Goal: Task Accomplishment & Management: Manage account settings

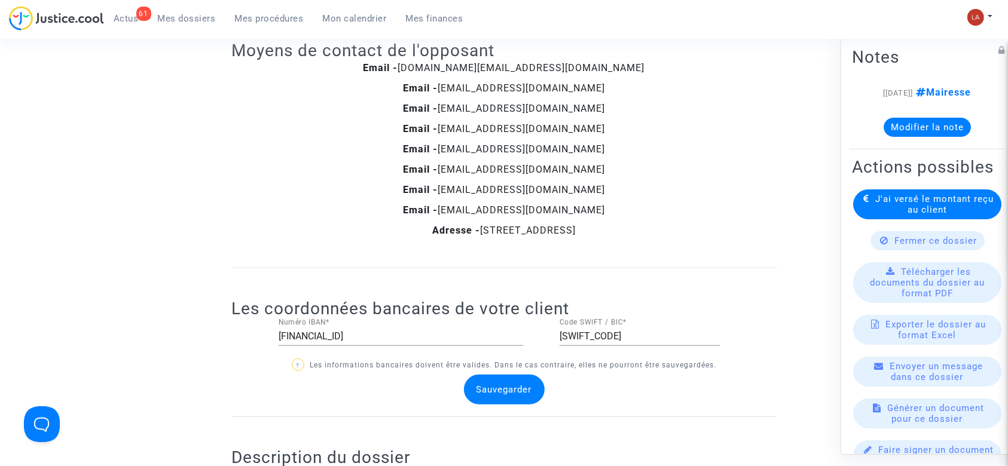
scroll to position [956, 0]
drag, startPoint x: 0, startPoint y: 0, endPoint x: 512, endPoint y: 218, distance: 556.5
click at [510, 218] on div "Email - mail.transport.legal@airfrance.fr Email - customercare@infos-airfrance.…" at bounding box center [504, 152] width 544 height 183
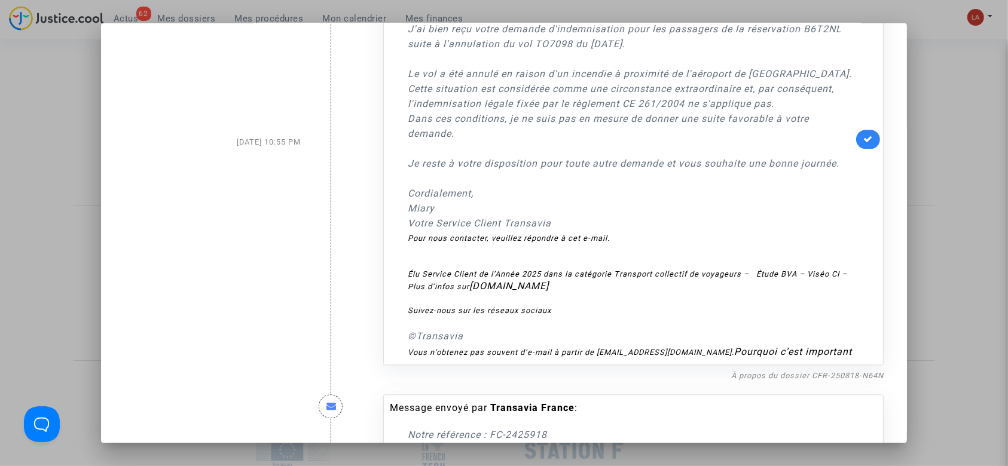
scroll to position [3028, 0]
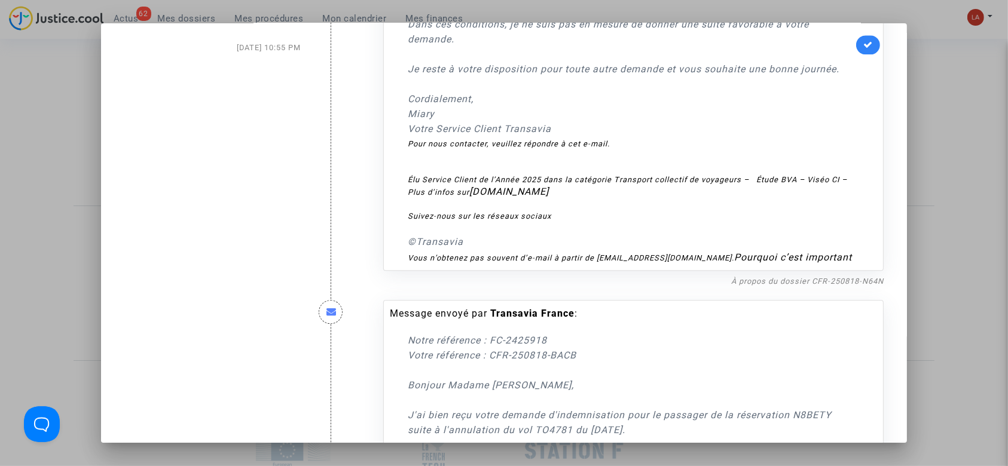
click at [858, 286] on link "À propos du dossier CFR-250818-N64N" at bounding box center [807, 281] width 152 height 9
click at [865, 49] on icon at bounding box center [868, 44] width 10 height 9
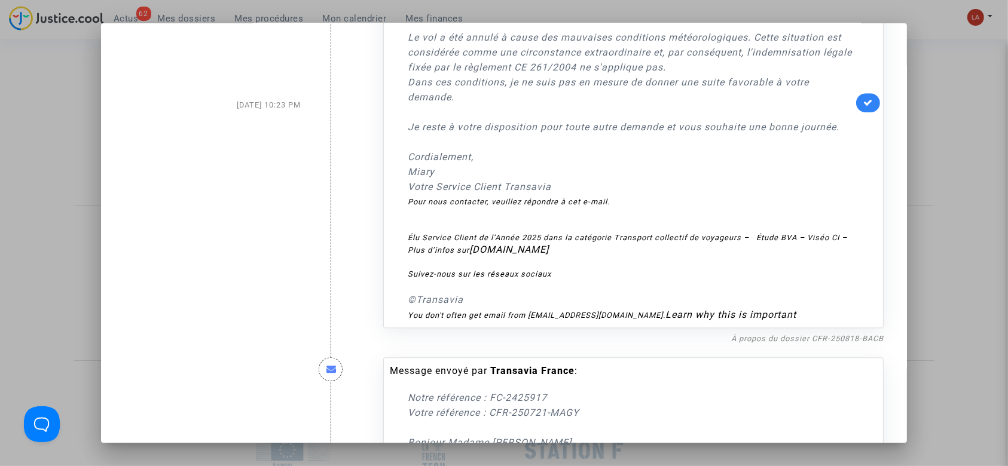
scroll to position [3586, 0]
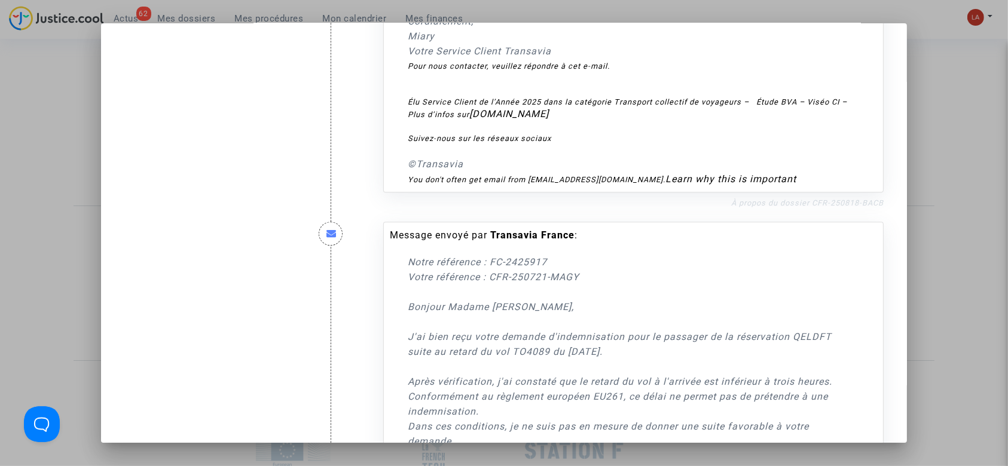
click at [799, 207] on link "À propos du dossier CFR-250818-BACB" at bounding box center [807, 202] width 152 height 9
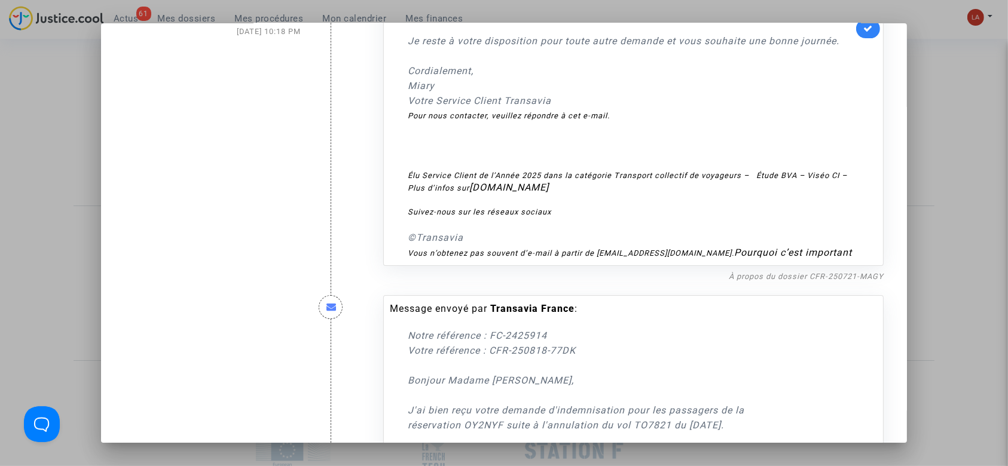
scroll to position [4064, 0]
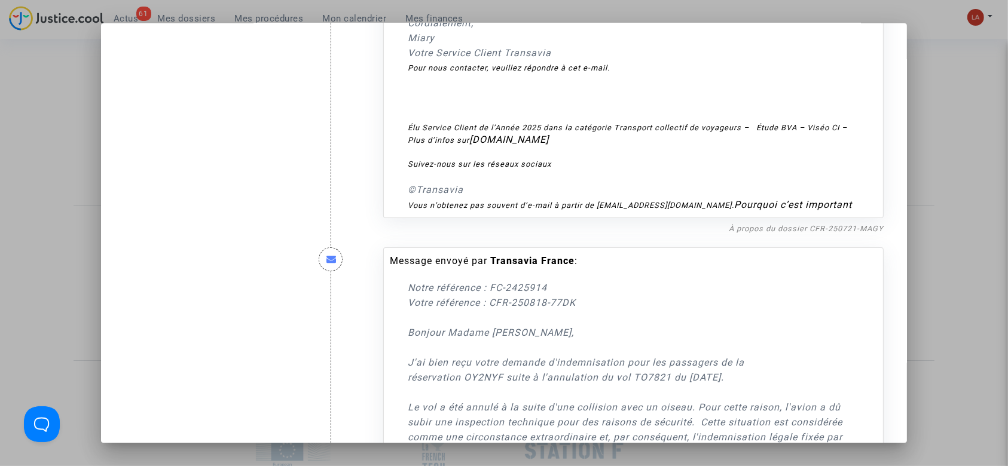
click at [813, 234] on nf-filterlink "À propos du dossier CFR-250721-MAGY" at bounding box center [806, 227] width 155 height 11
click at [813, 233] on link "À propos du dossier CFR-250721-MAGY" at bounding box center [806, 228] width 155 height 9
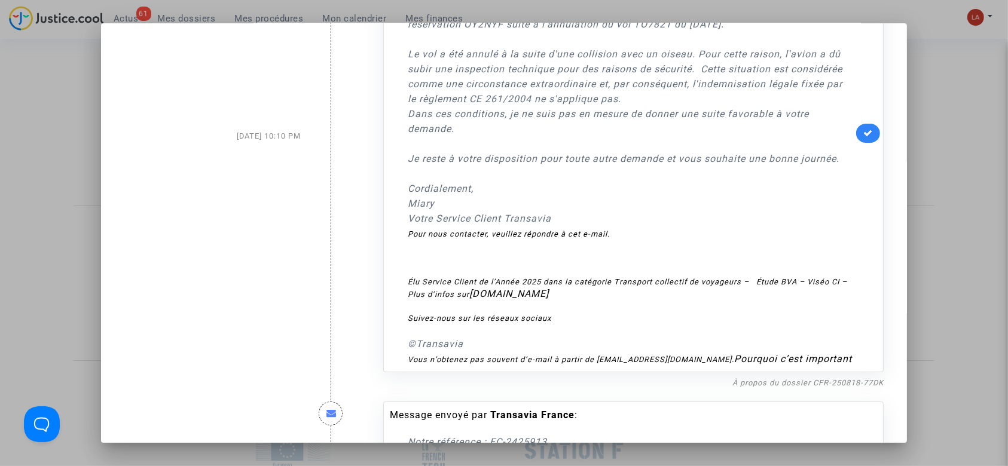
scroll to position [4462, 0]
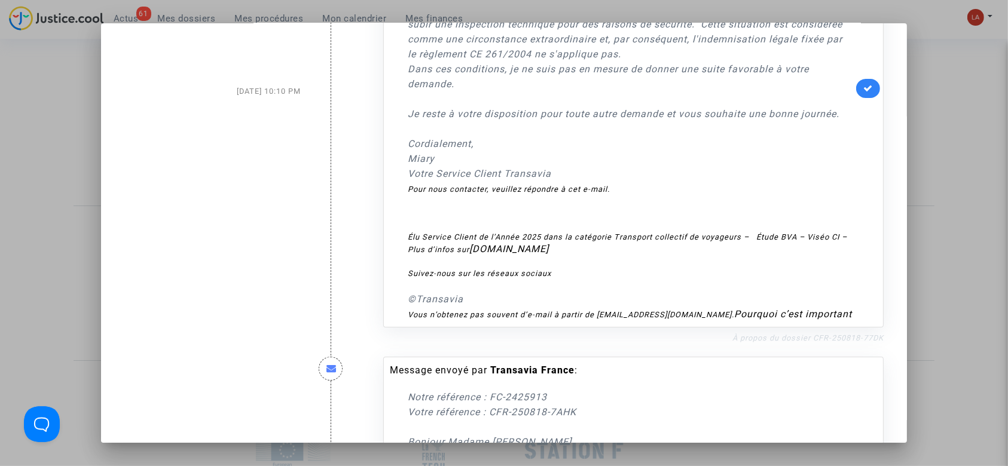
click at [804, 342] on link "À propos du dossier CFR-250818-77DK" at bounding box center [807, 337] width 151 height 9
click at [863, 93] on icon at bounding box center [868, 88] width 10 height 9
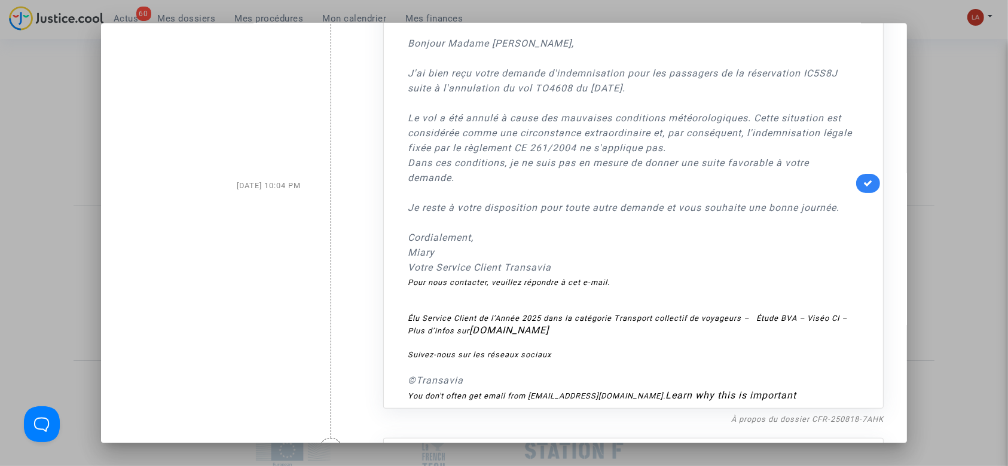
scroll to position [4940, 0]
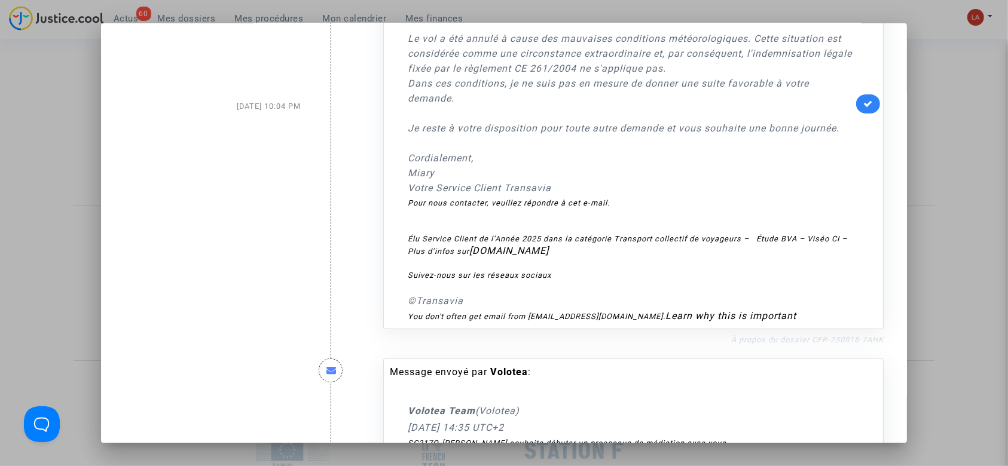
click at [801, 344] on link "À propos du dossier CFR-250818-7AHK" at bounding box center [807, 339] width 152 height 9
click at [863, 108] on icon at bounding box center [868, 103] width 10 height 9
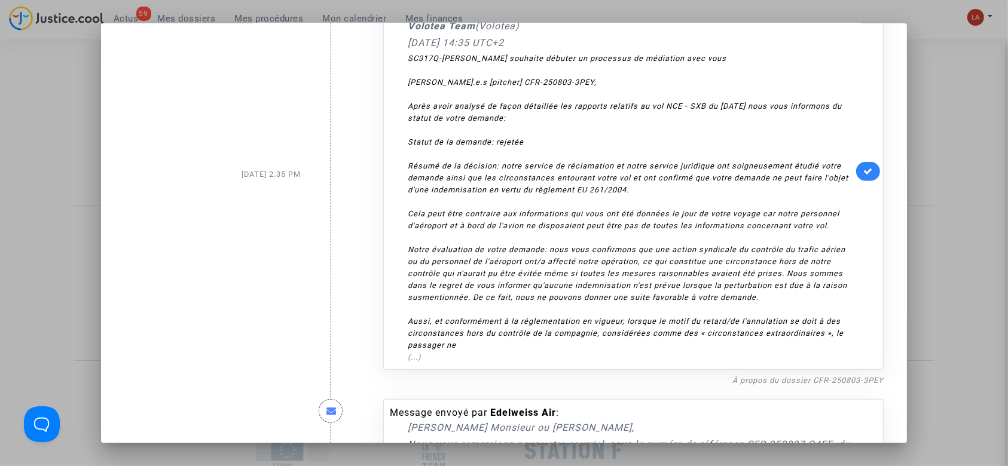
scroll to position [5418, 0]
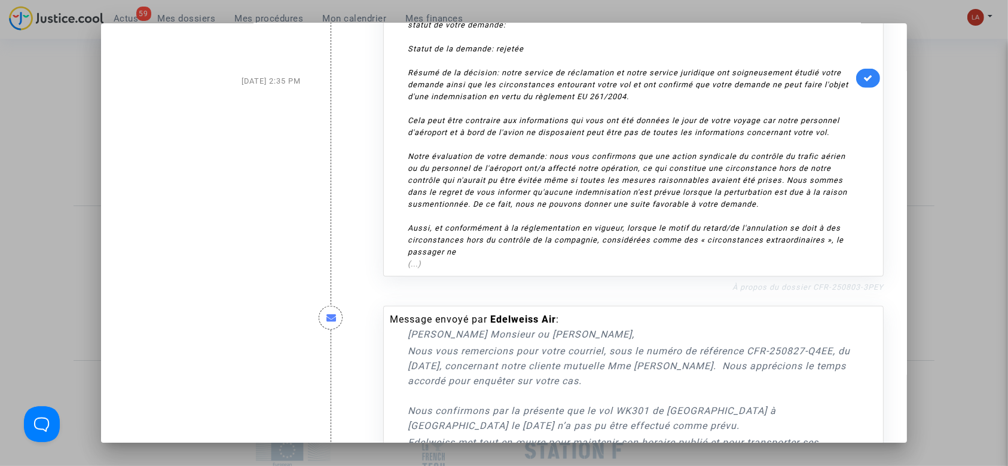
click at [804, 292] on link "À propos du dossier CFR-250803-3PEY" at bounding box center [807, 287] width 151 height 9
click at [863, 82] on icon at bounding box center [868, 78] width 10 height 9
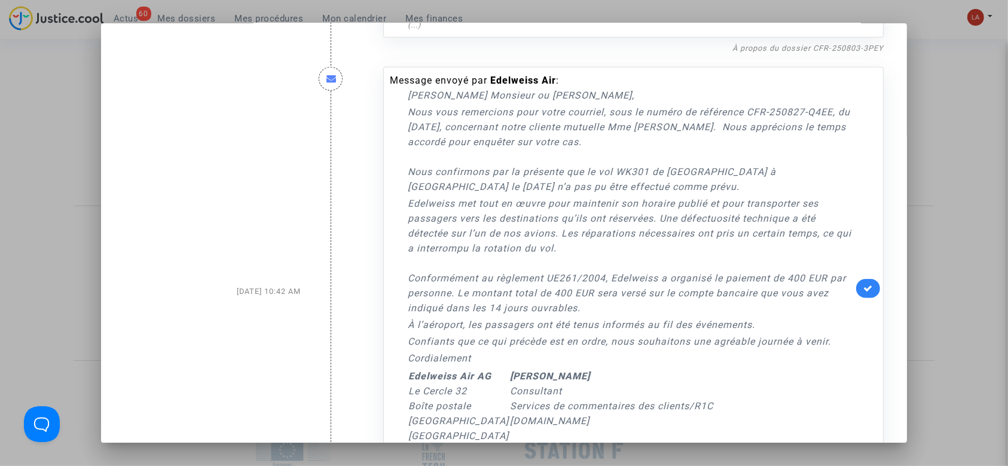
scroll to position [5896, 0]
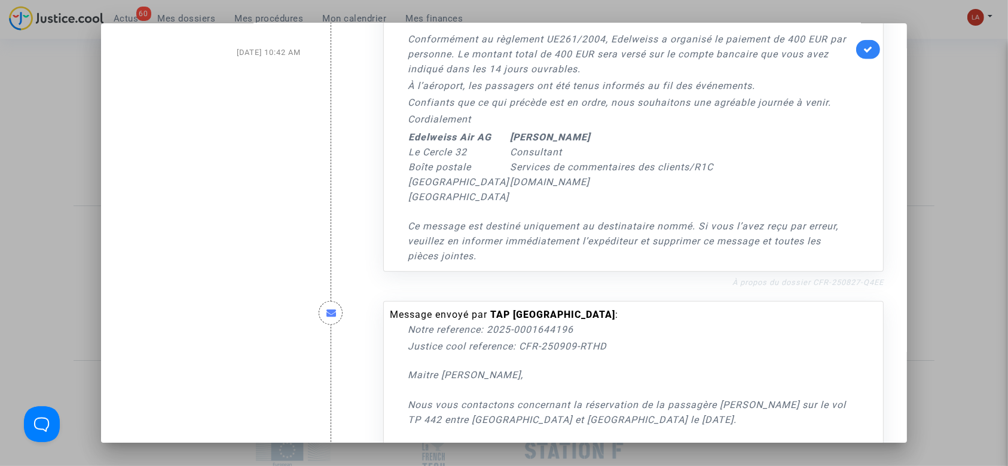
click at [822, 287] on link "À propos du dossier CFR-250827-Q4EE" at bounding box center [807, 282] width 151 height 9
click at [863, 54] on icon at bounding box center [868, 49] width 10 height 9
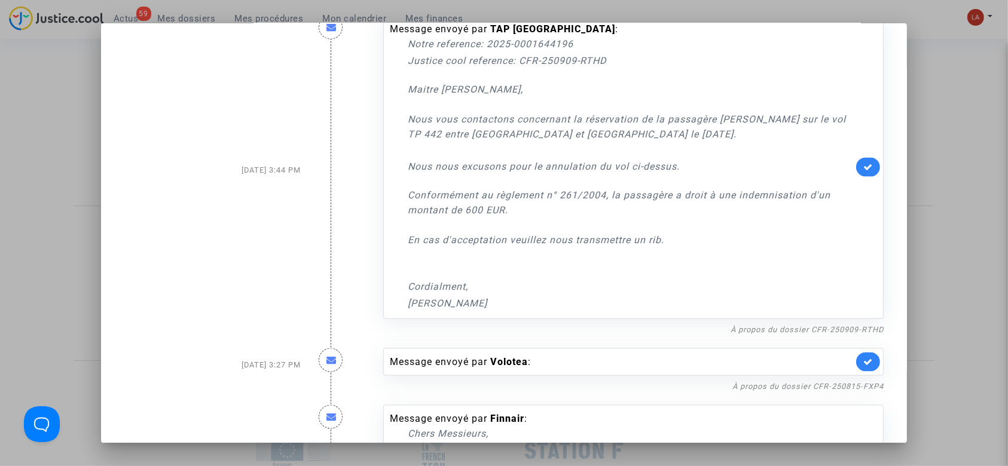
scroll to position [6216, 0]
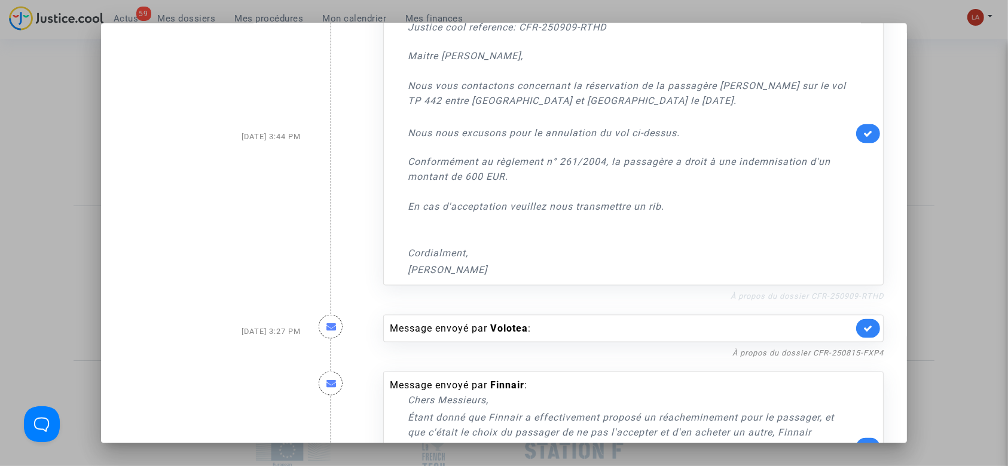
click at [791, 301] on link "À propos du dossier CFR-250909-RTHD" at bounding box center [806, 296] width 153 height 9
click at [856, 143] on link at bounding box center [868, 133] width 24 height 19
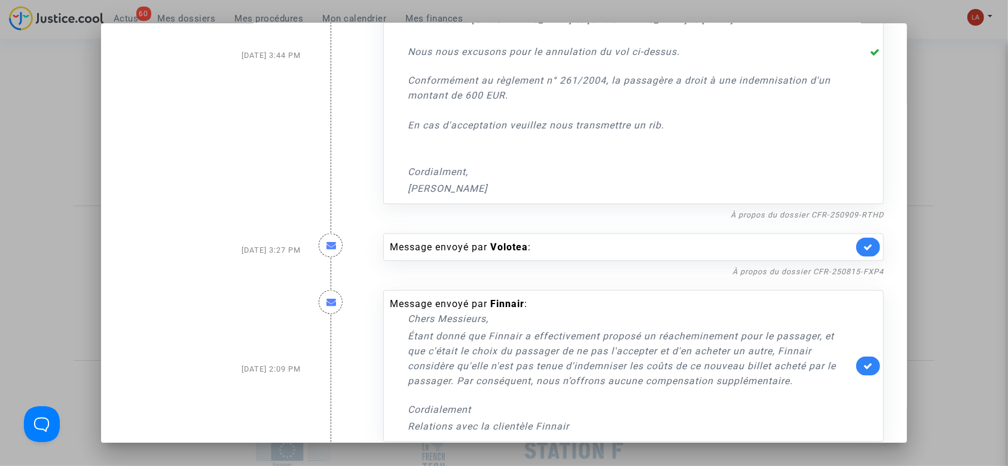
scroll to position [6375, 0]
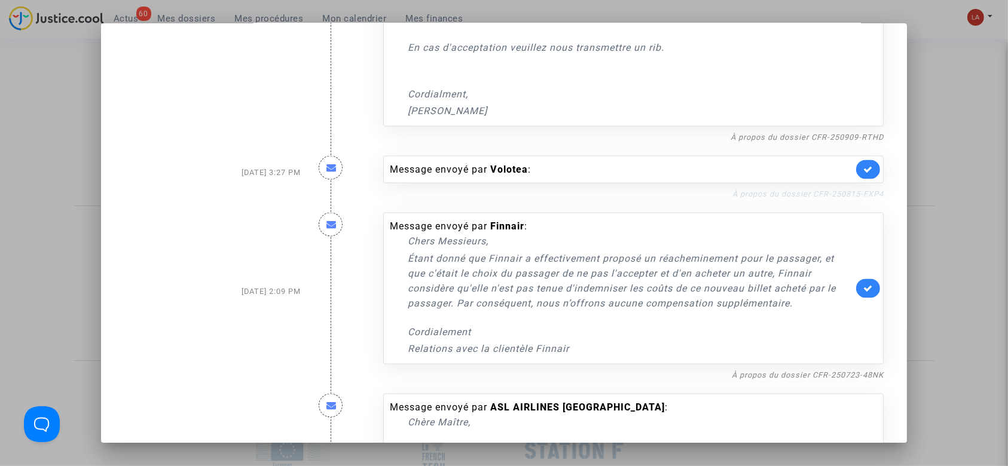
click at [779, 198] on link "À propos du dossier CFR-250815-FXP4" at bounding box center [807, 193] width 151 height 9
click at [856, 179] on link at bounding box center [868, 169] width 24 height 19
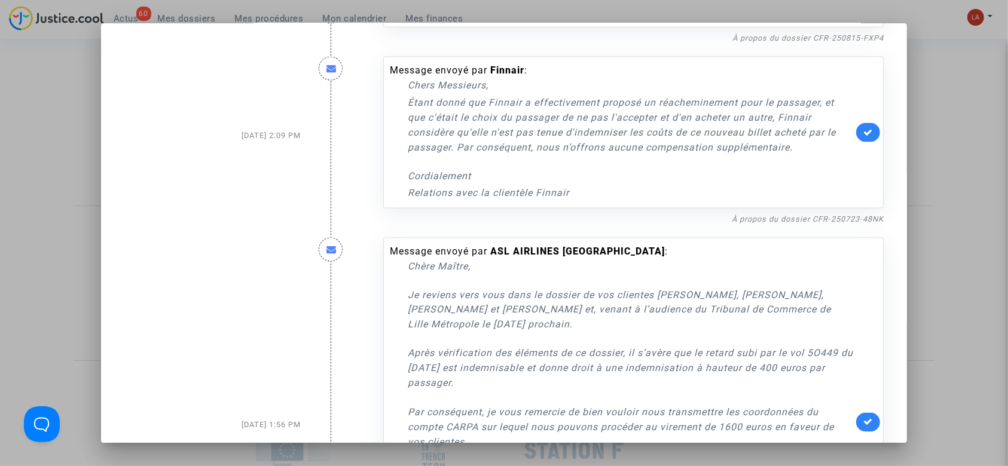
scroll to position [6534, 0]
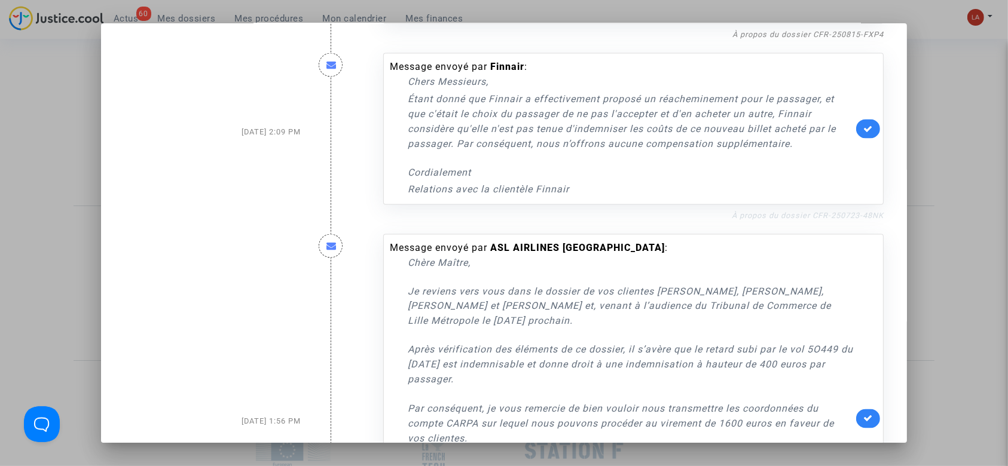
click at [844, 220] on link "À propos du dossier CFR-250723-48NK" at bounding box center [808, 215] width 152 height 9
click at [856, 139] on link at bounding box center [868, 129] width 24 height 19
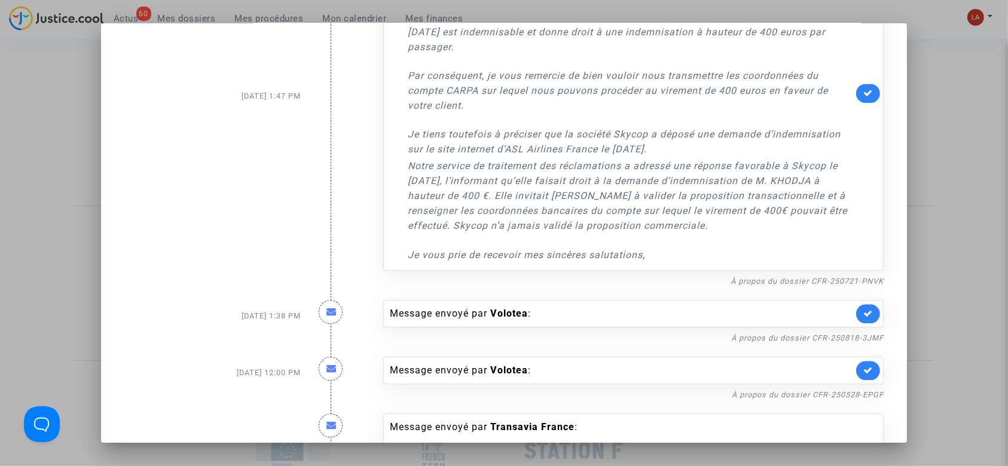
scroll to position [7092, 0]
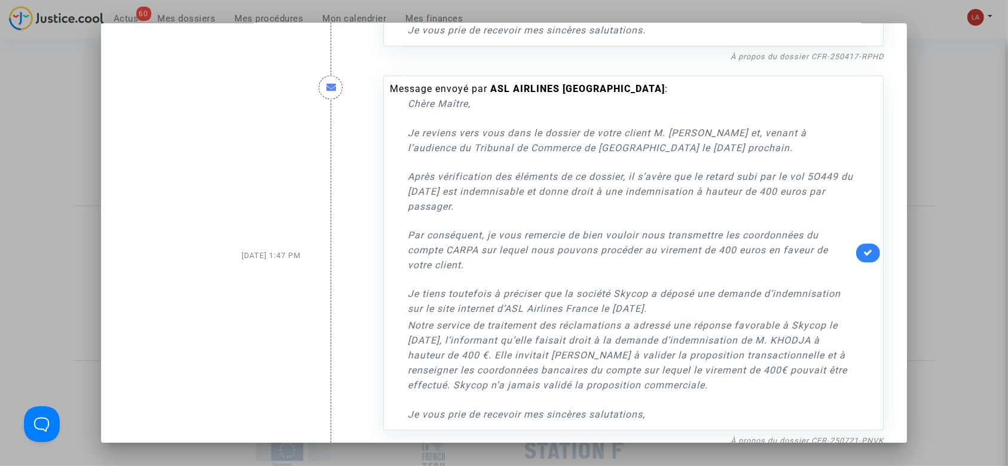
click at [851, 62] on nf-filterlink "À propos du dossier CFR-250417-RPHD" at bounding box center [806, 55] width 153 height 11
click at [832, 61] on link "À propos du dossier CFR-250417-RPHD" at bounding box center [806, 56] width 153 height 9
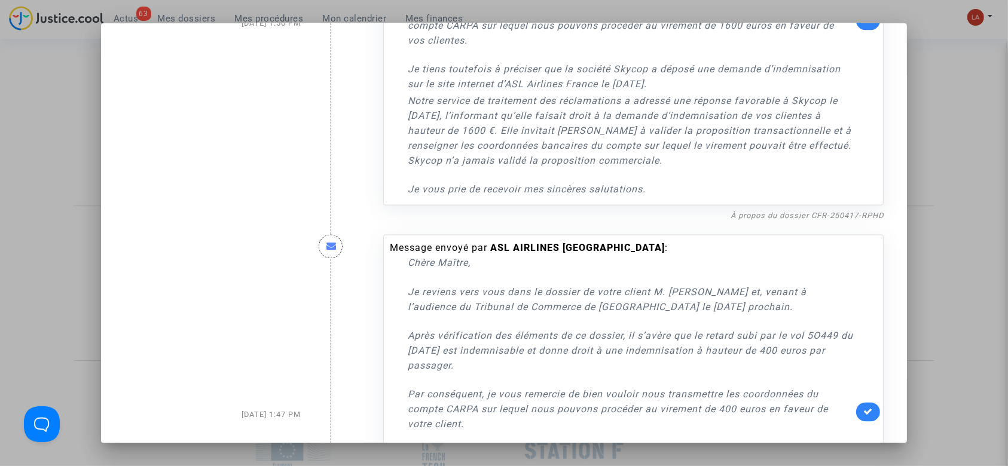
click at [862, 30] on link at bounding box center [868, 20] width 24 height 19
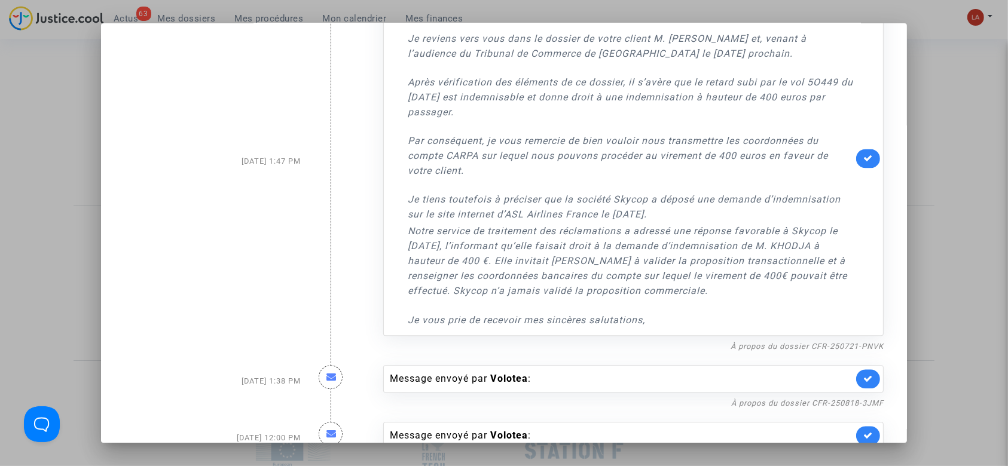
scroll to position [7251, 0]
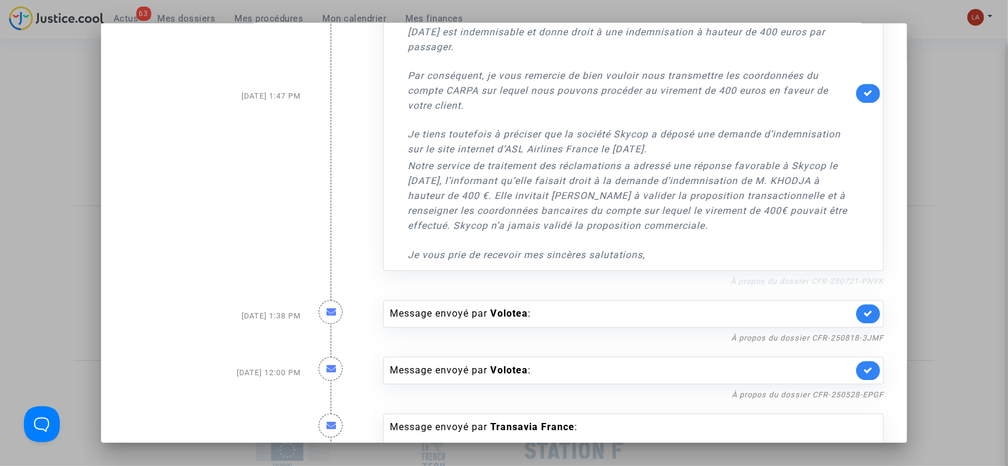
click at [804, 286] on link "À propos du dossier CFR-250721-PNVK" at bounding box center [806, 281] width 153 height 9
click at [863, 97] on icon at bounding box center [868, 92] width 10 height 9
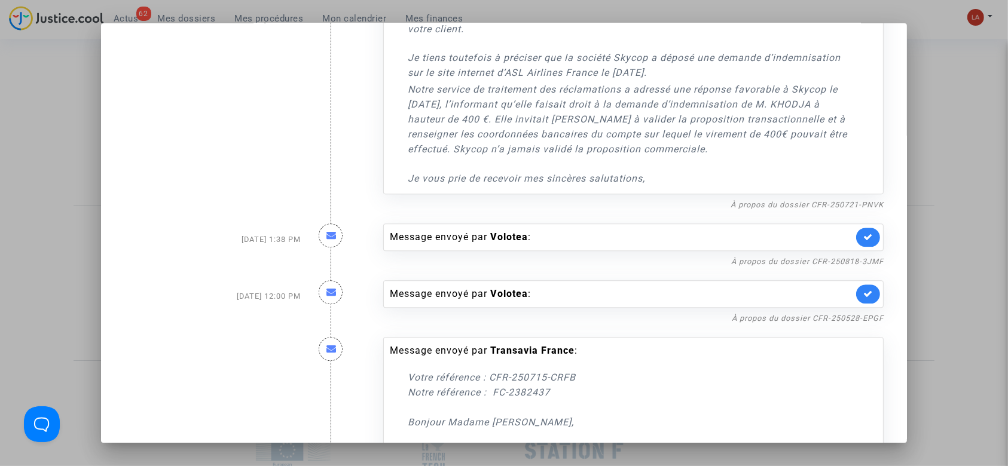
scroll to position [7411, 0]
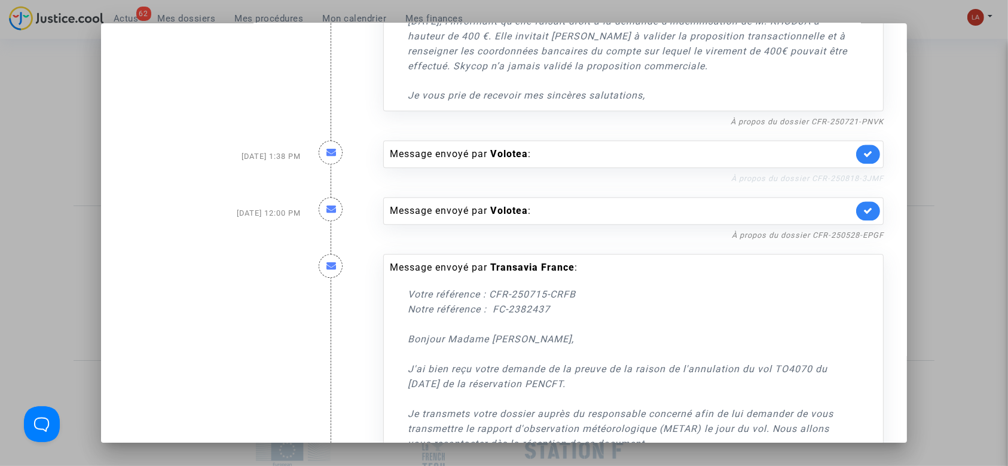
click at [849, 183] on link "À propos du dossier CFR-250818-3JMF" at bounding box center [807, 178] width 152 height 9
click at [863, 158] on icon at bounding box center [868, 153] width 10 height 9
click at [867, 240] on link "À propos du dossier CFR-250528-EPGF" at bounding box center [808, 235] width 152 height 9
click at [863, 215] on icon at bounding box center [868, 210] width 10 height 9
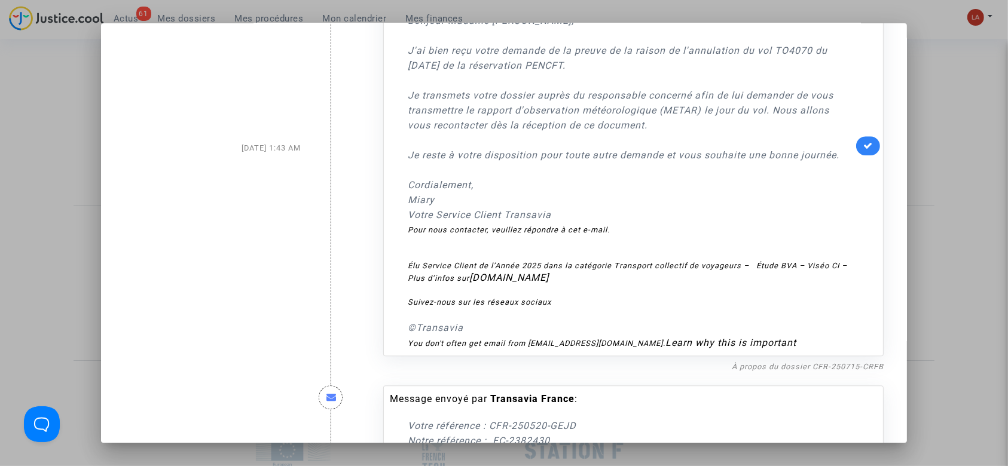
scroll to position [7889, 0]
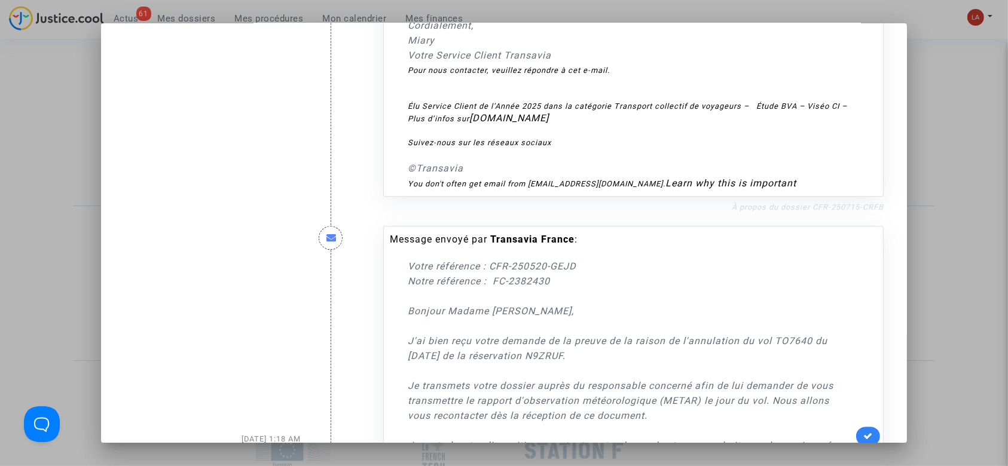
click at [795, 212] on link "À propos du dossier CFR-250715-CRFB" at bounding box center [808, 207] width 152 height 9
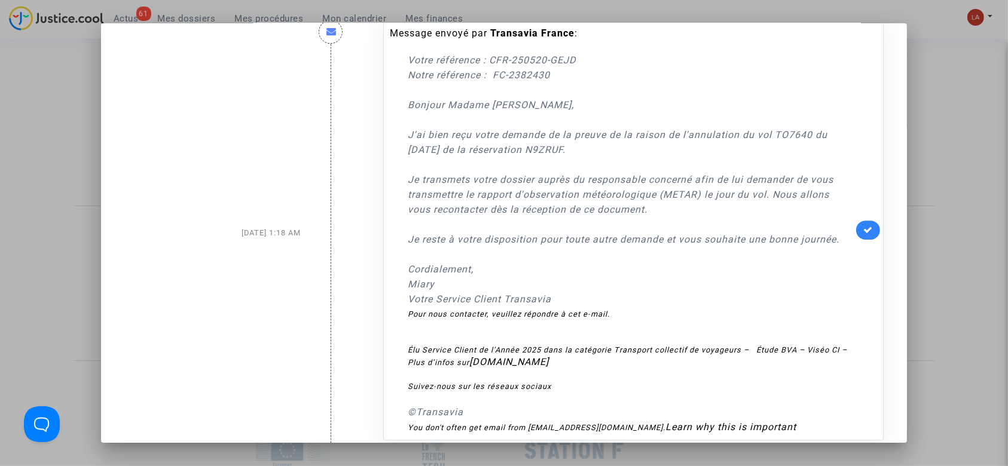
scroll to position [8287, 0]
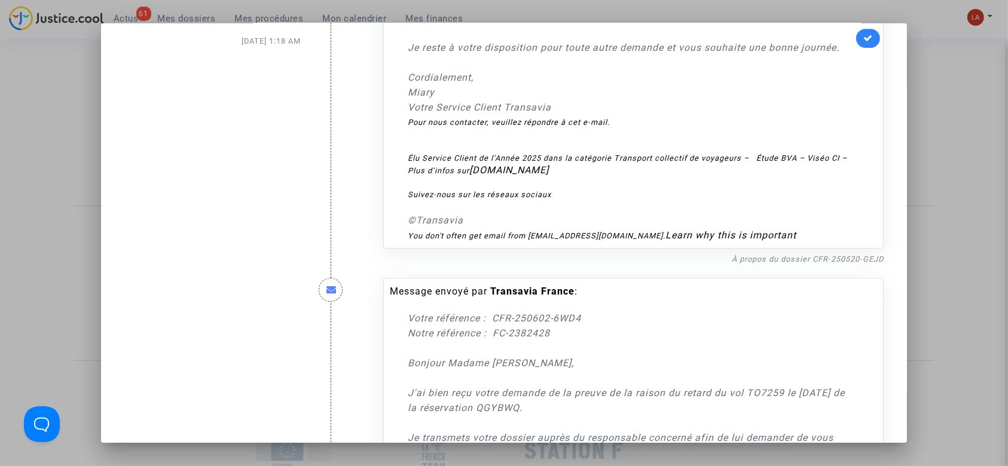
click at [766, 264] on nf-filterlink "À propos du dossier CFR-250520-GEJD" at bounding box center [808, 258] width 152 height 11
click at [763, 264] on link "À propos du dossier CFR-250520-GEJD" at bounding box center [808, 259] width 152 height 9
click at [856, 48] on link at bounding box center [868, 38] width 24 height 19
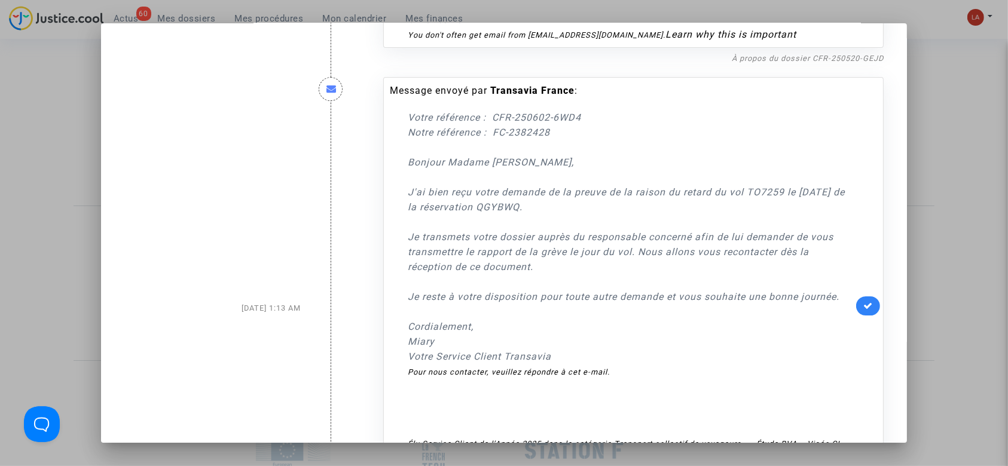
scroll to position [8606, 0]
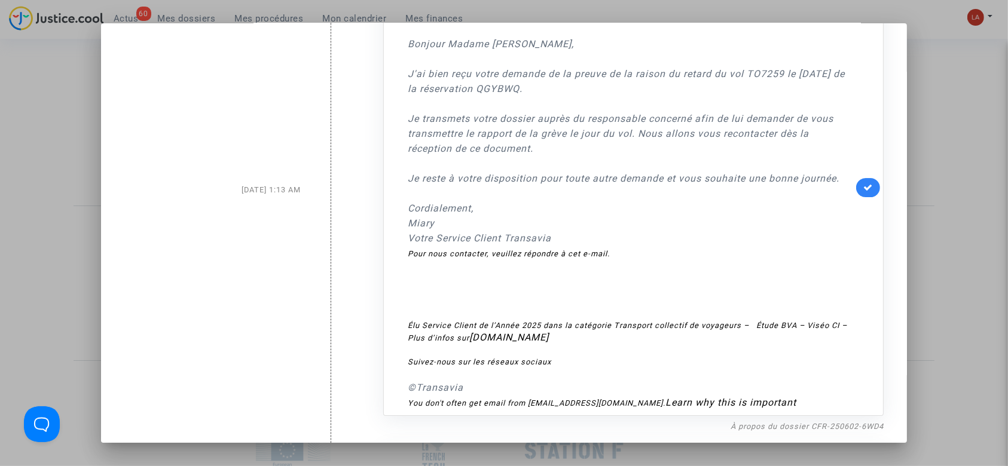
click at [865, 280] on div "Message envoyé par Transavia France : Votre référence : CFR-250602-6WD4 Notre r…" at bounding box center [633, 187] width 500 height 457
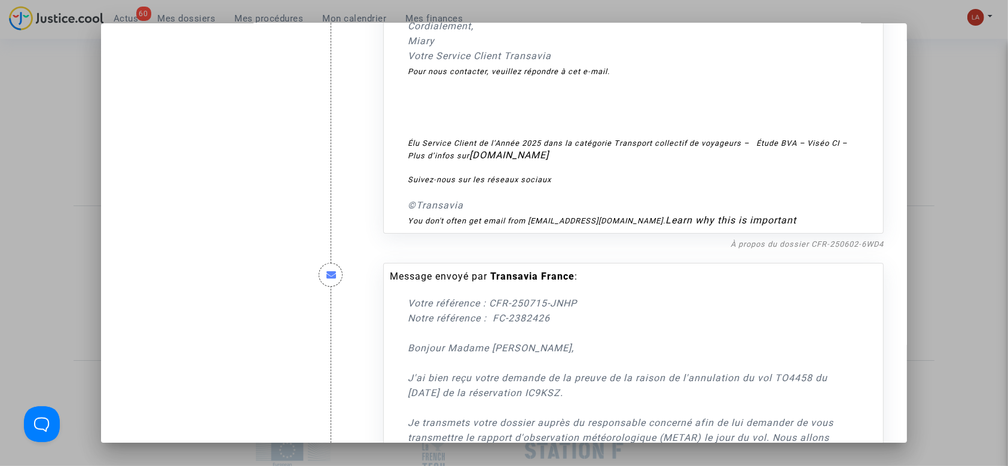
scroll to position [8686, 0]
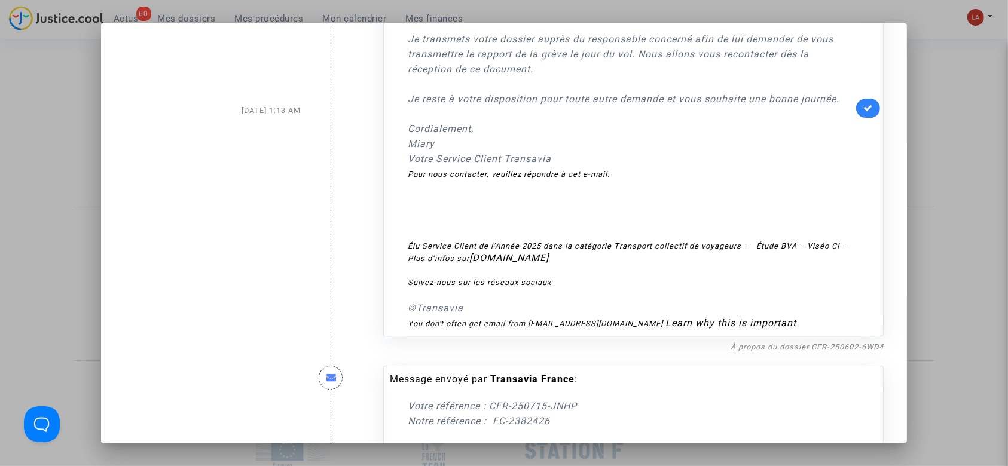
click at [856, 118] on link at bounding box center [868, 108] width 24 height 19
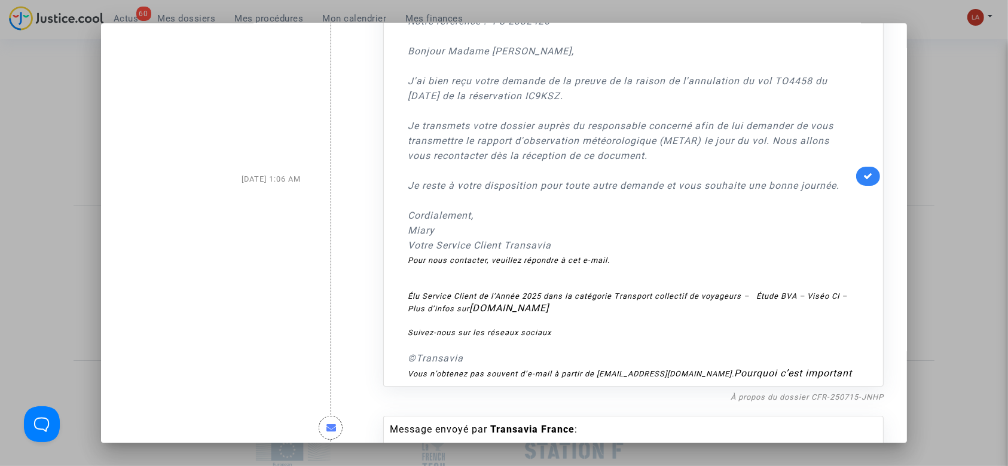
scroll to position [9164, 0]
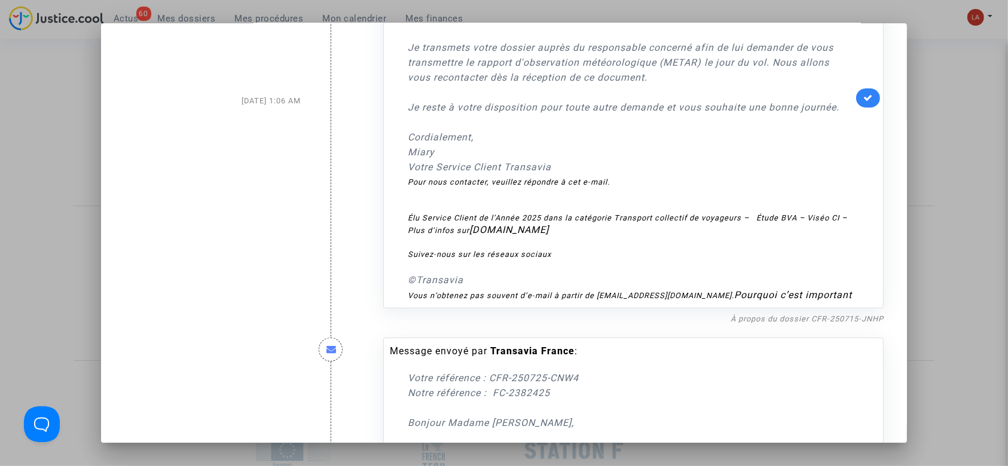
click at [863, 102] on icon at bounding box center [868, 97] width 10 height 9
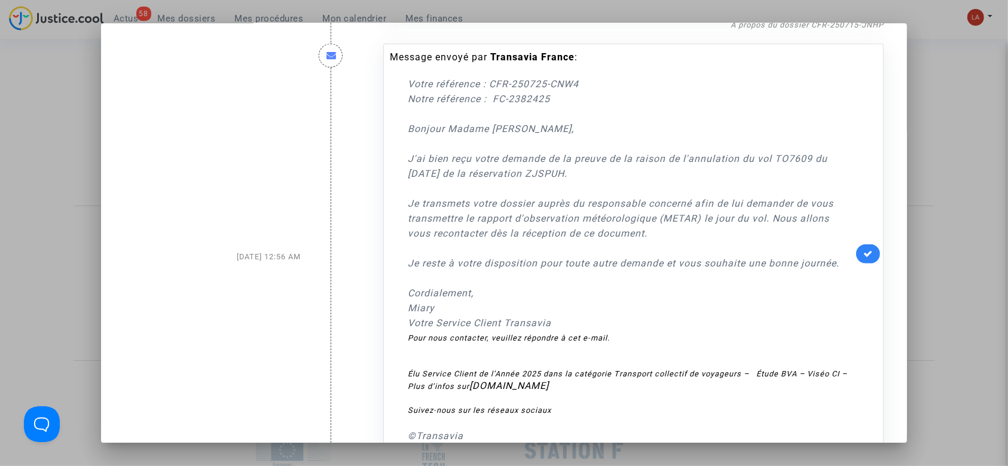
scroll to position [9482, 0]
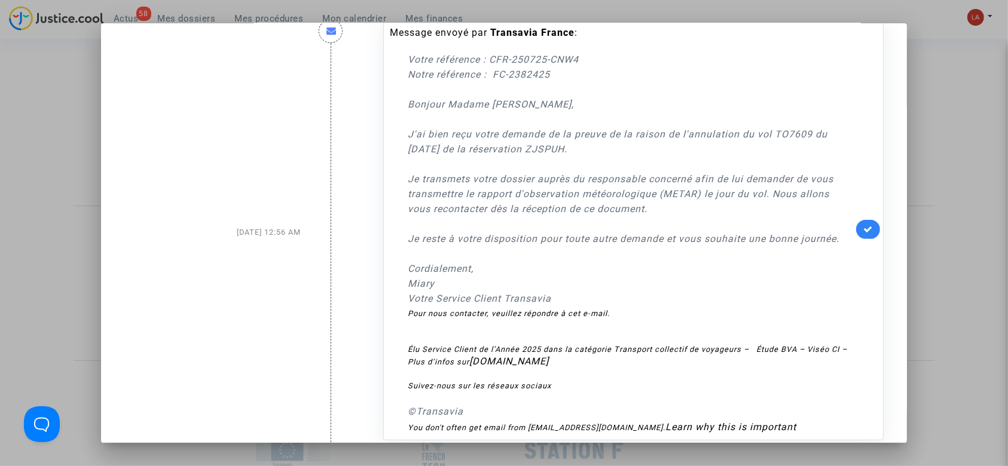
click at [856, 239] on link at bounding box center [868, 229] width 24 height 19
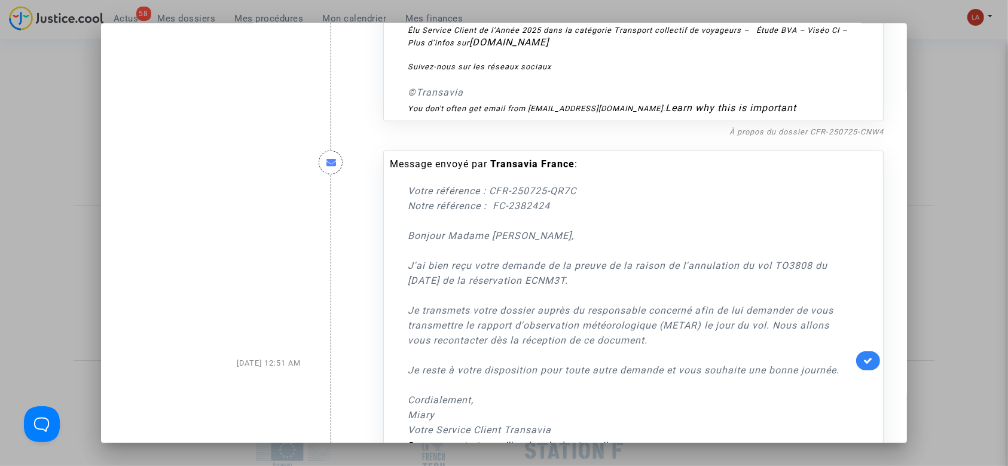
scroll to position [9960, 0]
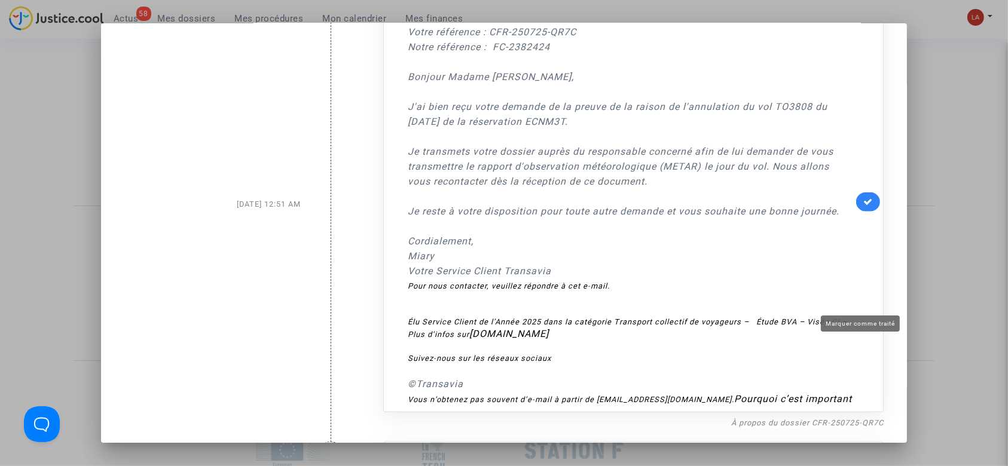
click at [863, 206] on icon at bounding box center [868, 201] width 10 height 9
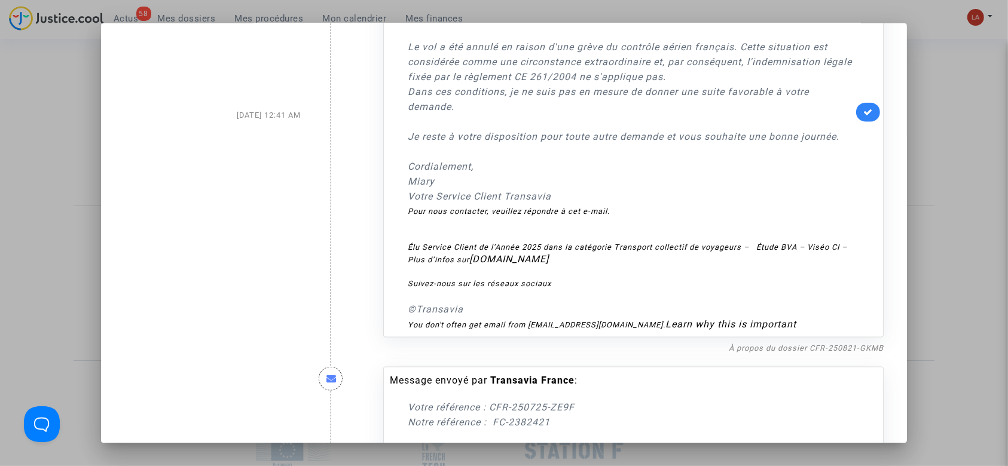
scroll to position [10598, 0]
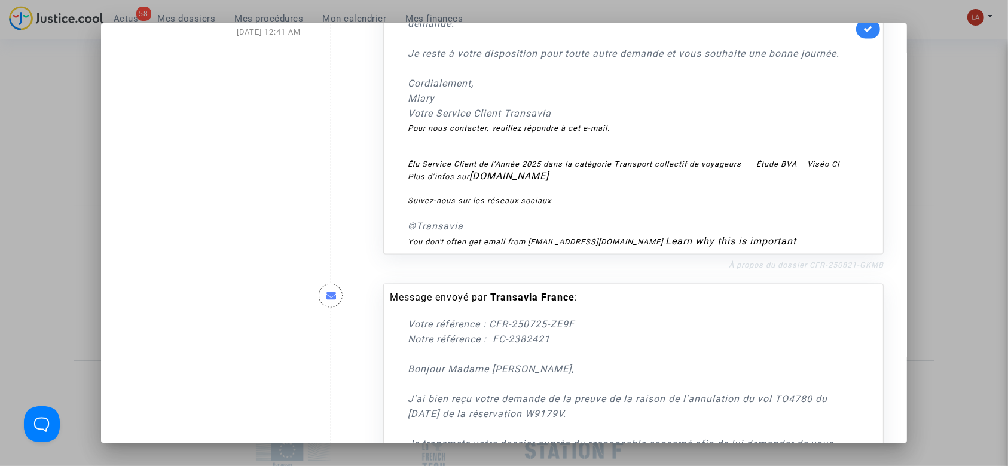
click at [782, 270] on link "À propos du dossier CFR-250821-GKMB" at bounding box center [806, 265] width 155 height 9
click at [864, 39] on link at bounding box center [868, 29] width 24 height 19
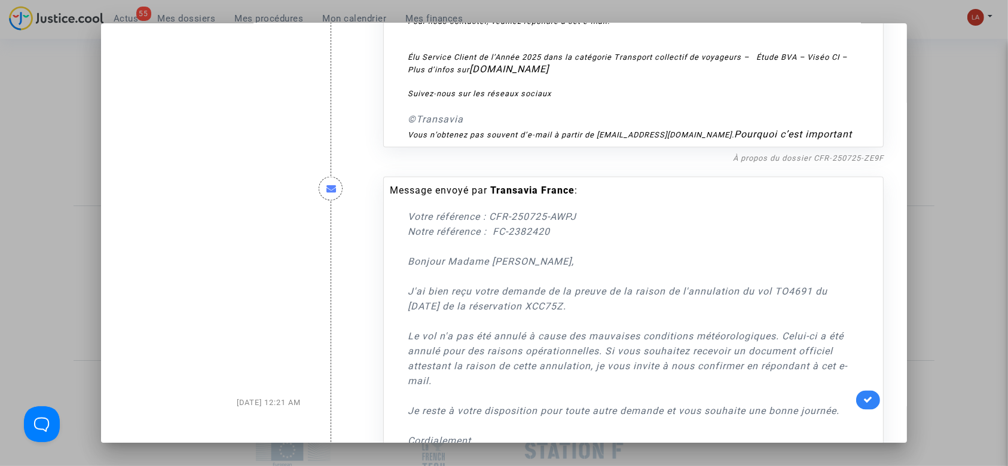
scroll to position [10997, 0]
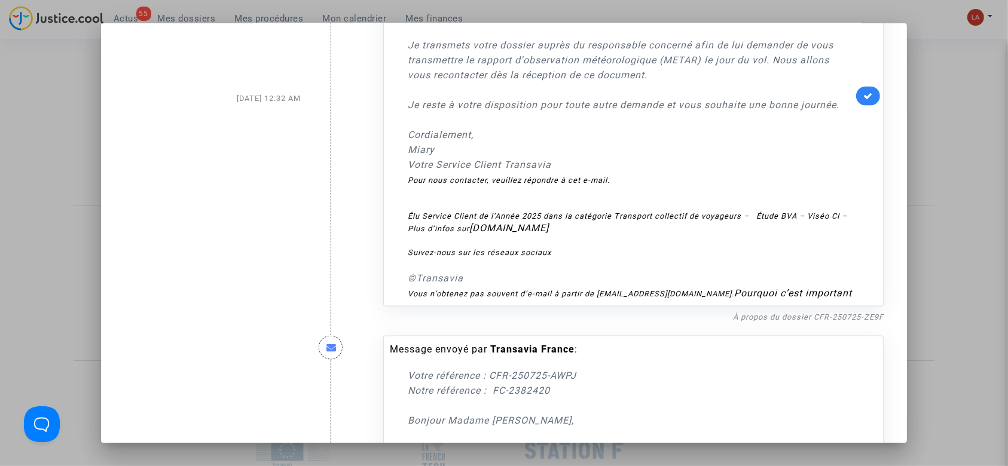
click at [861, 106] on link at bounding box center [868, 96] width 24 height 19
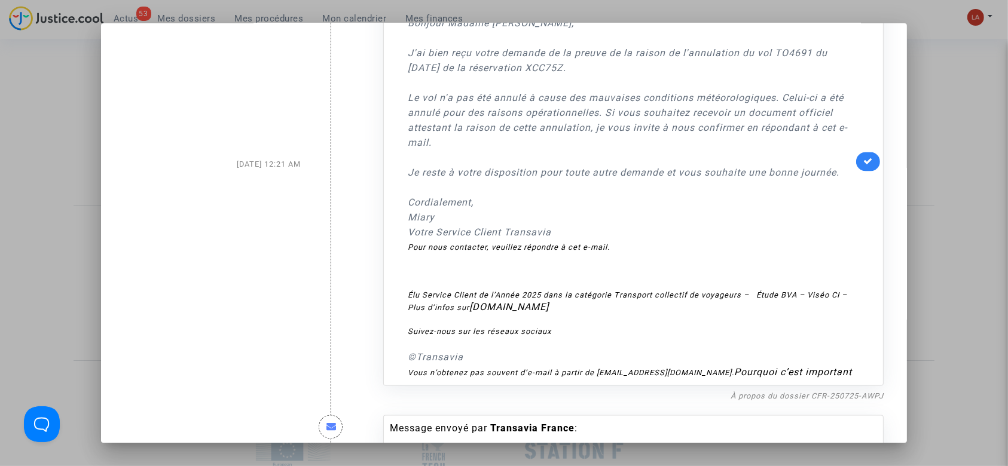
scroll to position [11554, 0]
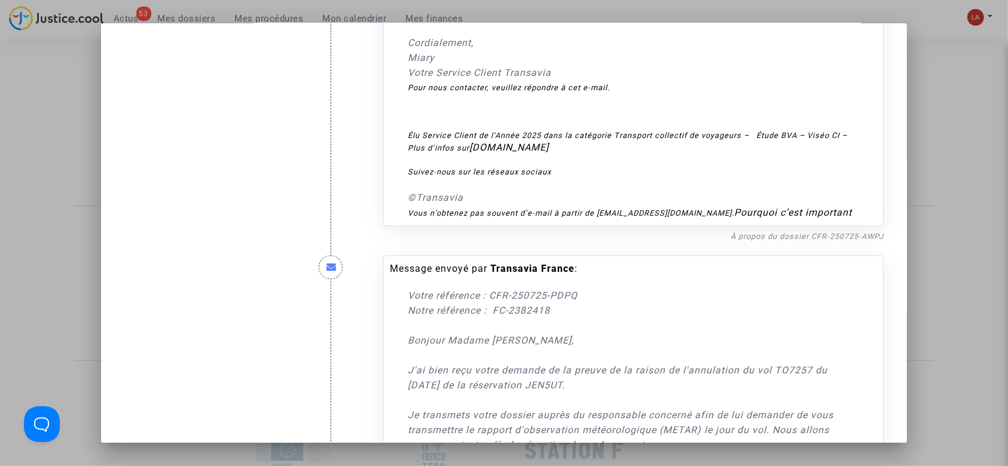
click at [750, 243] on div "Message envoyé par Transavia France : Votre référence : CFR-250725-AWPJ Notre r…" at bounding box center [633, 4] width 518 height 477
click at [748, 241] on link "À propos du dossier CFR-250725-AWPJ" at bounding box center [806, 236] width 153 height 9
click at [871, 11] on link at bounding box center [868, 1] width 24 height 19
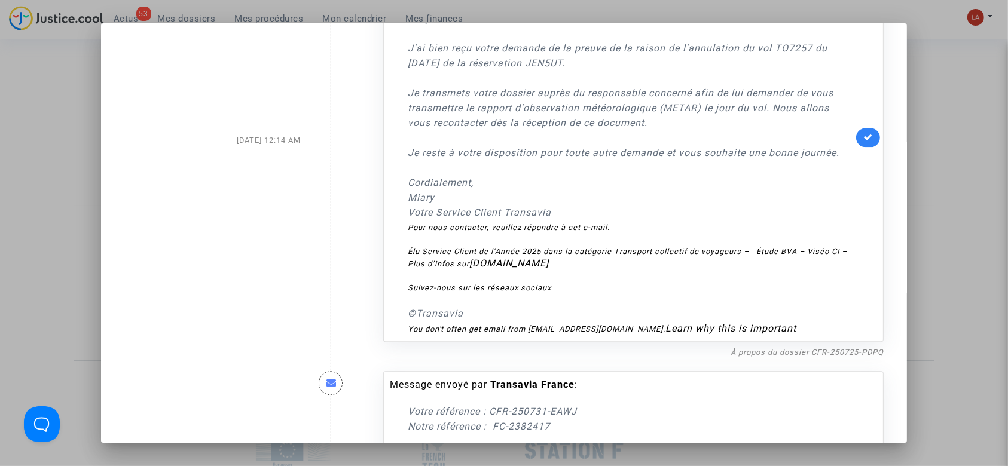
scroll to position [11953, 0]
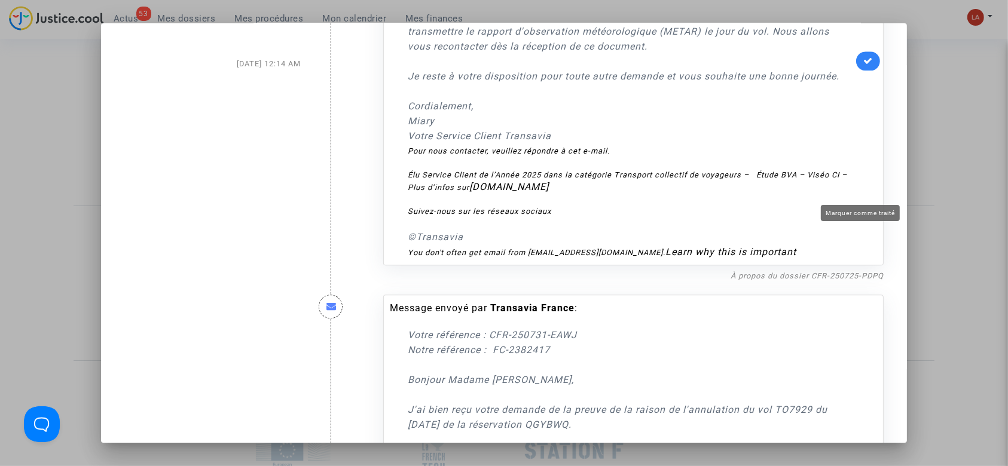
click at [863, 65] on icon at bounding box center [868, 60] width 10 height 9
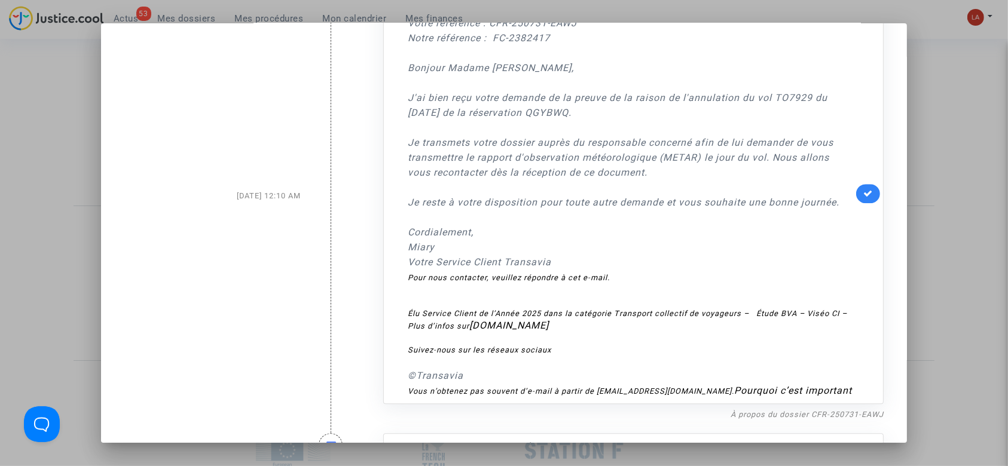
scroll to position [12351, 0]
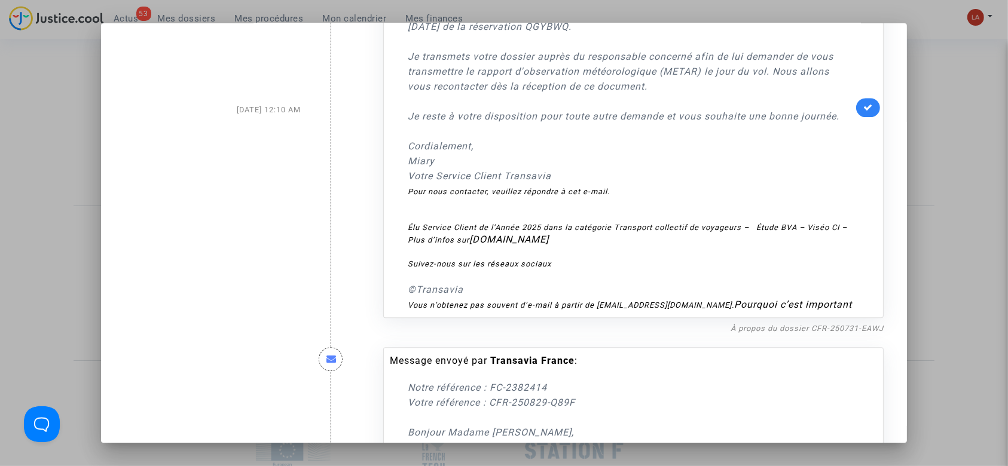
click at [832, 183] on p "Votre référence : CFR-250731-EAWJ Notre référence : FC-2382417 Bonjour Madame P…" at bounding box center [630, 56] width 445 height 254
click at [863, 112] on icon at bounding box center [868, 107] width 10 height 9
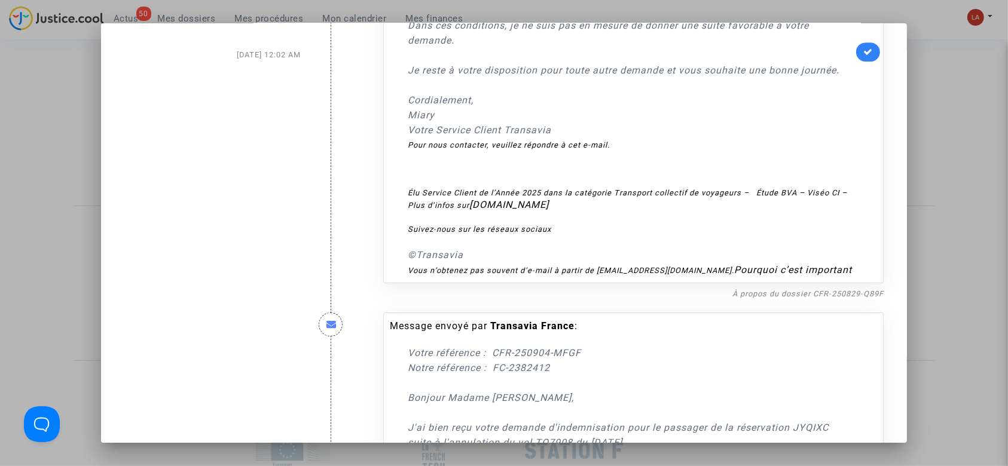
scroll to position [12909, 0]
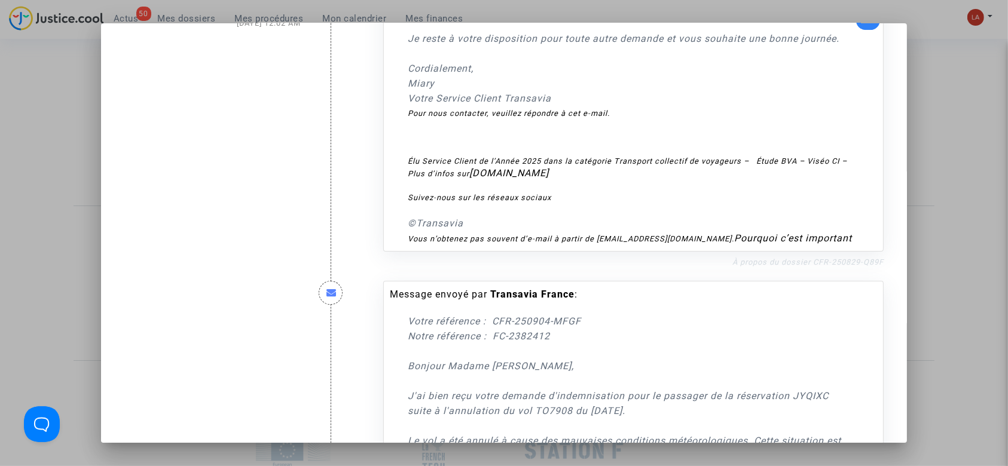
click at [821, 267] on link "À propos du dossier CFR-250829-Q89F" at bounding box center [807, 262] width 151 height 9
click at [856, 30] on link at bounding box center [868, 20] width 24 height 19
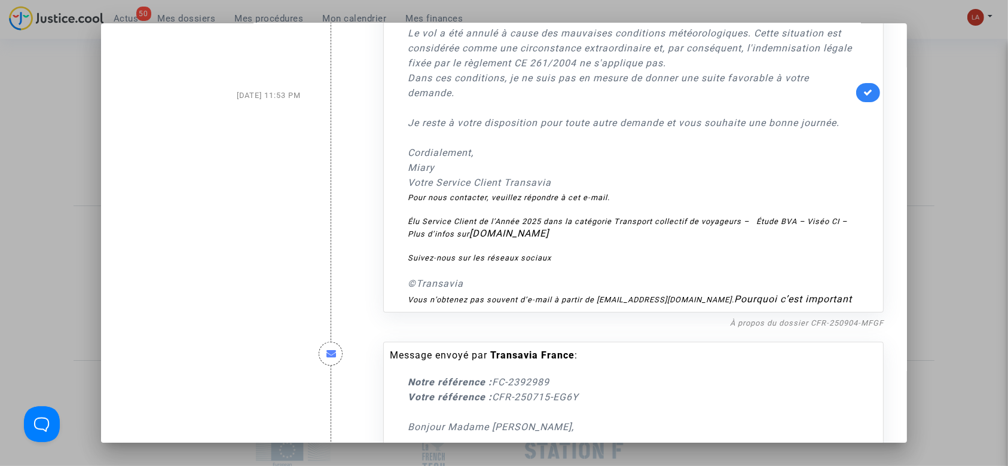
scroll to position [13387, 0]
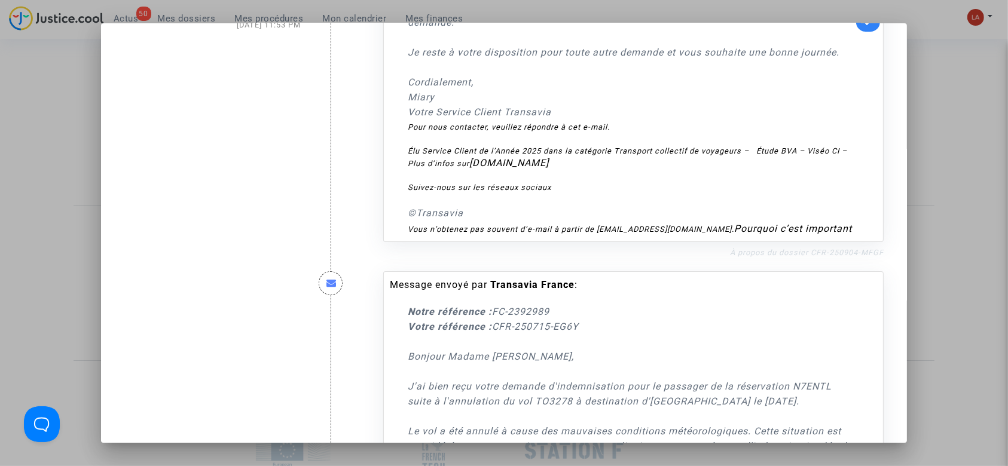
click at [820, 257] on link "À propos du dossier CFR-250904-MFGF" at bounding box center [807, 252] width 154 height 9
click at [863, 26] on icon at bounding box center [868, 21] width 10 height 9
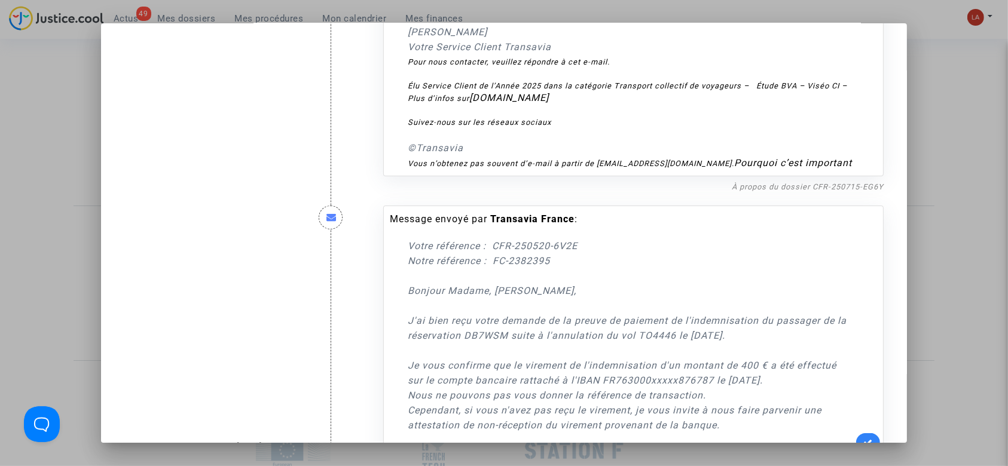
scroll to position [13945, 0]
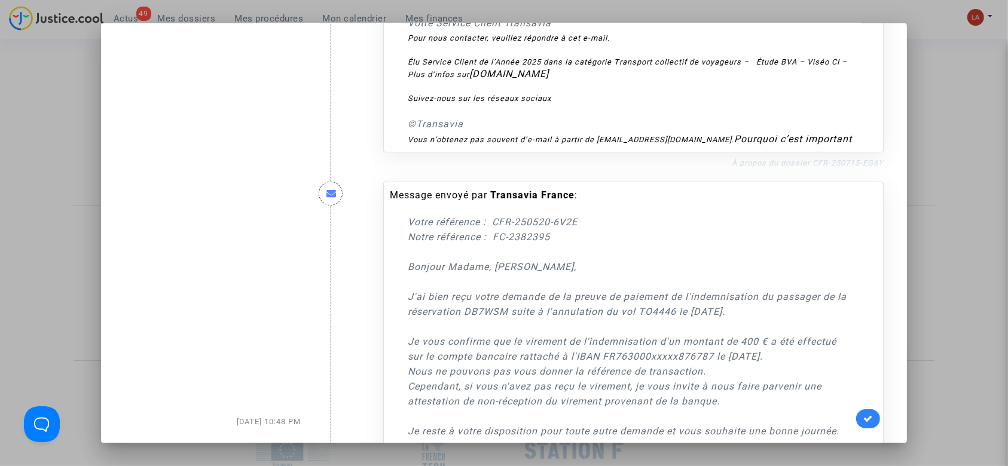
click at [816, 167] on link "À propos du dossier CFR-250715-EG6Y" at bounding box center [808, 162] width 152 height 9
drag, startPoint x: 57, startPoint y: 38, endPoint x: 91, endPoint y: 2, distance: 49.0
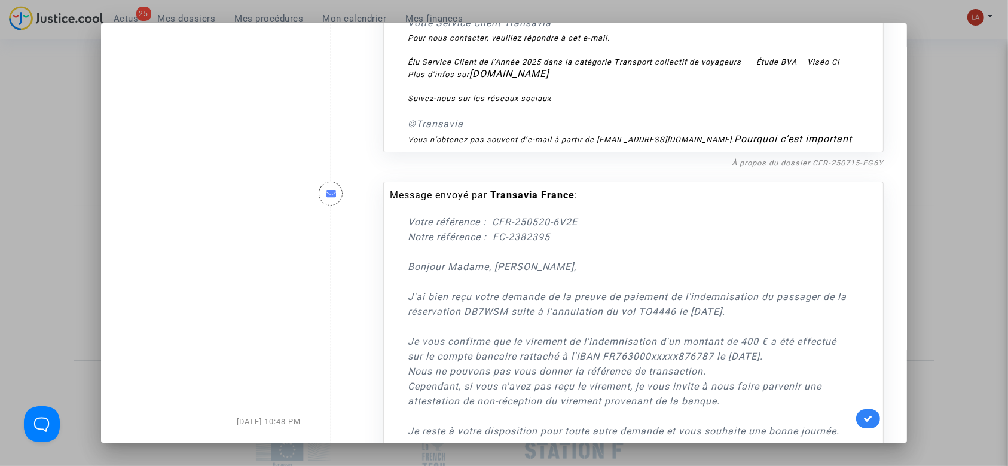
click at [57, 38] on div at bounding box center [504, 233] width 1008 height 466
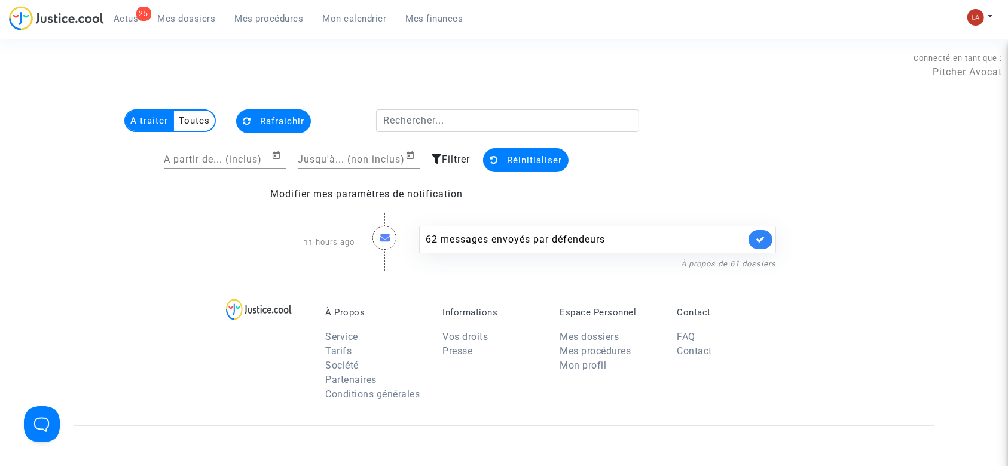
scroll to position [65, 0]
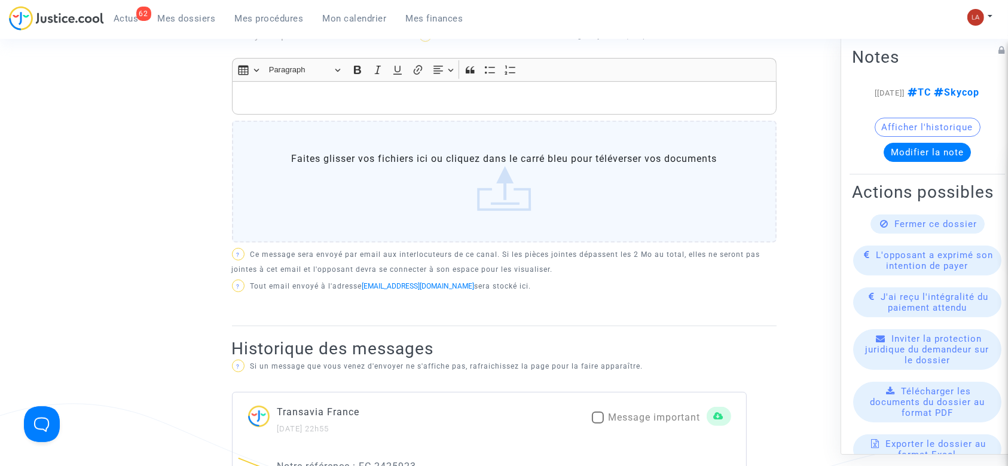
scroll to position [159, 0]
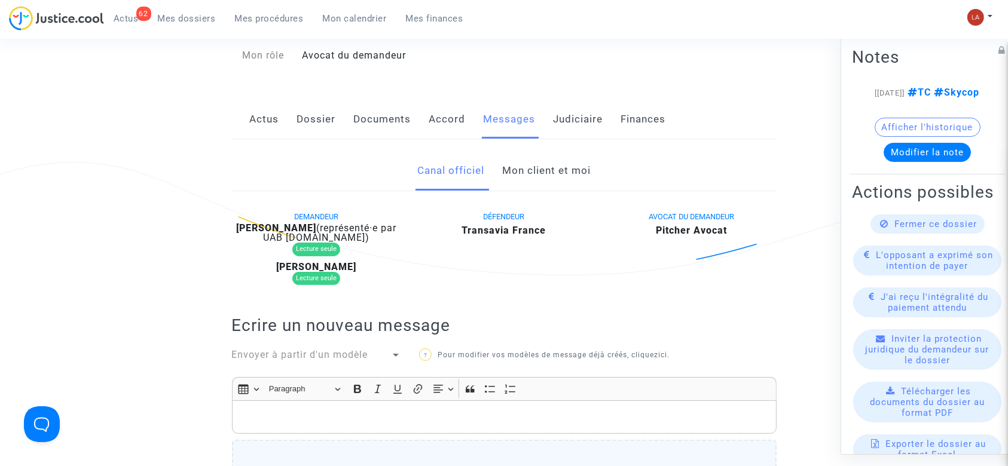
drag, startPoint x: 320, startPoint y: 118, endPoint x: 328, endPoint y: 118, distance: 7.8
click at [320, 118] on link "Dossier" at bounding box center [316, 119] width 39 height 39
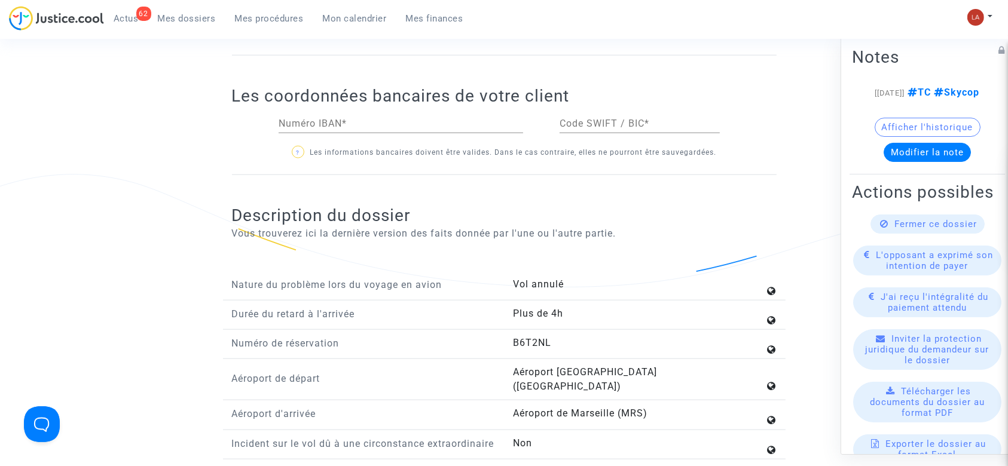
scroll to position [1434, 0]
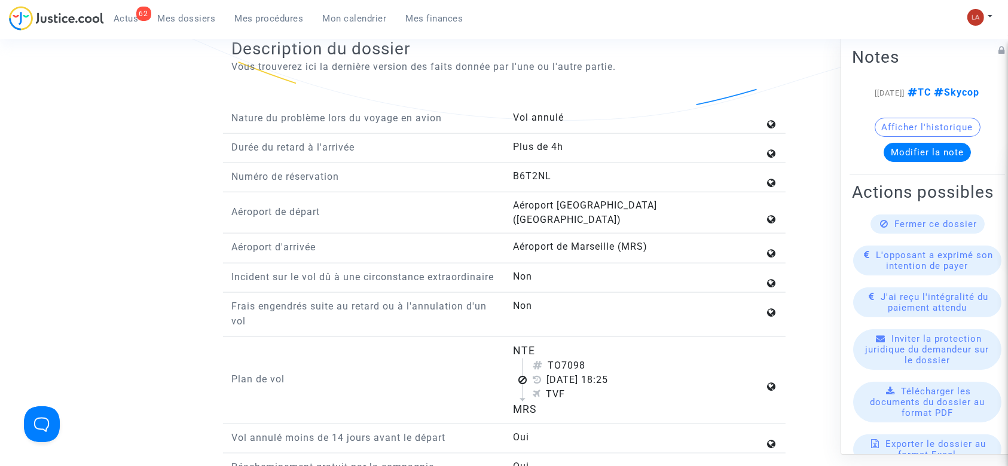
drag, startPoint x: 549, startPoint y: 380, endPoint x: 614, endPoint y: 380, distance: 65.7
click at [614, 380] on div "28 juillet 2025 18:25" at bounding box center [649, 380] width 232 height 14
click at [616, 380] on div "28 juillet 2025 18:25" at bounding box center [649, 380] width 232 height 14
click at [615, 380] on div "28 juillet 2025 18:25" at bounding box center [649, 380] width 232 height 14
drag, startPoint x: 616, startPoint y: 380, endPoint x: 554, endPoint y: 387, distance: 62.0
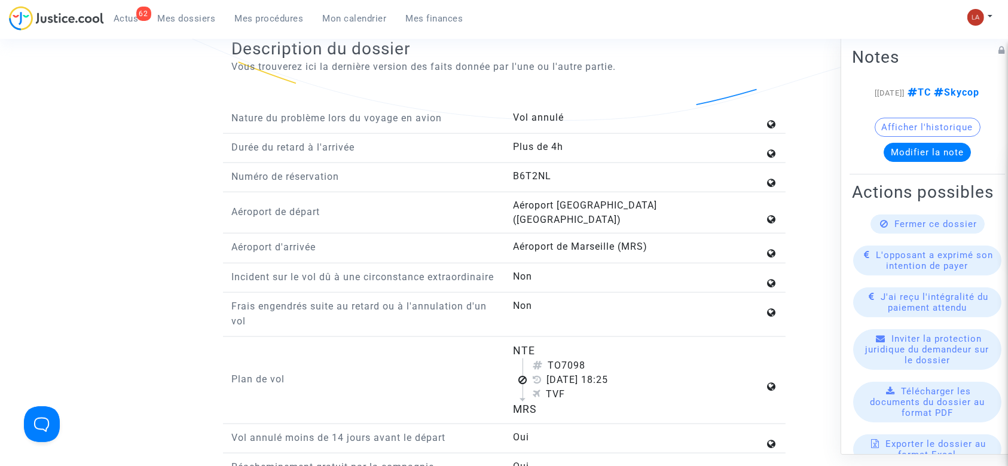
click at [554, 387] on div "28 juillet 2025 18:25" at bounding box center [649, 380] width 232 height 14
copy div "28 juillet 2025"
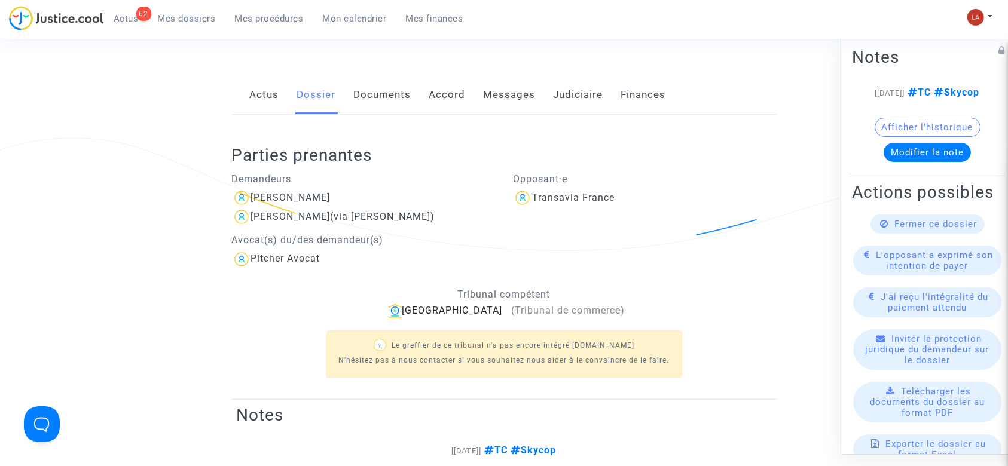
scroll to position [0, 0]
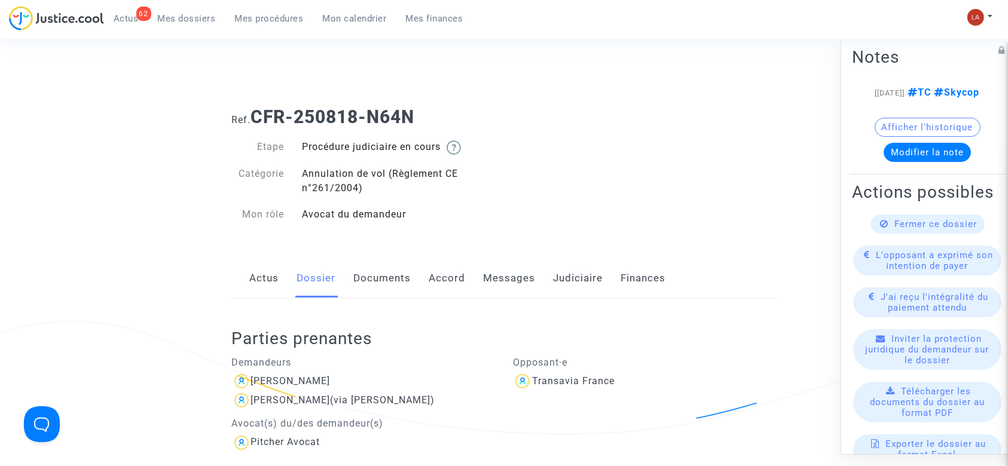
click at [360, 274] on link "Documents" at bounding box center [382, 278] width 57 height 39
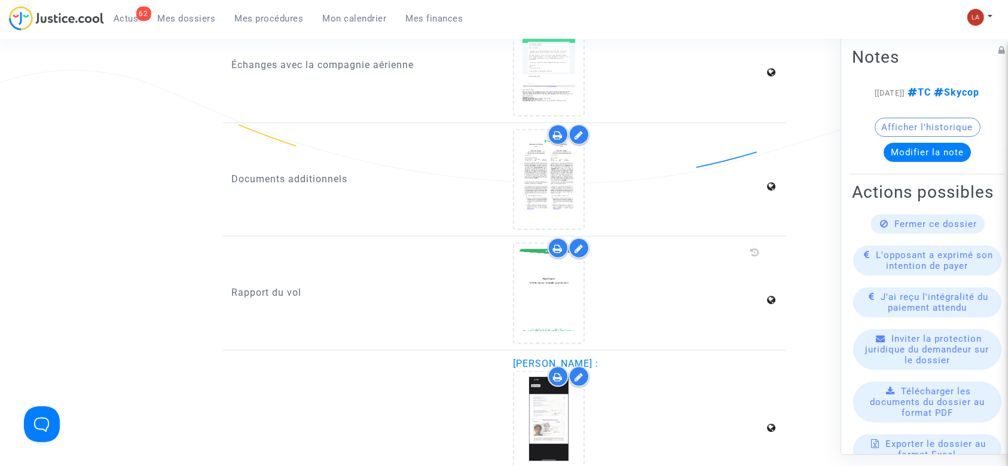
scroll to position [1354, 0]
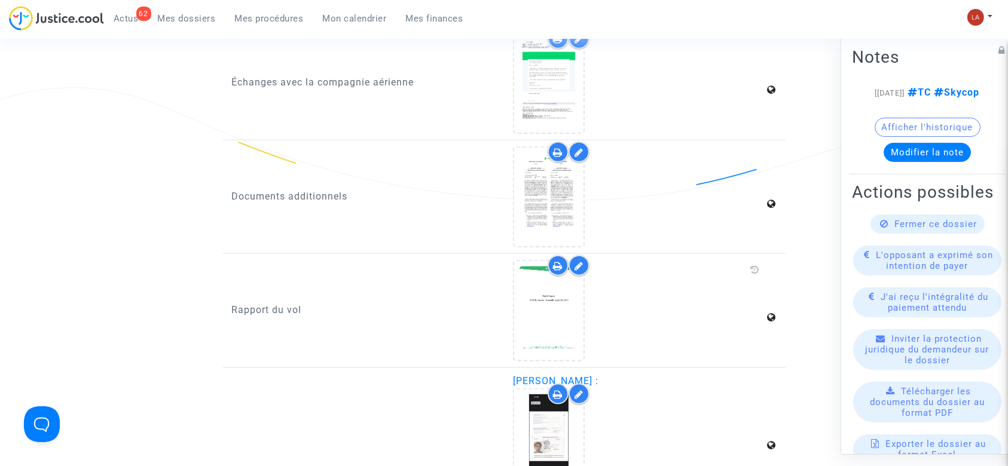
click at [574, 264] on icon at bounding box center [578, 266] width 9 height 10
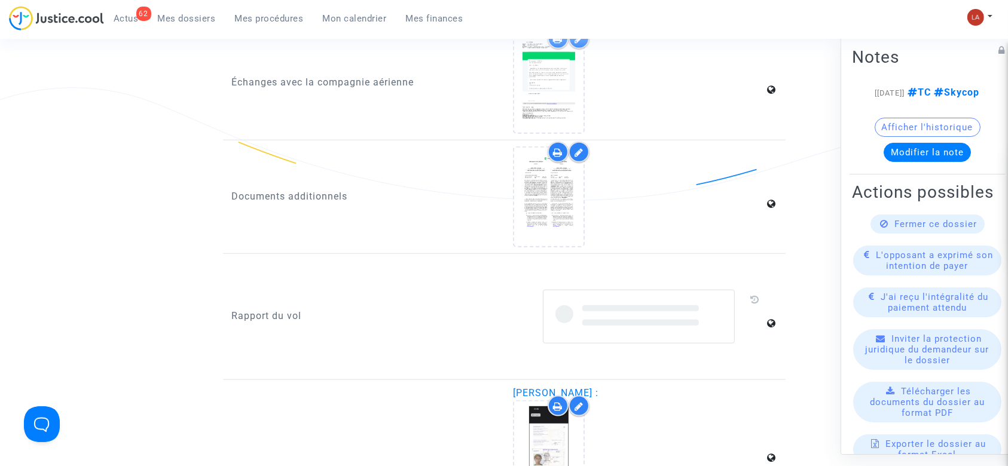
scroll to position [1593, 0]
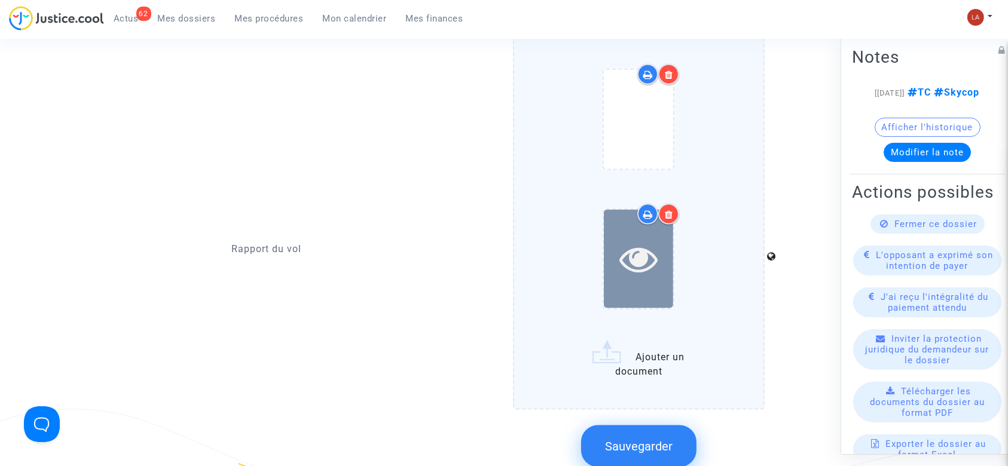
click at [624, 262] on icon at bounding box center [638, 259] width 39 height 38
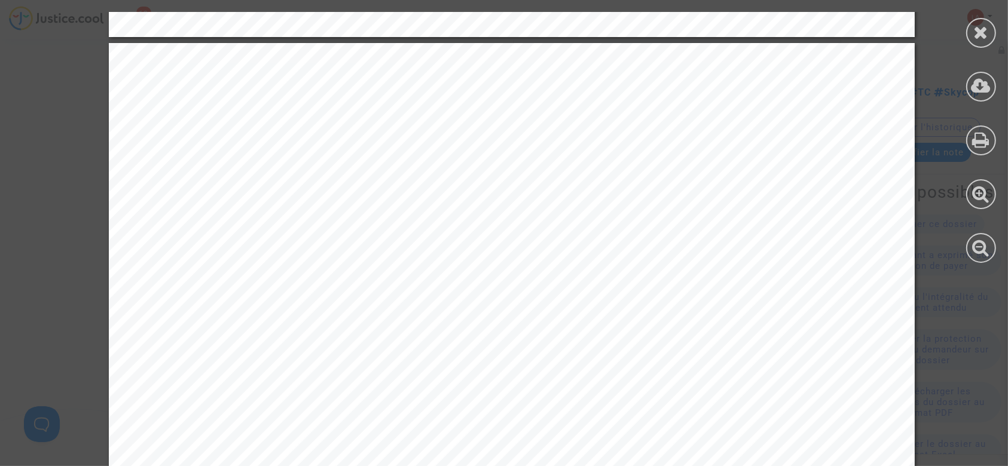
scroll to position [1354, 0]
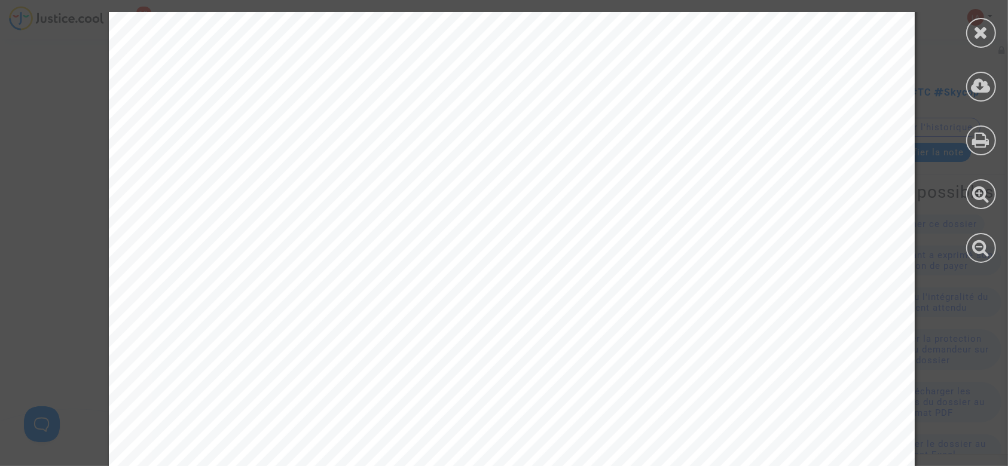
drag, startPoint x: 987, startPoint y: 36, endPoint x: 944, endPoint y: 37, distance: 43.0
click at [987, 36] on icon at bounding box center [981, 32] width 15 height 18
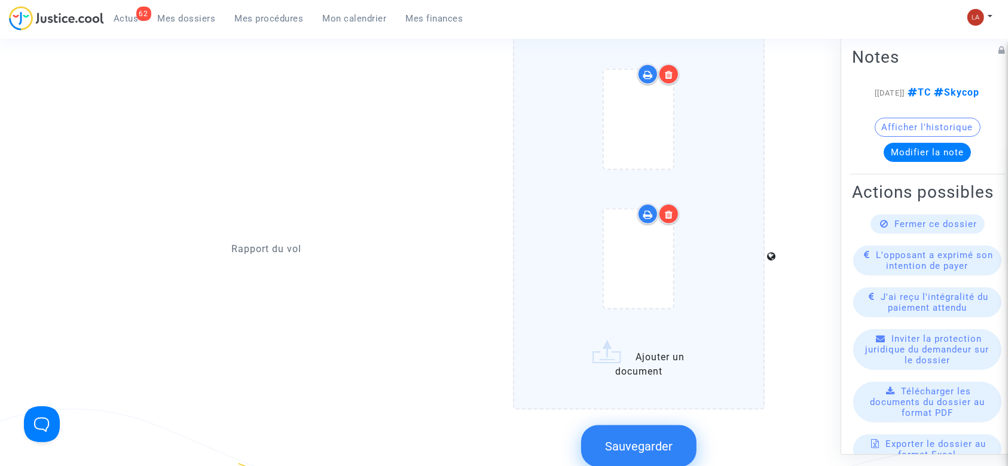
drag, startPoint x: 651, startPoint y: 455, endPoint x: 622, endPoint y: 430, distance: 38.6
click at [651, 455] on button "Sauvegarder" at bounding box center [638, 447] width 115 height 42
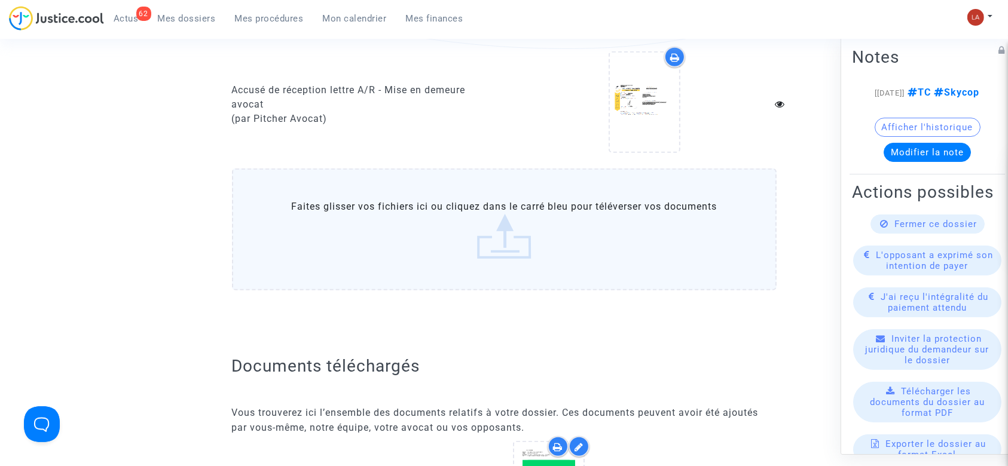
scroll to position [797, 0]
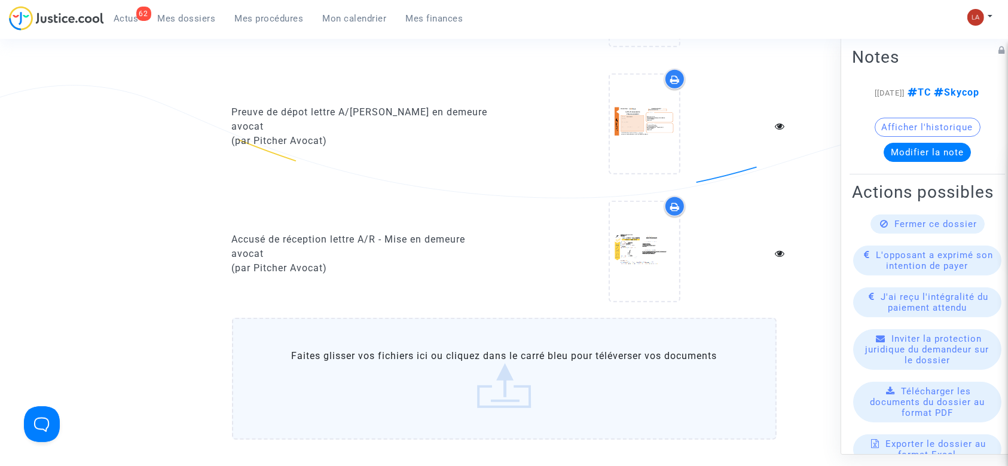
click at [503, 377] on label "Faites glisser vos fichiers ici ou cliquez dans le carré bleu pour téléverser v…" at bounding box center [504, 379] width 544 height 122
click at [0, 0] on input "Faites glisser vos fichiers ici ou cliquez dans le carré bleu pour téléverser v…" at bounding box center [0, 0] width 0 height 0
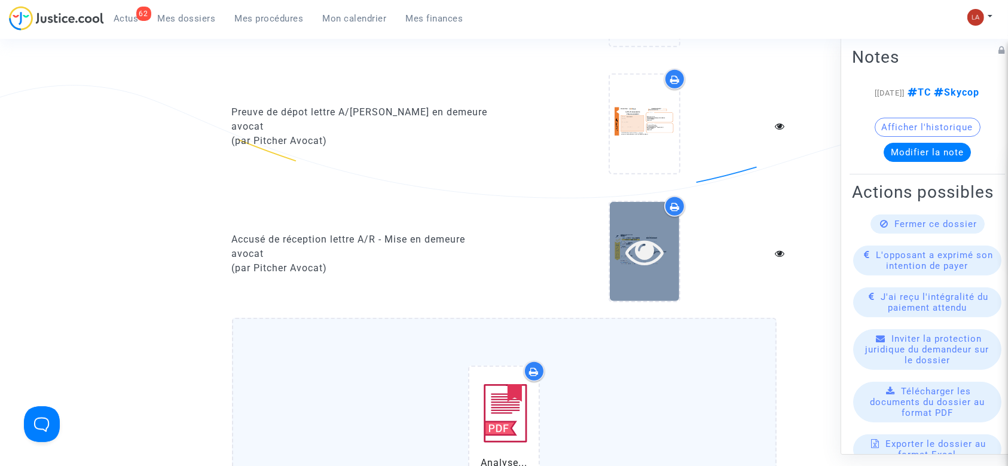
scroll to position [1036, 0]
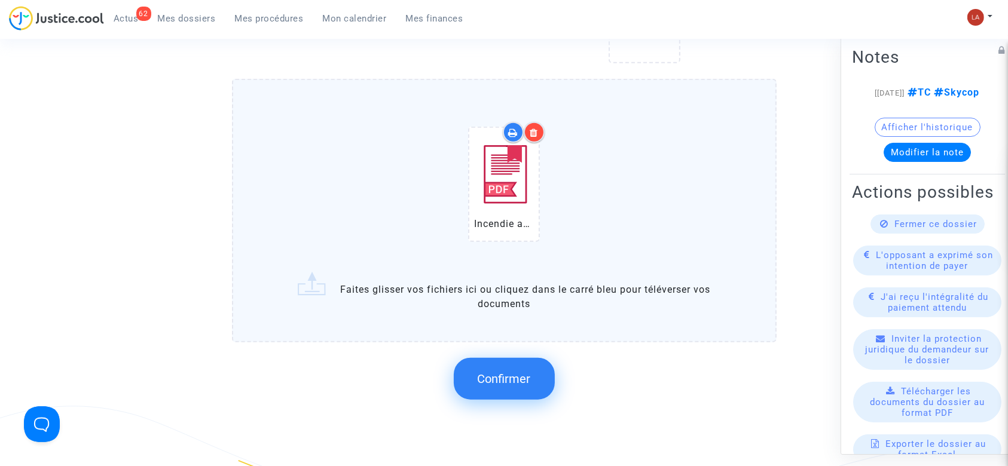
click at [513, 386] on button "Confirmer" at bounding box center [504, 379] width 101 height 42
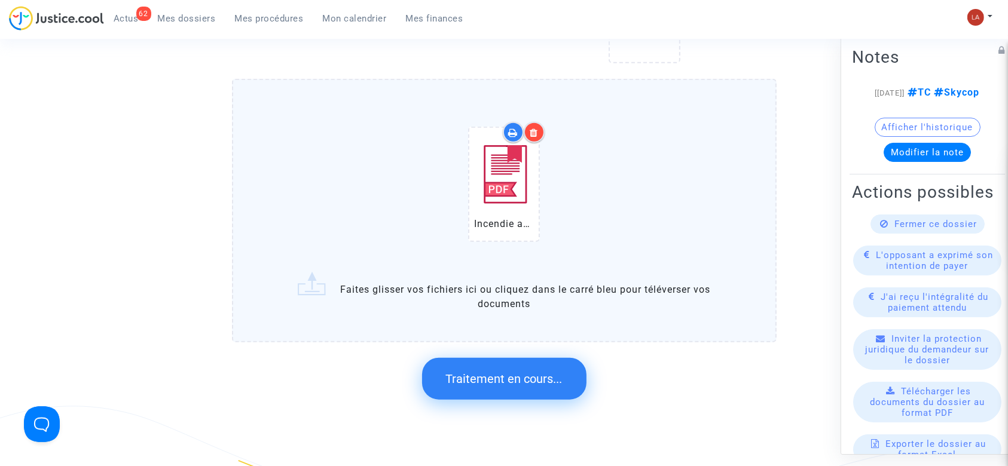
scroll to position [0, 0]
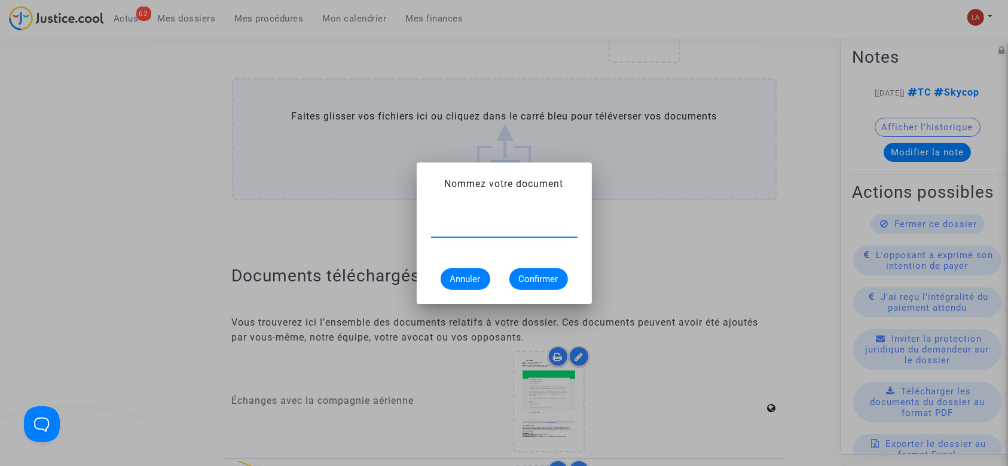
type input "a"
type input "Article de presse - Incendie aux Pennes-Mirabeau : des vols déroutés à l'aéropo…"
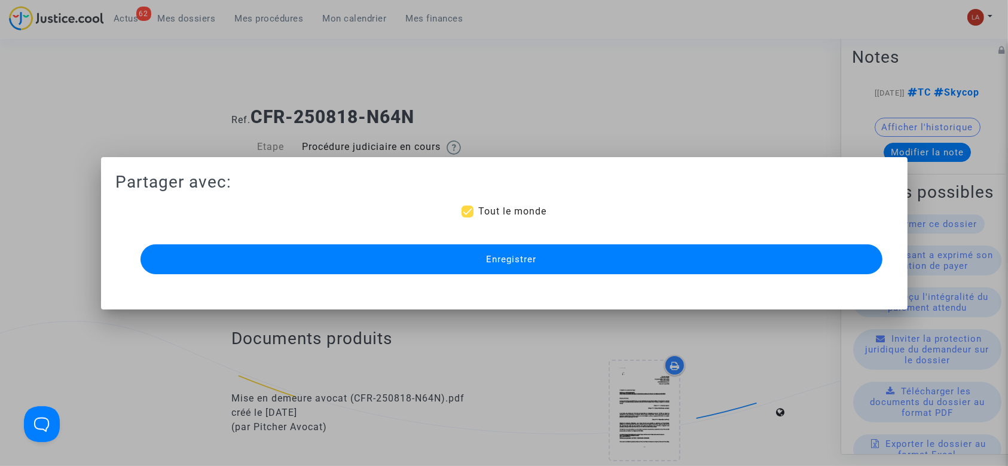
scroll to position [1036, 0]
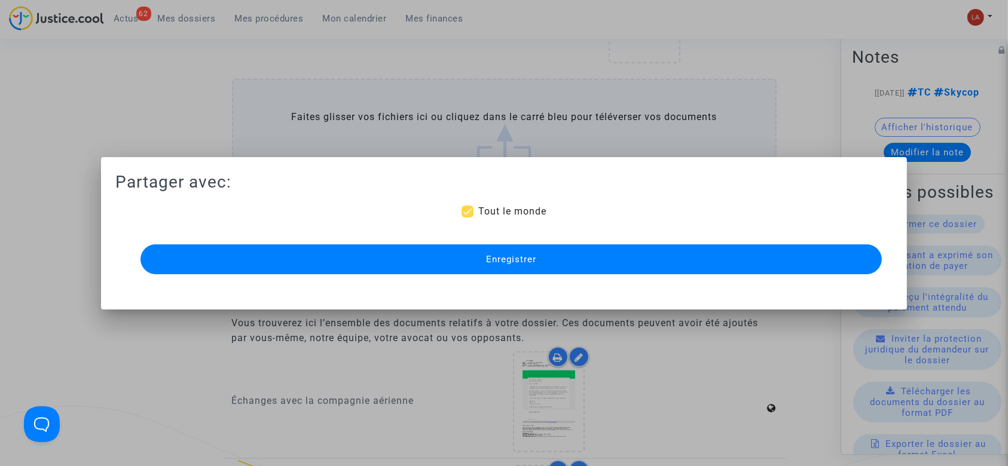
click at [503, 250] on button "Enregistrer" at bounding box center [511, 259] width 742 height 30
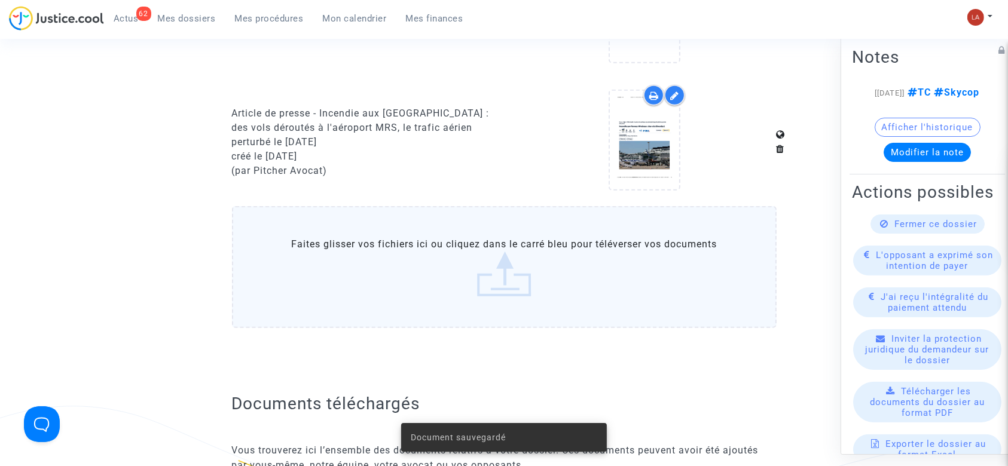
click at [460, 253] on label "Faites glisser vos fichiers ici ou cliquez dans le carré bleu pour téléverser v…" at bounding box center [504, 267] width 544 height 122
click at [0, 0] on input "Faites glisser vos fichiers ici ou cliquez dans le carré bleu pour téléverser v…" at bounding box center [0, 0] width 0 height 0
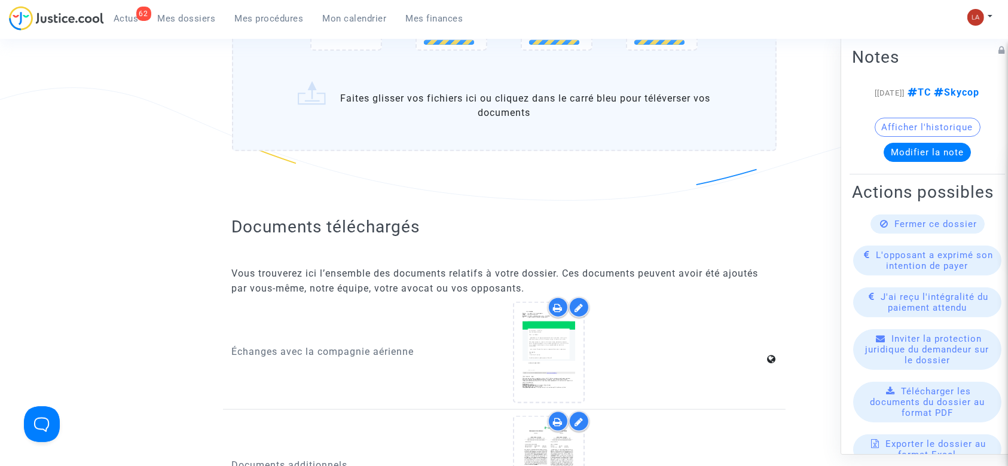
scroll to position [1275, 0]
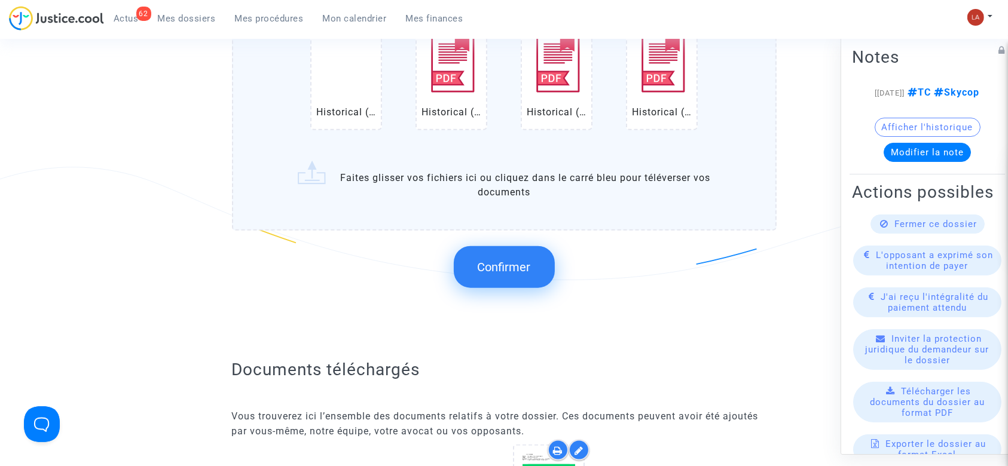
click at [512, 272] on button "Confirmer" at bounding box center [504, 267] width 101 height 42
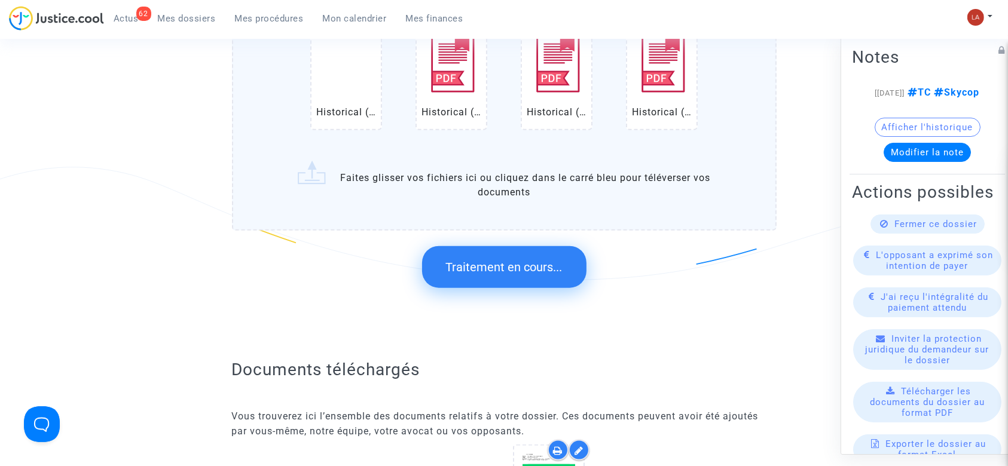
scroll to position [0, 0]
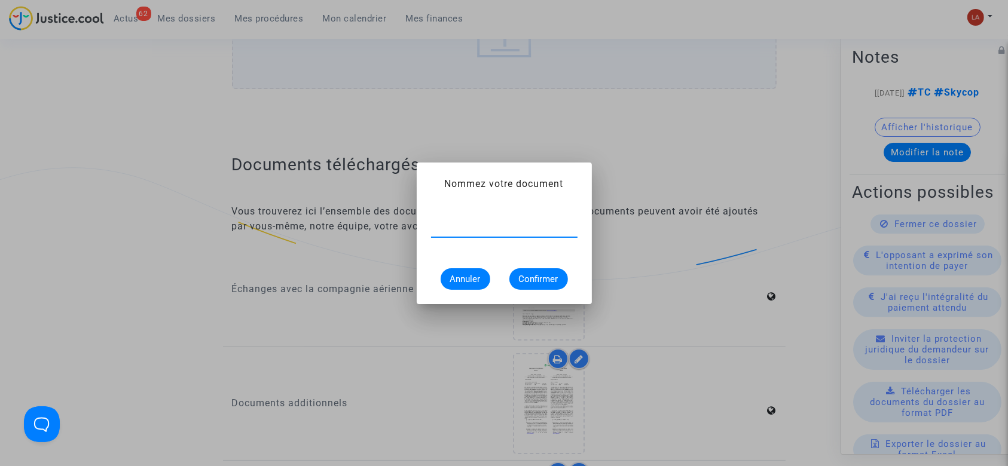
type input "e"
type input "Extrait Flightstats - Aéroport MRS le 28 juillet 2025"
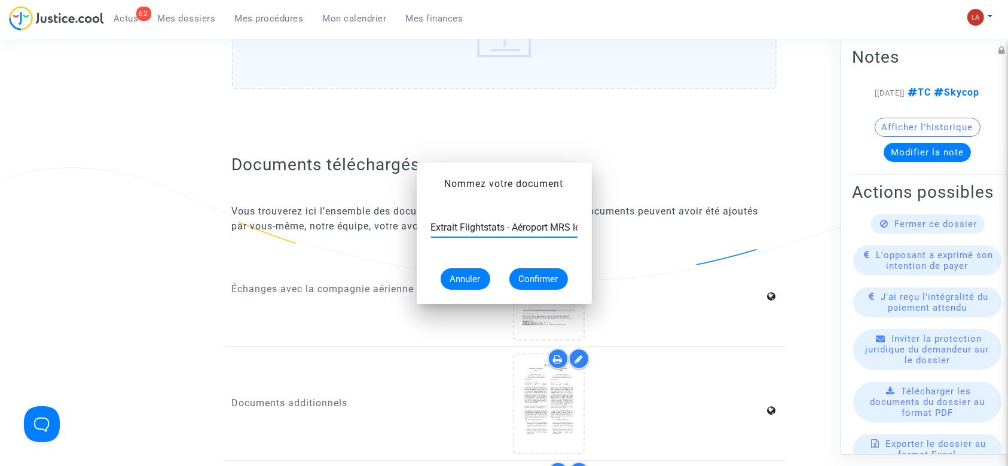
scroll to position [1275, 0]
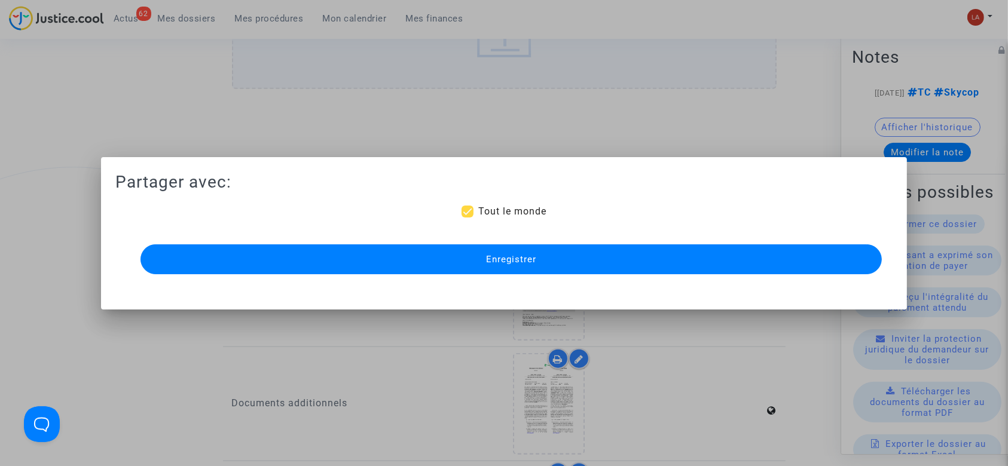
click at [457, 263] on button "Enregistrer" at bounding box center [511, 259] width 742 height 30
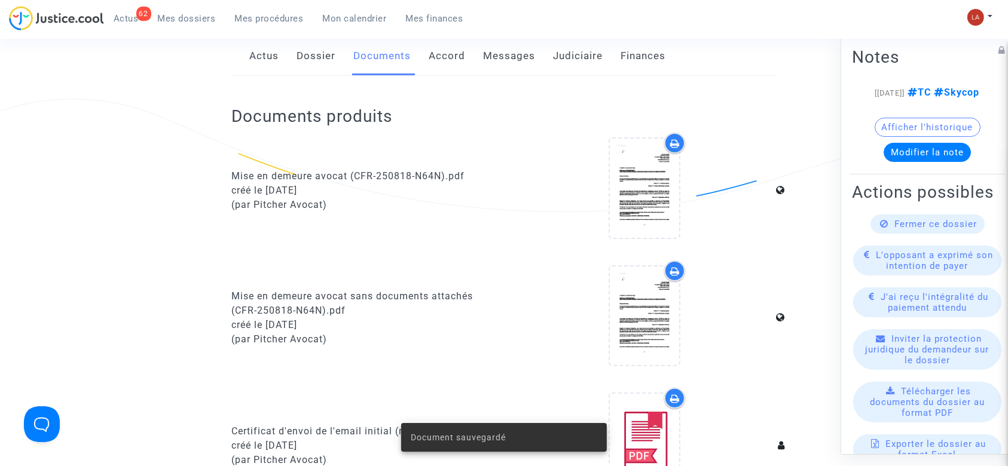
scroll to position [79, 0]
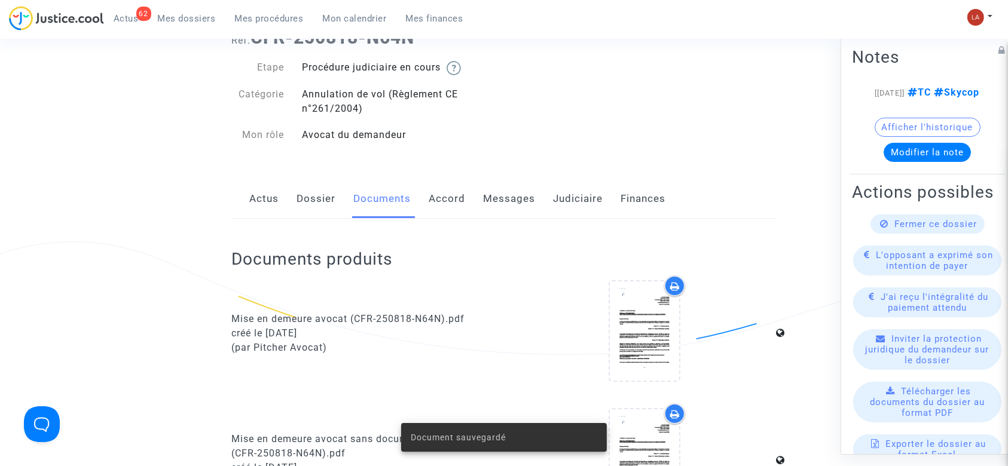
click at [458, 198] on link "Accord" at bounding box center [447, 198] width 36 height 39
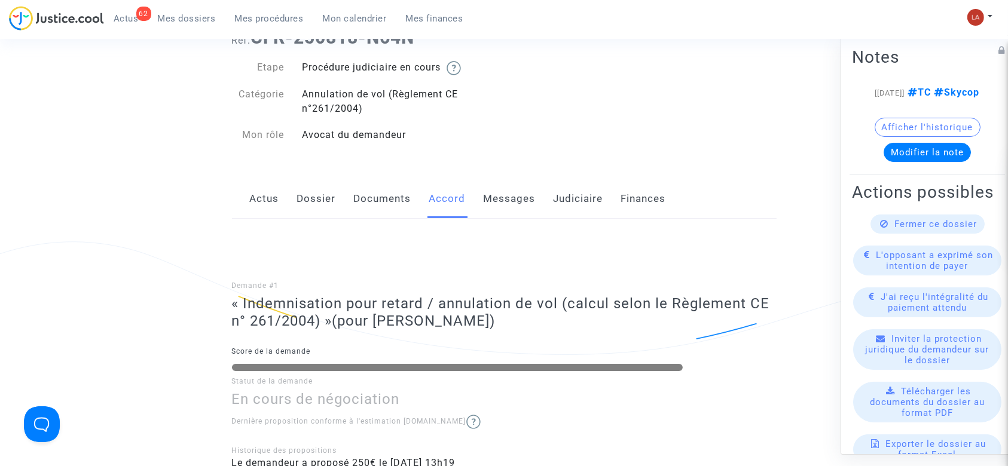
click at [314, 209] on link "Dossier" at bounding box center [316, 198] width 39 height 39
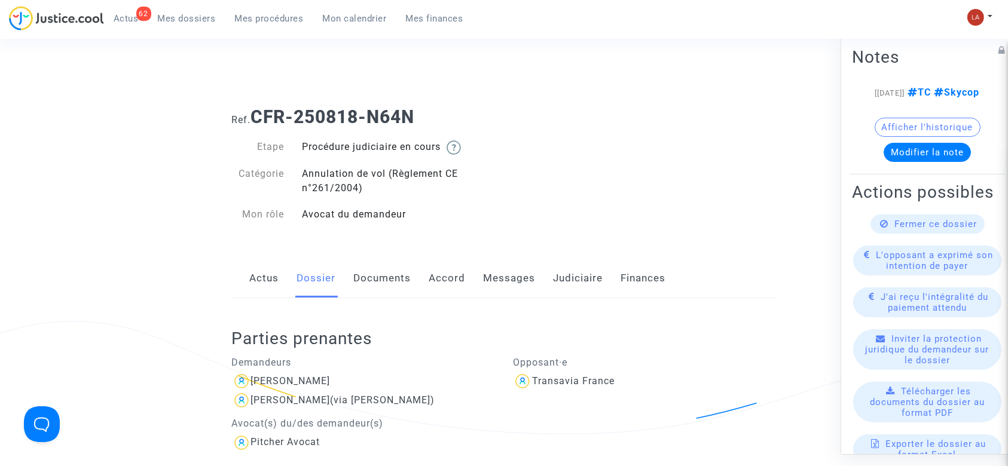
click at [545, 272] on div "Actus Dossier Documents Accord Messages Judiciaire Finances" at bounding box center [504, 279] width 544 height 40
click at [509, 280] on link "Messages" at bounding box center [510, 278] width 52 height 39
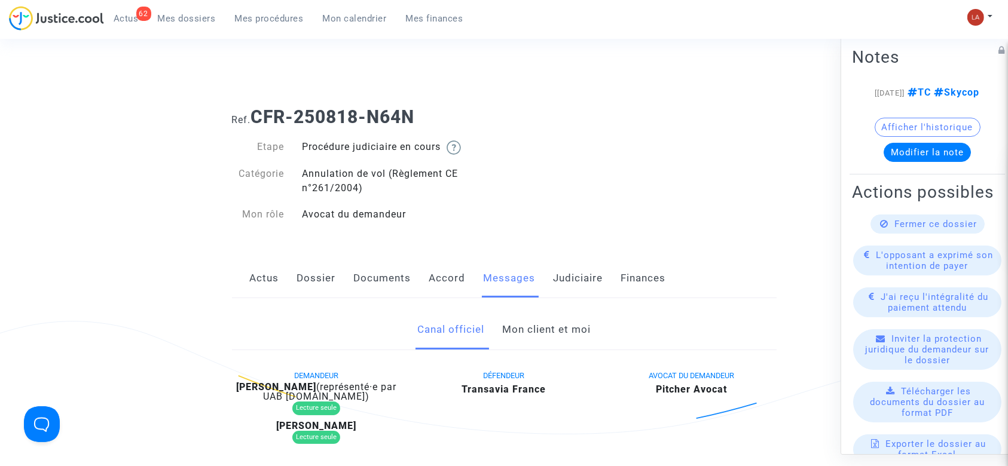
click at [564, 334] on link "Mon client et moi" at bounding box center [546, 329] width 88 height 39
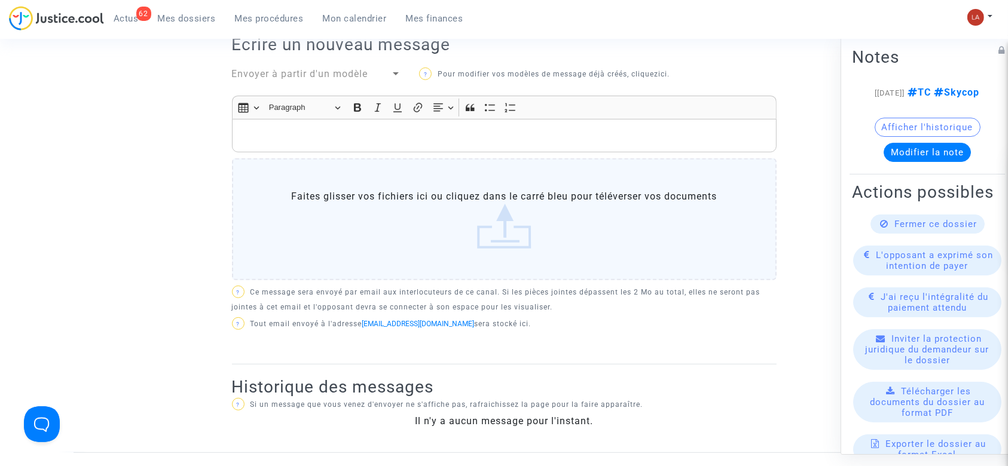
scroll to position [398, 0]
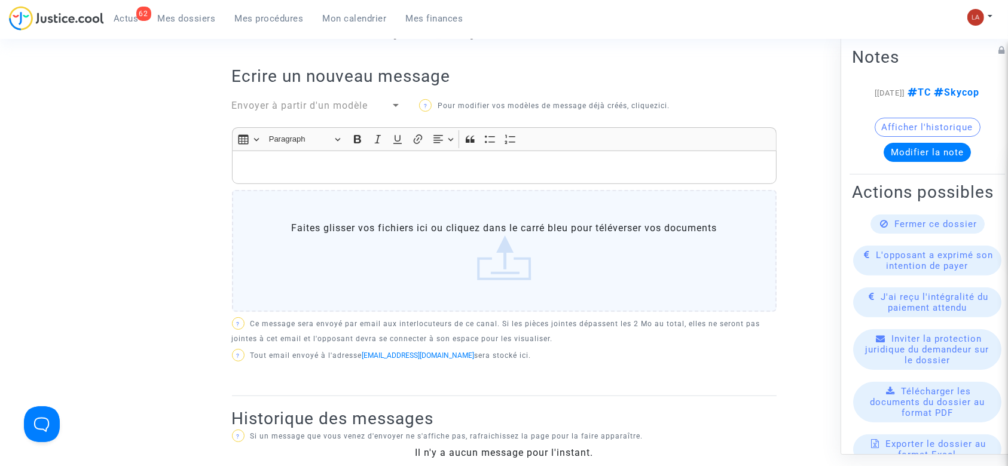
click at [518, 179] on div "Rich Text Editor, main" at bounding box center [504, 167] width 544 height 33
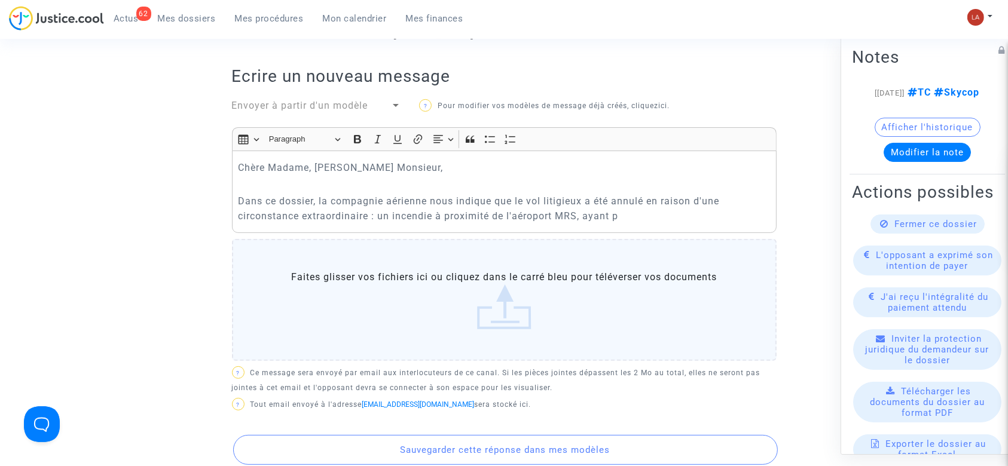
click at [623, 221] on p "Dans ce dossier, la compagnie aérienne nous indique que le vol litigieux a été …" at bounding box center [504, 209] width 532 height 30
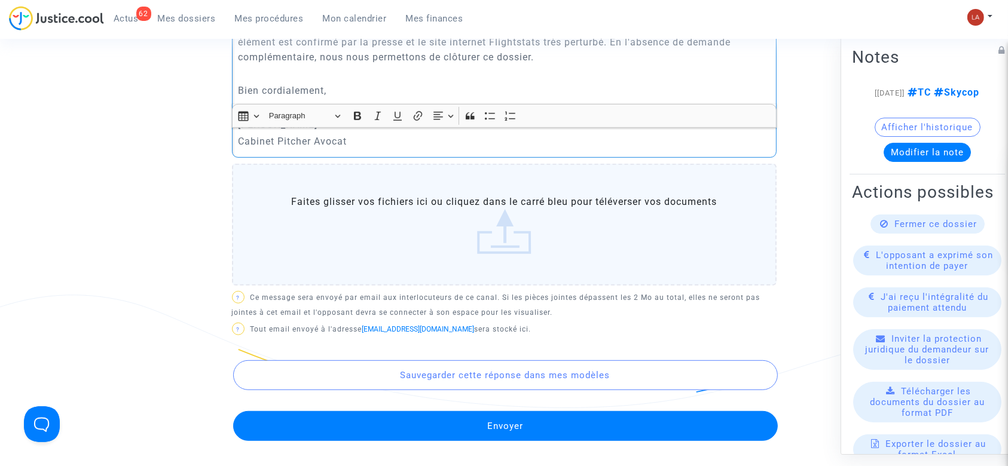
scroll to position [717, 0]
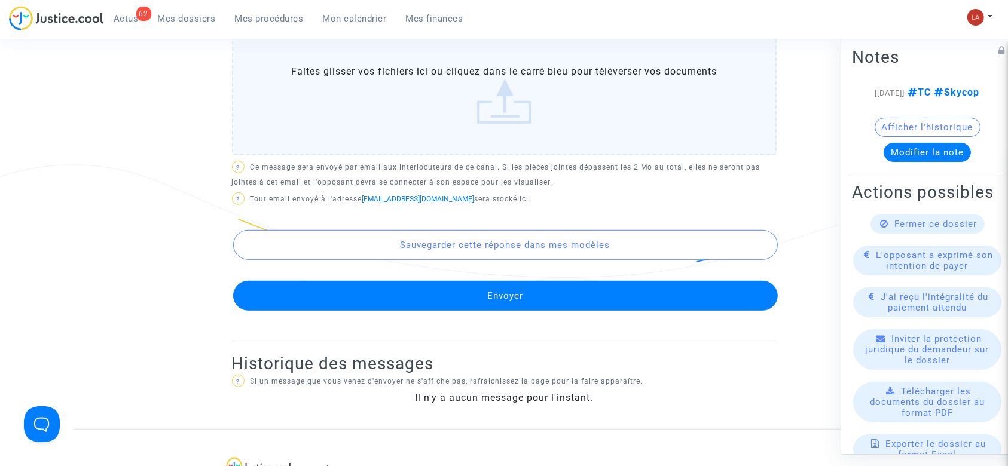
click at [644, 281] on button "Envoyer" at bounding box center [505, 296] width 544 height 30
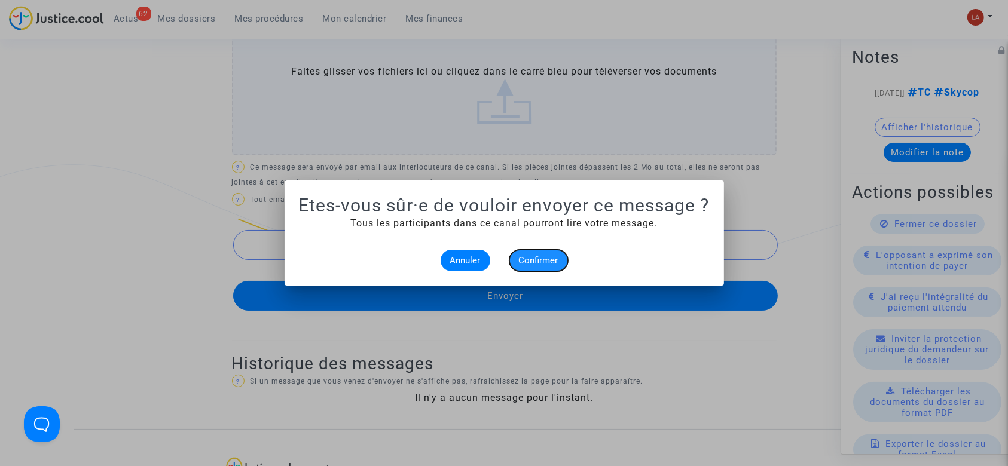
click at [544, 264] on span "Confirmer" at bounding box center [538, 260] width 39 height 11
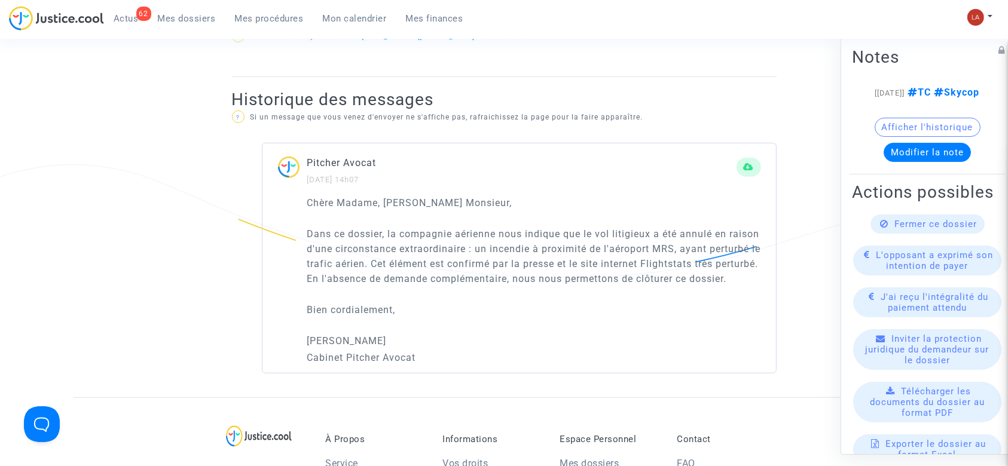
click at [923, 234] on div "Fermer ce dossier" at bounding box center [927, 224] width 114 height 19
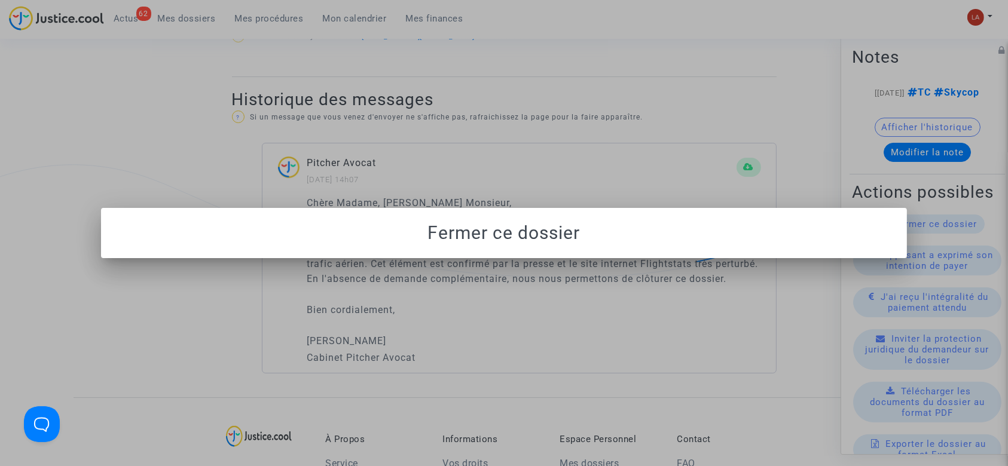
scroll to position [0, 0]
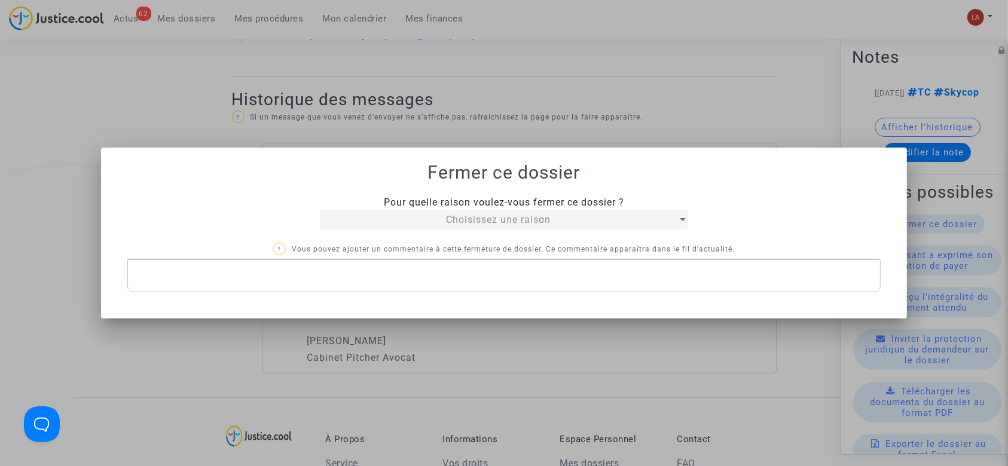
click at [482, 218] on span "Choisissez une raison" at bounding box center [498, 219] width 105 height 11
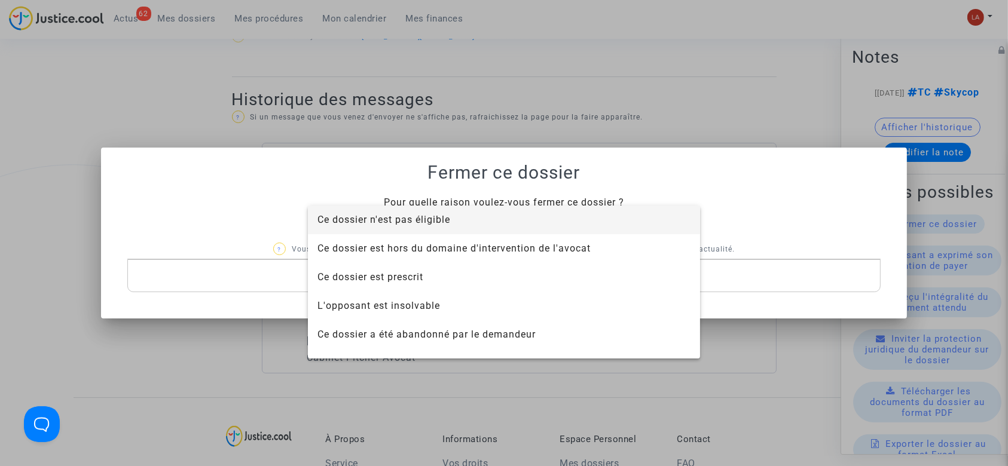
click at [478, 218] on span "Ce dossier n'est pas éligible" at bounding box center [503, 220] width 373 height 29
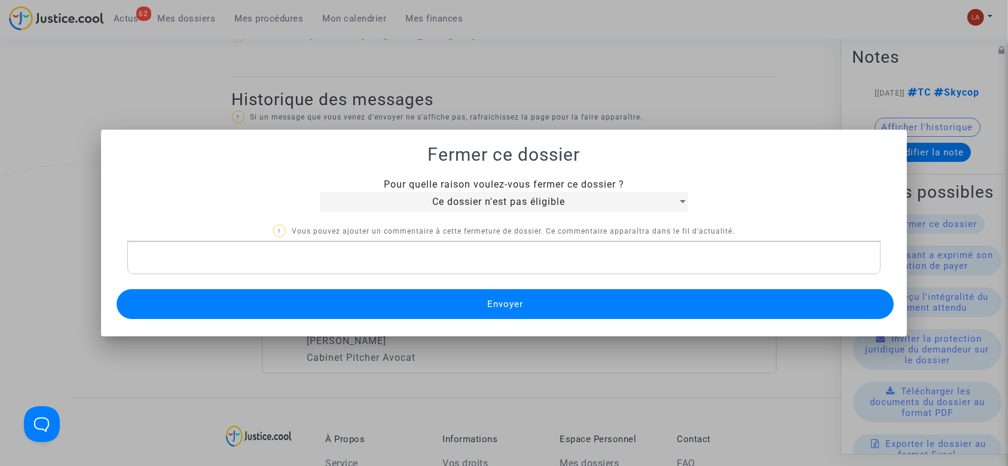
click at [485, 254] on p "Rich Text Editor, main" at bounding box center [503, 257] width 741 height 15
click at [490, 251] on p "Rich Text Editor, main" at bounding box center [503, 257] width 741 height 15
click at [472, 300] on button "Envoyer" at bounding box center [506, 304] width 778 height 30
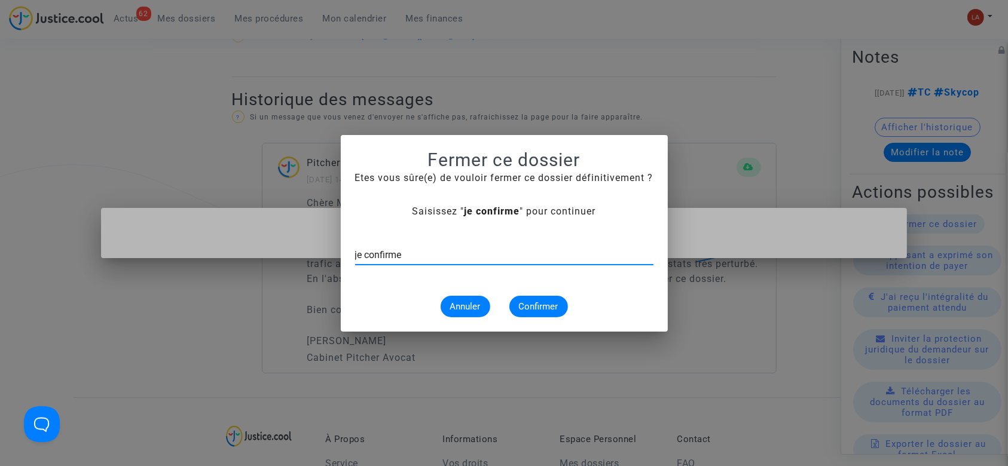
type input "je confirme"
click at [564, 308] on button "Confirmer" at bounding box center [538, 307] width 59 height 22
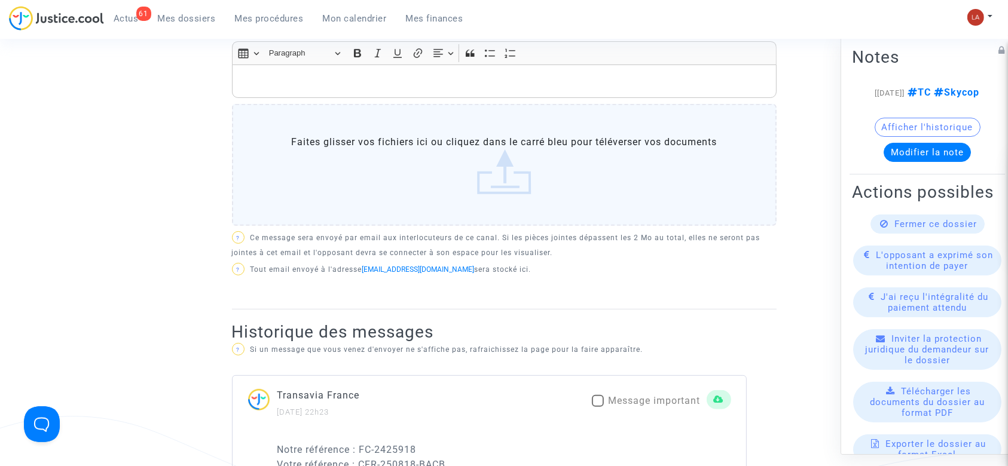
scroll to position [398, 0]
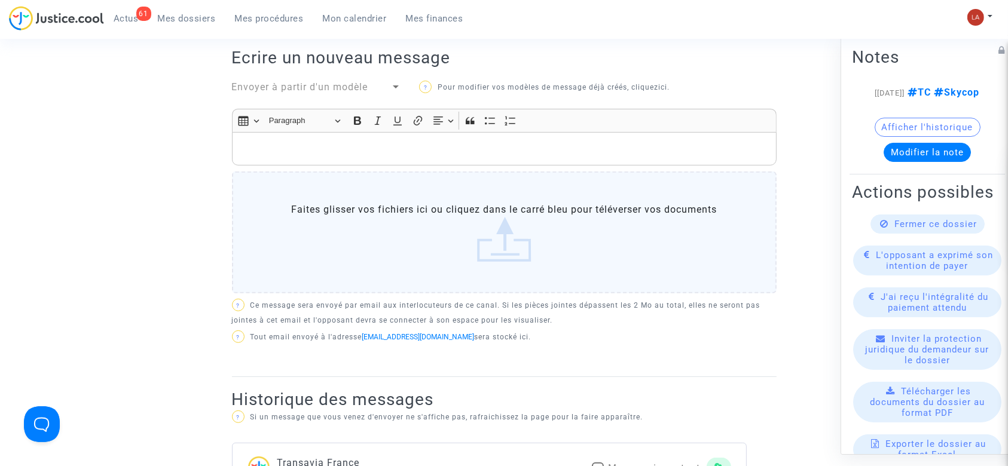
click at [347, 81] on span "Envoyer à partir d'un modèle" at bounding box center [300, 86] width 136 height 11
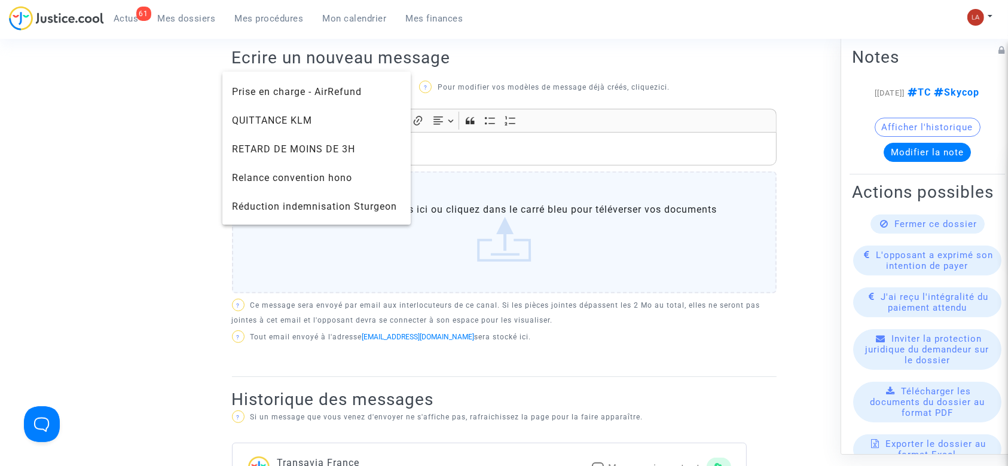
scroll to position [1195, 0]
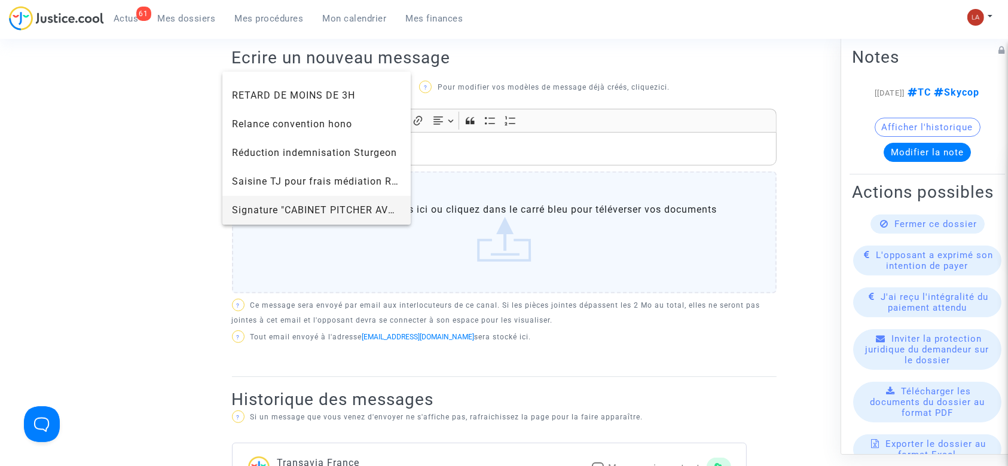
click at [296, 200] on span "Signature "CABINET PITCHER AVOCAT"" at bounding box center [317, 210] width 170 height 29
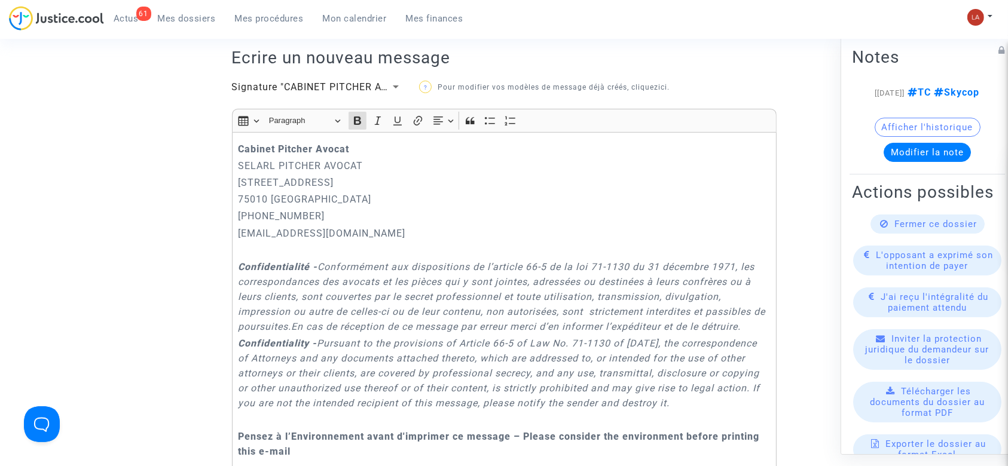
click at [236, 146] on div "Cabinet [PERSON_NAME] PITCHER AVOCAT [STREET_ADDRESS] 01.45.49.09.34 [EMAIL_ADD…" at bounding box center [504, 308] width 544 height 353
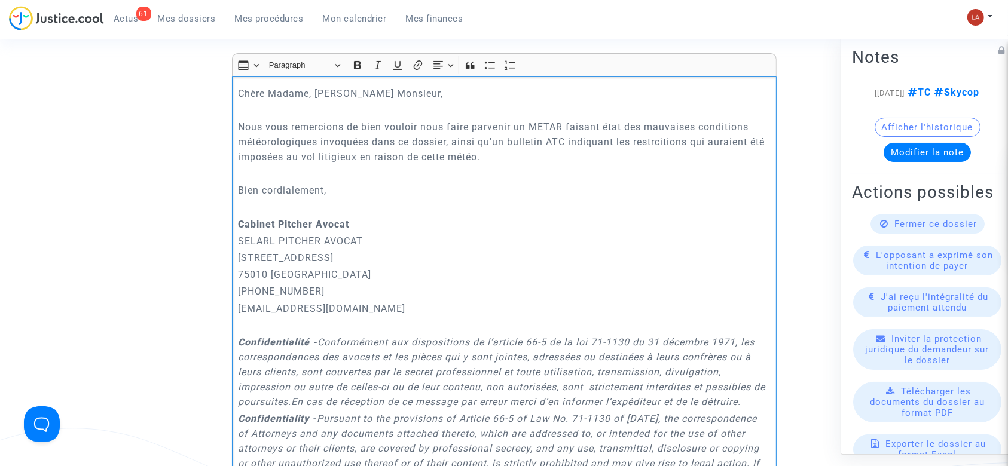
scroll to position [478, 0]
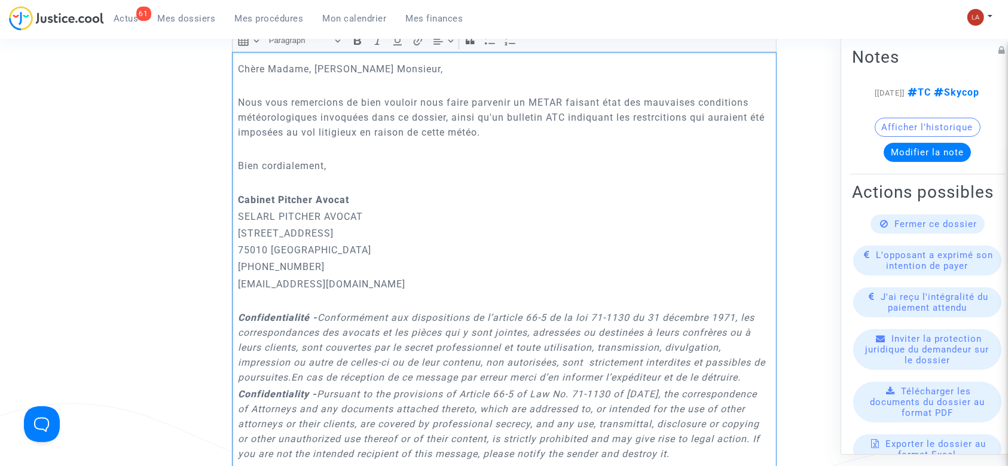
click at [672, 125] on p "Nous vous remercions de bien vouloir nous faire parvenir un METAR faisant état …" at bounding box center [504, 117] width 532 height 45
click at [674, 115] on p "Nous vous remercions de bien vouloir nous faire parvenir un METAR faisant état …" at bounding box center [504, 117] width 532 height 45
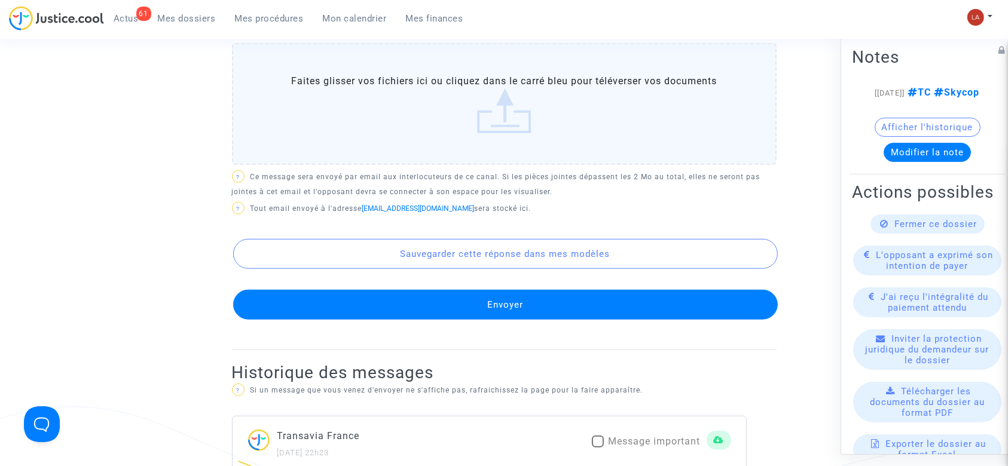
scroll to position [1115, 0]
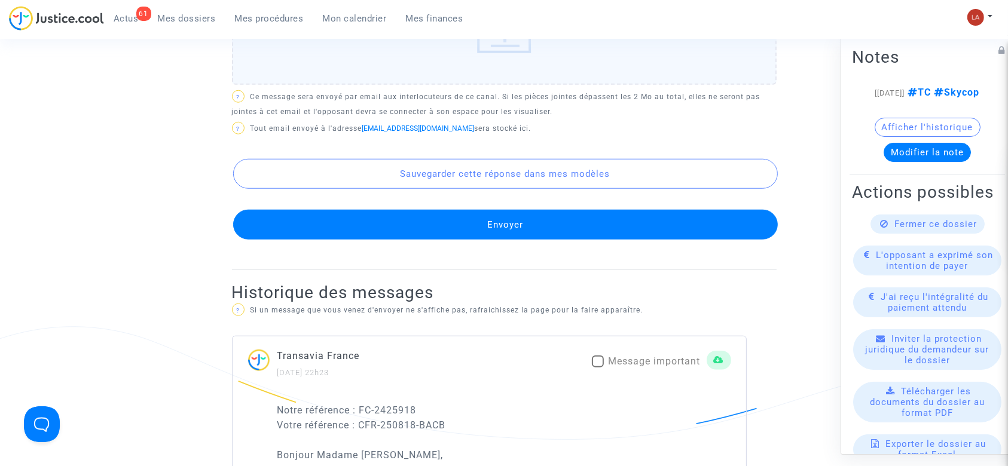
click at [544, 230] on button "Envoyer" at bounding box center [505, 225] width 544 height 30
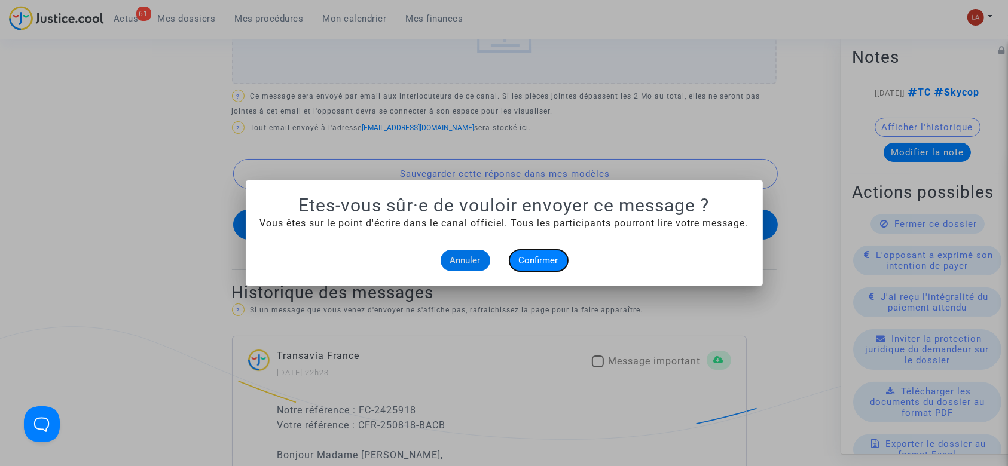
click at [533, 261] on span "Confirmer" at bounding box center [538, 260] width 39 height 11
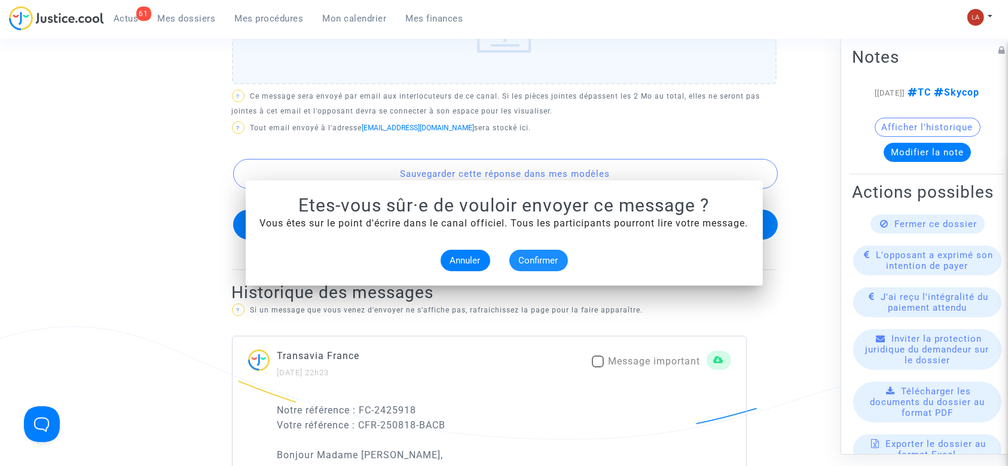
scroll to position [1115, 0]
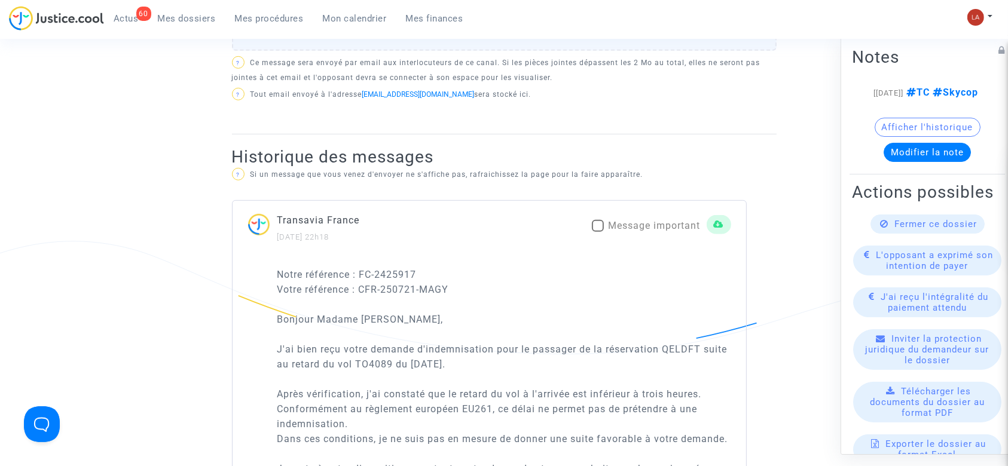
scroll to position [797, 0]
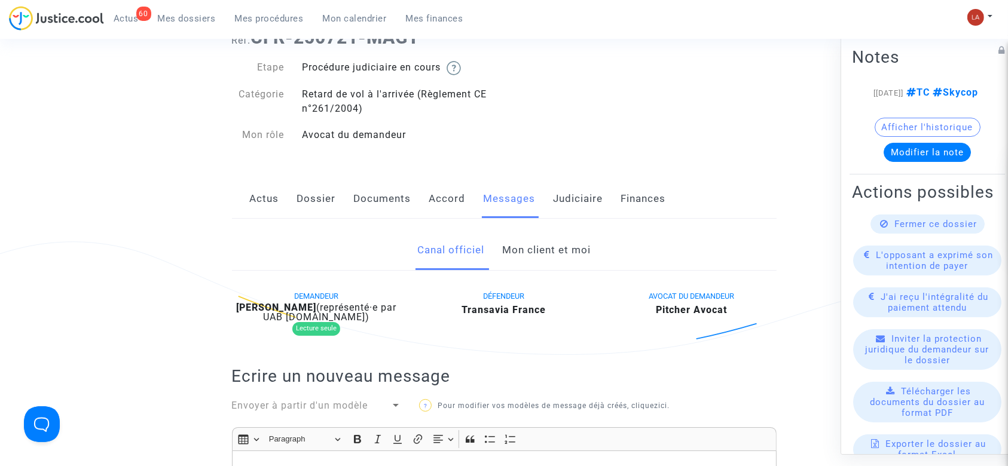
click at [392, 192] on link "Documents" at bounding box center [382, 198] width 57 height 39
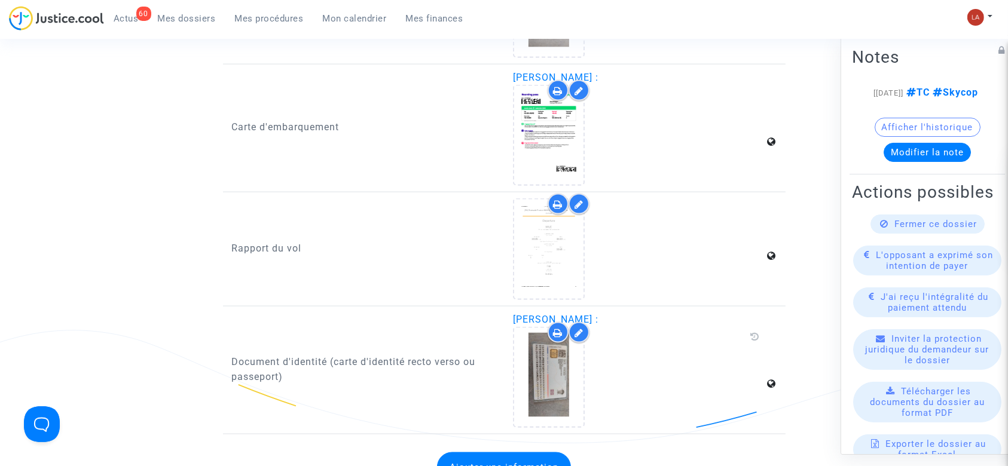
scroll to position [1753, 0]
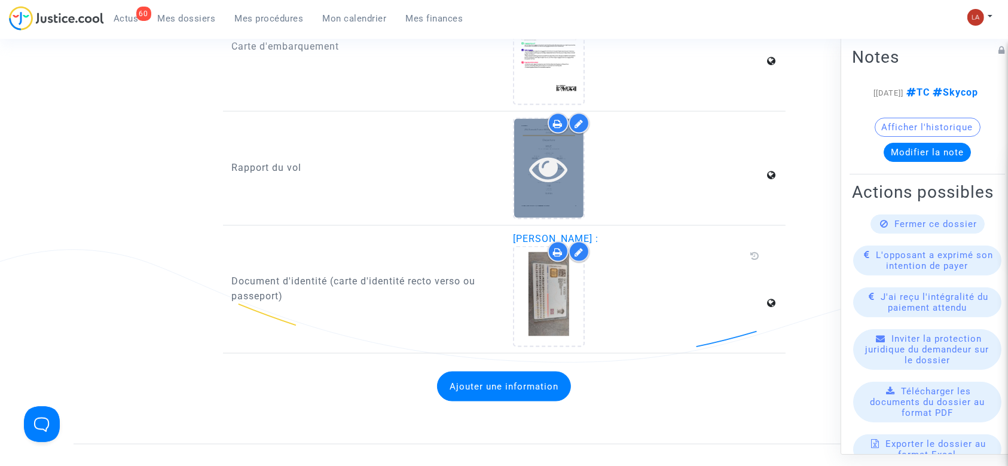
click at [575, 180] on div at bounding box center [548, 168] width 69 height 38
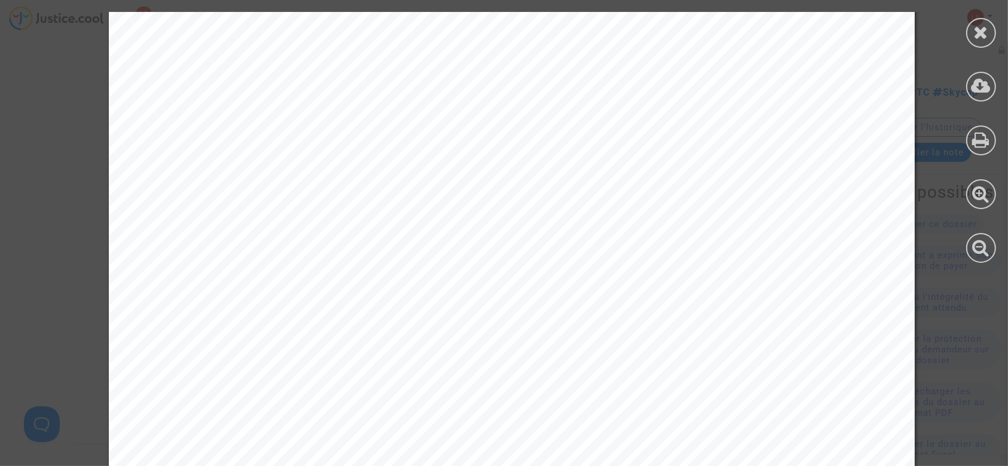
scroll to position [1434, 0]
click at [984, 38] on icon at bounding box center [981, 32] width 15 height 18
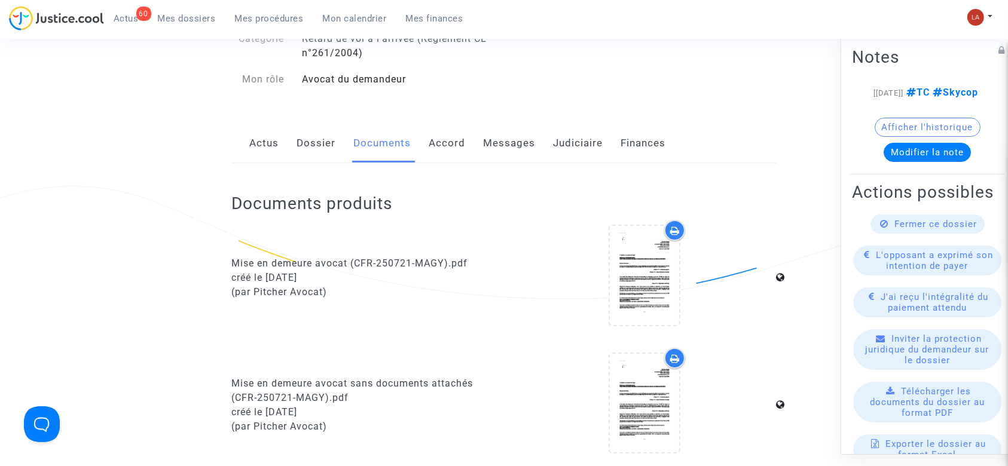
scroll to position [0, 0]
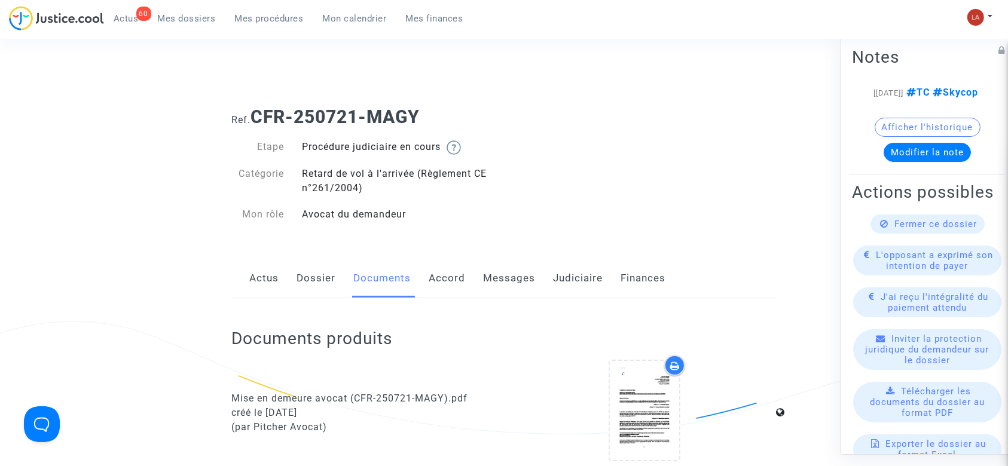
drag, startPoint x: 455, startPoint y: 277, endPoint x: 470, endPoint y: 276, distance: 15.0
click at [457, 277] on link "Accord" at bounding box center [447, 278] width 36 height 39
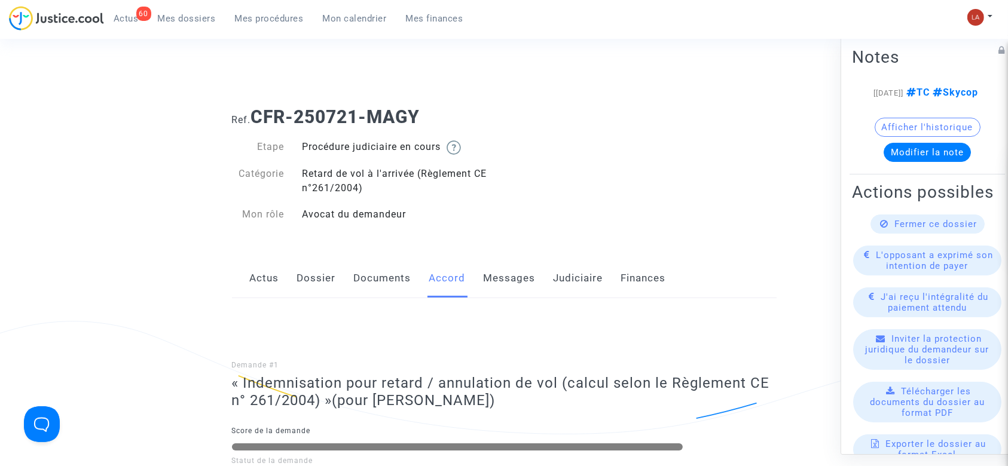
click at [516, 296] on link "Messages" at bounding box center [510, 278] width 52 height 39
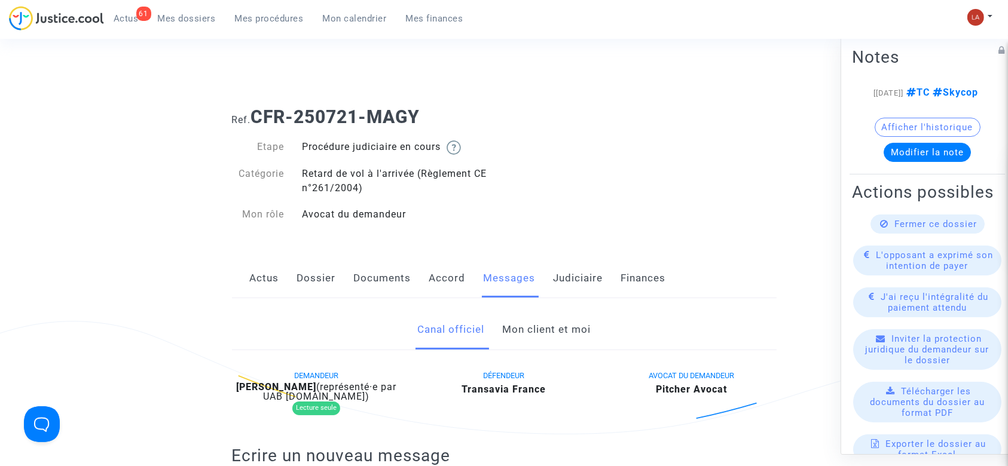
click at [301, 268] on link "Dossier" at bounding box center [316, 278] width 39 height 39
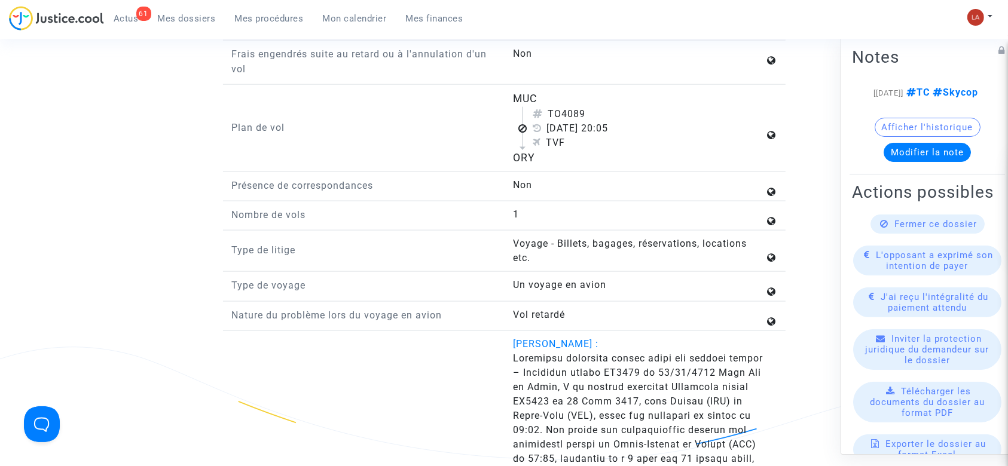
scroll to position [1753, 0]
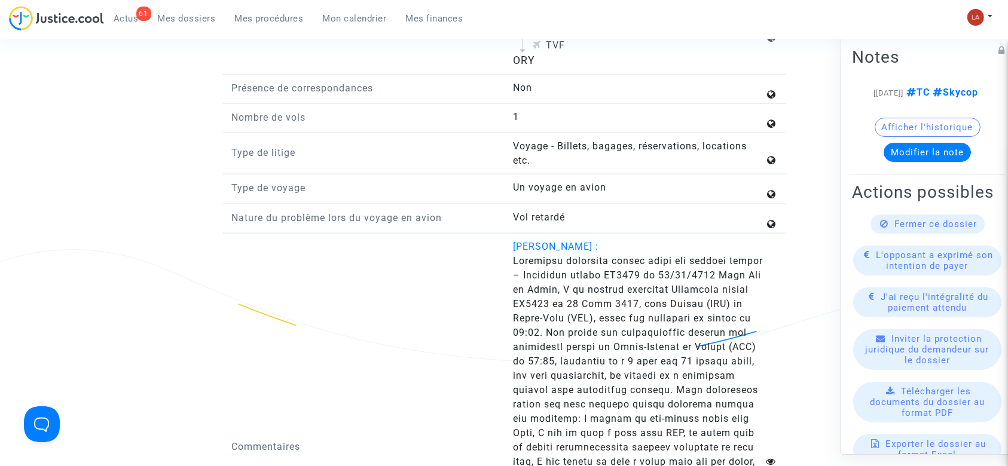
drag, startPoint x: 525, startPoint y: 371, endPoint x: 538, endPoint y: 371, distance: 13.1
click at [535, 371] on span at bounding box center [638, 454] width 250 height 399
click at [549, 372] on span at bounding box center [638, 454] width 250 height 399
click at [550, 372] on span at bounding box center [638, 454] width 250 height 399
click at [606, 369] on span at bounding box center [638, 454] width 250 height 399
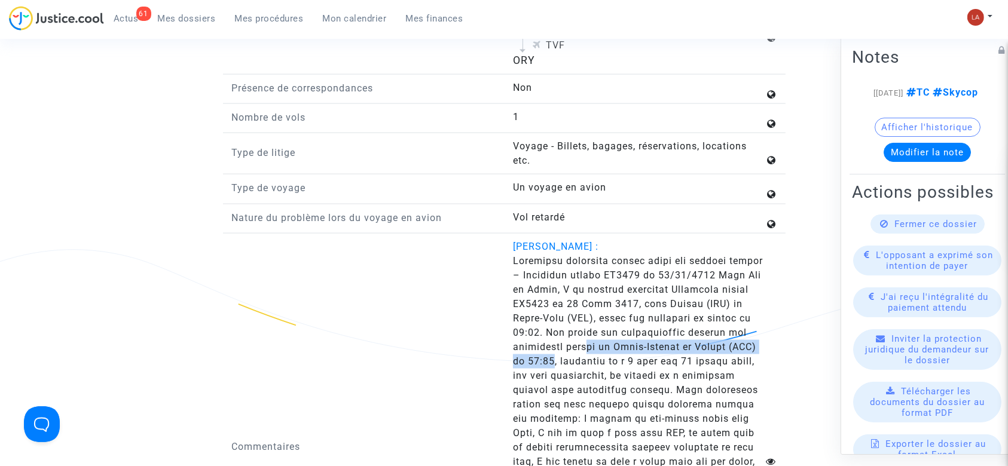
drag, startPoint x: 584, startPoint y: 356, endPoint x: 549, endPoint y: 375, distance: 39.3
click at [549, 375] on span at bounding box center [638, 454] width 250 height 399
copy span "ed at [GEOGRAPHIC_DATA][PERSON_NAME] (CDG) at 00:15"
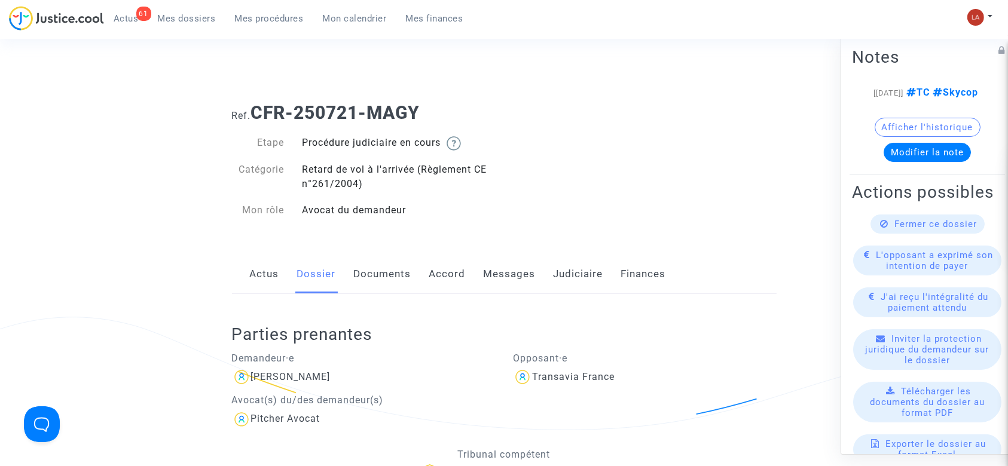
scroll to position [0, 0]
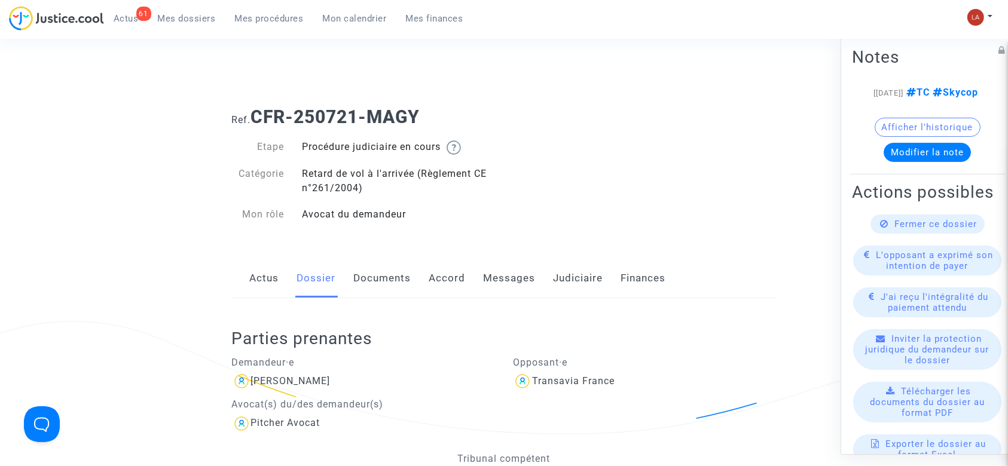
click at [528, 284] on link "Messages" at bounding box center [510, 278] width 52 height 39
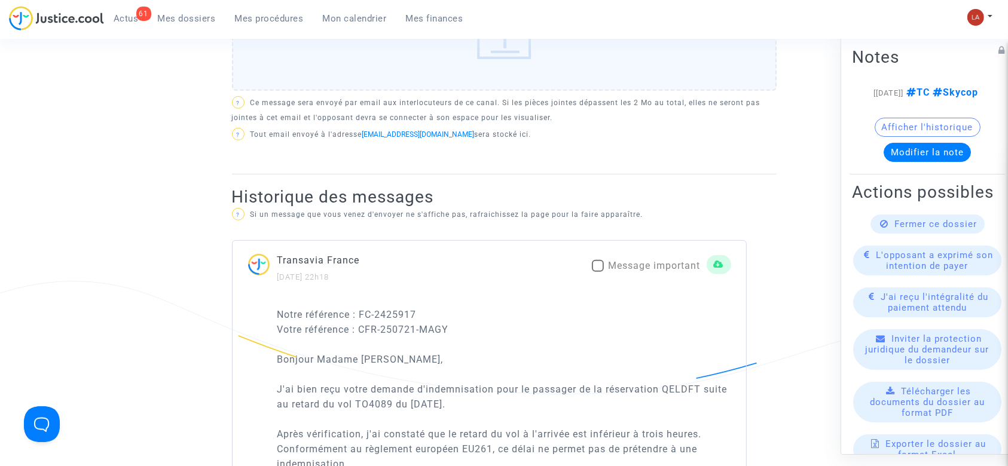
scroll to position [319, 0]
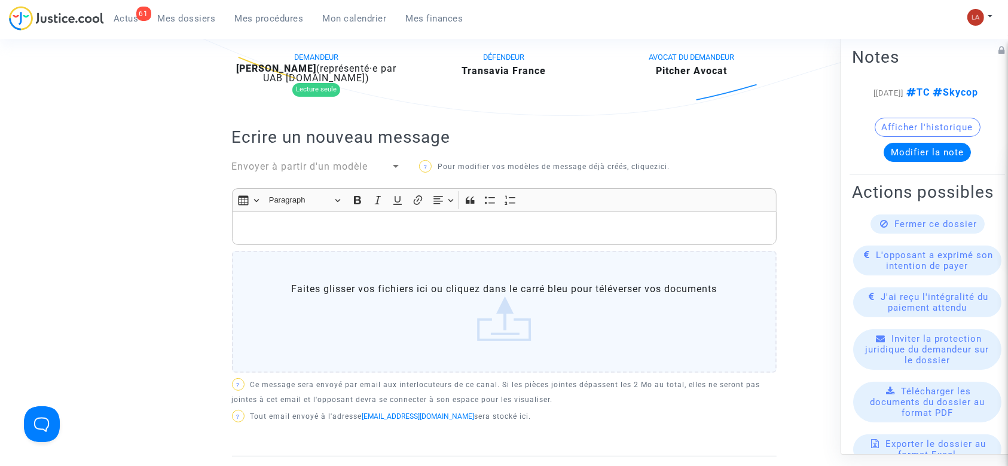
click at [260, 166] on span "Envoyer à partir d'un modèle" at bounding box center [300, 166] width 136 height 11
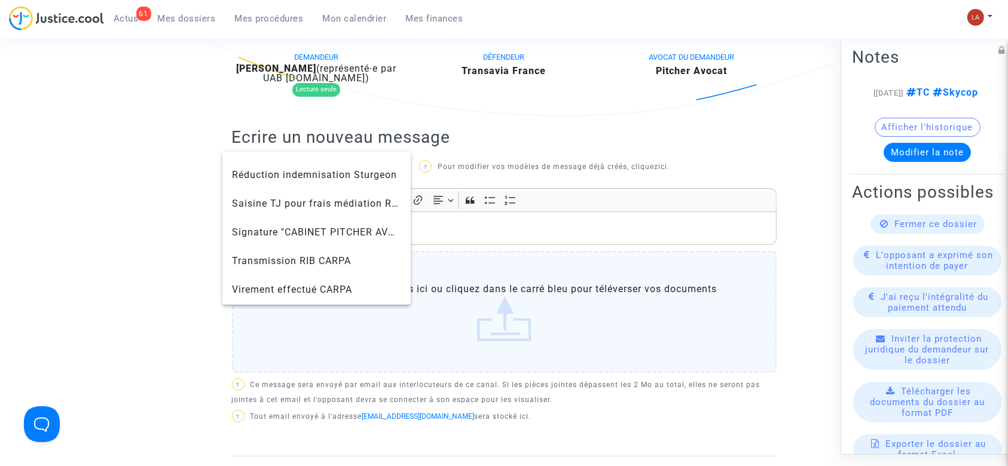
scroll to position [1310, 0]
click at [305, 176] on span "Signature "CABINET PITCHER AVOCAT"" at bounding box center [325, 175] width 186 height 11
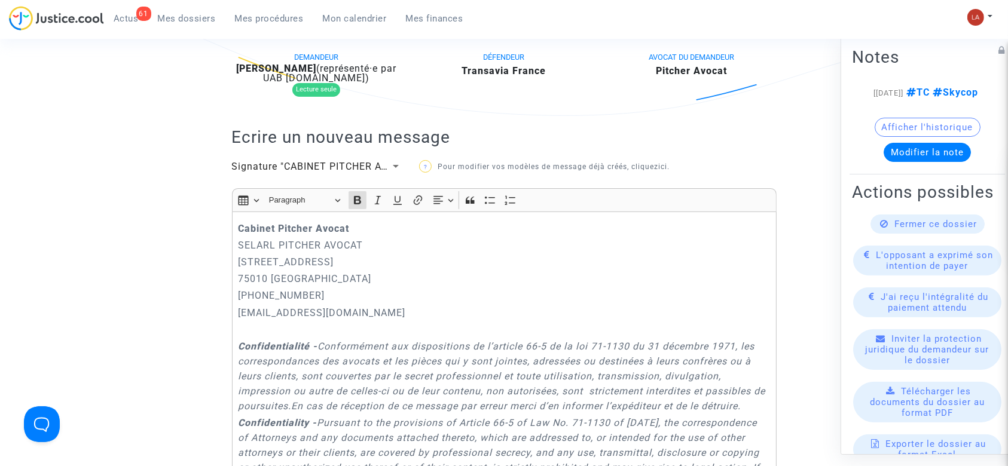
click at [233, 222] on div "Cabinet Pitcher Avocat SELARL PITCHER AVOCAT 201 rue du Faubourg Saint-Denis 75…" at bounding box center [504, 388] width 544 height 353
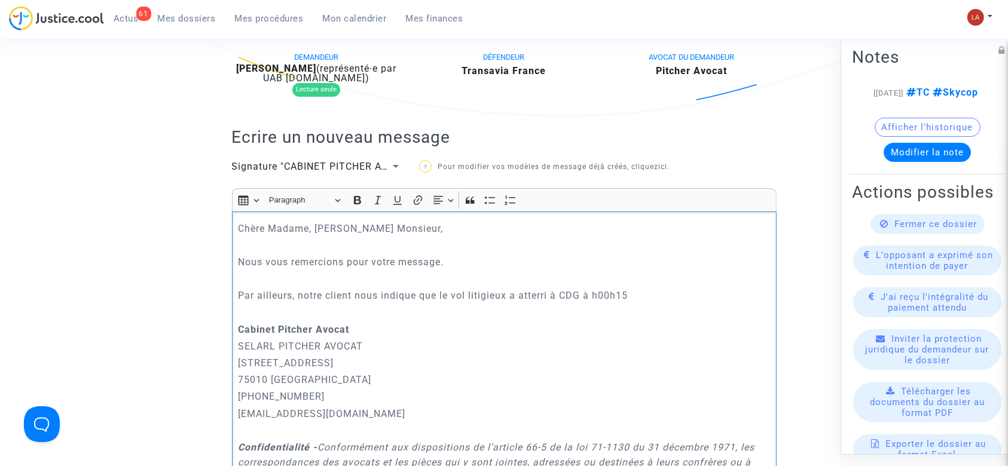
click at [593, 292] on p "Par ailleurs, notre client nous indique que le vol litigieux a atterri à CDG à …" at bounding box center [504, 295] width 532 height 15
click at [598, 294] on p "Par ailleurs, notre client nous indique que le vol litigieux a atterri à CDG à …" at bounding box center [504, 295] width 532 height 15
click at [651, 296] on p "Par ailleurs, notre client nous indique que le vol litigieux a atterri à CDG à …" at bounding box center [504, 295] width 532 height 15
click at [515, 260] on p "Nous vous remercions pour votre message." at bounding box center [504, 262] width 532 height 15
click at [301, 297] on p "Par ailleurs, notre client nous indique que le vol litigieux a atterri à CDG à …" at bounding box center [504, 295] width 532 height 15
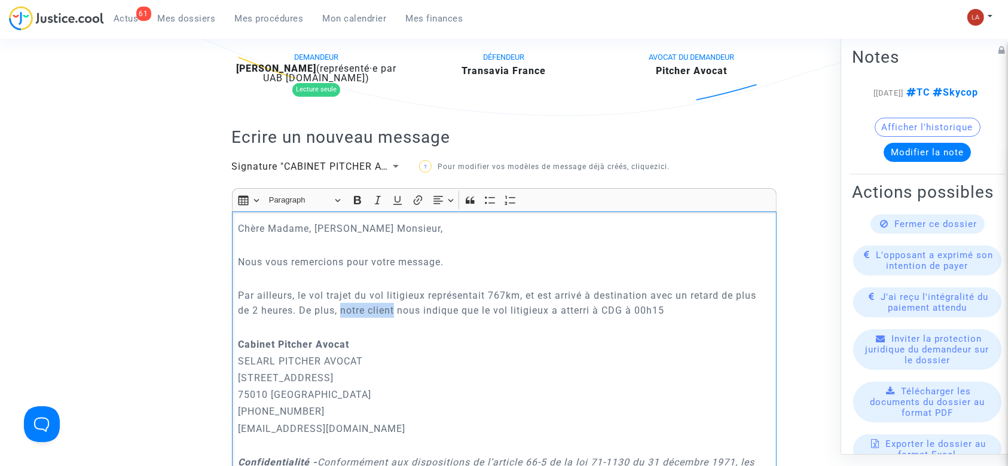
drag, startPoint x: 344, startPoint y: 308, endPoint x: 396, endPoint y: 311, distance: 52.6
click at [396, 311] on p "Par ailleurs, le vol trajet du vol litigieux représentait 767km, et est arrivé …" at bounding box center [504, 303] width 532 height 30
drag, startPoint x: 432, startPoint y: 310, endPoint x: 503, endPoint y: 311, distance: 71.7
click at [503, 311] on p "Par ailleurs, le vol trajet du vol litigieux représentait 767km, et est arrivé …" at bounding box center [504, 303] width 532 height 30
drag, startPoint x: 671, startPoint y: 309, endPoint x: 598, endPoint y: 309, distance: 72.3
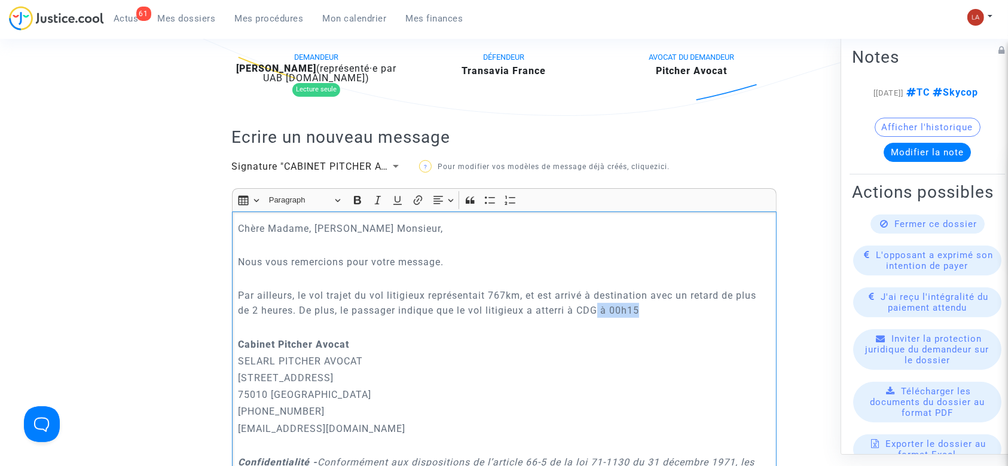
click at [598, 309] on p "Par ailleurs, le vol trajet du vol litigieux représentait 767km, et est arrivé …" at bounding box center [504, 303] width 532 height 30
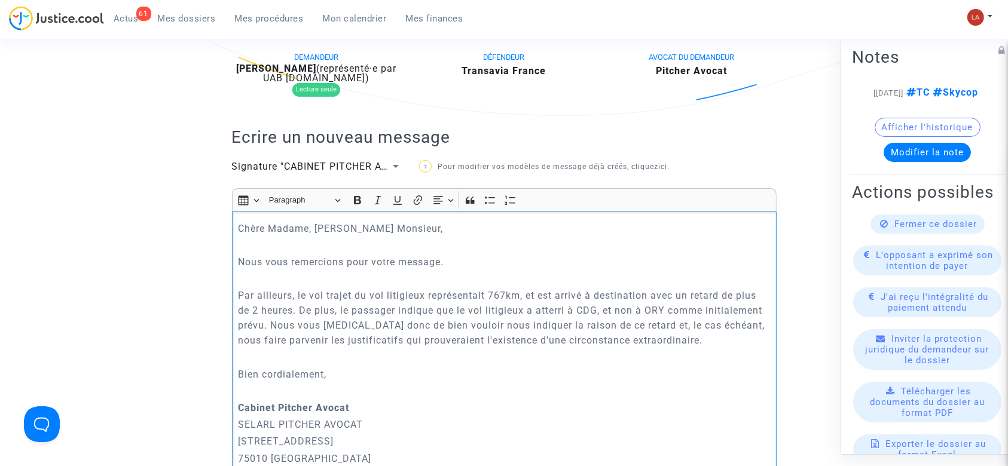
click at [271, 323] on p "Par ailleurs, le vol trajet du vol litigieux représentait 767km, et est arrivé …" at bounding box center [504, 318] width 532 height 60
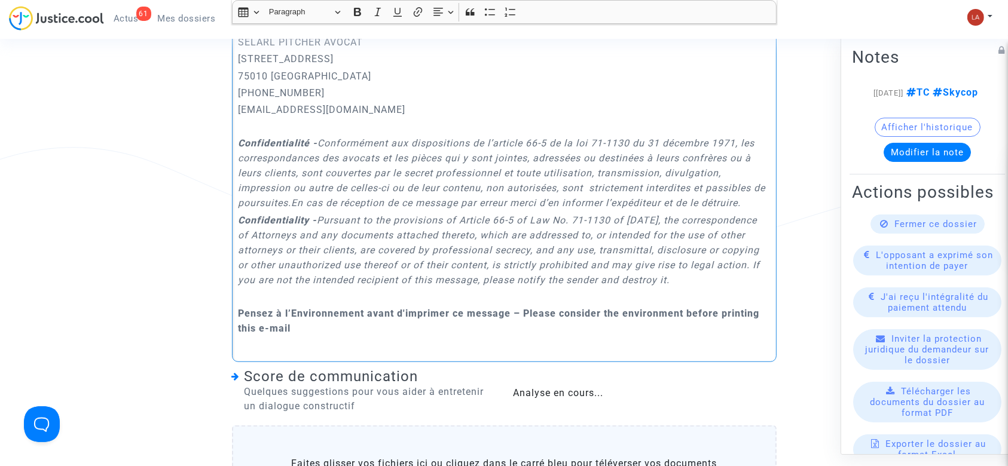
scroll to position [1115, 0]
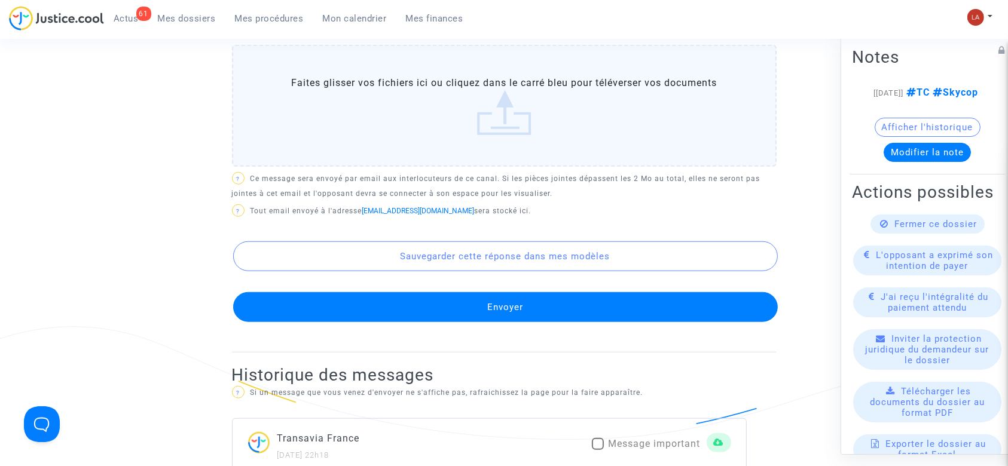
click at [521, 322] on button "Envoyer" at bounding box center [505, 307] width 544 height 30
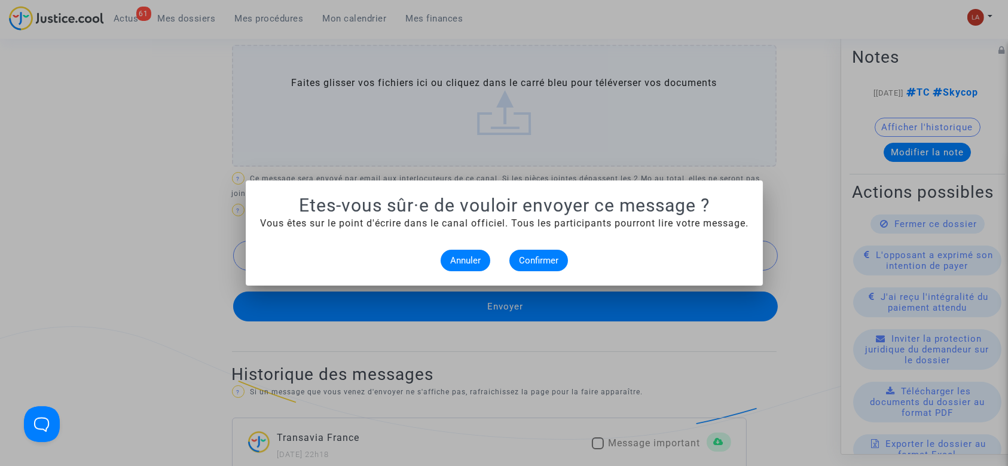
scroll to position [0, 0]
click at [559, 256] on button "Confirmer" at bounding box center [538, 261] width 59 height 22
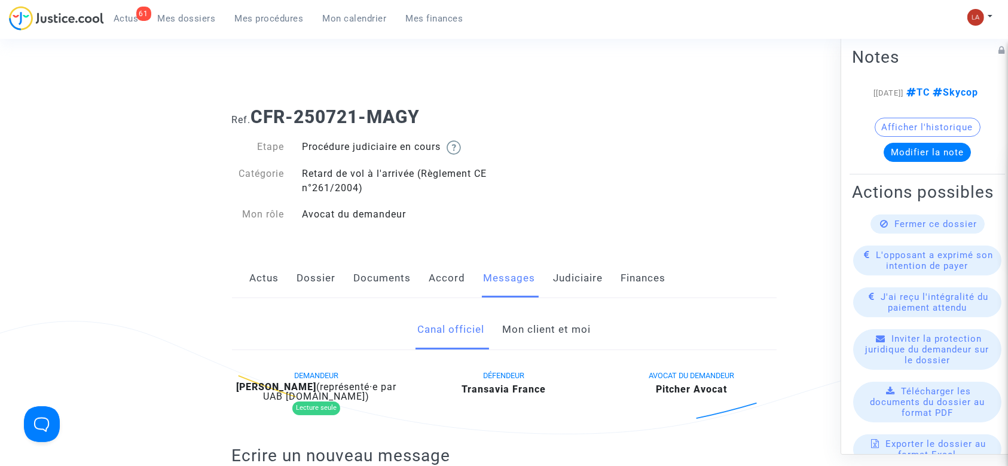
scroll to position [1115, 0]
click at [329, 276] on link "Dossier" at bounding box center [316, 278] width 39 height 39
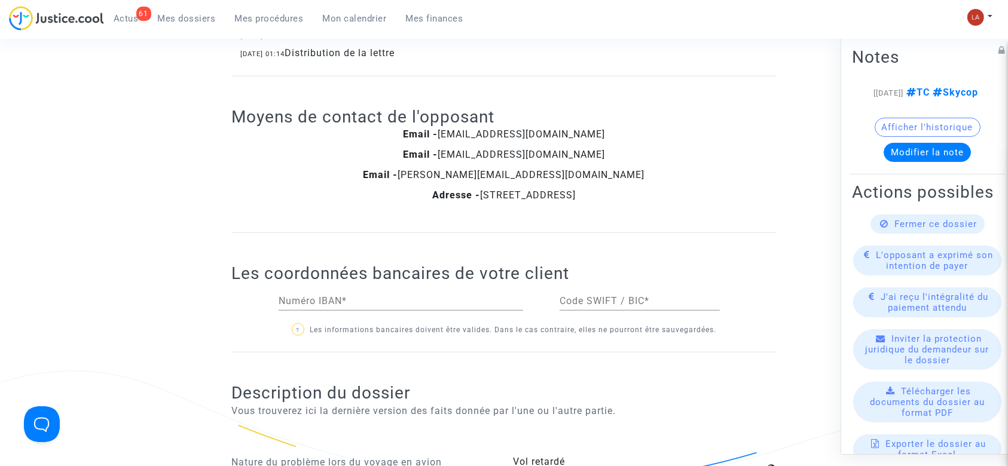
scroll to position [1434, 0]
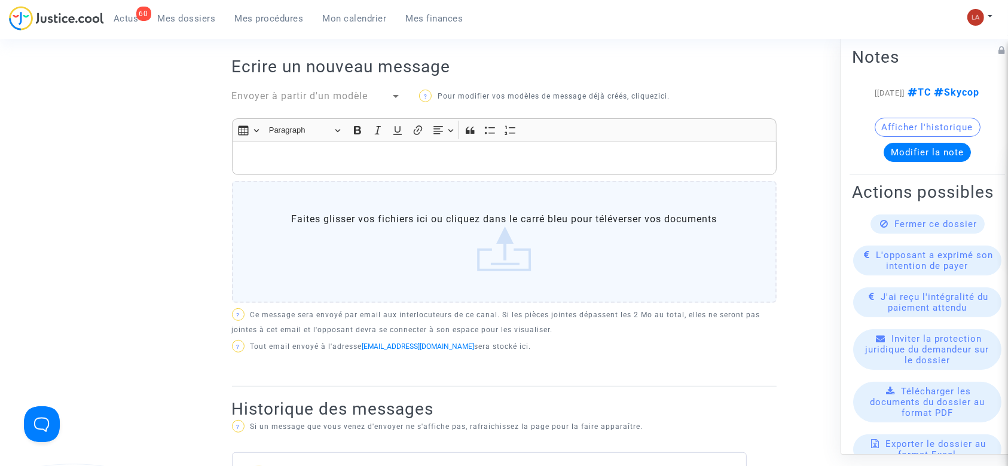
scroll to position [398, 0]
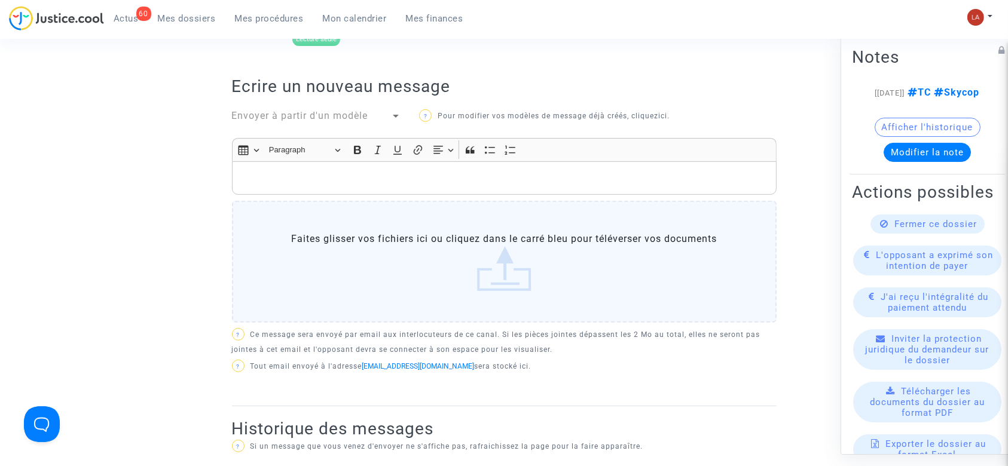
click at [297, 120] on span "Envoyer à partir d'un modèle" at bounding box center [300, 115] width 136 height 11
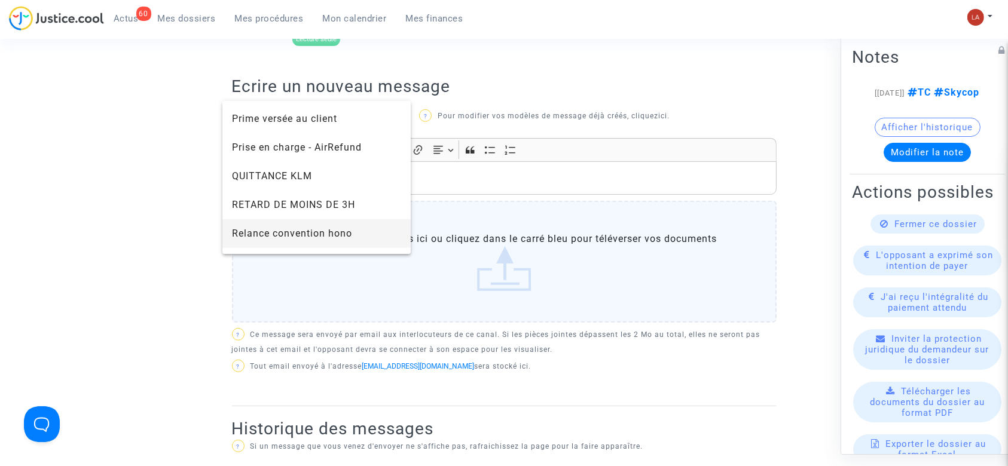
scroll to position [1275, 0]
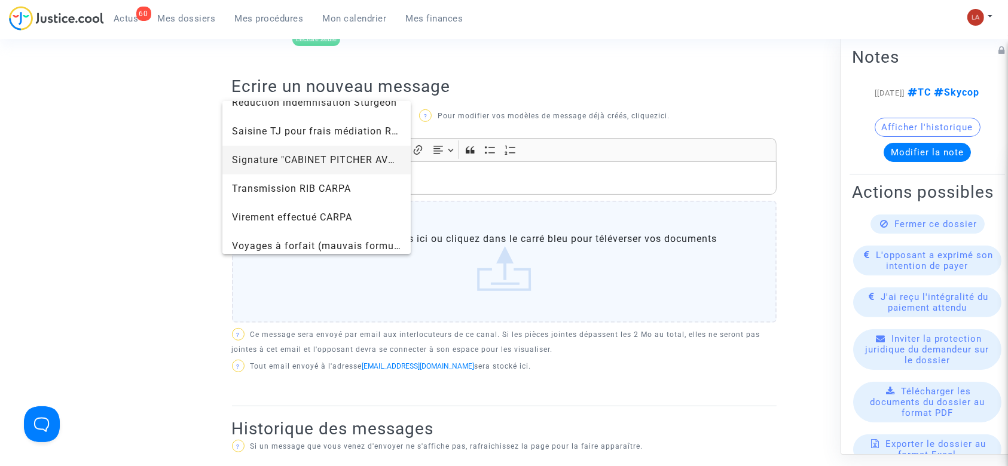
click at [282, 155] on span "Signature "CABINET PITCHER AVOCAT"" at bounding box center [325, 159] width 186 height 11
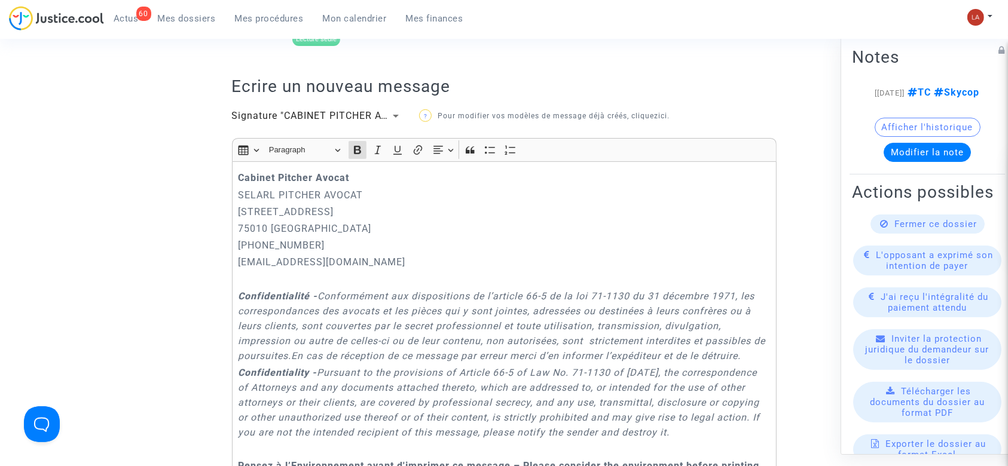
click at [235, 174] on div "Cabinet [PERSON_NAME] PITCHER AVOCAT [STREET_ADDRESS] 01.45.49.09.34 [EMAIL_ADD…" at bounding box center [504, 337] width 544 height 353
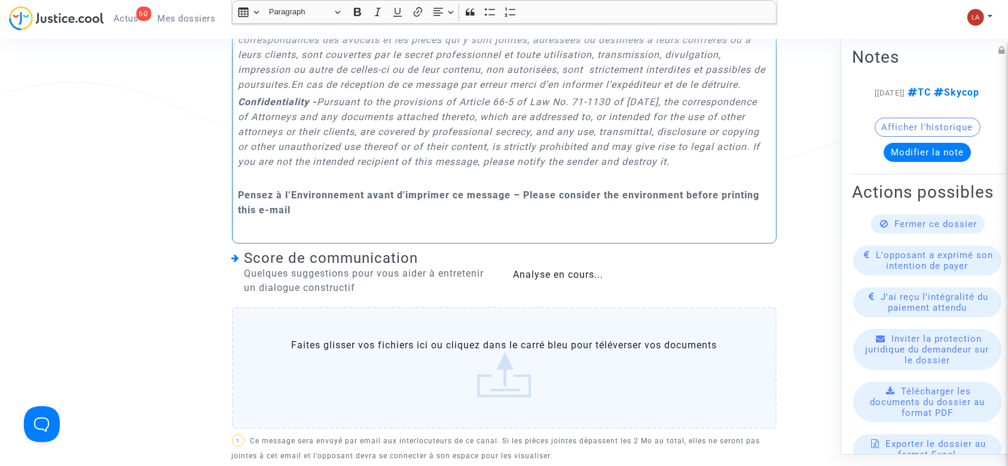
scroll to position [956, 0]
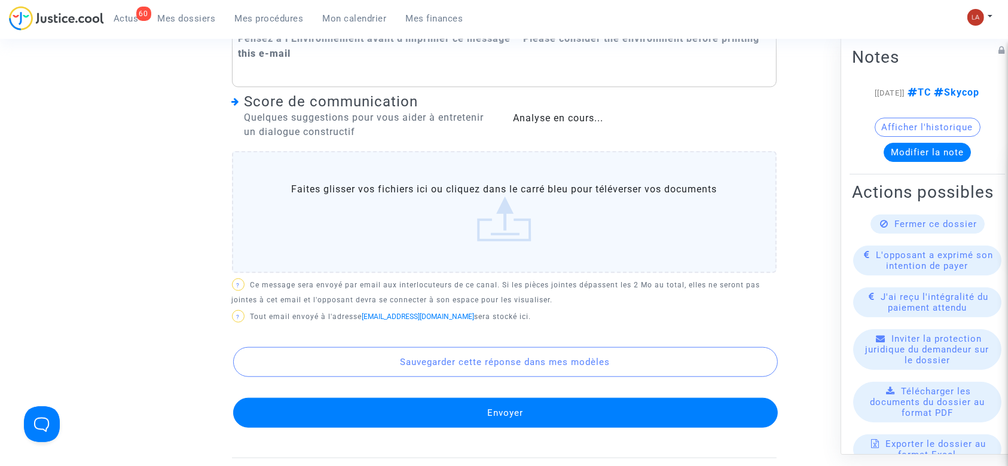
click at [469, 425] on button "Envoyer" at bounding box center [505, 413] width 544 height 30
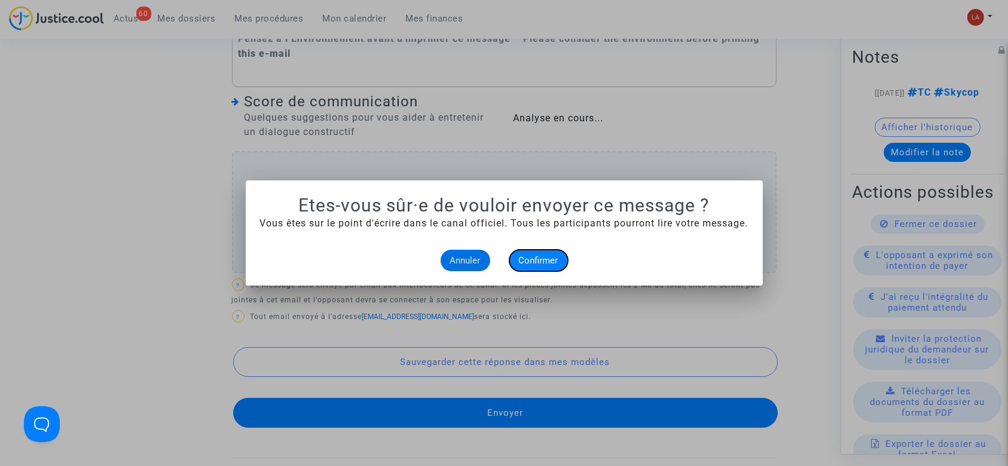
click at [520, 259] on span "Confirmer" at bounding box center [538, 260] width 39 height 11
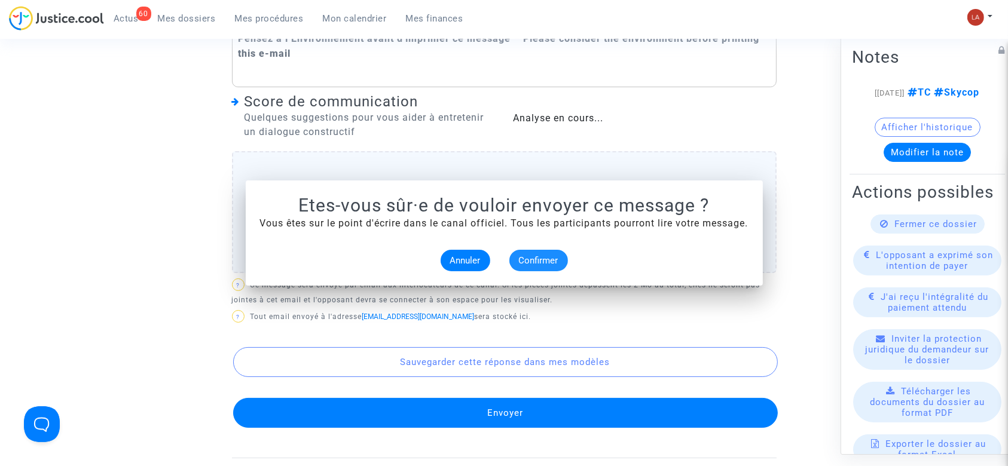
scroll to position [956, 0]
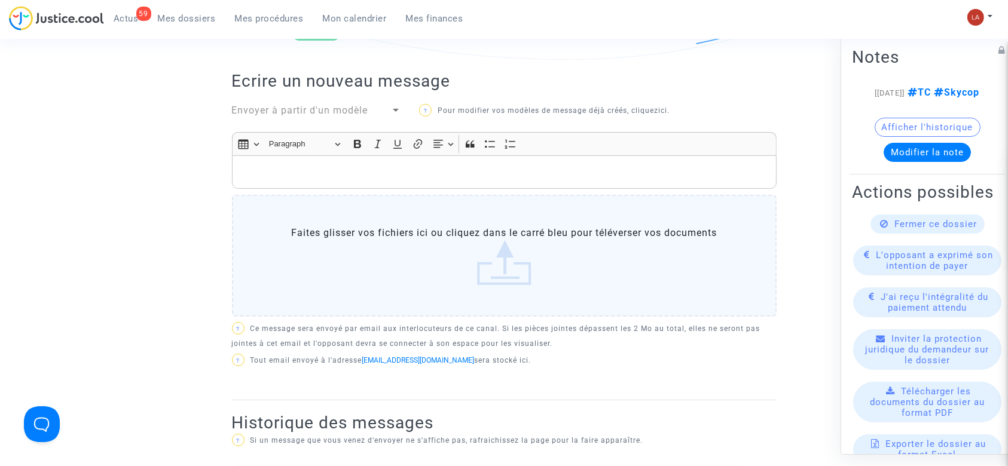
scroll to position [319, 0]
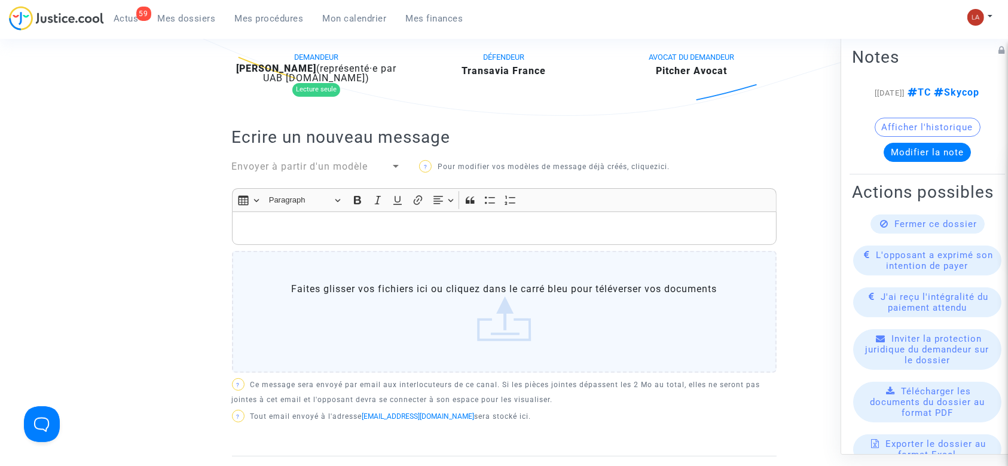
click at [293, 170] on span "Envoyer à partir d'un modèle" at bounding box center [300, 166] width 136 height 11
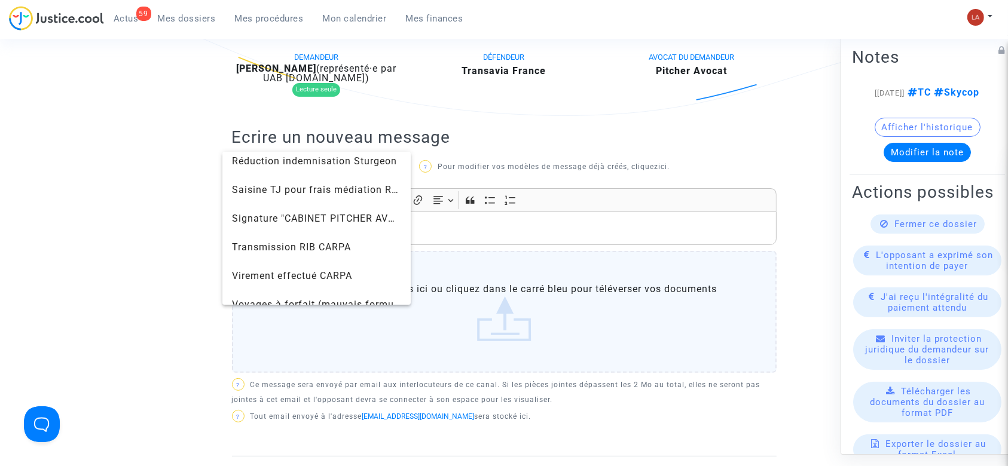
scroll to position [1310, 0]
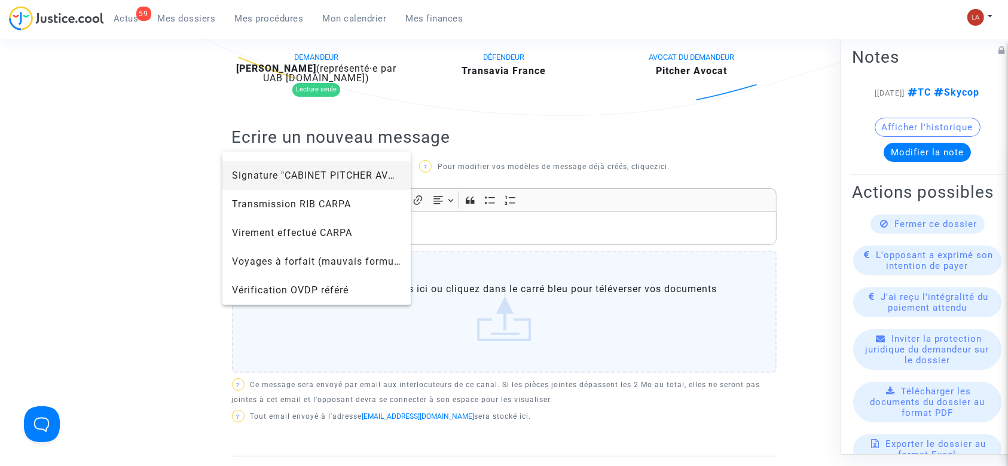
click at [258, 171] on span "Signature "CABINET PITCHER AVOCAT"" at bounding box center [325, 175] width 186 height 11
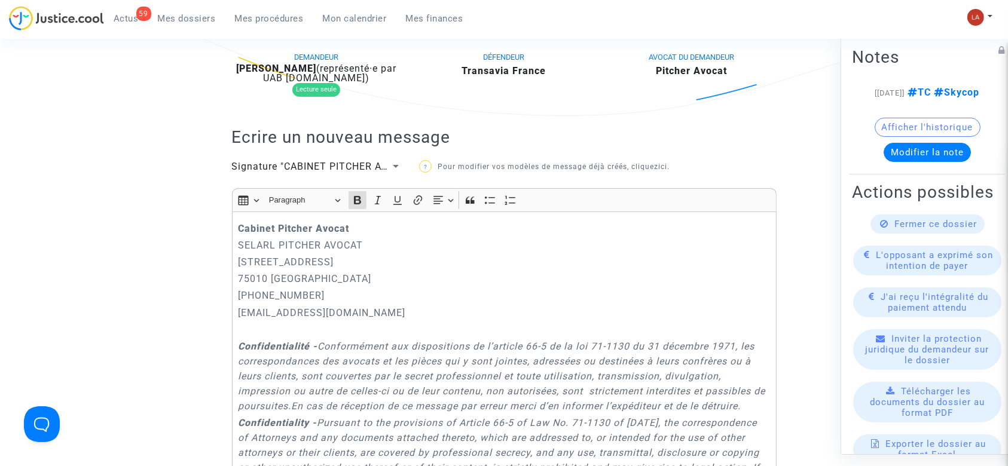
click at [235, 227] on div "Cabinet [PERSON_NAME] PITCHER AVOCAT [STREET_ADDRESS] 01.45.49.09.34 [EMAIL_ADD…" at bounding box center [504, 388] width 544 height 353
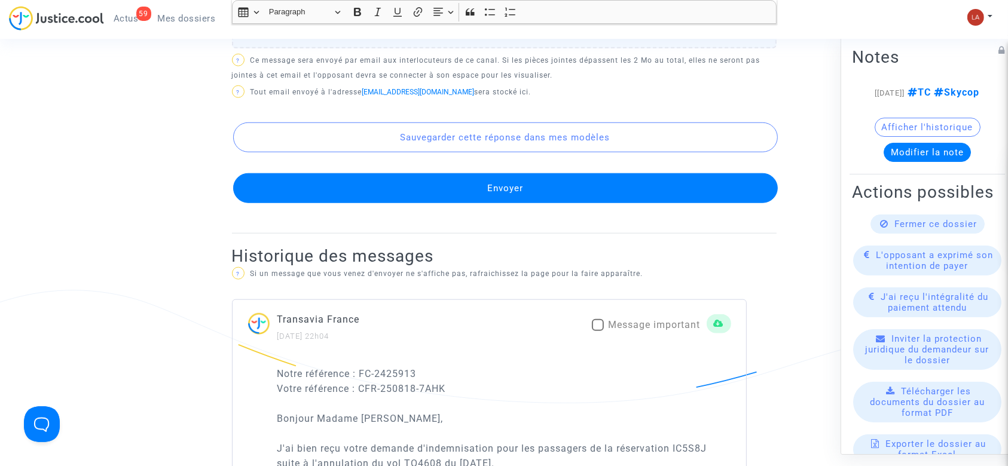
scroll to position [1275, 0]
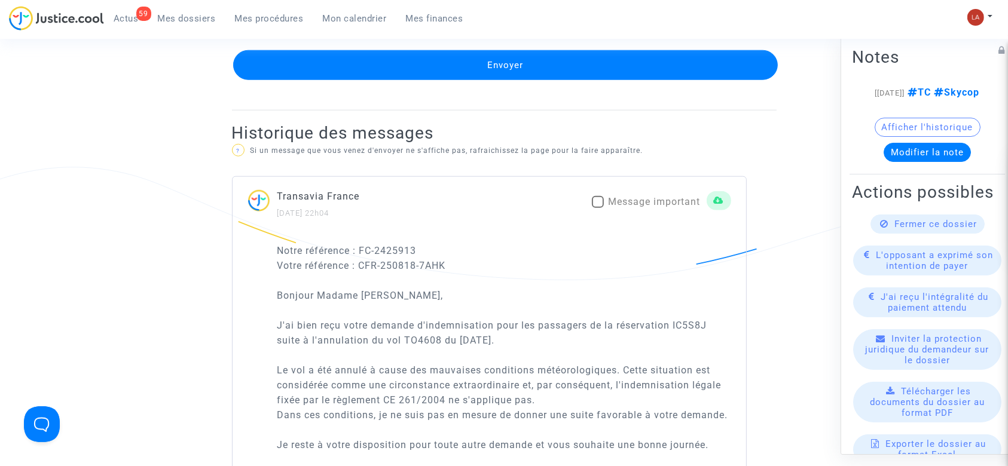
click at [445, 80] on button "Envoyer" at bounding box center [505, 65] width 544 height 30
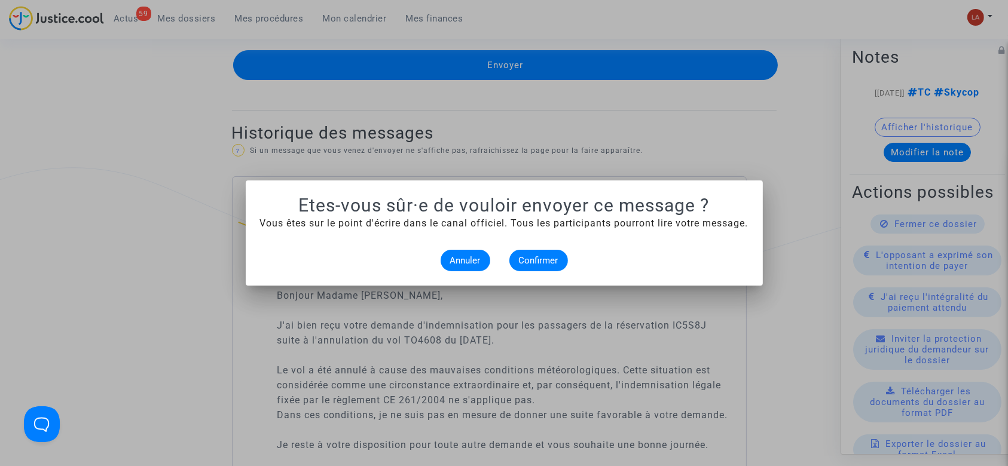
scroll to position [0, 0]
click at [543, 261] on span "Confirmer" at bounding box center [538, 260] width 39 height 11
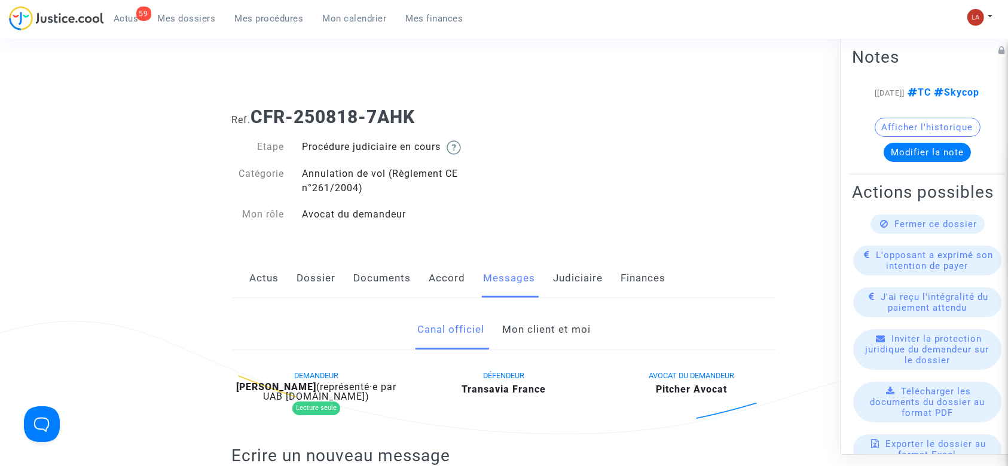
scroll to position [1275, 0]
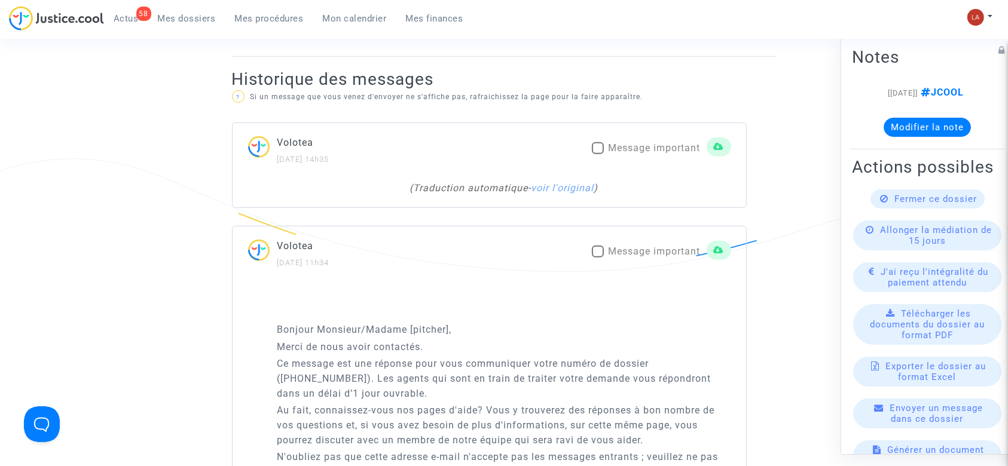
scroll to position [717, 0]
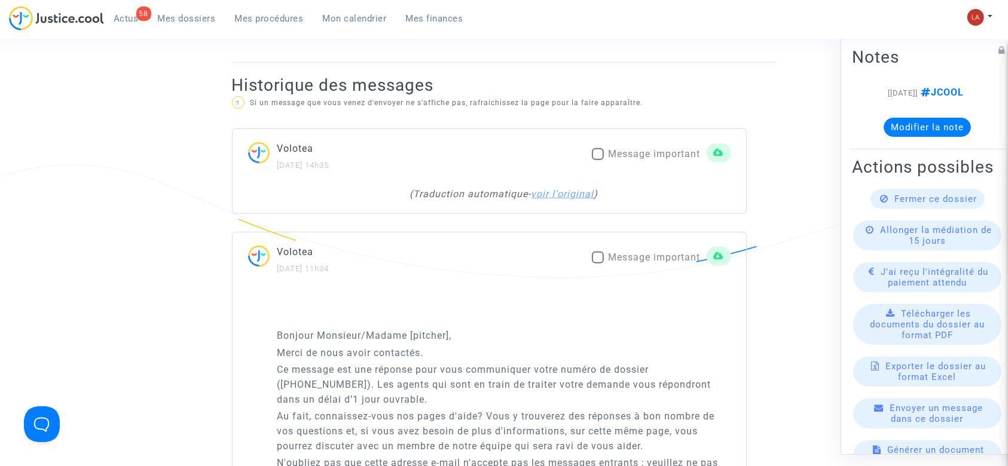
click at [582, 189] on link "voir l'original" at bounding box center [562, 193] width 63 height 11
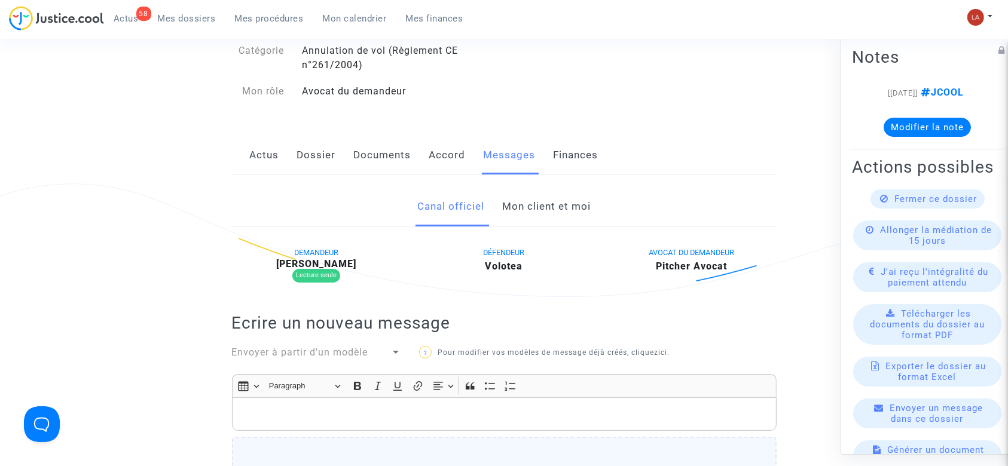
scroll to position [0, 0]
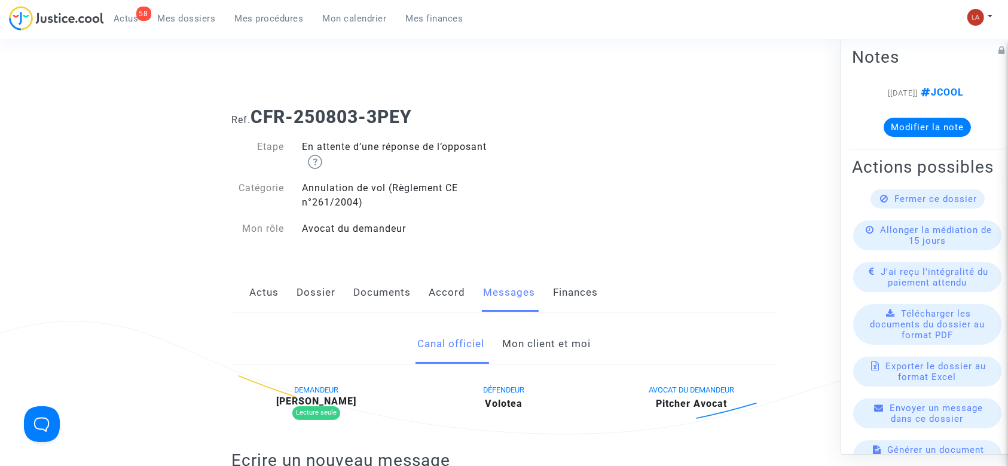
click at [289, 288] on div "Actus Dossier Documents Accord Messages Finances" at bounding box center [504, 293] width 544 height 40
drag, startPoint x: 295, startPoint y: 290, endPoint x: 343, endPoint y: 285, distance: 48.7
click at [296, 292] on div "Actus Dossier Documents Accord Messages Finances" at bounding box center [504, 293] width 544 height 40
click at [324, 287] on link "Dossier" at bounding box center [316, 292] width 39 height 39
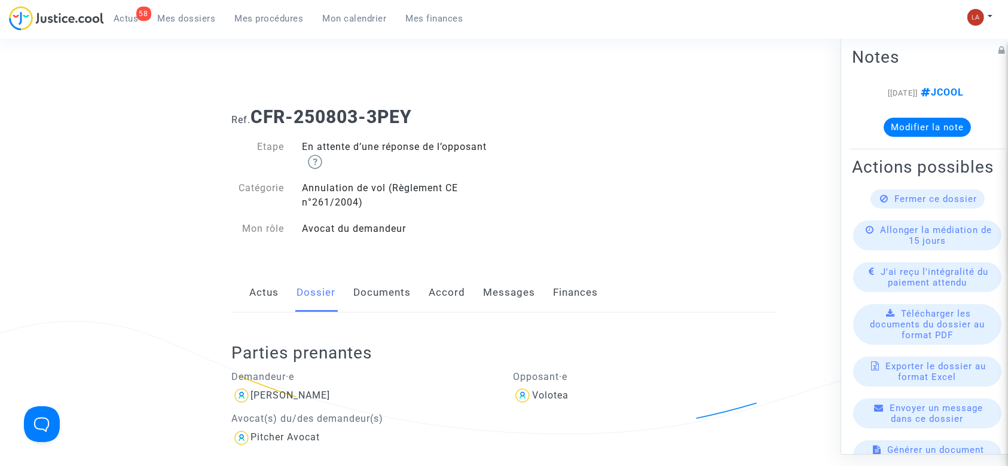
drag, startPoint x: 322, startPoint y: 297, endPoint x: 335, endPoint y: 297, distance: 13.1
click at [322, 297] on link "Dossier" at bounding box center [316, 292] width 39 height 39
click at [354, 290] on link "Documents" at bounding box center [382, 292] width 57 height 39
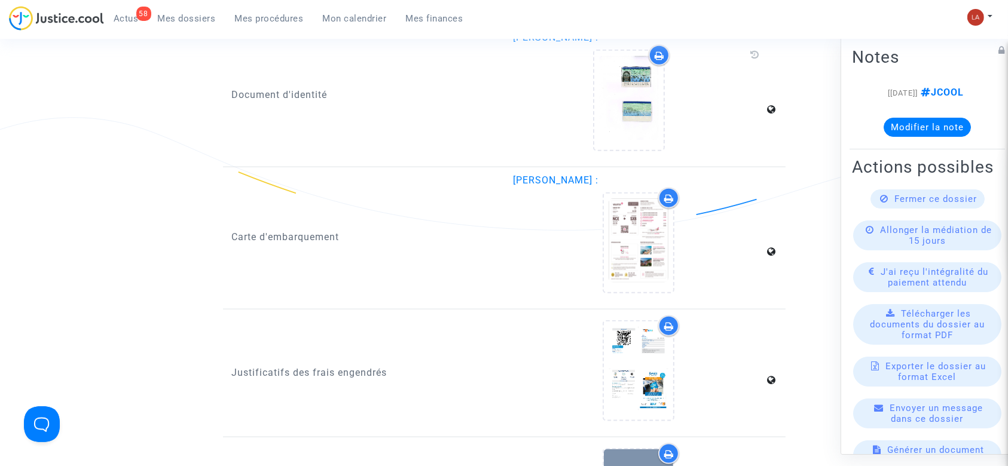
scroll to position [1593, 0]
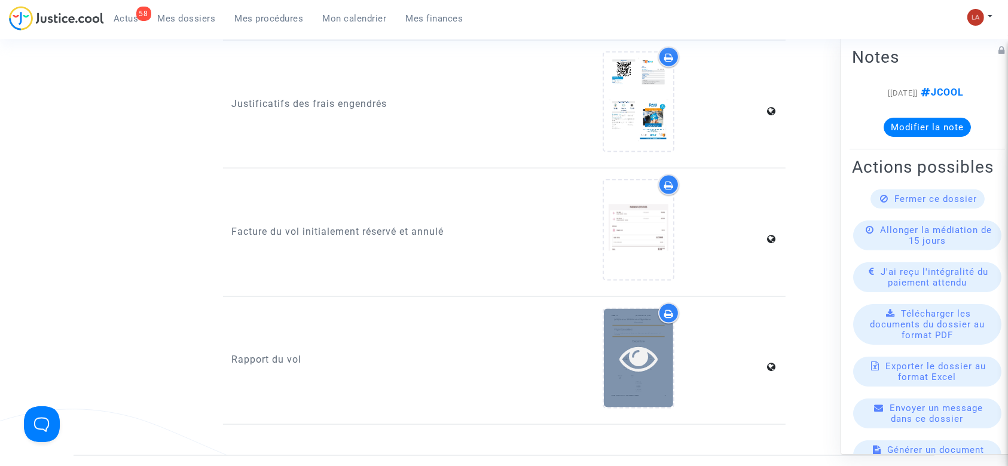
click at [641, 389] on div at bounding box center [638, 358] width 69 height 99
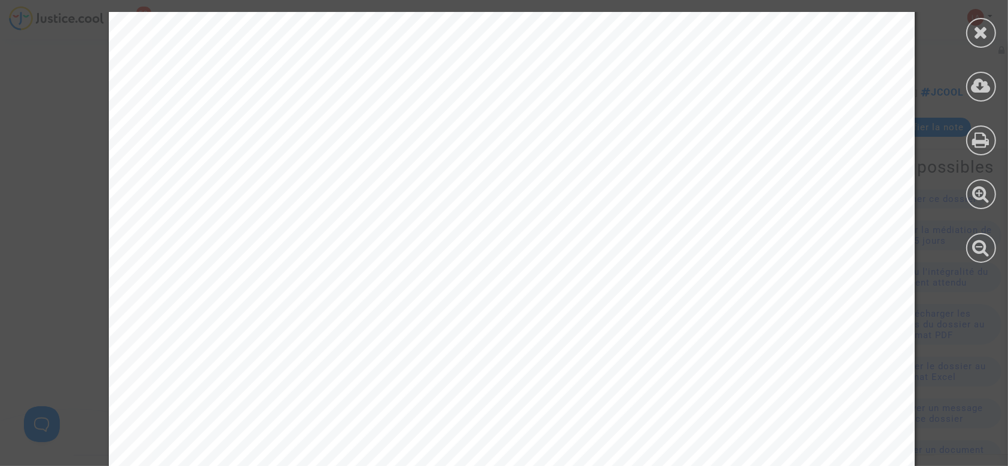
scroll to position [1434, 0]
click at [989, 31] on div at bounding box center [981, 33] width 30 height 30
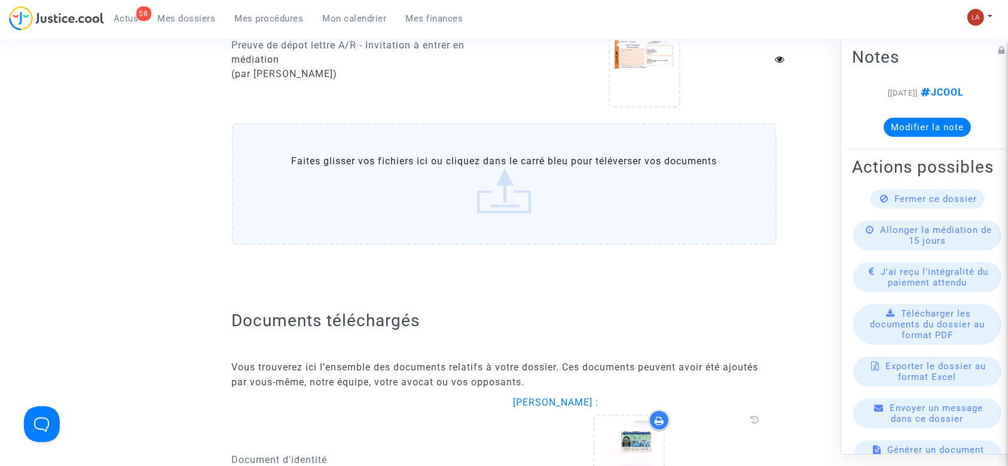
scroll to position [797, 0]
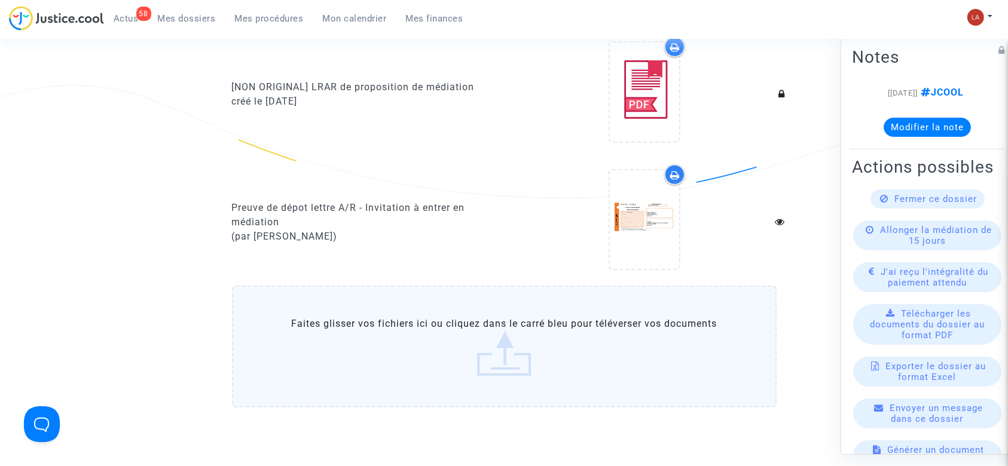
click at [474, 345] on label "Faites glisser vos fichiers ici ou cliquez dans le carré bleu pour téléverser v…" at bounding box center [504, 347] width 544 height 122
click at [0, 0] on input "Faites glisser vos fichiers ici ou cliquez dans le carré bleu pour téléverser v…" at bounding box center [0, 0] width 0 height 0
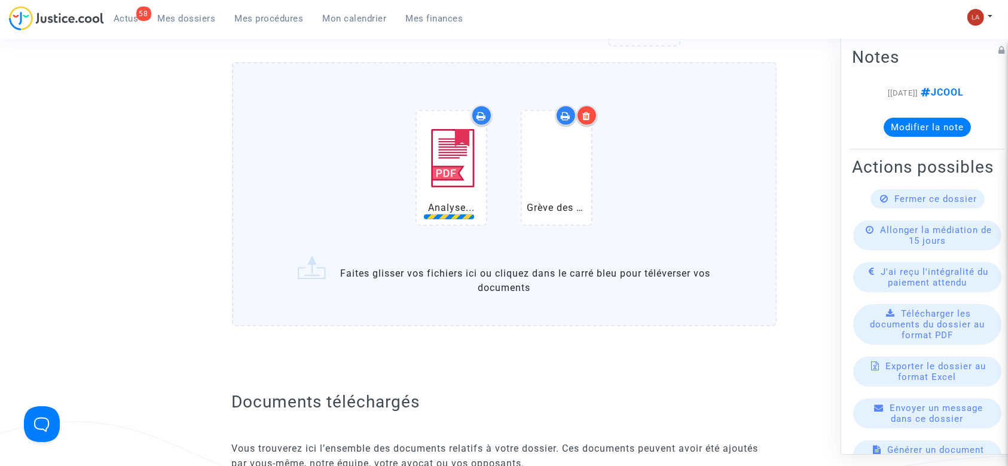
scroll to position [876, 0]
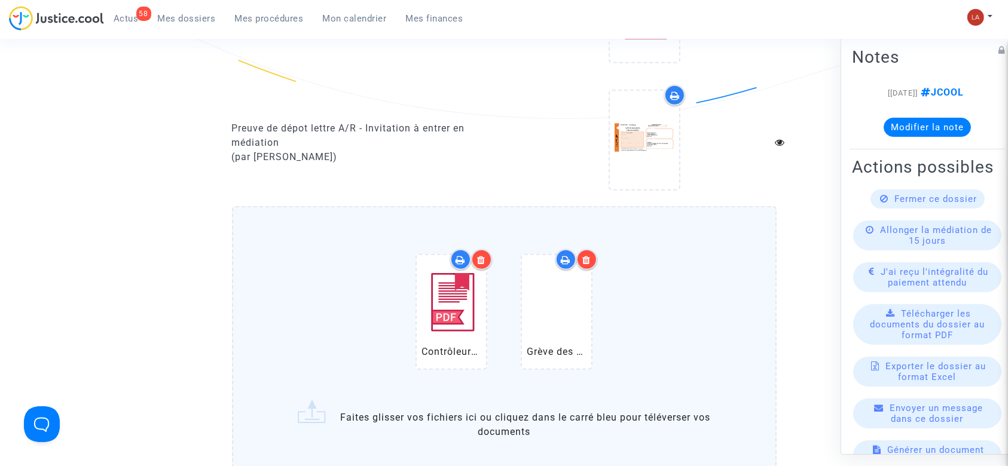
click at [588, 256] on icon at bounding box center [587, 260] width 8 height 10
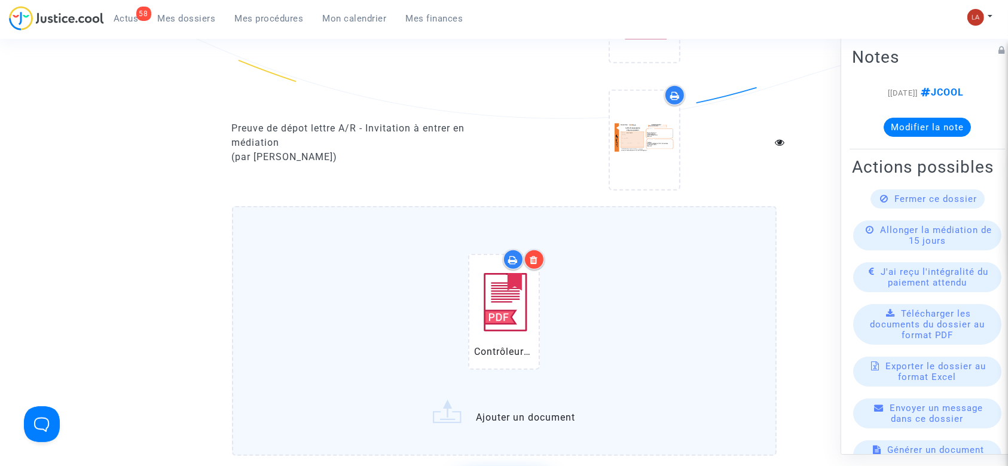
click at [624, 274] on div "Contrôleurs en grève _ le trafic aérien annoncé très perturbé jeudi à Paris et …" at bounding box center [504, 314] width 494 height 154
click at [0, 0] on input "Contrôleurs en grève _ le trafic aérien annoncé très perturbé jeudi à Paris et …" at bounding box center [0, 0] width 0 height 0
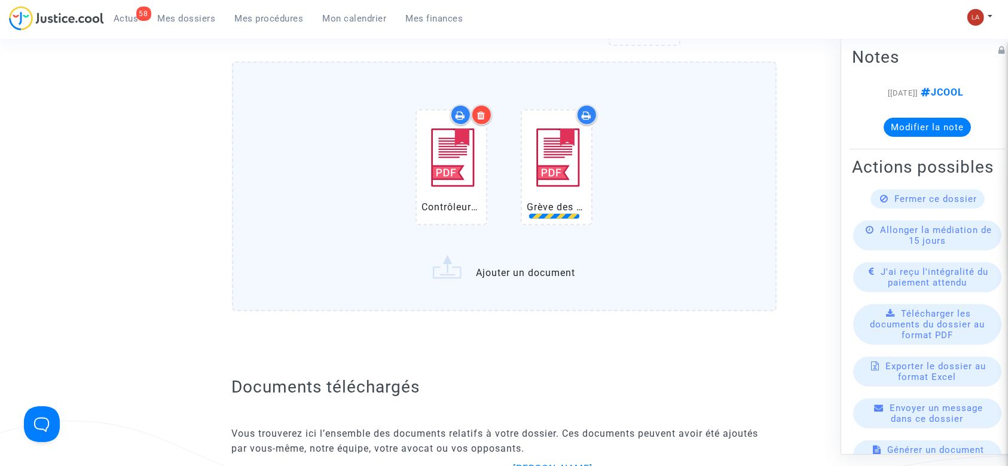
scroll to position [1115, 0]
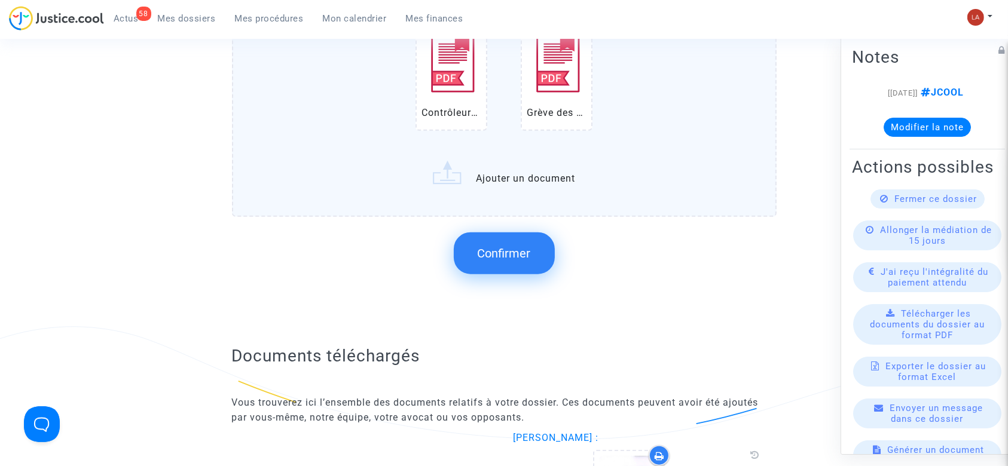
click at [535, 255] on button "Confirmer" at bounding box center [504, 253] width 101 height 42
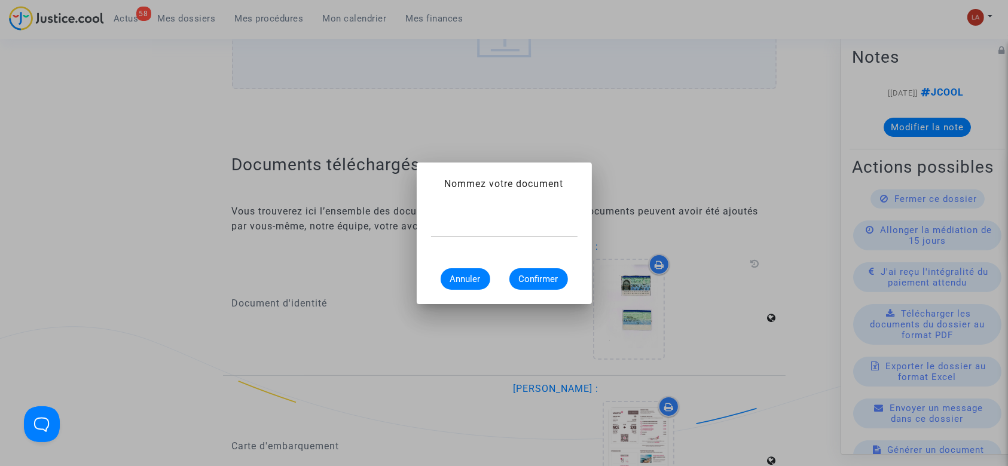
scroll to position [0, 0]
type input "a"
type input "Article de presse - Grève des contrôleurs aérien à Paris et dans le sud de la F…"
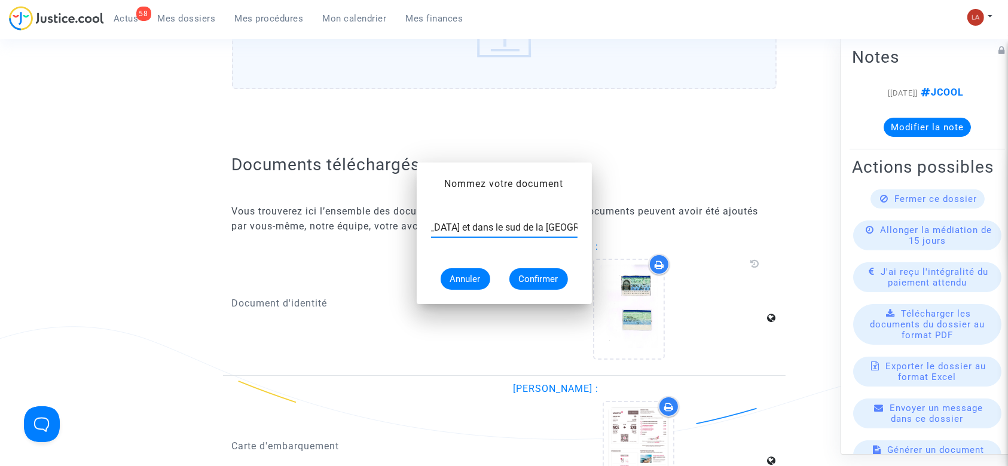
scroll to position [1115, 0]
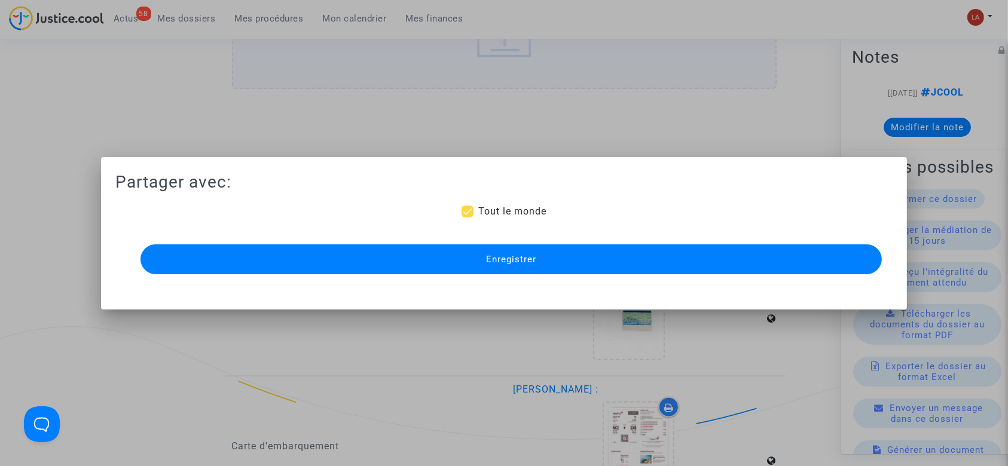
click at [532, 250] on button "Enregistrer" at bounding box center [511, 259] width 742 height 30
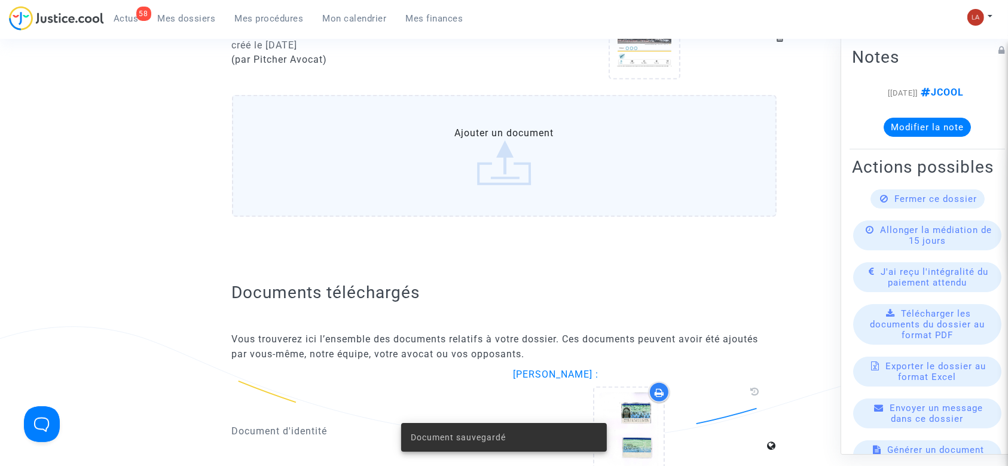
click at [503, 89] on div "Article de presse - Grève des contrôleurs aérien à Paris et dans le sud de la F…" at bounding box center [504, 33] width 562 height 121
click at [483, 135] on label "Ajouter un document" at bounding box center [504, 156] width 544 height 122
click at [0, 0] on input "Ajouter un document" at bounding box center [0, 0] width 0 height 0
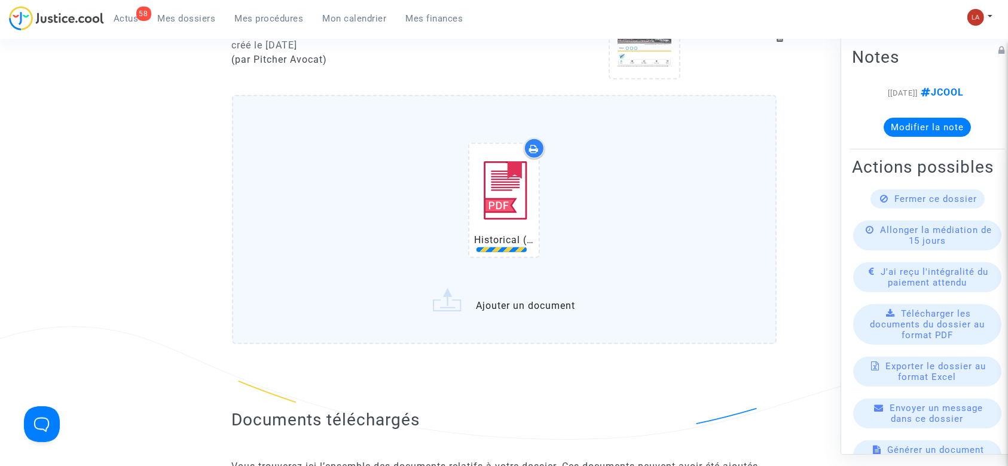
click at [739, 207] on div "Historical (NCE) Nice Cote d'Azur Airport Departures 0.pdf" at bounding box center [504, 203] width 494 height 154
click at [0, 0] on input "Historical (NCE) Nice Cote d'Azur Airport Departures 0.pdf Ajouter un document" at bounding box center [0, 0] width 0 height 0
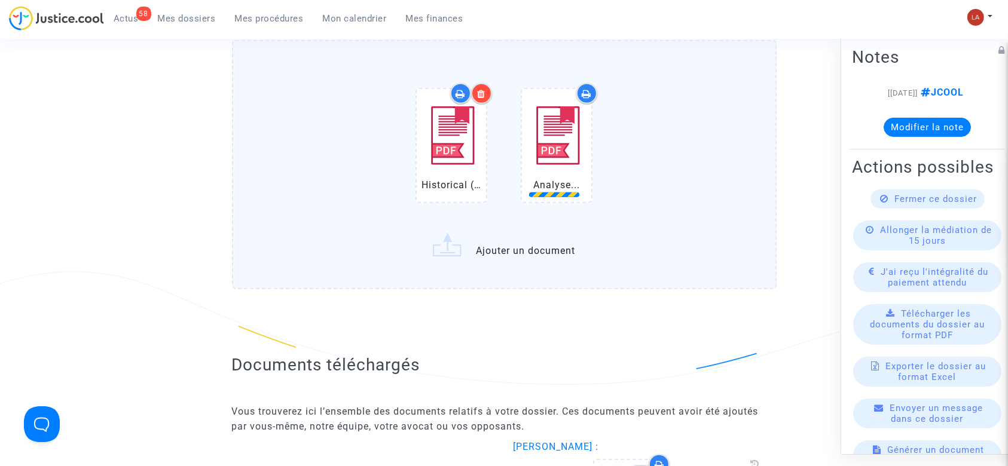
scroll to position [1195, 0]
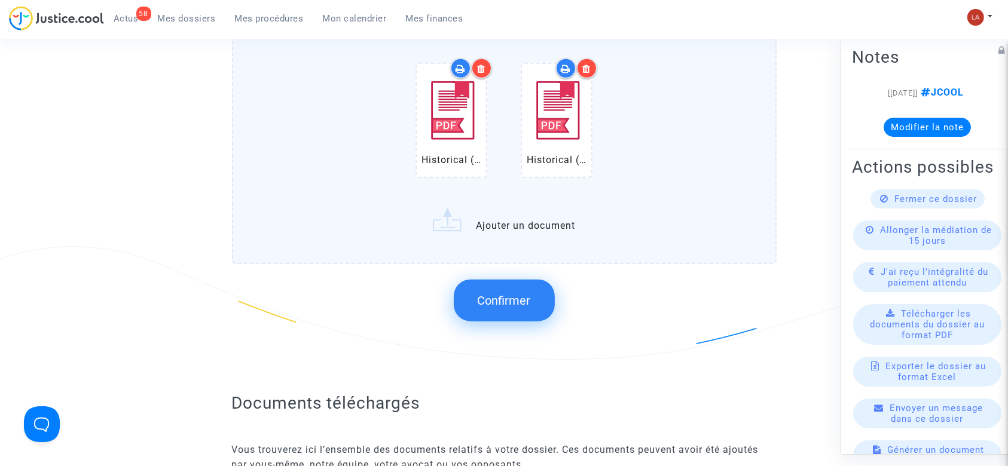
click at [515, 301] on span "Confirmer" at bounding box center [504, 300] width 53 height 14
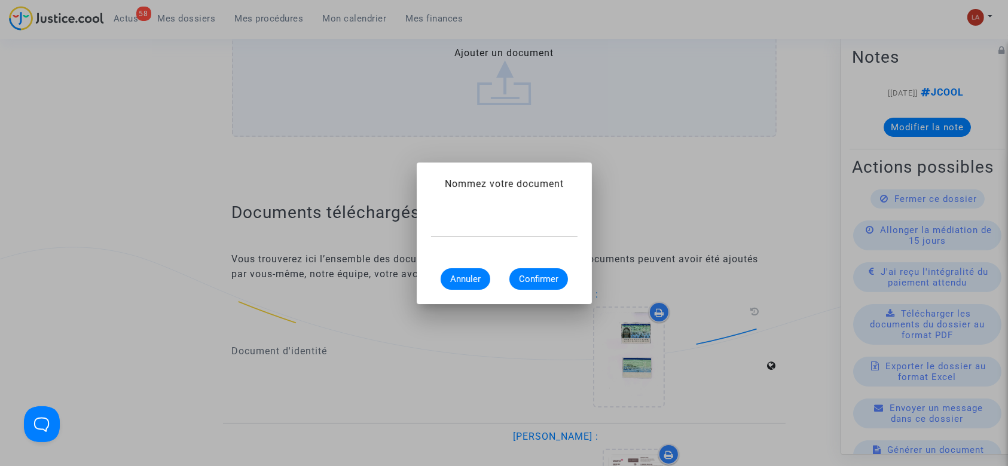
scroll to position [0, 0]
type input "e"
type input "Extrait Flightstats - Aéroport NCE le 2 juillet 2025"
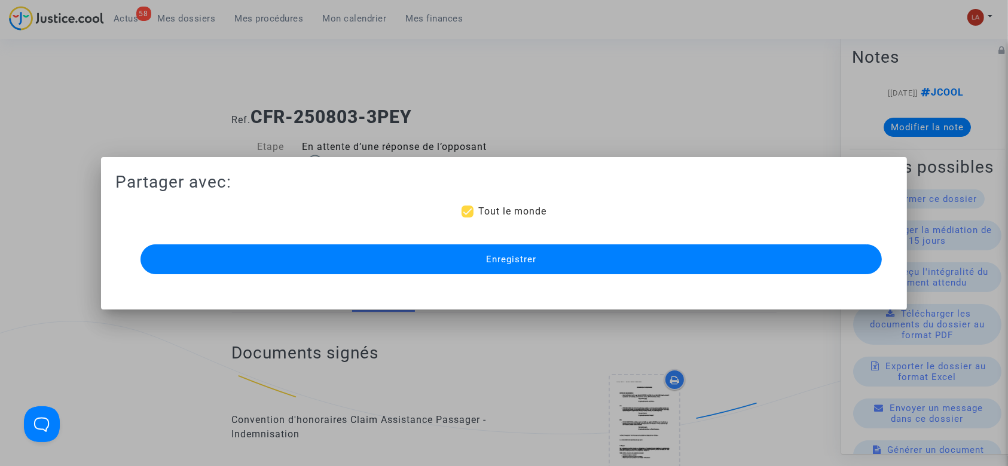
scroll to position [1195, 0]
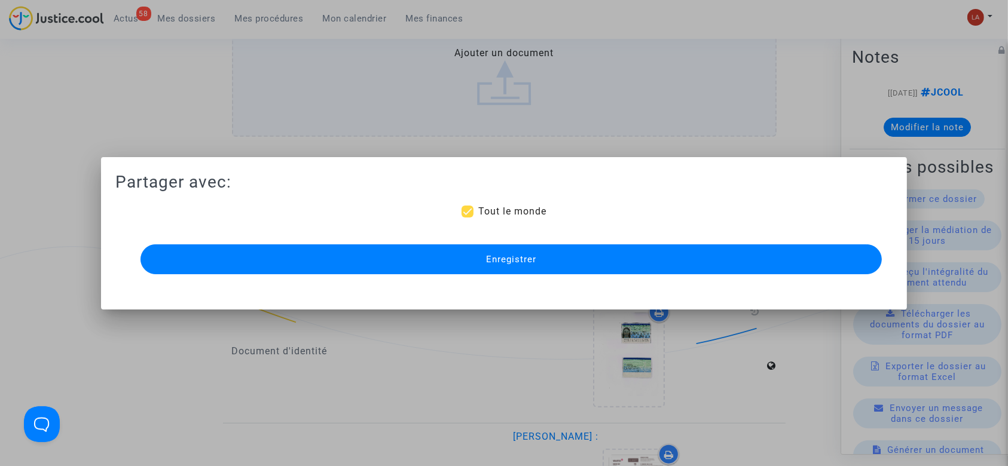
click at [385, 265] on button "Enregistrer" at bounding box center [511, 259] width 742 height 30
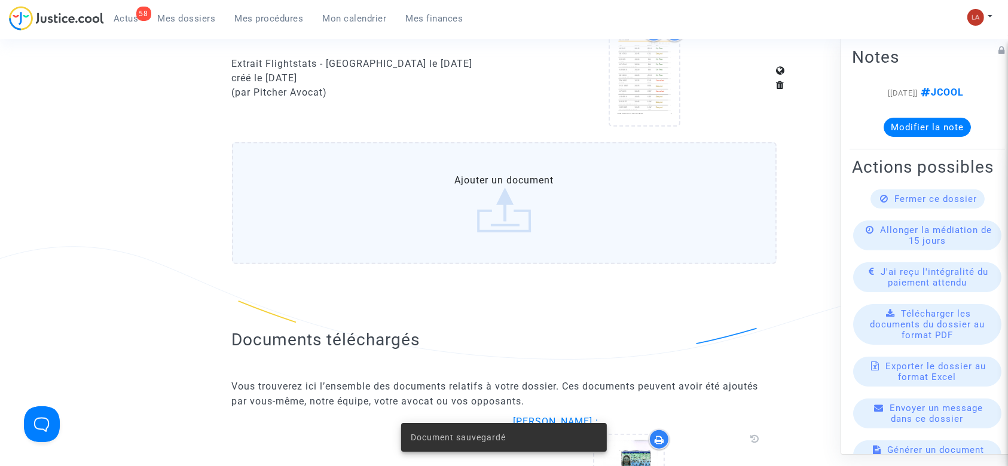
click at [474, 131] on div "Extrait Flightstats - Aéroport NCE le 2 juillet 2025 créé le 19/09/2025 (par Pi…" at bounding box center [363, 78] width 281 height 115
click at [460, 149] on label "Ajouter un document" at bounding box center [504, 203] width 544 height 122
click at [0, 0] on input "Ajouter un document" at bounding box center [0, 0] width 0 height 0
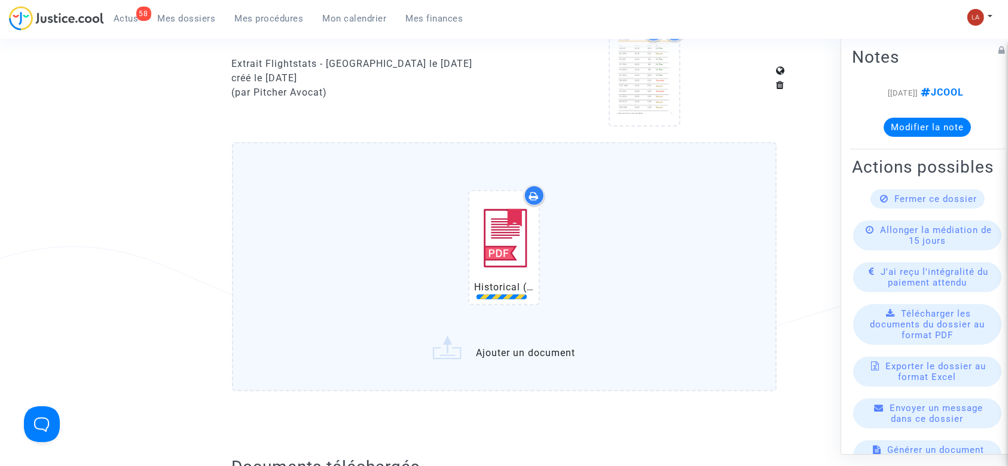
scroll to position [1354, 0]
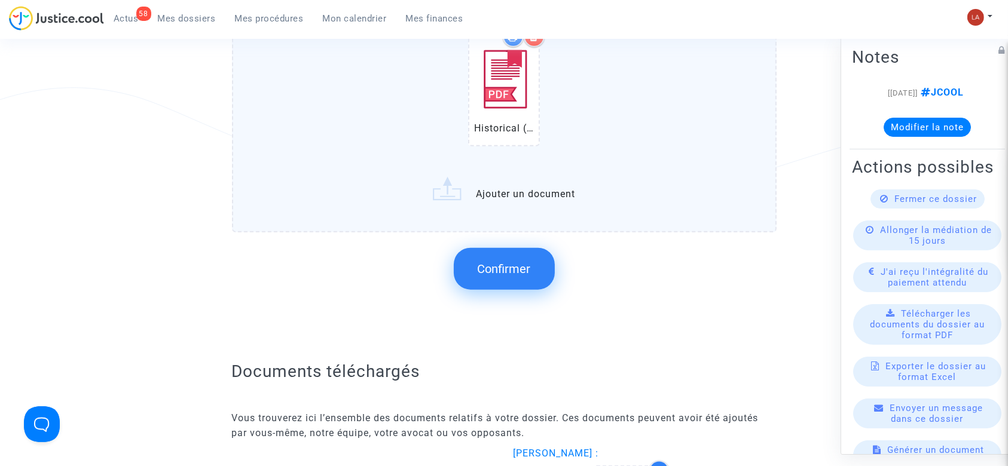
click at [501, 256] on button "Confirmer" at bounding box center [504, 269] width 101 height 42
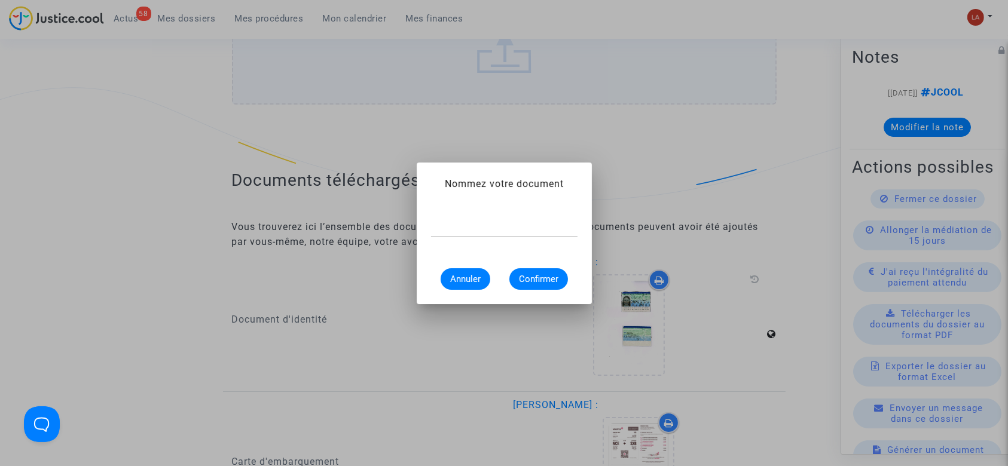
scroll to position [0, 0]
type input "e"
type input "Extrait Flightstats - Aéroport SXB le 2 juillet 2025"
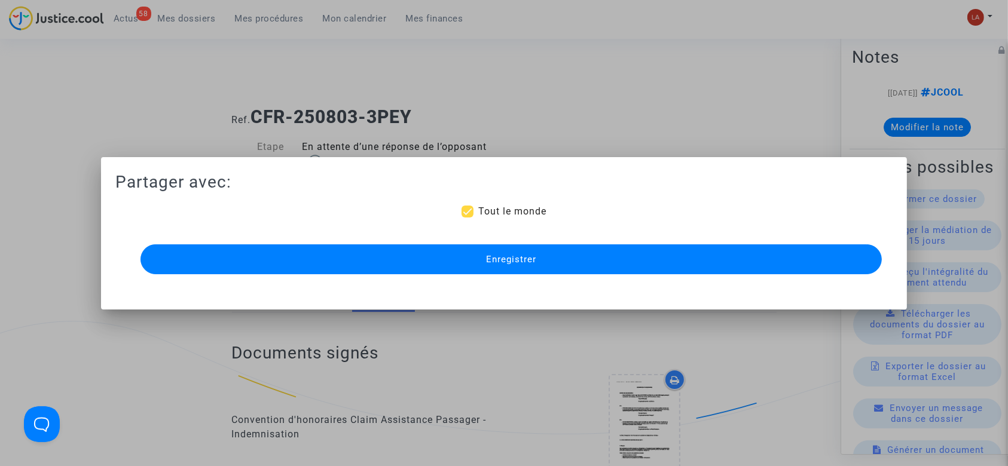
scroll to position [1354, 0]
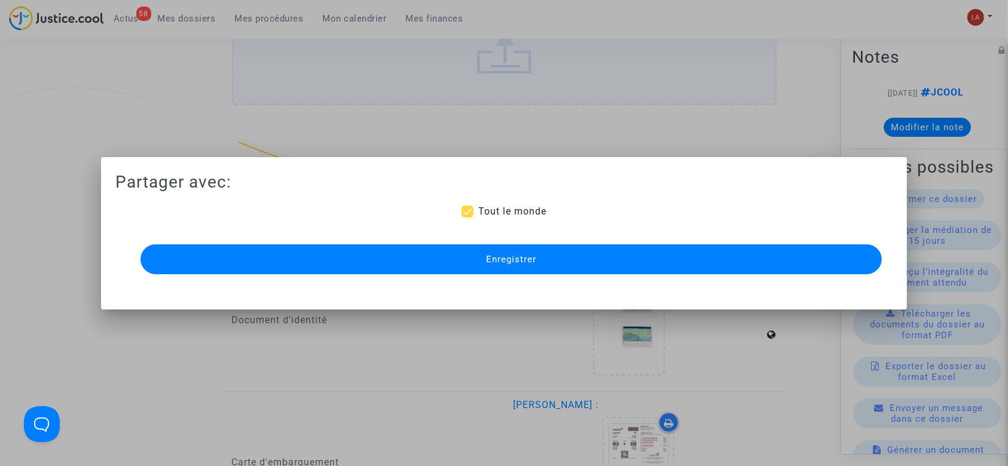
drag, startPoint x: 501, startPoint y: 252, endPoint x: 530, endPoint y: 262, distance: 29.9
click at [501, 253] on button "Enregistrer" at bounding box center [511, 259] width 742 height 30
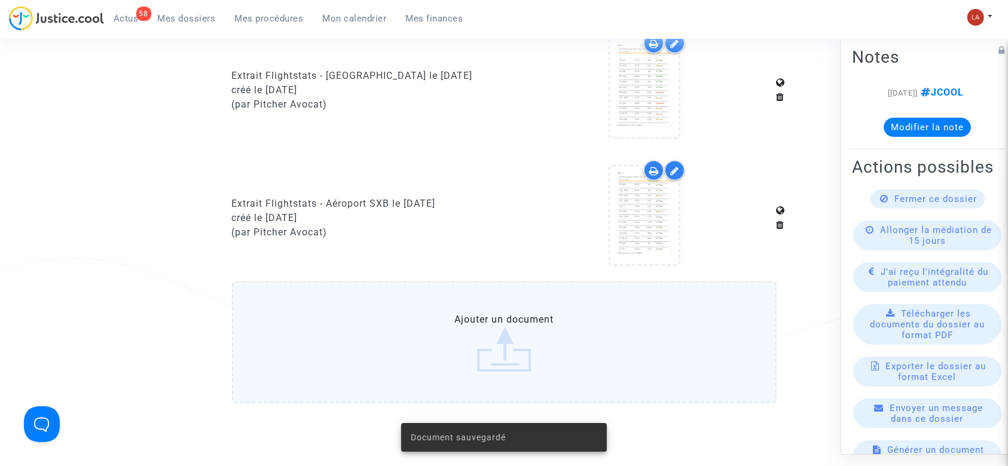
scroll to position [1115, 0]
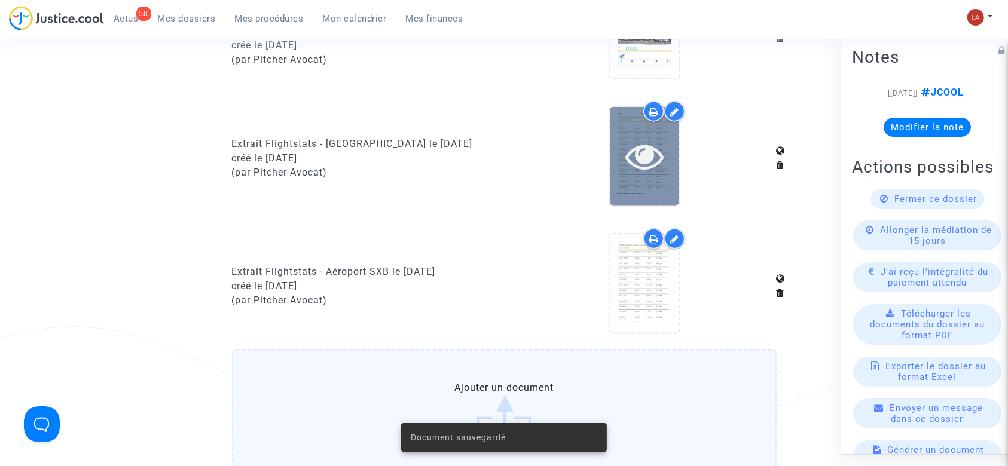
click at [653, 167] on icon at bounding box center [644, 156] width 39 height 38
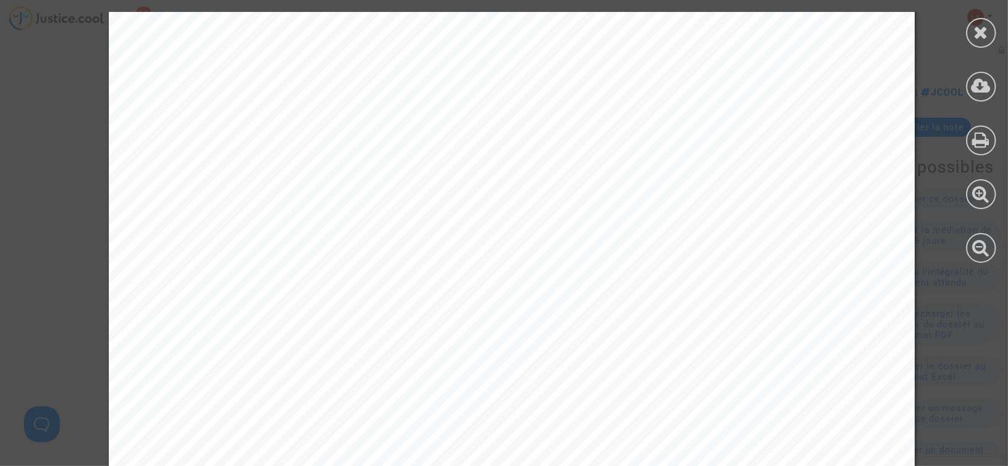
scroll to position [1114, 0]
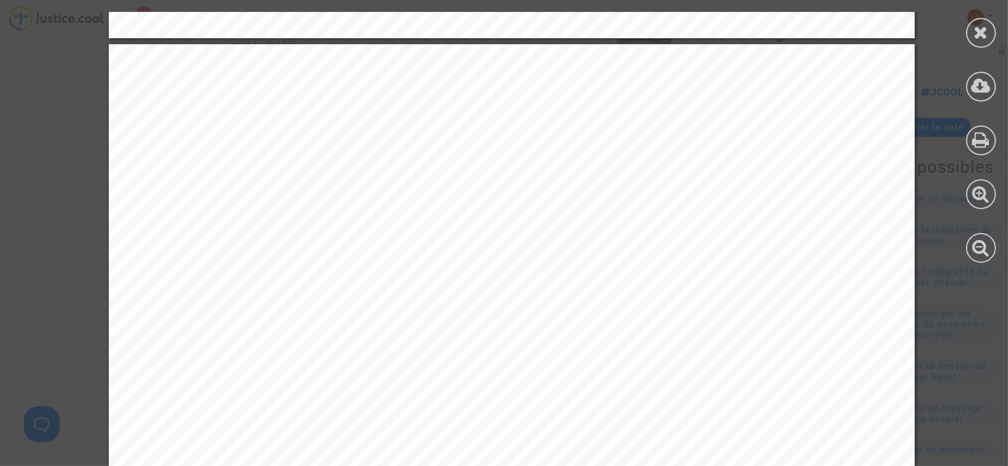
click at [990, 32] on div at bounding box center [981, 33] width 30 height 30
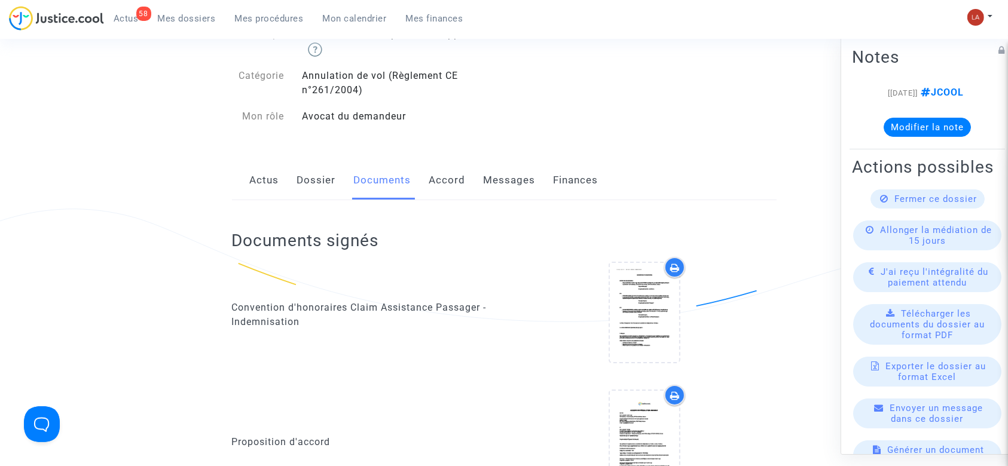
scroll to position [0, 0]
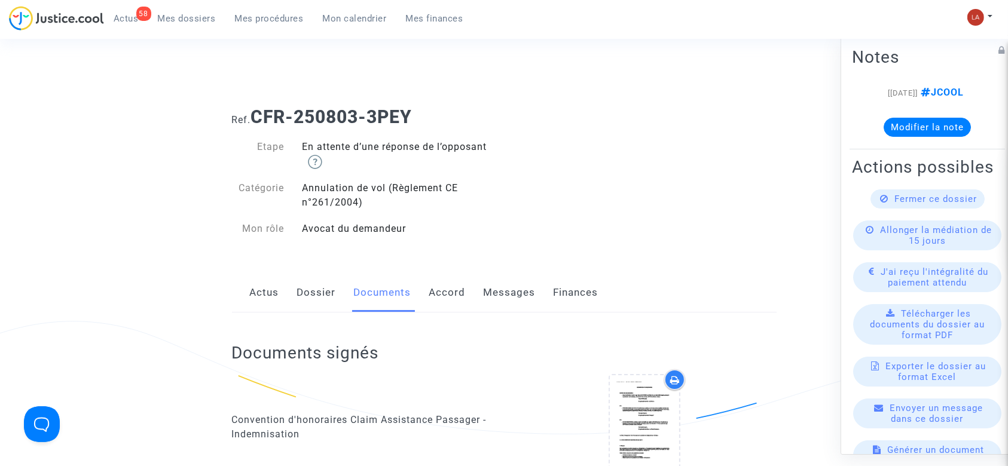
click at [510, 290] on link "Messages" at bounding box center [510, 292] width 52 height 39
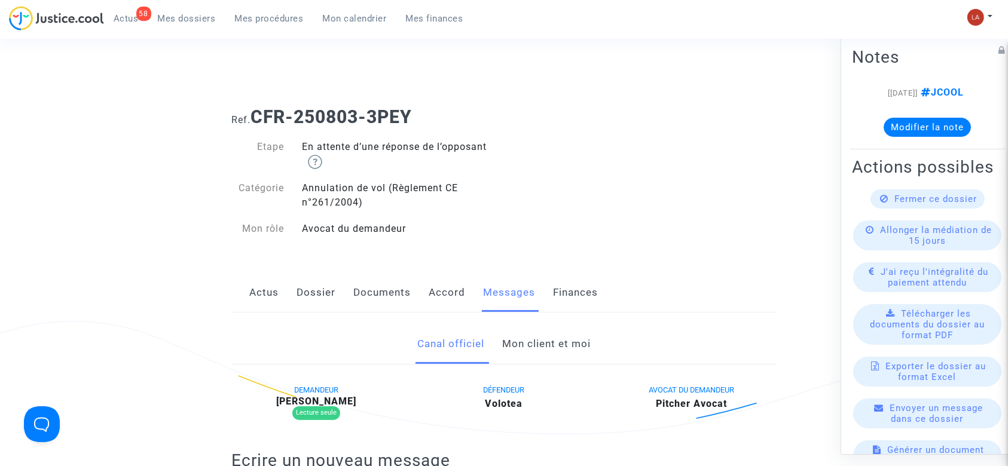
click at [459, 293] on link "Accord" at bounding box center [447, 292] width 36 height 39
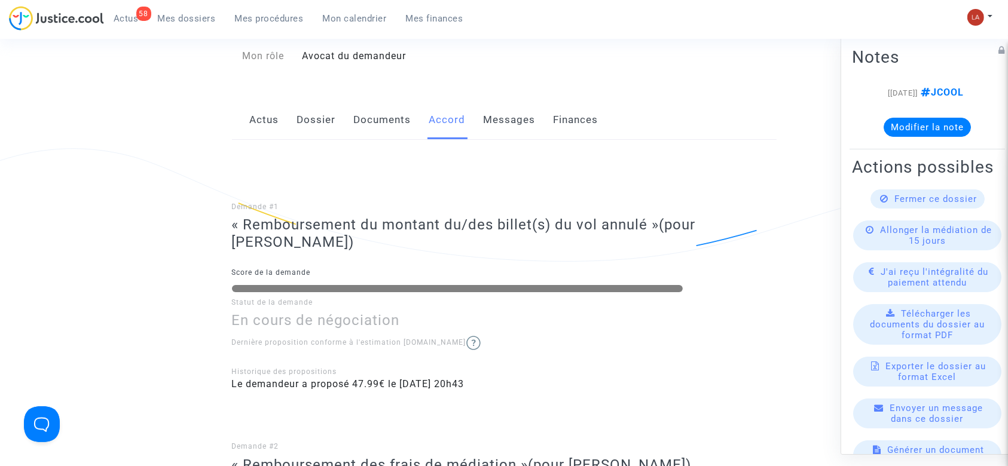
scroll to position [79, 0]
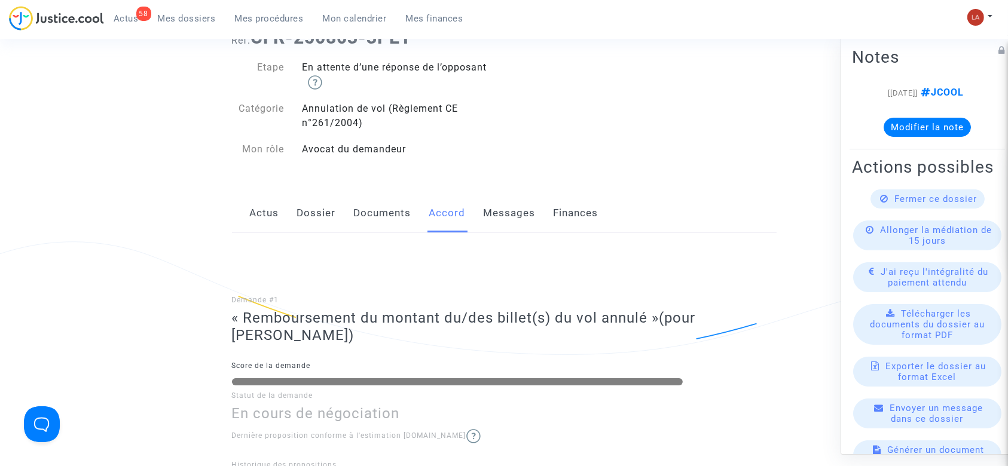
click at [388, 224] on link "Documents" at bounding box center [382, 213] width 57 height 39
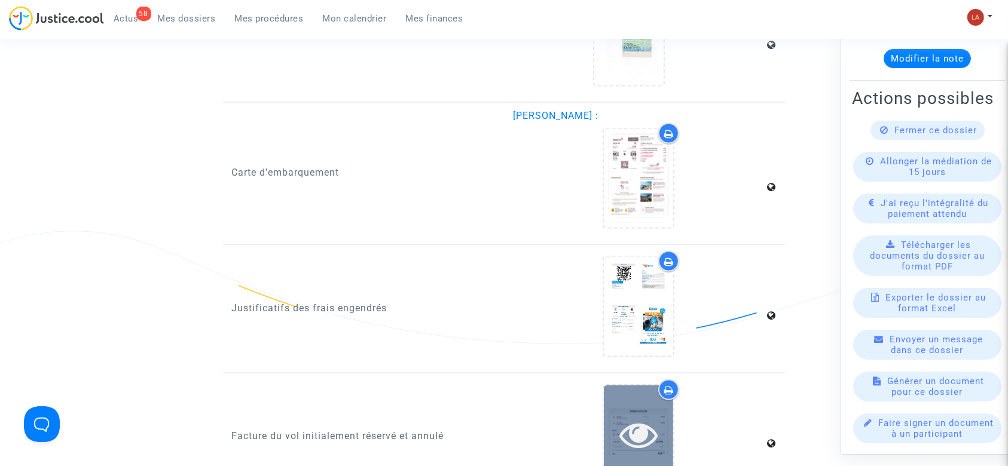
scroll to position [1912, 0]
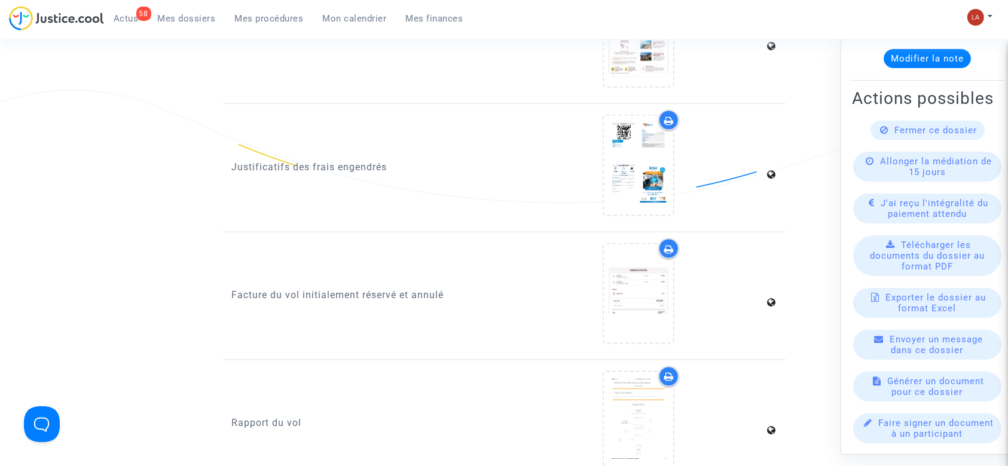
click at [593, 160] on div at bounding box center [639, 167] width 252 height 115
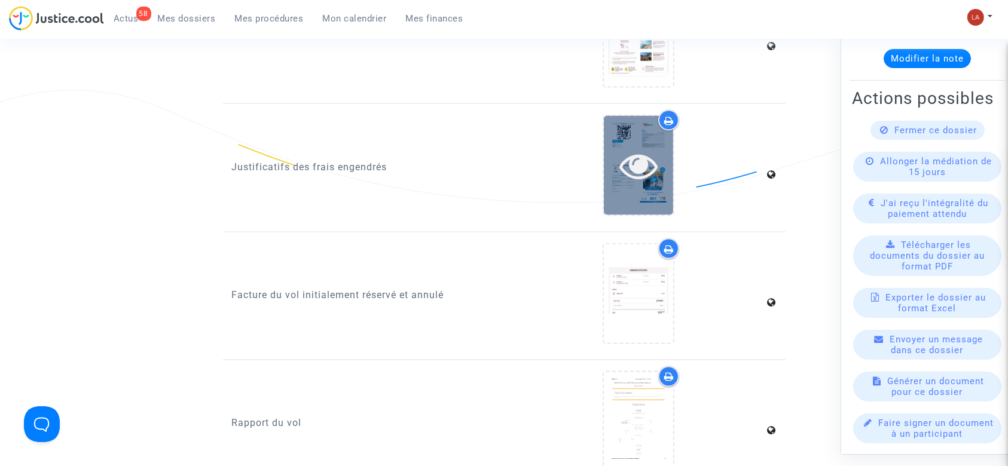
click at [622, 159] on icon at bounding box center [638, 165] width 39 height 38
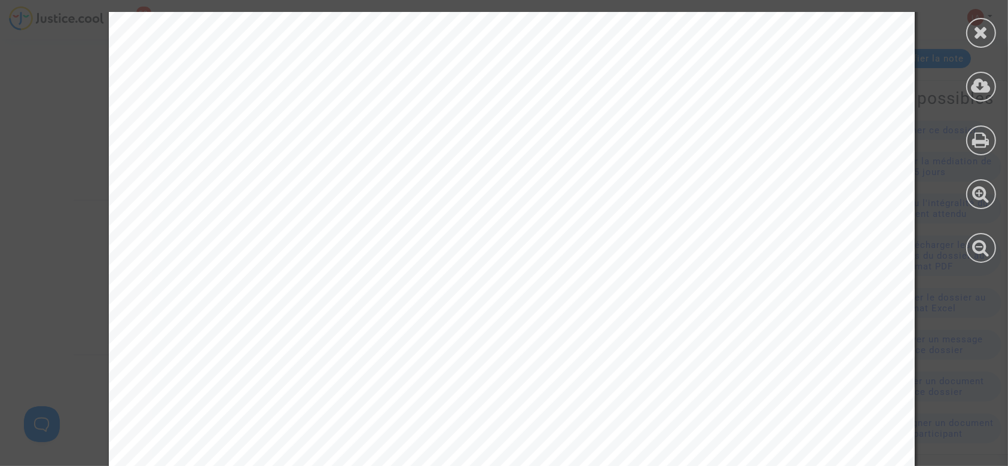
scroll to position [2550, 0]
click at [984, 29] on icon at bounding box center [981, 32] width 15 height 18
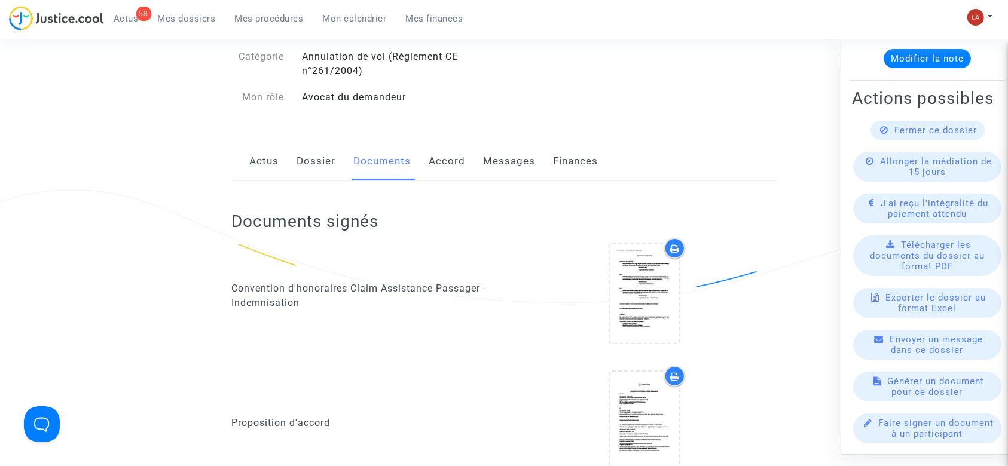
scroll to position [0, 0]
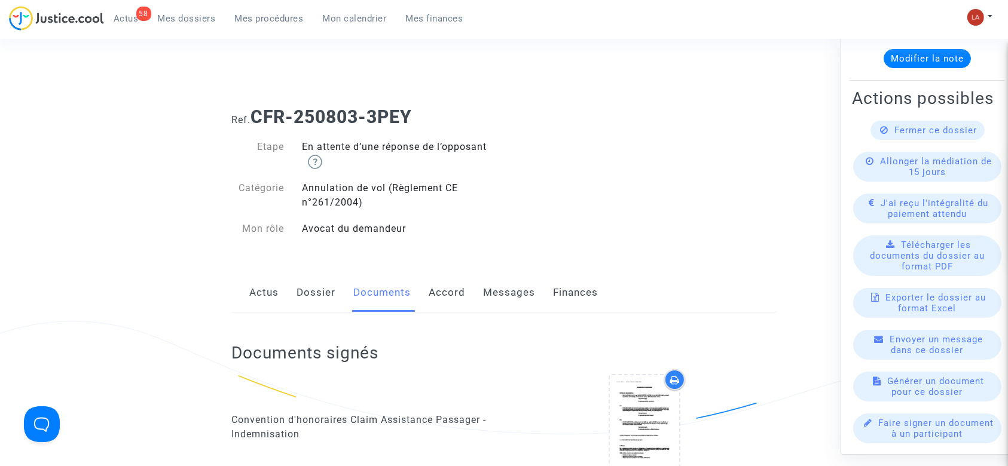
click at [301, 284] on link "Dossier" at bounding box center [316, 292] width 39 height 39
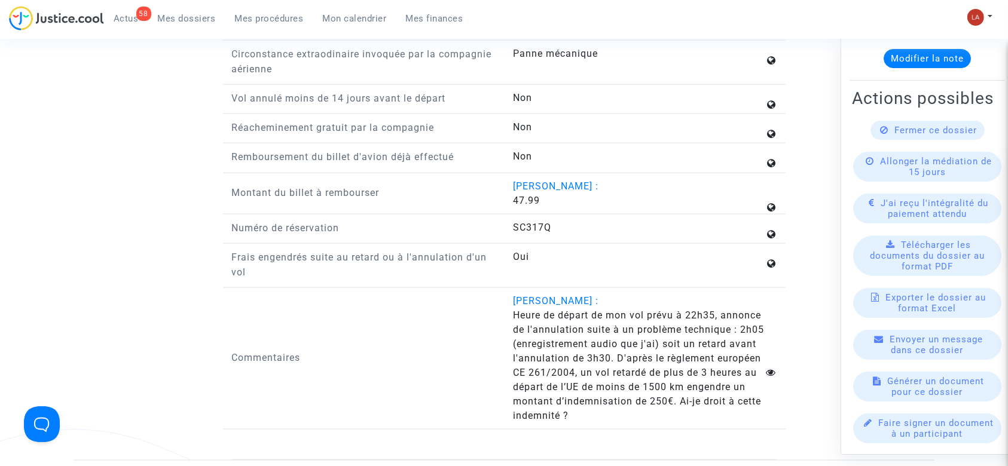
scroll to position [1514, 0]
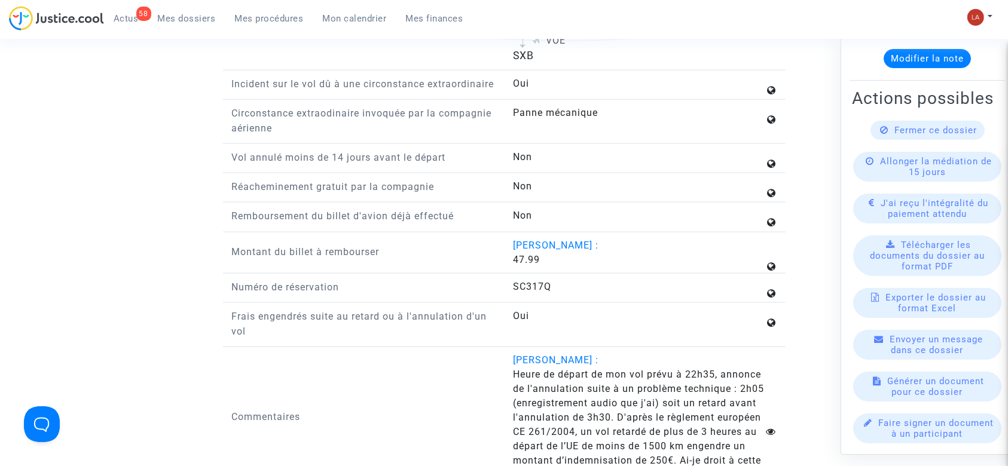
click at [531, 262] on span "47.99" at bounding box center [526, 259] width 27 height 11
copy span "47.99"
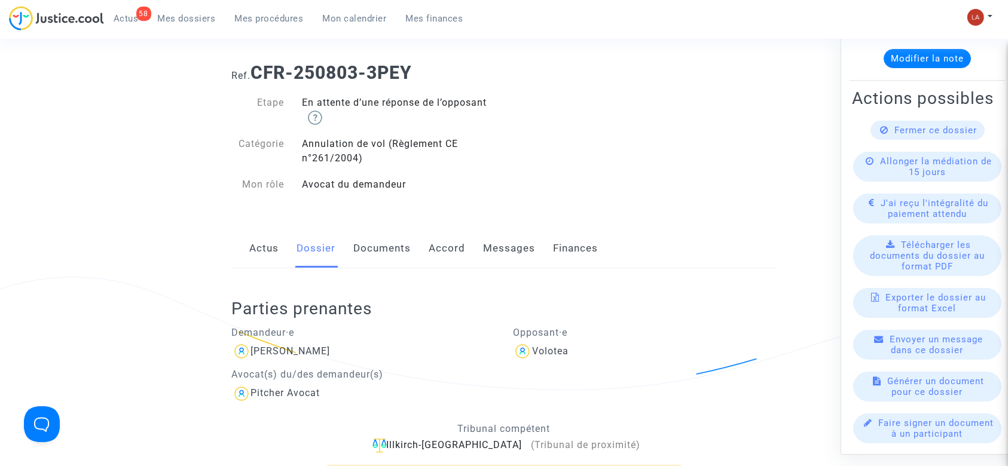
scroll to position [0, 0]
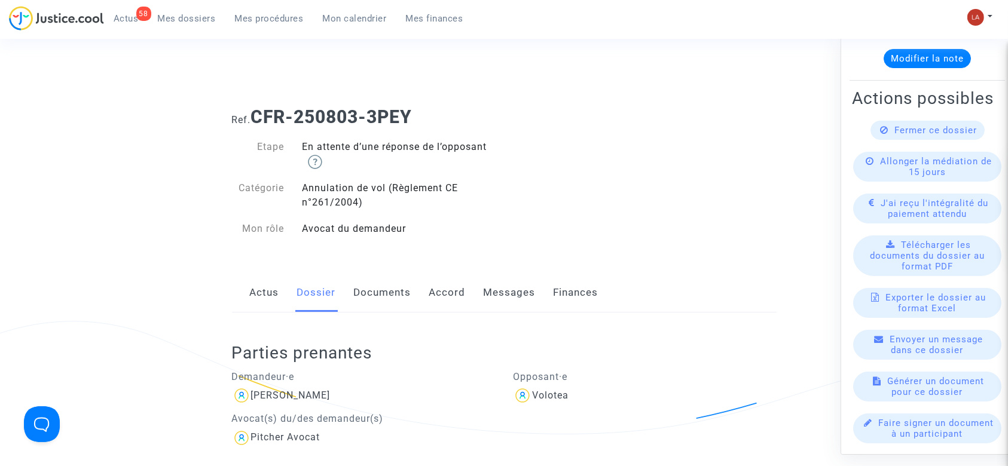
click at [519, 299] on link "Messages" at bounding box center [510, 292] width 52 height 39
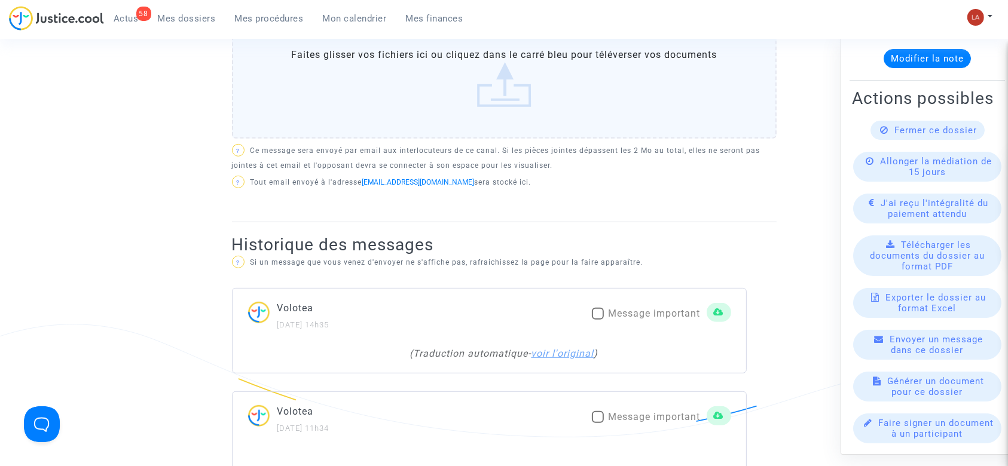
click at [555, 349] on link "voir l'original" at bounding box center [562, 353] width 63 height 11
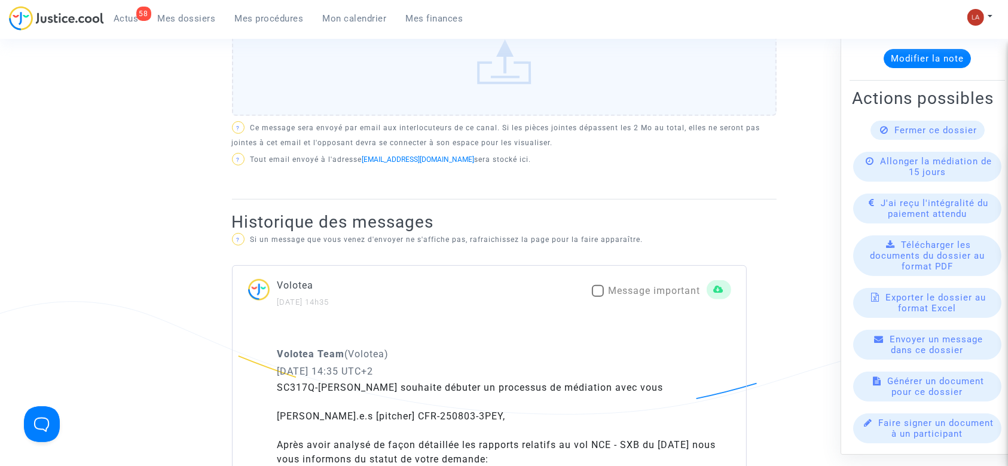
scroll to position [319, 0]
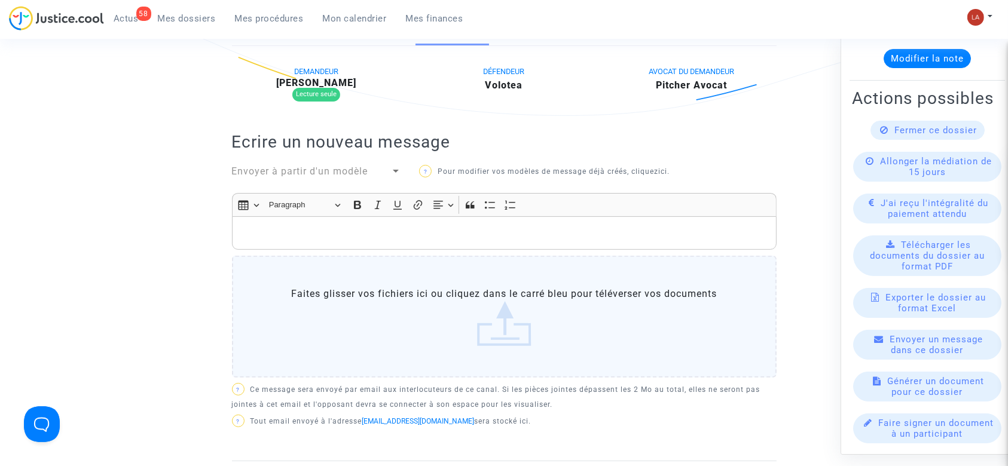
click at [329, 164] on div "Envoyer à partir d'un modèle" at bounding box center [311, 171] width 159 height 14
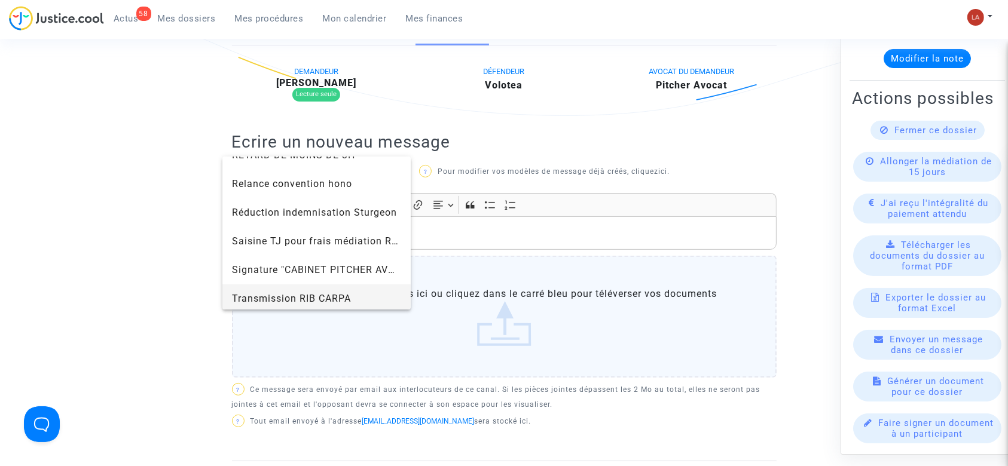
scroll to position [1275, 0]
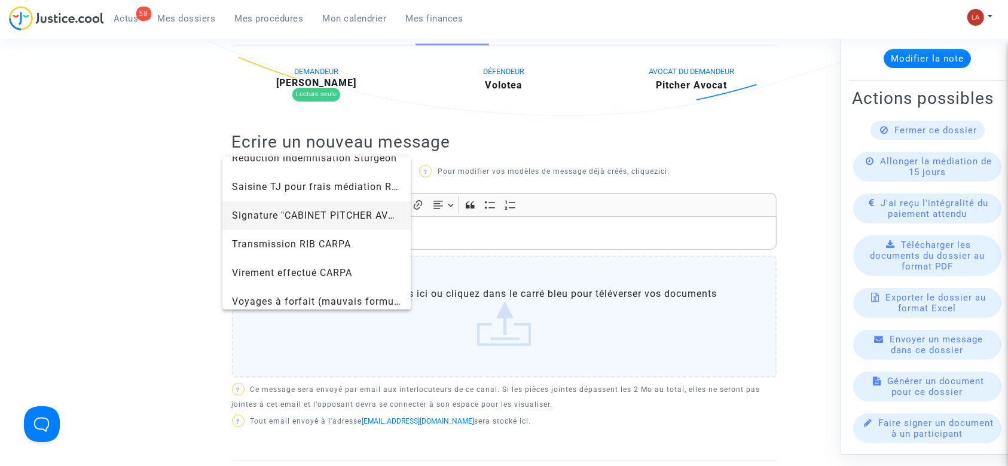
click at [298, 213] on span "Signature "CABINET PITCHER AVOCAT"" at bounding box center [325, 215] width 186 height 11
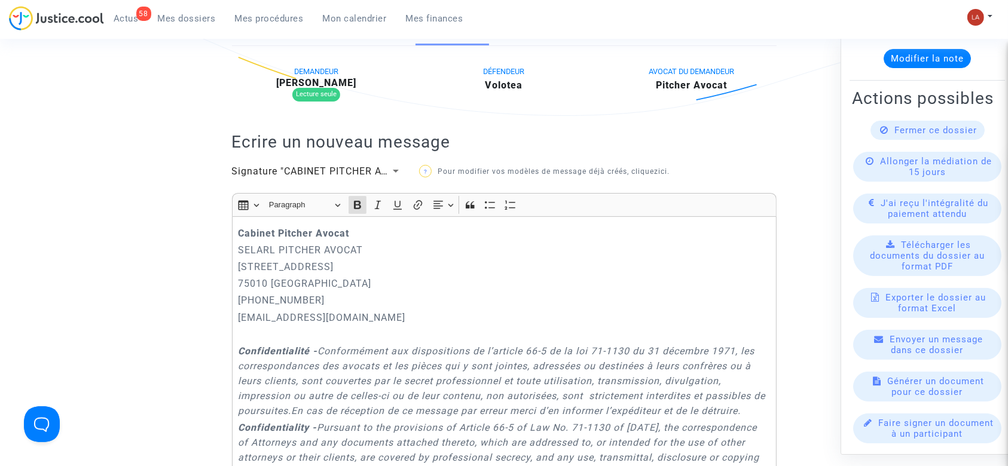
click at [238, 229] on strong "Cabinet Pitcher Avocat" at bounding box center [293, 233] width 111 height 11
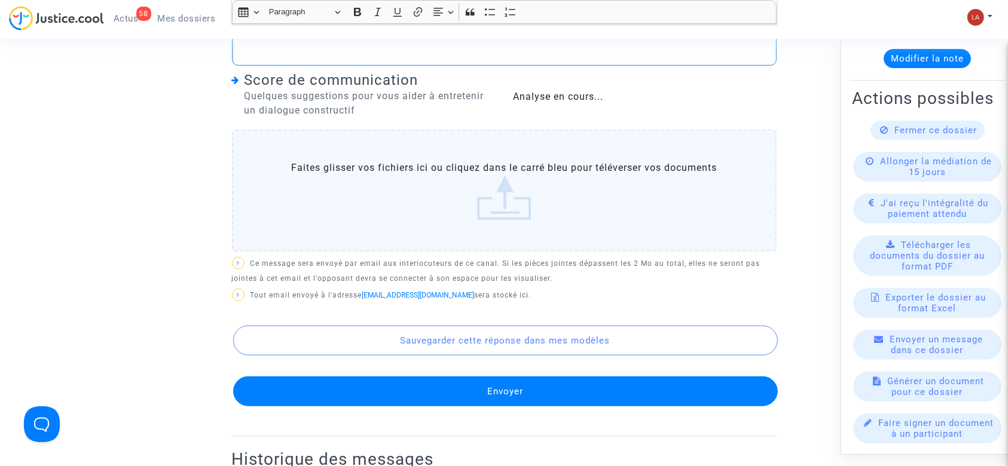
scroll to position [1115, 0]
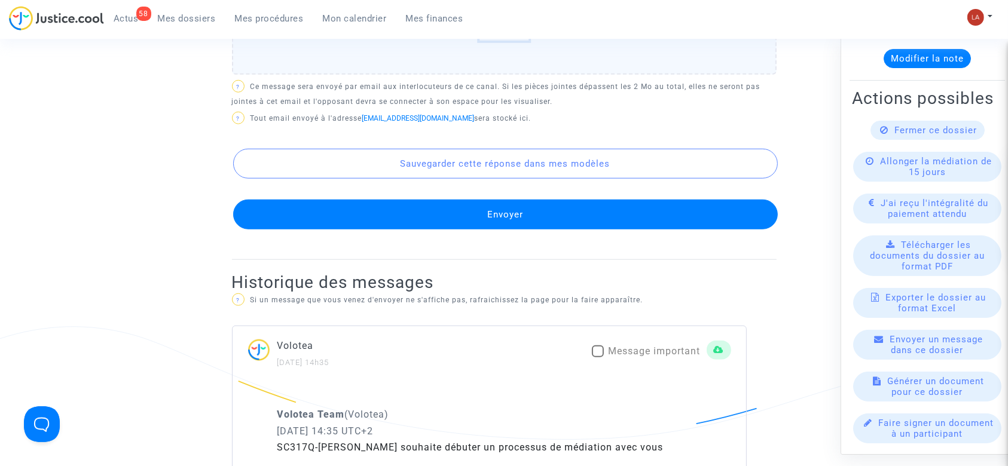
click at [586, 229] on button "Envoyer" at bounding box center [505, 215] width 544 height 30
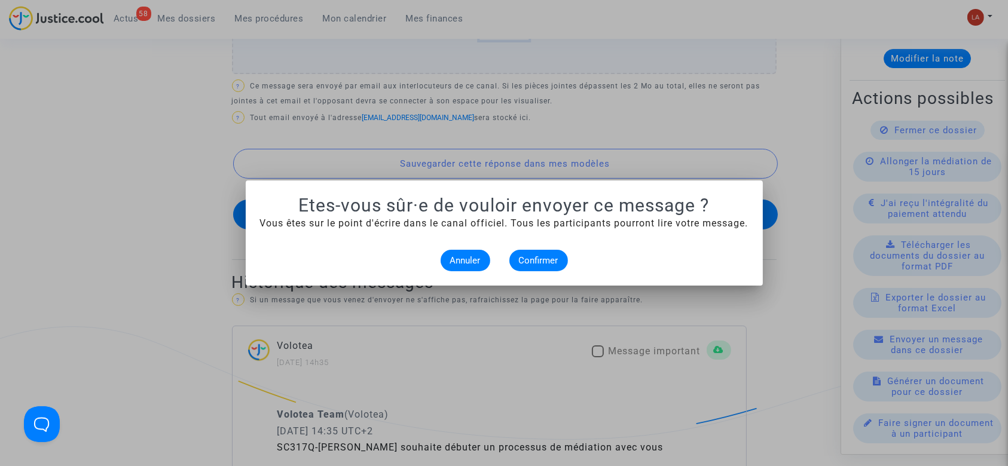
scroll to position [0, 0]
click at [530, 265] on button "Confirmer" at bounding box center [538, 261] width 59 height 22
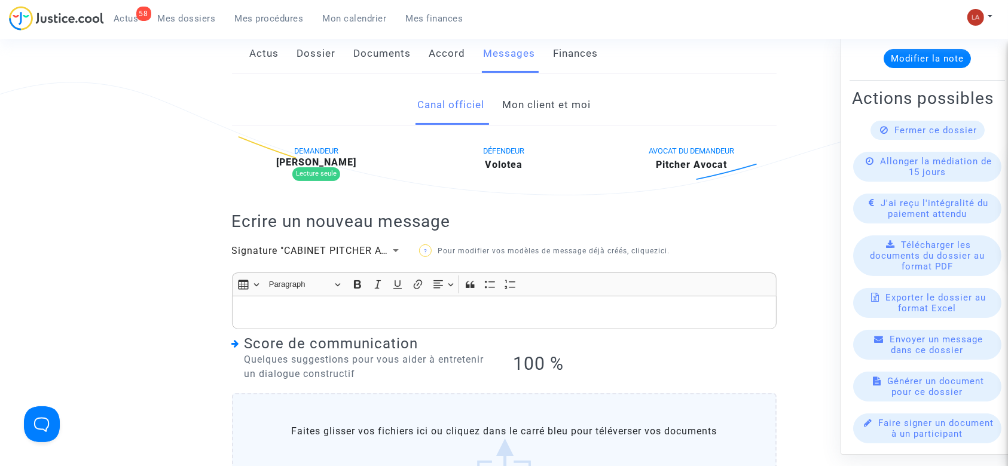
click at [534, 120] on link "Mon client et moi" at bounding box center [546, 104] width 88 height 39
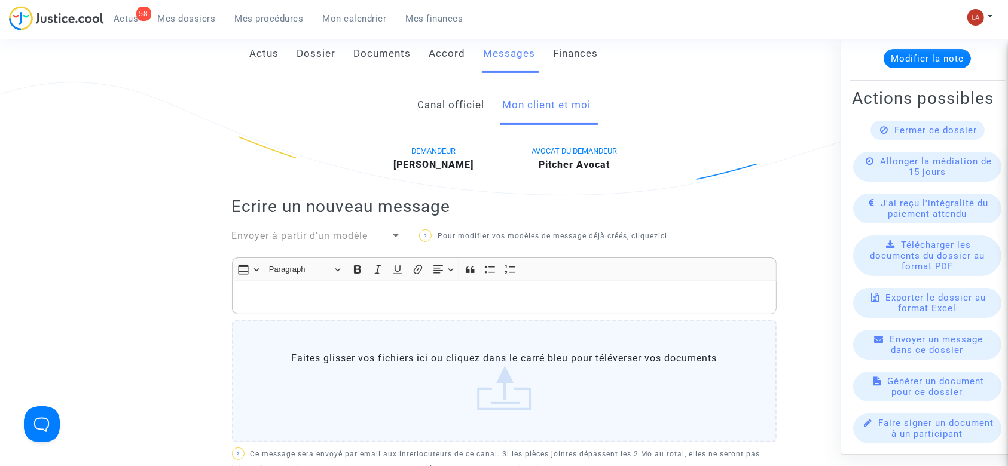
scroll to position [398, 0]
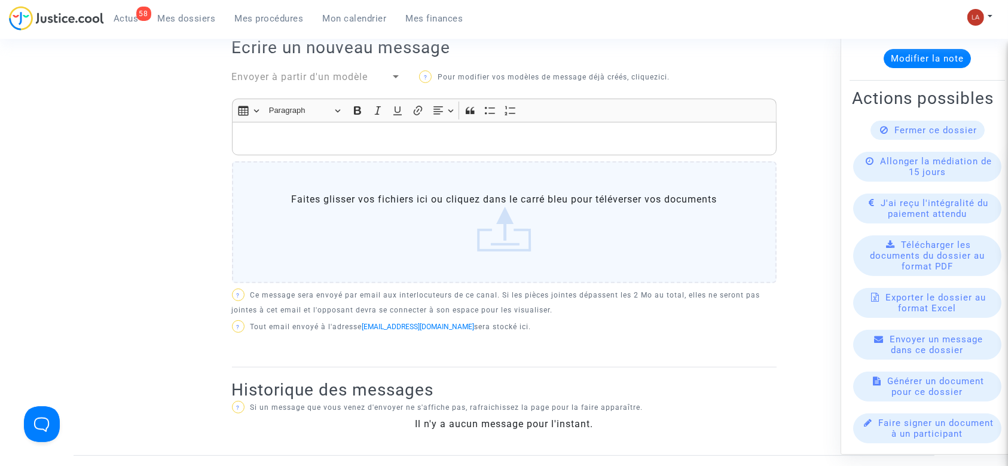
click at [494, 131] on p "Rich Text Editor, main" at bounding box center [504, 138] width 532 height 15
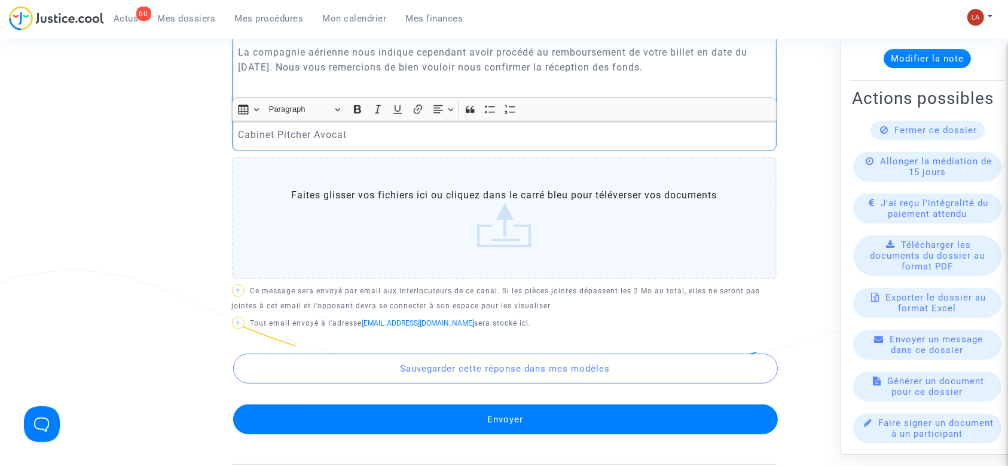
scroll to position [797, 0]
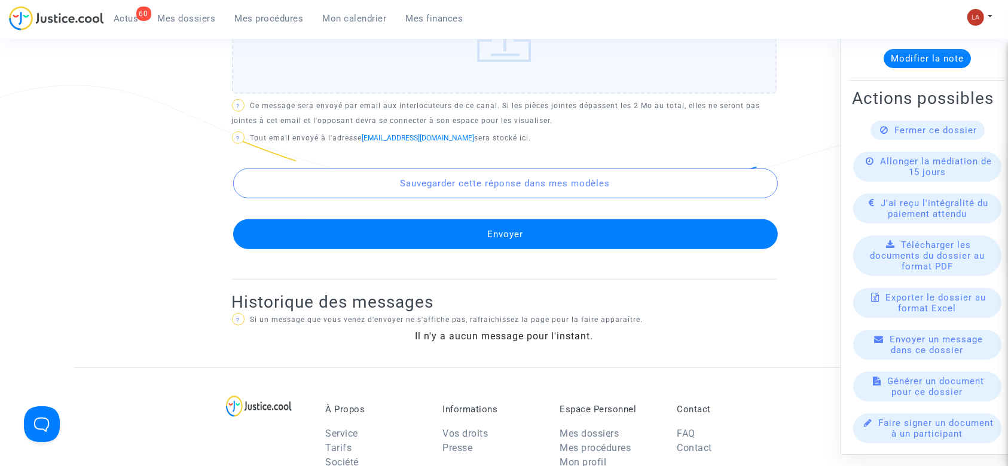
click at [635, 227] on button "Envoyer" at bounding box center [505, 234] width 544 height 30
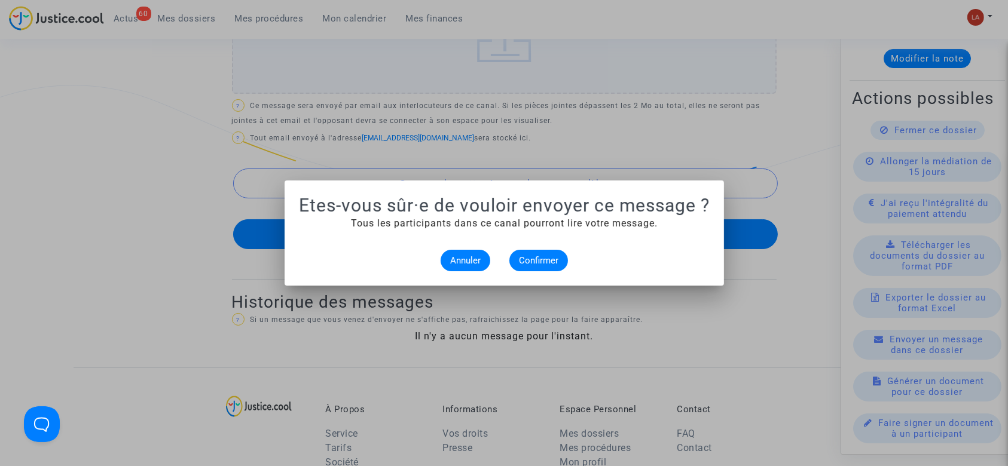
scroll to position [0, 0]
click at [521, 265] on button "Confirmer" at bounding box center [538, 261] width 59 height 22
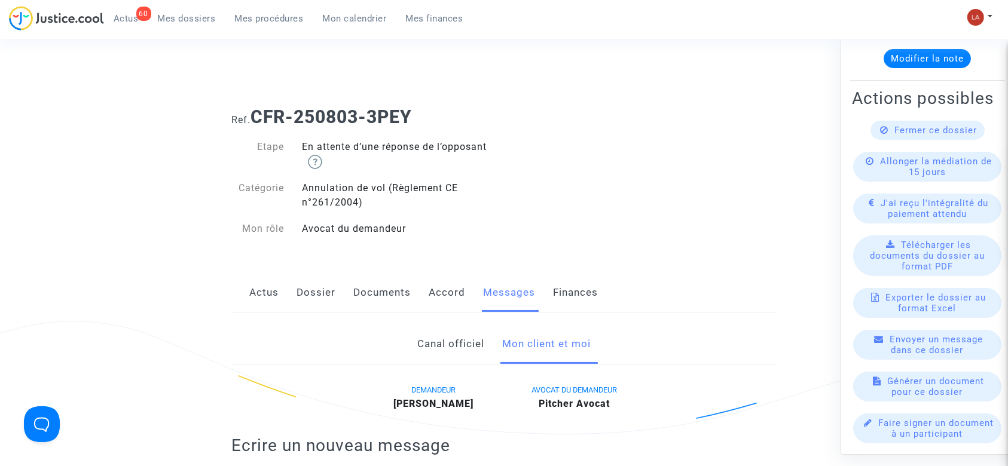
scroll to position [797, 0]
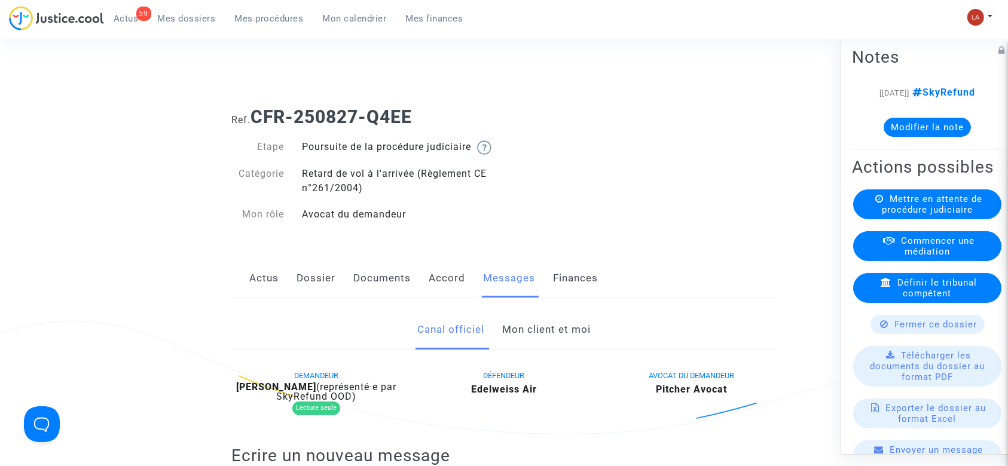
click at [368, 286] on link "Documents" at bounding box center [382, 278] width 57 height 39
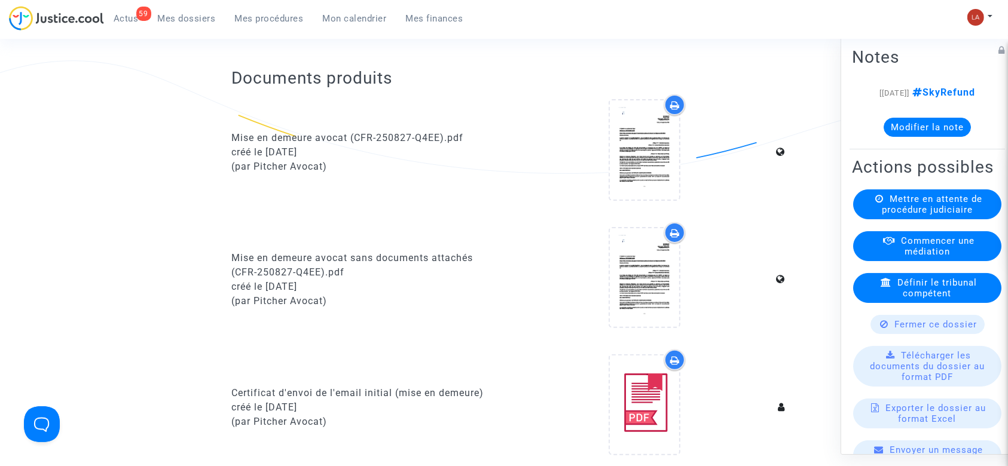
scroll to position [319, 0]
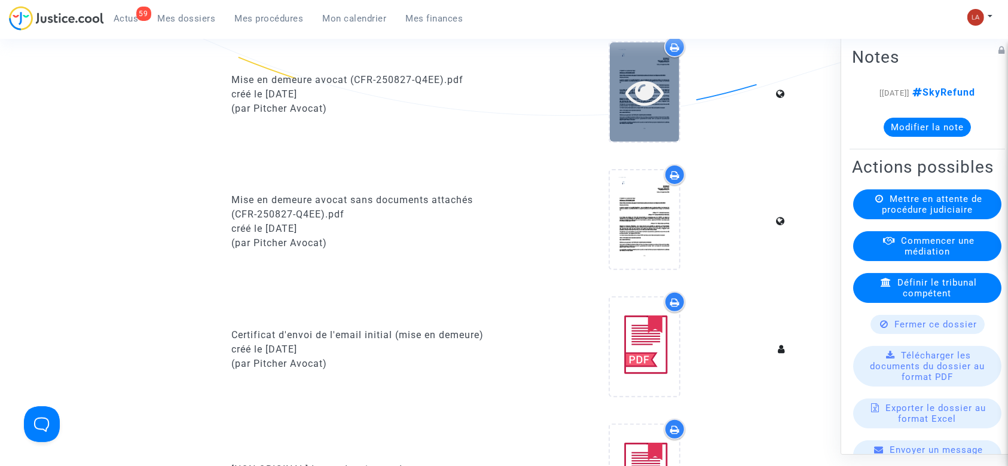
click at [654, 111] on icon at bounding box center [644, 92] width 39 height 38
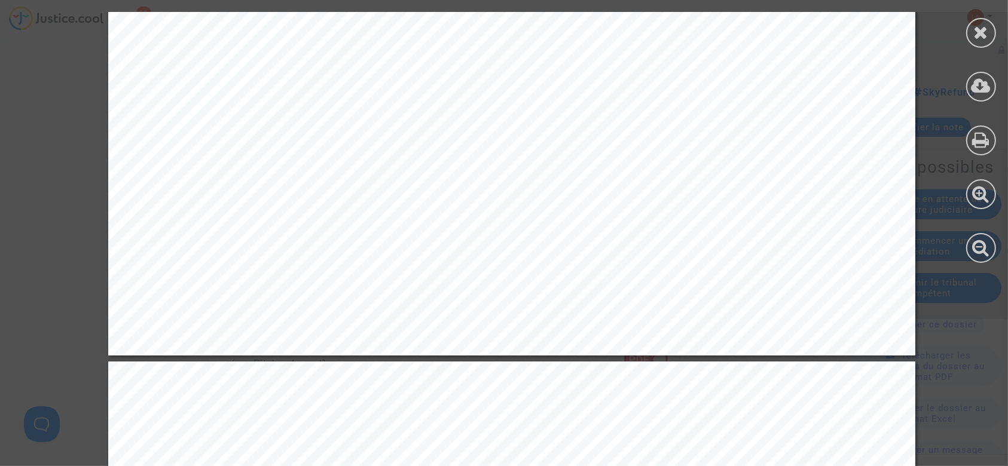
scroll to position [637, 0]
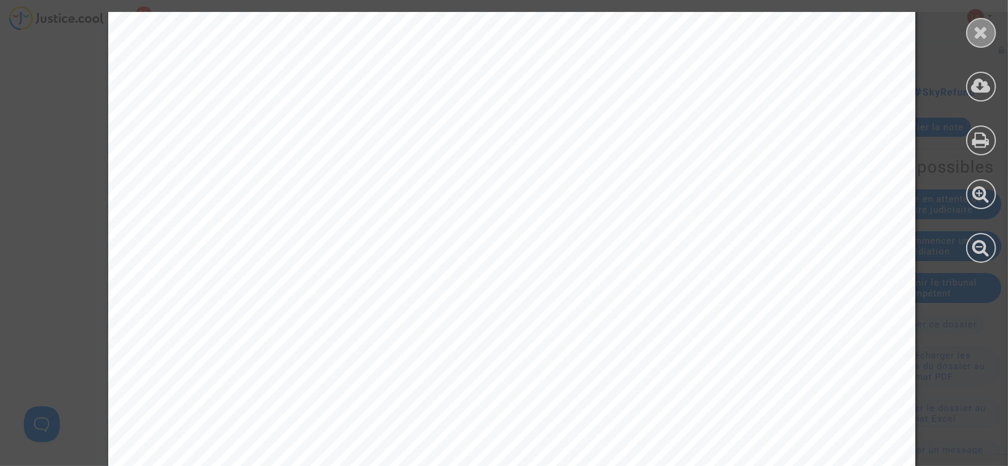
click at [993, 35] on div at bounding box center [981, 33] width 30 height 30
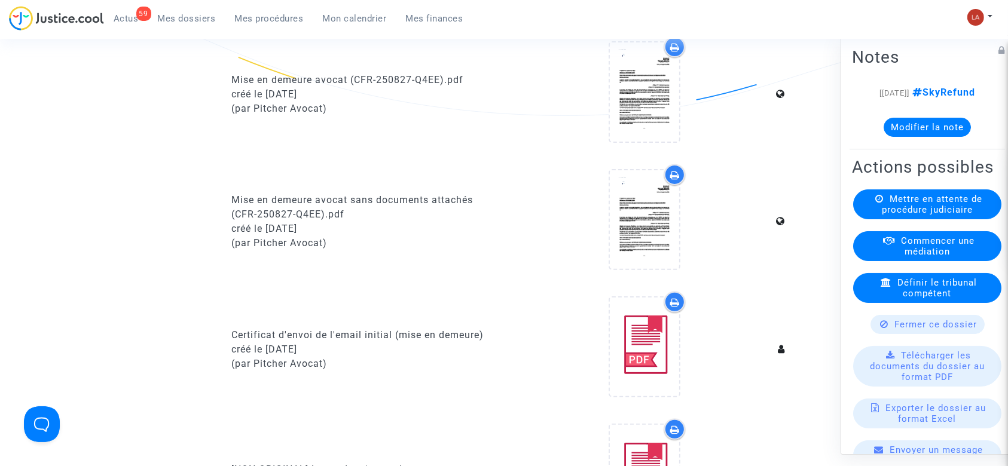
click at [941, 137] on button "Modifier la note" at bounding box center [926, 127] width 87 height 19
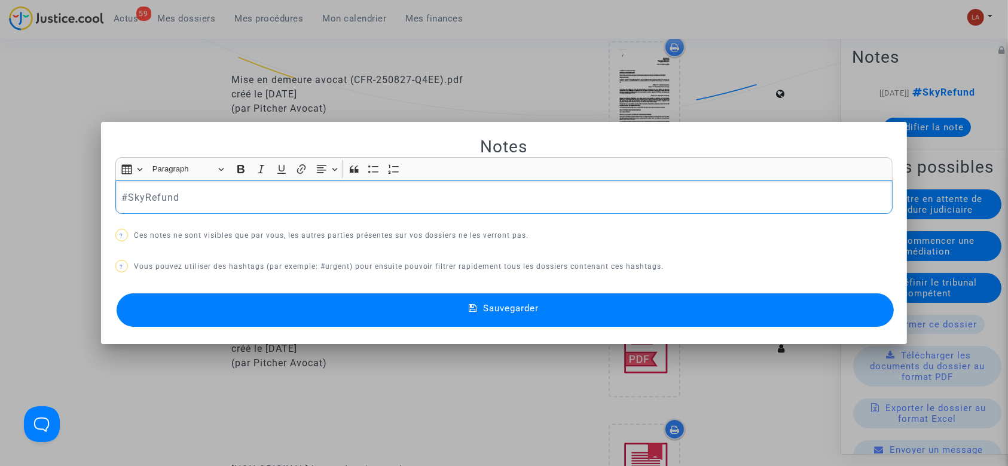
scroll to position [0, 0]
click at [223, 82] on div at bounding box center [504, 233] width 1008 height 466
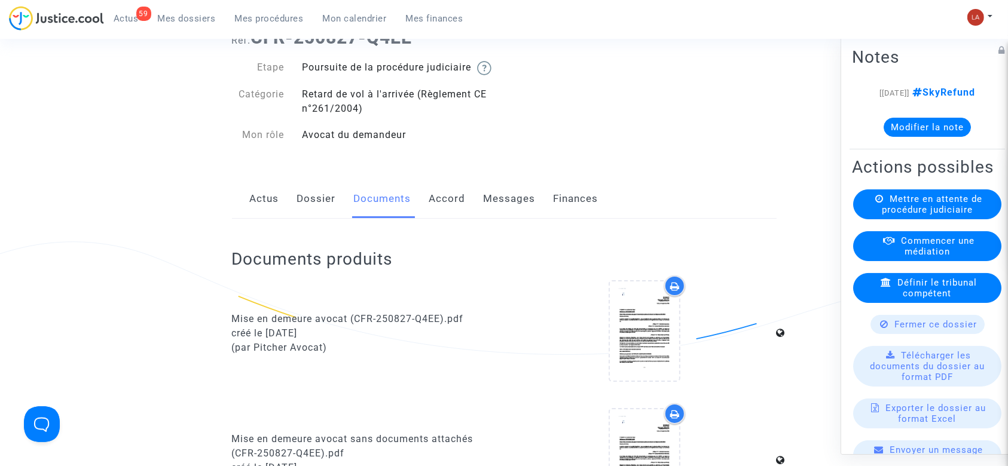
click at [445, 215] on link "Accord" at bounding box center [447, 198] width 36 height 39
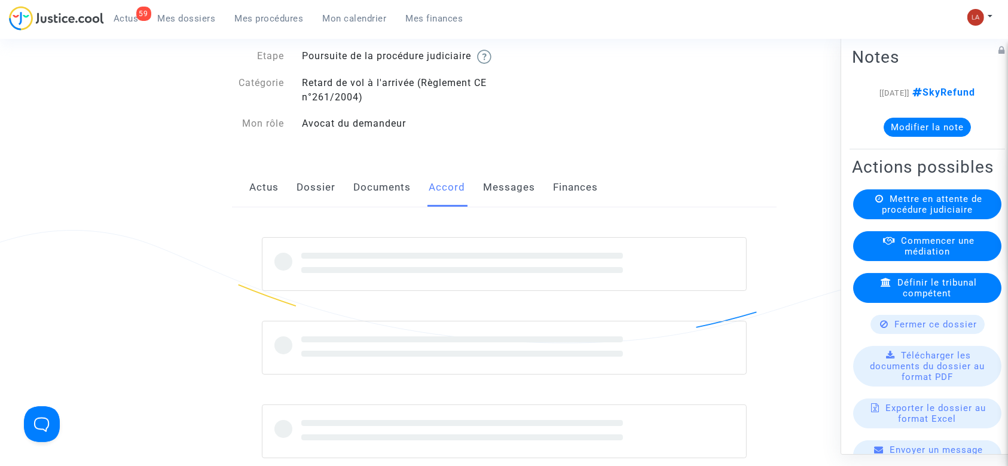
scroll to position [239, 0]
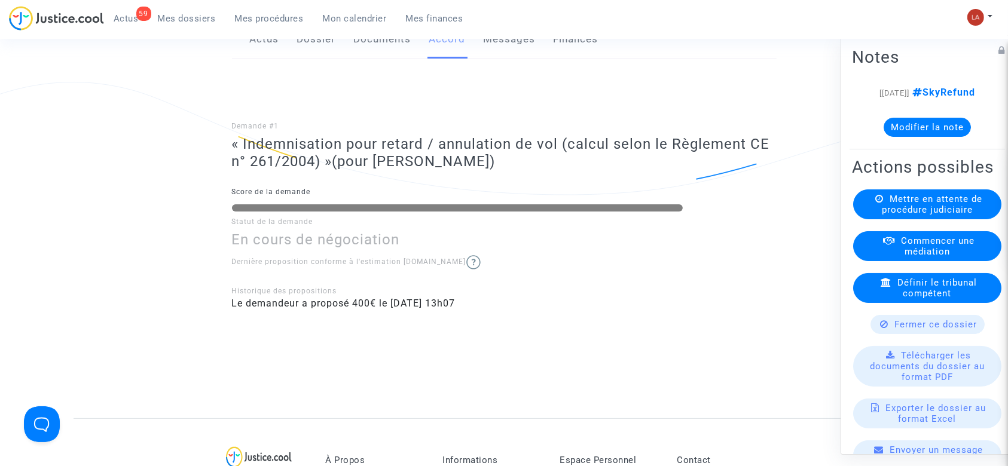
click at [953, 137] on button "Modifier la note" at bounding box center [926, 127] width 87 height 19
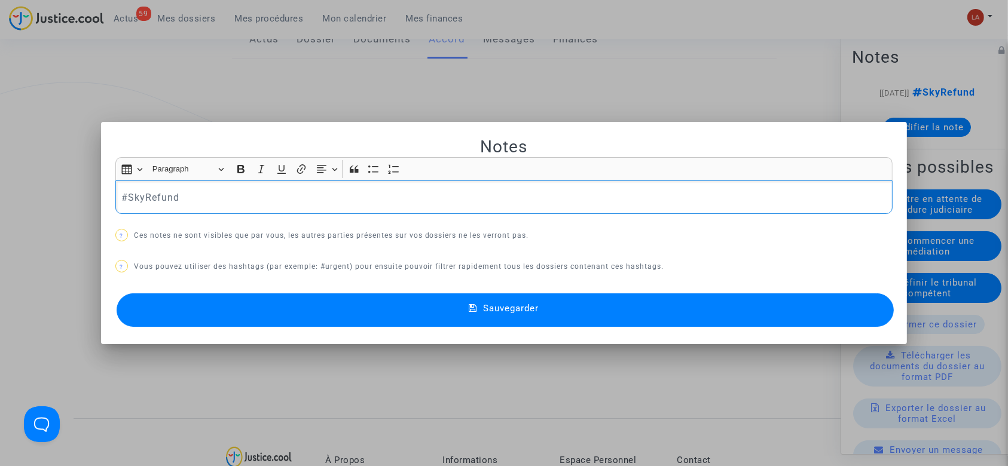
click at [243, 212] on div "#SkyRefund" at bounding box center [504, 196] width 778 height 33
click at [286, 306] on button "Sauvegarder" at bounding box center [506, 309] width 778 height 33
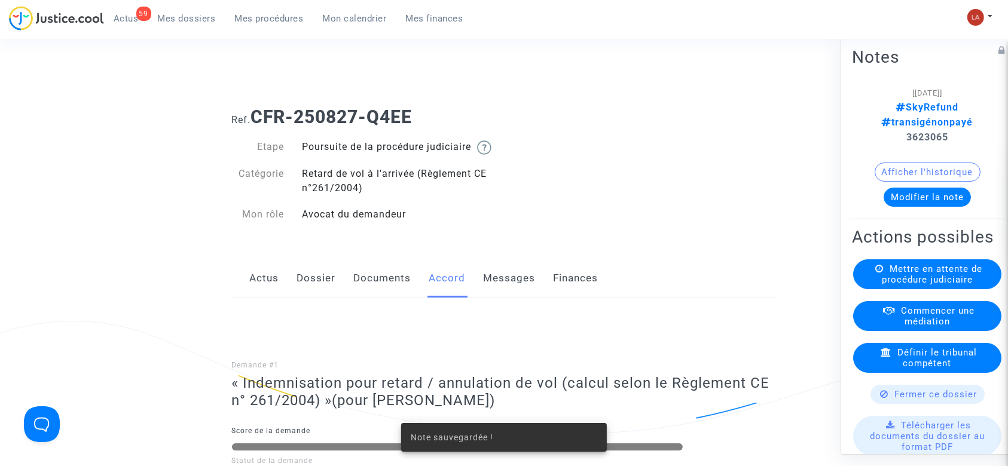
scroll to position [239, 0]
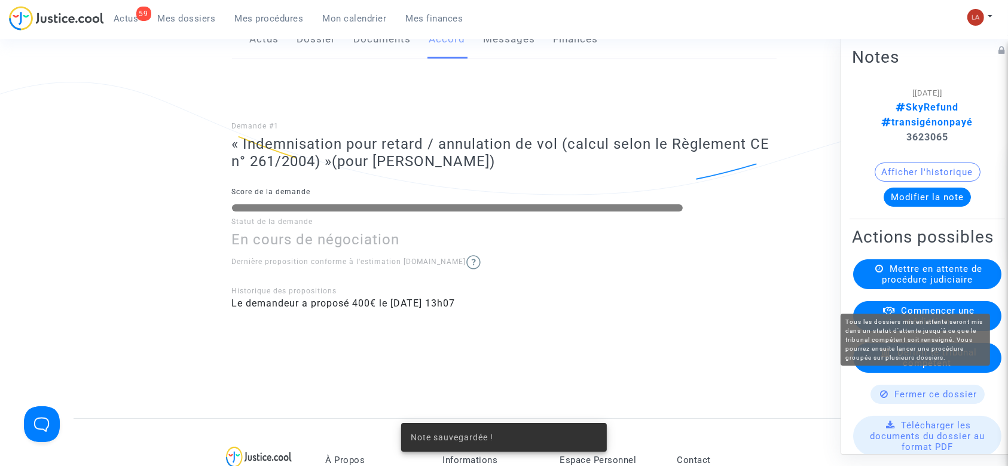
click at [918, 285] on span "Mettre en attente de procédure judiciaire" at bounding box center [932, 275] width 100 height 22
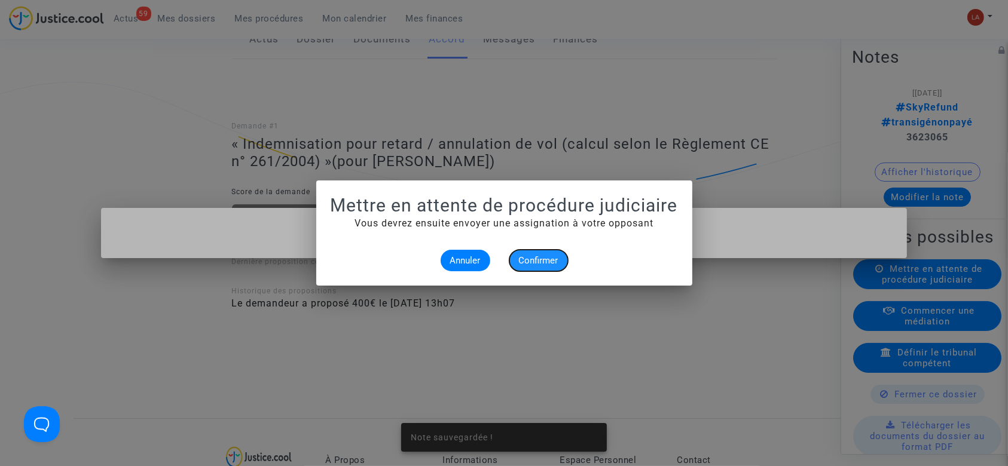
click at [545, 259] on span "Confirmer" at bounding box center [538, 260] width 39 height 11
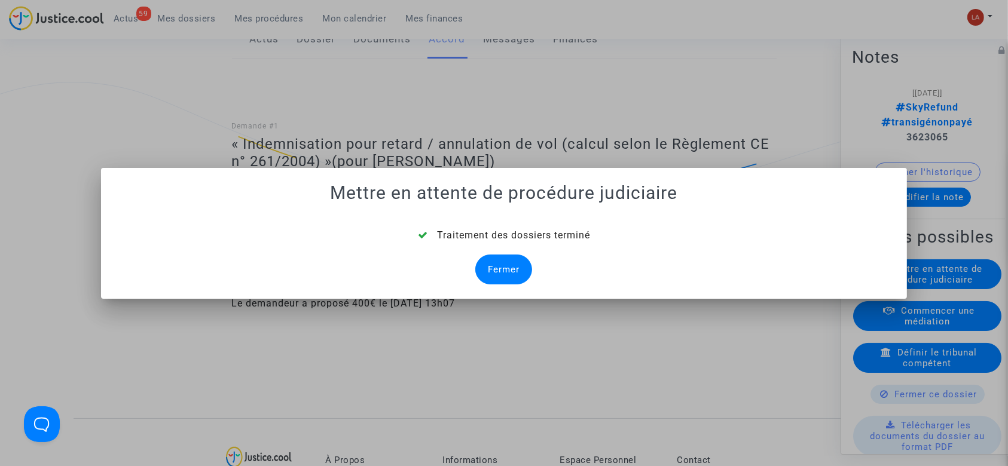
click at [495, 266] on div "Fermer" at bounding box center [503, 270] width 57 height 30
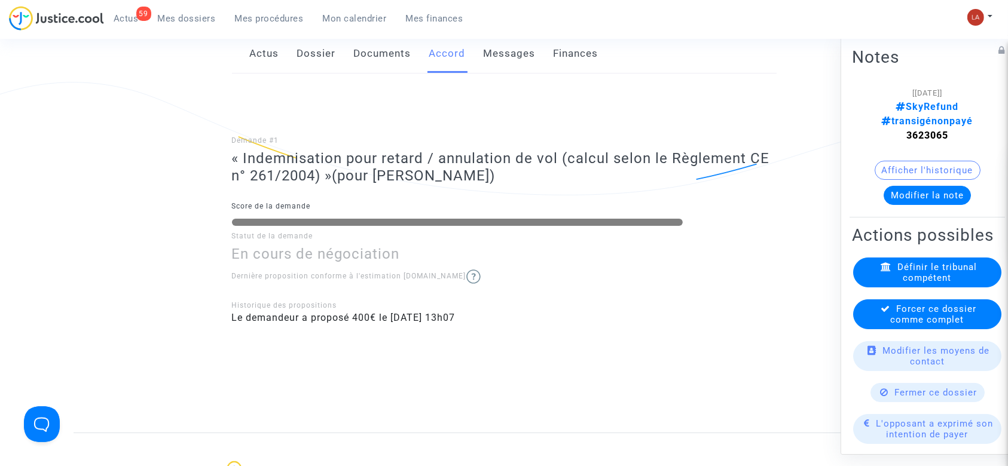
scroll to position [159, 0]
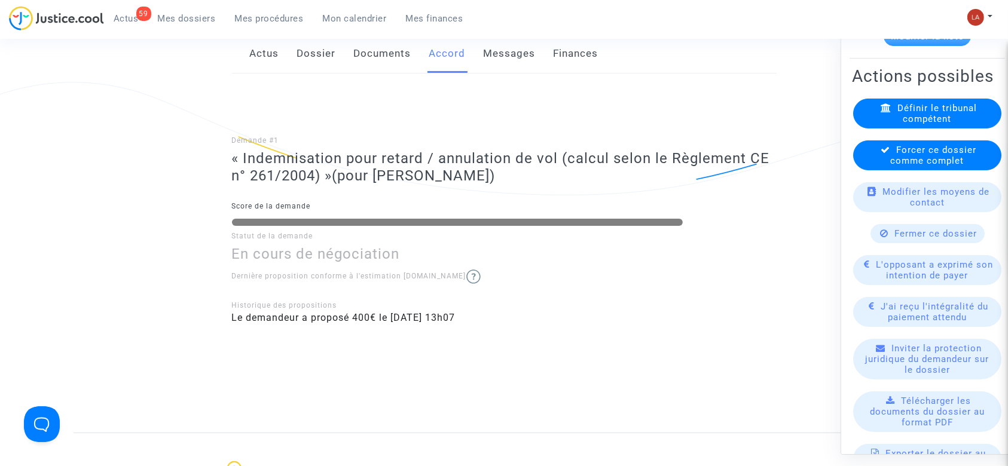
click at [893, 276] on span "L'opposant a exprimé son intention de payer" at bounding box center [934, 270] width 117 height 22
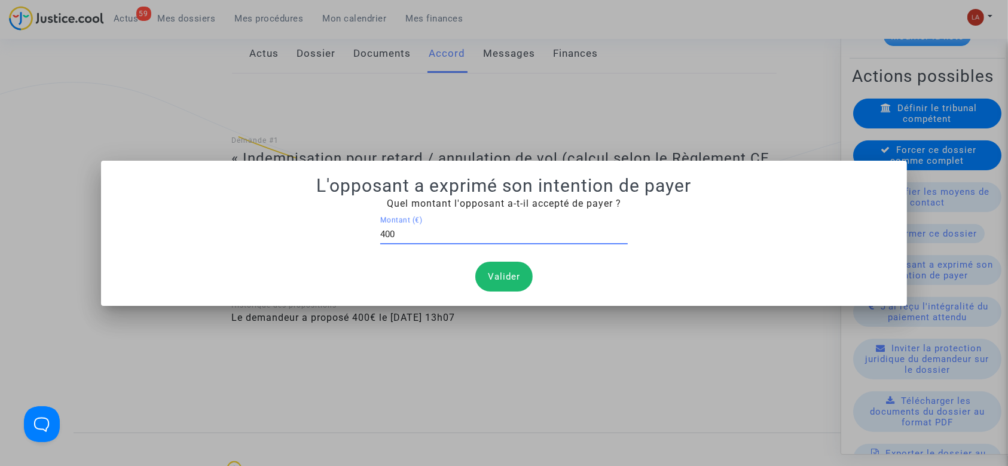
type input "400"
click at [514, 280] on button "Valider" at bounding box center [503, 277] width 57 height 30
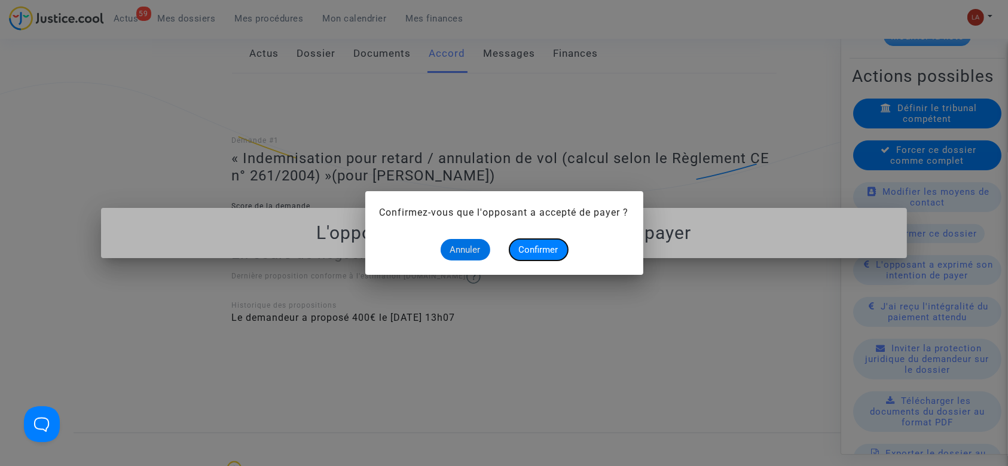
click at [535, 256] on button "Confirmer" at bounding box center [538, 250] width 59 height 22
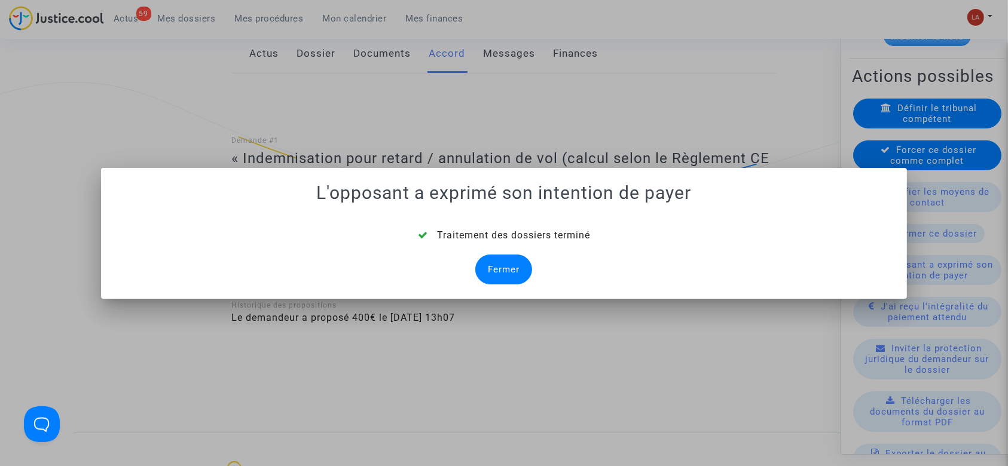
click at [504, 262] on div "Fermer" at bounding box center [503, 270] width 57 height 30
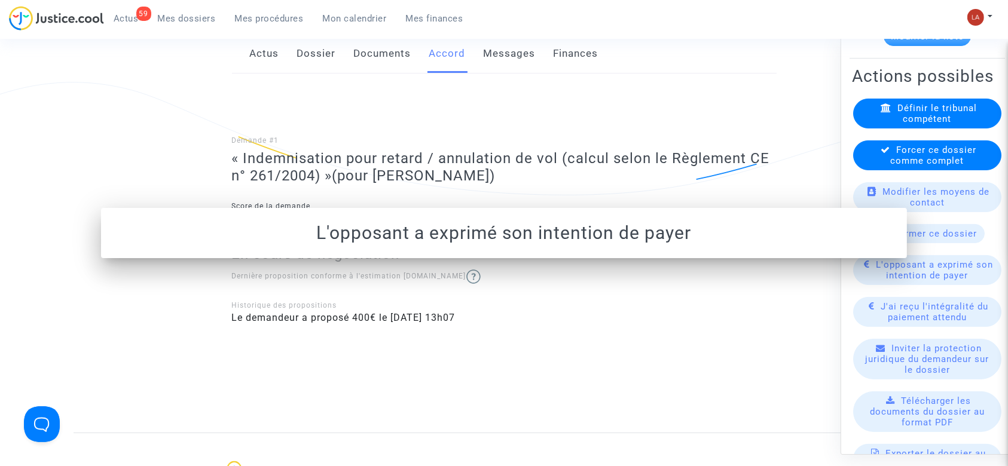
scroll to position [239, 0]
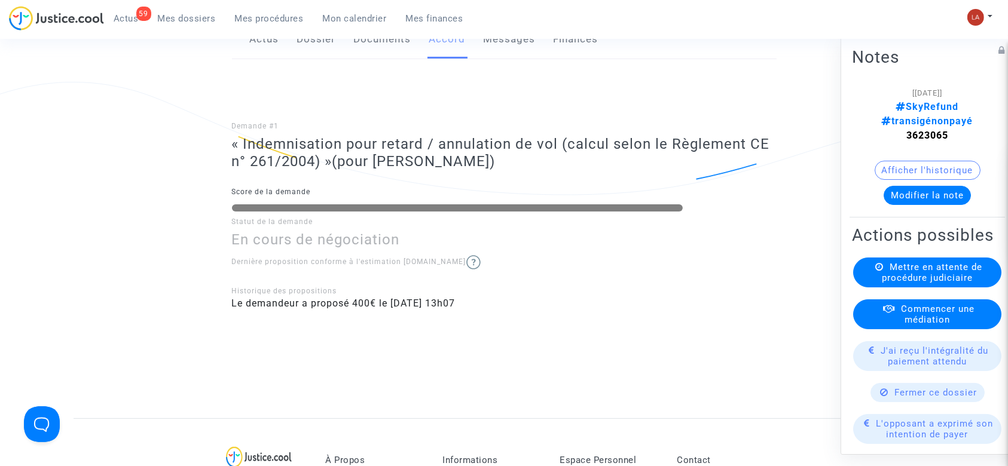
click at [518, 50] on link "Messages" at bounding box center [510, 39] width 52 height 39
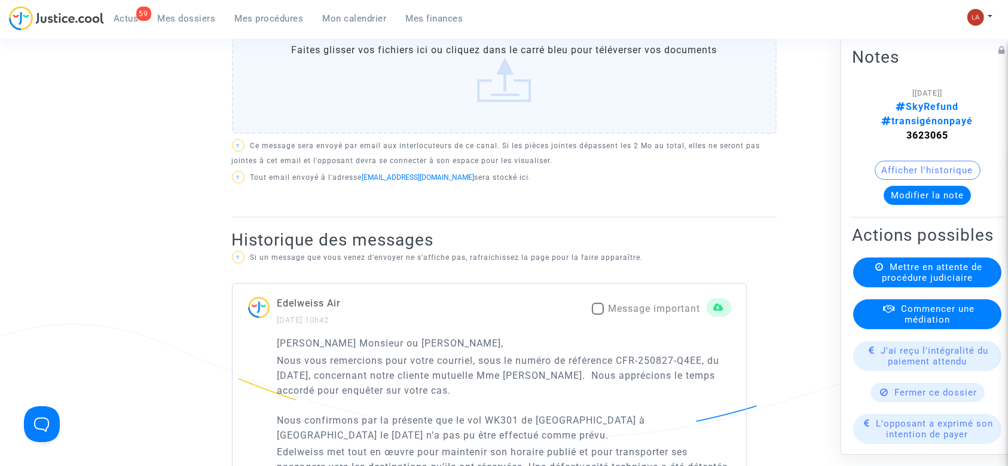
scroll to position [239, 0]
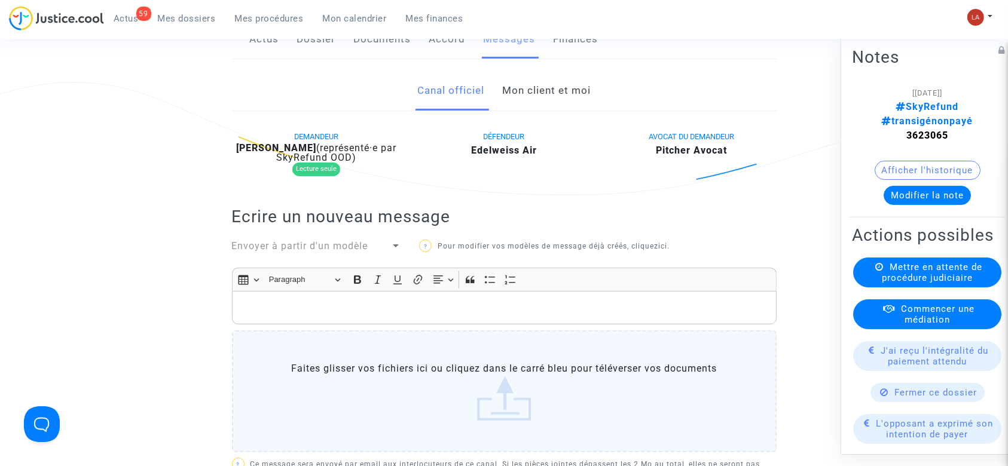
click at [287, 248] on span "Envoyer à partir d'un modèle" at bounding box center [300, 245] width 136 height 11
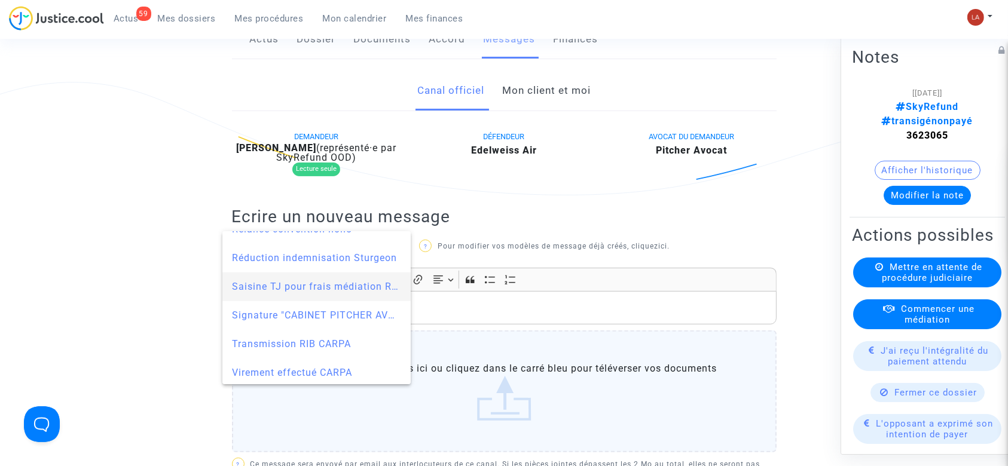
scroll to position [1275, 0]
click at [271, 296] on span "Signature "CABINET PITCHER AVOCAT"" at bounding box center [317, 290] width 170 height 29
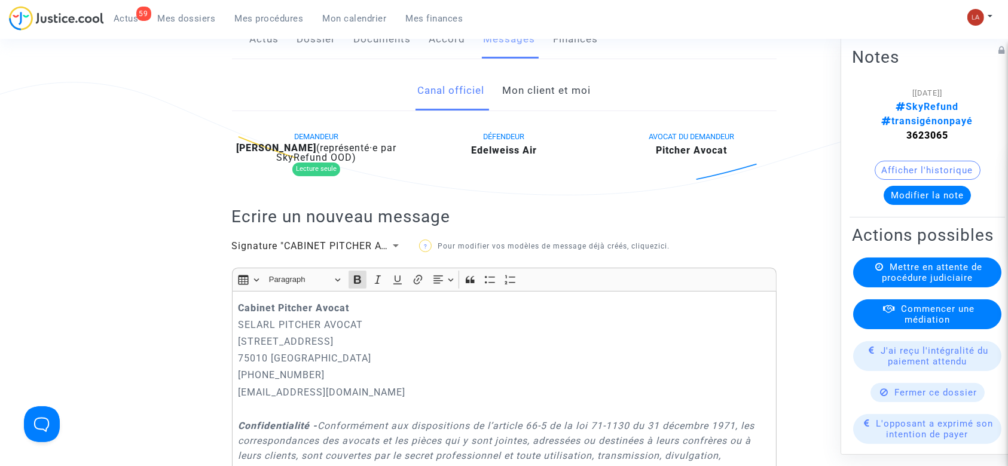
click at [238, 305] on strong "Cabinet Pitcher Avocat" at bounding box center [293, 307] width 111 height 11
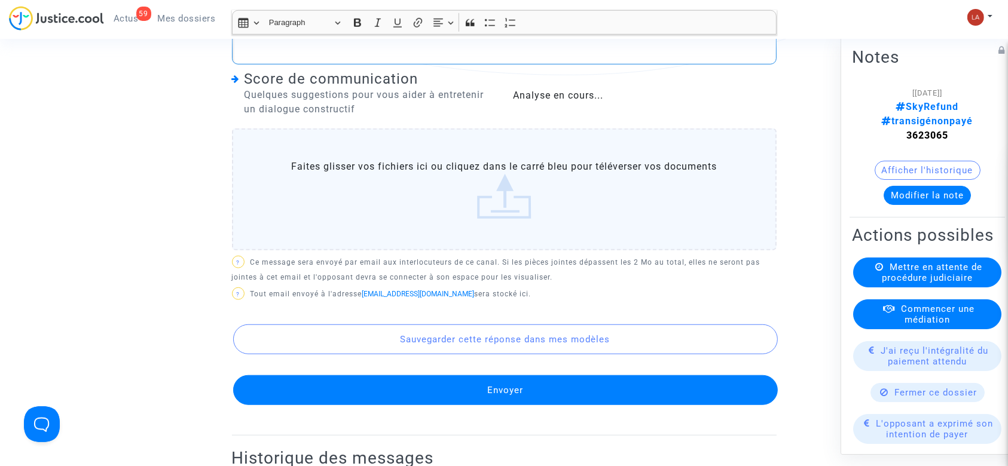
scroll to position [1115, 0]
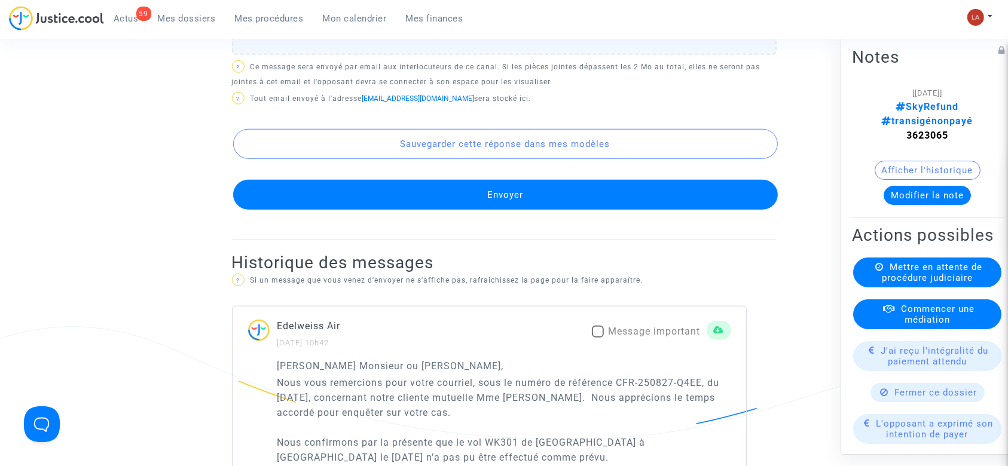
click at [507, 210] on button "Envoyer" at bounding box center [505, 195] width 544 height 30
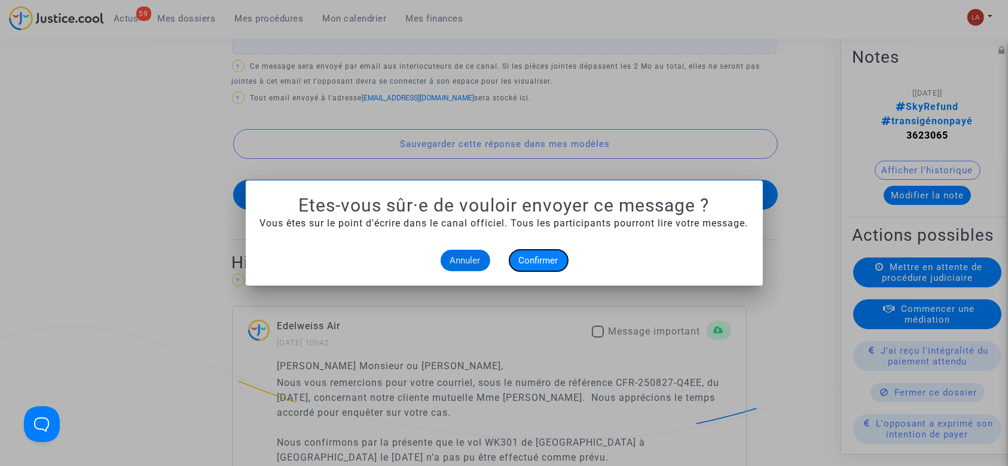
click at [519, 261] on span "Confirmer" at bounding box center [538, 260] width 39 height 11
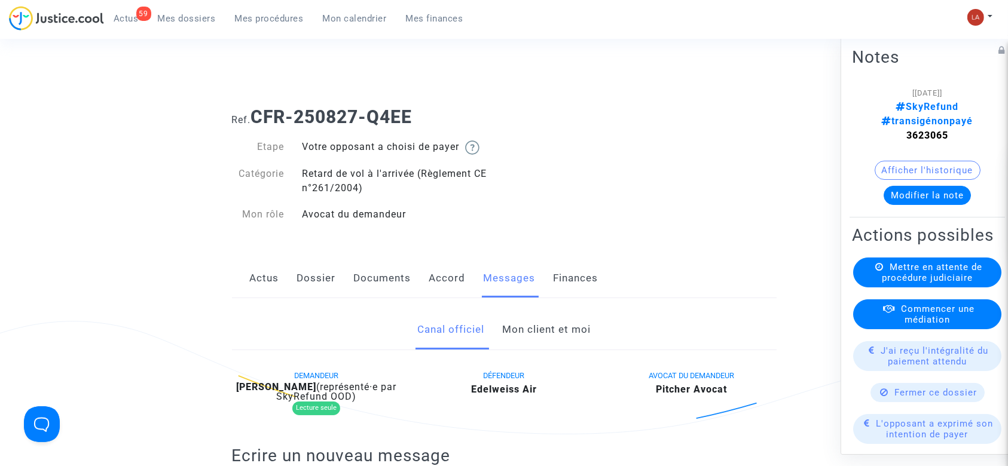
scroll to position [1115, 0]
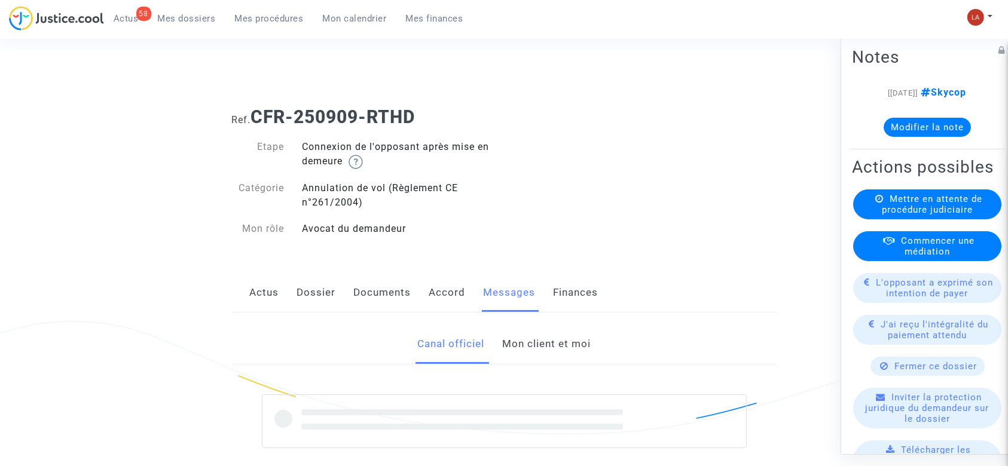
click at [529, 344] on link "Mon client et moi" at bounding box center [546, 344] width 88 height 39
click at [471, 350] on link "Canal officiel" at bounding box center [450, 344] width 67 height 39
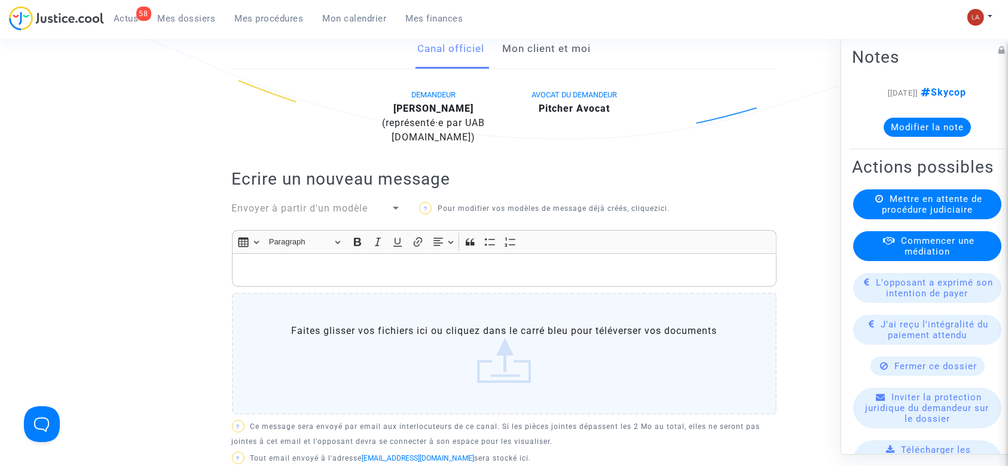
scroll to position [239, 0]
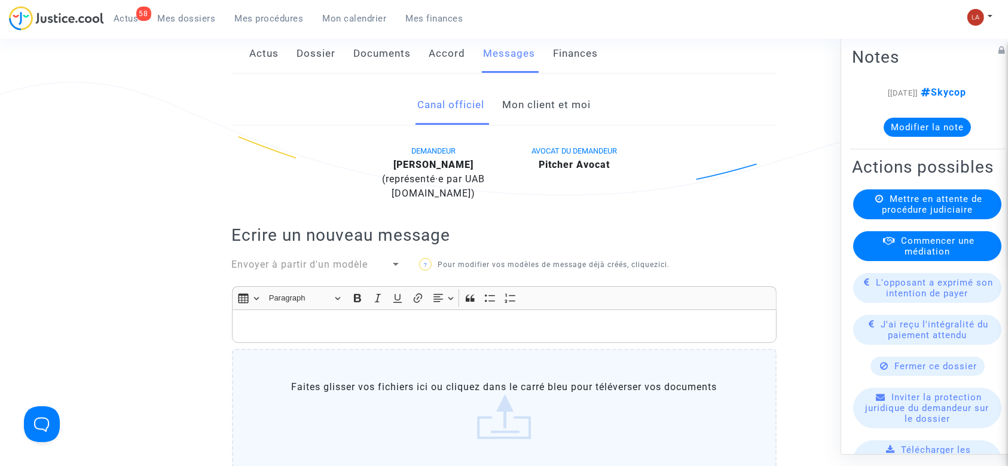
click at [530, 93] on link "Mon client et moi" at bounding box center [546, 104] width 88 height 39
click at [440, 103] on link "Canal officiel" at bounding box center [450, 104] width 67 height 39
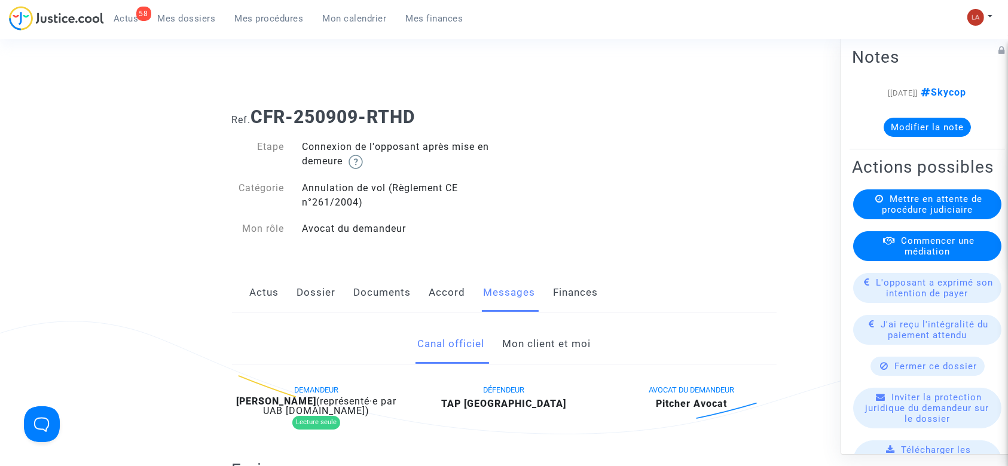
click at [465, 291] on div "Actus Dossier Documents Accord Messages Finances" at bounding box center [504, 293] width 544 height 40
click at [447, 289] on link "Accord" at bounding box center [447, 292] width 36 height 39
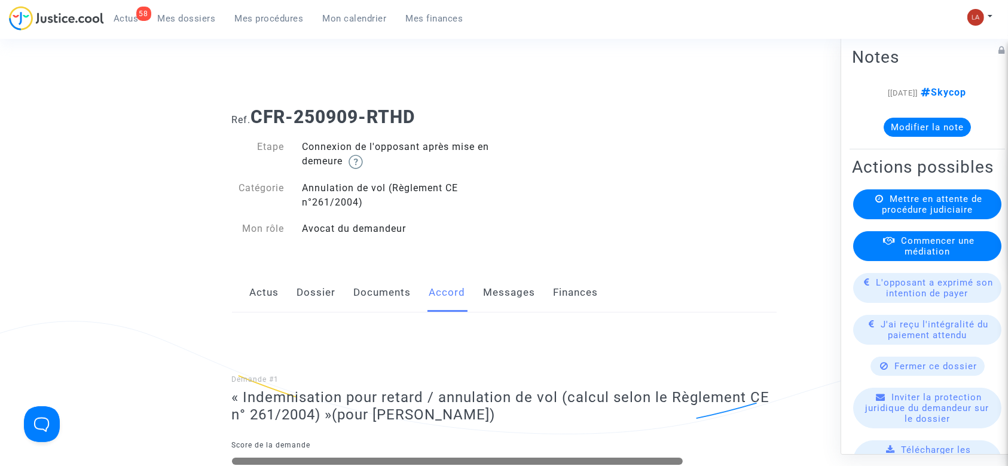
click at [500, 295] on link "Messages" at bounding box center [510, 292] width 52 height 39
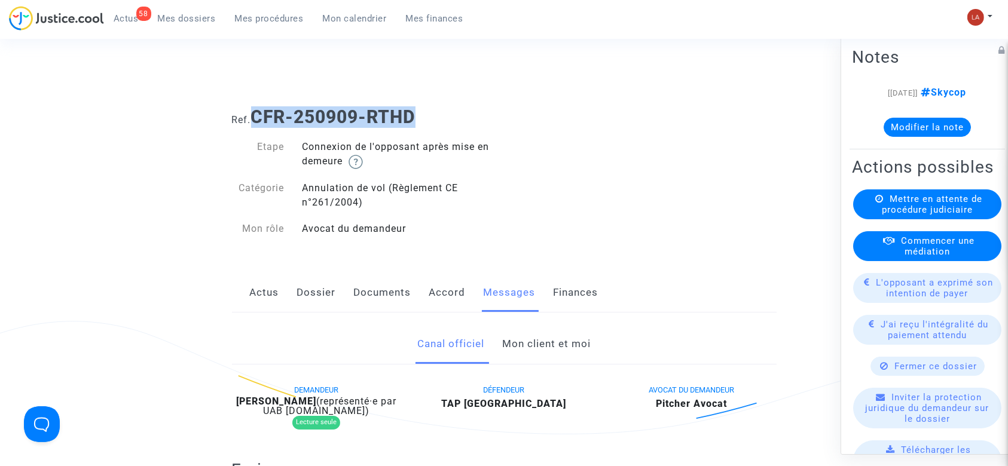
drag, startPoint x: 319, startPoint y: 112, endPoint x: 258, endPoint y: 116, distance: 60.5
click at [258, 116] on h1 "Ref. CFR-250909-RTHD" at bounding box center [504, 117] width 544 height 22
copy b "CFR-250909-RTHD"
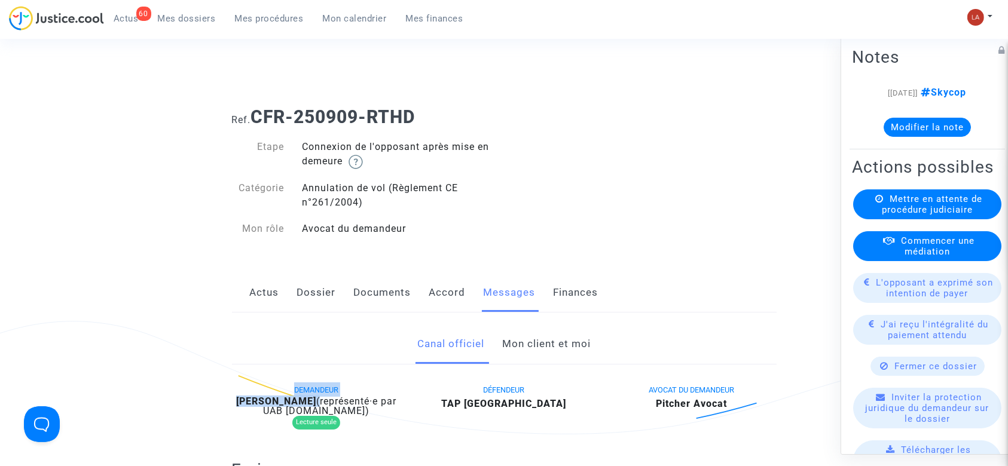
drag, startPoint x: 222, startPoint y: 403, endPoint x: 296, endPoint y: 400, distance: 73.6
click at [296, 400] on span "(représenté·e par UAB [DOMAIN_NAME])" at bounding box center [329, 406] width 133 height 21
click at [293, 400] on span "(représenté·e par UAB [DOMAIN_NAME])" at bounding box center [329, 406] width 133 height 21
click at [286, 400] on b "[PERSON_NAME]" at bounding box center [276, 401] width 80 height 11
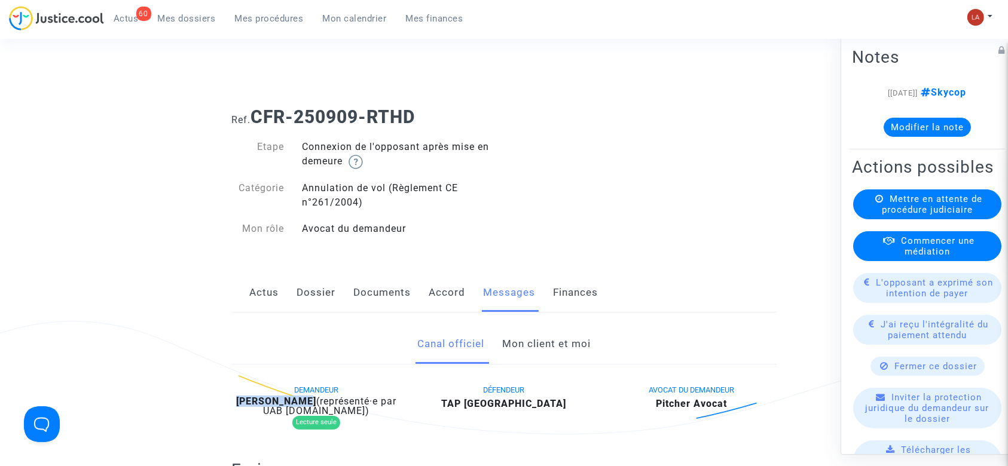
drag, startPoint x: 289, startPoint y: 400, endPoint x: 235, endPoint y: 400, distance: 53.8
click at [236, 400] on b "[PERSON_NAME]" at bounding box center [276, 401] width 80 height 11
copy b "[PERSON_NAME]"
click at [932, 126] on button "Modifier la note" at bounding box center [926, 127] width 87 height 19
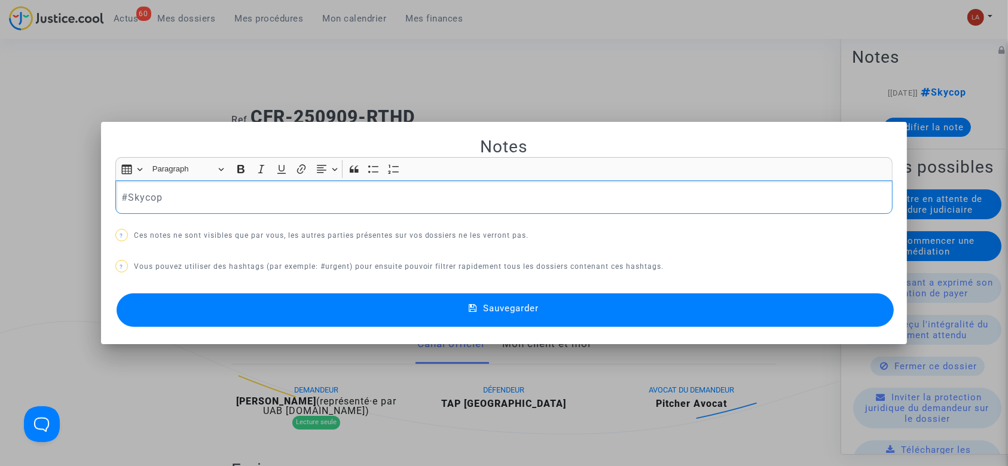
click at [351, 207] on div "#Skycop" at bounding box center [504, 196] width 778 height 33
click at [324, 308] on button "Sauvegarder" at bounding box center [506, 309] width 778 height 33
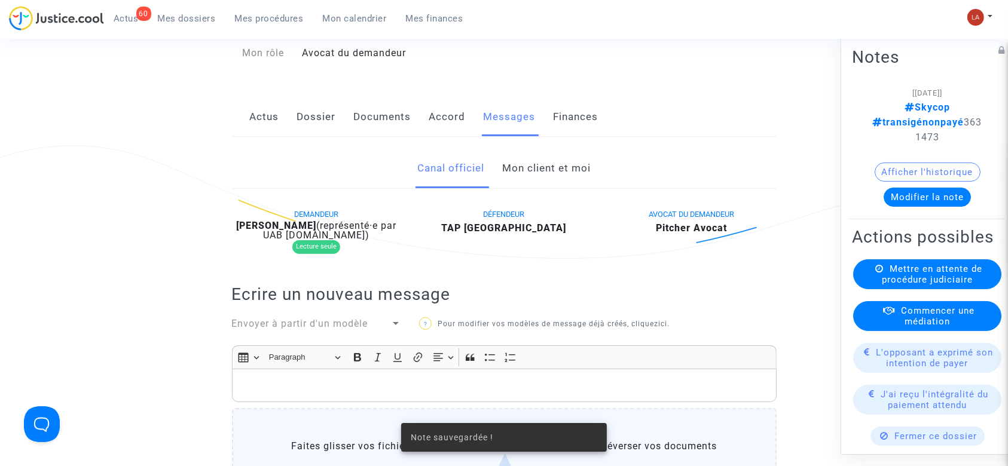
scroll to position [239, 0]
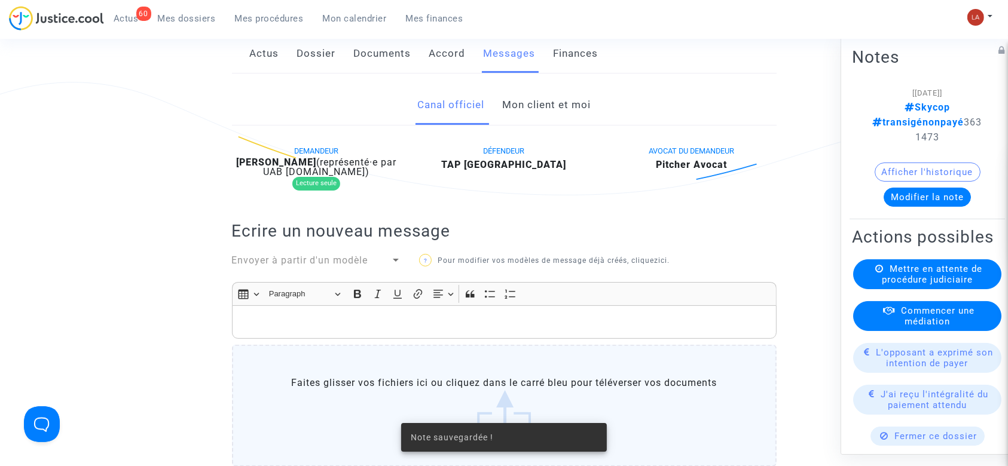
click at [353, 263] on span "Envoyer à partir d'un modèle" at bounding box center [300, 260] width 136 height 11
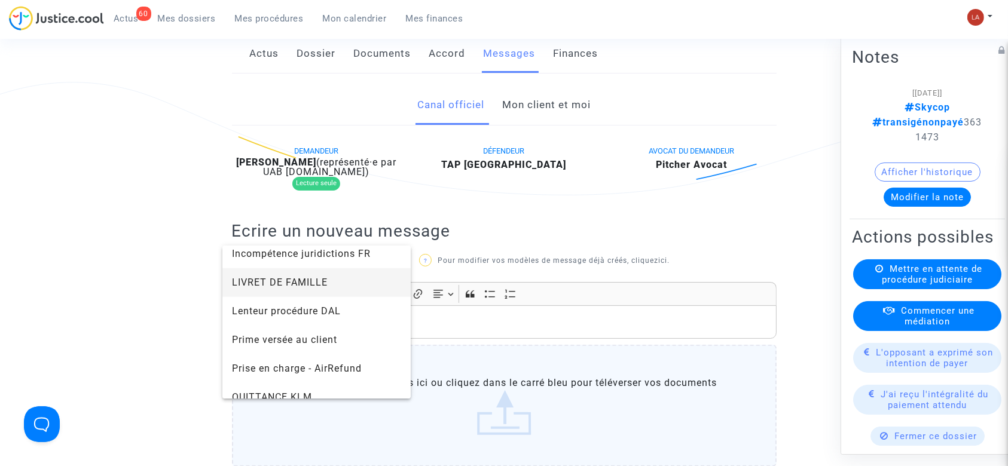
scroll to position [1195, 0]
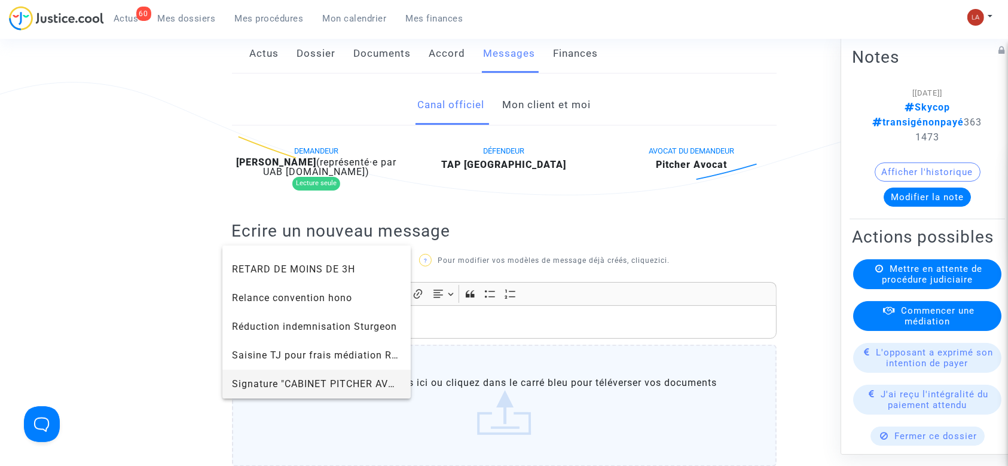
click at [266, 380] on span "Signature "CABINET PITCHER AVOCAT"" at bounding box center [325, 383] width 186 height 11
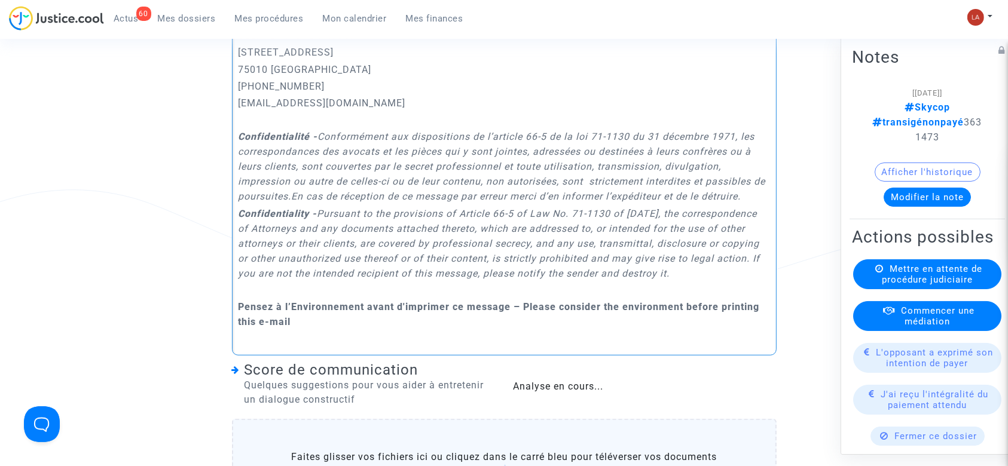
scroll to position [797, 0]
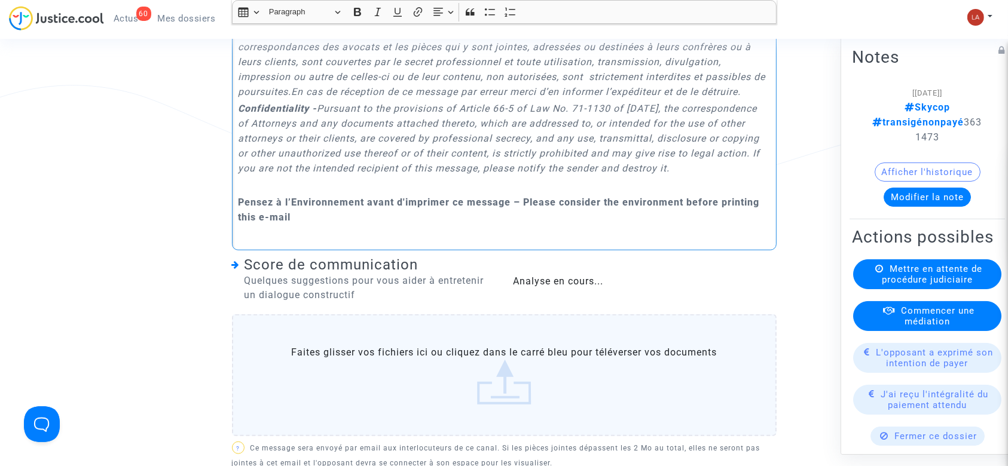
click at [464, 360] on label "Faites glisser vos fichiers ici ou cliquez dans le carré bleu pour téléverser v…" at bounding box center [504, 375] width 544 height 122
click at [0, 0] on input "Faites glisser vos fichiers ici ou cliquez dans le carré bleu pour téléverser v…" at bounding box center [0, 0] width 0 height 0
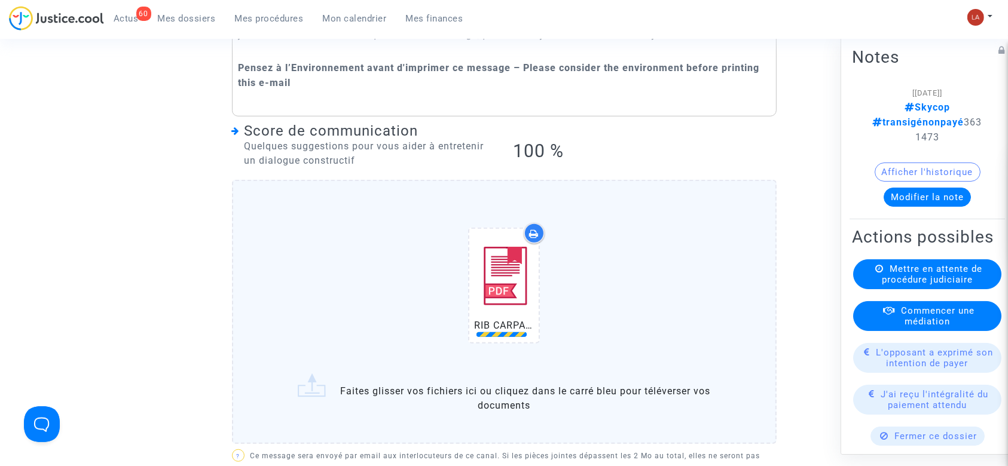
scroll to position [1115, 0]
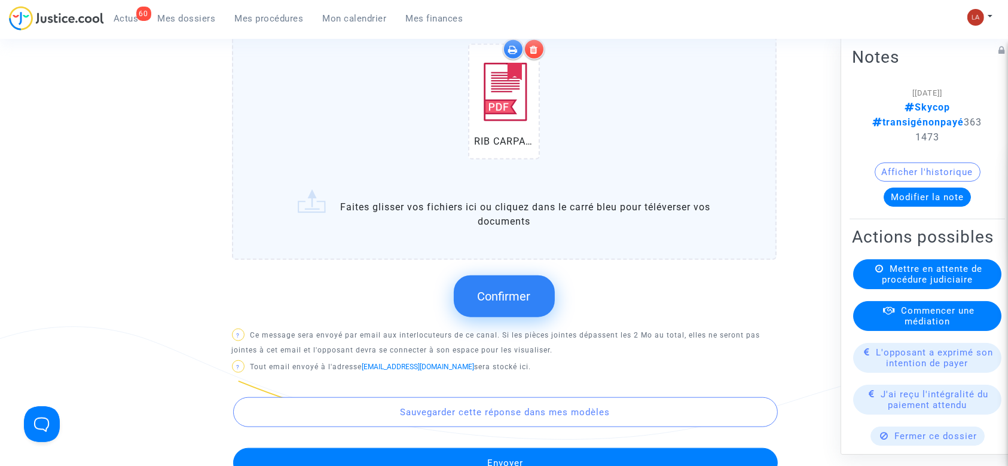
click at [512, 304] on span "Confirmer" at bounding box center [504, 296] width 53 height 14
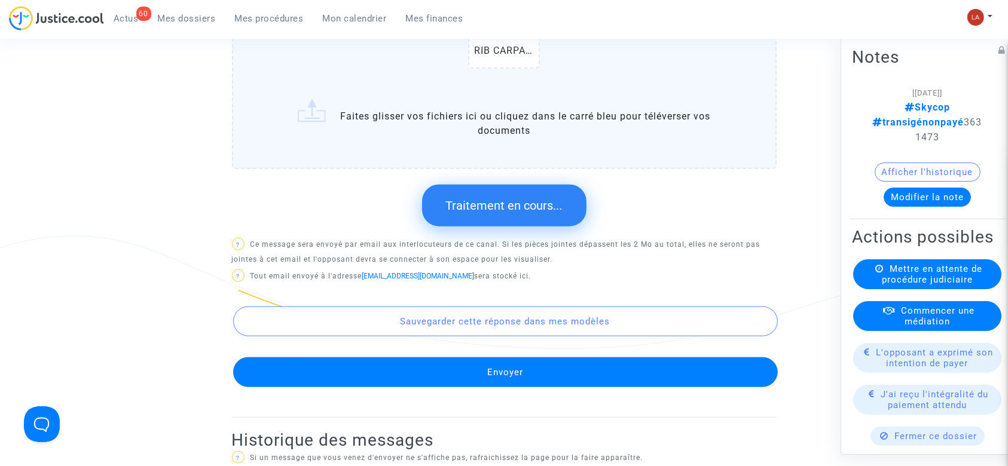
scroll to position [1354, 0]
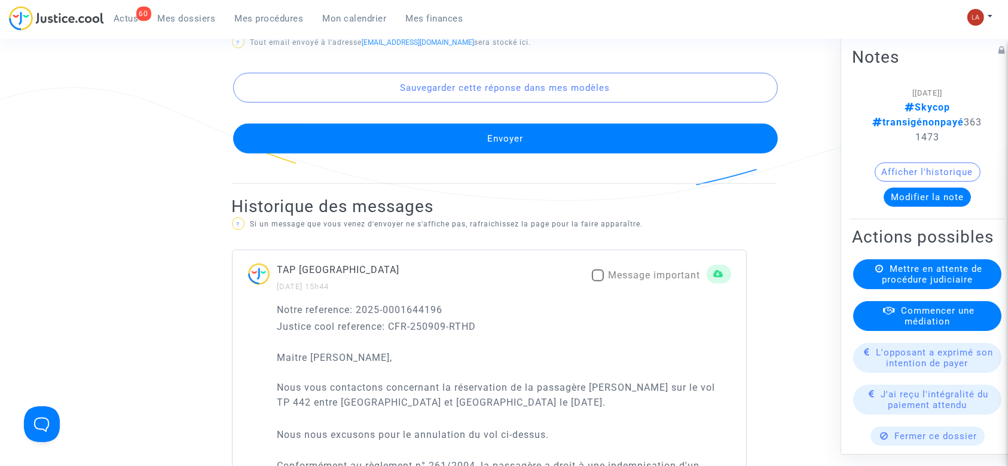
click at [562, 143] on button "Envoyer" at bounding box center [505, 139] width 544 height 30
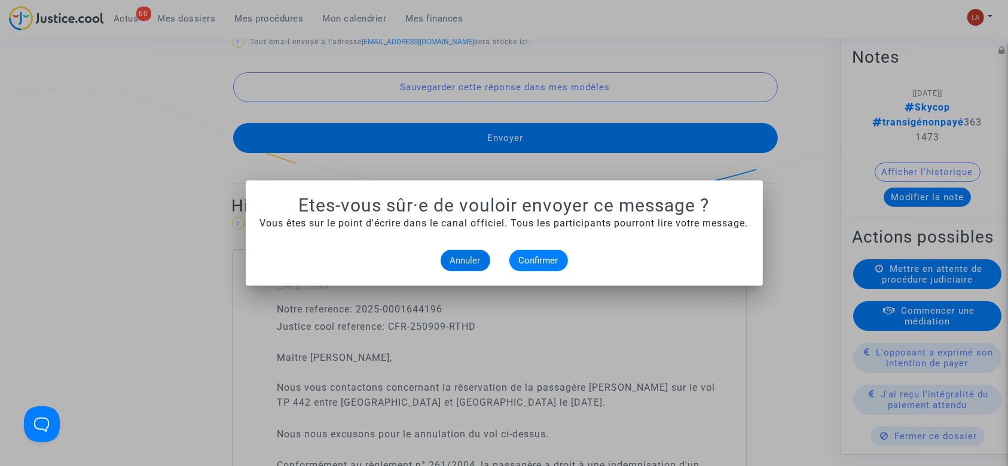
click at [507, 263] on div "Annuler Confirmer" at bounding box center [504, 261] width 488 height 22
click at [524, 261] on span "Confirmer" at bounding box center [538, 260] width 39 height 11
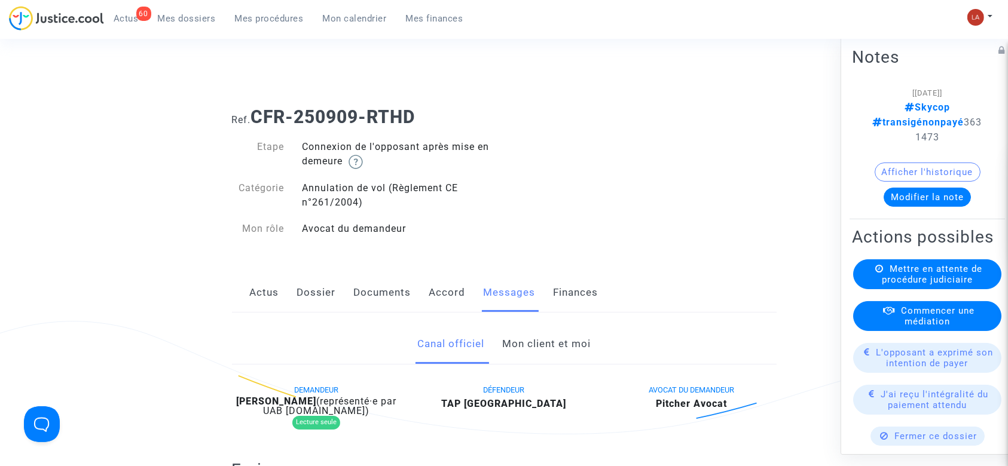
scroll to position [1354, 0]
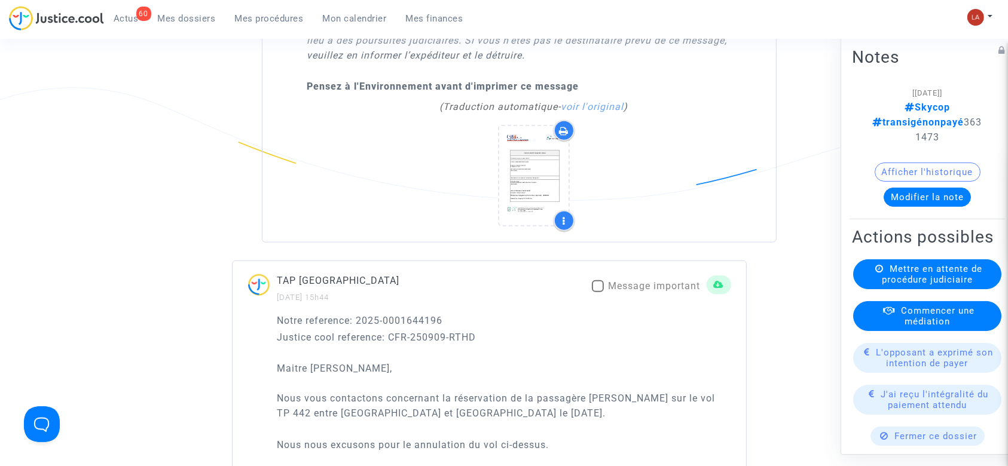
click at [937, 369] on span "L'opposant a exprimé son intention de payer" at bounding box center [934, 358] width 117 height 22
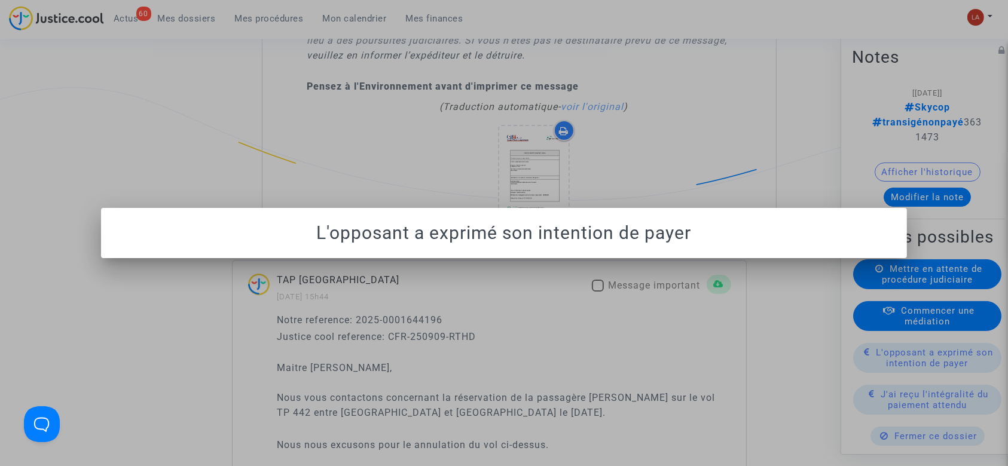
scroll to position [0, 0]
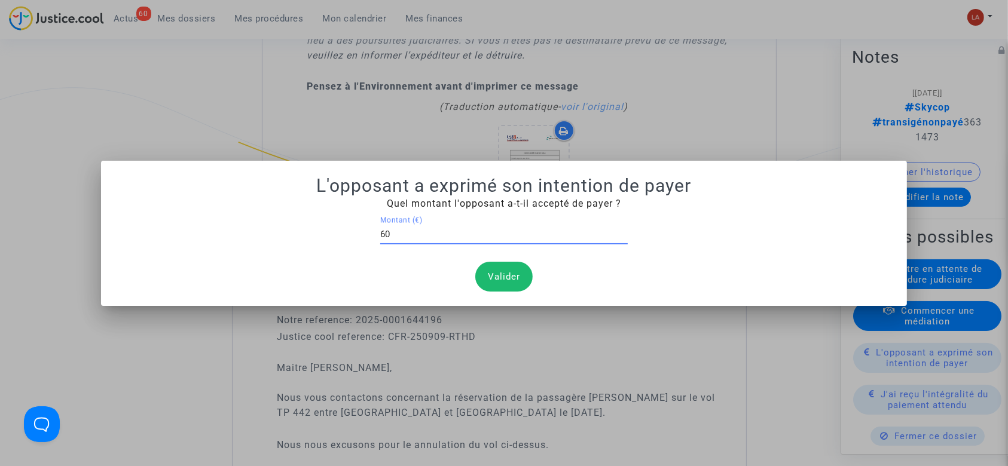
type input "600"
click at [501, 285] on button "Valider" at bounding box center [503, 277] width 57 height 30
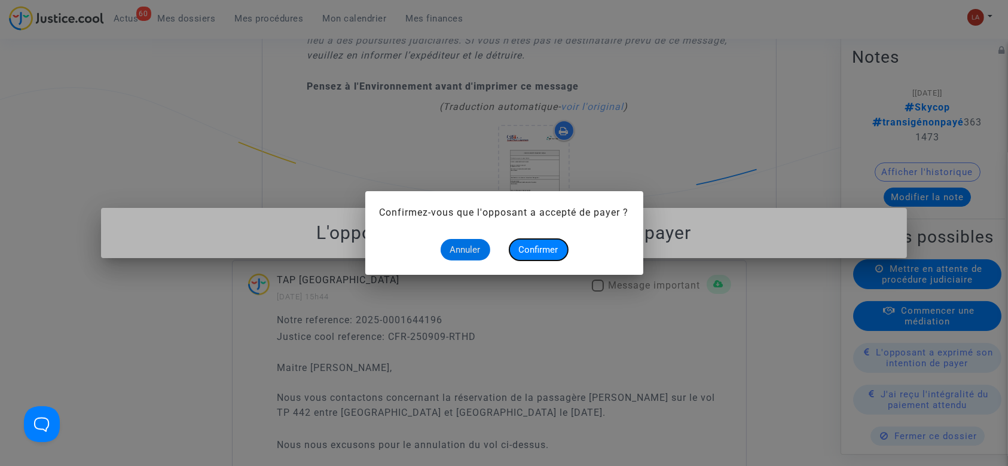
click at [550, 255] on span "Confirmer" at bounding box center [538, 249] width 39 height 11
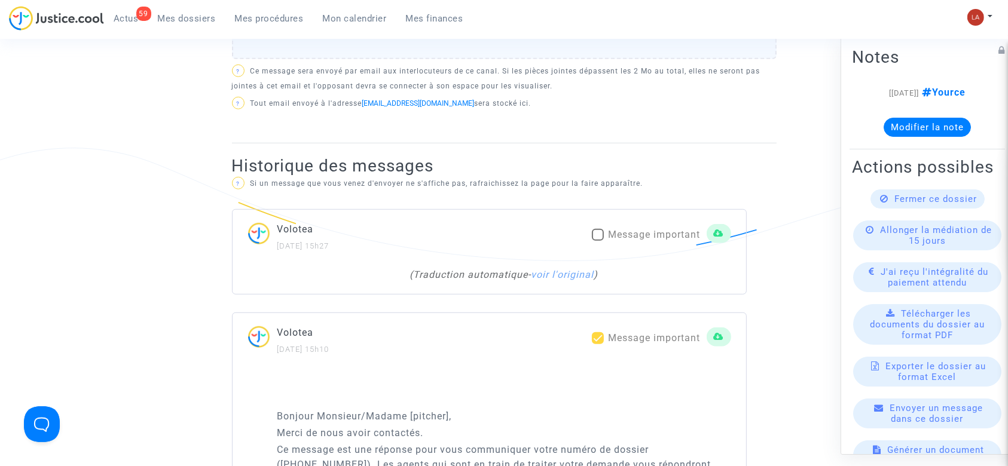
scroll to position [711, 0]
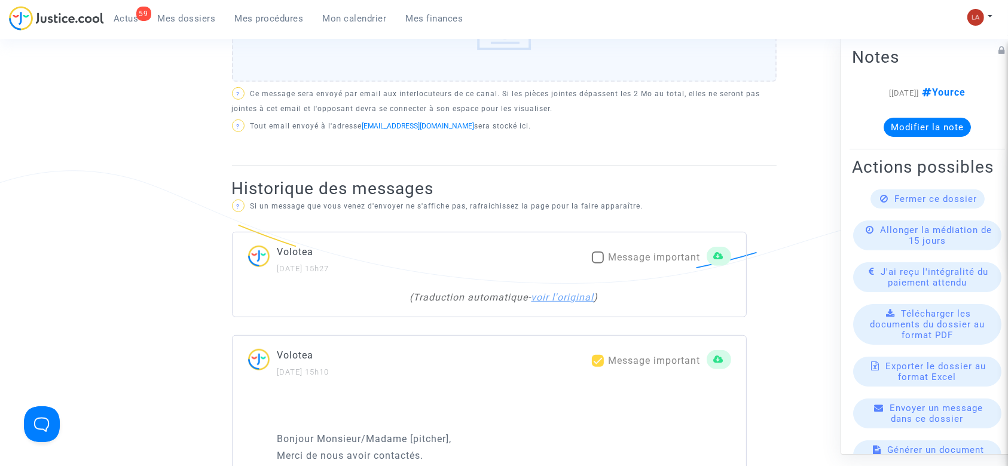
click at [575, 298] on link "voir l'original" at bounding box center [562, 297] width 63 height 11
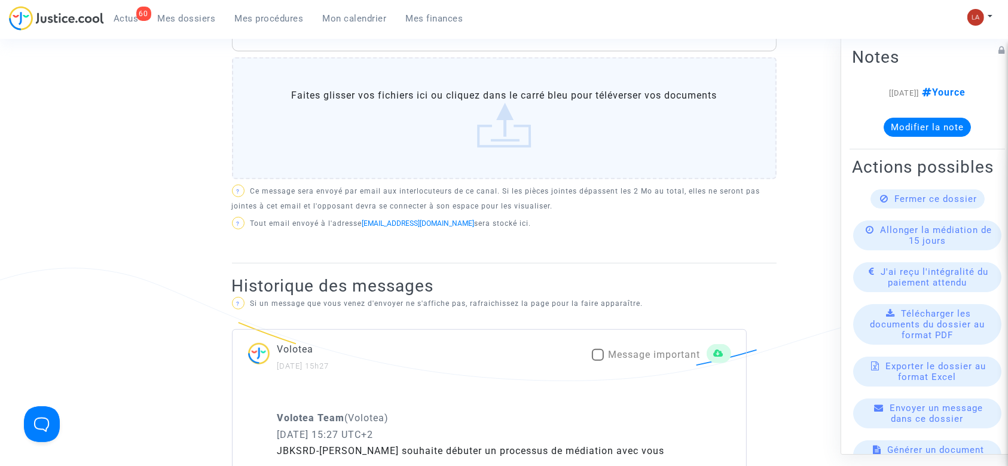
scroll to position [313, 0]
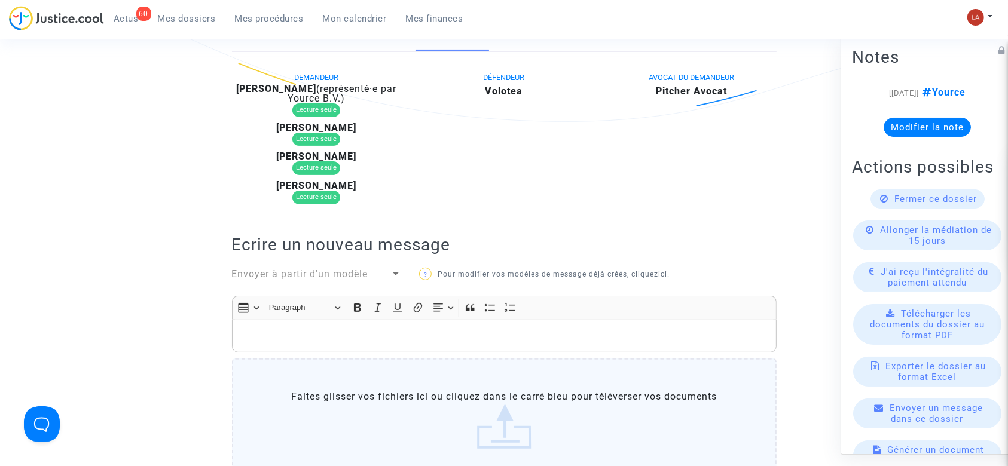
click at [295, 268] on span "Envoyer à partir d'un modèle" at bounding box center [300, 273] width 136 height 11
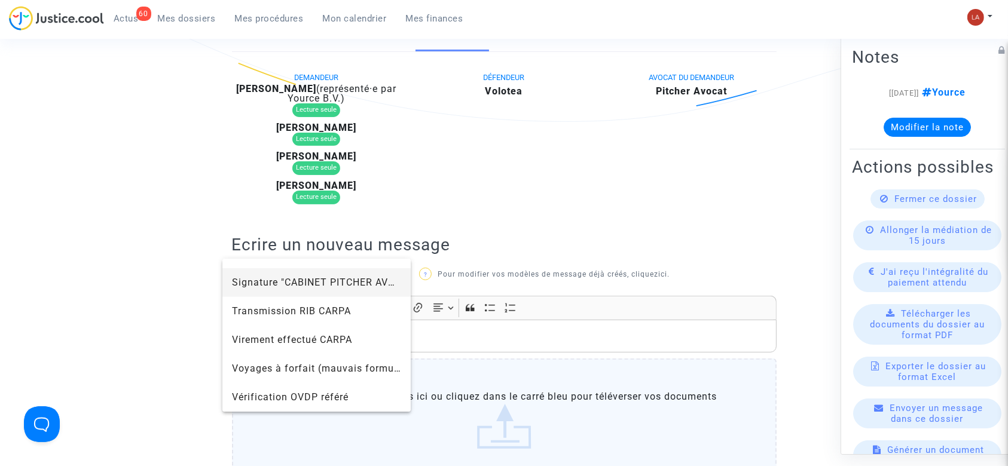
scroll to position [1230, 0]
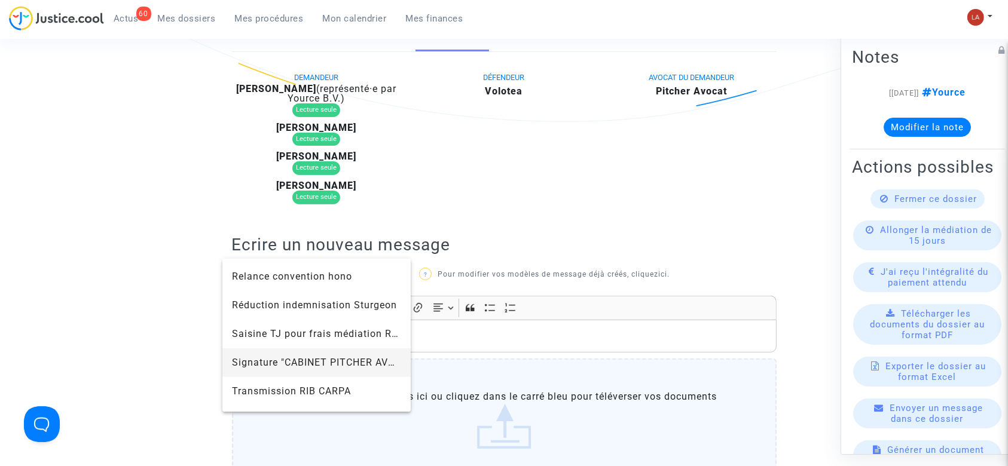
click at [320, 350] on span "Signature "CABINET PITCHER AVOCAT"" at bounding box center [317, 362] width 170 height 29
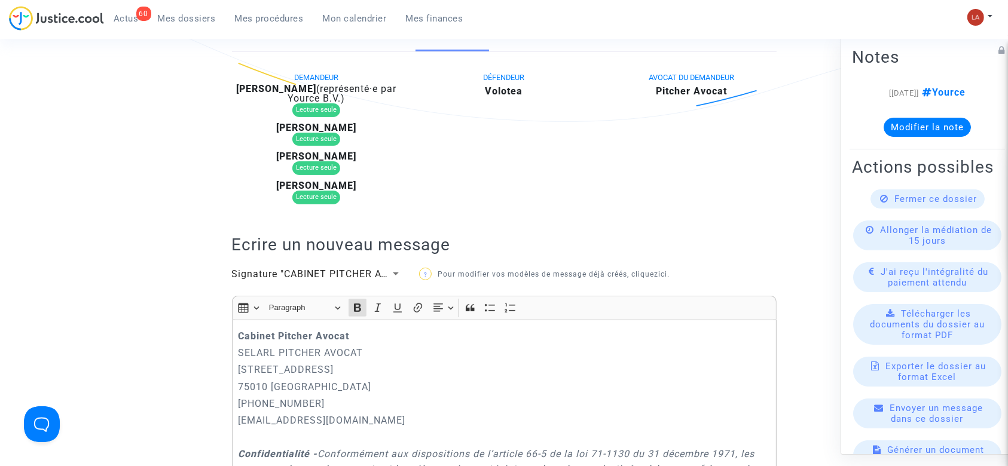
click at [241, 336] on strong "Cabinet Pitcher Avocat" at bounding box center [293, 336] width 111 height 11
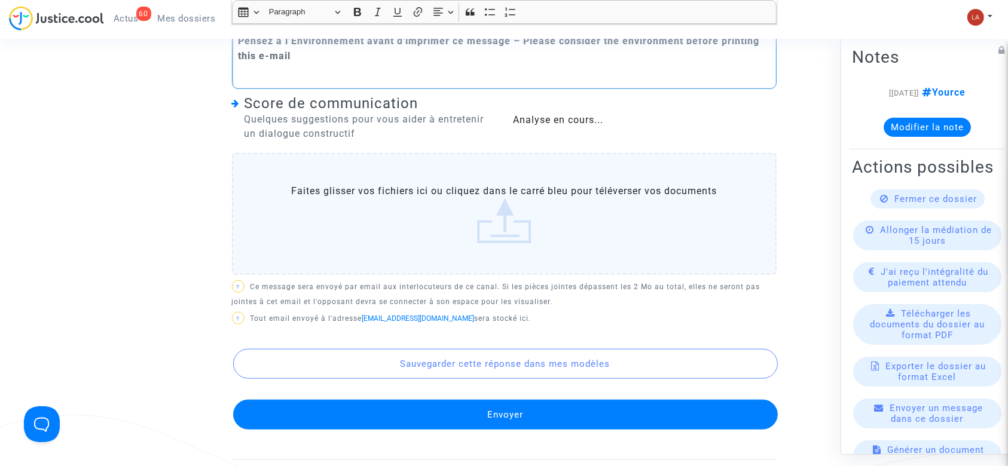
scroll to position [1109, 0]
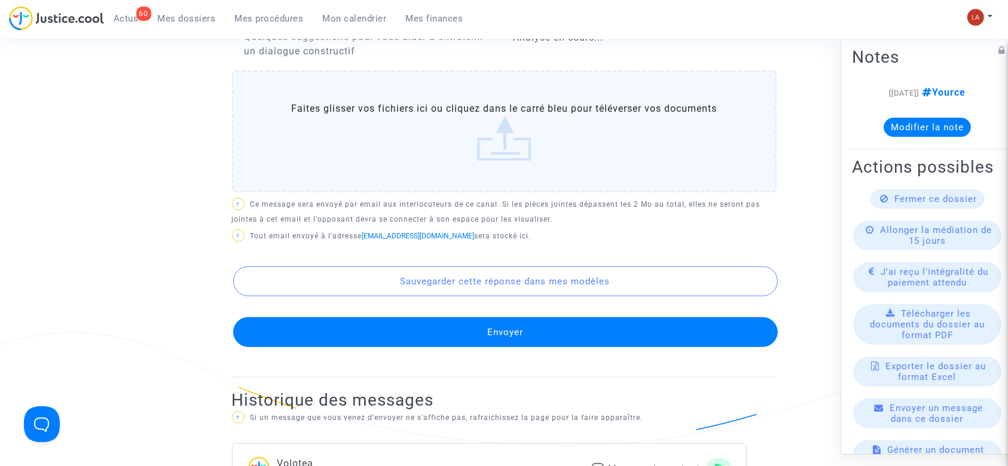
click at [525, 347] on button "Envoyer" at bounding box center [505, 332] width 544 height 30
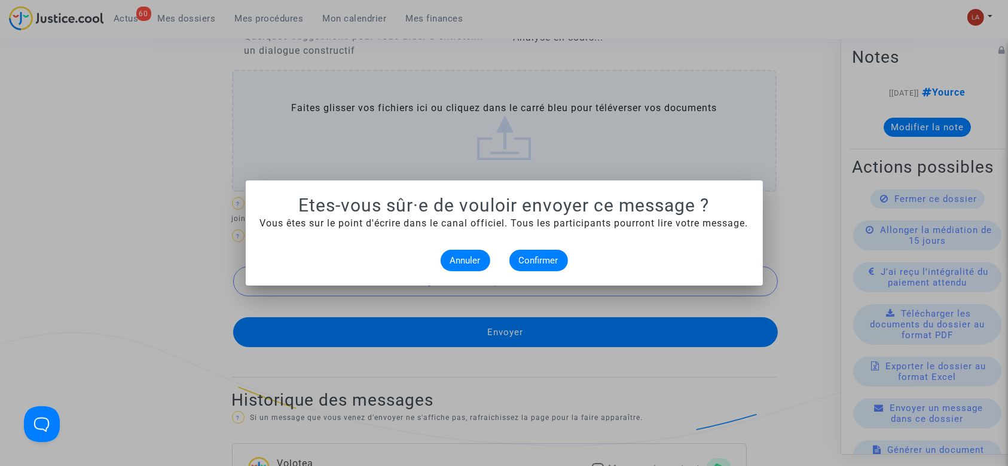
scroll to position [0, 0]
click at [554, 258] on span "Confirmer" at bounding box center [538, 260] width 39 height 11
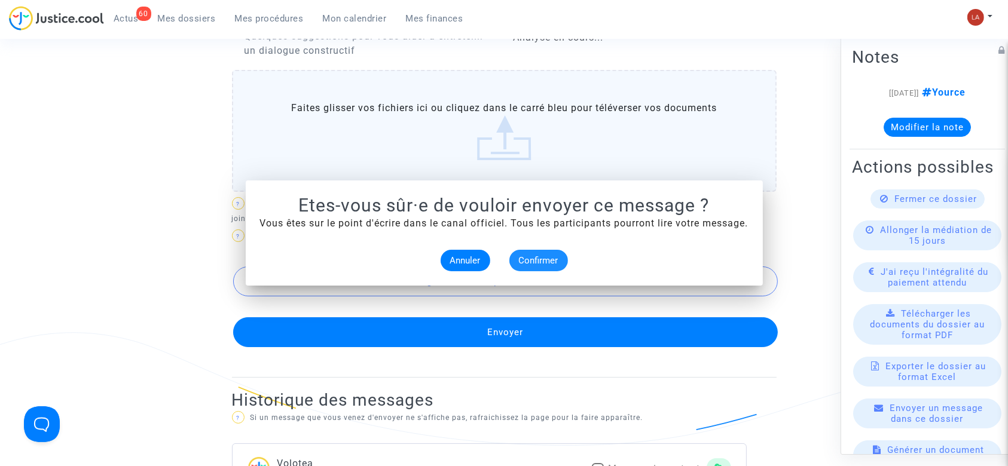
scroll to position [1109, 0]
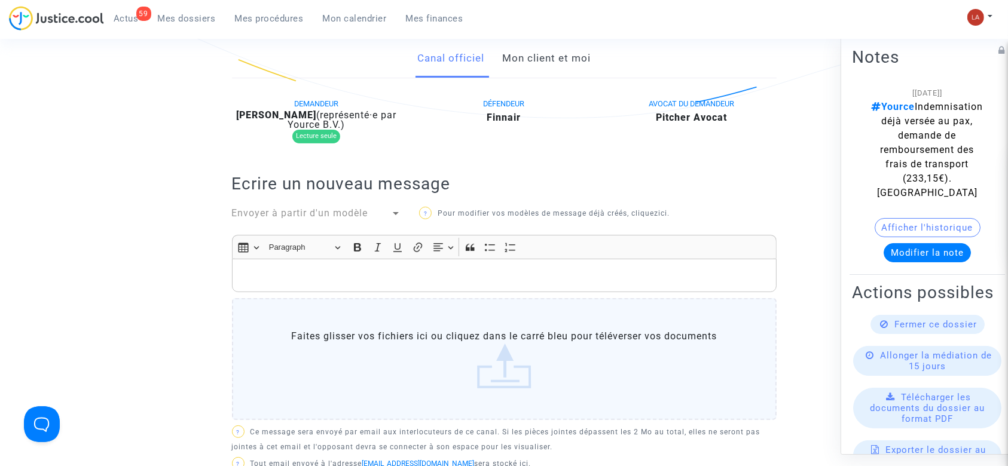
scroll to position [159, 0]
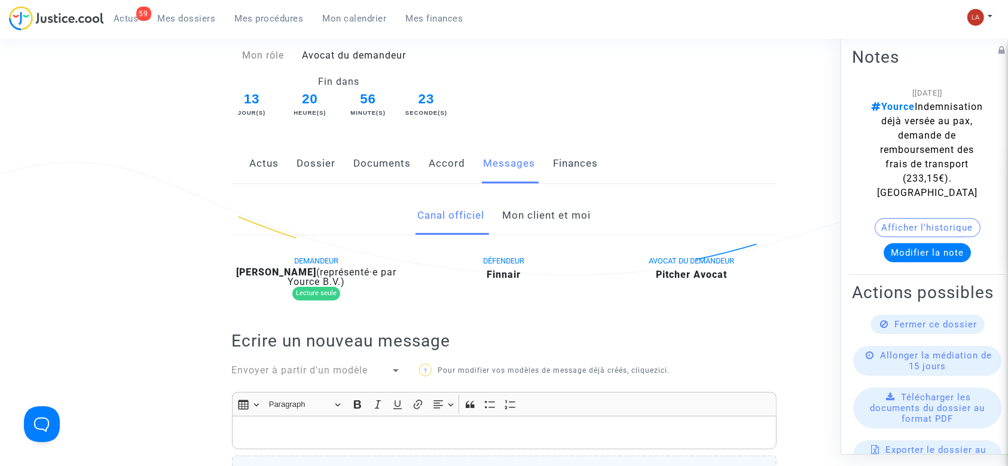
click at [559, 212] on link "Mon client et moi" at bounding box center [546, 215] width 88 height 39
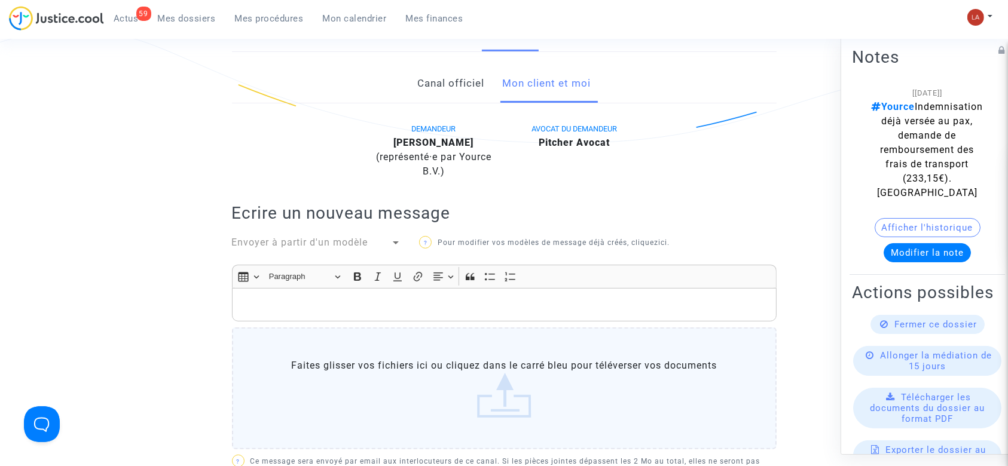
scroll to position [239, 0]
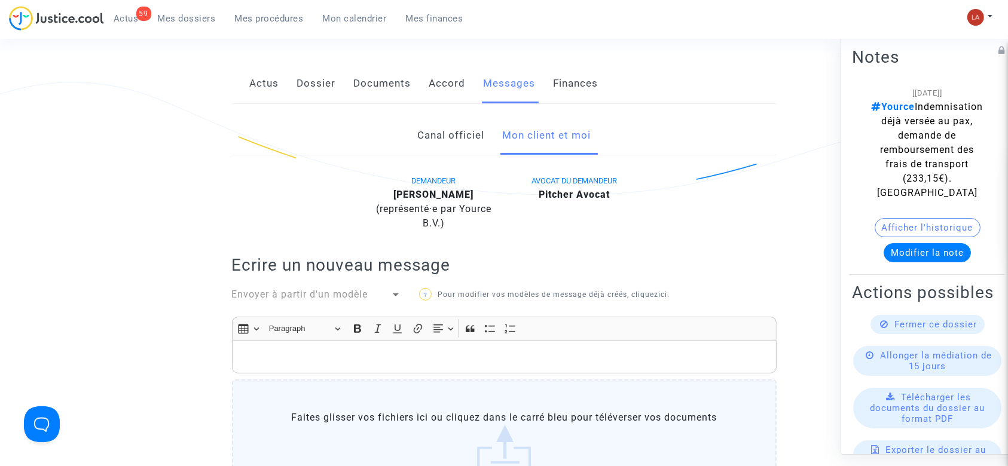
click at [479, 136] on link "Canal officiel" at bounding box center [450, 135] width 67 height 39
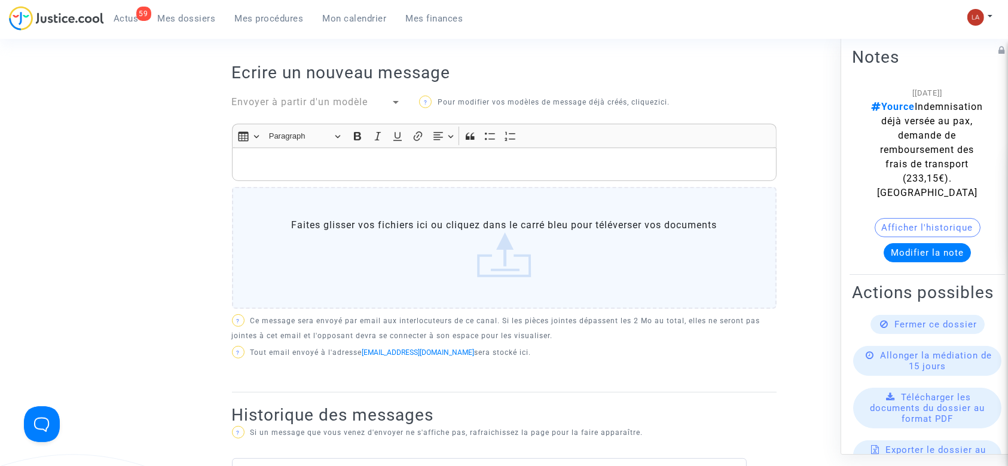
scroll to position [319, 0]
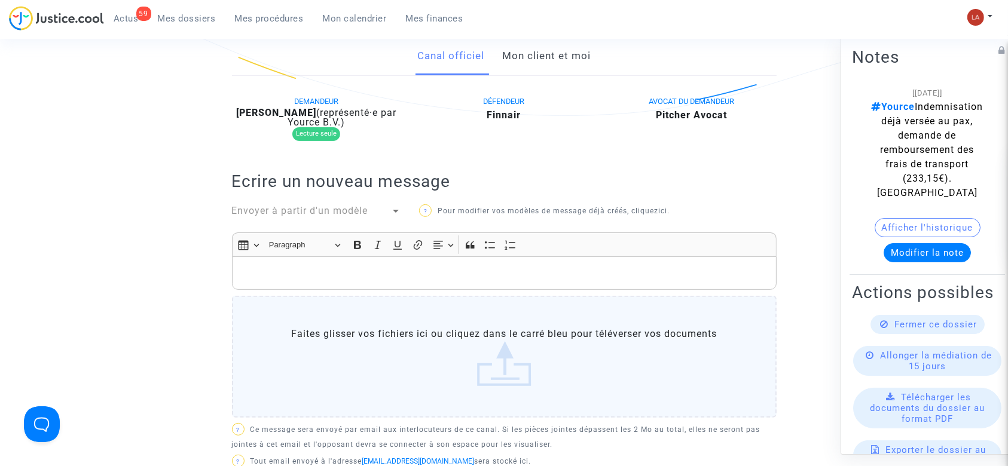
click at [333, 197] on div "DEMANDEUR [PERSON_NAME] (représenté·e par Yource B.V.) Lecture seule DÉFENDEUR …" at bounding box center [504, 298] width 544 height 408
click at [328, 209] on span "Envoyer à partir d'un modèle" at bounding box center [300, 210] width 136 height 11
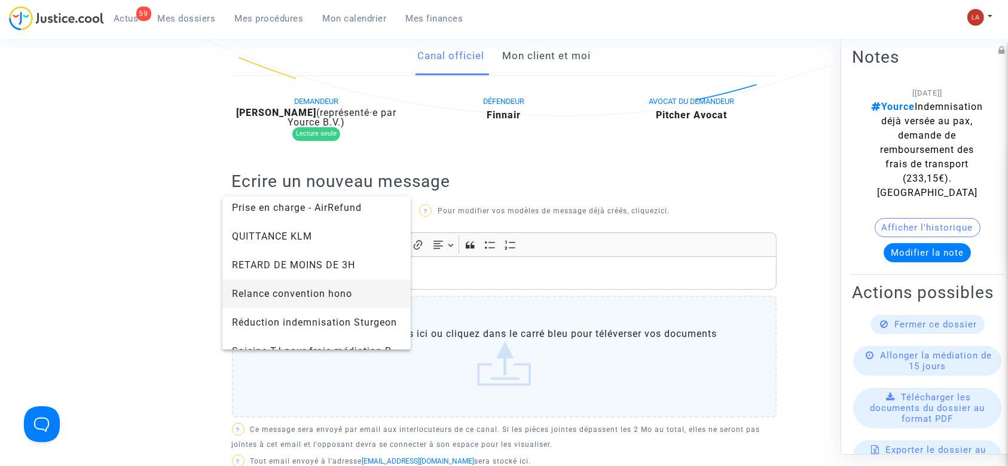
scroll to position [1195, 0]
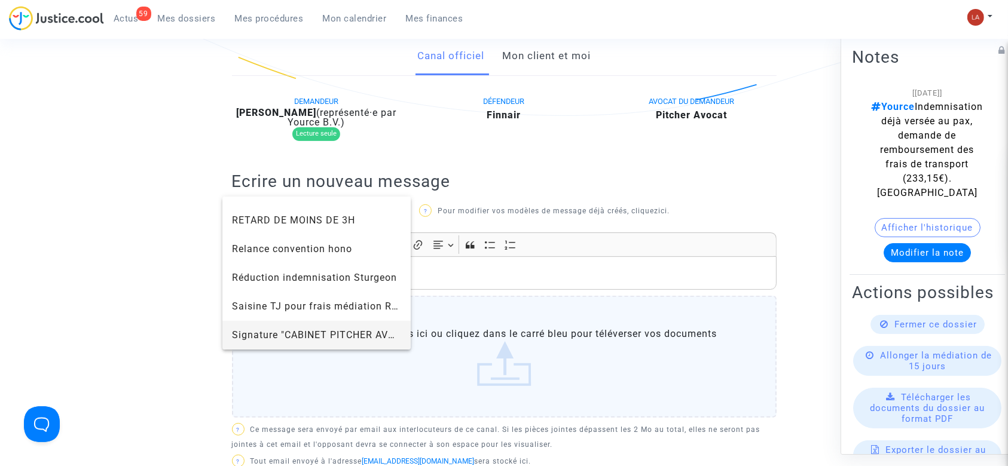
click at [264, 323] on span "Signature "CABINET PITCHER AVOCAT"" at bounding box center [317, 335] width 170 height 29
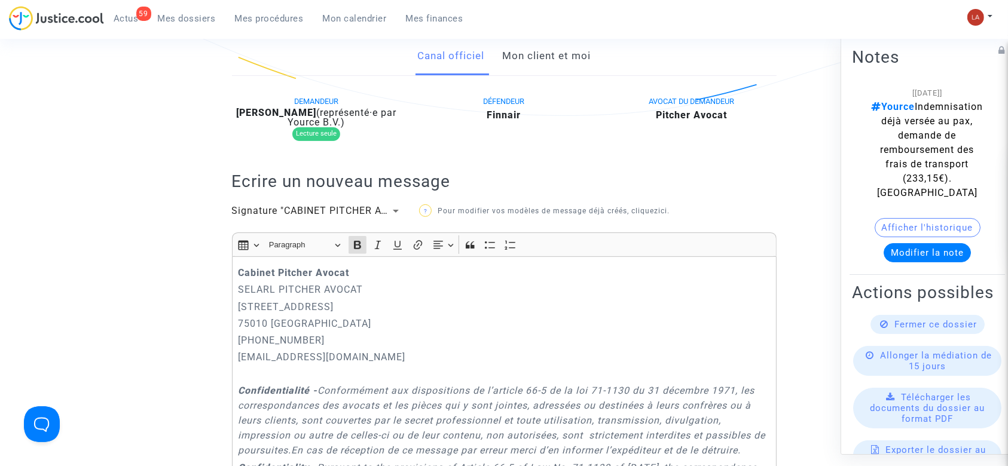
click at [234, 275] on div "Cabinet [PERSON_NAME] PITCHER AVOCAT [STREET_ADDRESS] 01.45.49.09.34 [EMAIL_ADD…" at bounding box center [504, 432] width 544 height 353
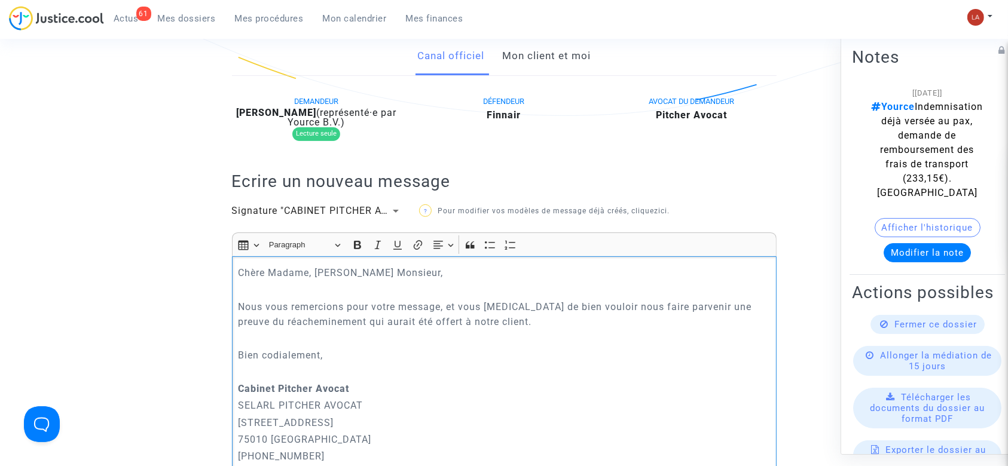
click at [274, 356] on p "Bien codialement," at bounding box center [504, 355] width 532 height 15
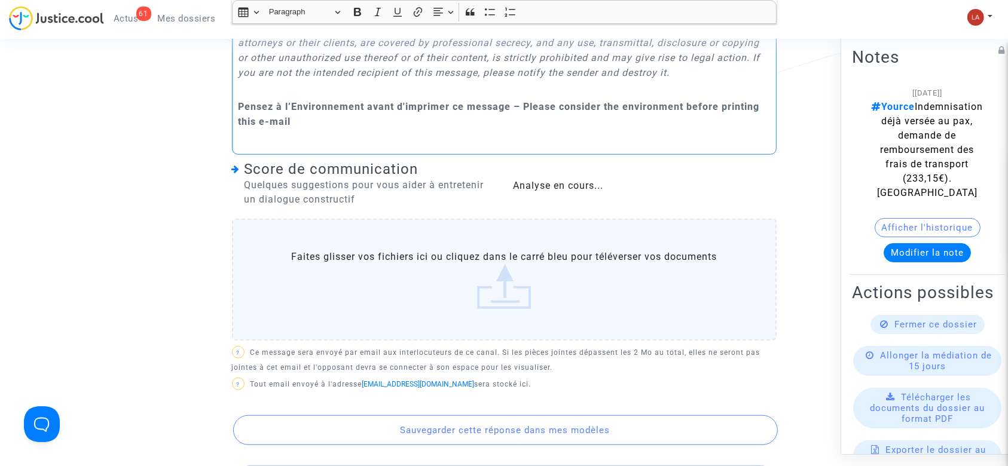
scroll to position [956, 0]
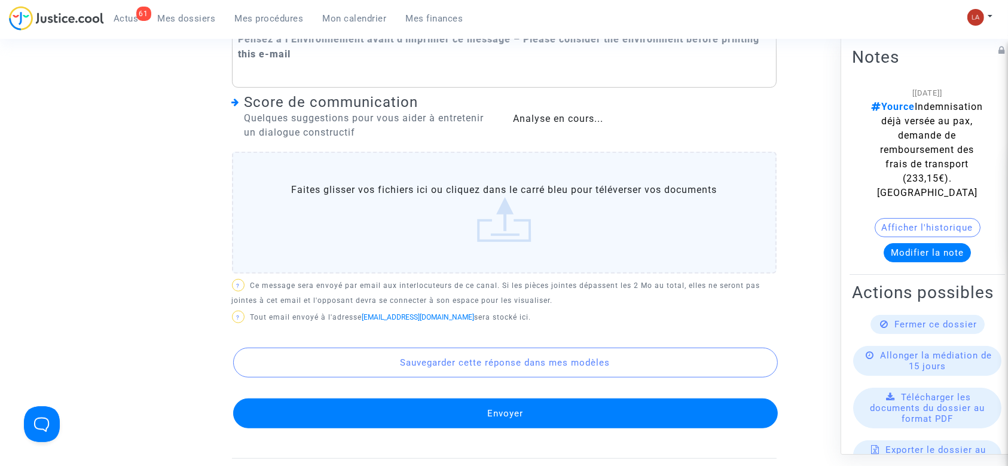
click at [473, 406] on div "Sauvegarder cette réponse dans mes modèles Envoyer" at bounding box center [504, 378] width 544 height 102
click at [476, 418] on button "Envoyer" at bounding box center [505, 414] width 544 height 30
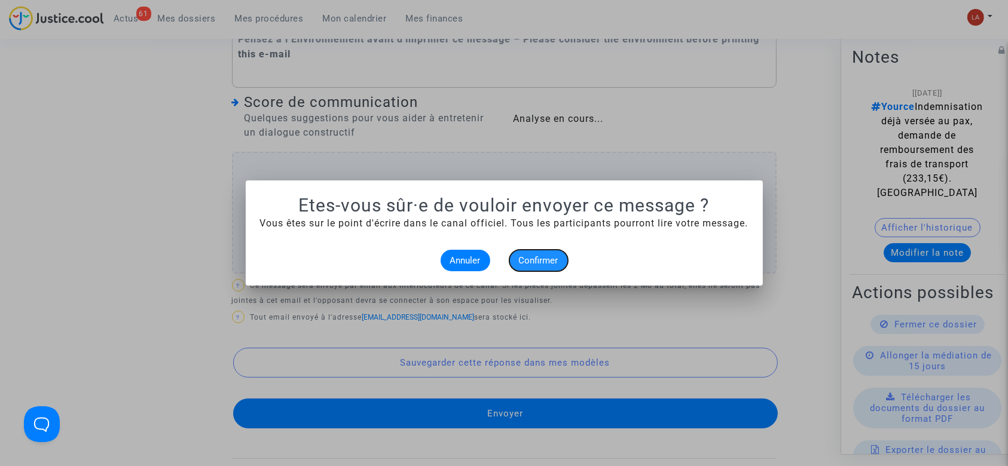
click at [524, 265] on span "Confirmer" at bounding box center [538, 260] width 39 height 11
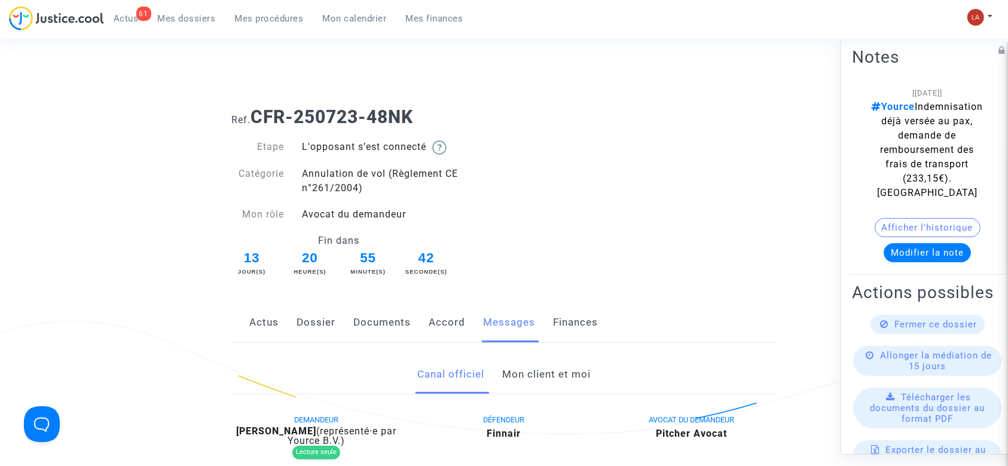
scroll to position [956, 0]
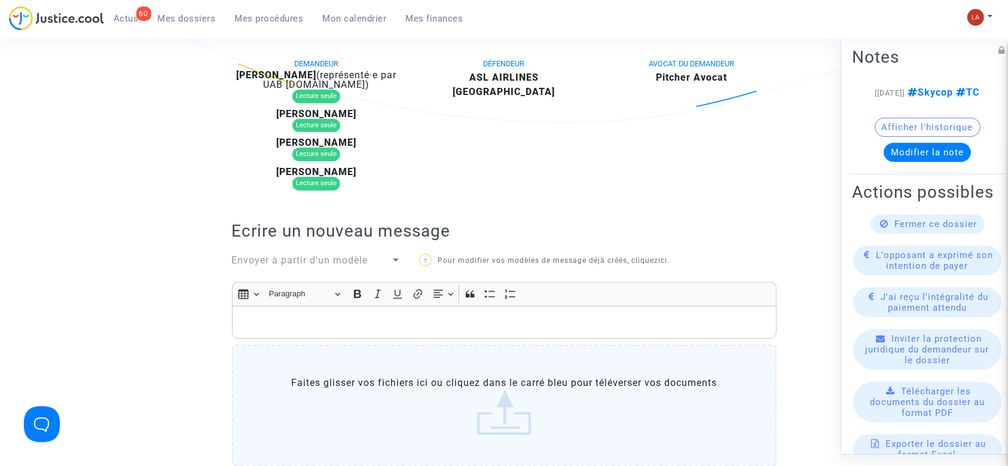
scroll to position [239, 0]
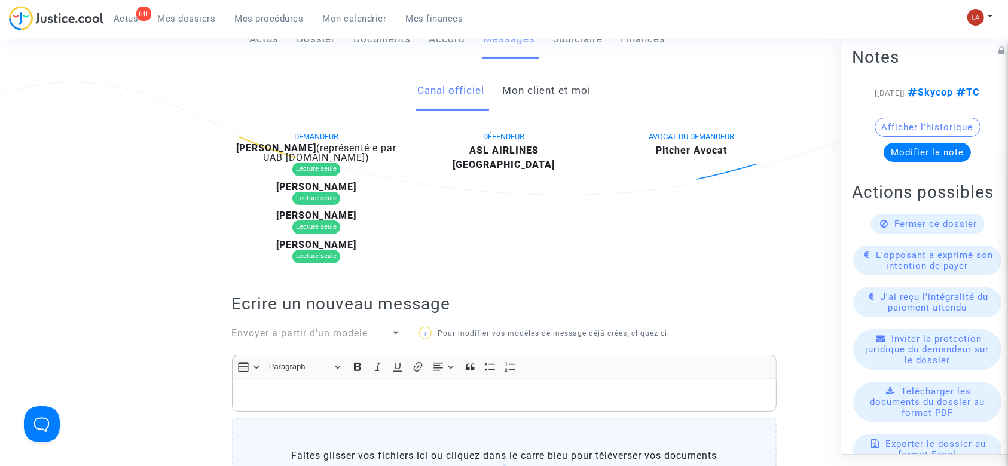
click at [277, 149] on b "[PERSON_NAME]" at bounding box center [276, 147] width 80 height 11
copy div "Mir"
click at [583, 50] on link "Judiciaire" at bounding box center [578, 39] width 50 height 39
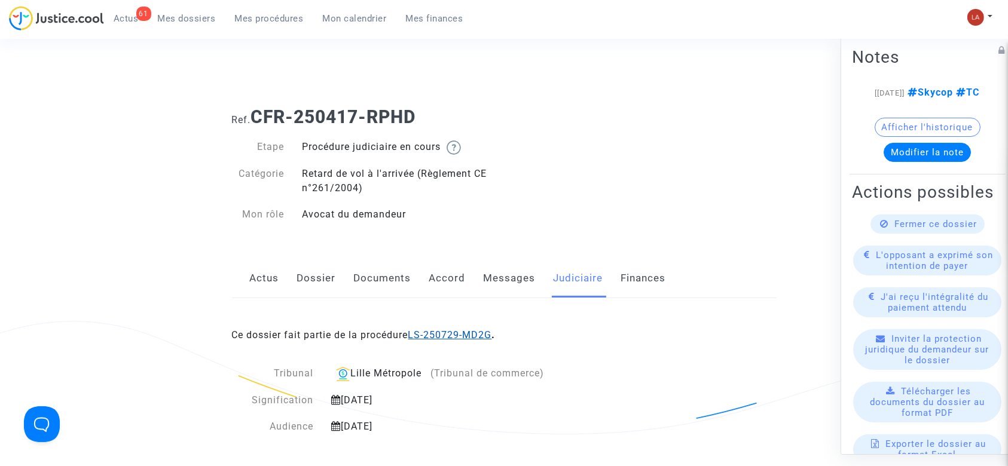
drag, startPoint x: 438, startPoint y: 332, endPoint x: 444, endPoint y: 335, distance: 6.7
click at [515, 269] on link "Messages" at bounding box center [510, 278] width 52 height 39
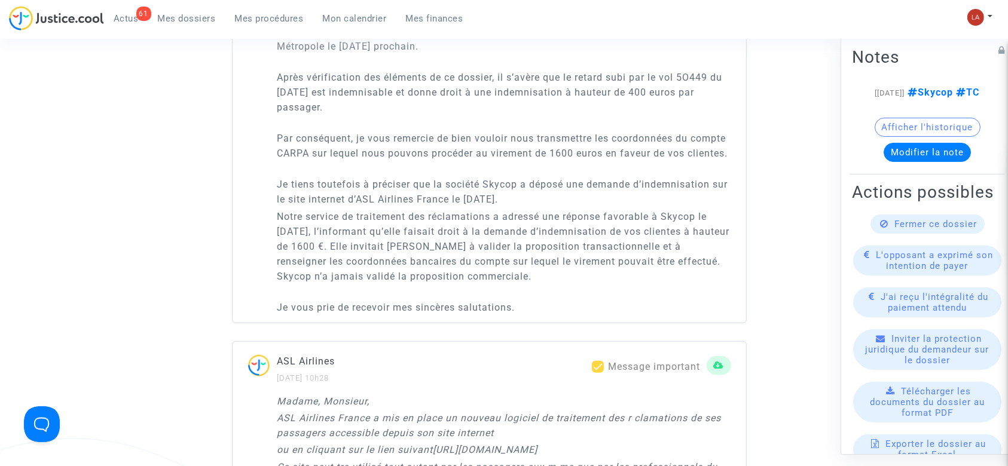
scroll to position [956, 0]
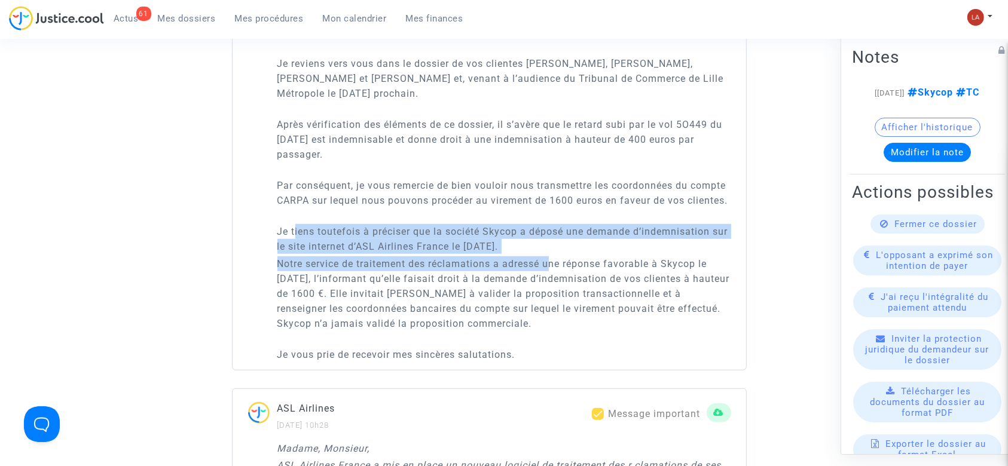
drag, startPoint x: 294, startPoint y: 244, endPoint x: 552, endPoint y: 271, distance: 259.6
click at [552, 271] on div "Chère Maître, Je reviens vers vous dans le dossier de vos clientes [PERSON_NAME…" at bounding box center [504, 193] width 454 height 337
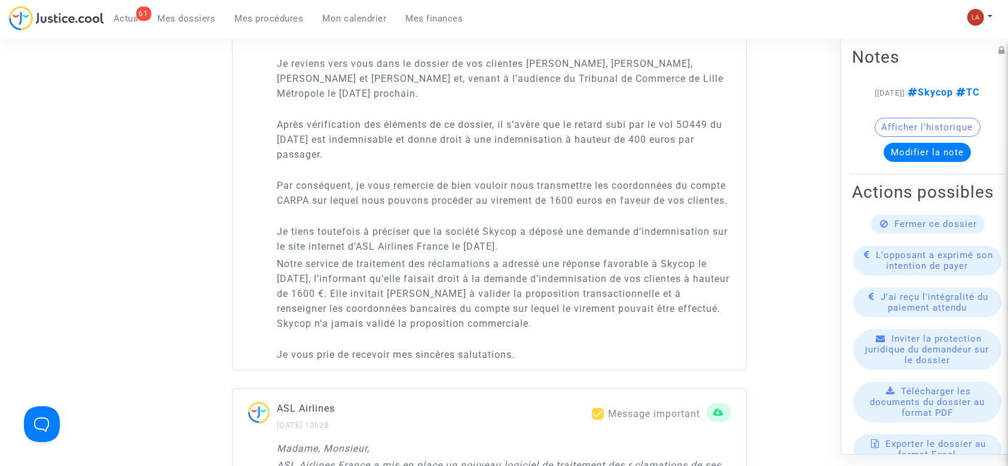
click at [354, 304] on p "Notre service de traitement des réclamations a adressé une réponse favorable à …" at bounding box center [504, 293] width 454 height 75
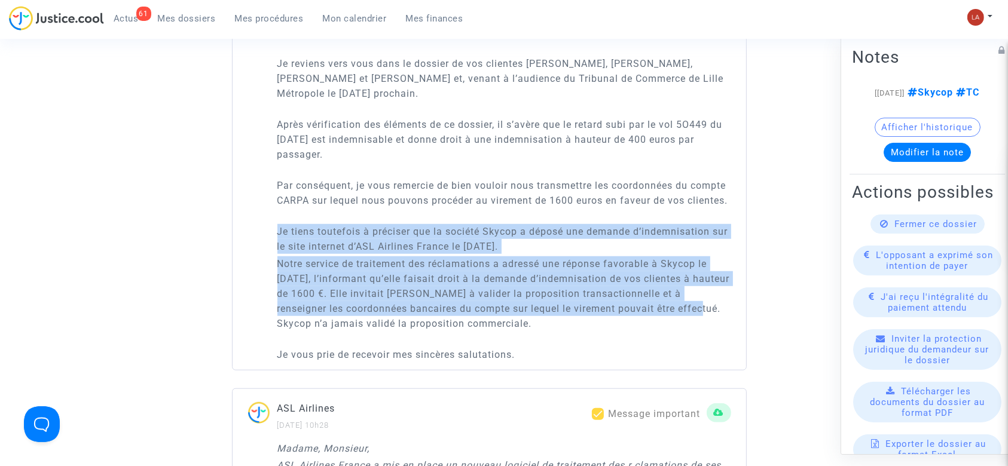
drag, startPoint x: 277, startPoint y: 242, endPoint x: 667, endPoint y: 326, distance: 399.1
click at [667, 326] on div "Chère Maître, Je reviens vers vous dans le dossier de vos clientes [PERSON_NAME…" at bounding box center [504, 193] width 454 height 337
copy div "Je tiens toutefois à préciser que la société Skycop a déposé une demande d’inde…"
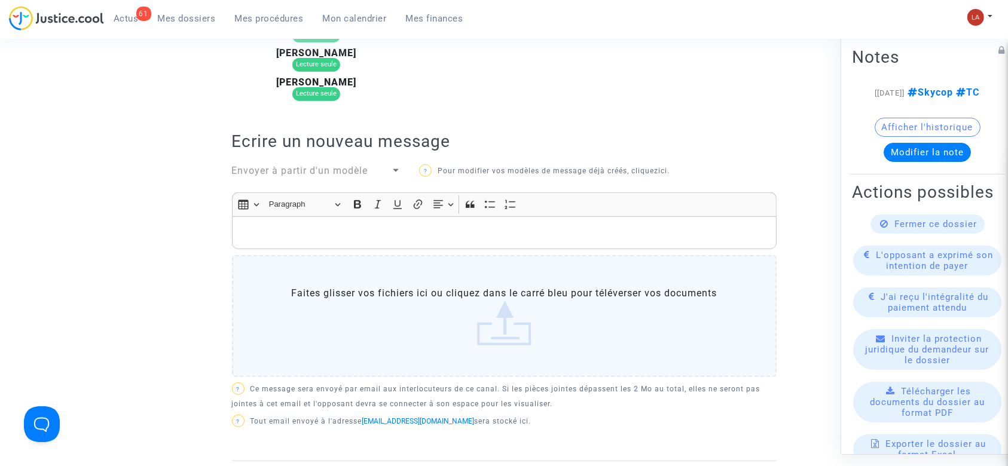
scroll to position [398, 0]
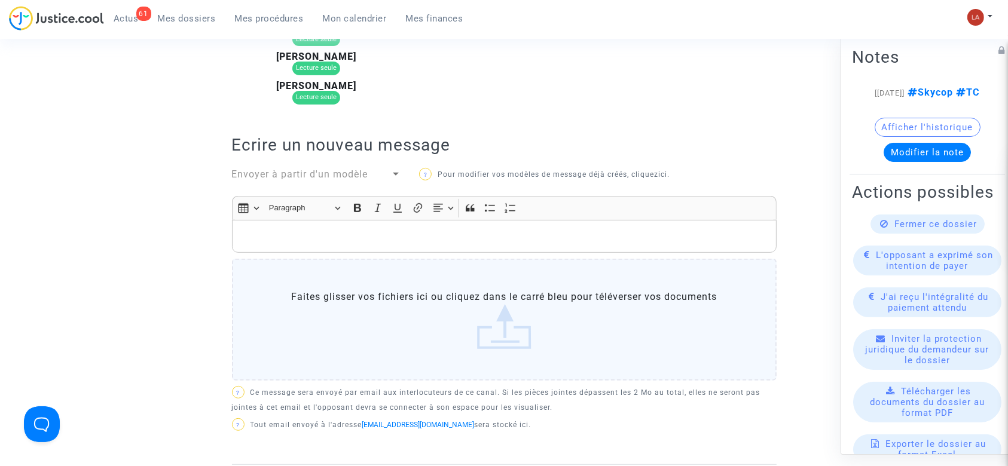
click at [344, 175] on span "Envoyer à partir d'un modèle" at bounding box center [300, 174] width 136 height 11
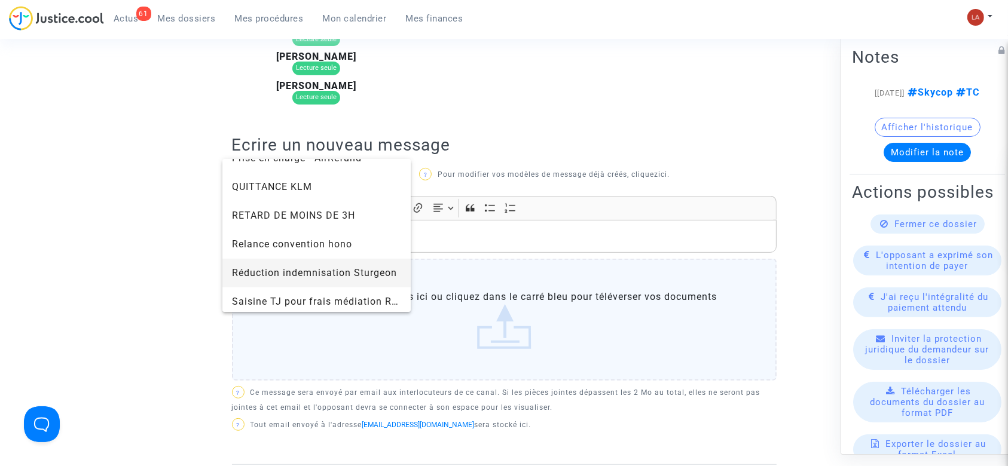
scroll to position [1195, 0]
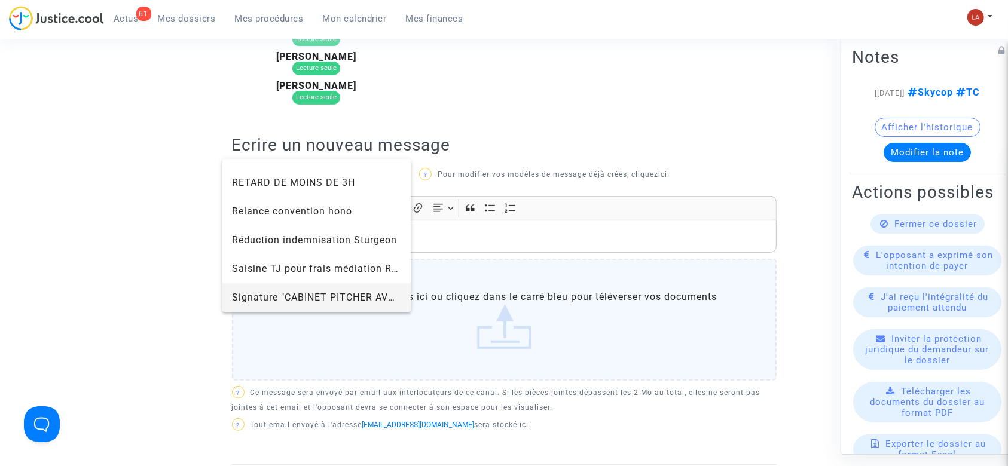
click at [320, 289] on span "Signature "CABINET PITCHER AVOCAT"" at bounding box center [317, 297] width 170 height 29
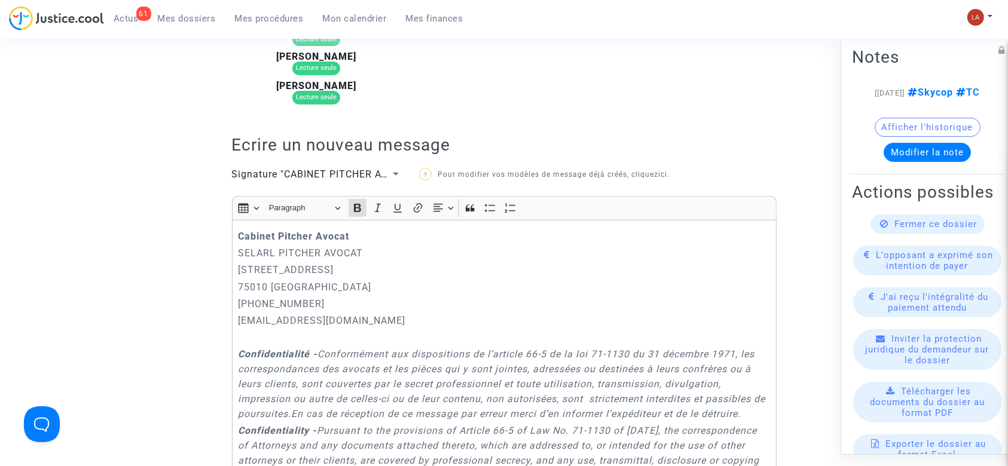
click at [238, 236] on strong "Cabinet Pitcher Avocat" at bounding box center [293, 236] width 111 height 11
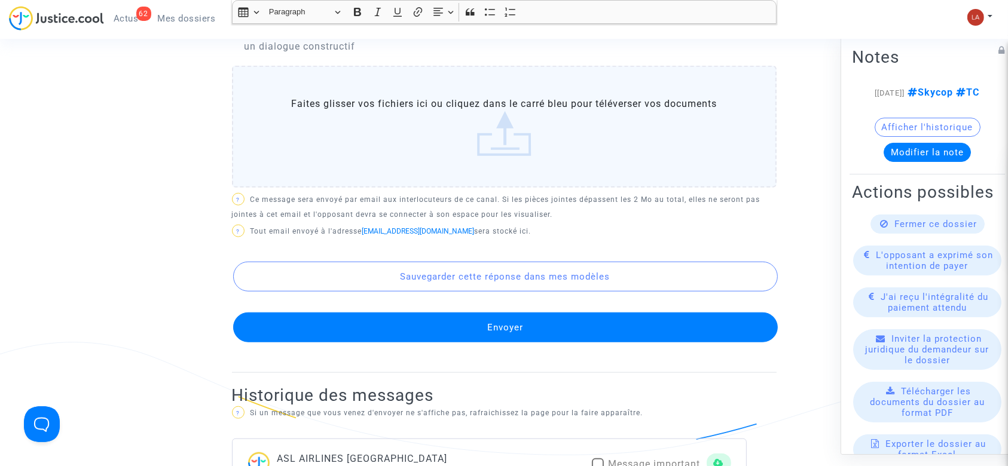
scroll to position [1354, 0]
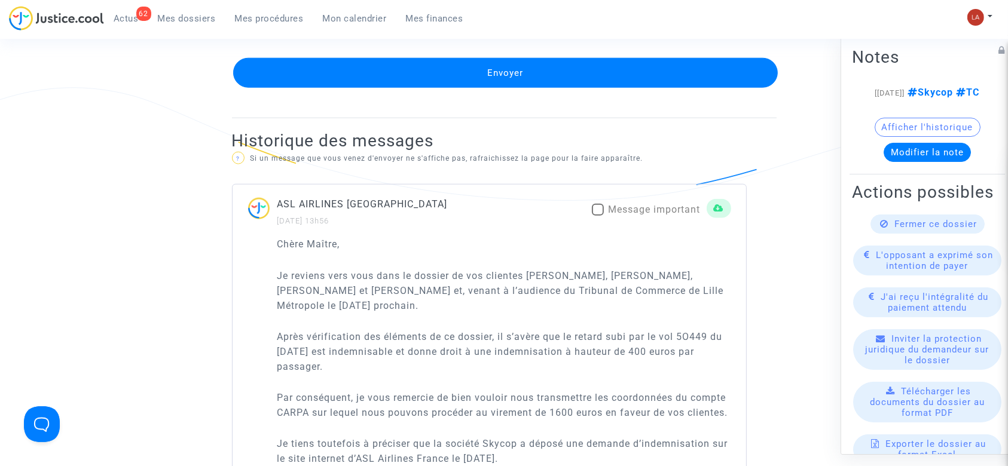
click at [542, 88] on button "Envoyer" at bounding box center [505, 73] width 544 height 30
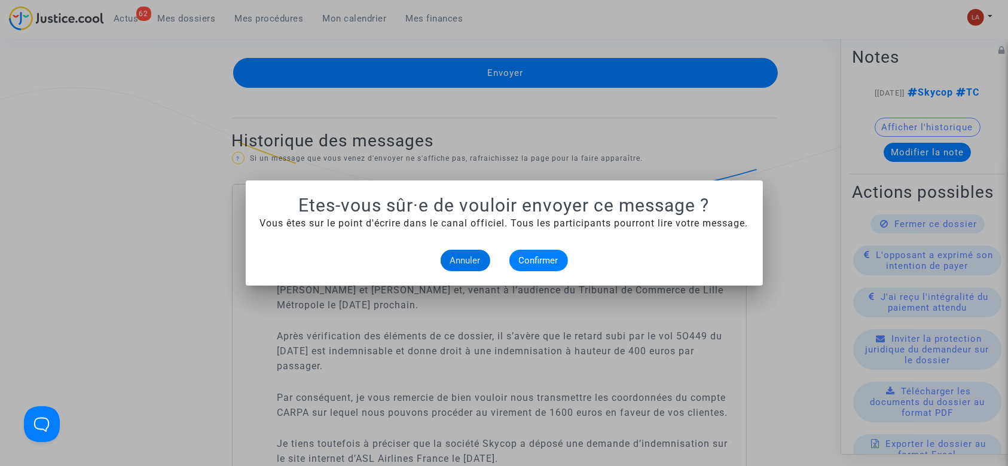
click at [537, 273] on mat-dialog-container "Etes-vous sûr·e de vouloir envoyer ce message ? Vous êtes sur le point d'écrire…" at bounding box center [504, 232] width 517 height 105
click at [541, 265] on span "Confirmer" at bounding box center [538, 260] width 39 height 11
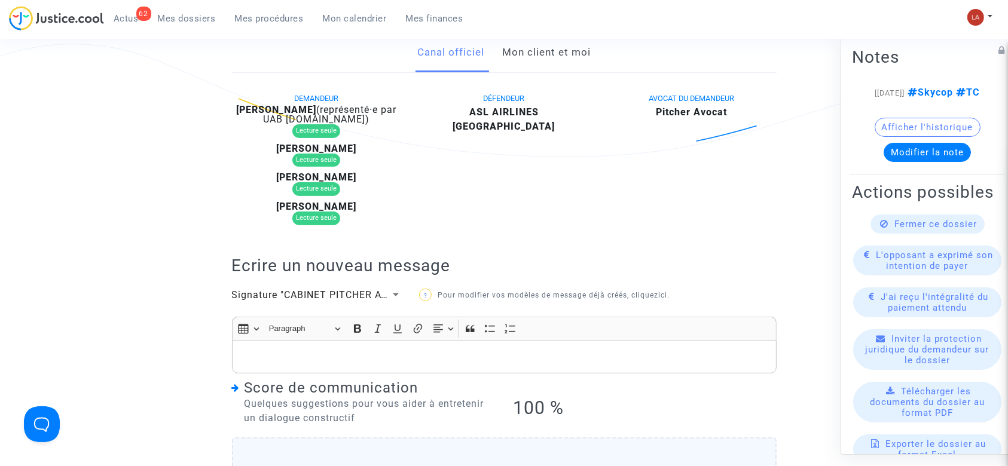
scroll to position [159, 0]
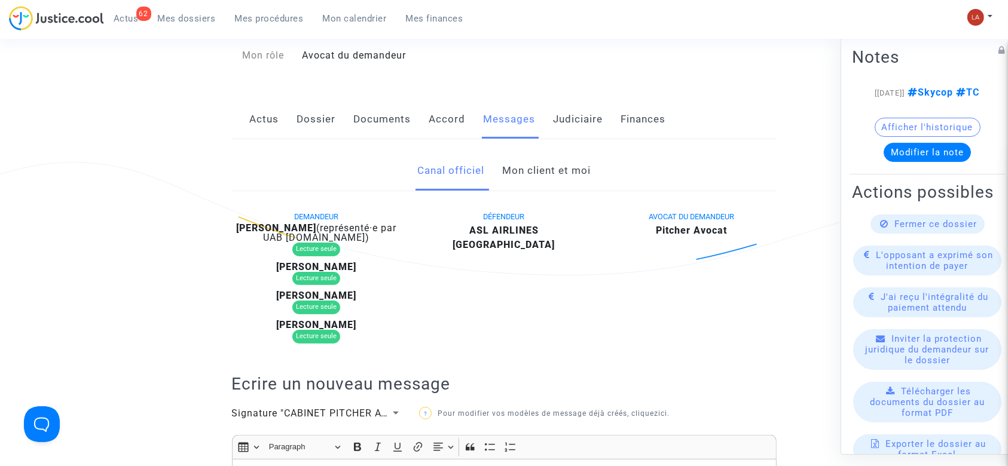
click at [560, 185] on link "Mon client et moi" at bounding box center [546, 170] width 88 height 39
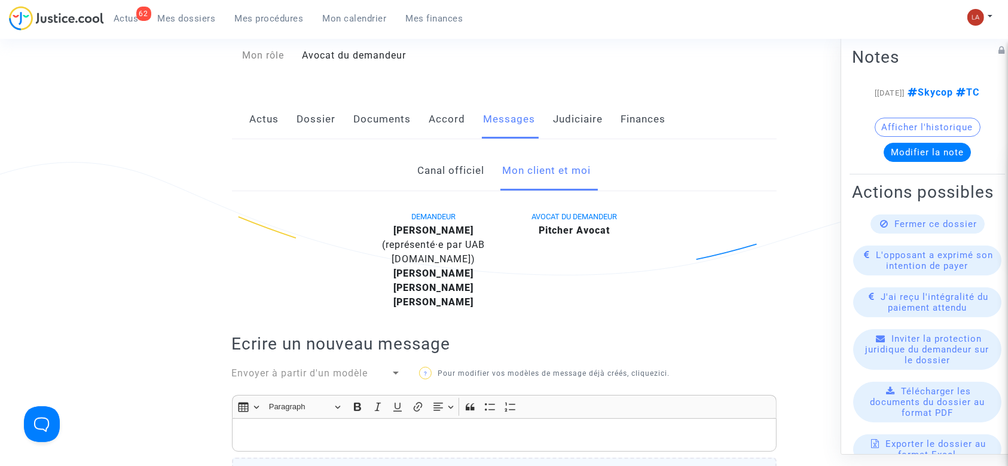
click at [478, 428] on p "Rich Text Editor, main" at bounding box center [504, 435] width 532 height 15
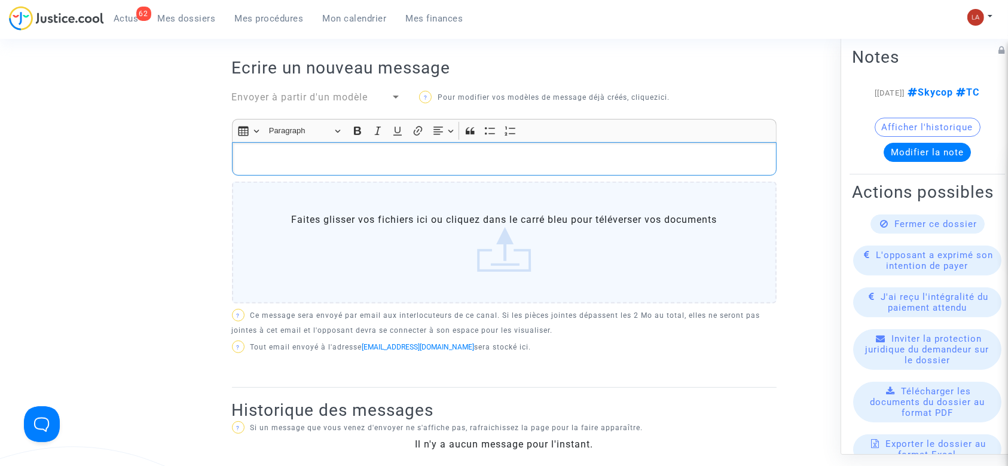
scroll to position [478, 0]
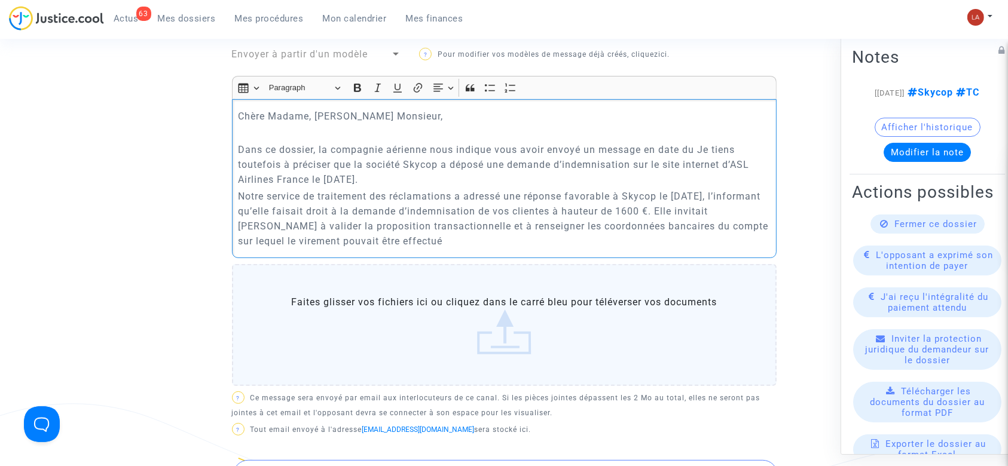
click at [700, 142] on p "Dans ce dossier, la compagnie aérienne nous indique vous avoir envoyé un messag…" at bounding box center [504, 164] width 532 height 45
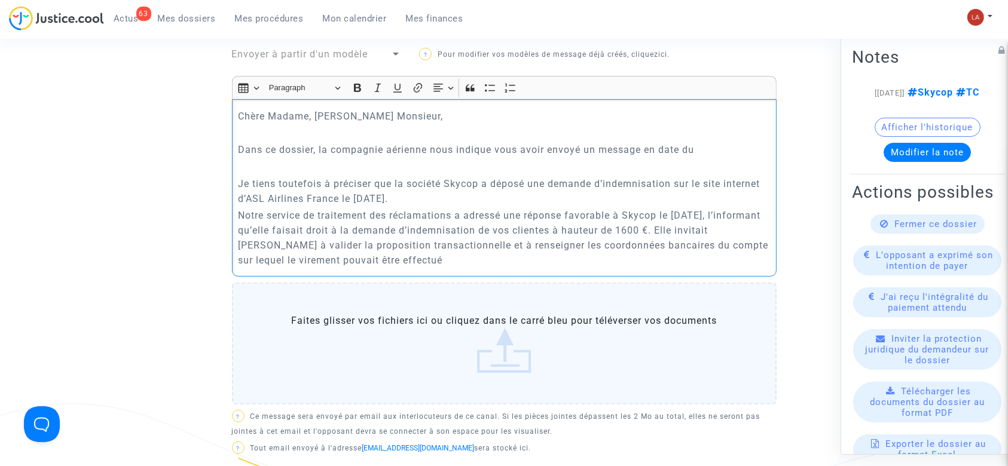
click at [700, 142] on p "Dans ce dossier, la compagnie aérienne nous indique vous avoir envoyé un messag…" at bounding box center [504, 149] width 532 height 15
drag, startPoint x: 542, startPoint y: 152, endPoint x: 497, endPoint y: 128, distance: 50.5
click at [497, 142] on p "Dans ce dossier, la compagnie aérienne nous indique vous avoir envoyé un messag…" at bounding box center [504, 149] width 532 height 15
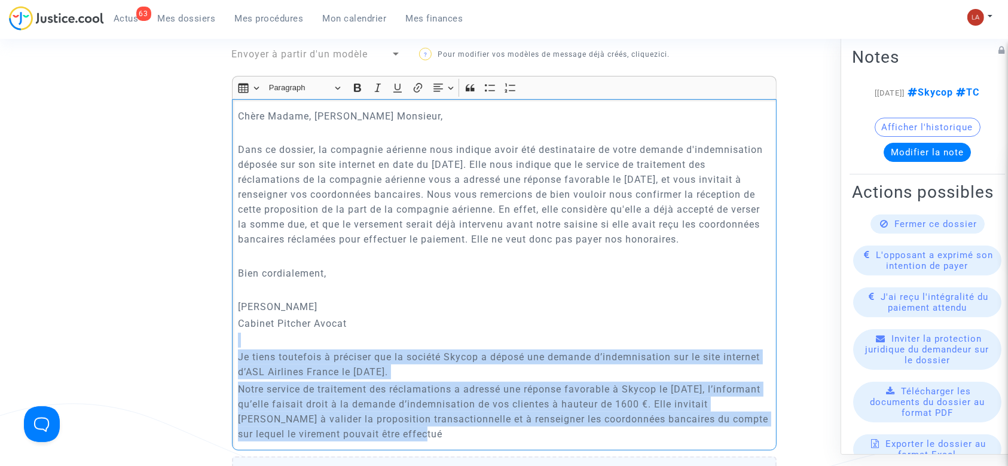
drag, startPoint x: 458, startPoint y: 432, endPoint x: 212, endPoint y: 342, distance: 262.3
click at [212, 342] on ng-component "Ref. CFR-250417-RPHD Etape Procédure judiciaire en cours Catégorie Retard de vo…" at bounding box center [504, 235] width 861 height 1233
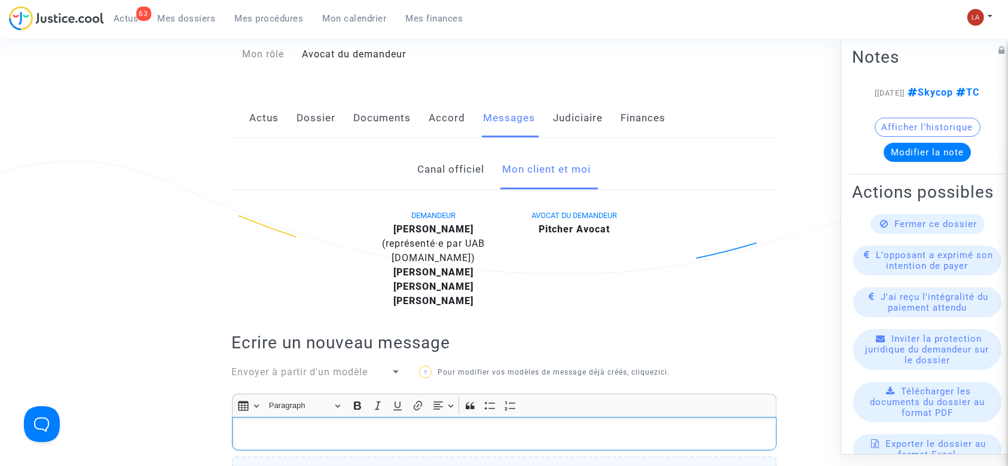
scroll to position [159, 0]
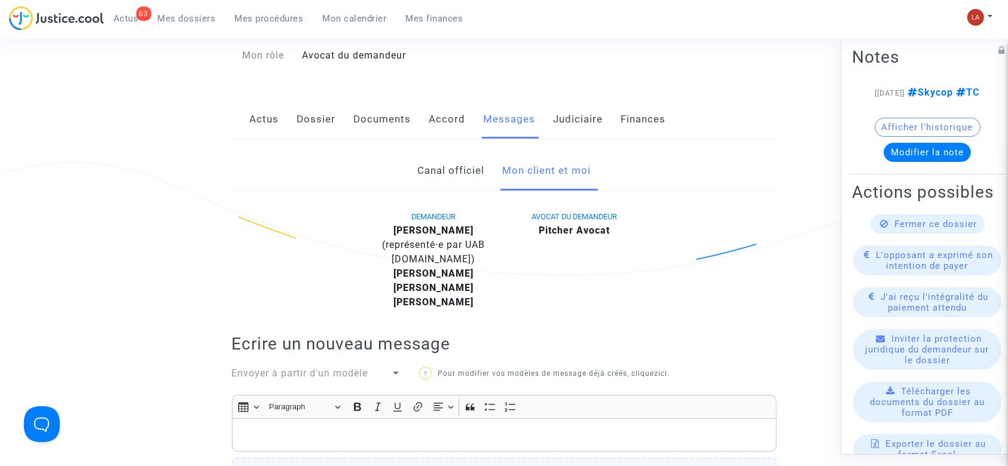
drag, startPoint x: 445, startPoint y: 130, endPoint x: 459, endPoint y: 129, distance: 14.4
click at [445, 130] on link "Accord" at bounding box center [447, 119] width 36 height 39
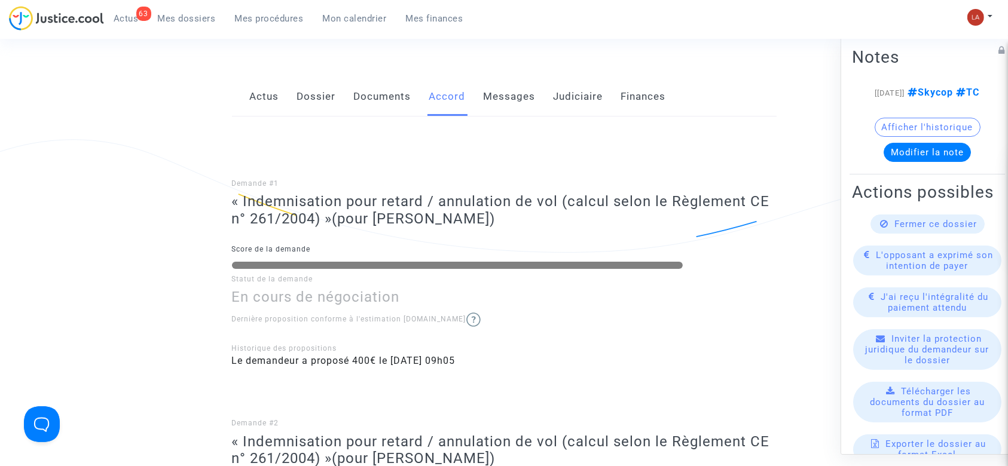
scroll to position [158, 0]
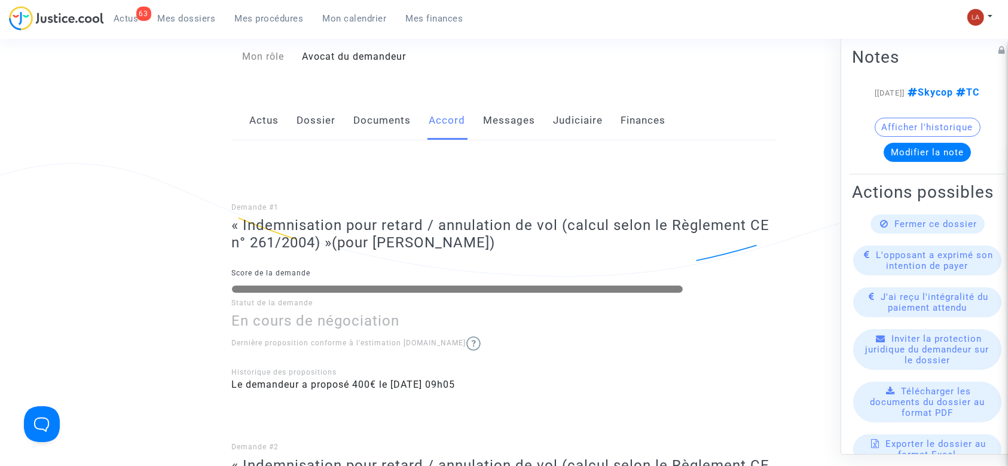
click at [524, 108] on link "Messages" at bounding box center [510, 120] width 52 height 39
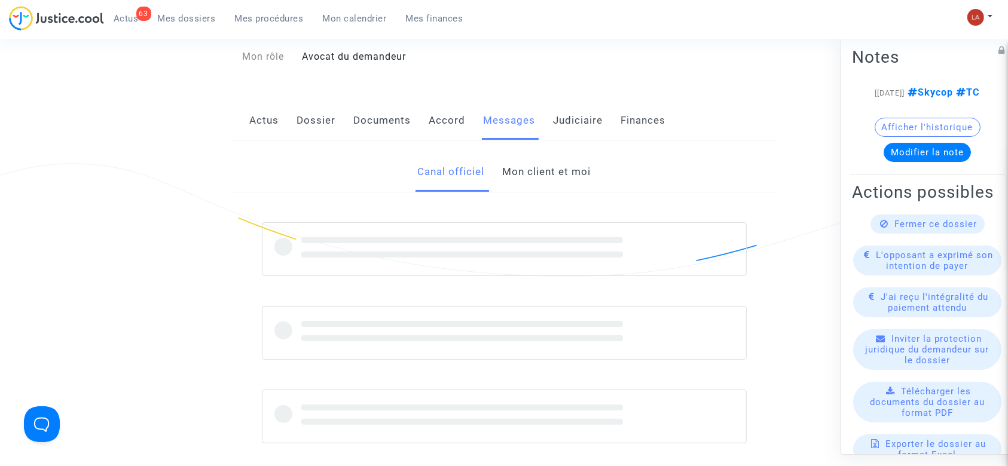
click at [531, 184] on link "Mon client et moi" at bounding box center [546, 171] width 88 height 39
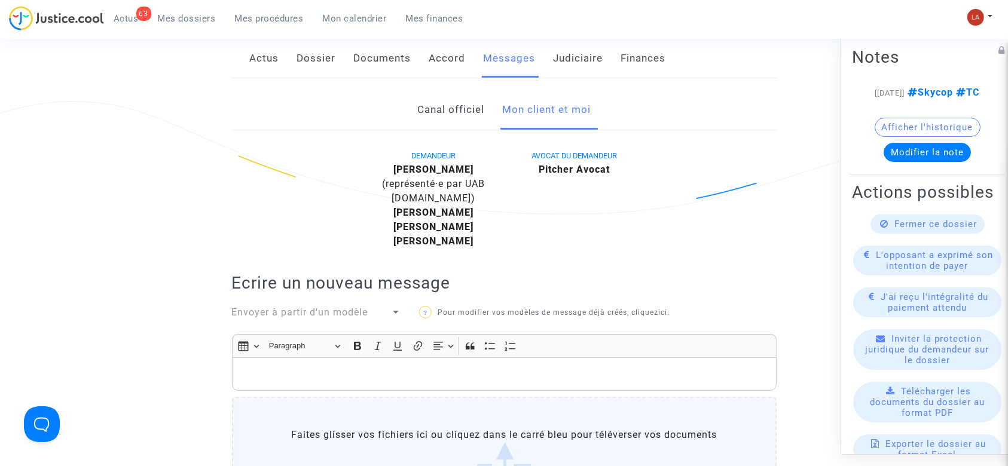
scroll to position [476, 0]
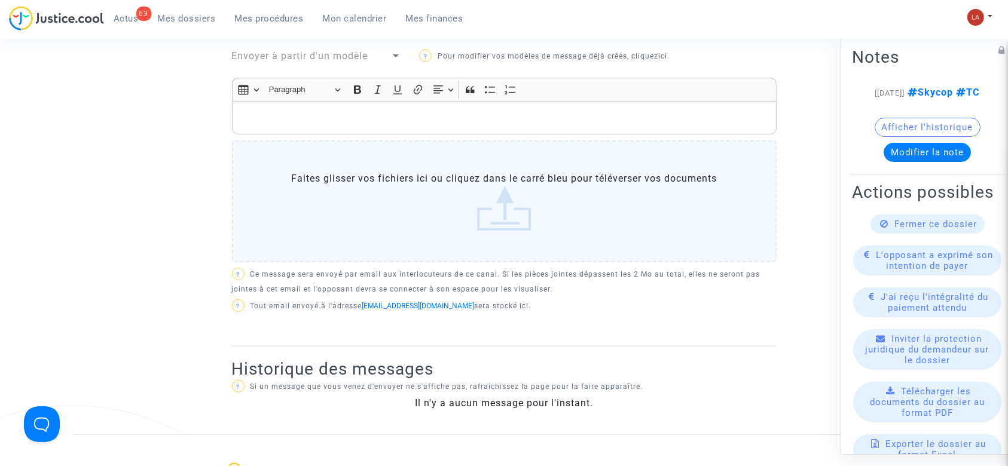
click at [558, 111] on p "Rich Text Editor, main" at bounding box center [504, 118] width 532 height 15
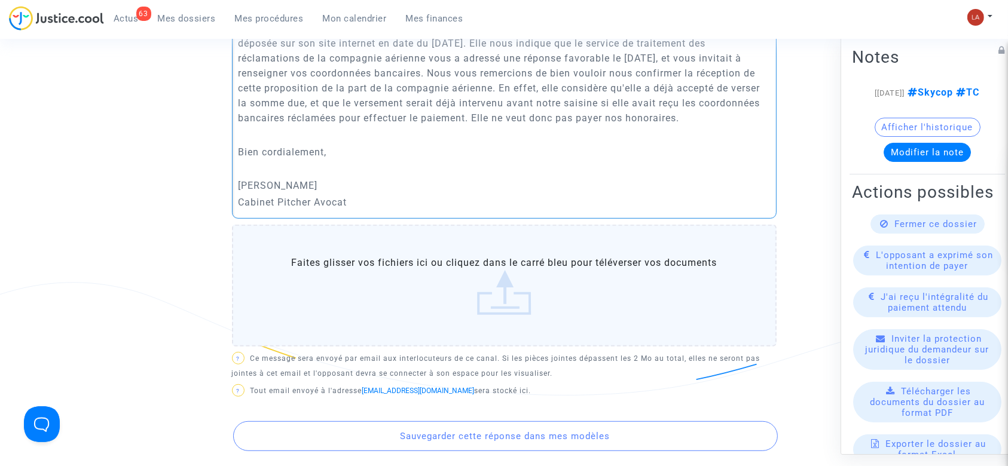
scroll to position [715, 0]
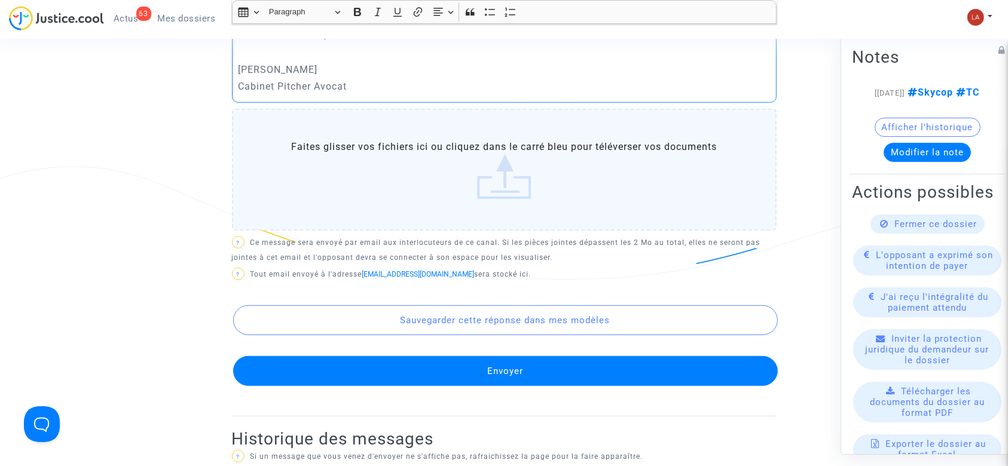
click at [544, 371] on button "Envoyer" at bounding box center [505, 371] width 544 height 30
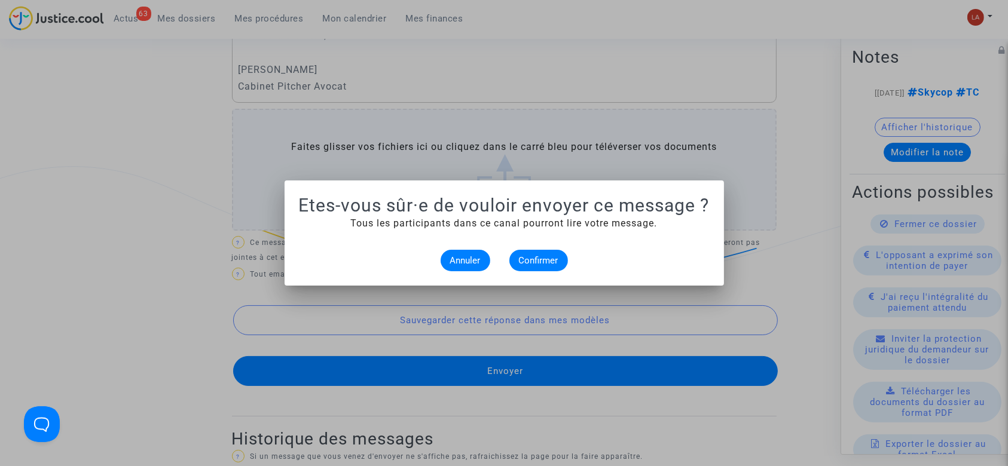
scroll to position [0, 0]
click at [550, 270] on button "Confirmer" at bounding box center [538, 261] width 59 height 22
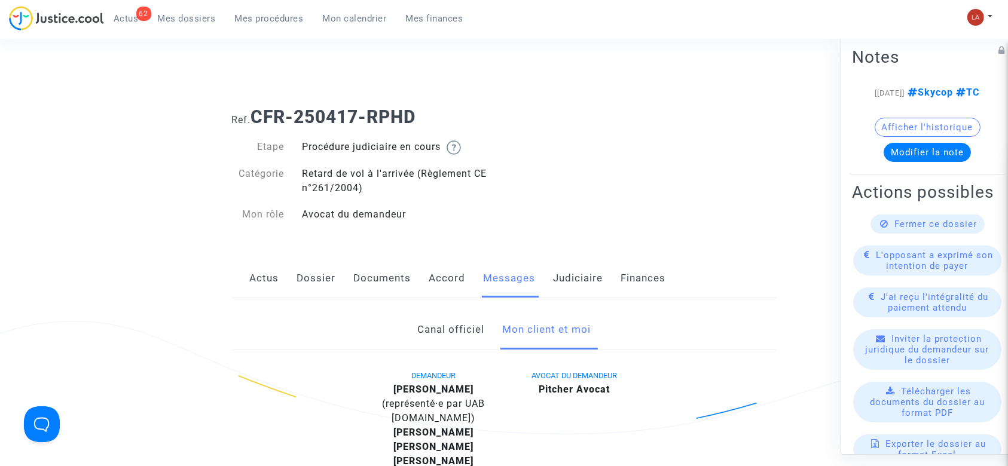
click at [449, 333] on link "Canal officiel" at bounding box center [450, 329] width 67 height 39
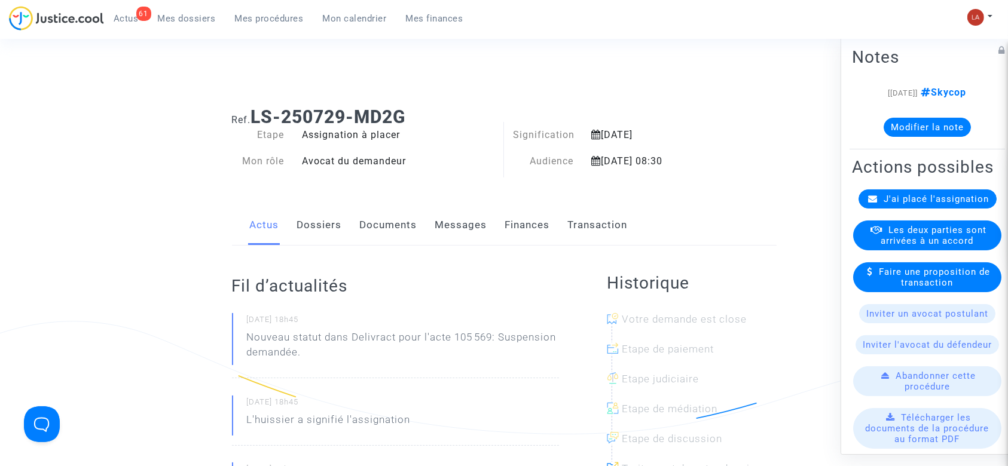
click at [917, 131] on button "Modifier la note" at bounding box center [926, 127] width 87 height 19
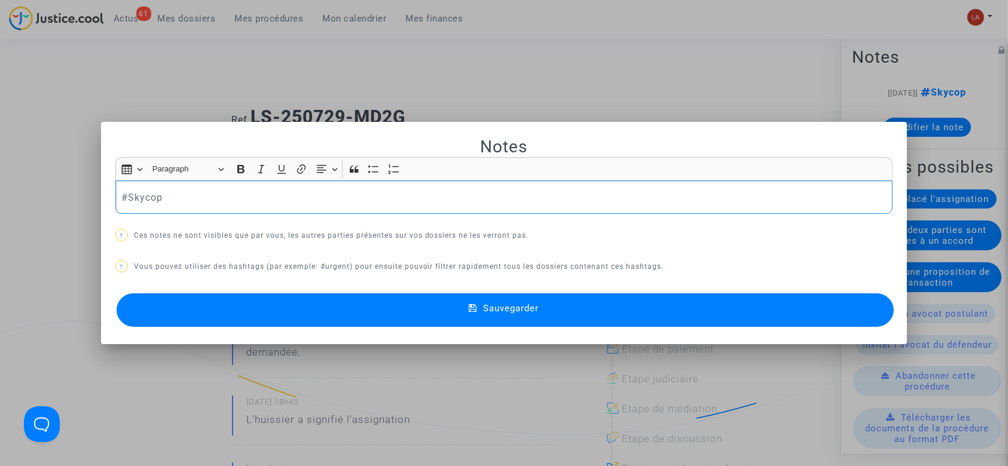
click at [473, 194] on p "#Skycop" at bounding box center [503, 197] width 765 height 15
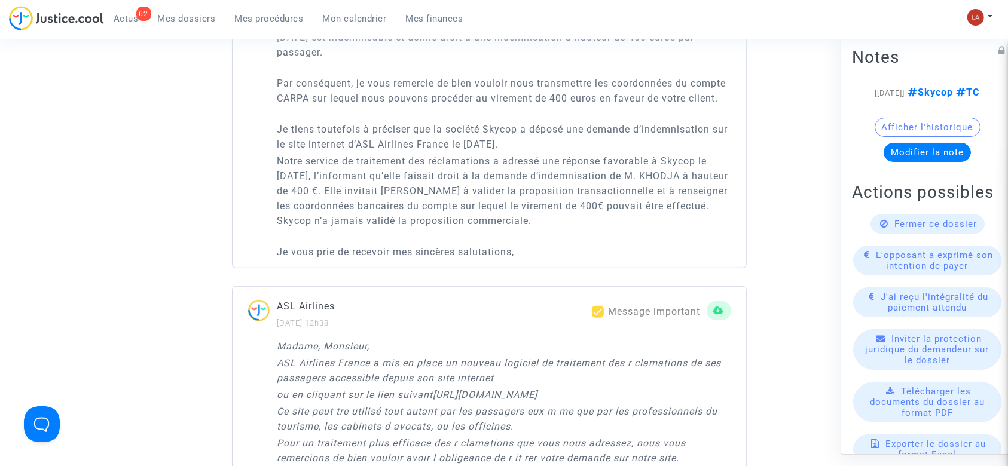
scroll to position [398, 0]
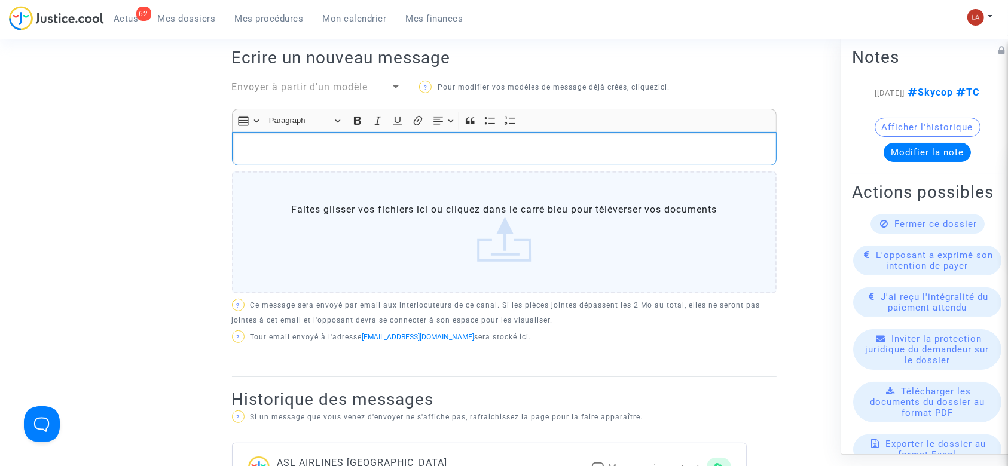
click at [373, 161] on div "Rich Text Editor, main" at bounding box center [504, 148] width 544 height 33
click at [324, 88] on span "Envoyer à partir d'un modèle" at bounding box center [300, 86] width 136 height 11
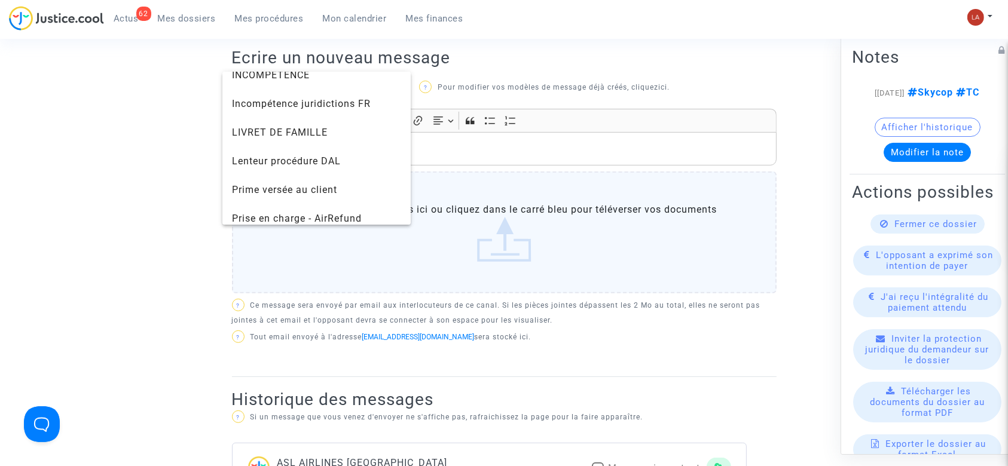
scroll to position [1195, 0]
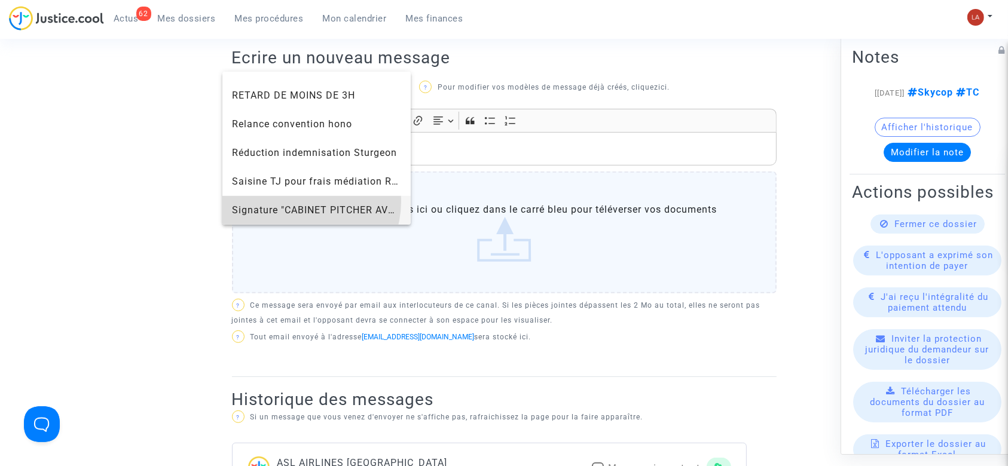
click at [304, 202] on span "Signature "CABINET PITCHER AVOCAT"" at bounding box center [317, 210] width 170 height 29
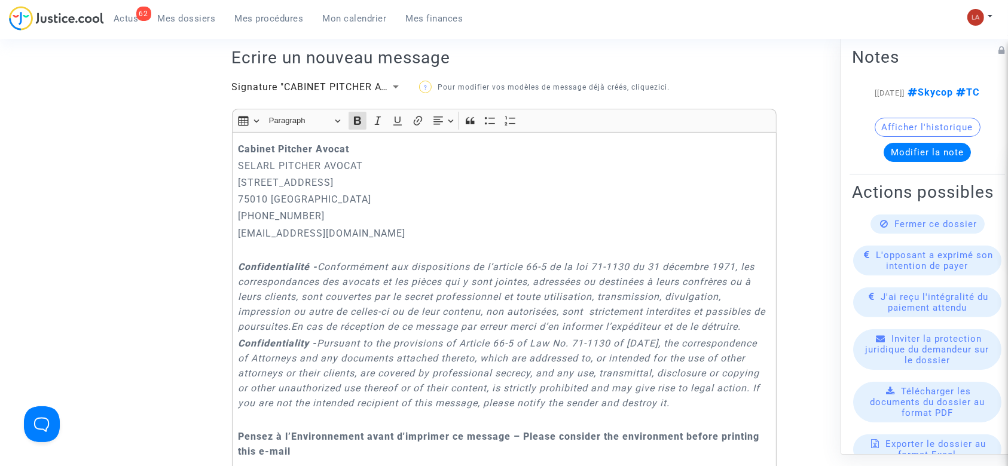
click at [237, 138] on div "Cabinet [PERSON_NAME] PITCHER AVOCAT [STREET_ADDRESS] 01.45.49.09.34 [EMAIL_ADD…" at bounding box center [504, 308] width 544 height 353
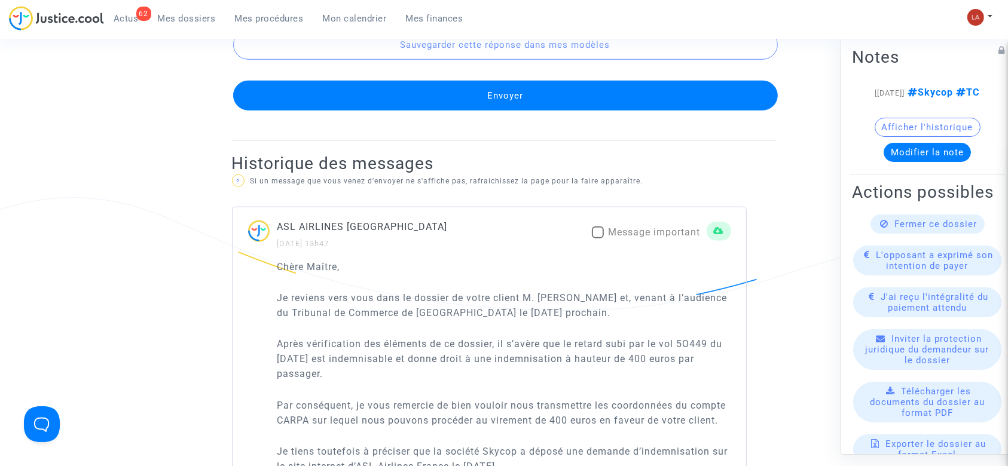
scroll to position [1294, 0]
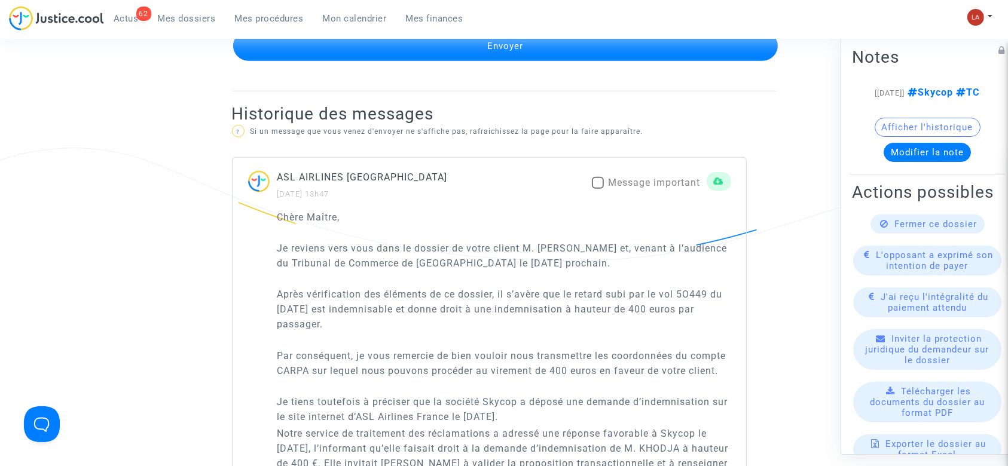
click at [485, 54] on button "Envoyer" at bounding box center [505, 46] width 544 height 30
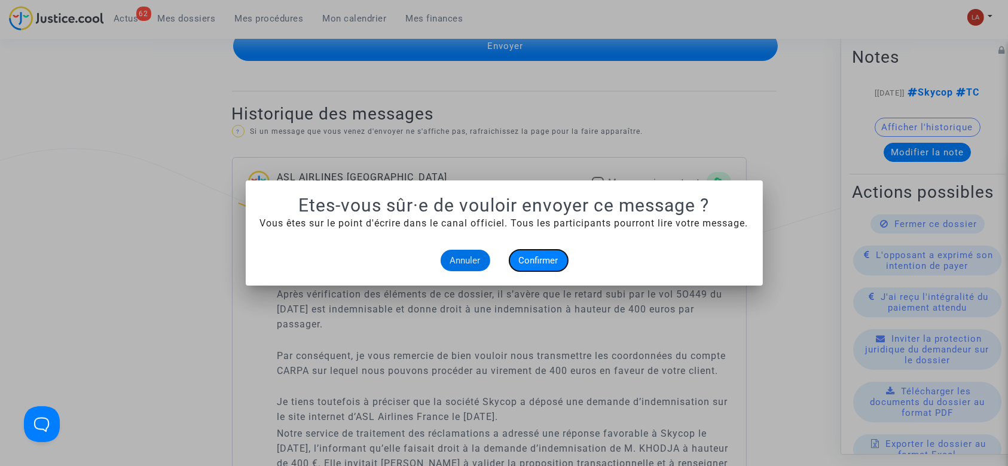
click at [530, 258] on span "Confirmer" at bounding box center [538, 260] width 39 height 11
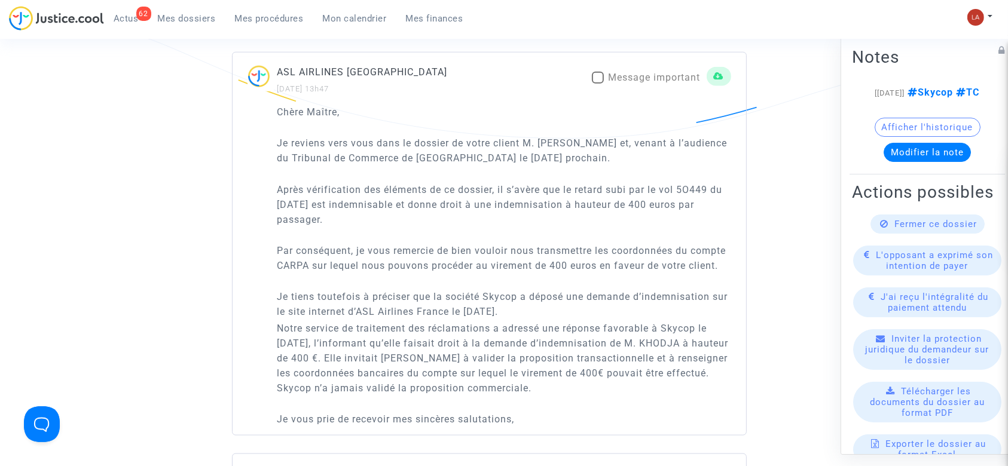
scroll to position [1533, 0]
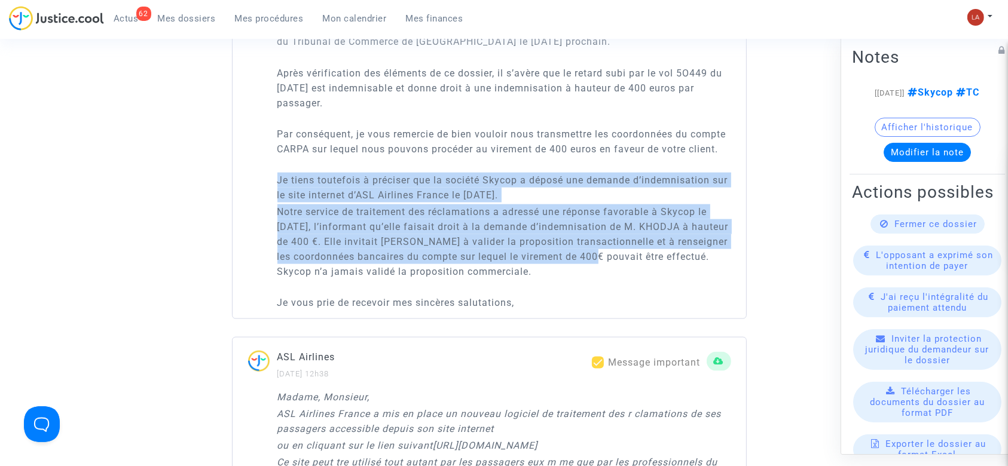
drag, startPoint x: 282, startPoint y: 196, endPoint x: 617, endPoint y: 268, distance: 343.0
click at [617, 268] on div "Chère Maître, Je reviens vers vous dans le dossier de votre client M. Amine KHO…" at bounding box center [504, 149] width 454 height 322
copy div "Je tiens toutefois à préciser que la société Skycop a déposé une demande d’inde…"
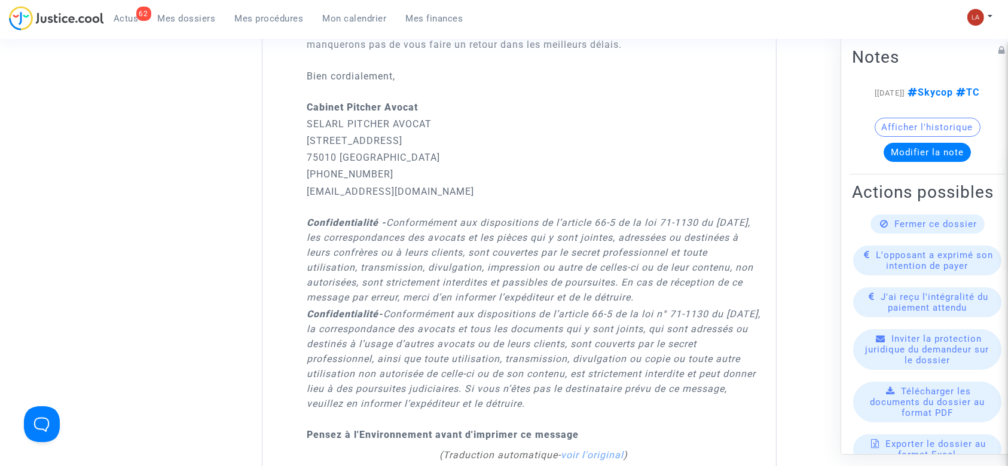
scroll to position [1453, 0]
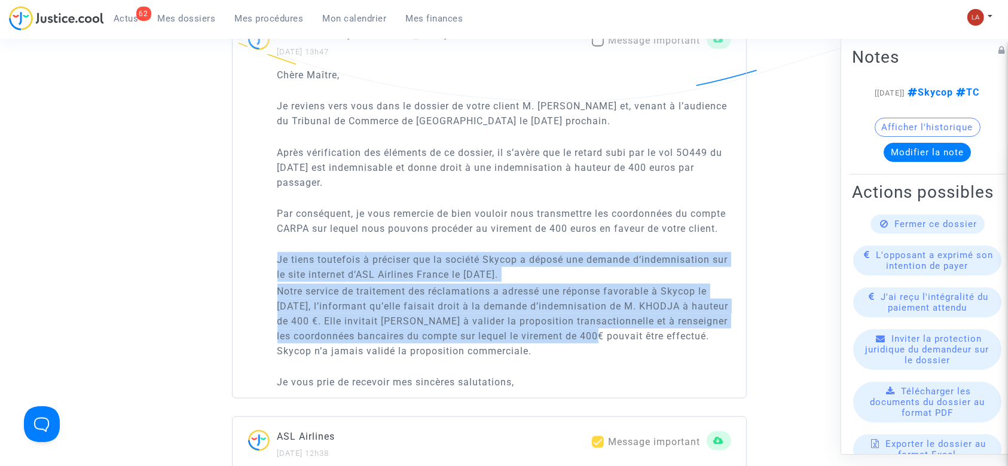
copy div "Je tiens toutefois à préciser que la société Skycop a déposé une demande d’inde…"
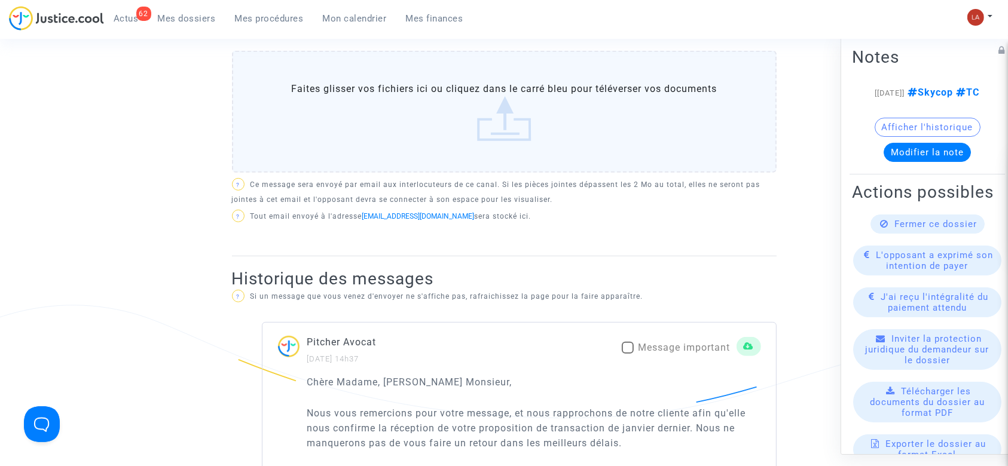
scroll to position [178, 0]
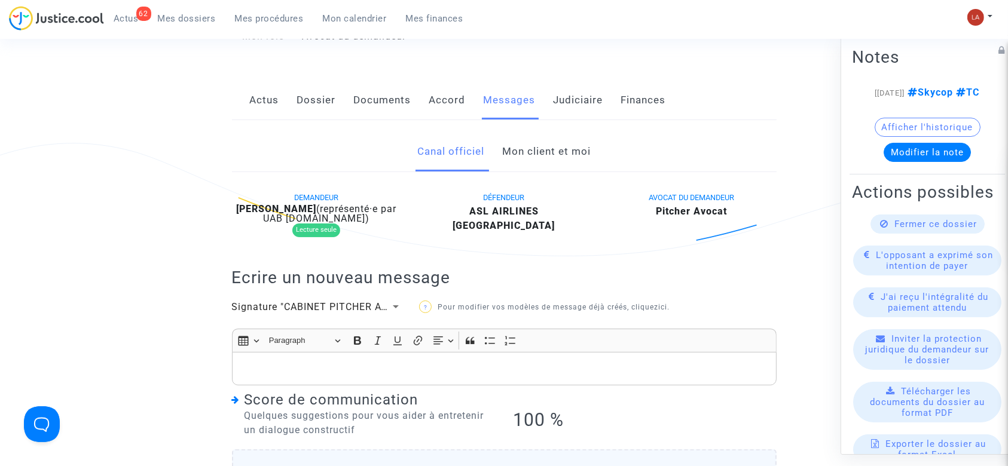
click at [535, 140] on link "Mon client et moi" at bounding box center [546, 151] width 88 height 39
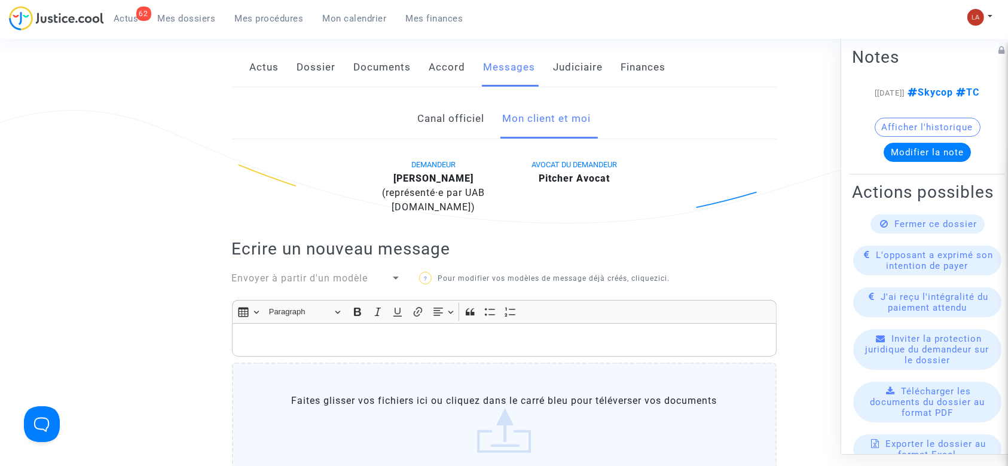
scroll to position [417, 0]
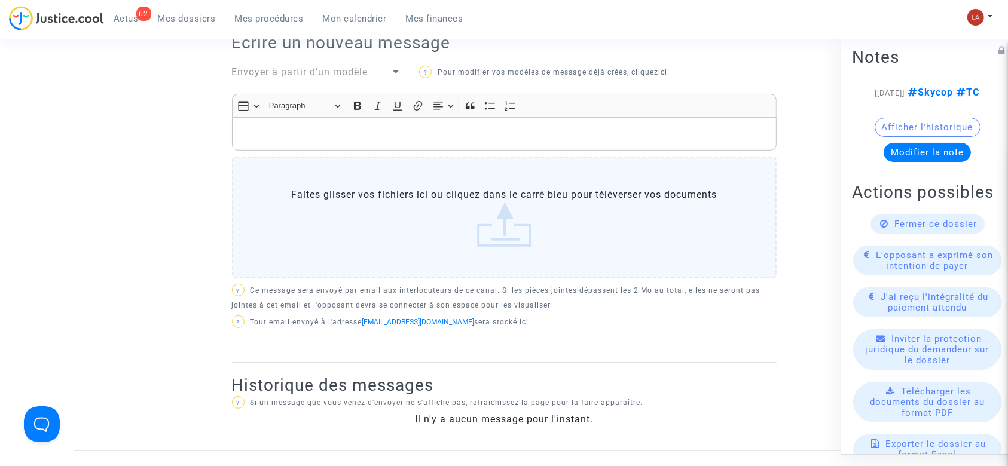
click at [531, 142] on div "Rich Text Editor, main" at bounding box center [504, 133] width 544 height 33
click at [516, 139] on p "Rich Text Editor, main" at bounding box center [504, 134] width 532 height 15
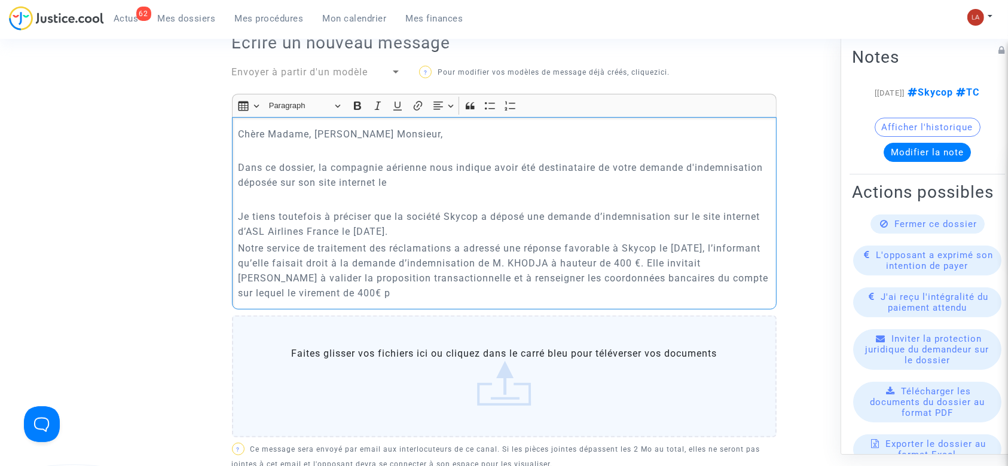
click at [463, 172] on p "Dans ce dossier, la compagnie aérienne nous indique avoir été destinataire de v…" at bounding box center [504, 175] width 532 height 30
click at [453, 186] on p "Dans ce dossier, la compagnie aérienne nous indique avoir été destinataire de v…" at bounding box center [504, 175] width 532 height 30
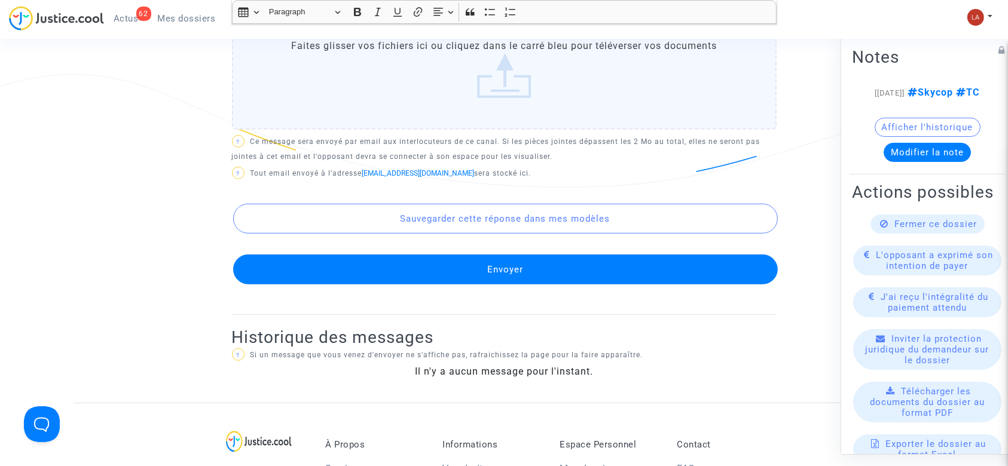
scroll to position [816, 0]
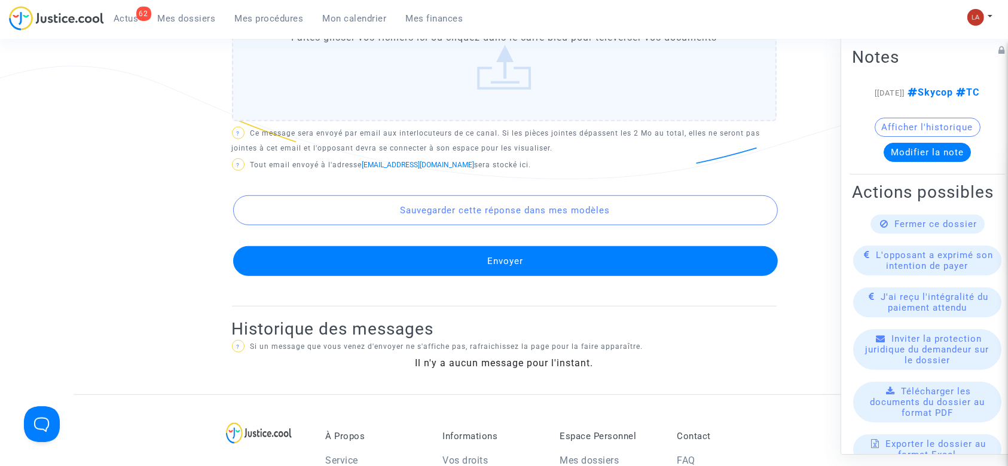
click at [363, 246] on button "Envoyer" at bounding box center [505, 261] width 544 height 30
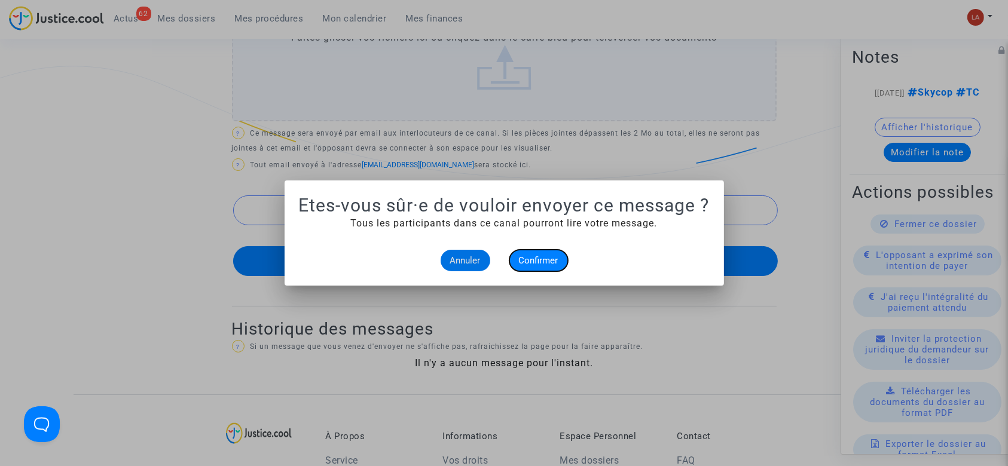
click at [537, 258] on span "Confirmer" at bounding box center [538, 260] width 39 height 11
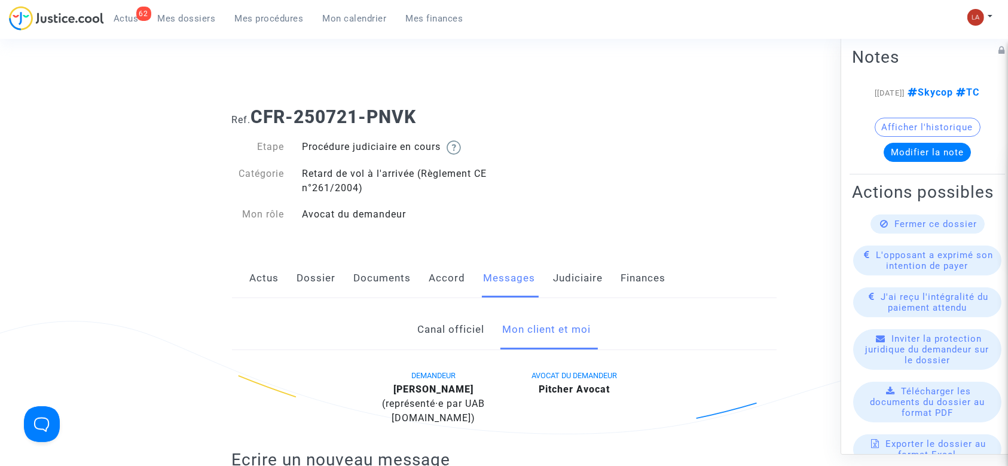
scroll to position [816, 0]
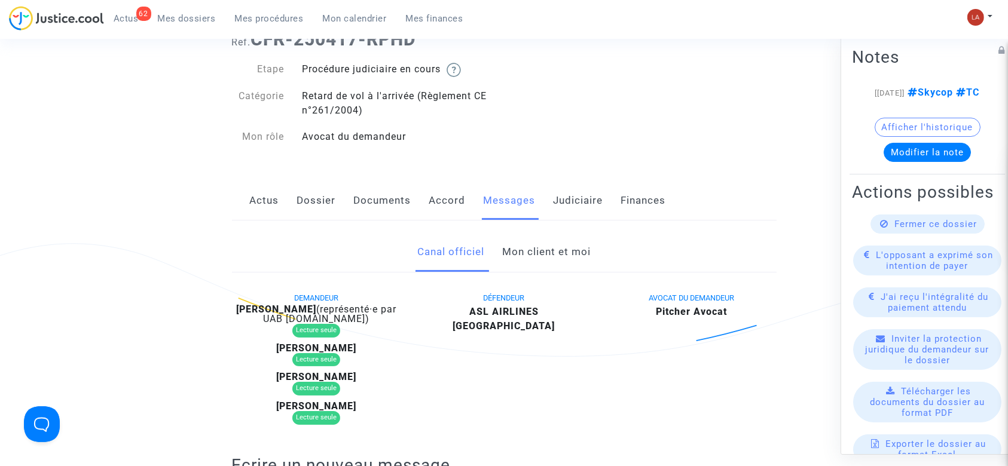
click at [519, 258] on link "Mon client et moi" at bounding box center [546, 251] width 88 height 39
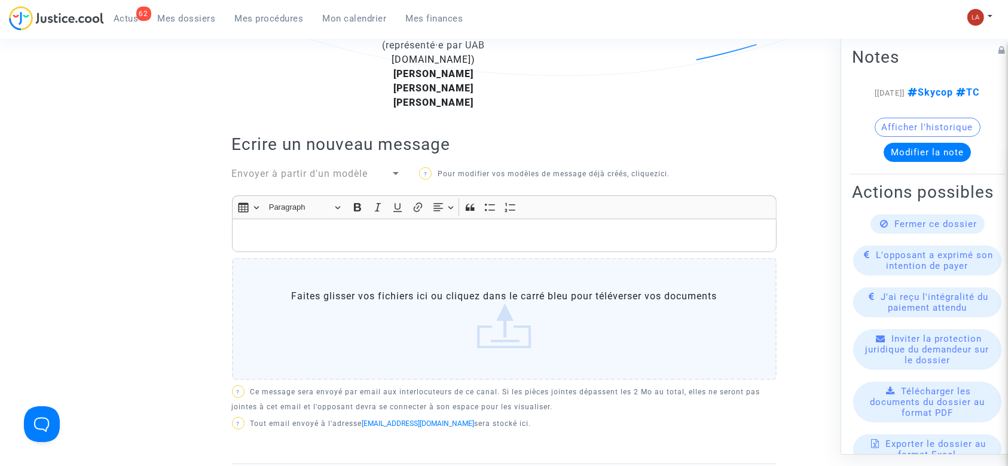
scroll to position [158, 0]
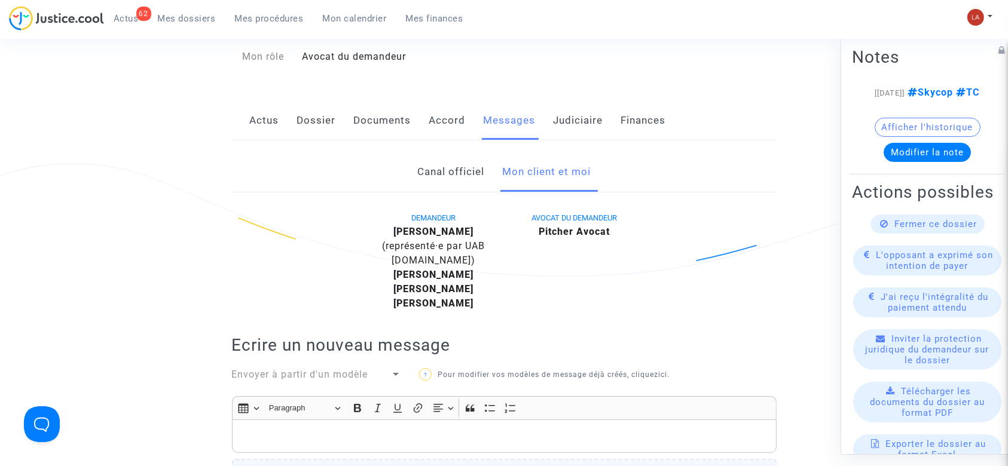
click at [497, 182] on div "Canal officiel Mon client et moi" at bounding box center [504, 172] width 544 height 40
click at [448, 162] on link "Canal officiel" at bounding box center [450, 171] width 67 height 39
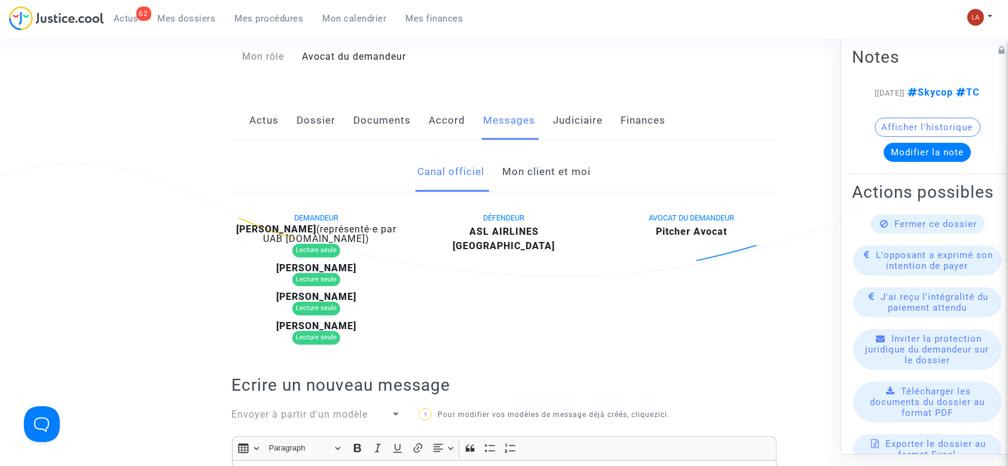
click at [536, 167] on link "Mon client et moi" at bounding box center [546, 171] width 88 height 39
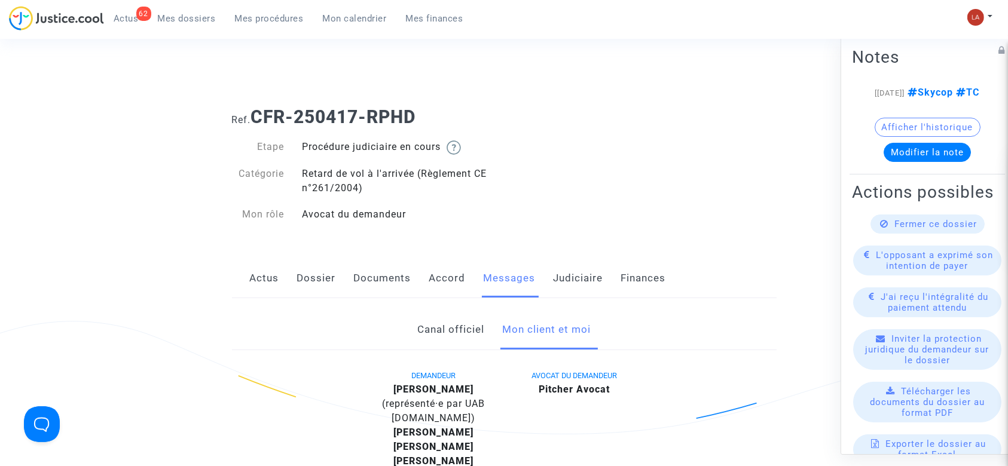
click at [256, 290] on link "Actus" at bounding box center [264, 278] width 29 height 39
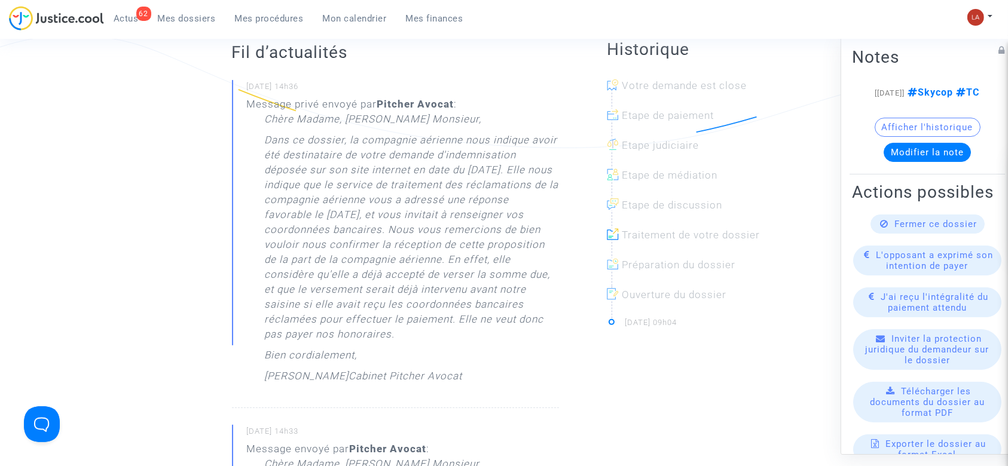
scroll to position [239, 0]
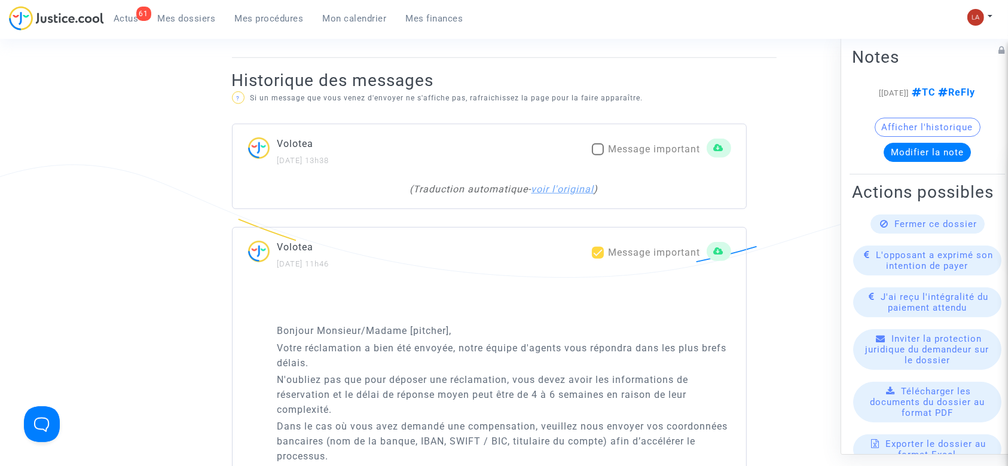
click at [578, 184] on link "voir l'original" at bounding box center [562, 188] width 63 height 11
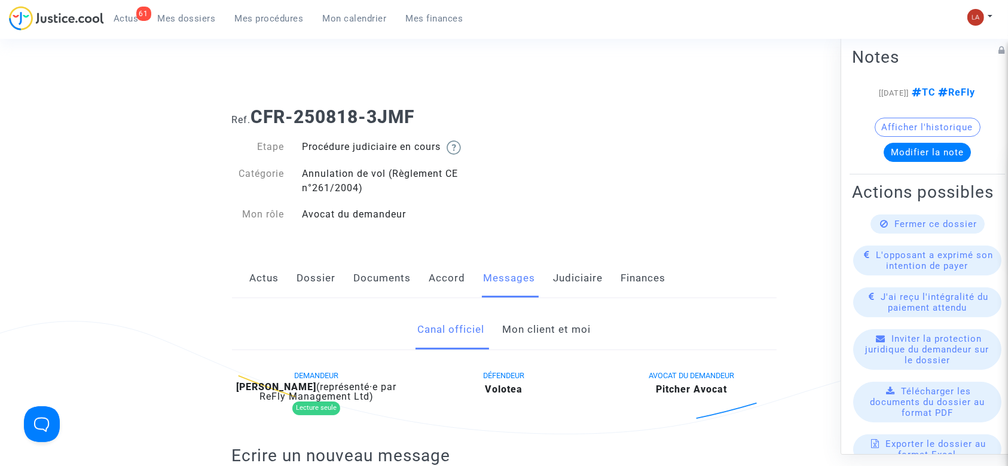
click at [304, 284] on link "Dossier" at bounding box center [316, 278] width 39 height 39
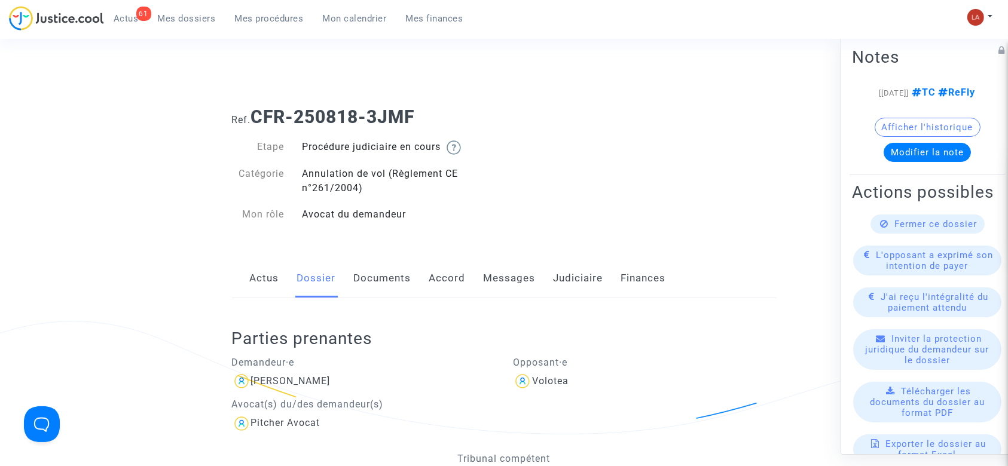
click at [394, 279] on link "Documents" at bounding box center [382, 278] width 57 height 39
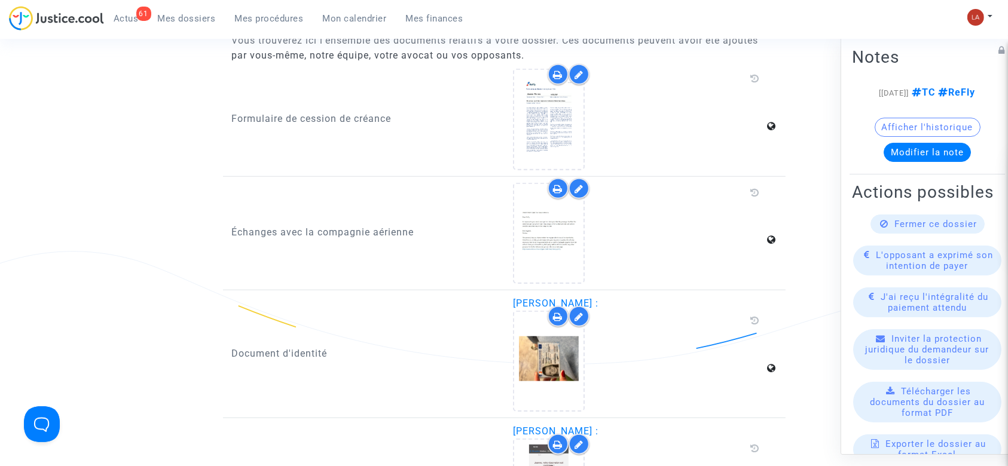
scroll to position [1354, 0]
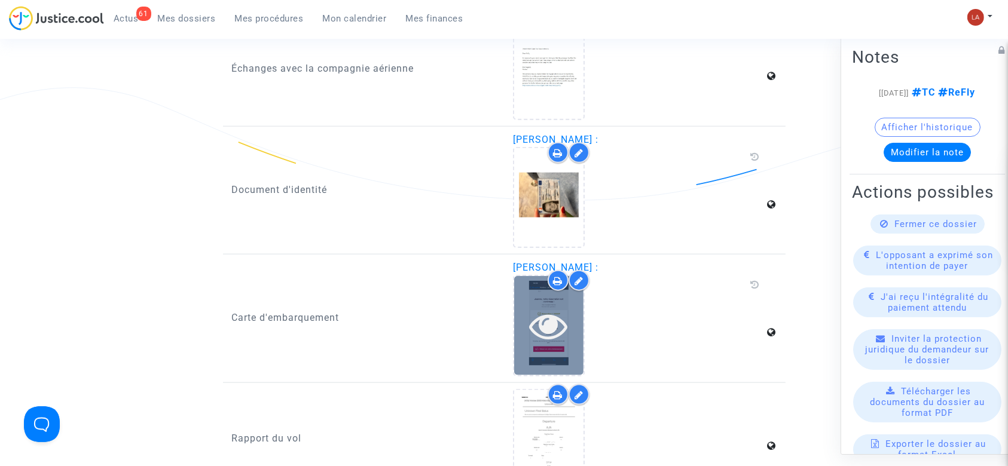
click at [553, 335] on icon at bounding box center [549, 326] width 39 height 38
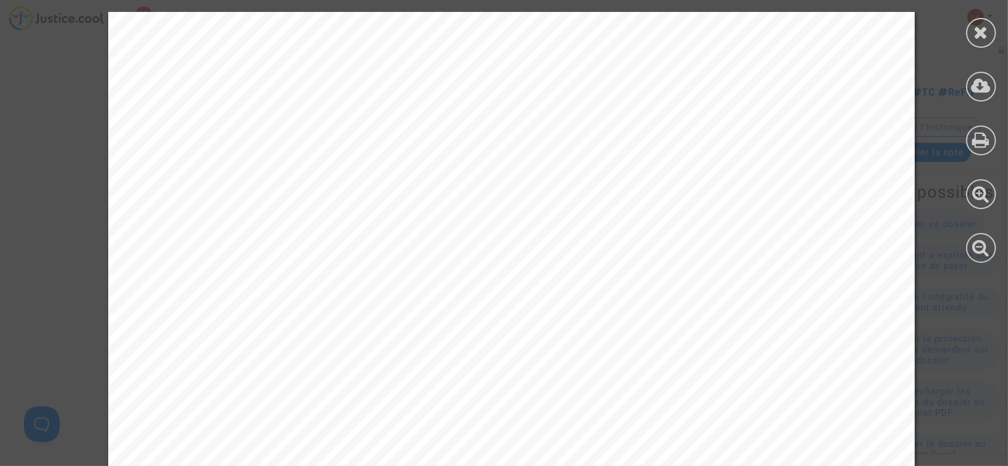
click at [974, 33] on icon at bounding box center [981, 32] width 15 height 18
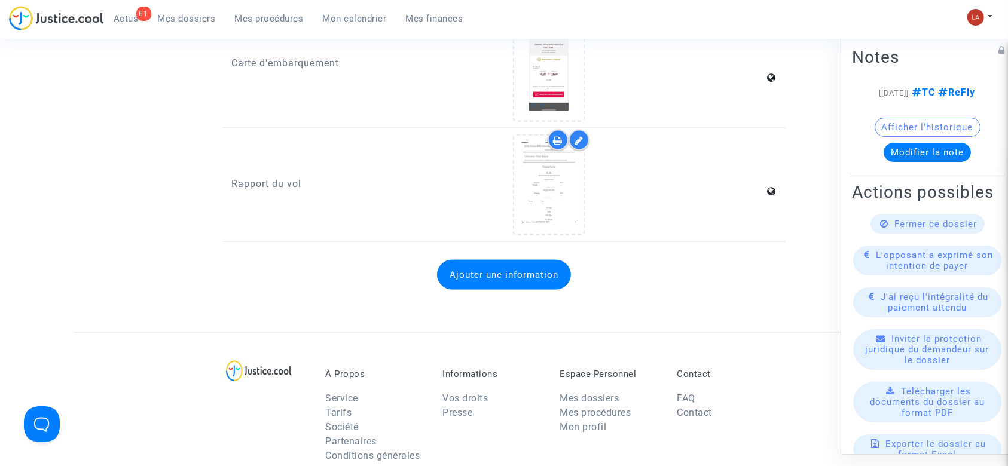
scroll to position [1673, 0]
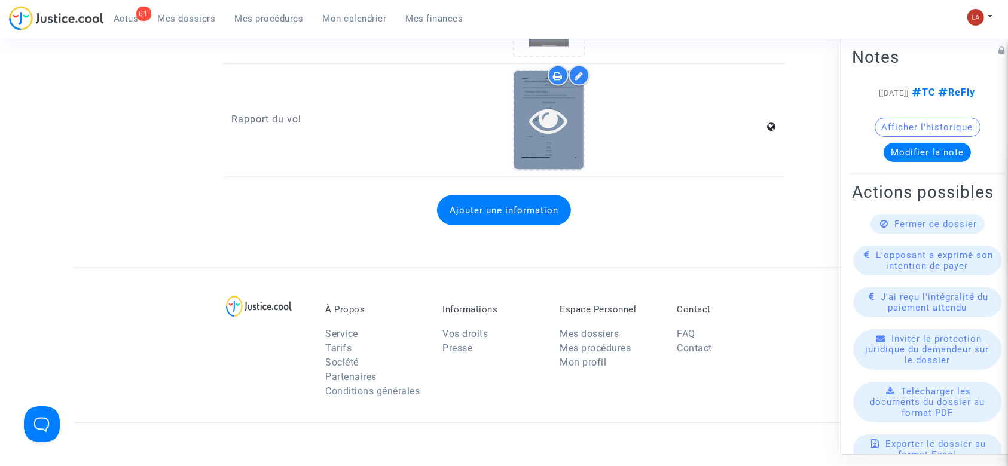
click at [528, 134] on div at bounding box center [548, 120] width 69 height 38
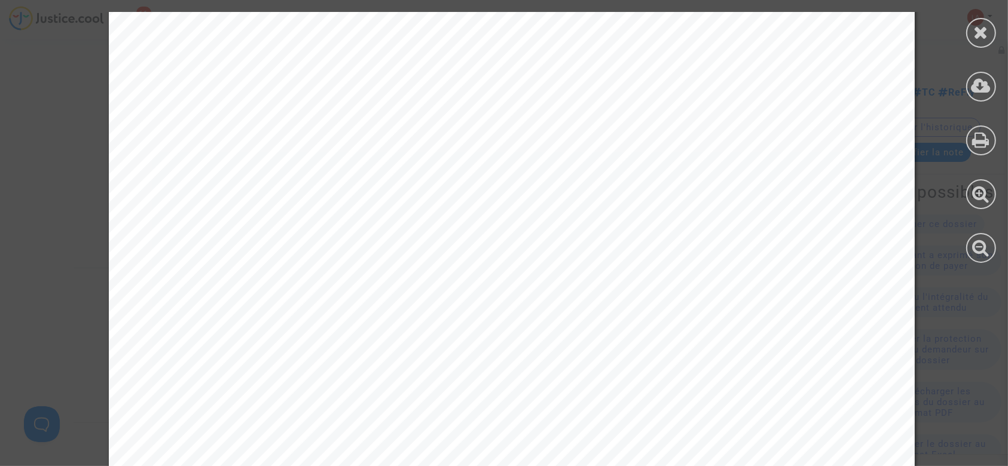
scroll to position [1275, 0]
drag, startPoint x: 976, startPoint y: 39, endPoint x: 654, endPoint y: 65, distance: 323.2
click at [976, 39] on icon at bounding box center [981, 32] width 15 height 18
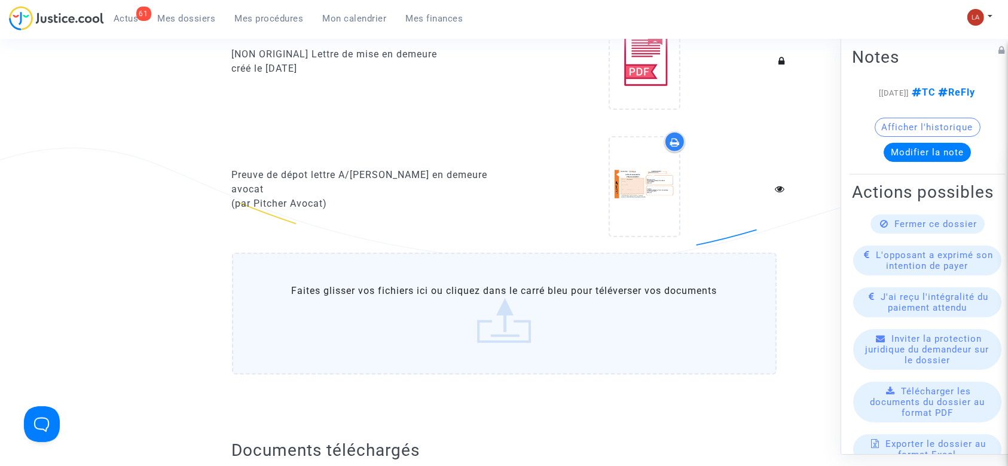
scroll to position [797, 0]
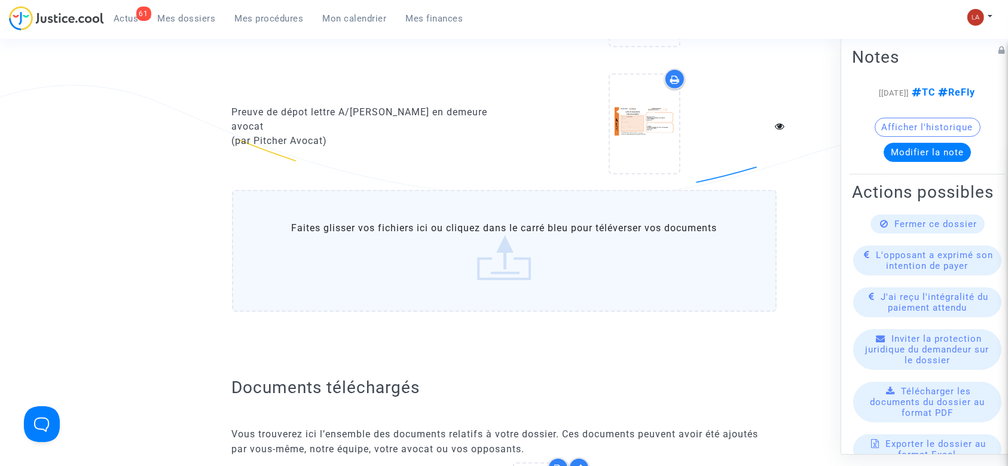
click at [449, 270] on label "Faites glisser vos fichiers ici ou cliquez dans le carré bleu pour téléverser v…" at bounding box center [504, 251] width 544 height 122
click at [0, 0] on input "Faites glisser vos fichiers ici ou cliquez dans le carré bleu pour téléverser v…" at bounding box center [0, 0] width 0 height 0
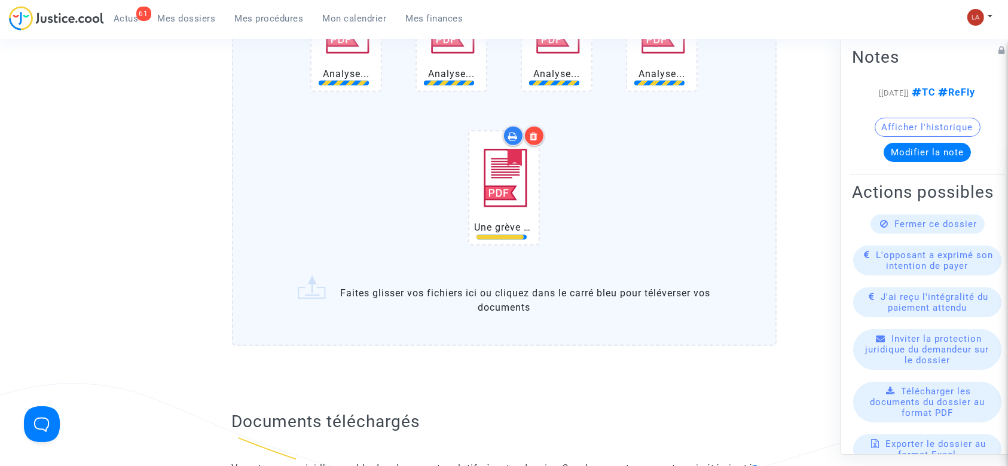
scroll to position [1115, 0]
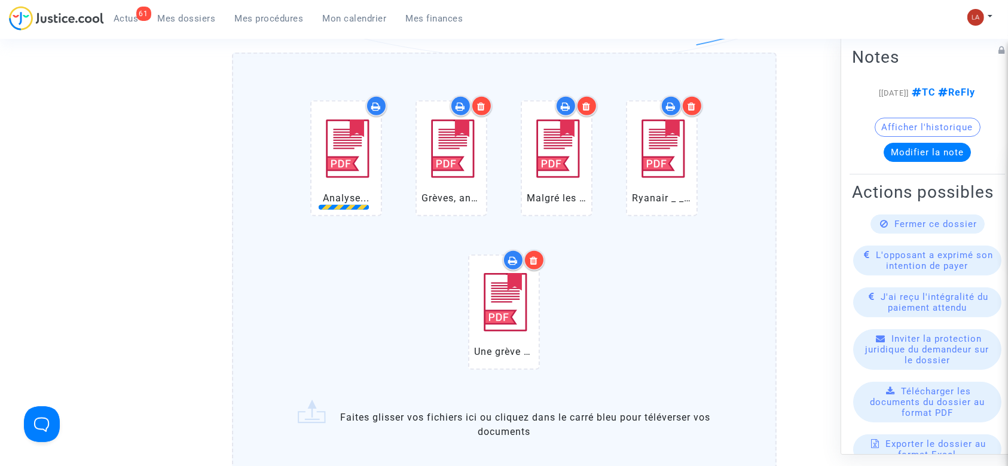
scroll to position [1036, 0]
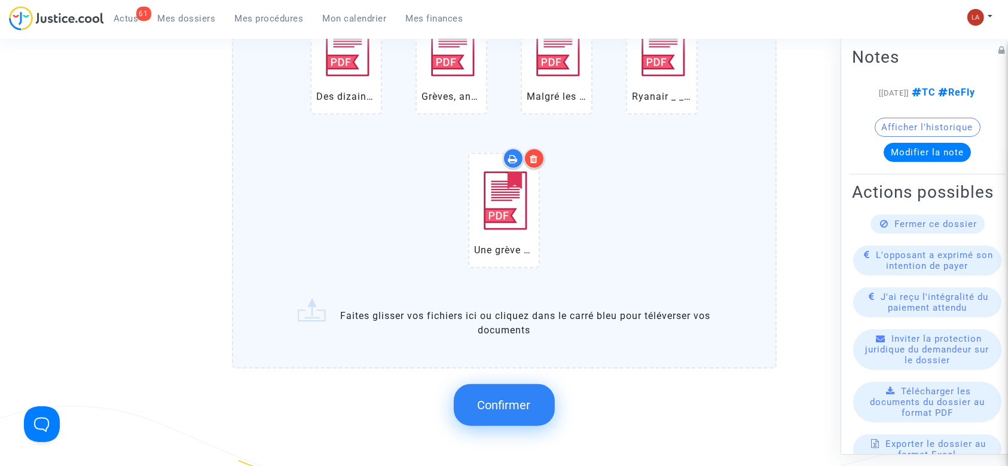
click at [527, 421] on button "Confirmer" at bounding box center [504, 405] width 101 height 42
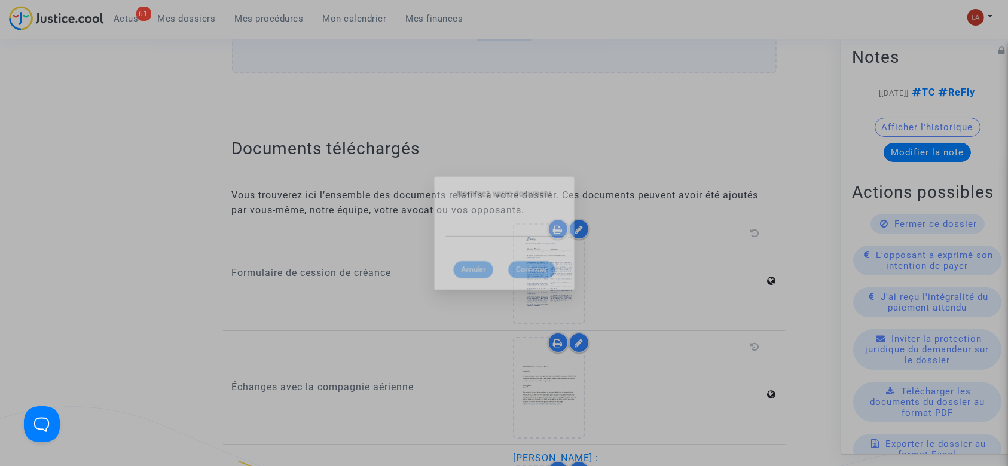
scroll to position [0, 0]
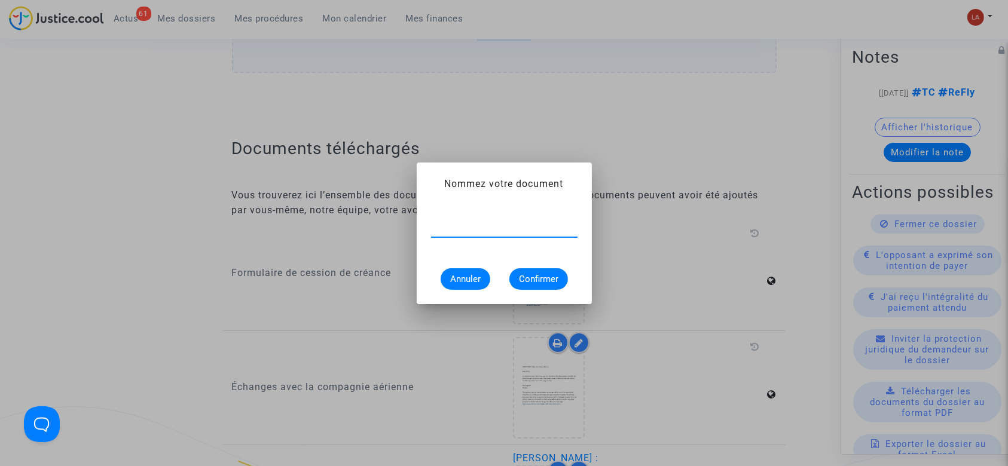
type input "a"
type input "Article de presse - Grève des contrôleurs aériens le 26 juin 2022"
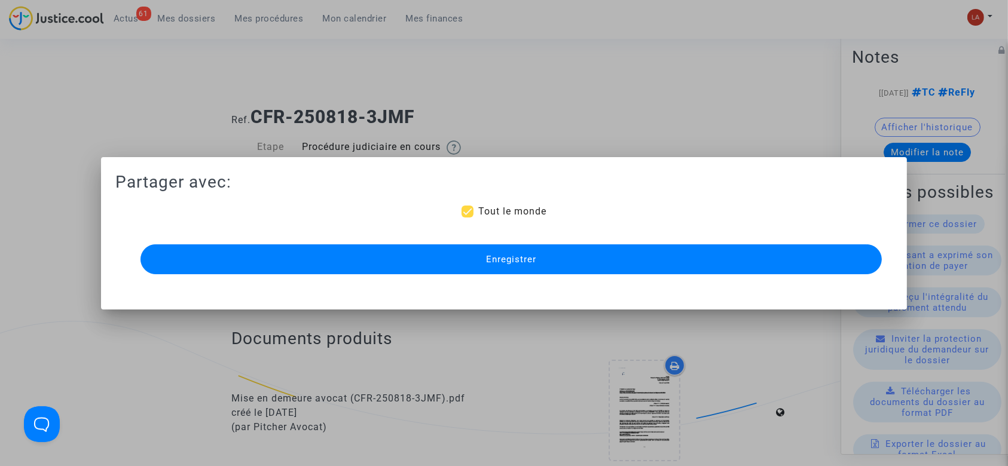
scroll to position [1036, 0]
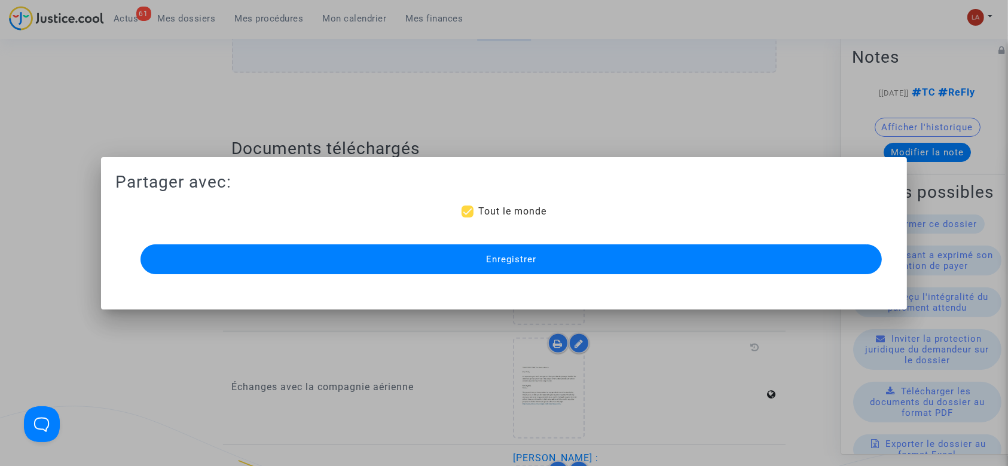
click at [509, 271] on button "Enregistrer" at bounding box center [511, 259] width 742 height 30
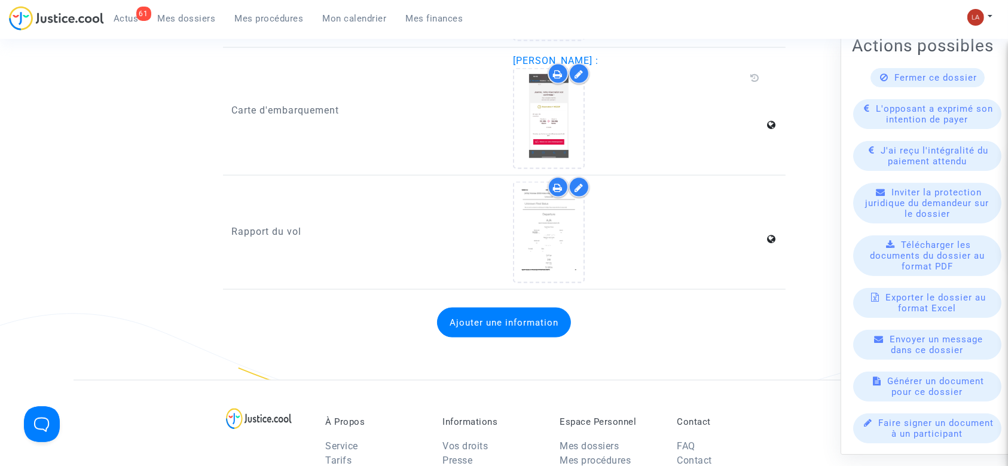
scroll to position [1753, 0]
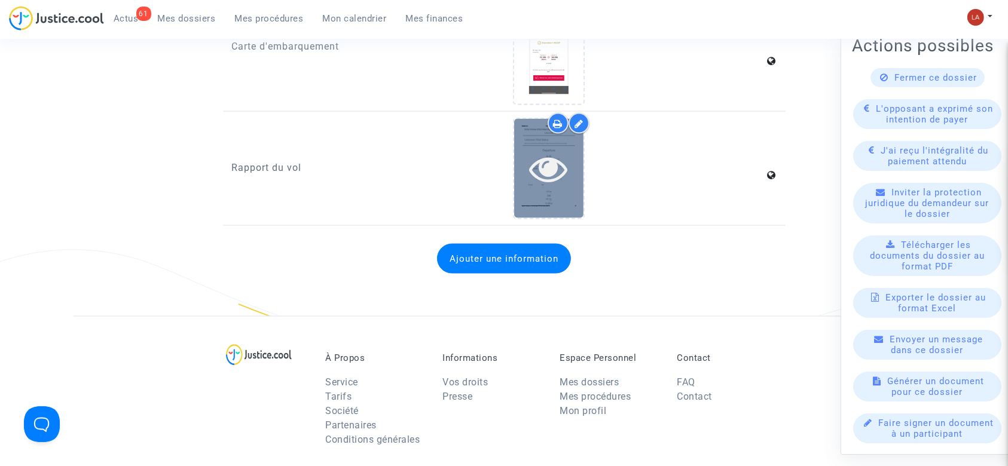
click at [566, 184] on div at bounding box center [548, 168] width 69 height 99
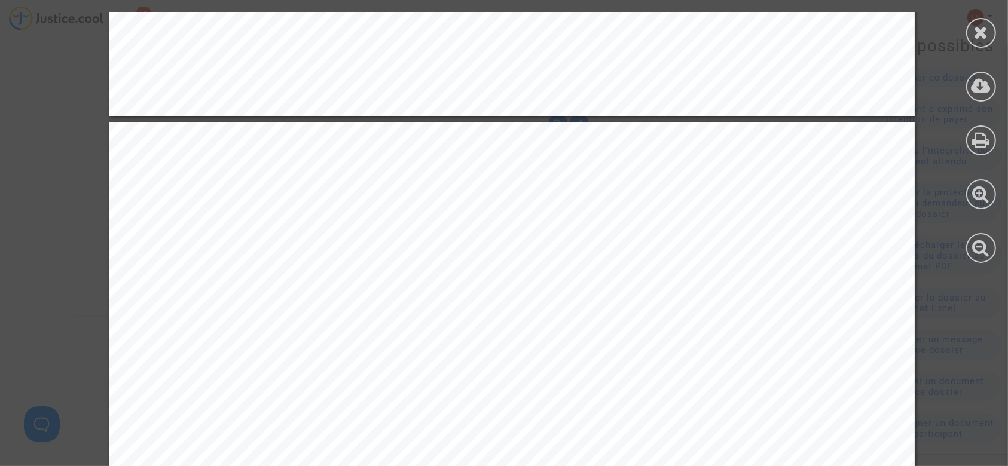
scroll to position [1354, 0]
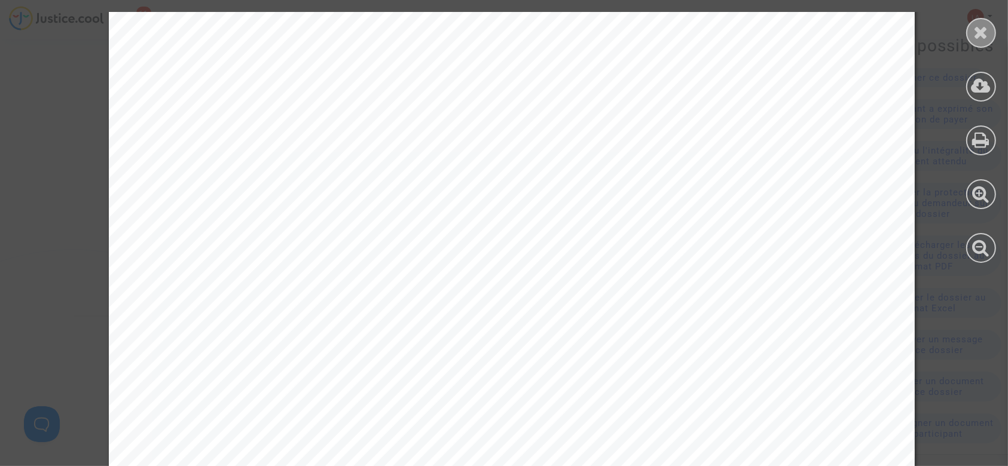
click at [983, 44] on div at bounding box center [981, 33] width 30 height 30
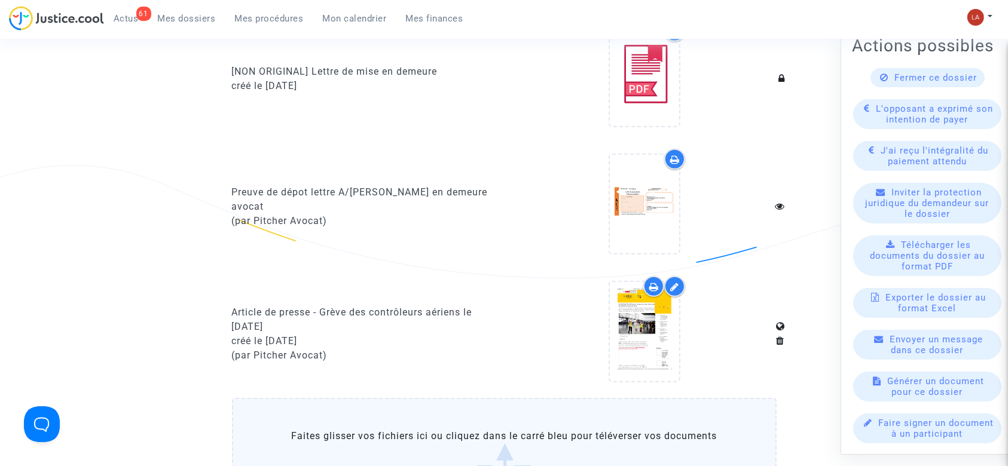
scroll to position [717, 0]
click at [521, 420] on label "Faites glisser vos fichiers ici ou cliquez dans le carré bleu pour téléverser v…" at bounding box center [504, 458] width 544 height 122
click at [0, 0] on input "Faites glisser vos fichiers ici ou cliquez dans le carré bleu pour téléverser v…" at bounding box center [0, 0] width 0 height 0
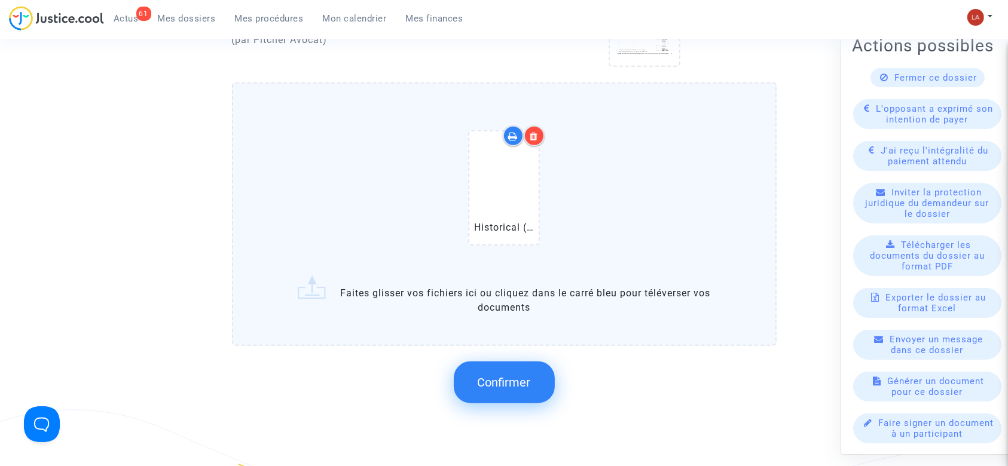
scroll to position [1115, 0]
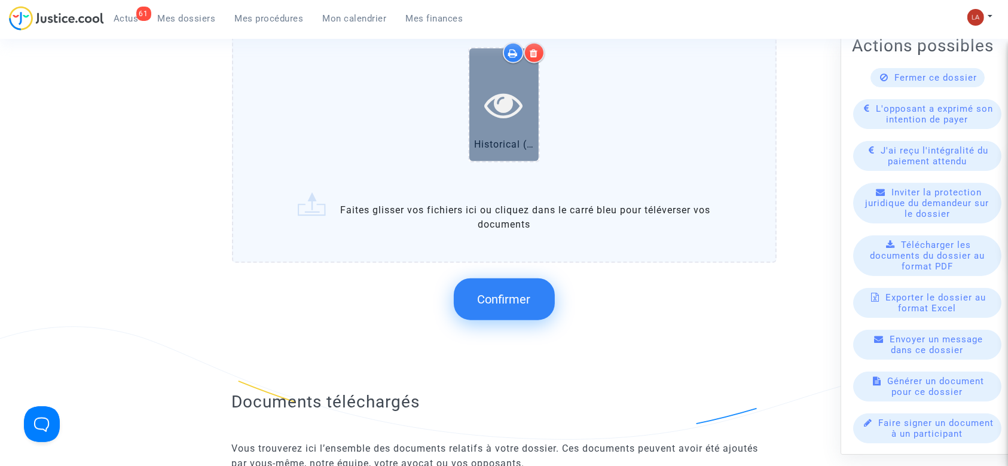
click at [481, 118] on div at bounding box center [503, 104] width 69 height 38
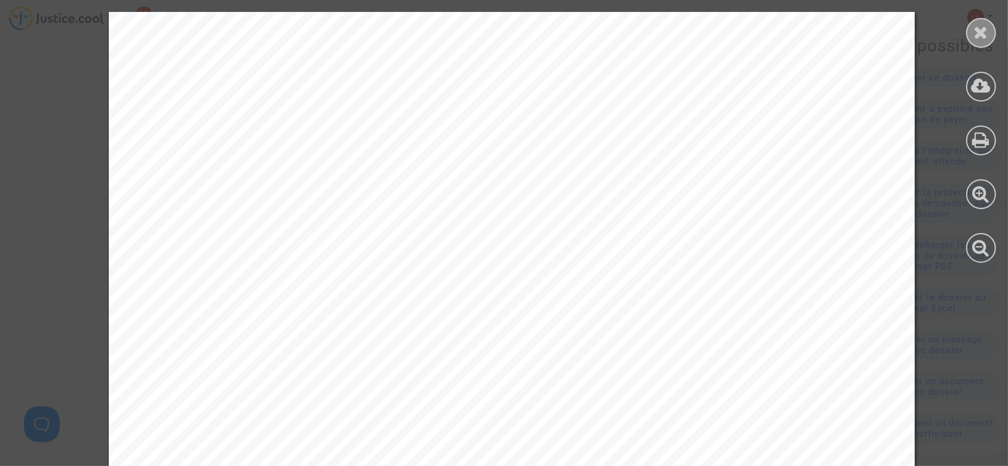
click at [968, 35] on div at bounding box center [981, 33] width 30 height 30
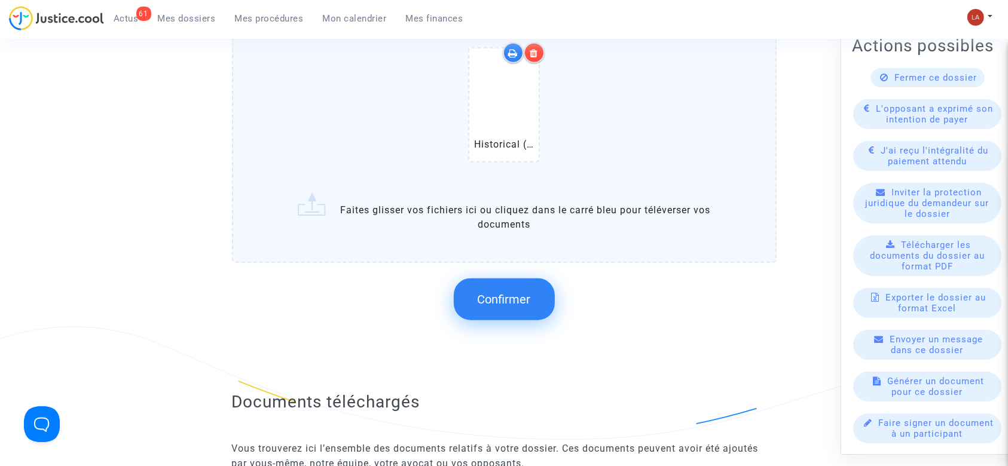
click at [543, 59] on div at bounding box center [524, 52] width 42 height 21
click at [535, 53] on icon at bounding box center [534, 53] width 8 height 10
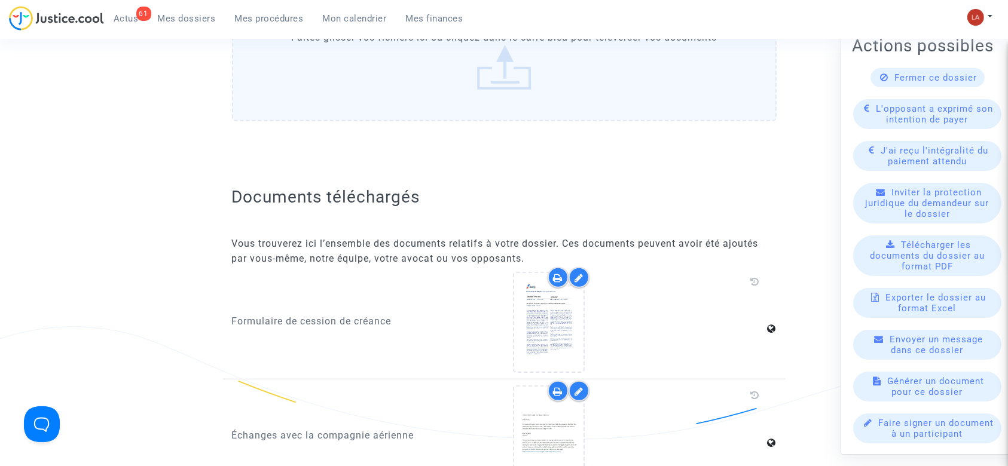
click at [609, 103] on label "Faites glisser vos fichiers ici ou cliquez dans le carré bleu pour téléverser v…" at bounding box center [504, 60] width 544 height 122
click at [0, 0] on input "Faites glisser vos fichiers ici ou cliquez dans le carré bleu pour téléverser v…" at bounding box center [0, 0] width 0 height 0
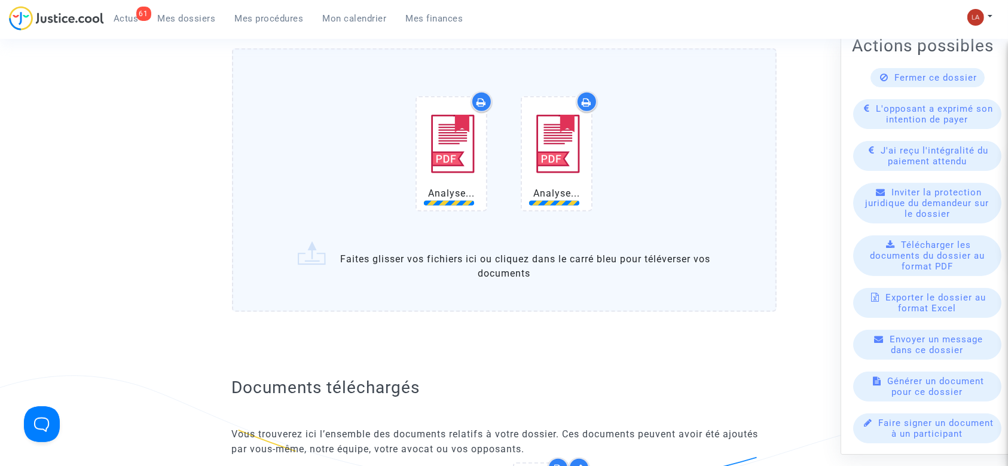
scroll to position [1036, 0]
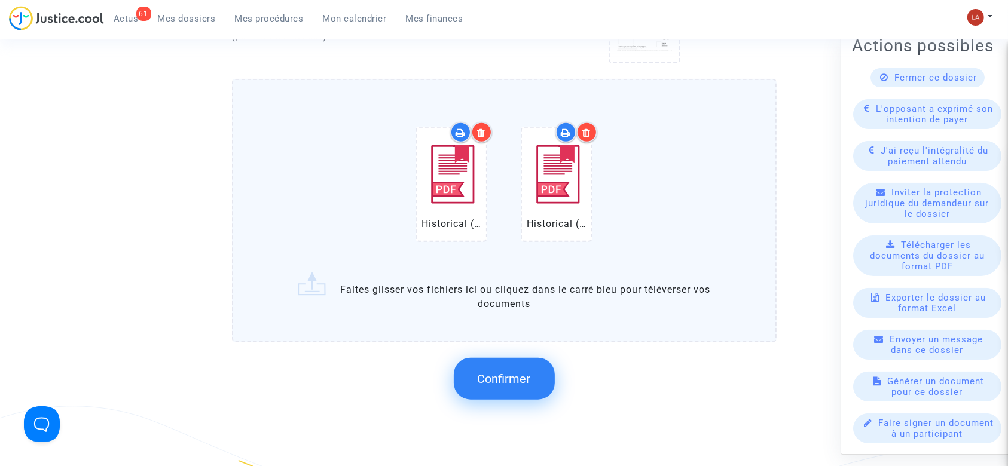
click at [470, 207] on div at bounding box center [451, 184] width 69 height 113
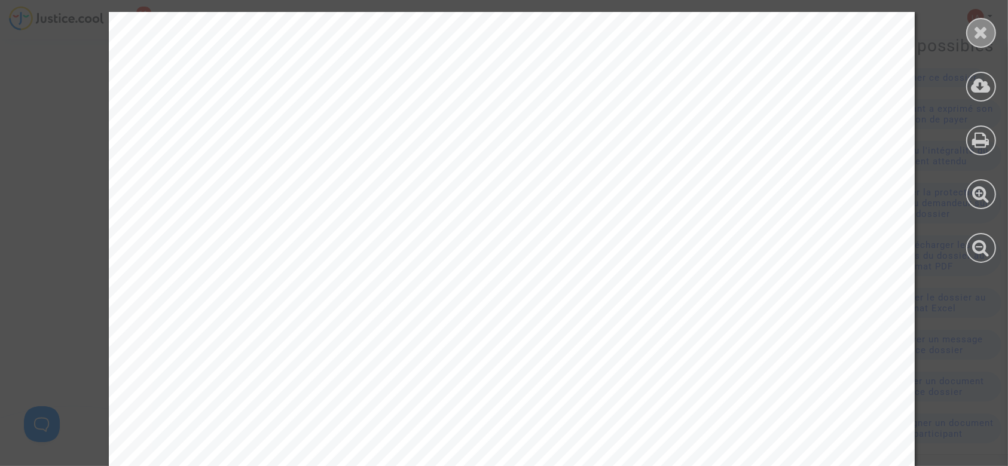
click at [984, 37] on icon at bounding box center [981, 32] width 15 height 18
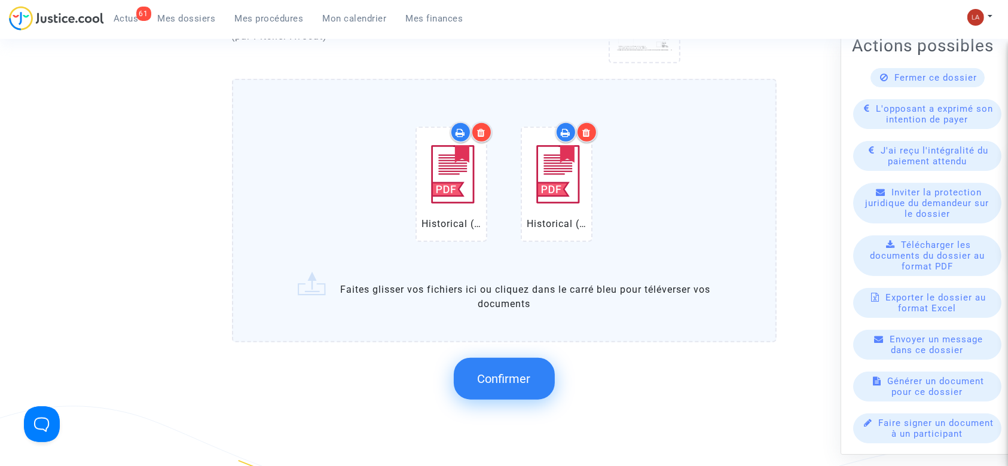
click at [476, 389] on button "Confirmer" at bounding box center [504, 379] width 101 height 42
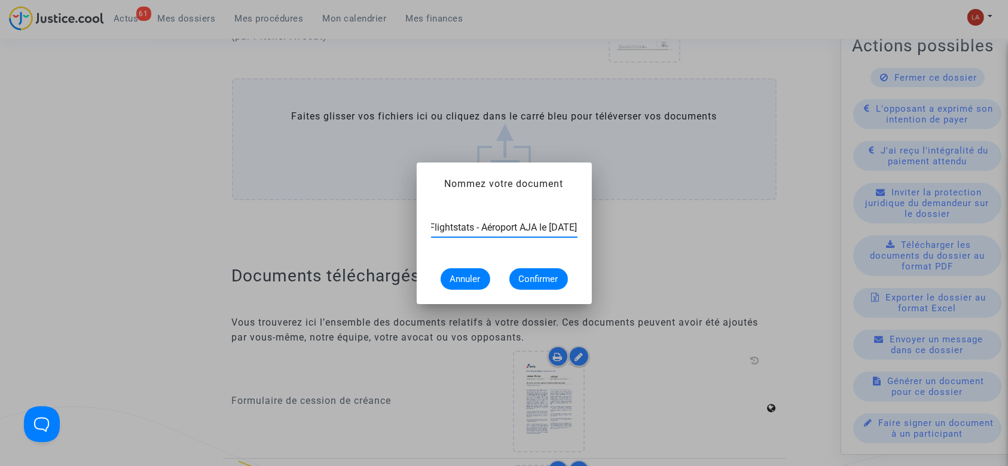
scroll to position [0, 56]
type input "Extrait Flightstats - Aéroport AJA le 26 juin 2022"
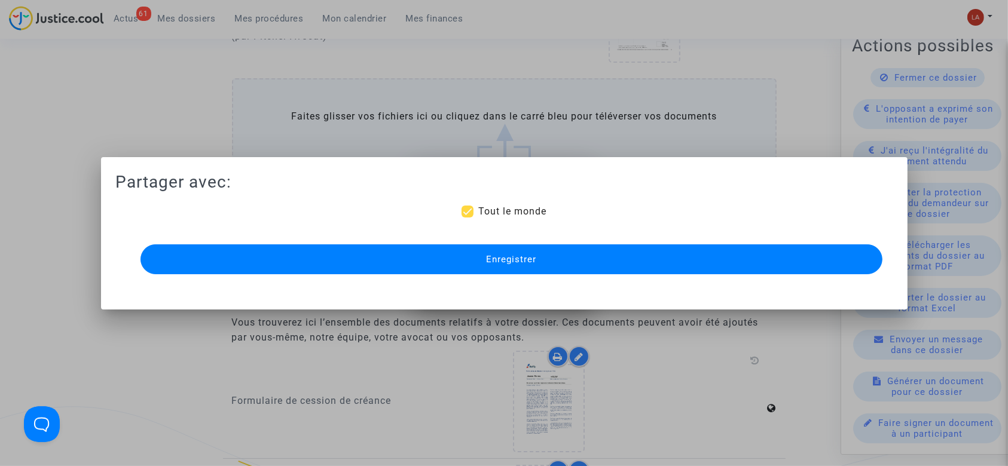
scroll to position [0, 0]
click at [538, 253] on button "Enregistrer" at bounding box center [511, 259] width 742 height 30
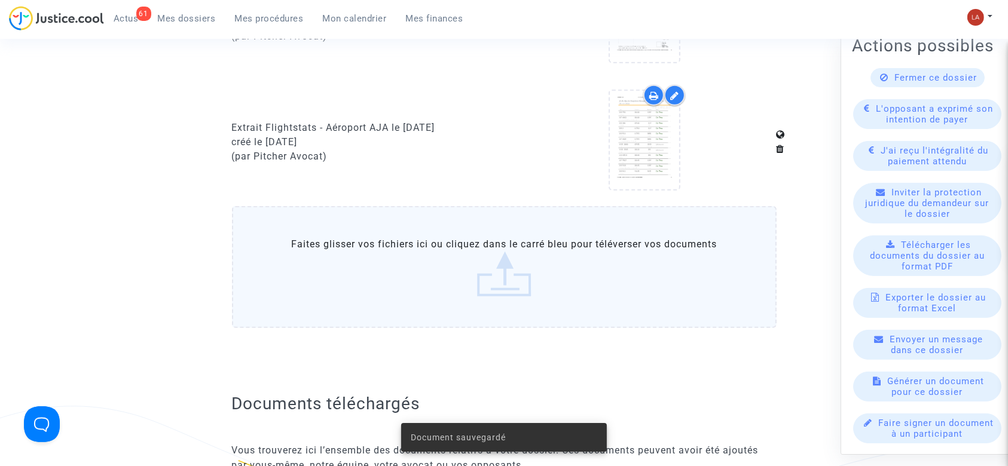
click at [458, 264] on label "Faites glisser vos fichiers ici ou cliquez dans le carré bleu pour téléverser v…" at bounding box center [504, 267] width 544 height 122
click at [0, 0] on input "Faites glisser vos fichiers ici ou cliquez dans le carré bleu pour téléverser v…" at bounding box center [0, 0] width 0 height 0
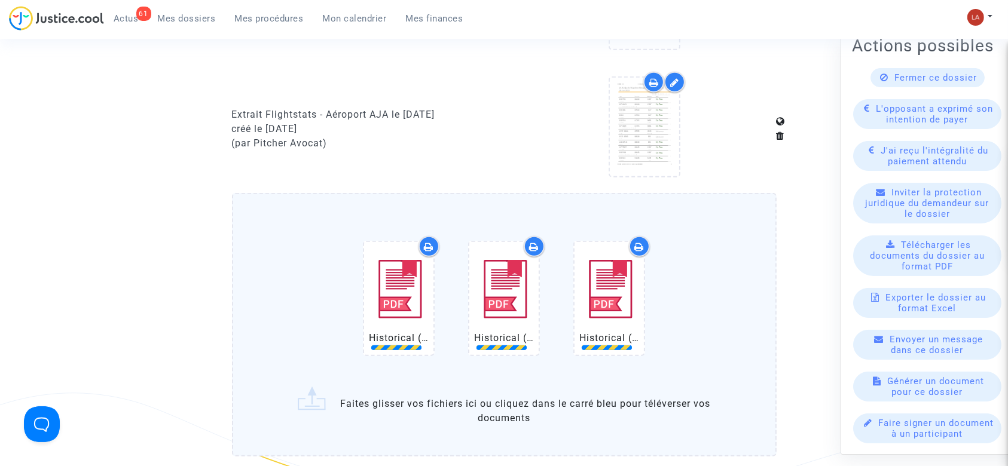
scroll to position [1275, 0]
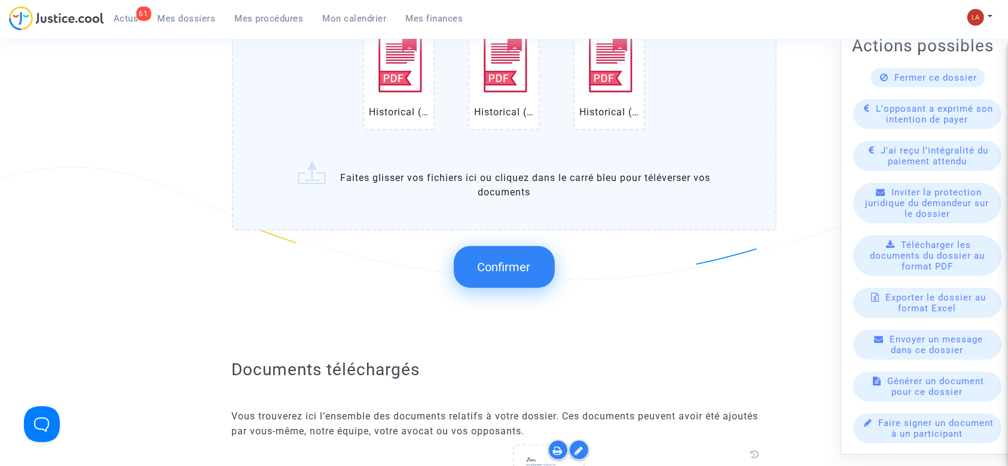
click at [516, 262] on span "Confirmer" at bounding box center [504, 267] width 53 height 14
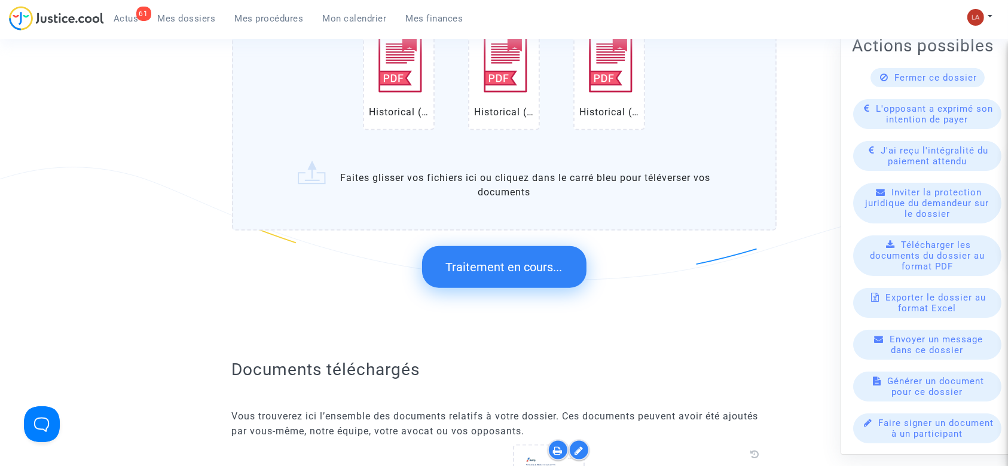
scroll to position [0, 0]
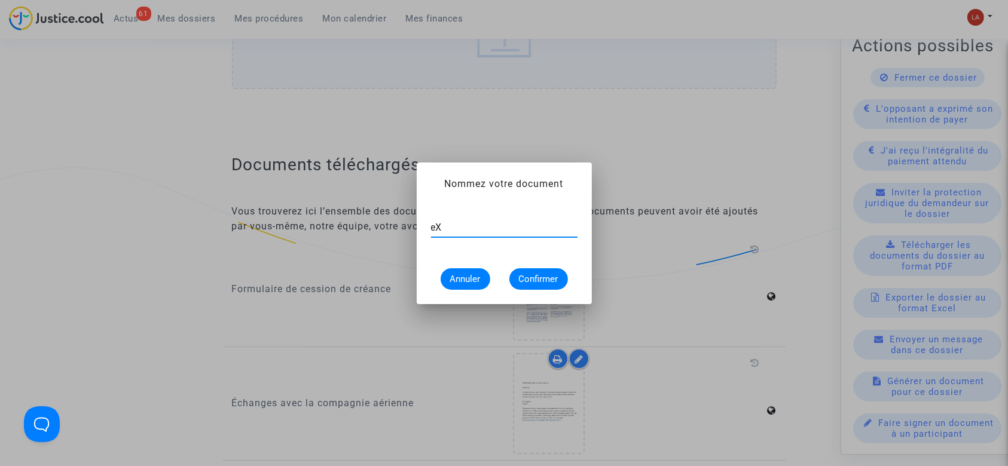
type input "e"
type input "Extrait Flighstats - Aéroport NTE le 26 juin 2022"
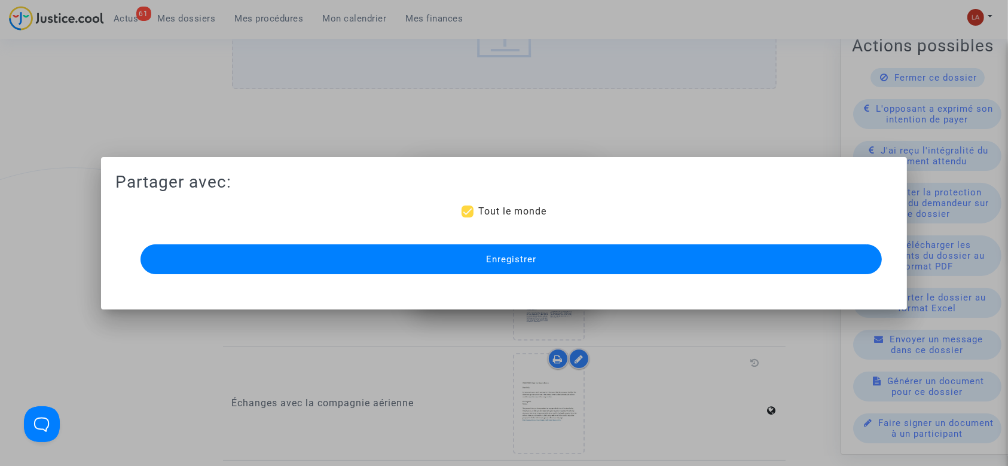
scroll to position [0, 0]
click at [516, 261] on span "Enregistrer" at bounding box center [511, 259] width 50 height 11
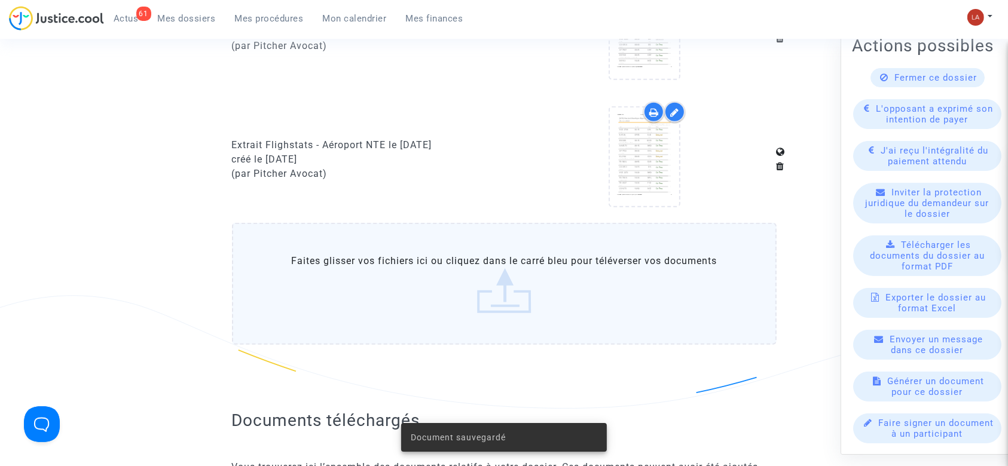
scroll to position [1036, 0]
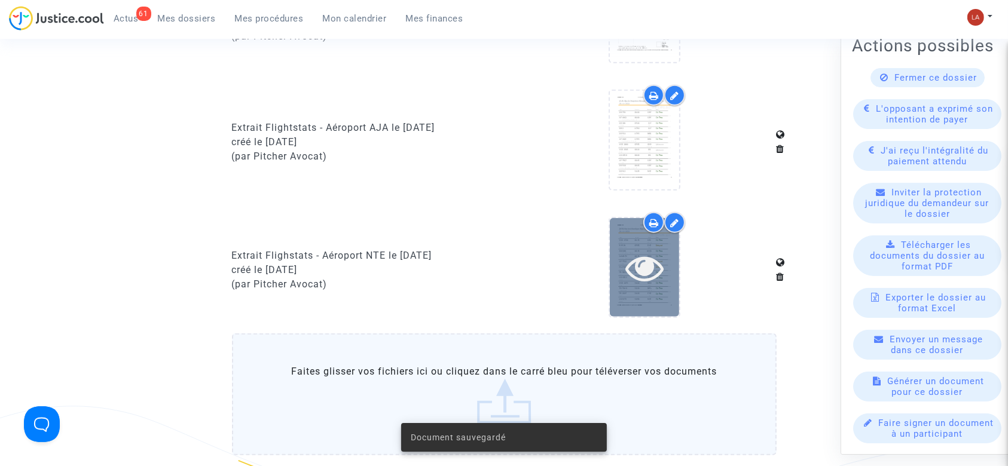
click at [628, 294] on div at bounding box center [644, 267] width 69 height 99
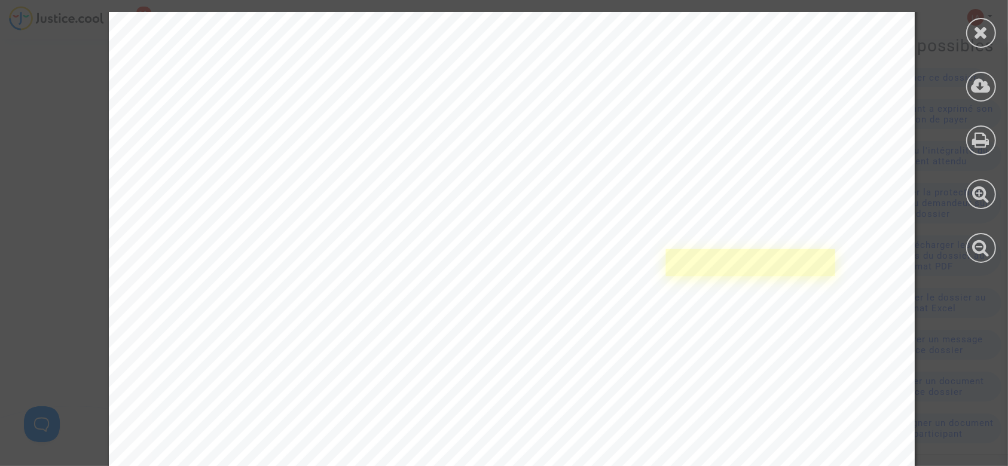
scroll to position [5817, 0]
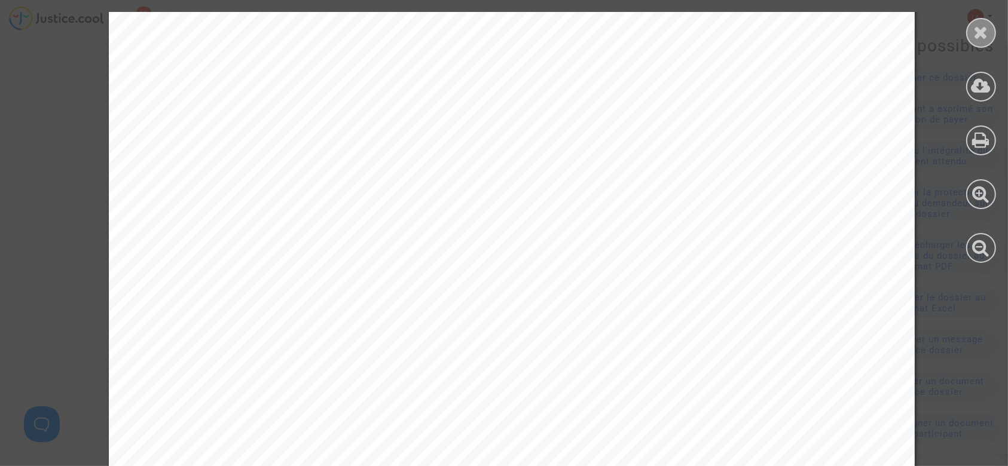
click at [986, 23] on icon at bounding box center [981, 32] width 15 height 18
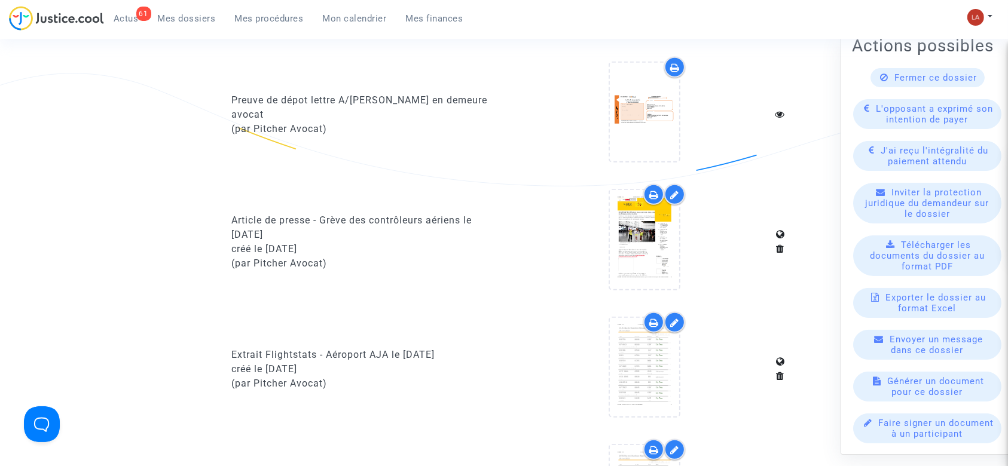
scroll to position [876, 0]
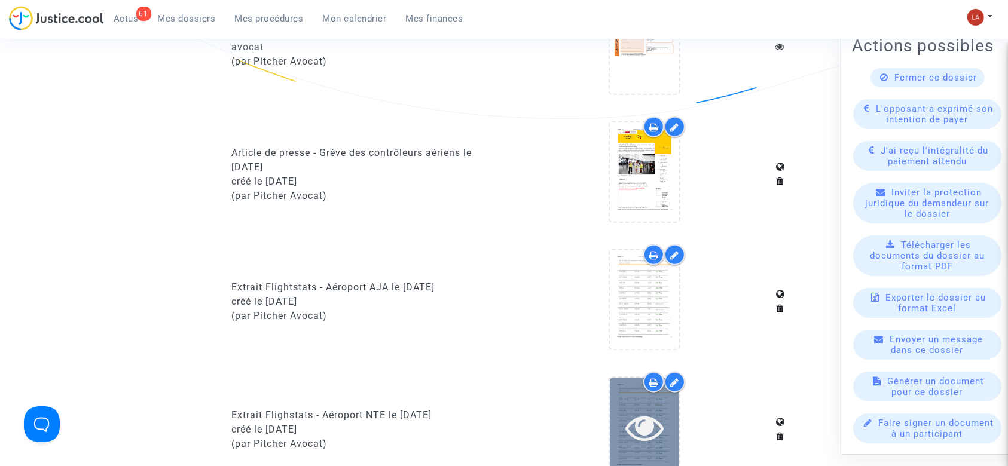
click at [636, 411] on icon at bounding box center [644, 427] width 39 height 38
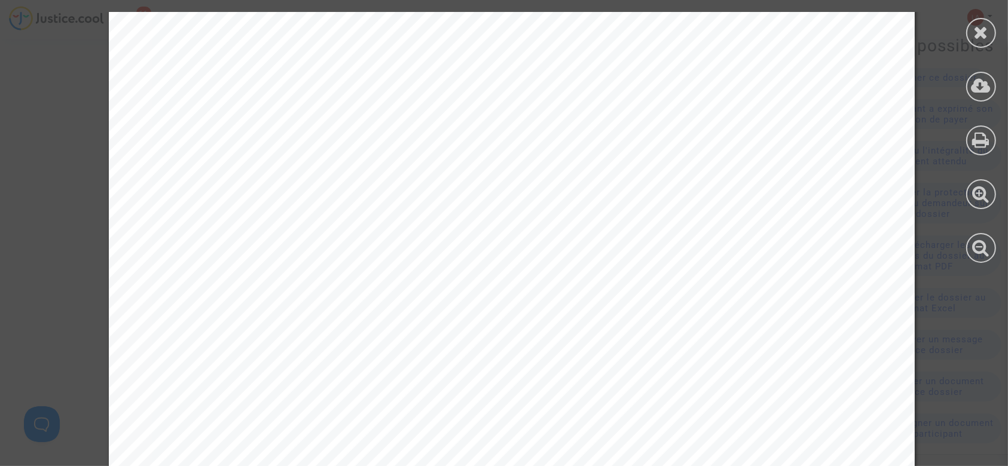
scroll to position [6436, 0]
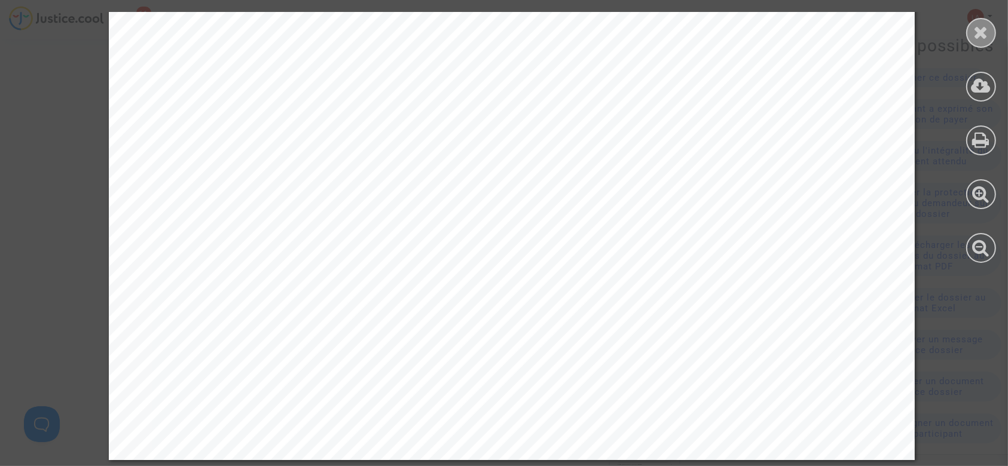
click at [984, 29] on icon at bounding box center [981, 32] width 15 height 18
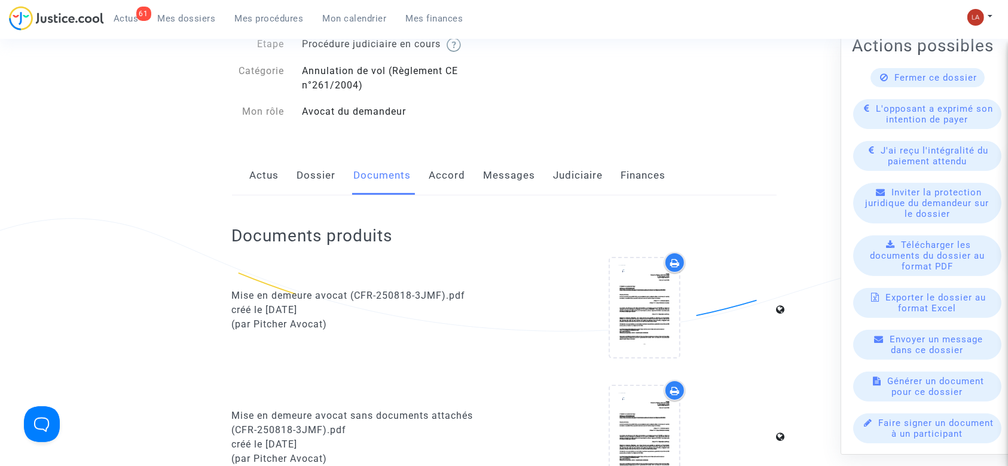
scroll to position [0, 0]
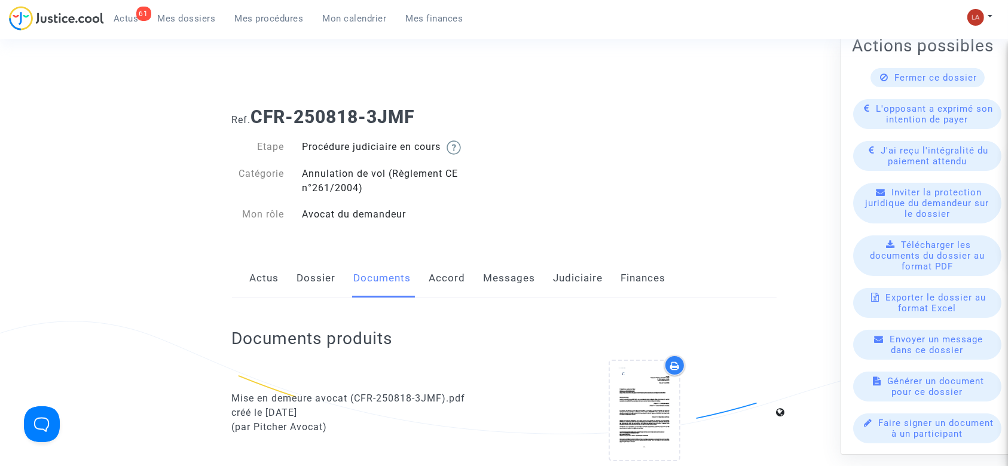
click at [312, 265] on link "Dossier" at bounding box center [316, 278] width 39 height 39
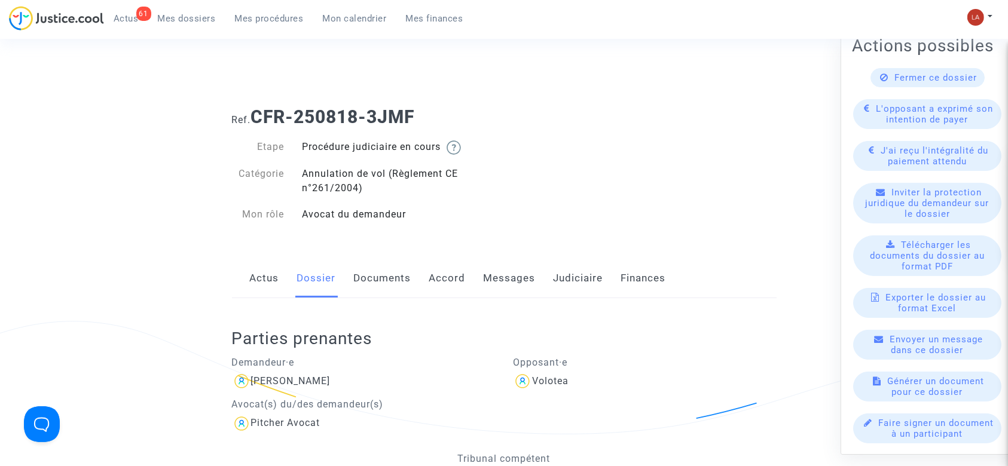
click at [409, 270] on link "Documents" at bounding box center [382, 278] width 57 height 39
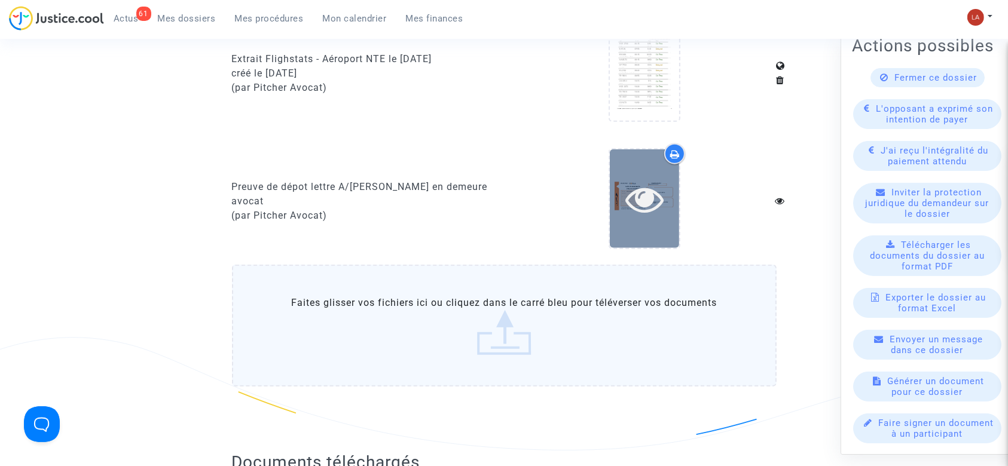
scroll to position [1036, 0]
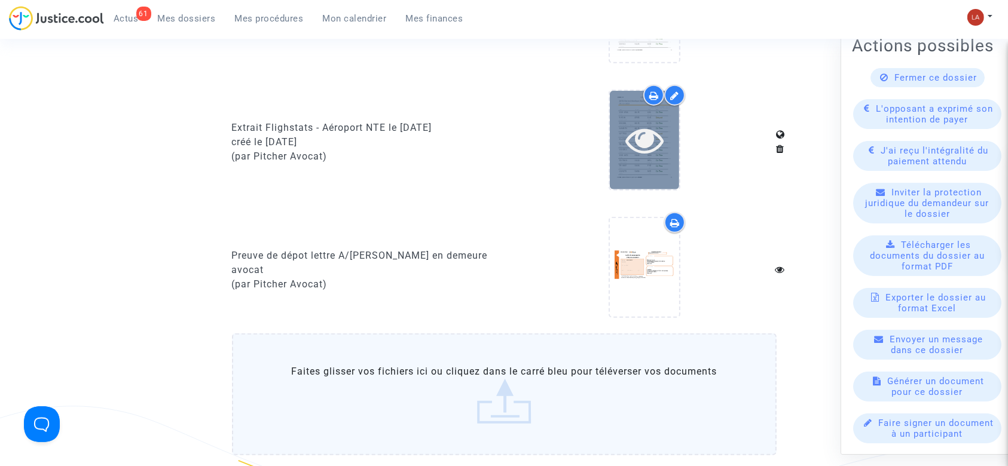
click at [642, 174] on div at bounding box center [644, 140] width 69 height 99
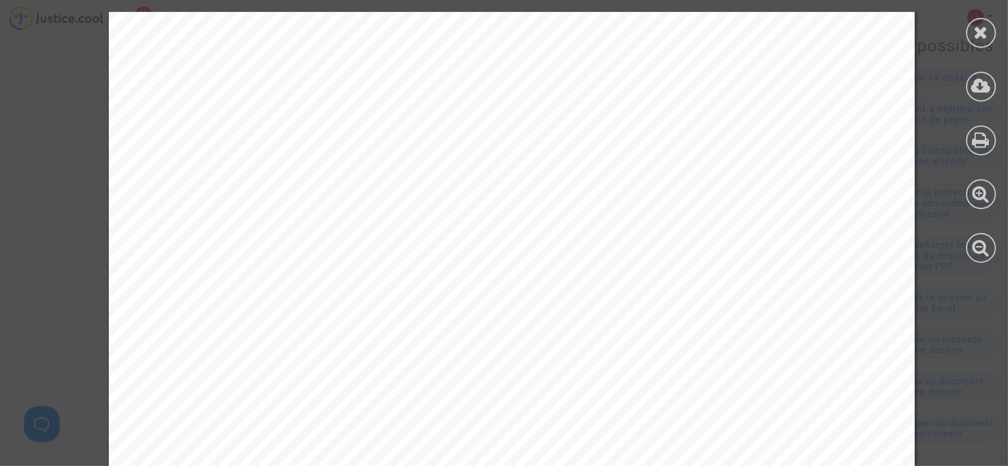
scroll to position [1593, 0]
click at [968, 45] on div at bounding box center [981, 137] width 54 height 275
click at [971, 36] on div at bounding box center [981, 33] width 30 height 30
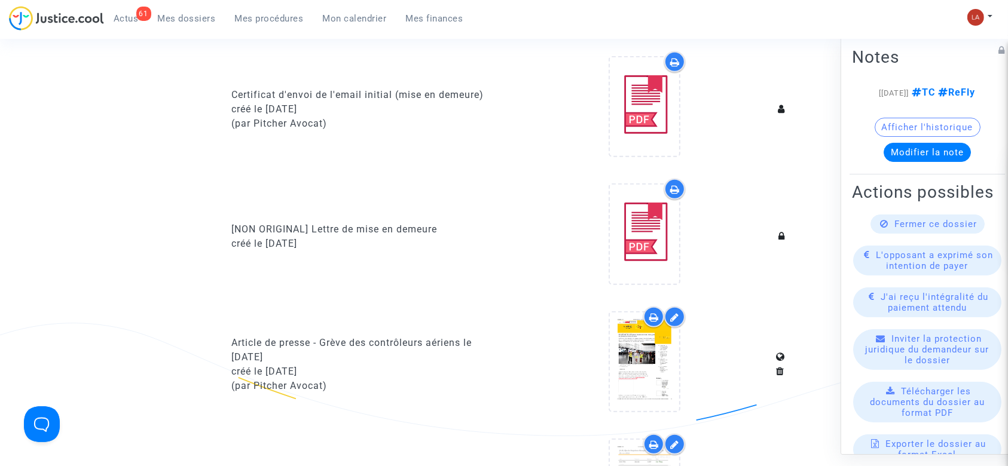
scroll to position [558, 0]
click at [925, 162] on button "Modifier la note" at bounding box center [926, 152] width 87 height 19
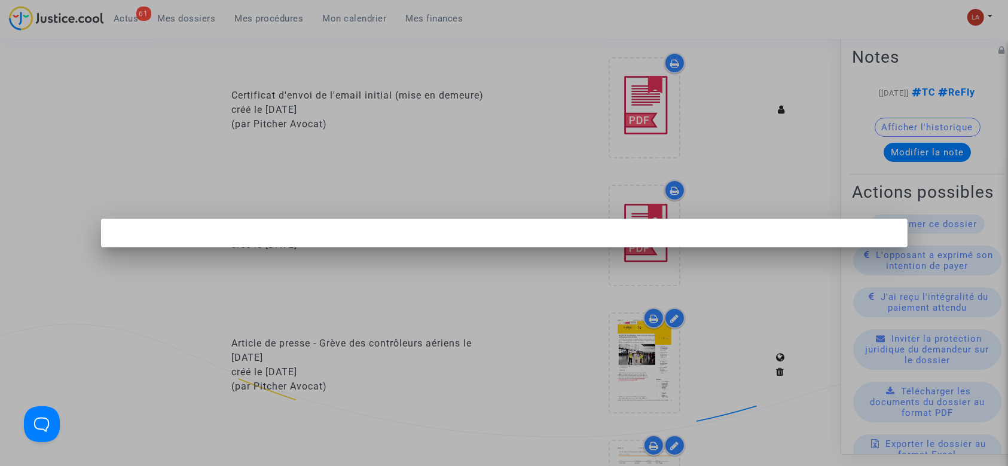
scroll to position [0, 0]
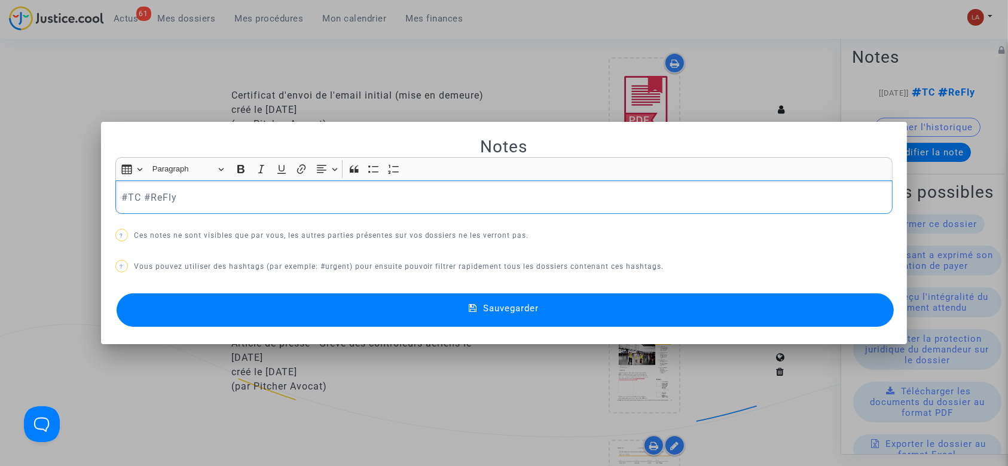
click at [279, 201] on p "#TC #ReFly" at bounding box center [503, 197] width 765 height 15
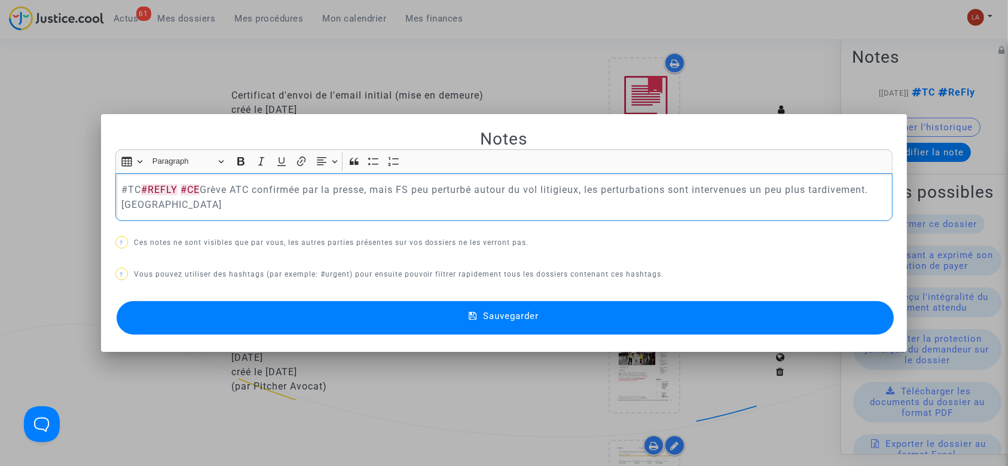
click at [235, 320] on button "Sauvegarder" at bounding box center [506, 317] width 778 height 33
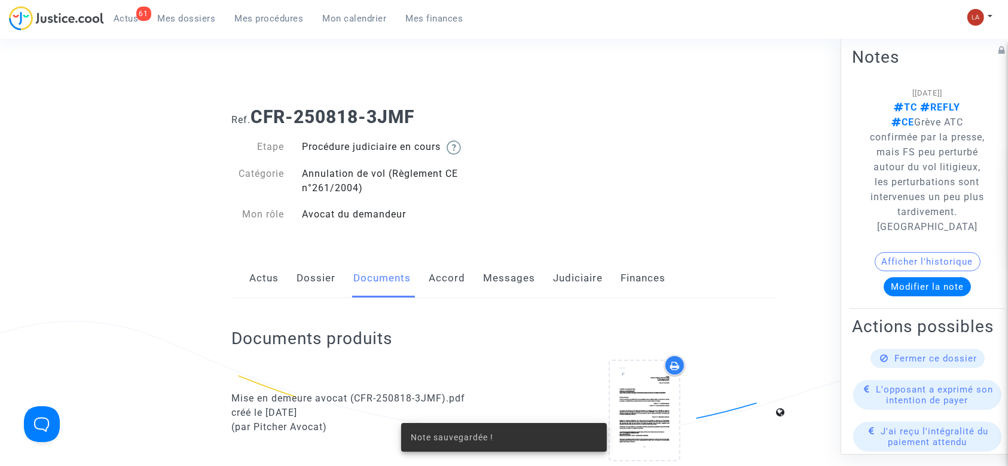
click at [495, 274] on link "Messages" at bounding box center [510, 278] width 52 height 39
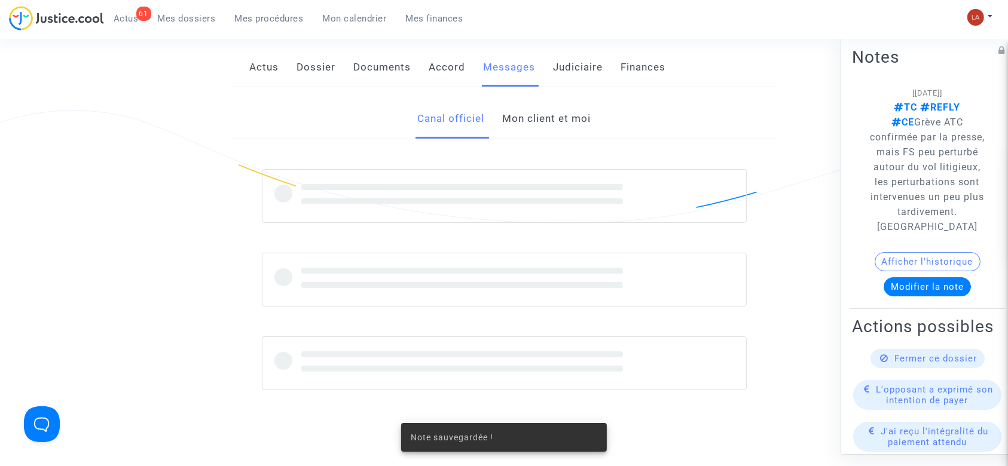
scroll to position [319, 0]
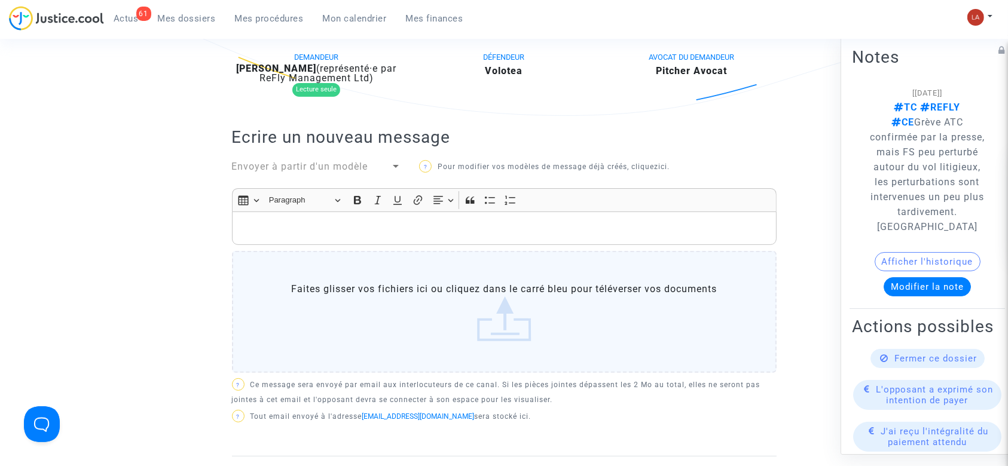
click at [301, 168] on span "Envoyer à partir d'un modèle" at bounding box center [300, 166] width 136 height 11
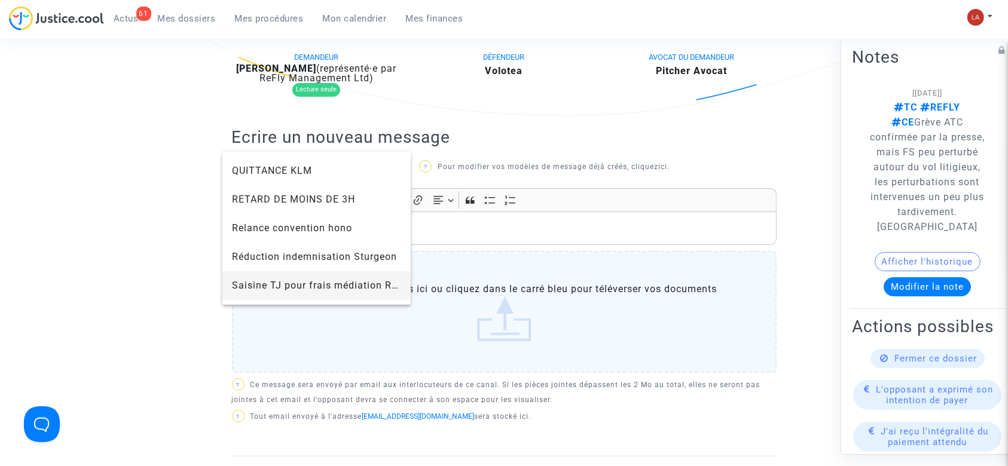
scroll to position [1195, 0]
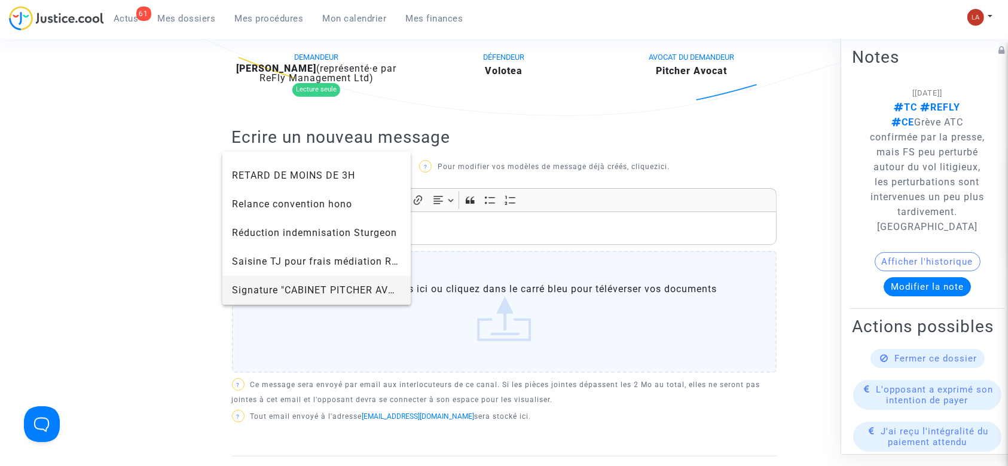
click at [258, 286] on span "Signature "CABINET PITCHER AVOCAT"" at bounding box center [325, 289] width 186 height 11
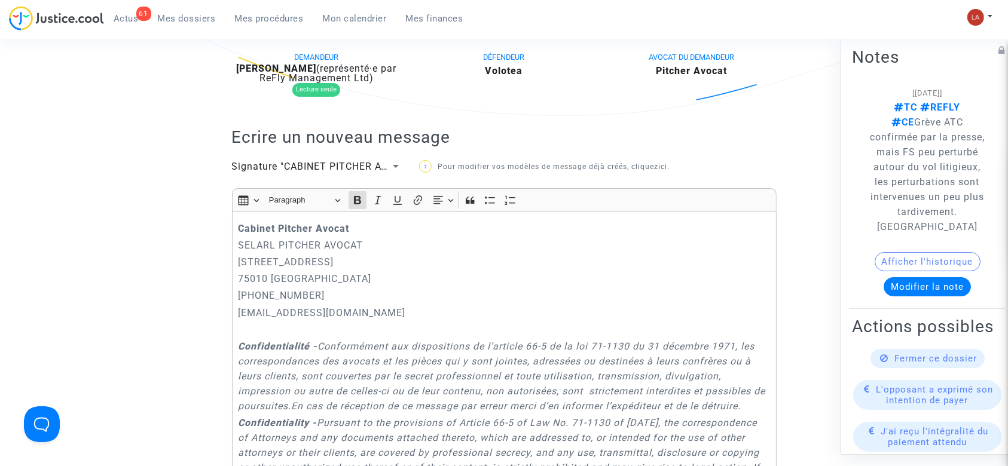
click at [238, 226] on strong "Cabinet Pitcher Avocat" at bounding box center [293, 228] width 111 height 11
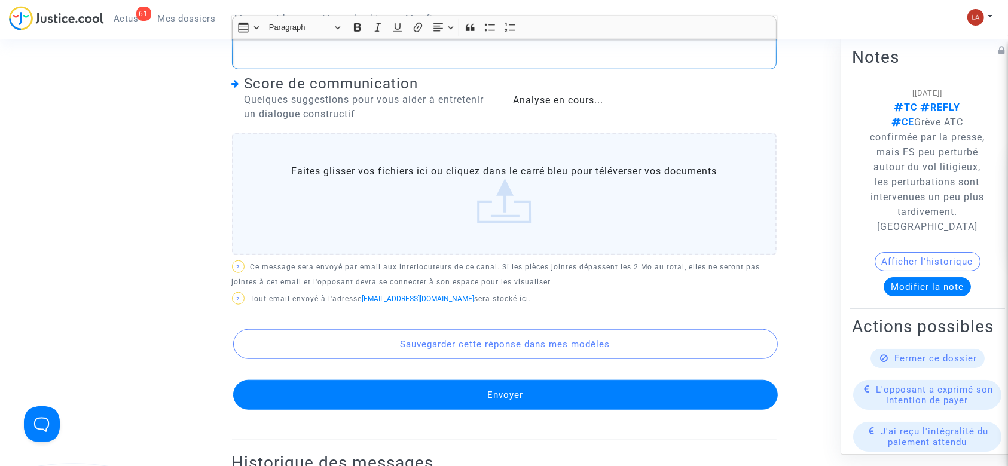
scroll to position [1115, 0]
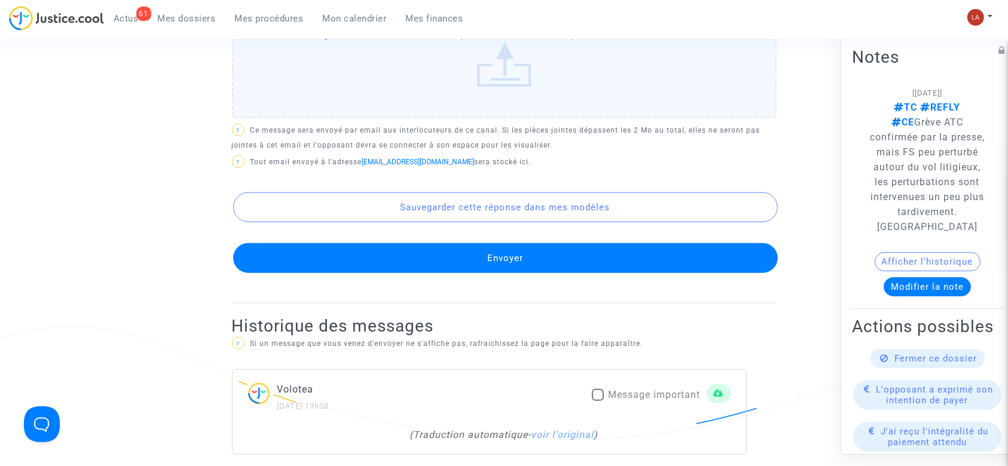
click at [444, 273] on button "Envoyer" at bounding box center [505, 258] width 544 height 30
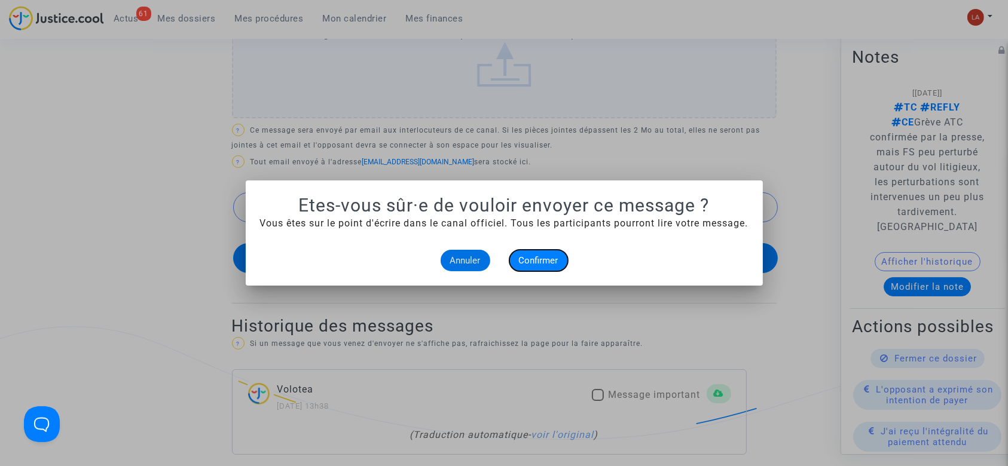
click at [536, 258] on span "Confirmer" at bounding box center [538, 260] width 39 height 11
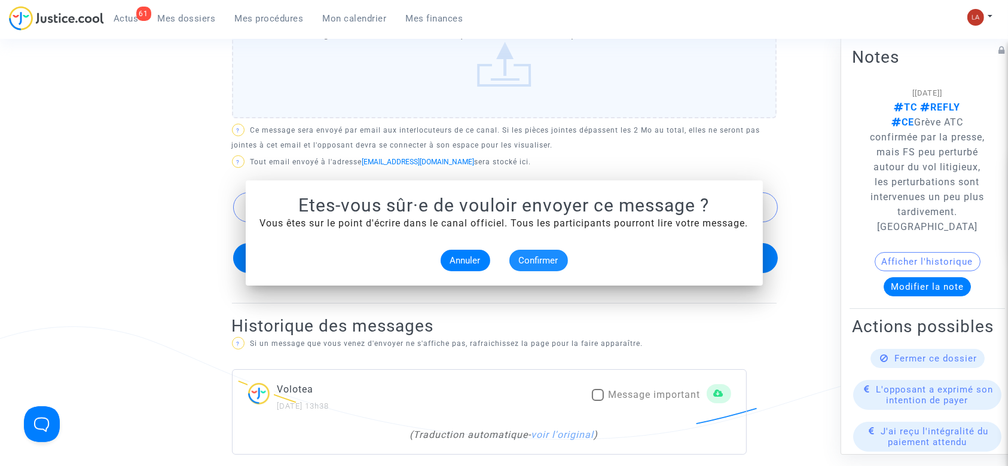
scroll to position [1115, 0]
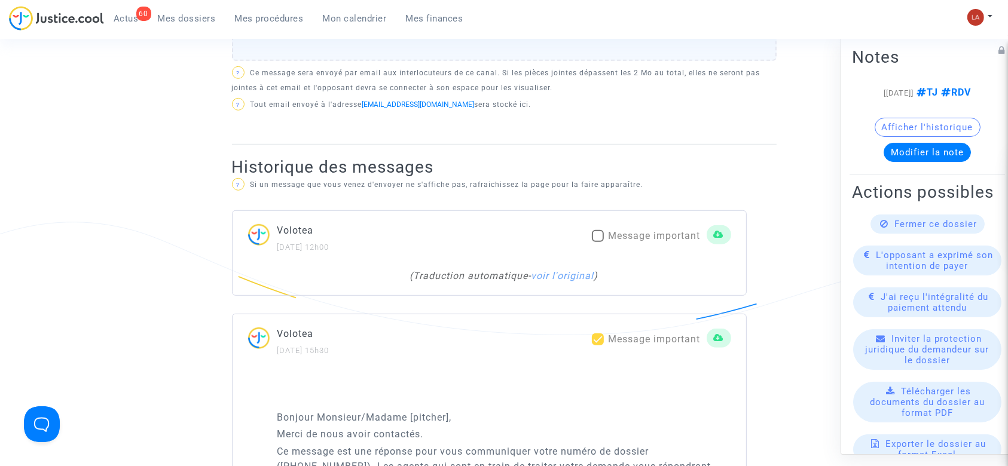
scroll to position [637, 0]
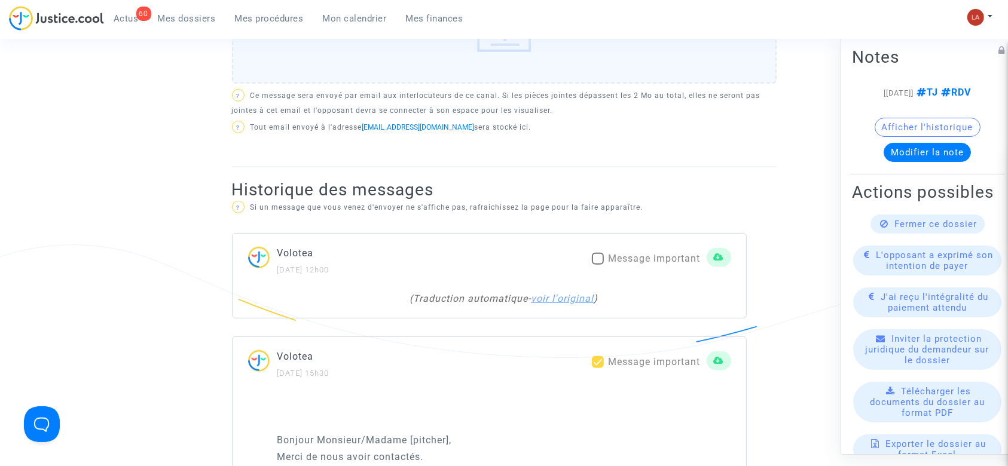
click at [572, 294] on link "voir l'original" at bounding box center [562, 298] width 63 height 11
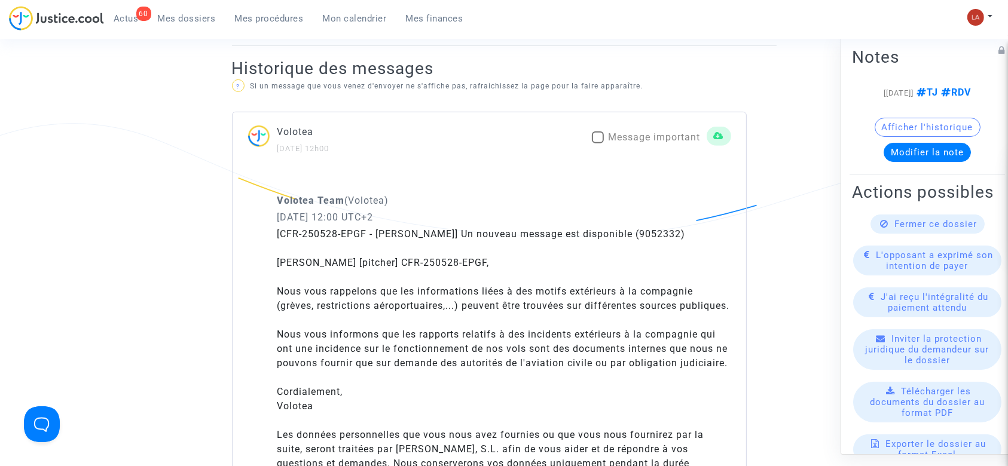
scroll to position [876, 0]
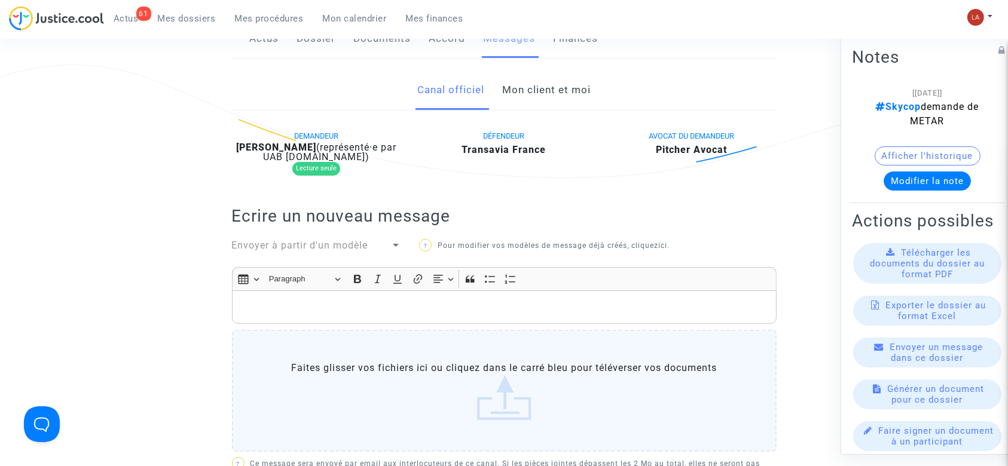
scroll to position [159, 0]
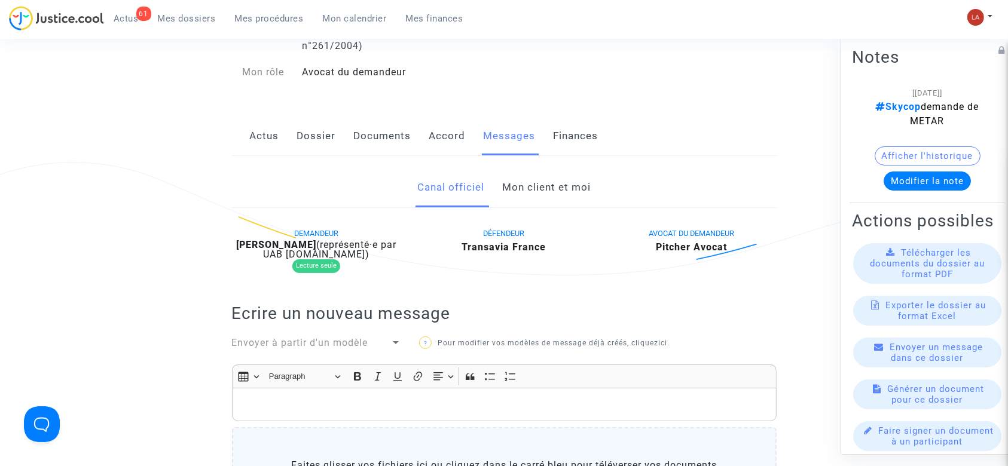
click at [257, 144] on link "Actus" at bounding box center [264, 136] width 29 height 39
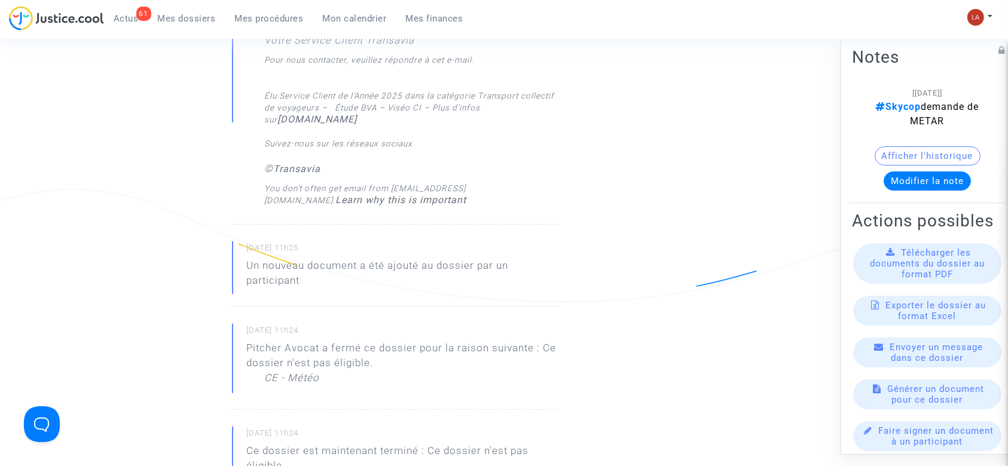
scroll to position [717, 0]
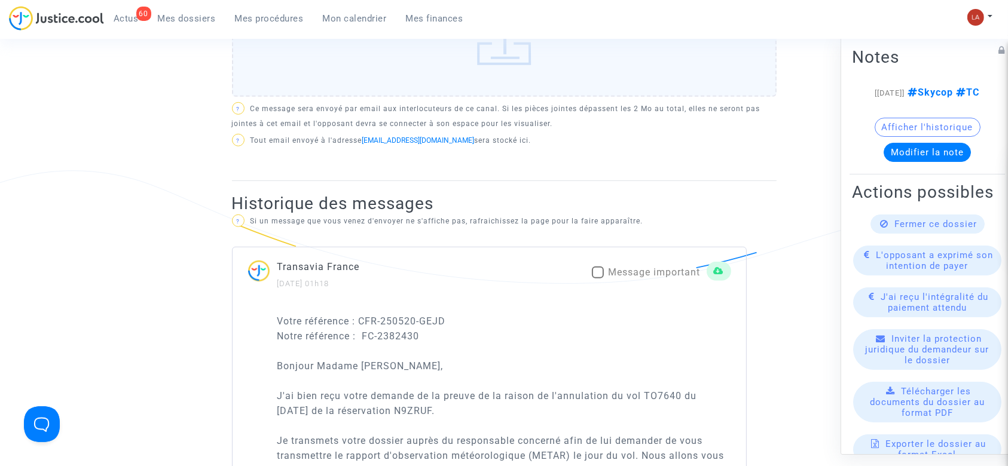
scroll to position [797, 0]
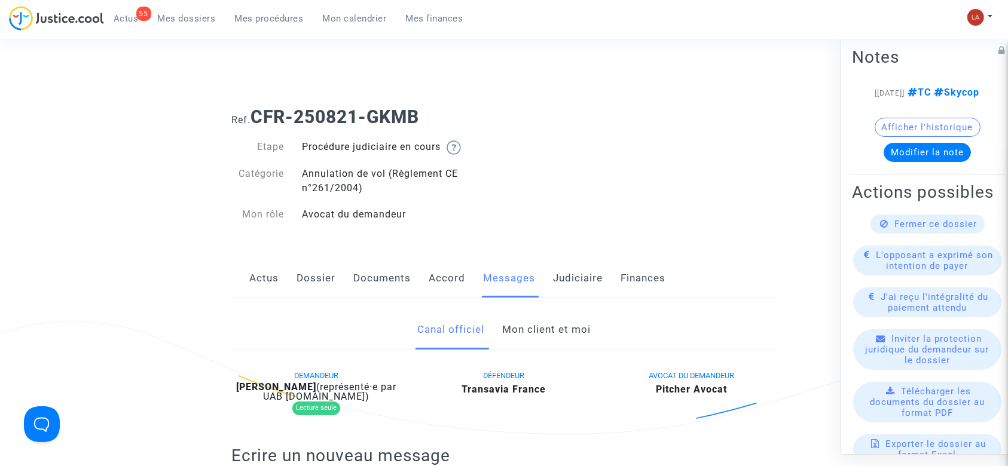
drag, startPoint x: 288, startPoint y: 265, endPoint x: 296, endPoint y: 267, distance: 8.0
click at [288, 265] on div "Actus Dossier Documents Accord Messages Judiciaire Finances" at bounding box center [504, 279] width 544 height 40
click at [299, 267] on link "Dossier" at bounding box center [316, 278] width 39 height 39
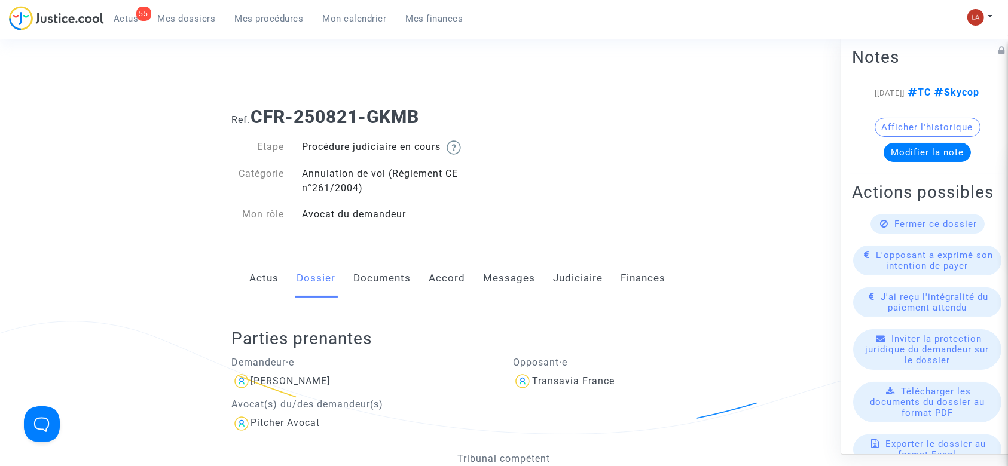
click at [380, 293] on link "Documents" at bounding box center [382, 278] width 57 height 39
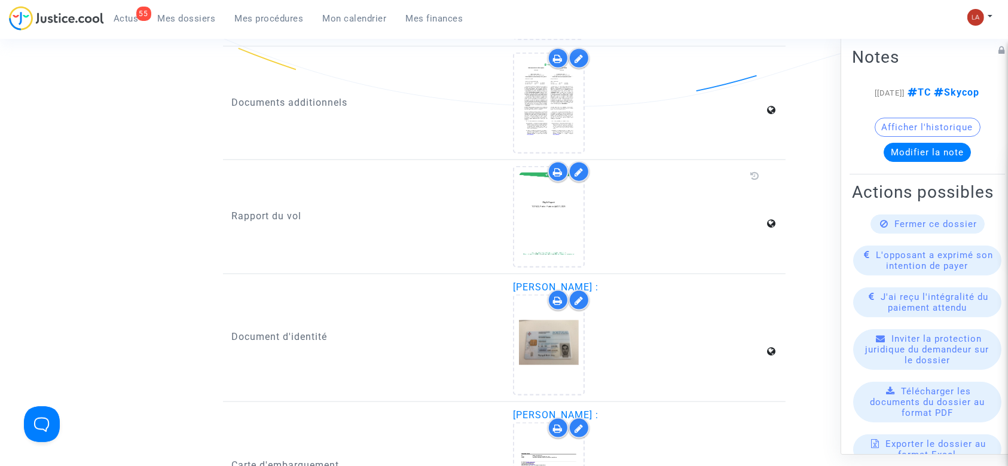
scroll to position [1593, 0]
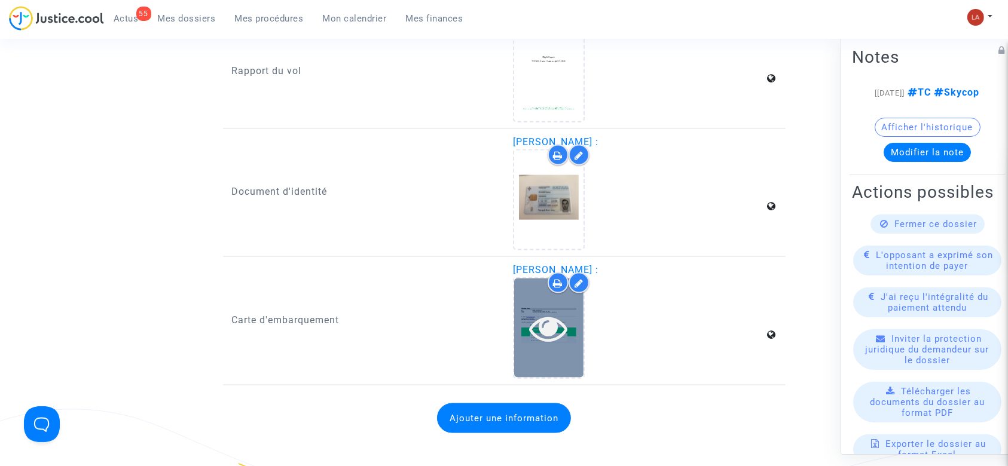
click at [558, 343] on div at bounding box center [548, 328] width 69 height 99
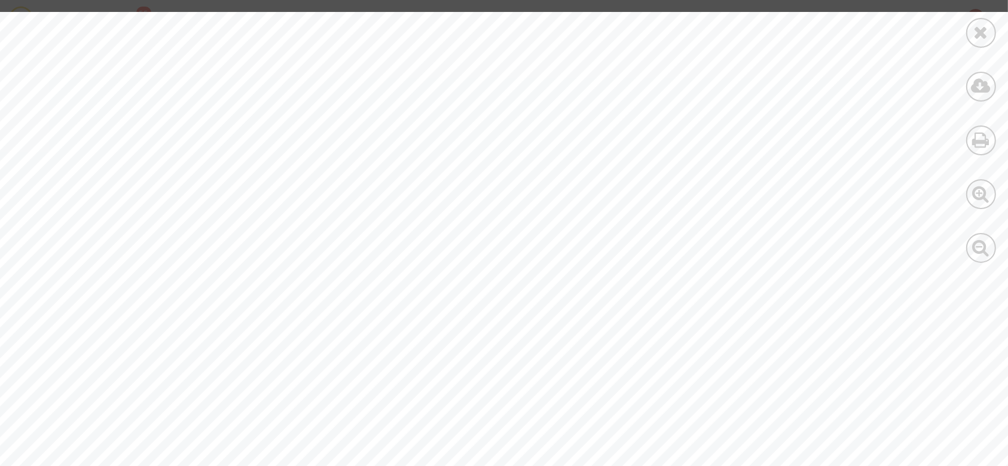
drag, startPoint x: 992, startPoint y: 23, endPoint x: 983, endPoint y: 29, distance: 10.3
click at [991, 25] on div at bounding box center [981, 33] width 30 height 30
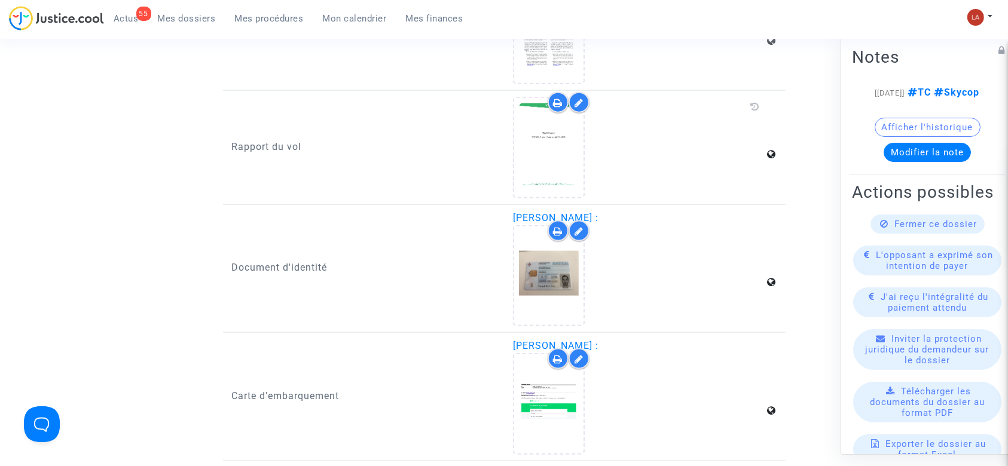
scroll to position [1434, 0]
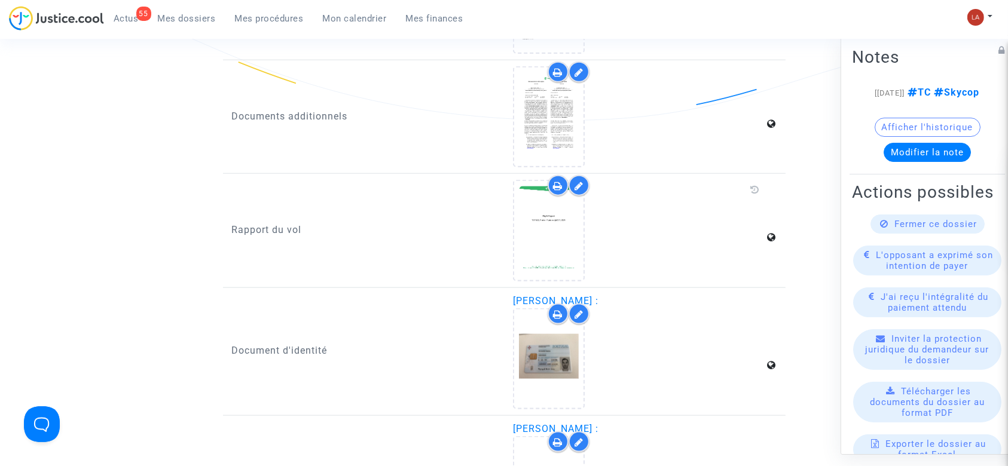
click at [587, 183] on div at bounding box center [578, 185] width 21 height 21
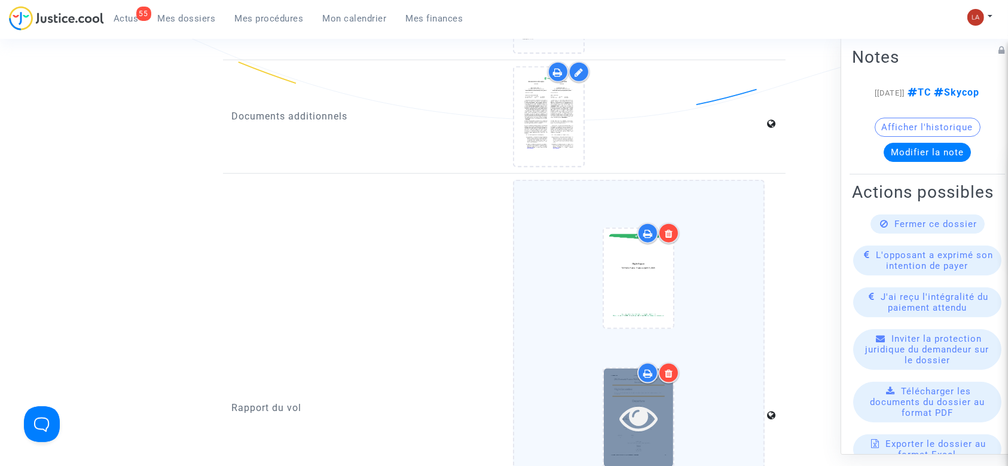
click at [630, 413] on icon at bounding box center [638, 418] width 39 height 38
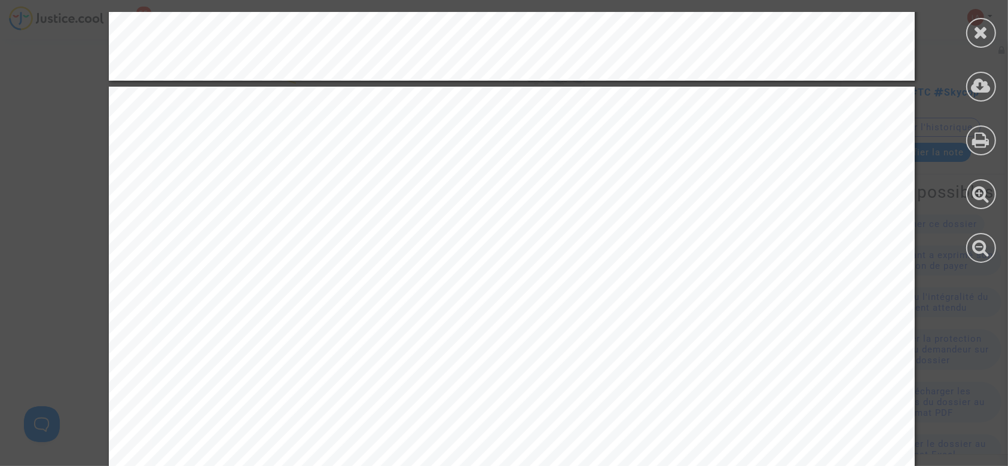
scroll to position [1275, 0]
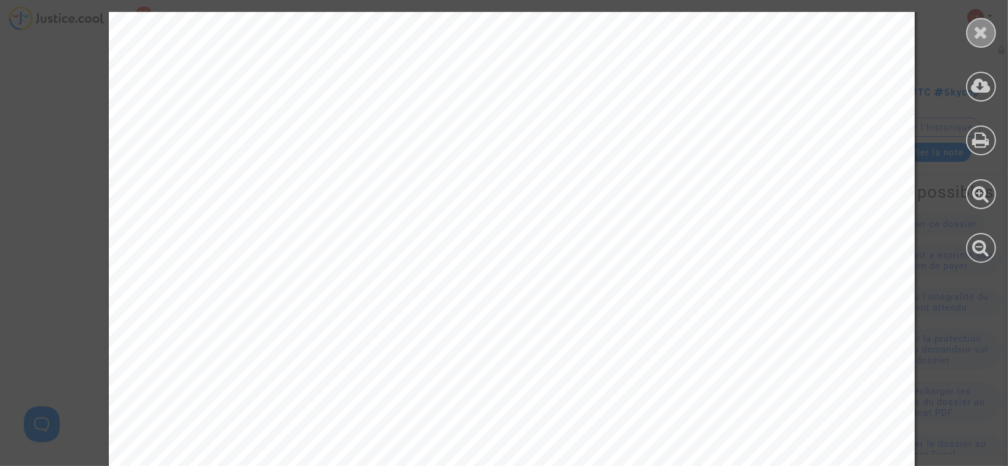
click at [981, 29] on icon at bounding box center [981, 32] width 15 height 18
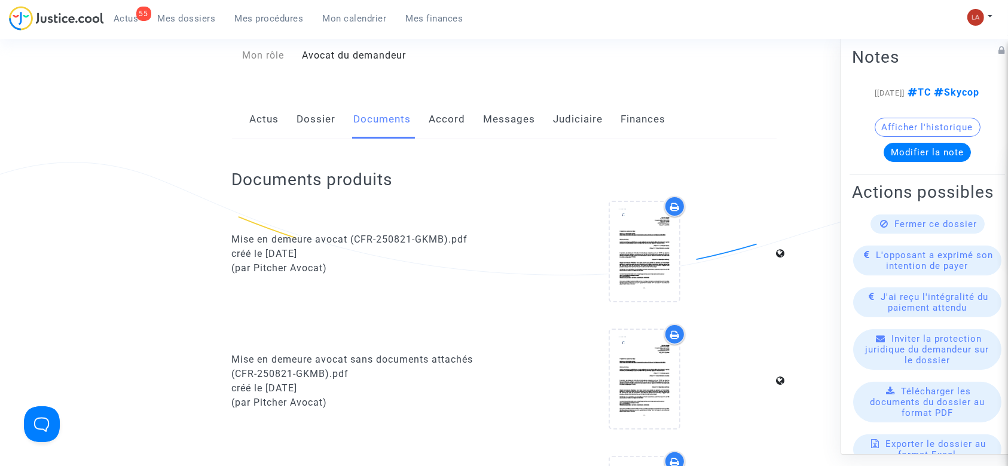
scroll to position [0, 0]
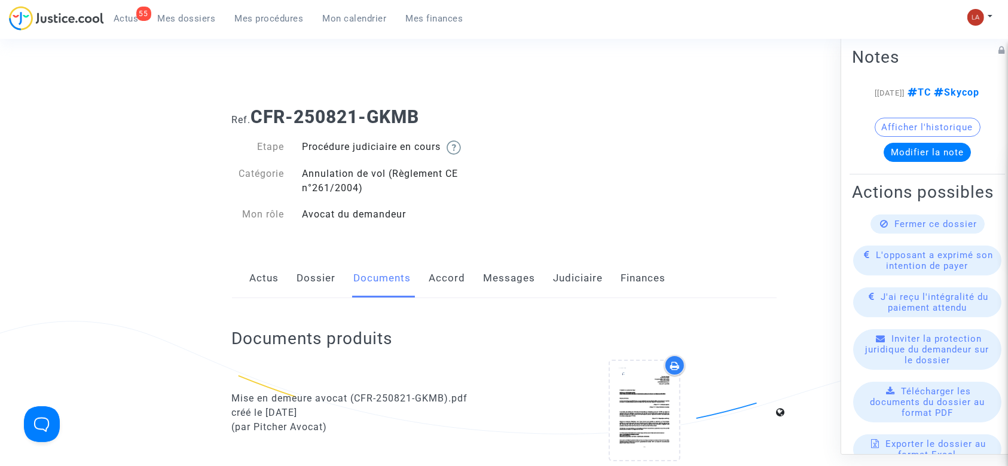
click at [496, 283] on link "Messages" at bounding box center [510, 278] width 52 height 39
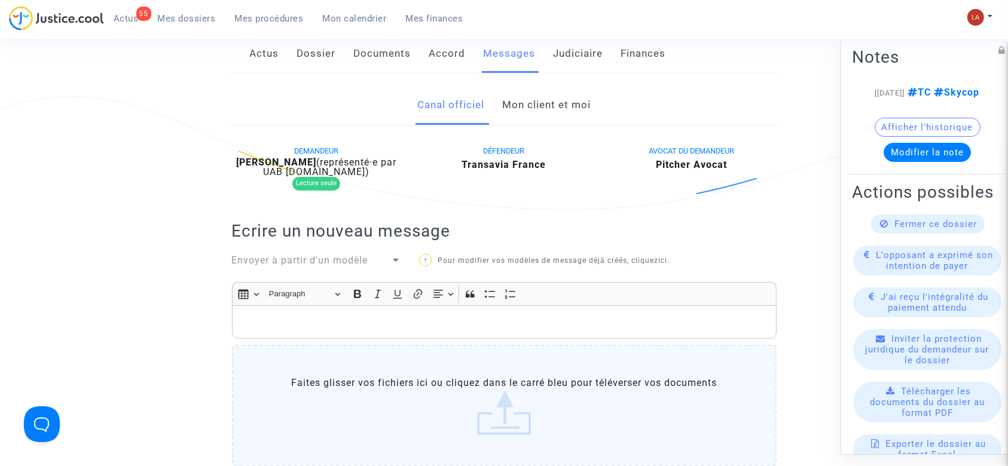
scroll to position [319, 0]
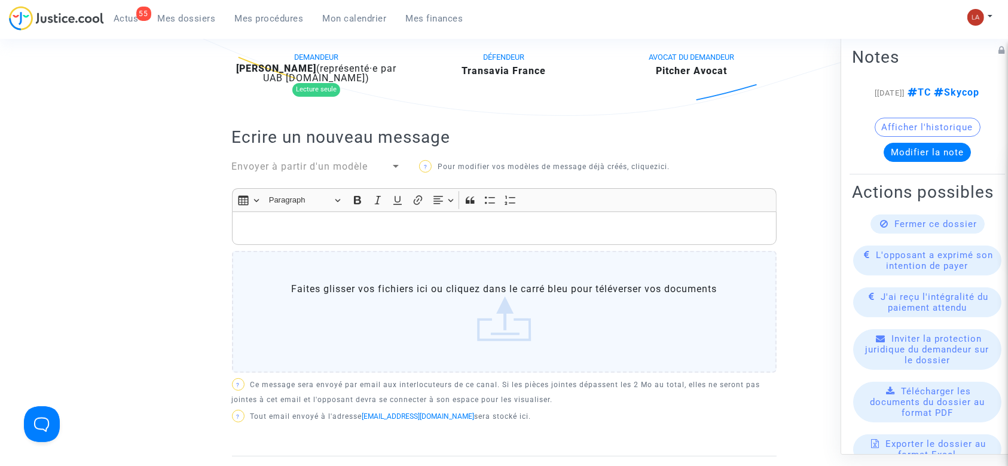
click at [357, 165] on span "Envoyer à partir d'un modèle" at bounding box center [300, 166] width 136 height 11
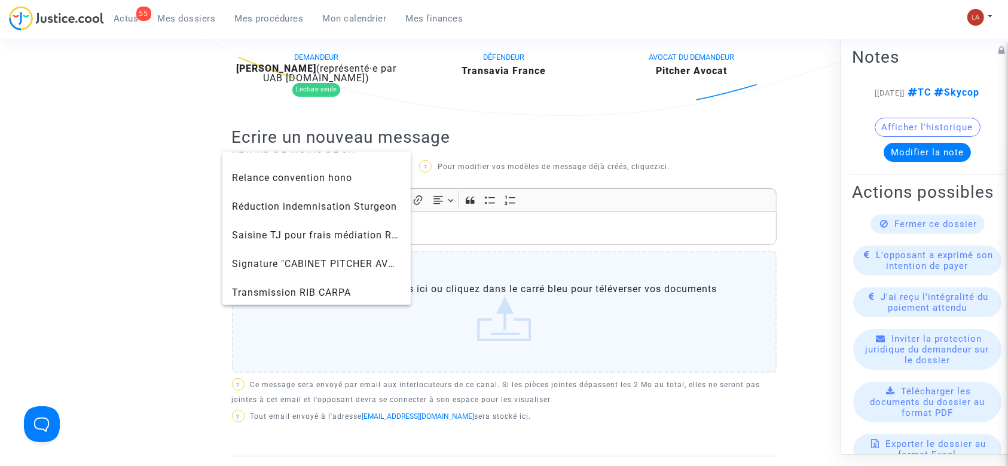
scroll to position [1275, 0]
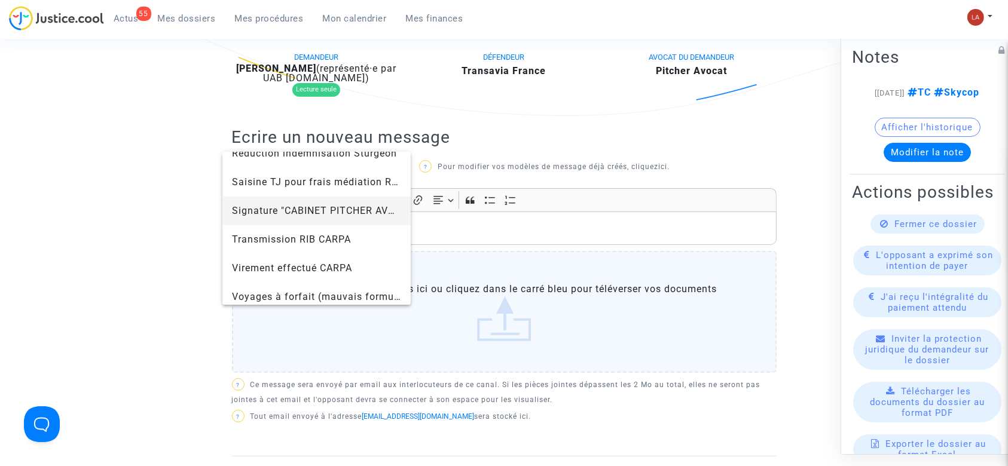
click at [266, 220] on span "Signature "CABINET PITCHER AVOCAT"" at bounding box center [317, 211] width 170 height 29
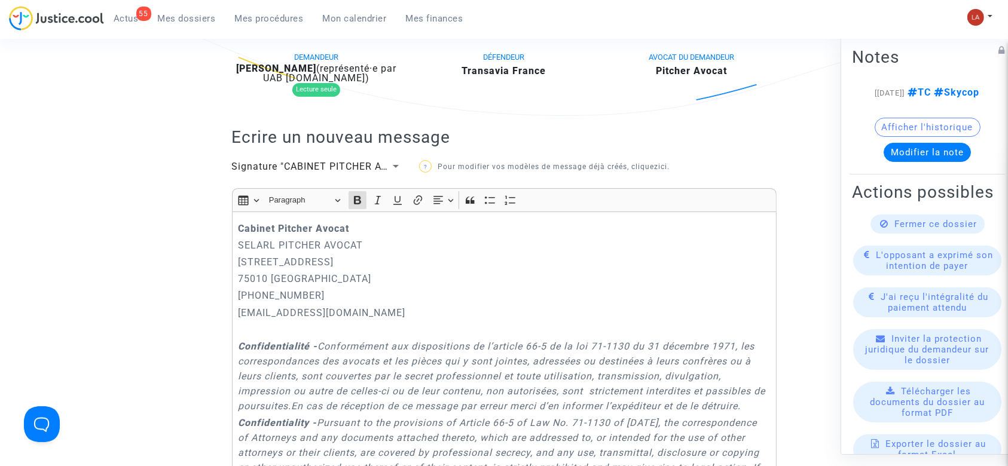
click at [239, 224] on strong "Cabinet Pitcher Avocat" at bounding box center [293, 228] width 111 height 11
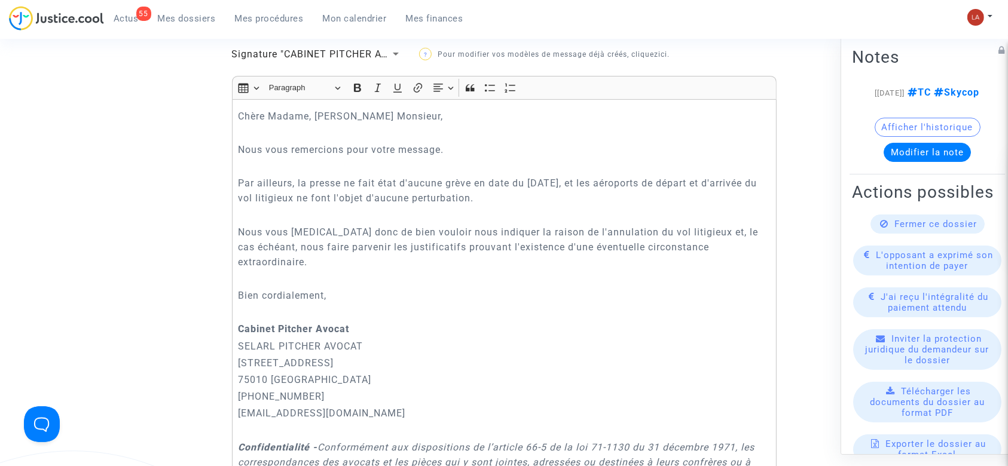
scroll to position [398, 0]
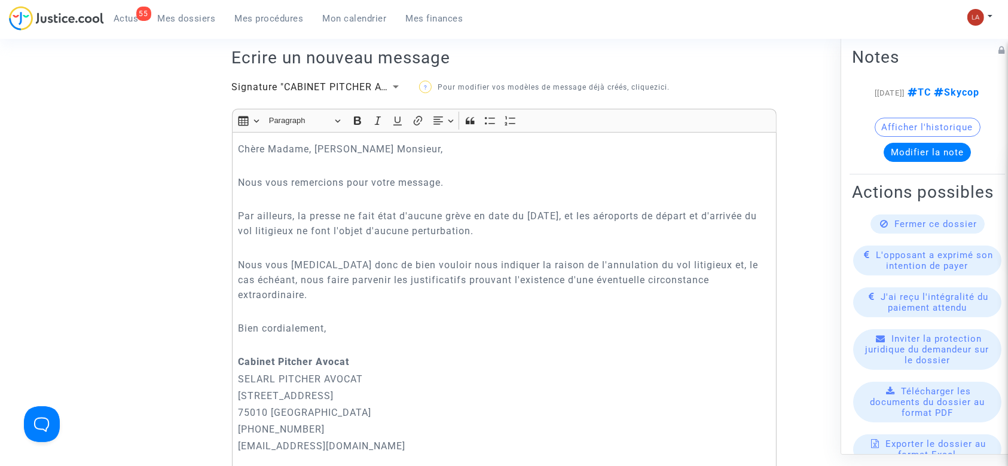
drag, startPoint x: 625, startPoint y: 233, endPoint x: 614, endPoint y: 235, distance: 11.5
click at [625, 233] on p "Par ailleurs, la presse ne fait état d'aucune grève en date du [DATE], et les a…" at bounding box center [504, 224] width 532 height 30
drag, startPoint x: 599, startPoint y: 232, endPoint x: 613, endPoint y: 219, distance: 19.5
click at [613, 219] on p "Par ailleurs, la presse ne fait état d'aucune grève en date du [DATE], et les a…" at bounding box center [504, 224] width 532 height 30
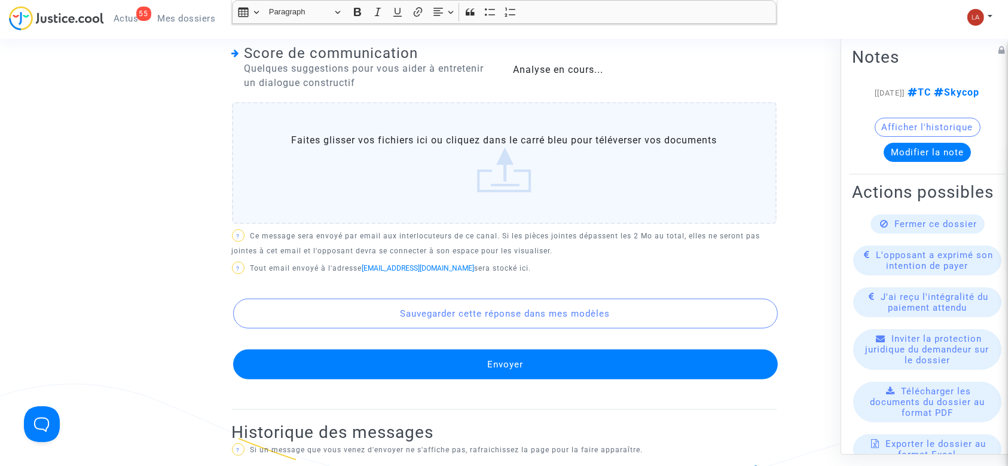
scroll to position [1115, 0]
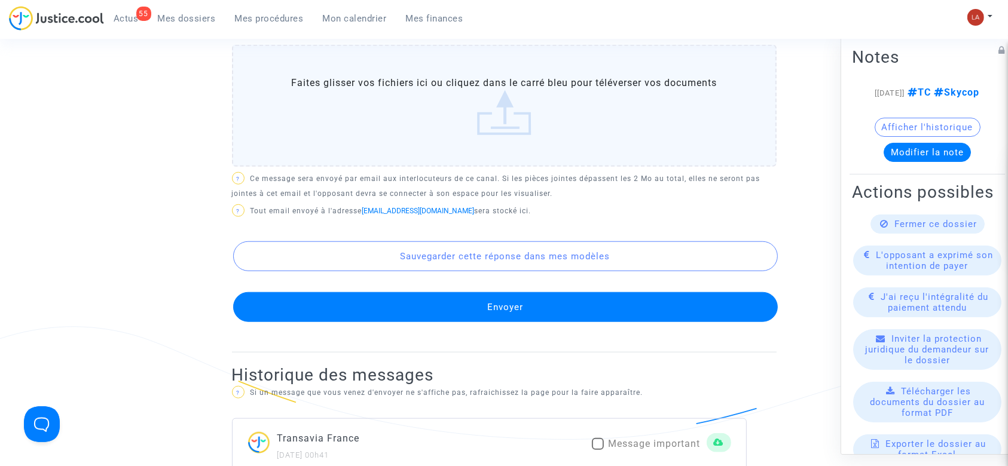
click at [571, 310] on button "Envoyer" at bounding box center [505, 307] width 544 height 30
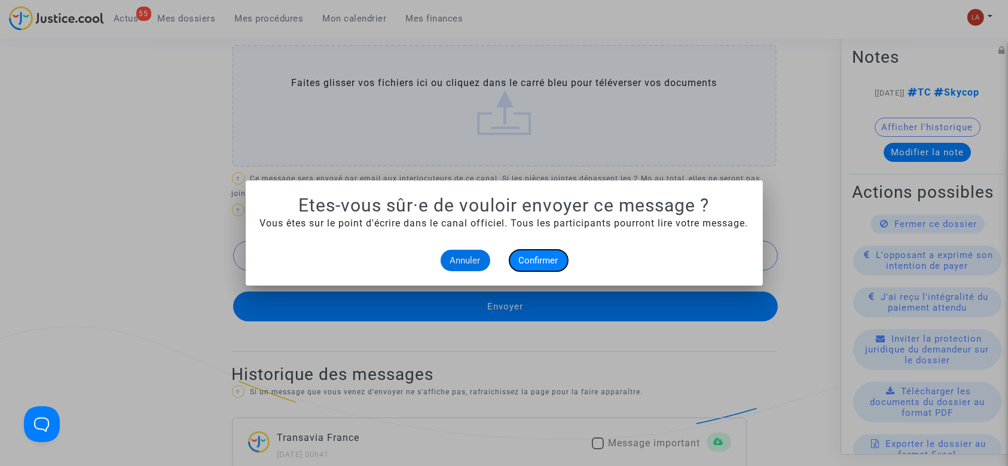
click at [558, 267] on button "Confirmer" at bounding box center [538, 261] width 59 height 22
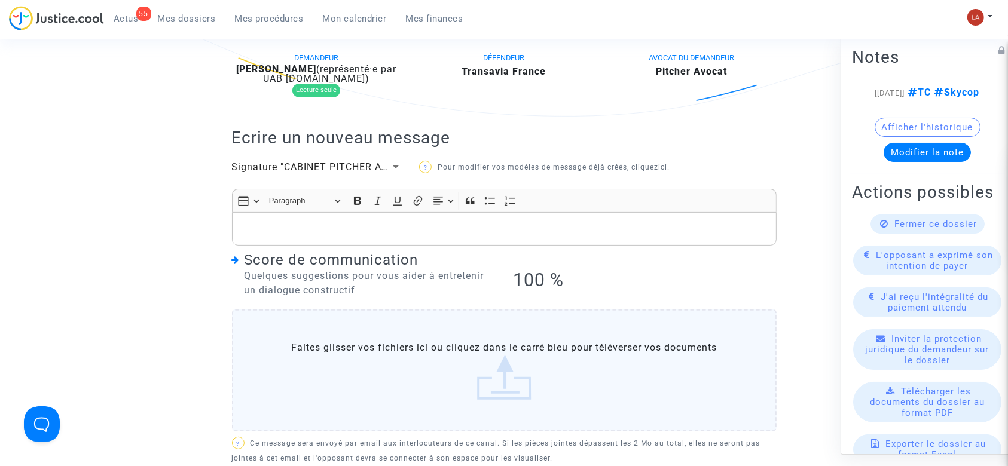
scroll to position [159, 0]
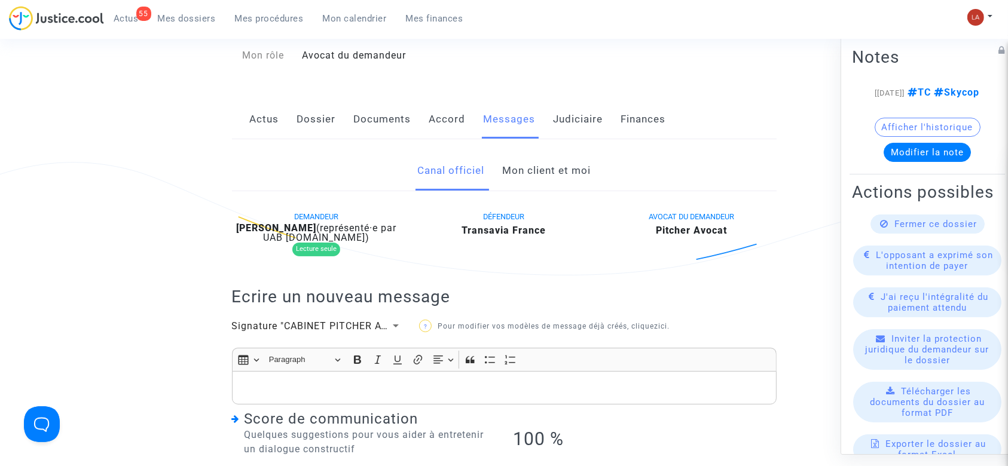
click at [363, 109] on link "Documents" at bounding box center [382, 119] width 57 height 39
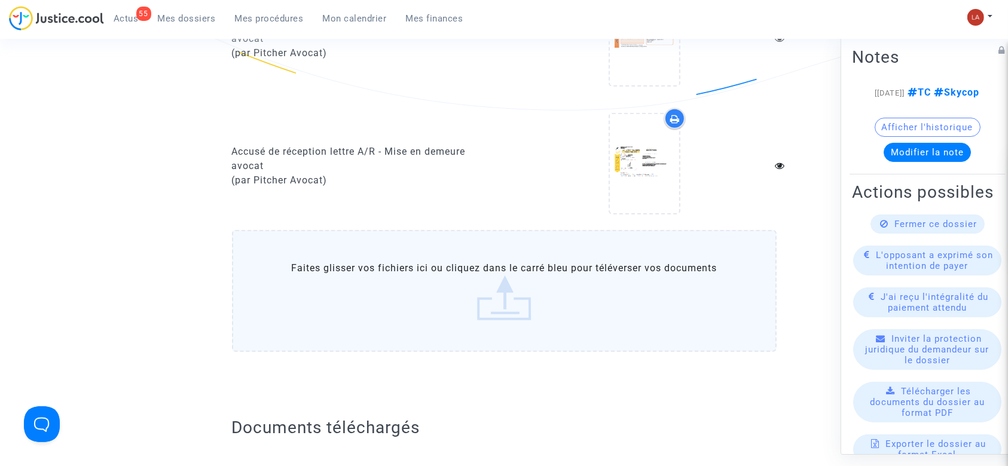
scroll to position [956, 0]
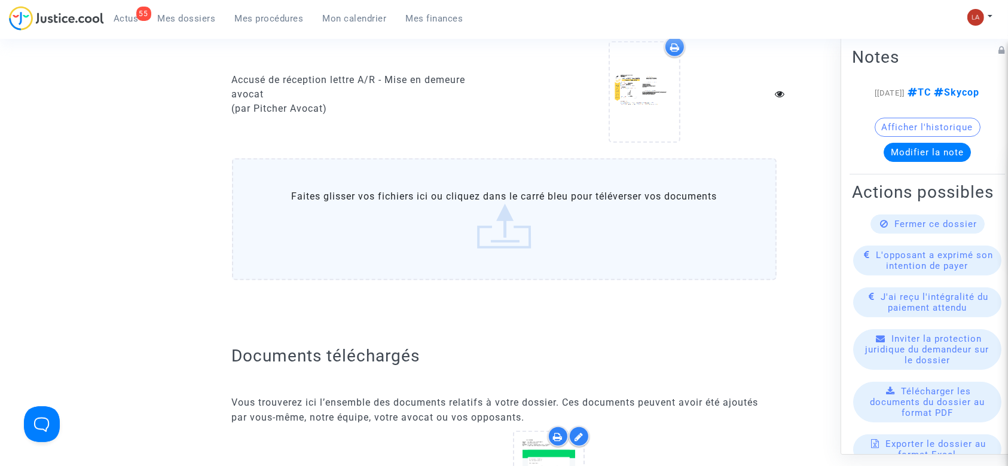
click at [553, 237] on label "Faites glisser vos fichiers ici ou cliquez dans le carré bleu pour téléverser v…" at bounding box center [504, 219] width 544 height 122
click at [0, 0] on input "Faites glisser vos fichiers ici ou cliquez dans le carré bleu pour téléverser v…" at bounding box center [0, 0] width 0 height 0
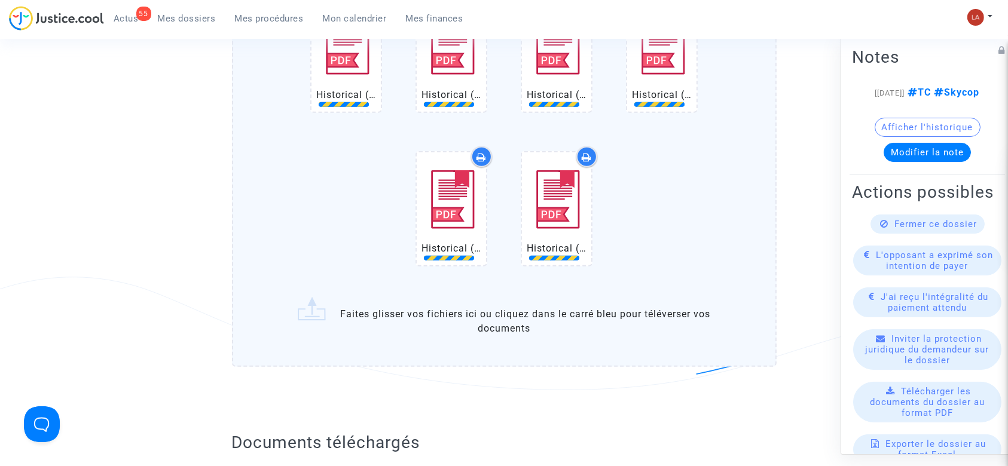
scroll to position [1275, 0]
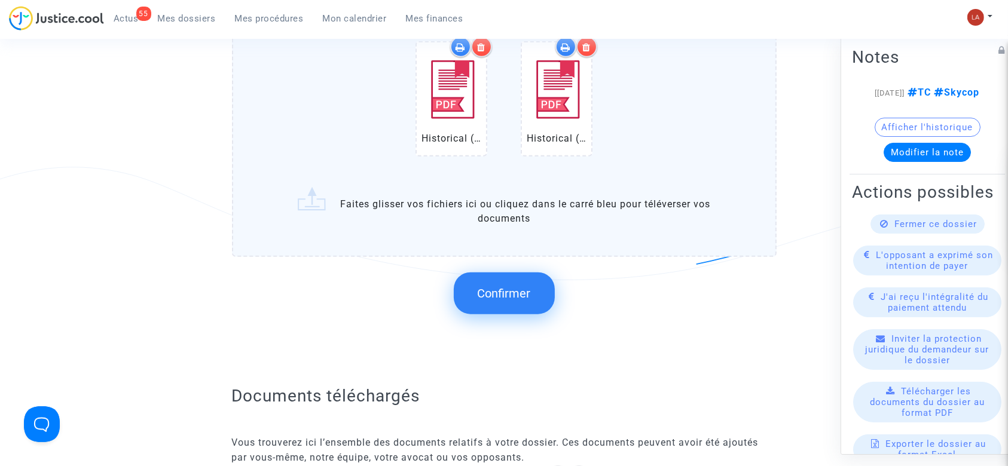
click at [515, 279] on button "Confirmer" at bounding box center [504, 294] width 101 height 42
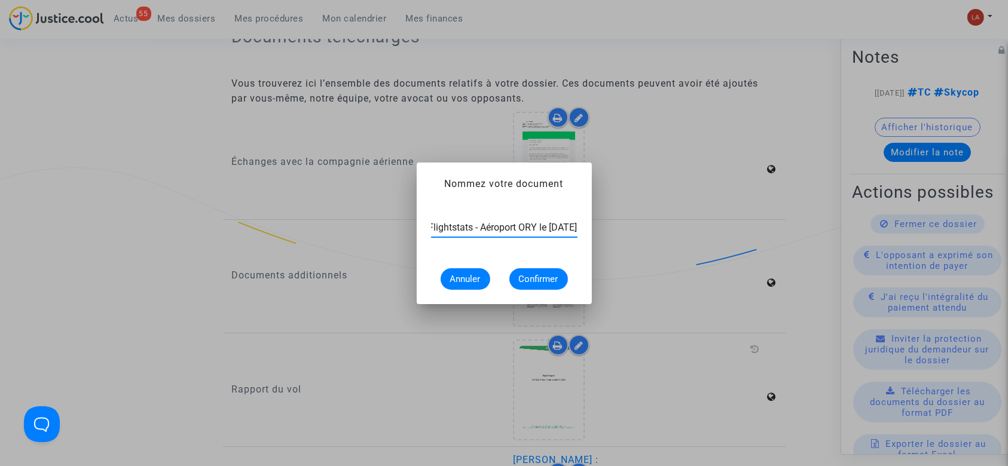
scroll to position [0, 59]
type input "Extrait Flightstats - Aéroport ORY le [DATE]"
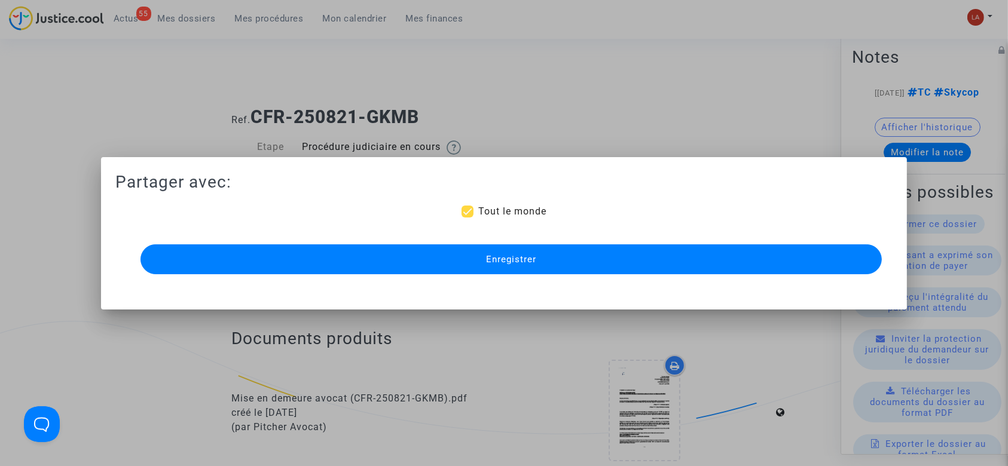
scroll to position [1275, 0]
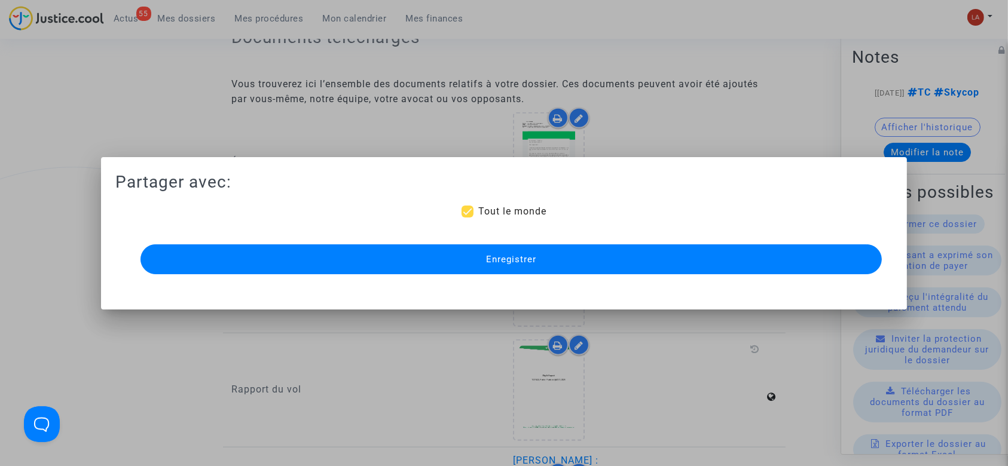
click at [524, 265] on button "Enregistrer" at bounding box center [511, 259] width 742 height 30
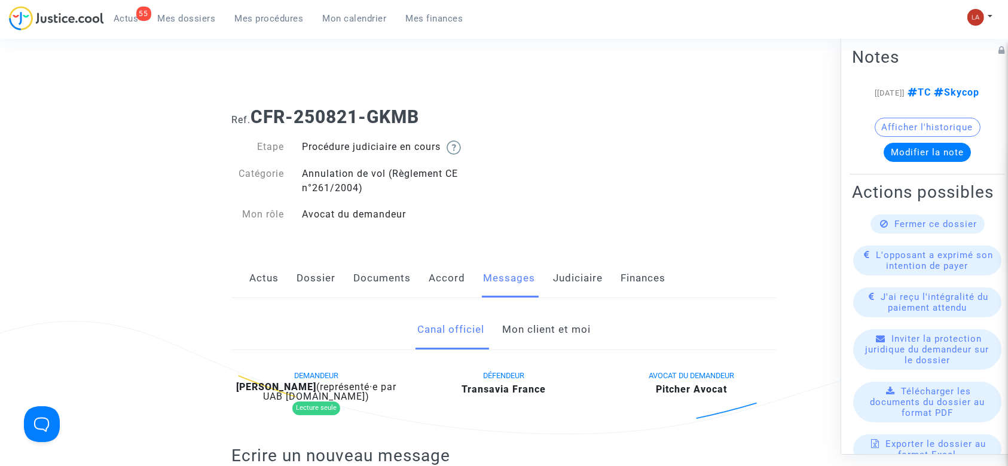
click at [330, 288] on link "Dossier" at bounding box center [316, 278] width 39 height 39
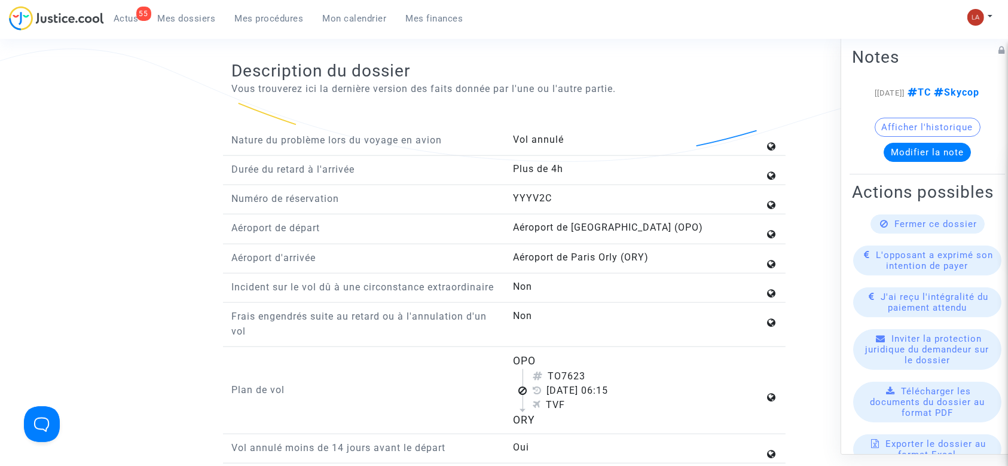
scroll to position [1514, 0]
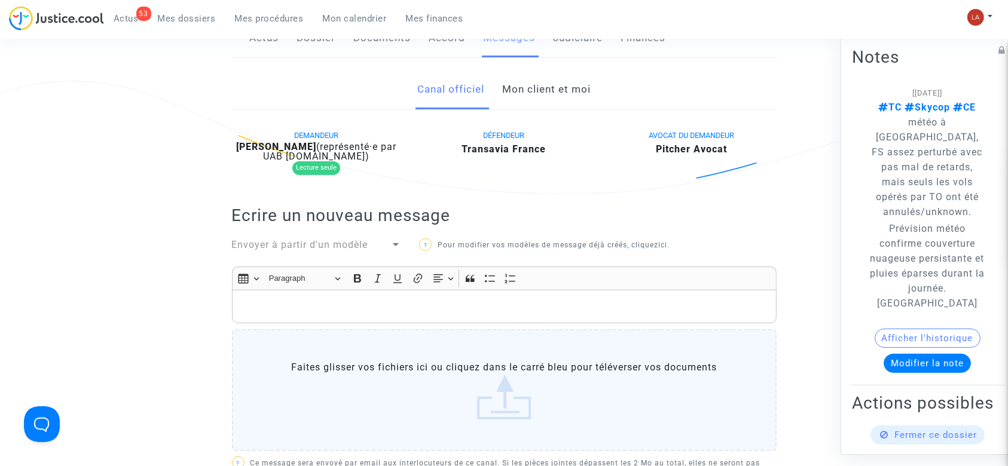
scroll to position [239, 0]
click at [356, 241] on span "Envoyer à partir d'un modèle" at bounding box center [300, 245] width 136 height 11
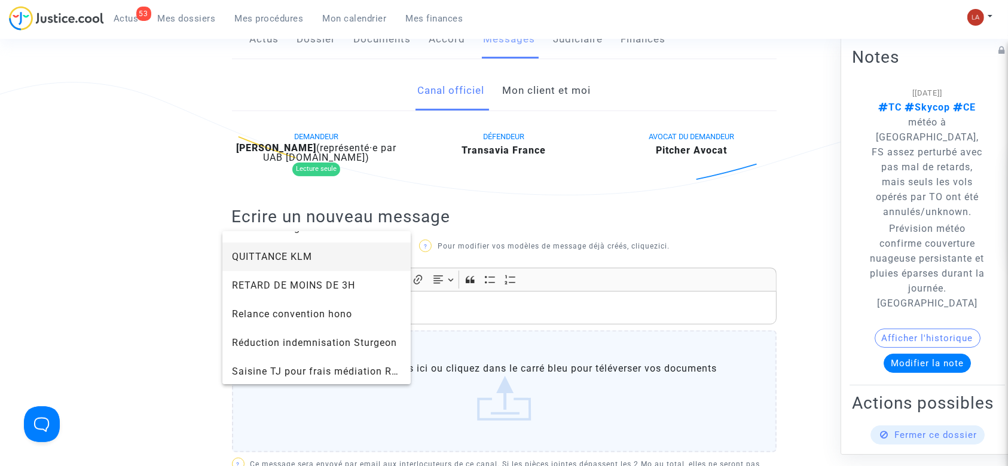
scroll to position [1275, 0]
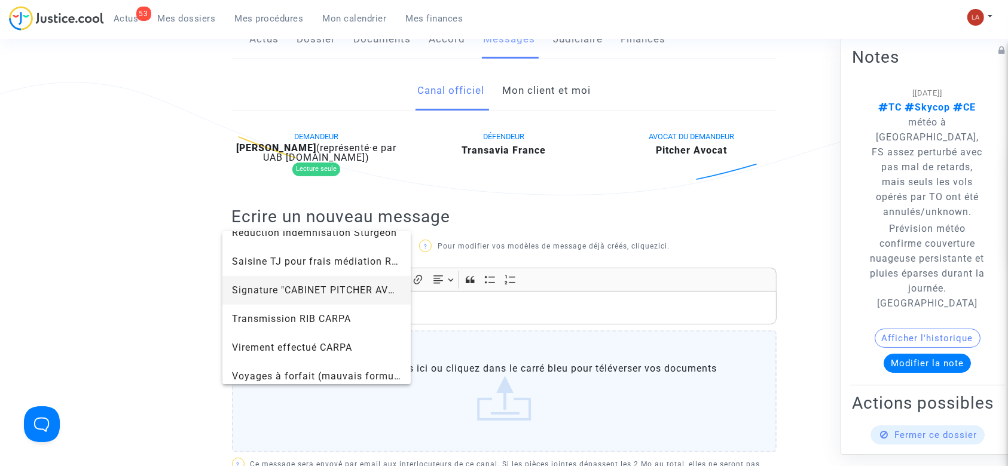
click at [292, 293] on span "Signature "CABINET PITCHER AVOCAT"" at bounding box center [325, 289] width 186 height 11
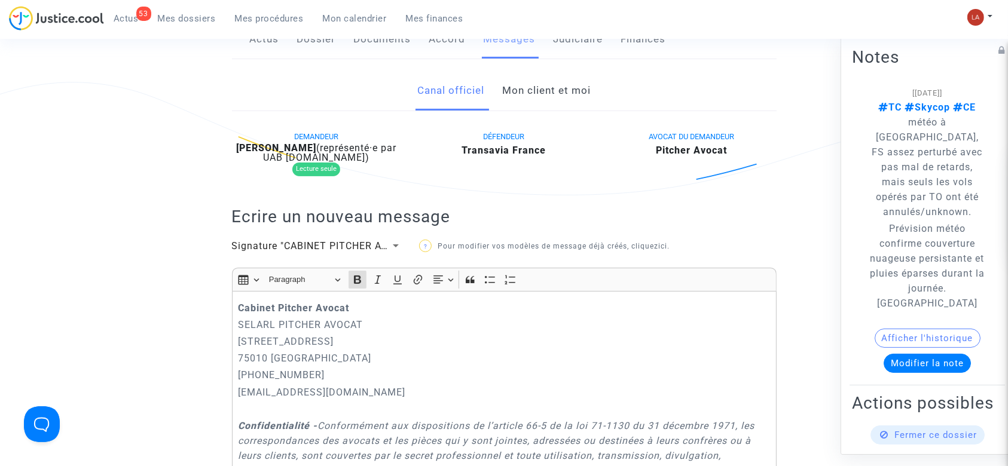
click at [234, 304] on div "Cabinet [PERSON_NAME] PITCHER AVOCAT [STREET_ADDRESS] 01.45.49.09.34 [EMAIL_ADD…" at bounding box center [504, 467] width 544 height 353
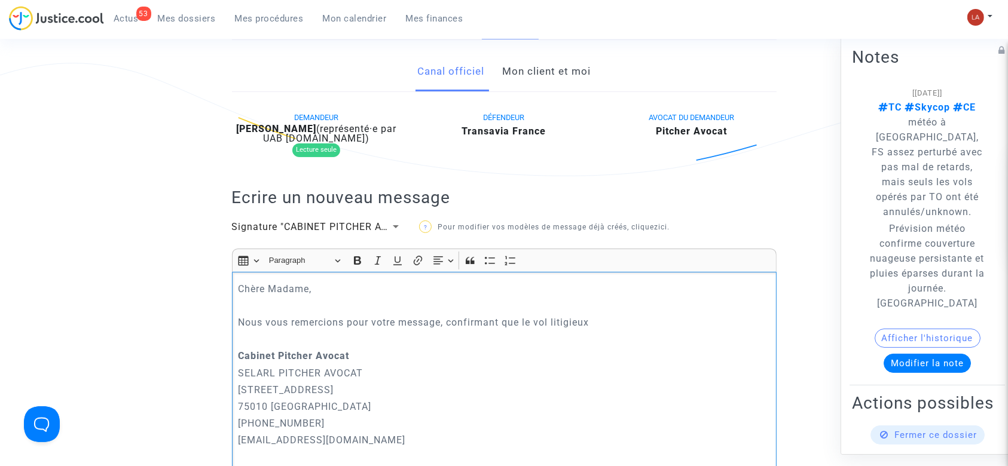
scroll to position [398, 0]
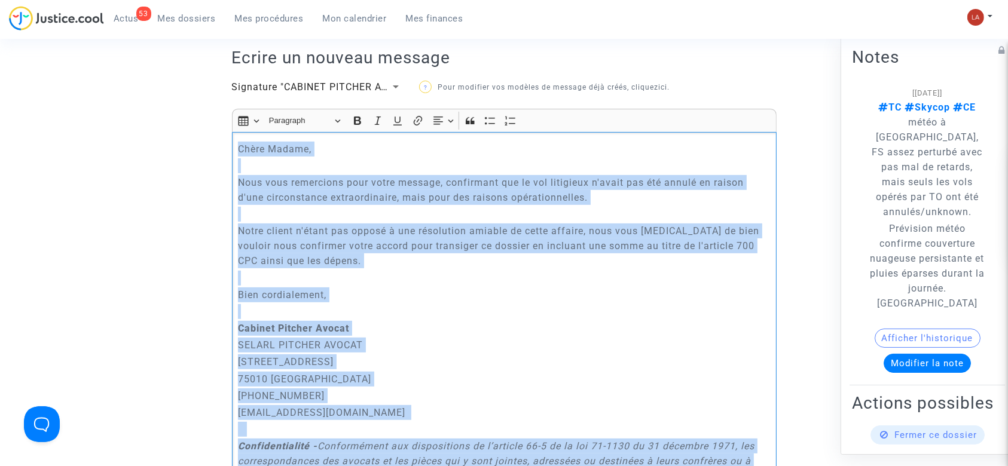
copy div "Lorem Ipsumd, Sita cons adipiscing elit seddo eiusmod, temporinci utl et dol ma…"
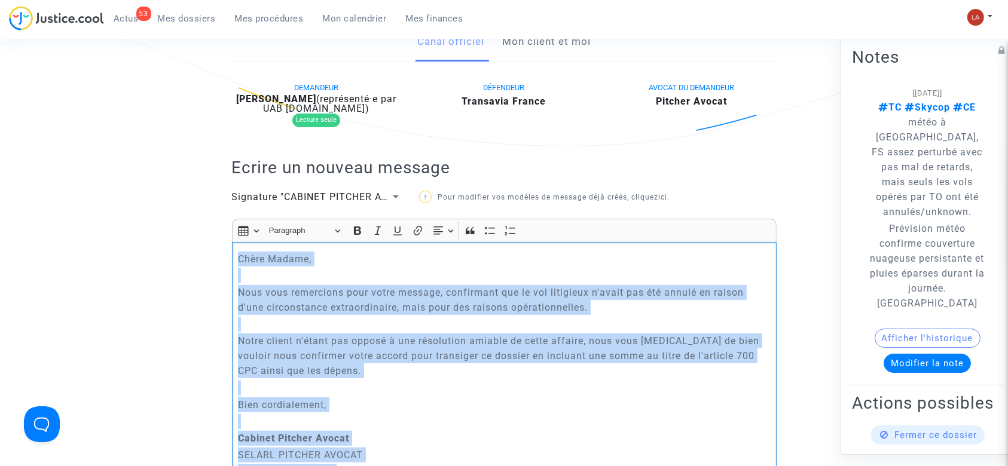
scroll to position [79, 0]
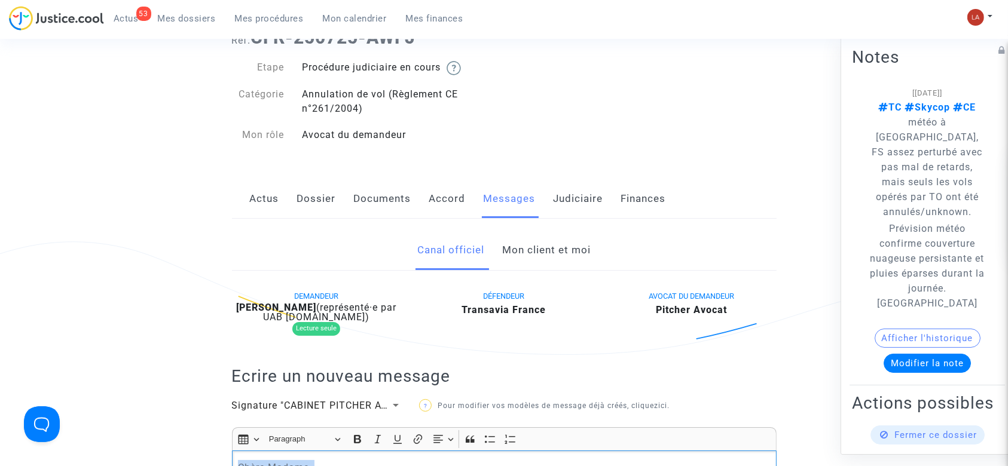
click at [583, 210] on link "Judiciaire" at bounding box center [578, 198] width 50 height 39
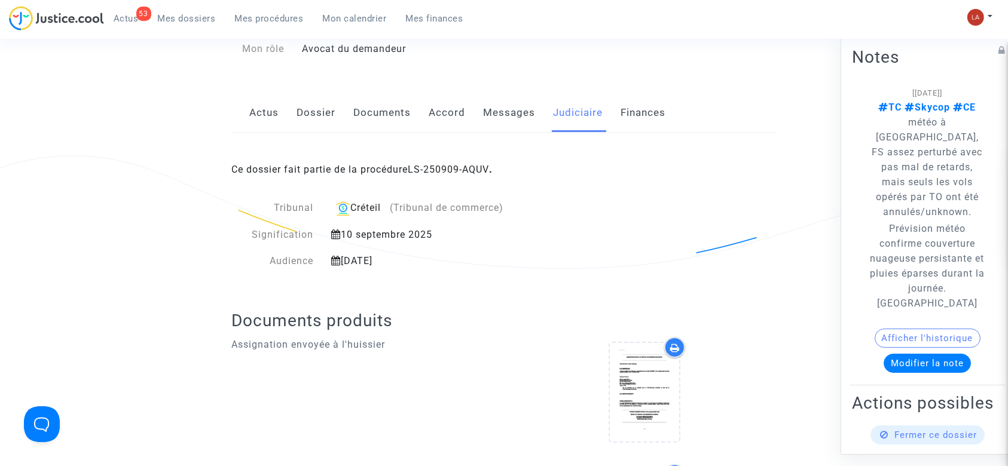
scroll to position [159, 0]
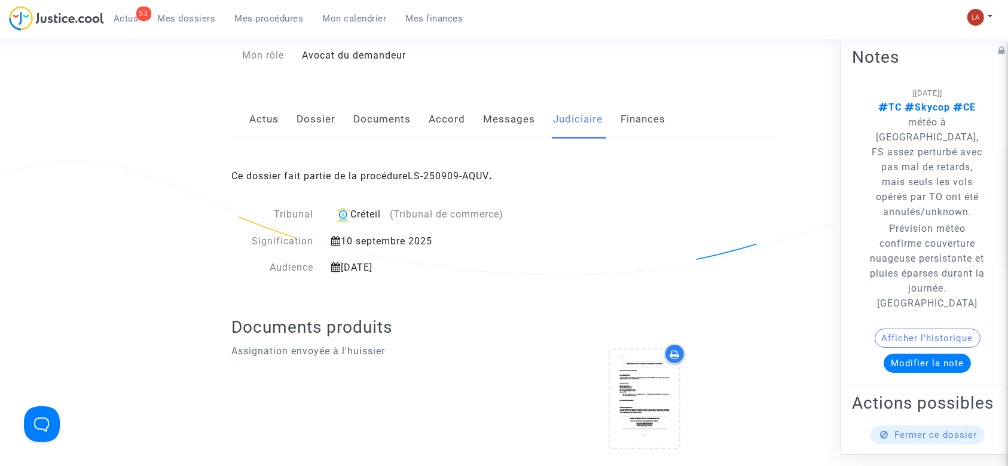
click at [500, 137] on link "Messages" at bounding box center [510, 119] width 52 height 39
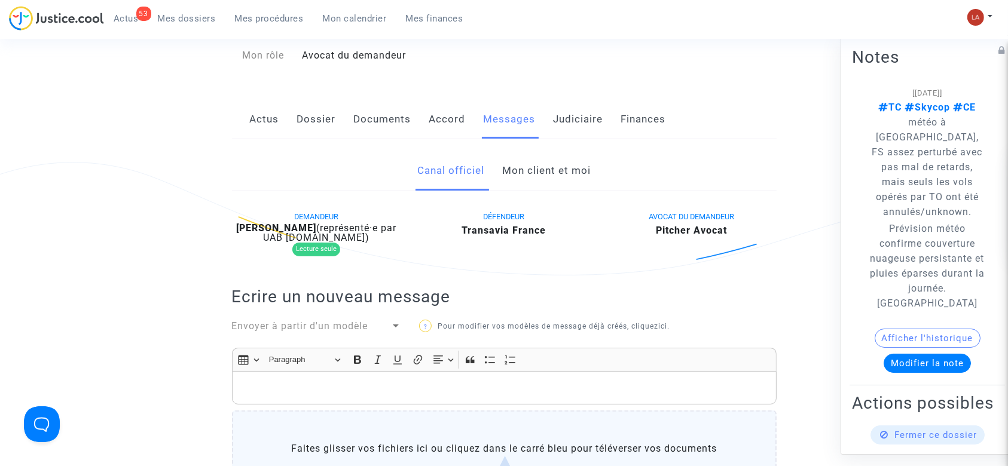
click at [530, 174] on link "Mon client et moi" at bounding box center [546, 170] width 88 height 39
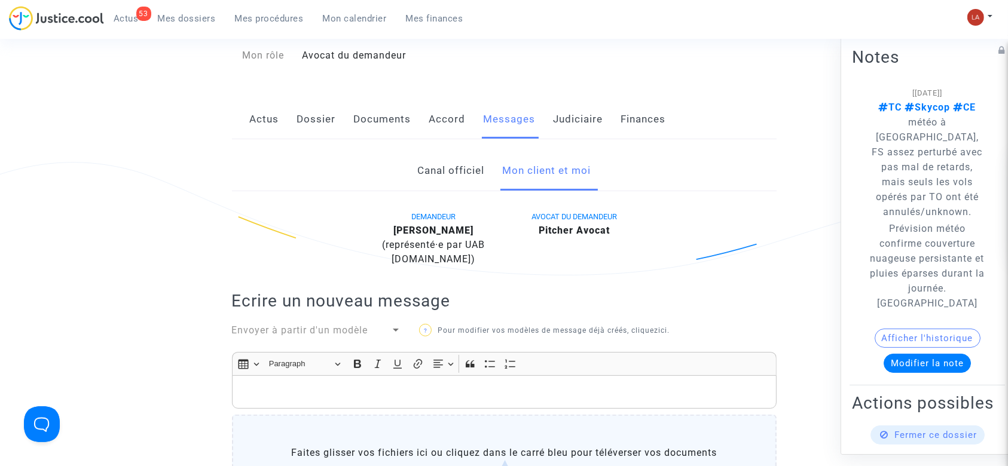
click at [464, 182] on link "Canal officiel" at bounding box center [450, 170] width 67 height 39
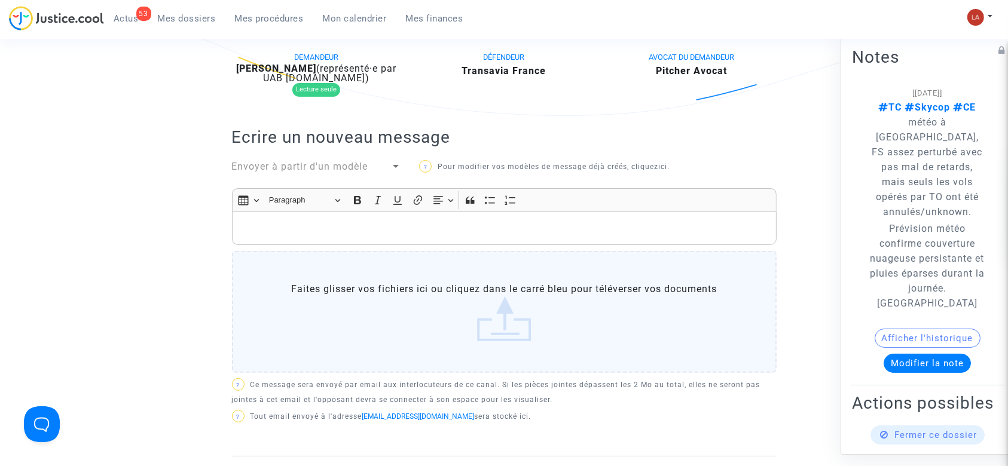
click at [541, 231] on p "Rich Text Editor, main" at bounding box center [504, 228] width 532 height 15
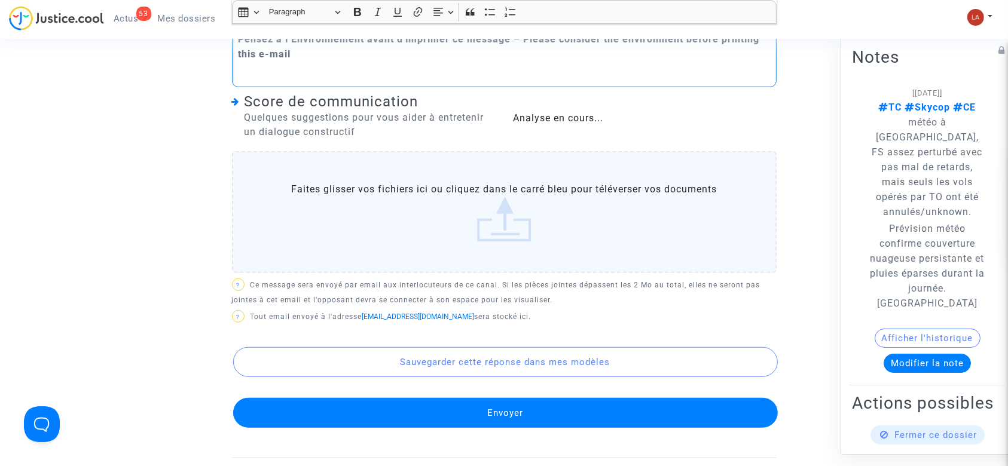
scroll to position [1012, 0]
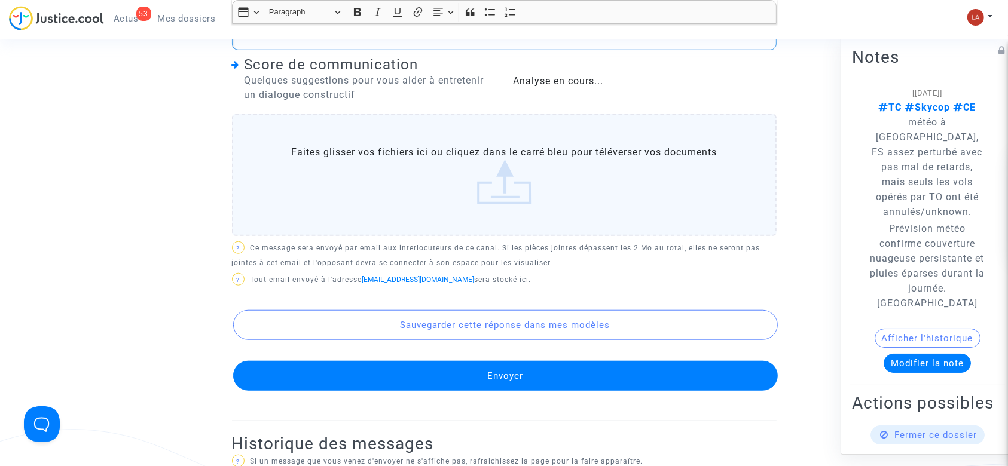
click at [532, 385] on button "Envoyer" at bounding box center [505, 376] width 544 height 30
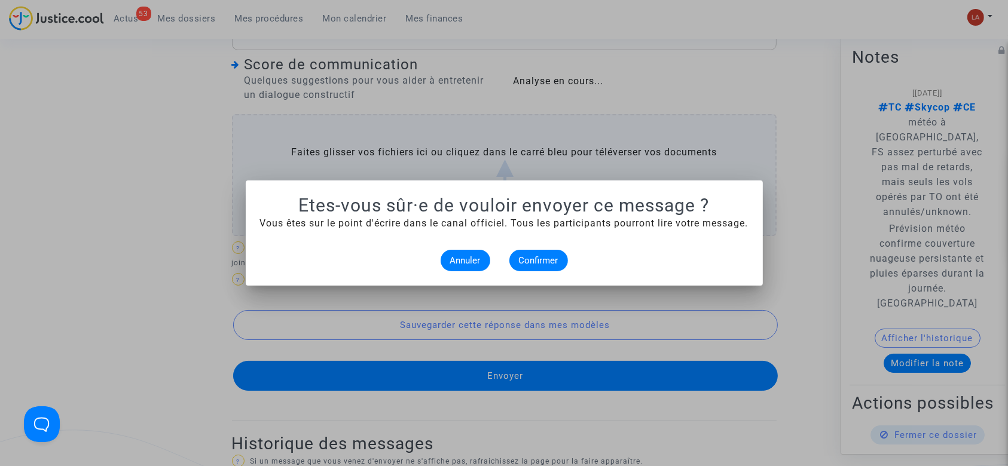
scroll to position [0, 0]
click at [519, 254] on button "Confirmer" at bounding box center [538, 261] width 59 height 22
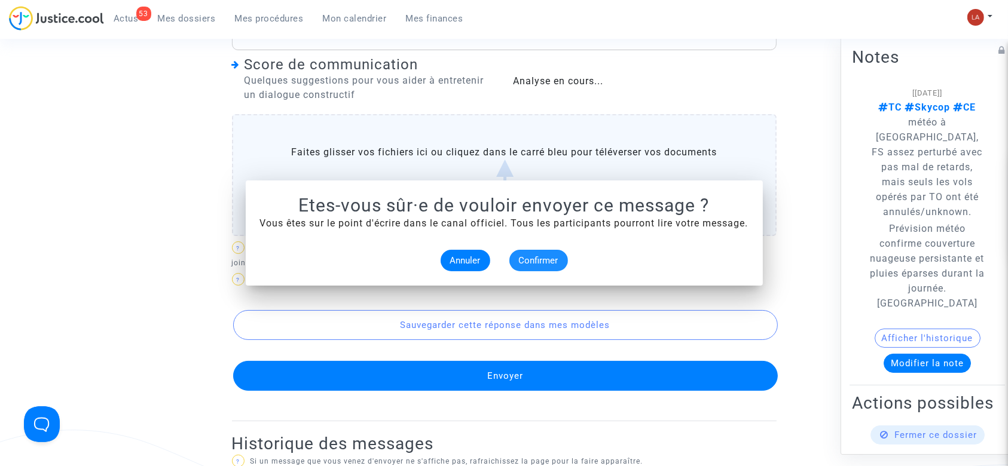
scroll to position [1012, 0]
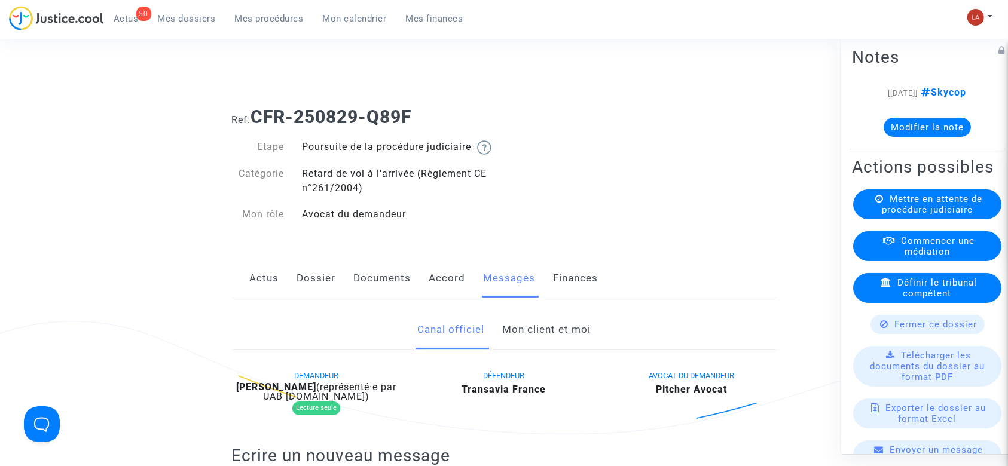
drag, startPoint x: 309, startPoint y: 299, endPoint x: 410, endPoint y: 297, distance: 101.0
click at [309, 298] on link "Dossier" at bounding box center [316, 278] width 39 height 39
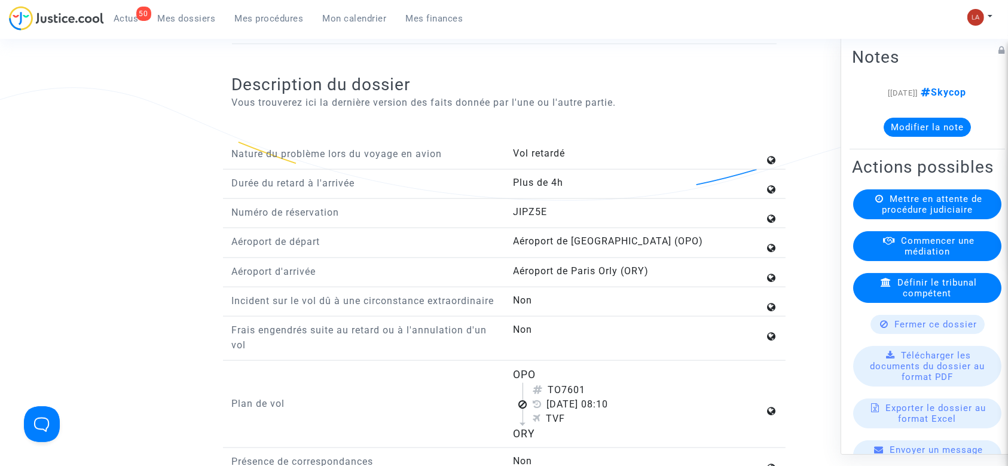
scroll to position [1434, 0]
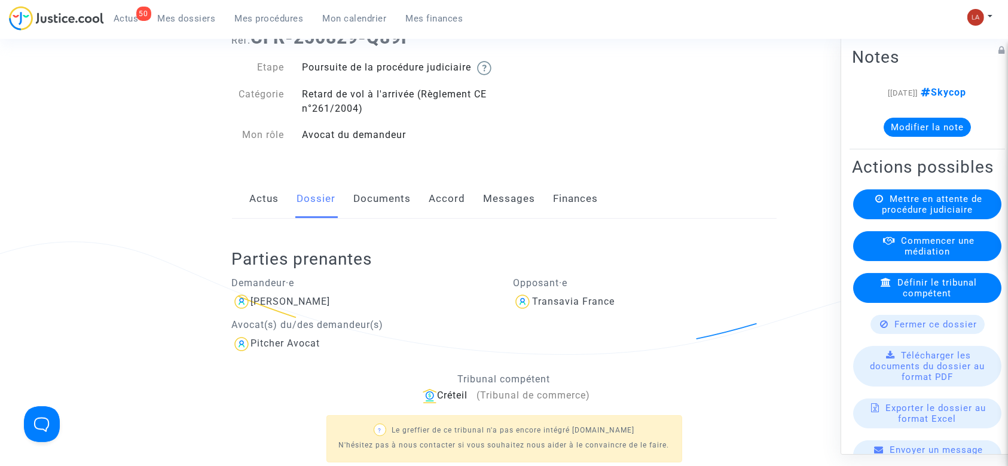
click at [382, 206] on link "Documents" at bounding box center [382, 198] width 57 height 39
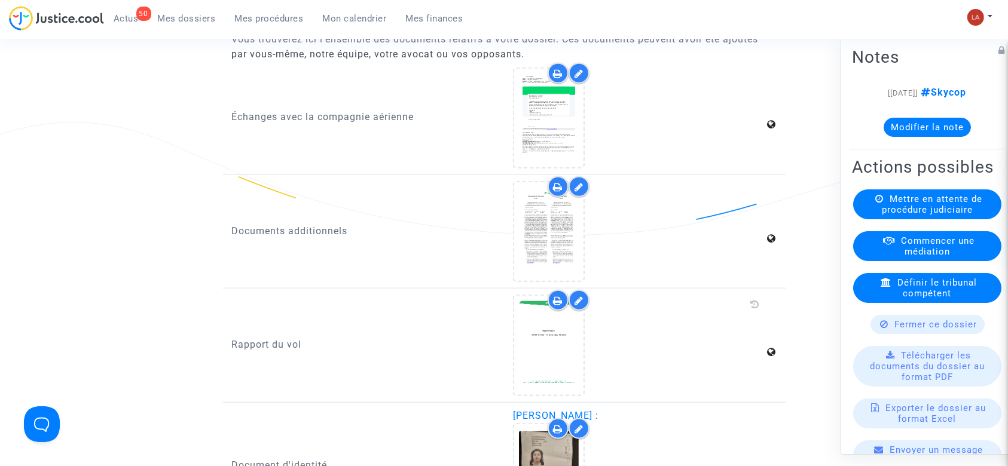
scroll to position [1434, 0]
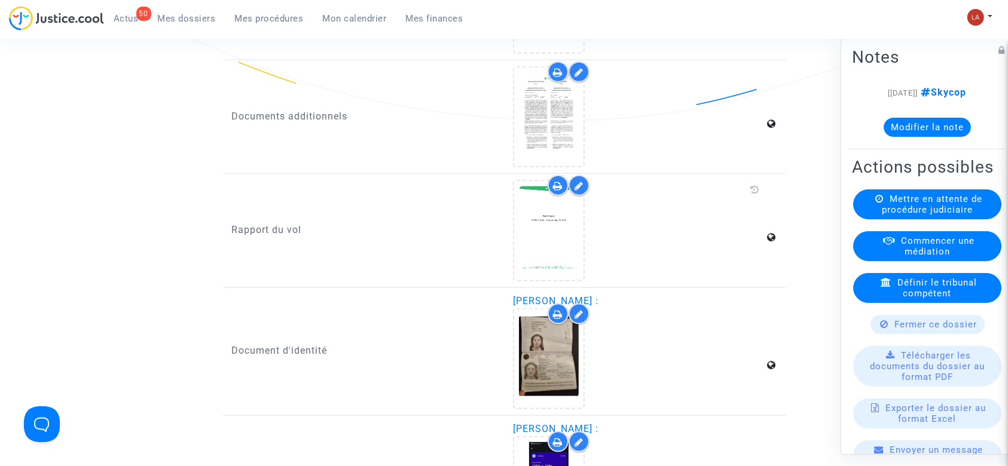
click at [577, 191] on icon at bounding box center [578, 186] width 9 height 10
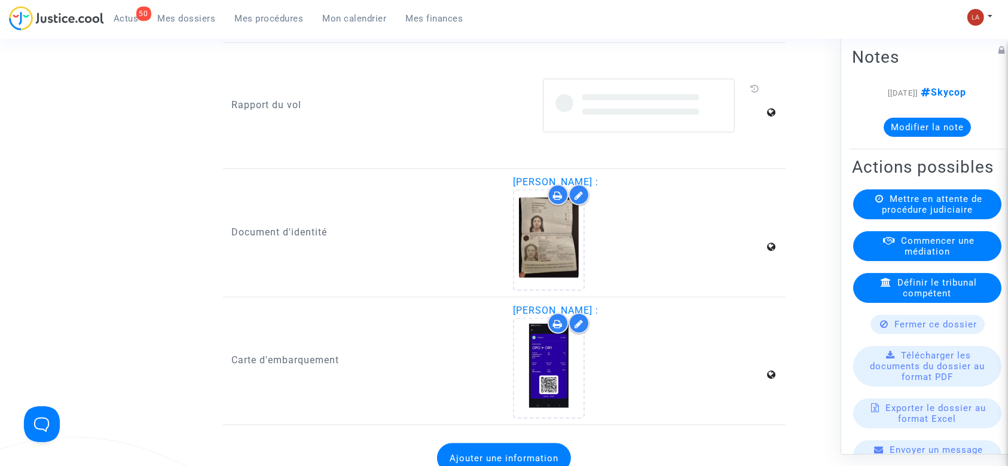
scroll to position [1514, 0]
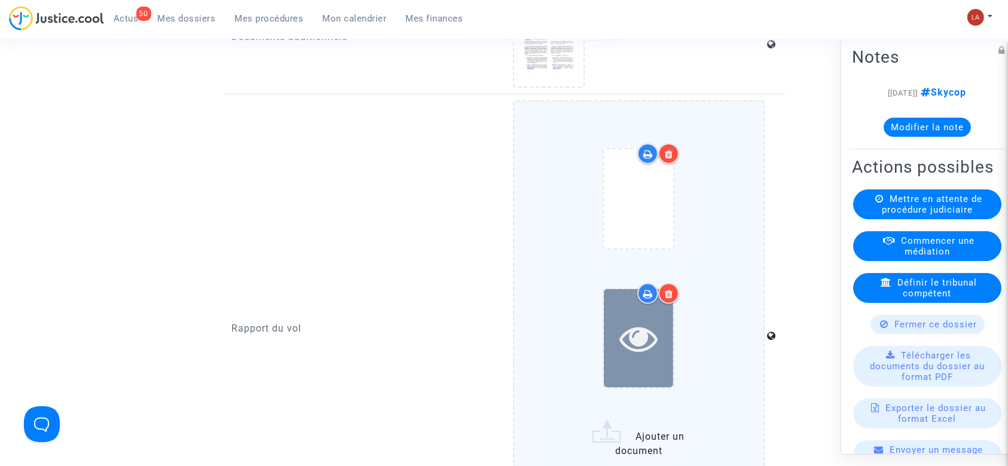
click at [626, 356] on icon at bounding box center [638, 338] width 39 height 38
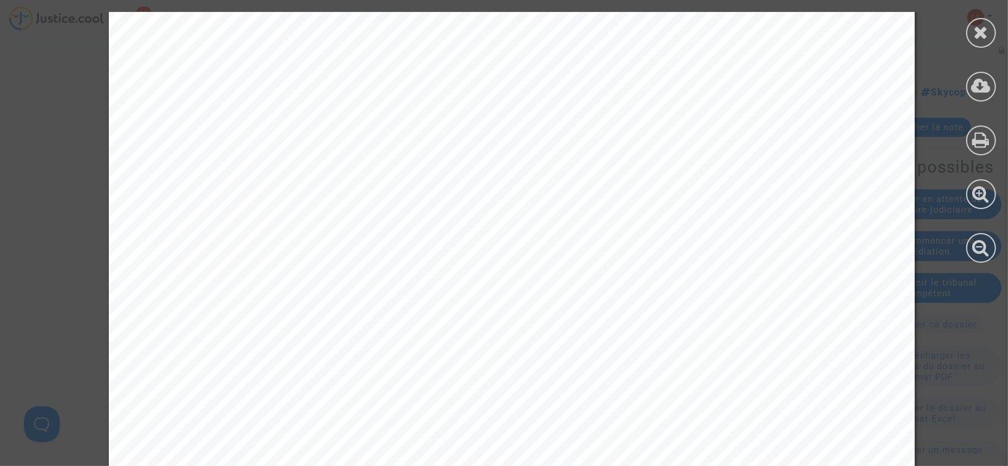
scroll to position [319, 0]
drag, startPoint x: 968, startPoint y: 35, endPoint x: 913, endPoint y: 43, distance: 54.9
click at [969, 35] on div at bounding box center [981, 33] width 30 height 30
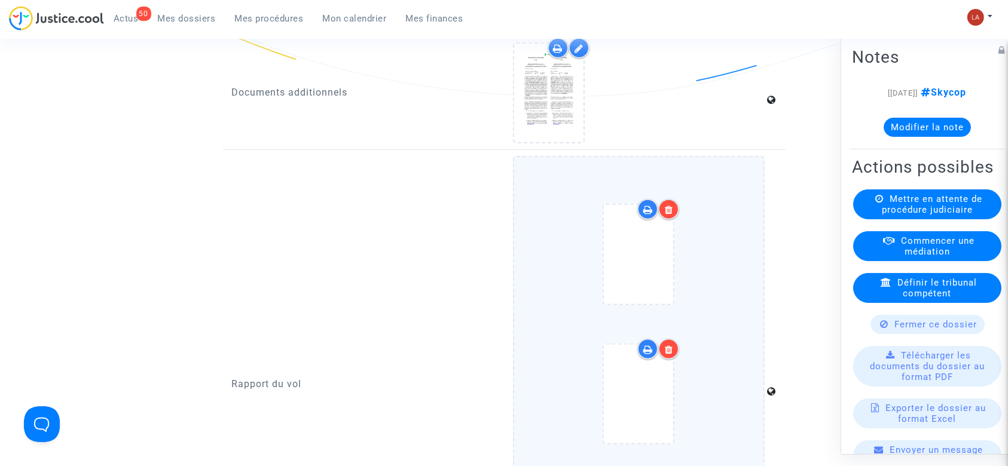
scroll to position [1434, 0]
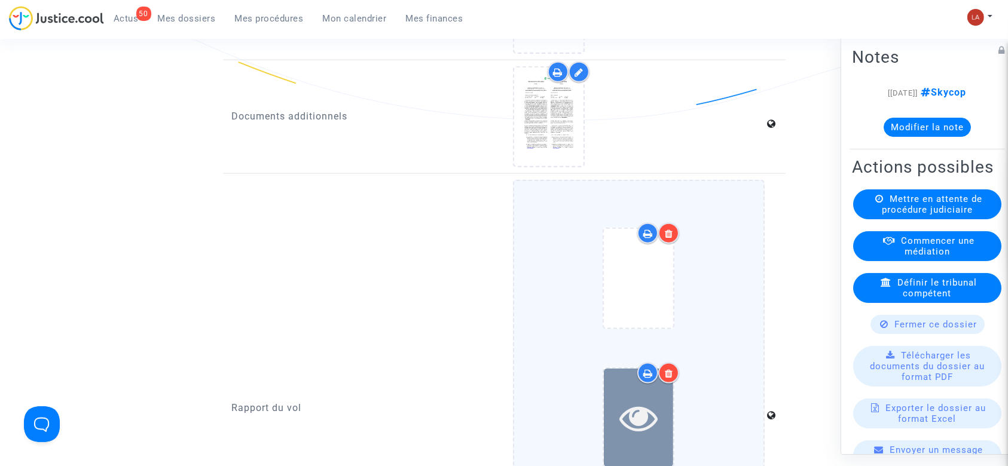
click at [641, 417] on icon at bounding box center [638, 418] width 39 height 38
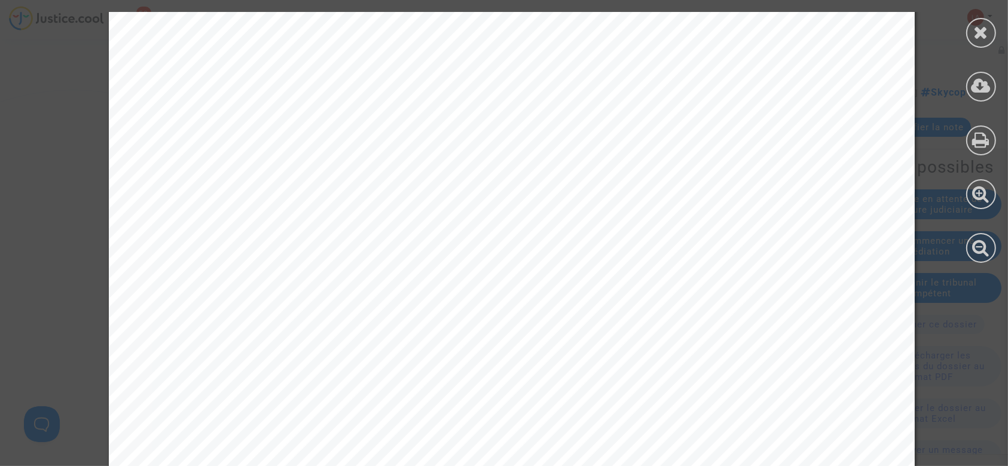
scroll to position [1275, 0]
drag, startPoint x: 993, startPoint y: 42, endPoint x: 965, endPoint y: 41, distance: 28.1
click at [993, 42] on div at bounding box center [981, 137] width 54 height 275
click at [971, 32] on div at bounding box center [981, 33] width 30 height 30
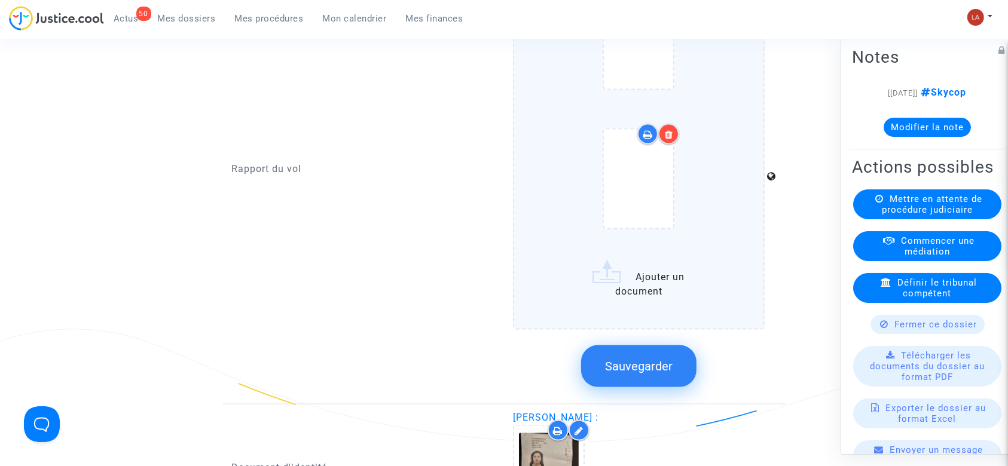
click at [634, 374] on span "Sauvegarder" at bounding box center [639, 366] width 68 height 14
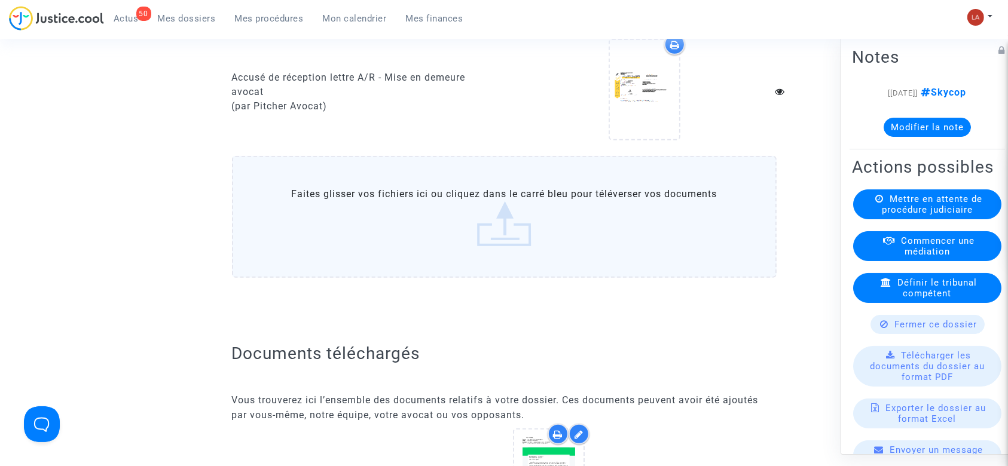
scroll to position [956, 0]
click at [516, 249] on label "Faites glisser vos fichiers ici ou cliquez dans le carré bleu pour téléverser v…" at bounding box center [504, 219] width 544 height 122
click at [0, 0] on input "Faites glisser vos fichiers ici ou cliquez dans le carré bleu pour téléverser v…" at bounding box center [0, 0] width 0 height 0
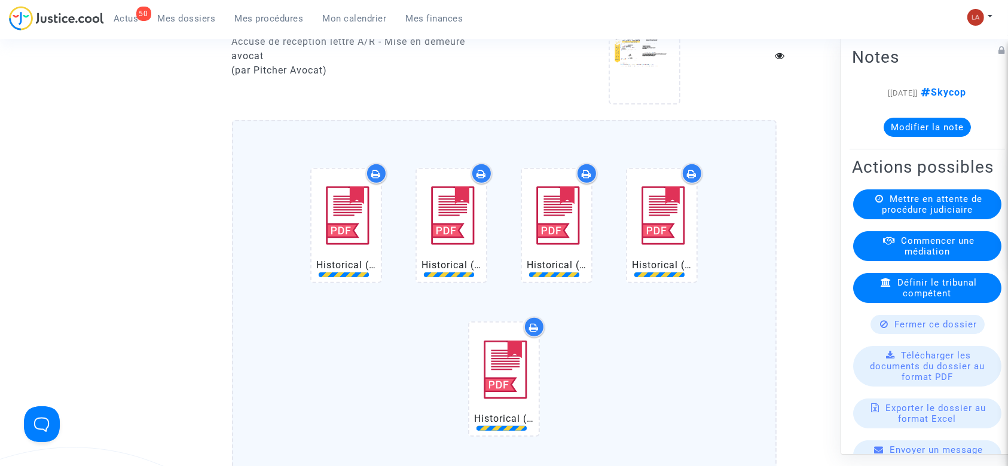
scroll to position [1275, 0]
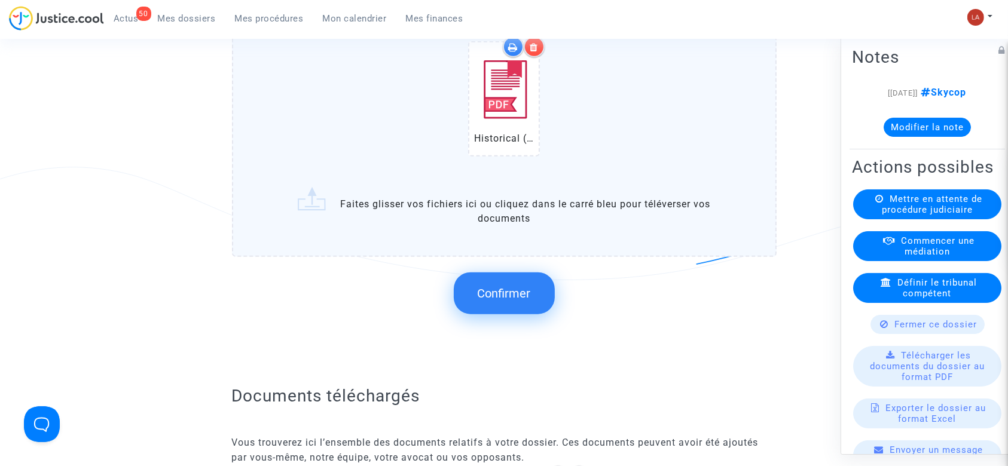
click at [497, 295] on button "Confirmer" at bounding box center [504, 294] width 101 height 42
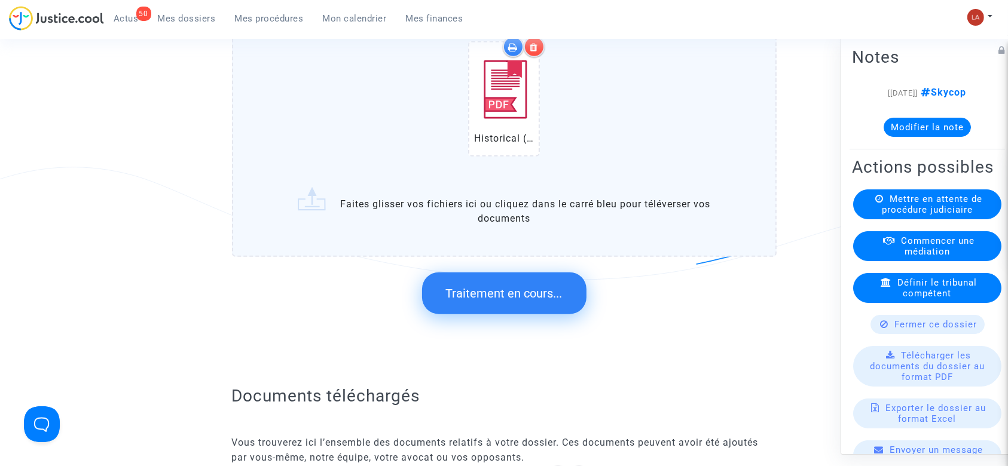
scroll to position [0, 0]
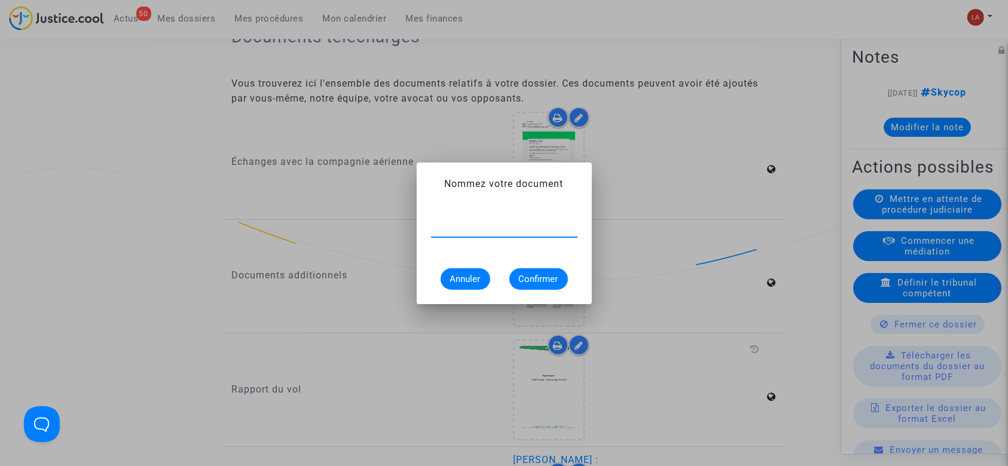
type input "e"
type input "Extrait Flightstats - Aéroport ORY le 11 août 2025"
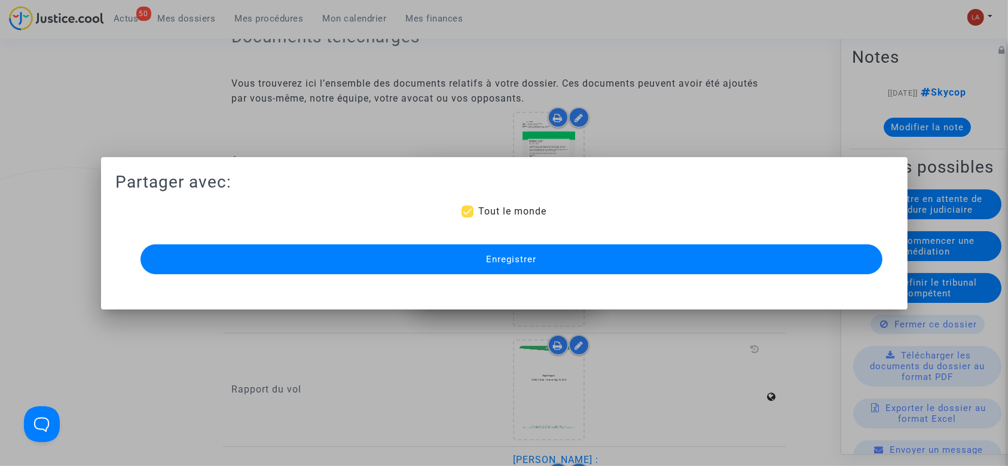
scroll to position [0, 0]
click at [622, 258] on button "Enregistrer" at bounding box center [511, 259] width 742 height 30
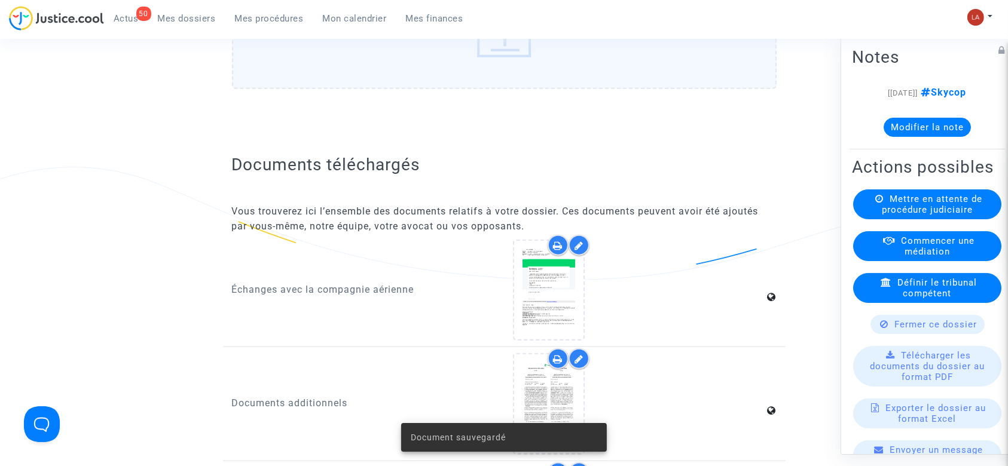
click at [488, 89] on label "Faites glisser vos fichiers ici ou cliquez dans le carré bleu pour téléverser v…" at bounding box center [504, 28] width 544 height 122
click at [0, 0] on input "Faites glisser vos fichiers ici ou cliquez dans le carré bleu pour téléverser v…" at bounding box center [0, 0] width 0 height 0
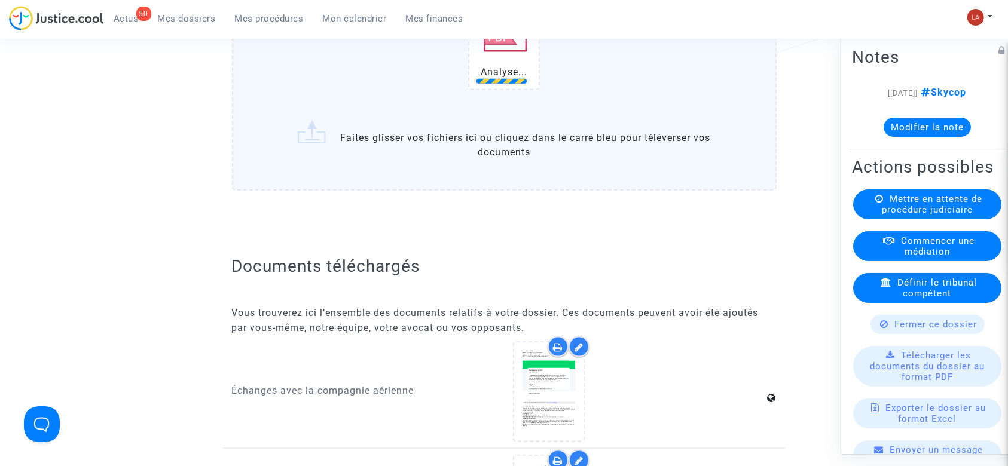
scroll to position [1434, 0]
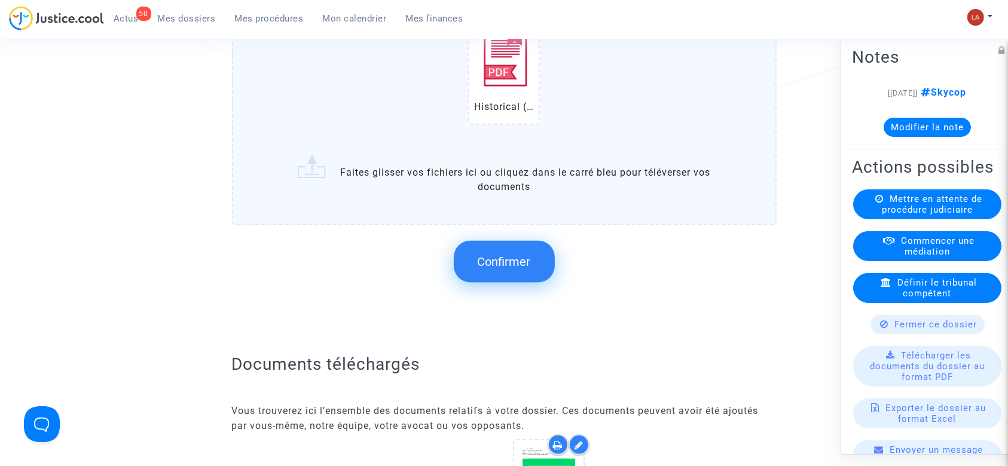
click at [511, 265] on span "Confirmer" at bounding box center [504, 262] width 53 height 14
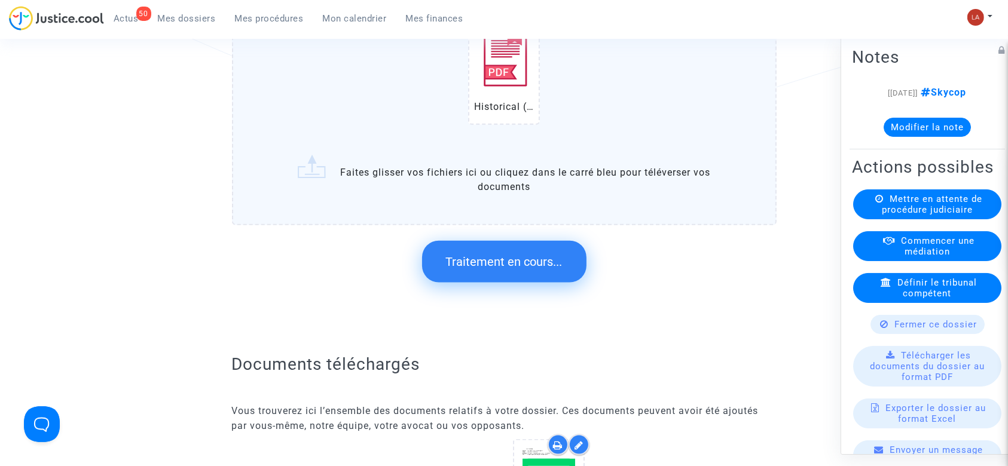
scroll to position [0, 0]
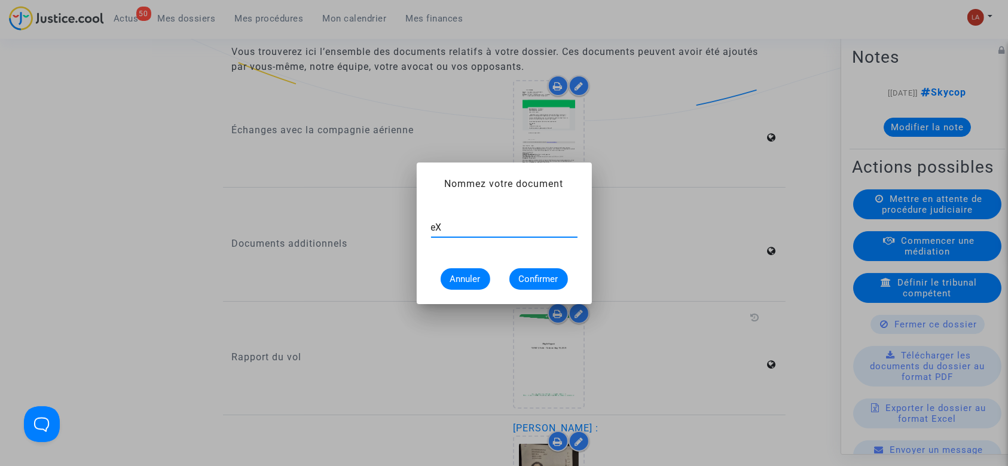
type input "e"
type input "Extrait Flightstats - Aéroport OPO le 11 août 2025"
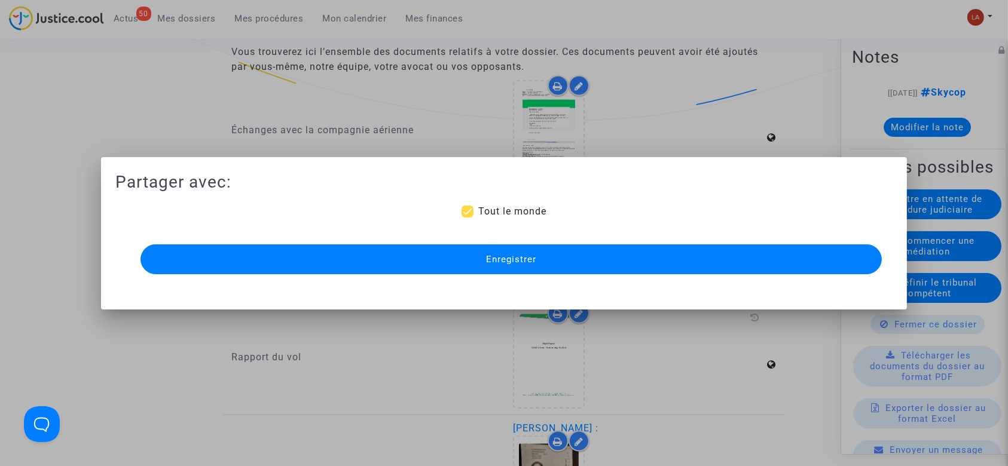
click at [512, 262] on span "Enregistrer" at bounding box center [511, 259] width 50 height 11
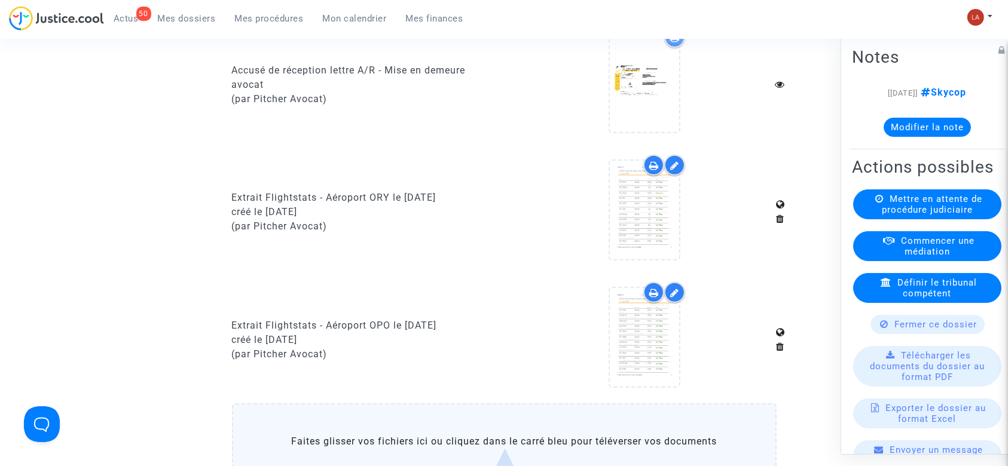
scroll to position [1036, 0]
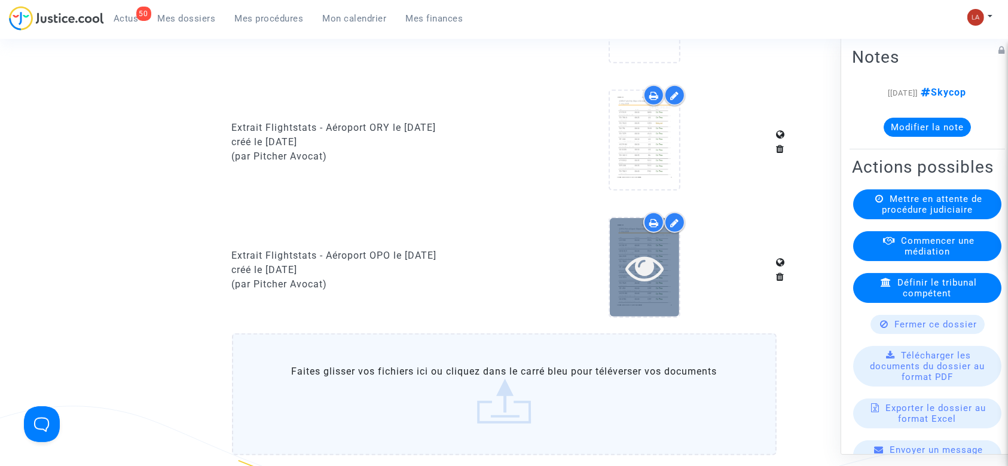
click at [665, 316] on div at bounding box center [644, 267] width 69 height 99
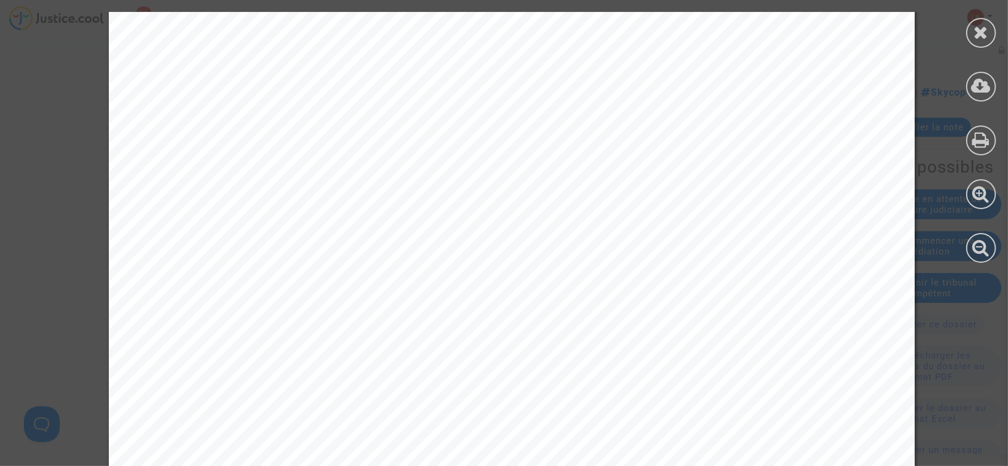
scroll to position [7411, 0]
click at [987, 29] on icon at bounding box center [981, 32] width 15 height 18
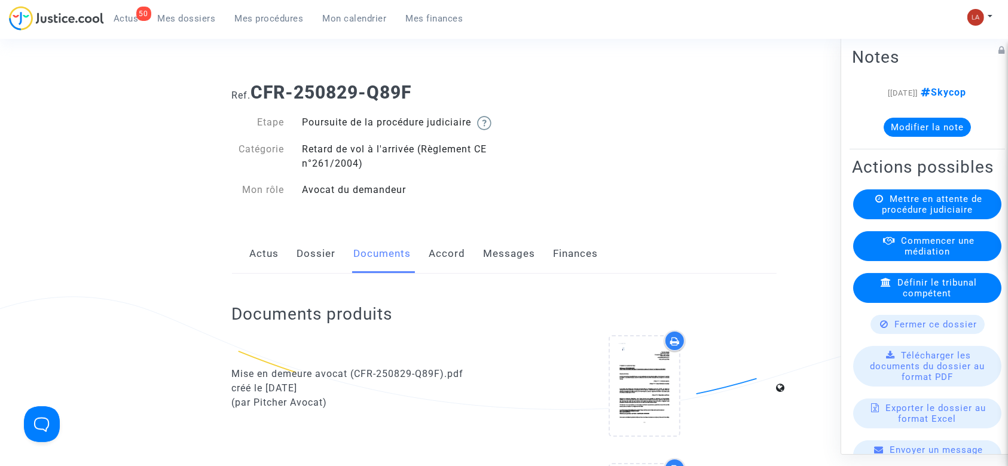
scroll to position [0, 0]
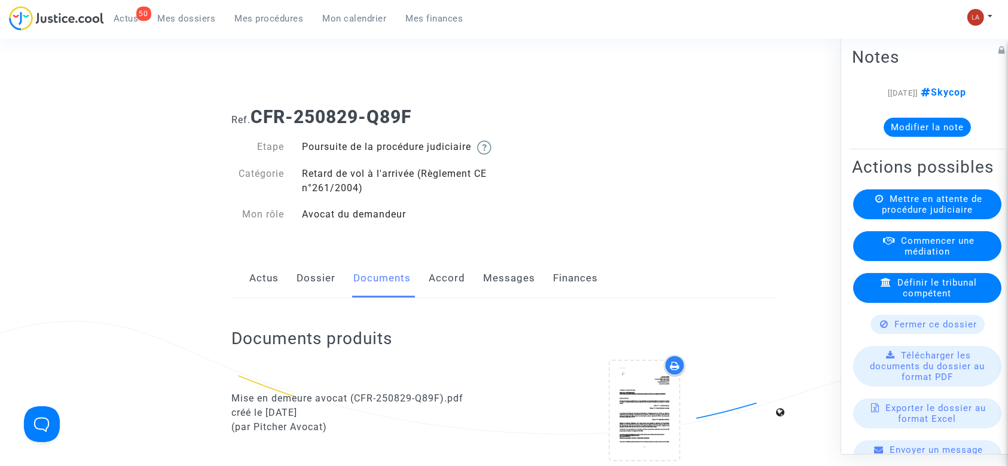
click at [513, 291] on link "Messages" at bounding box center [510, 278] width 52 height 39
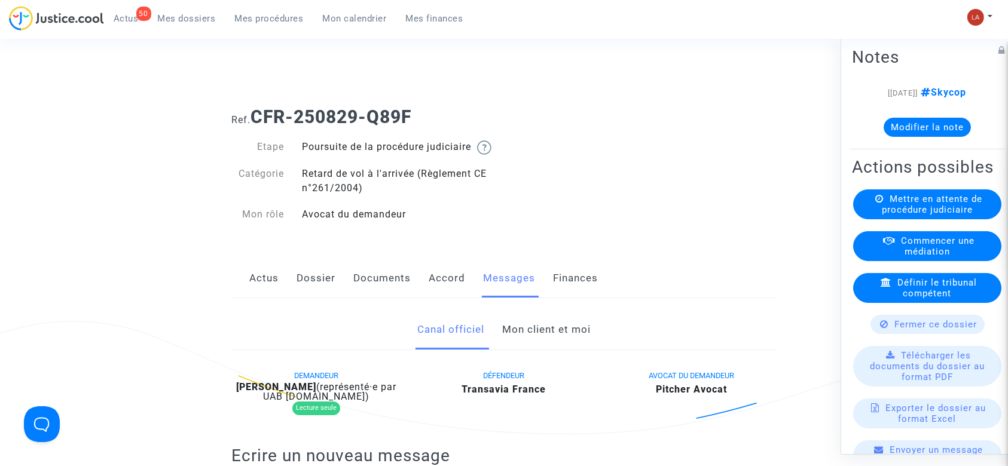
click at [385, 289] on link "Documents" at bounding box center [382, 278] width 57 height 39
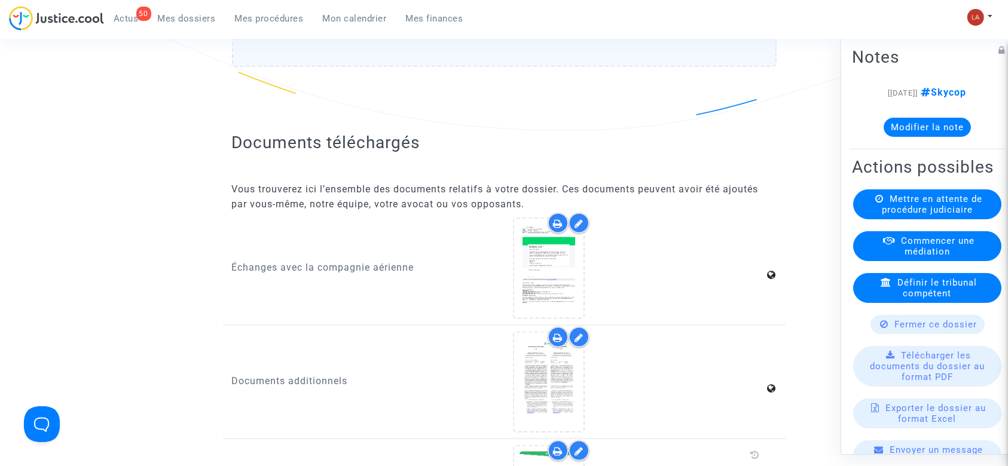
scroll to position [1514, 0]
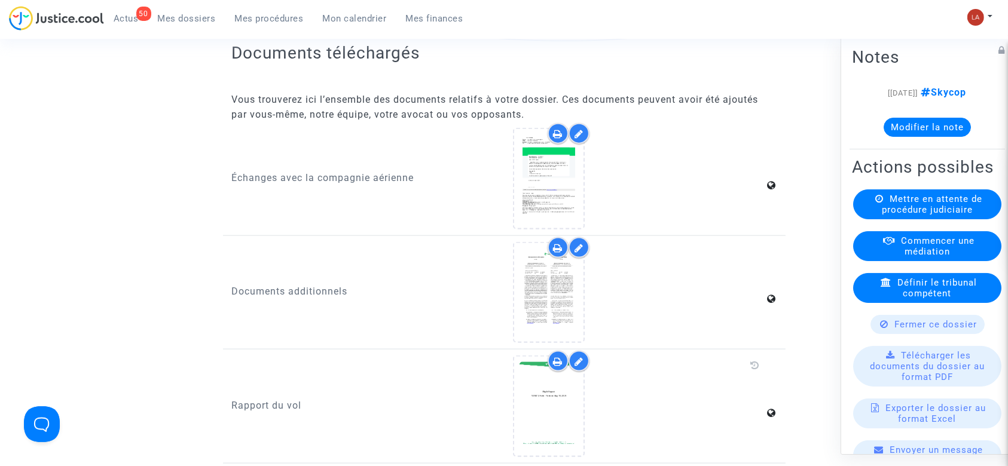
click at [579, 366] on icon at bounding box center [578, 362] width 9 height 10
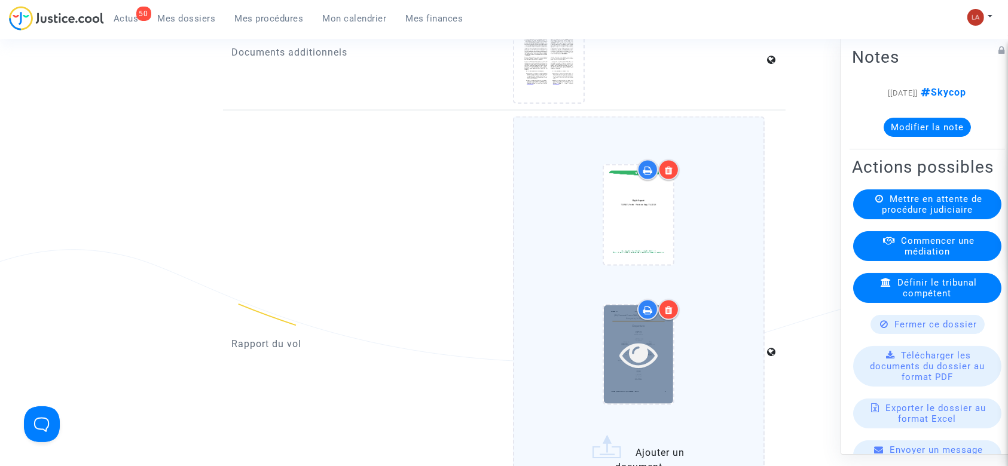
click at [641, 351] on icon at bounding box center [638, 354] width 39 height 38
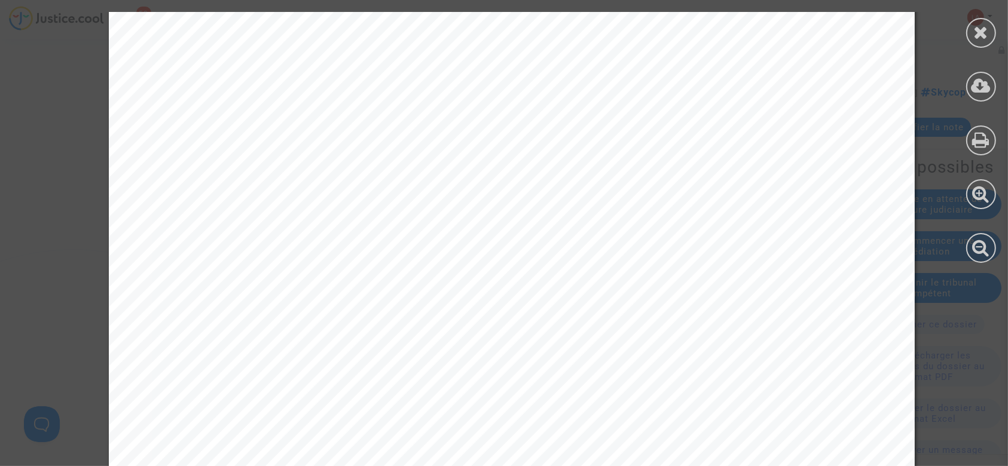
scroll to position [159, 0]
click at [990, 34] on div at bounding box center [981, 33] width 30 height 30
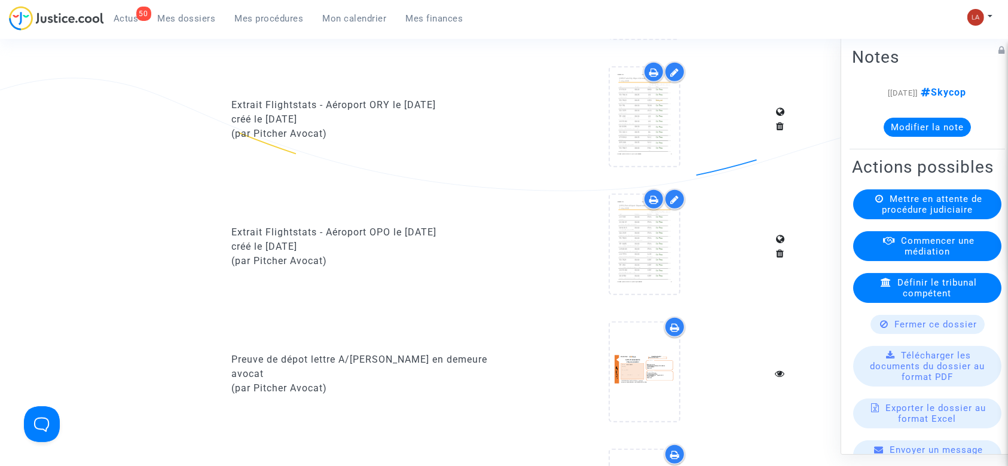
scroll to position [717, 0]
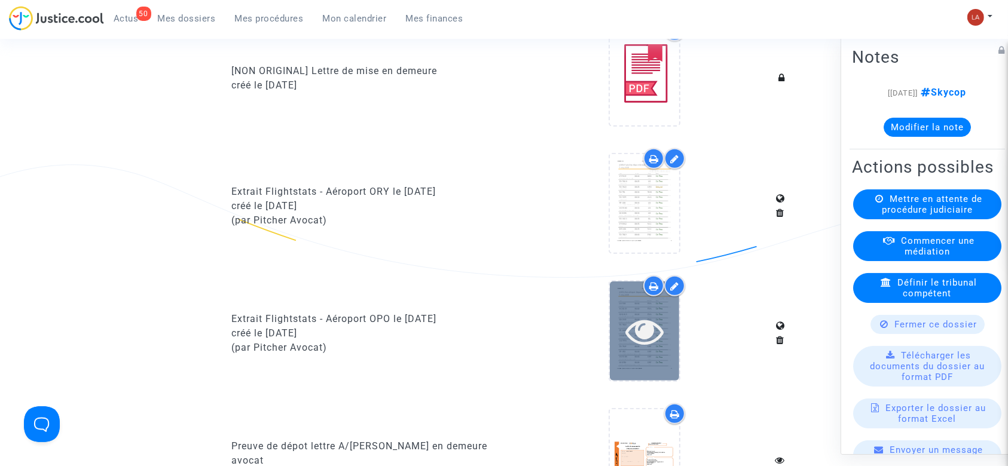
click at [650, 350] on icon at bounding box center [644, 331] width 39 height 38
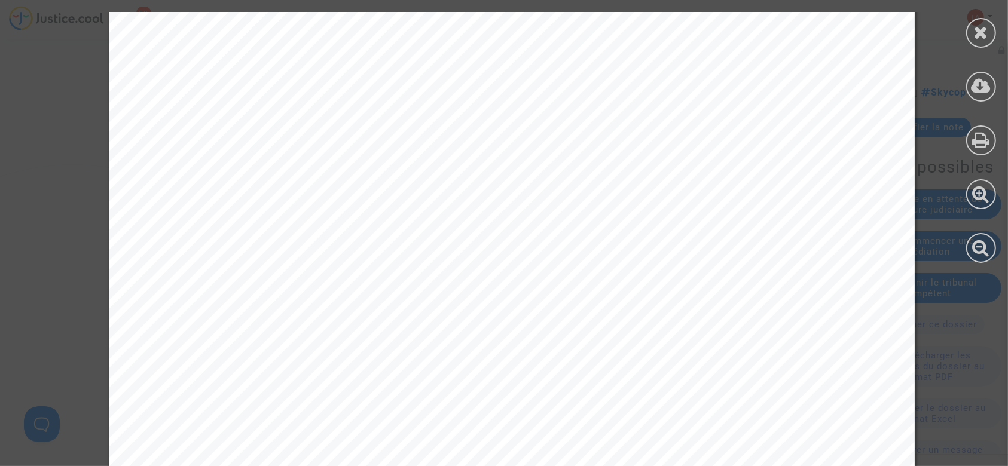
scroll to position [5657, 0]
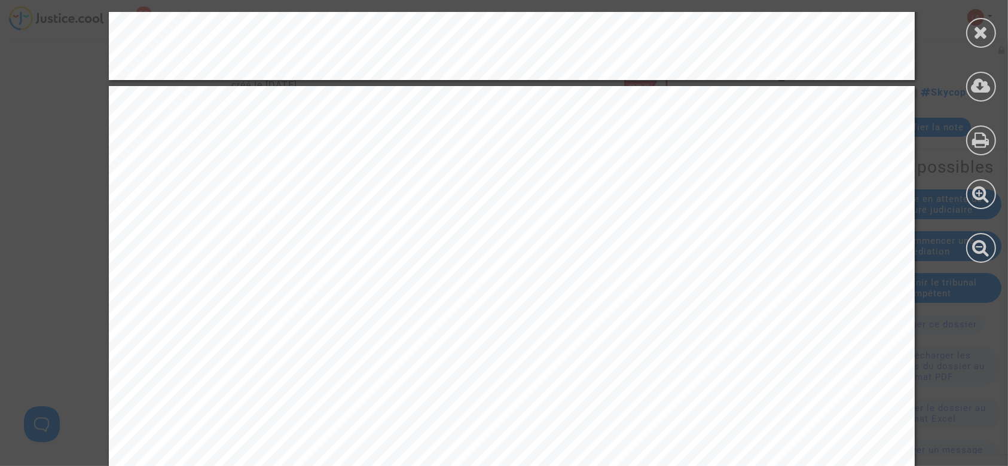
click at [977, 26] on icon at bounding box center [981, 32] width 15 height 18
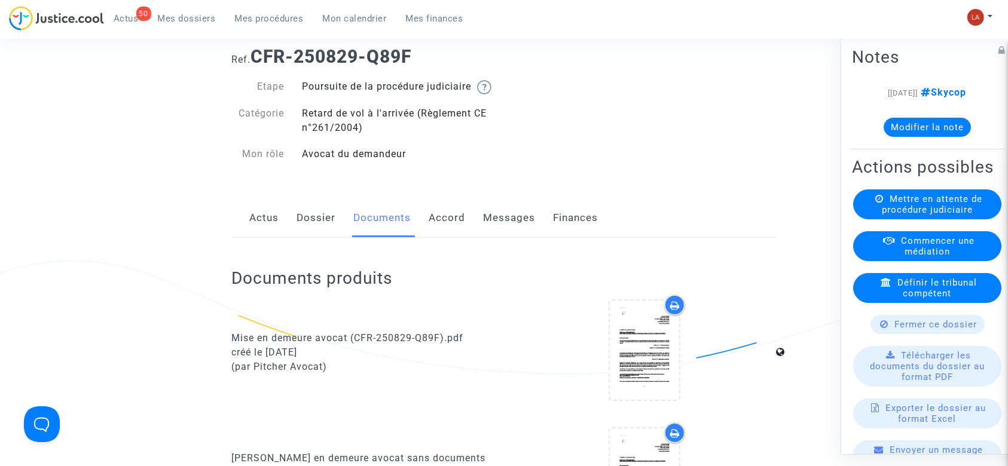
scroll to position [0, 0]
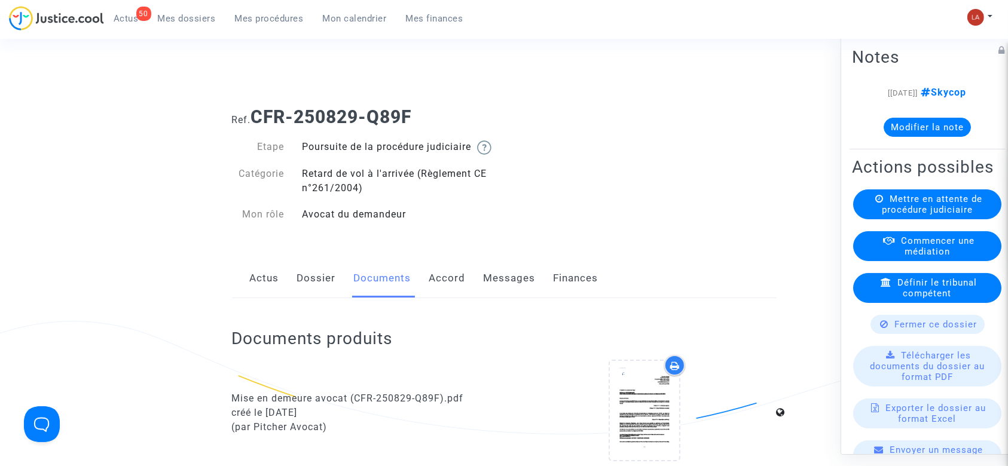
click at [497, 287] on link "Messages" at bounding box center [510, 278] width 52 height 39
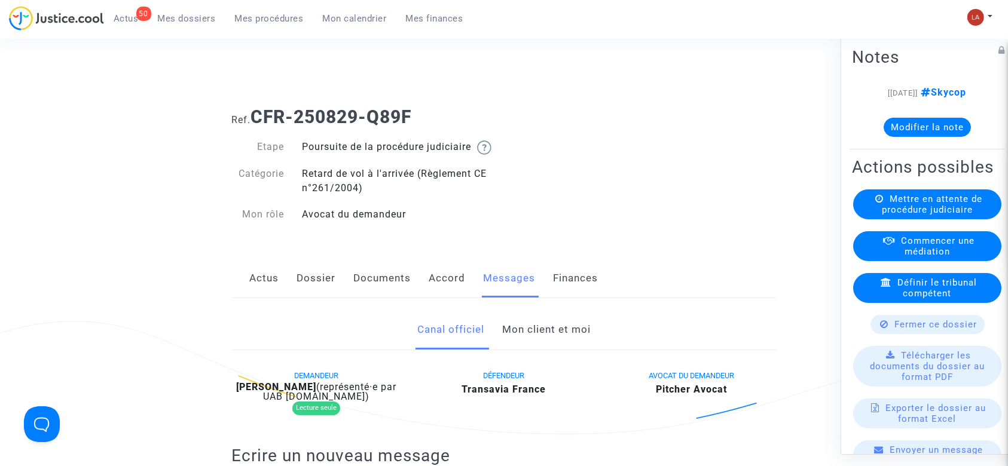
click at [440, 292] on link "Accord" at bounding box center [447, 278] width 36 height 39
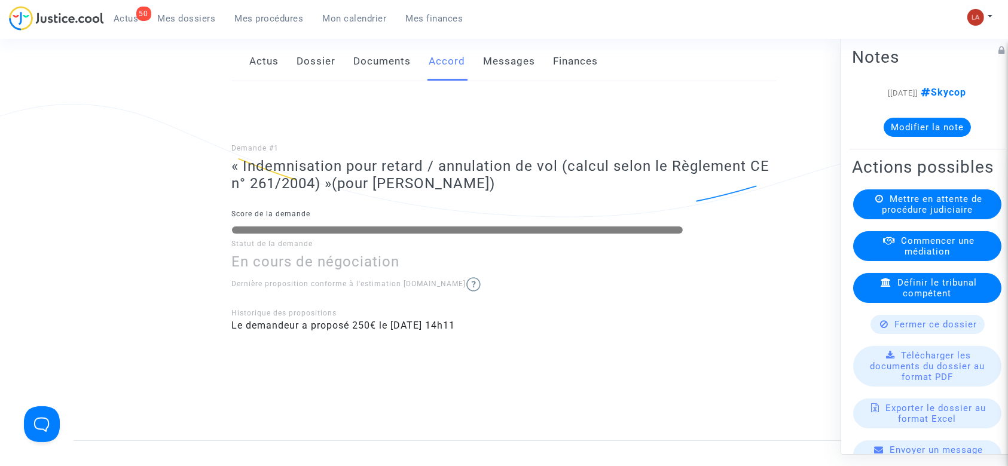
scroll to position [79, 0]
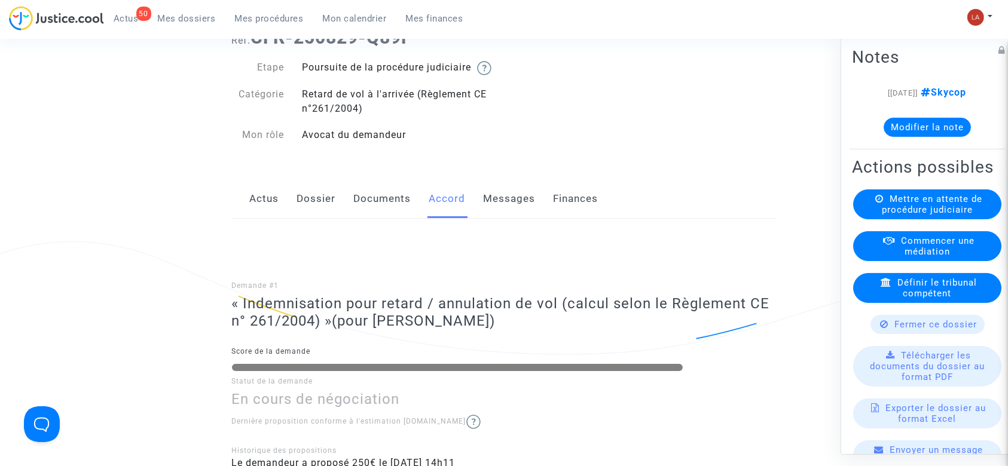
click at [521, 219] on link "Messages" at bounding box center [510, 198] width 52 height 39
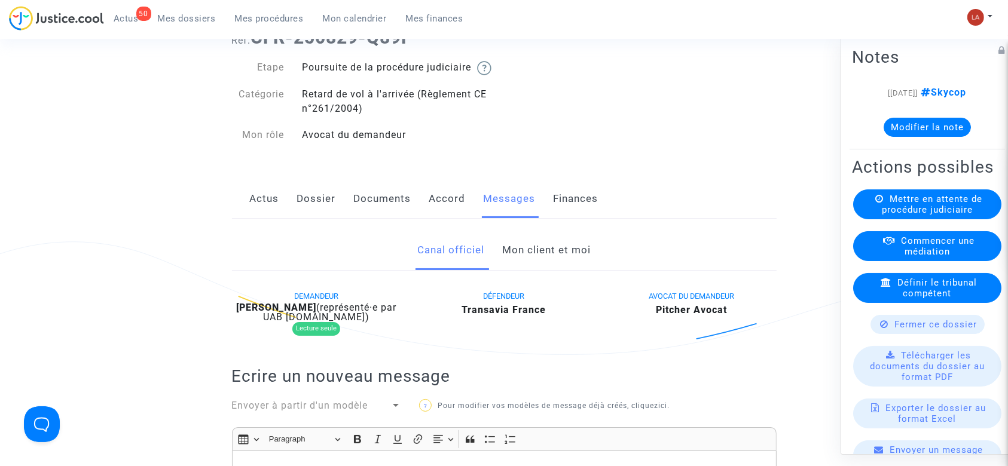
click at [541, 262] on link "Mon client et moi" at bounding box center [546, 250] width 88 height 39
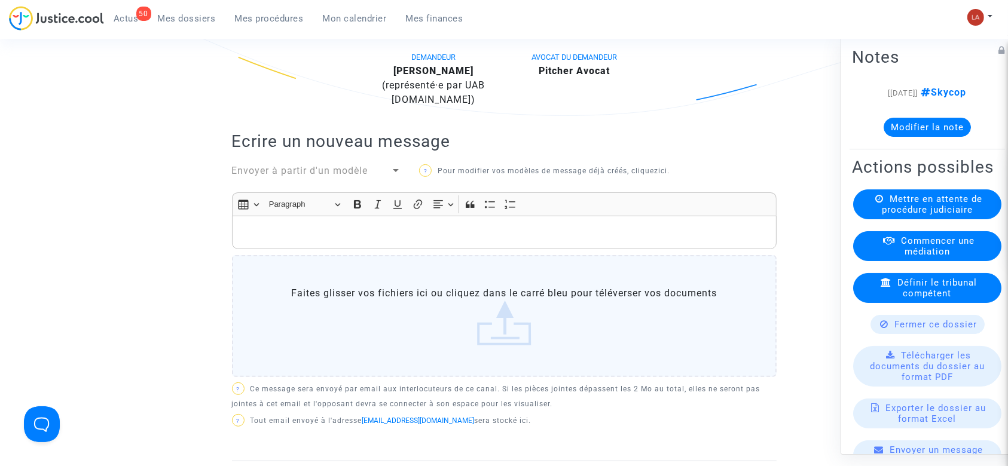
click at [635, 240] on p "Rich Text Editor, main" at bounding box center [504, 232] width 532 height 15
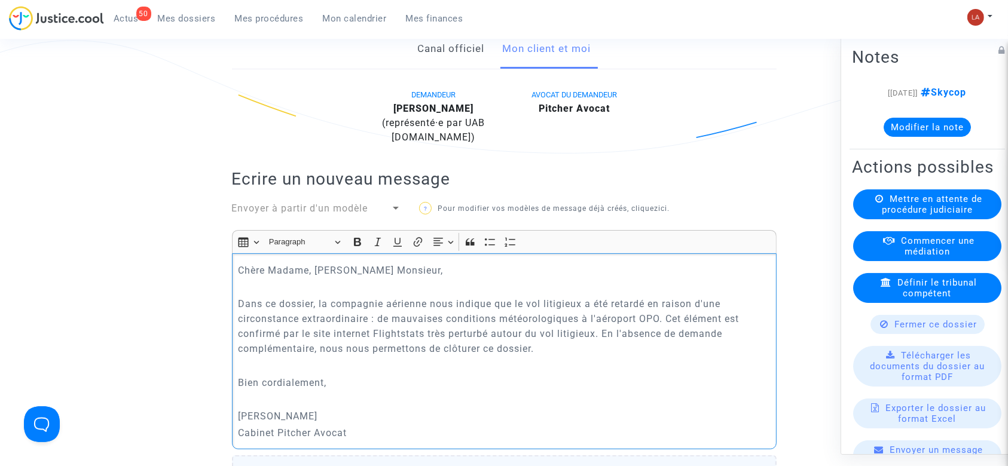
scroll to position [599, 0]
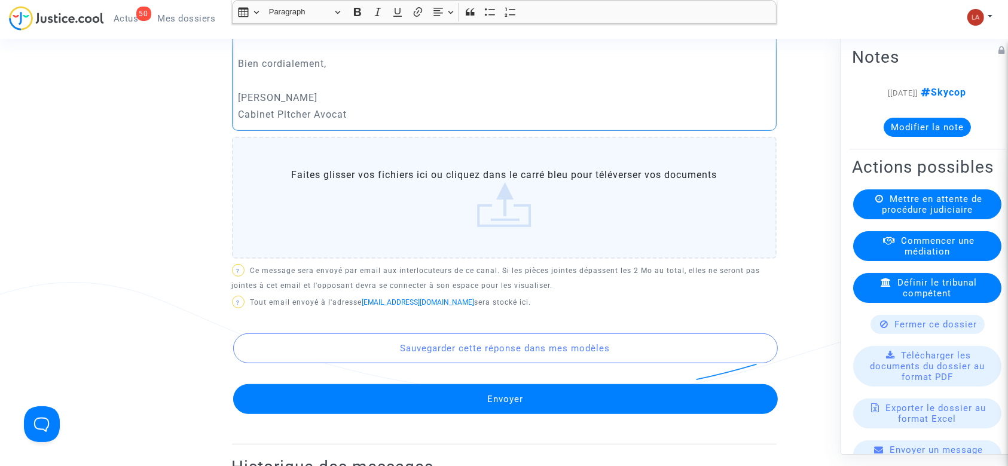
click at [528, 399] on button "Envoyer" at bounding box center [505, 399] width 544 height 30
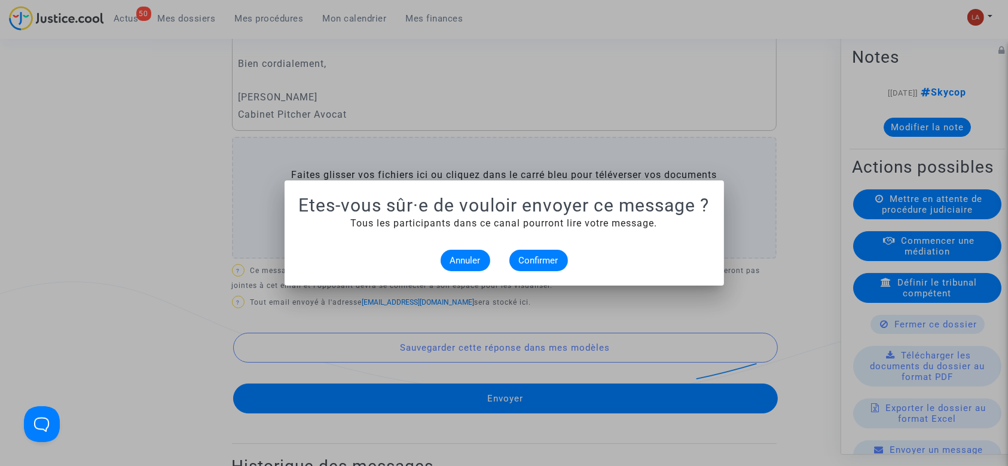
scroll to position [0, 0]
click at [559, 261] on button "Confirmer" at bounding box center [538, 261] width 59 height 22
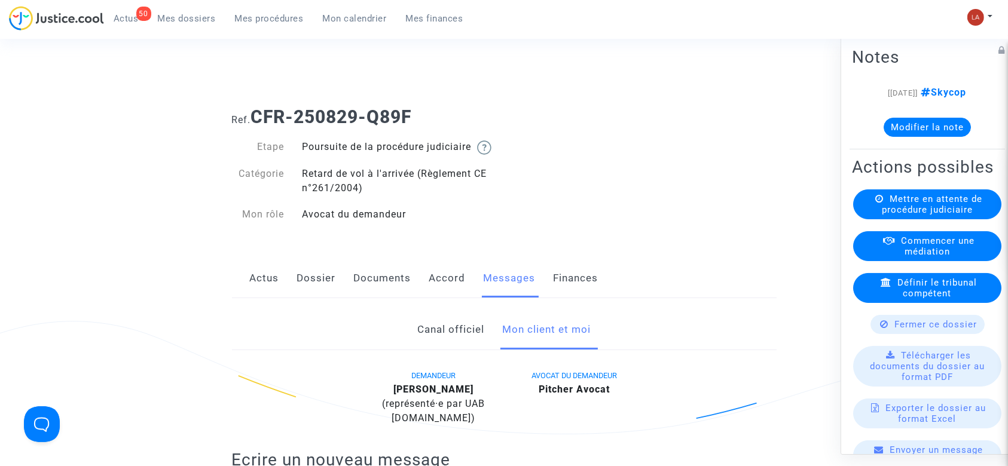
scroll to position [599, 0]
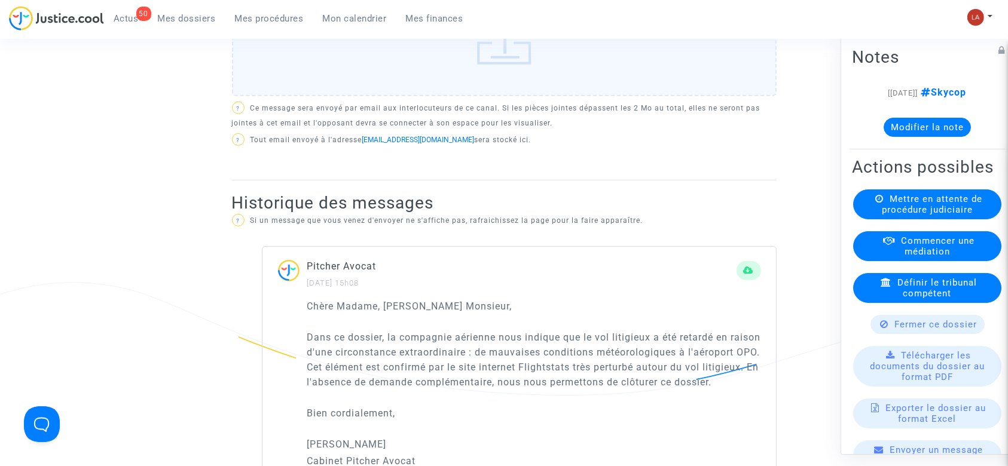
click at [912, 330] on span "Fermer ce dossier" at bounding box center [936, 324] width 82 height 11
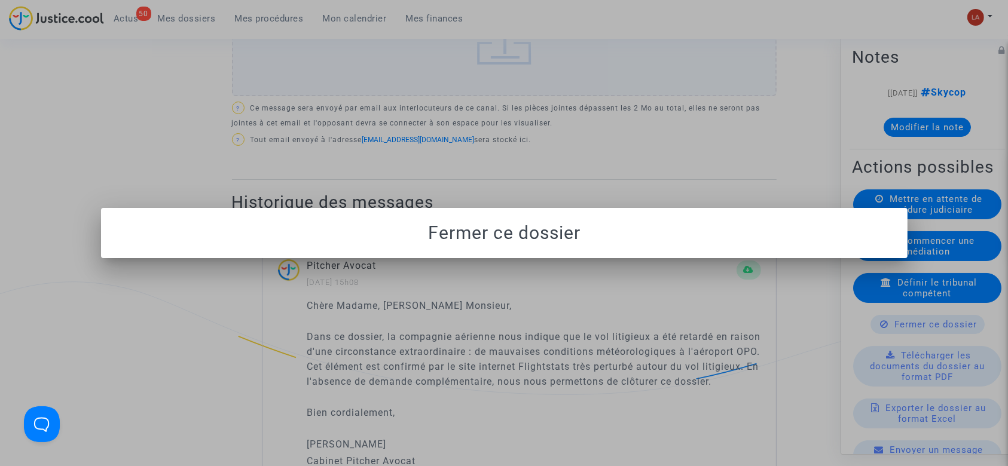
scroll to position [0, 0]
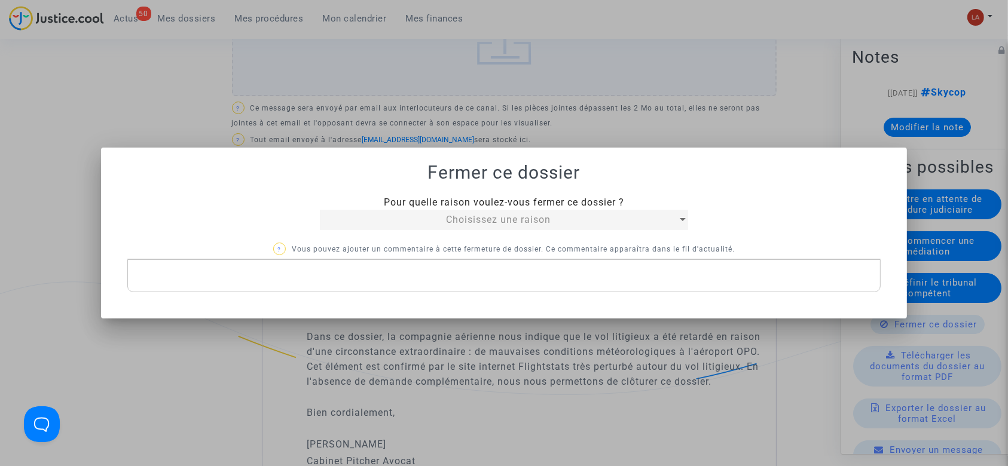
click at [551, 229] on mat-select "Choisissez une raison" at bounding box center [504, 220] width 368 height 20
click at [552, 225] on div "Choisissez une raison" at bounding box center [498, 220] width 357 height 14
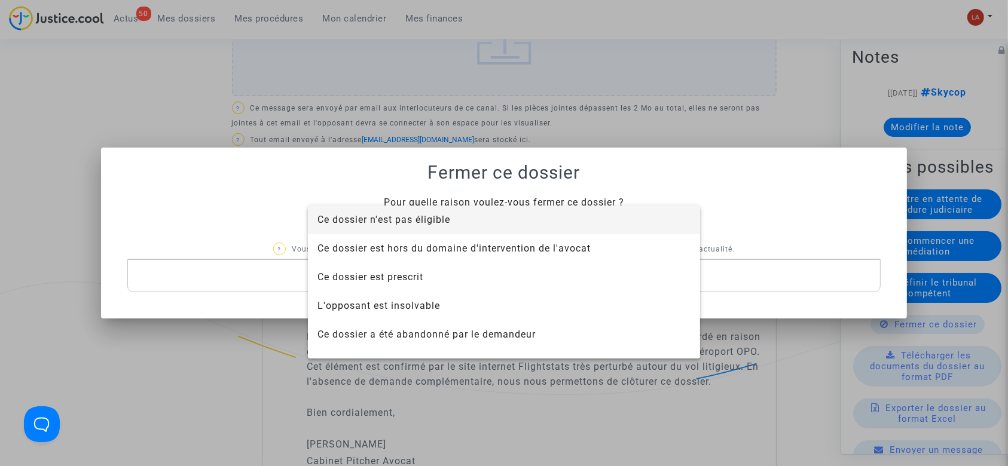
click at [535, 225] on span "Ce dossier n'est pas éligible" at bounding box center [503, 220] width 373 height 29
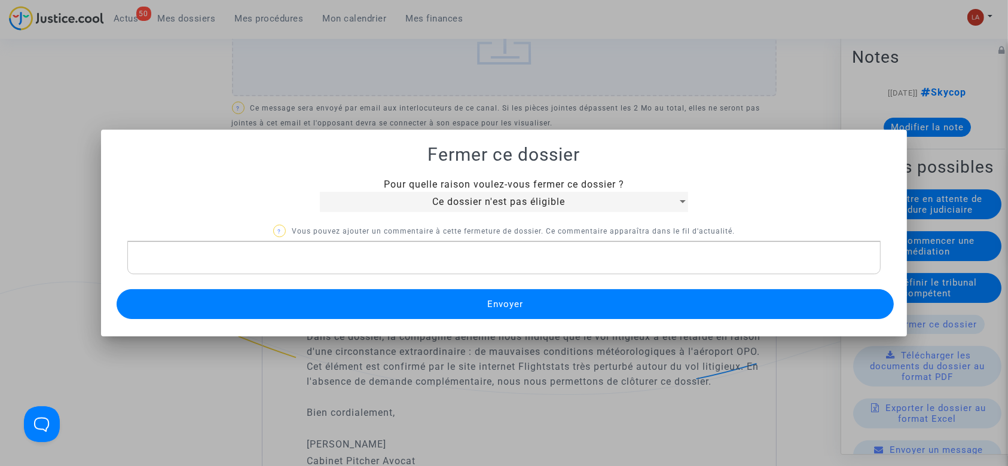
click at [443, 265] on div "Rich Text Editor, main" at bounding box center [504, 257] width 754 height 33
click at [430, 316] on button "Envoyer" at bounding box center [506, 304] width 778 height 30
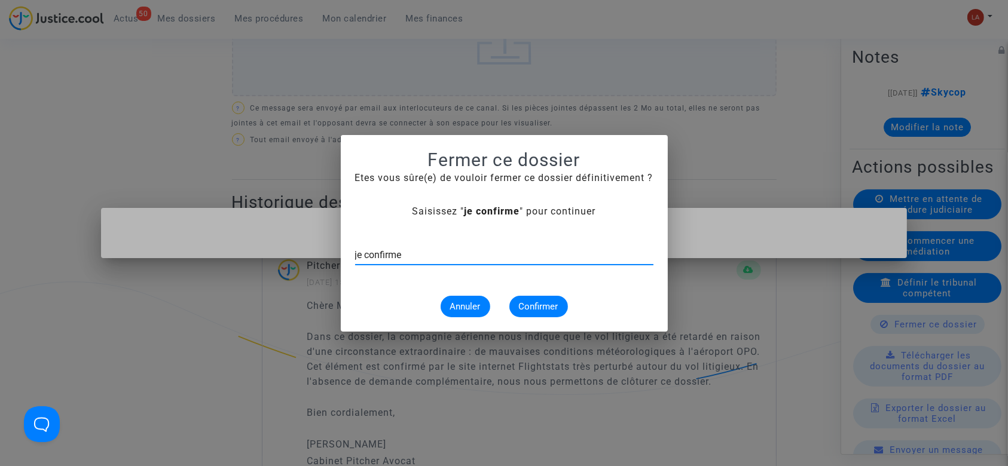
type input "je confirme"
click at [551, 317] on button "Confirmer" at bounding box center [538, 307] width 59 height 22
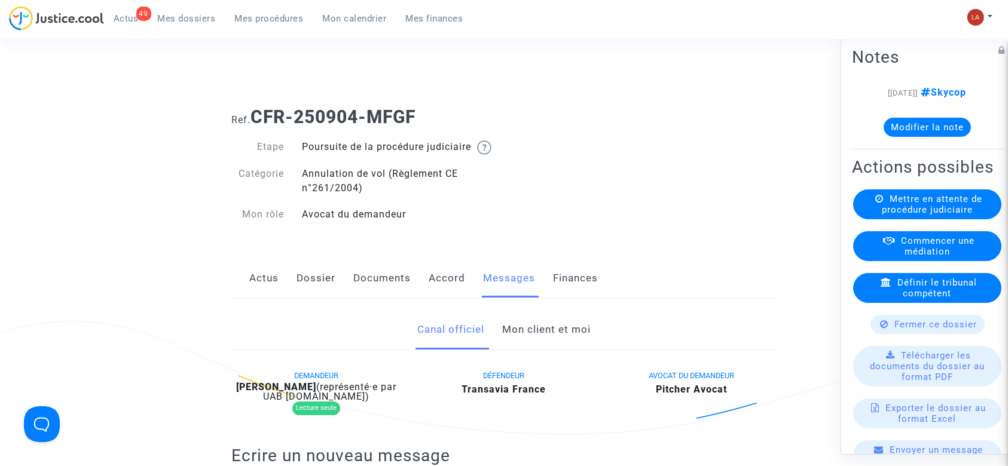
click at [314, 290] on link "Dossier" at bounding box center [316, 278] width 39 height 39
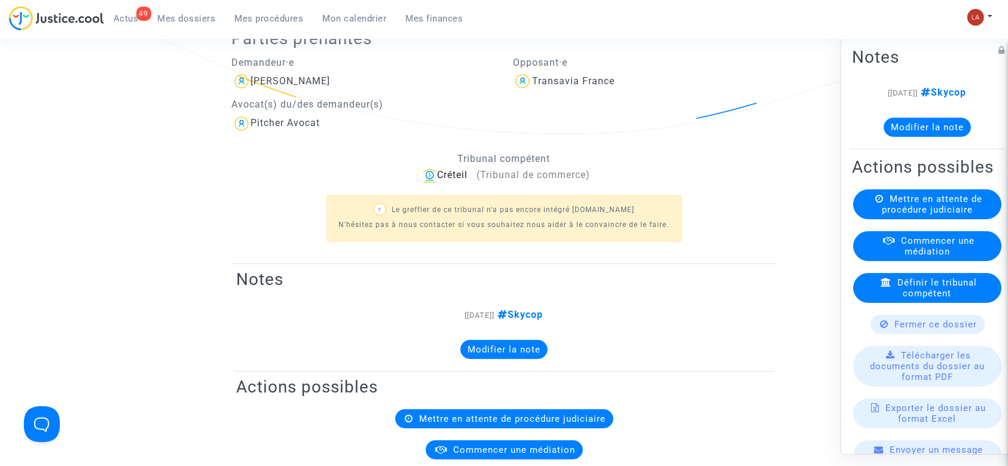
scroll to position [239, 0]
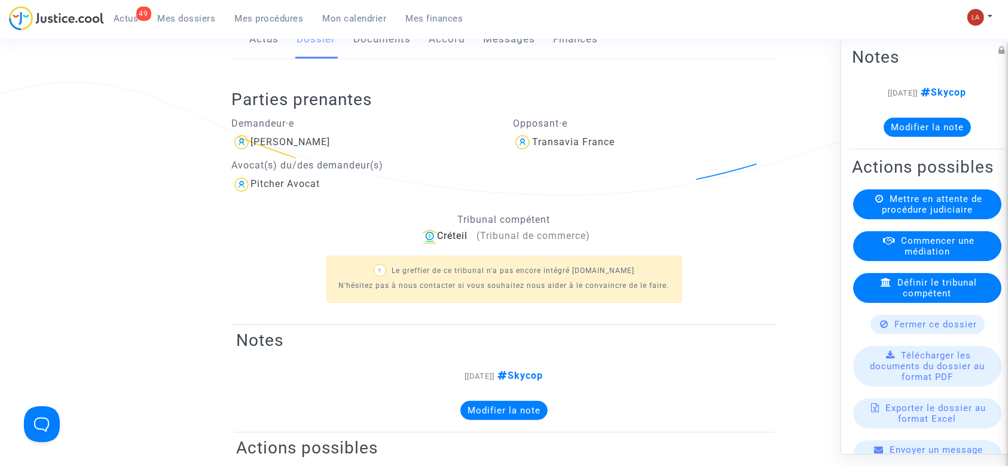
click at [488, 51] on link "Messages" at bounding box center [510, 39] width 52 height 39
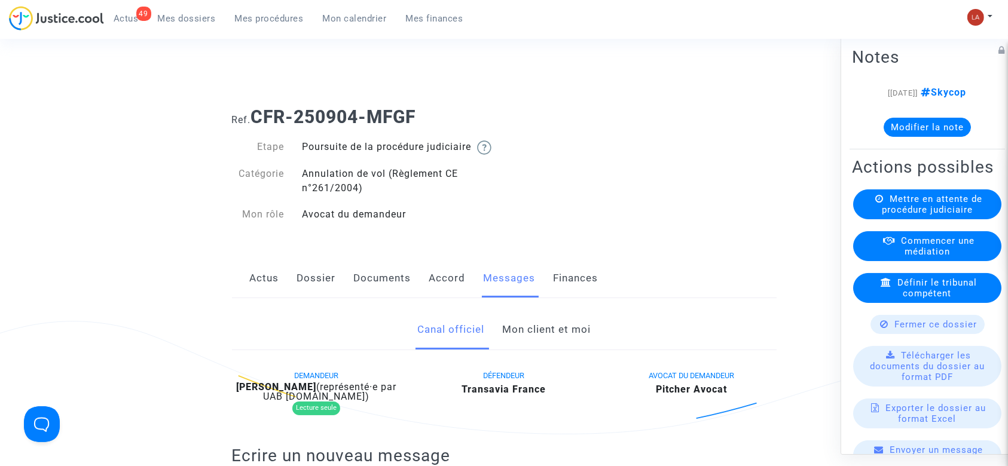
click at [385, 298] on link "Documents" at bounding box center [382, 278] width 57 height 39
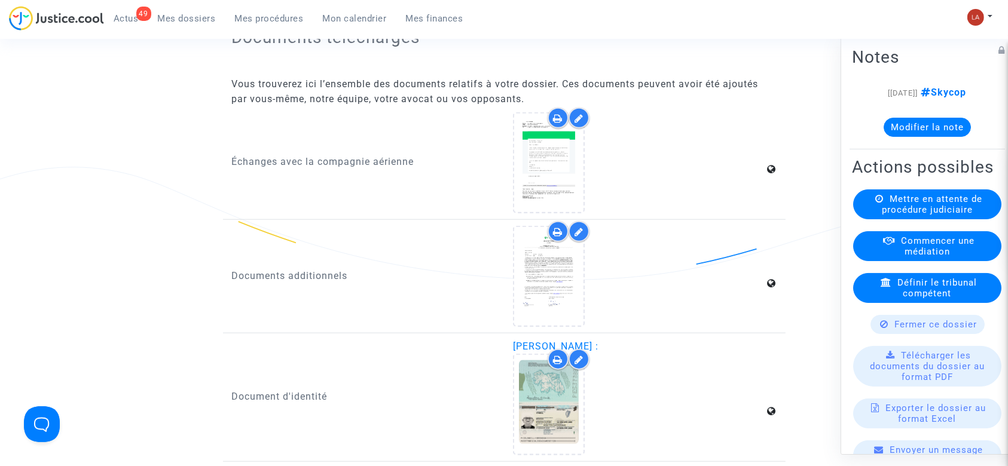
scroll to position [1514, 0]
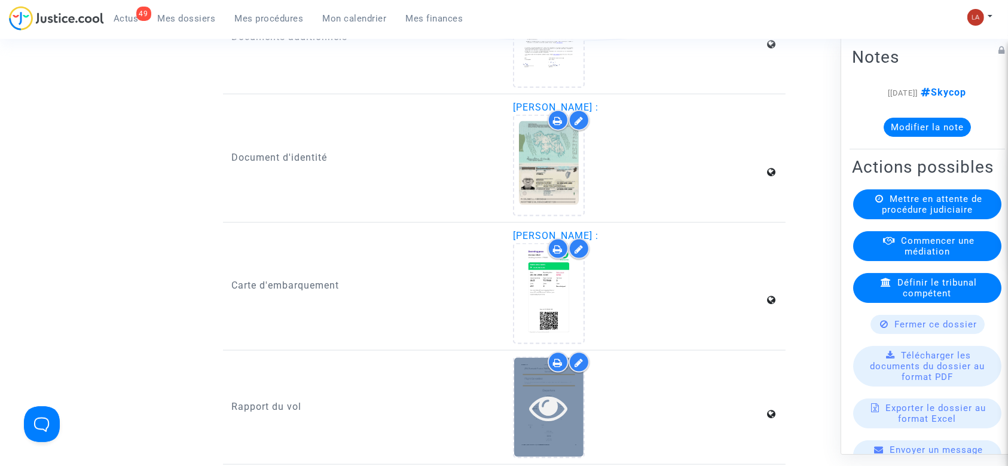
click at [555, 424] on icon at bounding box center [549, 407] width 39 height 38
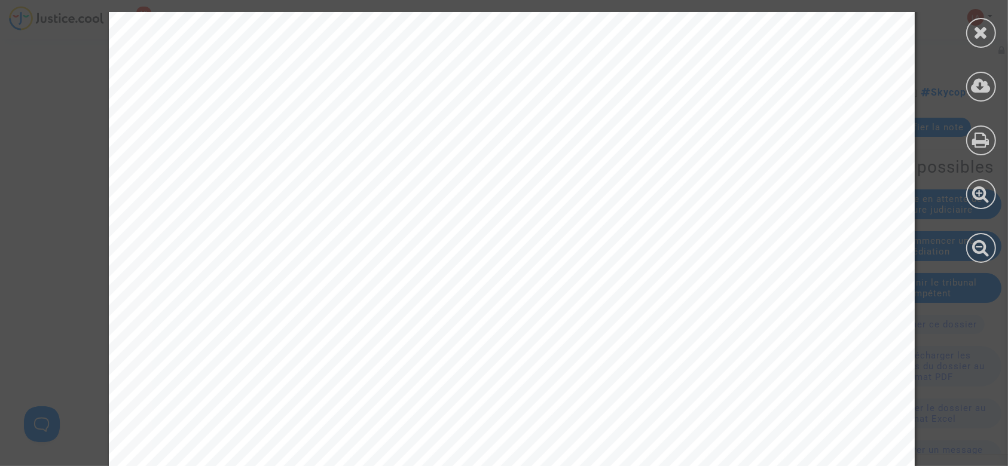
scroll to position [319, 0]
click at [996, 27] on div at bounding box center [981, 137] width 54 height 275
click at [992, 28] on div at bounding box center [981, 33] width 30 height 30
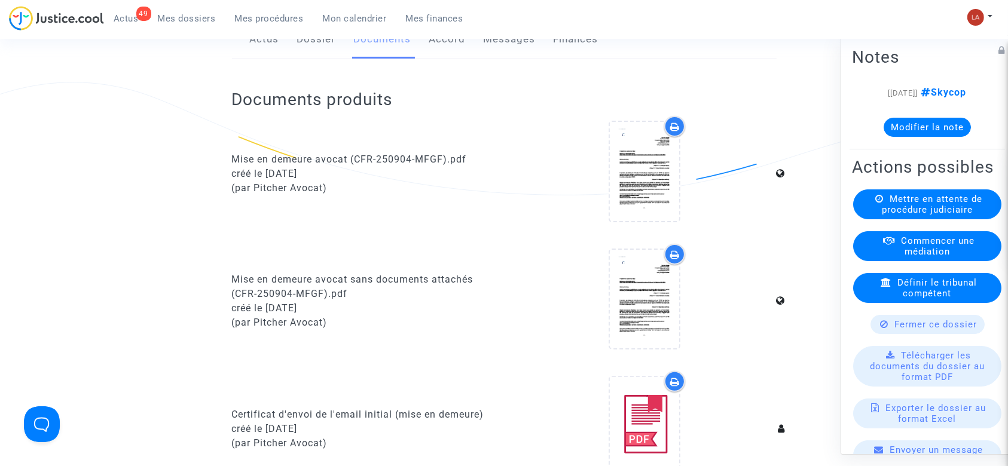
scroll to position [0, 0]
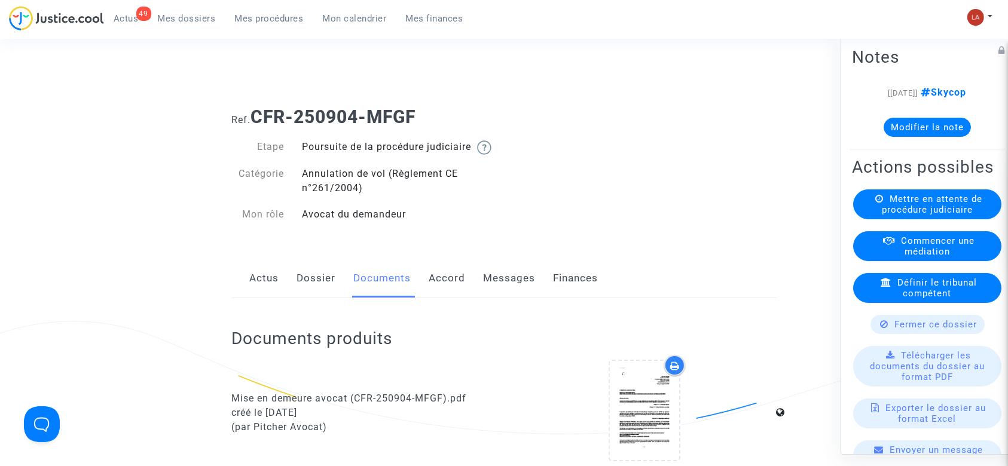
click at [511, 288] on link "Messages" at bounding box center [510, 278] width 52 height 39
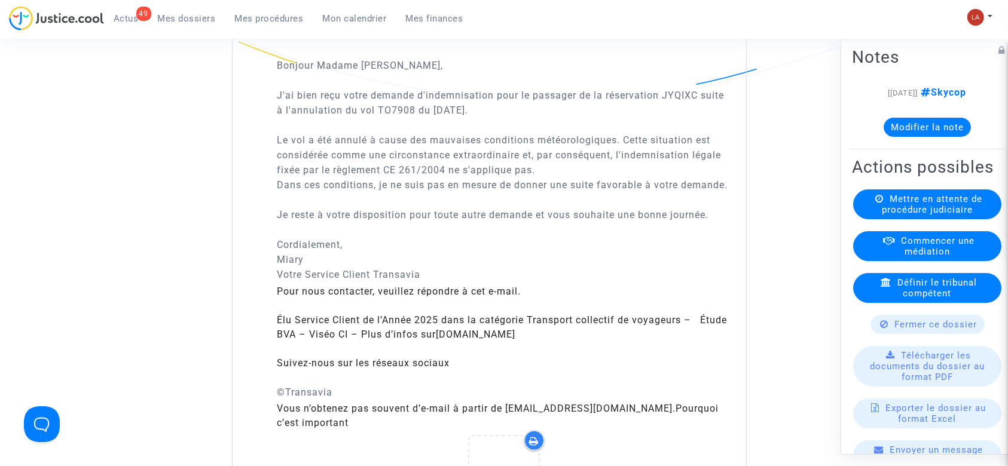
scroll to position [797, 0]
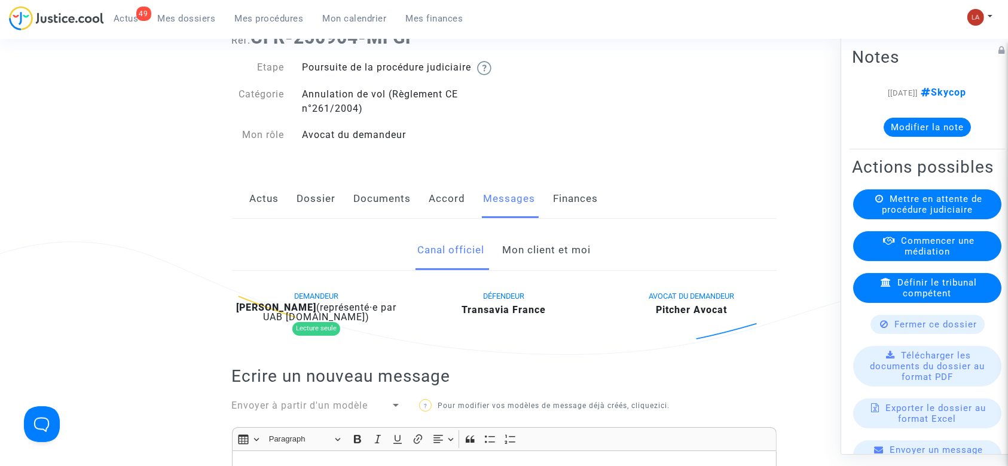
click at [385, 194] on link "Documents" at bounding box center [382, 198] width 57 height 39
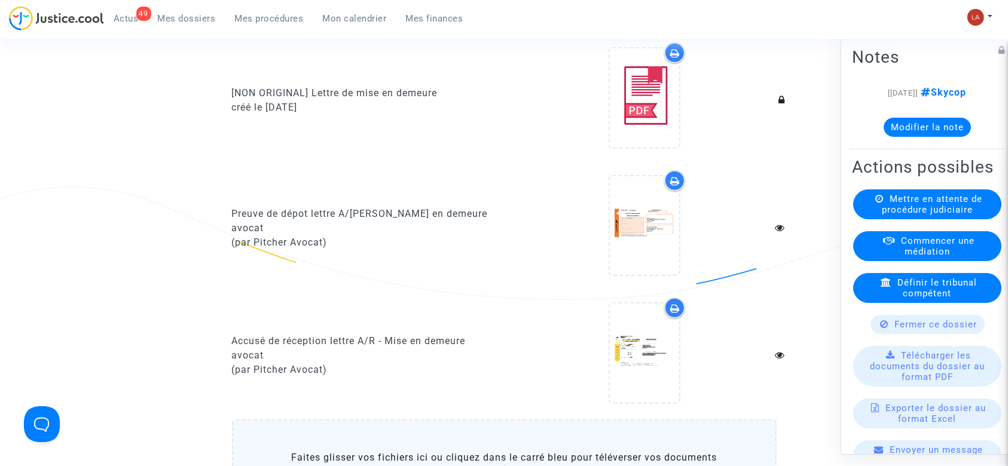
scroll to position [876, 0]
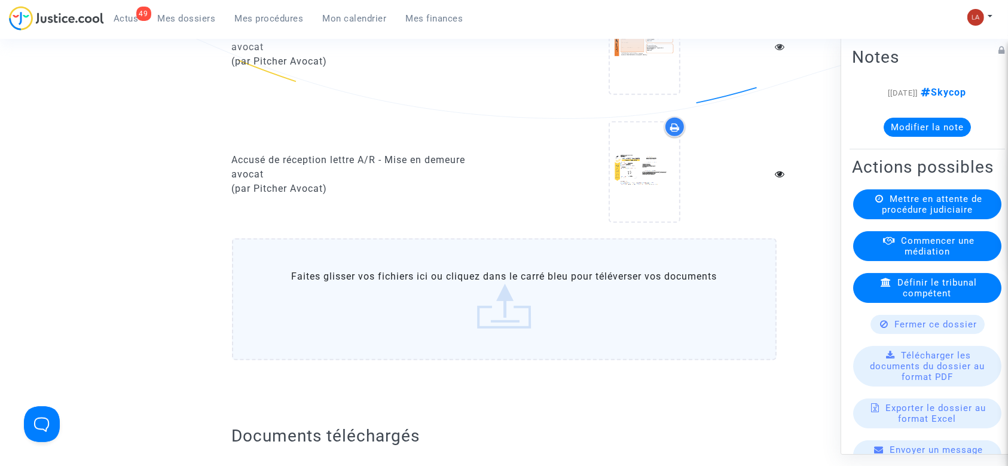
click at [502, 291] on label "Faites glisser vos fichiers ici ou cliquez dans le carré bleu pour téléverser v…" at bounding box center [504, 299] width 544 height 122
click at [0, 0] on input "Faites glisser vos fichiers ici ou cliquez dans le carré bleu pour téléverser v…" at bounding box center [0, 0] width 0 height 0
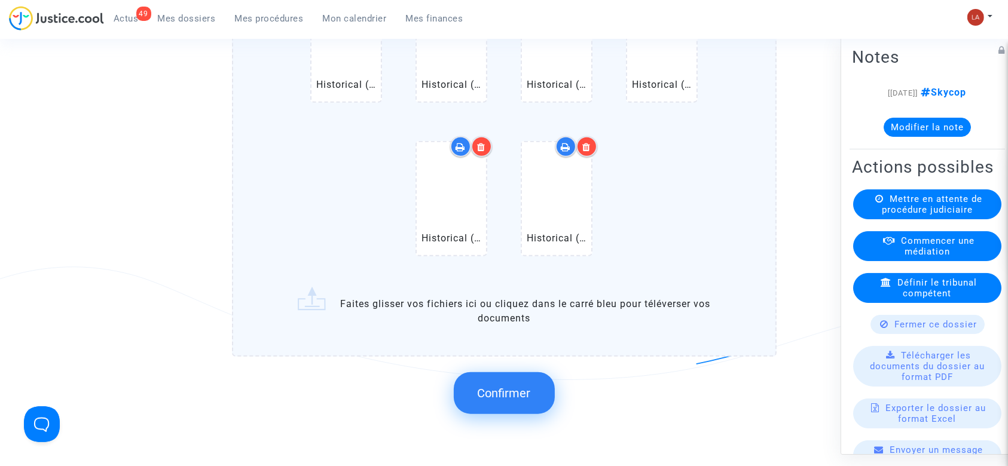
scroll to position [1195, 0]
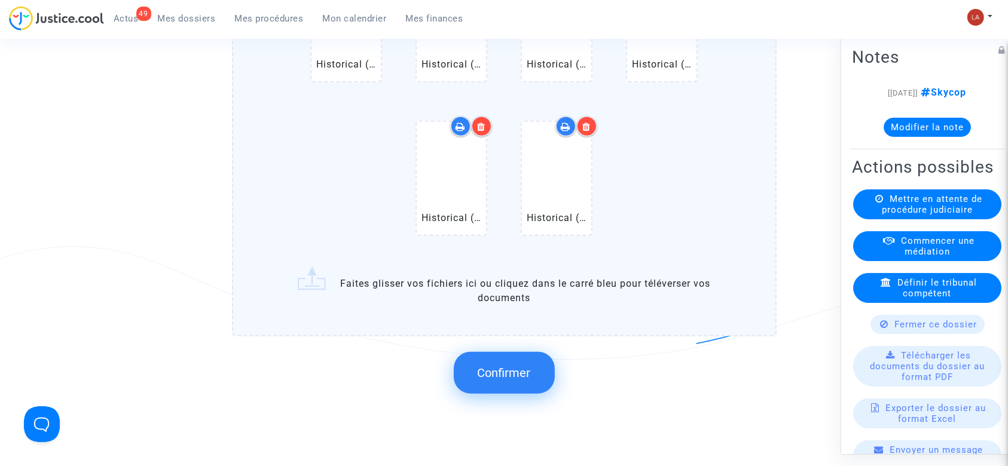
click at [527, 380] on span "Confirmer" at bounding box center [504, 373] width 53 height 14
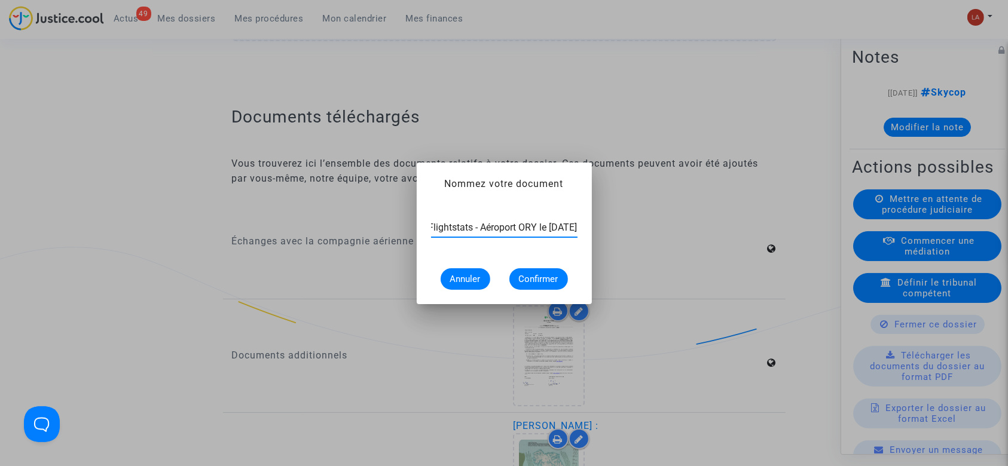
scroll to position [0, 60]
type input "Extrait Flightstats - Aéroport ORY le [DATE]"
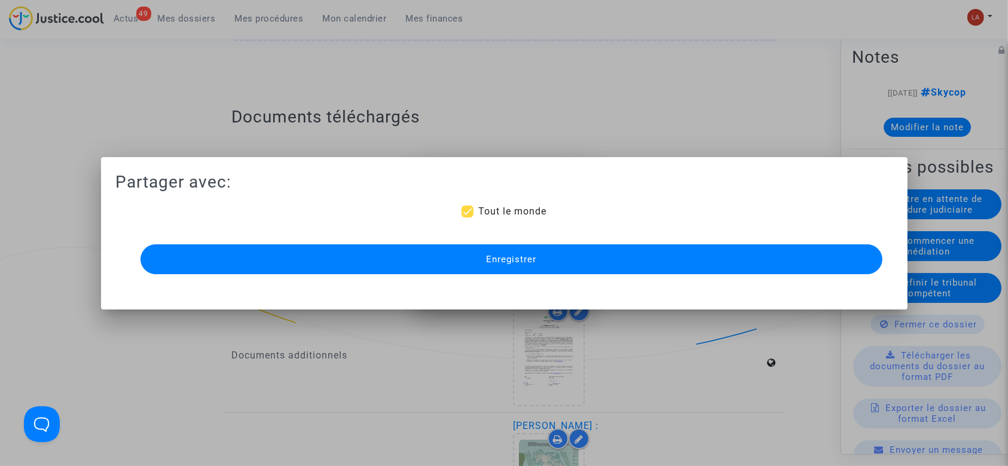
scroll to position [0, 0]
click at [446, 268] on button "Enregistrer" at bounding box center [511, 259] width 742 height 30
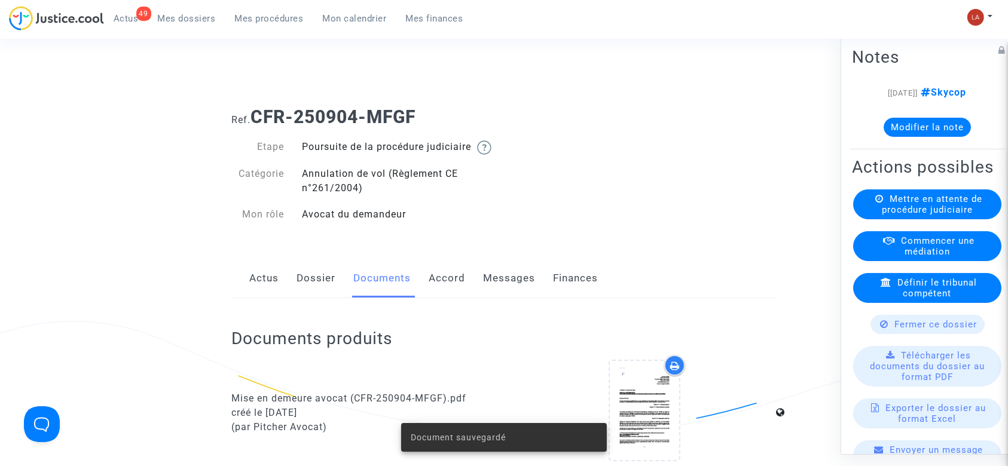
click at [454, 298] on link "Accord" at bounding box center [447, 278] width 36 height 39
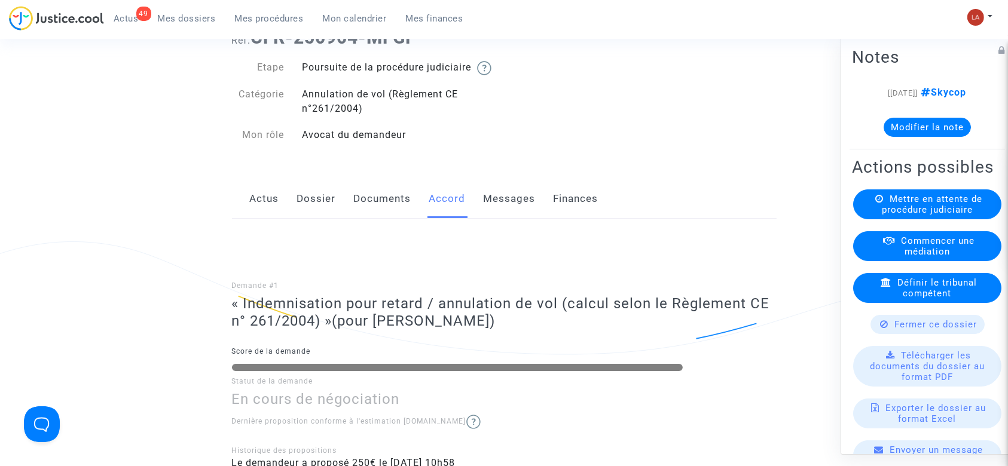
click at [485, 240] on div "Demande #1 « Indemnisation pour retard / annulation de vol (calcul selon le Règ…" at bounding box center [504, 359] width 544 height 281
click at [498, 219] on link "Messages" at bounding box center [510, 198] width 52 height 39
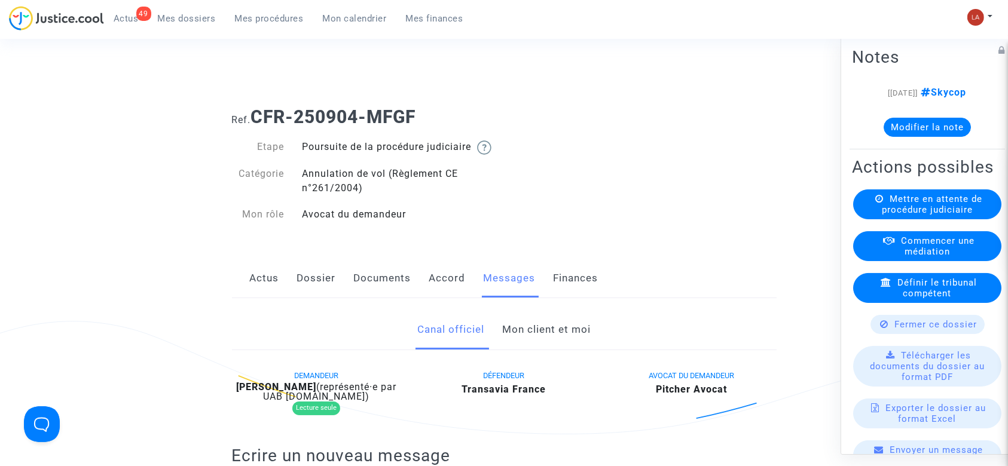
click at [371, 298] on link "Documents" at bounding box center [382, 278] width 57 height 39
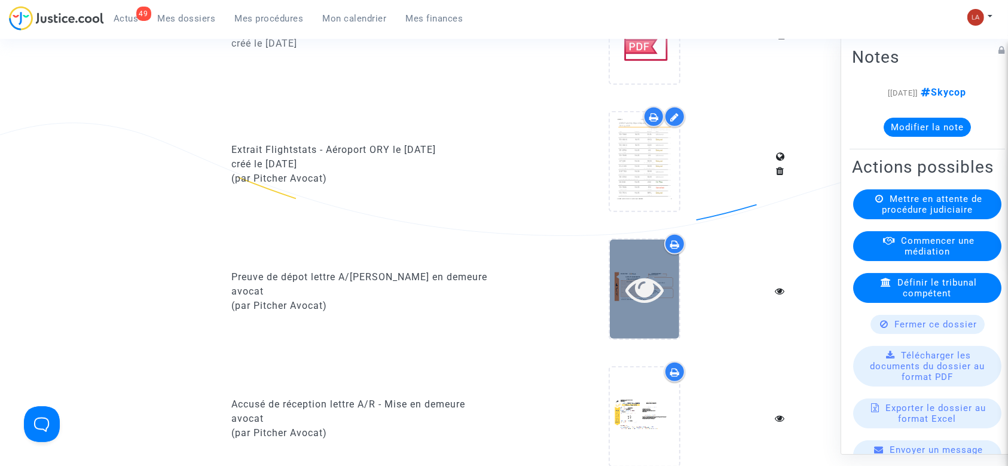
scroll to position [797, 0]
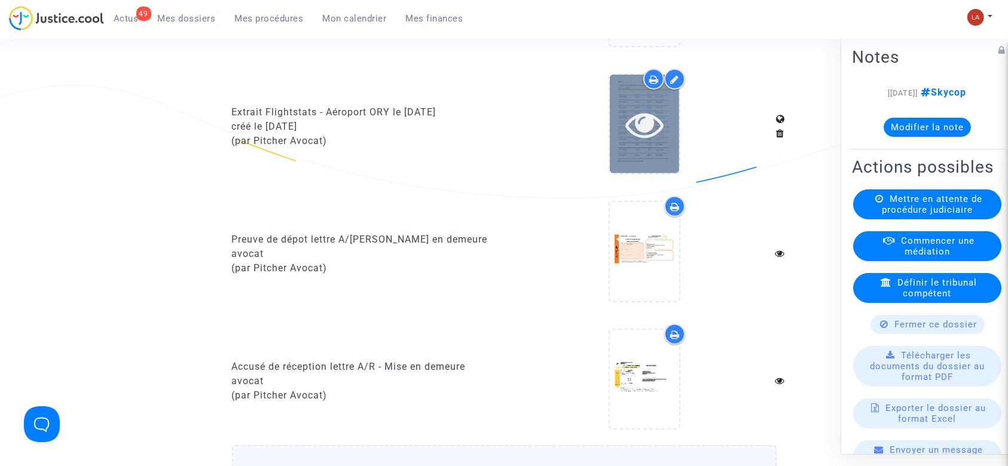
click at [610, 143] on div at bounding box center [644, 124] width 69 height 38
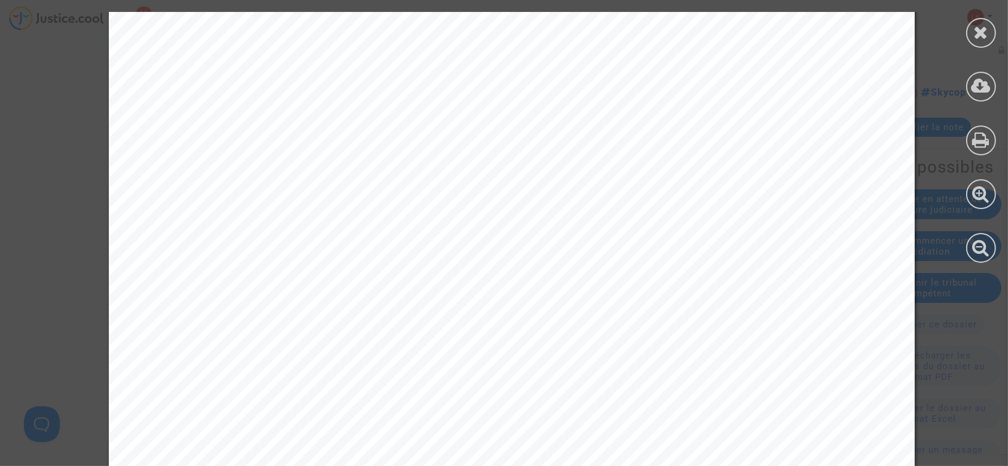
scroll to position [4622, 0]
click at [978, 48] on div at bounding box center [981, 137] width 54 height 275
click at [989, 29] on div at bounding box center [981, 33] width 30 height 30
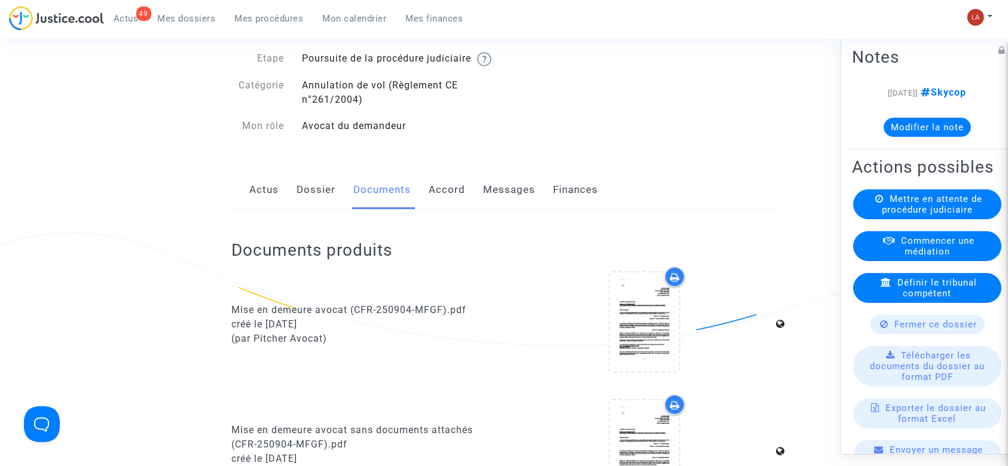
scroll to position [0, 0]
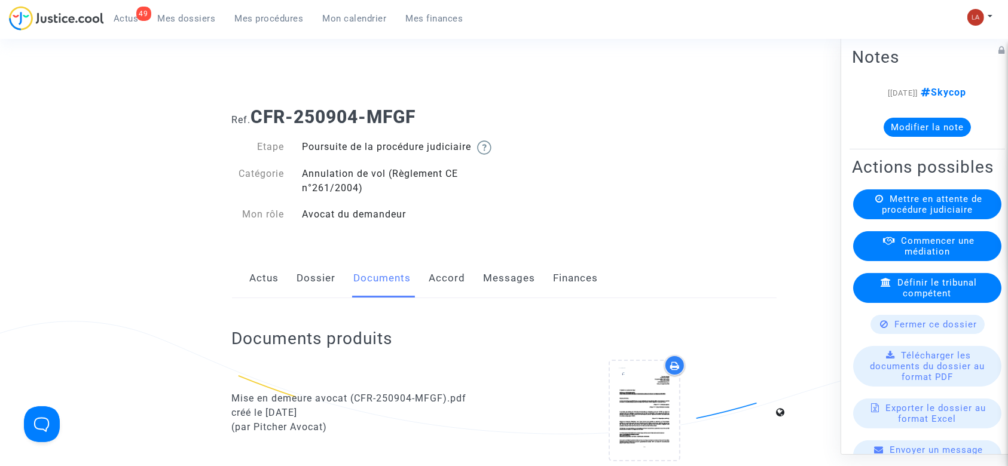
click at [494, 287] on link "Messages" at bounding box center [510, 278] width 52 height 39
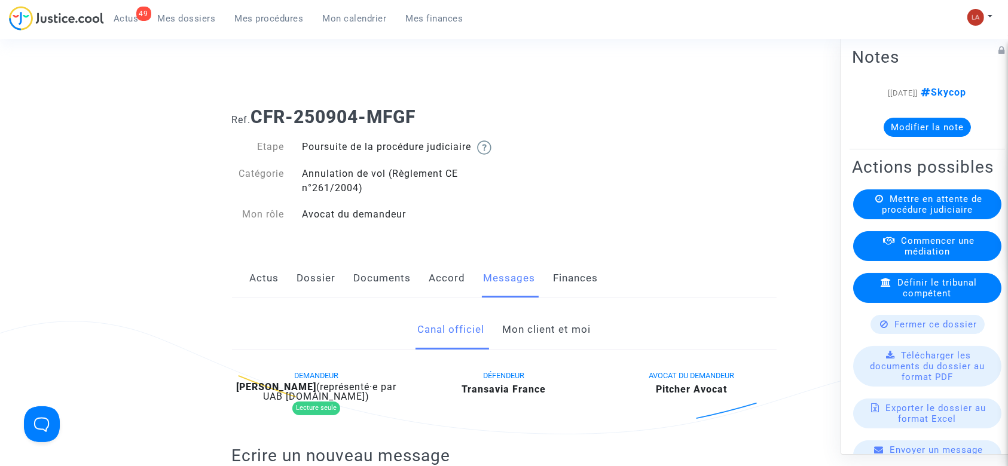
click at [545, 336] on link "Mon client et moi" at bounding box center [546, 329] width 88 height 39
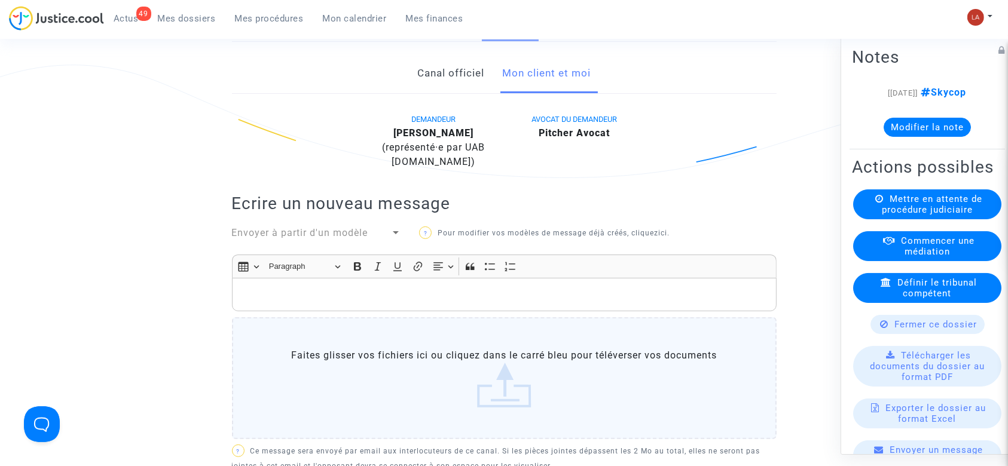
scroll to position [319, 0]
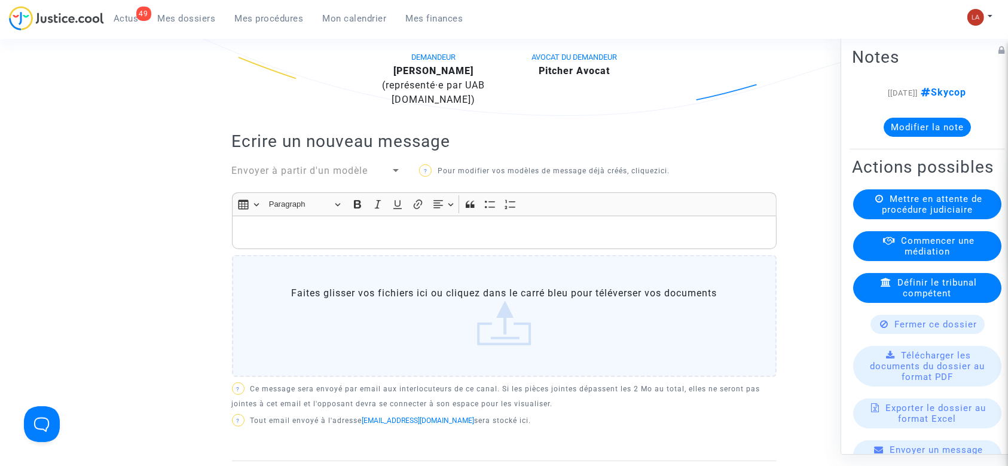
click at [561, 249] on div "Rich Text Editor, main" at bounding box center [504, 232] width 544 height 33
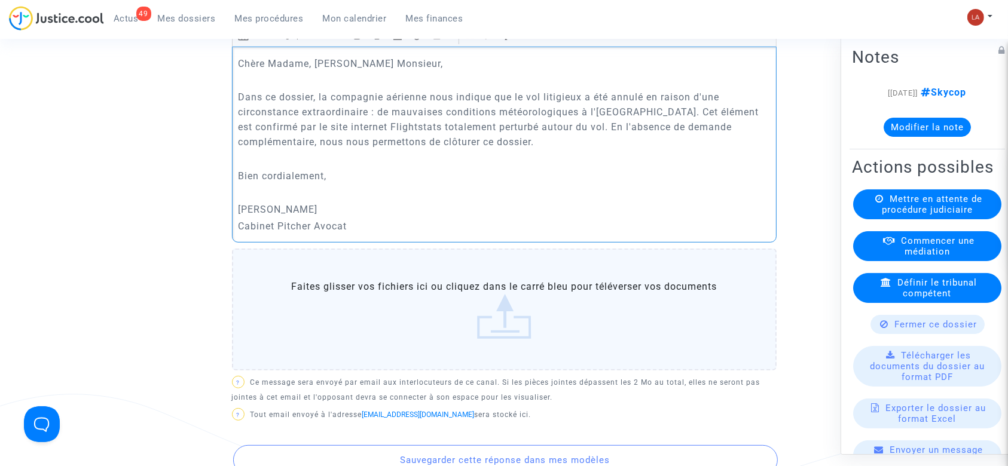
scroll to position [558, 0]
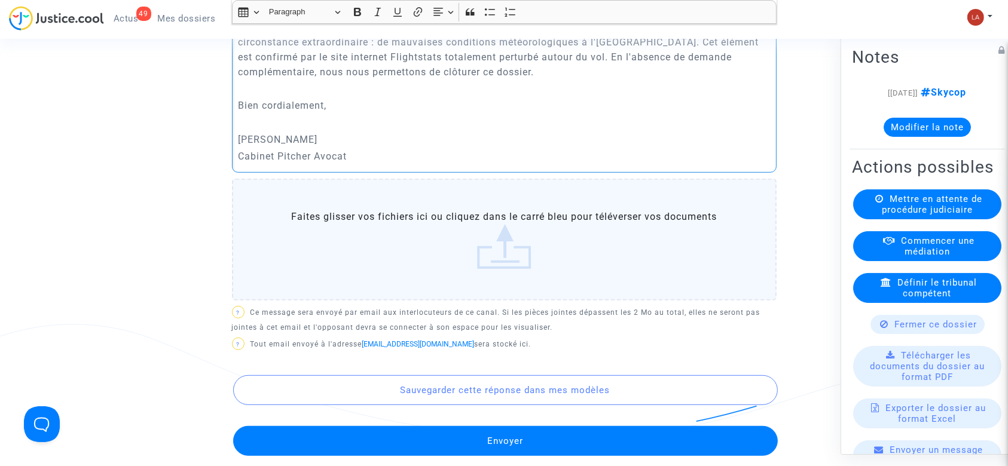
click at [676, 446] on button "Envoyer" at bounding box center [505, 441] width 544 height 30
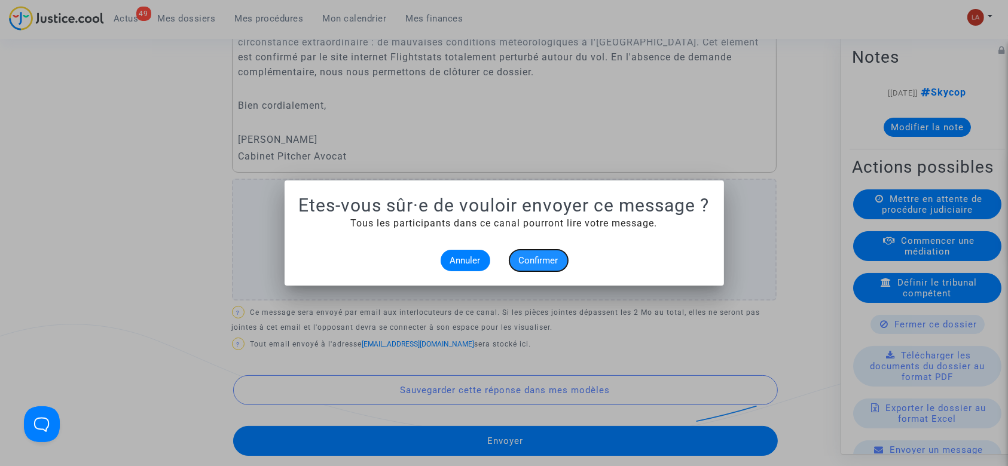
drag, startPoint x: 544, startPoint y: 258, endPoint x: 709, endPoint y: 299, distance: 169.3
click at [544, 258] on span "Confirmer" at bounding box center [538, 260] width 39 height 11
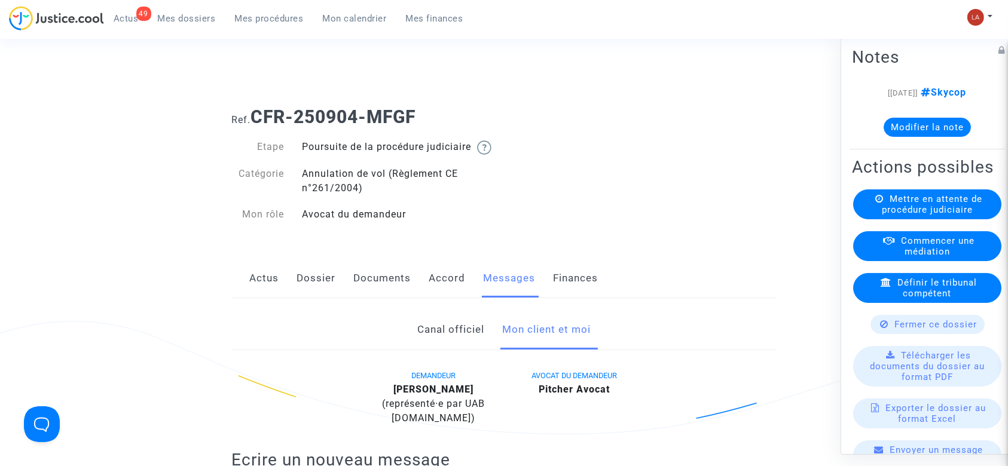
scroll to position [558, 0]
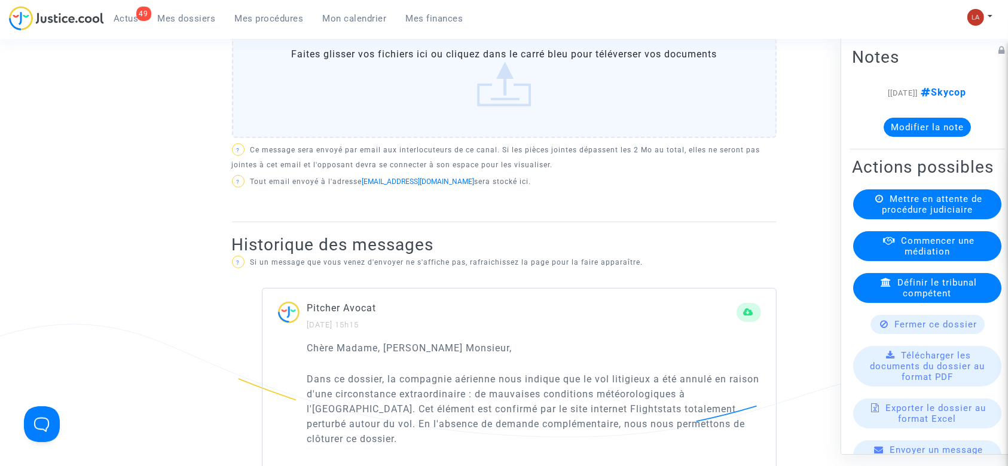
click at [876, 356] on available-action-list "Mettre en attente de procédure judiciaire Commencer une médiation Définir le tr…" at bounding box center [927, 371] width 151 height 365
click at [883, 334] on div "Fermer ce dossier" at bounding box center [927, 324] width 114 height 19
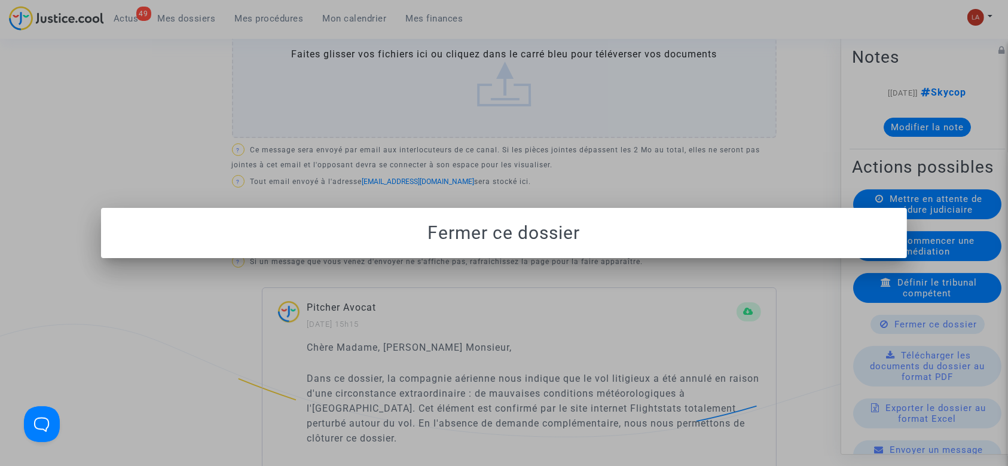
scroll to position [0, 0]
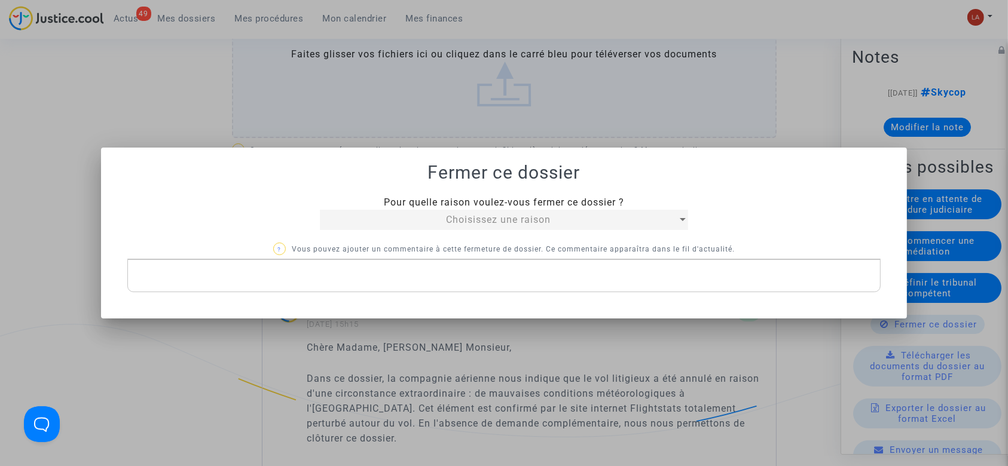
click at [525, 225] on div "Choisissez une raison" at bounding box center [498, 220] width 357 height 14
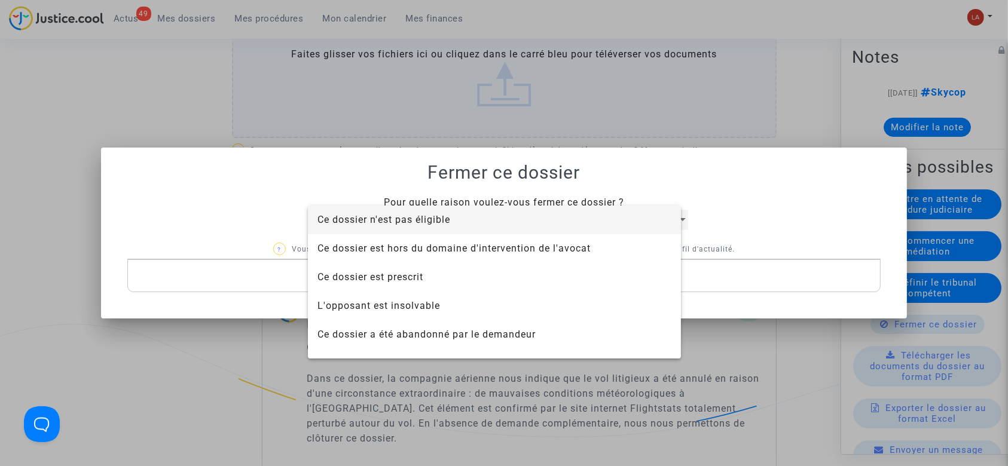
click at [526, 225] on span "Ce dossier n'est pas éligible" at bounding box center [494, 220] width 354 height 29
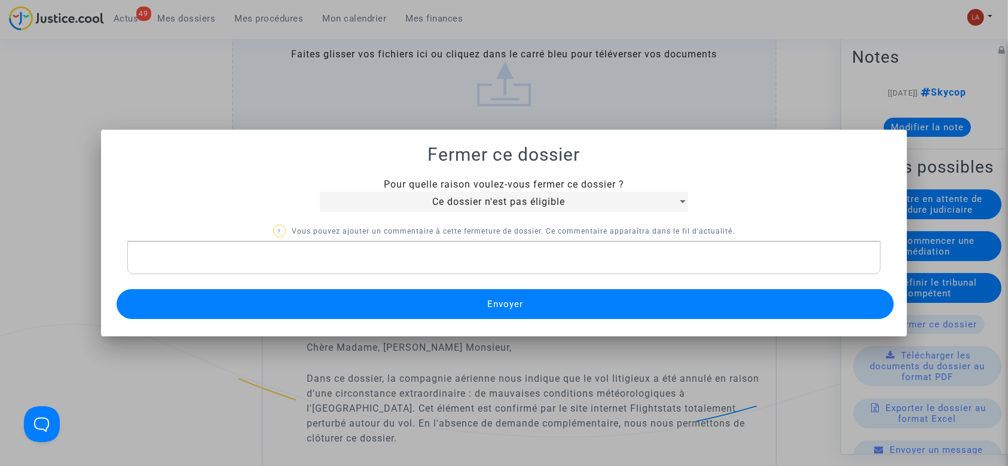
click at [470, 264] on p "Rich Text Editor, main" at bounding box center [503, 257] width 741 height 15
click at [450, 301] on button "Envoyer" at bounding box center [506, 304] width 778 height 30
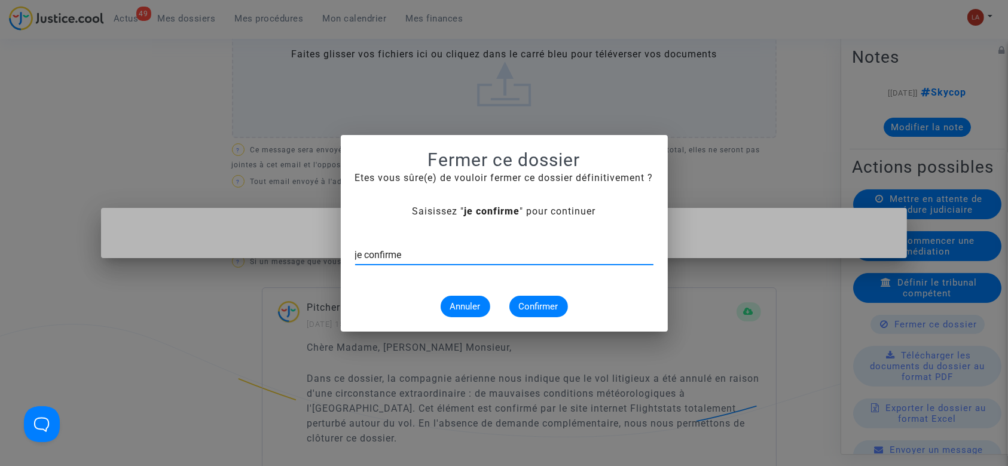
type input "je confirme"
click at [524, 305] on span "Confirmer" at bounding box center [538, 306] width 39 height 11
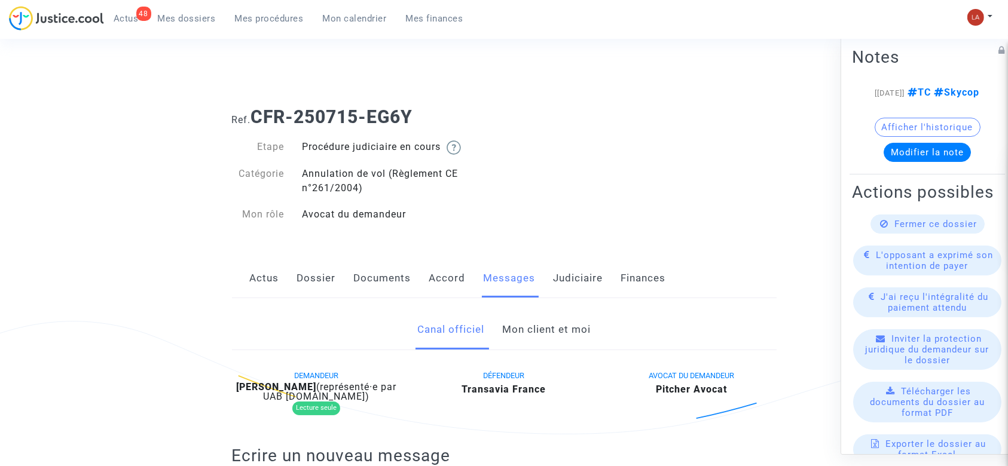
click at [317, 286] on link "Dossier" at bounding box center [316, 278] width 39 height 39
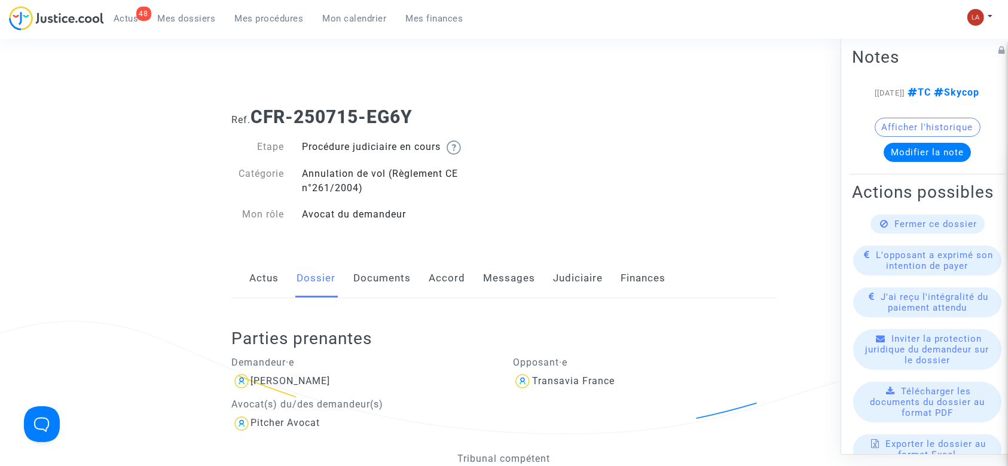
click at [396, 291] on link "Documents" at bounding box center [382, 278] width 57 height 39
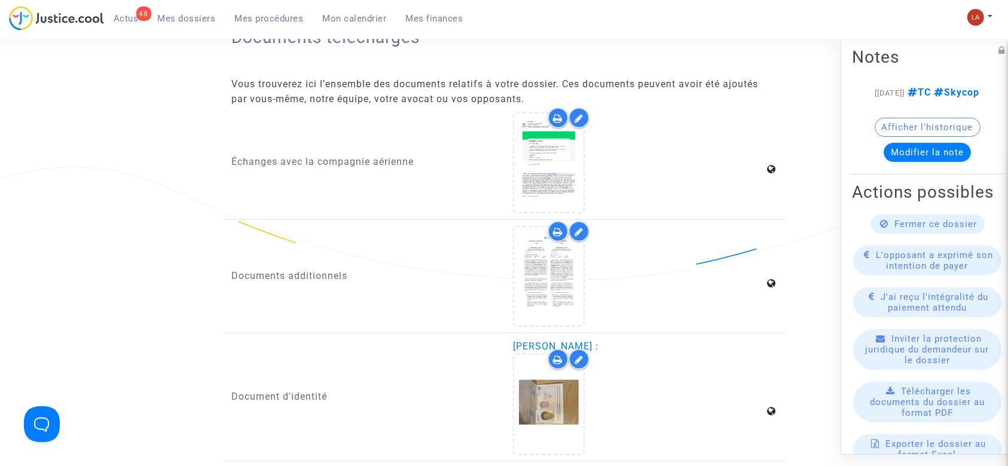
scroll to position [1593, 0]
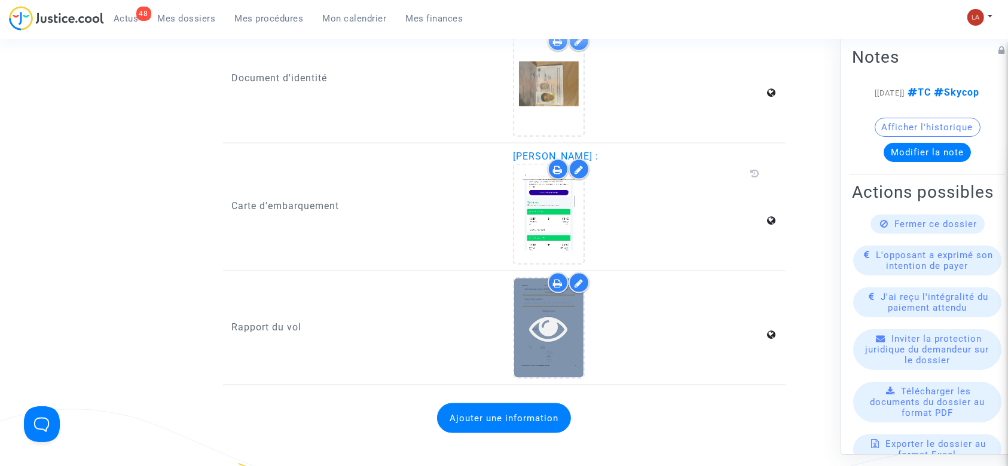
click at [572, 327] on div at bounding box center [548, 328] width 69 height 38
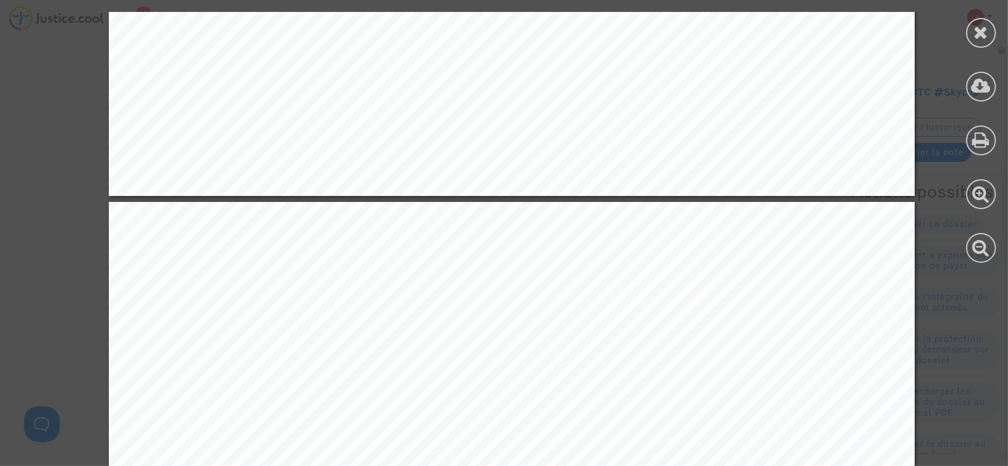
scroll to position [1195, 0]
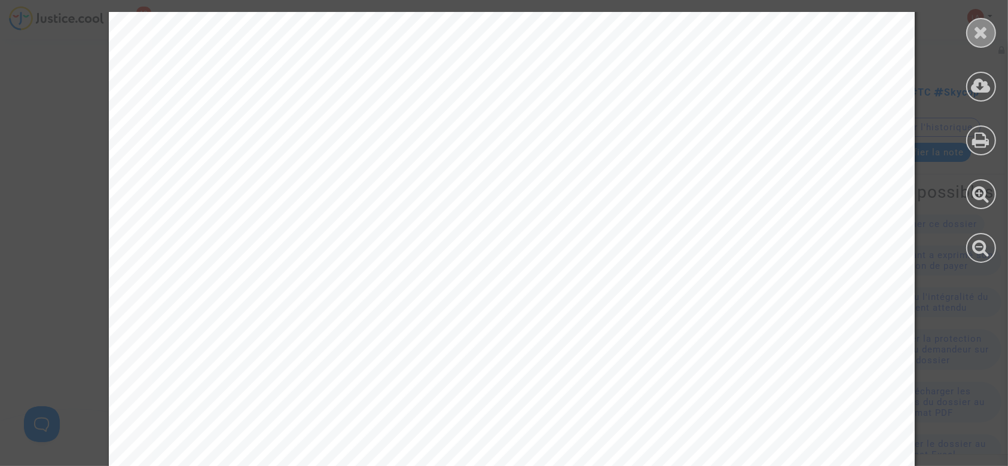
click at [975, 32] on icon at bounding box center [981, 32] width 15 height 18
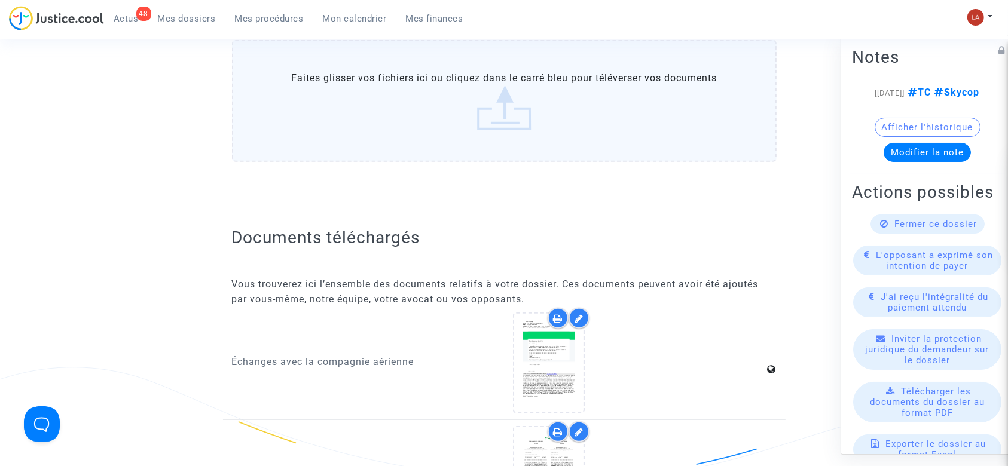
scroll to position [876, 0]
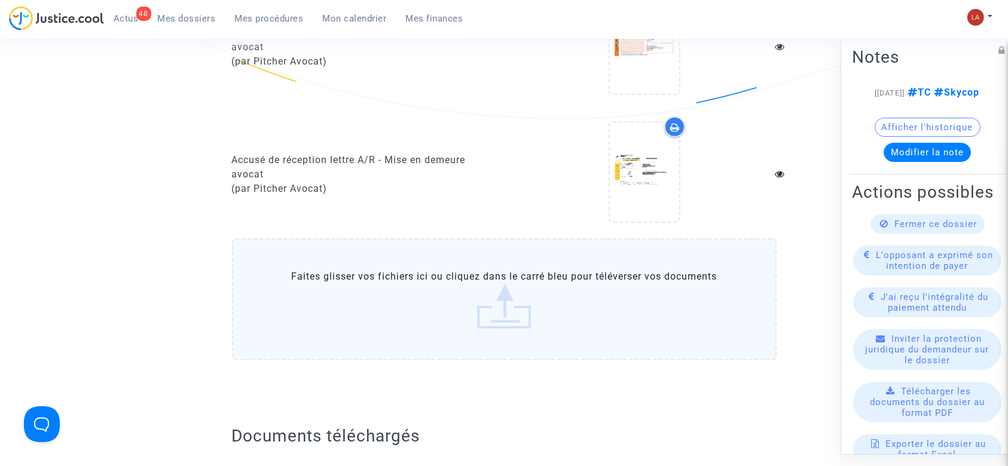
click at [485, 268] on label "Faites glisser vos fichiers ici ou cliquez dans le carré bleu pour téléverser v…" at bounding box center [504, 299] width 544 height 122
click at [0, 0] on input "Faites glisser vos fichiers ici ou cliquez dans le carré bleu pour téléverser v…" at bounding box center [0, 0] width 0 height 0
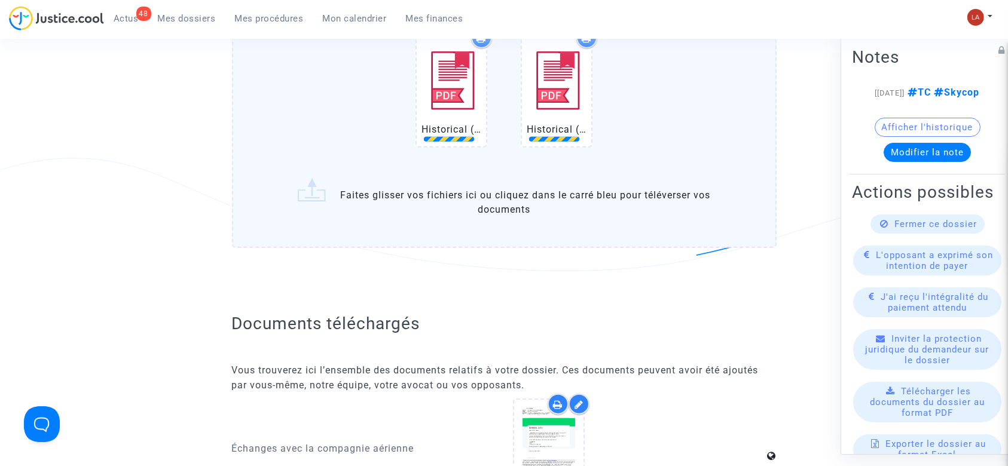
scroll to position [1354, 0]
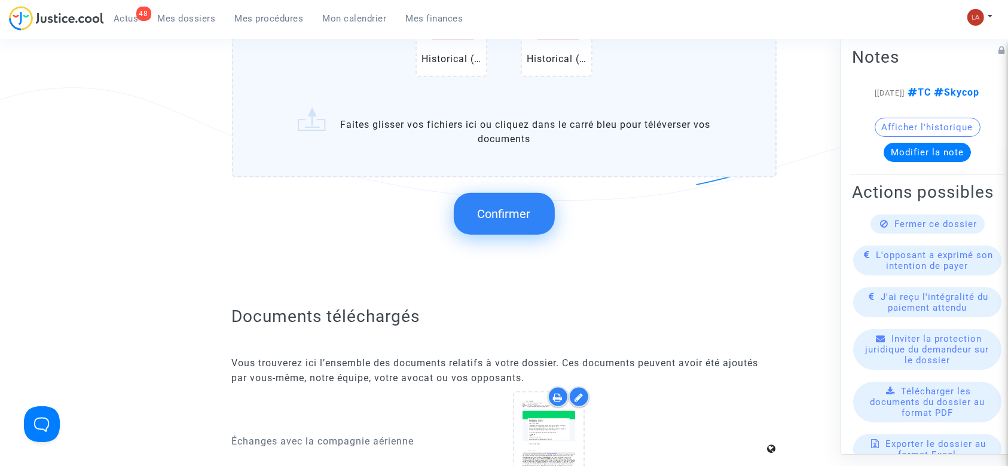
click at [490, 207] on span "Confirmer" at bounding box center [504, 214] width 53 height 14
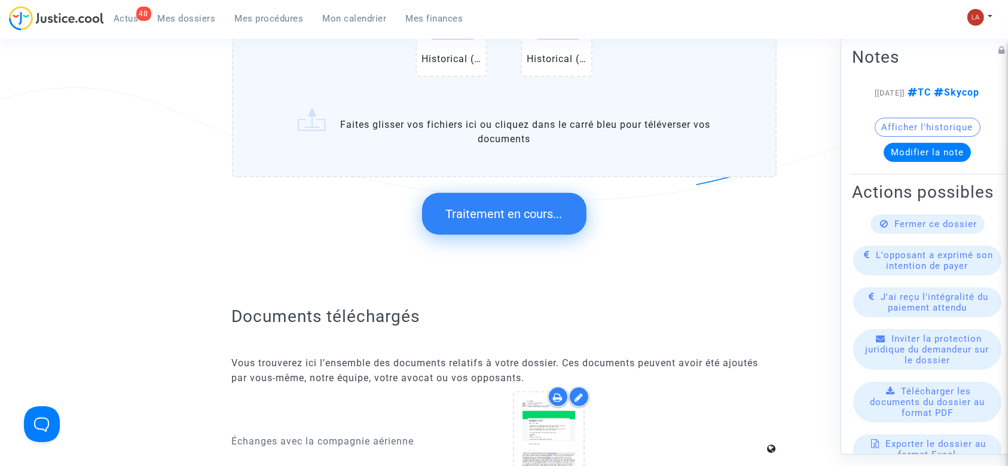
scroll to position [0, 0]
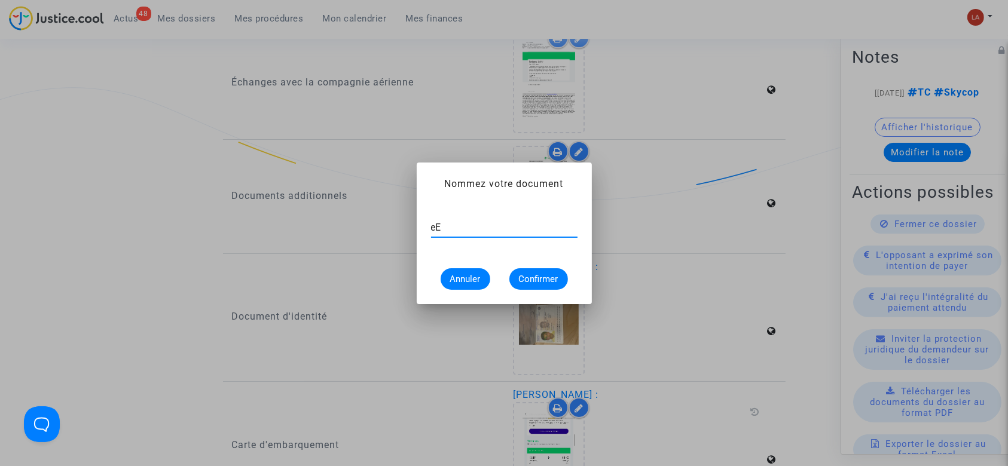
type input "e"
type input "Extrait Flightstats - Aéroport ORY le [DATE]"
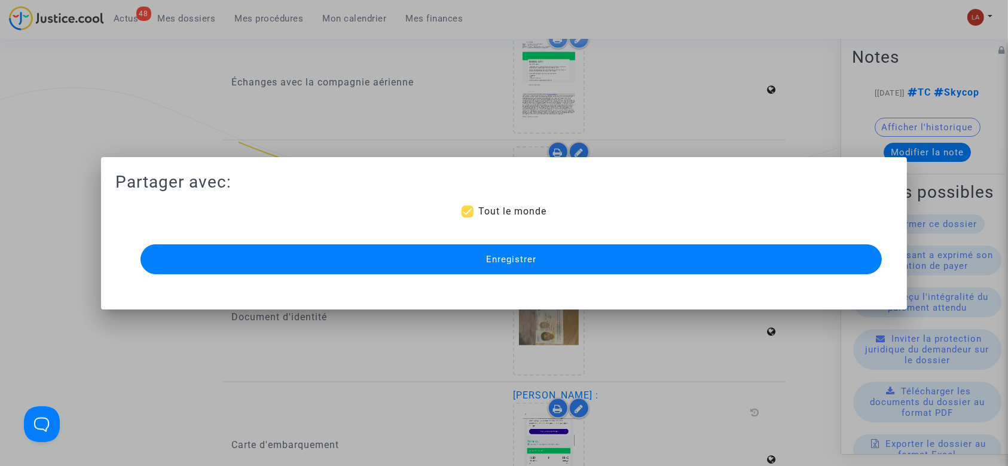
click at [486, 249] on button "Enregistrer" at bounding box center [511, 259] width 742 height 30
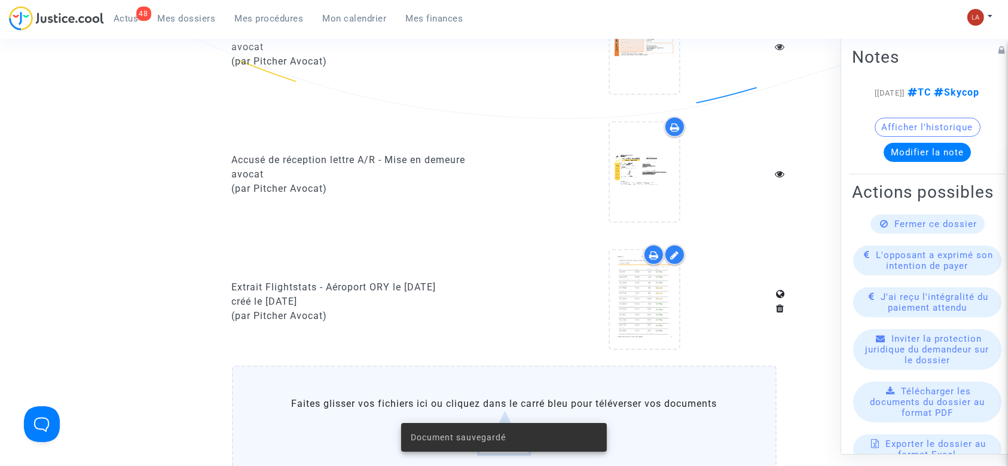
scroll to position [956, 0]
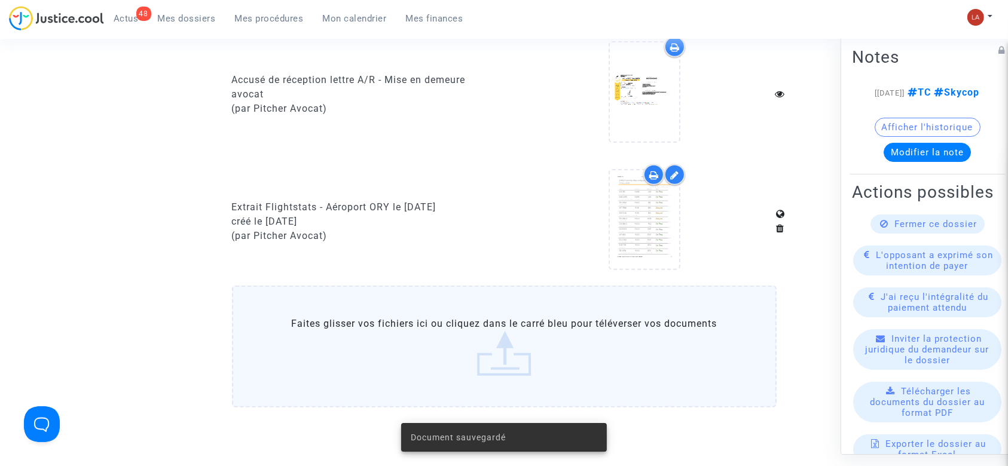
click at [481, 323] on label "Faites glisser vos fichiers ici ou cliquez dans le carré bleu pour téléverser v…" at bounding box center [504, 347] width 544 height 122
click at [0, 0] on input "Faites glisser vos fichiers ici ou cliquez dans le carré bleu pour téléverser v…" at bounding box center [0, 0] width 0 height 0
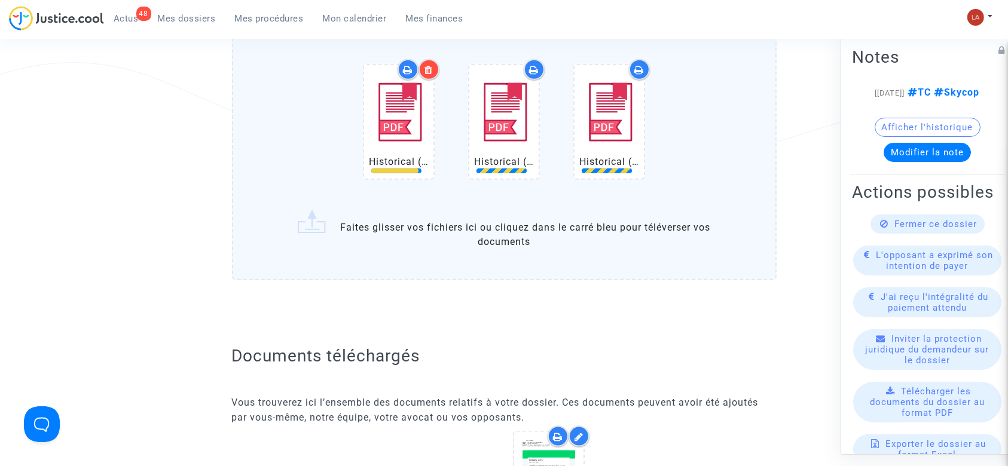
scroll to position [1354, 0]
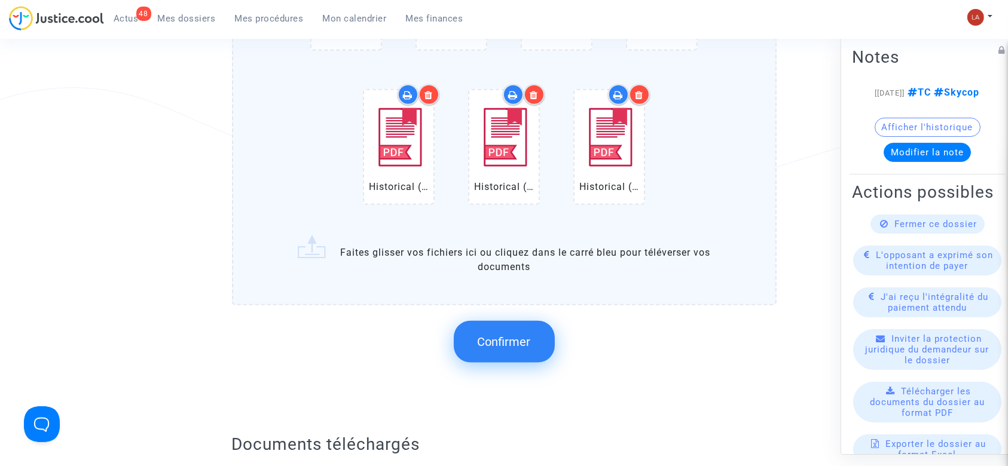
click at [512, 337] on span "Confirmer" at bounding box center [504, 342] width 53 height 14
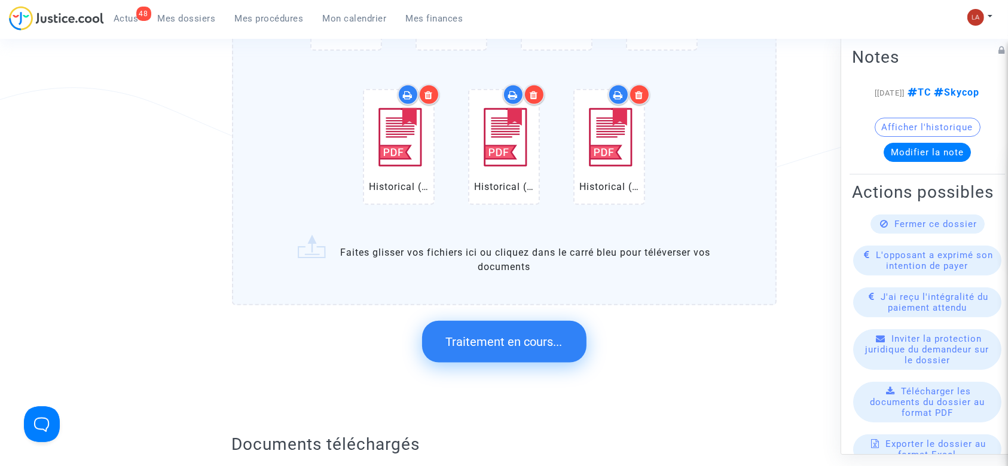
scroll to position [0, 0]
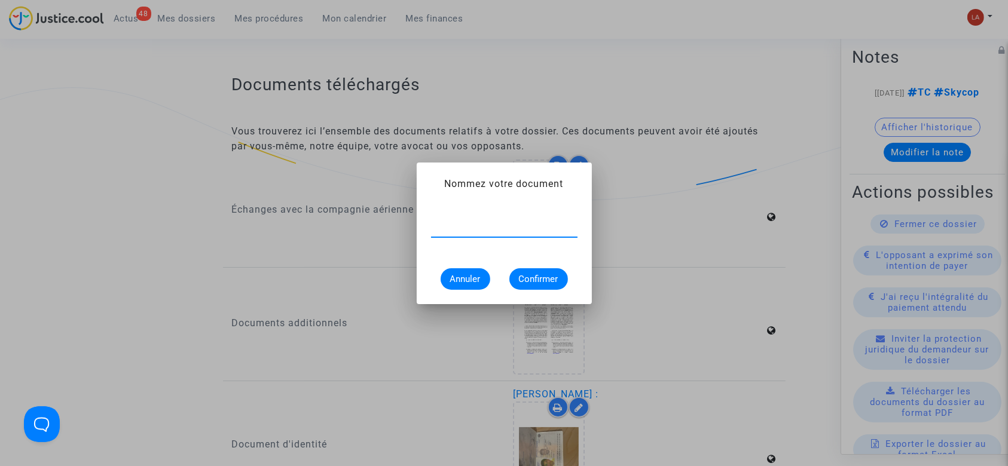
type input "e"
type input "Extrait Flightstats - Aéroport AYT le [DATE]"
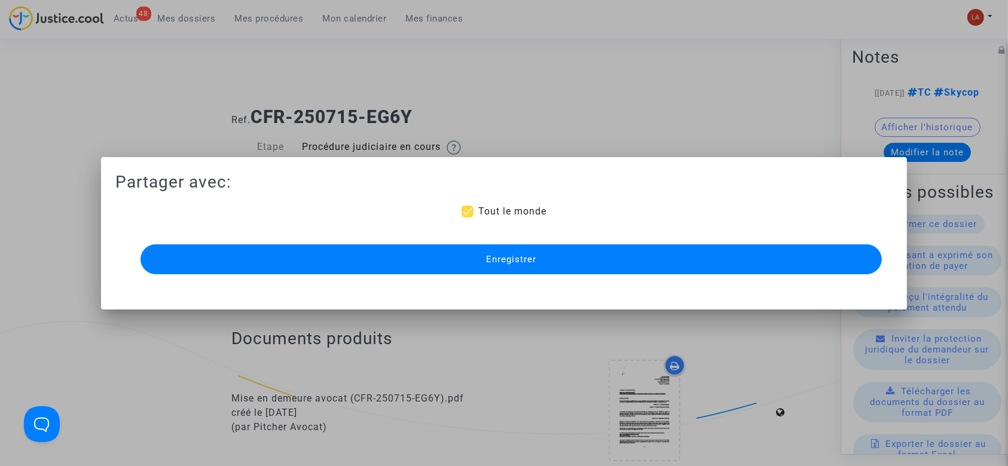
scroll to position [1354, 0]
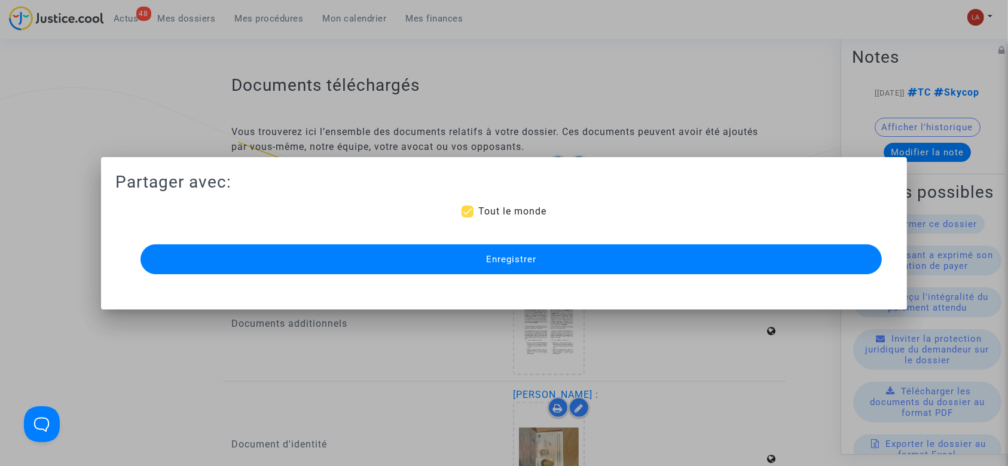
click at [513, 258] on span "Enregistrer" at bounding box center [511, 259] width 50 height 11
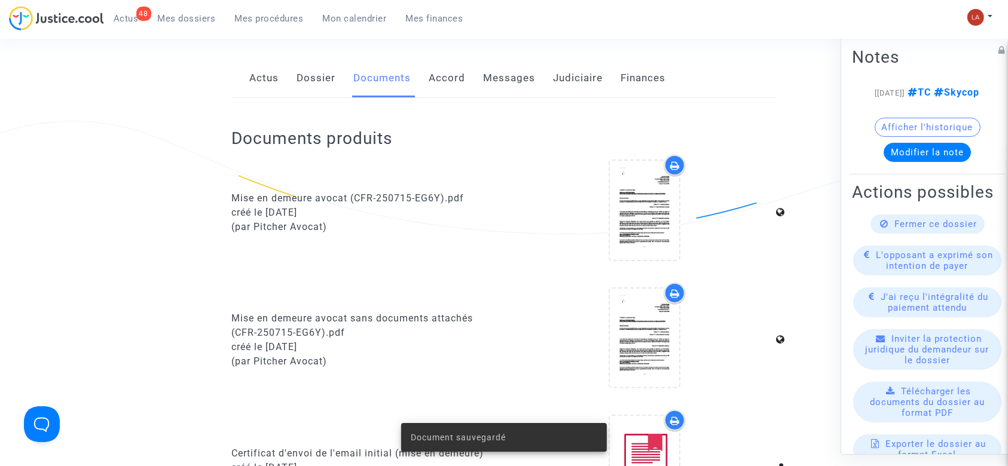
scroll to position [0, 0]
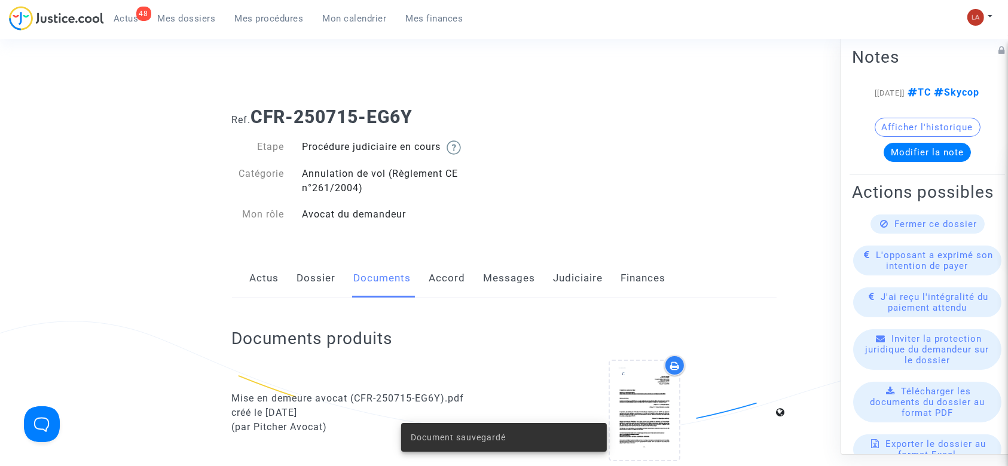
click at [479, 275] on div "Actus Dossier Documents Accord Messages Judiciaire Finances" at bounding box center [504, 279] width 544 height 40
click at [488, 274] on link "Messages" at bounding box center [510, 278] width 52 height 39
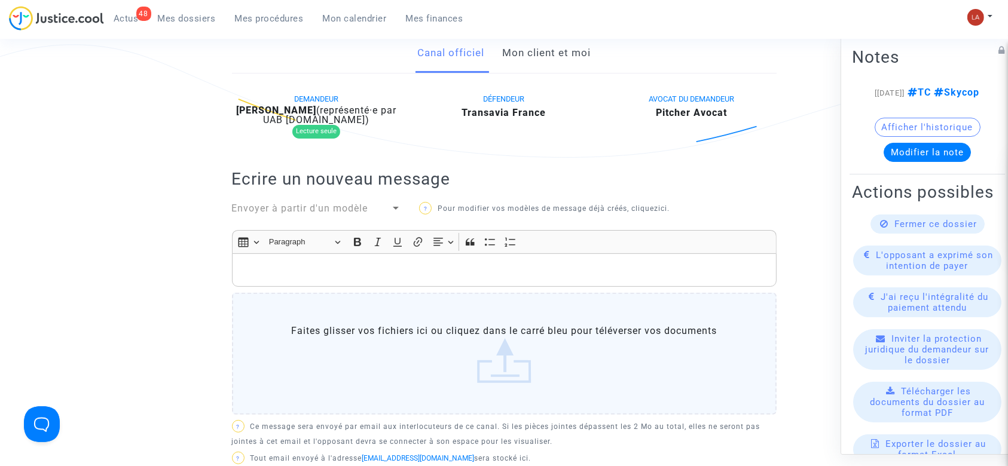
scroll to position [239, 0]
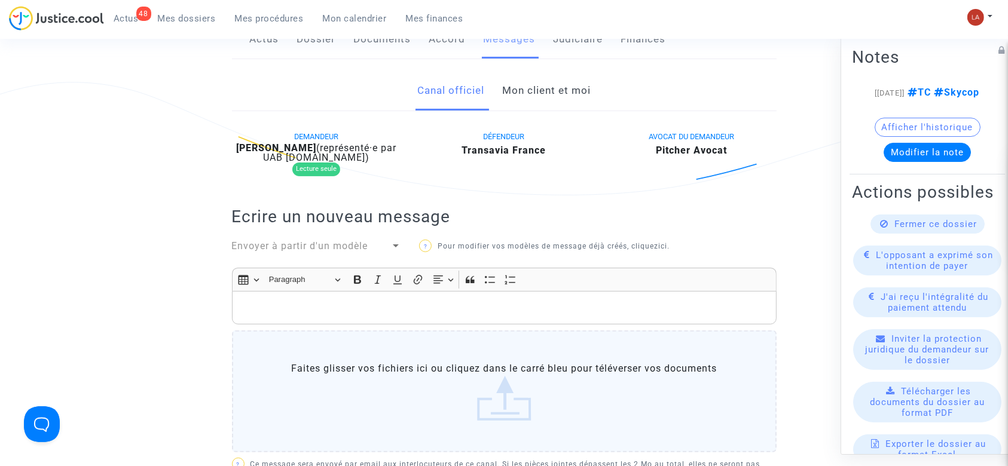
click at [326, 243] on span "Envoyer à partir d'un modèle" at bounding box center [300, 245] width 136 height 11
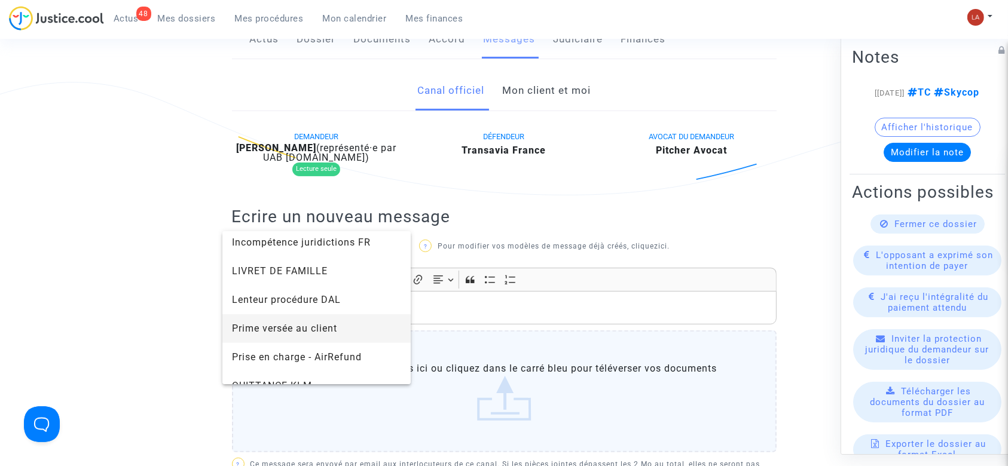
scroll to position [1195, 0]
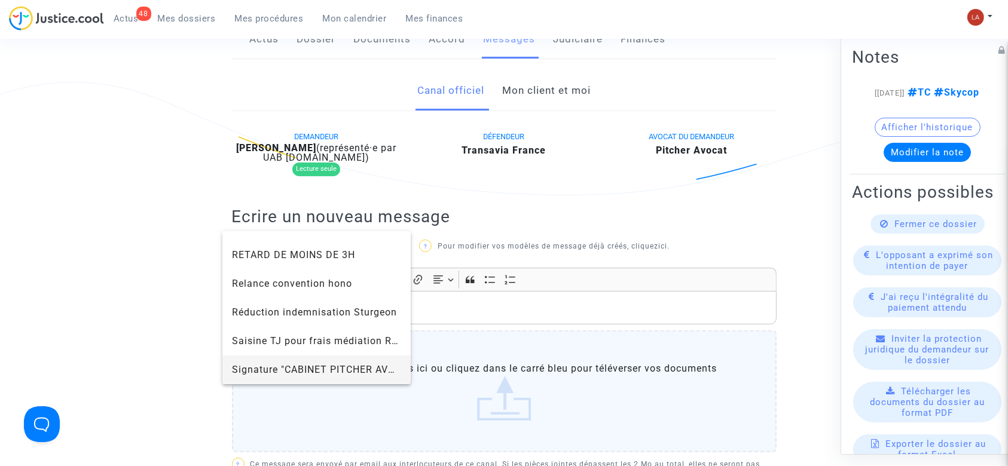
click at [272, 356] on span "Signature "CABINET PITCHER AVOCAT"" at bounding box center [317, 370] width 170 height 29
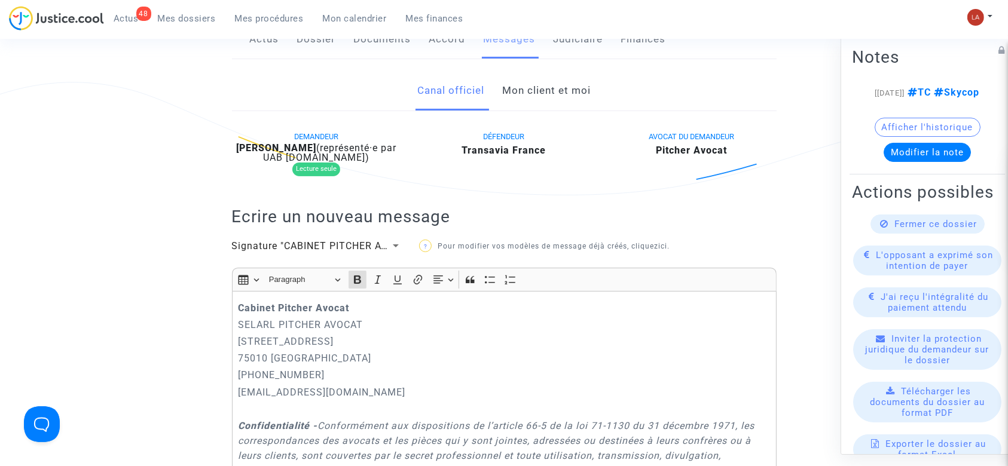
click at [234, 307] on div "Cabinet [PERSON_NAME] PITCHER AVOCAT [STREET_ADDRESS] 01.45.49.09.34 [EMAIL_ADD…" at bounding box center [504, 467] width 544 height 353
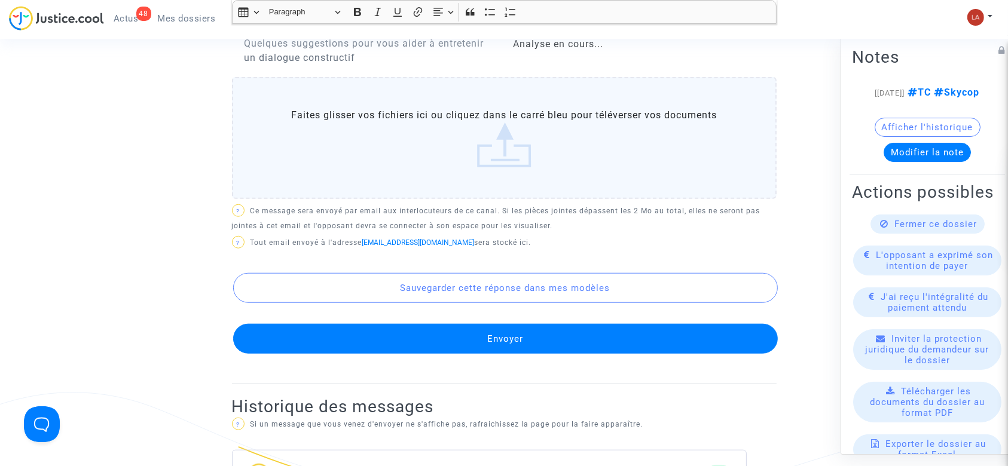
scroll to position [1122, 0]
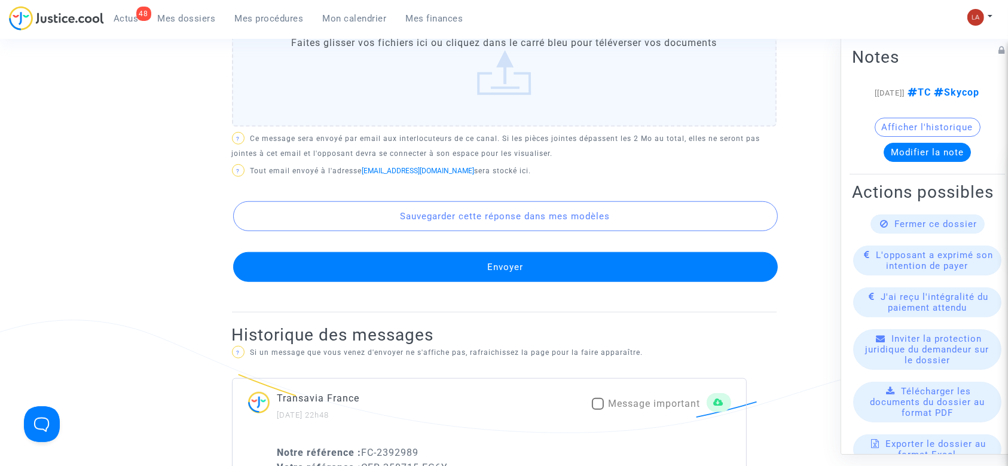
click at [589, 275] on button "Envoyer" at bounding box center [505, 267] width 544 height 30
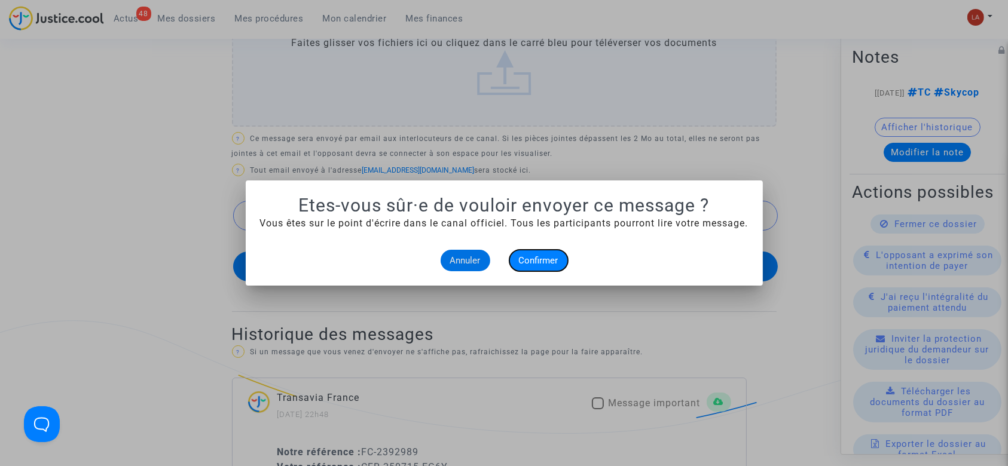
drag, startPoint x: 556, startPoint y: 259, endPoint x: 521, endPoint y: 223, distance: 50.3
click at [556, 261] on span "Confirmer" at bounding box center [538, 260] width 39 height 11
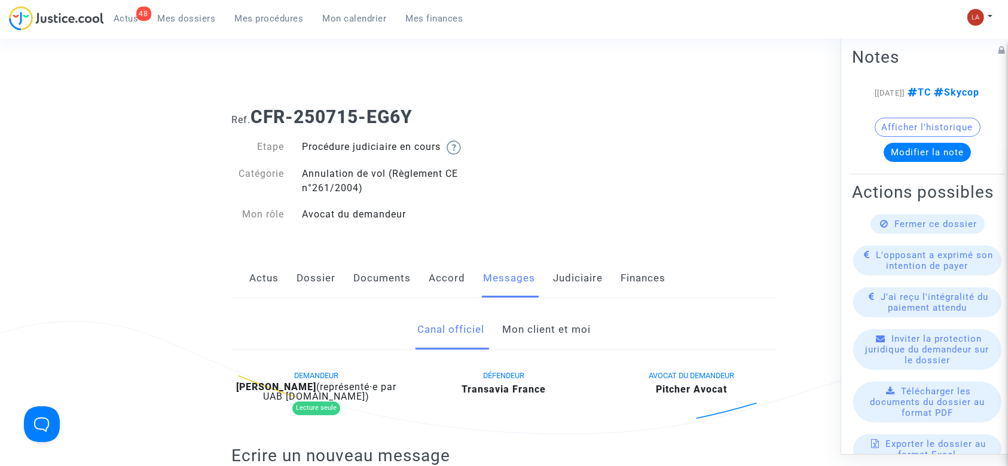
scroll to position [1122, 0]
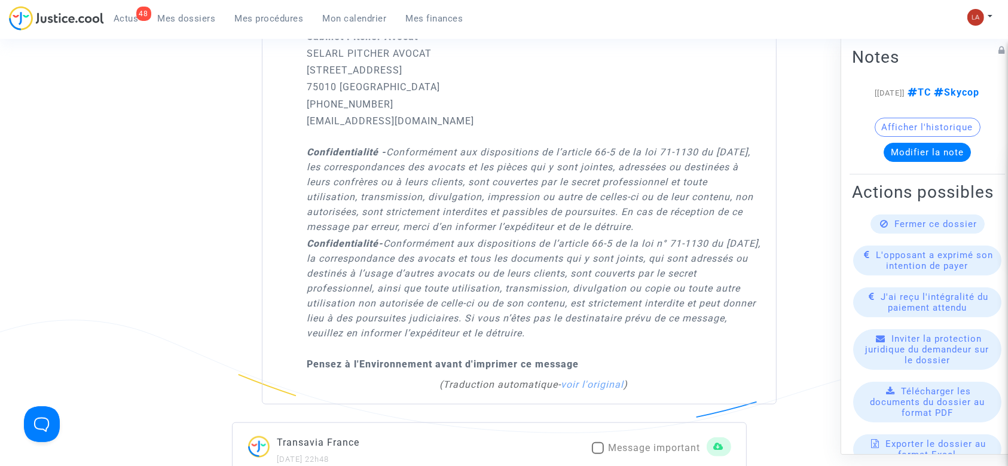
click at [145, 18] on div "48" at bounding box center [143, 14] width 15 height 14
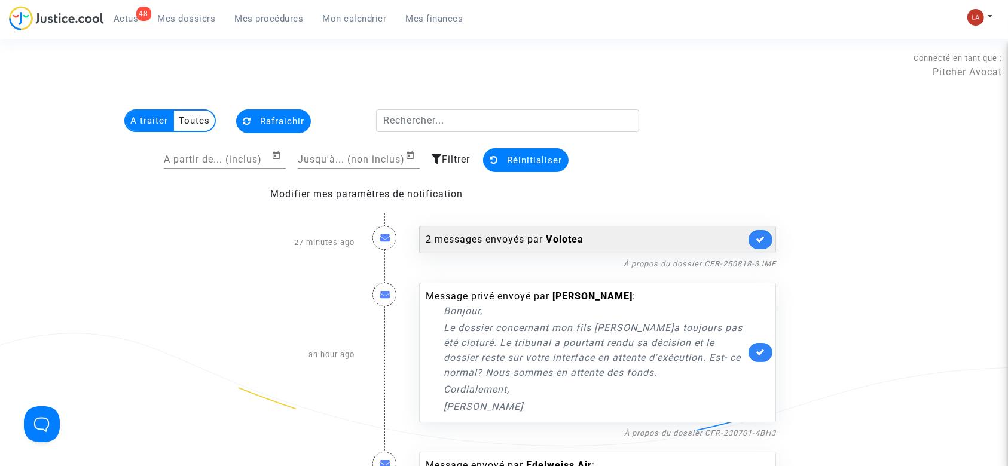
click at [625, 230] on div "2 messages envoyés par [PERSON_NAME]" at bounding box center [597, 239] width 357 height 27
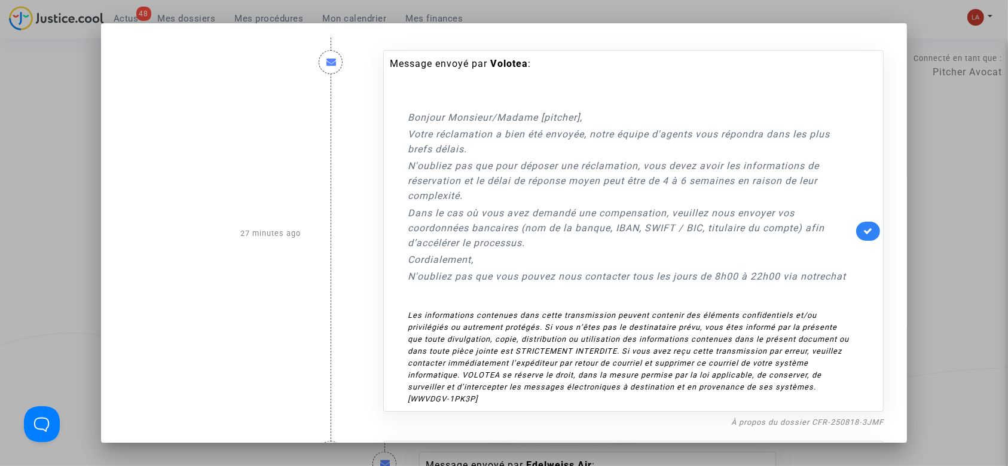
click at [851, 243] on div "Message envoyé par [PERSON_NAME] : Bonjour Monsieur/Madame [pitcher], Votre réc…" at bounding box center [633, 231] width 500 height 362
click at [863, 228] on icon at bounding box center [868, 231] width 10 height 9
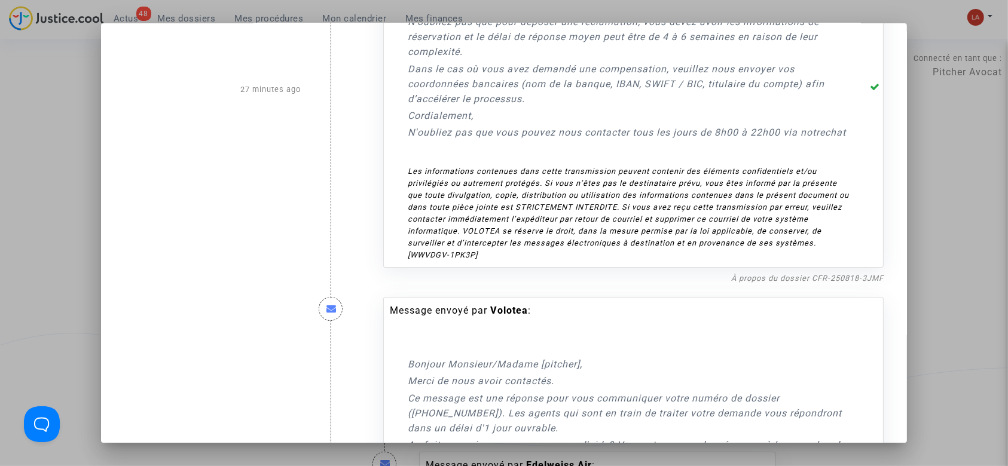
scroll to position [239, 0]
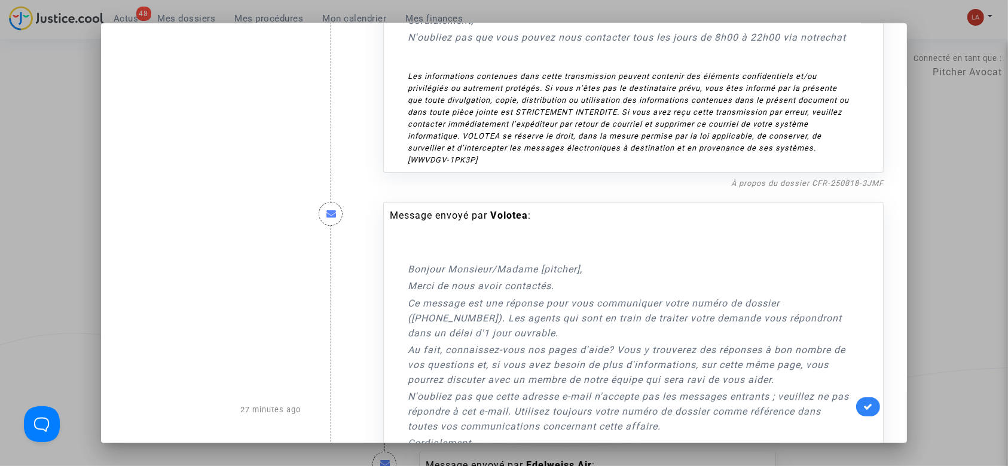
click at [863, 407] on icon at bounding box center [868, 406] width 10 height 9
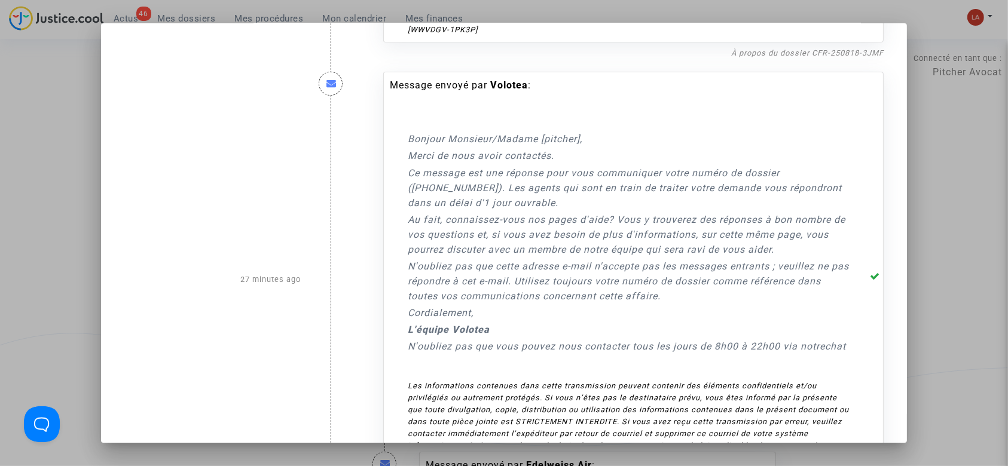
scroll to position [440, 0]
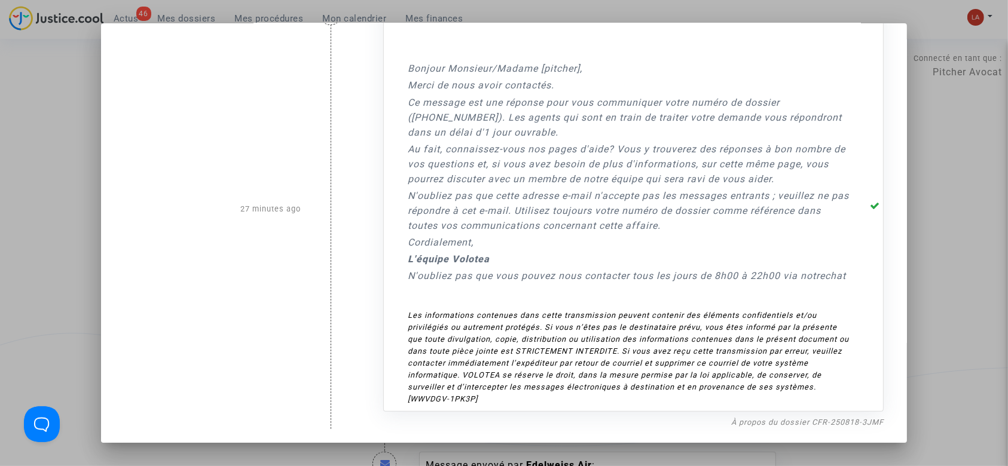
click at [972, 192] on div at bounding box center [504, 233] width 1008 height 466
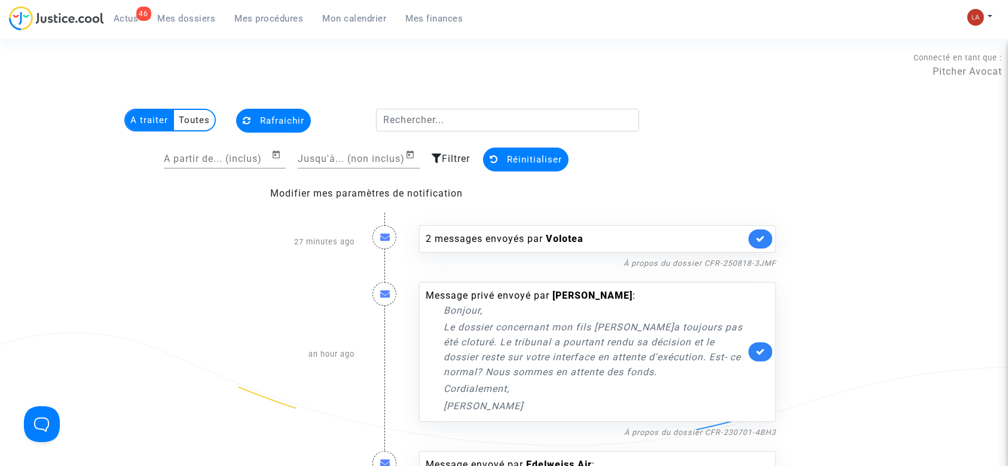
scroll to position [159, 0]
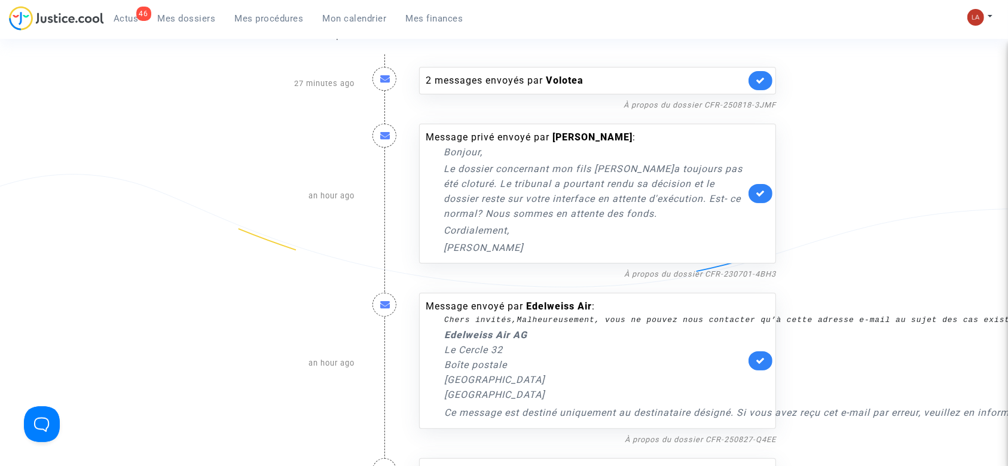
click at [751, 358] on link at bounding box center [760, 360] width 24 height 19
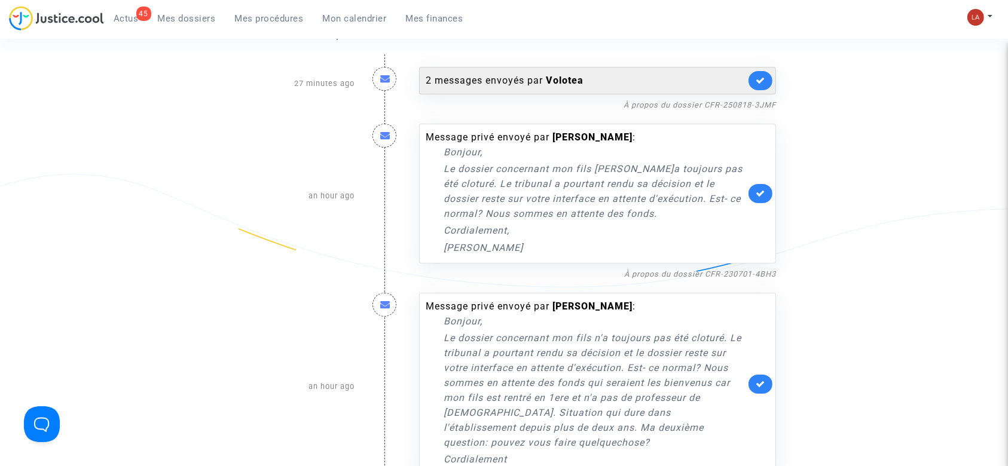
click at [663, 91] on div "2 messages envoyés par [PERSON_NAME]" at bounding box center [597, 80] width 357 height 27
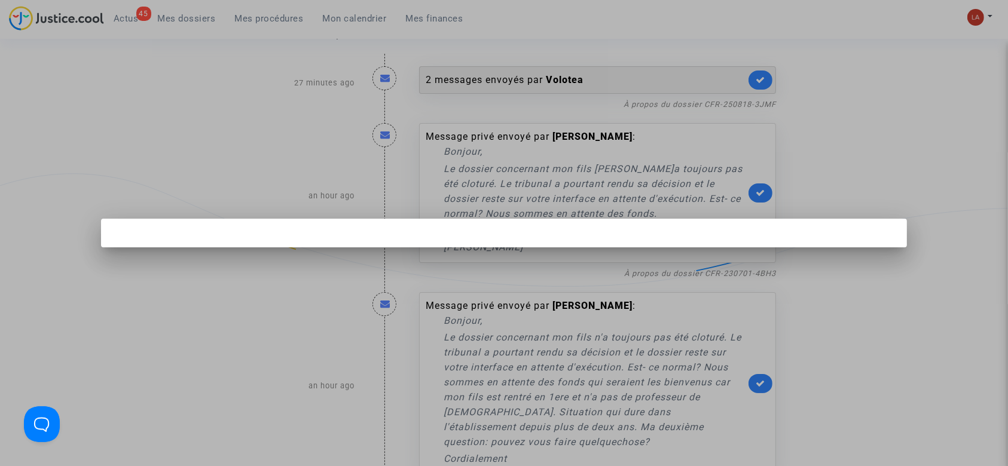
scroll to position [0, 0]
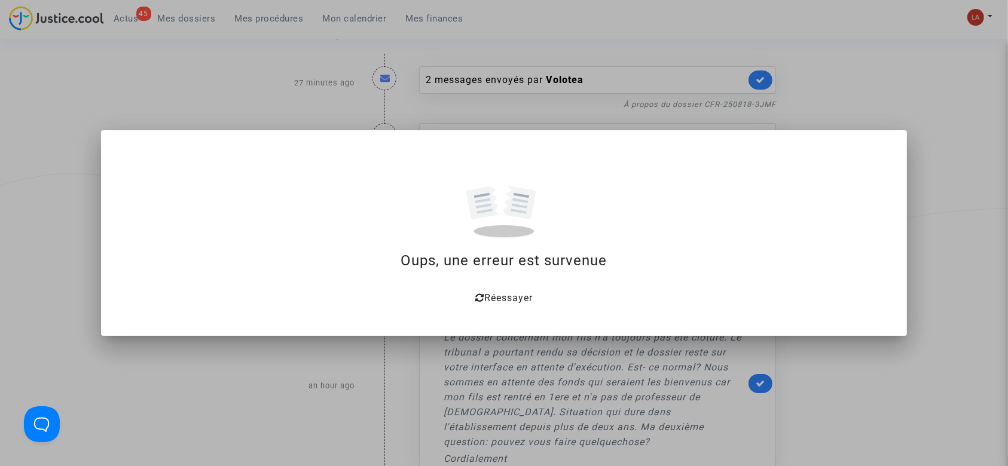
click at [314, 88] on div at bounding box center [504, 233] width 1008 height 466
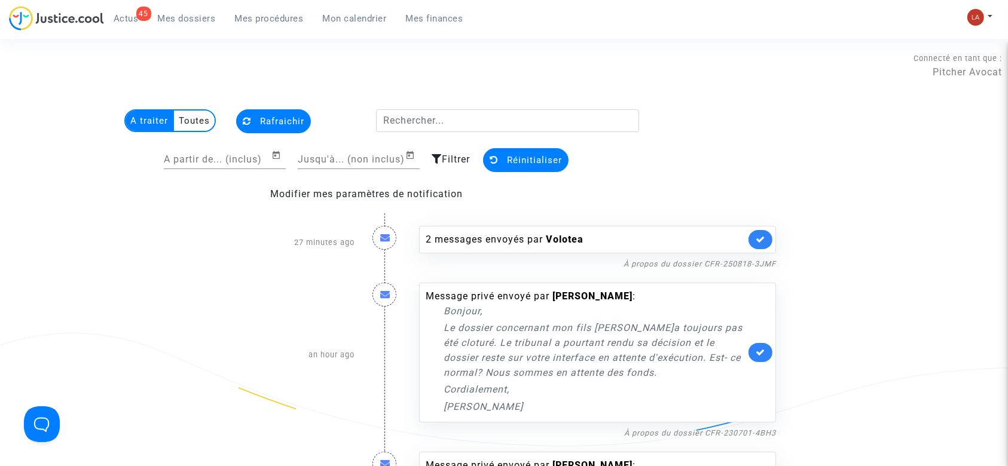
scroll to position [159, 0]
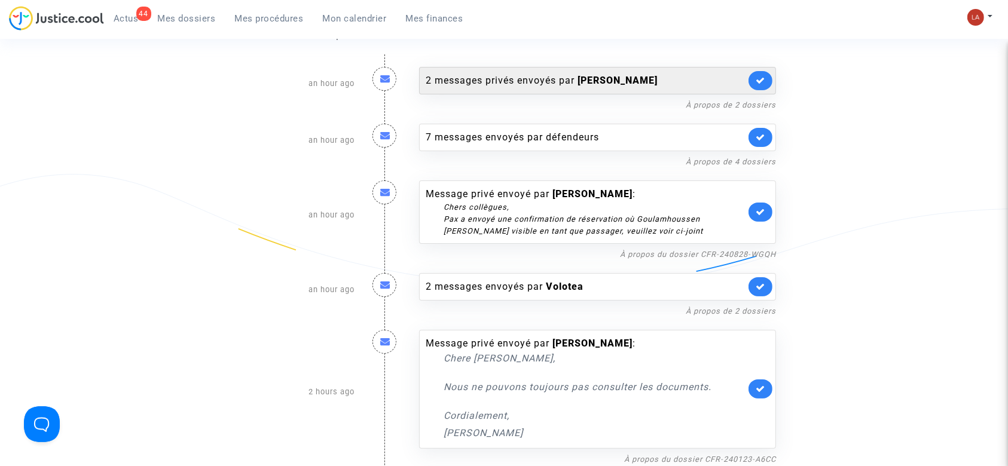
click at [668, 92] on div "2 messages privés envoyés par [PERSON_NAME]" at bounding box center [597, 80] width 357 height 27
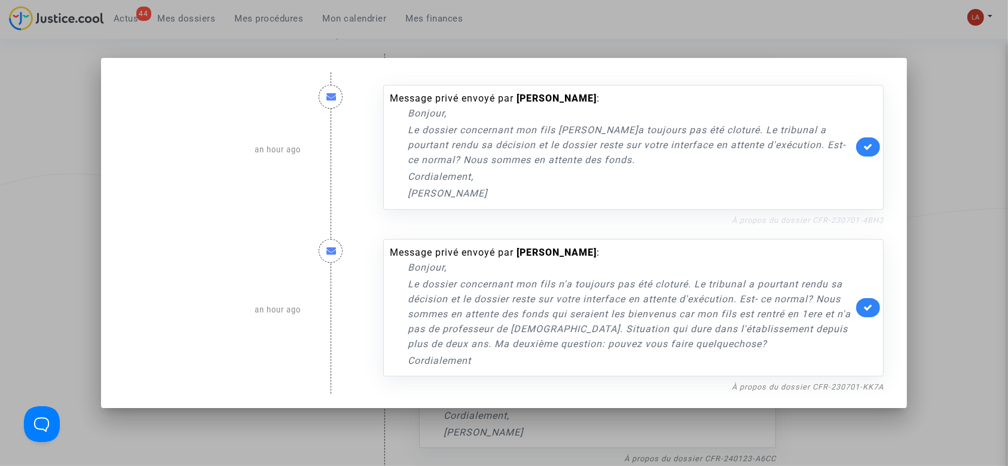
click at [760, 218] on link "À propos du dossier CFR-230701-4BH3" at bounding box center [808, 220] width 152 height 9
click at [864, 385] on link "À propos du dossier CFR-230701-KK7A" at bounding box center [808, 386] width 152 height 9
click at [864, 146] on link at bounding box center [868, 146] width 24 height 19
drag, startPoint x: 867, startPoint y: 308, endPoint x: 873, endPoint y: 305, distance: 6.7
click at [867, 309] on link at bounding box center [868, 307] width 24 height 19
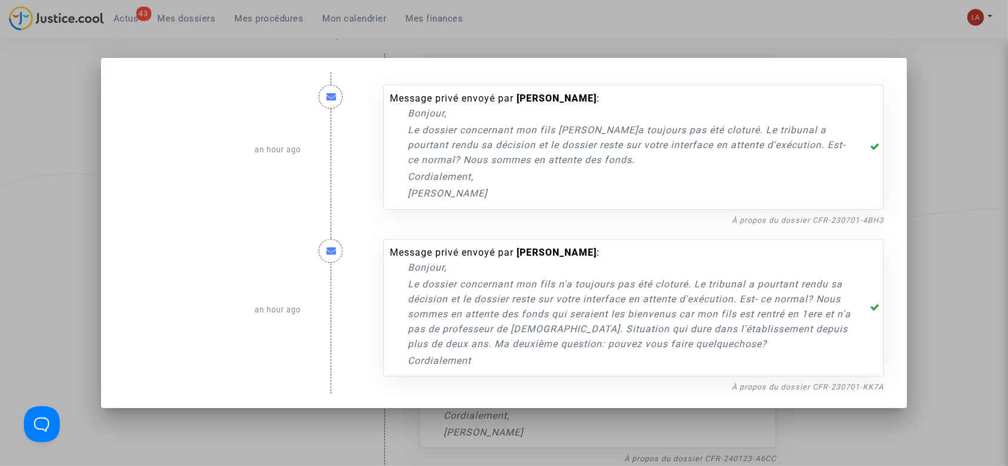
click at [954, 264] on div at bounding box center [504, 233] width 1008 height 466
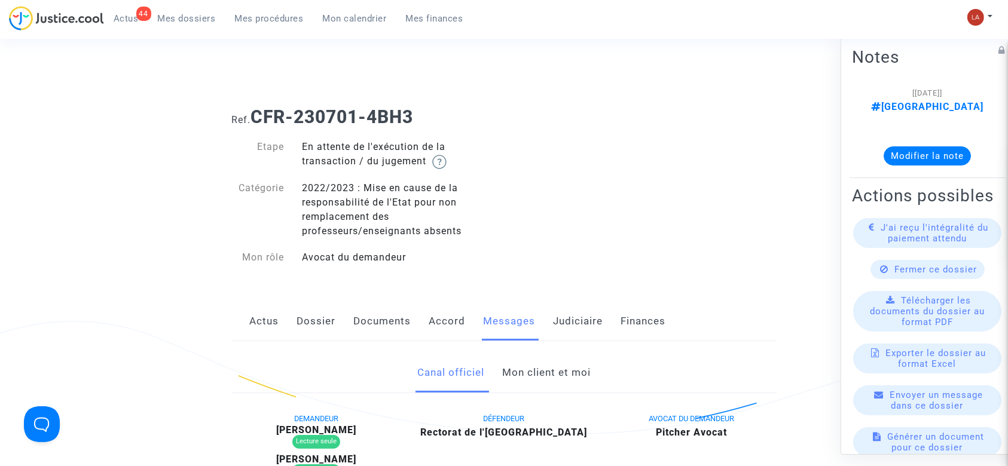
click at [544, 371] on link "Mon client et moi" at bounding box center [546, 372] width 88 height 39
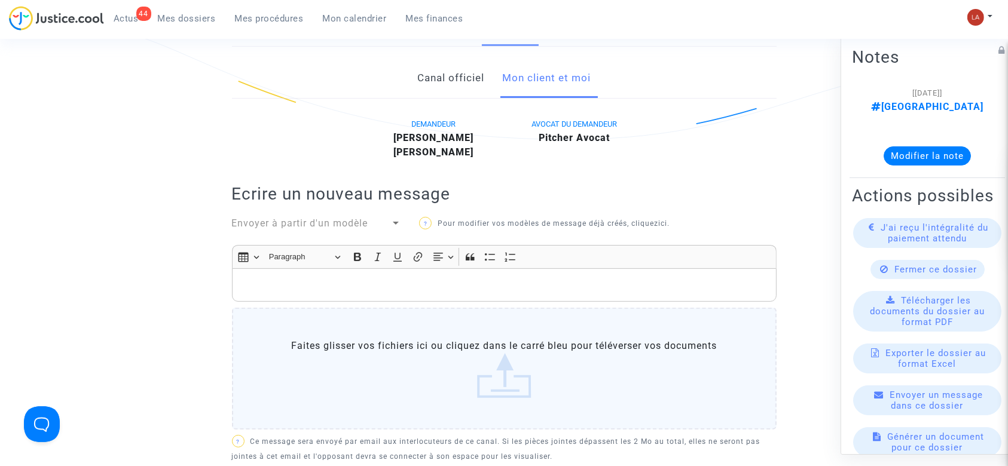
scroll to position [79, 0]
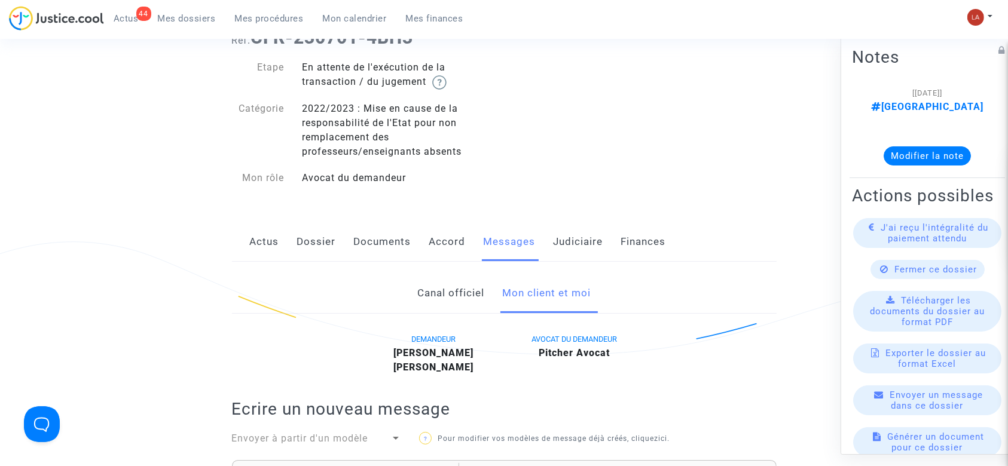
click at [298, 247] on link "Dossier" at bounding box center [316, 241] width 39 height 39
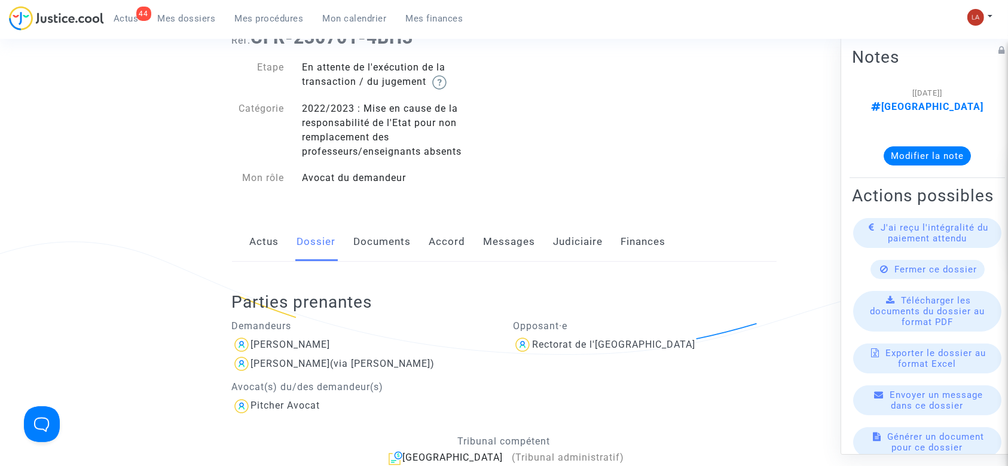
click at [260, 243] on link "Actus" at bounding box center [264, 241] width 29 height 39
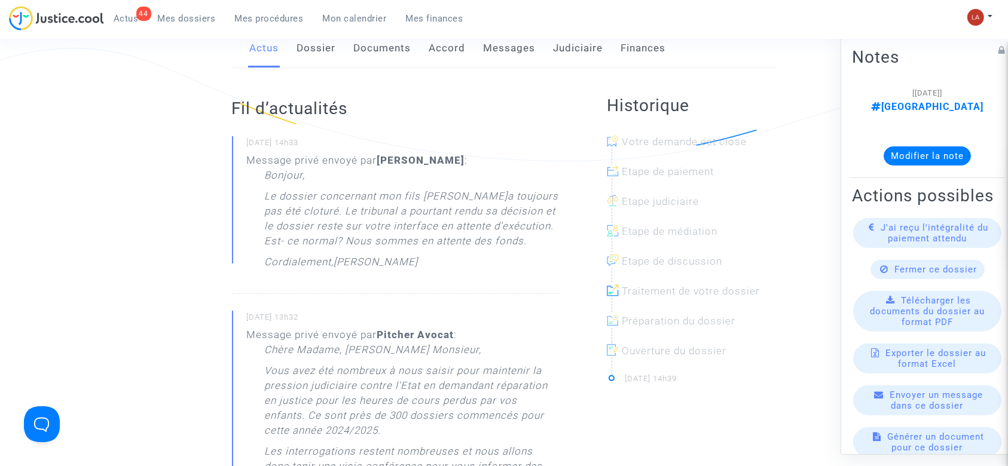
scroll to position [239, 0]
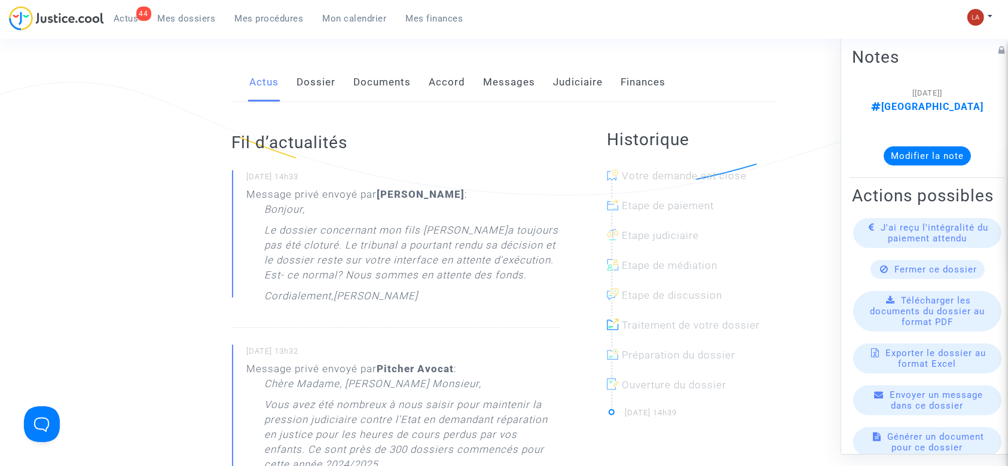
click at [511, 72] on link "Messages" at bounding box center [510, 82] width 52 height 39
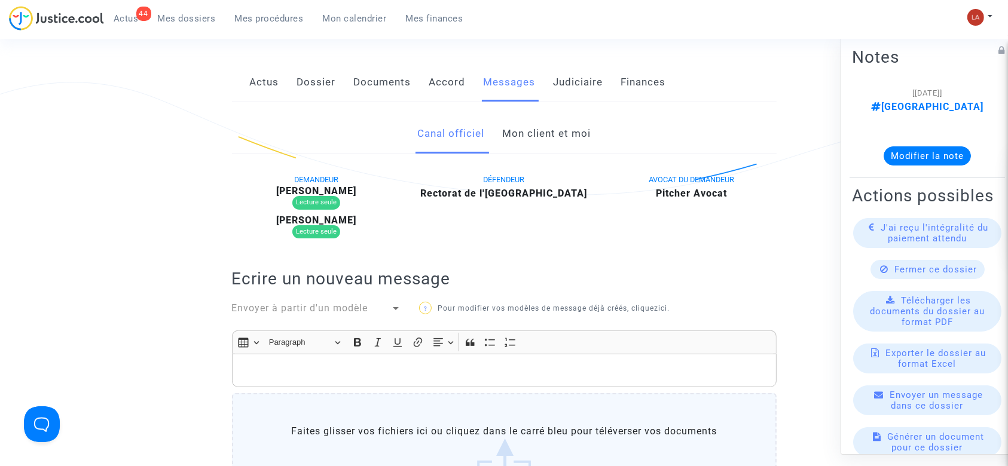
click at [579, 50] on div "Ref. CFR-230701-4BH3 Etape En attente de l'exécution de la transaction / du jug…" at bounding box center [504, 272] width 562 height 828
click at [579, 72] on link "Judiciaire" at bounding box center [578, 82] width 50 height 39
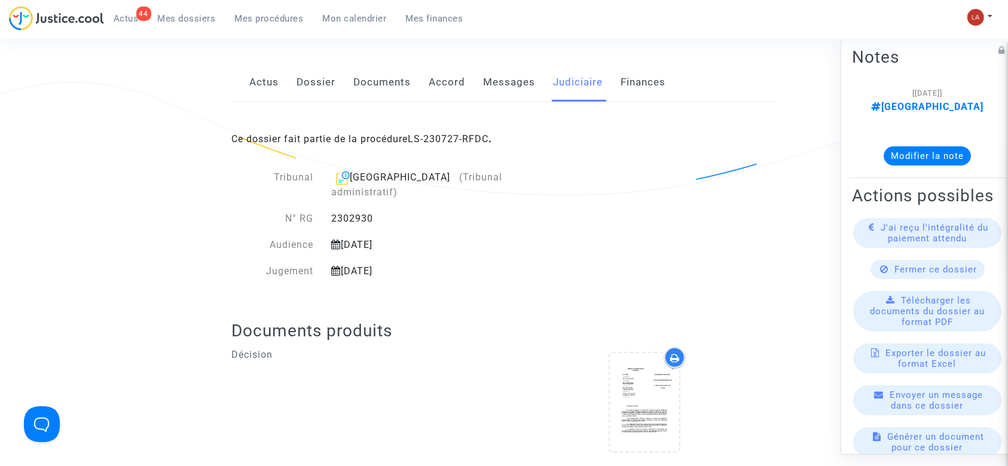
click at [503, 88] on link "Messages" at bounding box center [510, 82] width 52 height 39
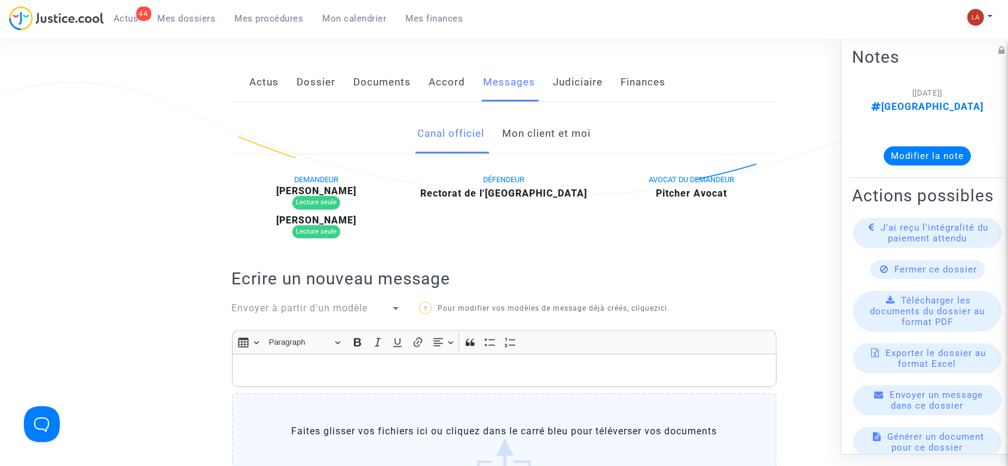
click at [540, 133] on link "Mon client et moi" at bounding box center [546, 133] width 88 height 39
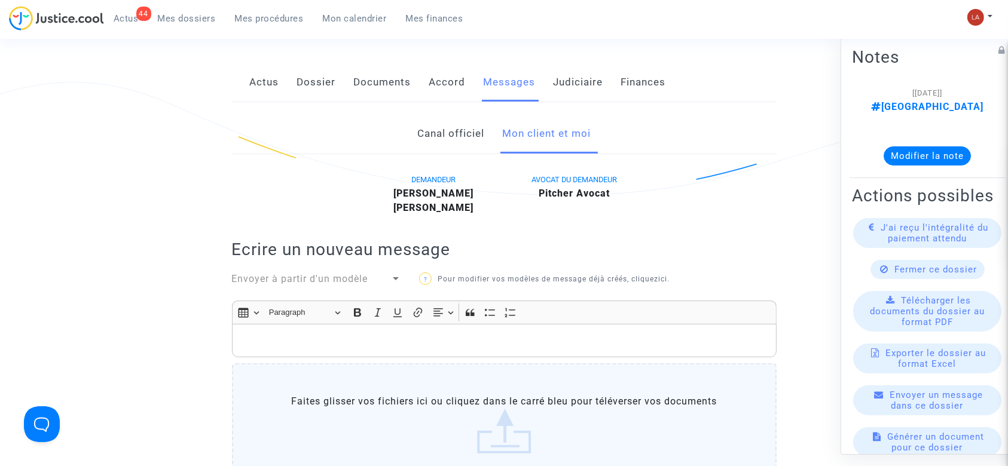
scroll to position [398, 0]
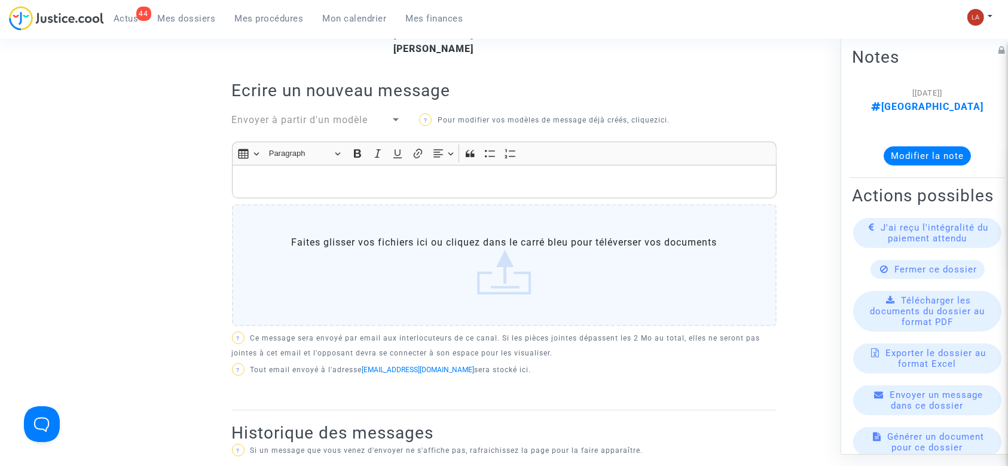
click at [538, 185] on p "Rich Text Editor, main" at bounding box center [504, 182] width 532 height 15
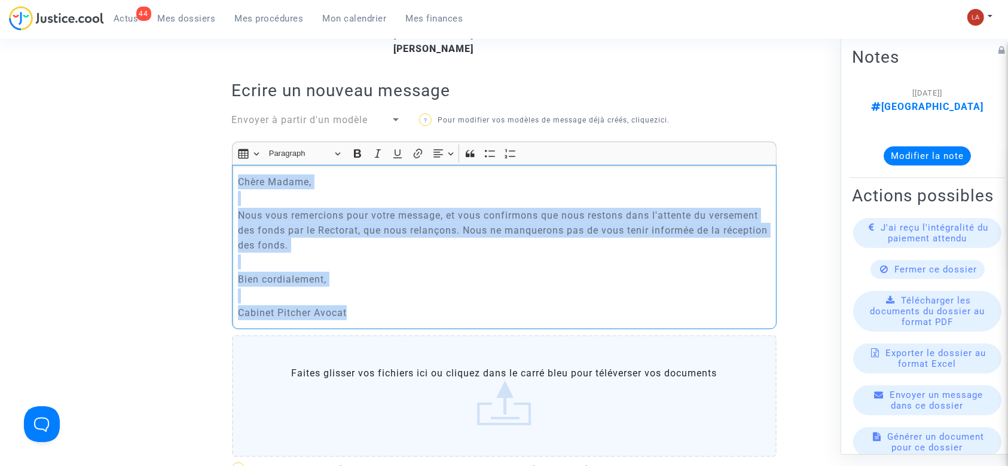
copy div "Chère Madame, Nous vous remercions pour votre message, et vous confirmons que n…"
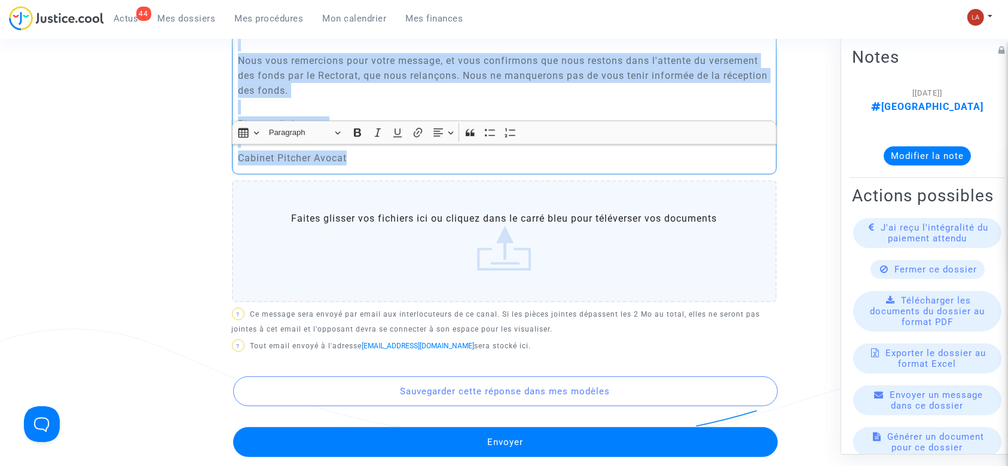
scroll to position [717, 0]
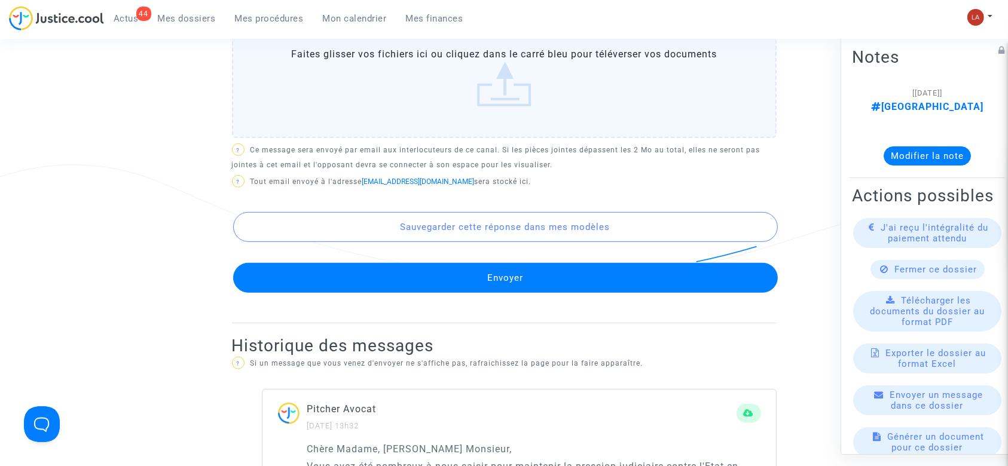
click at [471, 276] on button "Envoyer" at bounding box center [505, 278] width 544 height 30
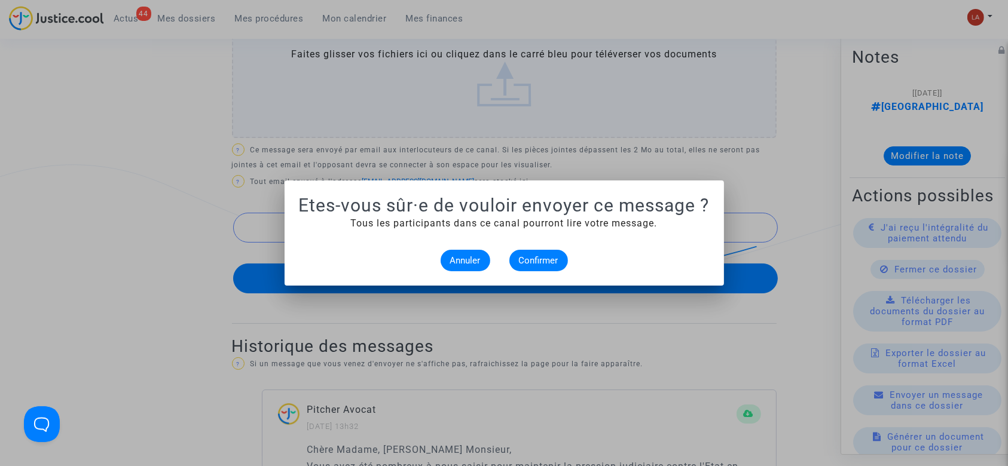
scroll to position [0, 0]
click at [548, 256] on span "Confirmer" at bounding box center [538, 260] width 39 height 11
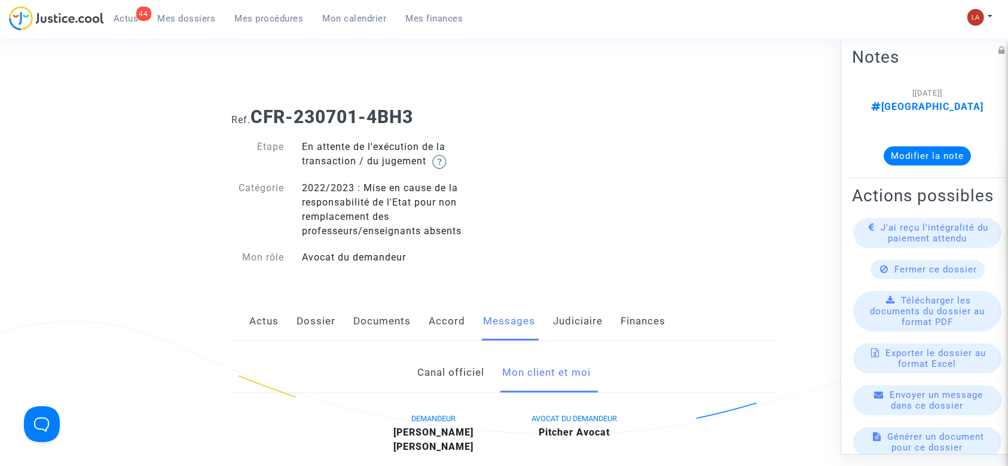
scroll to position [717, 0]
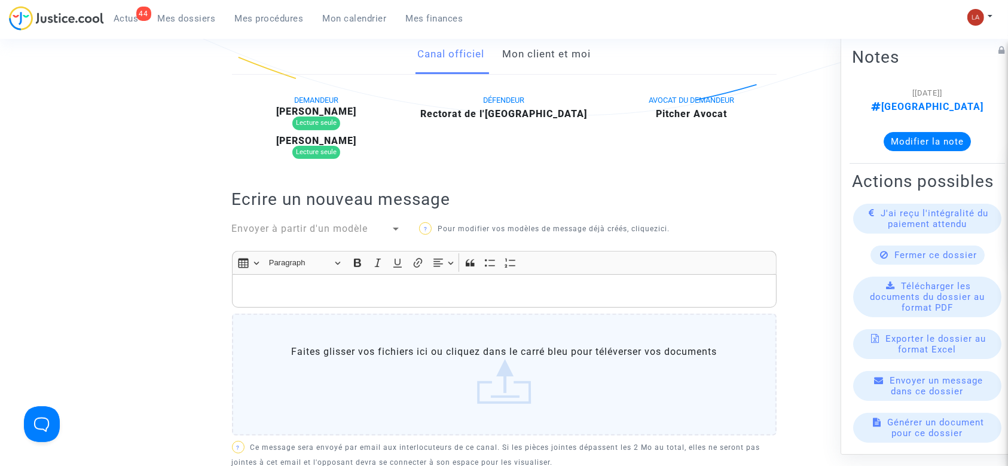
click at [530, 73] on link "Mon client et moi" at bounding box center [546, 54] width 88 height 39
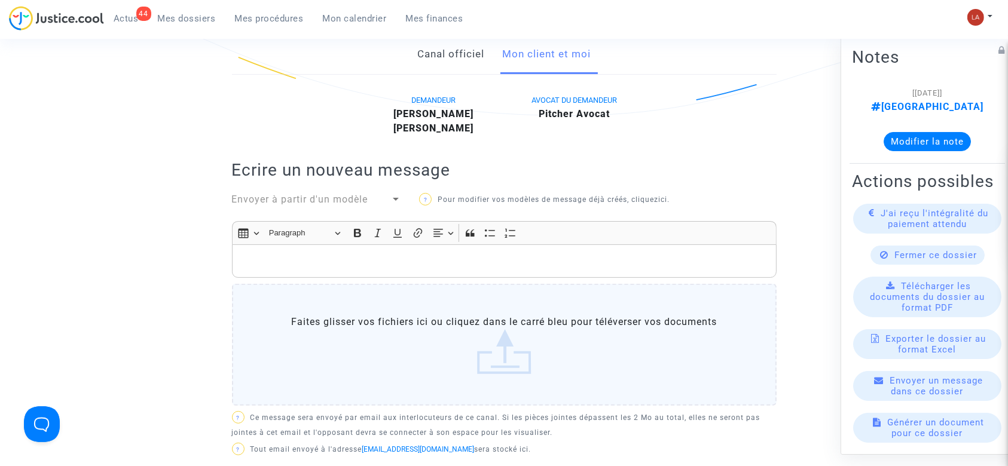
click at [488, 250] on div "Rich Text Editor, main" at bounding box center [504, 260] width 544 height 33
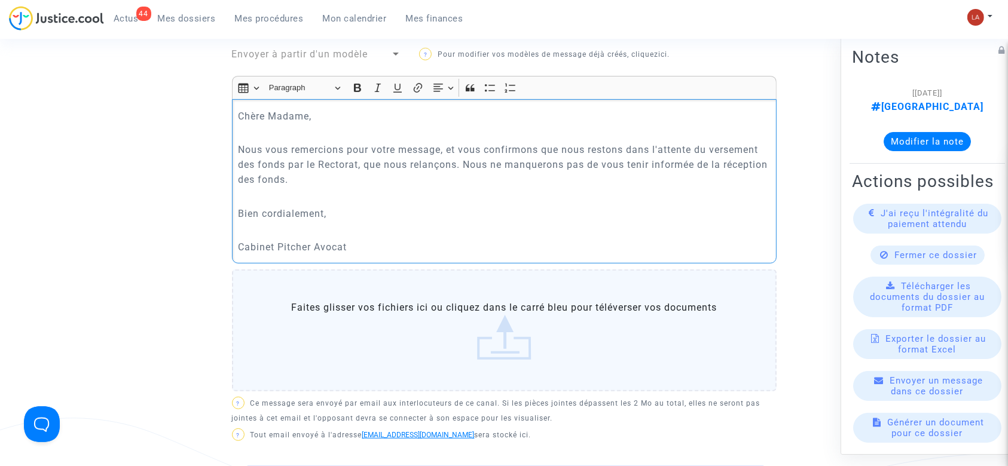
scroll to position [637, 0]
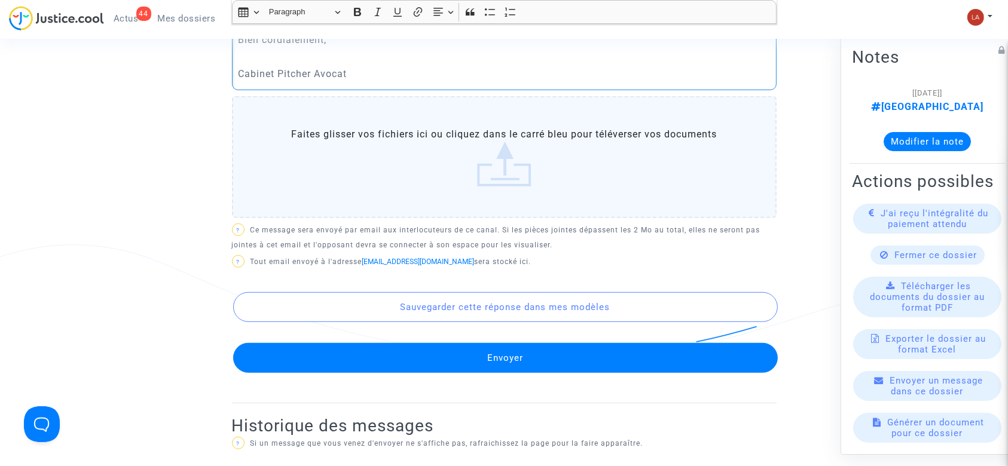
click at [464, 356] on button "Envoyer" at bounding box center [505, 358] width 544 height 30
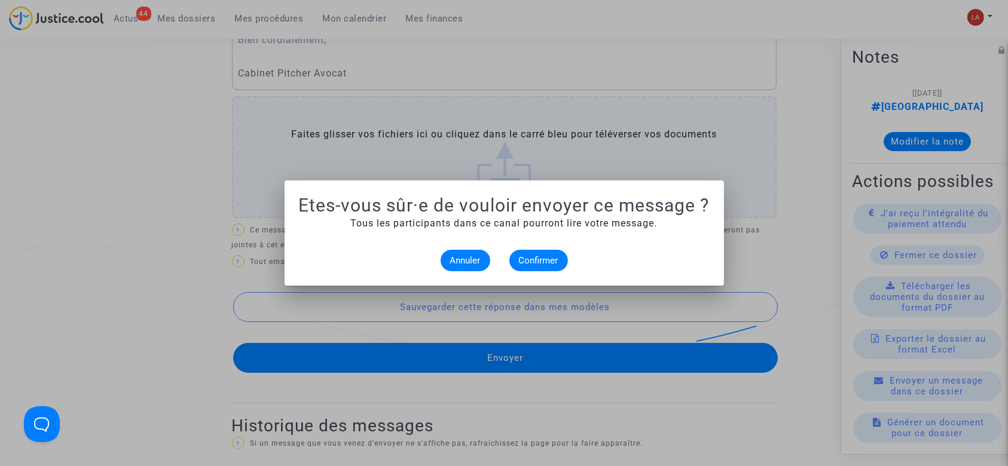
scroll to position [0, 0]
click at [556, 261] on span "Confirmer" at bounding box center [538, 260] width 39 height 11
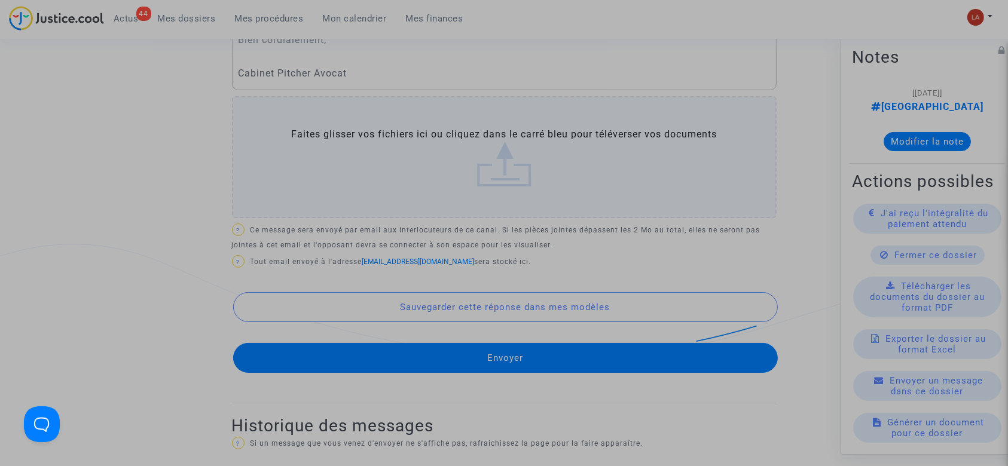
click at [553, 261] on span "Confirmer" at bounding box center [538, 260] width 39 height 11
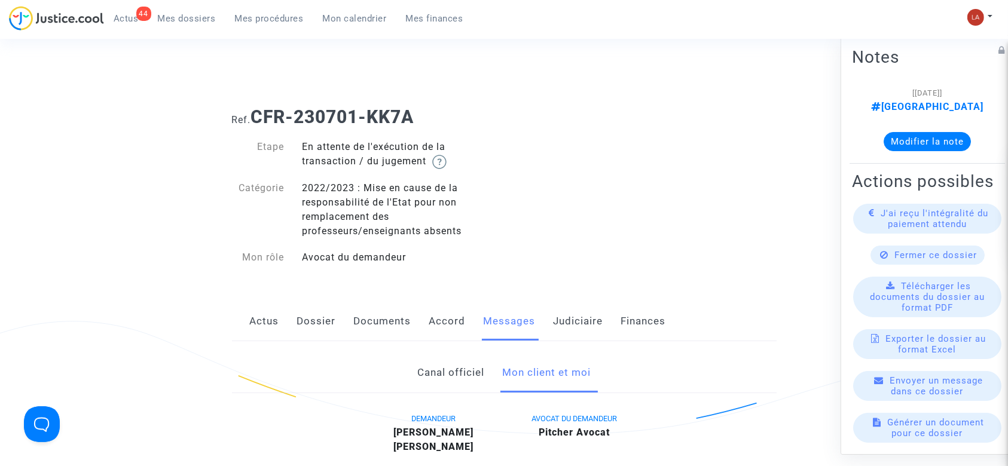
scroll to position [637, 0]
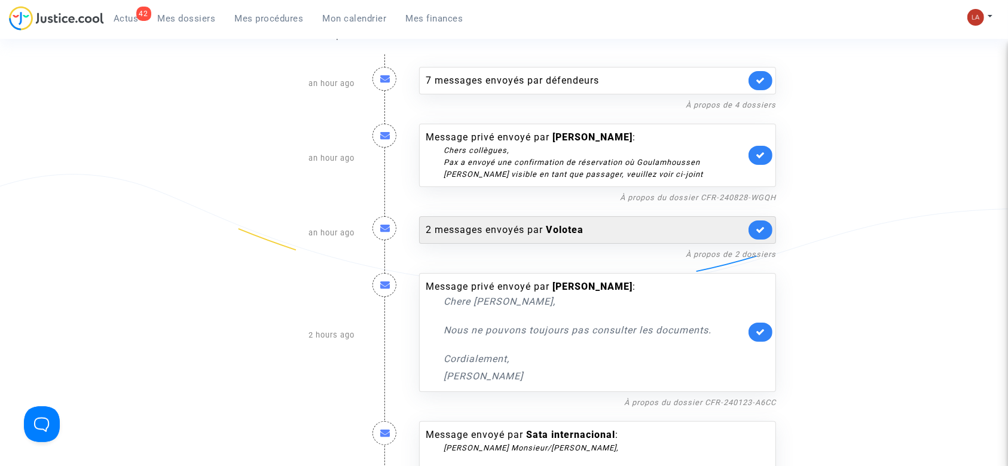
click at [592, 223] on div "2 messages envoyés par [PERSON_NAME]" at bounding box center [586, 230] width 320 height 14
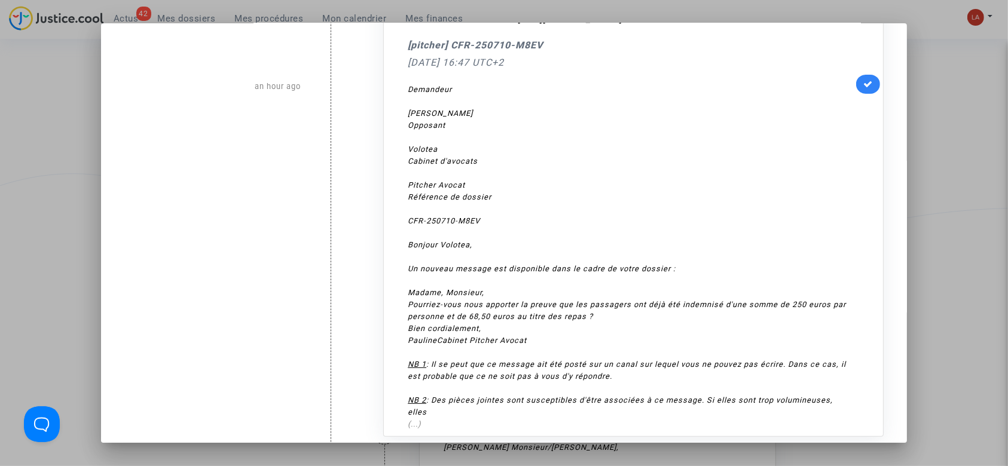
scroll to position [400, 0]
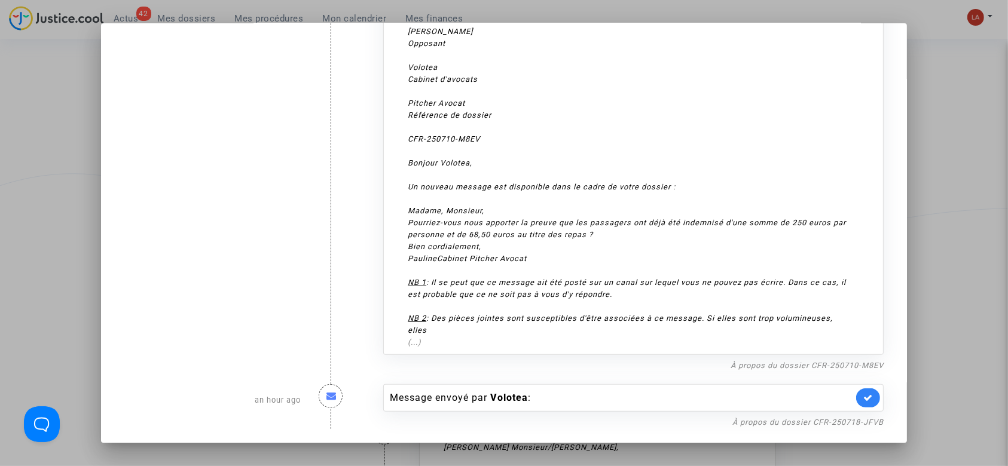
click at [923, 269] on div at bounding box center [504, 233] width 1008 height 466
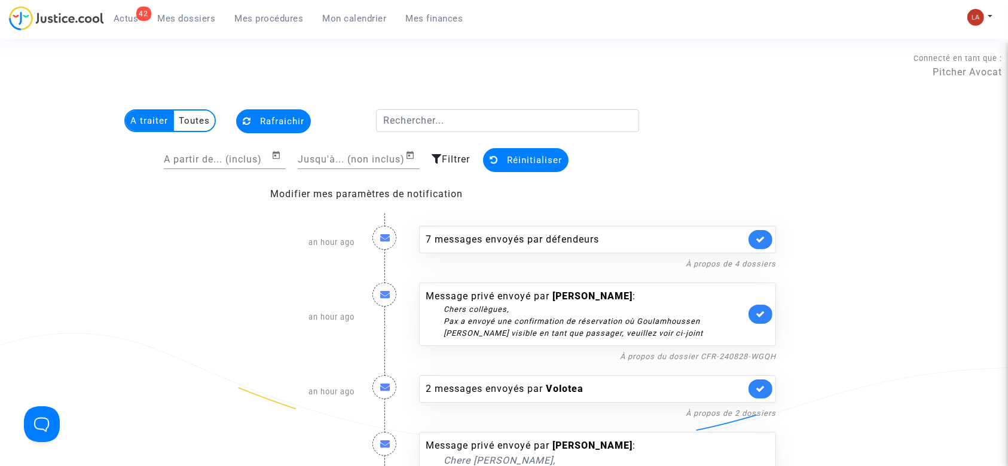
scroll to position [159, 0]
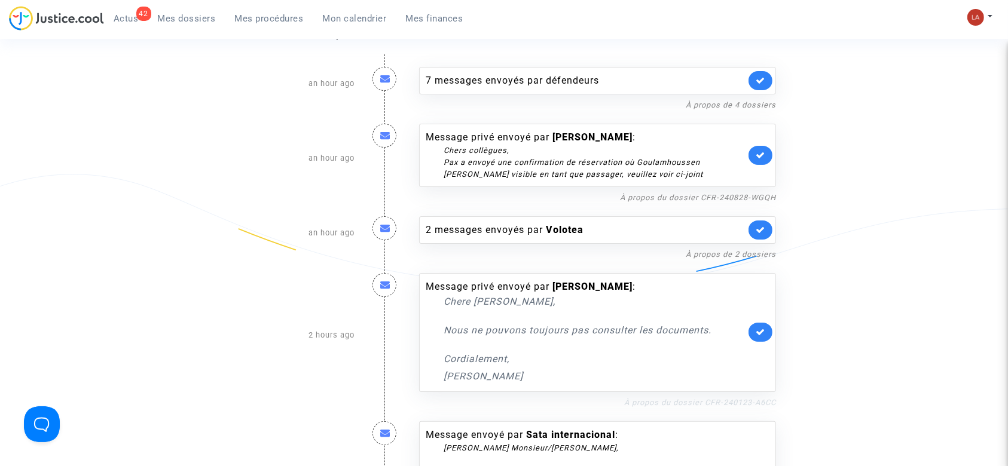
click at [699, 404] on link "À propos du dossier CFR-240123-A6CC" at bounding box center [700, 402] width 152 height 9
click at [745, 331] on p "Nous ne pouvons toujours pas consulter les documents." at bounding box center [594, 330] width 302 height 15
click at [754, 332] on link at bounding box center [760, 332] width 24 height 19
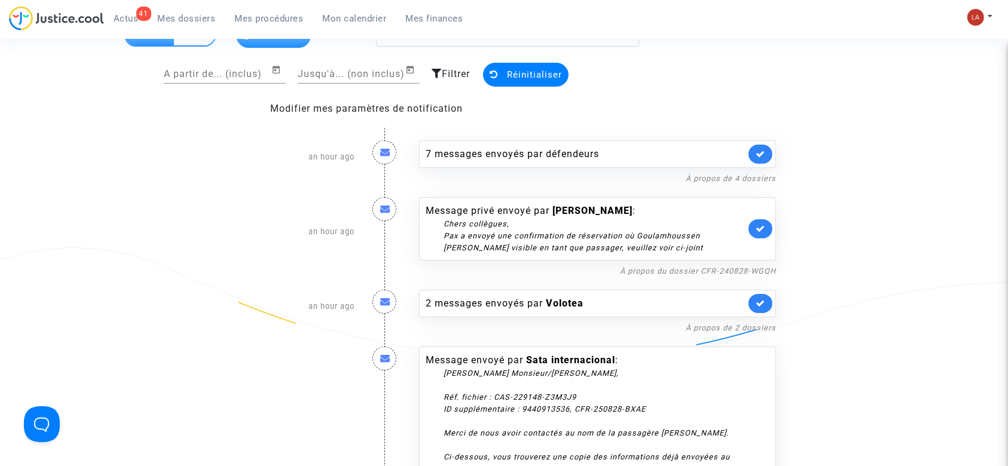
scroll to position [79, 0]
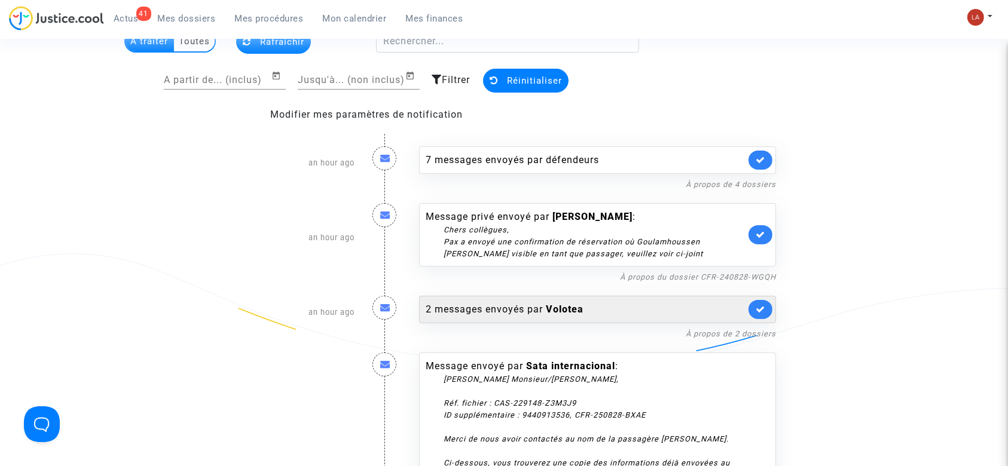
click at [558, 304] on b "Volotea" at bounding box center [565, 309] width 38 height 11
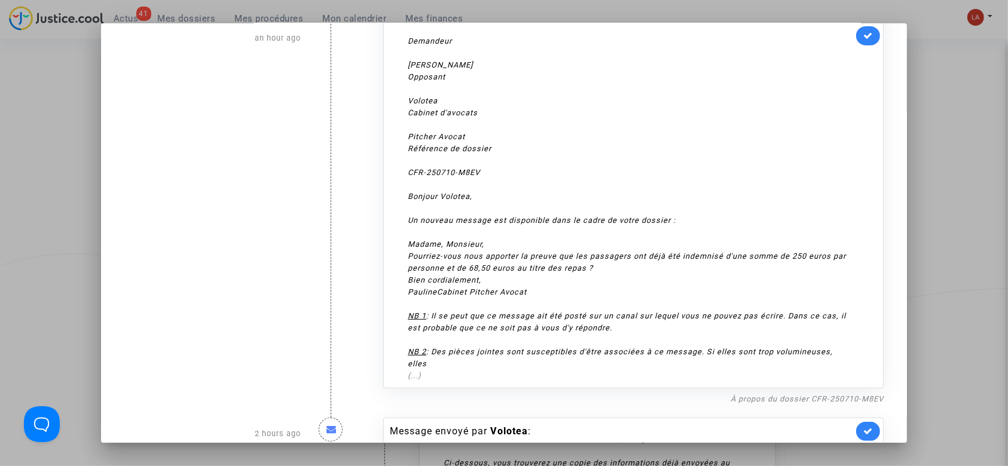
scroll to position [400, 0]
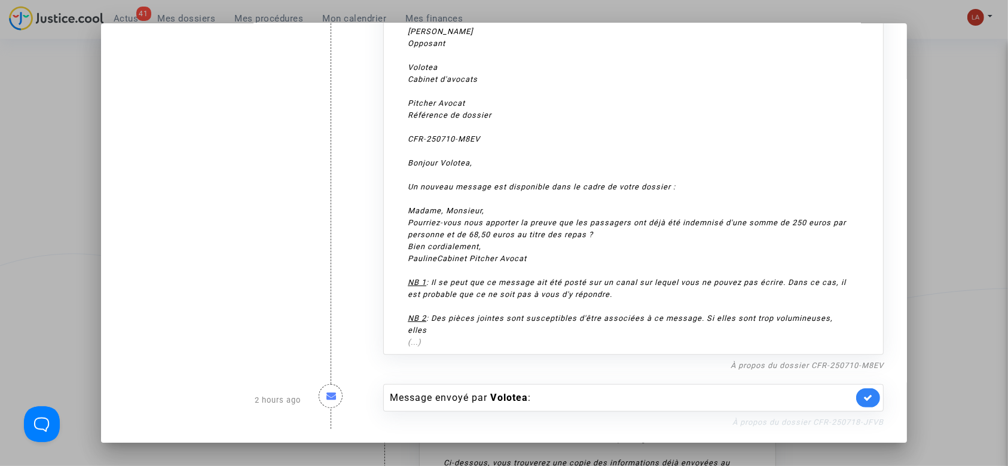
click at [855, 425] on link "À propos du dossier CFR-250718-JFVB" at bounding box center [807, 422] width 151 height 9
click at [863, 393] on icon at bounding box center [868, 397] width 10 height 9
click at [952, 314] on div at bounding box center [504, 233] width 1008 height 466
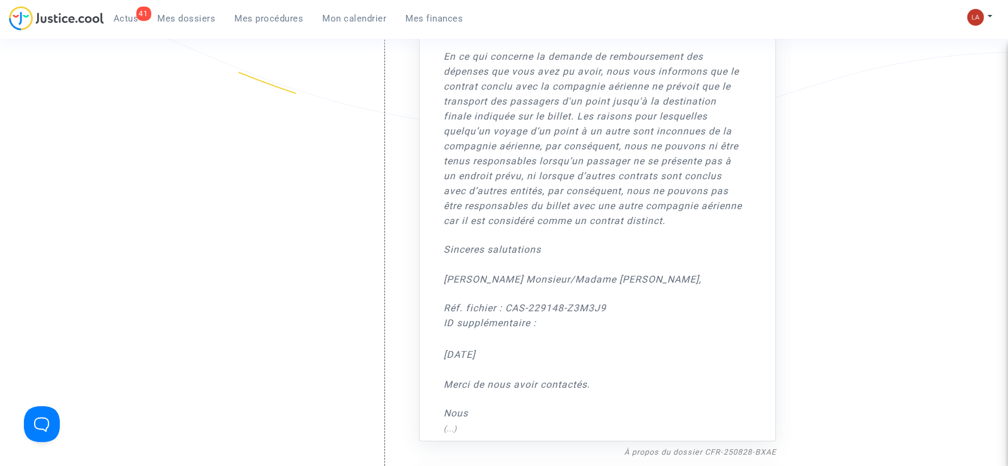
scroll to position [1195, 0]
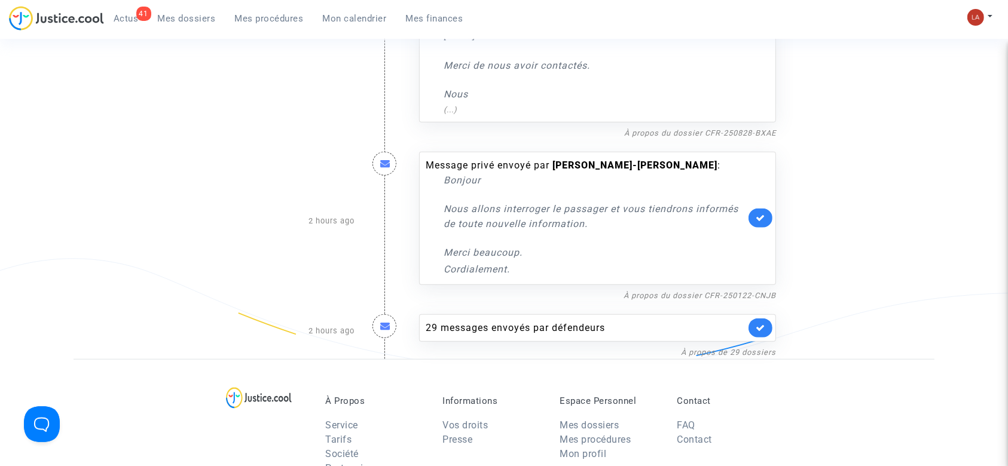
click at [764, 216] on icon at bounding box center [760, 217] width 10 height 9
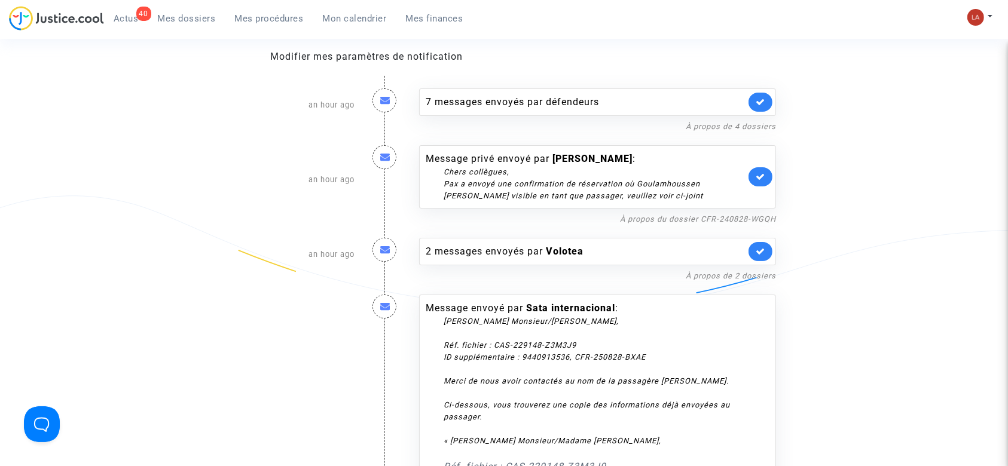
scroll to position [79, 0]
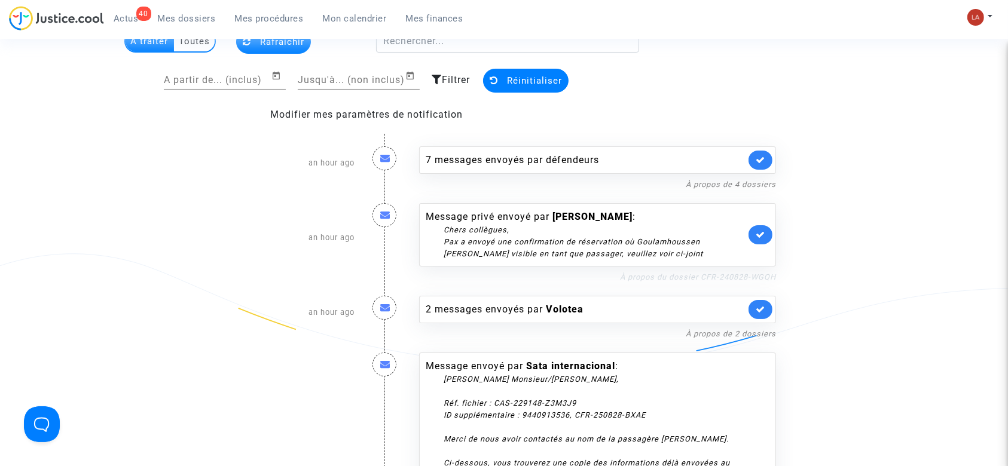
click at [663, 273] on link "À propos du dossier CFR-240828-WGQH" at bounding box center [698, 277] width 156 height 9
click at [758, 231] on icon at bounding box center [760, 234] width 10 height 9
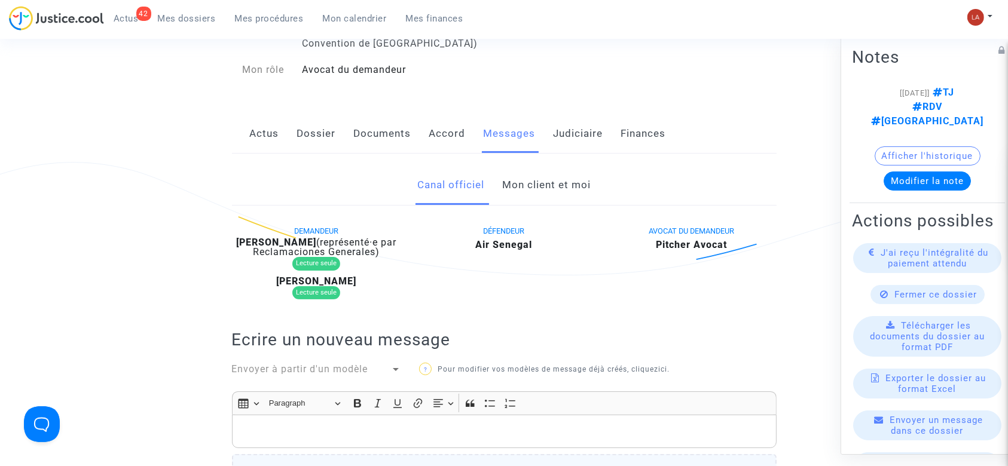
click at [533, 180] on link "Mon client et moi" at bounding box center [546, 185] width 88 height 39
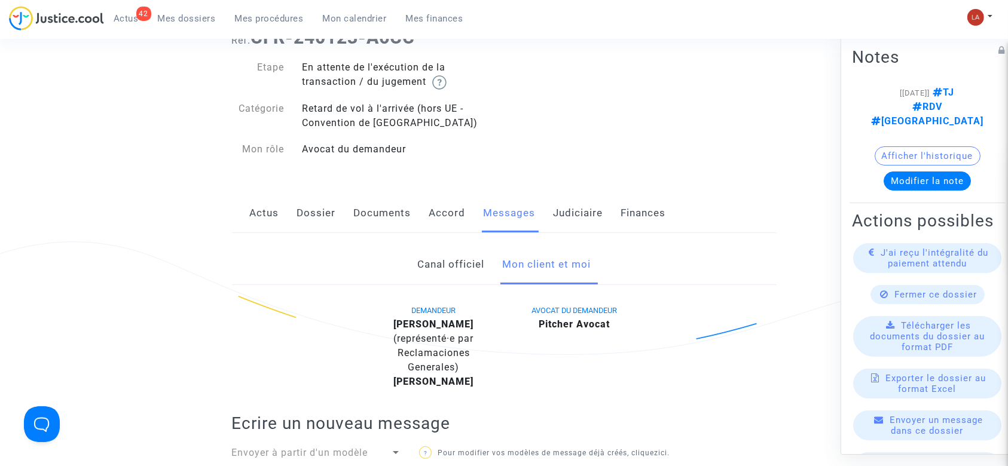
drag, startPoint x: 262, startPoint y: 202, endPoint x: 273, endPoint y: 203, distance: 10.8
click at [262, 203] on link "Actus" at bounding box center [264, 213] width 29 height 39
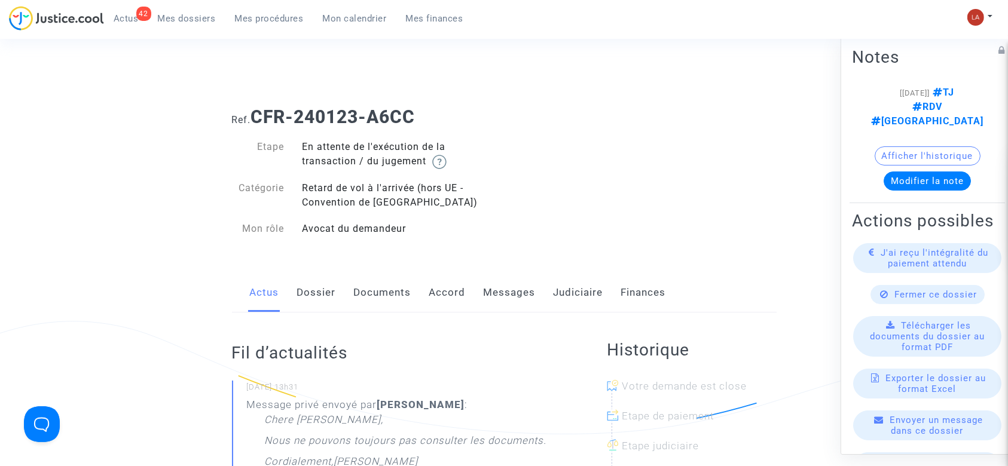
click at [497, 304] on link "Messages" at bounding box center [510, 292] width 52 height 39
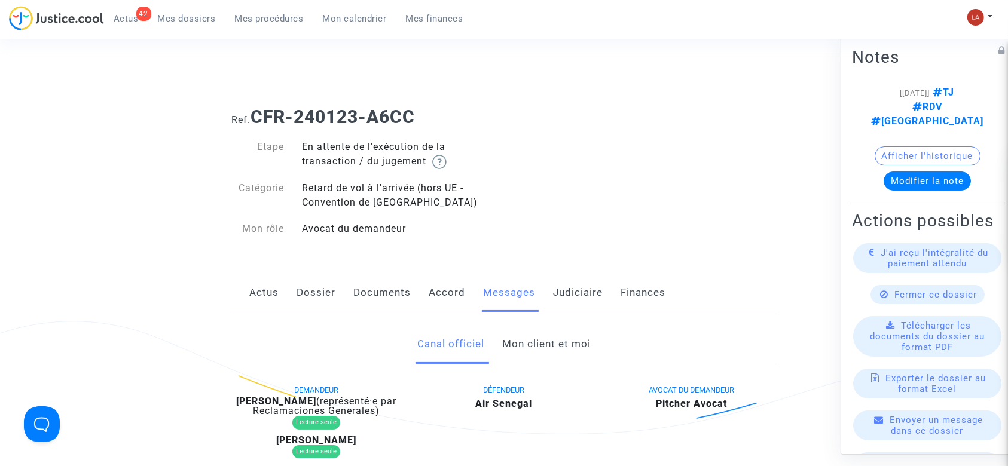
click at [538, 333] on link "Mon client et moi" at bounding box center [546, 344] width 88 height 39
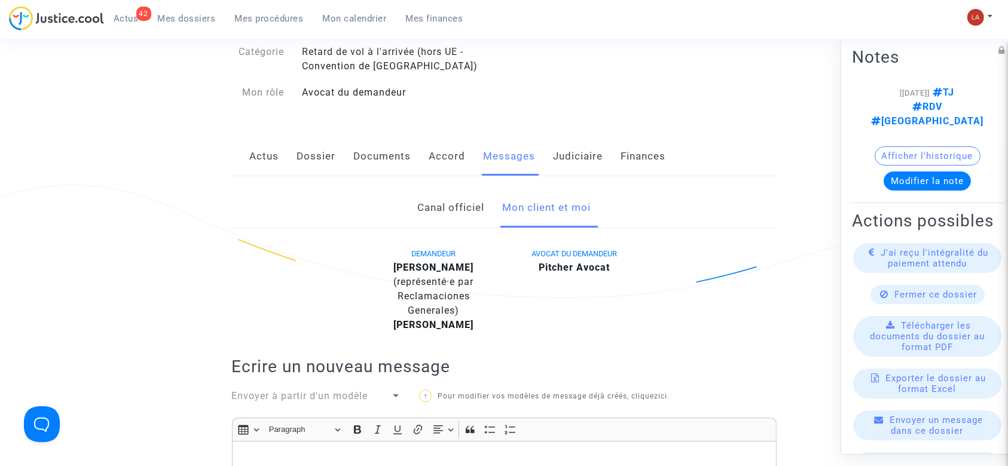
scroll to position [239, 0]
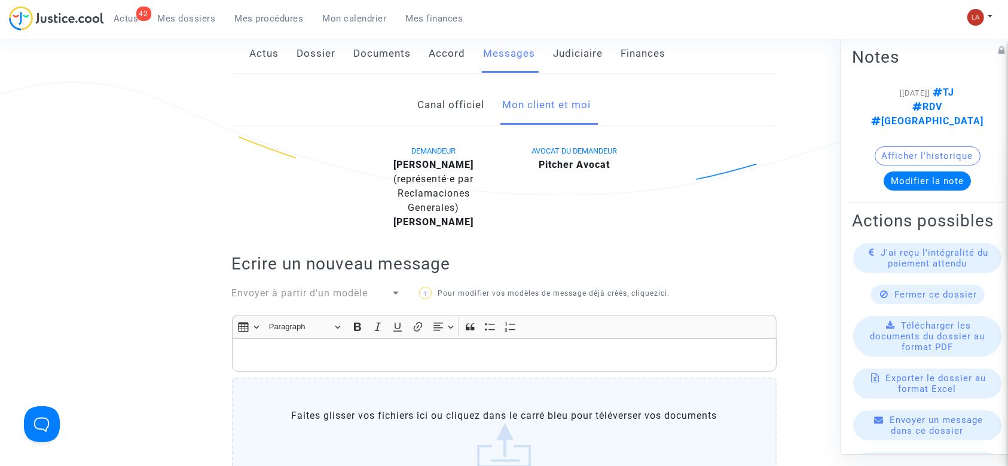
click at [527, 335] on div "Insert table Insert table Heading Paragraph Paragraph Heading 1 Heading 2 Headi…" at bounding box center [503, 327] width 538 height 23
click at [519, 349] on p "Rich Text Editor, main" at bounding box center [504, 355] width 532 height 15
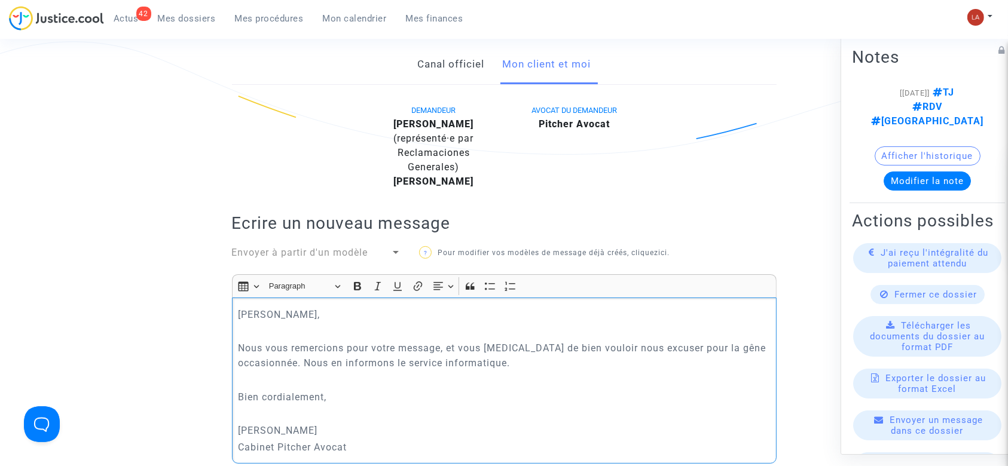
scroll to position [678, 0]
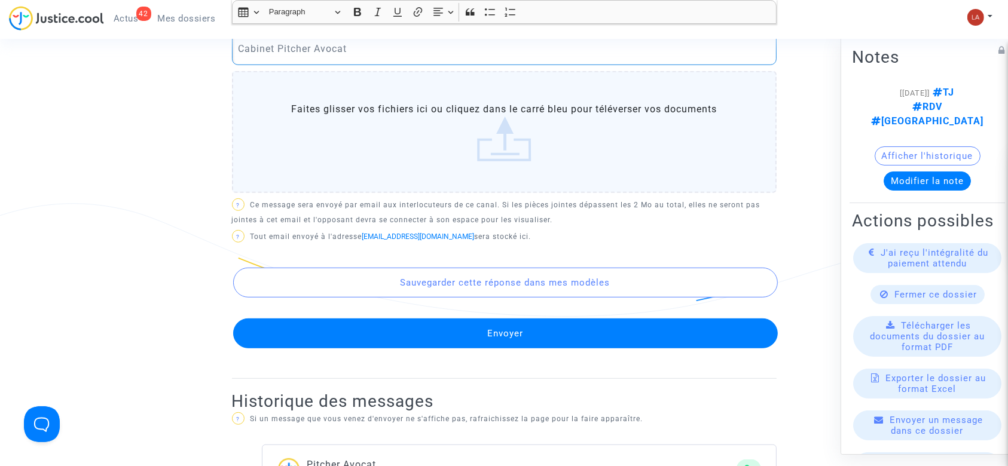
click at [552, 327] on button "Envoyer" at bounding box center [505, 334] width 544 height 30
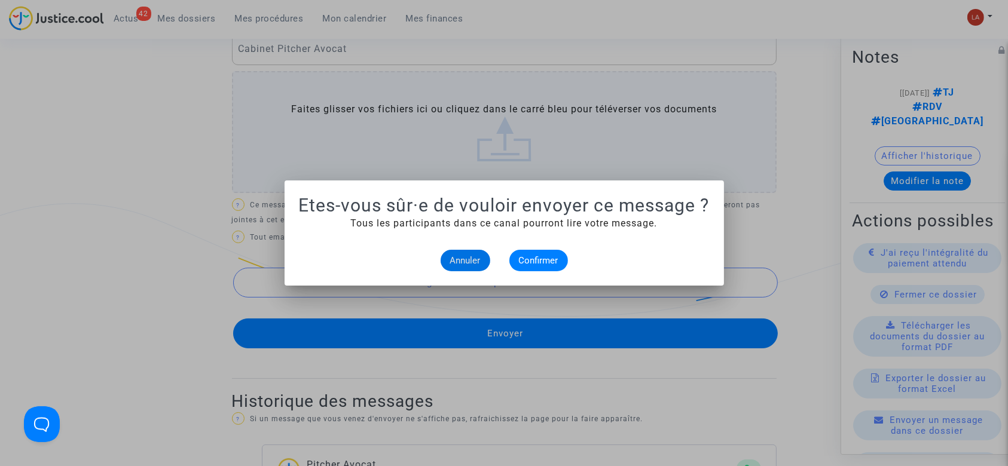
click at [535, 247] on alert-dialogs "Etes-vous sûr·e de vouloir envoyer ce message ? Tous les participants dans ce c…" at bounding box center [504, 233] width 411 height 76
click at [535, 258] on span "Confirmer" at bounding box center [538, 260] width 39 height 11
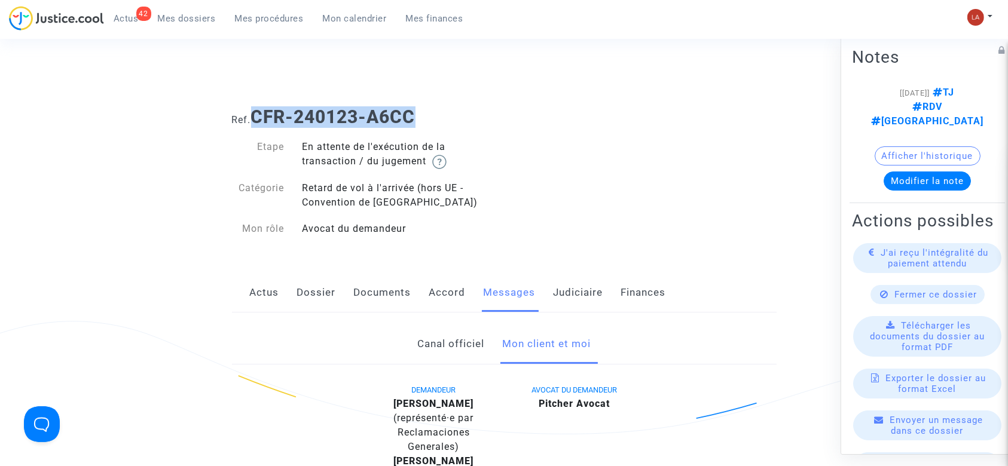
drag, startPoint x: 424, startPoint y: 108, endPoint x: 255, endPoint y: 115, distance: 168.7
click at [255, 115] on h1 "Ref. CFR-240123-A6CC" at bounding box center [504, 117] width 544 height 22
copy b "CFR-240123-A6CC"
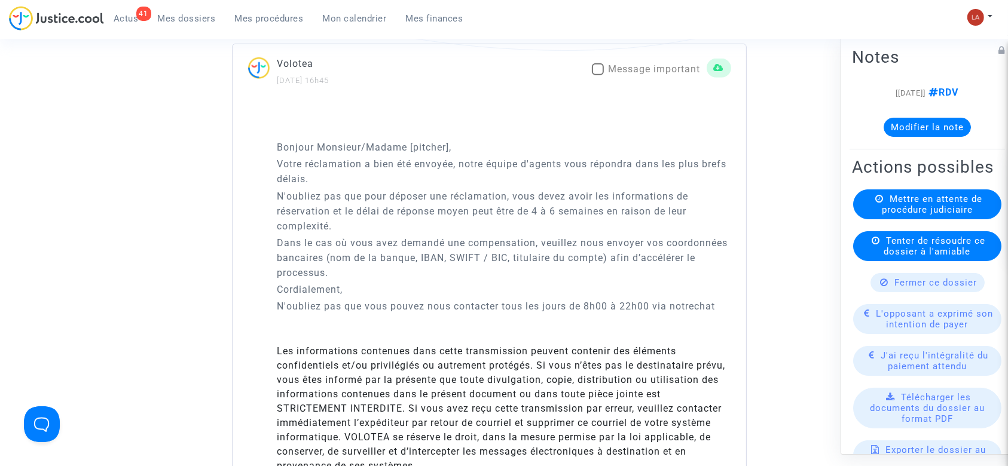
scroll to position [797, 0]
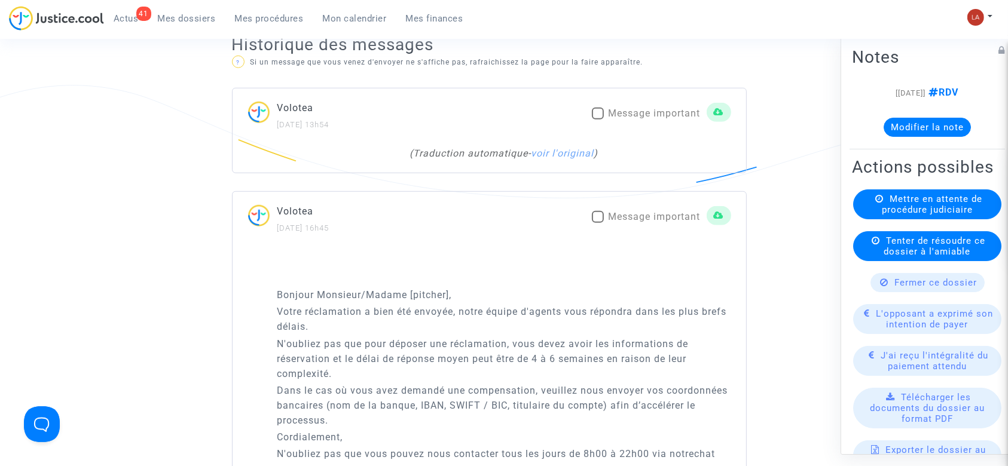
click at [583, 161] on div "( Traduction automatique - voir l'original )" at bounding box center [504, 153] width 442 height 14
click at [584, 159] on link "voir l'original" at bounding box center [562, 153] width 63 height 11
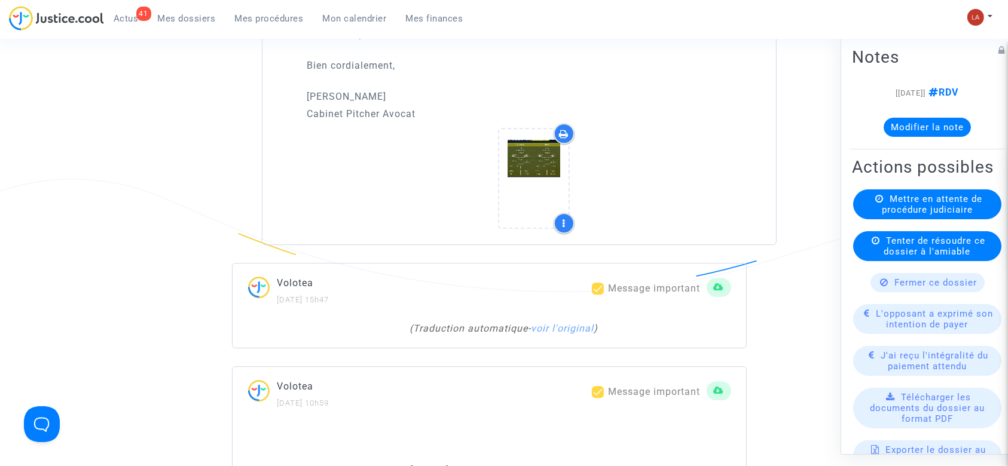
scroll to position [3267, 0]
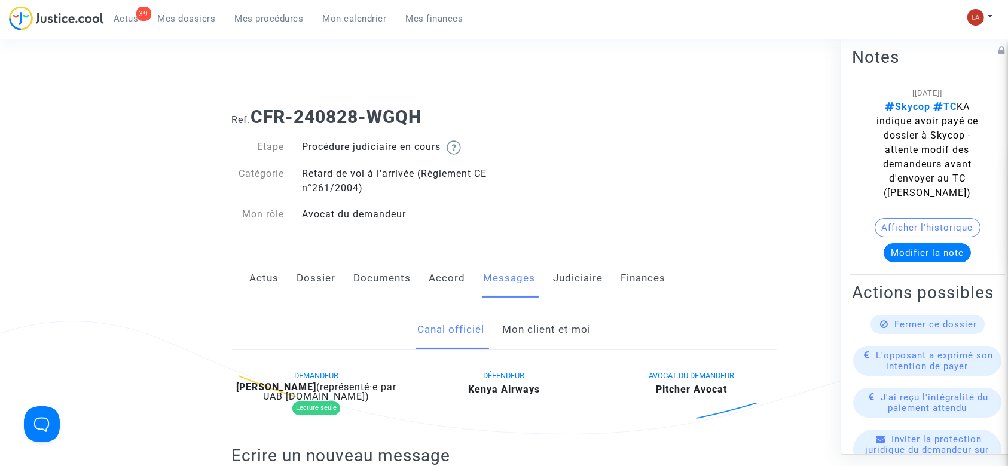
drag, startPoint x: 553, startPoint y: 331, endPoint x: 559, endPoint y: 328, distance: 6.7
click at [553, 331] on link "Mon client et moi" at bounding box center [546, 329] width 88 height 39
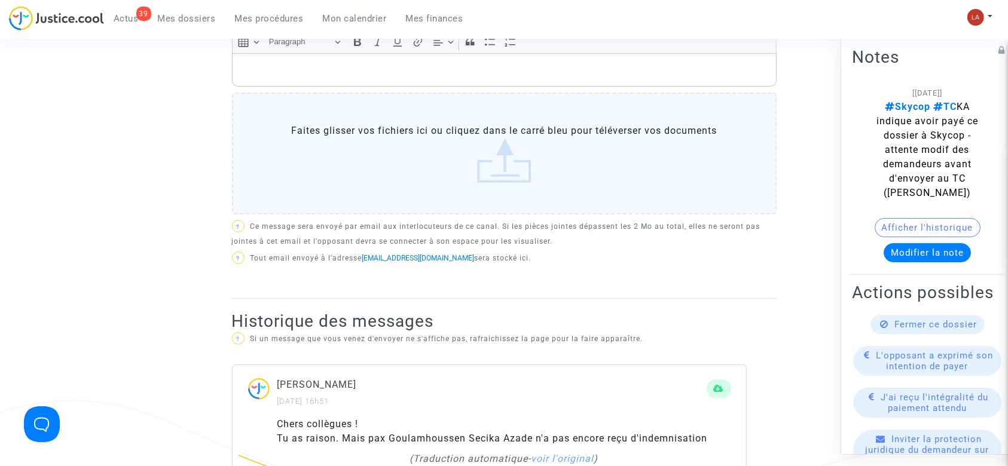
scroll to position [797, 0]
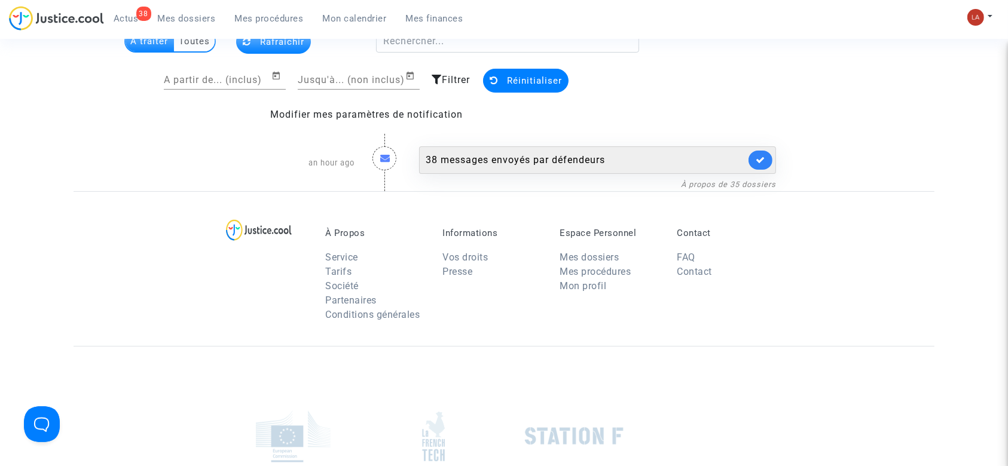
click at [582, 160] on div "38 messages envoyés par défendeurs" at bounding box center [586, 160] width 320 height 14
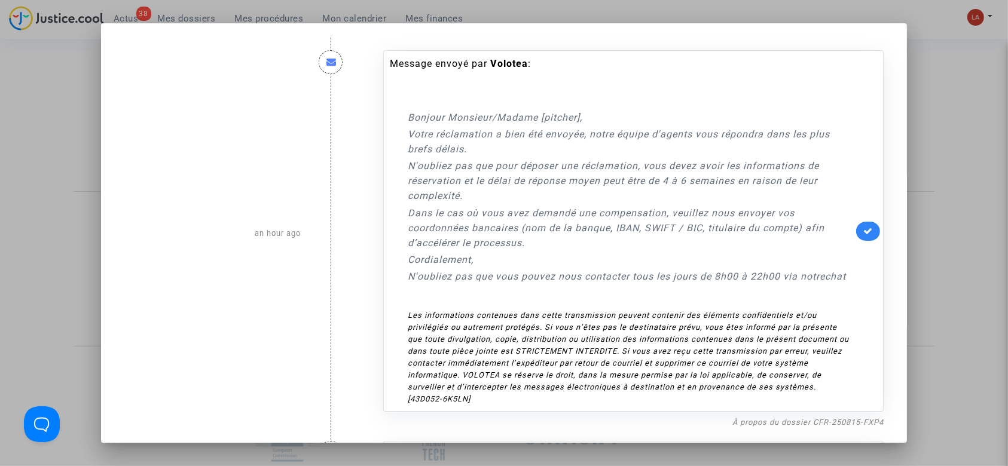
click at [857, 224] on link at bounding box center [868, 231] width 24 height 19
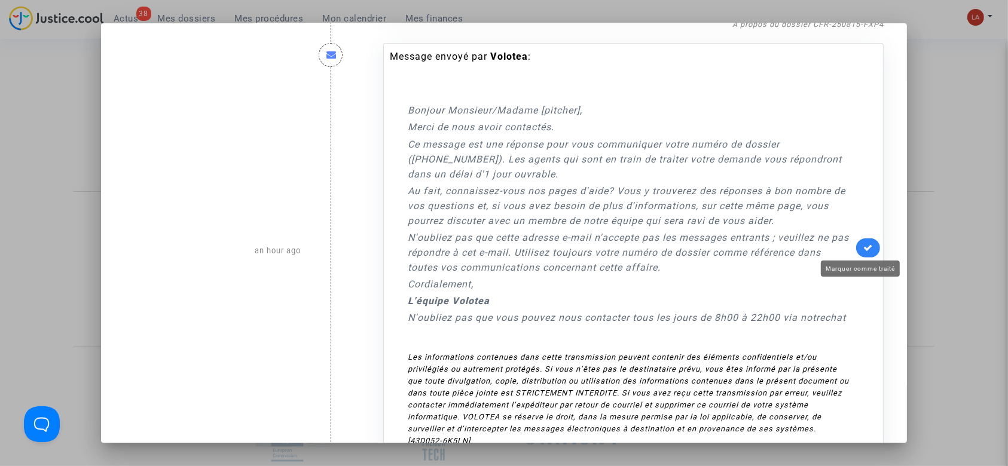
click at [863, 246] on icon at bounding box center [868, 247] width 10 height 9
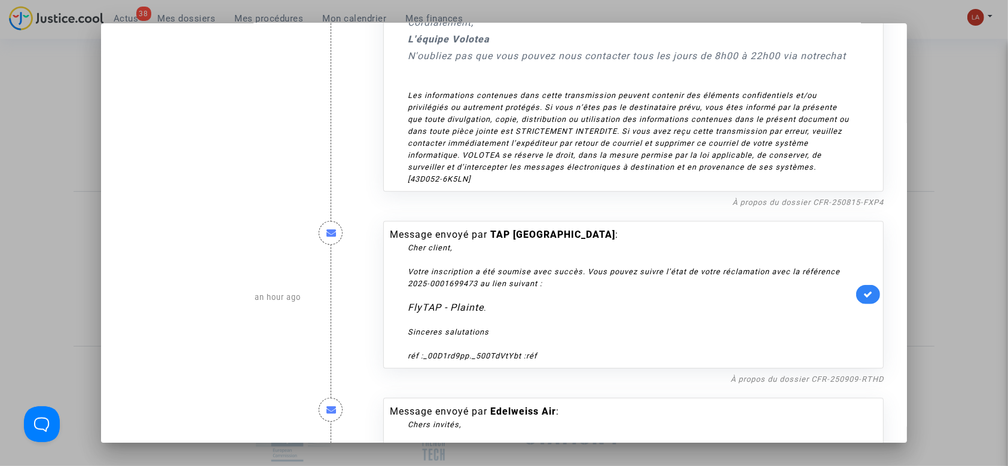
scroll to position [717, 0]
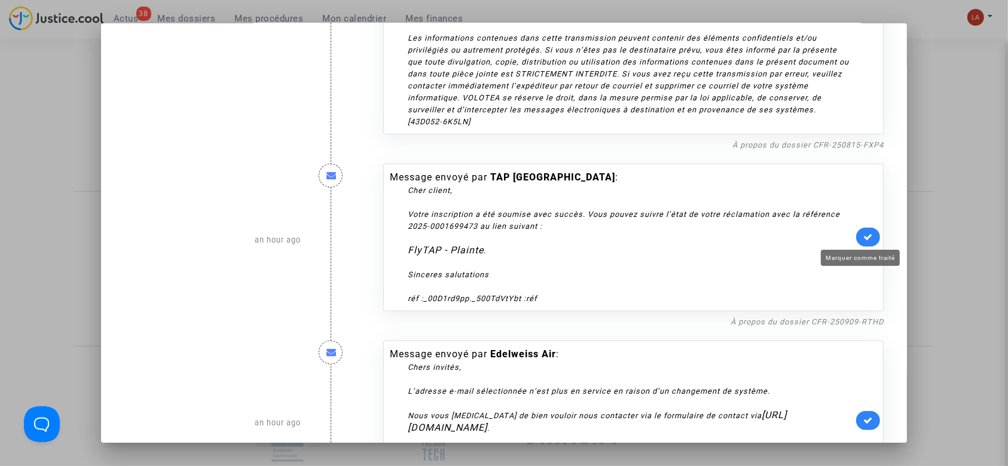
click at [863, 240] on icon at bounding box center [868, 236] width 10 height 9
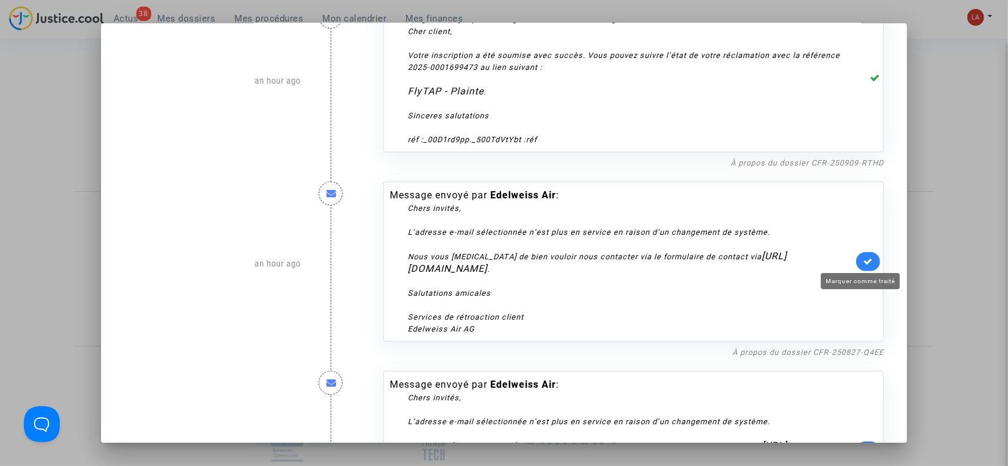
click at [862, 253] on link at bounding box center [868, 261] width 24 height 19
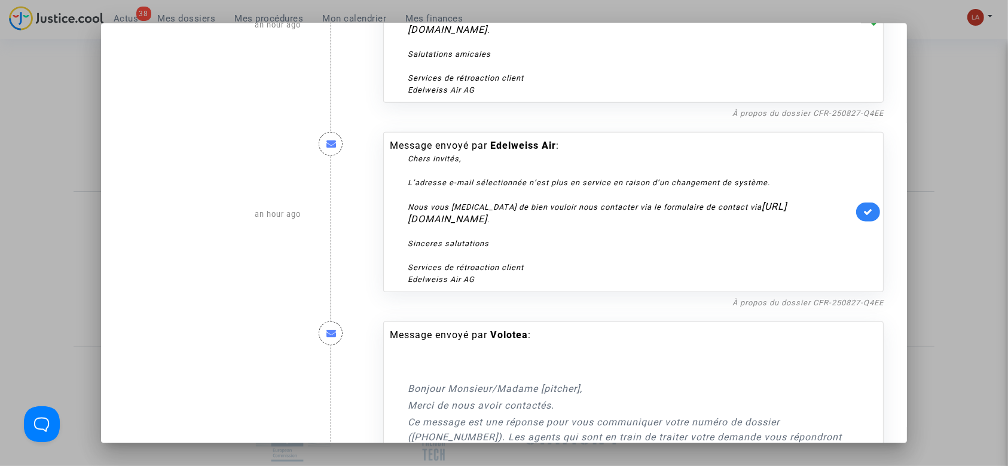
click at [864, 214] on icon at bounding box center [868, 211] width 10 height 9
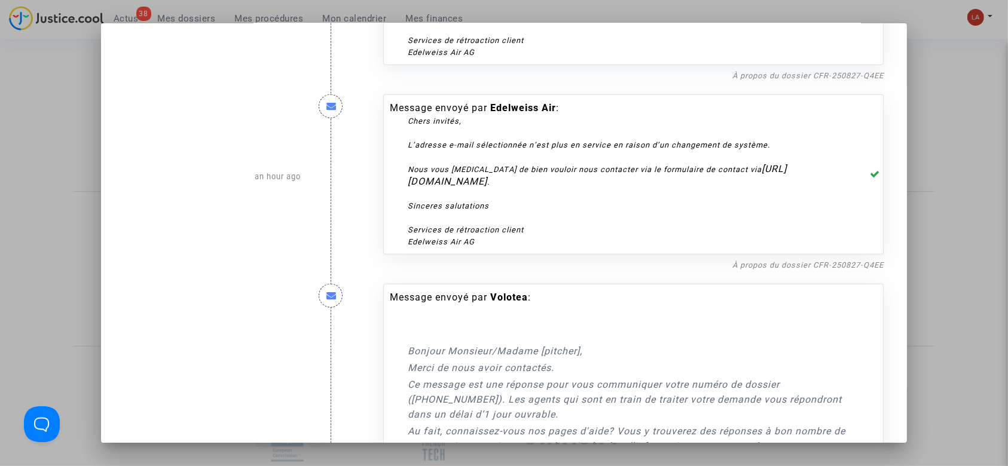
scroll to position [1275, 0]
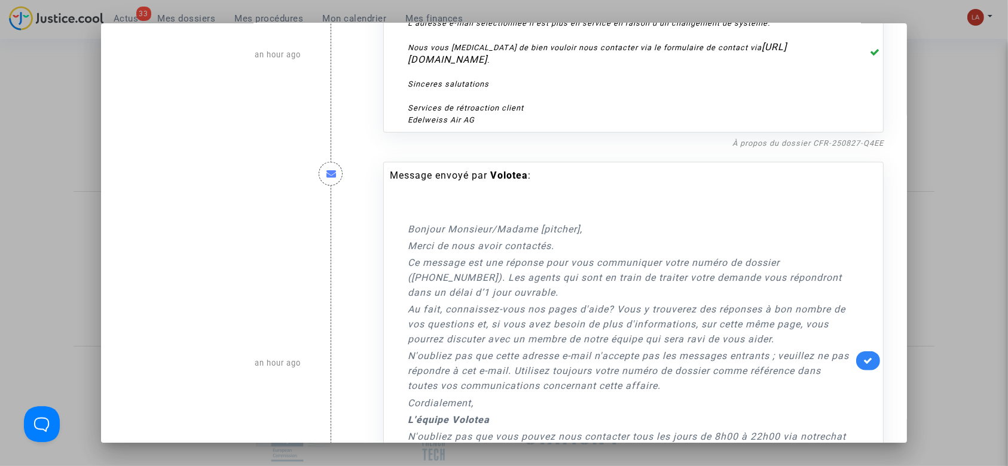
click at [839, 357] on p "N'oubliez pas que cette adresse e-mail n'accepte pas les messages entrants ; ve…" at bounding box center [630, 370] width 445 height 45
click at [844, 365] on p "N'oubliez pas que cette adresse e-mail n'accepte pas les messages entrants ; ve…" at bounding box center [630, 370] width 445 height 45
click at [863, 361] on icon at bounding box center [868, 360] width 10 height 9
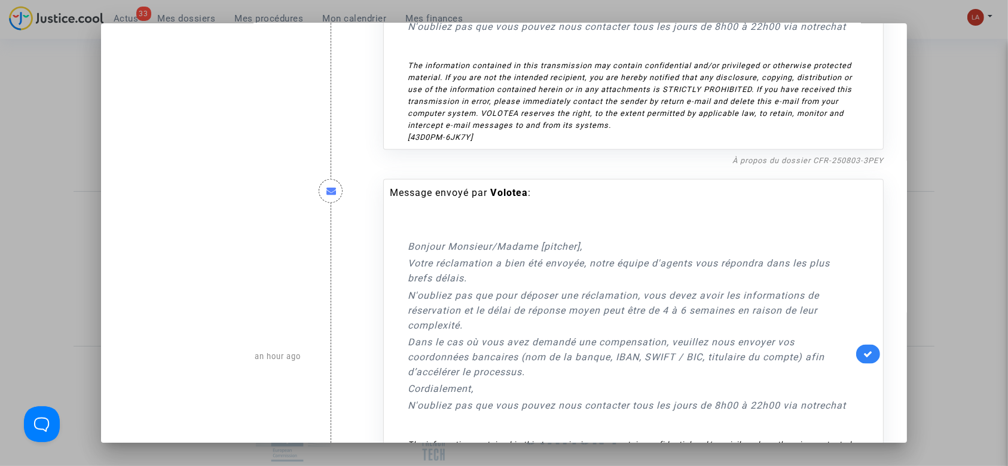
scroll to position [1753, 0]
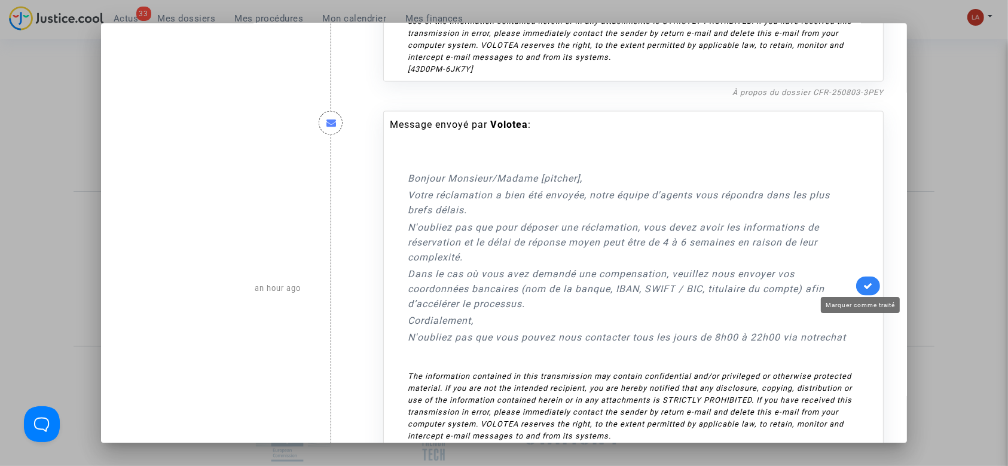
click at [856, 276] on div "Message envoyé par Volotea : Bonjour Monsieur/Madame [pitcher], Votre réclamati…" at bounding box center [633, 286] width 500 height 350
click at [865, 279] on link at bounding box center [868, 286] width 24 height 19
click at [699, 271] on p "Dans le cas où vous avez demandé une compensation, veuillez nous envoyer vos co…" at bounding box center [630, 289] width 445 height 45
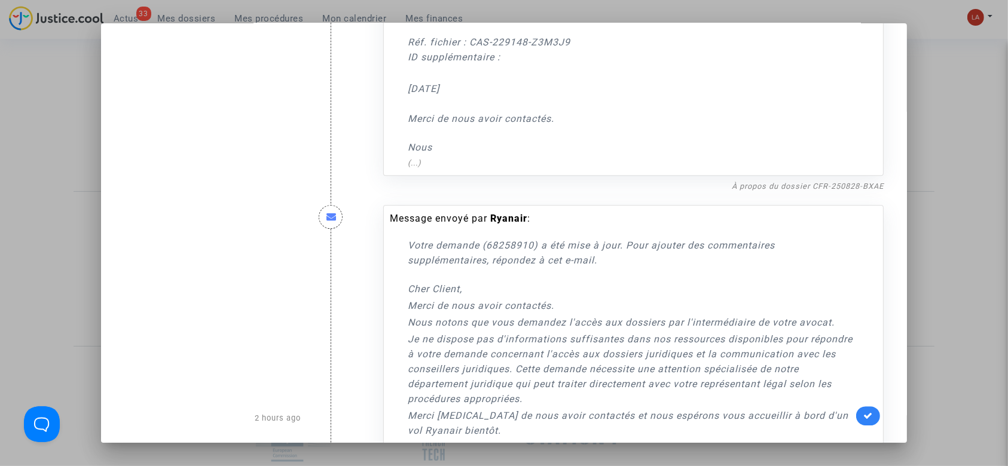
scroll to position [3665, 0]
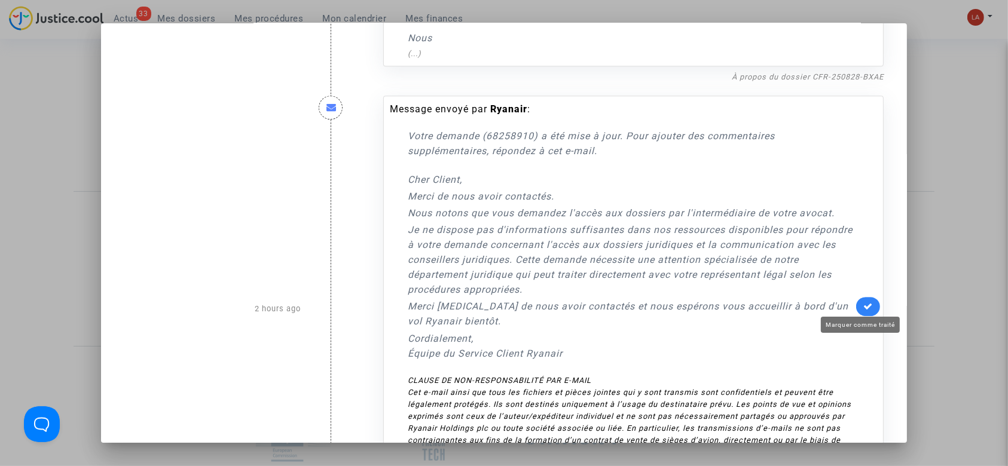
click at [856, 299] on link at bounding box center [868, 306] width 24 height 19
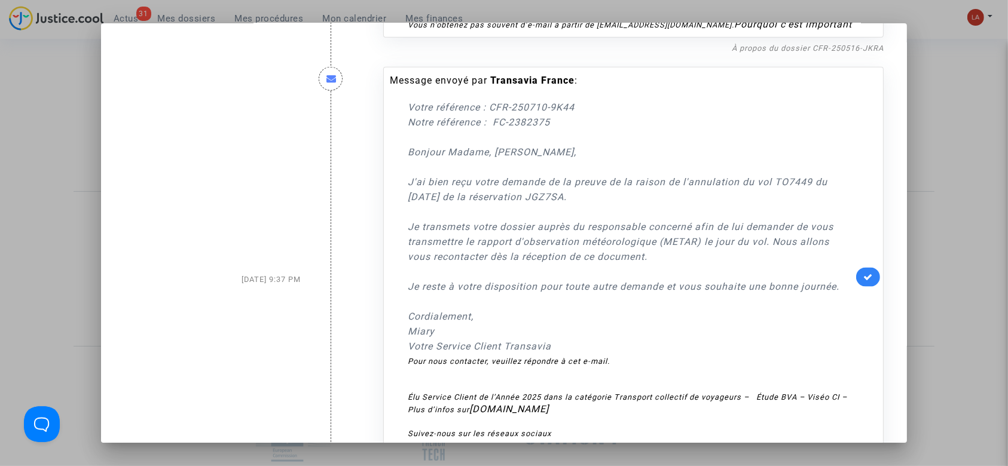
scroll to position [6136, 0]
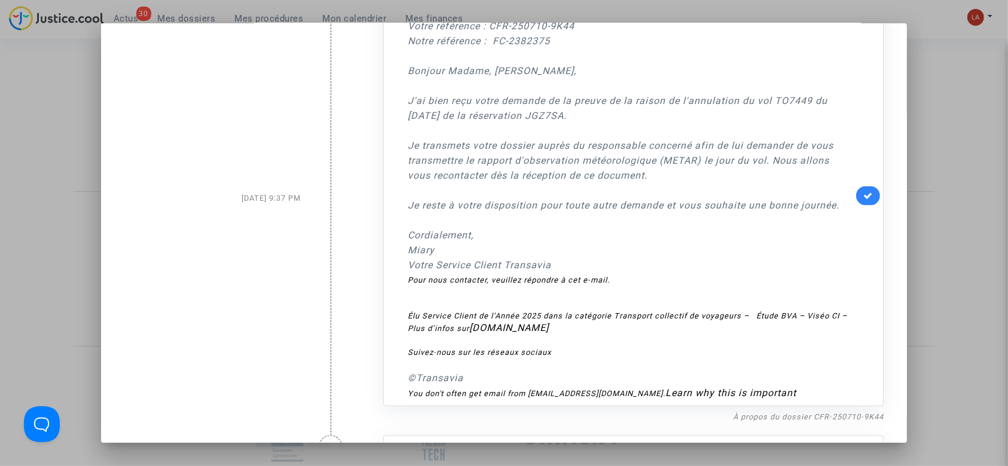
click at [847, 228] on div "Message envoyé par Transavia France : Votre référence : CFR-250710-9K44 Notre r…" at bounding box center [633, 196] width 500 height 421
drag, startPoint x: 859, startPoint y: 219, endPoint x: 841, endPoint y: 222, distance: 18.9
click at [863, 200] on icon at bounding box center [868, 195] width 10 height 9
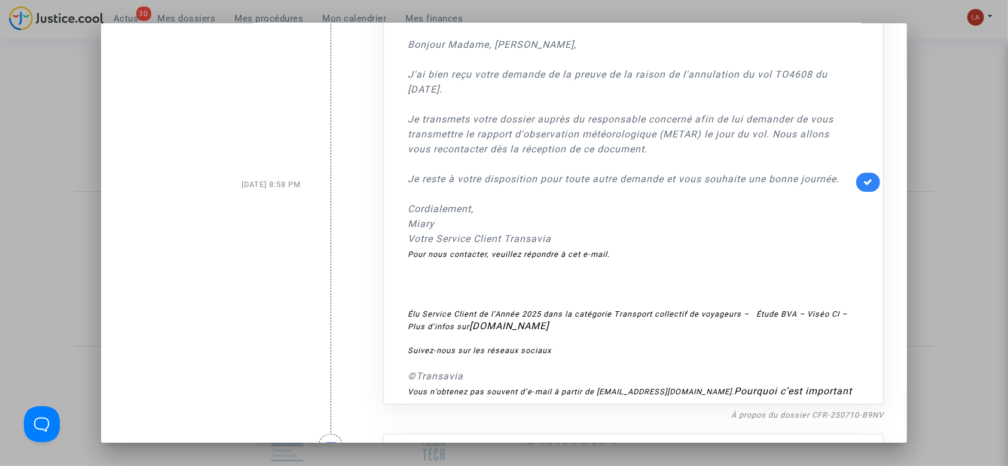
scroll to position [8686, 0]
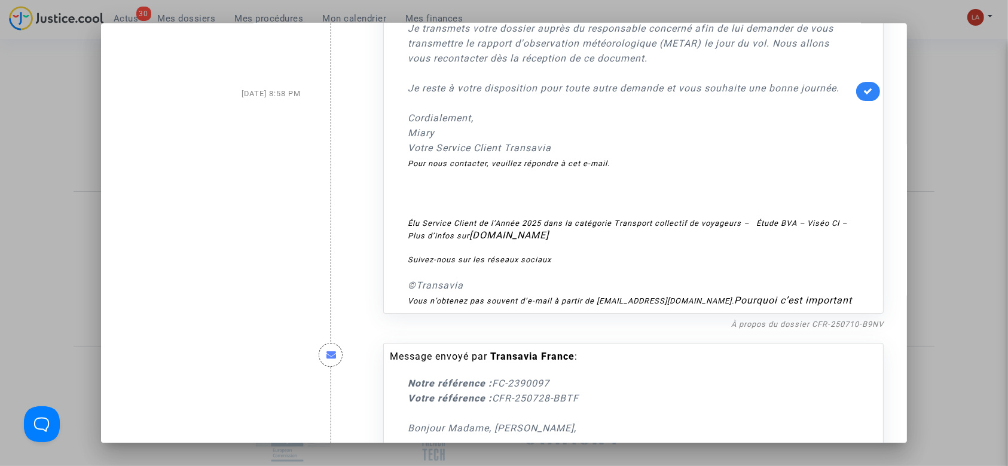
click at [863, 96] on icon at bounding box center [868, 91] width 10 height 9
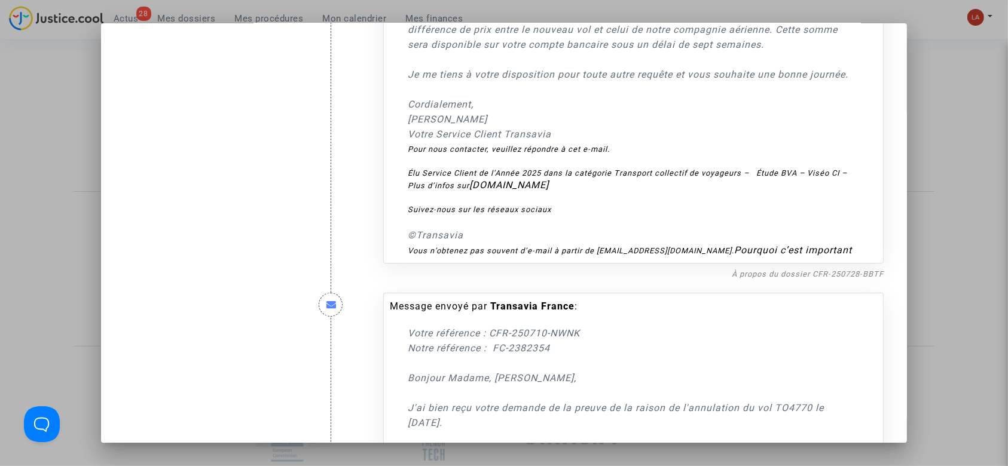
scroll to position [9642, 0]
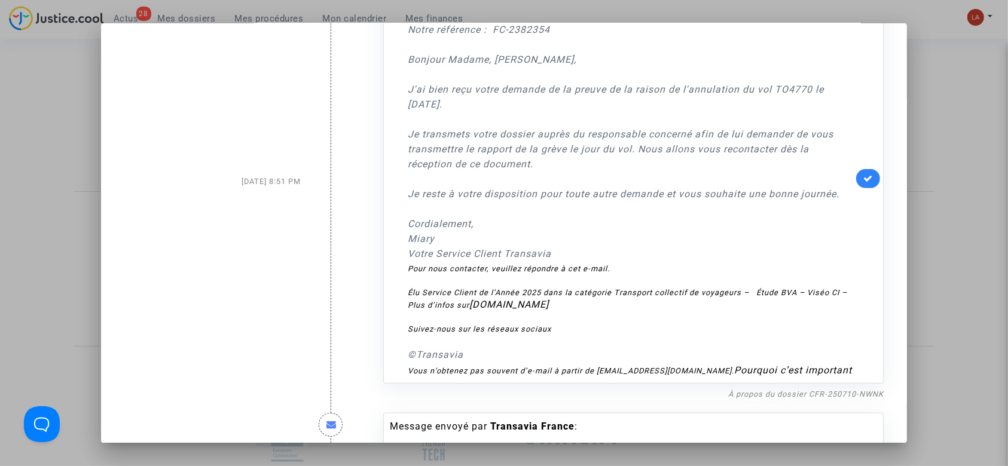
click at [856, 188] on link at bounding box center [868, 178] width 24 height 19
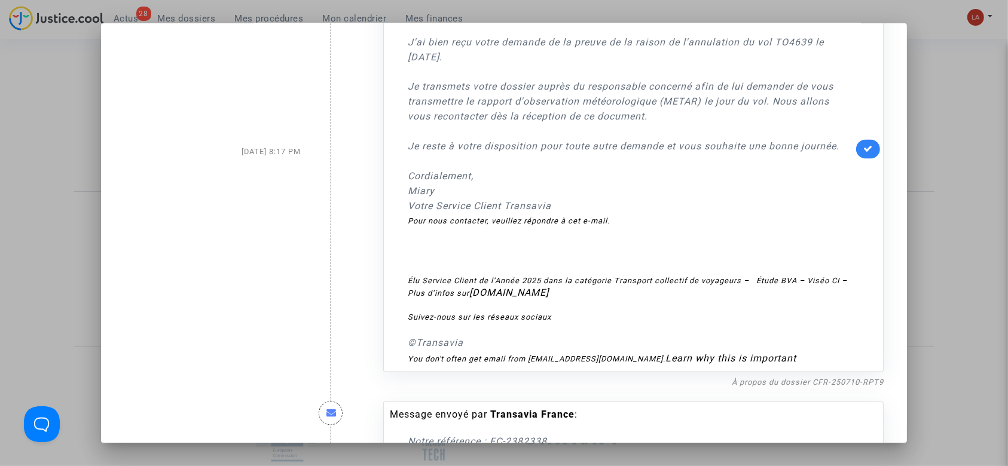
scroll to position [11315, 0]
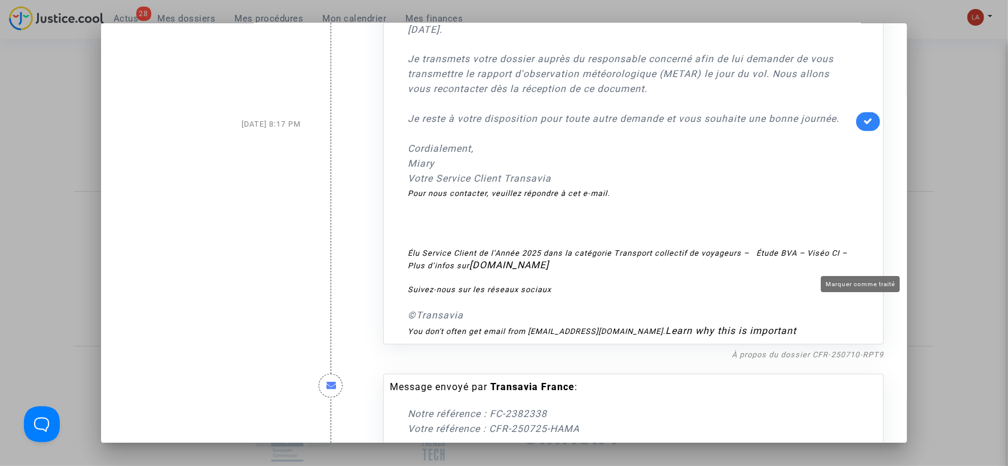
drag, startPoint x: 855, startPoint y: 265, endPoint x: 828, endPoint y: 265, distance: 26.9
click at [856, 131] on link at bounding box center [868, 121] width 24 height 19
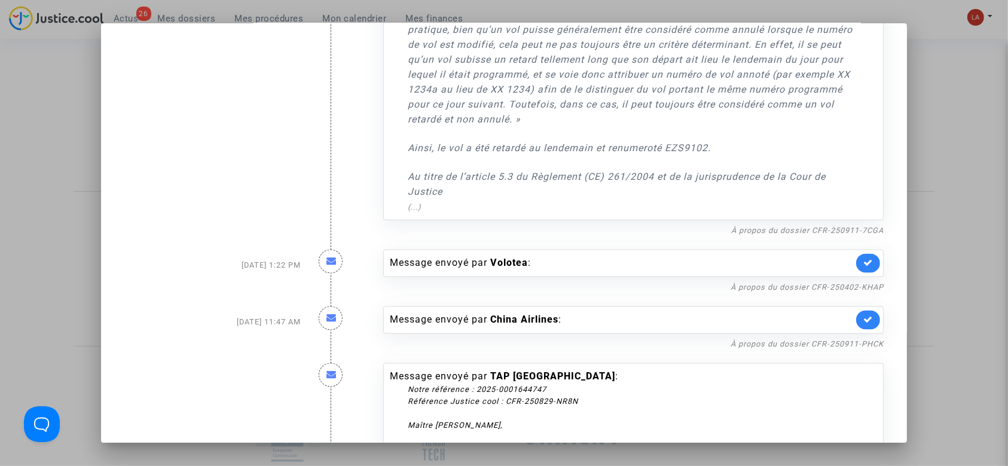
scroll to position [16176, 0]
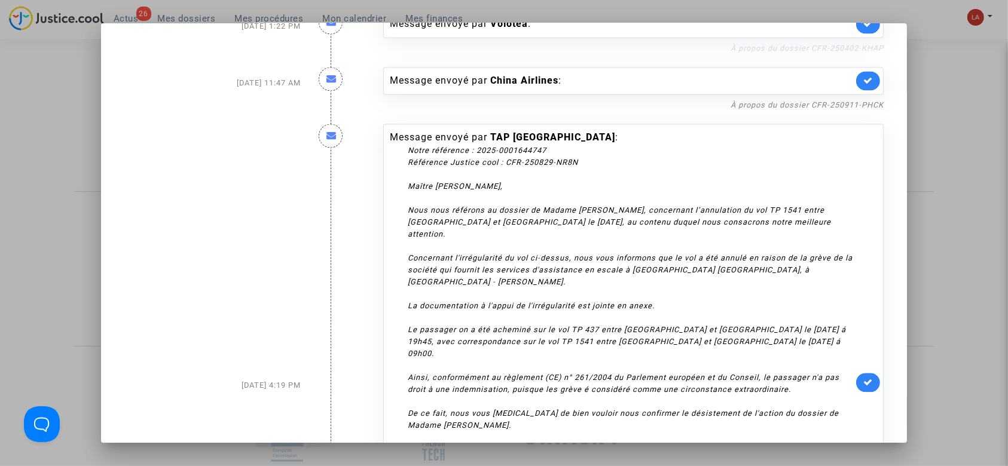
click at [800, 53] on link "À propos du dossier CFR-250402-KHAP" at bounding box center [806, 48] width 153 height 9
click at [863, 28] on icon at bounding box center [868, 23] width 10 height 9
click at [855, 110] on nf-filterlink "À propos du dossier CFR-250911-PHCK" at bounding box center [806, 104] width 153 height 11
click at [855, 109] on link "À propos du dossier CFR-250911-PHCK" at bounding box center [806, 104] width 153 height 9
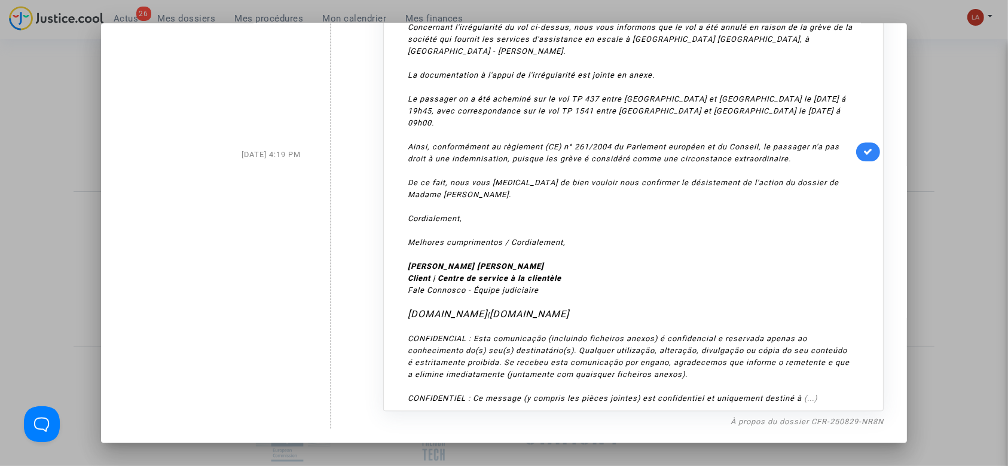
scroll to position [16620, 0]
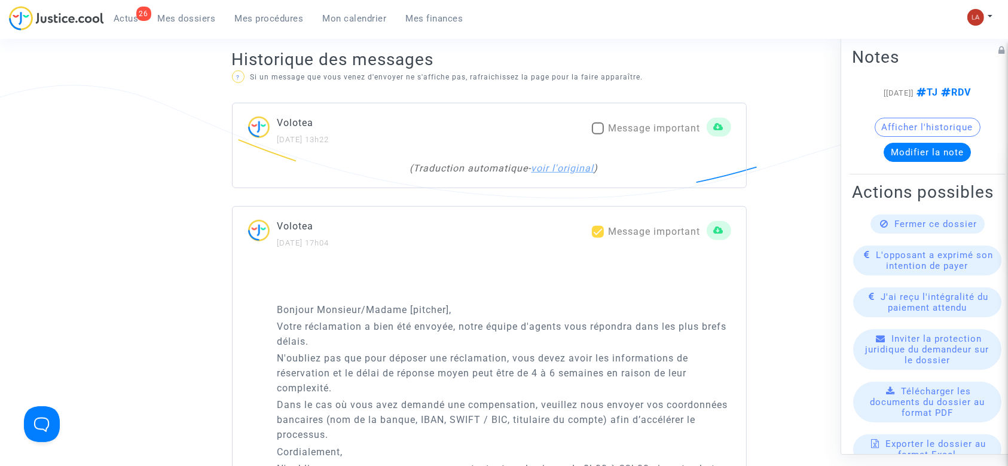
click at [569, 170] on link "voir l'original" at bounding box center [562, 168] width 63 height 11
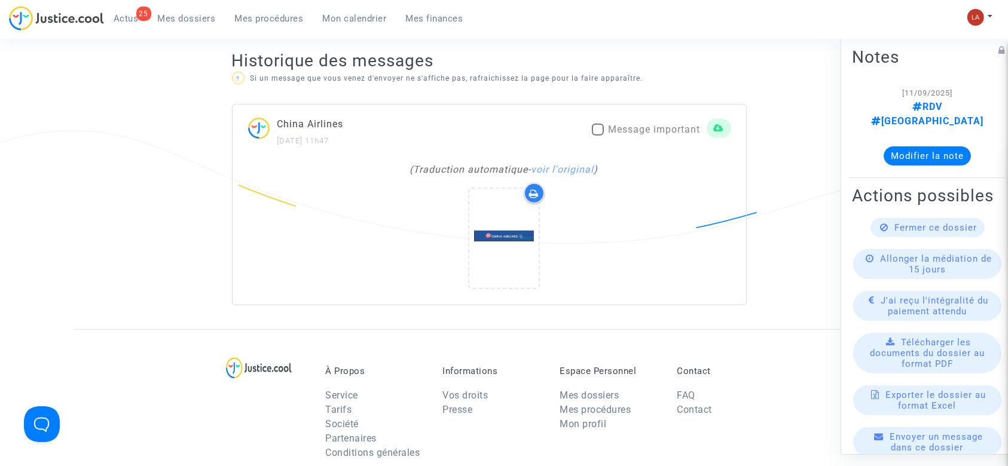
scroll to position [797, 0]
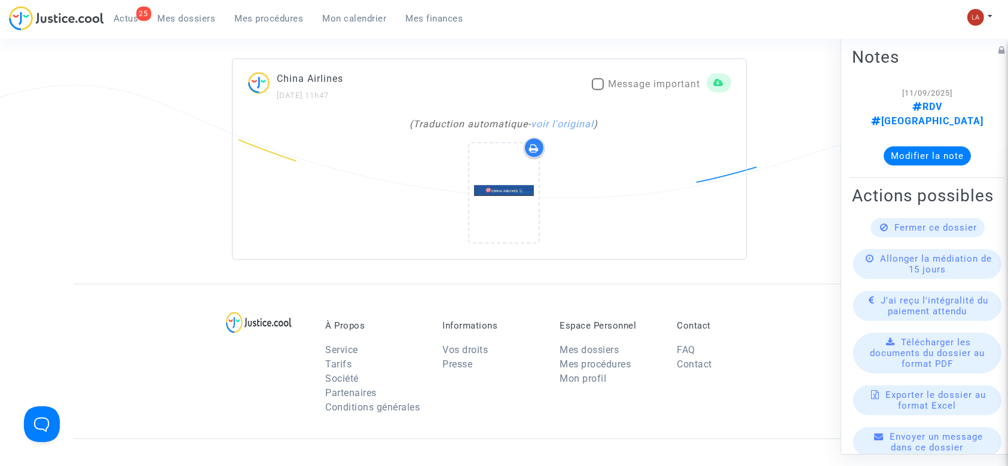
click at [586, 127] on link "voir l'original" at bounding box center [562, 123] width 63 height 11
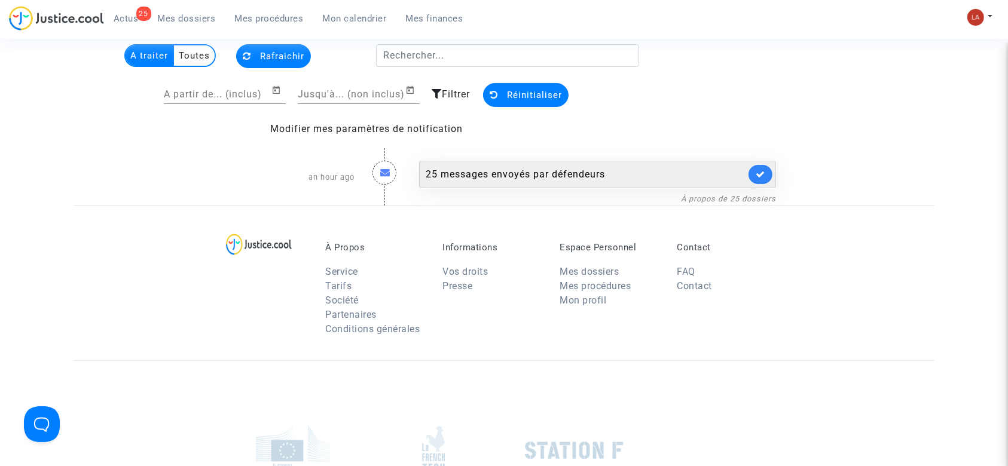
click at [601, 173] on div "25 messages envoyés par défendeurs" at bounding box center [586, 174] width 320 height 14
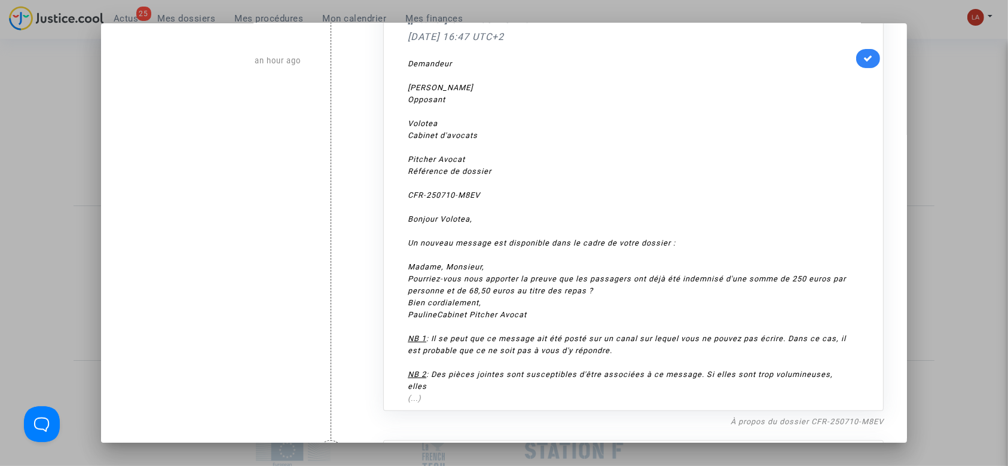
scroll to position [398, 0]
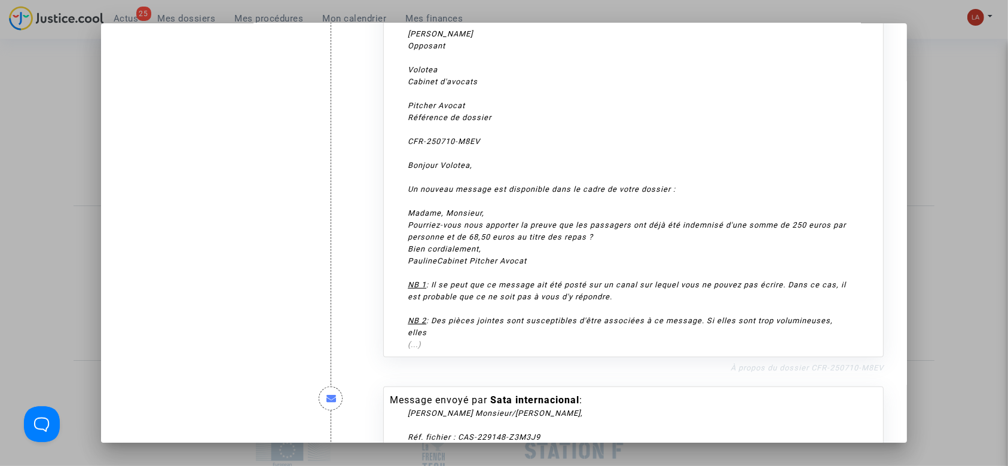
click at [798, 371] on link "À propos du dossier CFR-250710-M8EV" at bounding box center [806, 367] width 153 height 9
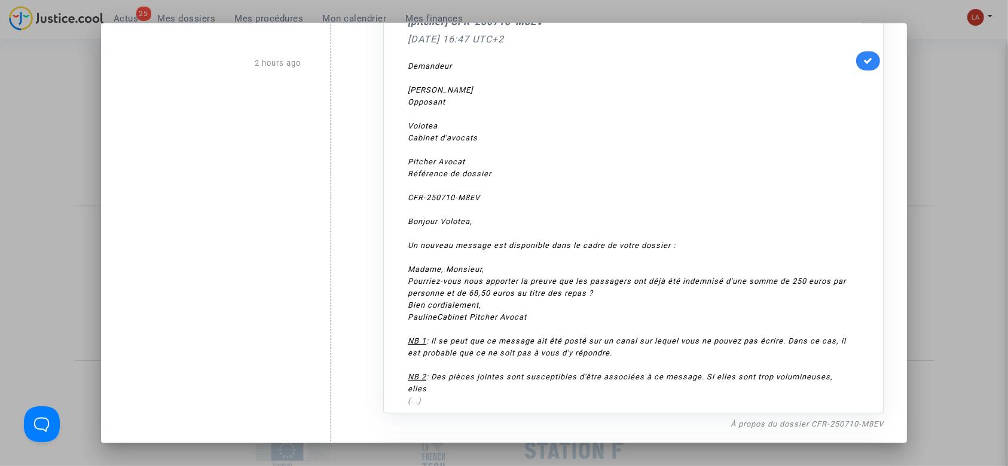
scroll to position [319, 0]
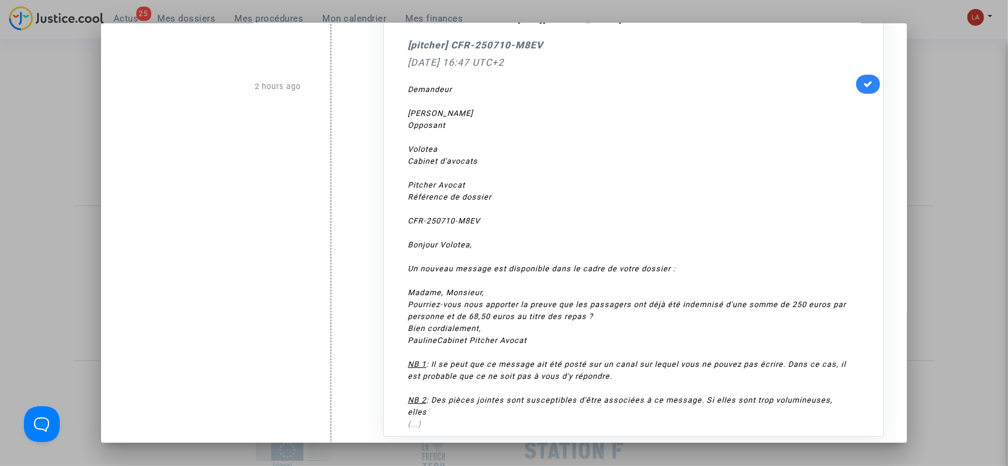
click at [867, 81] on link at bounding box center [868, 84] width 24 height 19
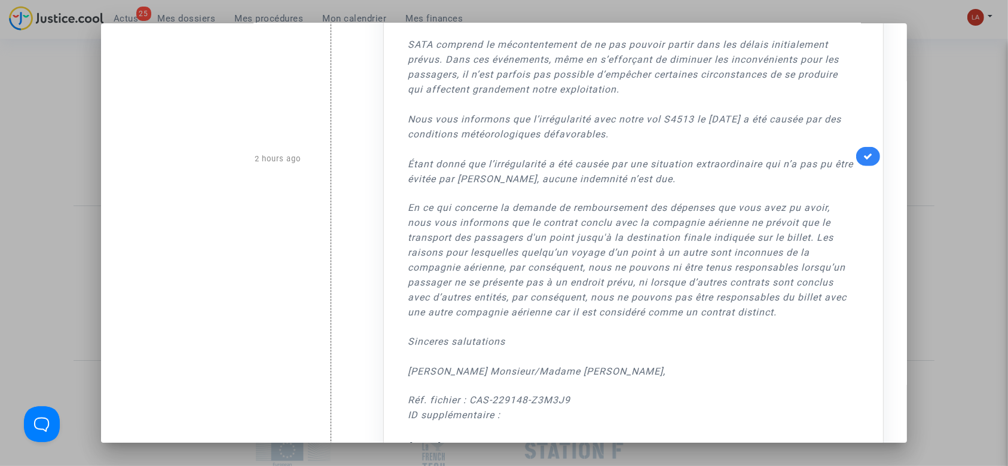
scroll to position [1115, 0]
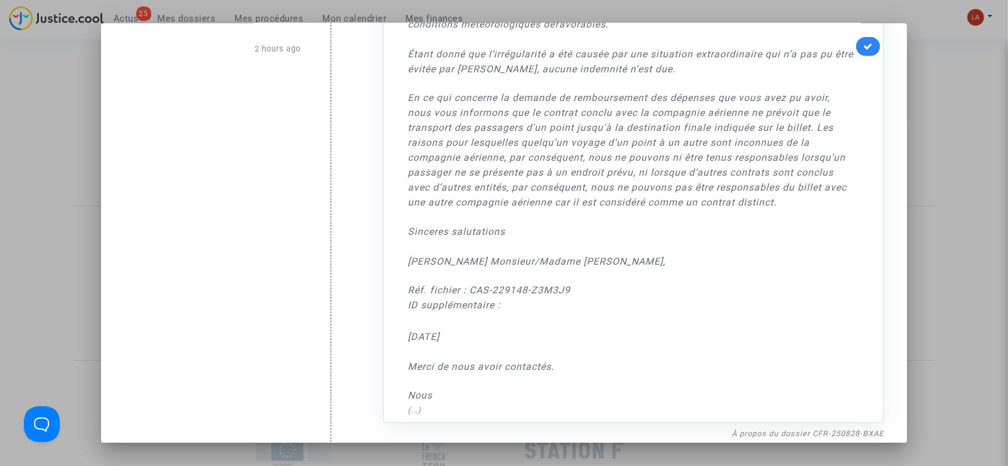
click at [787, 427] on nf-filterlink "À propos du dossier CFR-250828-BXAE" at bounding box center [808, 432] width 152 height 11
click at [786, 432] on link "À propos du dossier CFR-250828-BXAE" at bounding box center [808, 433] width 152 height 9
click at [865, 45] on icon at bounding box center [868, 46] width 10 height 9
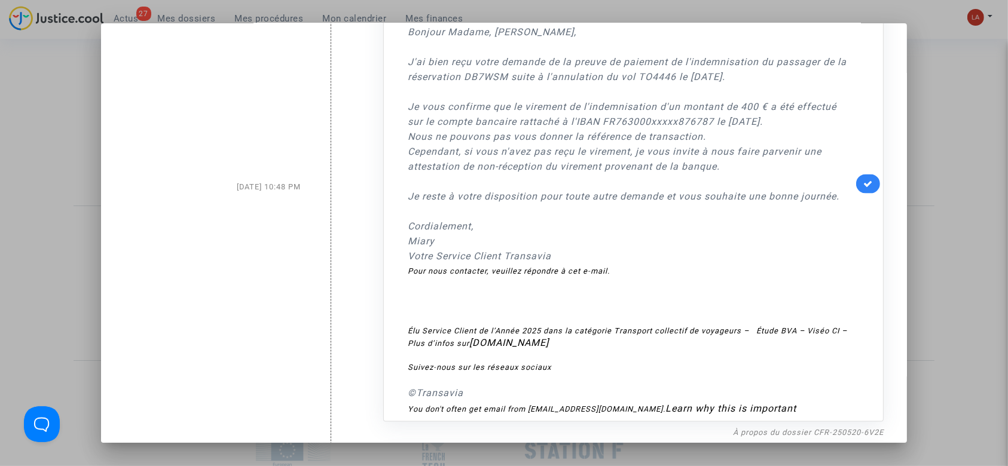
scroll to position [1753, 0]
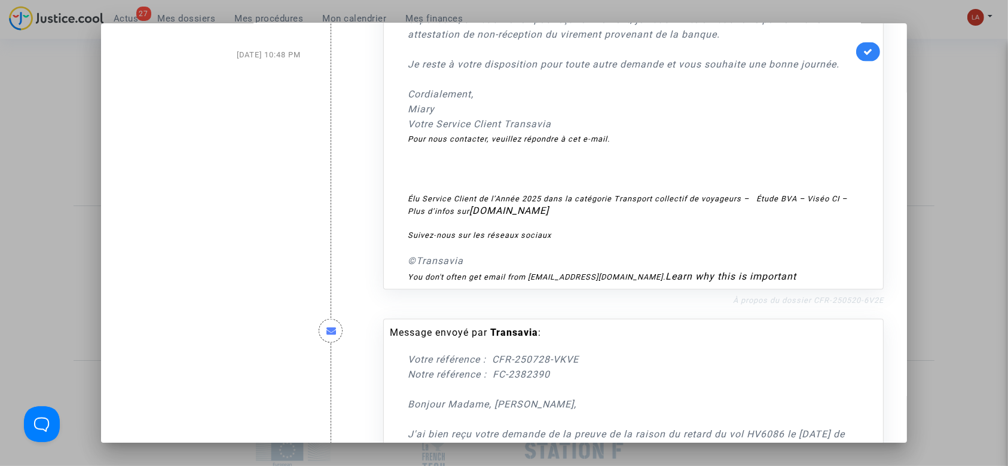
click at [813, 302] on link "À propos du dossier CFR-250520-6V2E" at bounding box center [808, 300] width 151 height 9
click at [860, 45] on link at bounding box center [868, 51] width 24 height 19
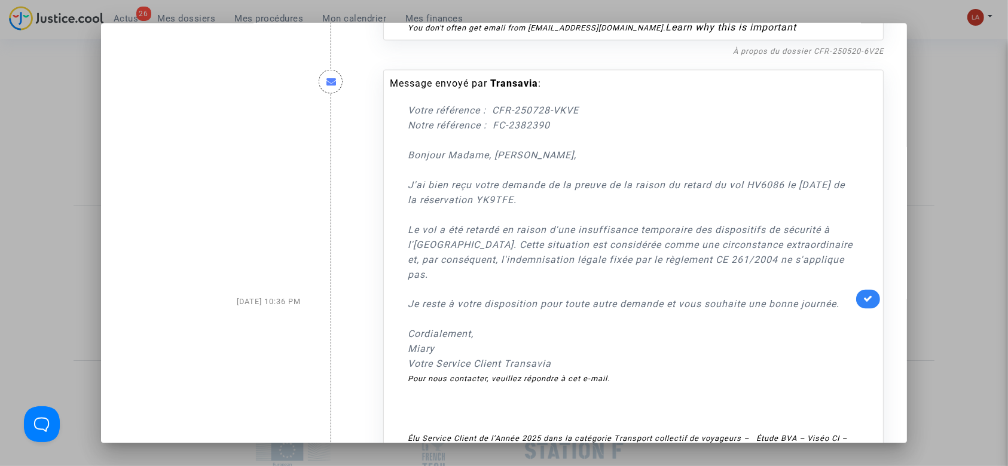
scroll to position [2152, 0]
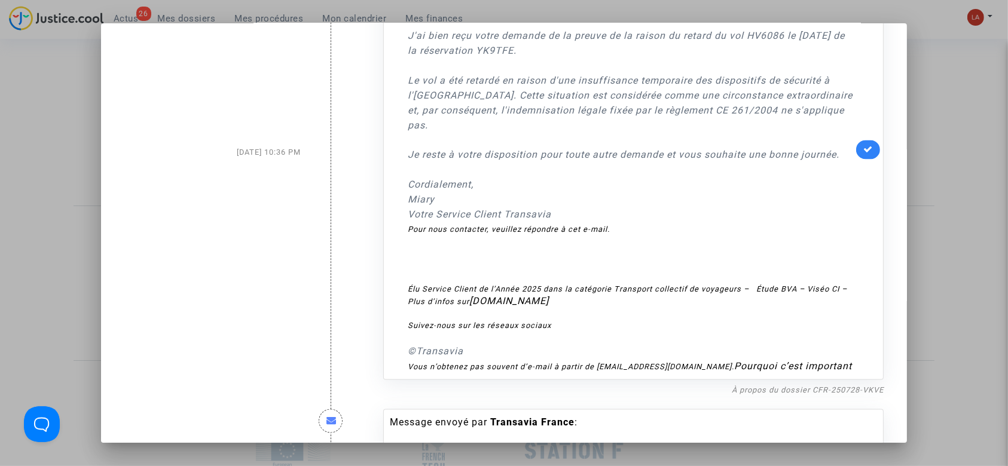
click at [853, 395] on link "À propos du dossier CFR-250728-VKVE" at bounding box center [808, 390] width 152 height 9
click at [863, 154] on icon at bounding box center [868, 149] width 10 height 9
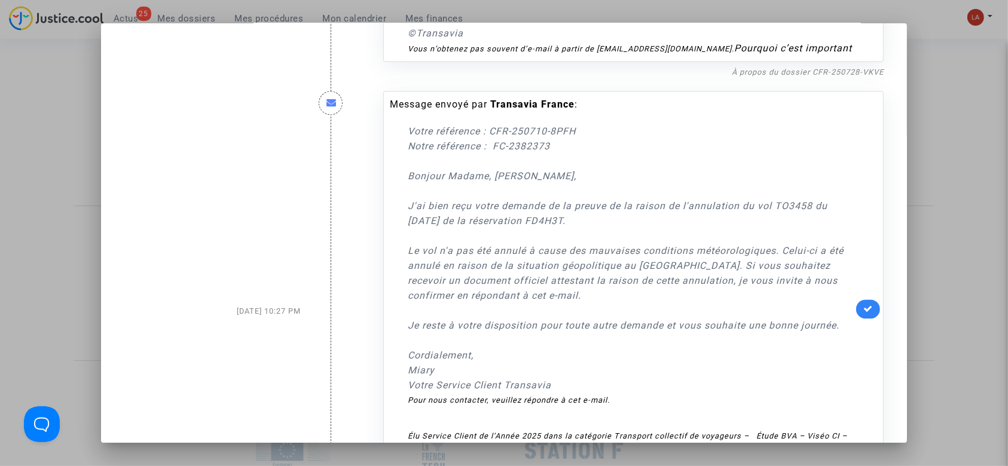
scroll to position [2630, 0]
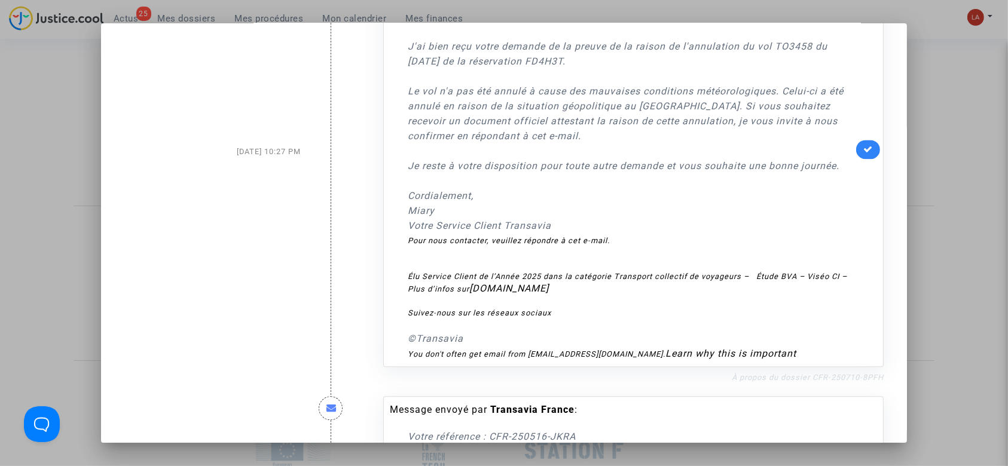
click at [801, 382] on link "À propos du dossier CFR-250710-8PFH" at bounding box center [808, 377] width 152 height 9
drag, startPoint x: 845, startPoint y: 161, endPoint x: 877, endPoint y: 157, distance: 31.9
click at [846, 161] on div "Message envoyé par Transavia France : Votre référence : CFR-250710-8PFH Notre r…" at bounding box center [633, 149] width 500 height 436
click at [876, 157] on div "Message envoyé par Transavia France : Votre référence : CFR-250710-8PFH Notre r…" at bounding box center [633, 151] width 518 height 465
click at [865, 154] on icon at bounding box center [868, 149] width 10 height 9
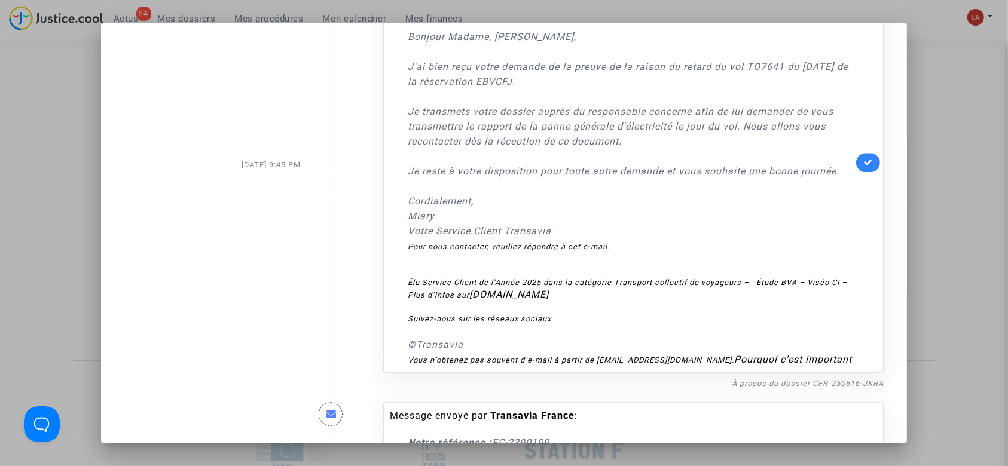
scroll to position [3108, 0]
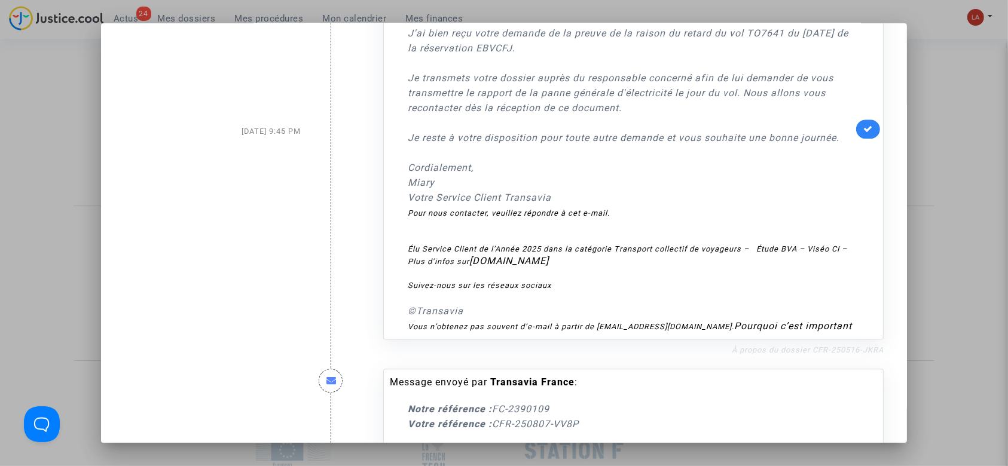
click at [773, 354] on link "À propos du dossier CFR-250516-JKRA" at bounding box center [808, 349] width 152 height 9
click at [868, 139] on link at bounding box center [868, 129] width 24 height 19
click at [42, 53] on div at bounding box center [504, 233] width 1008 height 466
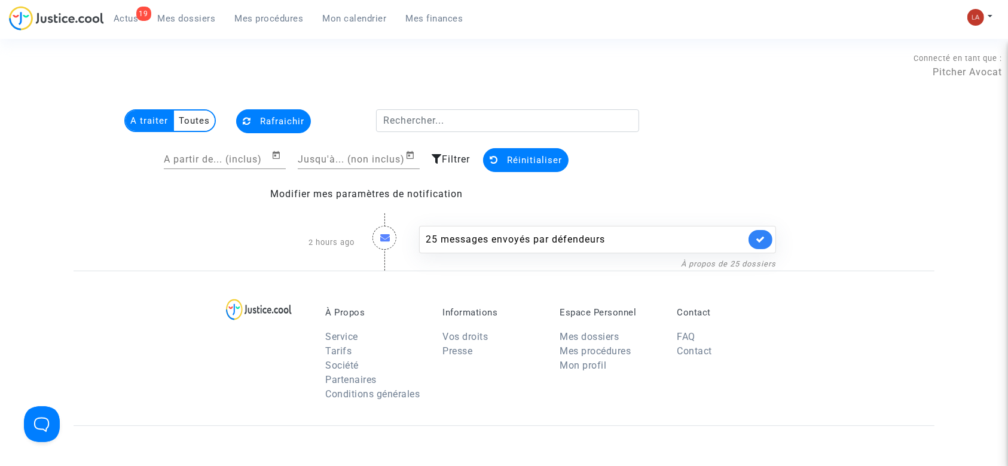
scroll to position [65, 0]
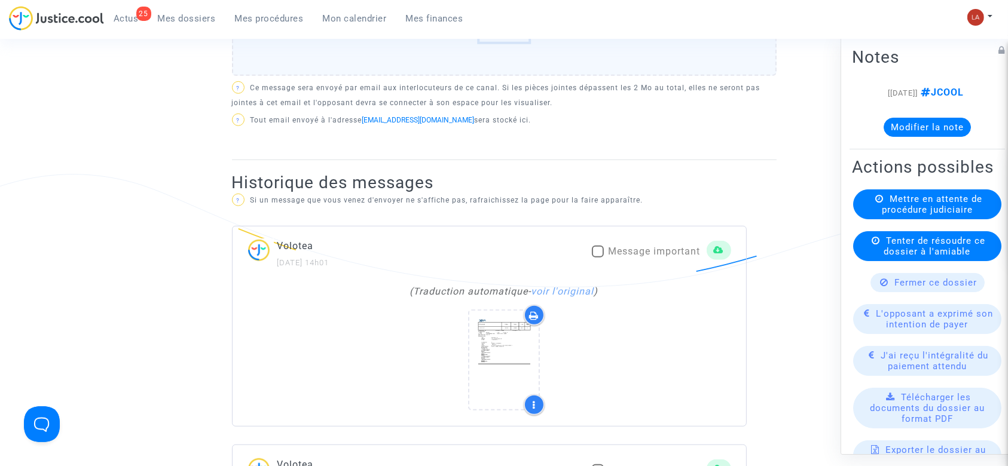
scroll to position [637, 0]
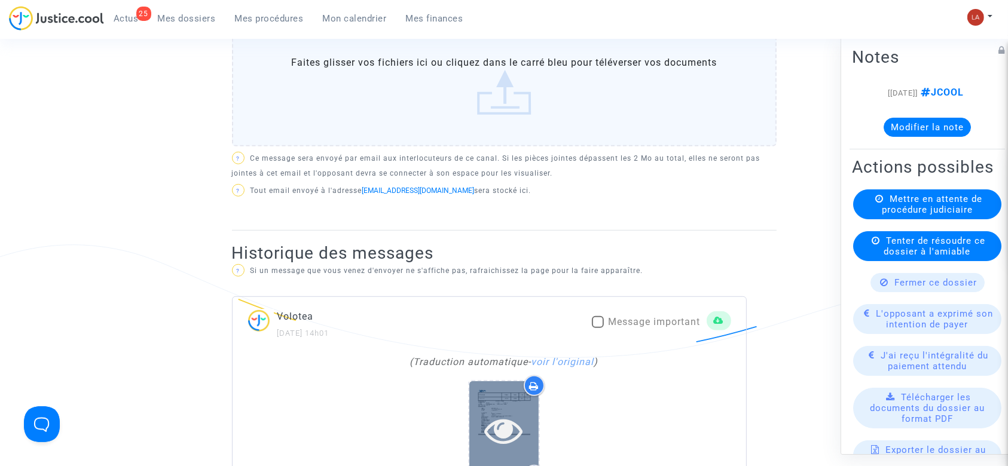
click at [506, 415] on icon at bounding box center [504, 430] width 39 height 38
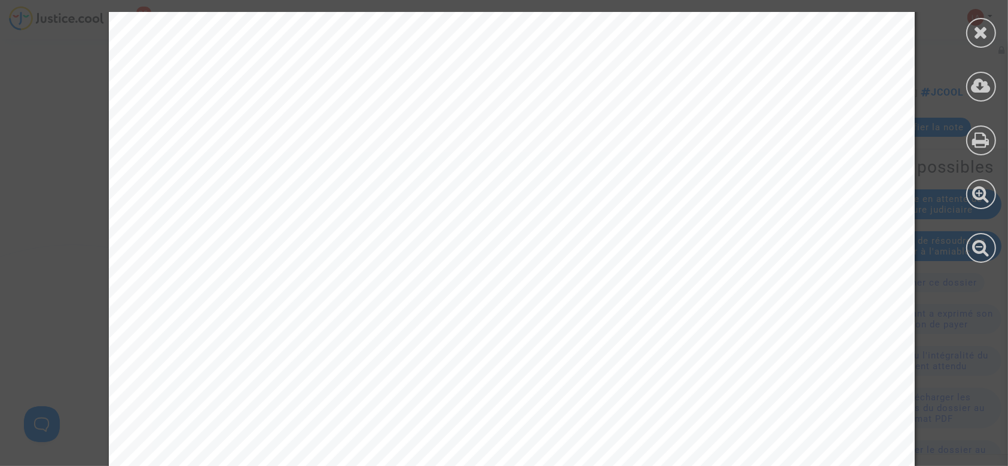
scroll to position [464, 0]
click at [965, 79] on div at bounding box center [981, 137] width 54 height 275
click at [956, 74] on div at bounding box center [981, 137] width 54 height 275
click at [968, 81] on div at bounding box center [981, 87] width 30 height 30
click at [975, 33] on icon at bounding box center [981, 32] width 15 height 18
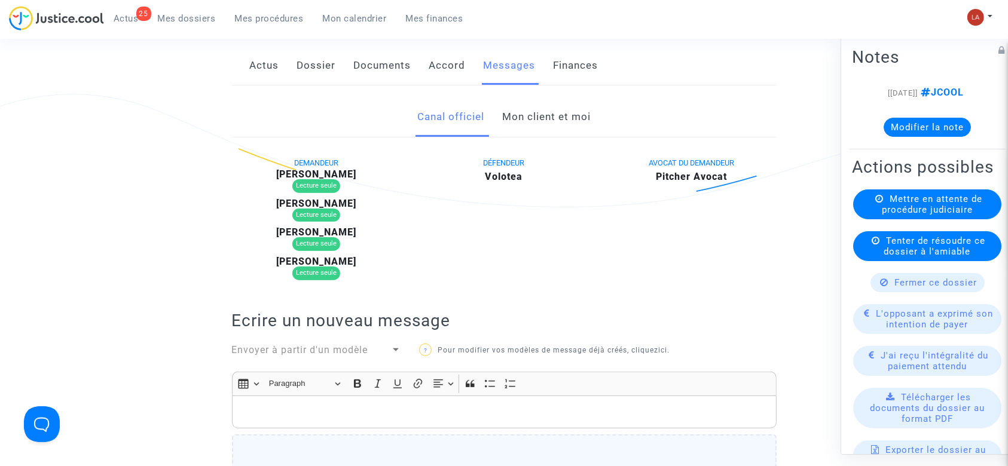
scroll to position [159, 0]
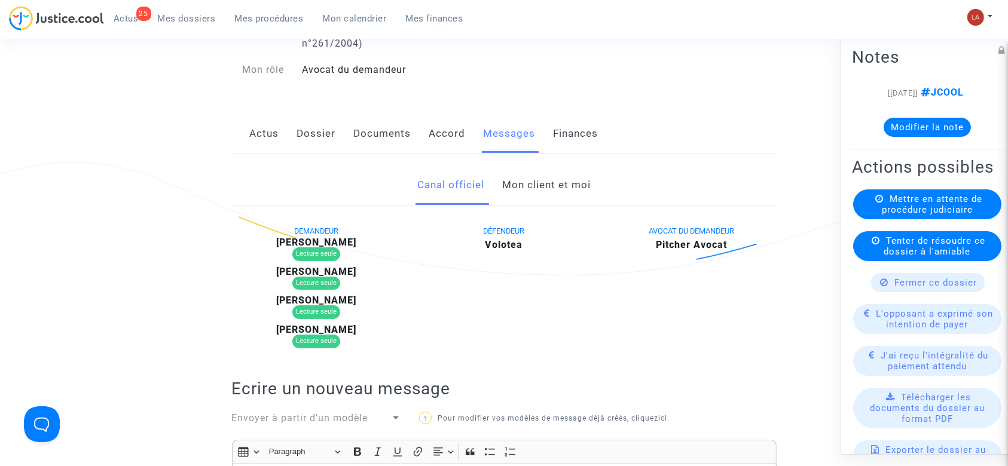
click at [445, 140] on link "Accord" at bounding box center [447, 133] width 36 height 39
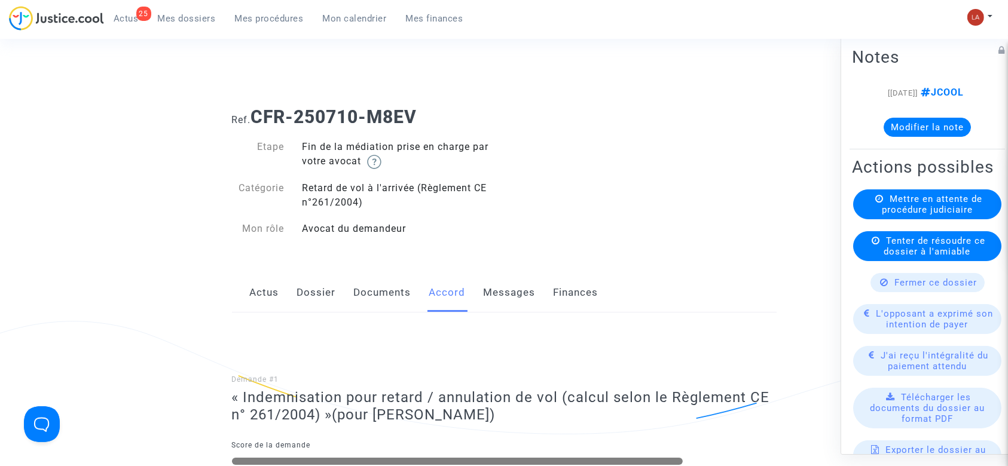
click at [339, 290] on div "Actus Dossier Documents Accord Messages Finances" at bounding box center [504, 293] width 544 height 40
click at [321, 293] on link "Dossier" at bounding box center [316, 292] width 39 height 39
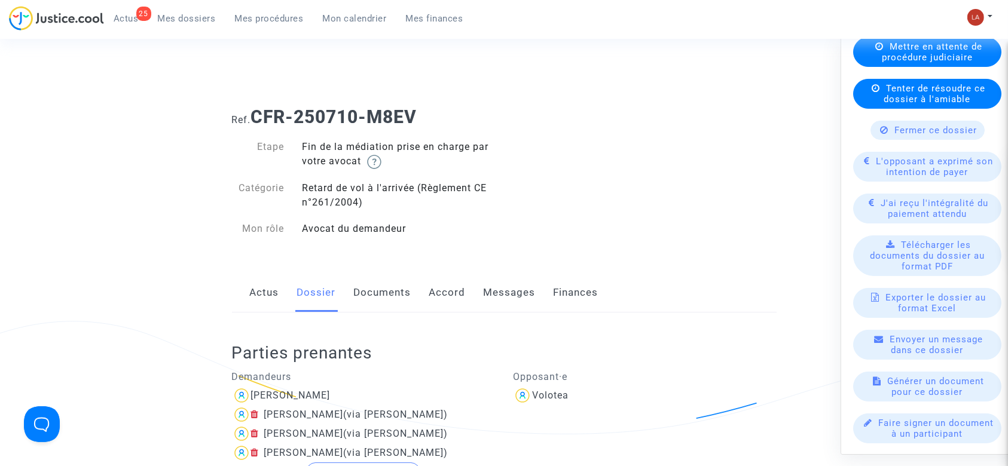
click at [377, 292] on link "Documents" at bounding box center [382, 292] width 57 height 39
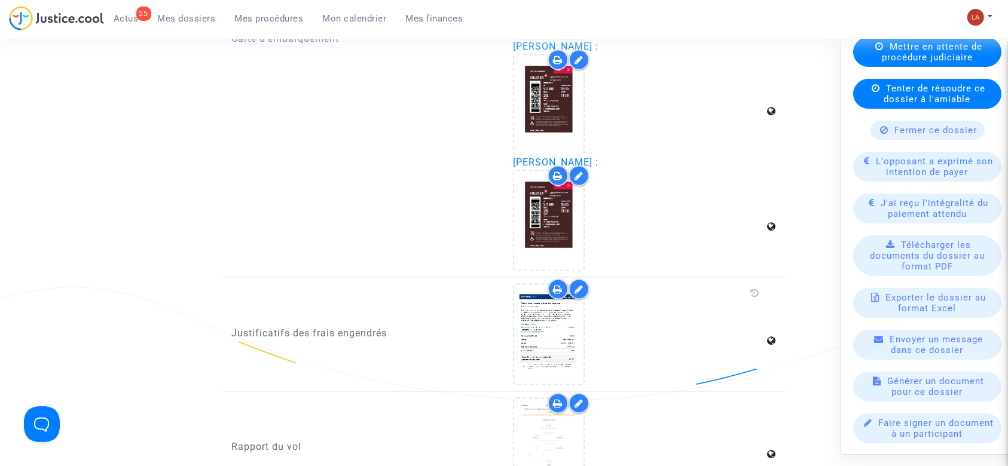
scroll to position [2391, 0]
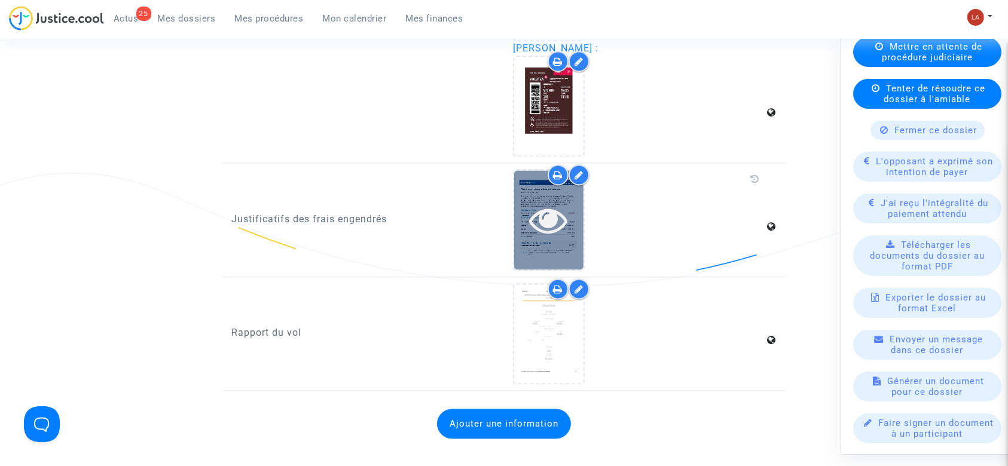
click at [558, 221] on icon at bounding box center [549, 220] width 39 height 38
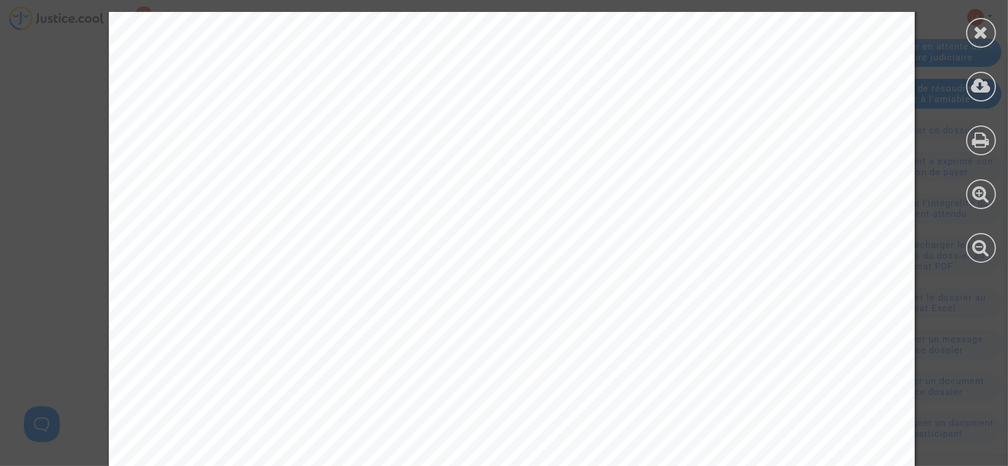
scroll to position [2550, 0]
click at [980, 88] on icon at bounding box center [981, 86] width 20 height 18
click at [984, 29] on icon at bounding box center [981, 32] width 15 height 18
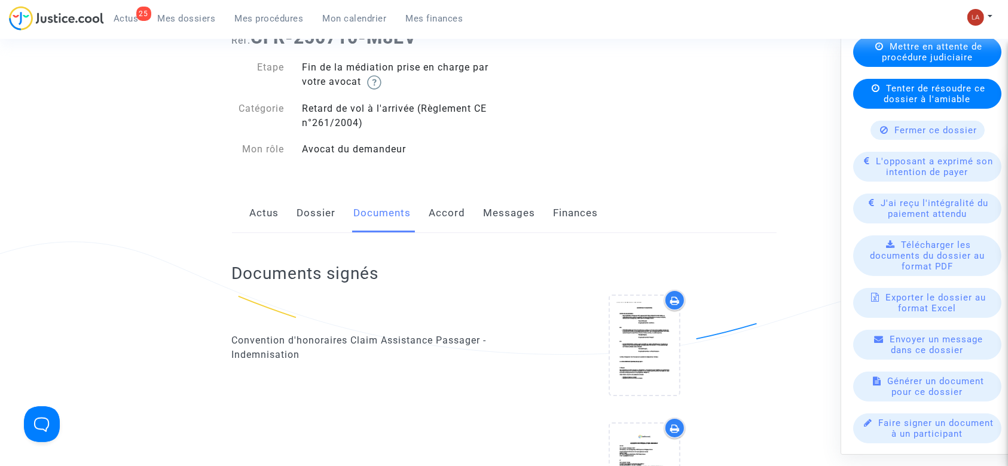
click at [322, 225] on link "Dossier" at bounding box center [316, 213] width 39 height 39
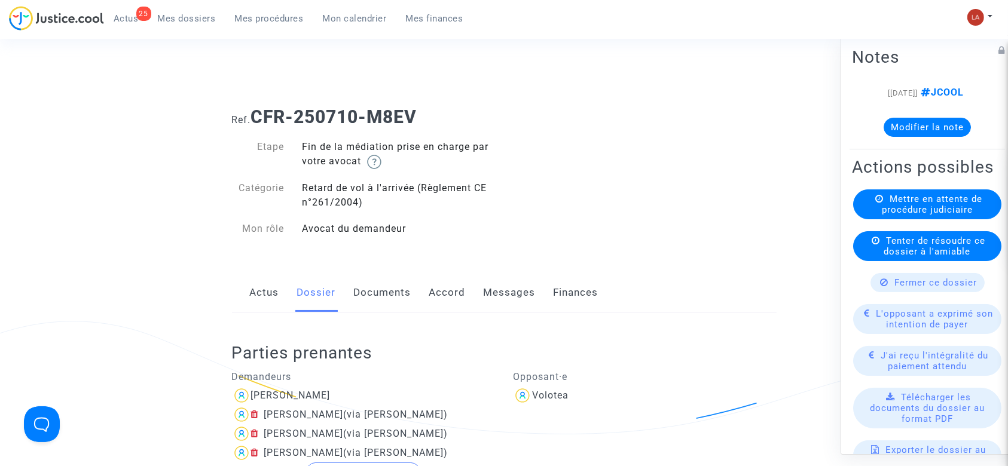
drag, startPoint x: 543, startPoint y: 284, endPoint x: 537, endPoint y: 284, distance: 6.6
click at [543, 284] on div "Actus Dossier Documents Accord Messages Finances" at bounding box center [504, 293] width 544 height 40
click at [497, 290] on link "Messages" at bounding box center [510, 292] width 52 height 39
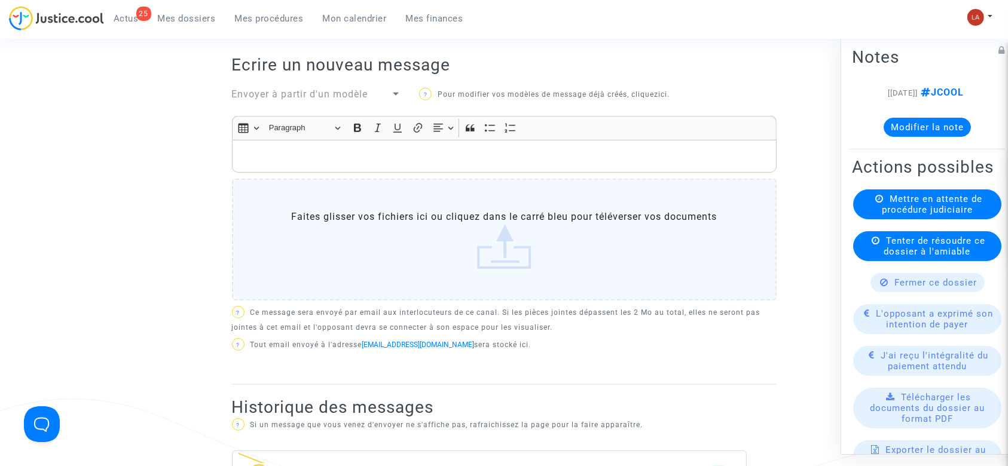
scroll to position [398, 0]
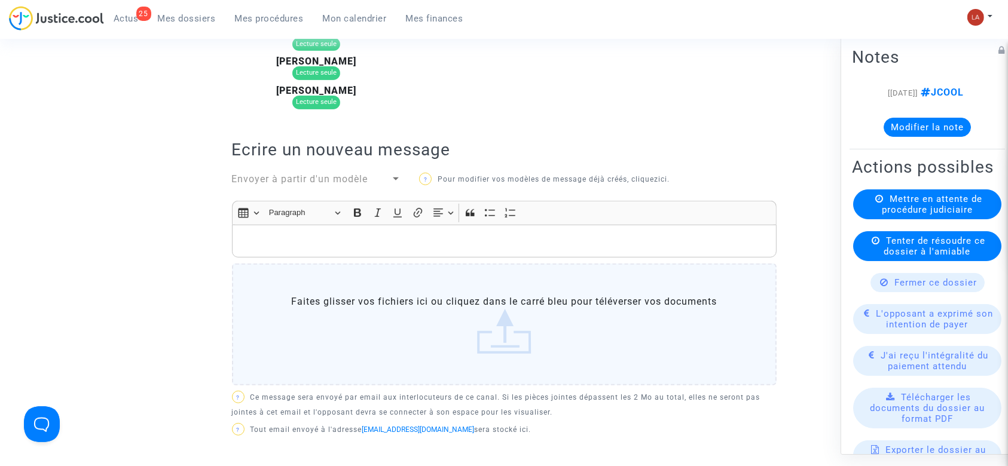
click at [354, 179] on span "Envoyer à partir d'un modèle" at bounding box center [300, 178] width 136 height 11
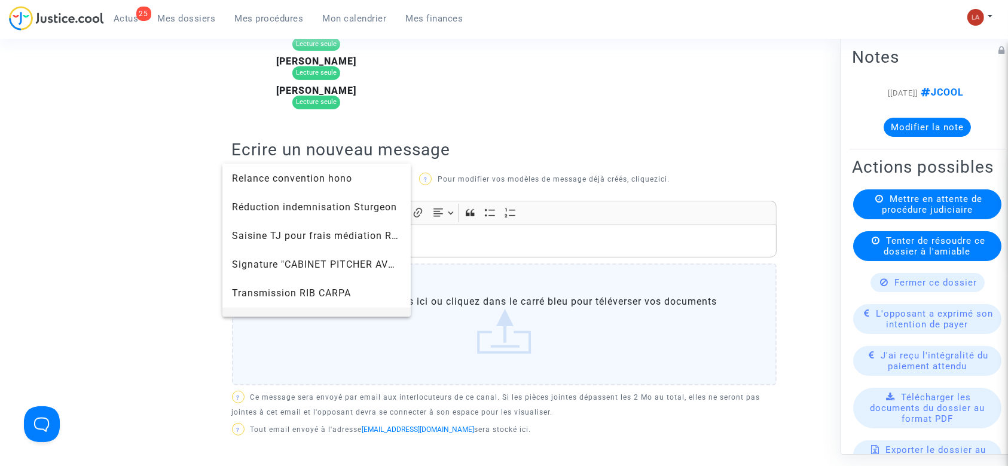
scroll to position [1310, 0]
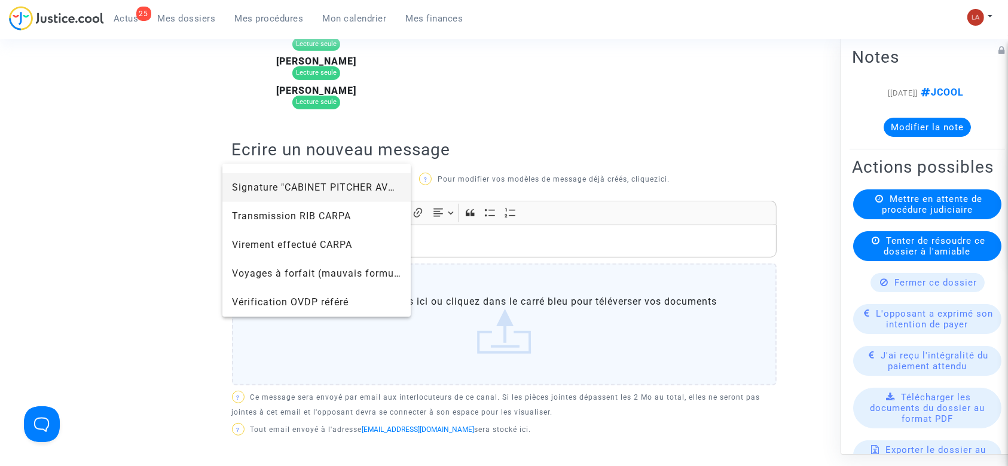
click at [309, 198] on span "Signature "CABINET PITCHER AVOCAT"" at bounding box center [317, 187] width 170 height 29
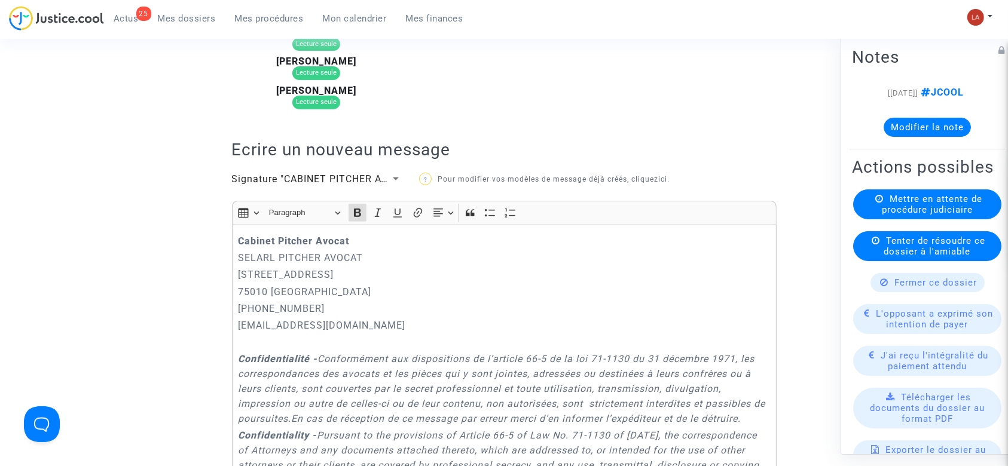
click at [240, 239] on strong "Cabinet Pitcher Avocat" at bounding box center [293, 240] width 111 height 11
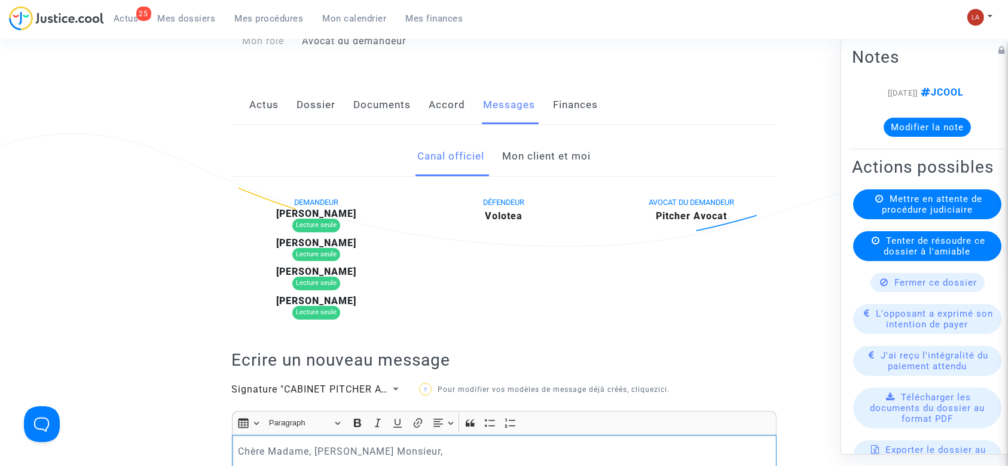
scroll to position [0, 0]
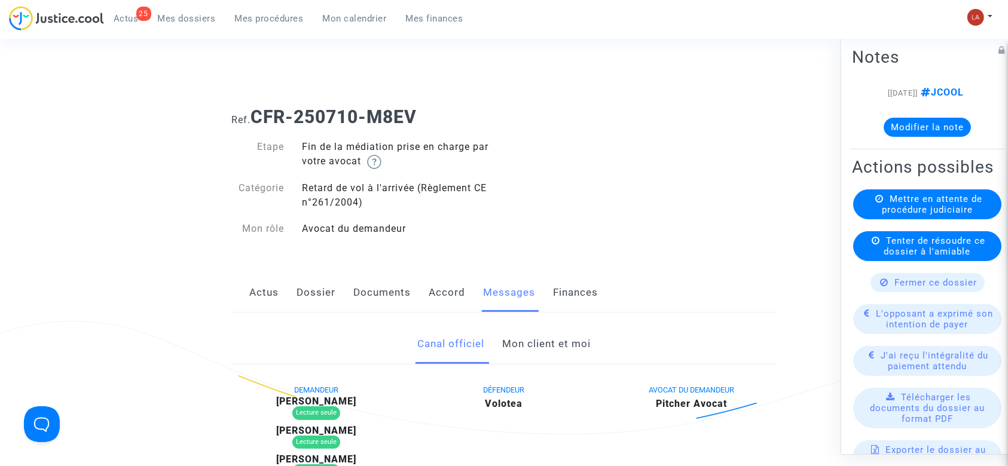
drag, startPoint x: 372, startPoint y: 114, endPoint x: 255, endPoint y: 117, distance: 117.2
click at [255, 117] on h1 "Ref. CFR-250710-M8EV" at bounding box center [504, 117] width 544 height 22
copy b "CFR-250710-M8EV"
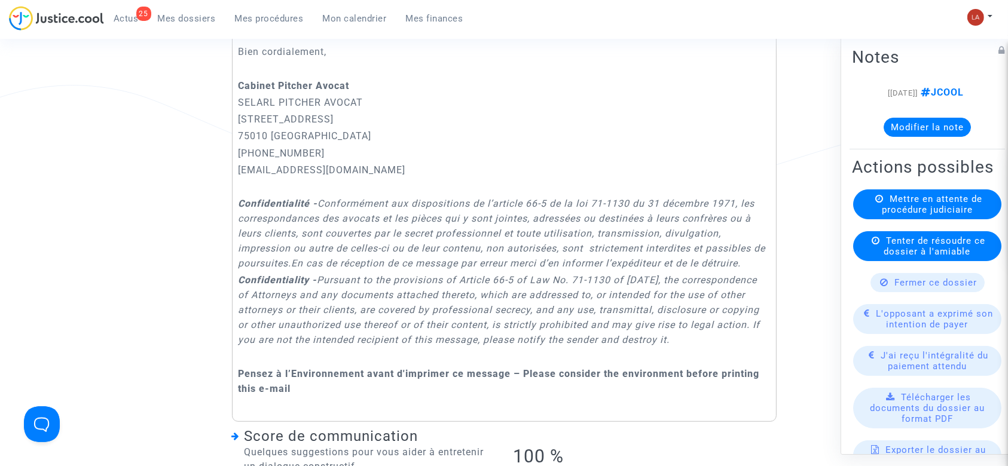
scroll to position [1115, 0]
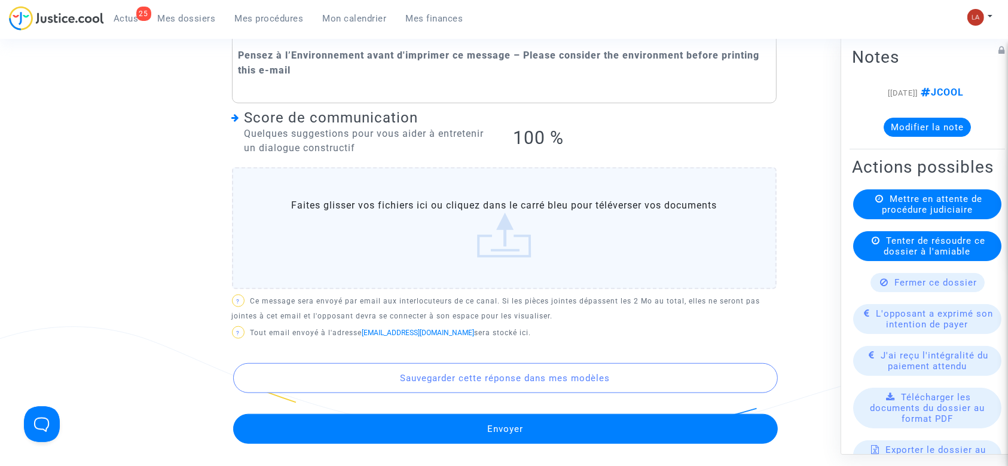
click at [549, 244] on label "Faites glisser vos fichiers ici ou cliquez dans le carré bleu pour téléverser v…" at bounding box center [504, 228] width 544 height 122
click at [0, 0] on input "Faites glisser vos fichiers ici ou cliquez dans le carré bleu pour téléverser v…" at bounding box center [0, 0] width 0 height 0
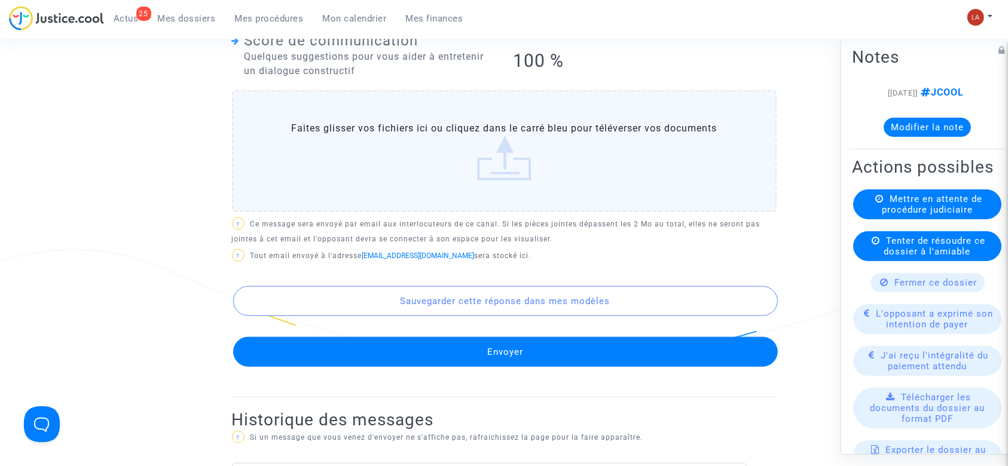
scroll to position [1275, 0]
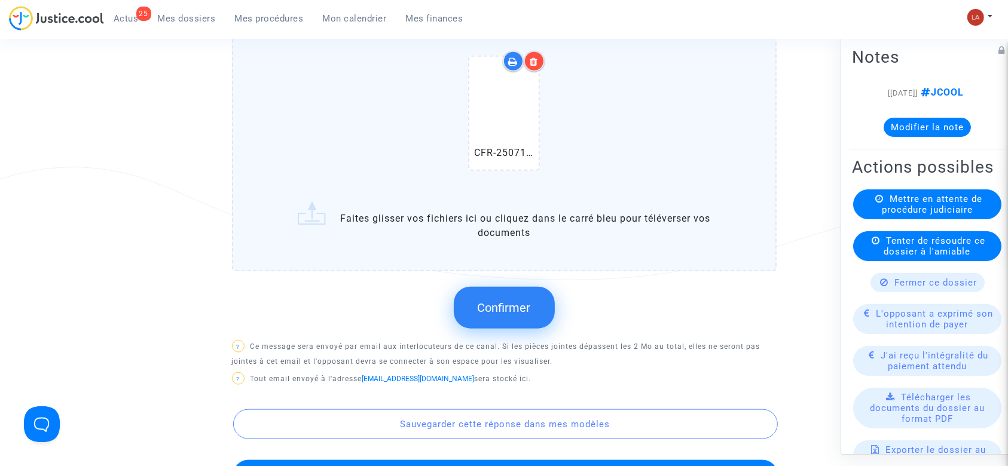
click at [501, 295] on button "Confirmer" at bounding box center [504, 308] width 101 height 42
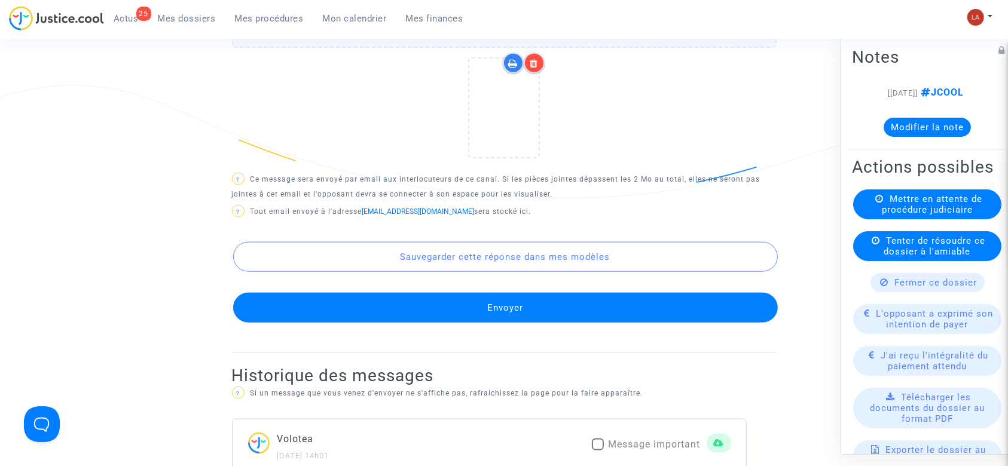
scroll to position [1434, 0]
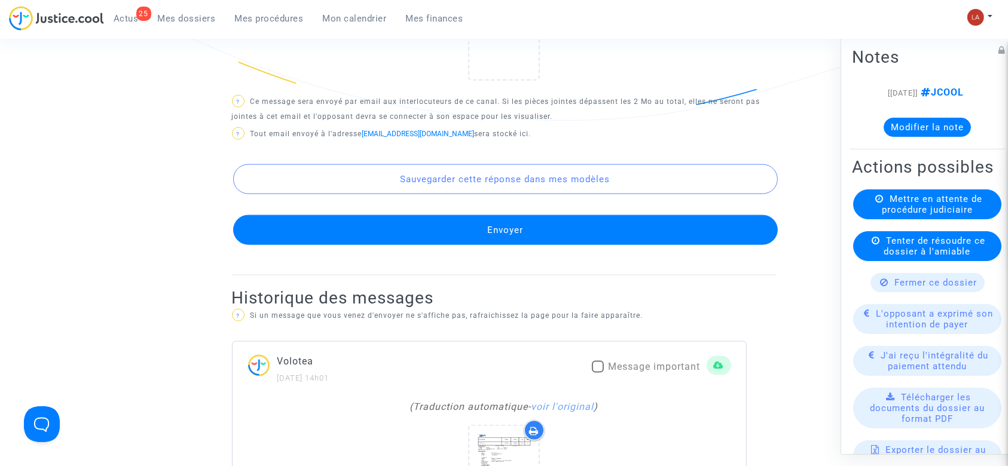
click at [611, 235] on button "Envoyer" at bounding box center [505, 230] width 544 height 30
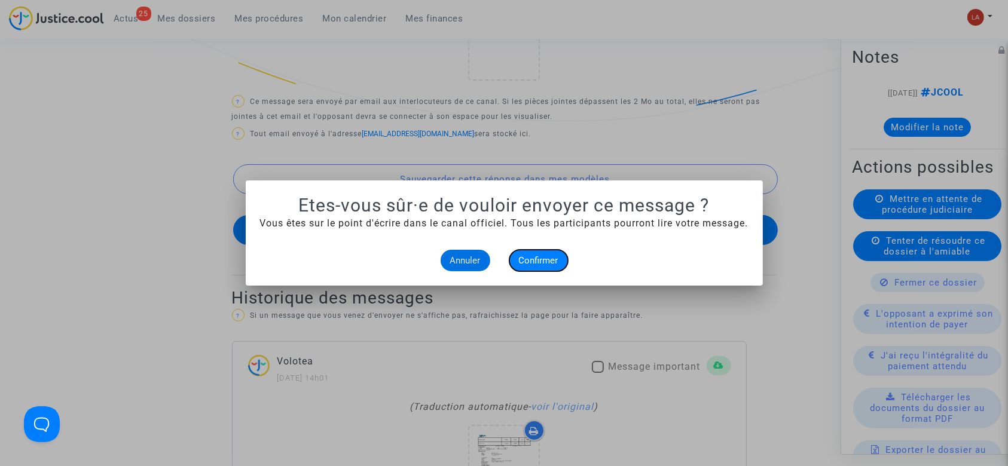
drag, startPoint x: 545, startPoint y: 267, endPoint x: 520, endPoint y: 259, distance: 26.3
click at [545, 267] on button "Confirmer" at bounding box center [538, 261] width 59 height 22
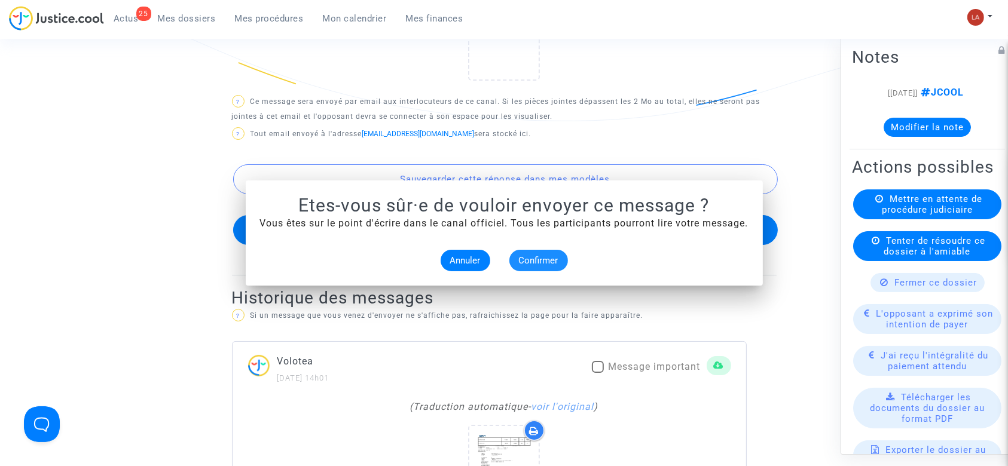
scroll to position [1434, 0]
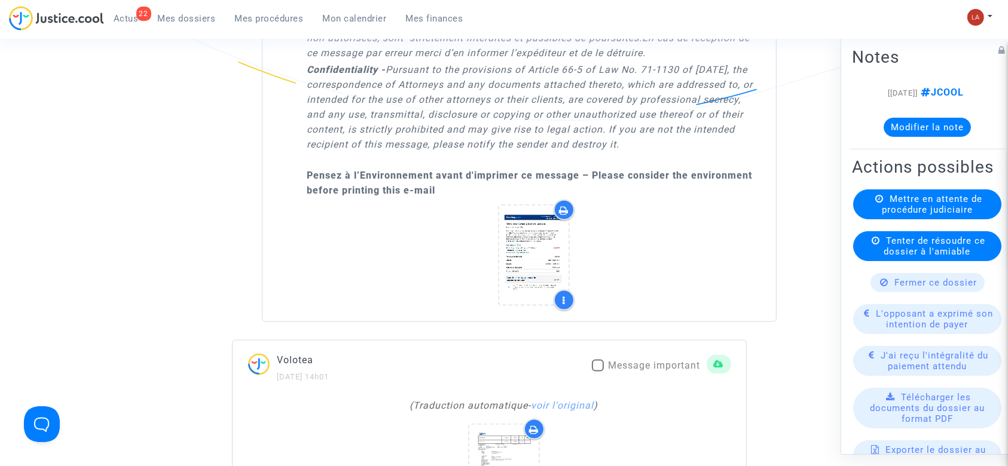
drag, startPoint x: 105, startPoint y: 15, endPoint x: 123, endPoint y: 15, distance: 18.5
click at [105, 15] on link "22 Actus" at bounding box center [126, 19] width 44 height 18
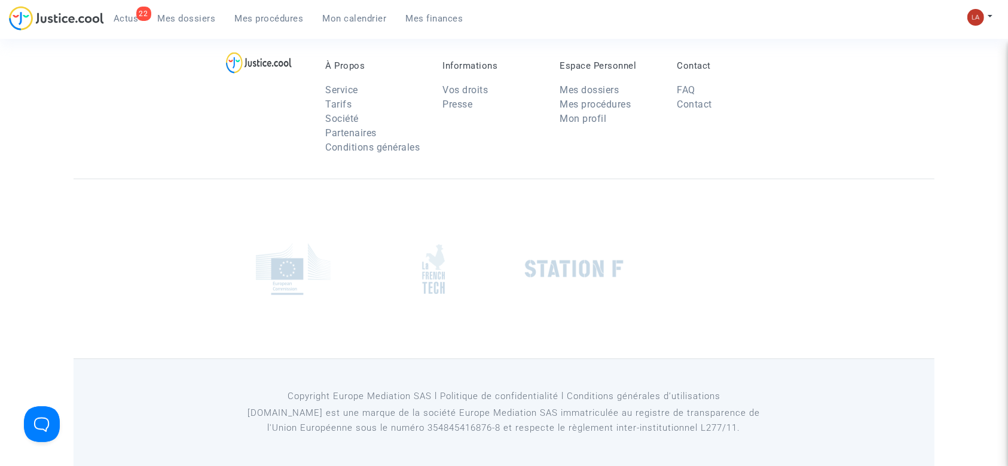
click at [132, 14] on span "Actus" at bounding box center [126, 18] width 25 height 11
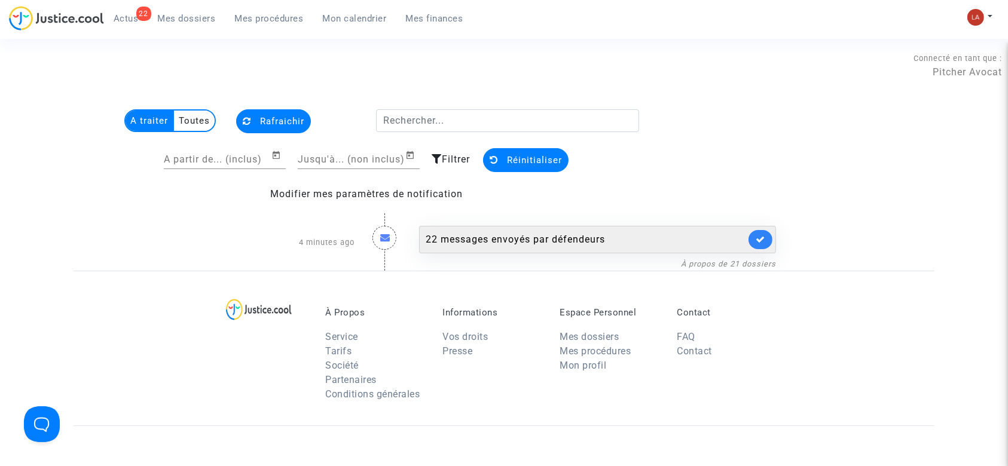
click at [583, 242] on div "22 messages envoyés par défendeurs" at bounding box center [586, 239] width 320 height 14
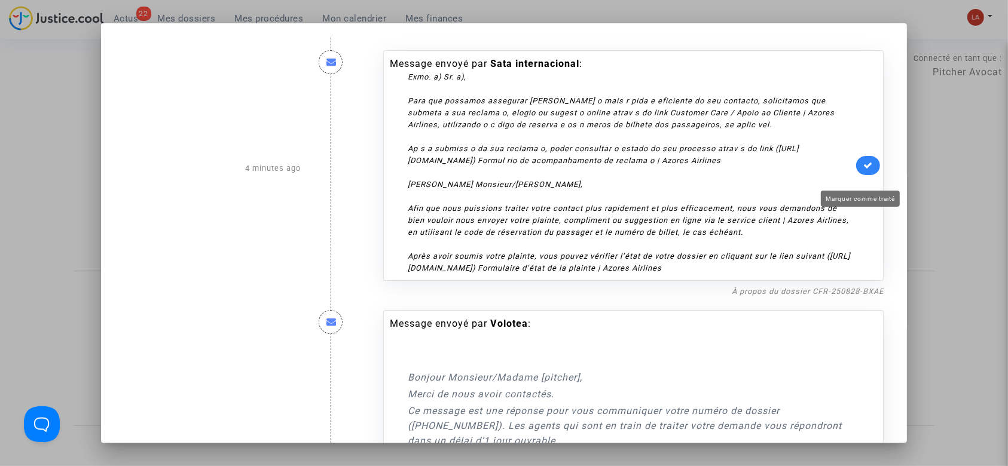
click at [864, 170] on icon at bounding box center [868, 165] width 10 height 9
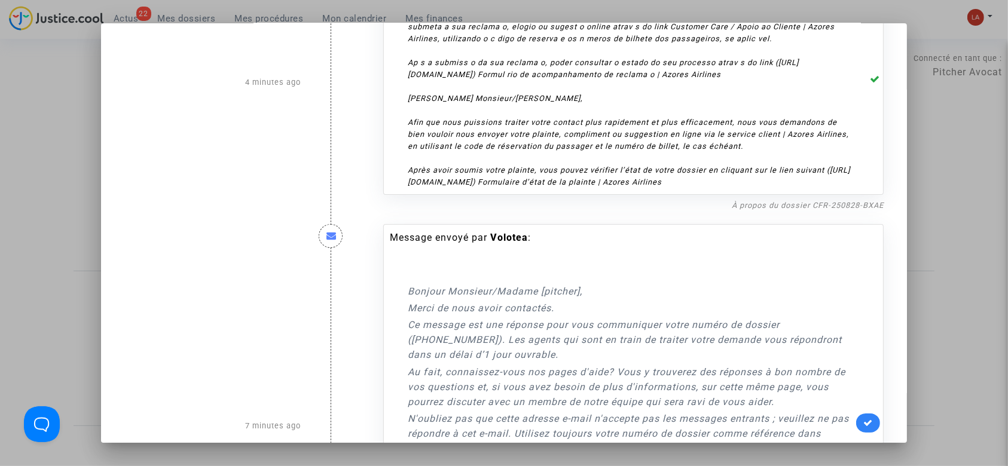
scroll to position [239, 0]
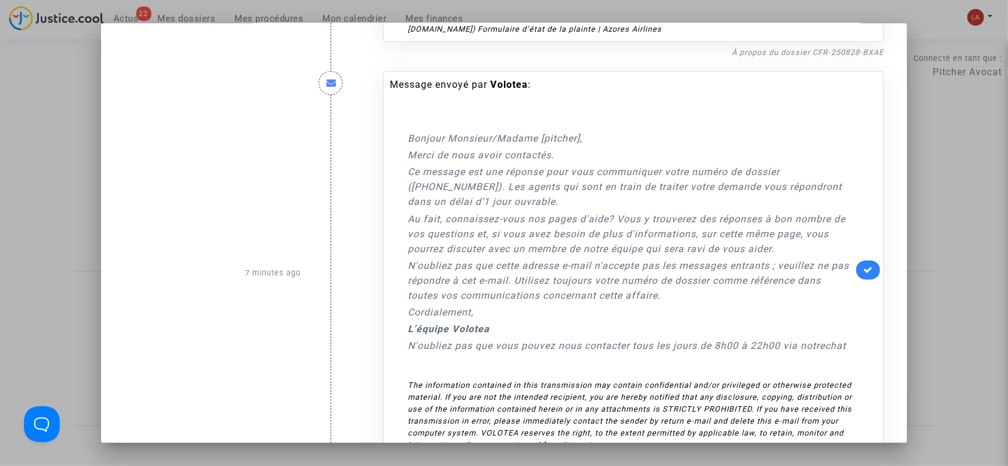
click at [863, 274] on icon at bounding box center [868, 269] width 10 height 9
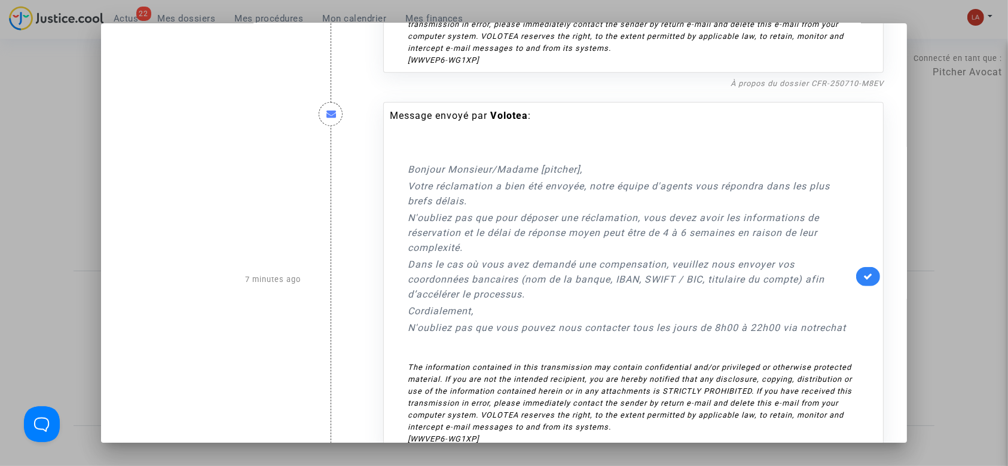
scroll to position [637, 0]
click at [863, 280] on icon at bounding box center [868, 275] width 10 height 9
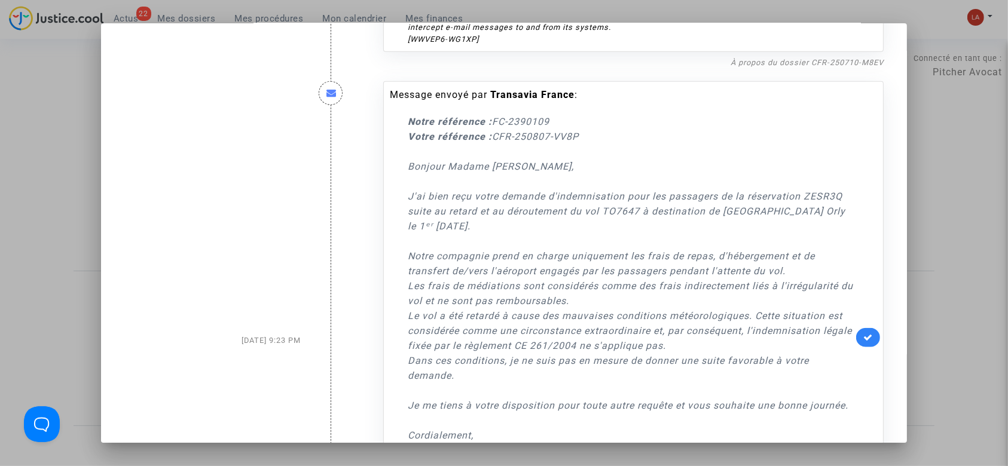
scroll to position [1115, 0]
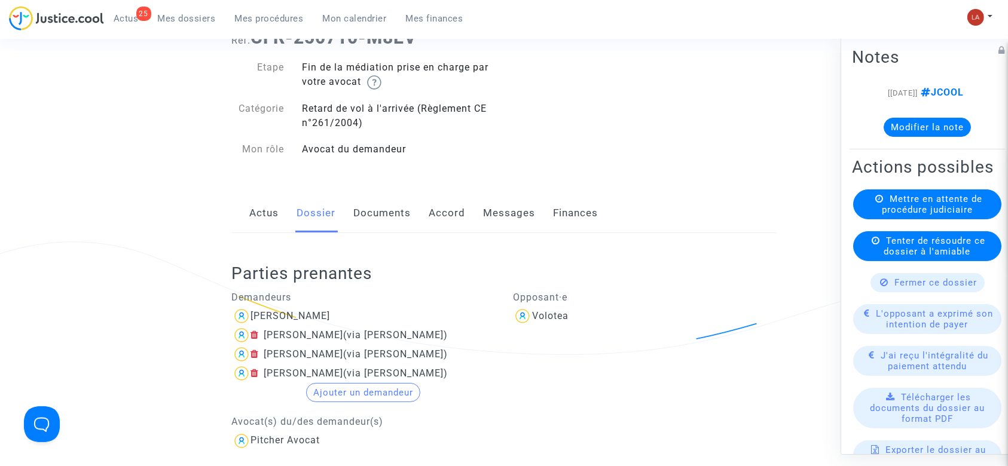
click at [390, 201] on link "Documents" at bounding box center [382, 213] width 57 height 39
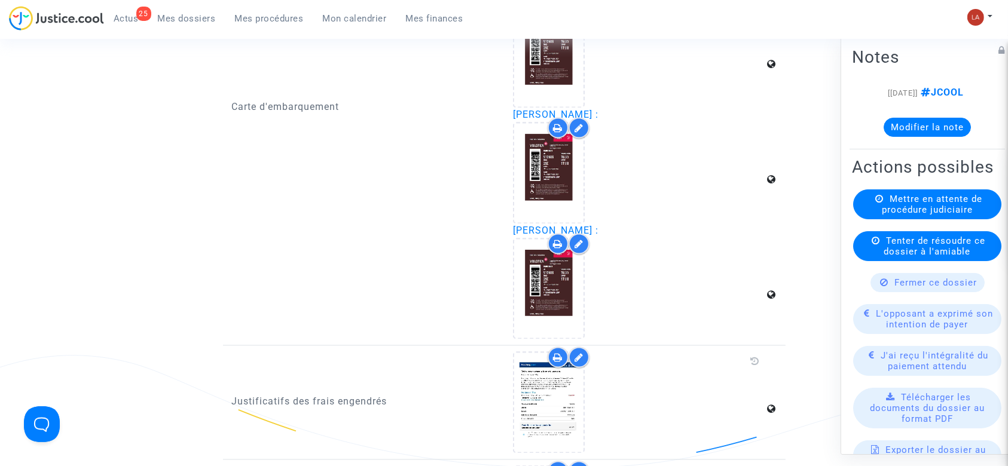
scroll to position [2311, 0]
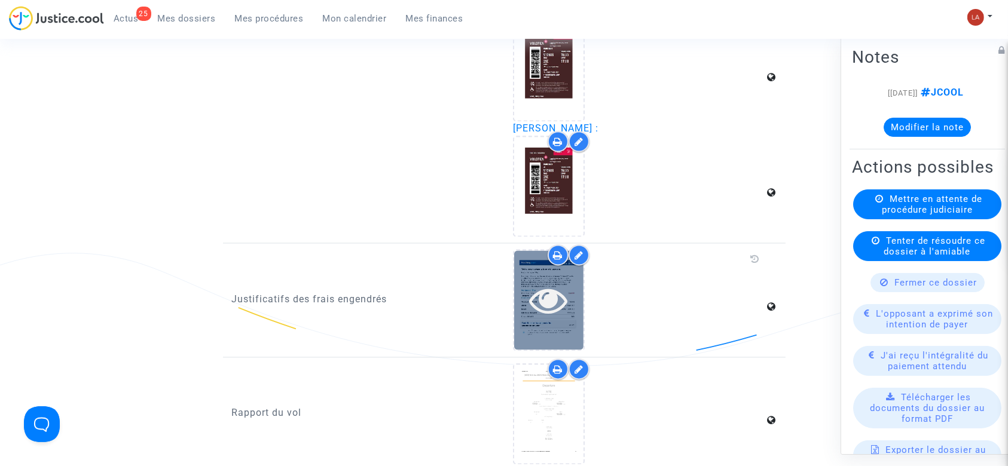
click at [558, 300] on icon at bounding box center [549, 300] width 39 height 38
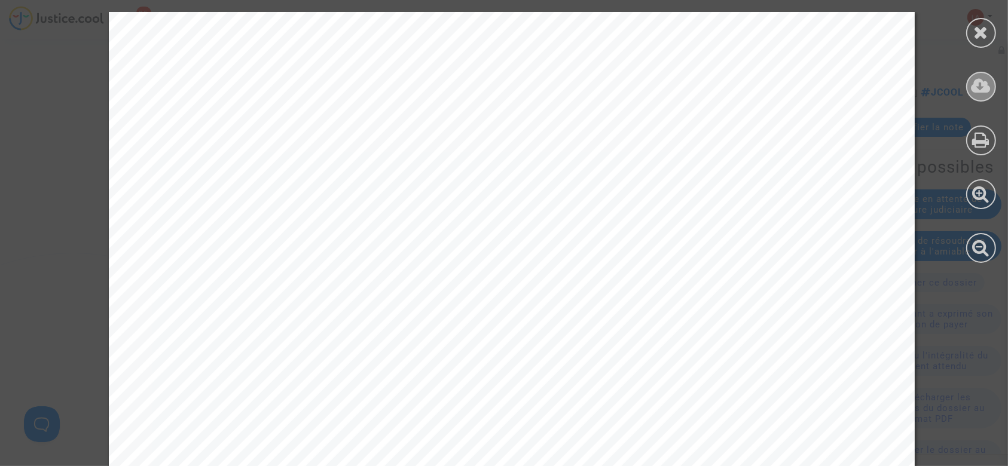
click at [986, 86] on icon at bounding box center [981, 86] width 20 height 18
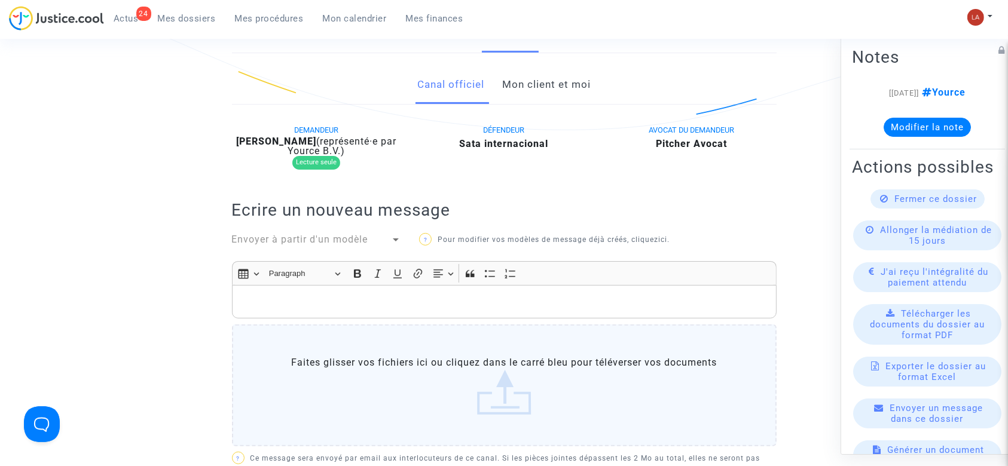
scroll to position [79, 0]
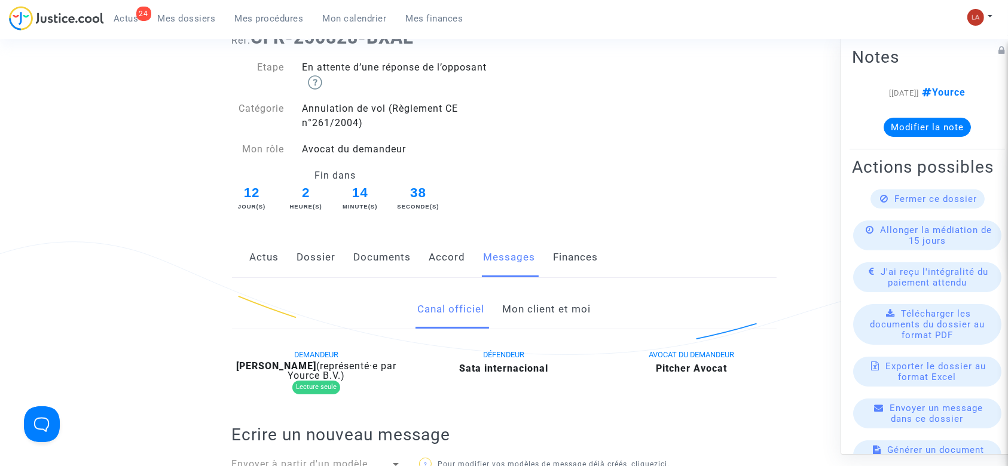
click at [325, 256] on link "Dossier" at bounding box center [316, 257] width 39 height 39
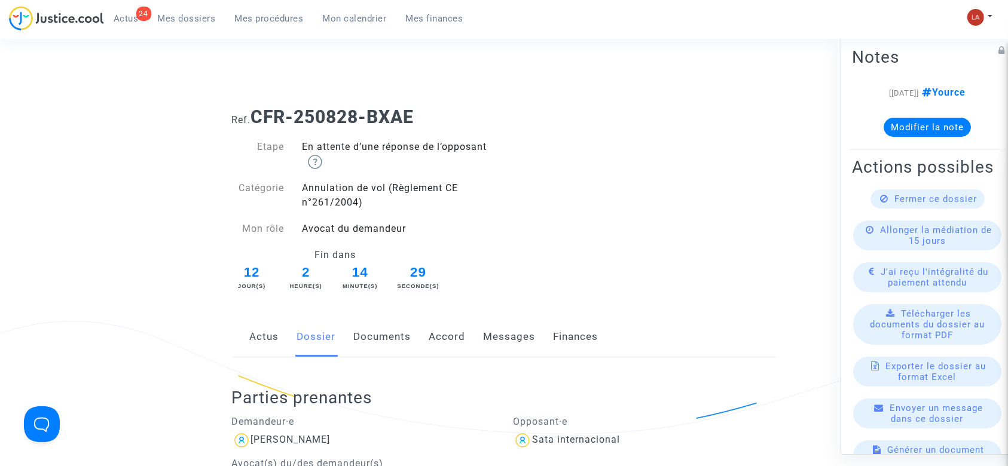
click at [371, 338] on link "Documents" at bounding box center [382, 336] width 57 height 39
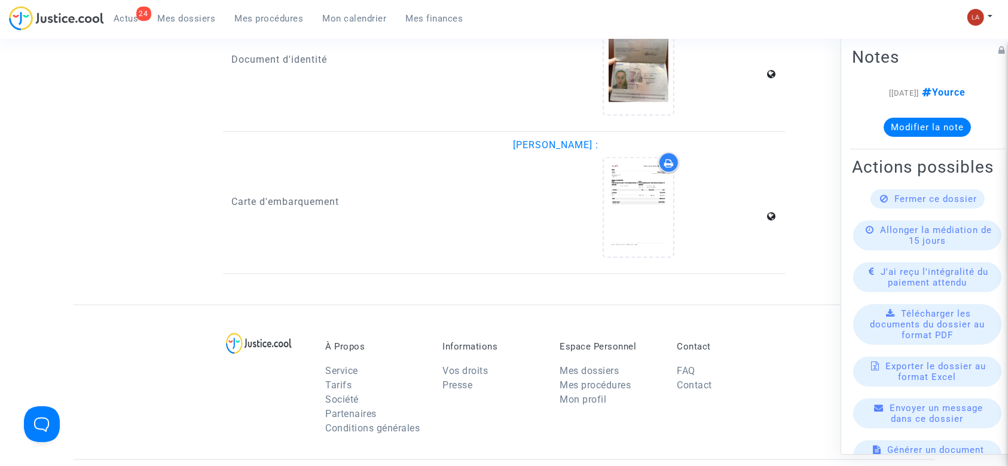
scroll to position [1354, 0]
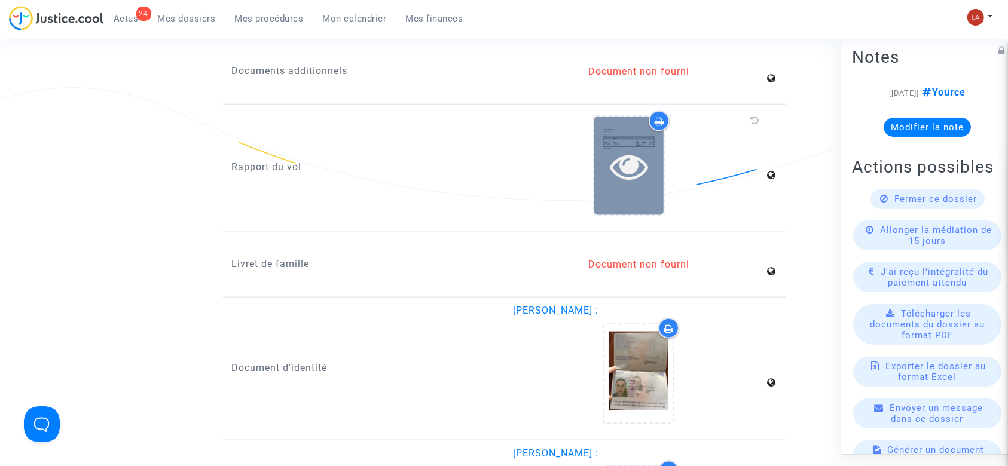
click at [604, 160] on div at bounding box center [628, 166] width 69 height 38
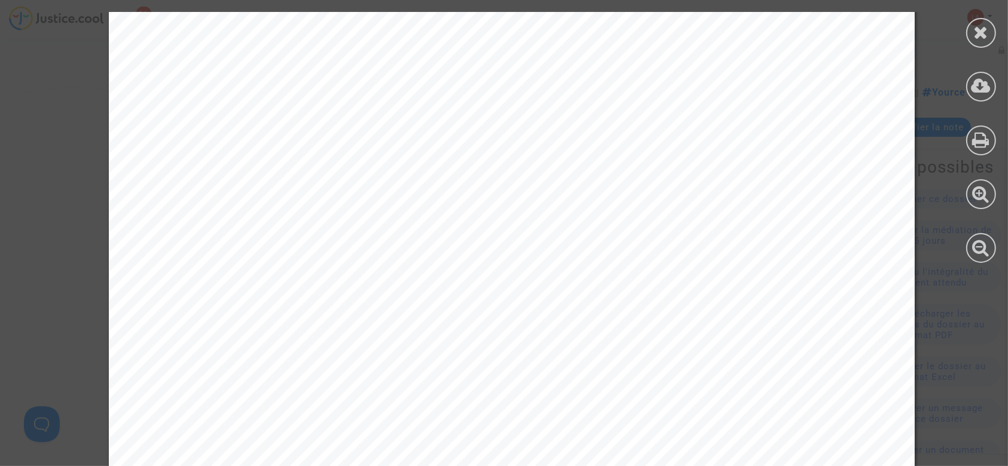
scroll to position [2391, 0]
click at [971, 32] on div at bounding box center [981, 33] width 30 height 30
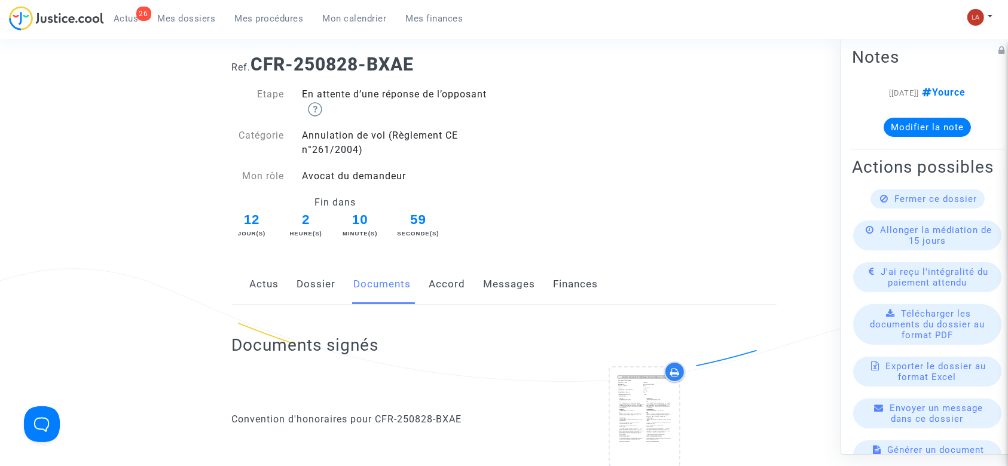
scroll to position [0, 0]
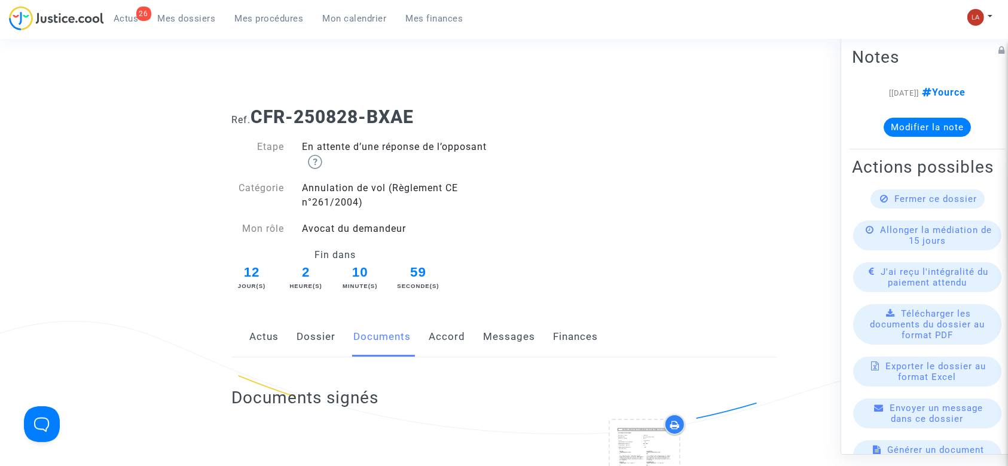
click at [521, 351] on link "Messages" at bounding box center [510, 336] width 52 height 39
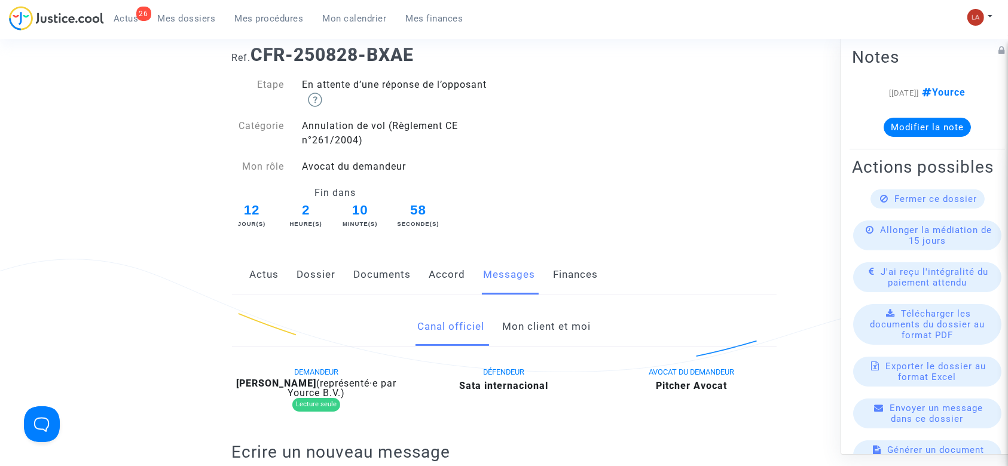
scroll to position [319, 0]
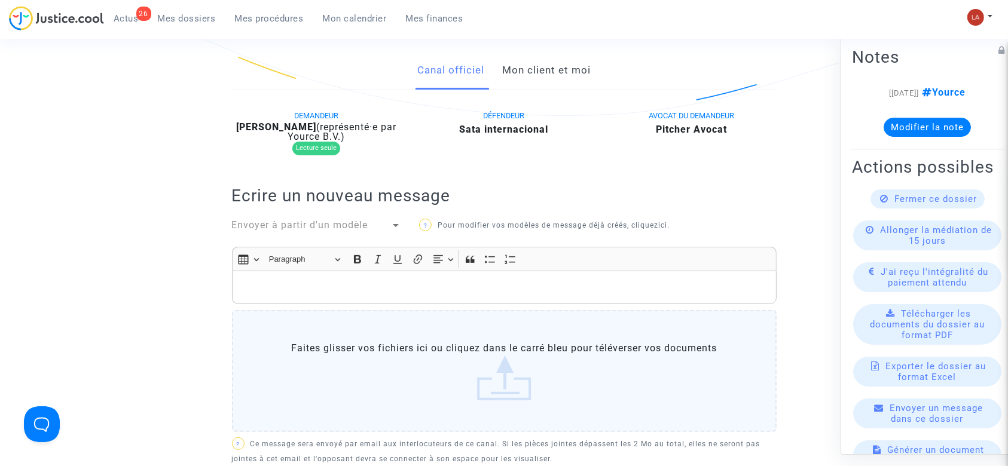
click at [399, 230] on div at bounding box center [395, 225] width 11 height 14
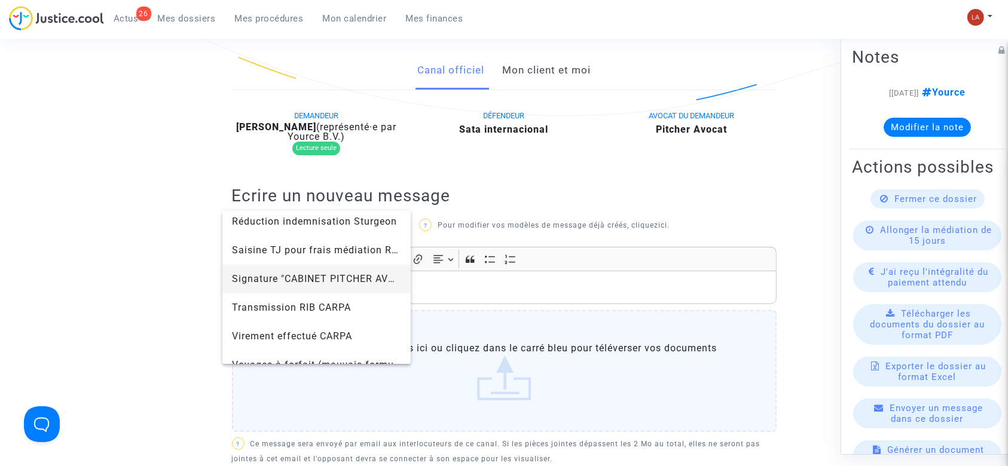
scroll to position [1310, 0]
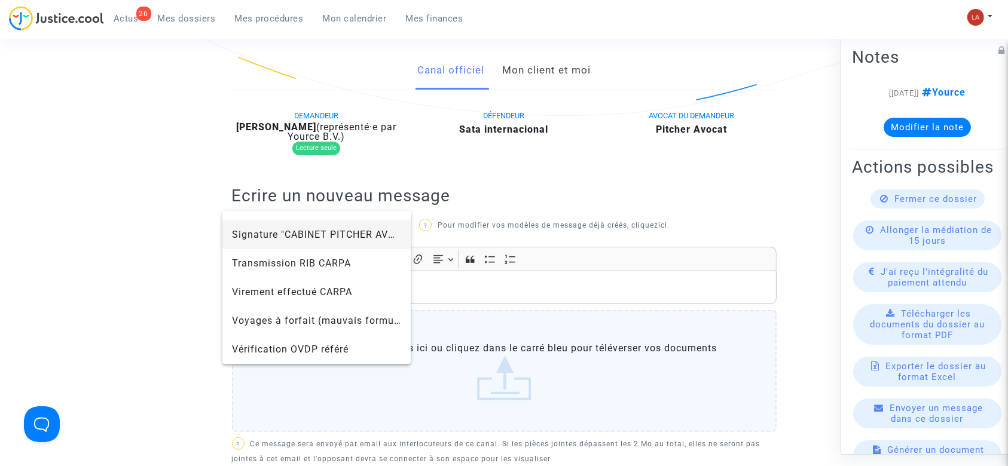
click at [282, 243] on span "Signature "CABINET PITCHER AVOCAT"" at bounding box center [317, 235] width 170 height 29
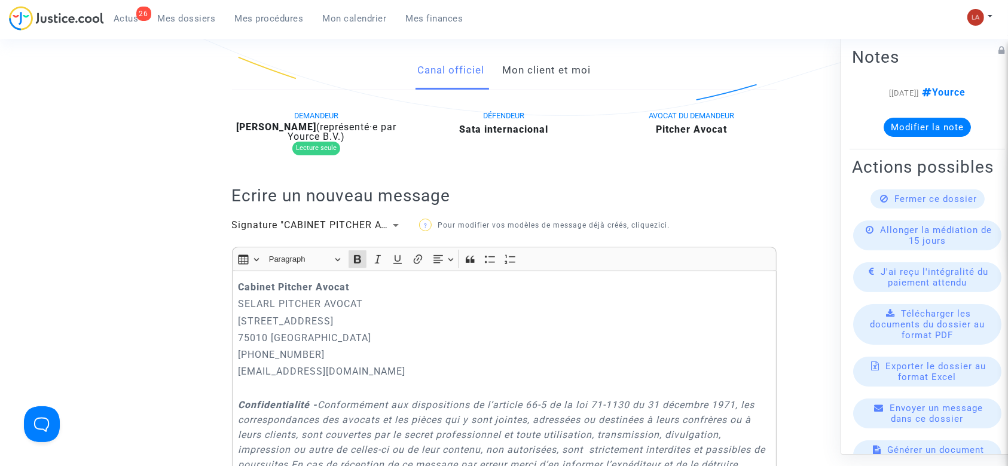
click at [235, 289] on div "Cabinet Pitcher Avocat SELARL PITCHER AVOCAT 201 rue du Faubourg Saint-Denis 75…" at bounding box center [504, 447] width 544 height 353
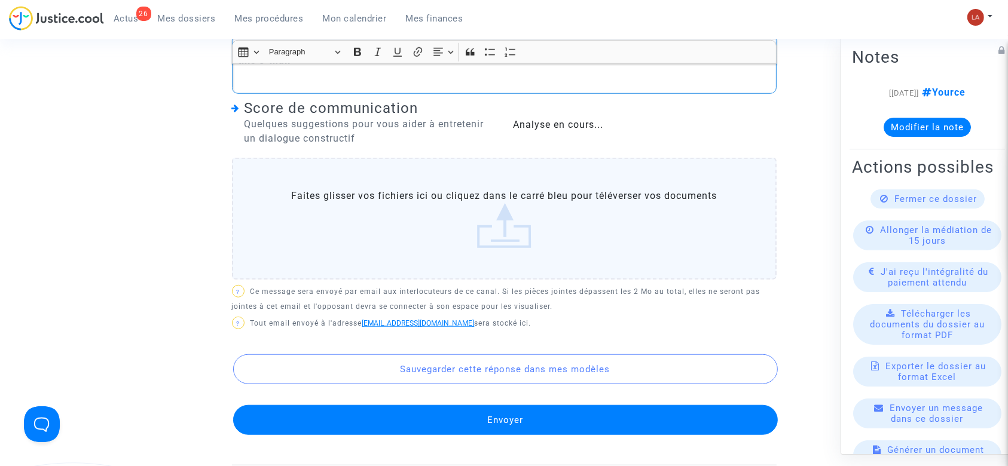
scroll to position [1036, 0]
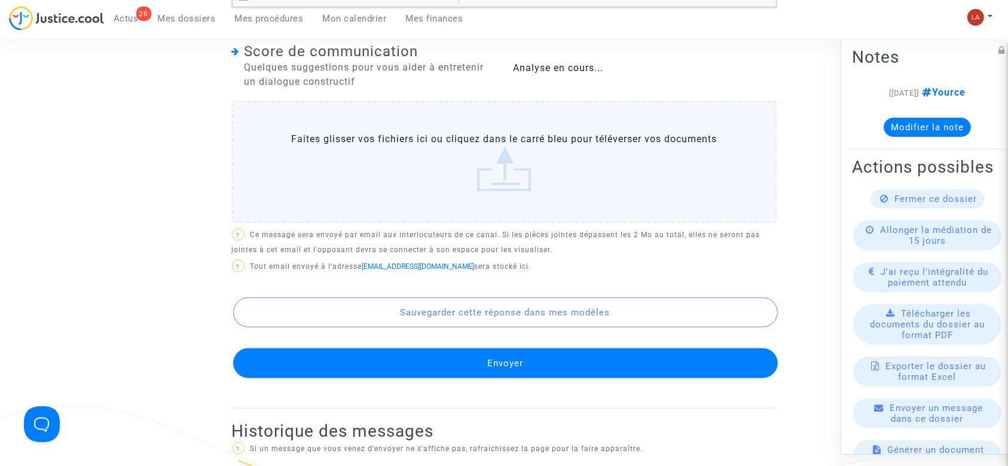
click at [491, 378] on button "Envoyer" at bounding box center [505, 363] width 544 height 30
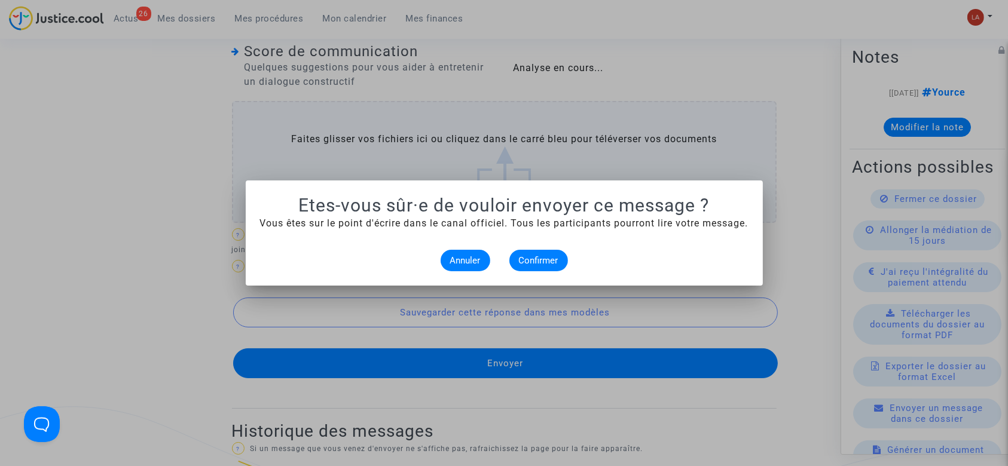
scroll to position [0, 0]
click at [531, 254] on button "Confirmer" at bounding box center [538, 261] width 59 height 22
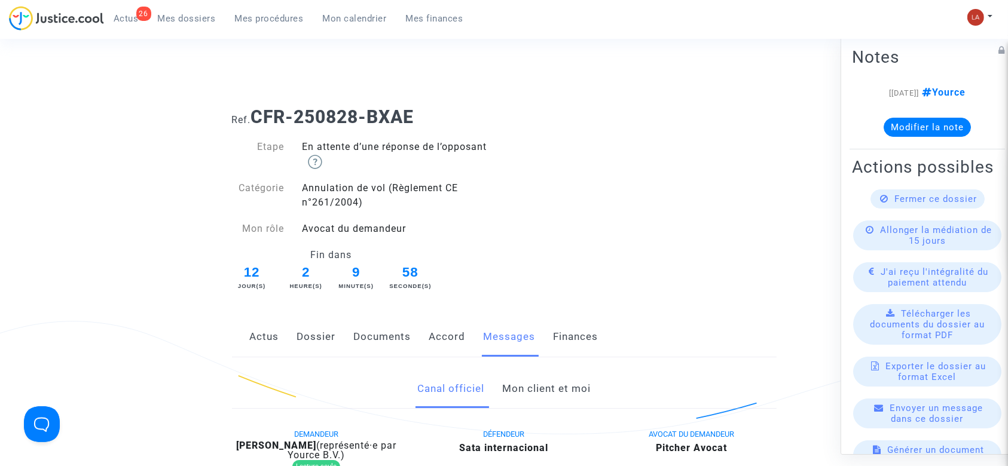
click at [378, 328] on link "Documents" at bounding box center [382, 336] width 57 height 39
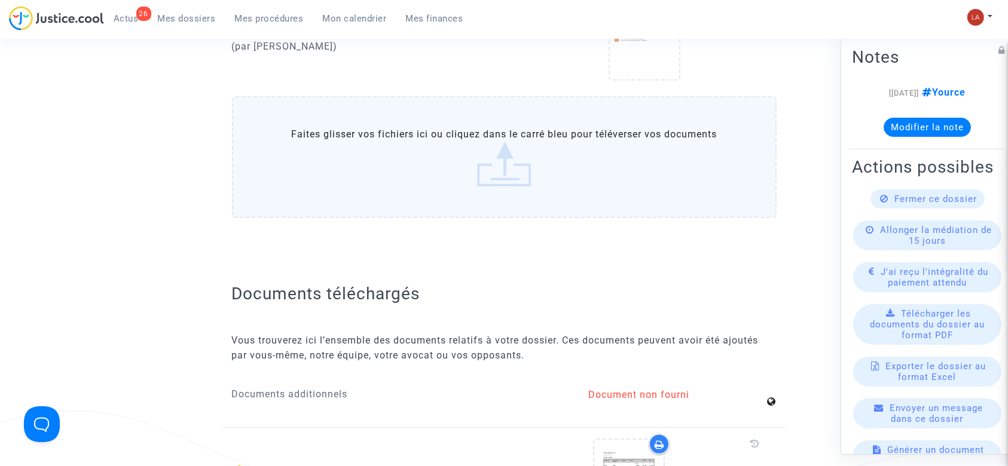
scroll to position [1115, 0]
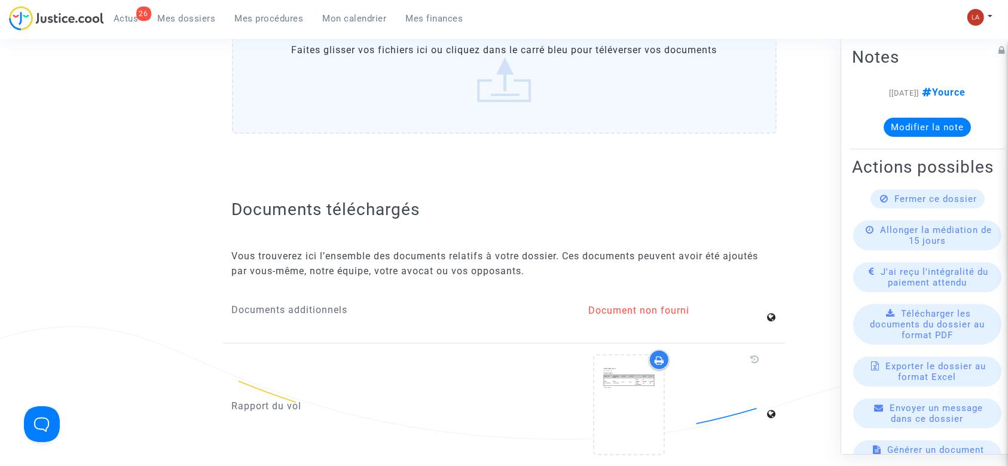
click at [518, 75] on label "Faites glisser vos fichiers ici ou cliquez dans le carré bleu pour téléverser v…" at bounding box center [504, 73] width 544 height 122
click at [0, 0] on input "Faites glisser vos fichiers ici ou cliquez dans le carré bleu pour téléverser v…" at bounding box center [0, 0] width 0 height 0
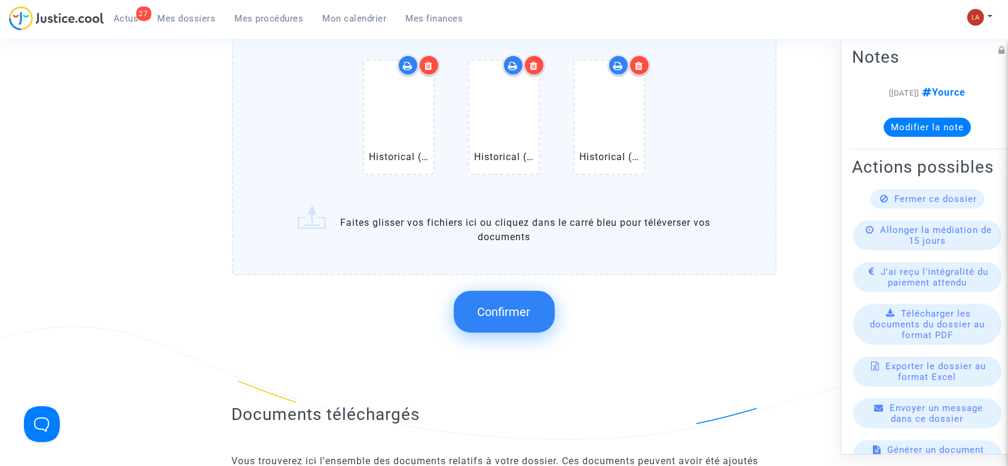
click at [481, 316] on span "Confirmer" at bounding box center [504, 312] width 53 height 14
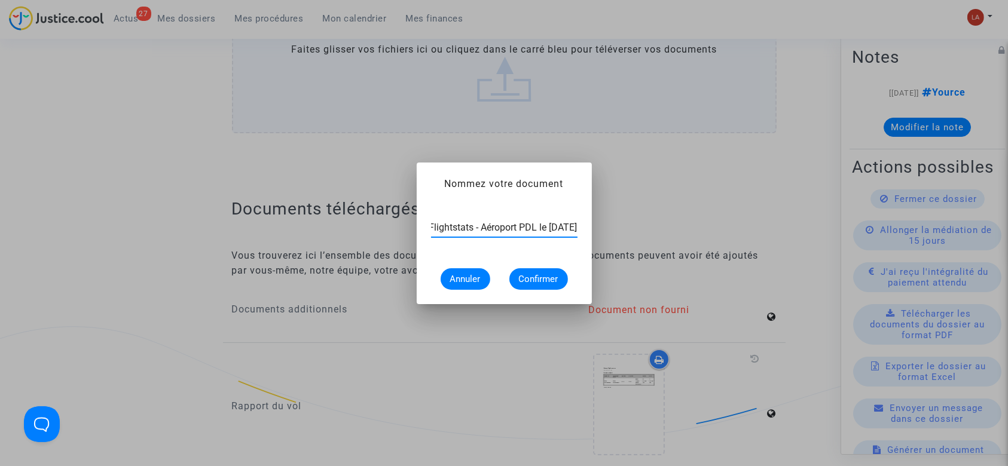
scroll to position [0, 66]
type input "Extrait Flightstats - Aéroport PDL le 1er mars 2025"
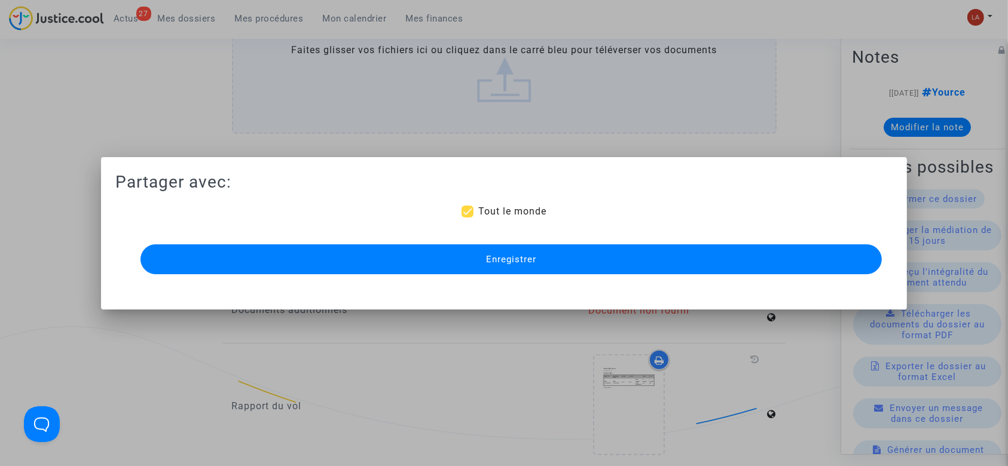
click at [795, 252] on button "Enregistrer" at bounding box center [511, 259] width 742 height 30
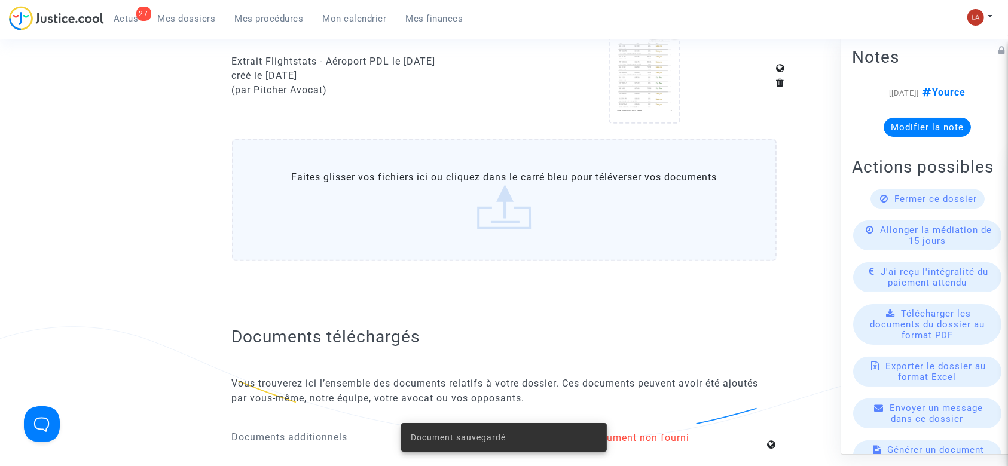
click at [647, 387] on span "Vous trouverez ici l’ensemble des documents relatifs à votre dossier. Ces docum…" at bounding box center [495, 391] width 527 height 26
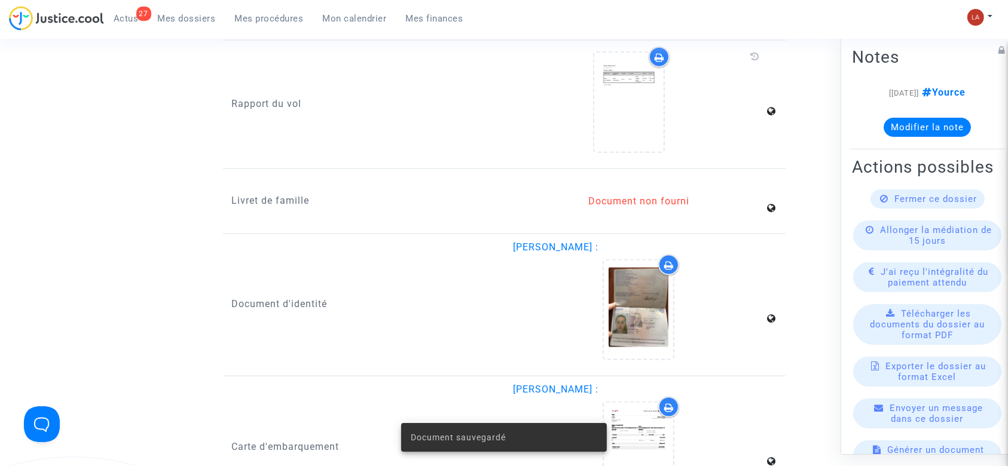
scroll to position [1593, 0]
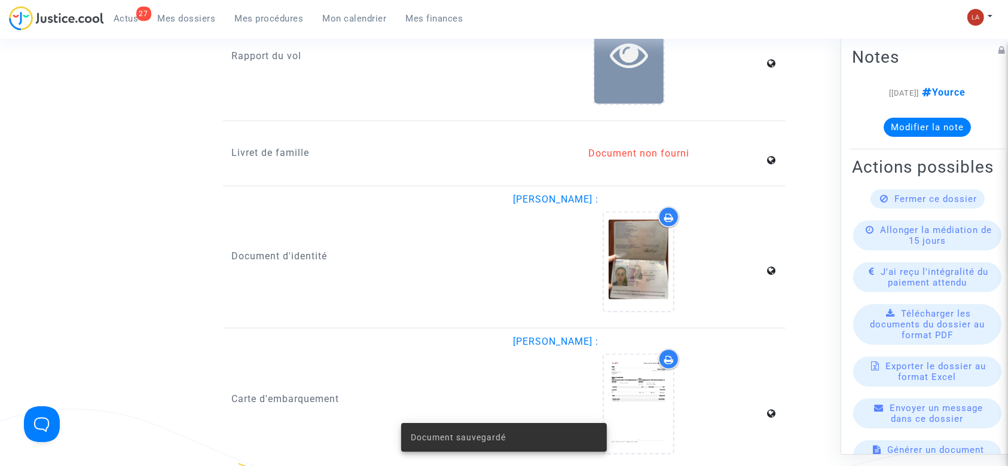
click at [610, 100] on div at bounding box center [628, 54] width 69 height 99
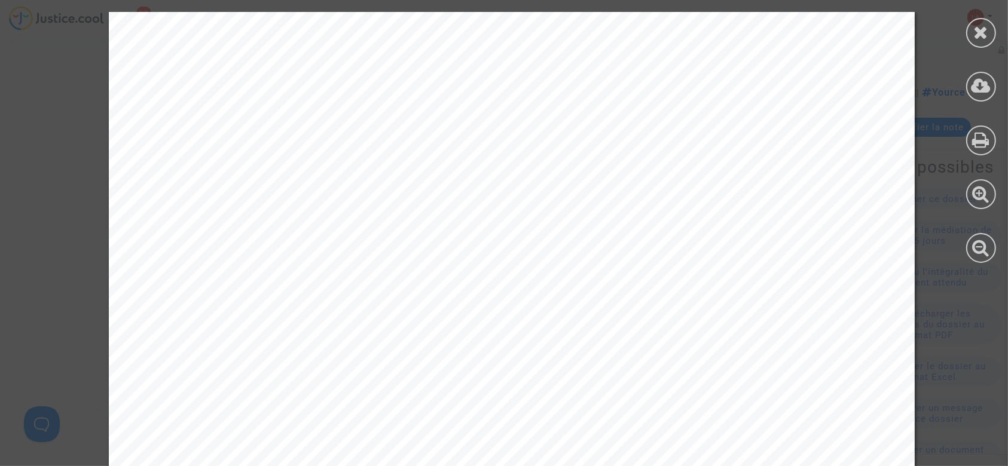
drag, startPoint x: 975, startPoint y: 31, endPoint x: 916, endPoint y: 45, distance: 60.9
click at [976, 31] on icon at bounding box center [981, 32] width 15 height 18
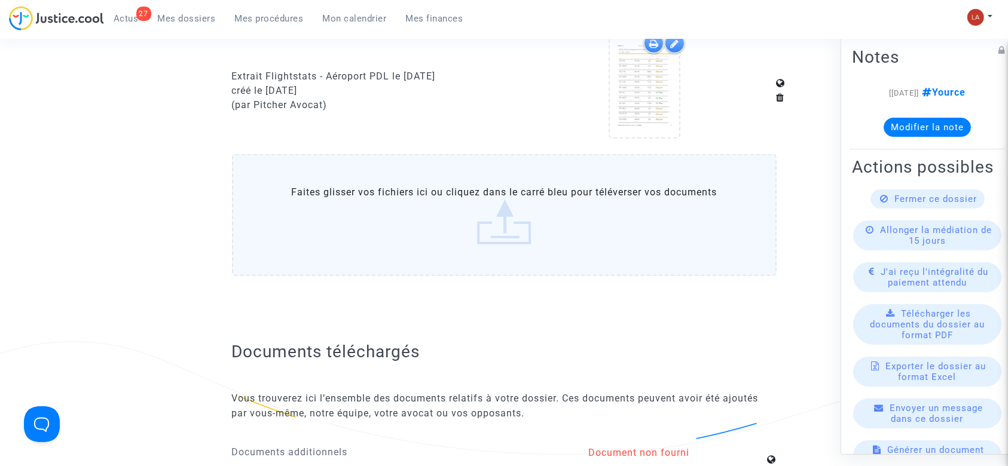
scroll to position [1036, 0]
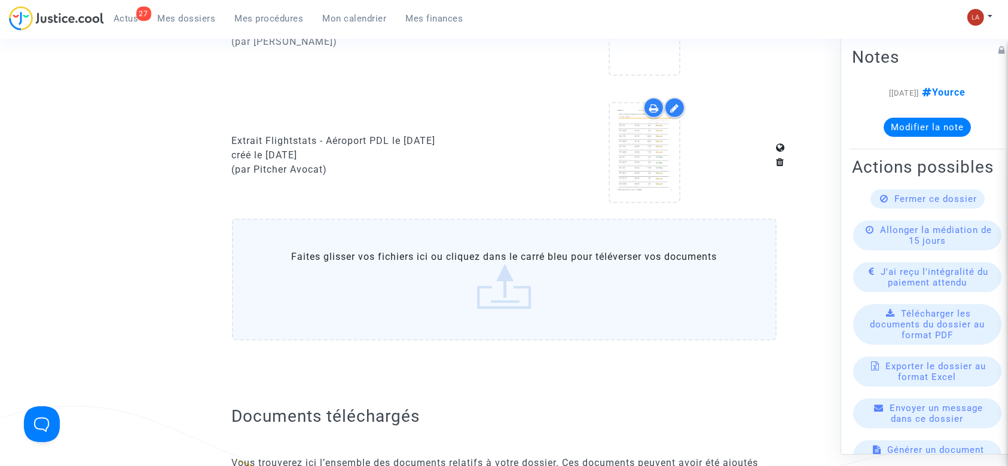
click at [521, 277] on label "Faites glisser vos fichiers ici ou cliquez dans le carré bleu pour téléverser v…" at bounding box center [504, 280] width 544 height 122
click at [0, 0] on input "Faites glisser vos fichiers ici ou cliquez dans le carré bleu pour téléverser v…" at bounding box center [0, 0] width 0 height 0
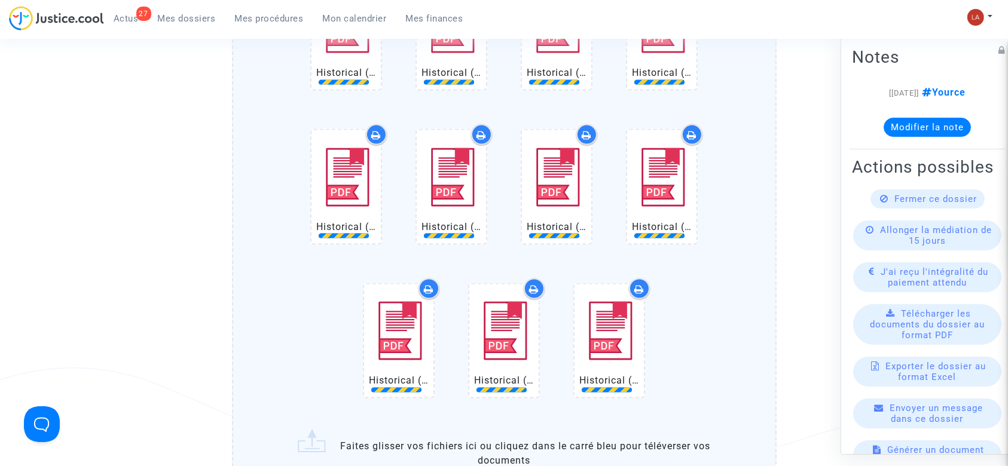
scroll to position [1832, 0]
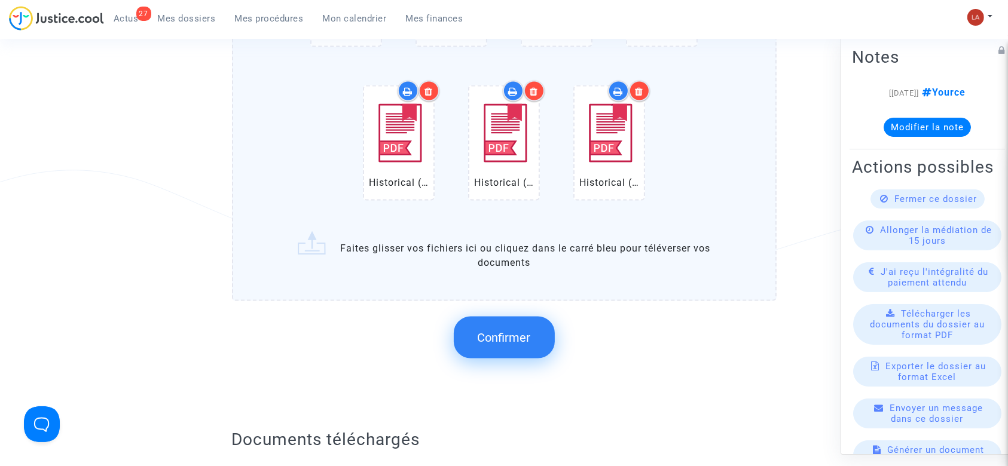
click at [507, 331] on span "Confirmer" at bounding box center [504, 338] width 53 height 14
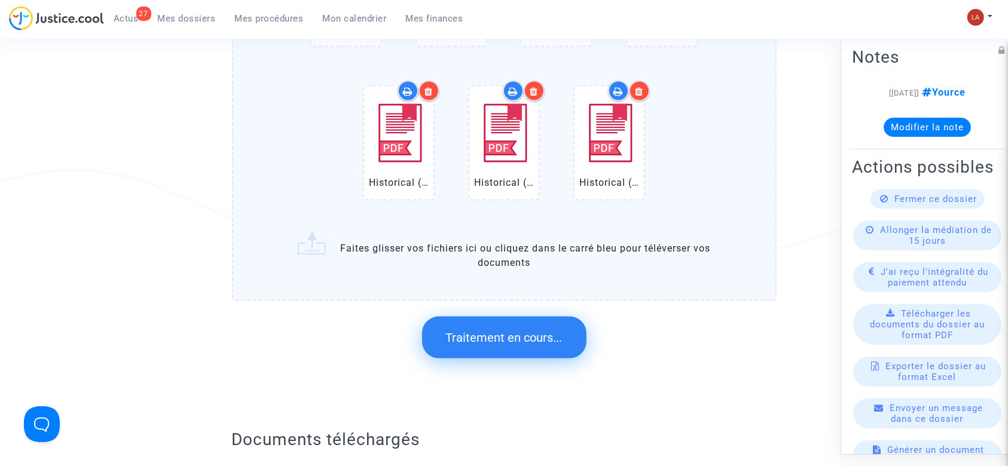
scroll to position [0, 0]
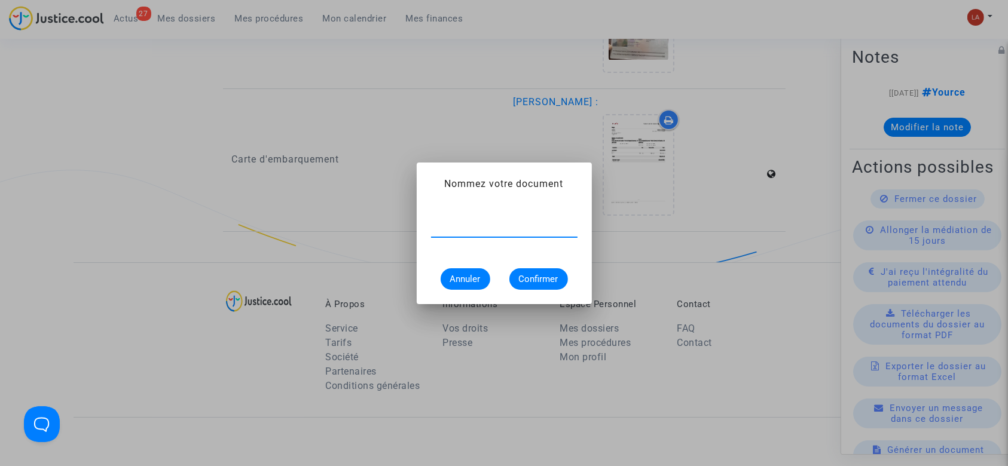
type input "e"
type input "Extrait Flighstats - Aéroport CDG le 1er mars 2025"
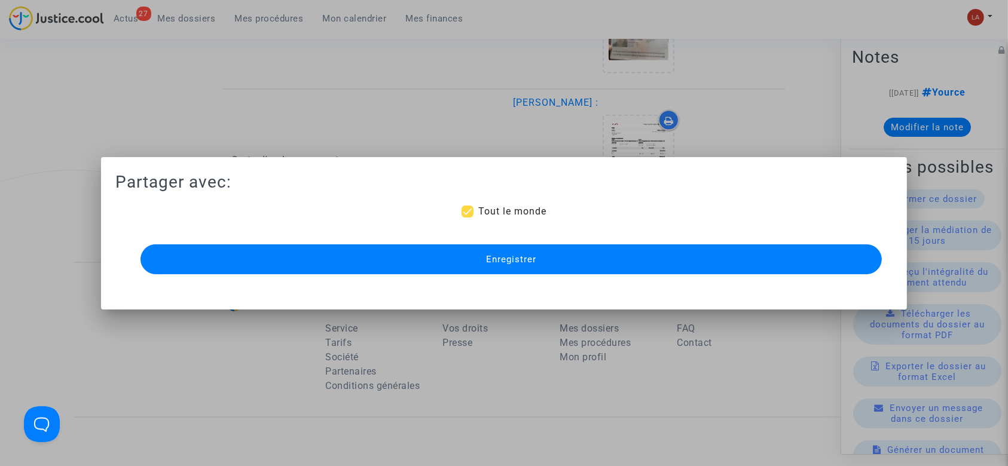
click at [476, 249] on button "Enregistrer" at bounding box center [511, 259] width 742 height 30
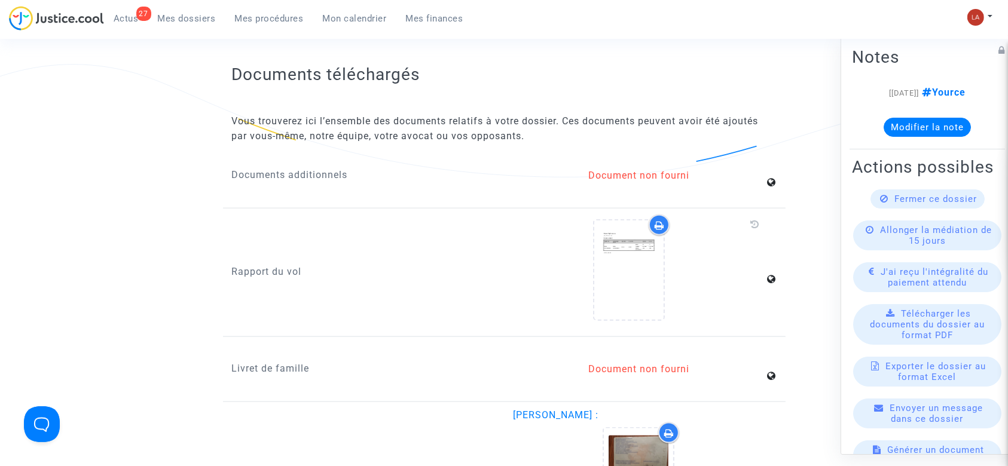
scroll to position [1354, 0]
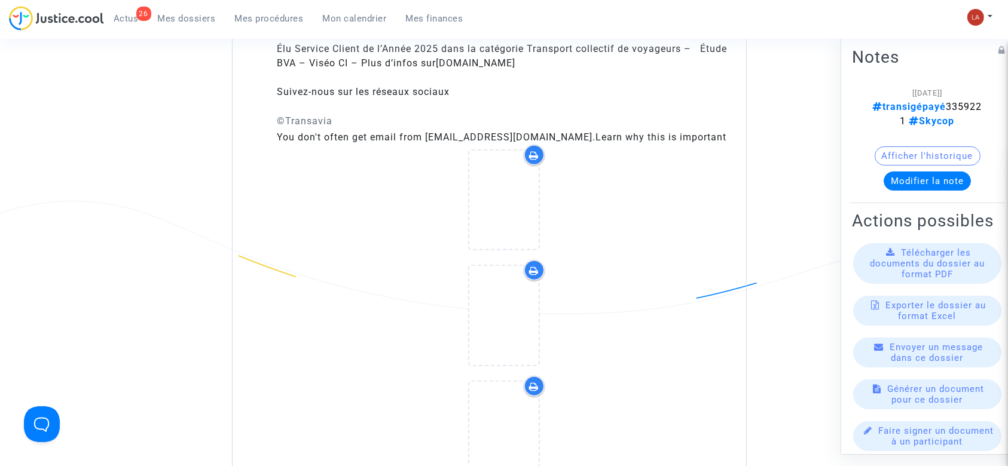
scroll to position [1115, 0]
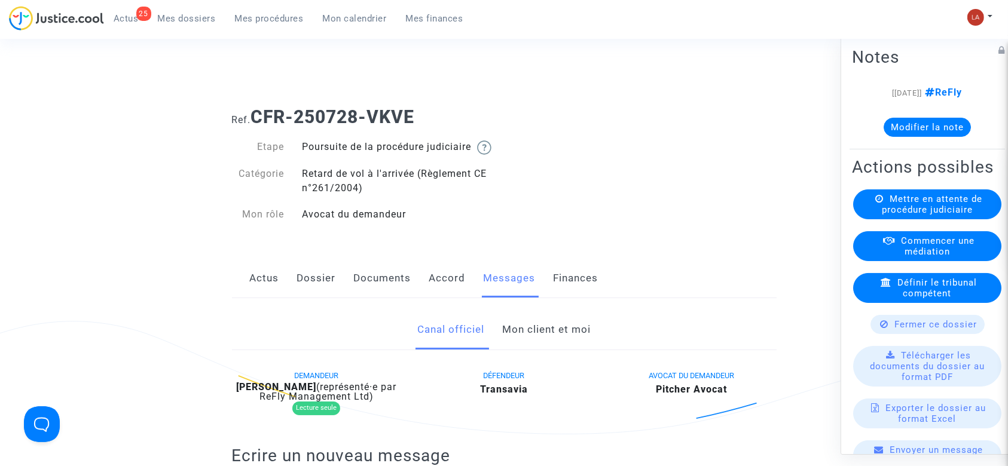
click at [280, 298] on div "Actus Dossier Documents Accord Messages Finances" at bounding box center [504, 279] width 544 height 40
drag, startPoint x: 301, startPoint y: 290, endPoint x: 340, endPoint y: 283, distance: 40.0
click at [301, 290] on link "Dossier" at bounding box center [316, 278] width 39 height 39
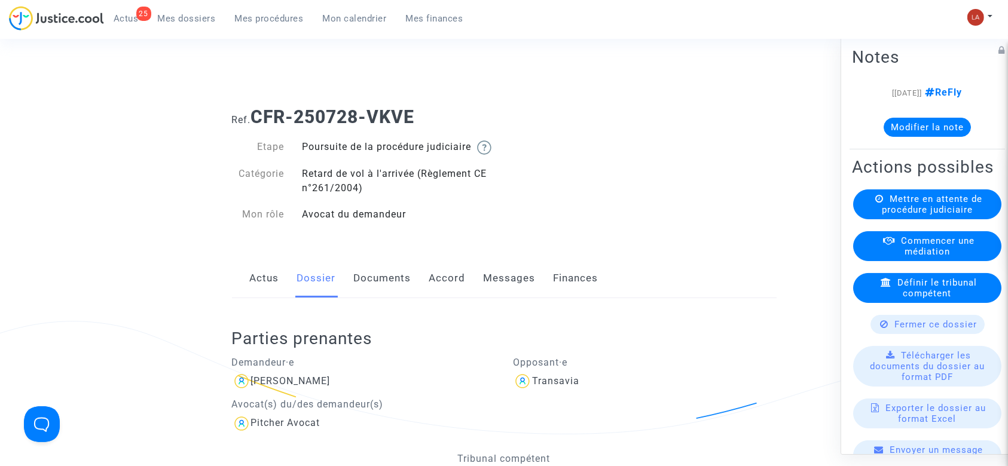
drag, startPoint x: 377, startPoint y: 289, endPoint x: 405, endPoint y: 286, distance: 28.9
click at [377, 289] on link "Documents" at bounding box center [382, 278] width 57 height 39
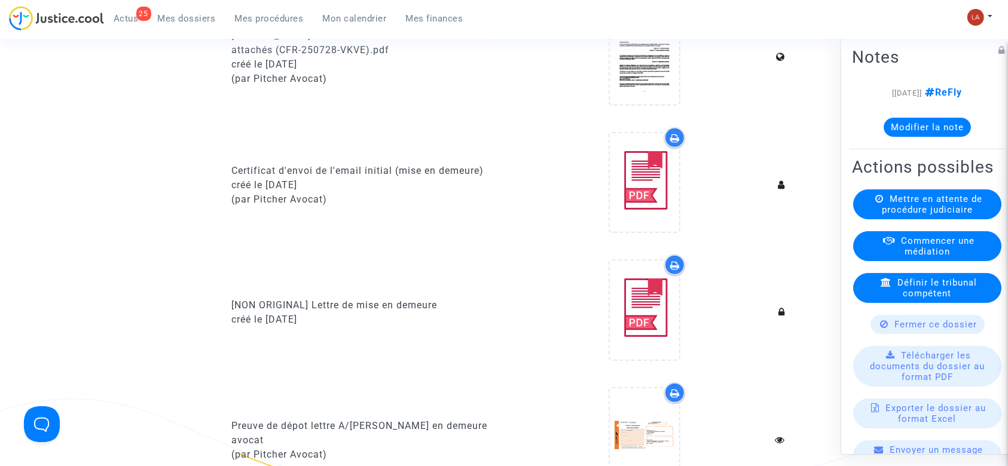
scroll to position [797, 0]
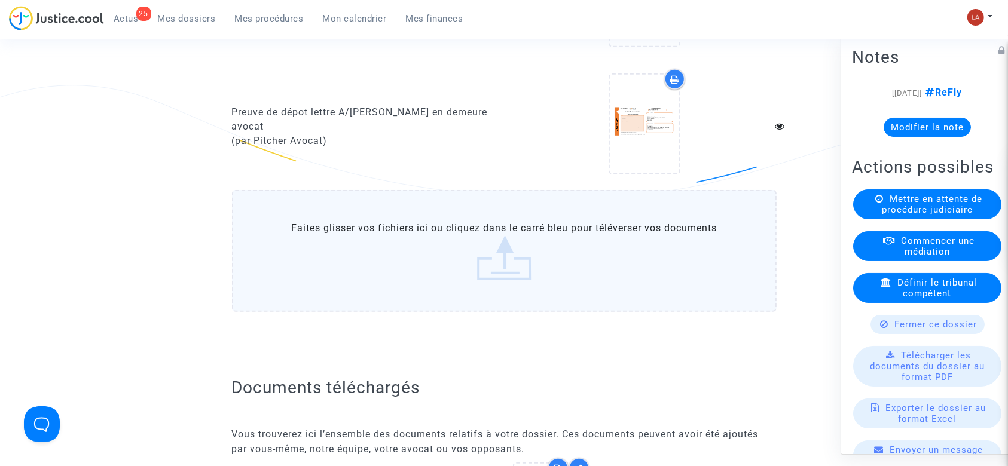
click at [507, 298] on label "Faites glisser vos fichiers ici ou cliquez dans le carré bleu pour téléverser v…" at bounding box center [504, 251] width 544 height 122
click at [0, 0] on input "Faites glisser vos fichiers ici ou cliquez dans le carré bleu pour téléverser v…" at bounding box center [0, 0] width 0 height 0
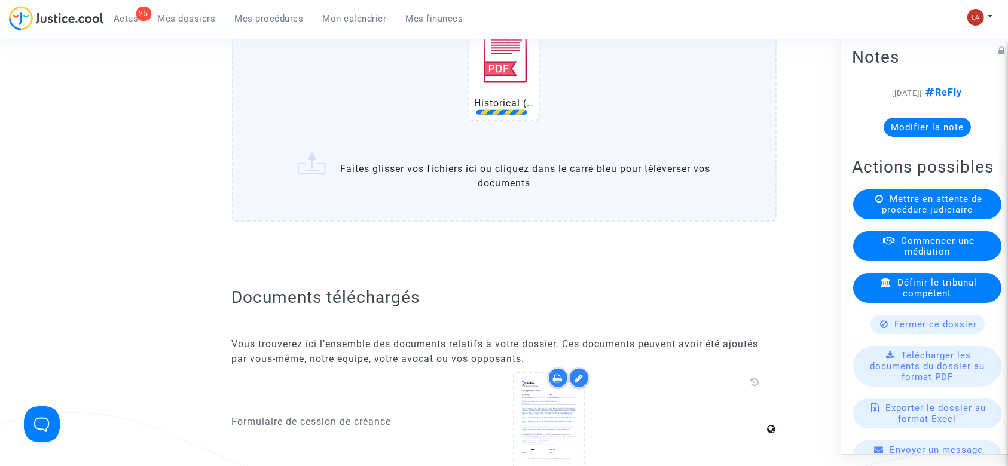
scroll to position [1115, 0]
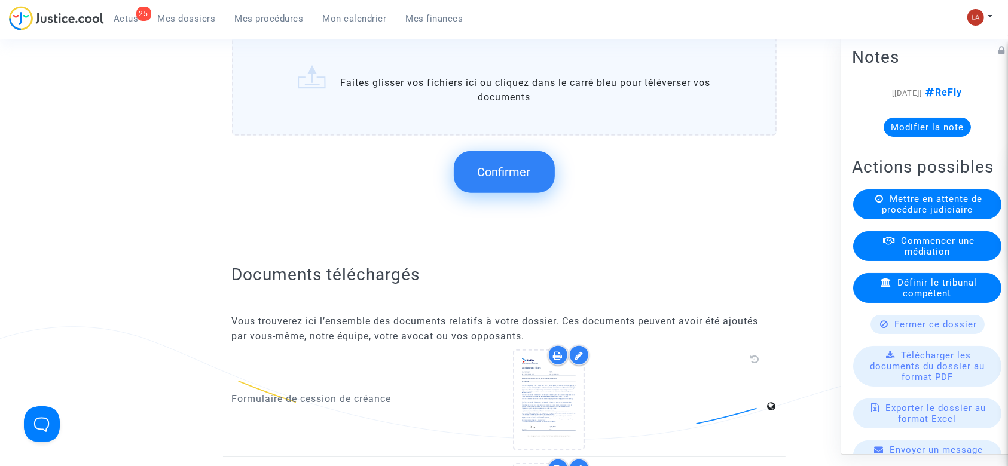
click at [522, 179] on span "Confirmer" at bounding box center [504, 172] width 53 height 14
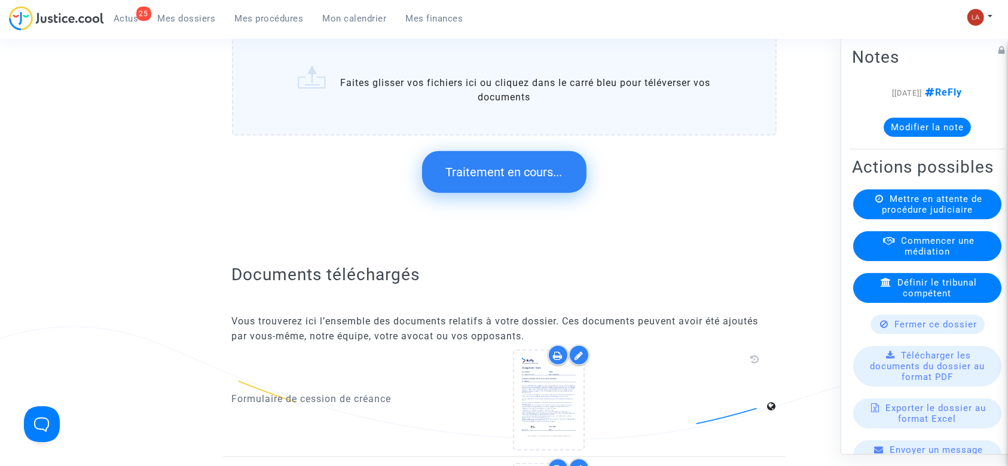
scroll to position [0, 0]
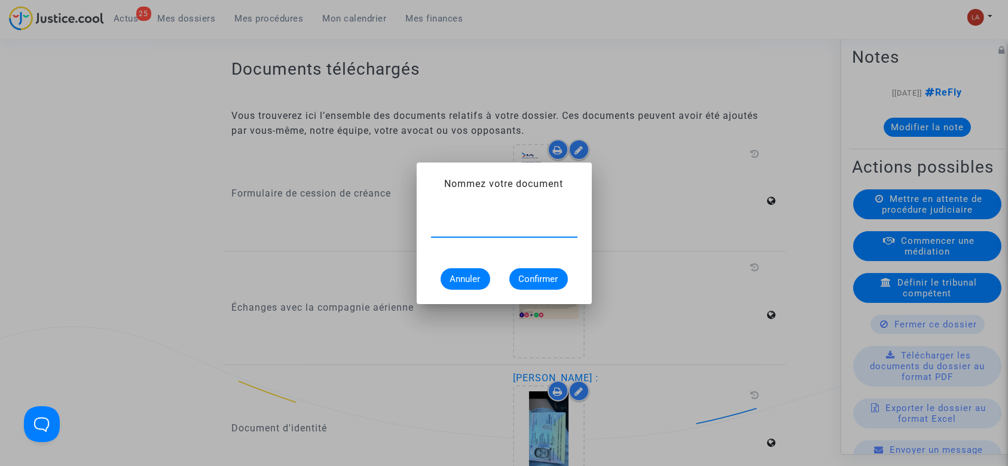
type input "e"
type input "Extrait Flightstats - Aéroport EGC le 30 juin 2025"
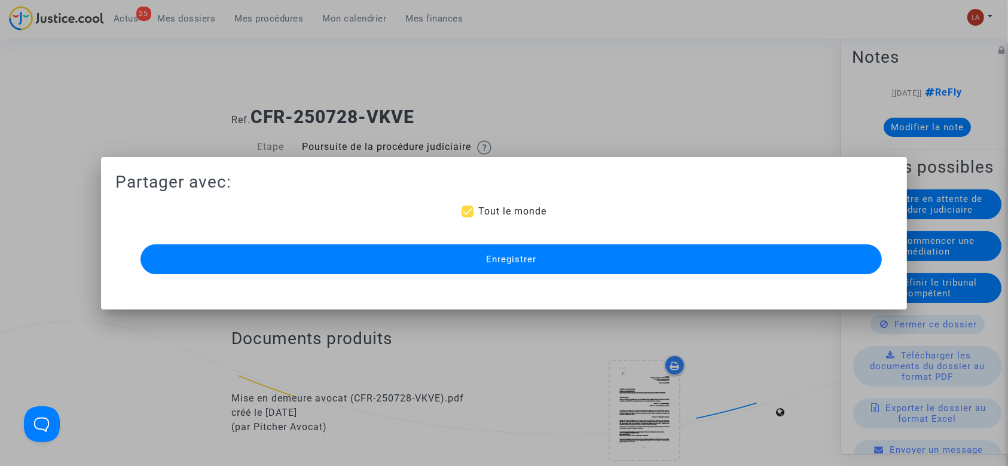
scroll to position [1115, 0]
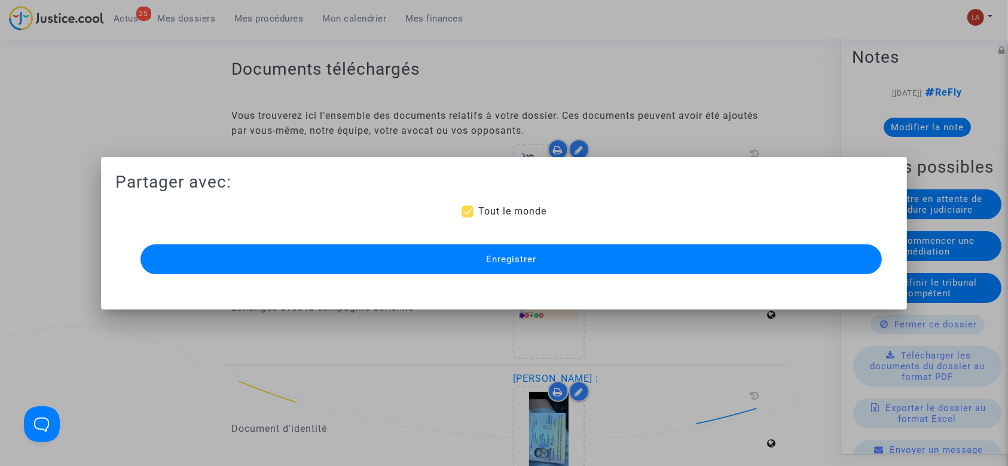
click at [730, 267] on button "Enregistrer" at bounding box center [511, 259] width 742 height 30
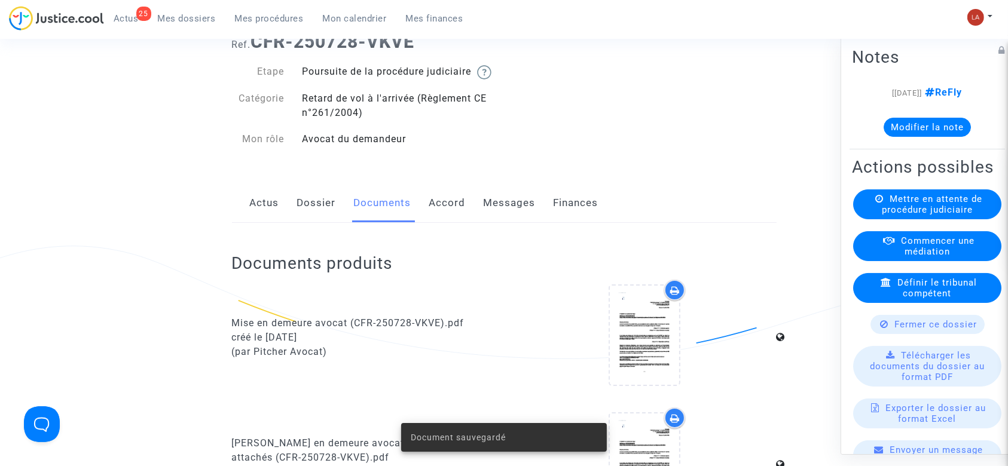
scroll to position [0, 0]
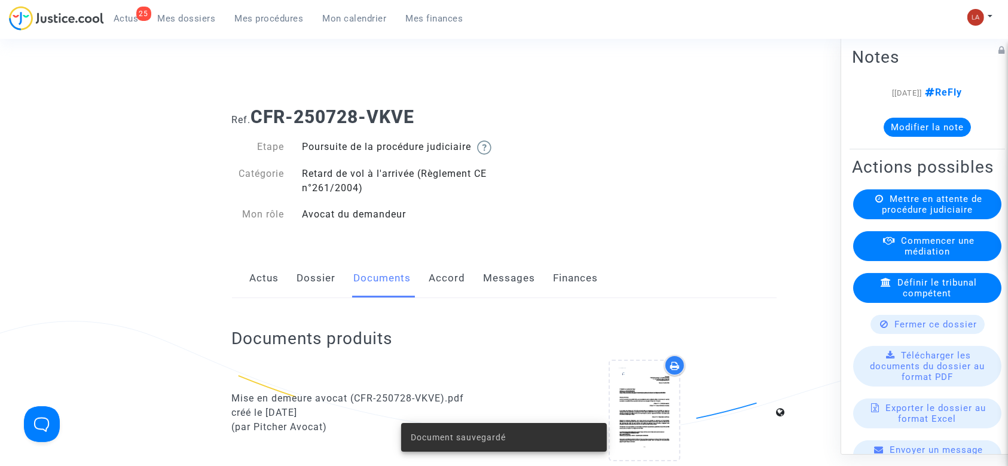
click at [510, 275] on link "Messages" at bounding box center [510, 278] width 52 height 39
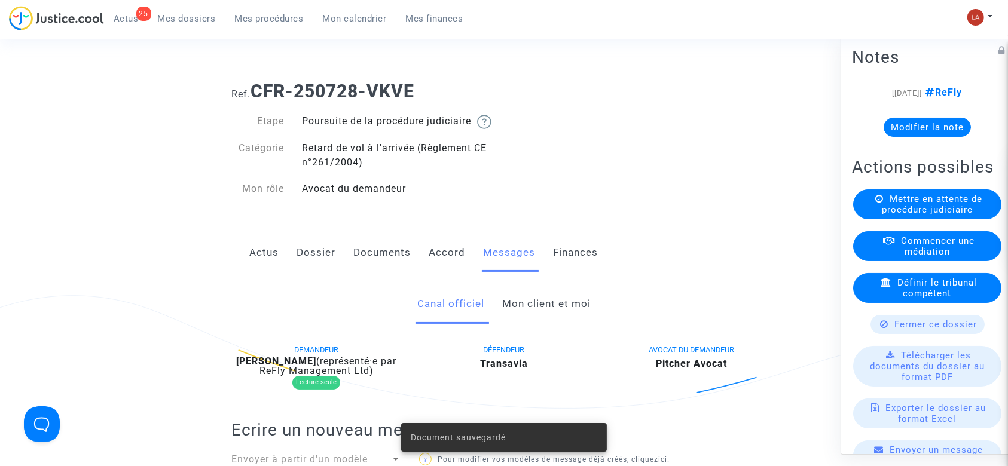
scroll to position [398, 0]
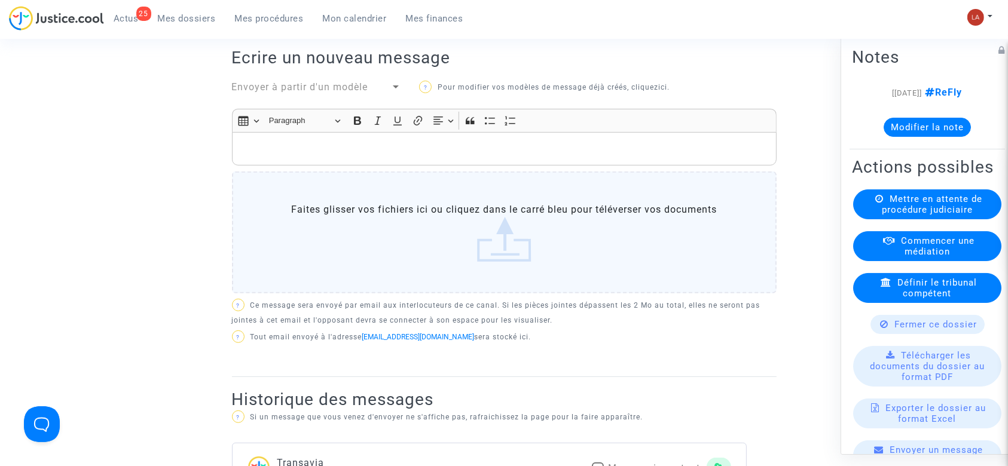
click at [301, 97] on div "Envoyer à partir d'un modèle" at bounding box center [317, 88] width 188 height 17
click at [322, 97] on div "Envoyer à partir d'un modèle" at bounding box center [317, 88] width 188 height 17
click at [332, 93] on span "Envoyer à partir d'un modèle" at bounding box center [300, 86] width 136 height 11
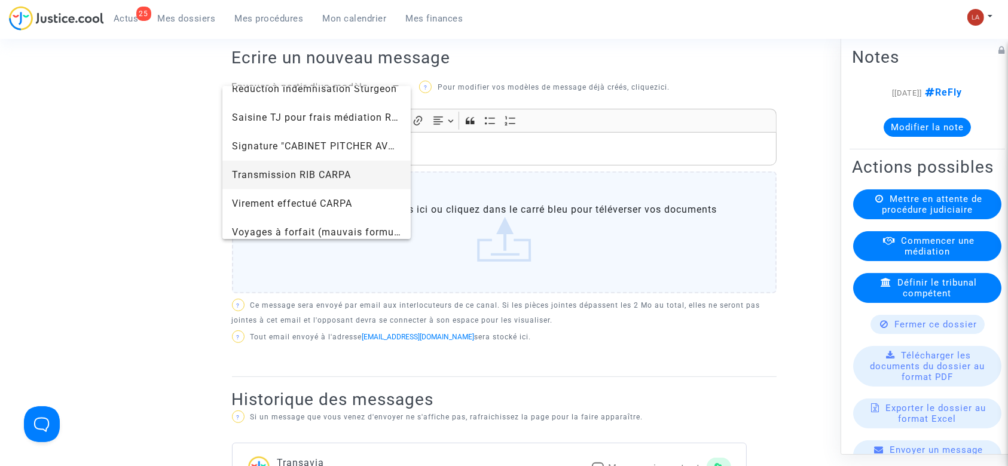
scroll to position [1275, 0]
click at [271, 141] on span "Signature "CABINET PITCHER AVOCAT"" at bounding box center [325, 144] width 186 height 11
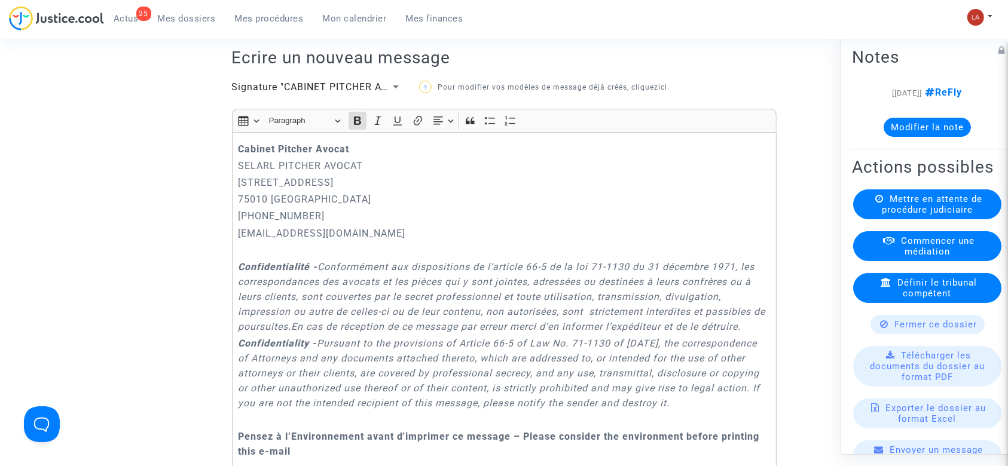
click at [241, 155] on strong "Cabinet Pitcher Avocat" at bounding box center [293, 148] width 111 height 11
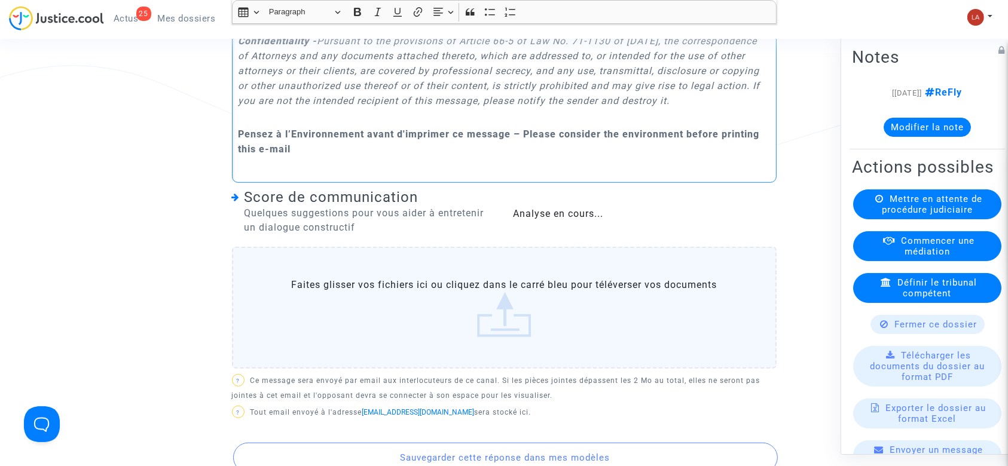
scroll to position [956, 0]
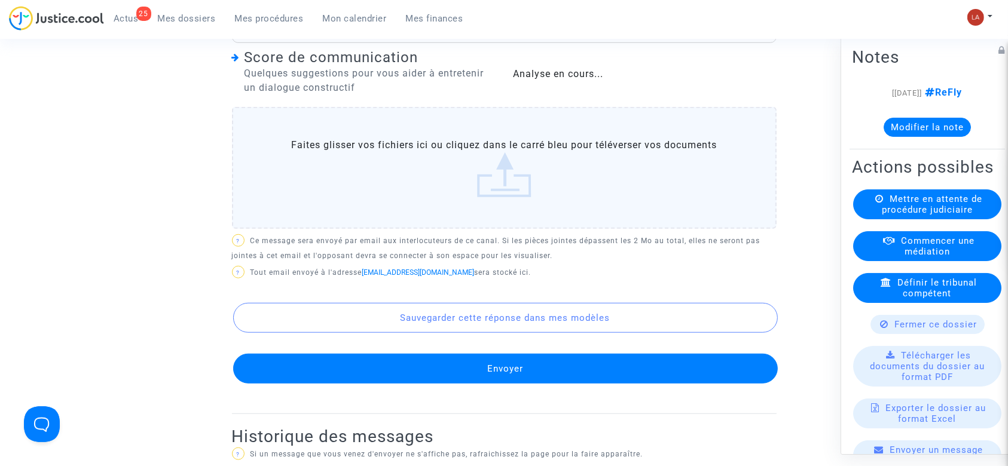
click at [457, 384] on button "Envoyer" at bounding box center [505, 369] width 544 height 30
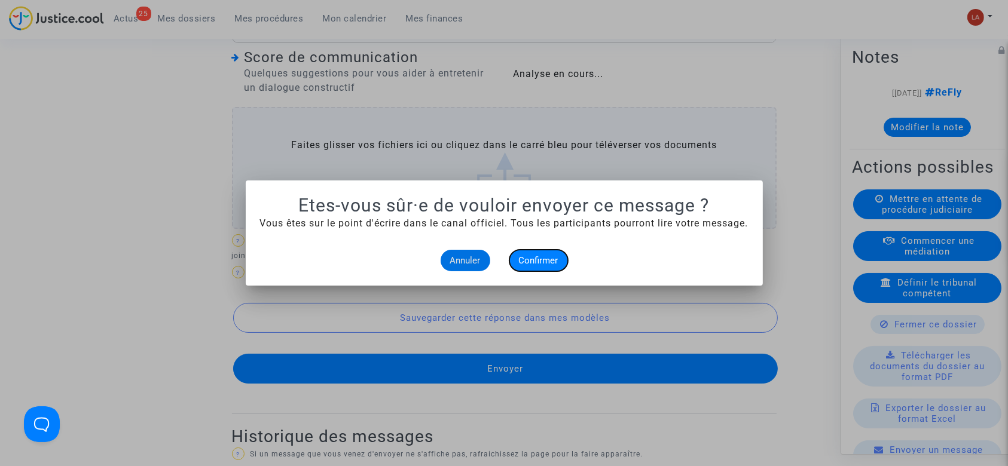
click at [553, 256] on span "Confirmer" at bounding box center [538, 260] width 39 height 11
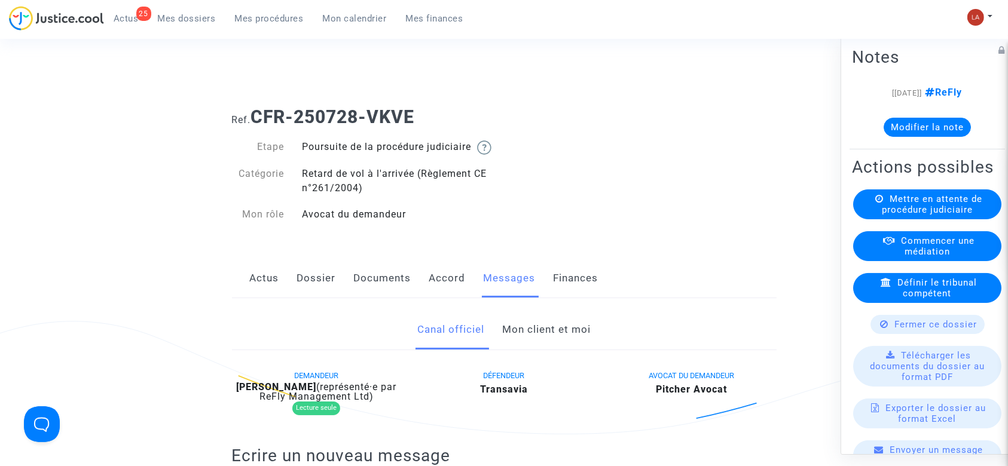
scroll to position [956, 0]
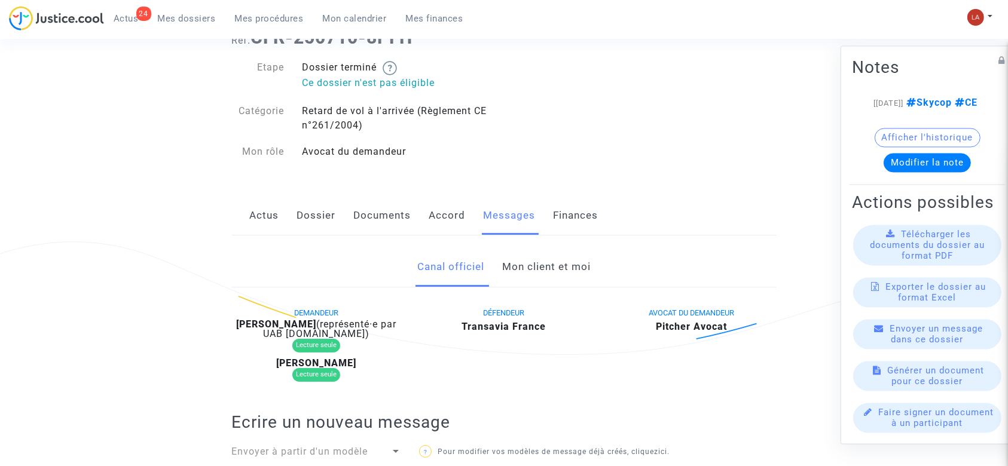
scroll to position [79, 0]
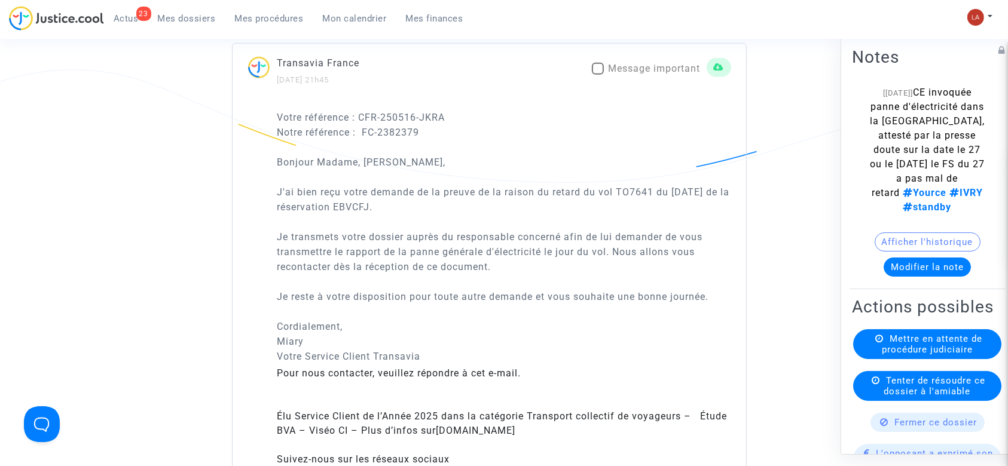
scroll to position [876, 0]
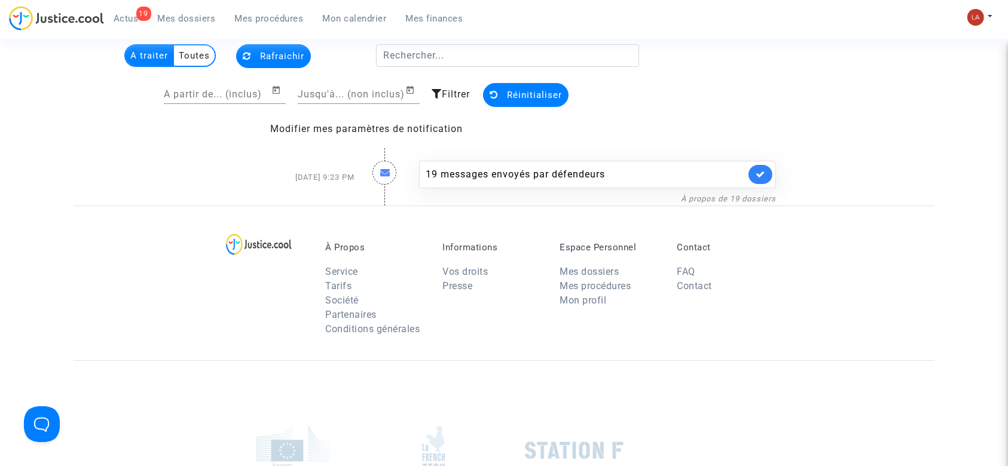
click at [583, 158] on div "19 messages envoyés par défendeurs À propos de 19 dossiers" at bounding box center [597, 177] width 375 height 57
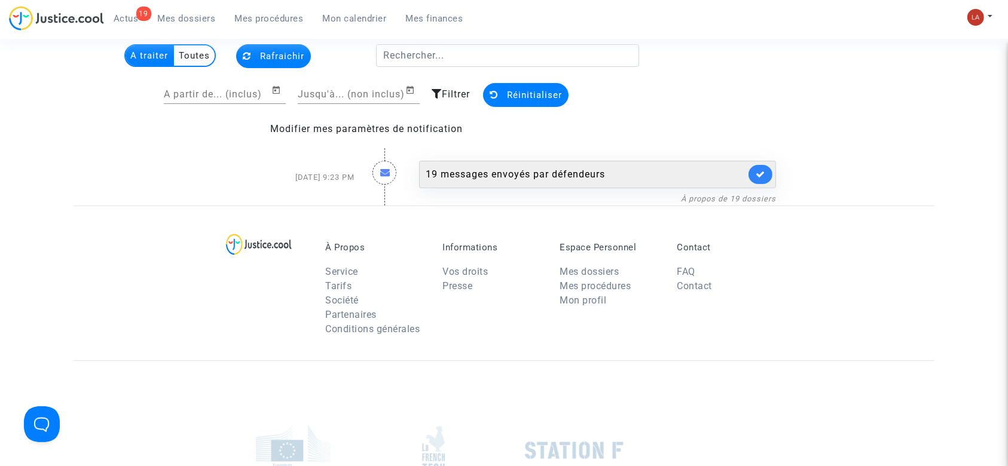
click at [580, 169] on div "19 messages envoyés par défendeurs" at bounding box center [586, 174] width 320 height 14
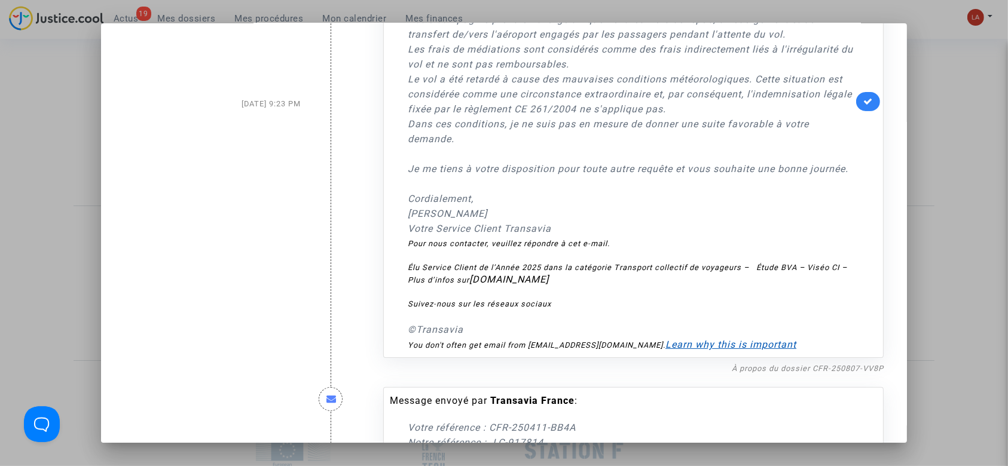
scroll to position [239, 0]
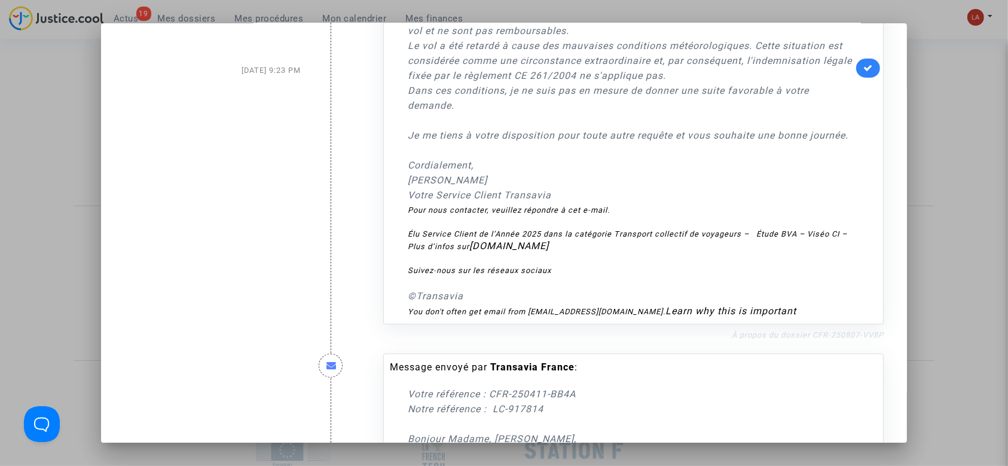
click at [770, 339] on link "À propos du dossier CFR-250807-VV8P" at bounding box center [808, 335] width 152 height 9
click at [863, 71] on icon at bounding box center [868, 67] width 10 height 9
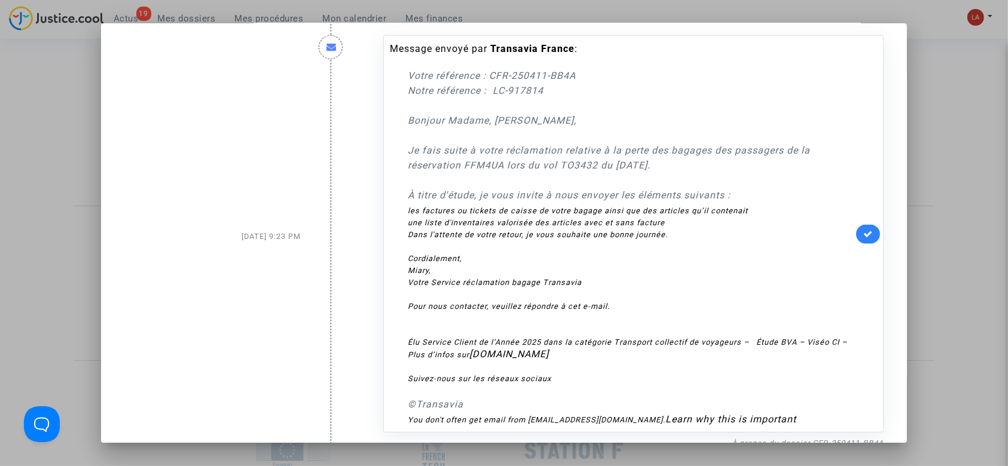
scroll to position [797, 0]
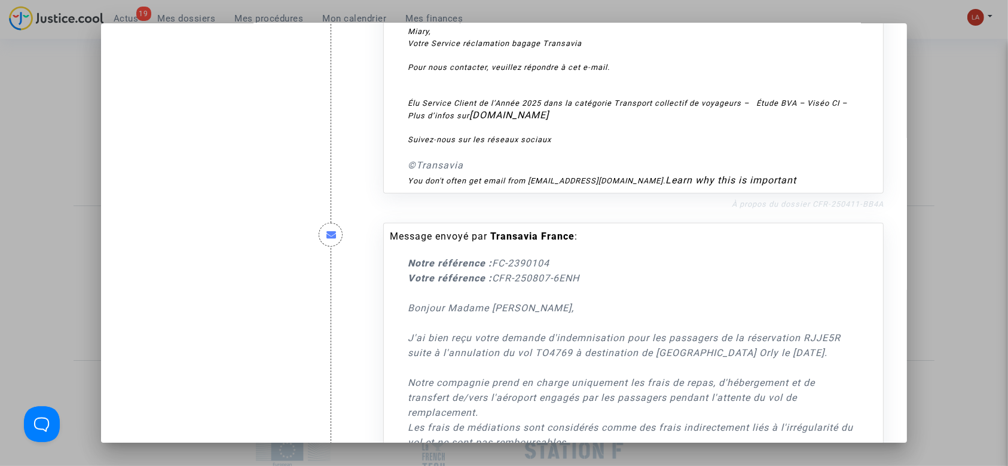
click at [756, 209] on link "À propos du dossier CFR-250411-BB4A" at bounding box center [808, 204] width 152 height 9
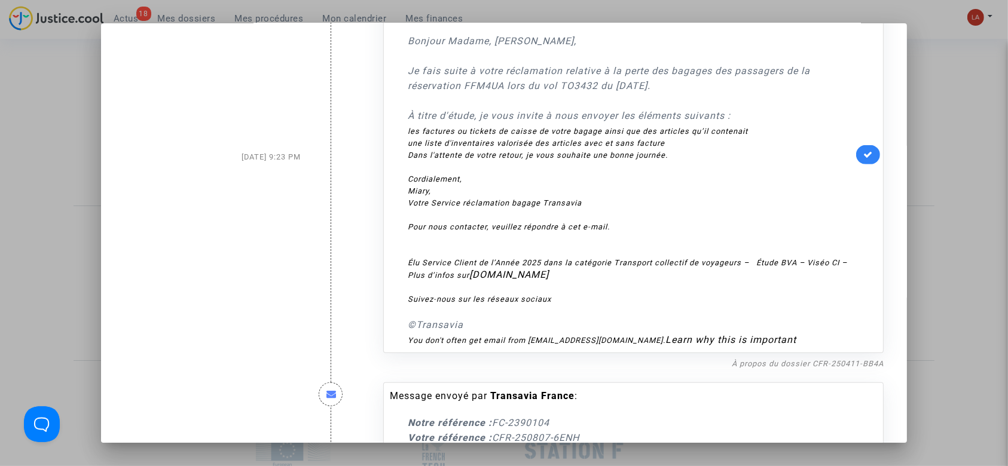
click at [865, 182] on div "Message envoyé par Transavia France : Votre référence : CFR-250411-BB4A Notre r…" at bounding box center [633, 154] width 500 height 397
click at [865, 159] on icon at bounding box center [868, 154] width 10 height 9
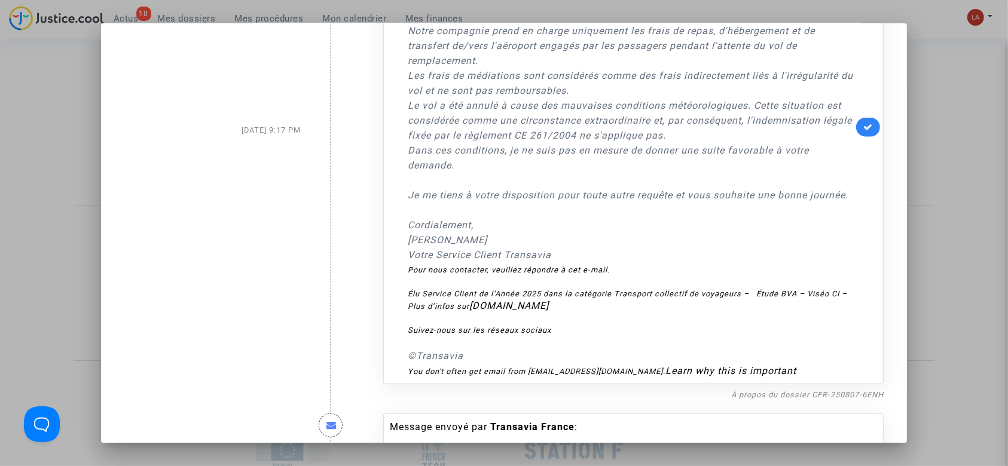
scroll to position [1354, 0]
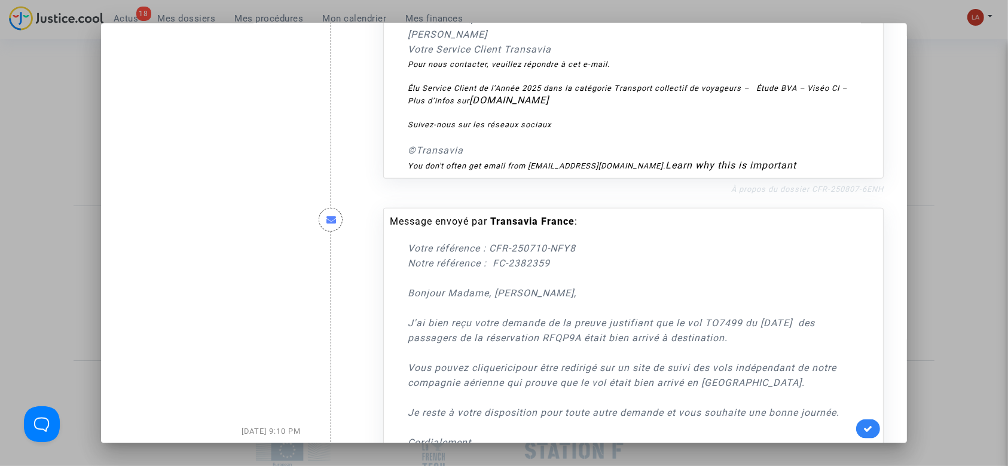
click at [770, 194] on link "À propos du dossier CFR-250807-6ENH" at bounding box center [807, 189] width 152 height 9
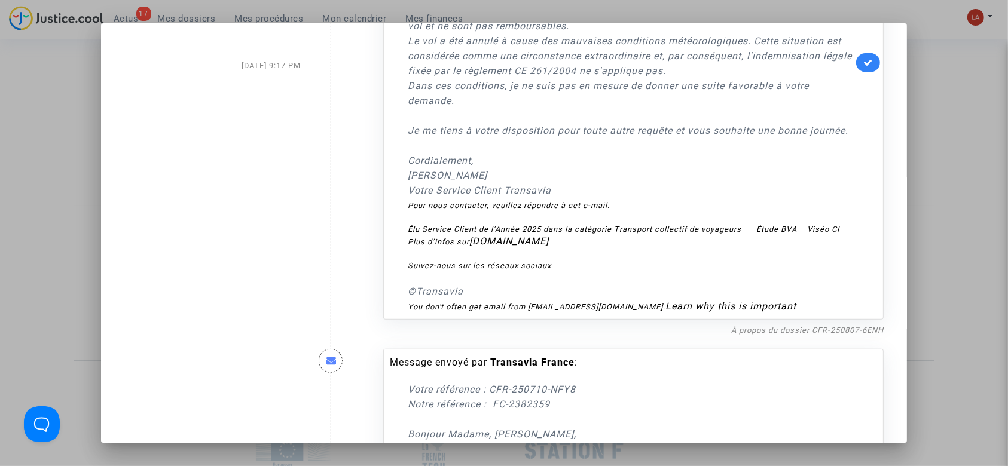
scroll to position [1115, 0]
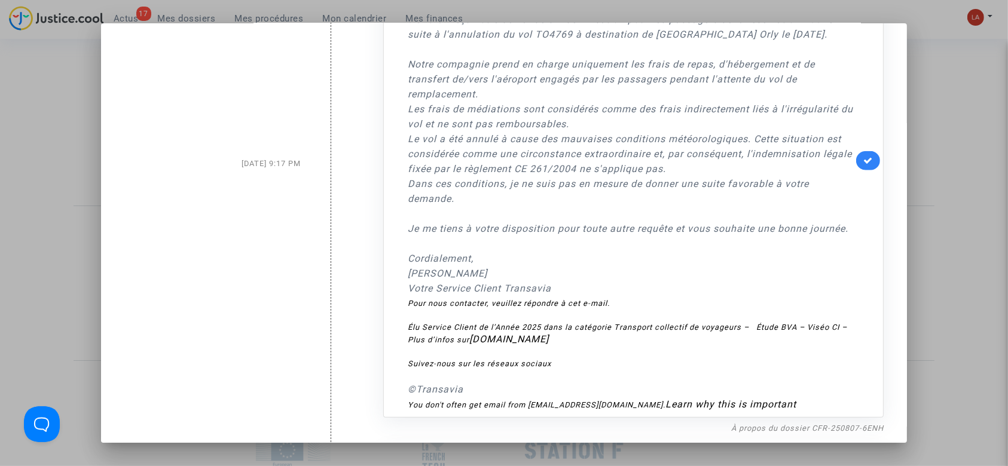
click at [856, 170] on link at bounding box center [868, 160] width 24 height 19
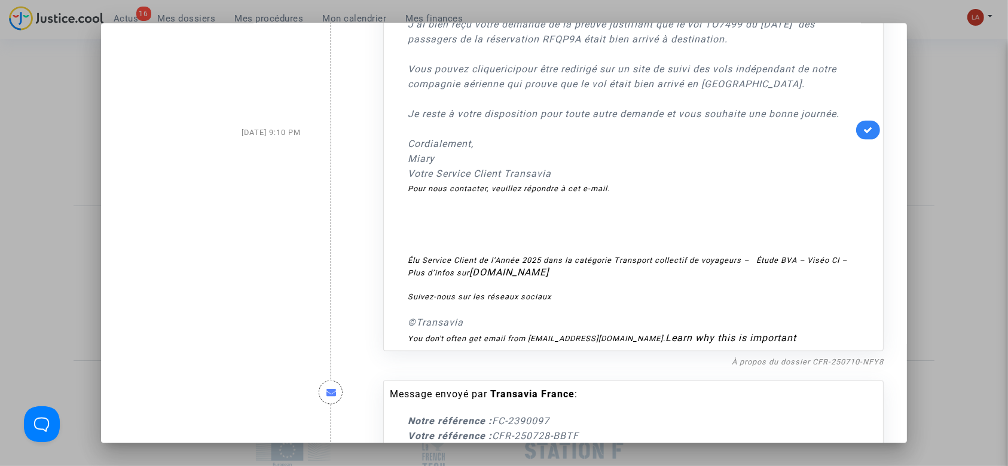
scroll to position [1673, 0]
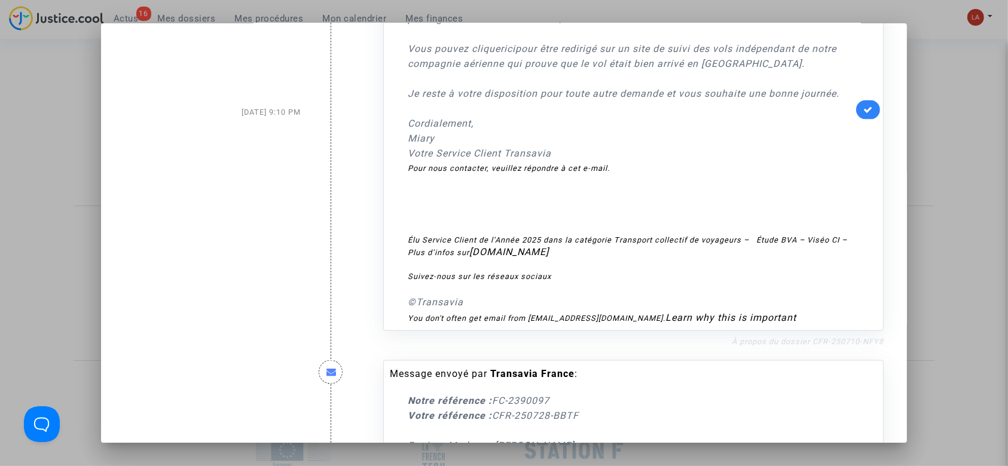
click at [818, 346] on link "À propos du dossier CFR-250710-NFY8" at bounding box center [808, 341] width 152 height 9
click at [858, 120] on link at bounding box center [868, 109] width 24 height 19
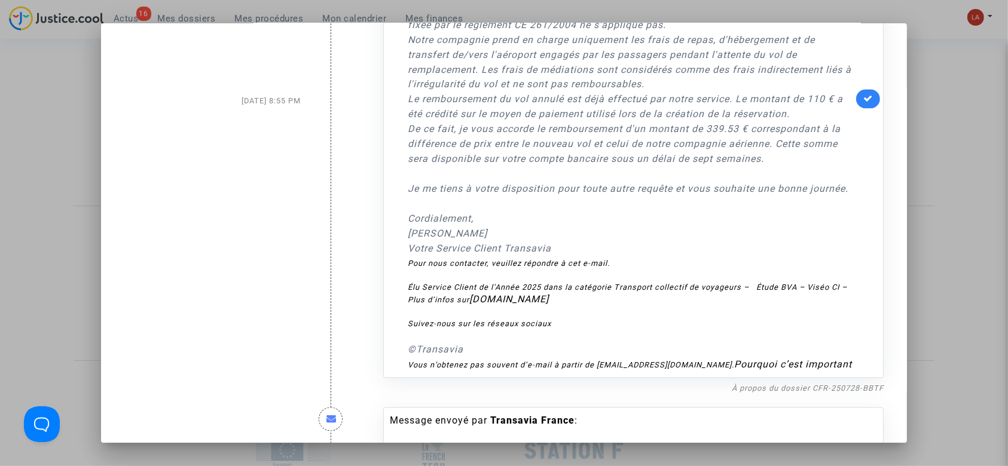
scroll to position [2311, 0]
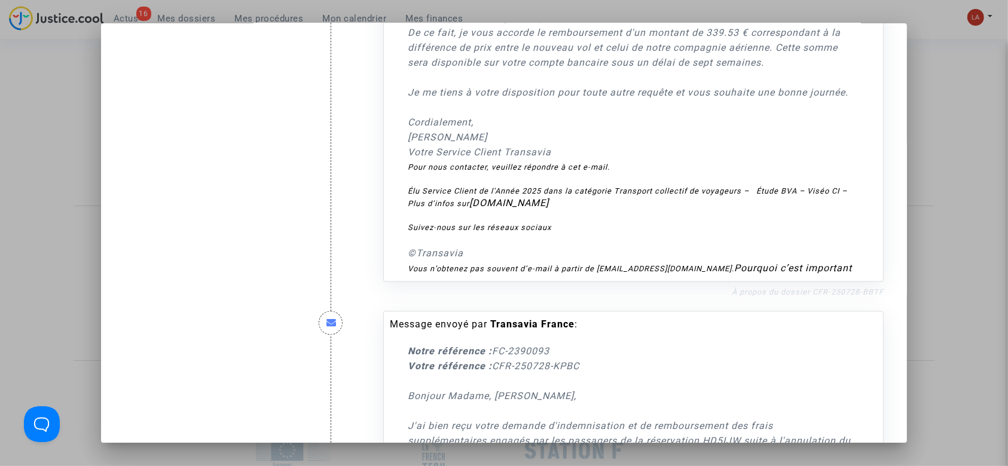
click at [846, 296] on link "À propos du dossier CFR-250728-BBTF" at bounding box center [808, 291] width 152 height 9
click at [856, 12] on link at bounding box center [868, 2] width 24 height 19
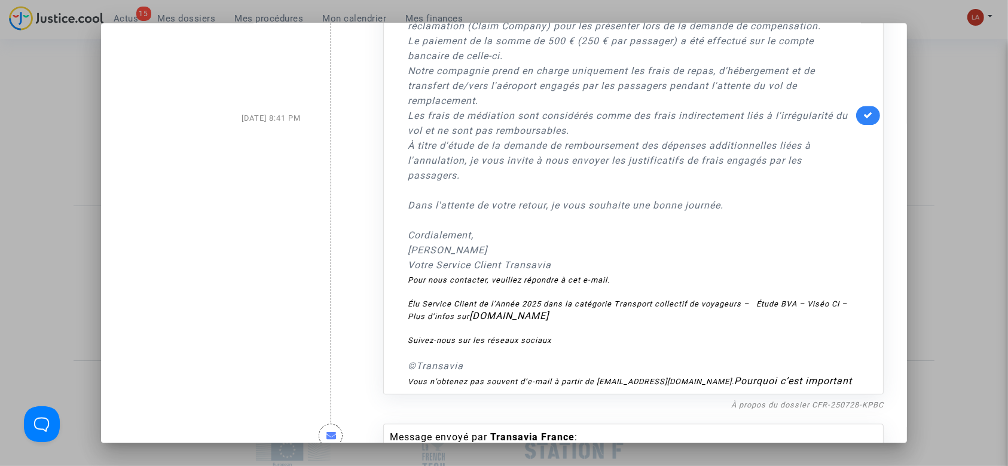
scroll to position [2869, 0]
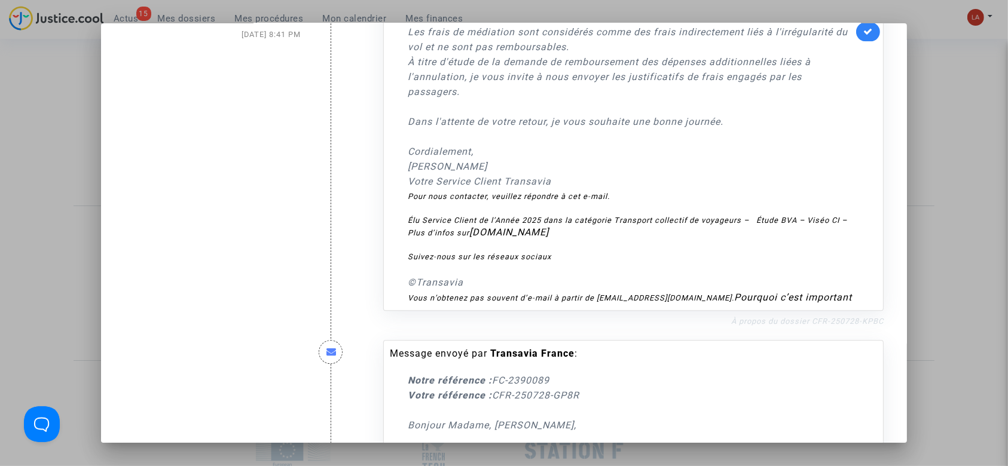
click at [856, 326] on link "À propos du dossier CFR-250728-KPBC" at bounding box center [807, 321] width 152 height 9
click at [859, 41] on link at bounding box center [868, 31] width 24 height 19
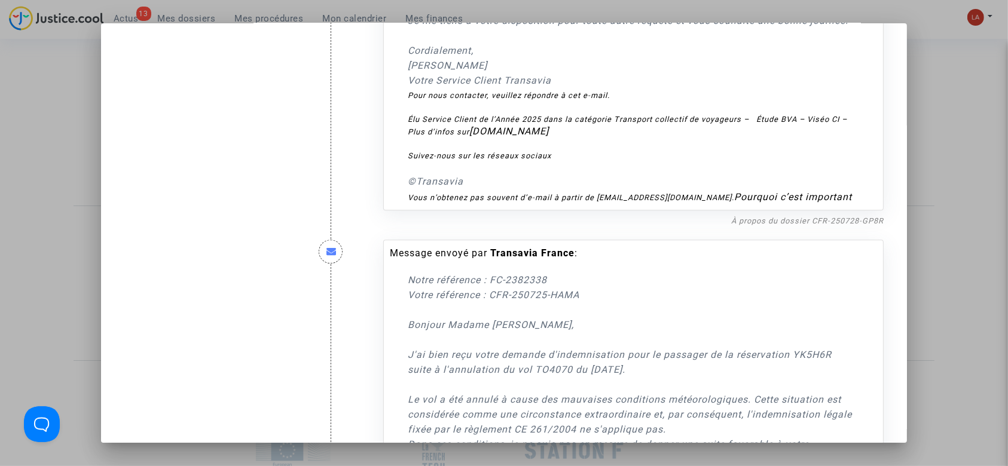
scroll to position [3665, 0]
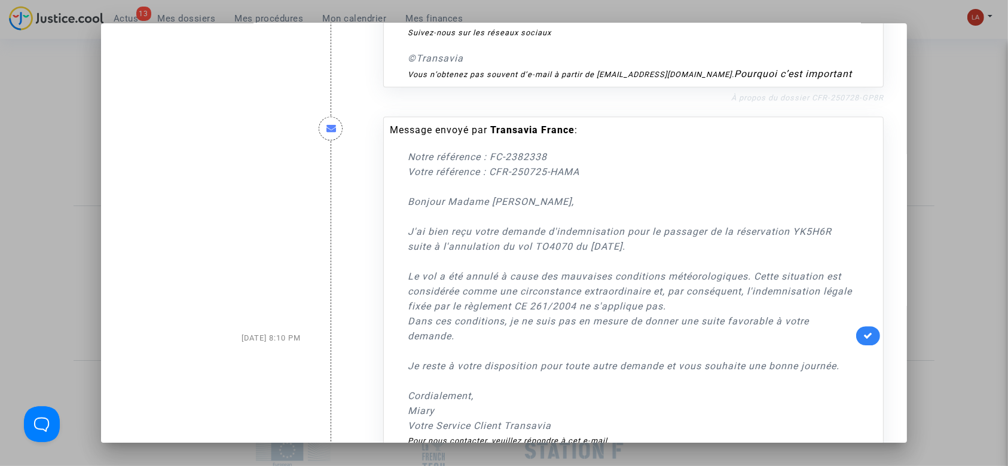
click at [822, 102] on link "À propos du dossier CFR-250728-GP8R" at bounding box center [807, 97] width 152 height 9
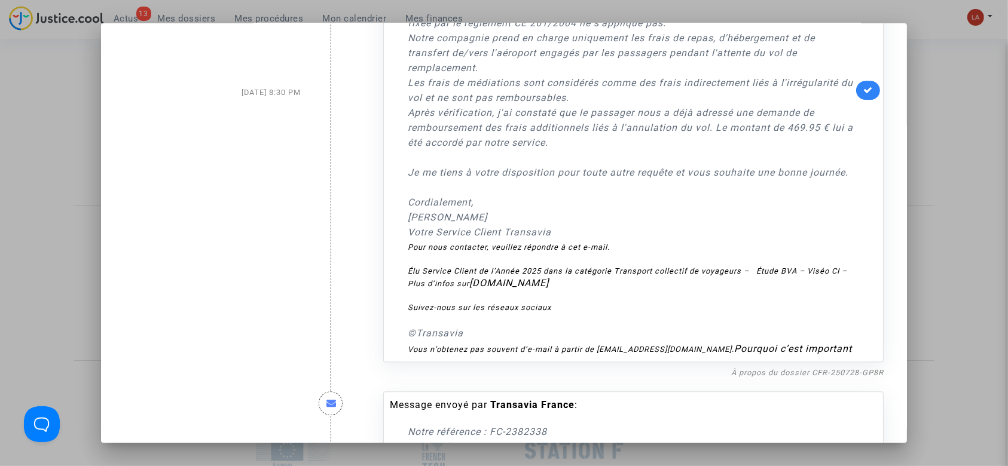
scroll to position [3347, 0]
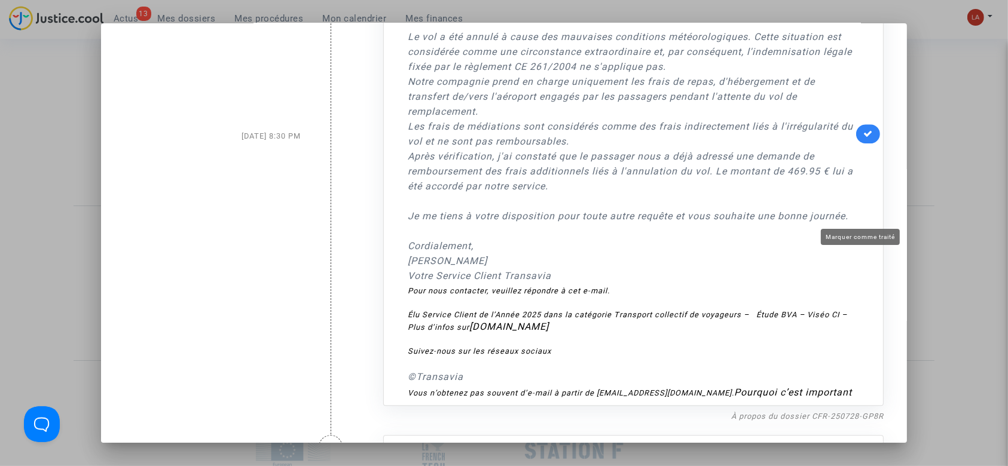
click at [853, 225] on div "Message envoyé par Transavia France : Notre référence : FC-2390089 Votre référe…" at bounding box center [633, 133] width 500 height 543
click at [863, 138] on icon at bounding box center [868, 133] width 10 height 9
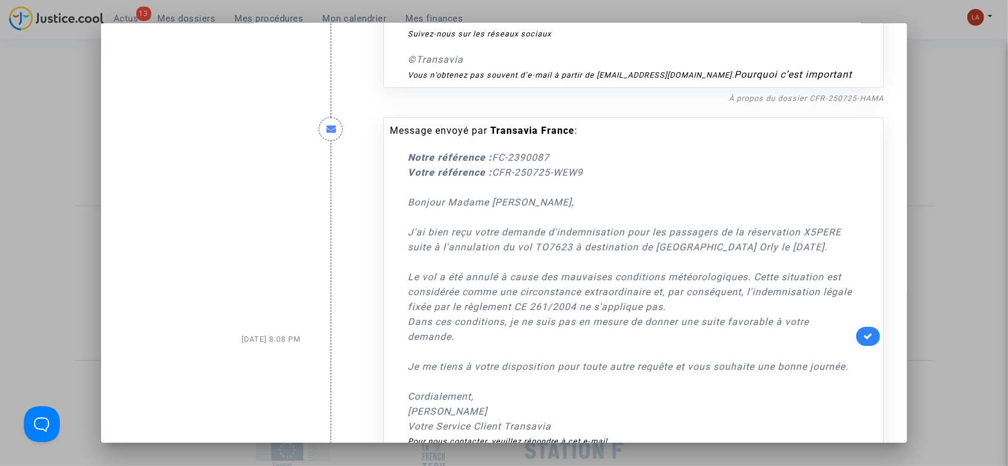
scroll to position [4144, 0]
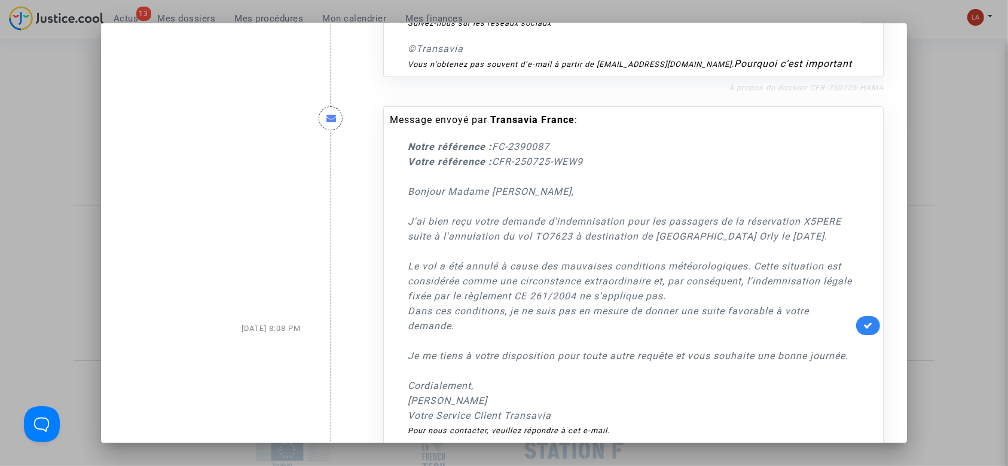
click at [746, 92] on link "À propos du dossier CFR-250725-HAMA" at bounding box center [806, 87] width 155 height 9
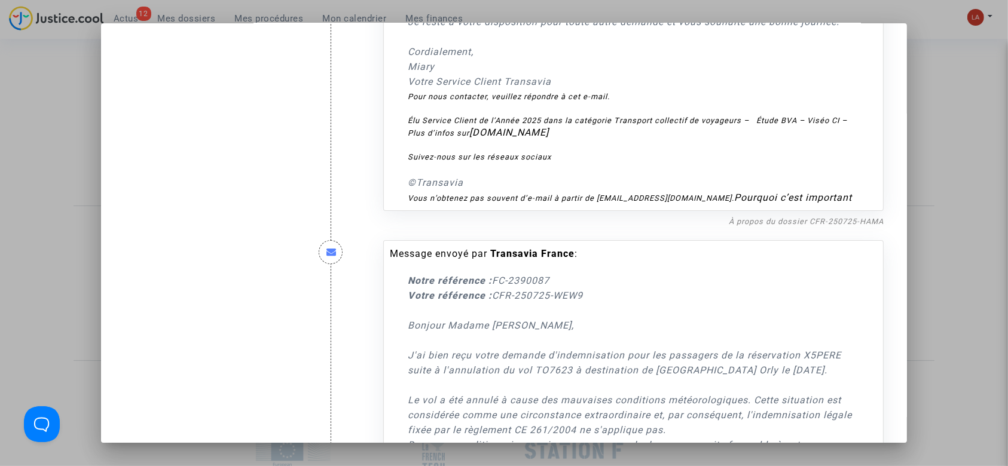
scroll to position [3904, 0]
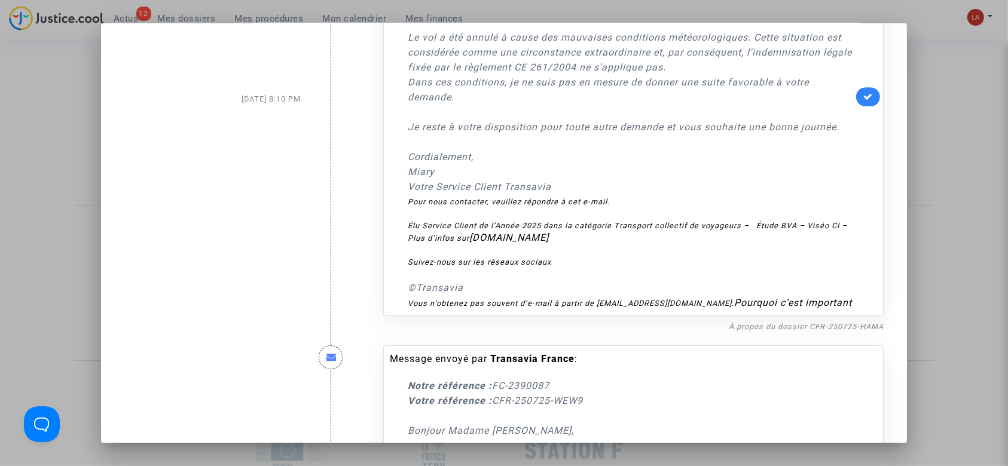
click at [865, 106] on link at bounding box center [868, 96] width 24 height 19
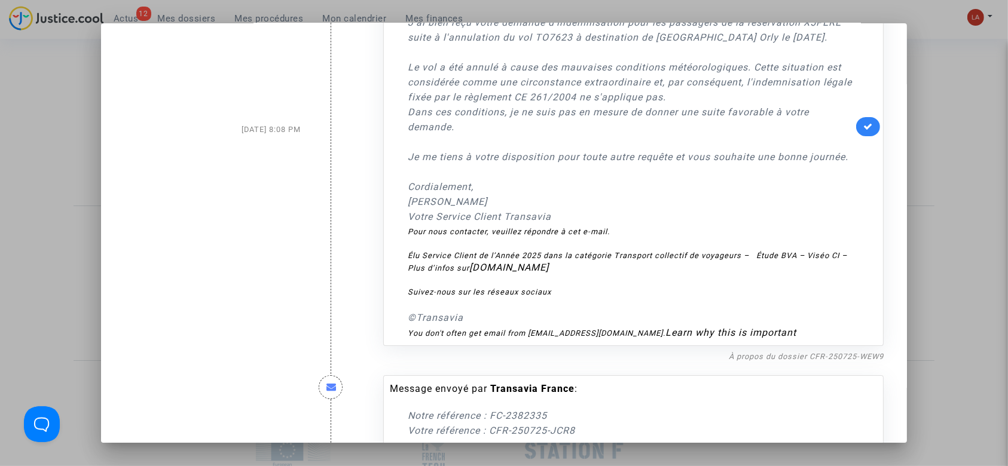
scroll to position [4462, 0]
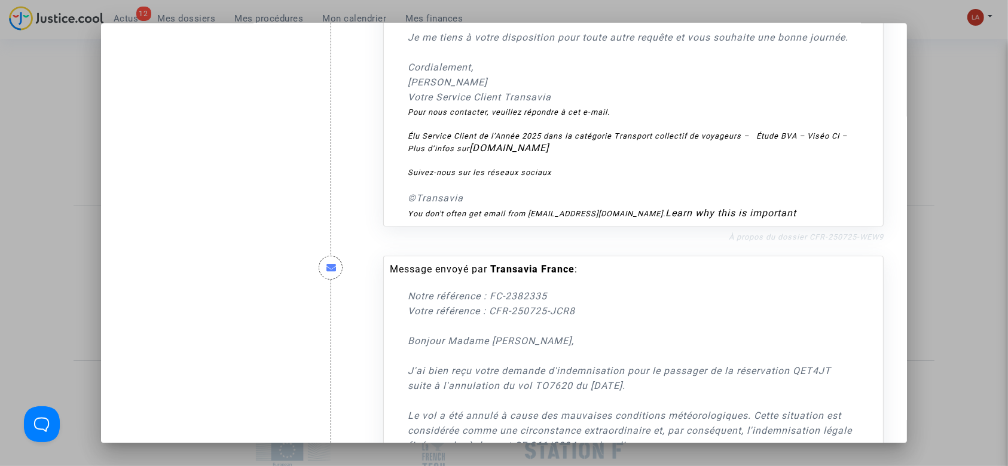
click at [800, 242] on nf-filterlink "À propos du dossier CFR-250725-WEW9" at bounding box center [806, 236] width 155 height 11
click at [803, 241] on link "À propos du dossier CFR-250725-WEW9" at bounding box center [806, 236] width 155 height 9
click at [869, 17] on link at bounding box center [868, 7] width 24 height 19
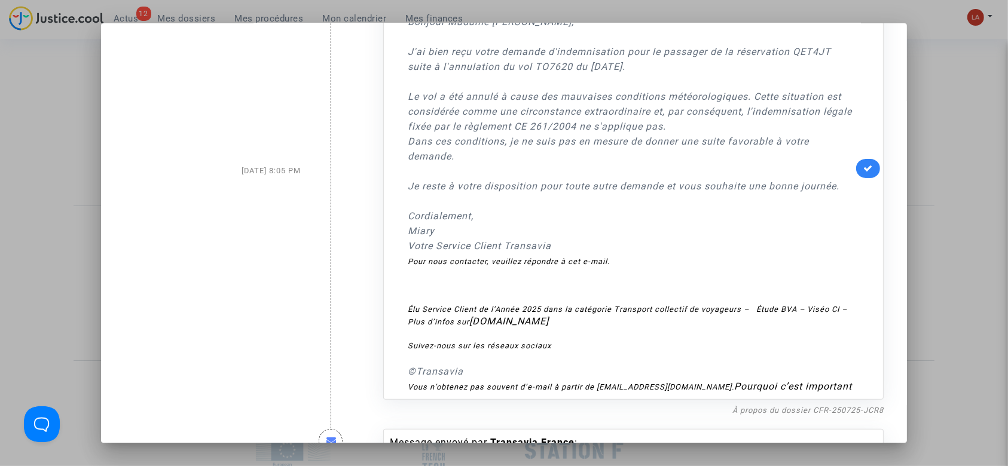
scroll to position [5020, 0]
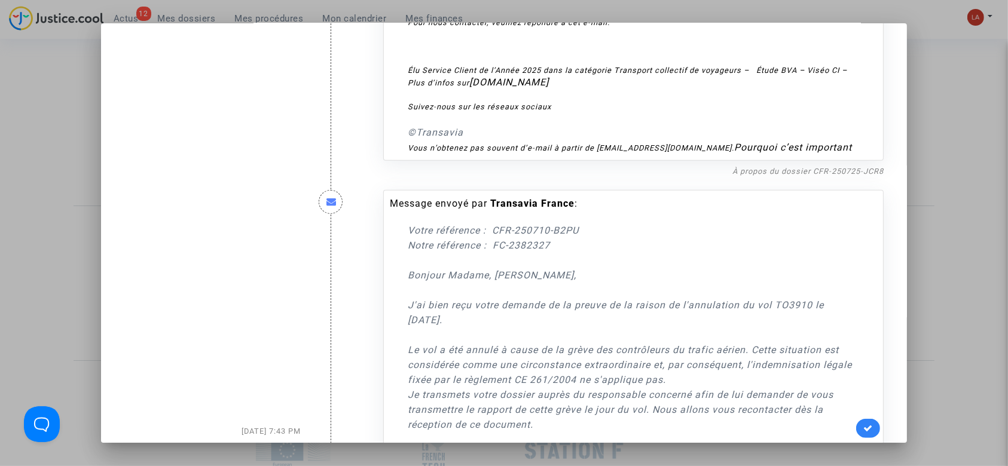
click at [804, 176] on nf-filterlink "À propos du dossier CFR-250725-JCR8" at bounding box center [807, 170] width 151 height 11
click at [806, 176] on link "À propos du dossier CFR-250725-JCR8" at bounding box center [807, 171] width 151 height 9
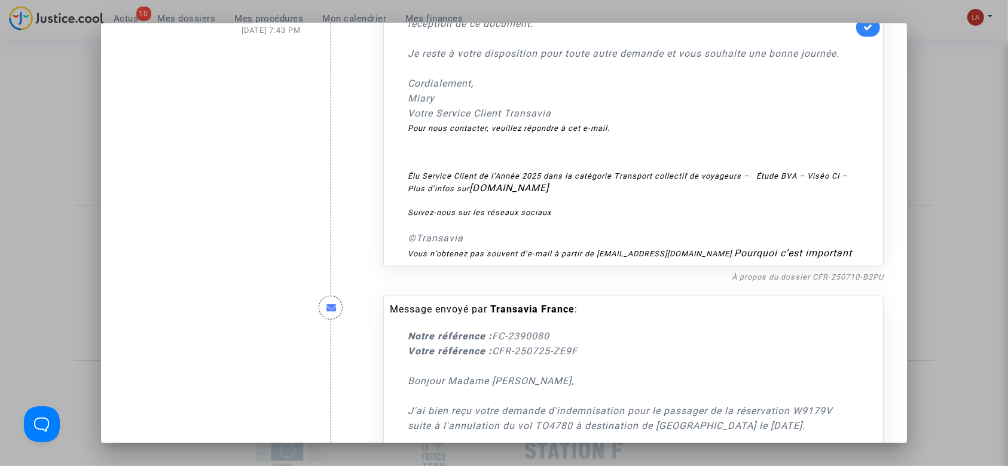
scroll to position [5498, 0]
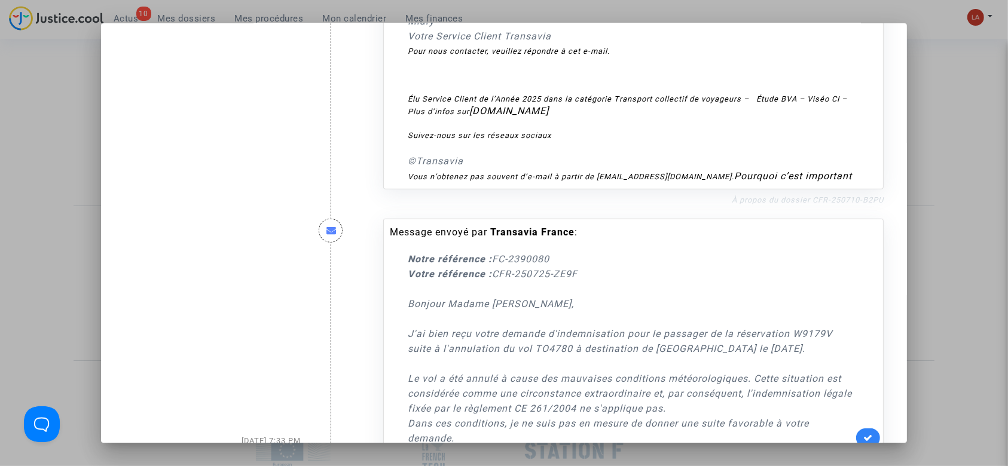
click at [820, 204] on link "À propos du dossier CFR-250710-B2PU" at bounding box center [808, 199] width 152 height 9
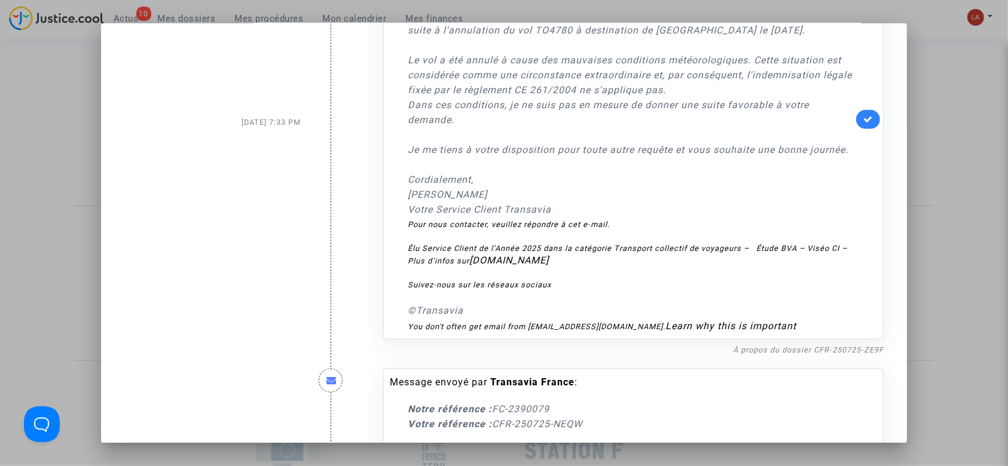
scroll to position [5977, 0]
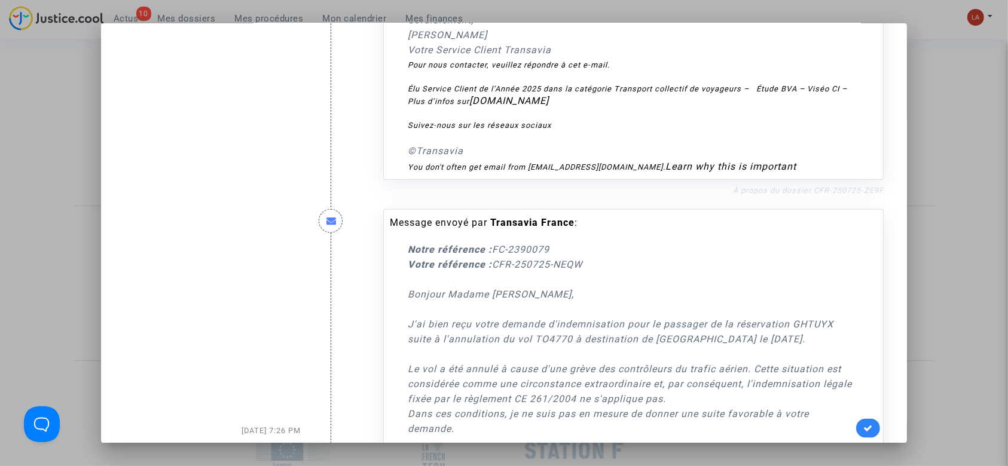
click at [812, 195] on link "À propos du dossier CFR-250725-ZE9F" at bounding box center [808, 190] width 151 height 9
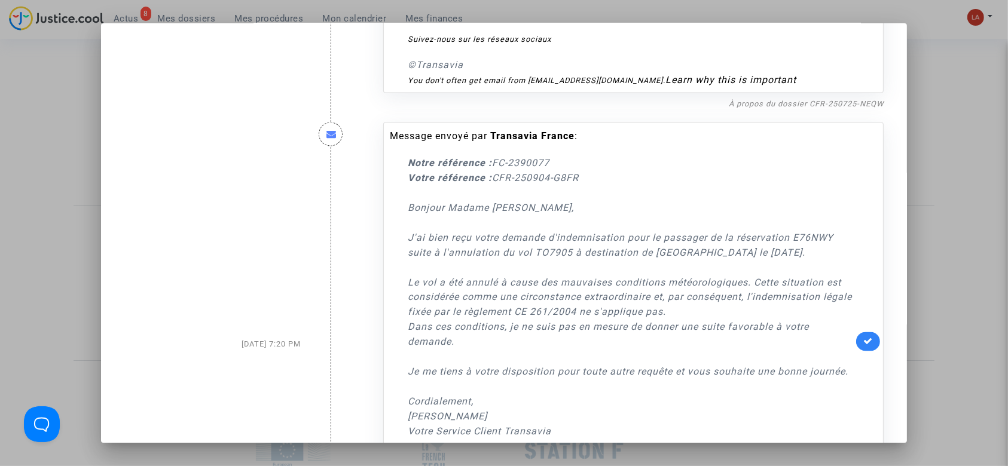
scroll to position [6534, 0]
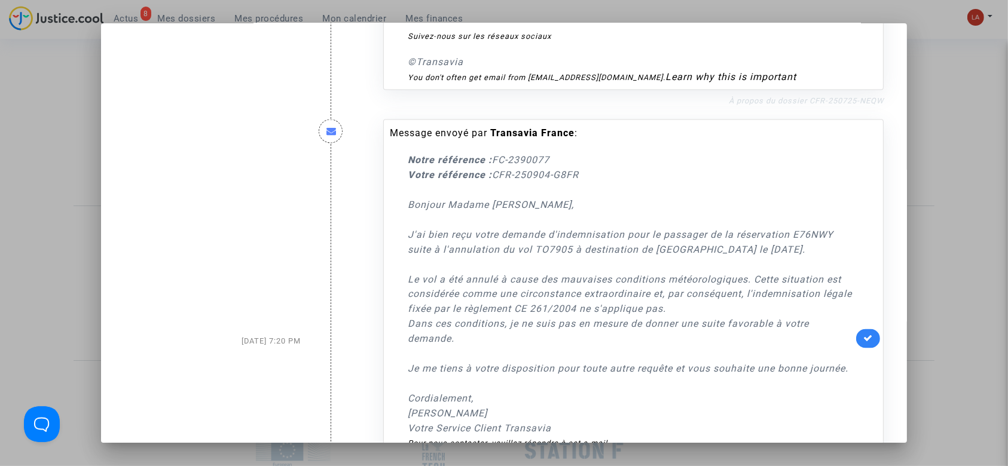
click at [836, 105] on link "À propos du dossier CFR-250725-NEQW" at bounding box center [806, 100] width 155 height 9
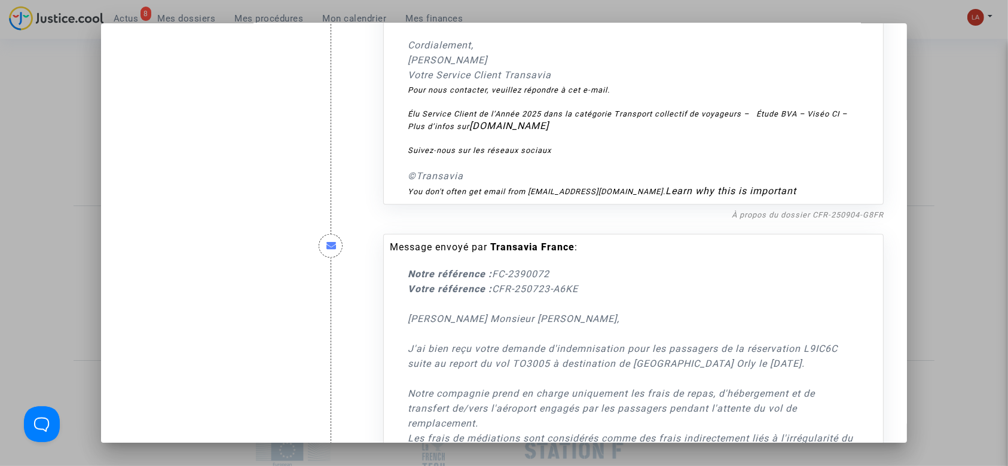
scroll to position [6933, 0]
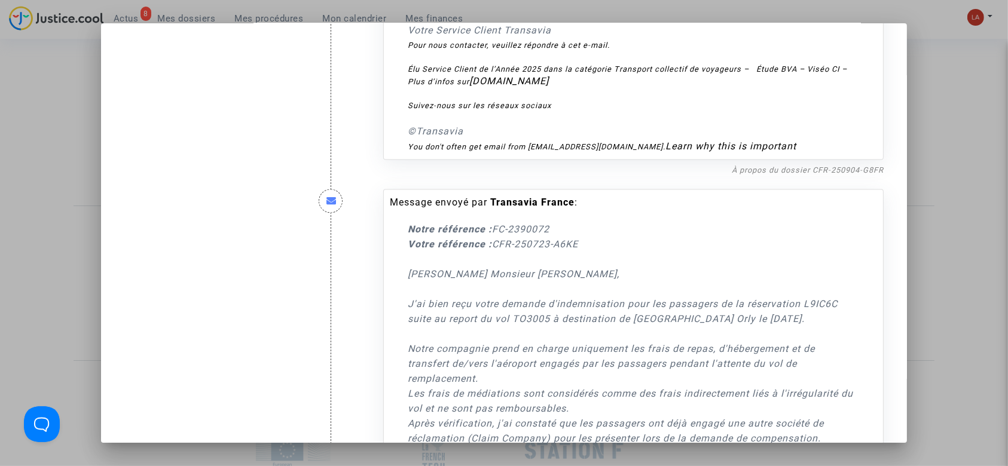
click at [819, 175] on nf-filterlink "À propos du dossier CFR-250904-G8FR" at bounding box center [808, 169] width 152 height 11
click at [815, 175] on link "À propos du dossier CFR-250904-G8FR" at bounding box center [808, 170] width 152 height 9
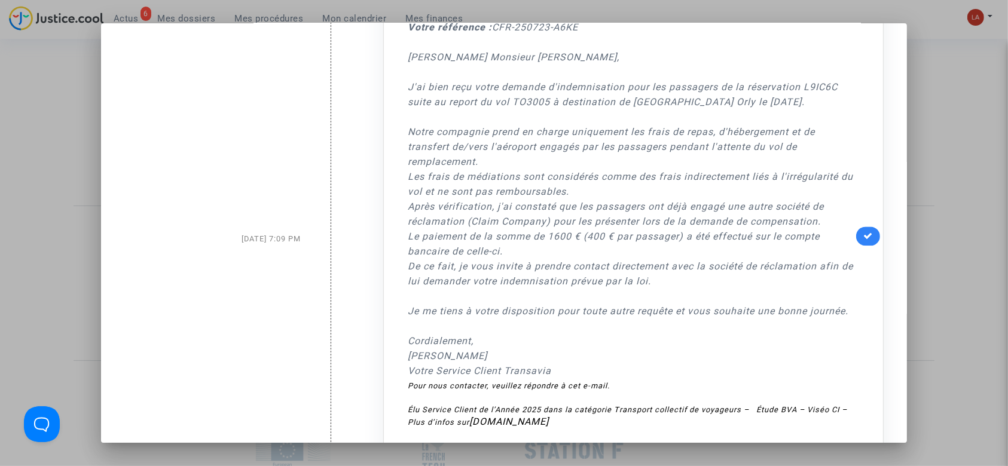
scroll to position [7331, 0]
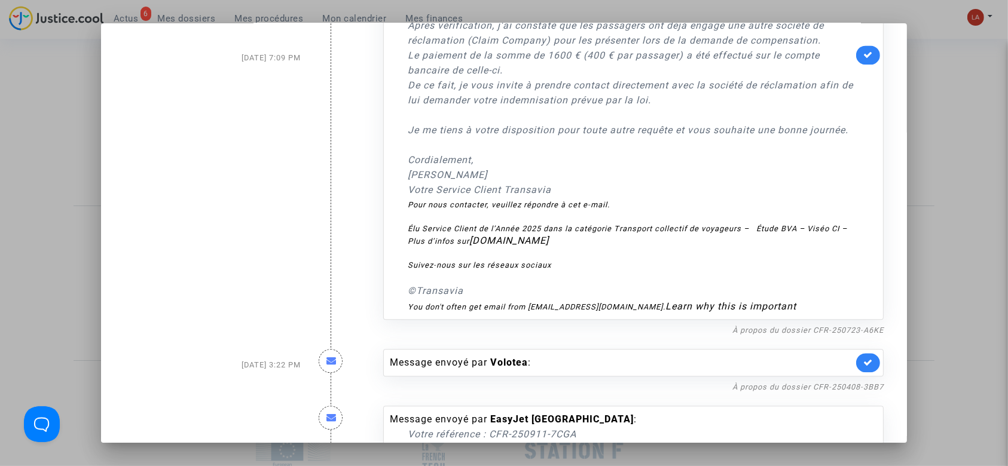
drag, startPoint x: 968, startPoint y: 227, endPoint x: 784, endPoint y: 159, distance: 195.5
click at [968, 227] on div at bounding box center [504, 233] width 1008 height 466
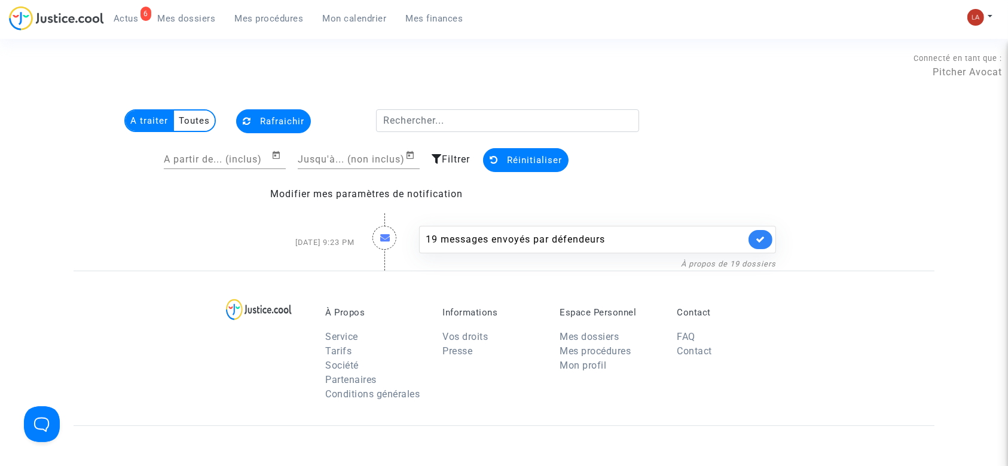
scroll to position [65, 0]
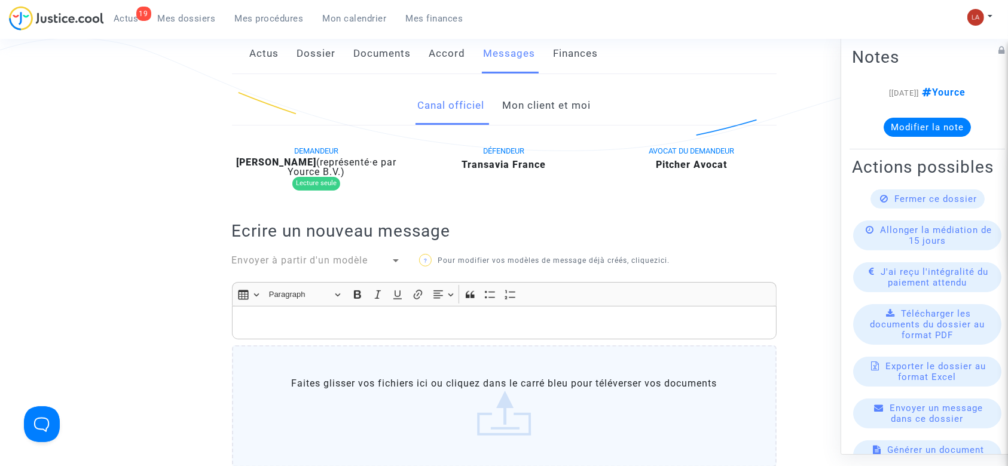
scroll to position [159, 0]
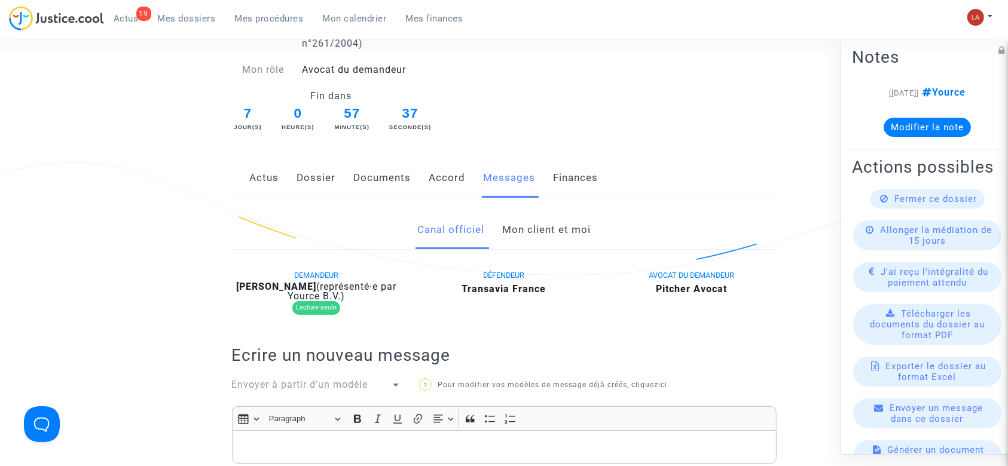
click at [385, 177] on link "Documents" at bounding box center [382, 177] width 57 height 39
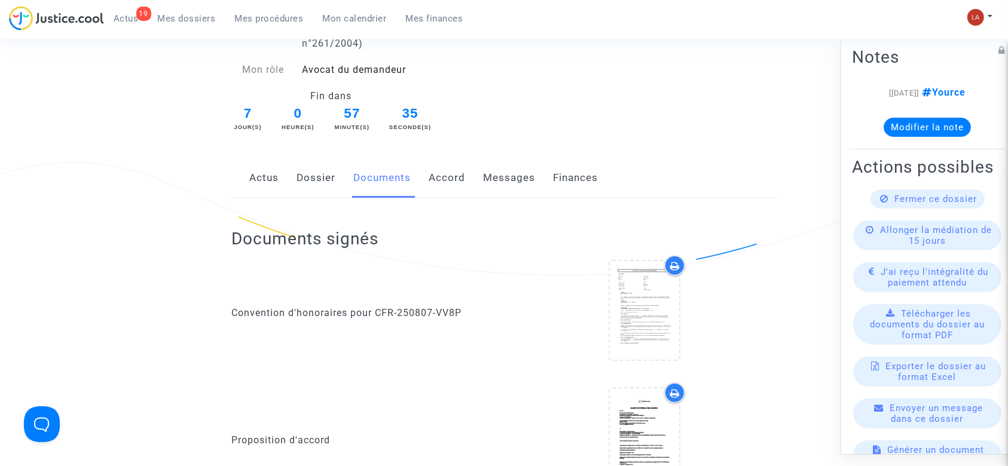
click at [312, 187] on link "Dossier" at bounding box center [316, 177] width 39 height 39
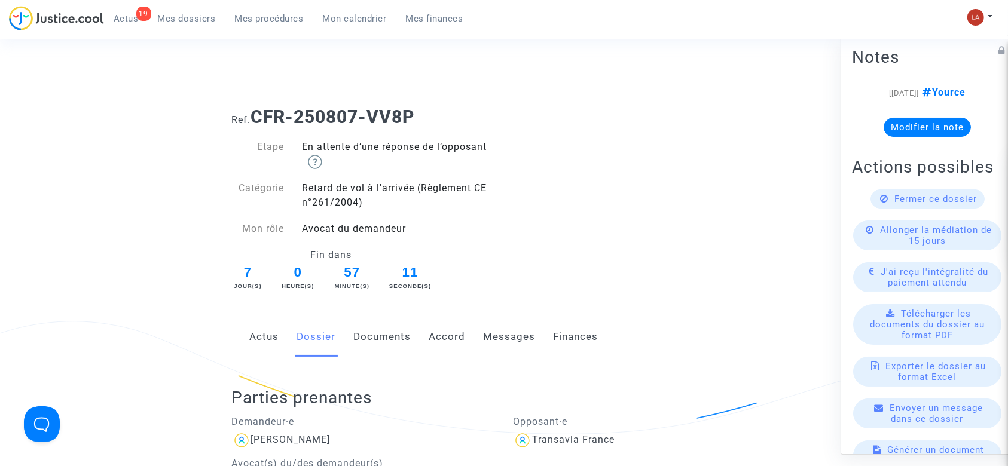
click at [391, 345] on link "Documents" at bounding box center [382, 336] width 57 height 39
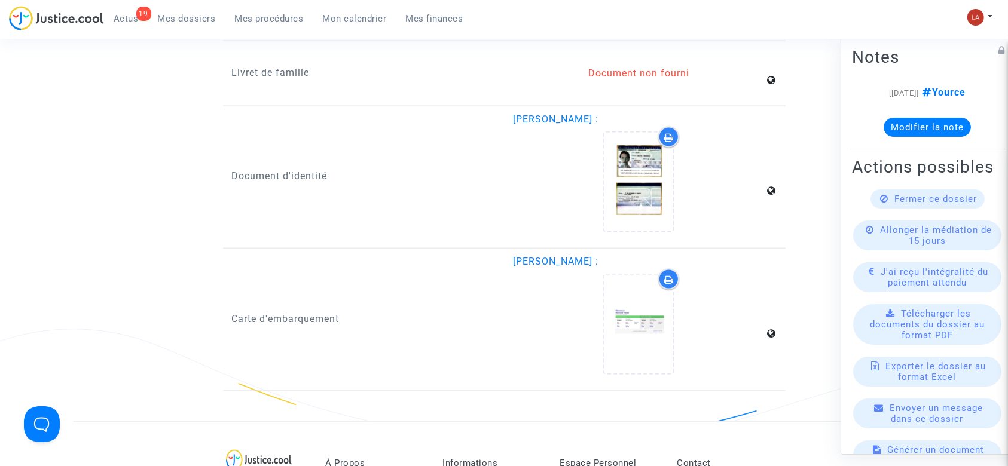
scroll to position [1514, 0]
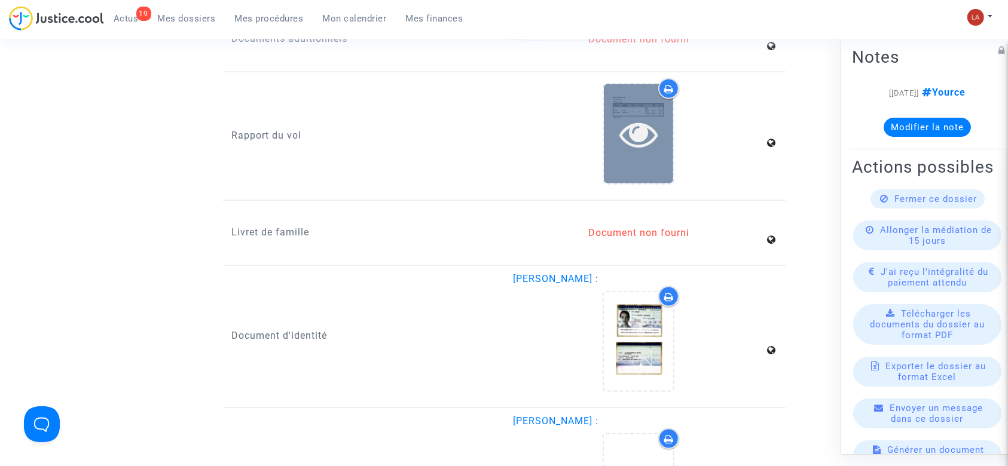
click at [651, 169] on div at bounding box center [638, 133] width 69 height 99
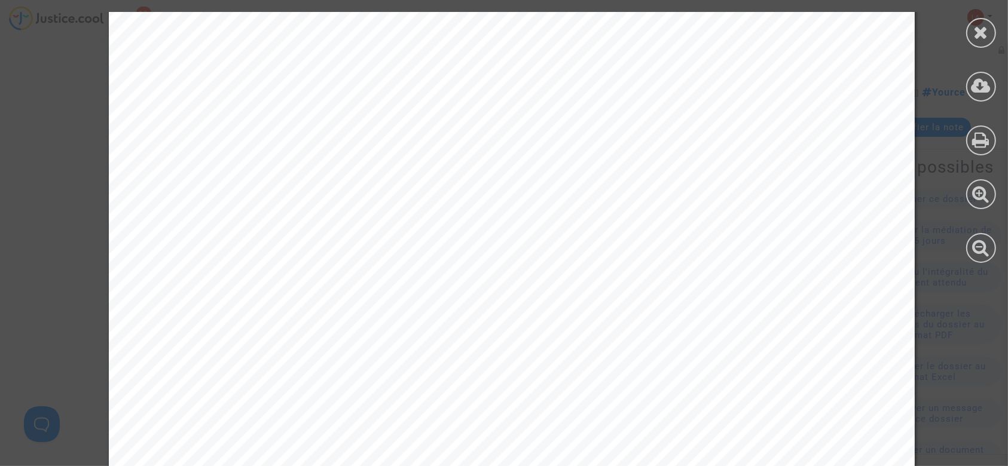
scroll to position [66, 0]
drag, startPoint x: 969, startPoint y: 35, endPoint x: 855, endPoint y: 65, distance: 117.4
click at [969, 35] on div at bounding box center [981, 33] width 30 height 30
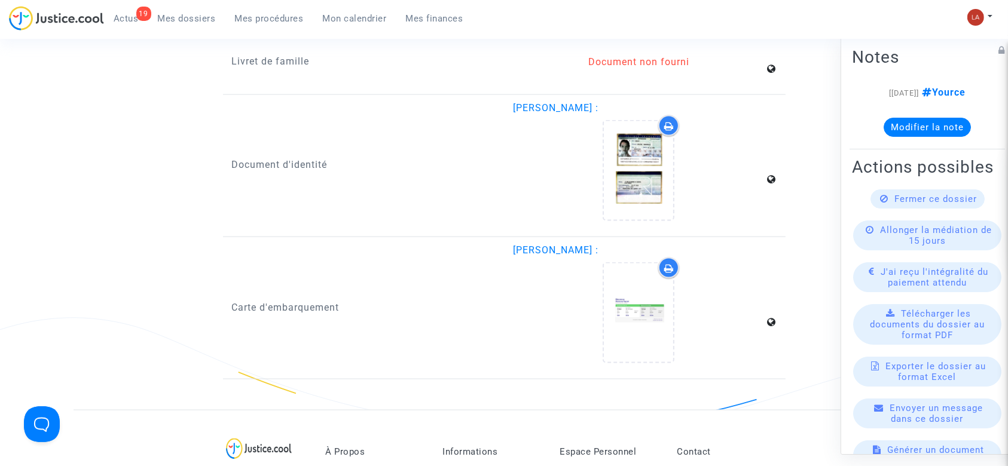
scroll to position [1753, 0]
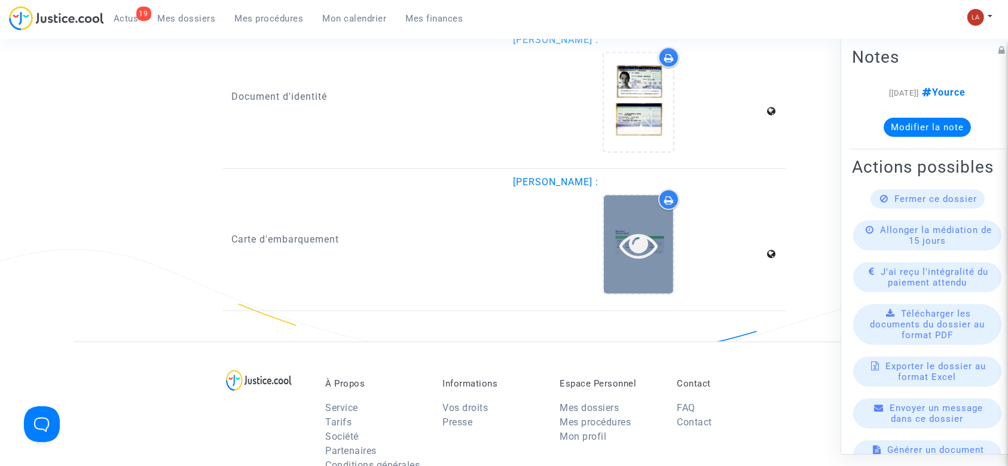
click at [628, 248] on icon at bounding box center [638, 245] width 39 height 38
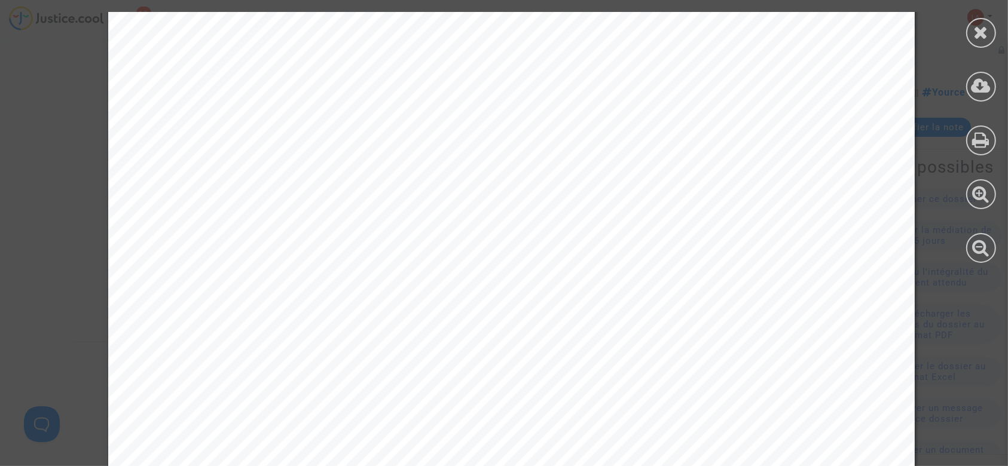
scroll to position [239, 0]
click at [994, 31] on div at bounding box center [981, 137] width 54 height 275
click at [989, 33] on div at bounding box center [981, 33] width 30 height 30
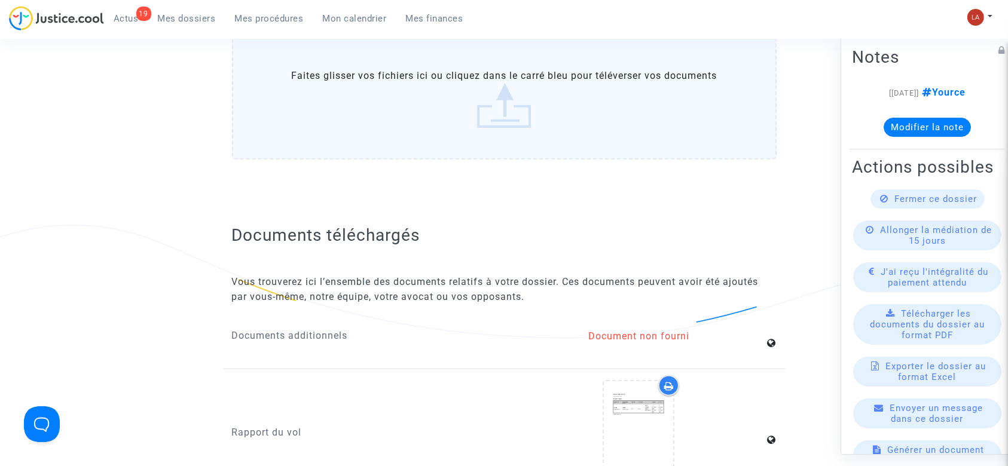
scroll to position [1036, 0]
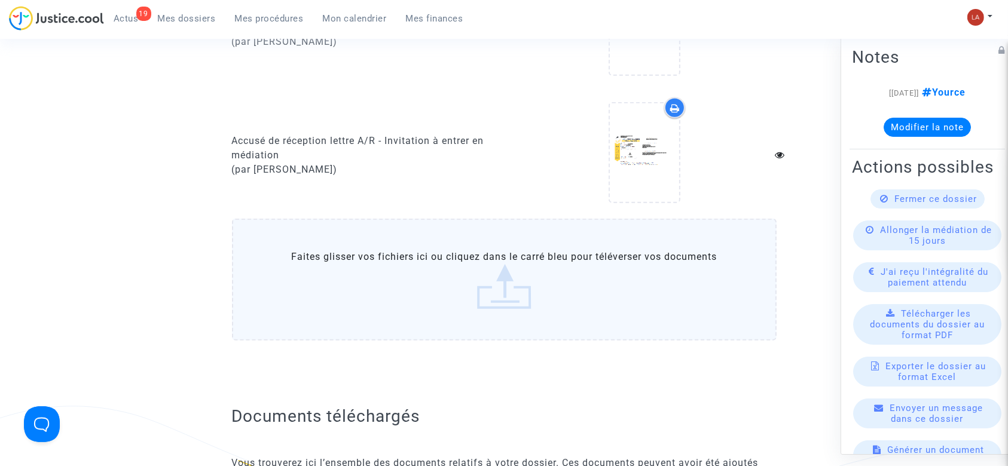
click at [445, 246] on label "Faites glisser vos fichiers ici ou cliquez dans le carré bleu pour téléverser v…" at bounding box center [504, 280] width 544 height 122
click at [0, 0] on input "Faites glisser vos fichiers ici ou cliquez dans le carré bleu pour téléverser v…" at bounding box center [0, 0] width 0 height 0
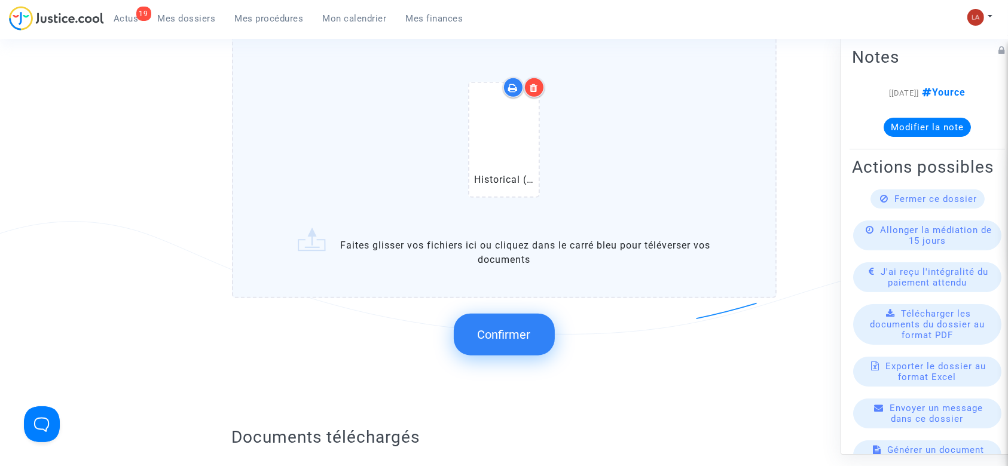
scroll to position [1275, 0]
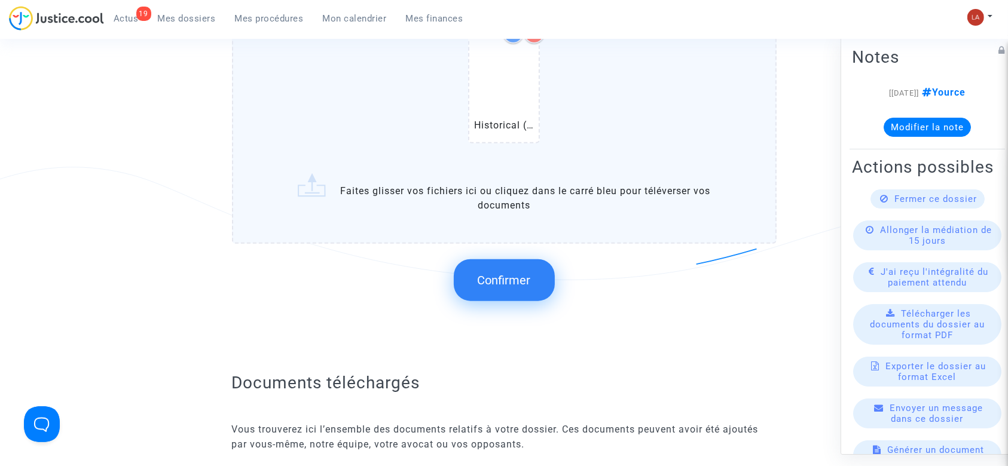
click at [512, 279] on span "Confirmer" at bounding box center [504, 280] width 53 height 14
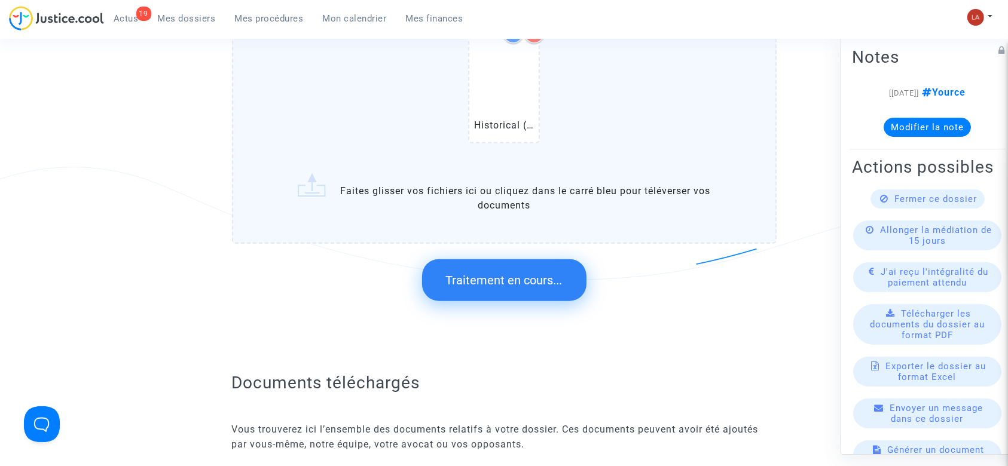
scroll to position [0, 0]
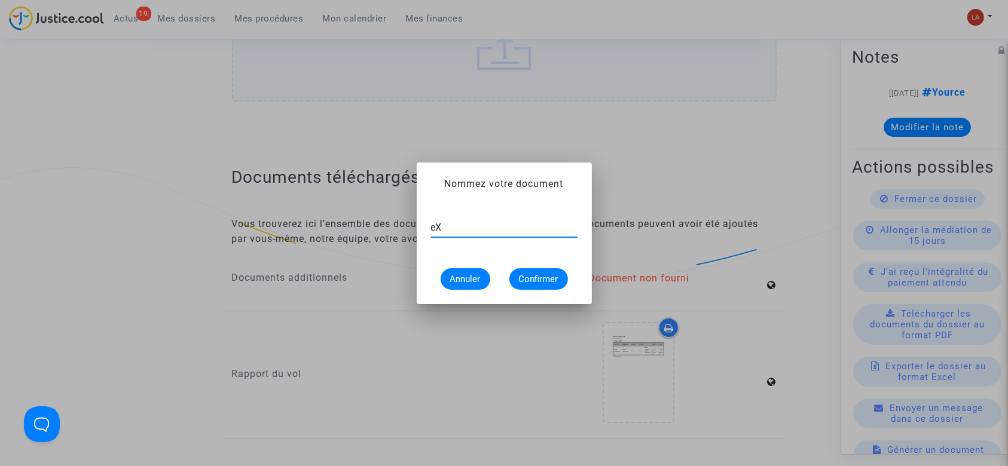
type input "e"
type input "Extrait Flightstats - Aéroport BIQ le [DATE]"
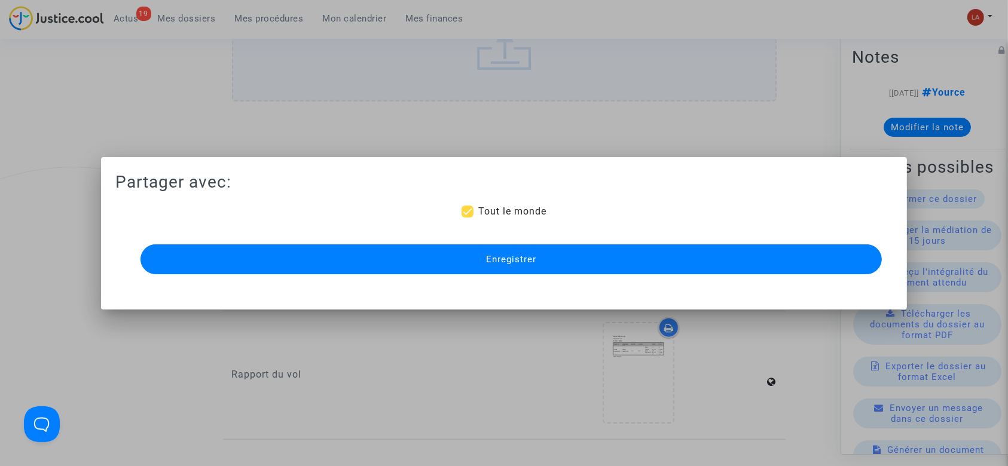
drag, startPoint x: 515, startPoint y: 265, endPoint x: 564, endPoint y: 284, distance: 53.4
click at [514, 265] on button "Enregistrer" at bounding box center [511, 259] width 742 height 30
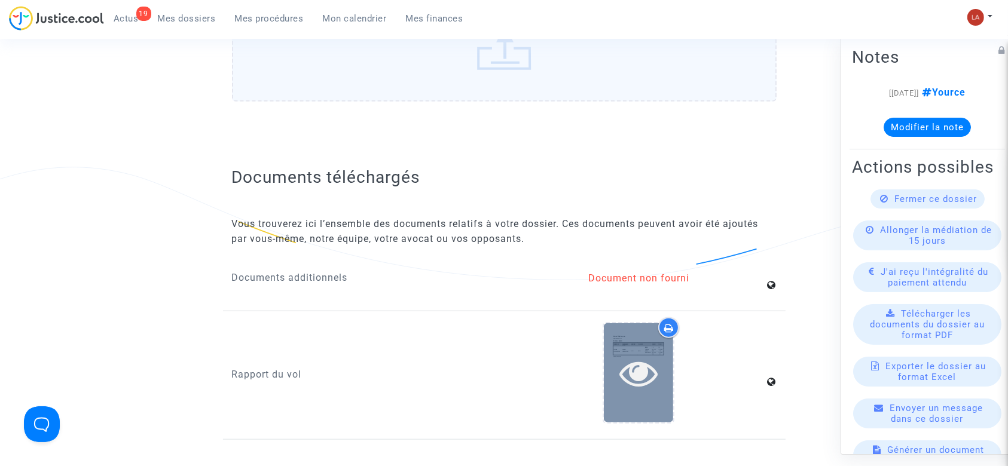
click at [621, 331] on div at bounding box center [638, 372] width 69 height 99
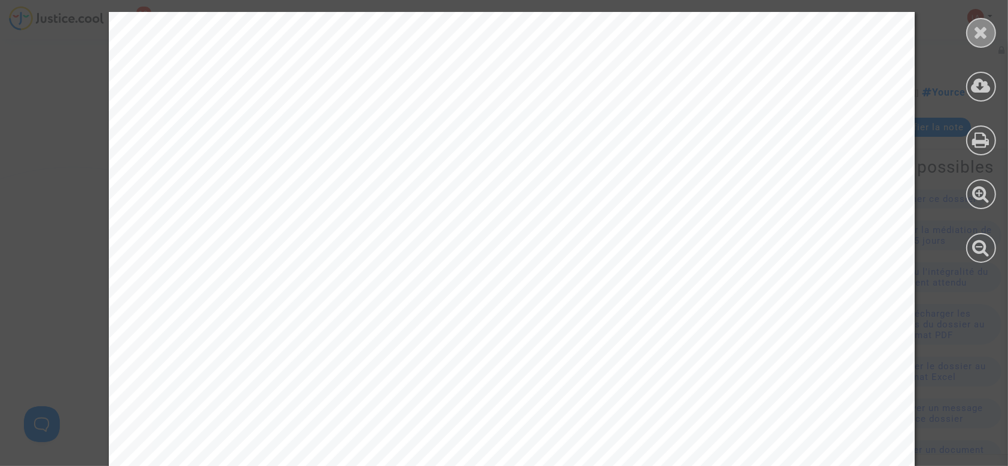
click at [982, 27] on icon at bounding box center [981, 32] width 15 height 18
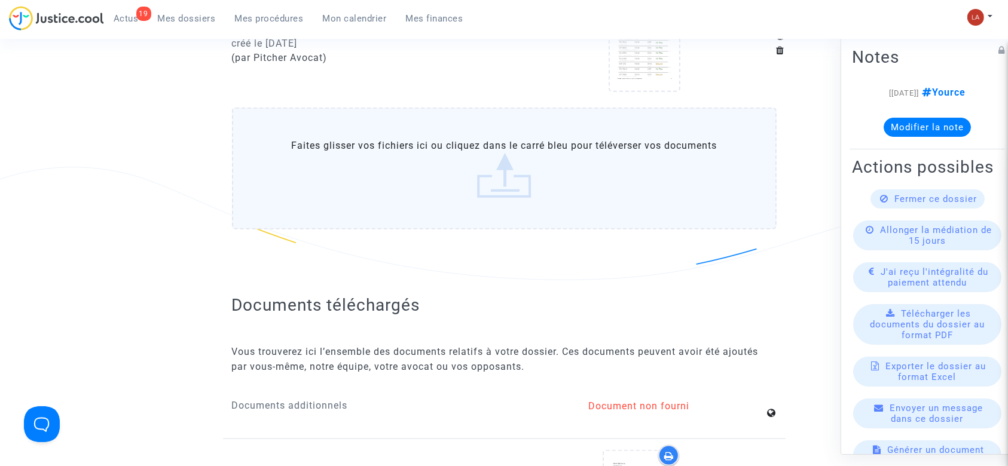
click at [630, 212] on label "Faites glisser vos fichiers ici ou cliquez dans le carré bleu pour téléverser v…" at bounding box center [504, 169] width 544 height 122
click at [0, 0] on input "Faites glisser vos fichiers ici ou cliquez dans le carré bleu pour téléverser v…" at bounding box center [0, 0] width 0 height 0
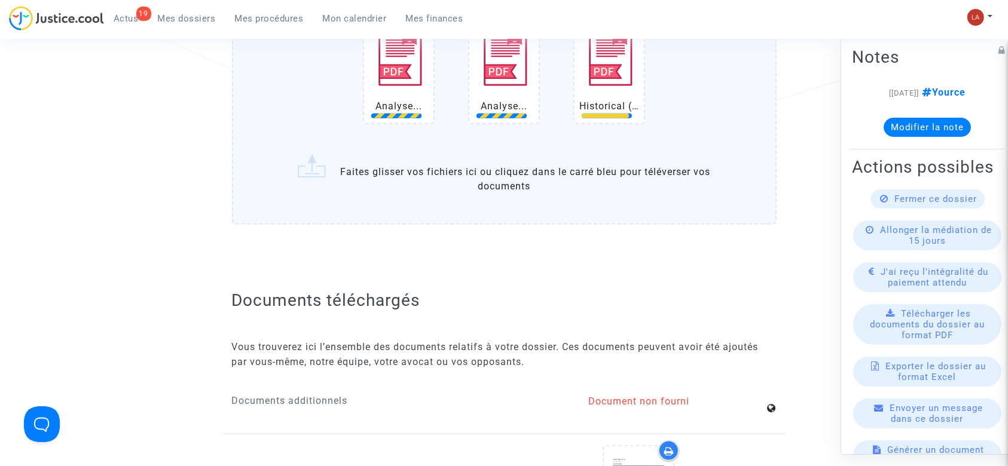
scroll to position [1354, 0]
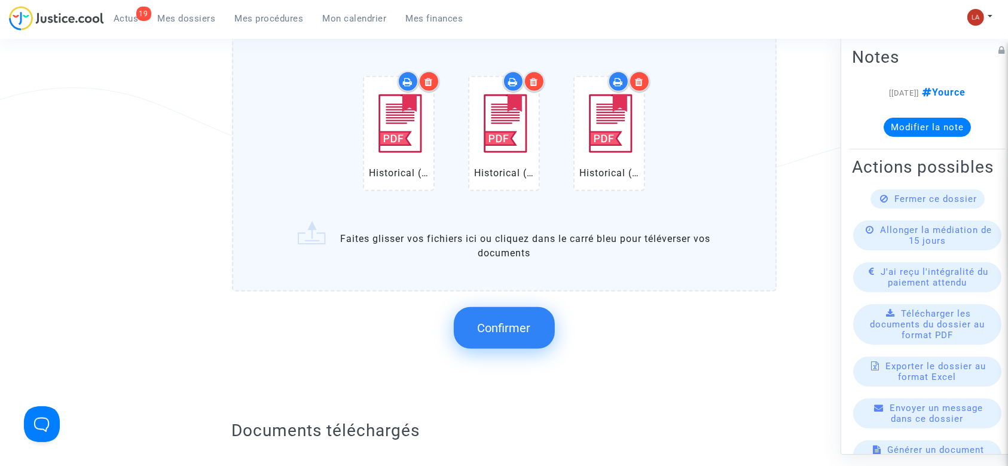
click at [518, 314] on button "Confirmer" at bounding box center [504, 328] width 101 height 42
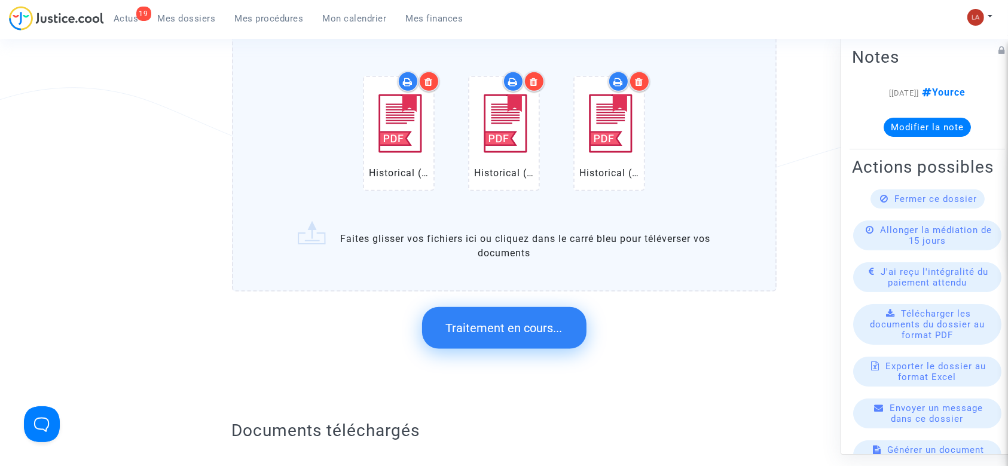
scroll to position [0, 0]
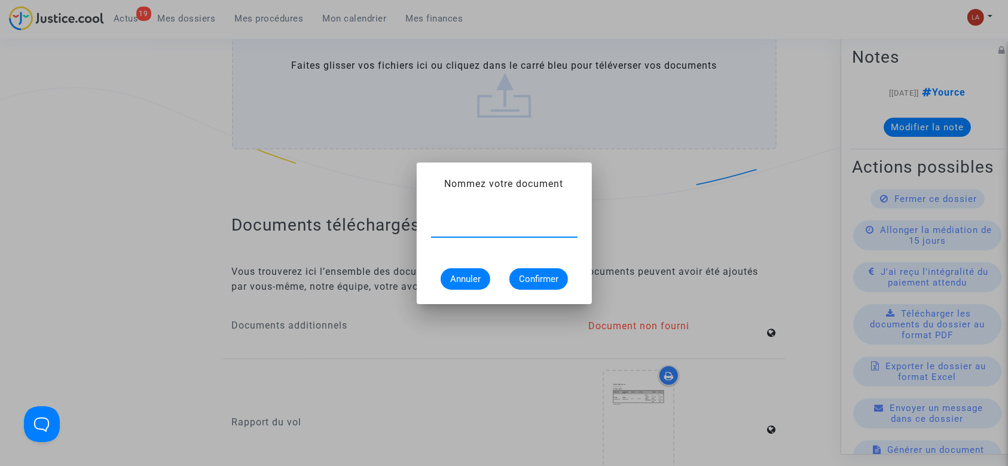
type input "e"
type input "Extrait Flightstats - Aéroport BIQ le [DATE]"
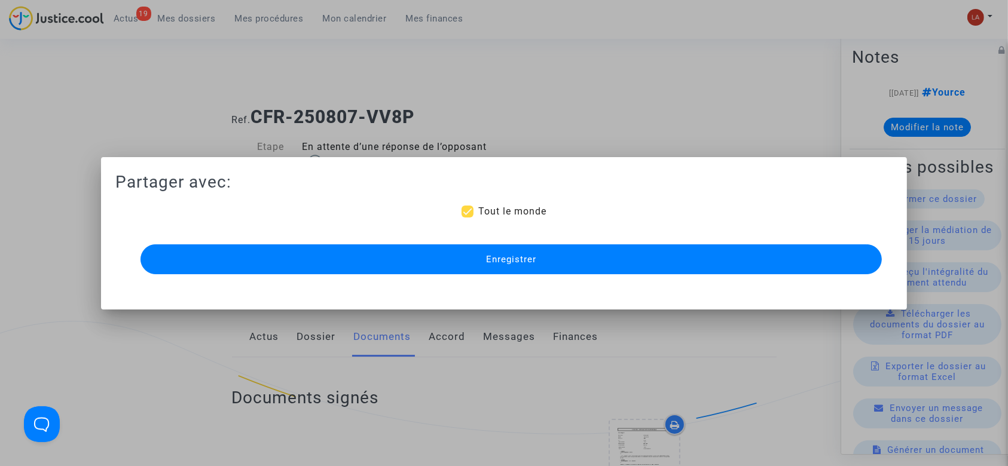
scroll to position [1354, 0]
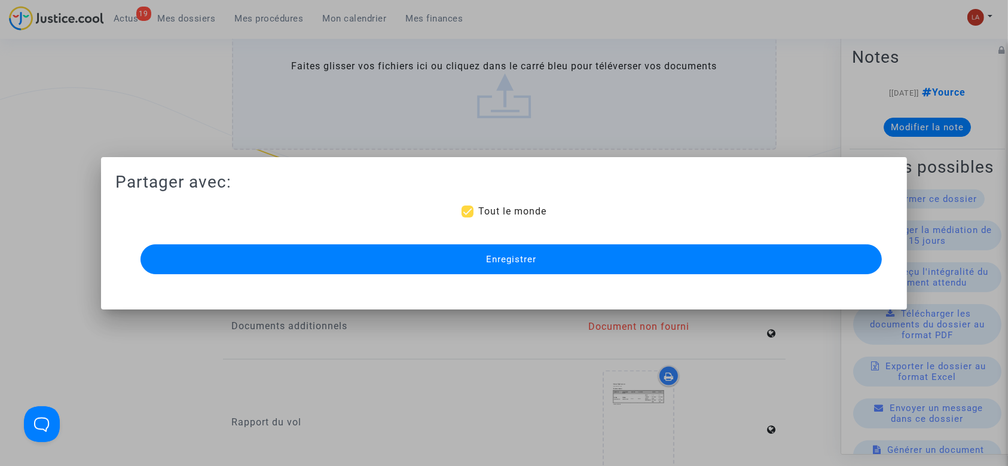
click at [513, 268] on button "Enregistrer" at bounding box center [511, 259] width 742 height 30
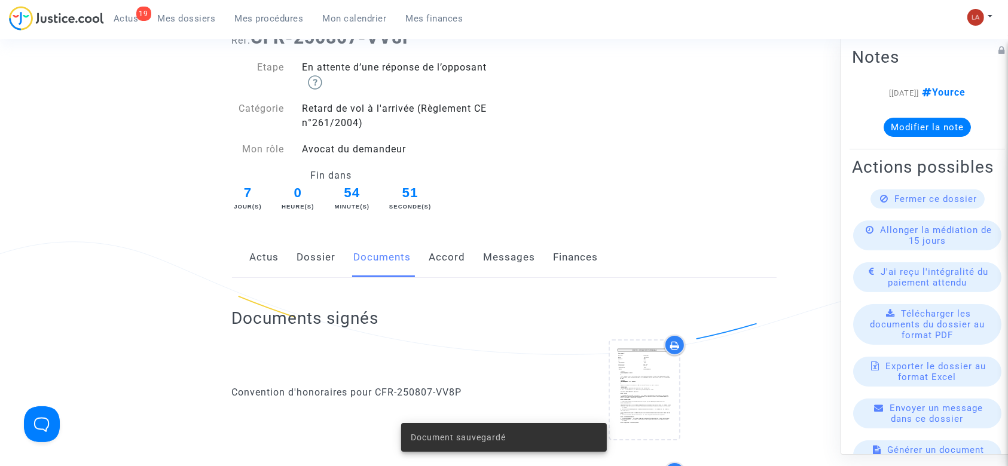
click at [526, 261] on link "Messages" at bounding box center [510, 257] width 52 height 39
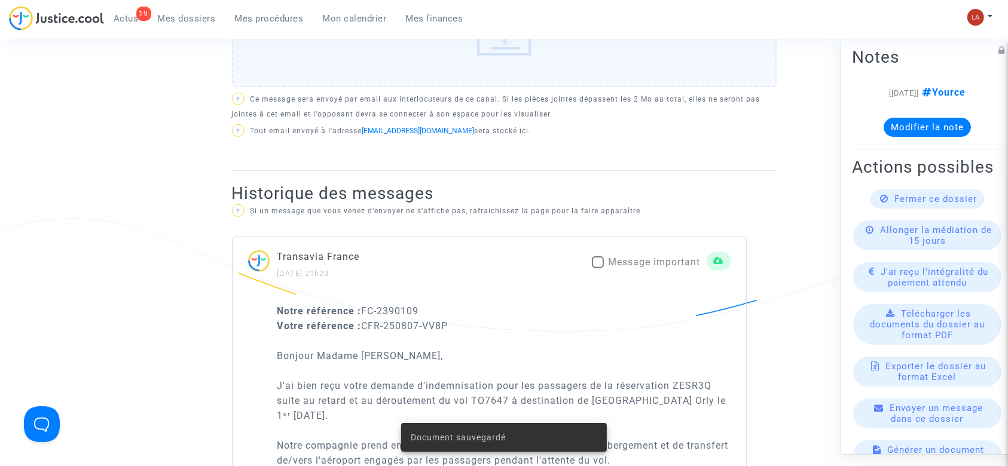
scroll to position [478, 0]
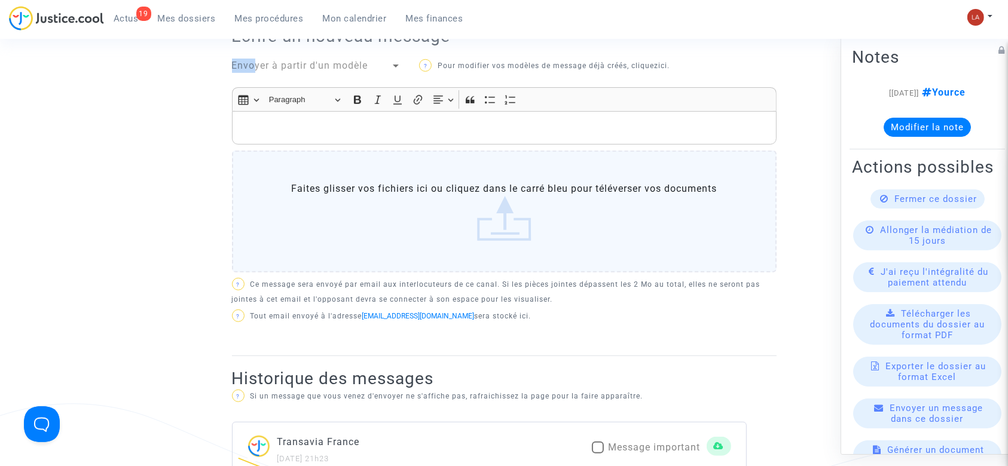
click at [258, 62] on div "DEMANDEUR [PERSON_NAME] (représenté·e par Yource B.V.) Lecture seule DÉFENDEUR …" at bounding box center [504, 153] width 544 height 408
click at [296, 67] on span "Envoyer à partir d'un modèle" at bounding box center [300, 65] width 136 height 11
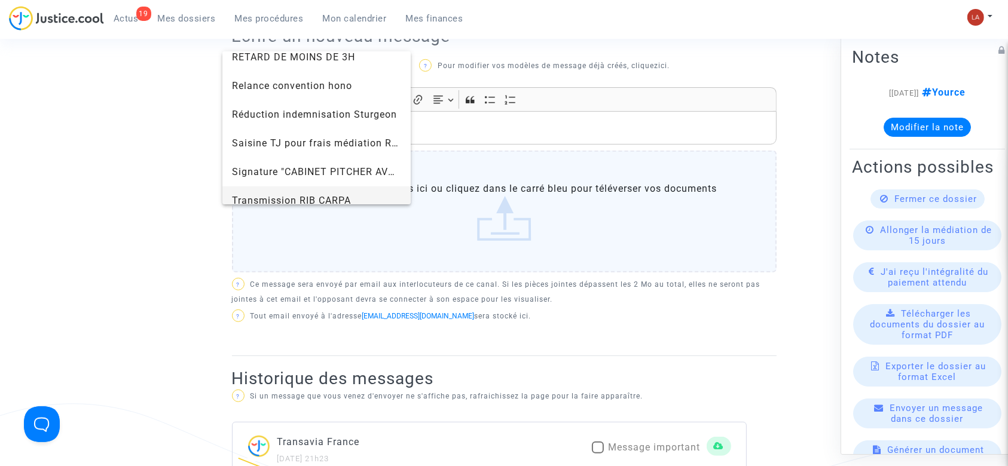
scroll to position [1310, 0]
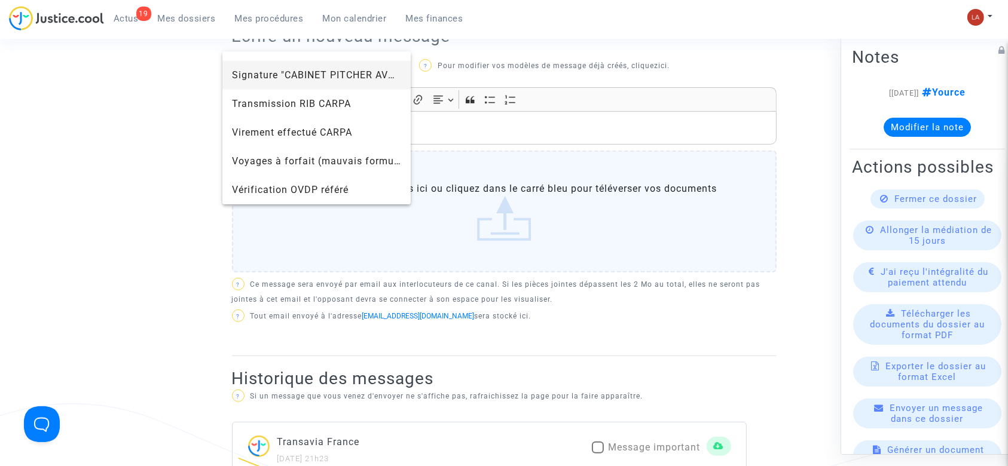
click at [243, 85] on span "Signature "CABINET PITCHER AVOCAT"" at bounding box center [317, 75] width 170 height 29
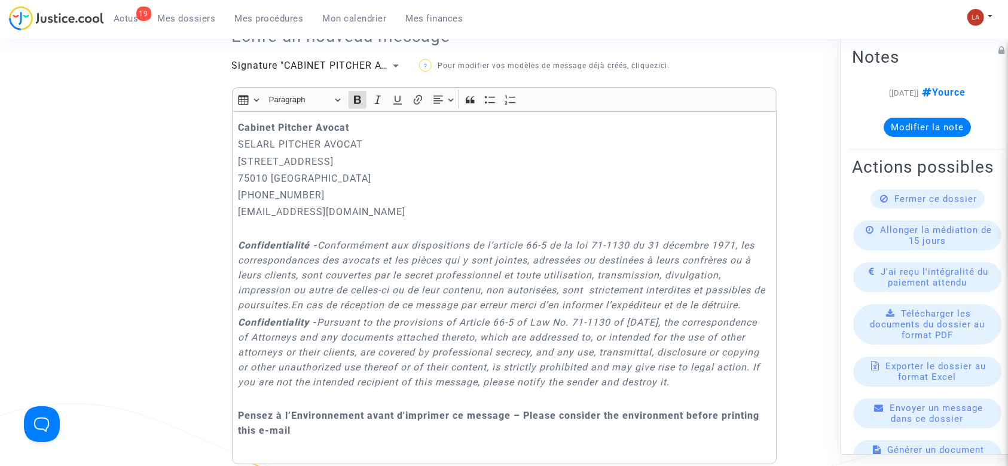
click at [240, 133] on strong "Cabinet Pitcher Avocat" at bounding box center [293, 127] width 111 height 11
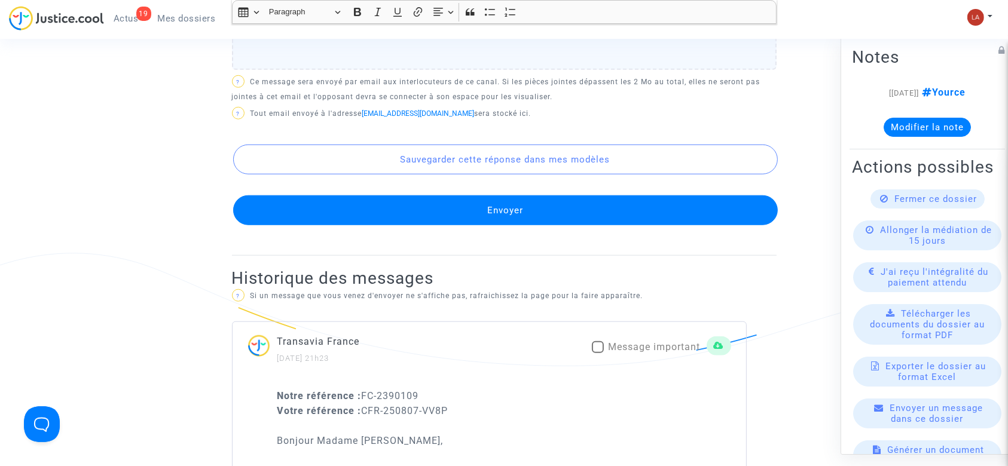
scroll to position [1275, 0]
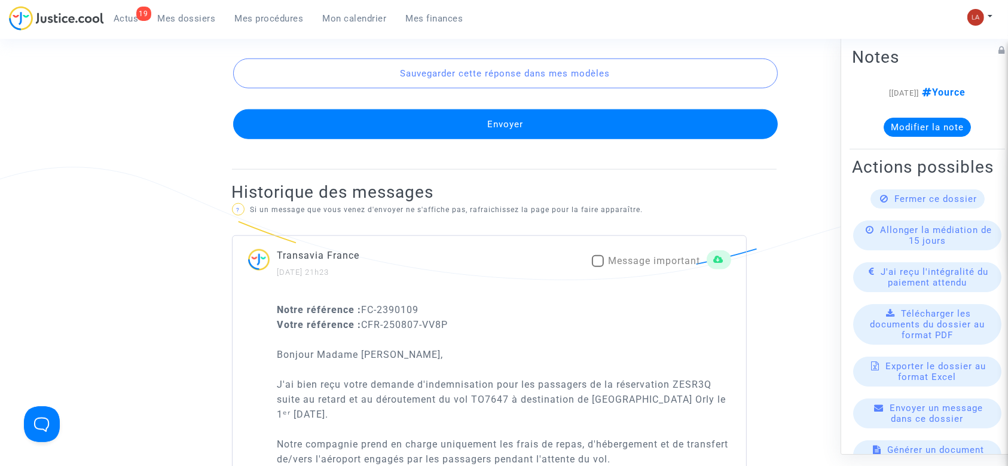
click at [505, 133] on button "Envoyer" at bounding box center [505, 124] width 544 height 30
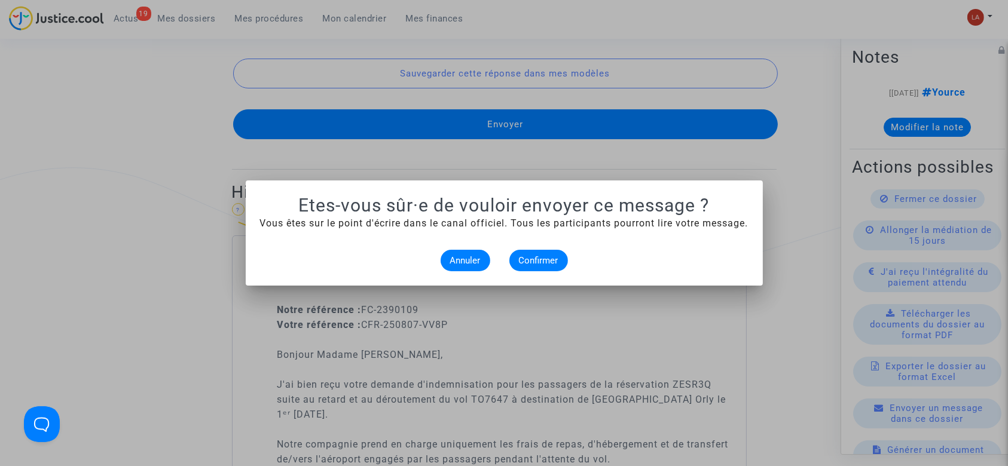
scroll to position [0, 0]
click at [541, 255] on button "Confirmer" at bounding box center [538, 261] width 59 height 22
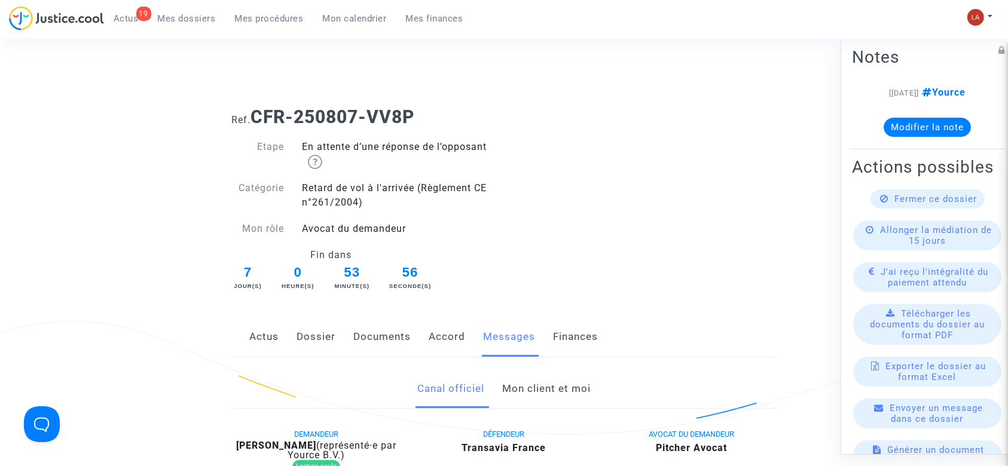
scroll to position [1275, 0]
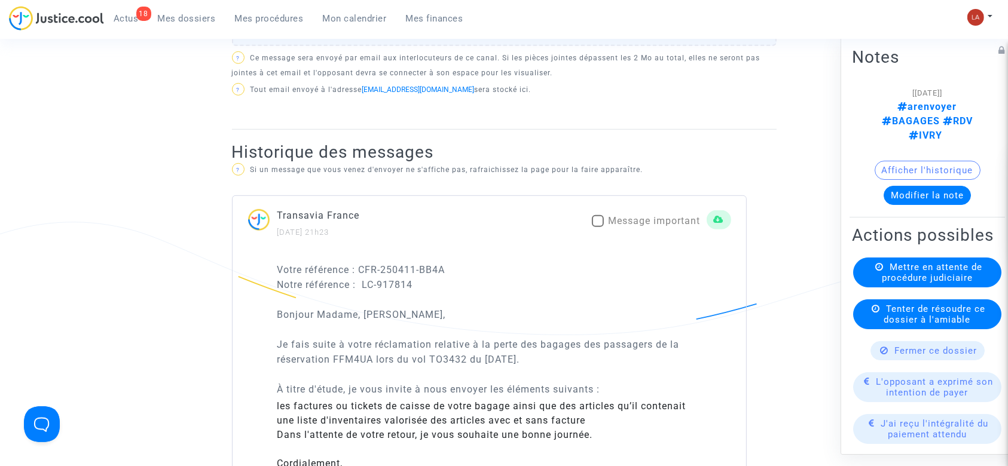
scroll to position [797, 0]
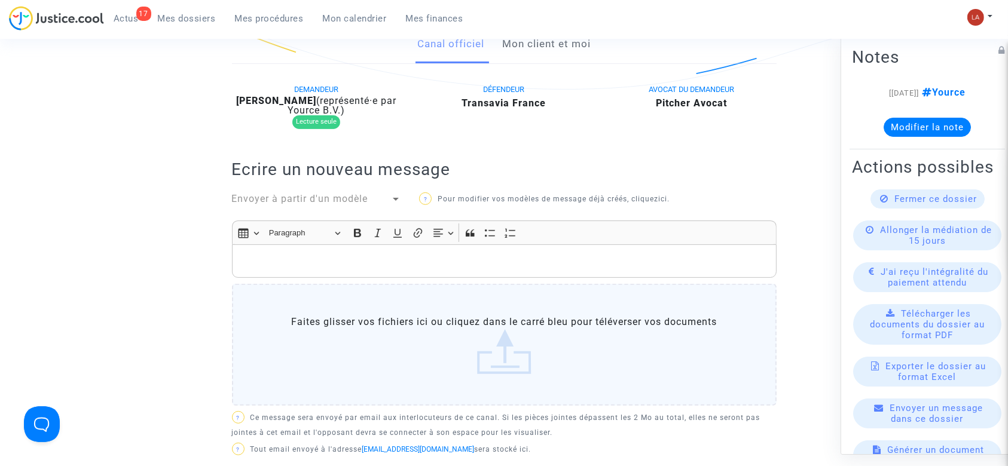
scroll to position [239, 0]
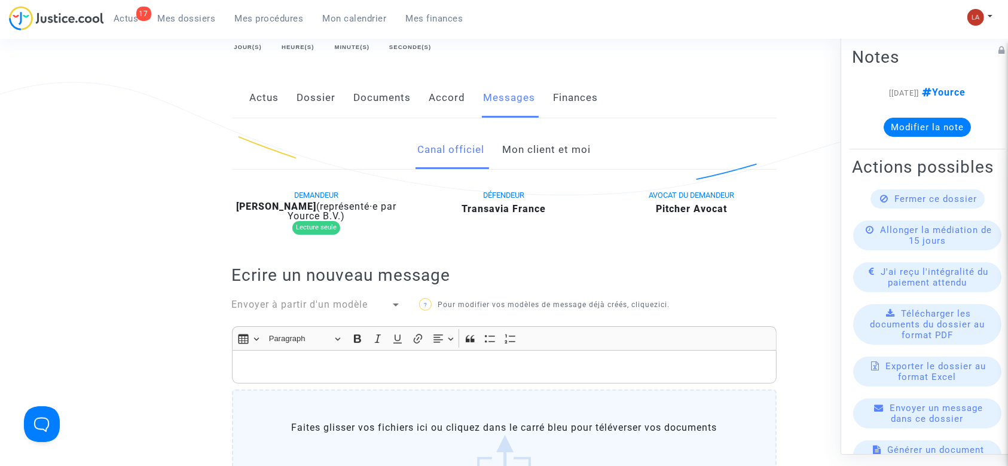
drag, startPoint x: 301, startPoint y: 106, endPoint x: 308, endPoint y: 103, distance: 7.0
click at [301, 106] on link "Dossier" at bounding box center [316, 97] width 39 height 39
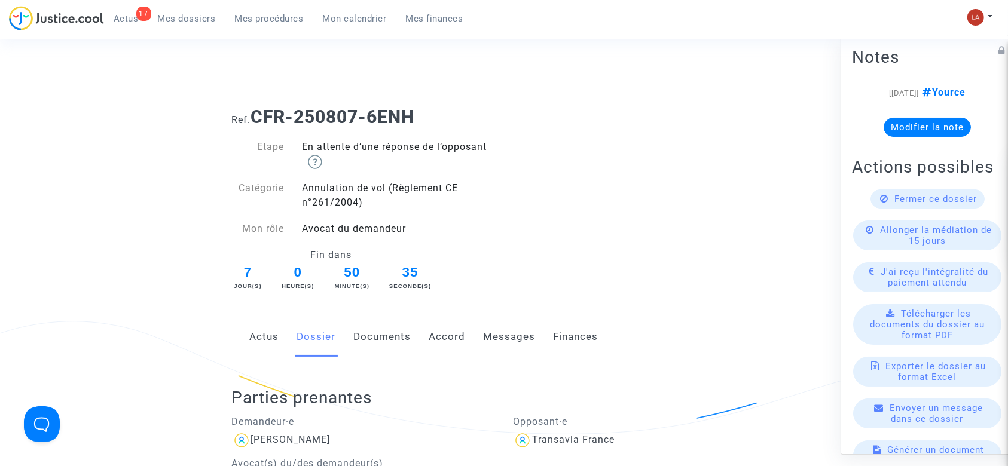
click at [393, 337] on link "Documents" at bounding box center [382, 336] width 57 height 39
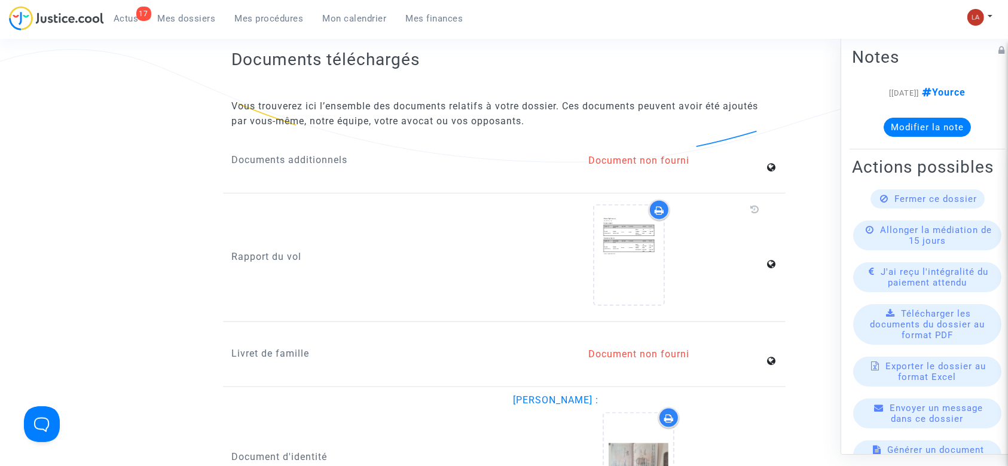
scroll to position [1434, 0]
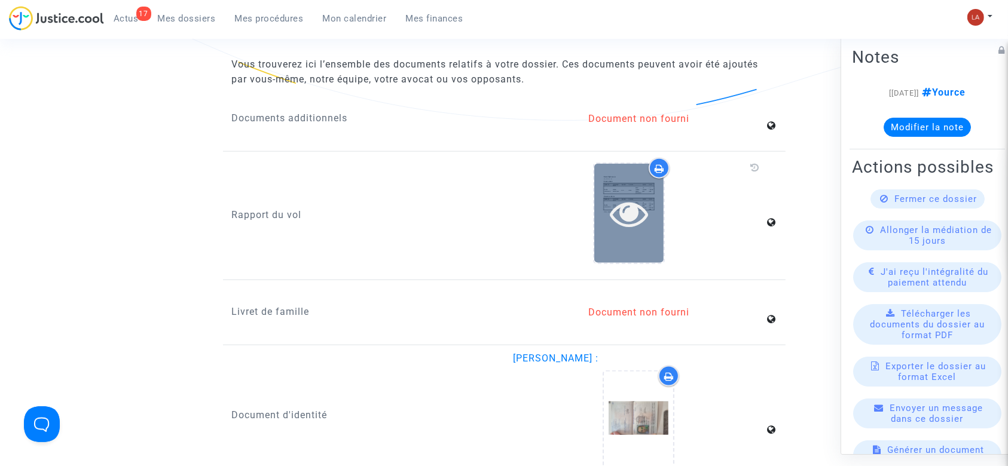
click at [631, 203] on icon at bounding box center [629, 213] width 39 height 38
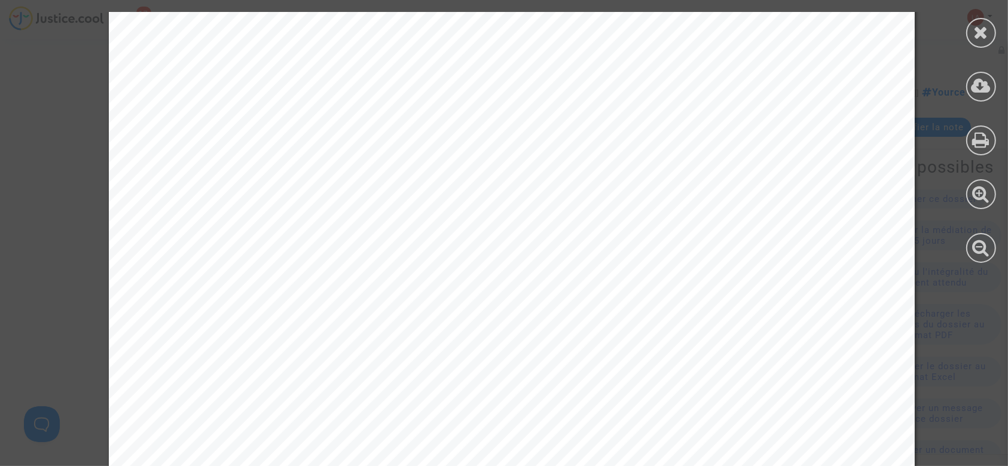
scroll to position [2630, 0]
click at [980, 23] on icon at bounding box center [981, 32] width 15 height 18
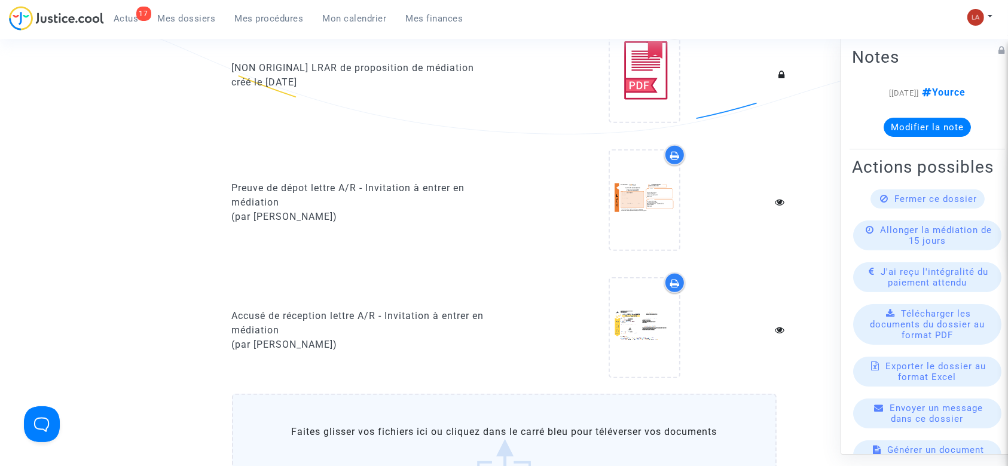
scroll to position [956, 0]
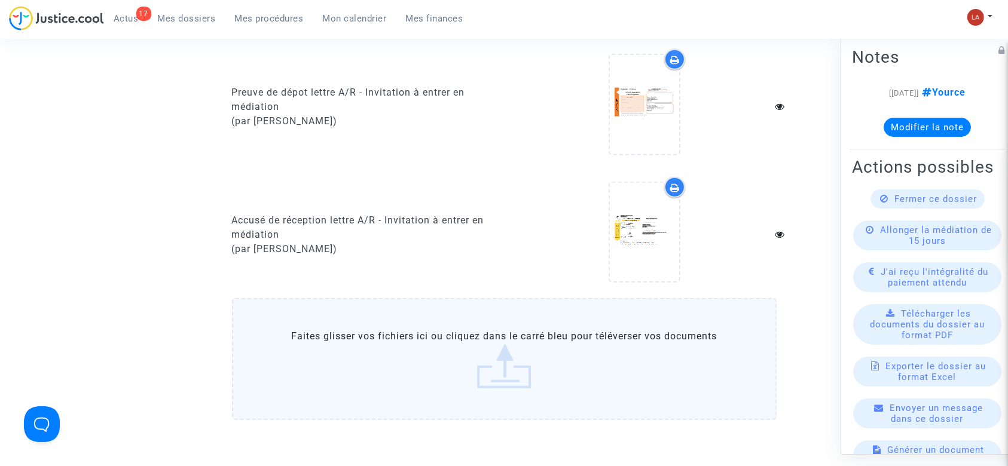
click at [467, 406] on label "Faites glisser vos fichiers ici ou cliquez dans le carré bleu pour téléverser v…" at bounding box center [504, 359] width 544 height 122
click at [0, 0] on input "Faites glisser vos fichiers ici ou cliquez dans le carré bleu pour téléverser v…" at bounding box center [0, 0] width 0 height 0
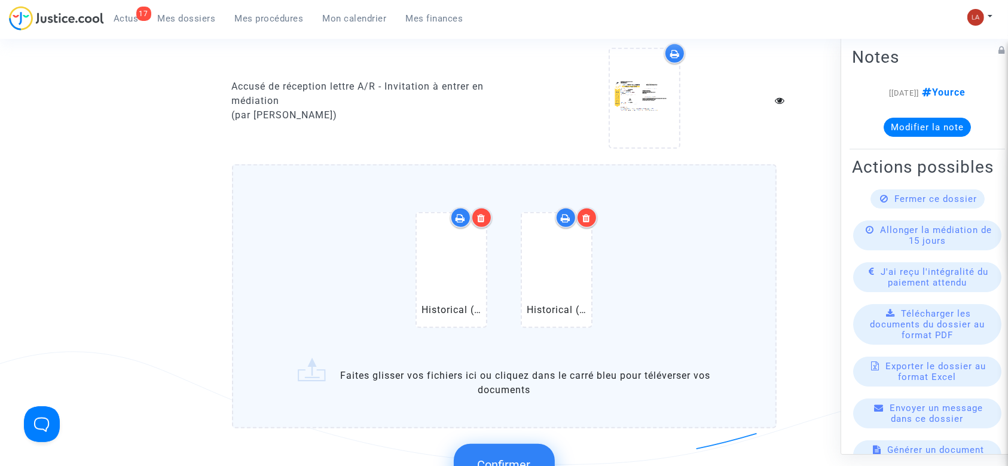
scroll to position [1195, 0]
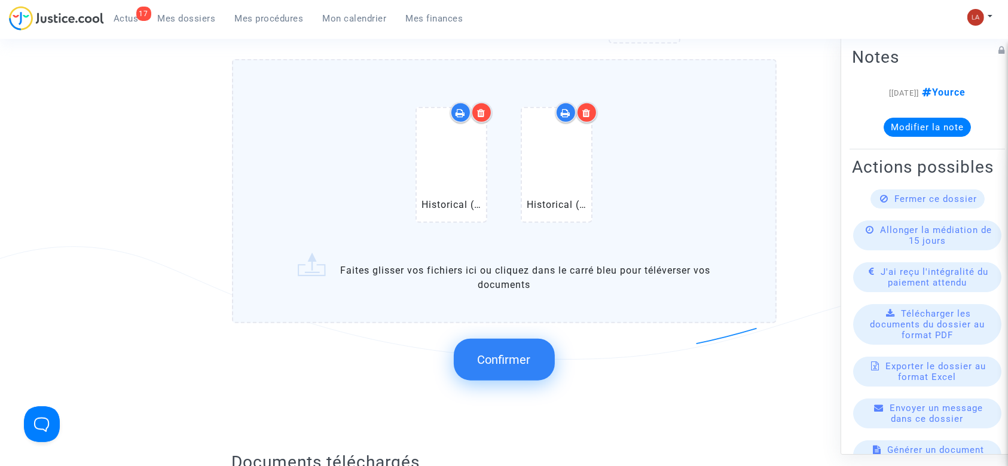
click at [519, 366] on button "Confirmer" at bounding box center [504, 360] width 101 height 42
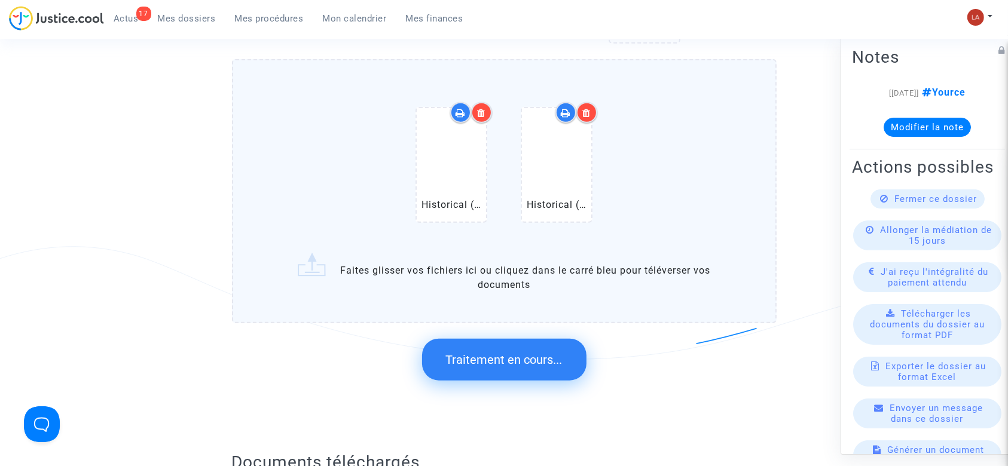
scroll to position [0, 0]
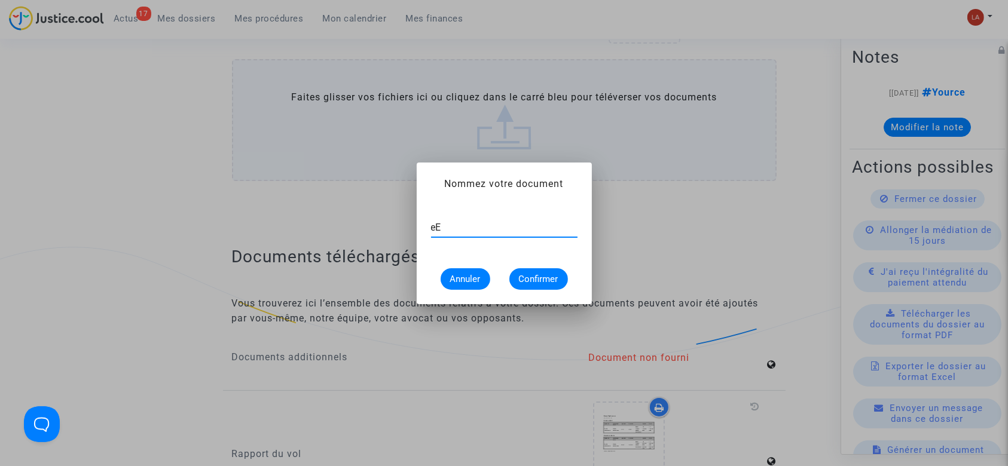
type input "e"
type input "Extrait Flightstats - Aéroport ORY le 31 mai 2025"
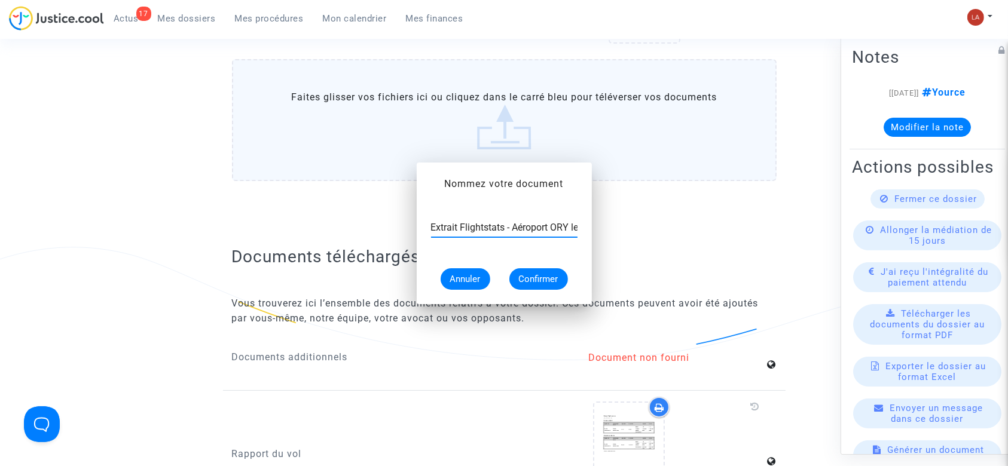
scroll to position [1195, 0]
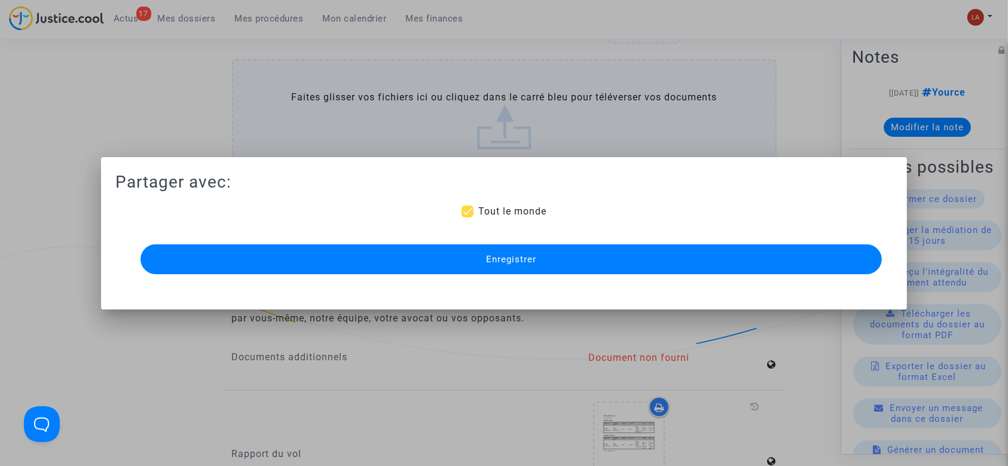
click at [511, 276] on div "Enregistrer" at bounding box center [504, 259] width 742 height 36
click at [522, 261] on span "Enregistrer" at bounding box center [511, 259] width 50 height 11
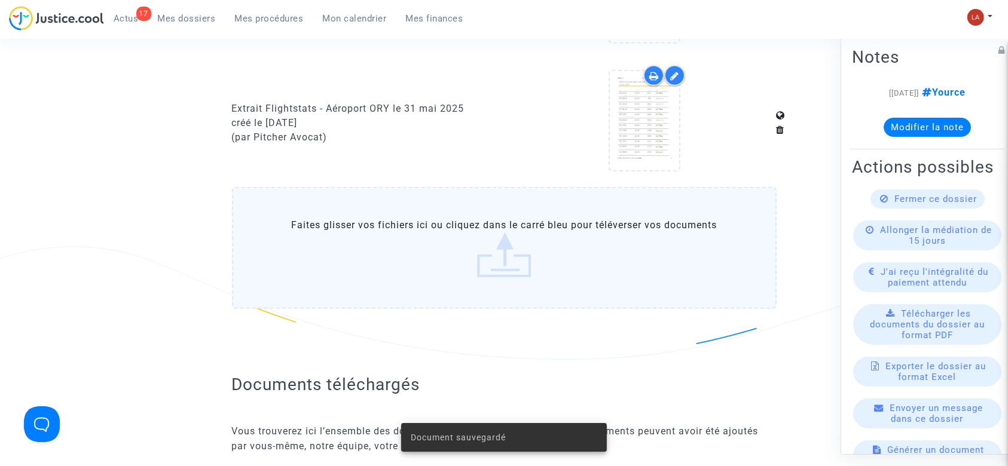
click at [523, 270] on label "Faites glisser vos fichiers ici ou cliquez dans le carré bleu pour téléverser v…" at bounding box center [504, 248] width 544 height 122
click at [0, 0] on input "Faites glisser vos fichiers ici ou cliquez dans le carré bleu pour téléverser v…" at bounding box center [0, 0] width 0 height 0
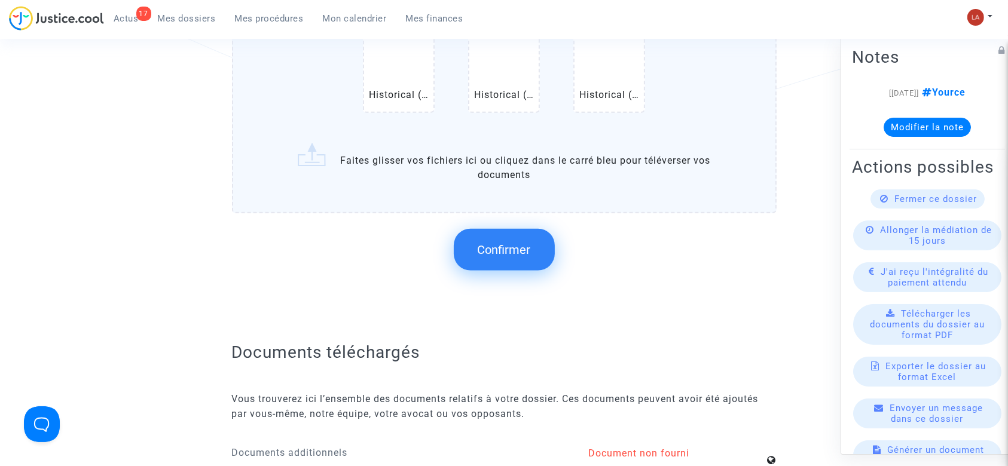
scroll to position [1514, 0]
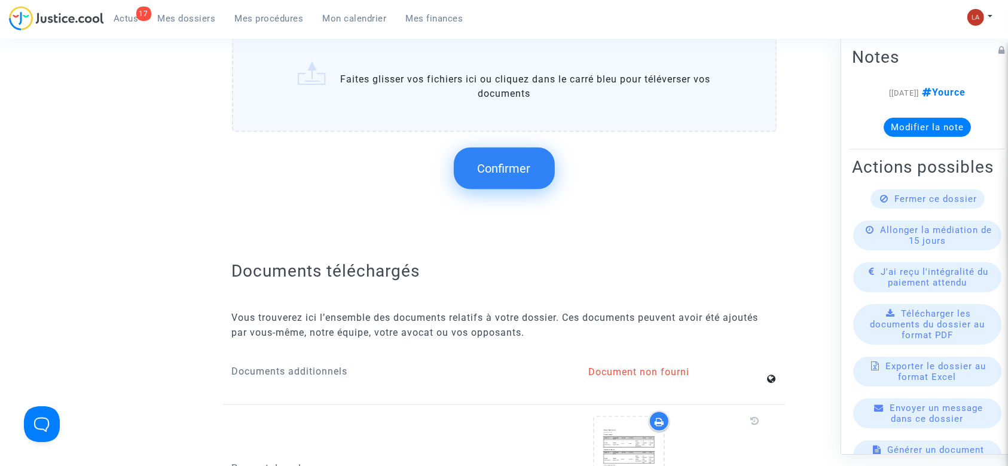
click at [536, 173] on button "Confirmer" at bounding box center [504, 169] width 101 height 42
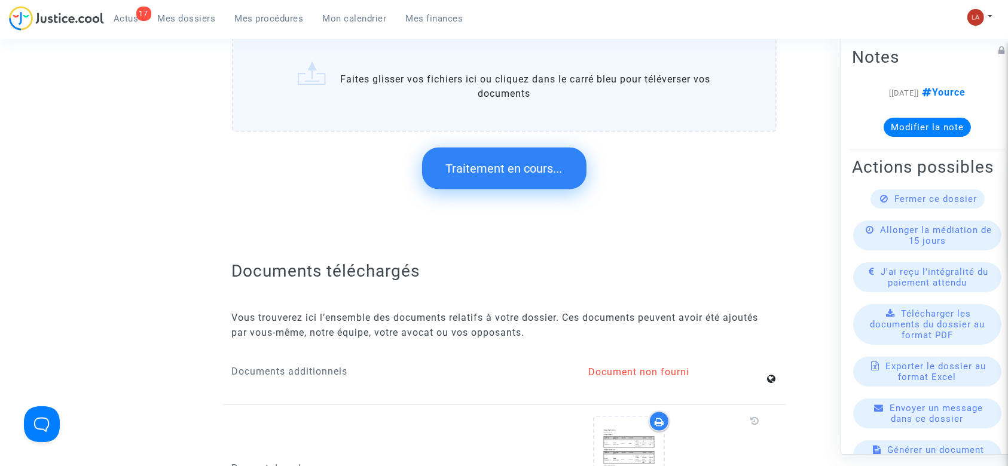
scroll to position [0, 0]
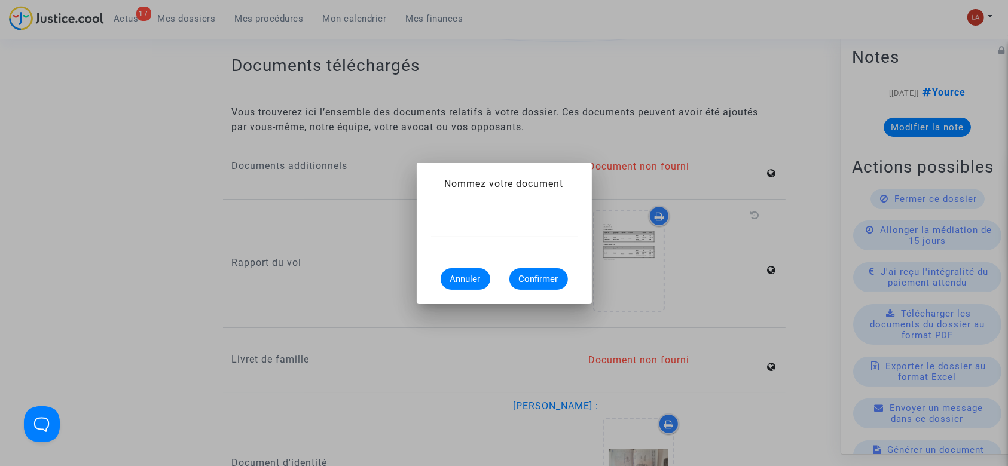
click at [512, 220] on div at bounding box center [504, 223] width 146 height 27
type input "e"
type input "Extrait Flightstats - Aéroport IBZ le 31 mai 2025"
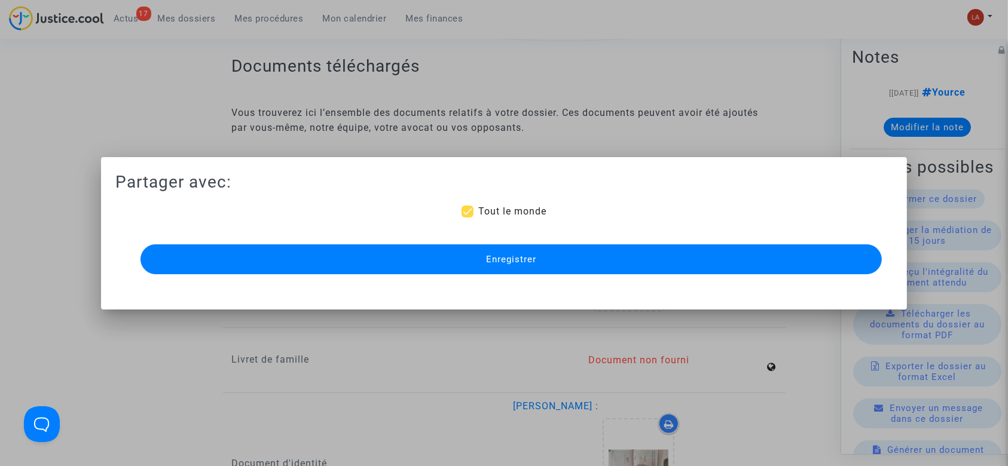
click at [455, 248] on button "Enregistrer" at bounding box center [511, 259] width 742 height 30
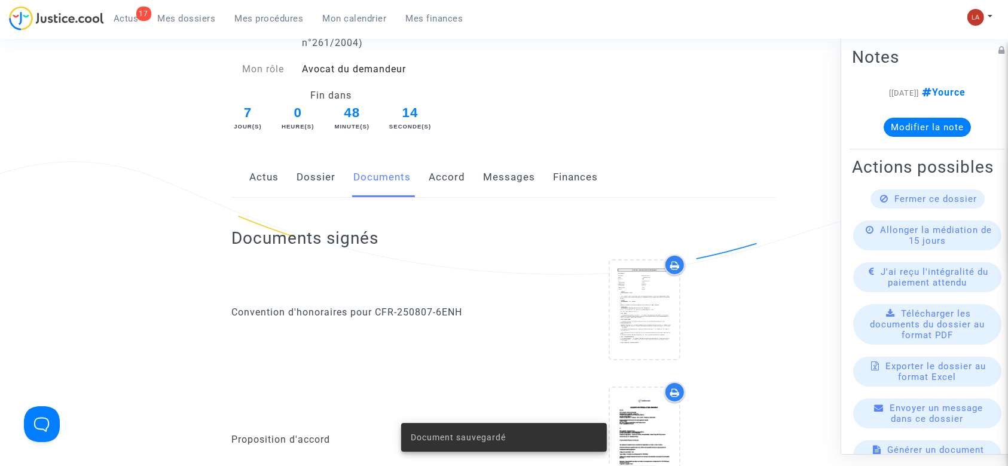
scroll to position [159, 0]
click at [507, 176] on link "Messages" at bounding box center [510, 177] width 52 height 39
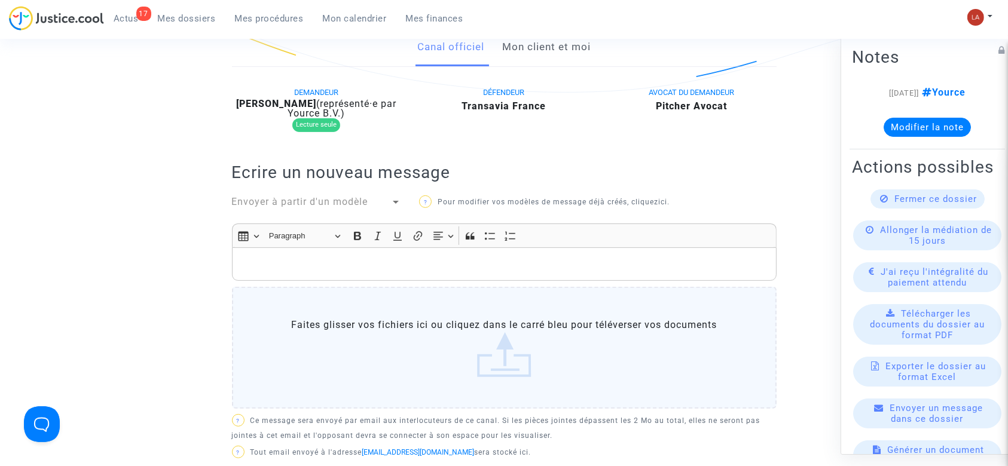
scroll to position [239, 0]
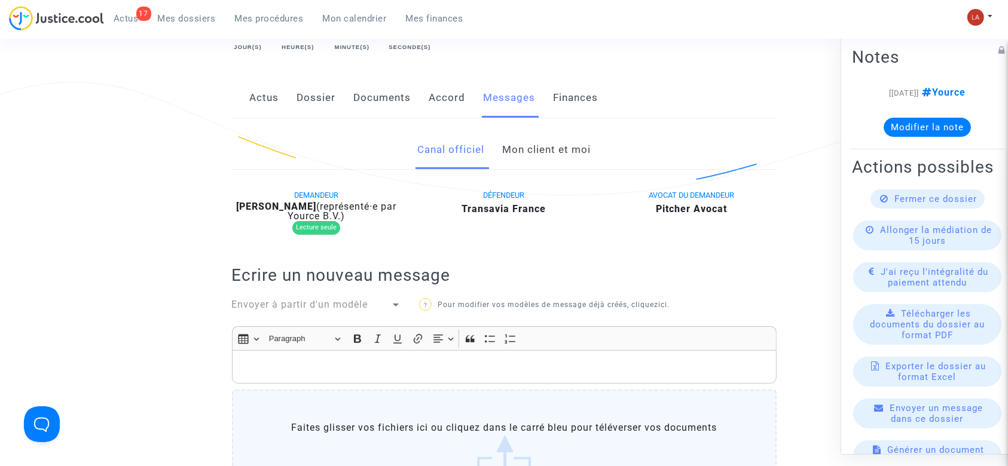
click at [306, 305] on span "Envoyer à partir d'un modèle" at bounding box center [300, 304] width 136 height 11
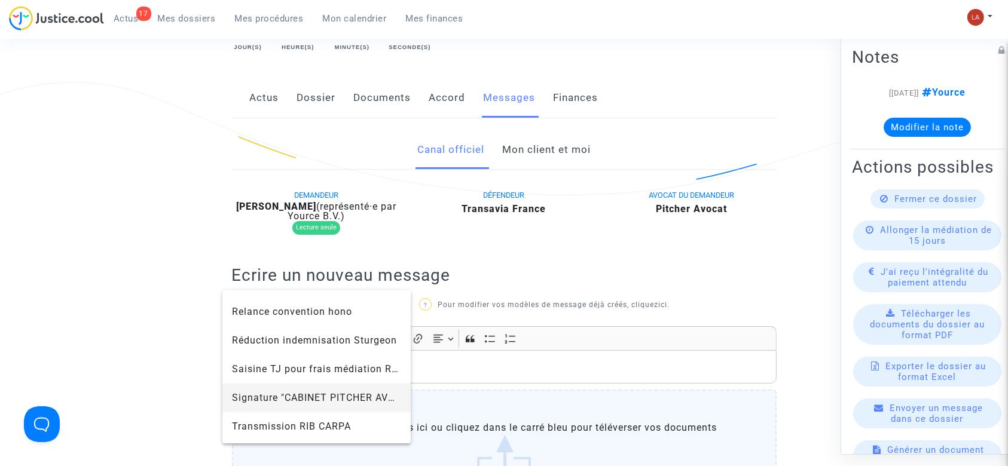
scroll to position [1310, 0]
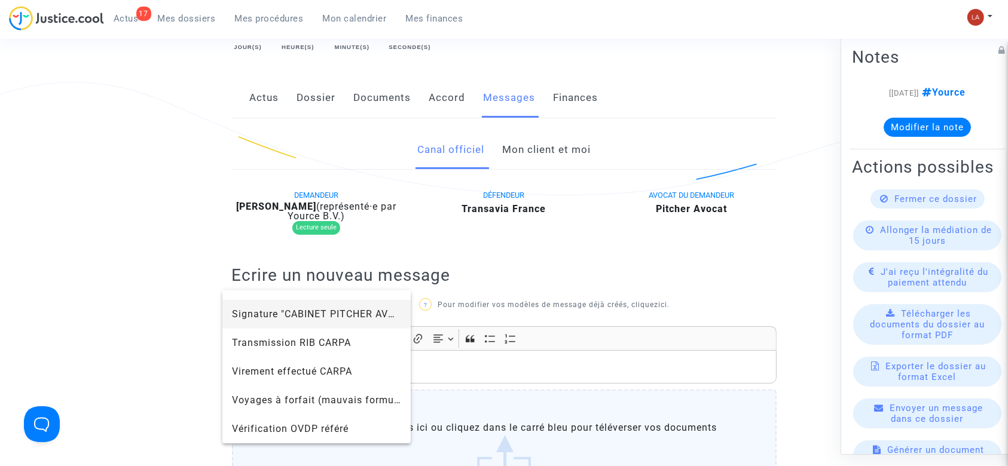
click at [311, 313] on span "Signature "CABINET PITCHER AVOCAT"" at bounding box center [325, 313] width 186 height 11
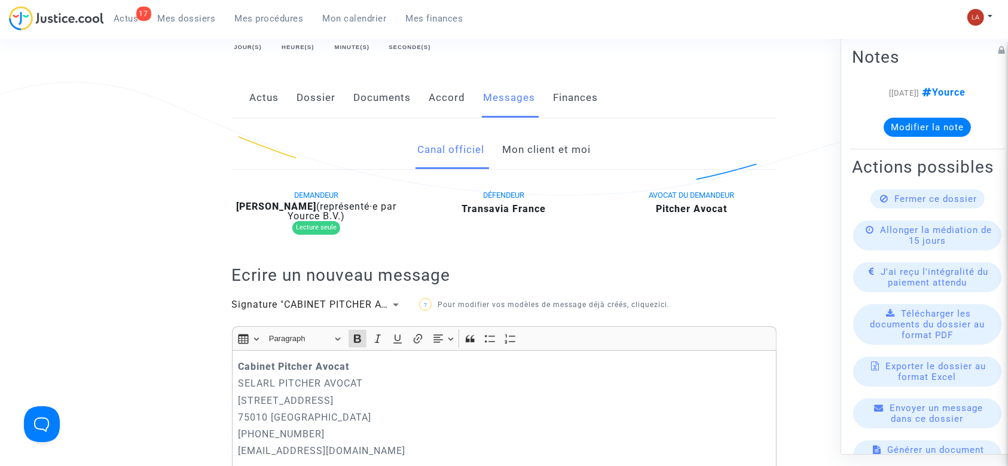
click at [239, 360] on p "Cabinet Pitcher Avocat" at bounding box center [504, 366] width 532 height 15
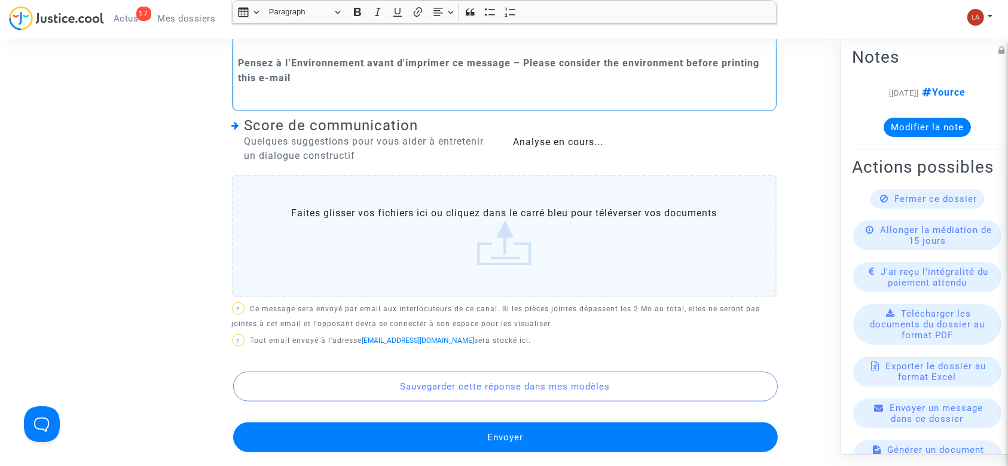
scroll to position [1052, 0]
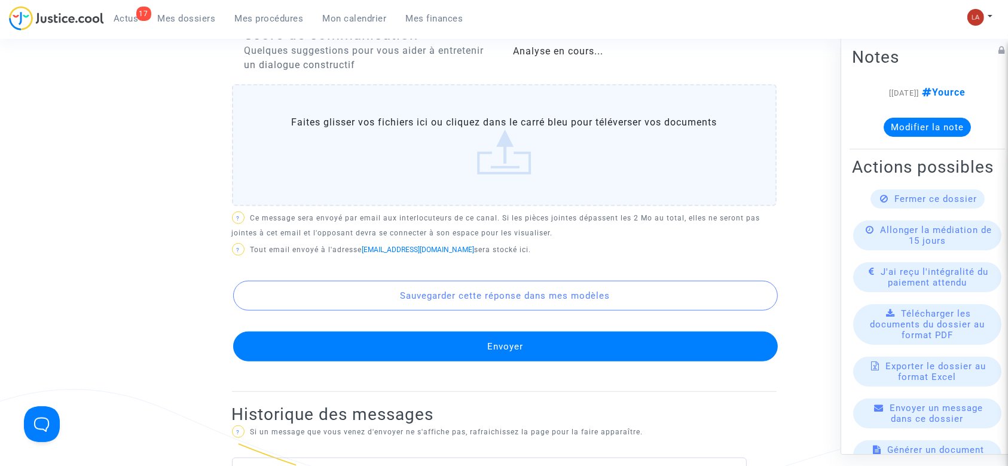
click at [573, 362] on button "Envoyer" at bounding box center [505, 347] width 544 height 30
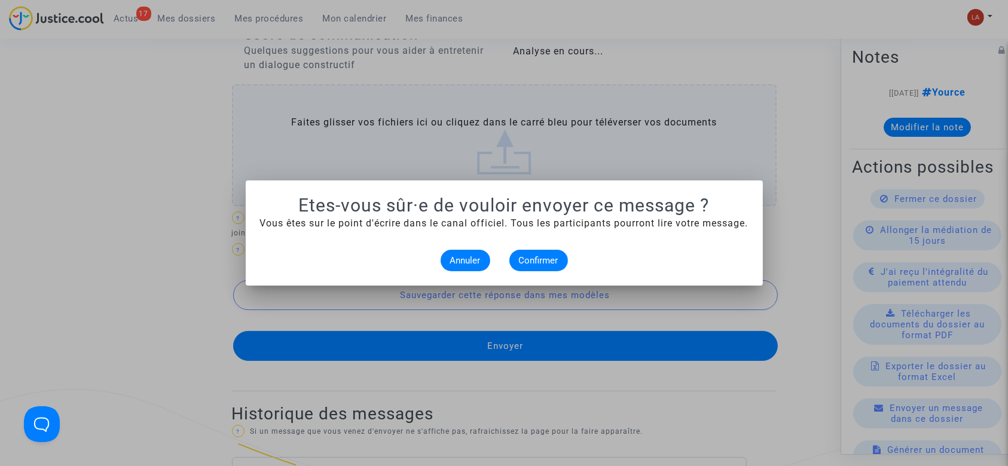
scroll to position [0, 0]
click at [547, 264] on span "Confirmer" at bounding box center [538, 260] width 39 height 11
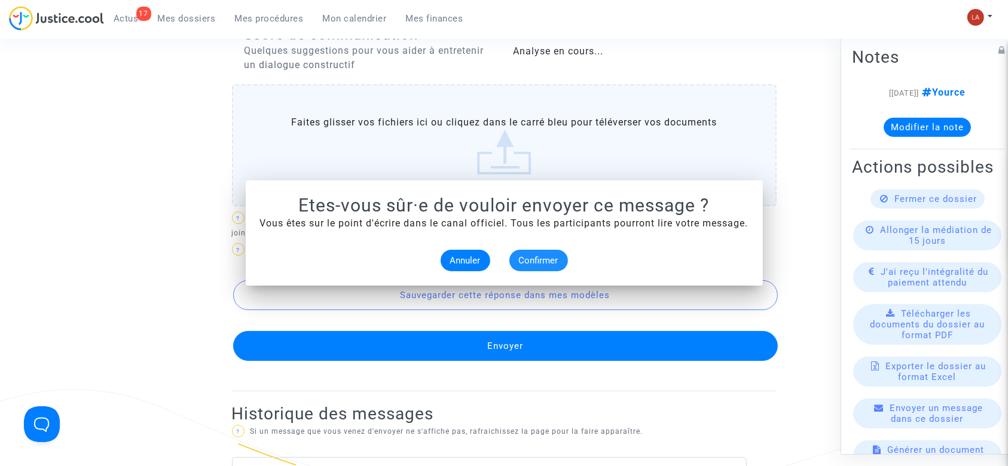
scroll to position [1052, 0]
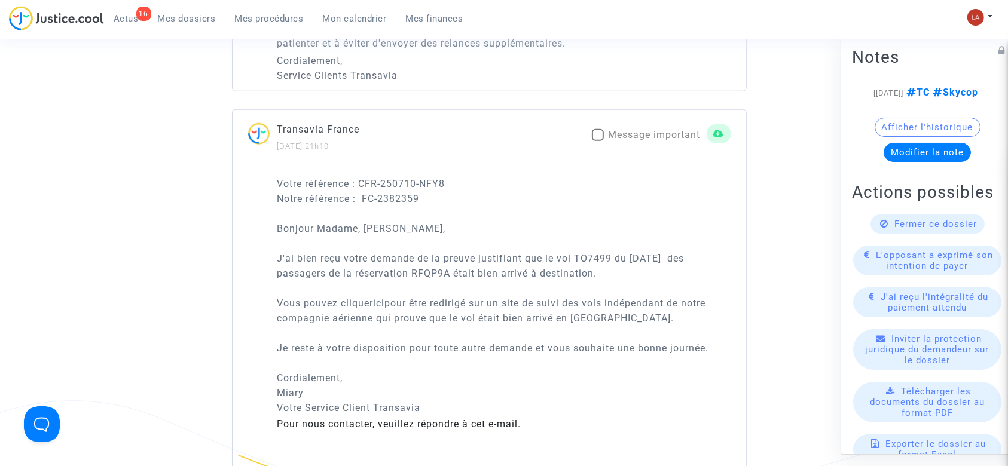
scroll to position [1275, 0]
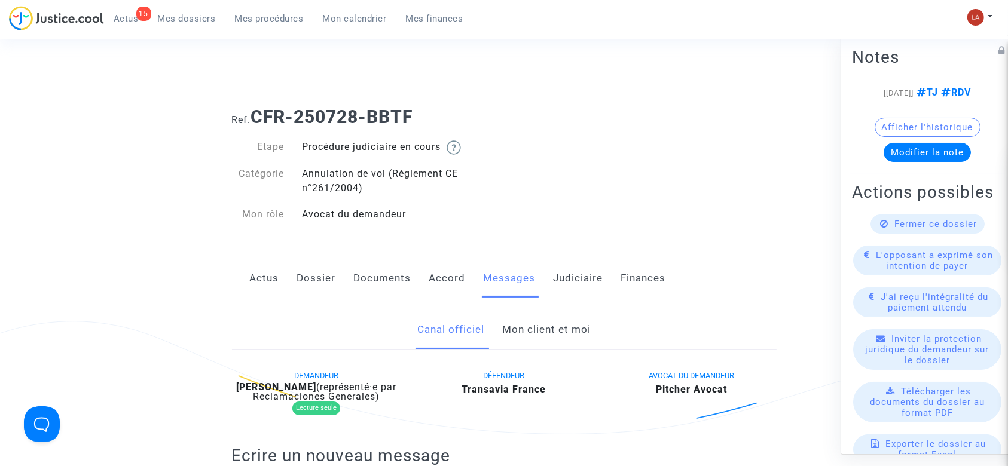
click at [564, 278] on link "Judiciaire" at bounding box center [578, 278] width 50 height 39
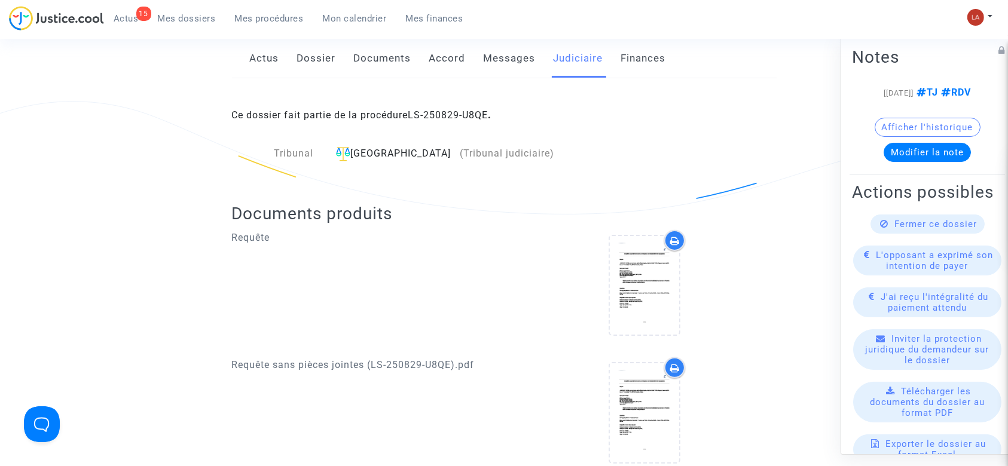
scroll to position [79, 0]
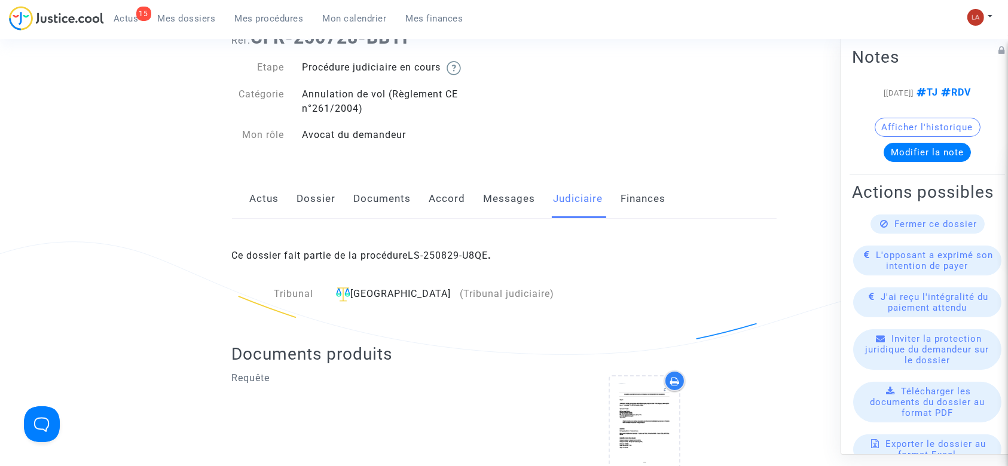
click at [461, 213] on link "Accord" at bounding box center [447, 198] width 36 height 39
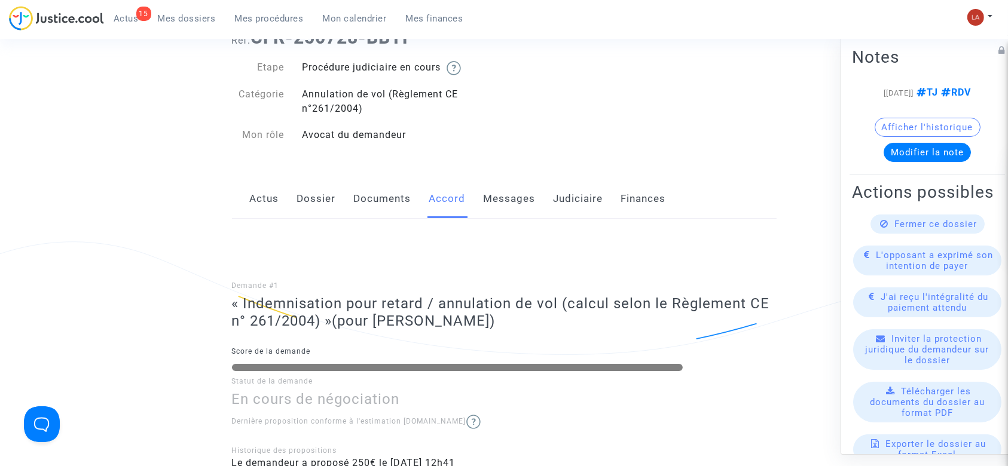
click at [509, 189] on link "Messages" at bounding box center [510, 198] width 52 height 39
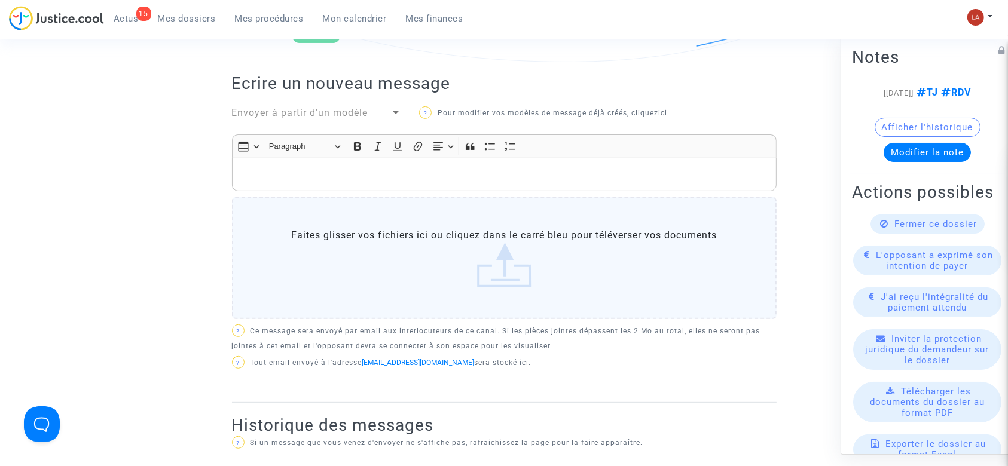
scroll to position [239, 0]
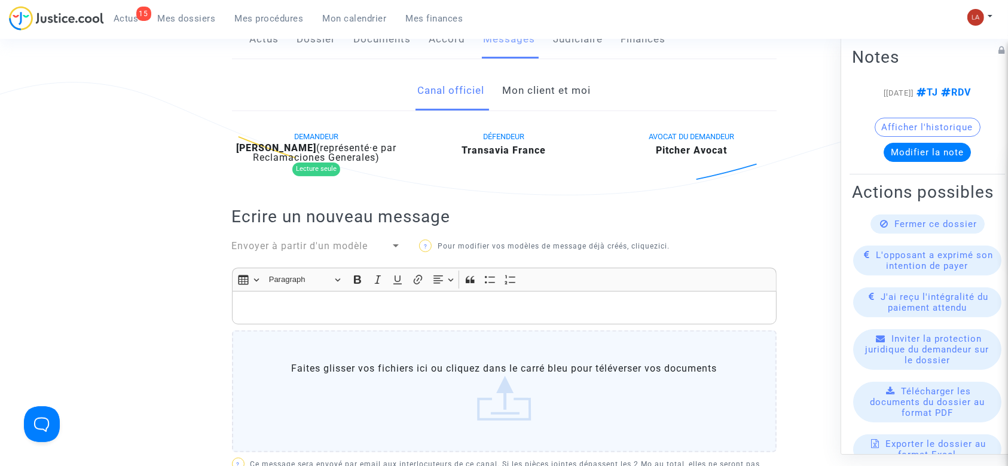
click at [319, 251] on span "Envoyer à partir d'un modèle" at bounding box center [300, 245] width 136 height 11
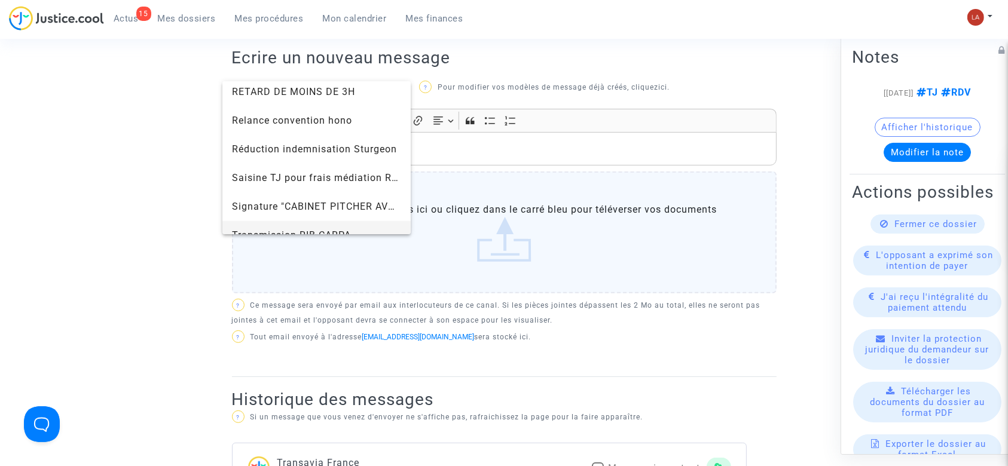
scroll to position [1230, 0]
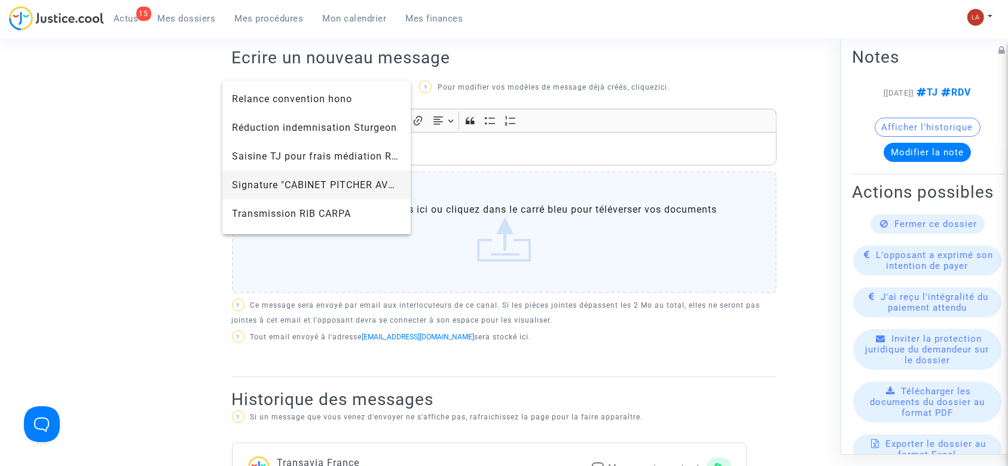
click at [289, 180] on span "Signature "CABINET PITCHER AVOCAT"" at bounding box center [325, 184] width 186 height 11
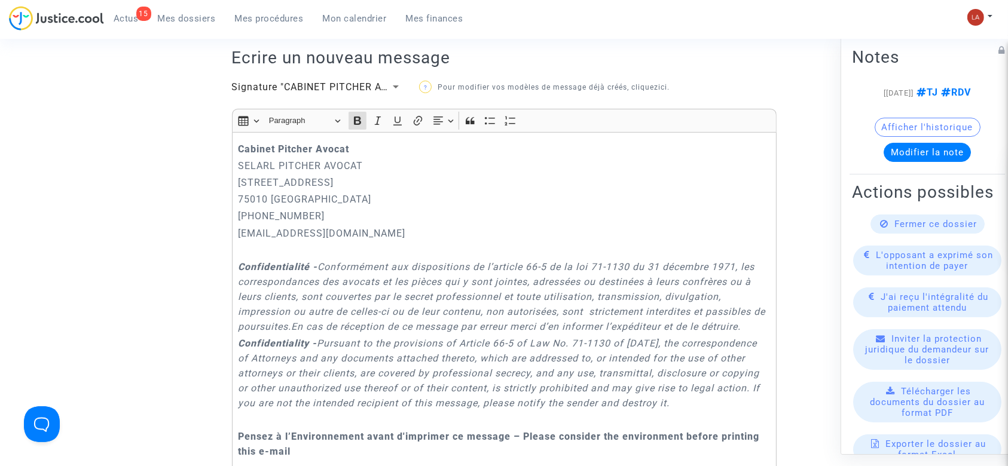
click at [235, 160] on div "Cabinet [PERSON_NAME] PITCHER AVOCAT [STREET_ADDRESS] 01.45.49.09.34 [EMAIL_ADD…" at bounding box center [504, 308] width 544 height 353
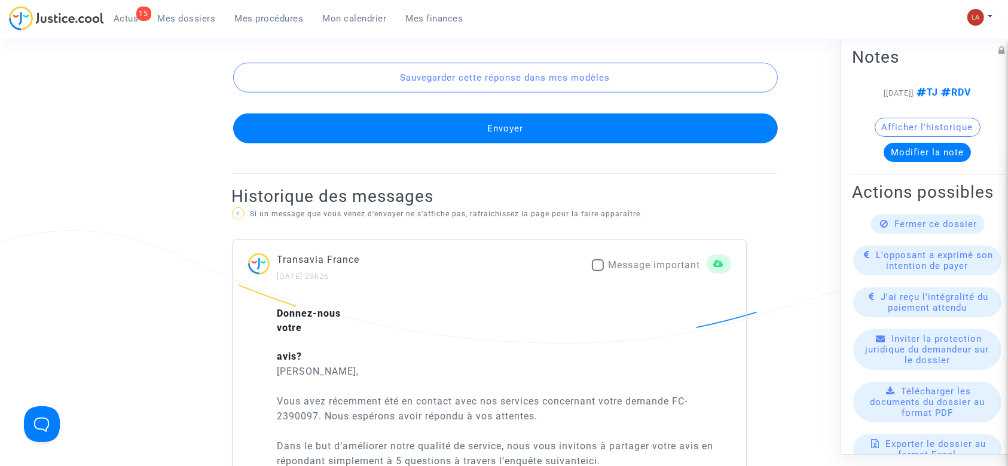
scroll to position [1275, 0]
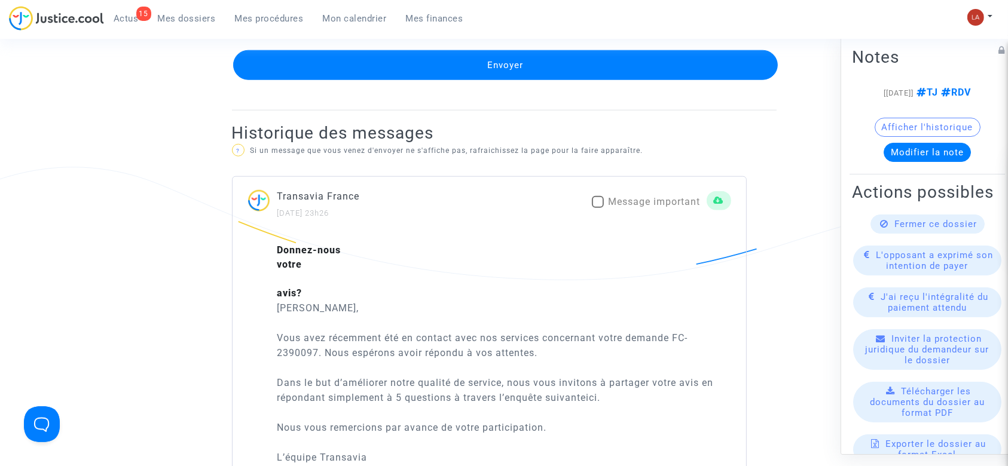
click at [540, 80] on button "Envoyer" at bounding box center [505, 65] width 544 height 30
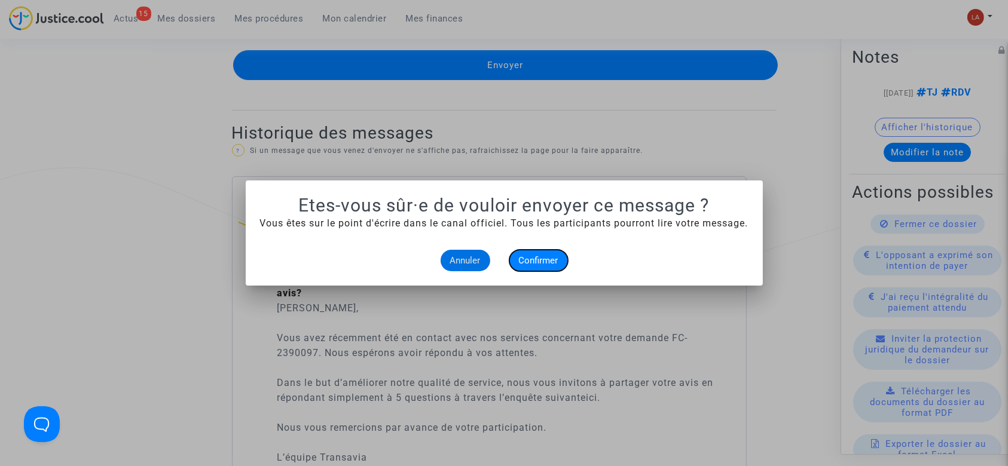
click at [522, 267] on button "Confirmer" at bounding box center [538, 261] width 59 height 22
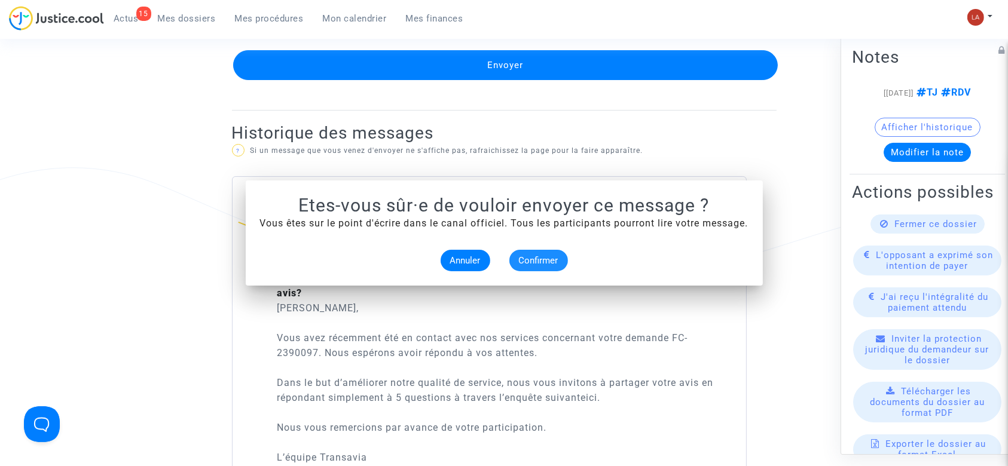
scroll to position [1275, 0]
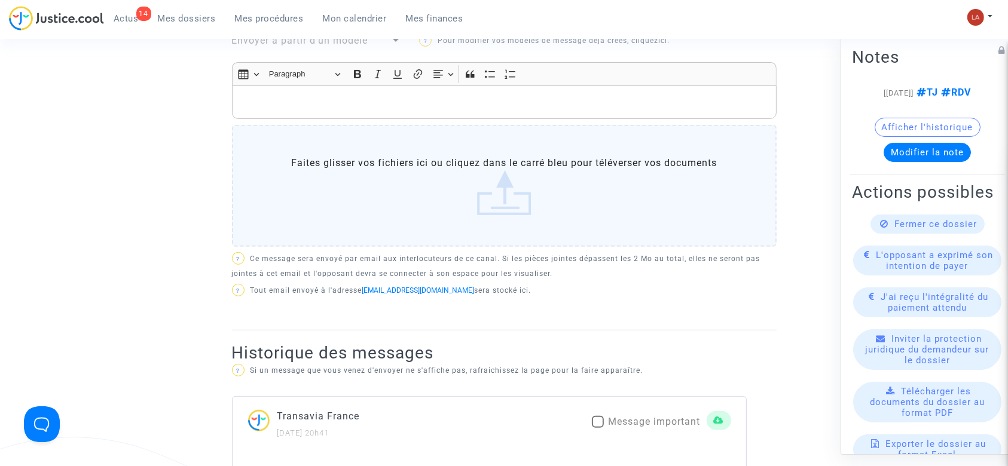
scroll to position [398, 0]
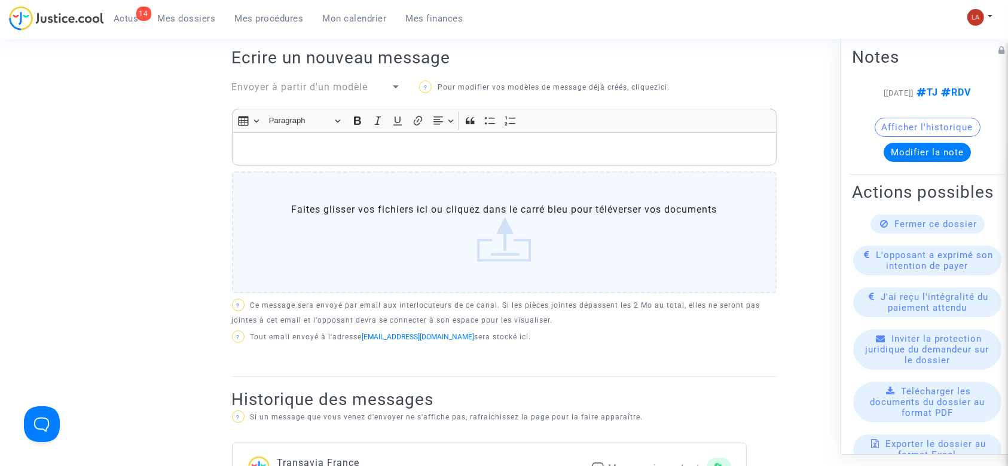
click at [301, 93] on span "Envoyer à partir d'un modèle" at bounding box center [300, 86] width 136 height 11
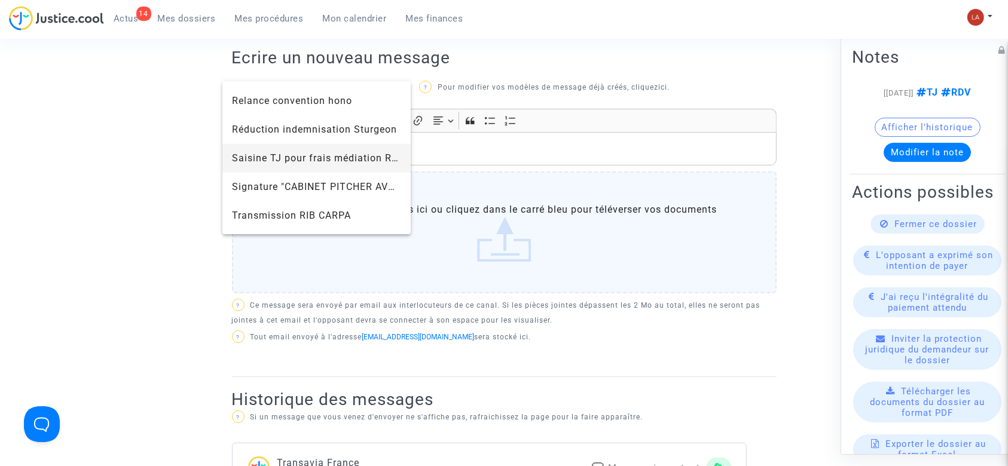
scroll to position [1275, 0]
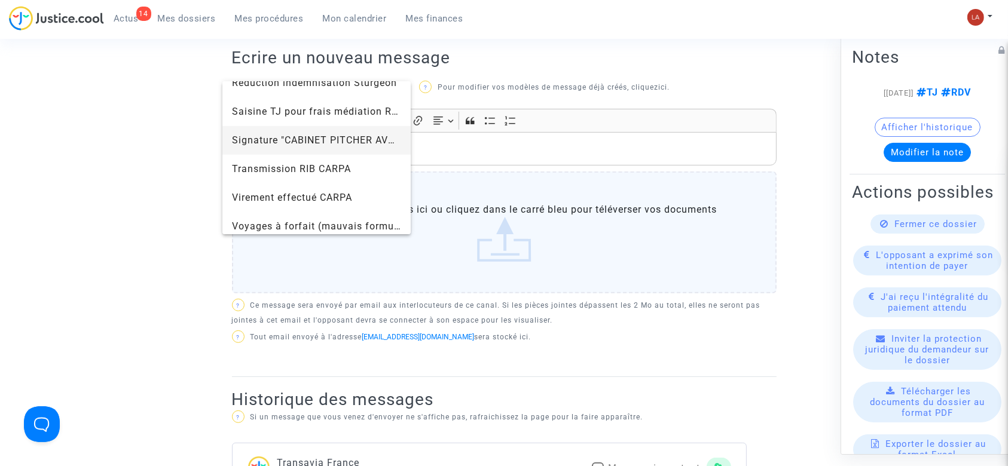
click at [262, 143] on span "Signature "CABINET PITCHER AVOCAT"" at bounding box center [325, 139] width 186 height 11
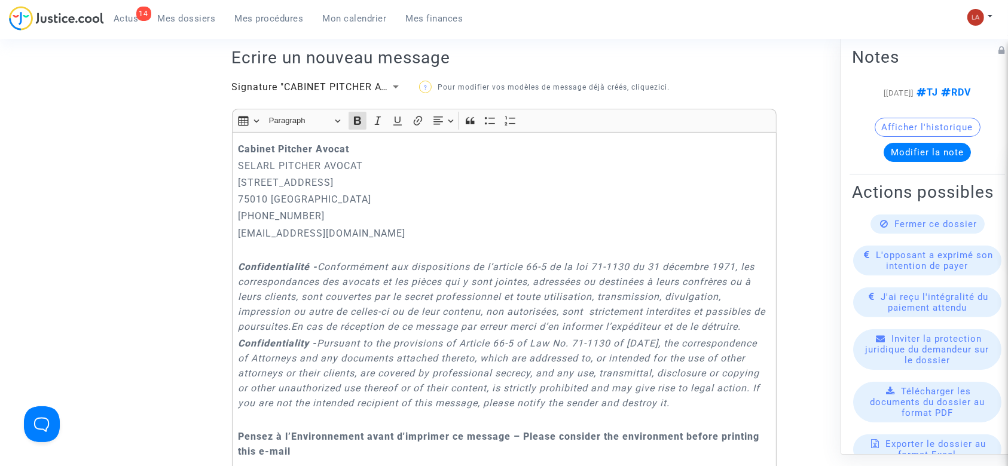
click at [241, 149] on p "Cabinet Pitcher Avocat" at bounding box center [504, 149] width 532 height 15
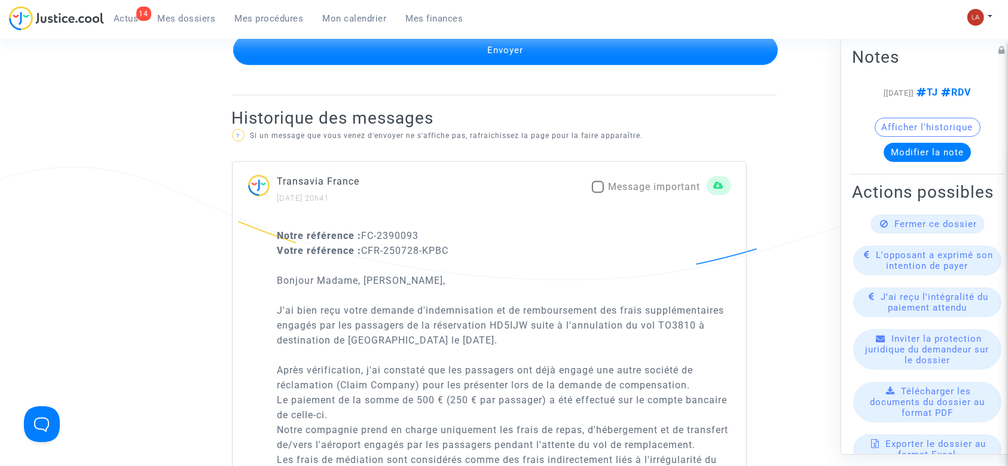
click at [596, 65] on button "Envoyer" at bounding box center [505, 50] width 544 height 30
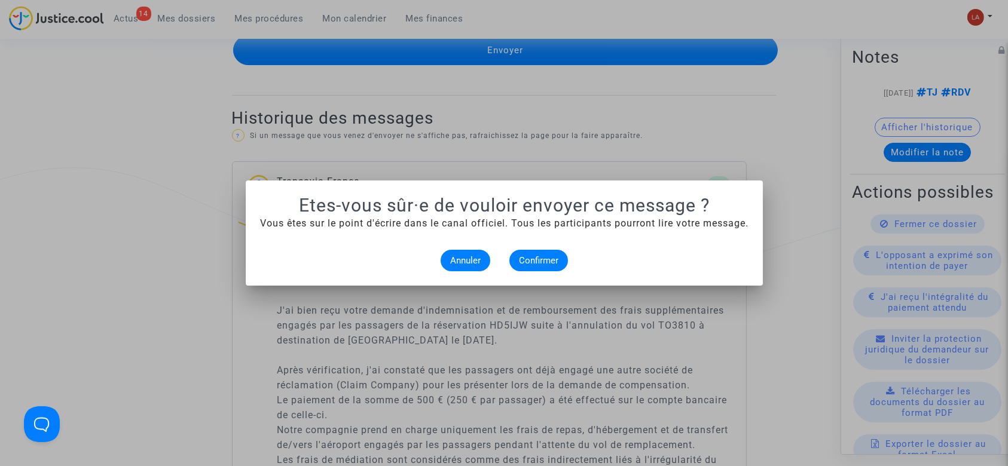
scroll to position [0, 0]
click at [526, 252] on button "Confirmer" at bounding box center [538, 261] width 59 height 22
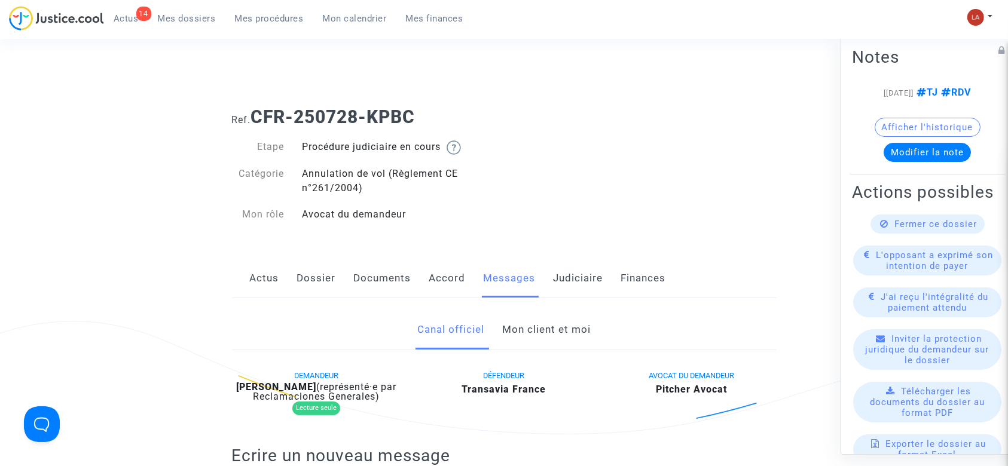
click at [540, 322] on link "Mon client et moi" at bounding box center [546, 329] width 88 height 39
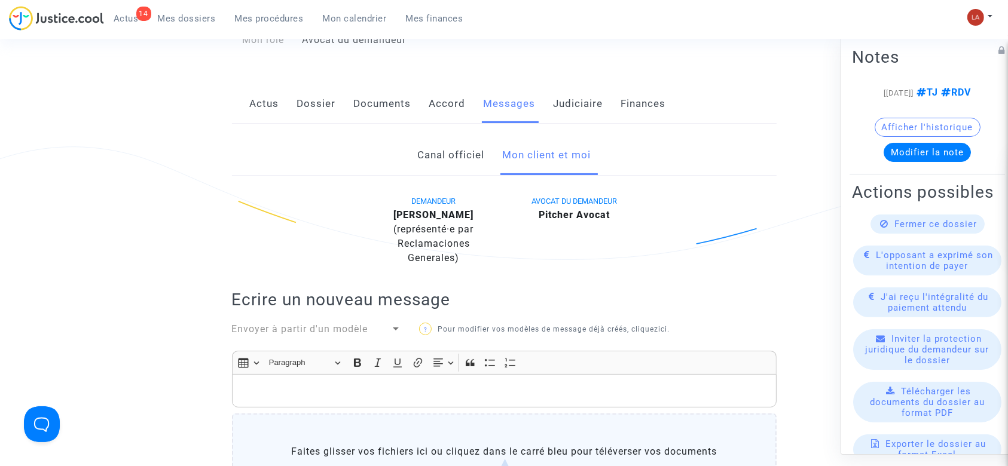
scroll to position [319, 0]
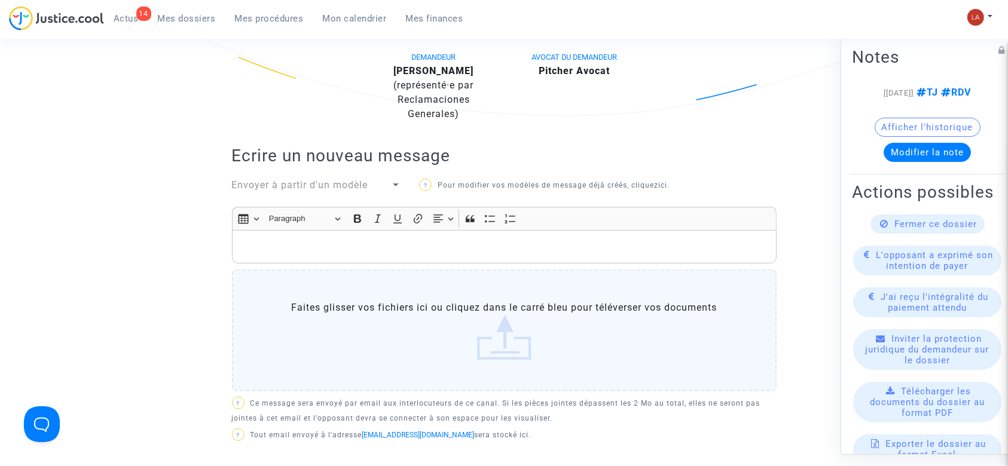
click at [370, 255] on p "Rich Text Editor, main" at bounding box center [504, 247] width 532 height 15
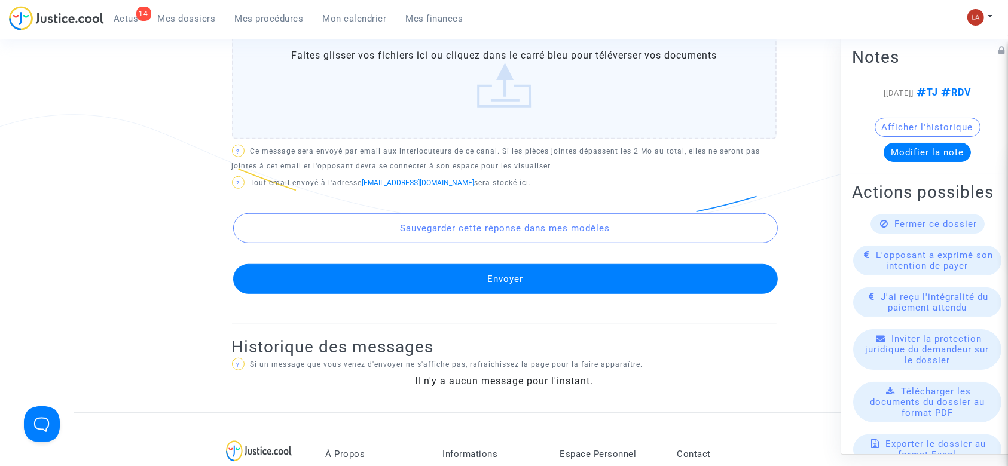
scroll to position [887, 0]
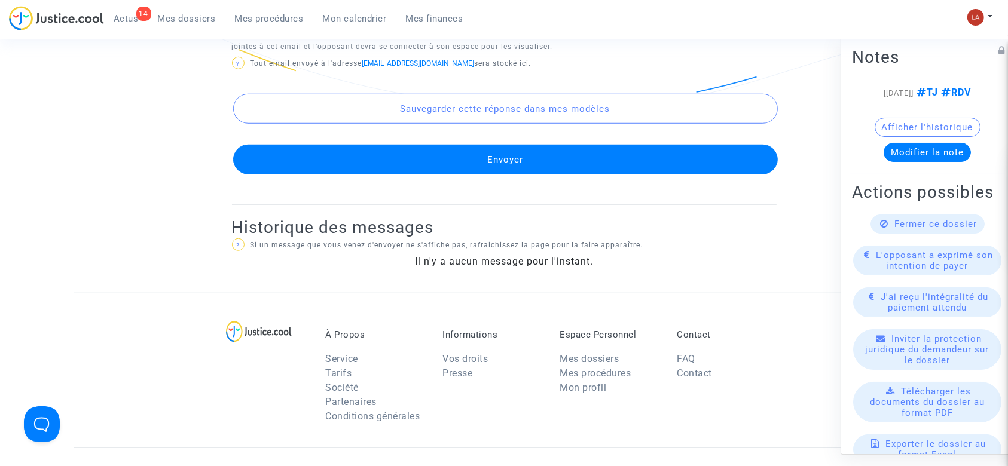
click at [495, 150] on div "Sauvegarder cette réponse dans mes modèles Envoyer" at bounding box center [504, 124] width 544 height 102
click at [480, 171] on button "Envoyer" at bounding box center [505, 160] width 544 height 30
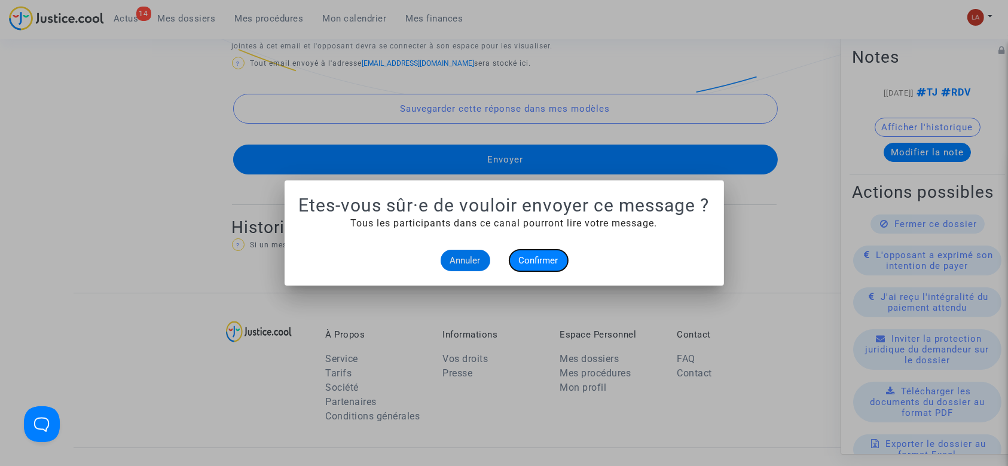
click at [535, 258] on span "Confirmer" at bounding box center [538, 260] width 39 height 11
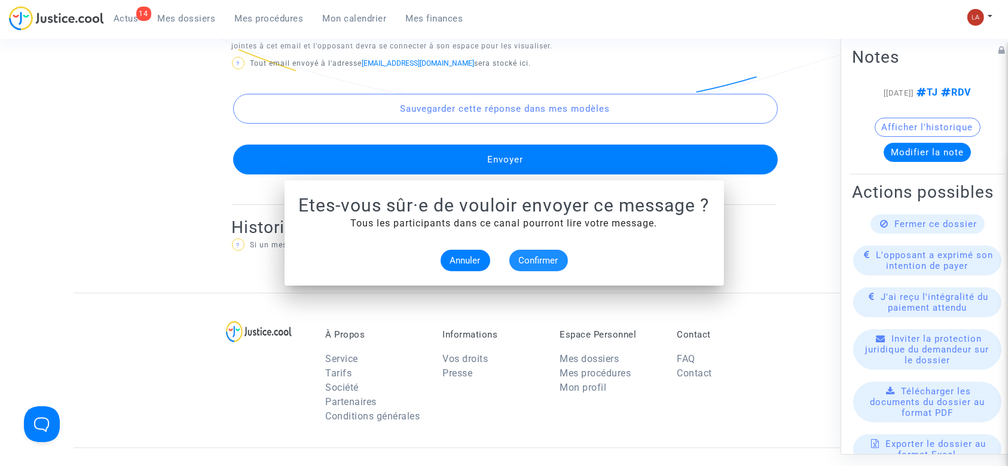
scroll to position [887, 0]
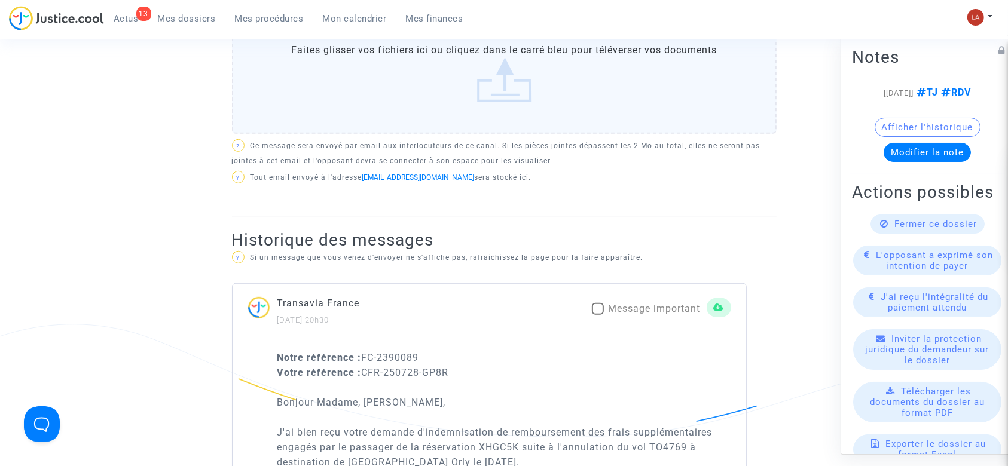
scroll to position [398, 0]
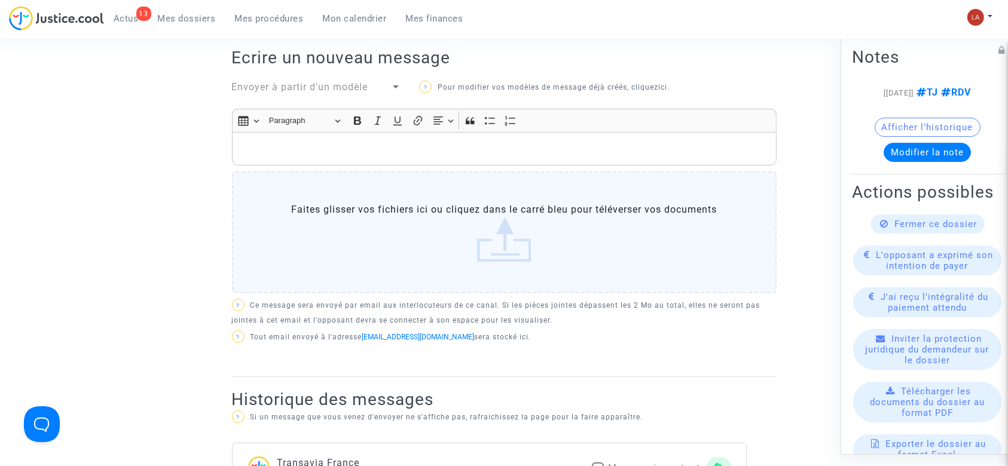
click at [316, 81] on span "Envoyer à partir d'un modèle" at bounding box center [300, 86] width 136 height 11
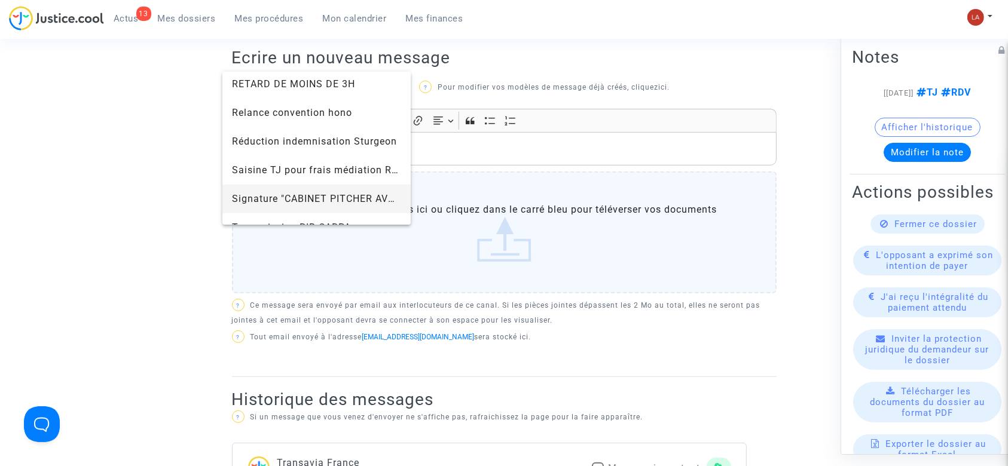
scroll to position [1230, 0]
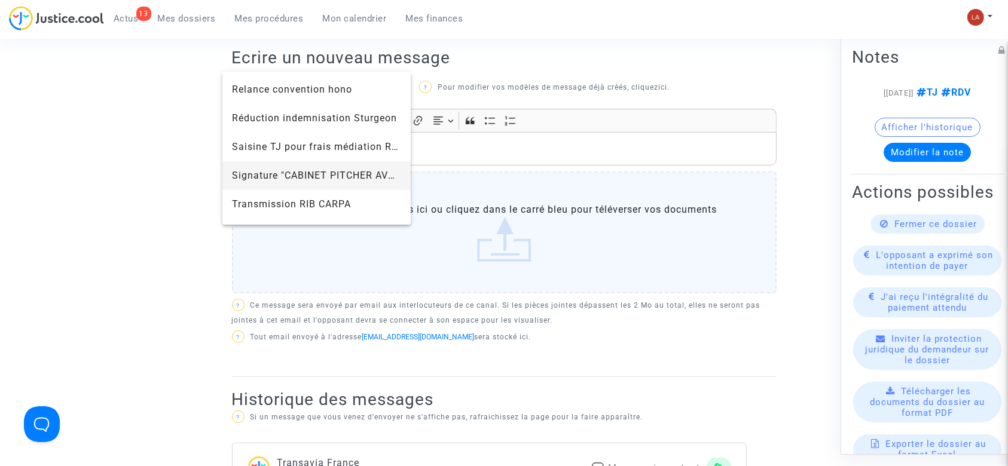
click at [283, 173] on span "Signature "CABINET PITCHER AVOCAT"" at bounding box center [325, 175] width 186 height 11
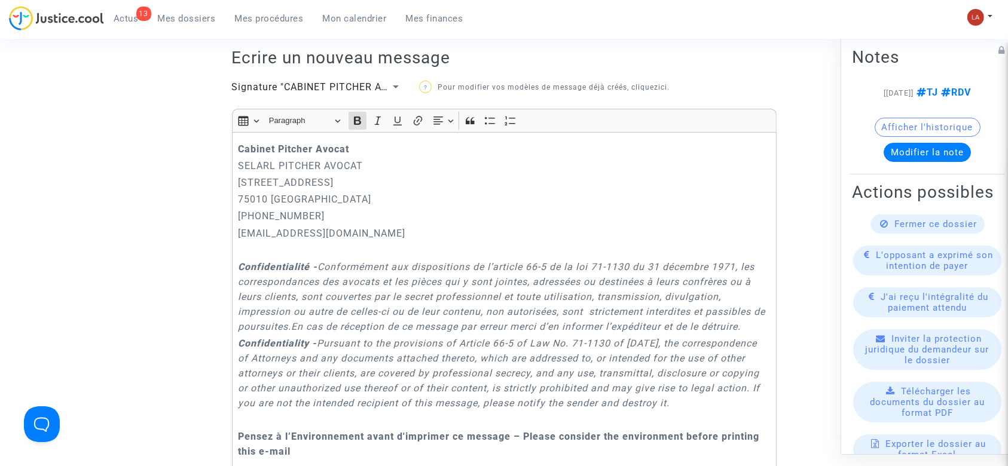
click at [234, 146] on div "Cabinet Pitcher Avocat SELARL PITCHER AVOCAT 201 rue du Faubourg Saint-Denis 75…" at bounding box center [504, 308] width 544 height 353
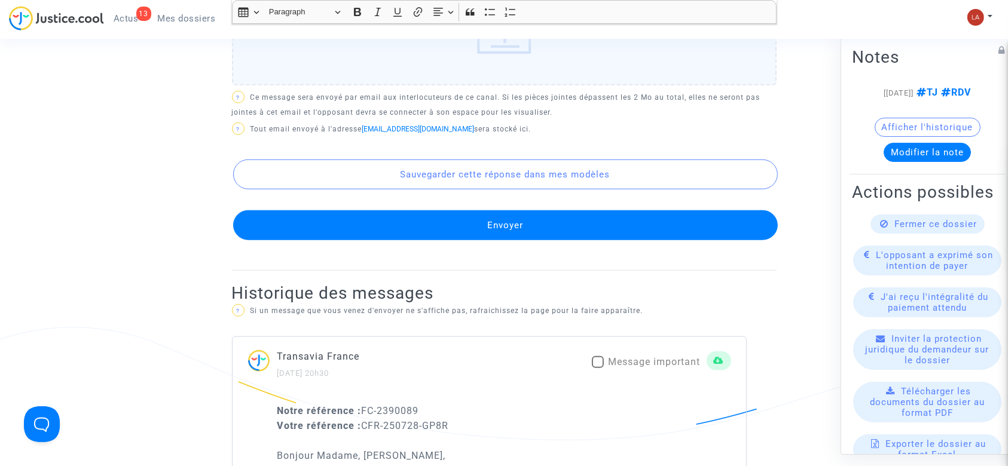
scroll to position [1195, 0]
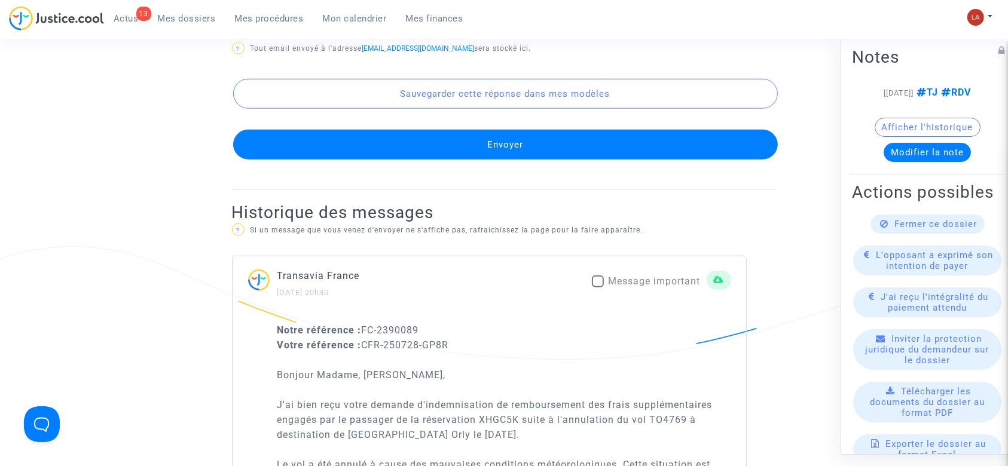
click at [309, 146] on button "Envoyer" at bounding box center [505, 145] width 544 height 30
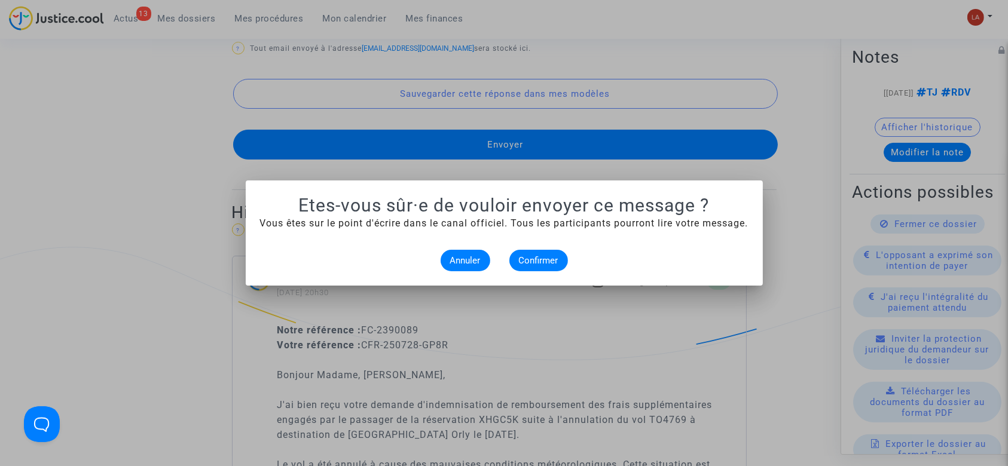
scroll to position [0, 0]
click at [549, 249] on alert-dialogs "Etes-vous sûr·e de vouloir envoyer ce message ? Vous êtes sur le point d'écrire…" at bounding box center [504, 233] width 488 height 76
click at [547, 256] on span "Confirmer" at bounding box center [538, 260] width 39 height 11
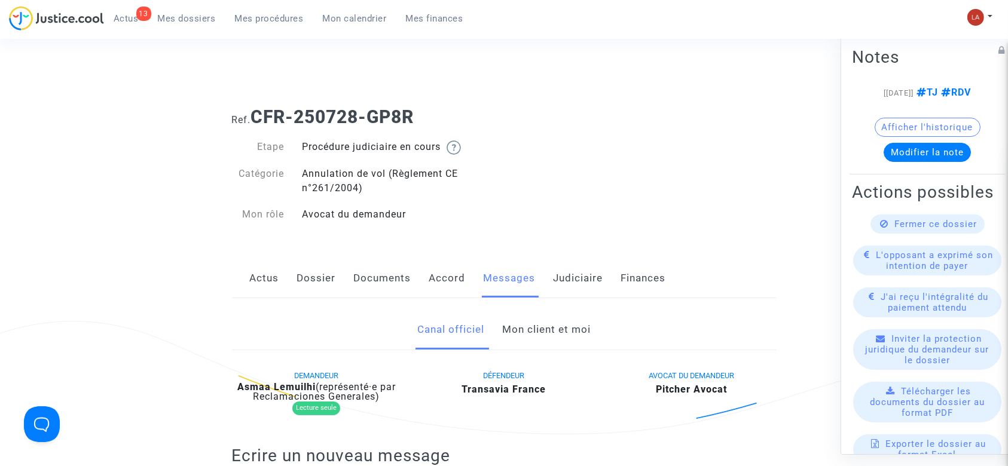
scroll to position [1195, 0]
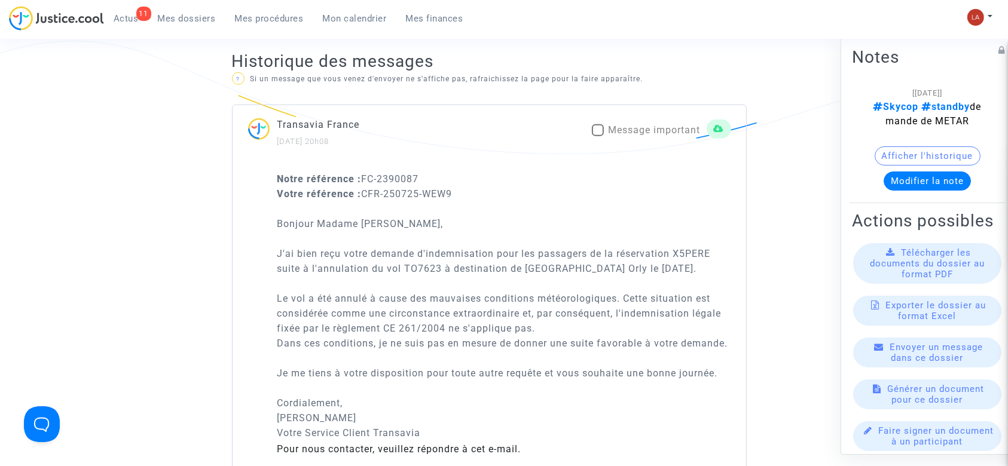
scroll to position [876, 0]
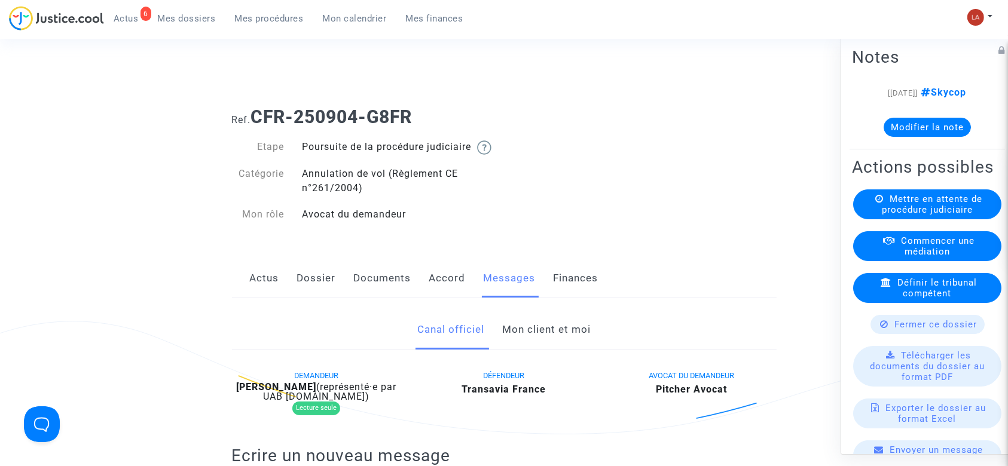
drag, startPoint x: 359, startPoint y: 290, endPoint x: 376, endPoint y: 287, distance: 17.7
click at [359, 290] on link "Documents" at bounding box center [382, 278] width 57 height 39
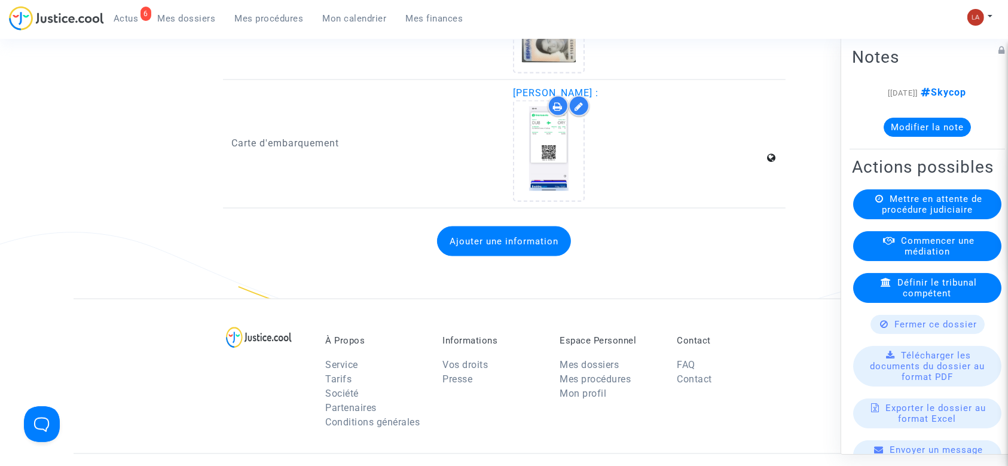
scroll to position [1434, 0]
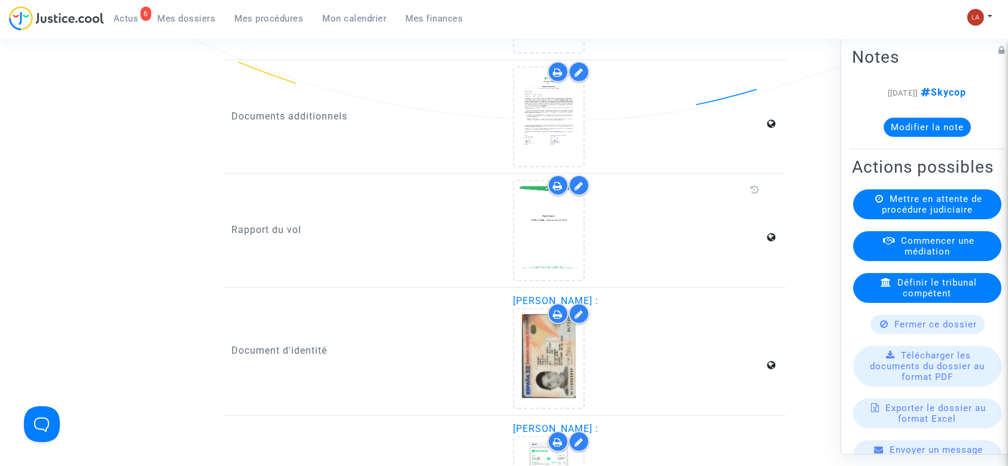
click at [577, 191] on icon at bounding box center [578, 186] width 9 height 10
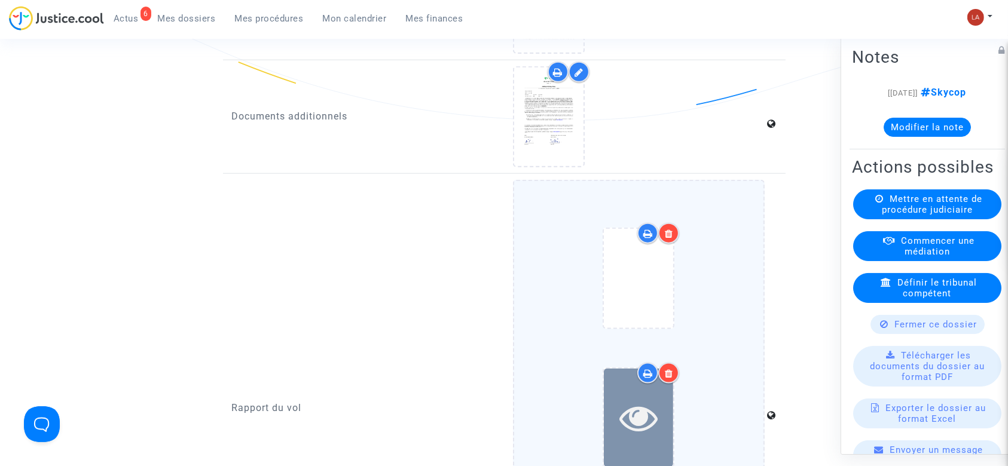
click at [660, 433] on div at bounding box center [638, 418] width 69 height 38
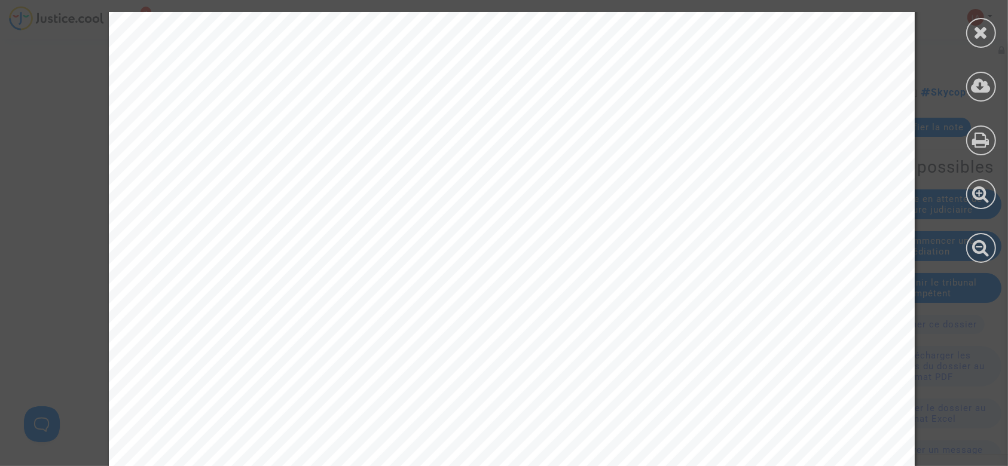
scroll to position [1832, 0]
click at [980, 39] on icon at bounding box center [981, 32] width 15 height 18
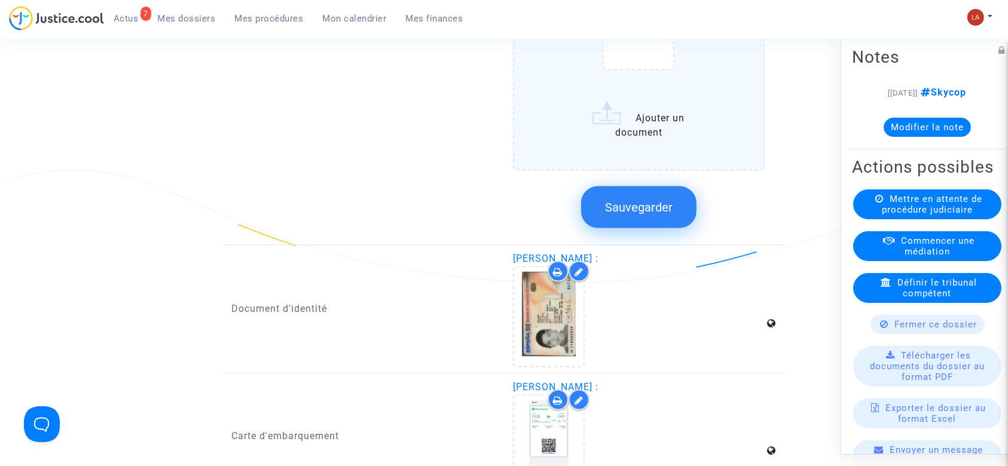
click at [666, 224] on button "Sauvegarder" at bounding box center [638, 207] width 115 height 42
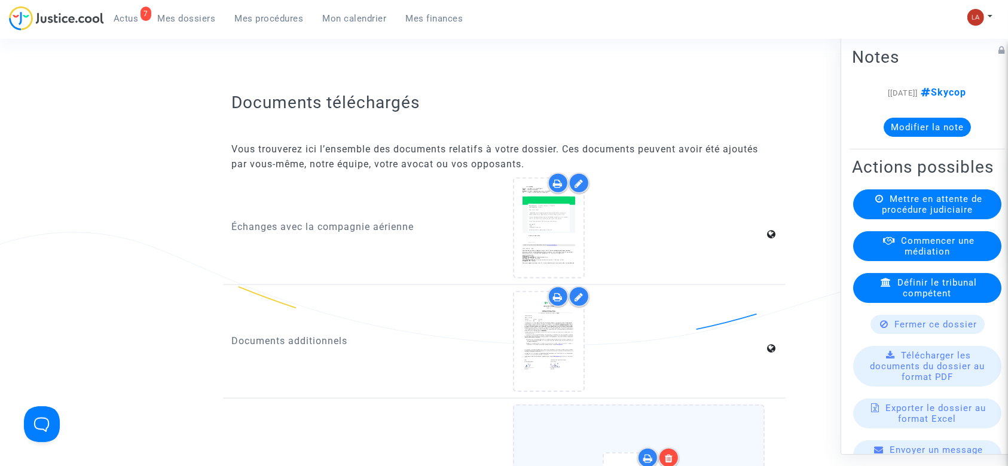
scroll to position [956, 0]
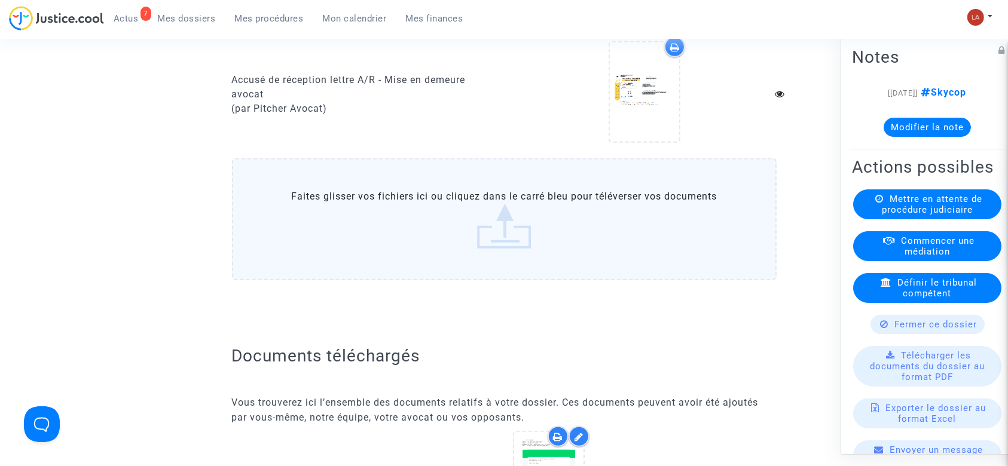
click at [580, 280] on label "Faites glisser vos fichiers ici ou cliquez dans le carré bleu pour téléverser v…" at bounding box center [504, 219] width 544 height 122
click at [0, 0] on input "Faites glisser vos fichiers ici ou cliquez dans le carré bleu pour téléverser v…" at bounding box center [0, 0] width 0 height 0
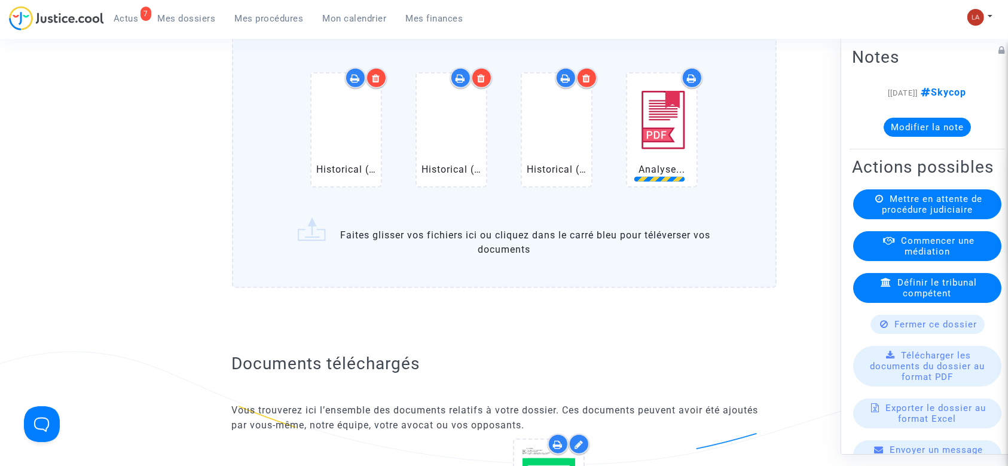
scroll to position [1115, 0]
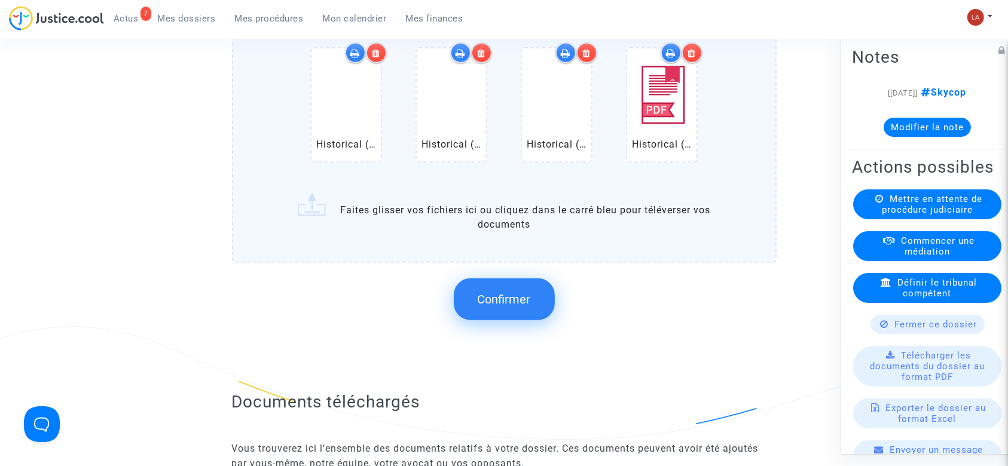
click at [537, 319] on button "Confirmer" at bounding box center [504, 300] width 101 height 42
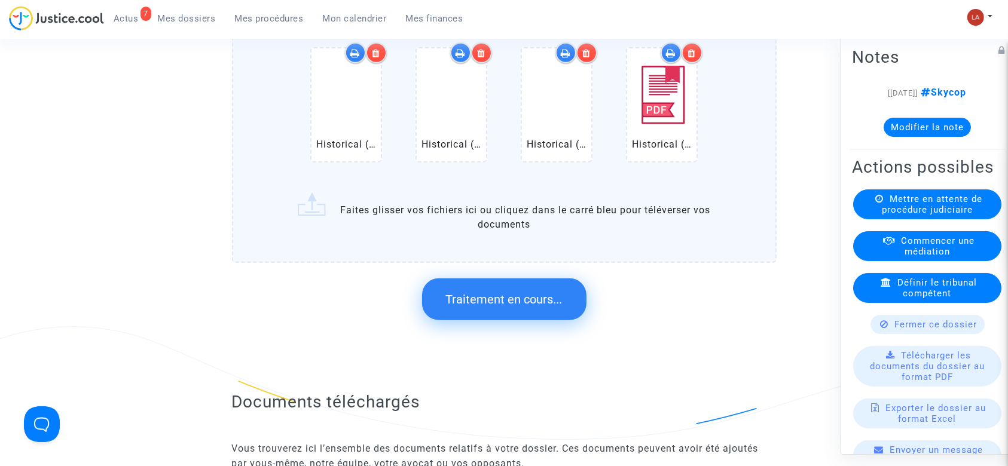
scroll to position [0, 0]
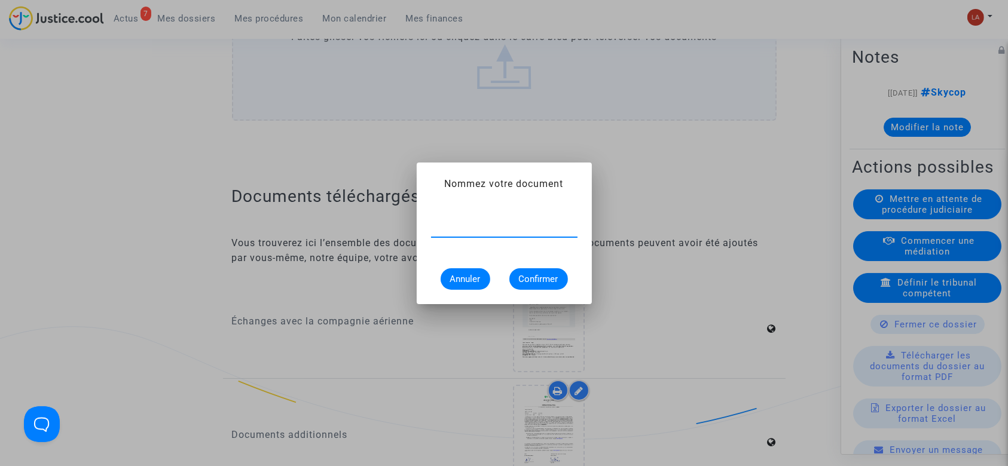
type input "e"
type input "Extrait Flightstats - Aéroport OR"
click at [463, 289] on mat-dialog-container "Nommez votre document Extrait Flightstats - Aéroport OR Annuler Confirmer" at bounding box center [504, 234] width 175 height 142
click at [473, 277] on span "Annuler" at bounding box center [465, 279] width 30 height 11
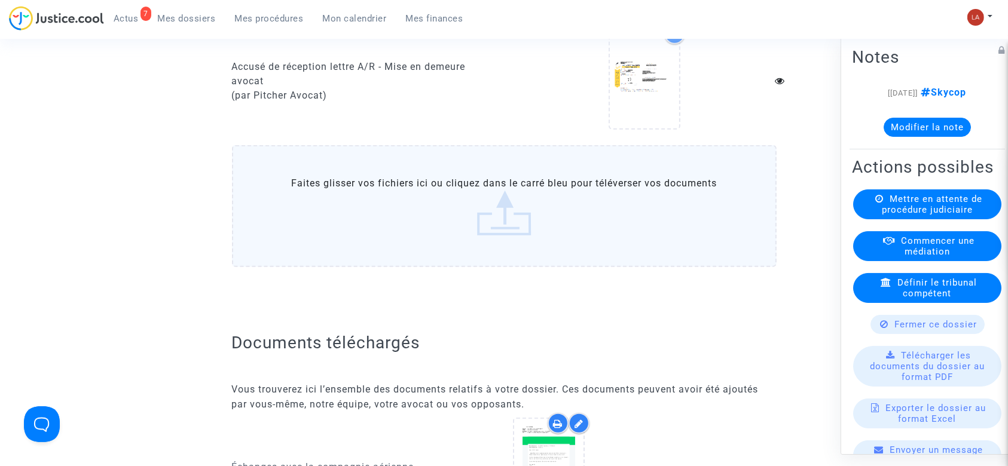
scroll to position [876, 0]
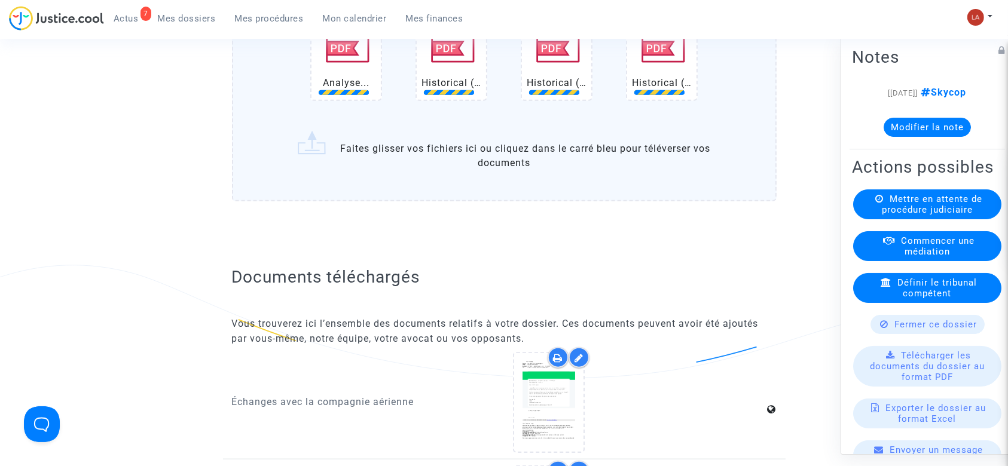
scroll to position [1195, 0]
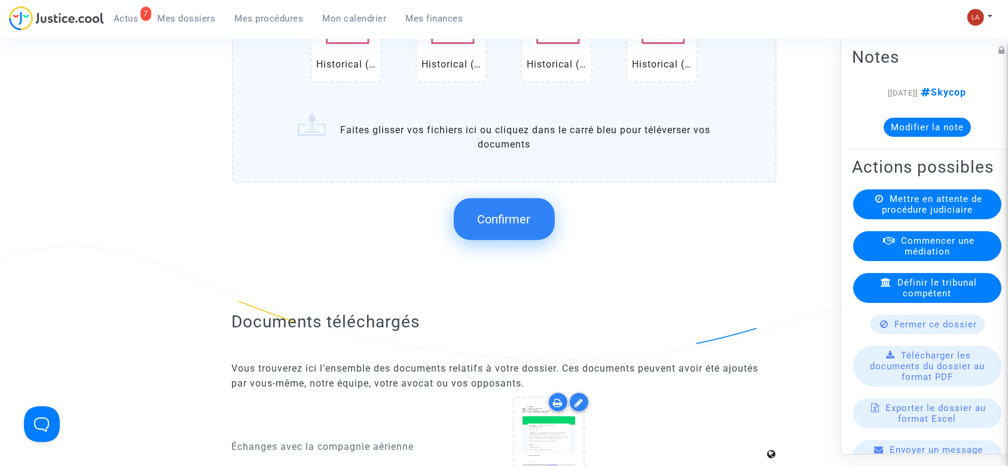
click at [525, 227] on span "Confirmer" at bounding box center [504, 219] width 53 height 14
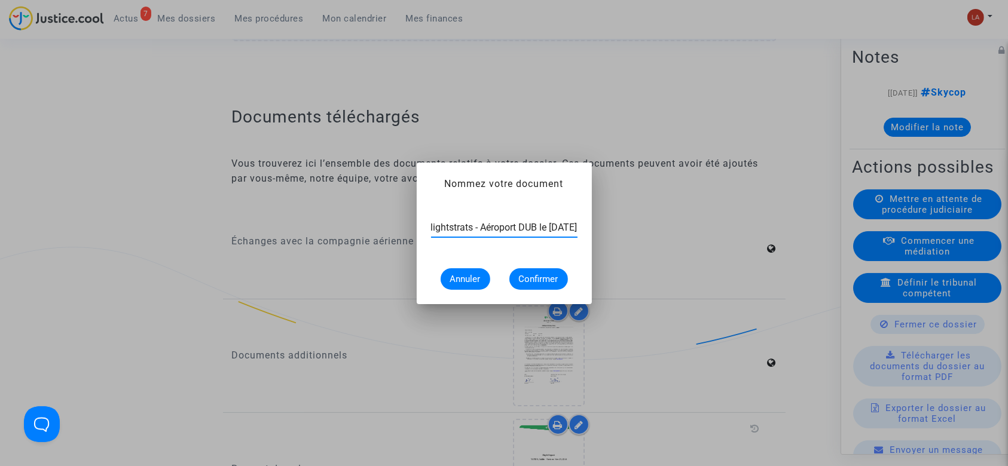
scroll to position [0, 87]
click at [521, 227] on input "Extrait Flightstrats - Aéroport DUB le 21 novembre 2024" at bounding box center [504, 227] width 146 height 11
click at [459, 230] on input "Extrait Flightstrats - Aéroport DUB le 21 novembre 2024" at bounding box center [504, 227] width 146 height 11
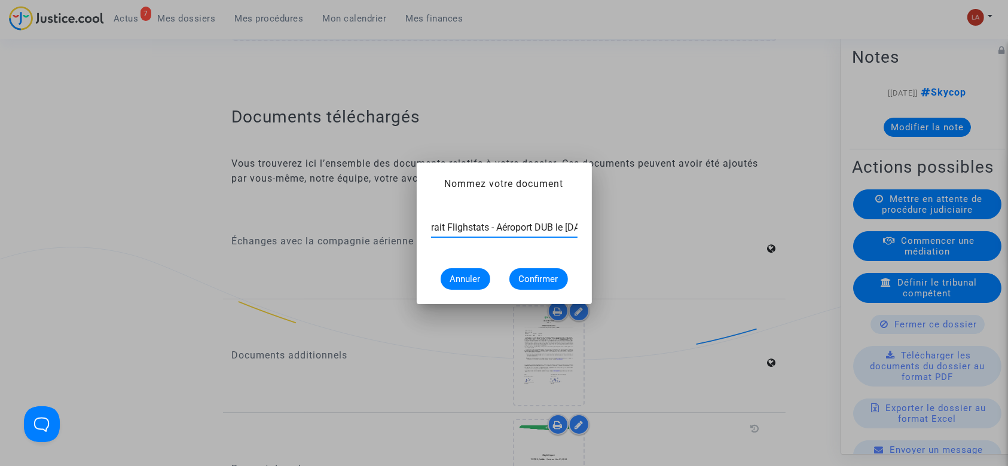
click at [475, 229] on input "Extrait Flighstats - Aéroport DUB le 21 novembre 2024" at bounding box center [504, 227] width 146 height 11
click at [470, 231] on input "Extrait Flighstats - Aéroport DUB le 21 novembre 2024" at bounding box center [504, 227] width 146 height 11
click at [472, 228] on input "Extrait Flighstats - Aéroport DUB le 21 novembre 2024" at bounding box center [504, 227] width 146 height 11
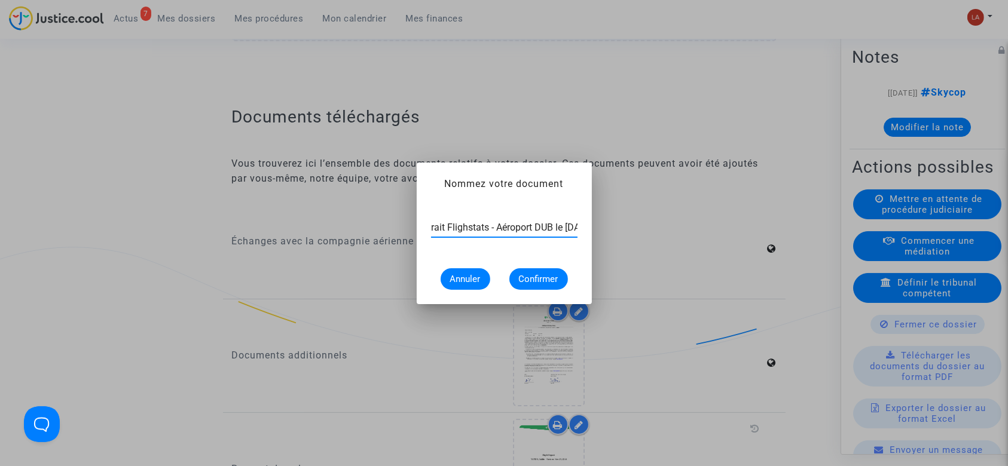
click at [472, 228] on input "Extrait Flighstats - Aéroport DUB le 21 novembre 2024" at bounding box center [504, 227] width 146 height 11
type input "Extrait Flighstats - Aéroport DUB le 21 novembre 2024"
click at [559, 278] on button "Confirmer" at bounding box center [538, 279] width 59 height 22
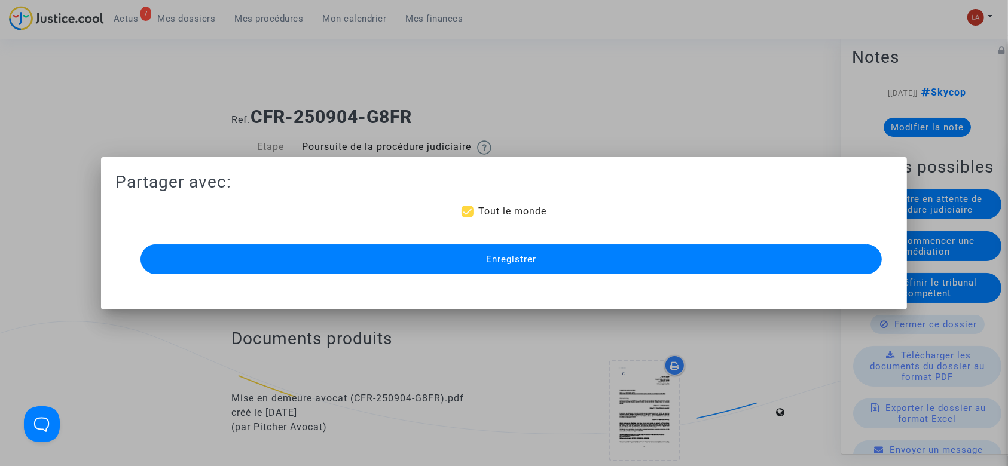
scroll to position [1195, 0]
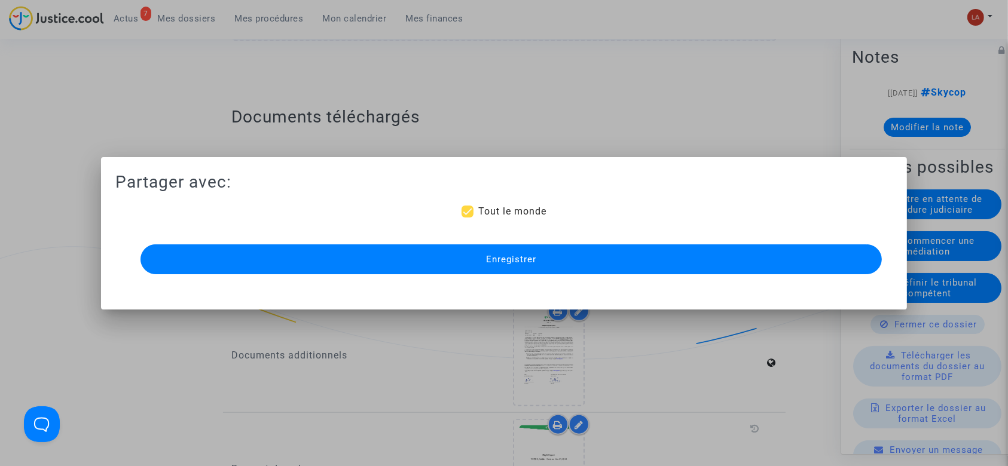
click at [575, 244] on button "Enregistrer" at bounding box center [511, 259] width 742 height 30
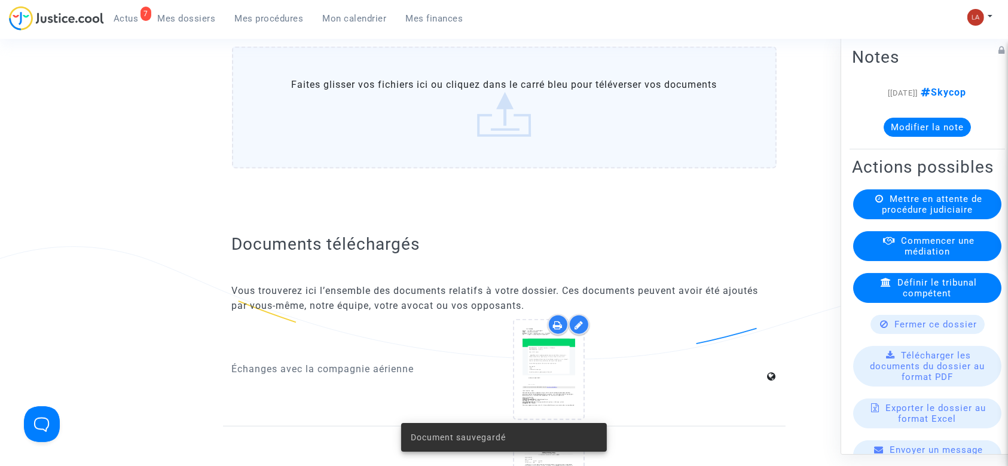
click at [569, 146] on label "Faites glisser vos fichiers ici ou cliquez dans le carré bleu pour téléverser v…" at bounding box center [504, 108] width 544 height 122
click at [0, 0] on input "Faites glisser vos fichiers ici ou cliquez dans le carré bleu pour téléverser v…" at bounding box center [0, 0] width 0 height 0
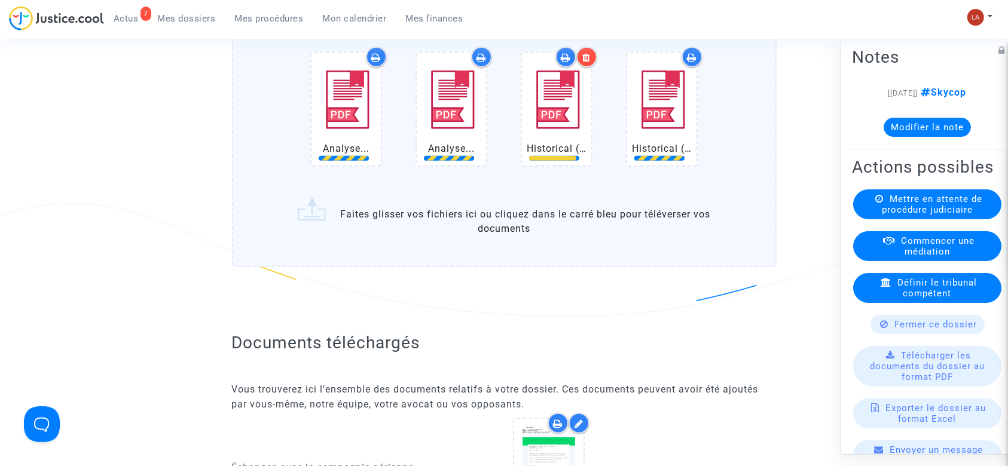
scroll to position [1275, 0]
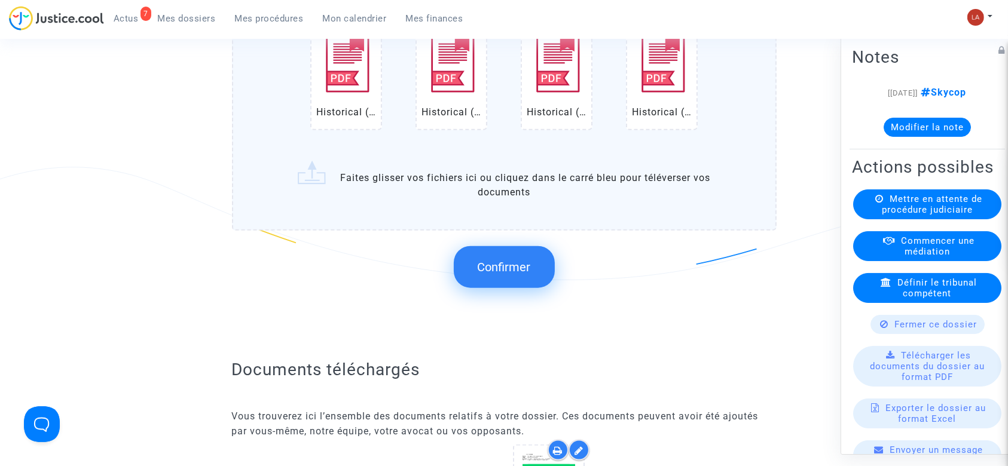
click at [510, 288] on button "Confirmer" at bounding box center [504, 267] width 101 height 42
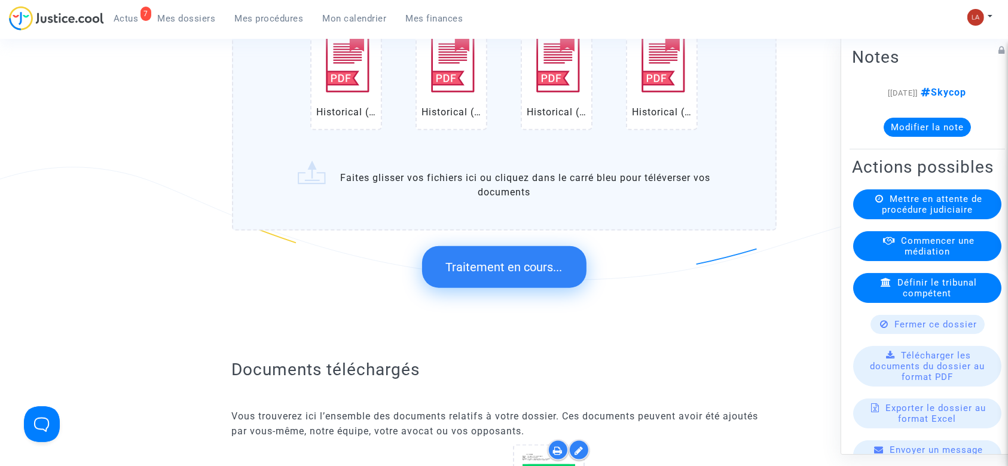
scroll to position [0, 0]
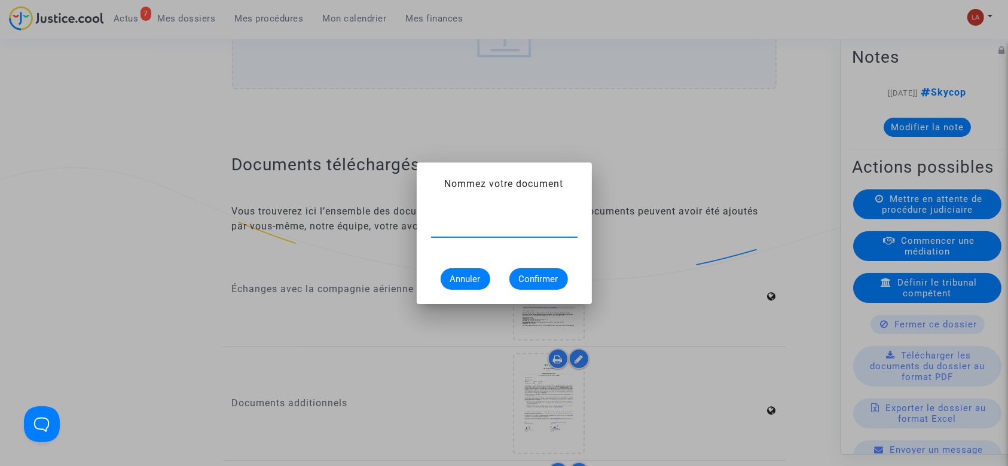
paste input "Extrait Flighstats - Aéroport DUB le 21 novembre 2024"
click at [482, 228] on input "Extrait Flighstats - Aéroport DUB le 21 novembre 2024" at bounding box center [504, 227] width 146 height 11
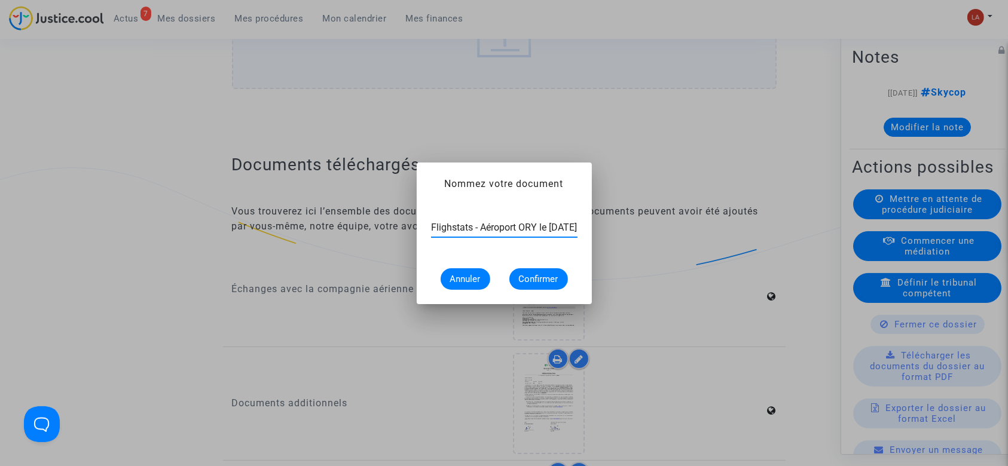
type input "Extrait Flighstats - Aéroport ORY le 21 novembre 2024"
click at [541, 274] on span "Confirmer" at bounding box center [538, 279] width 39 height 11
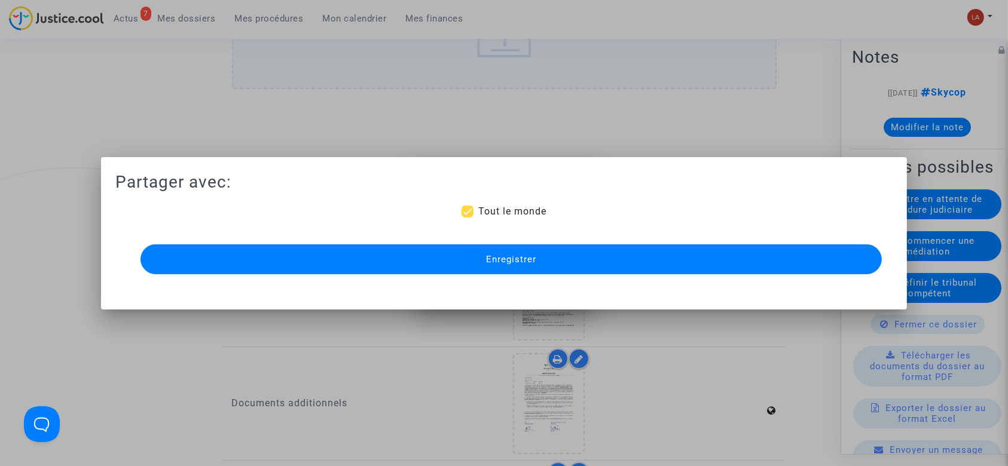
scroll to position [1275, 0]
click at [540, 268] on button "Enregistrer" at bounding box center [511, 259] width 742 height 30
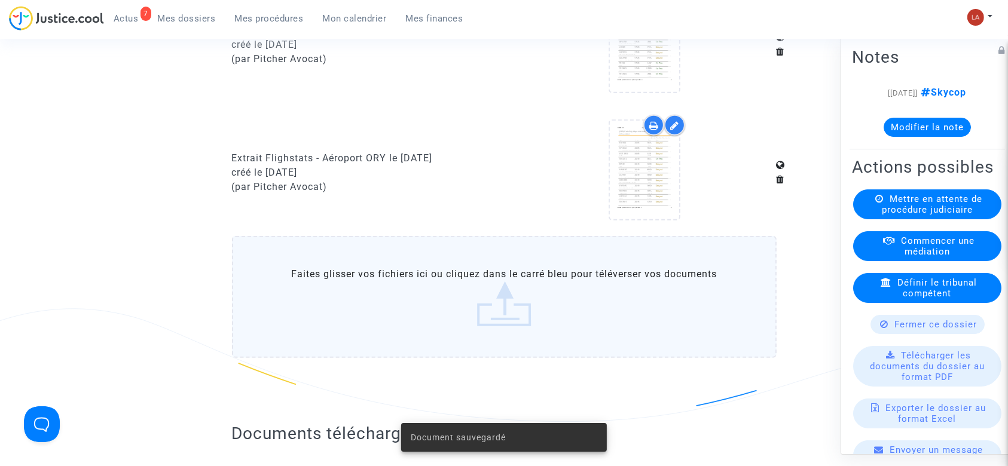
scroll to position [956, 0]
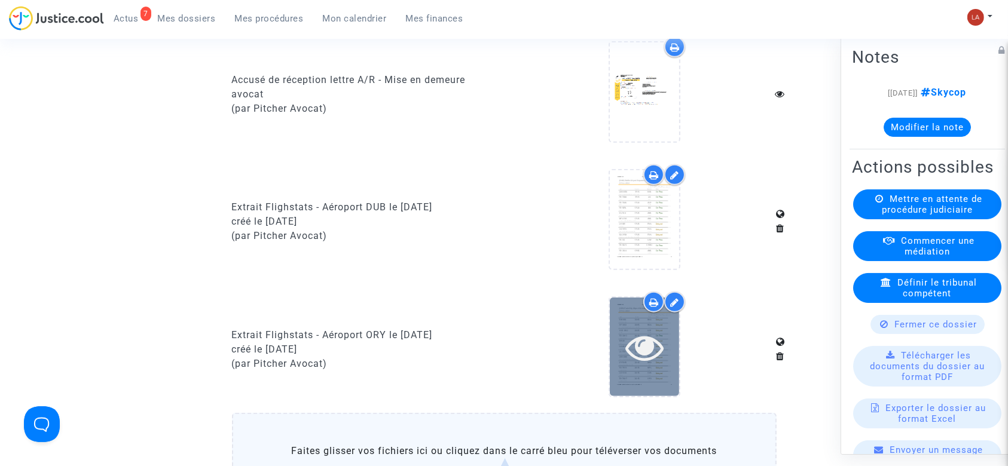
click at [647, 384] on div at bounding box center [644, 347] width 69 height 99
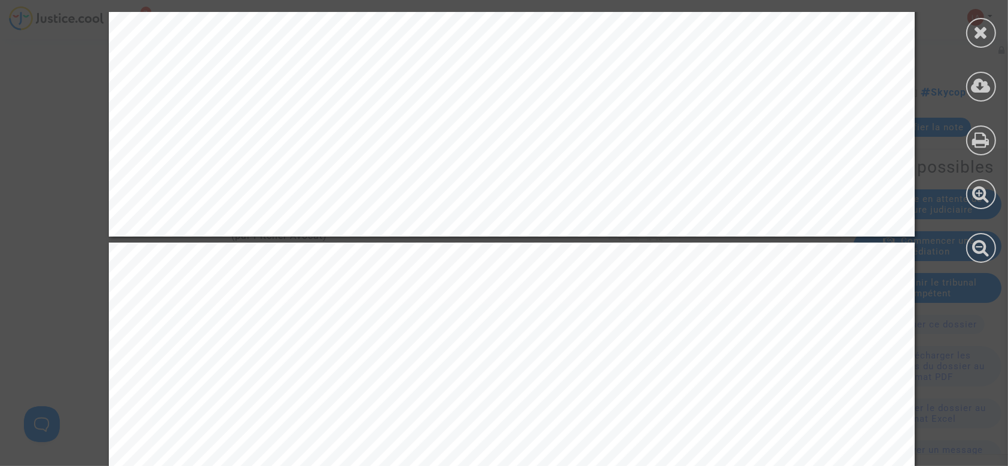
scroll to position [6694, 0]
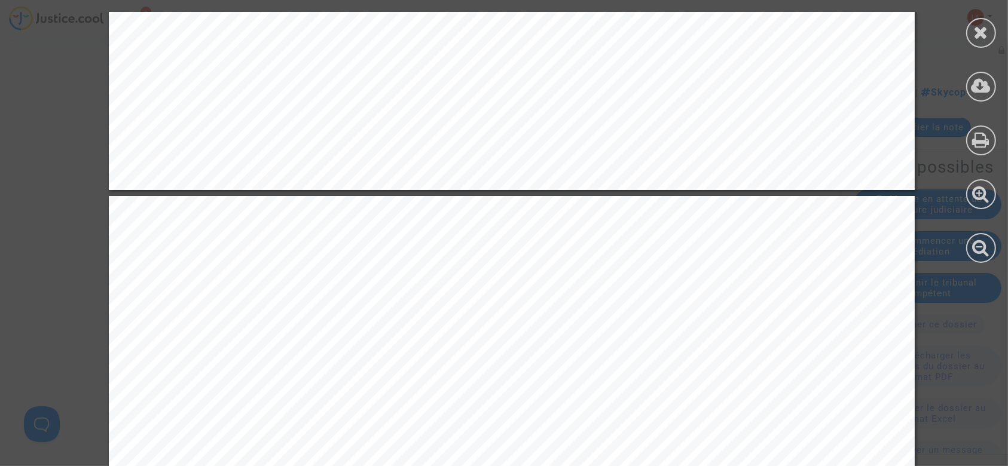
drag, startPoint x: 980, startPoint y: 35, endPoint x: 956, endPoint y: 42, distance: 25.5
click at [980, 35] on icon at bounding box center [981, 32] width 15 height 18
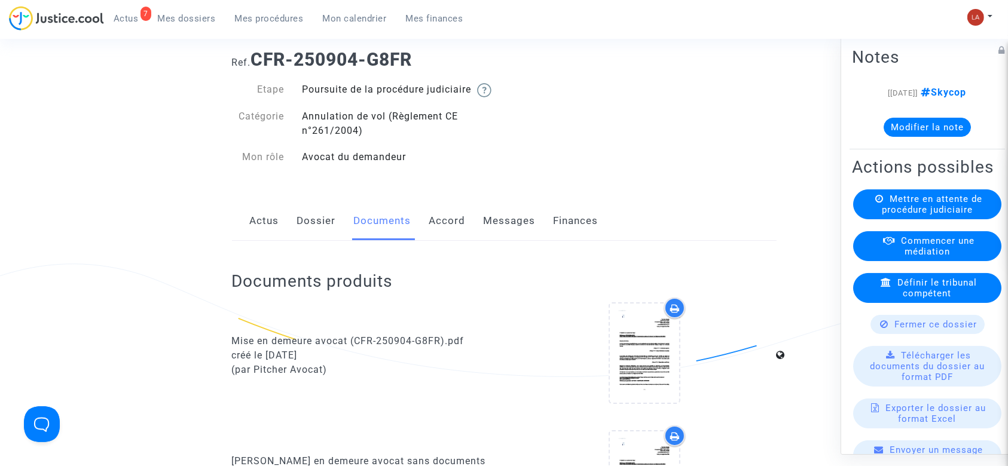
scroll to position [0, 0]
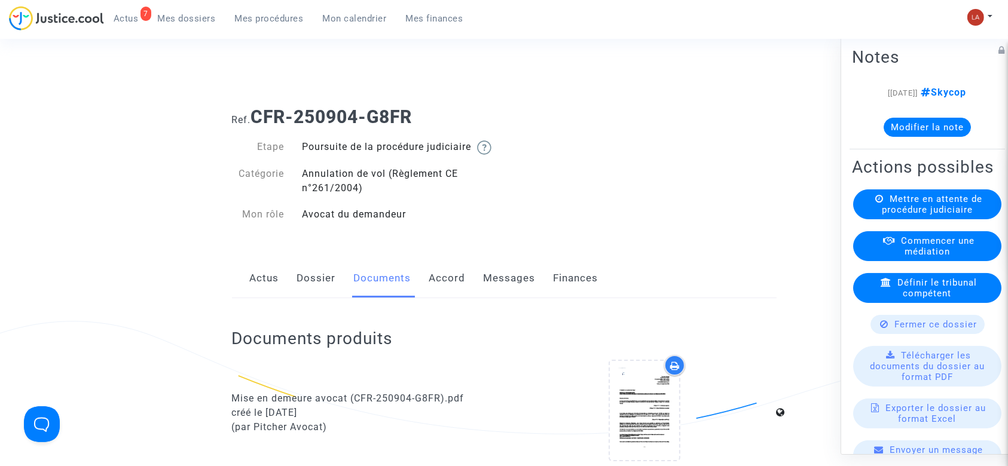
click at [330, 298] on link "Dossier" at bounding box center [316, 278] width 39 height 39
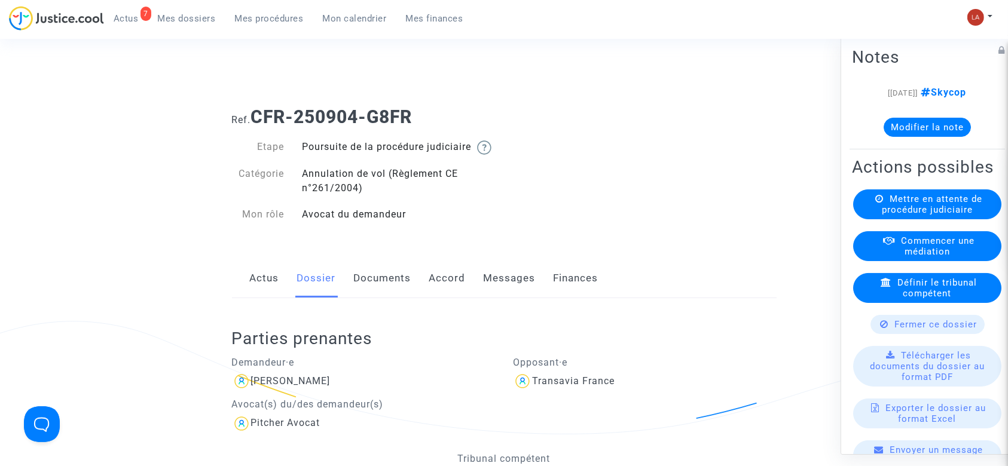
click at [516, 284] on link "Messages" at bounding box center [510, 278] width 52 height 39
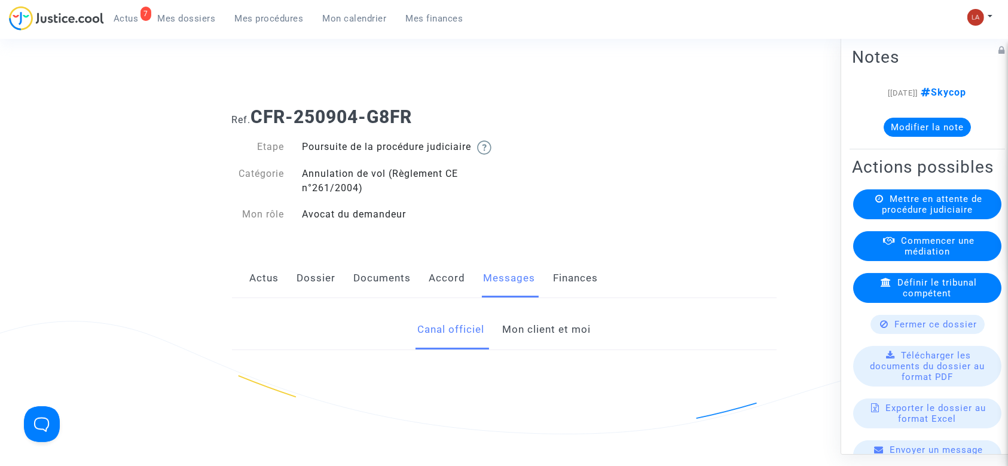
click at [396, 296] on link "Documents" at bounding box center [382, 278] width 57 height 39
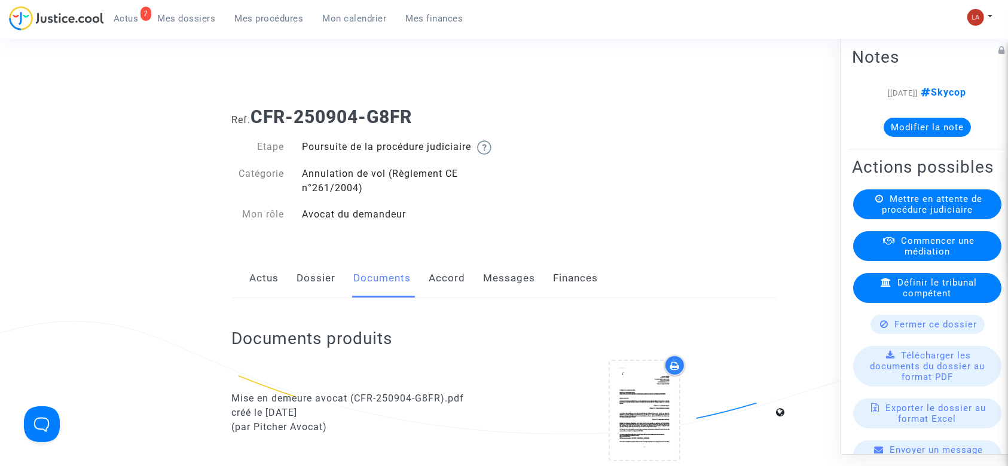
click at [434, 289] on link "Accord" at bounding box center [447, 278] width 36 height 39
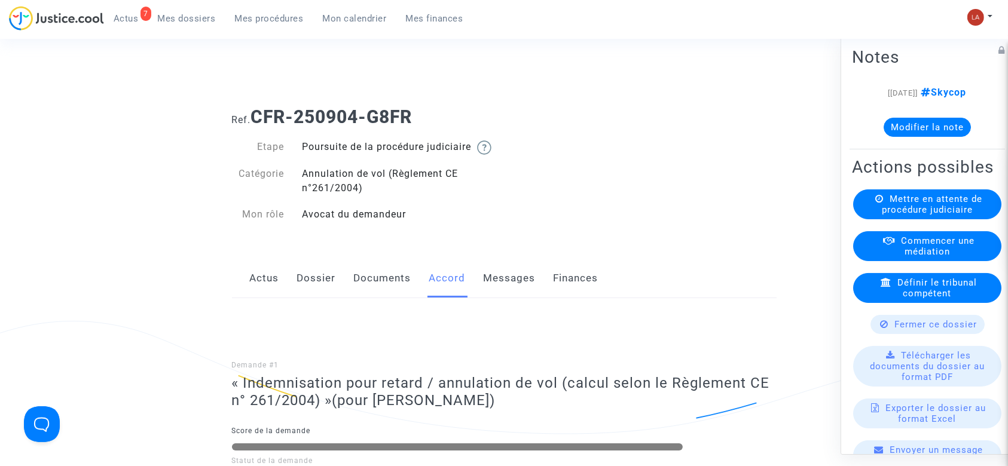
click at [498, 288] on link "Messages" at bounding box center [510, 278] width 52 height 39
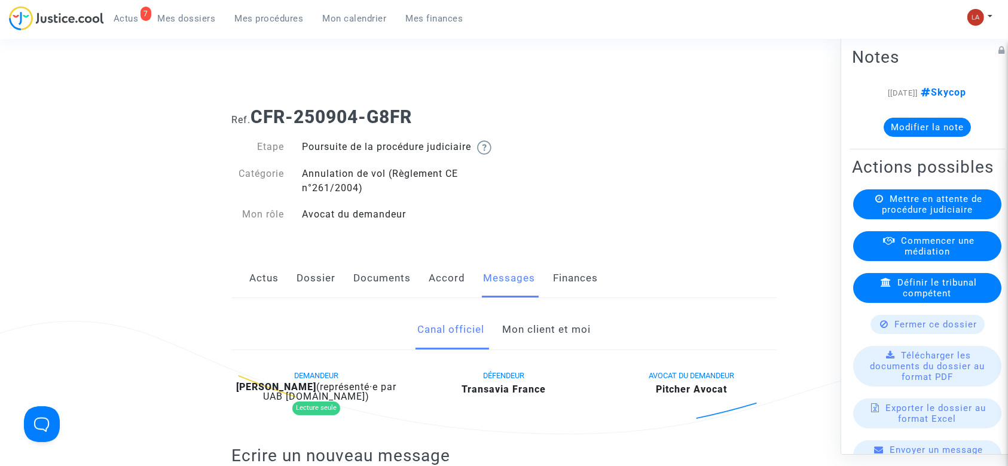
click at [540, 332] on link "Mon client et moi" at bounding box center [546, 329] width 88 height 39
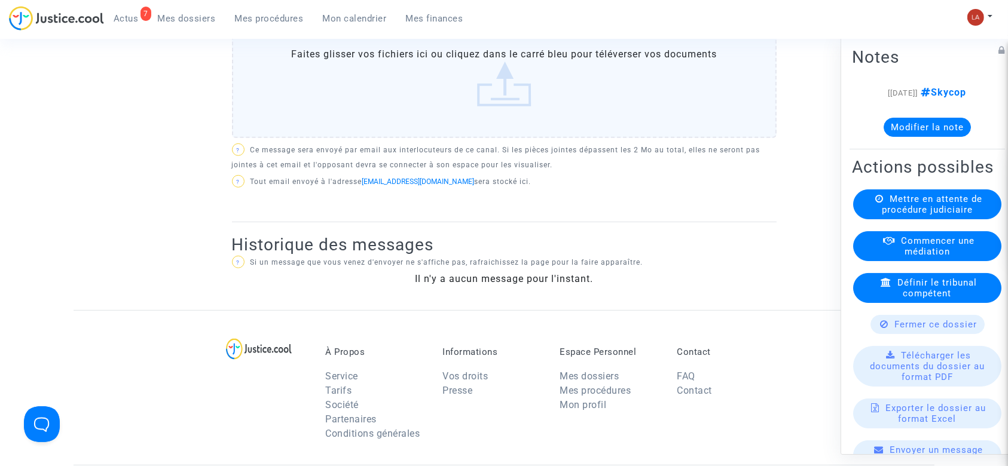
scroll to position [239, 0]
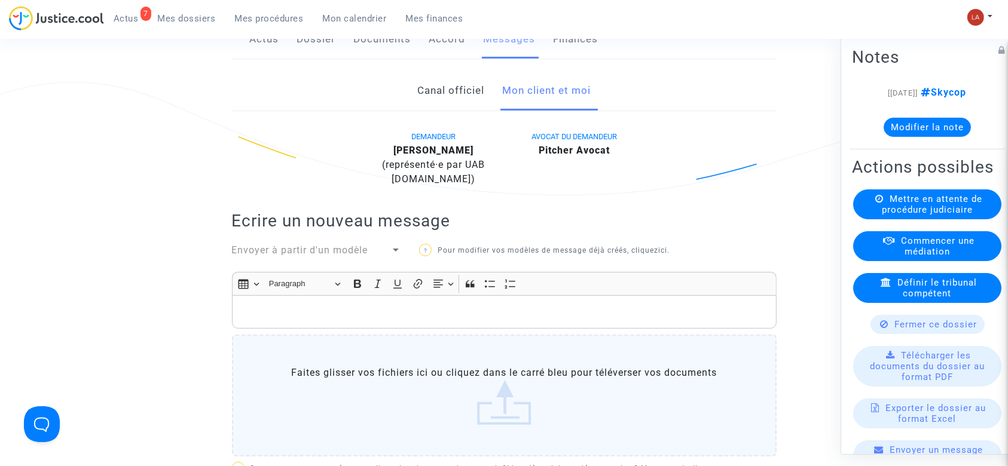
click at [406, 320] on p "Rich Text Editor, main" at bounding box center [504, 312] width 532 height 15
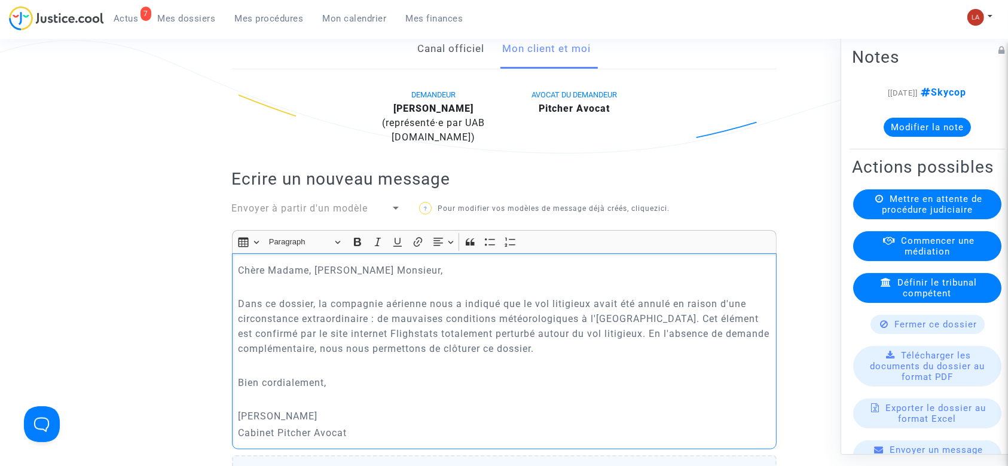
scroll to position [599, 0]
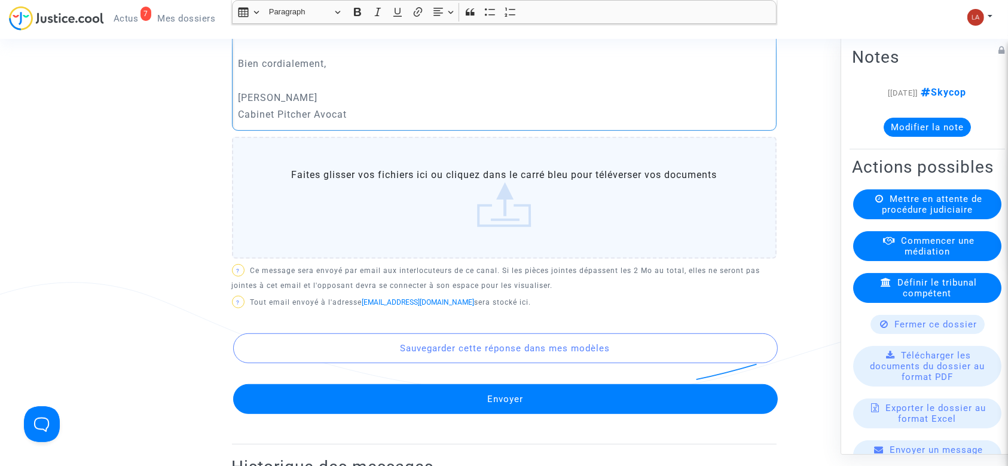
click at [512, 403] on button "Envoyer" at bounding box center [505, 399] width 544 height 30
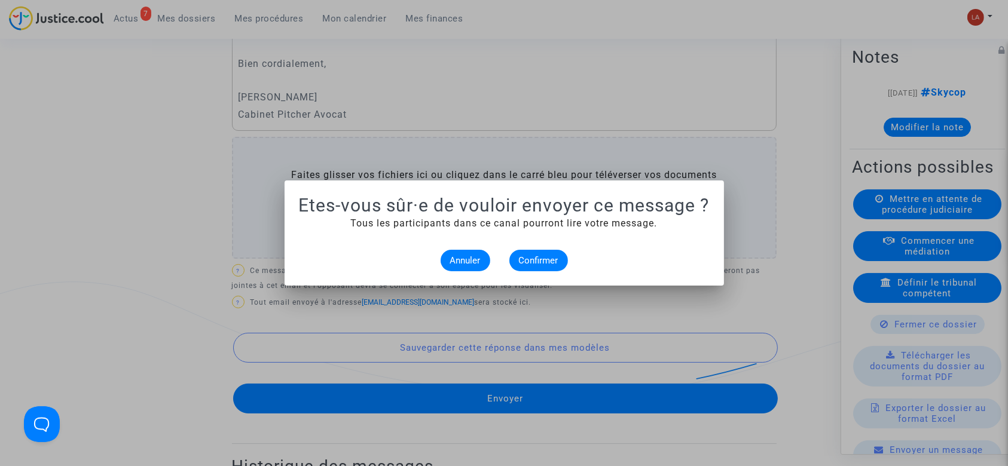
scroll to position [0, 0]
click at [542, 253] on button "Confirmer" at bounding box center [538, 261] width 59 height 22
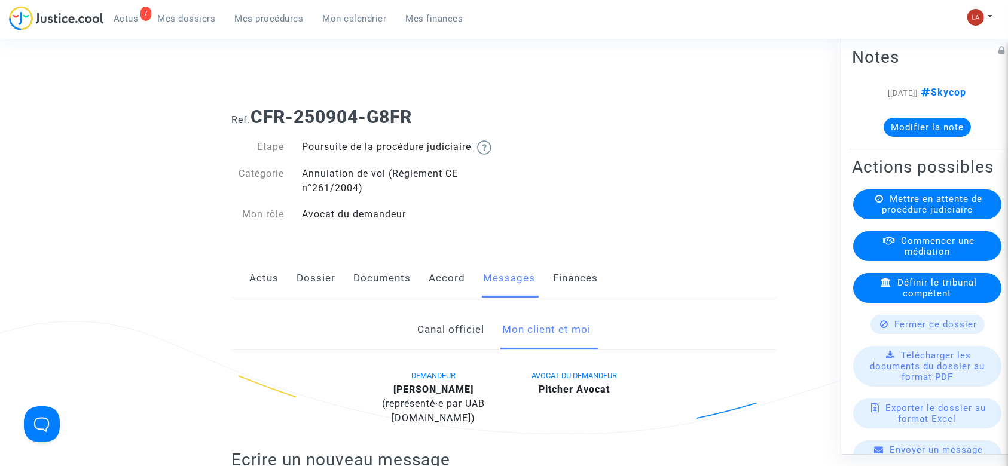
scroll to position [599, 0]
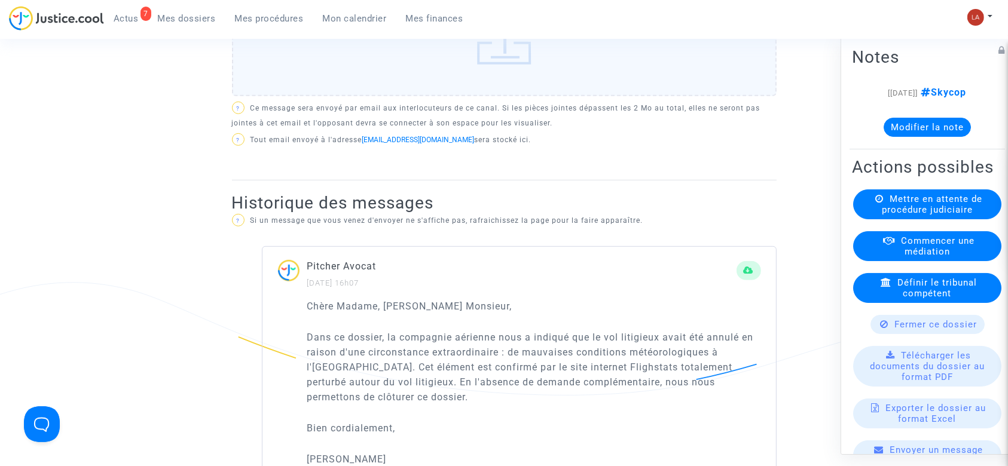
click at [934, 330] on span "Fermer ce dossier" at bounding box center [936, 324] width 82 height 11
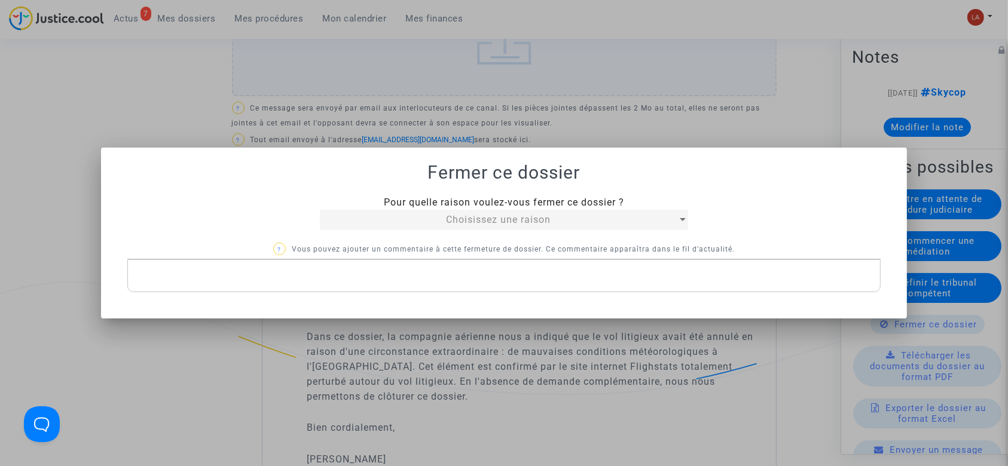
click at [496, 224] on span "Choisissez une raison" at bounding box center [498, 219] width 105 height 11
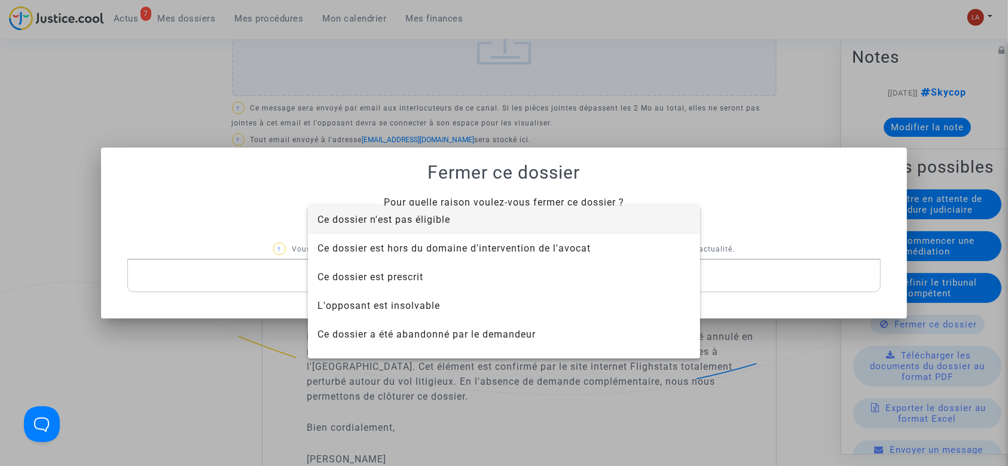
click at [496, 224] on span "Ce dossier n'est pas éligible" at bounding box center [503, 220] width 373 height 29
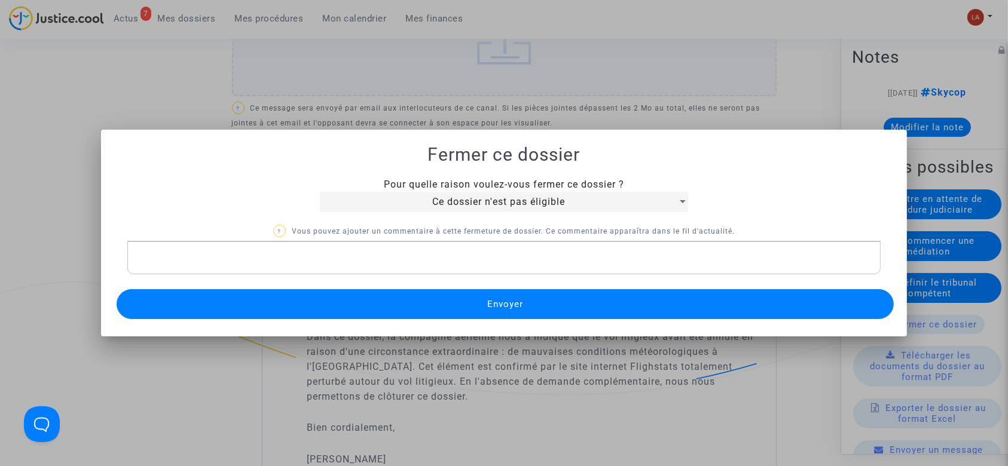
click at [406, 273] on div "Rich Text Editor, main" at bounding box center [504, 257] width 754 height 33
click at [403, 292] on button "Envoyer" at bounding box center [506, 304] width 778 height 30
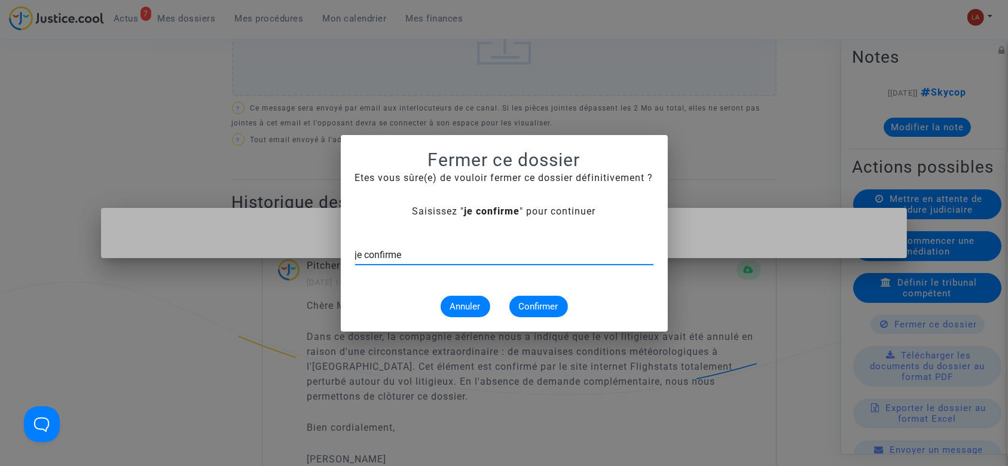
type input "je confirme"
click at [550, 317] on button "Confirmer" at bounding box center [538, 307] width 59 height 22
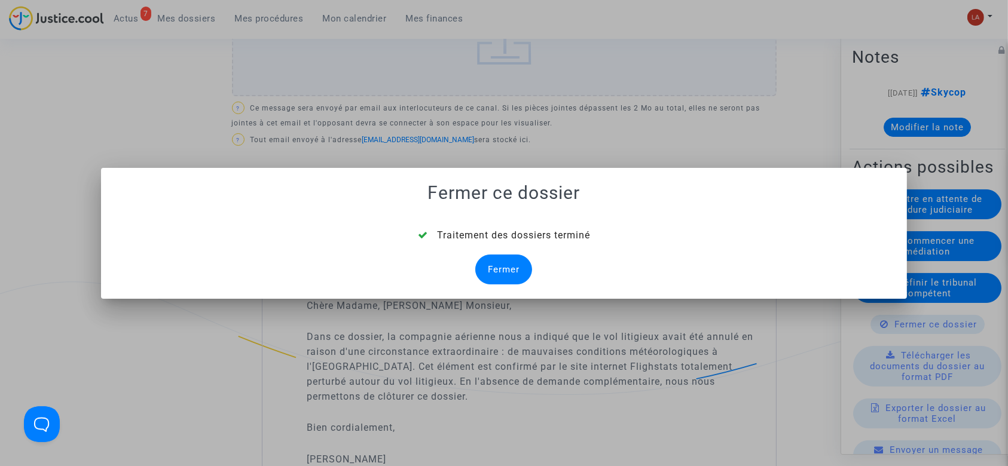
click at [299, 103] on div at bounding box center [504, 233] width 1008 height 466
click at [525, 279] on div "Fermer" at bounding box center [503, 270] width 57 height 30
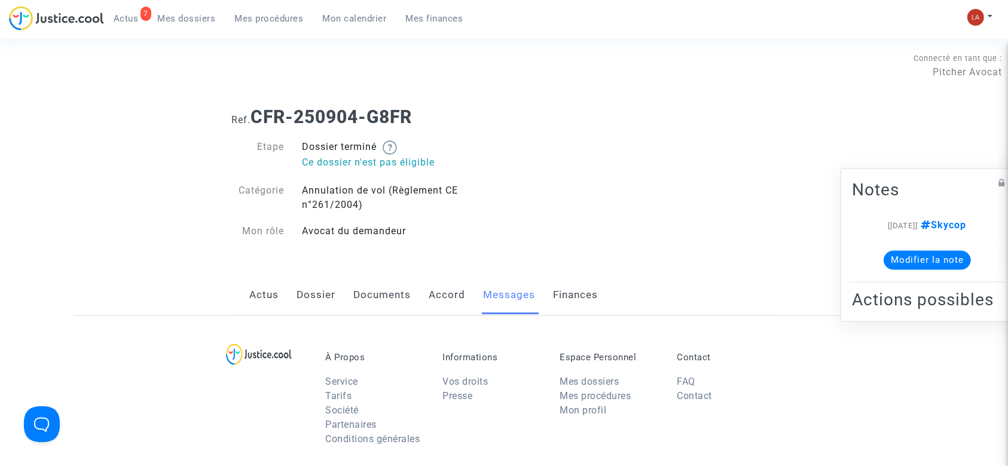
scroll to position [599, 0]
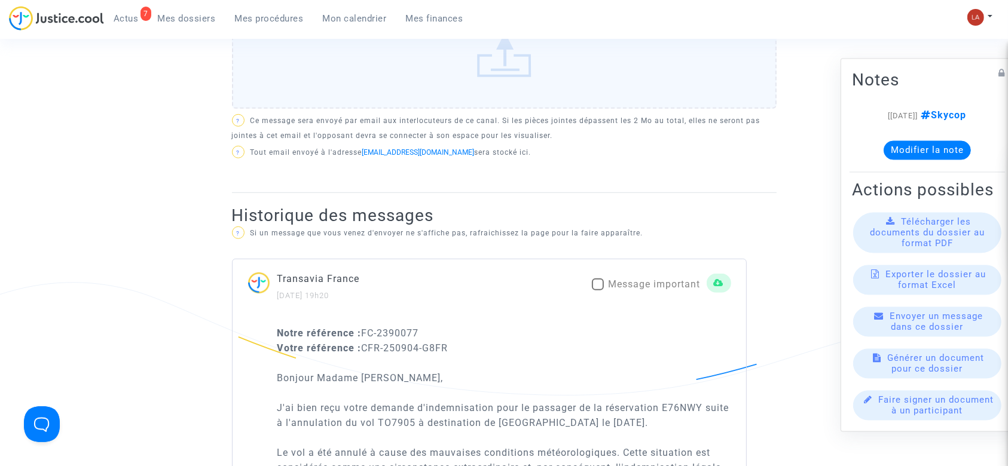
click at [142, 15] on div "7" at bounding box center [145, 14] width 11 height 14
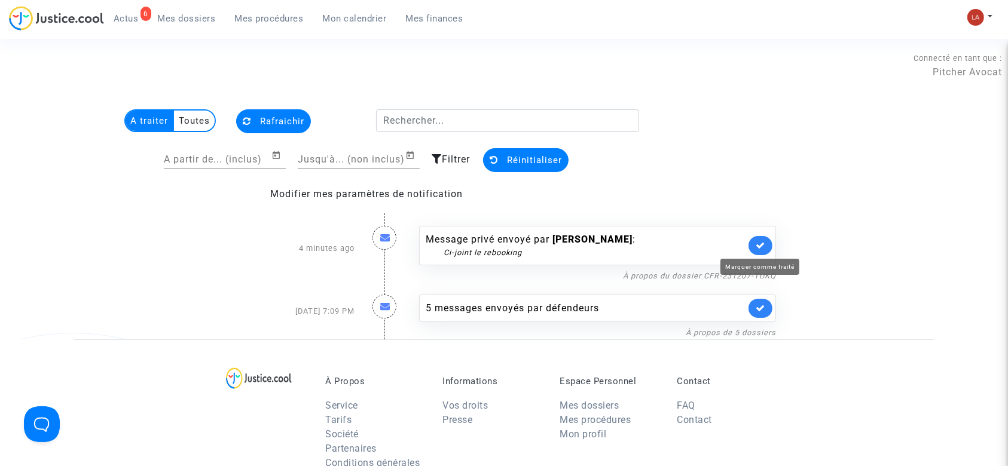
click at [759, 250] on icon at bounding box center [760, 245] width 10 height 9
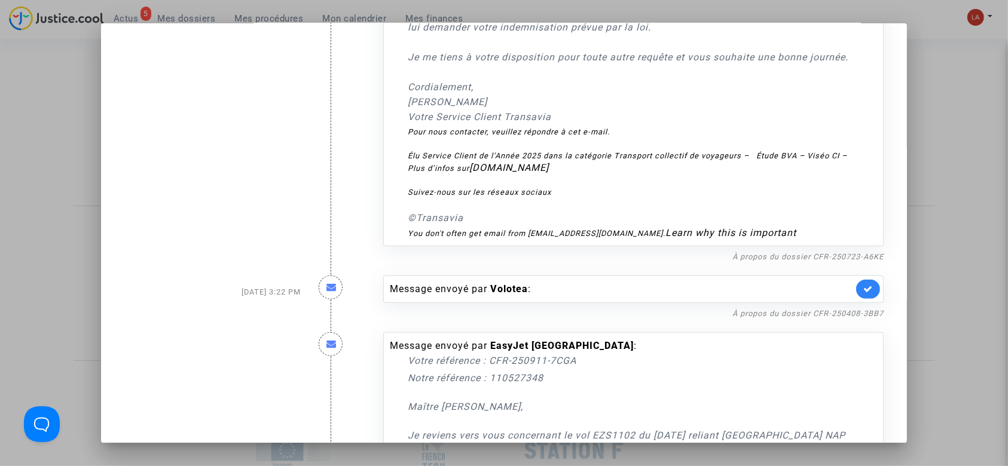
scroll to position [398, 0]
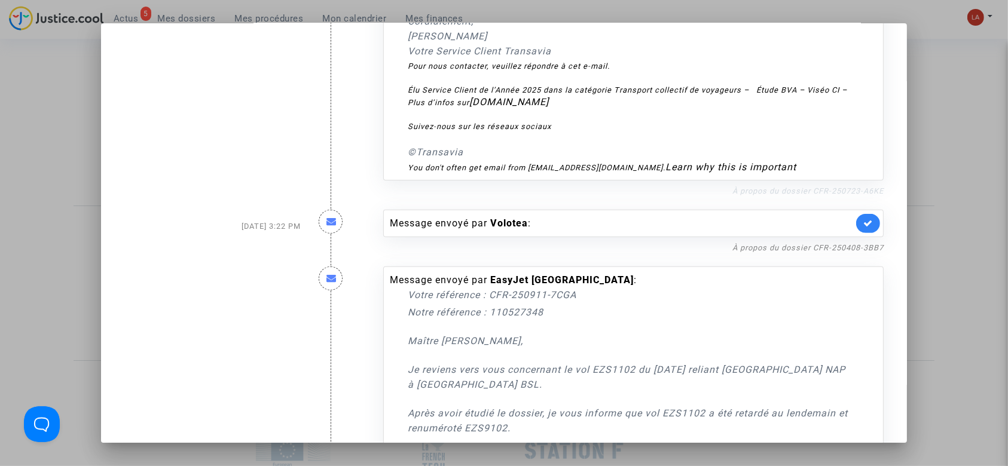
click at [801, 195] on link "À propos du dossier CFR-250723-A6KE" at bounding box center [807, 190] width 151 height 9
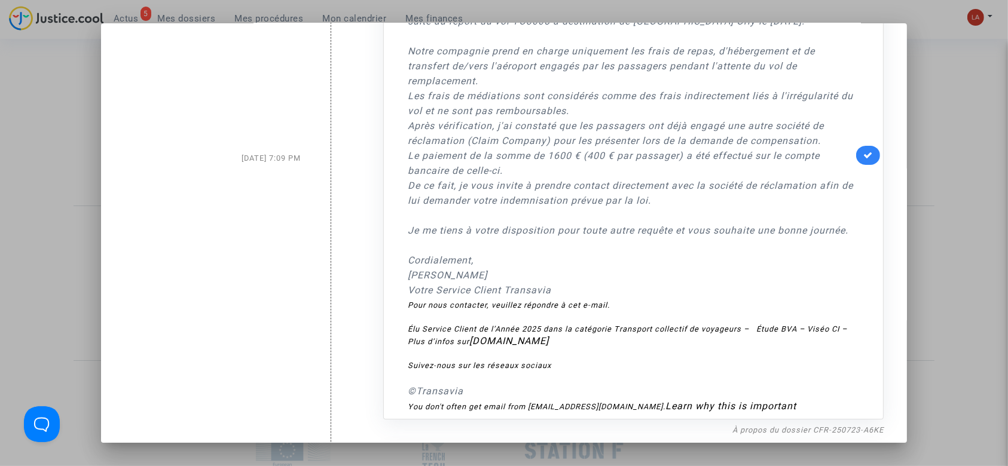
click at [856, 165] on link at bounding box center [868, 155] width 24 height 19
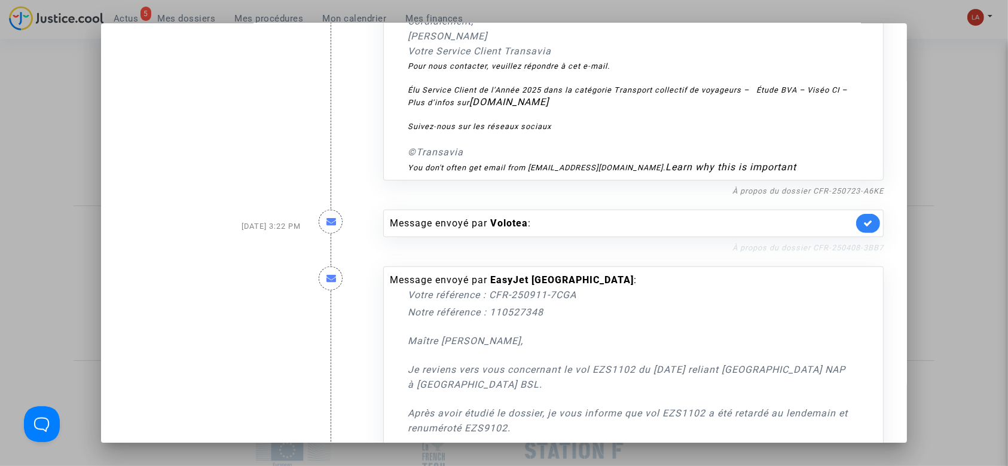
click at [762, 252] on link "À propos du dossier CFR-250408-3BB7" at bounding box center [807, 247] width 151 height 9
click at [863, 228] on icon at bounding box center [868, 223] width 10 height 9
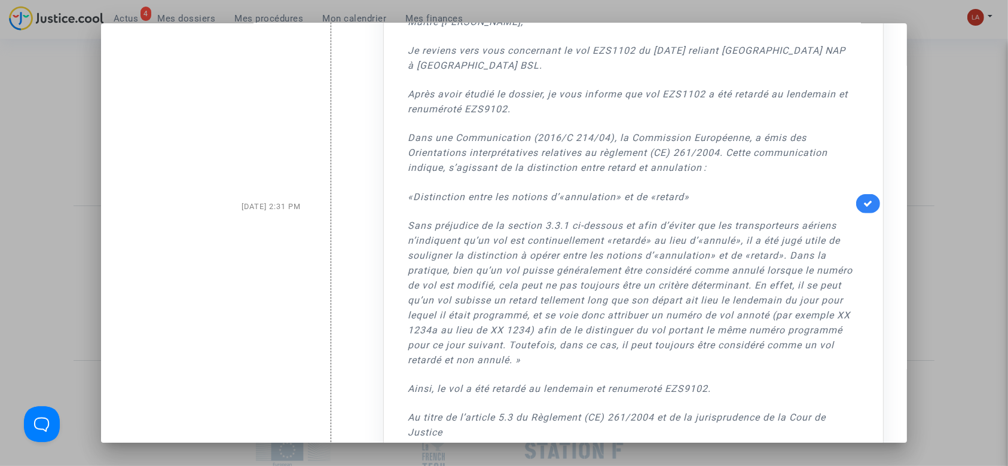
scroll to position [956, 0]
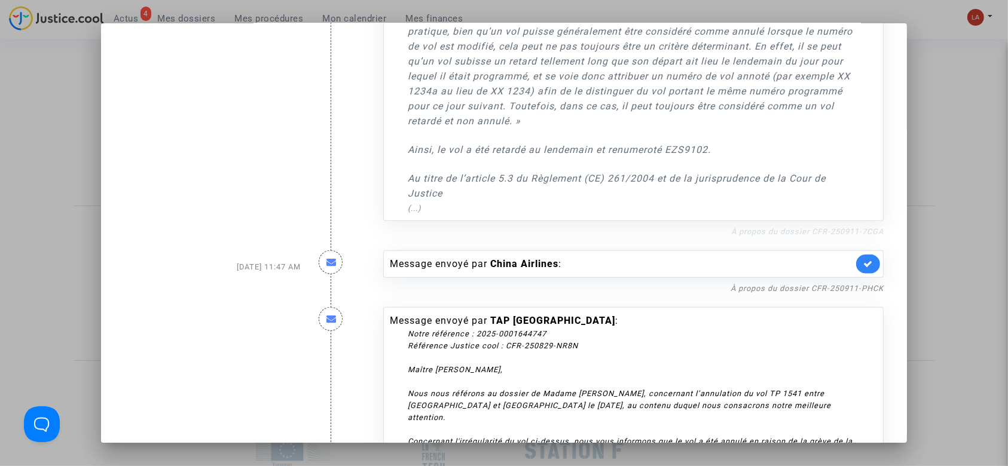
click at [833, 236] on link "À propos du dossier CFR-250911-7CGA" at bounding box center [807, 231] width 152 height 9
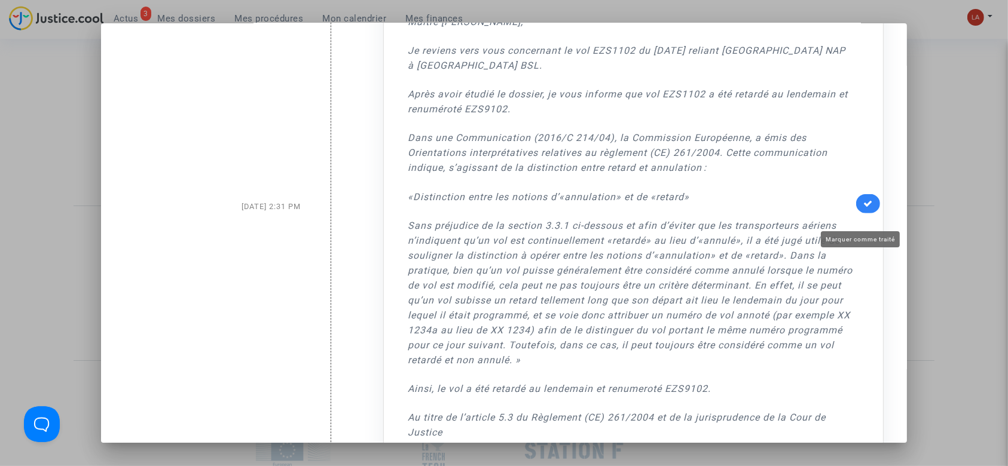
click at [863, 208] on icon at bounding box center [868, 203] width 10 height 9
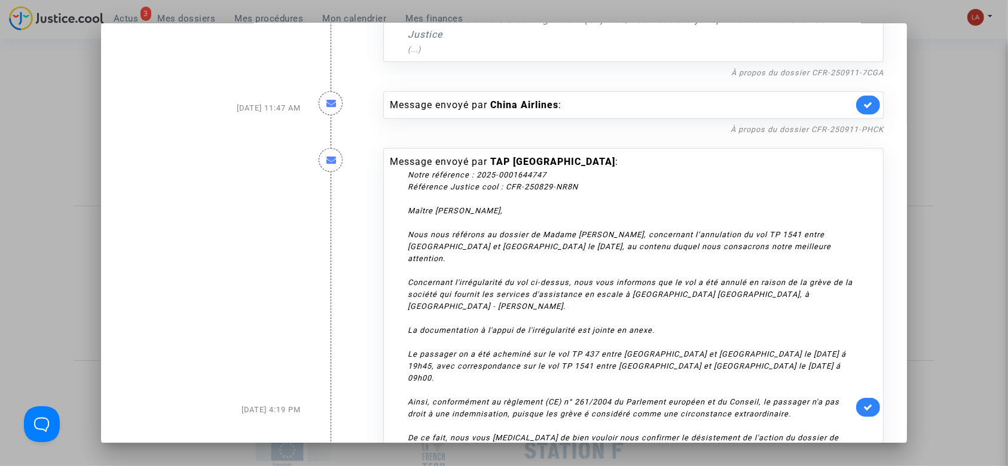
scroll to position [1348, 0]
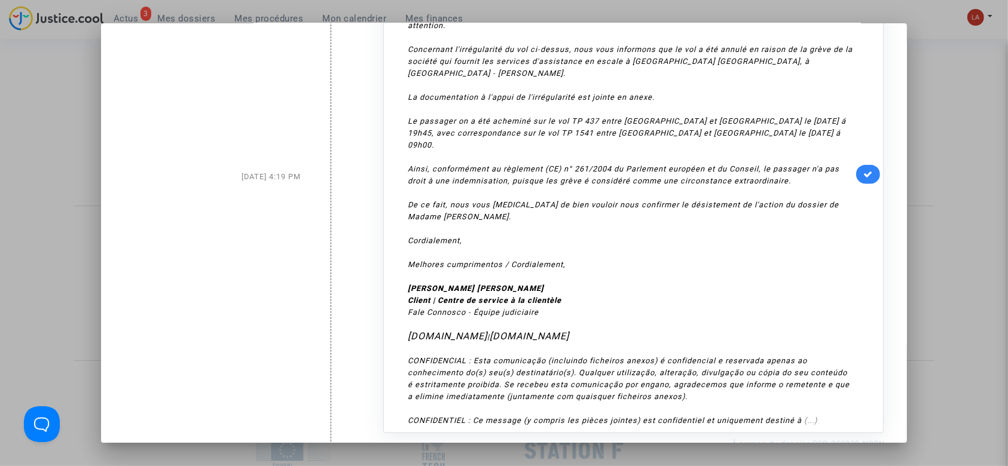
click at [828, 439] on link "À propos du dossier CFR-250829-NR8N" at bounding box center [806, 443] width 153 height 9
click at [863, 170] on icon at bounding box center [868, 174] width 10 height 9
click at [78, 227] on div at bounding box center [504, 233] width 1008 height 466
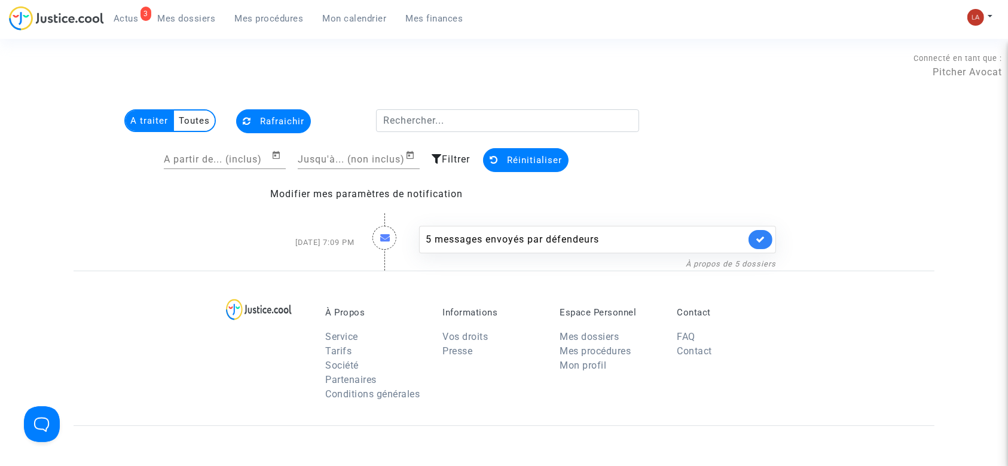
scroll to position [65, 0]
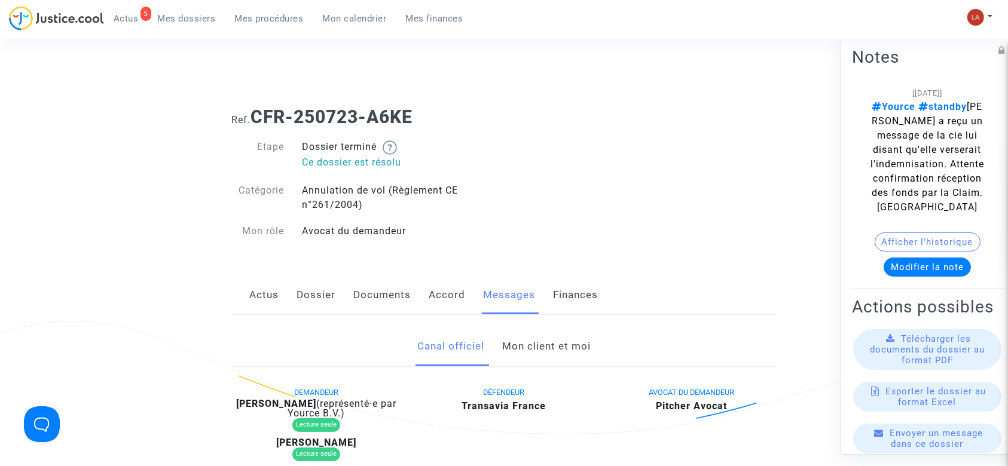
click at [264, 294] on link "Actus" at bounding box center [264, 295] width 29 height 39
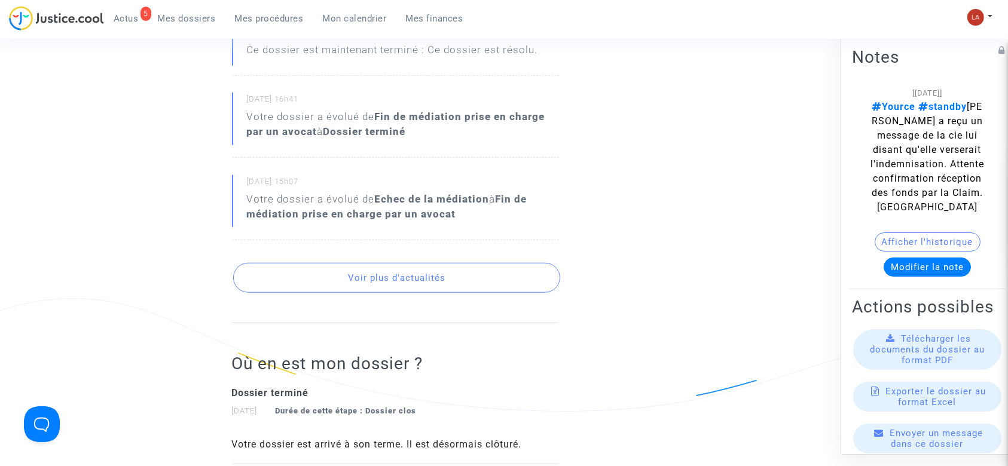
scroll to position [1195, 0]
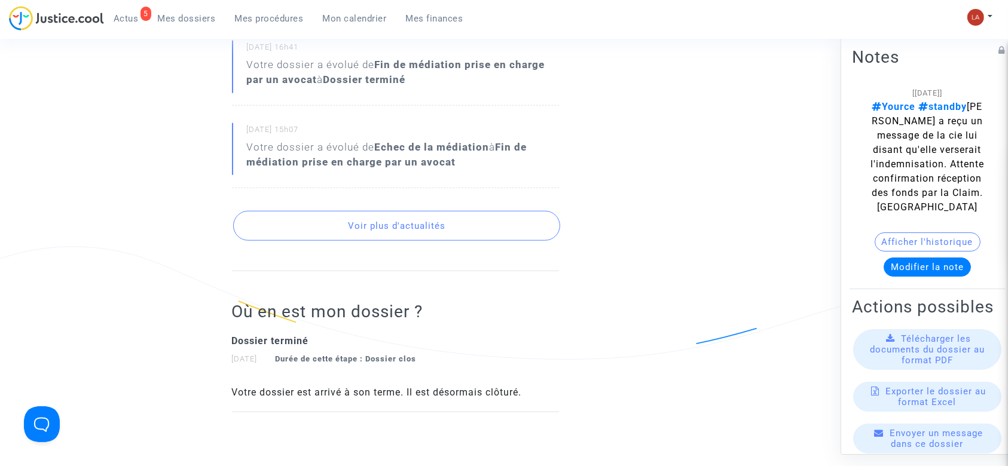
click at [507, 213] on button "Voir plus d'actualités" at bounding box center [396, 226] width 327 height 30
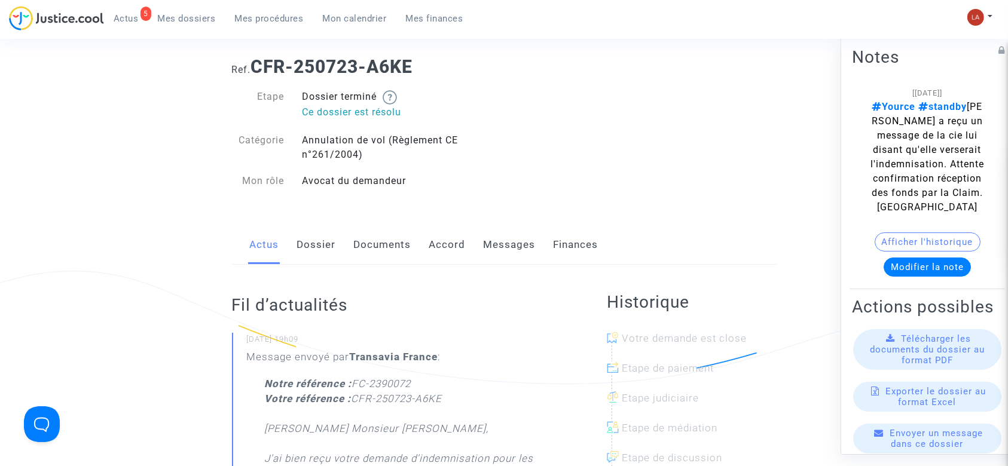
scroll to position [0, 0]
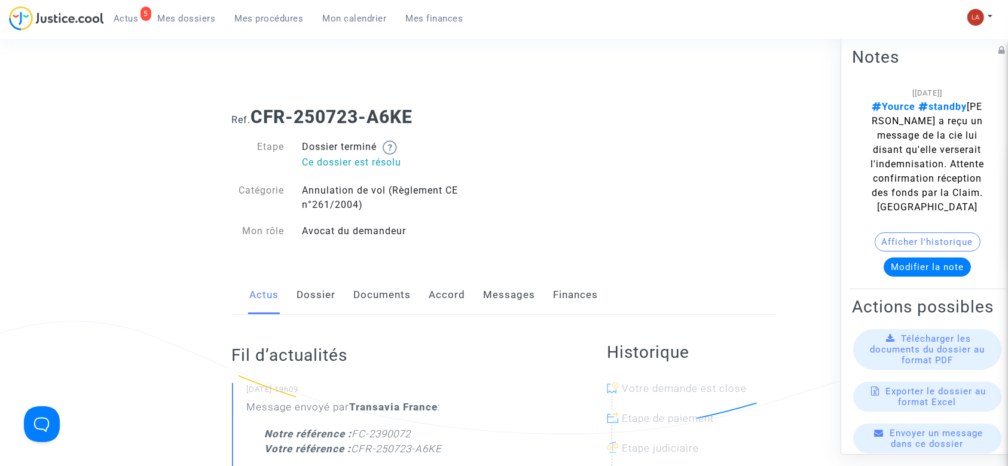
click at [500, 301] on link "Messages" at bounding box center [510, 295] width 52 height 39
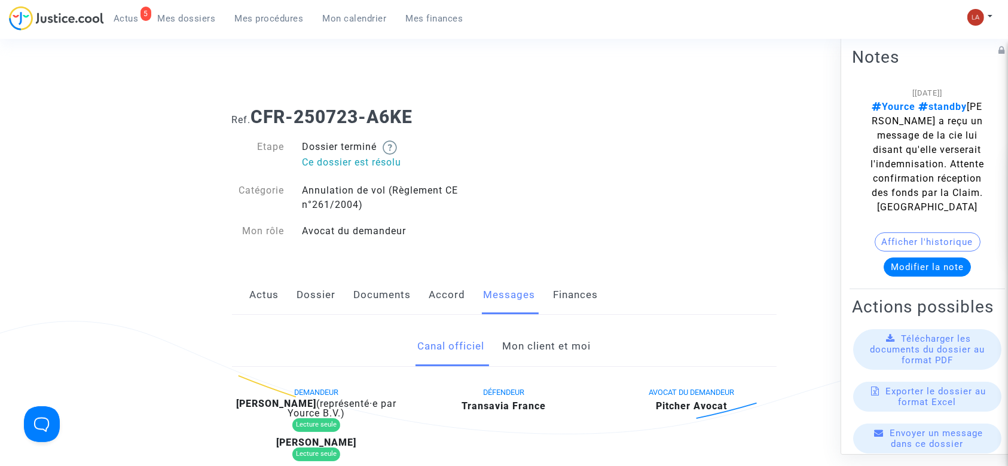
click at [533, 337] on link "Mon client et moi" at bounding box center [546, 346] width 88 height 39
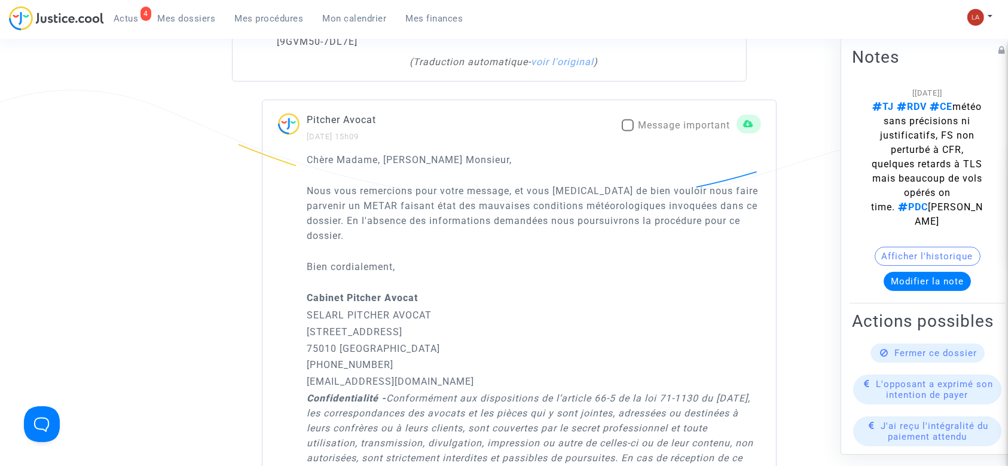
scroll to position [1593, 0]
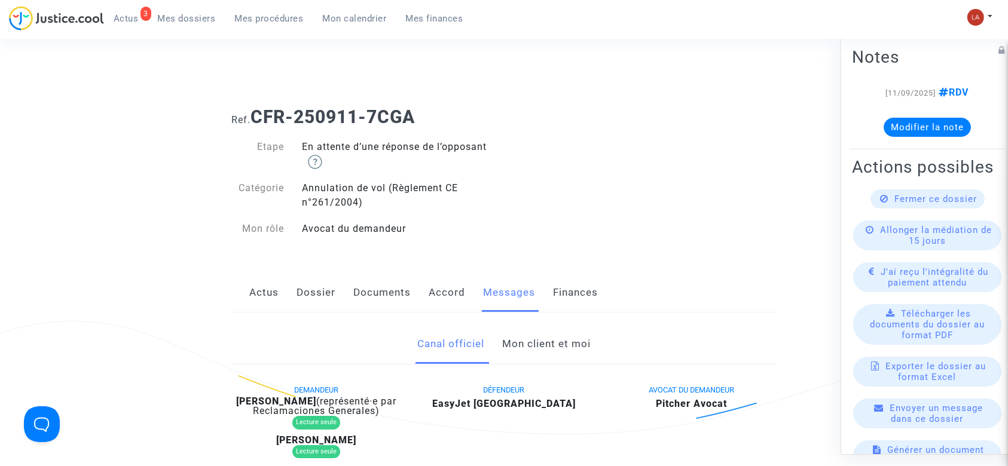
click at [327, 298] on link "Dossier" at bounding box center [316, 292] width 39 height 39
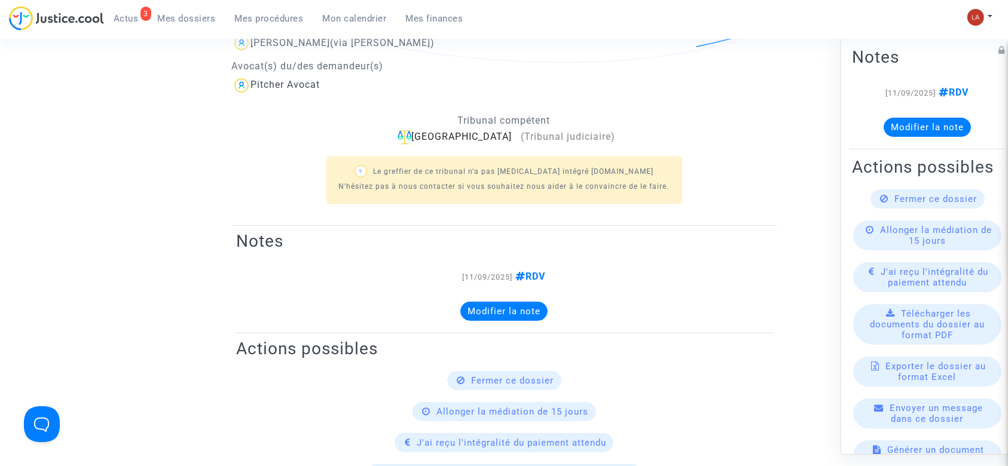
scroll to position [226, 0]
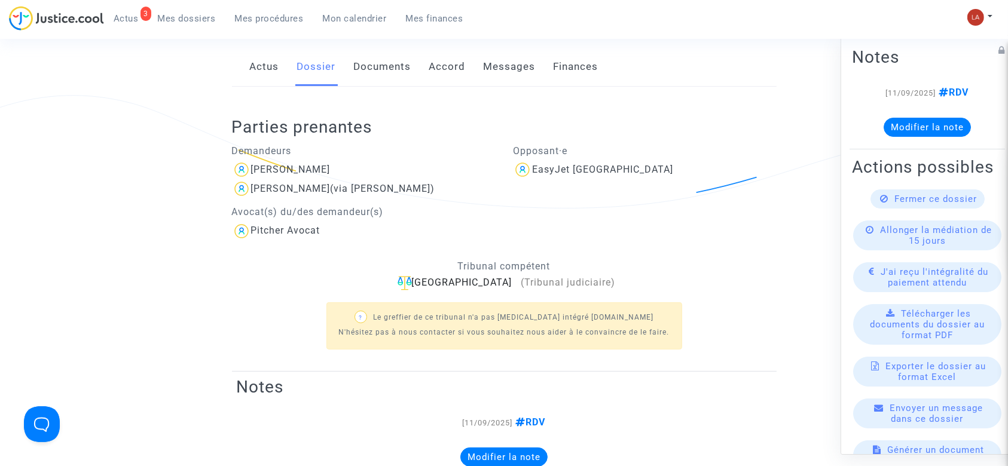
click at [380, 52] on link "Documents" at bounding box center [382, 66] width 57 height 39
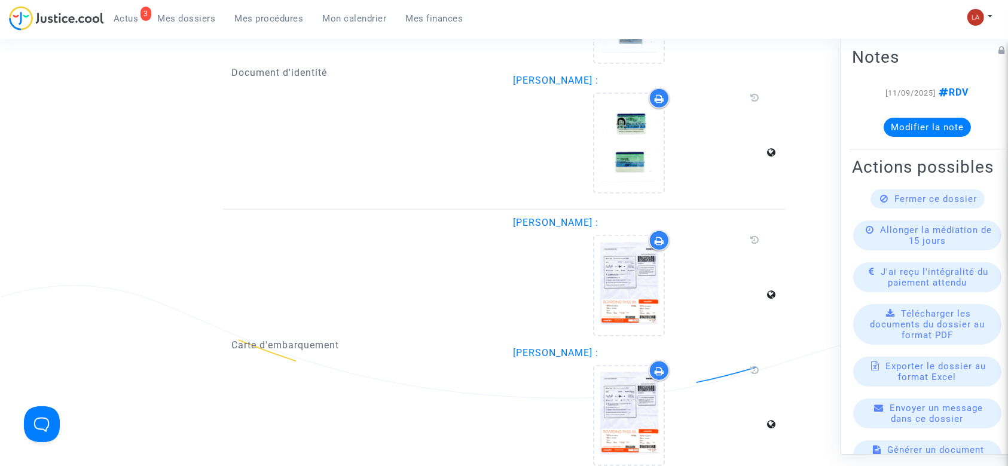
scroll to position [1342, 0]
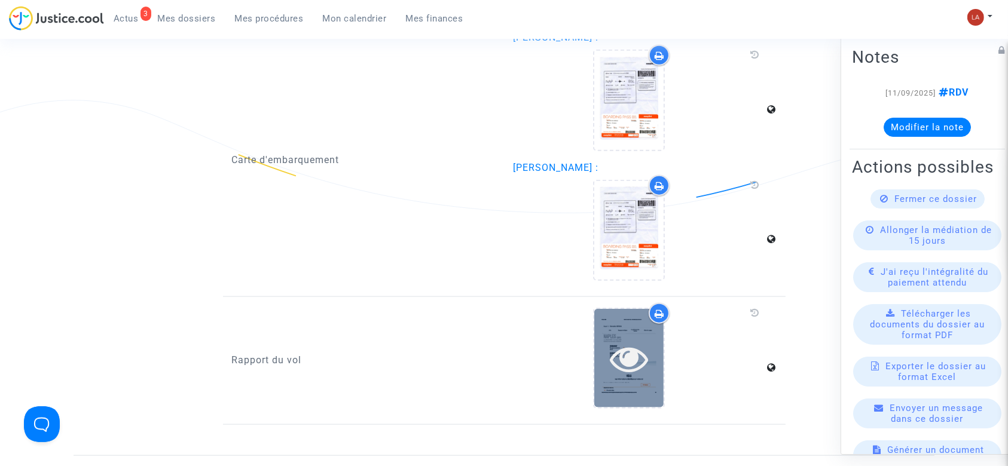
click at [599, 321] on div at bounding box center [628, 358] width 69 height 99
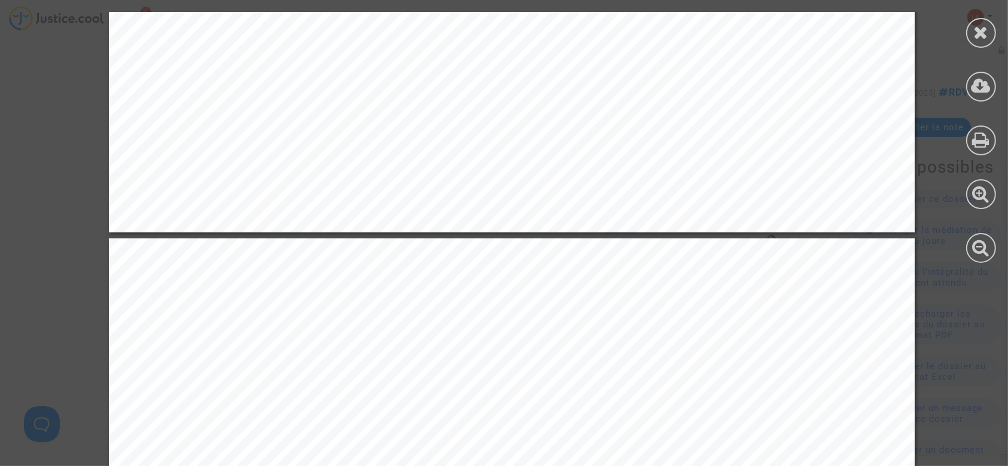
scroll to position [7490, 0]
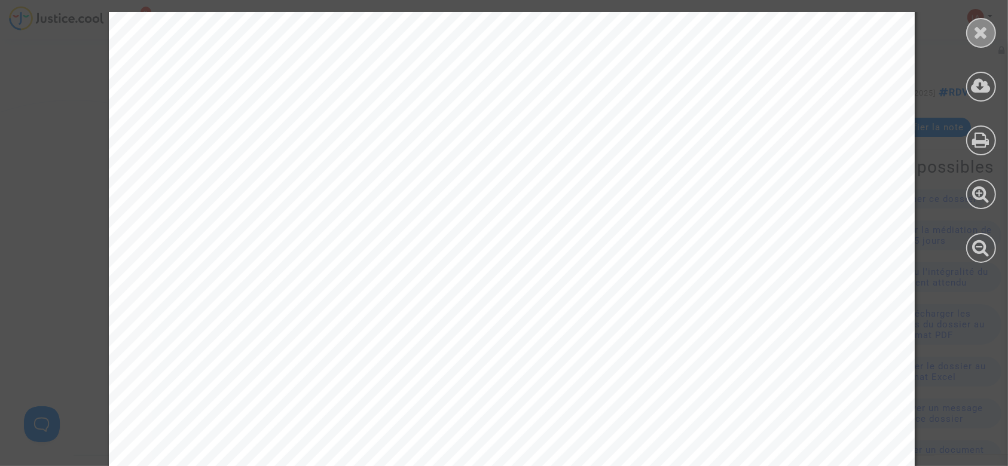
click at [989, 35] on div at bounding box center [981, 33] width 30 height 30
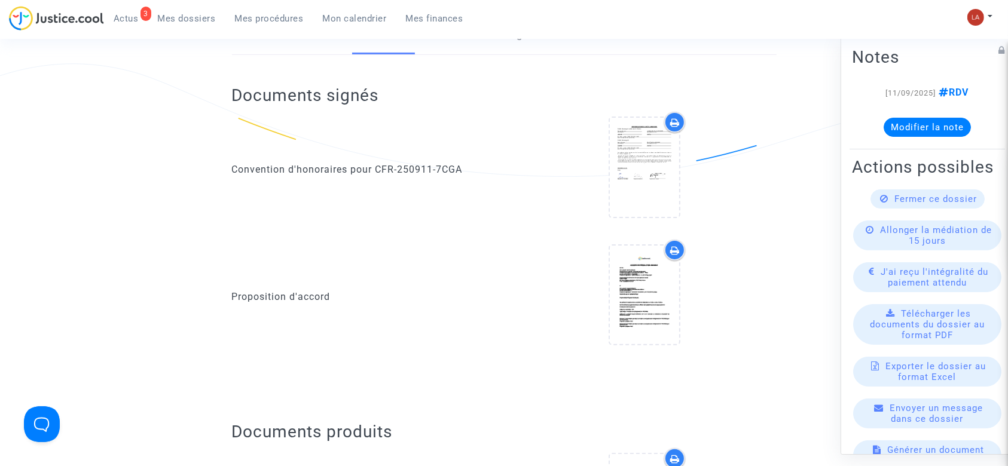
scroll to position [0, 0]
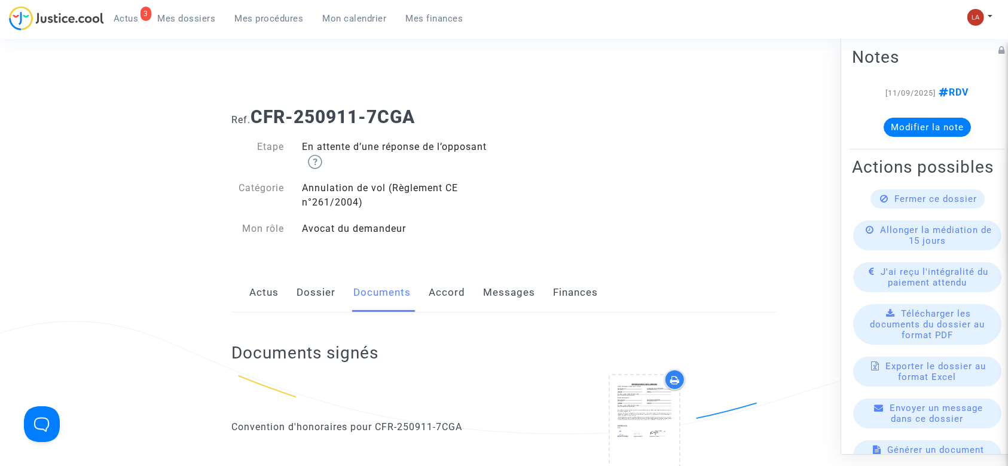
click at [495, 291] on link "Messages" at bounding box center [510, 292] width 52 height 39
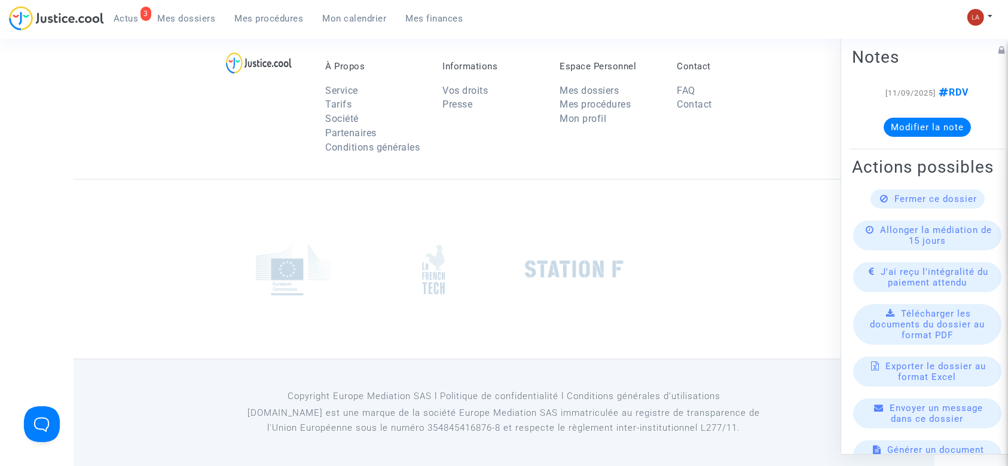
scroll to position [1771, 0]
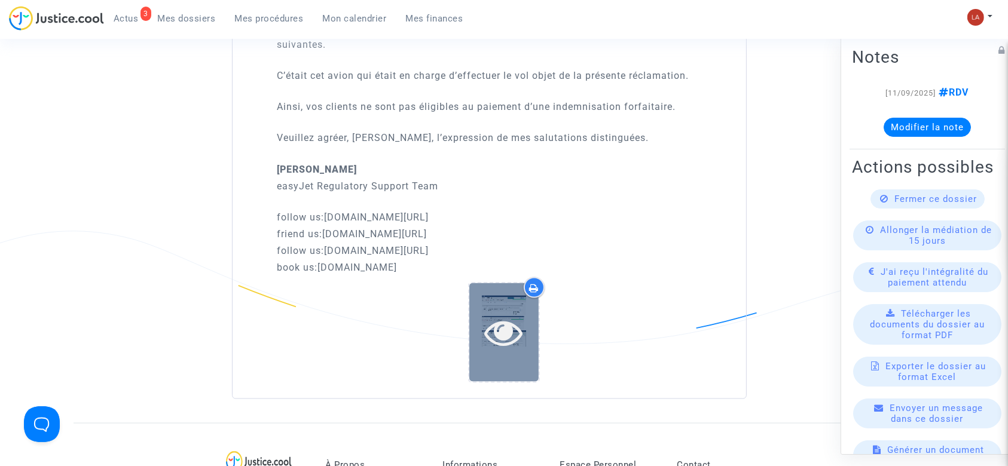
click at [478, 322] on div at bounding box center [503, 332] width 69 height 38
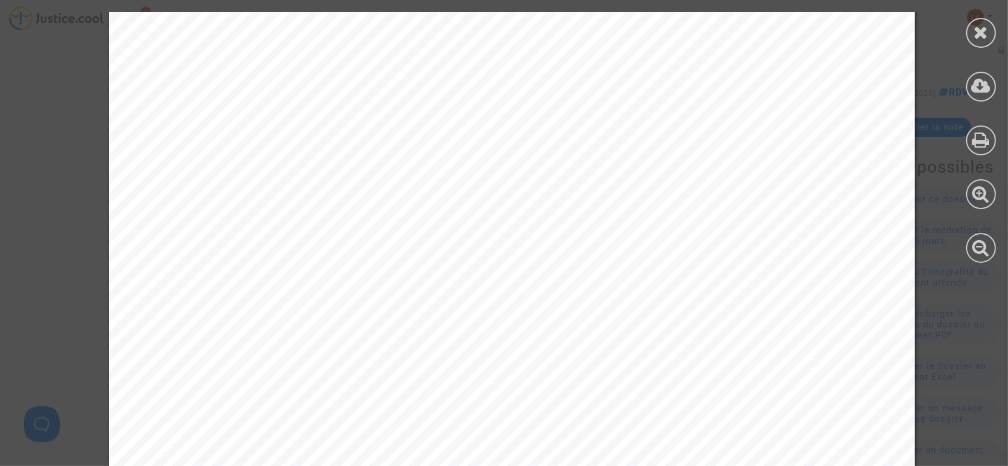
scroll to position [97, 0]
click at [981, 25] on icon at bounding box center [981, 32] width 15 height 18
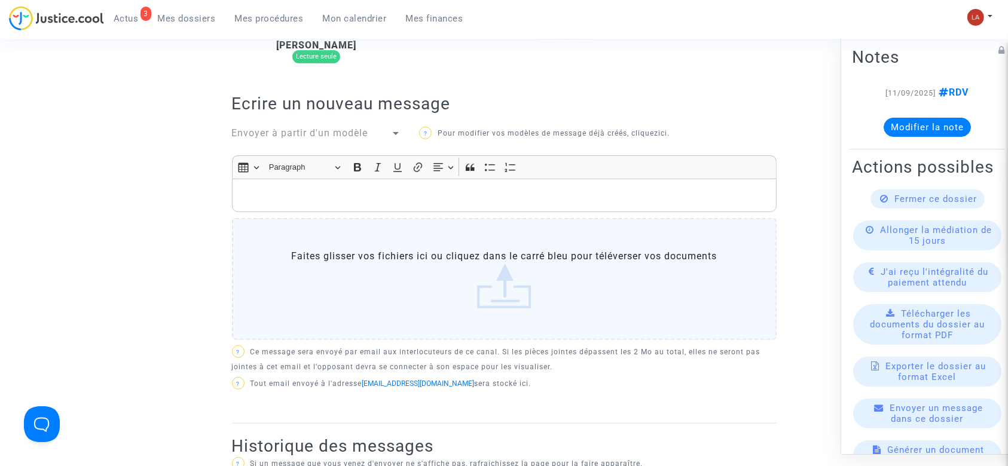
scroll to position [337, 0]
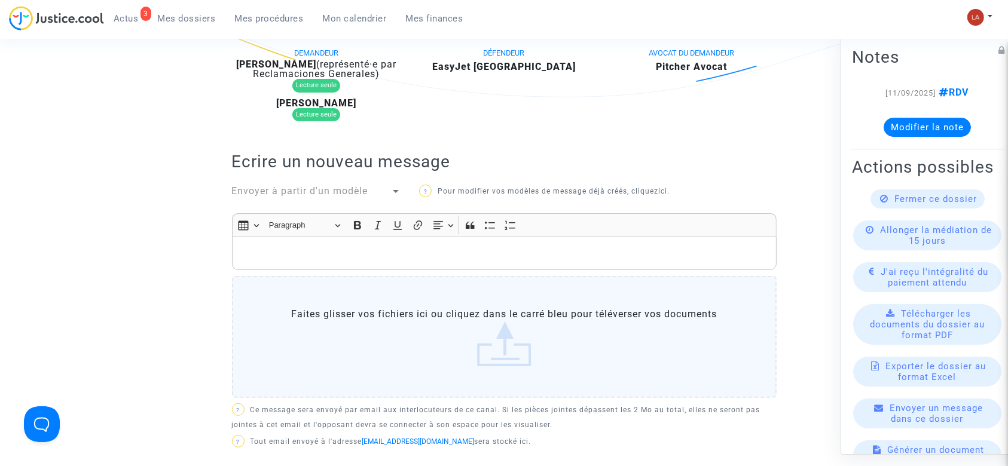
click at [319, 193] on span "Envoyer à partir d'un modèle" at bounding box center [300, 190] width 136 height 11
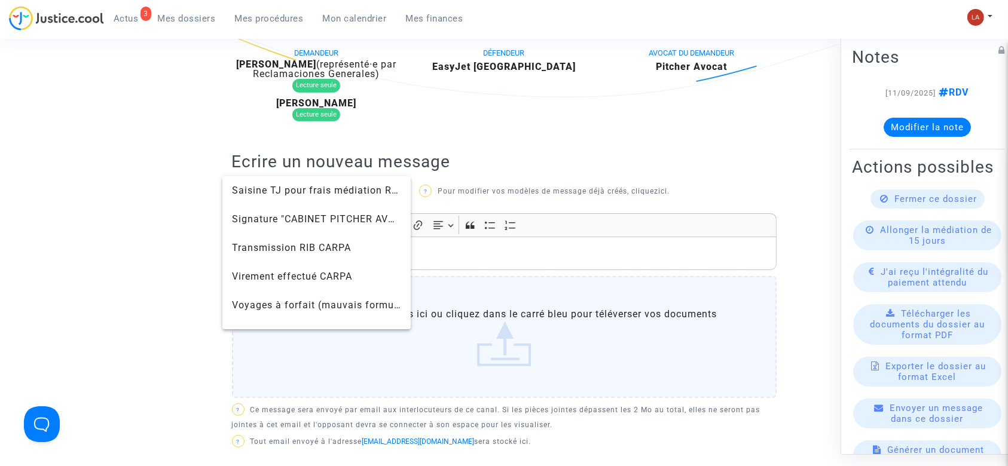
scroll to position [1310, 0]
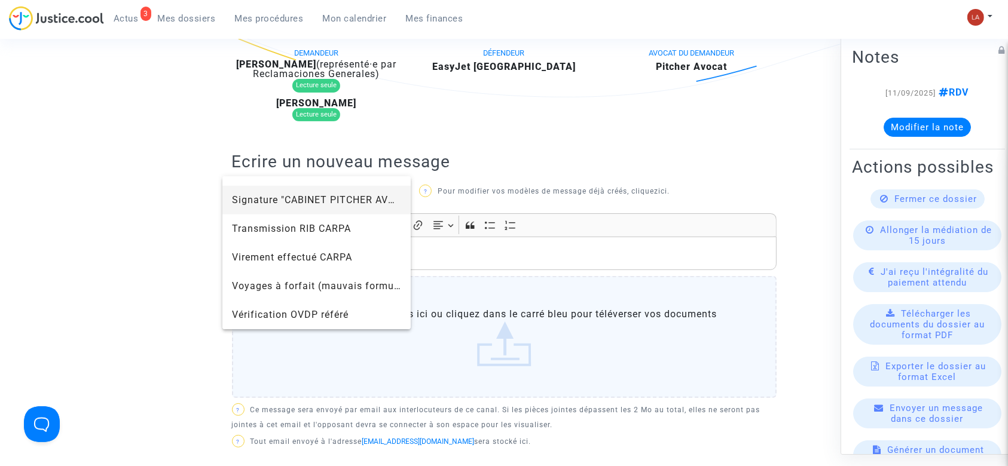
click at [295, 203] on span "Signature "CABINET PITCHER AVOCAT"" at bounding box center [325, 199] width 186 height 11
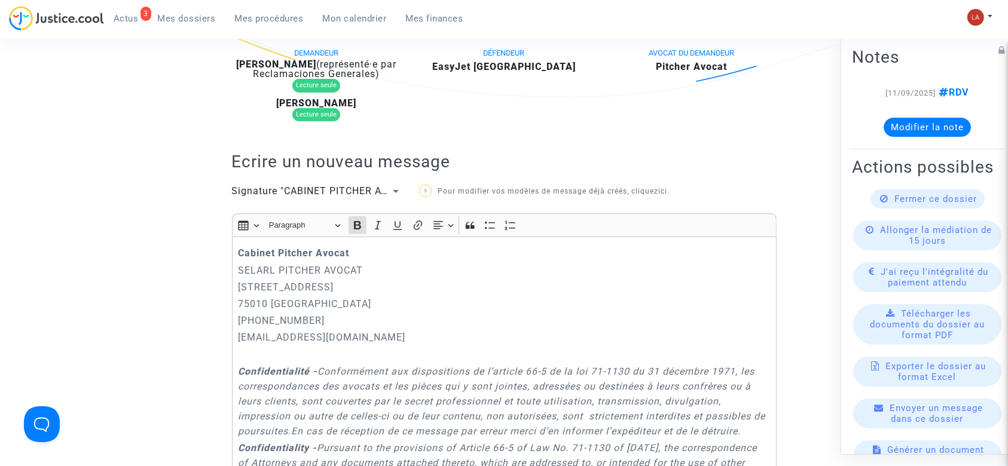
click at [238, 258] on p "Cabinet Pitcher Avocat" at bounding box center [504, 253] width 532 height 15
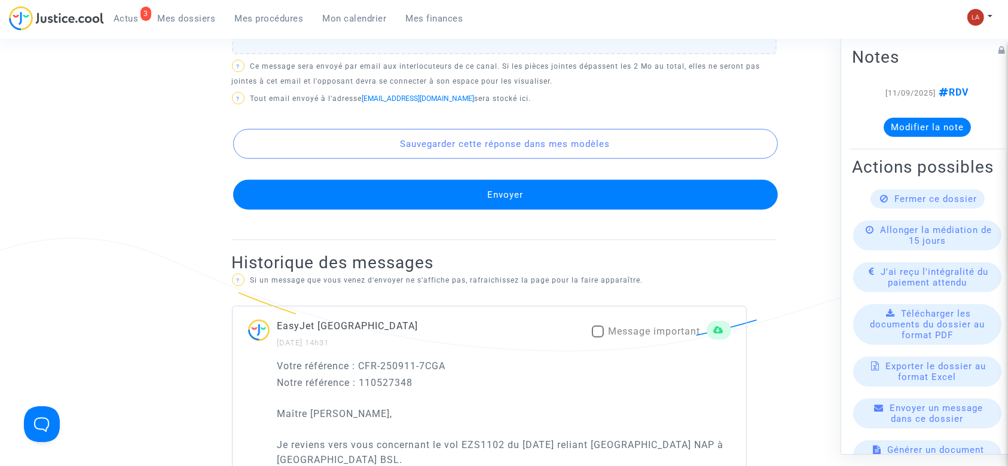
scroll to position [1134, 0]
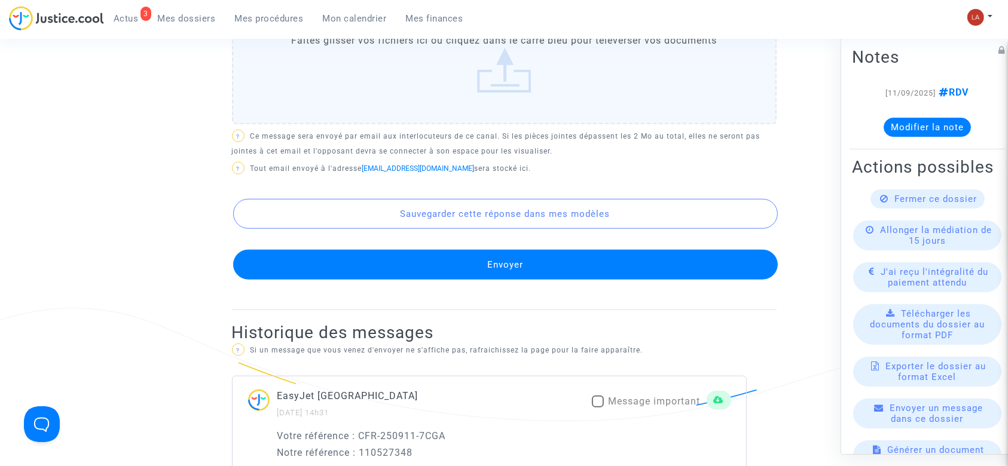
click at [535, 278] on button "Envoyer" at bounding box center [505, 265] width 544 height 30
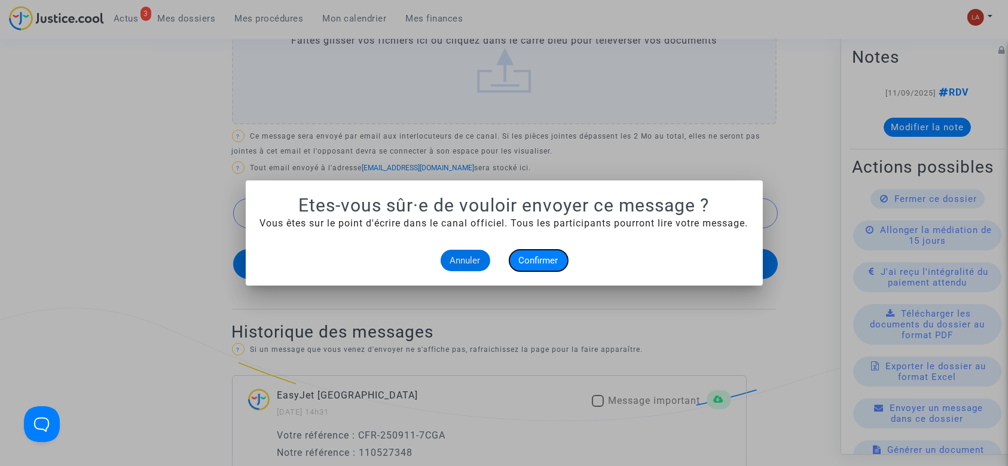
click at [564, 257] on button "Confirmer" at bounding box center [538, 261] width 59 height 22
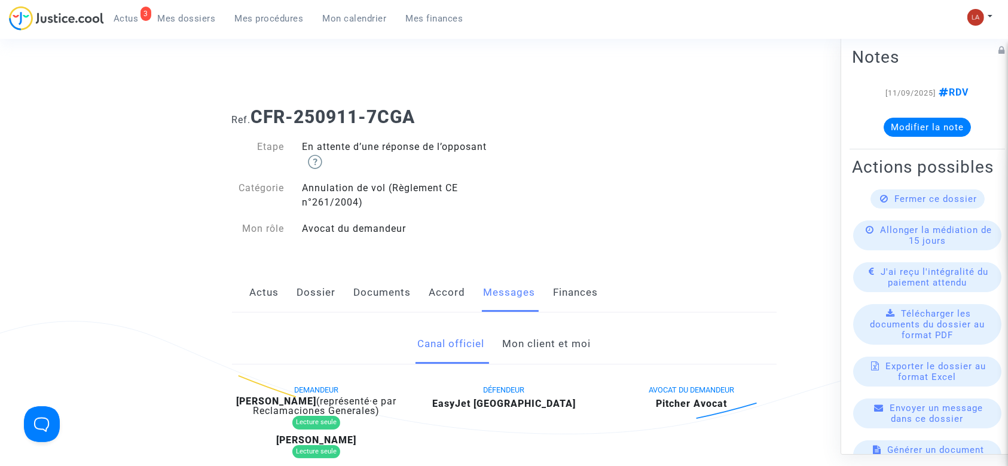
scroll to position [1134, 0]
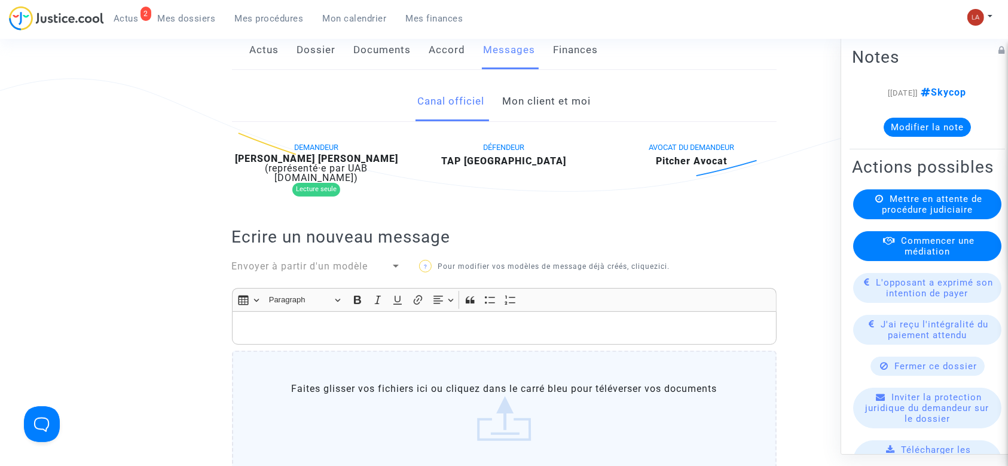
scroll to position [159, 0]
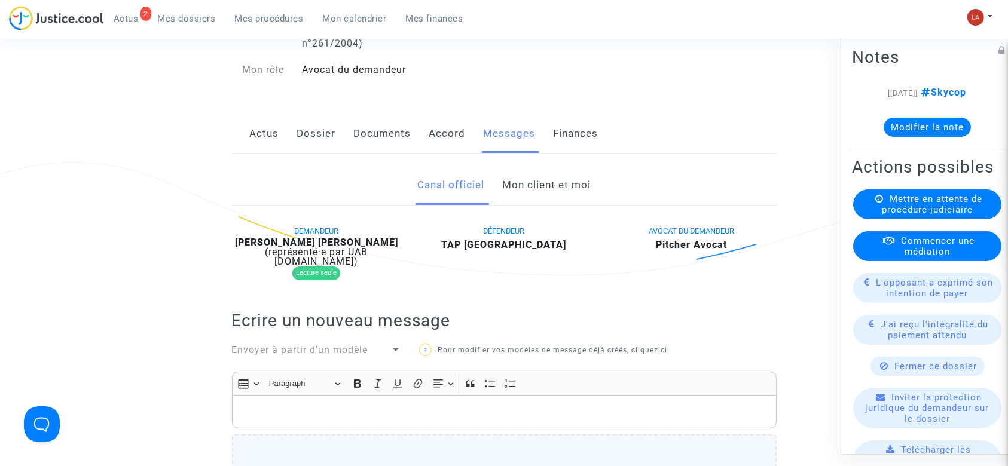
click at [316, 140] on link "Dossier" at bounding box center [316, 133] width 39 height 39
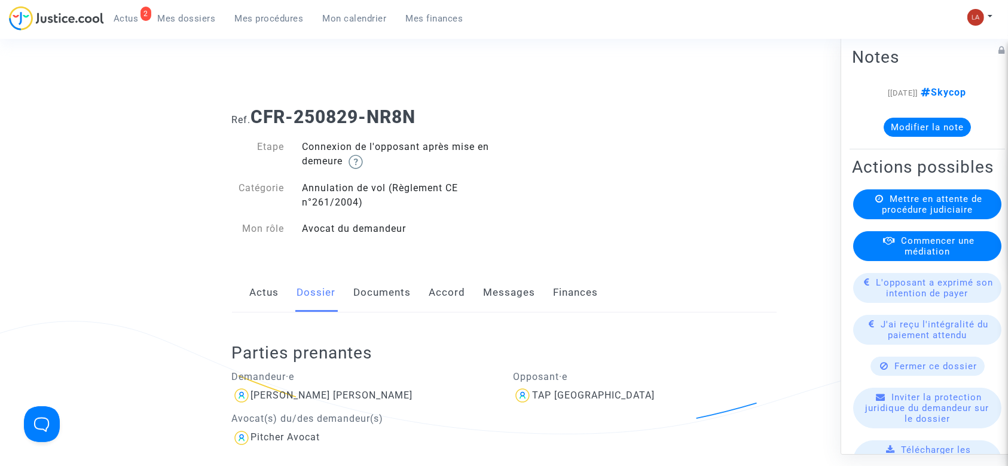
click at [397, 287] on link "Documents" at bounding box center [382, 292] width 57 height 39
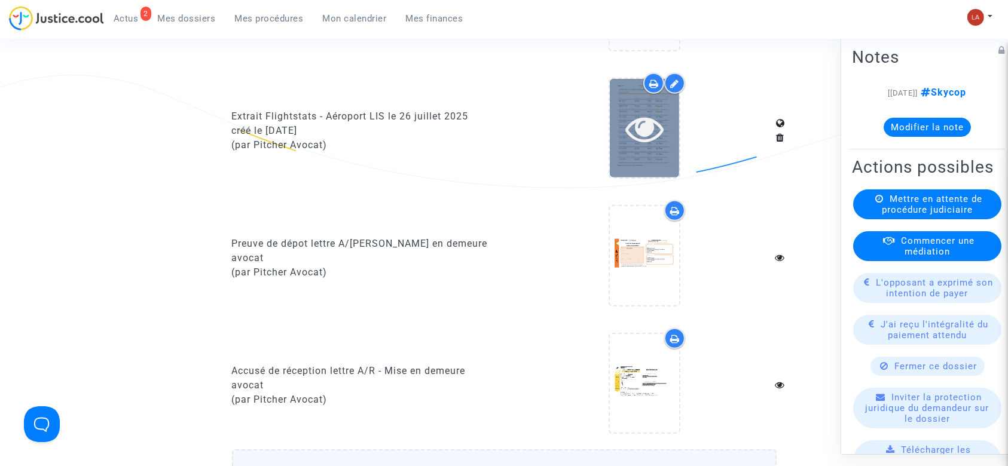
scroll to position [637, 0]
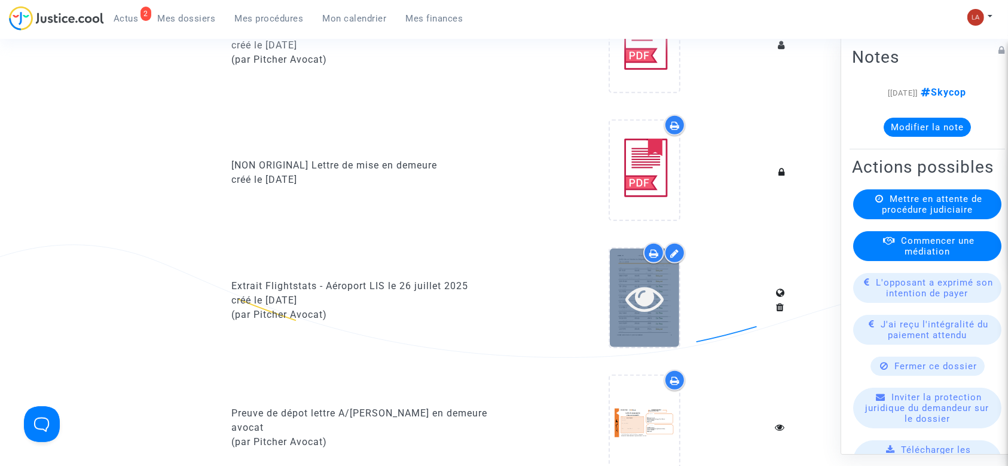
click at [648, 307] on icon at bounding box center [644, 298] width 39 height 38
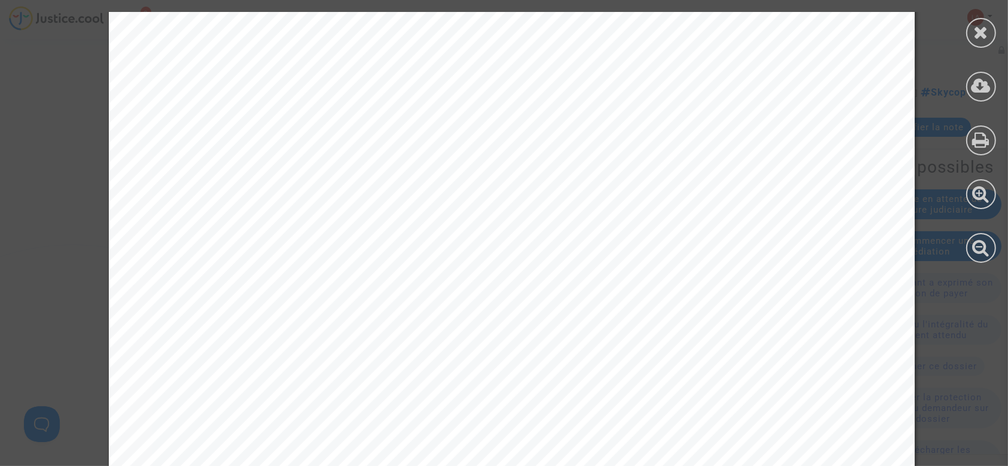
scroll to position [17531, 0]
click at [985, 28] on icon at bounding box center [981, 32] width 15 height 18
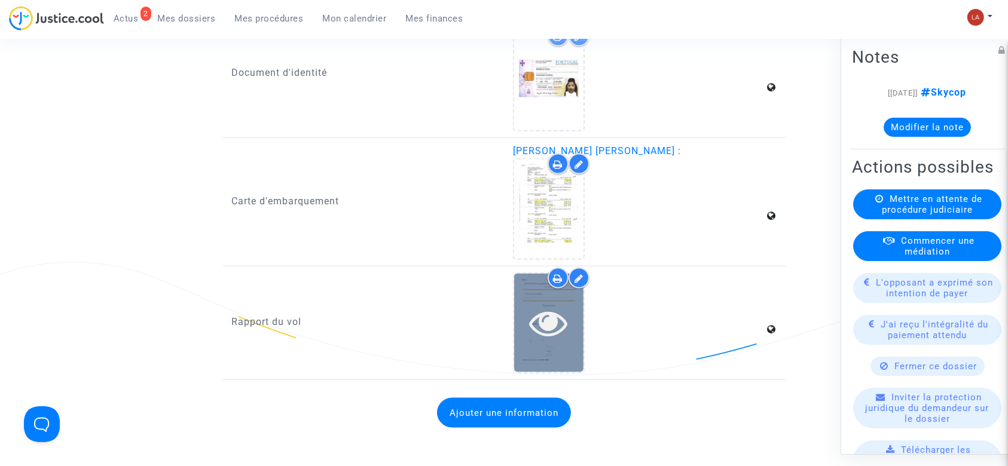
scroll to position [1673, 0]
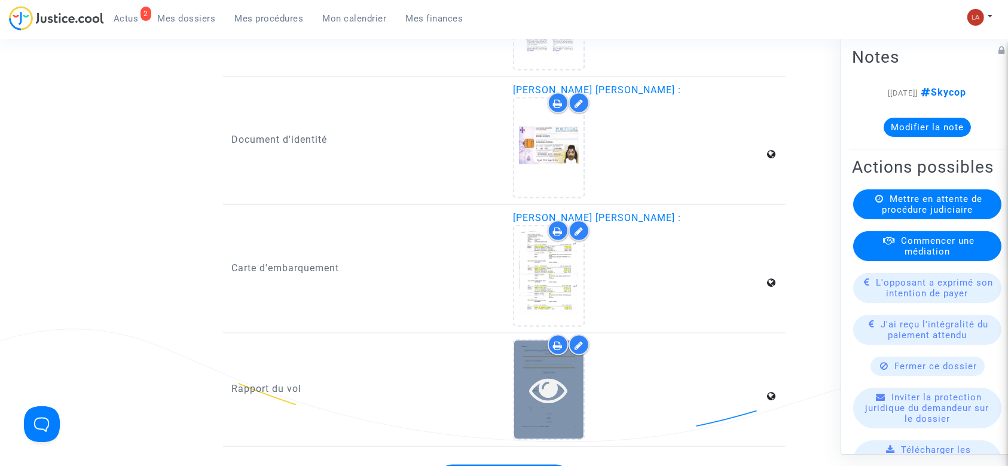
click at [526, 382] on div at bounding box center [548, 390] width 69 height 38
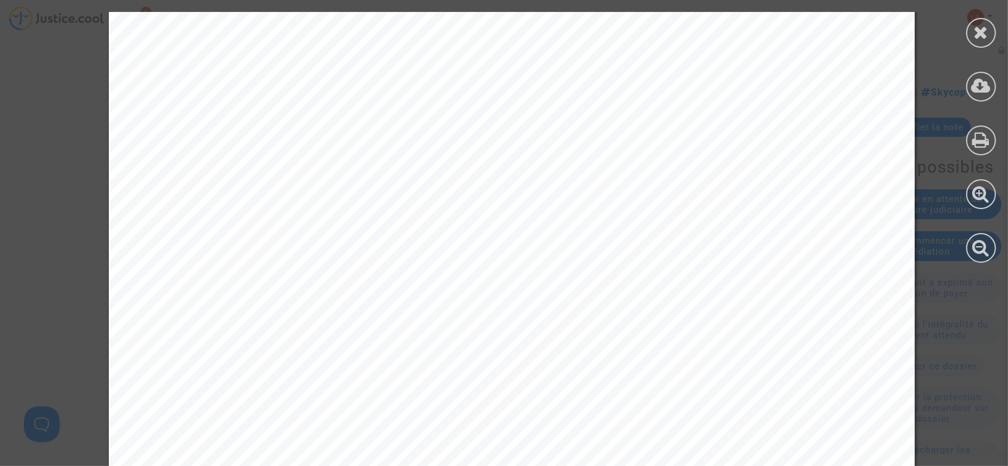
scroll to position [478, 0]
click at [990, 40] on div at bounding box center [981, 33] width 30 height 30
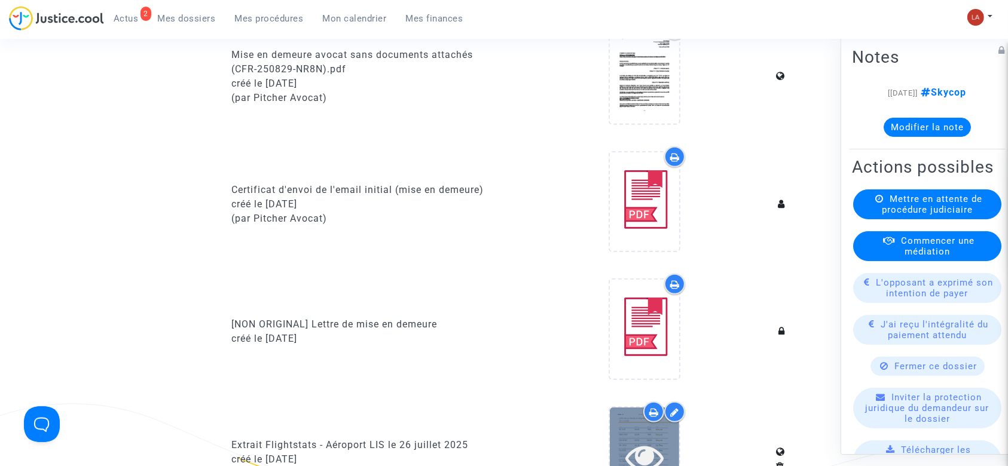
click at [671, 445] on div at bounding box center [644, 457] width 69 height 38
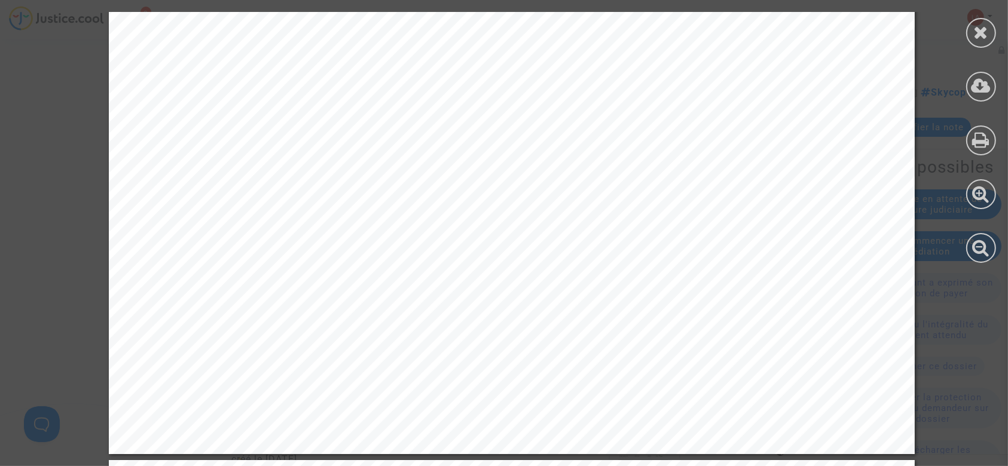
scroll to position [28687, 0]
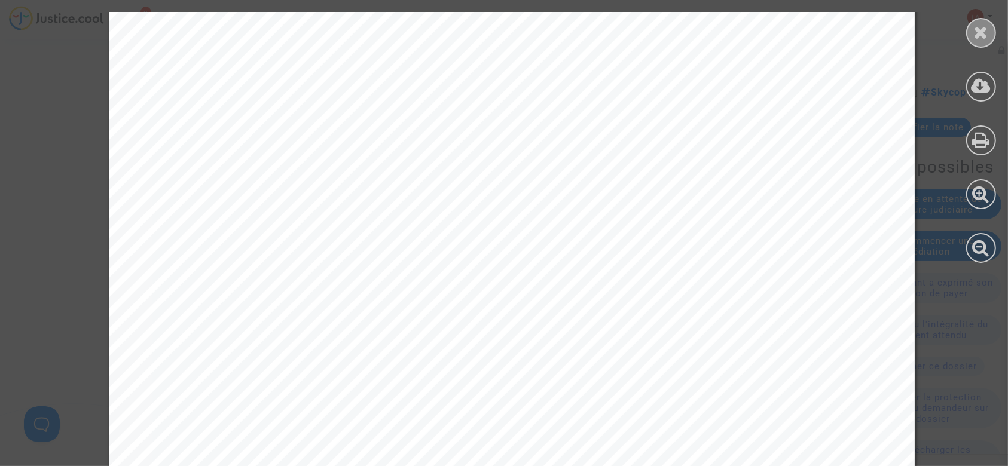
click at [968, 36] on div at bounding box center [981, 33] width 30 height 30
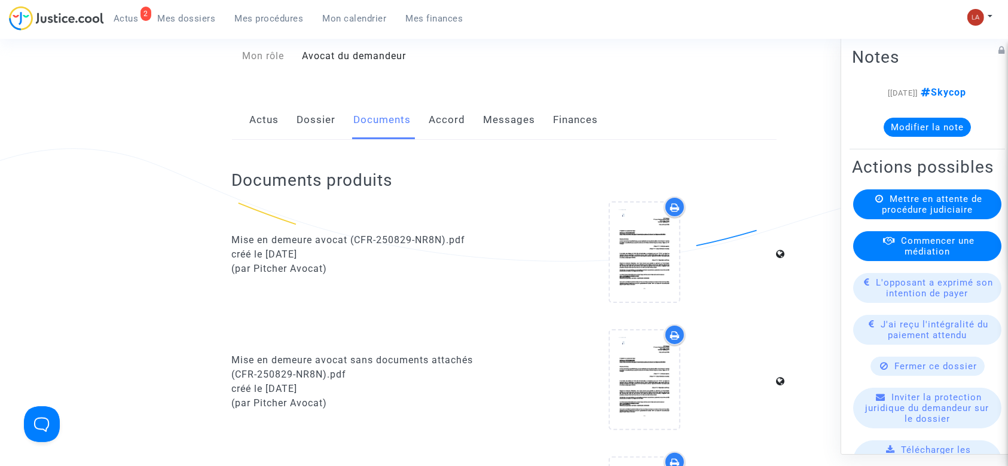
scroll to position [0, 0]
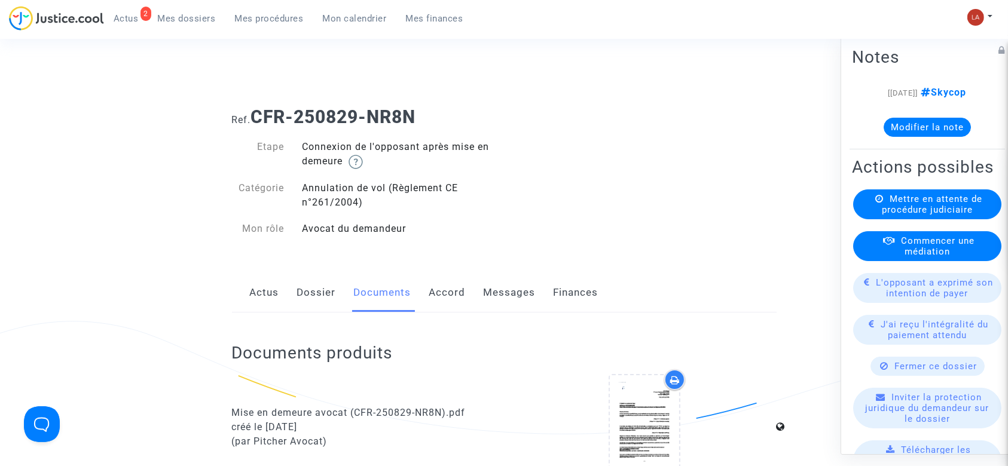
click at [498, 295] on link "Messages" at bounding box center [510, 292] width 52 height 39
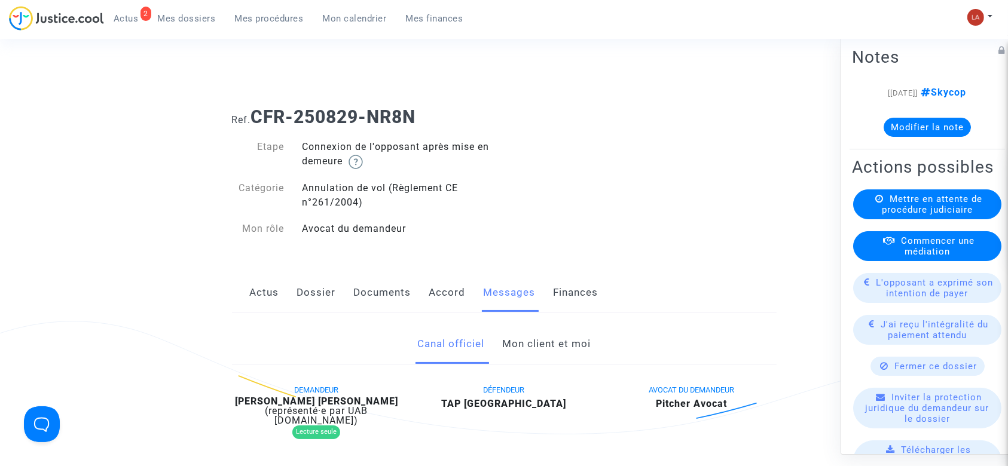
click at [378, 303] on link "Documents" at bounding box center [382, 292] width 57 height 39
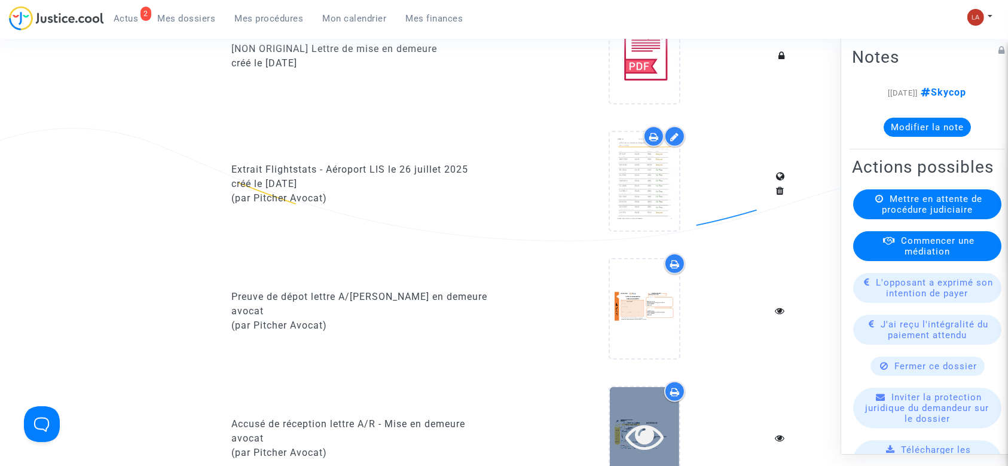
scroll to position [876, 0]
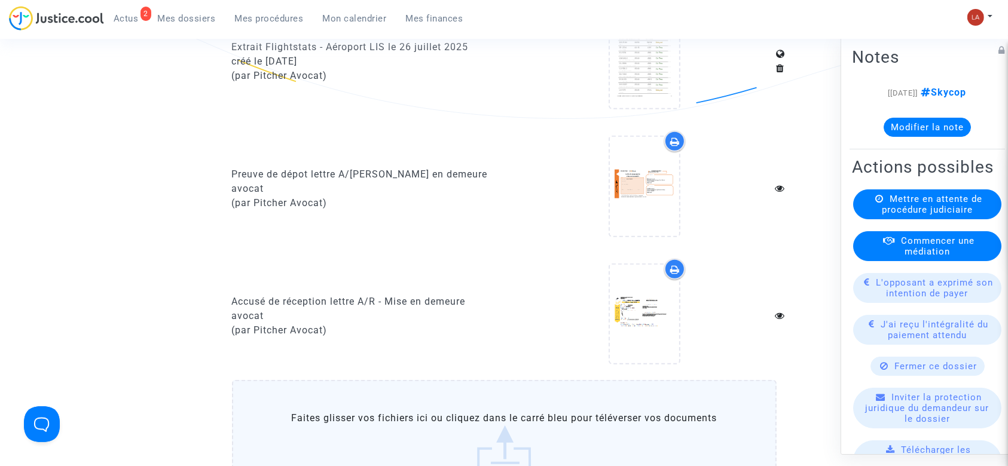
click at [616, 414] on label "Faites glisser vos fichiers ici ou cliquez dans le carré bleu pour téléverser v…" at bounding box center [504, 441] width 544 height 122
click at [0, 0] on input "Faites glisser vos fichiers ici ou cliquez dans le carré bleu pour téléverser v…" at bounding box center [0, 0] width 0 height 0
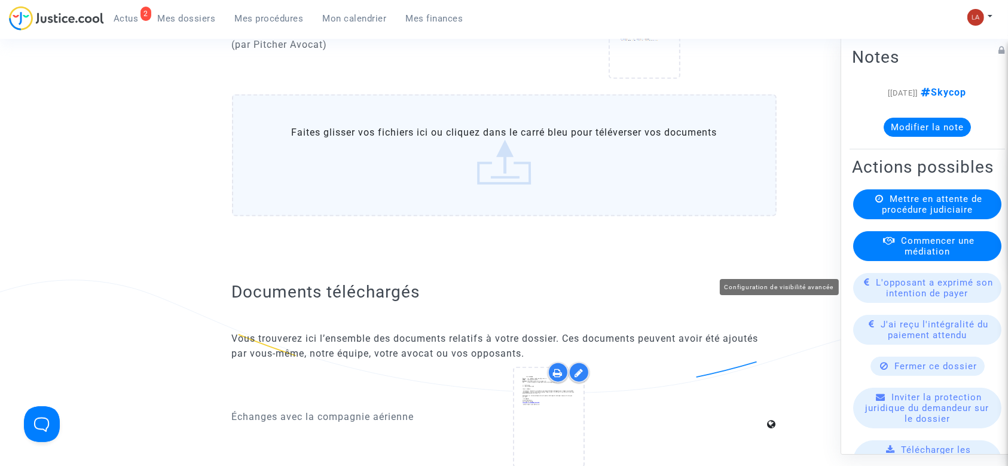
scroll to position [1275, 0]
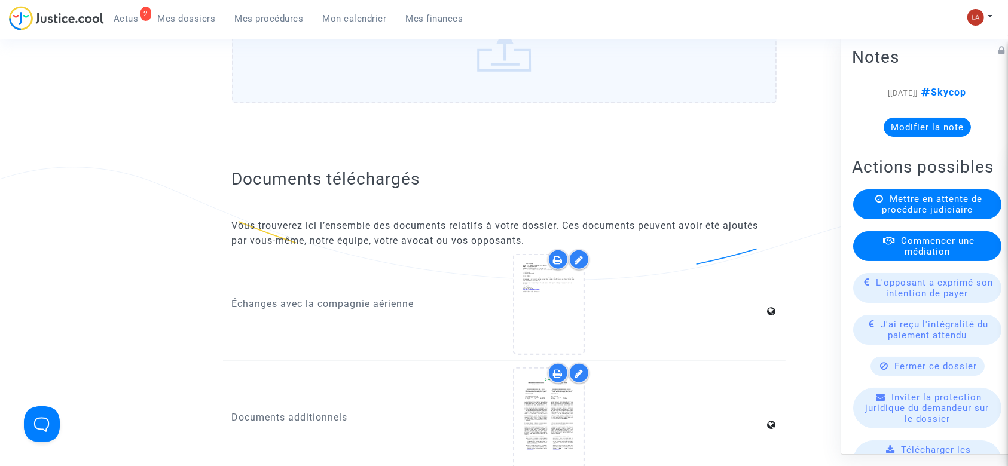
click at [446, 95] on label "Faites glisser vos fichiers ici ou cliquez dans le carré bleu pour téléverser v…" at bounding box center [504, 42] width 544 height 122
click at [0, 0] on input "Faites glisser vos fichiers ici ou cliquez dans le carré bleu pour téléverser v…" at bounding box center [0, 0] width 0 height 0
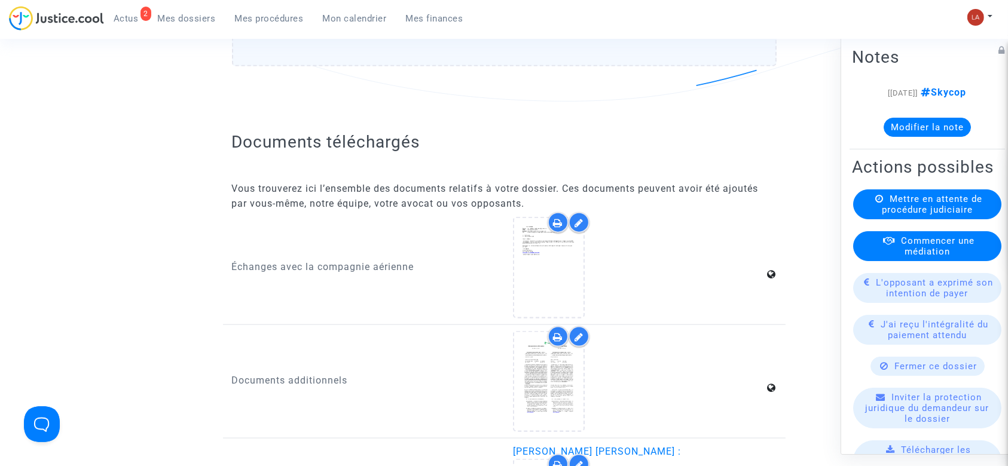
scroll to position [1354, 0]
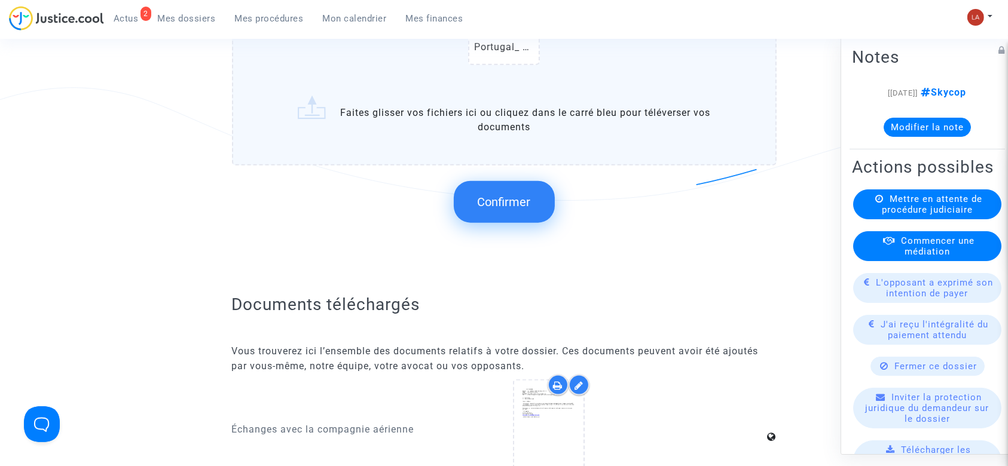
click at [555, 205] on div "Confirmer" at bounding box center [504, 201] width 544 height 63
click at [496, 195] on span "Confirmer" at bounding box center [504, 202] width 53 height 14
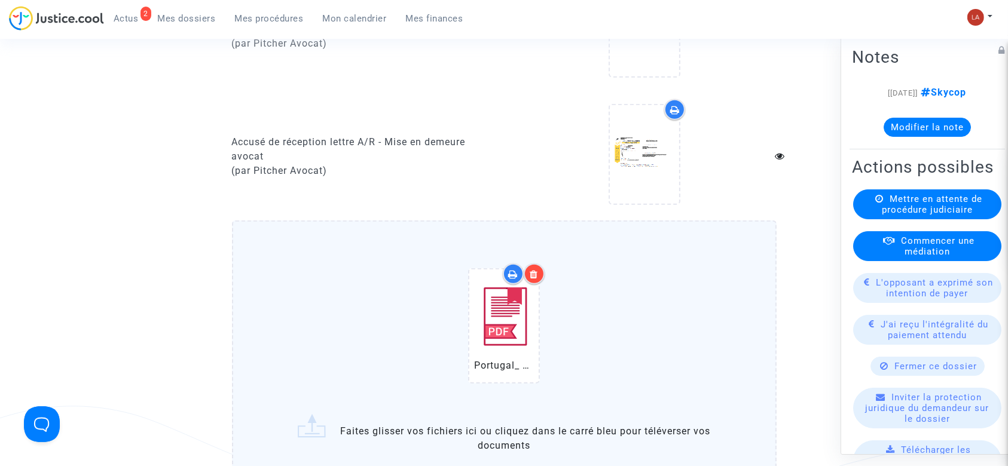
scroll to position [0, 0]
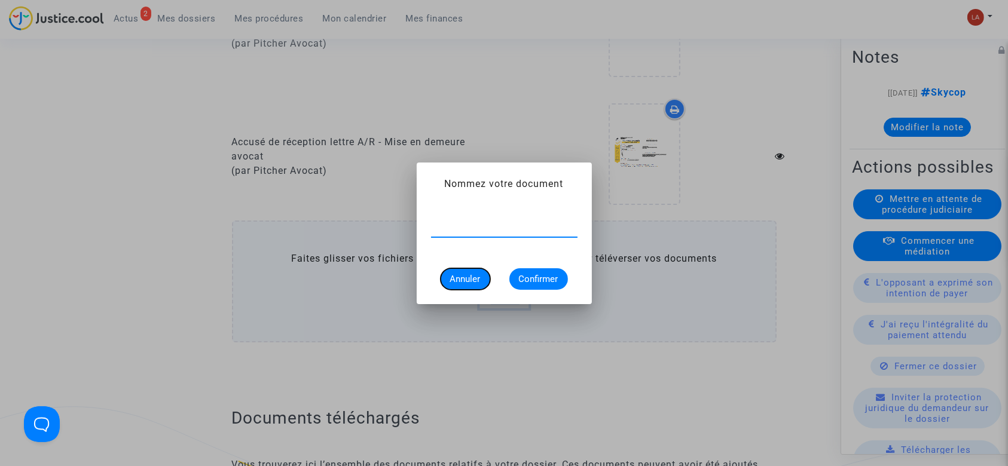
click at [484, 284] on button "Annuler" at bounding box center [465, 279] width 50 height 22
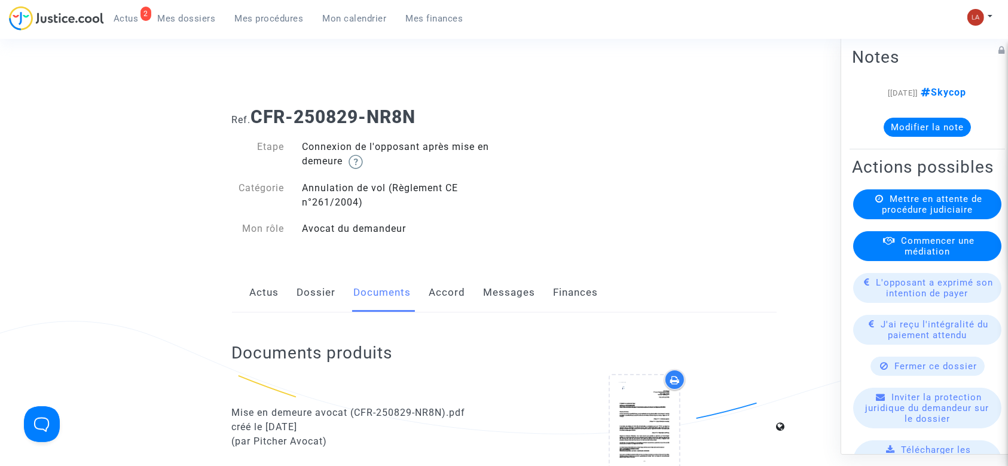
scroll to position [1036, 0]
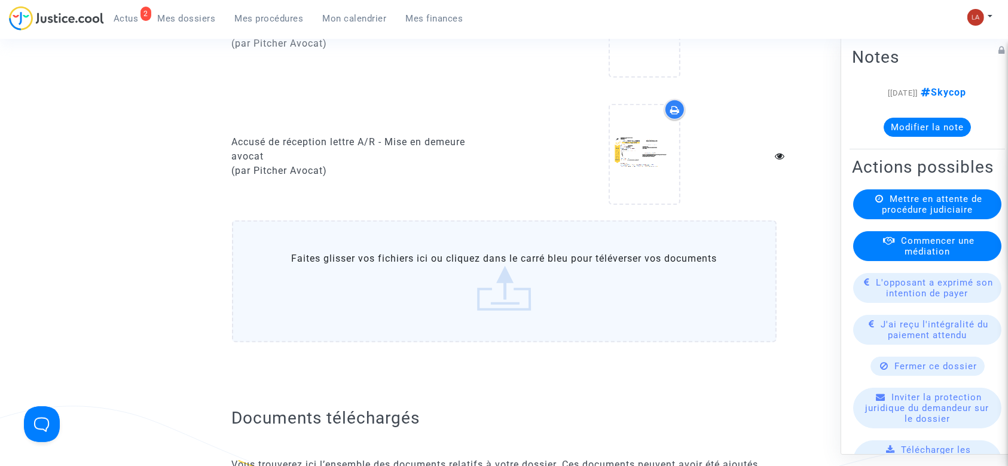
click at [674, 298] on label "Faites glisser vos fichiers ici ou cliquez dans le carré bleu pour téléverser v…" at bounding box center [504, 282] width 544 height 122
click at [0, 0] on input "Faites glisser vos fichiers ici ou cliquez dans le carré bleu pour téléverser v…" at bounding box center [0, 0] width 0 height 0
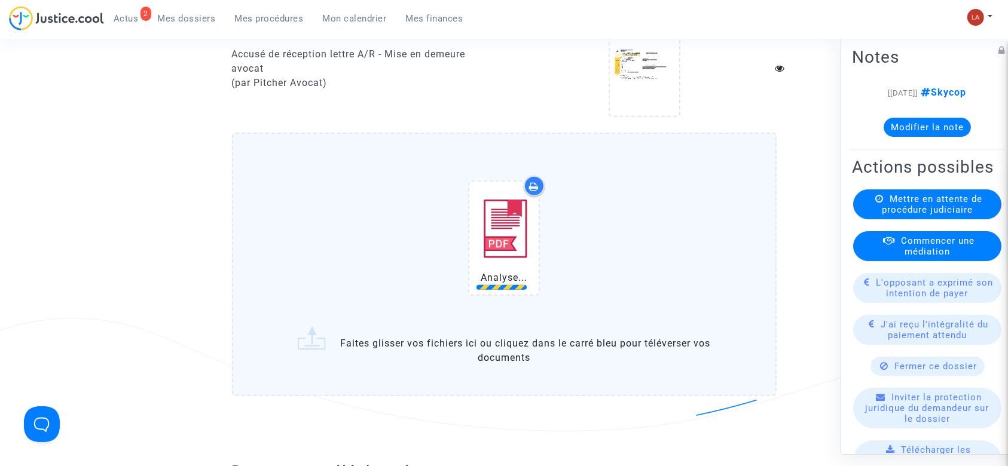
scroll to position [1275, 0]
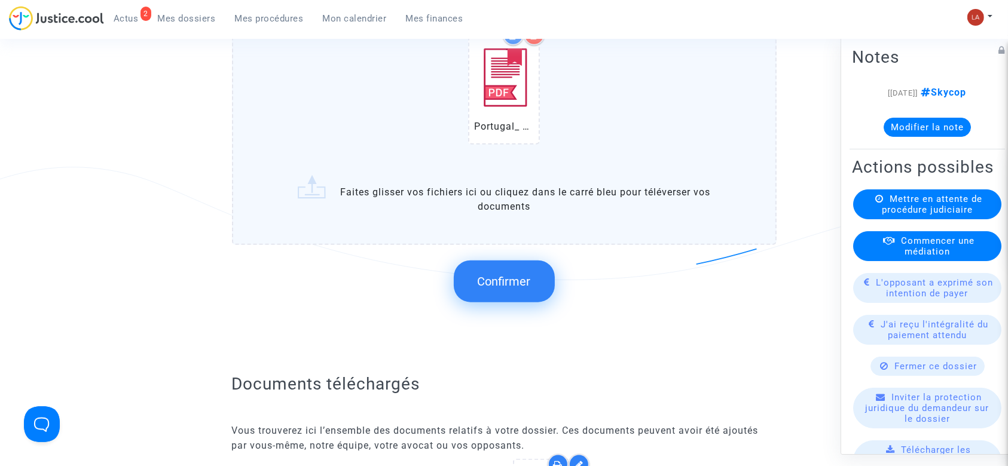
click at [507, 280] on span "Confirmer" at bounding box center [504, 281] width 53 height 14
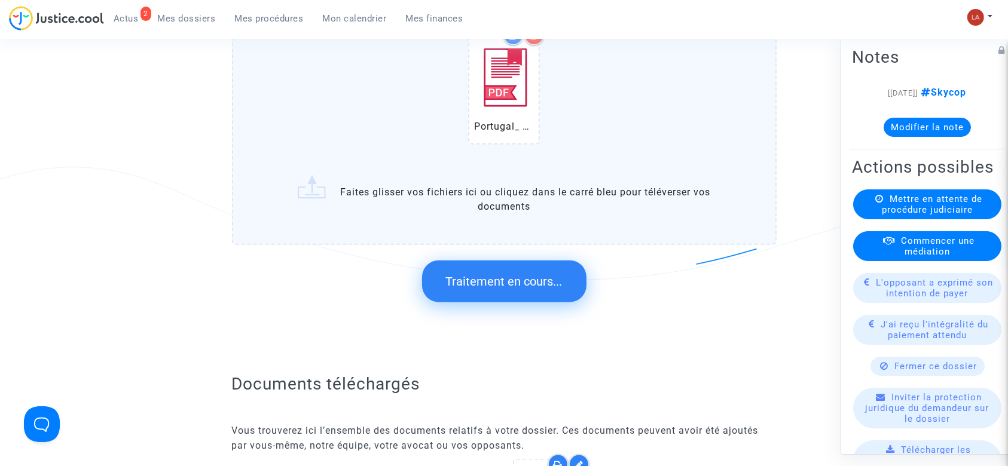
scroll to position [0, 0]
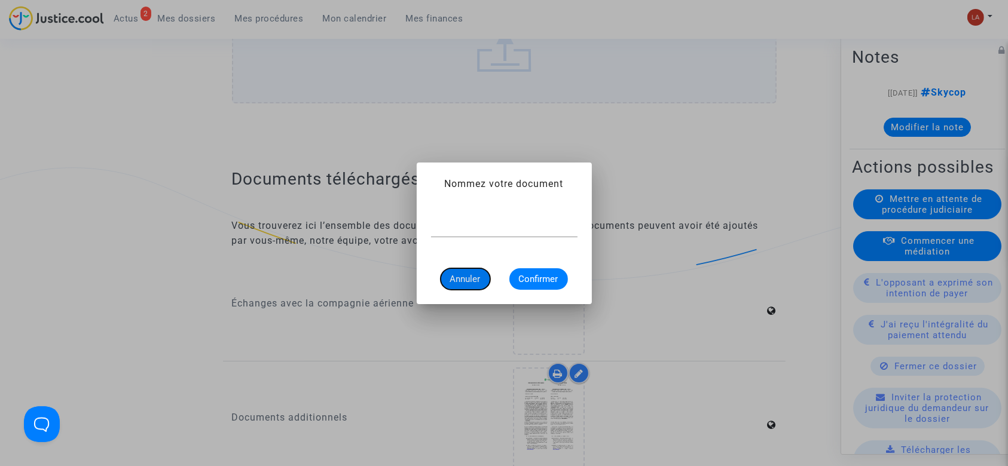
click at [455, 273] on button "Annuler" at bounding box center [465, 279] width 50 height 22
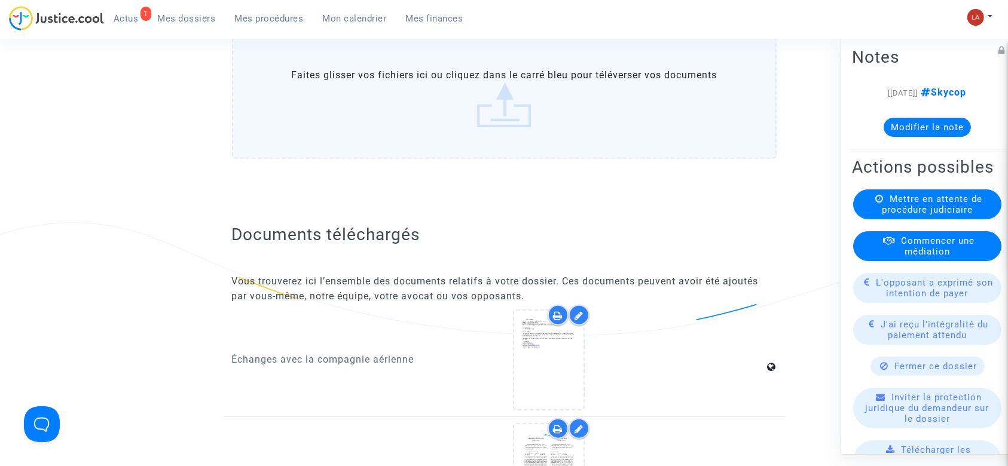
scroll to position [1195, 0]
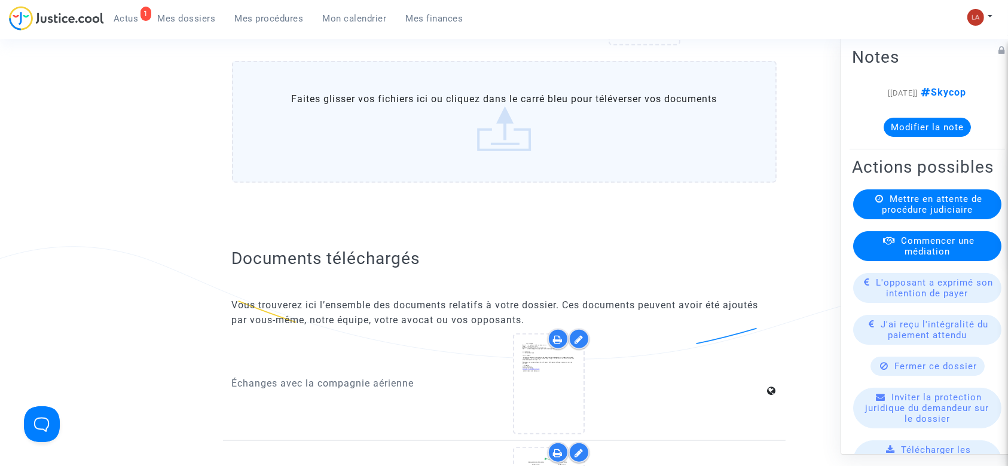
click at [463, 133] on label "Faites glisser vos fichiers ici ou cliquez dans le carré bleu pour téléverser v…" at bounding box center [504, 122] width 544 height 122
click at [0, 0] on input "Faites glisser vos fichiers ici ou cliquez dans le carré bleu pour téléverser v…" at bounding box center [0, 0] width 0 height 0
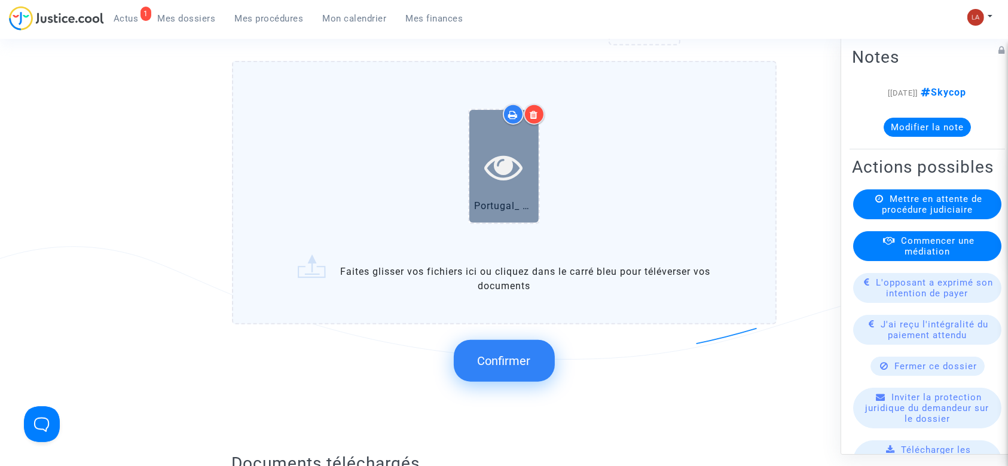
click at [485, 155] on icon at bounding box center [504, 167] width 39 height 38
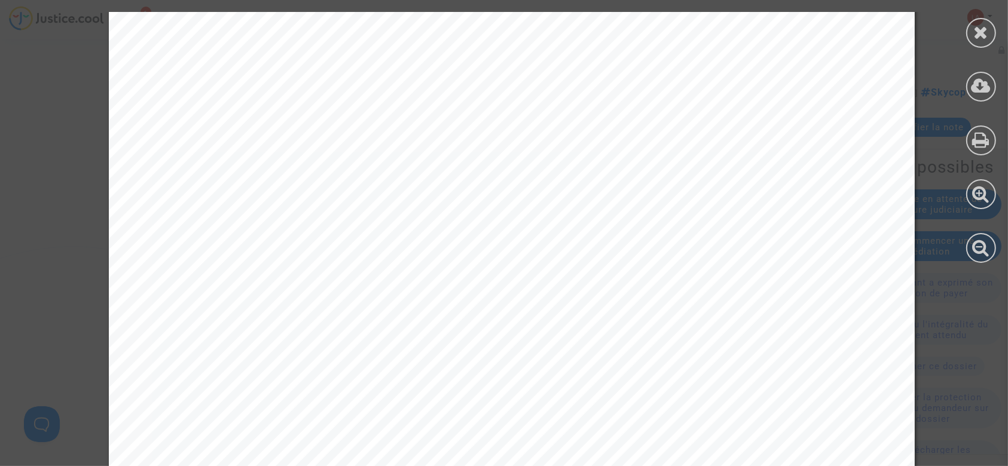
scroll to position [305, 0]
click at [970, 44] on div at bounding box center [981, 137] width 54 height 275
click at [969, 38] on div at bounding box center [981, 33] width 30 height 30
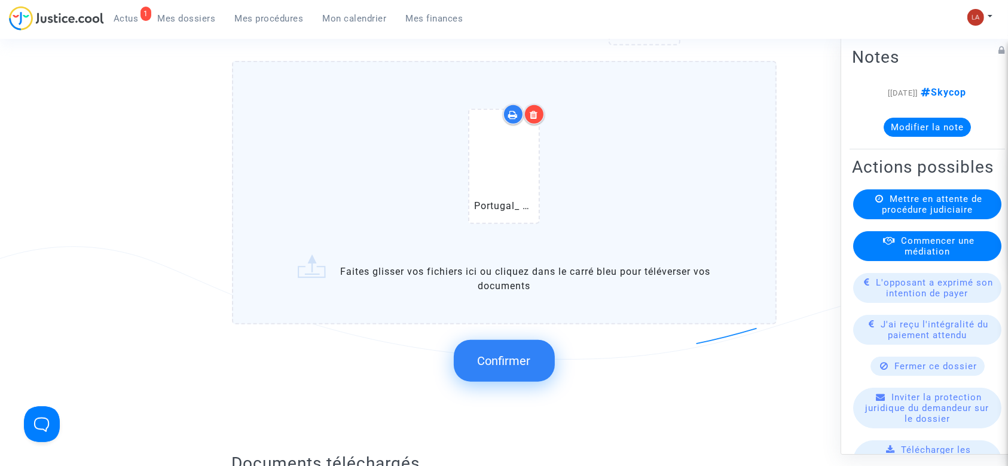
click at [529, 116] on div at bounding box center [534, 114] width 21 height 21
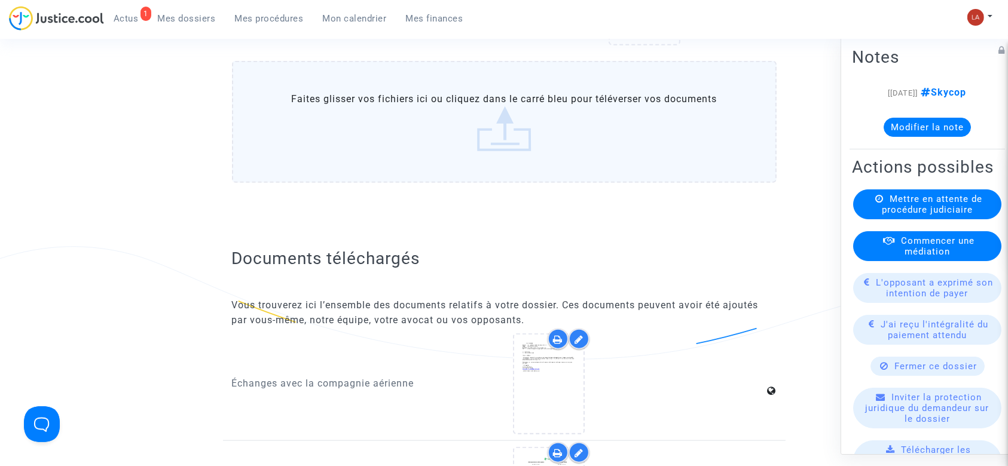
click at [628, 146] on label "Faites glisser vos fichiers ici ou cliquez dans le carré bleu pour téléverser v…" at bounding box center [504, 122] width 544 height 122
click at [0, 0] on input "Faites glisser vos fichiers ici ou cliquez dans le carré bleu pour téléverser v…" at bounding box center [0, 0] width 0 height 0
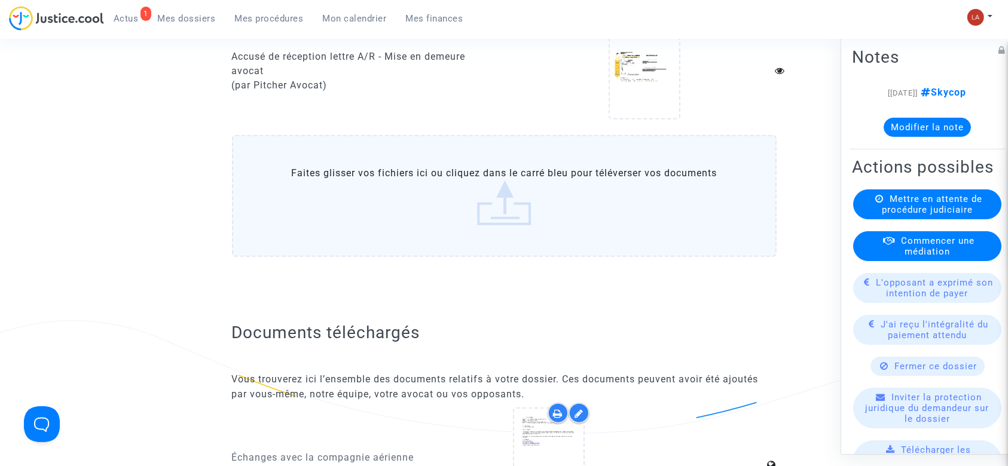
scroll to position [1036, 0]
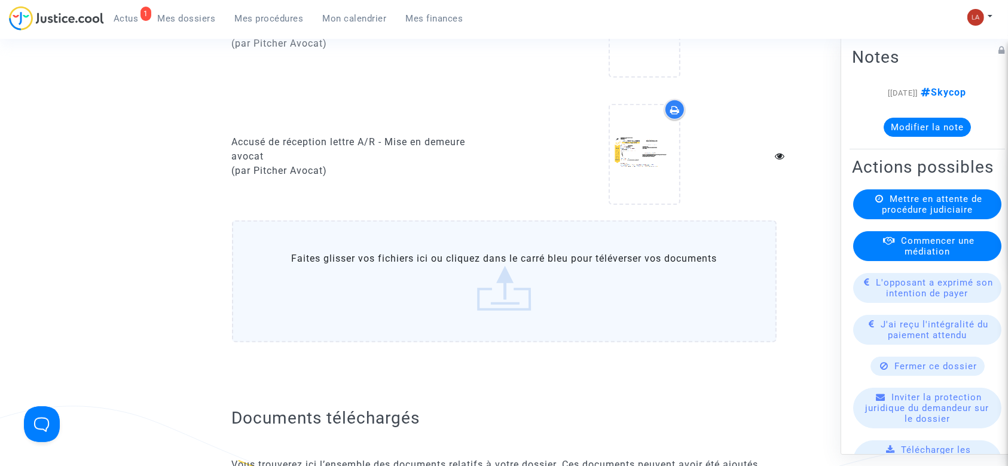
click at [521, 235] on label "Faites glisser vos fichiers ici ou cliquez dans le carré bleu pour téléverser v…" at bounding box center [504, 282] width 544 height 122
click at [0, 0] on input "Faites glisser vos fichiers ici ou cliquez dans le carré bleu pour téléverser v…" at bounding box center [0, 0] width 0 height 0
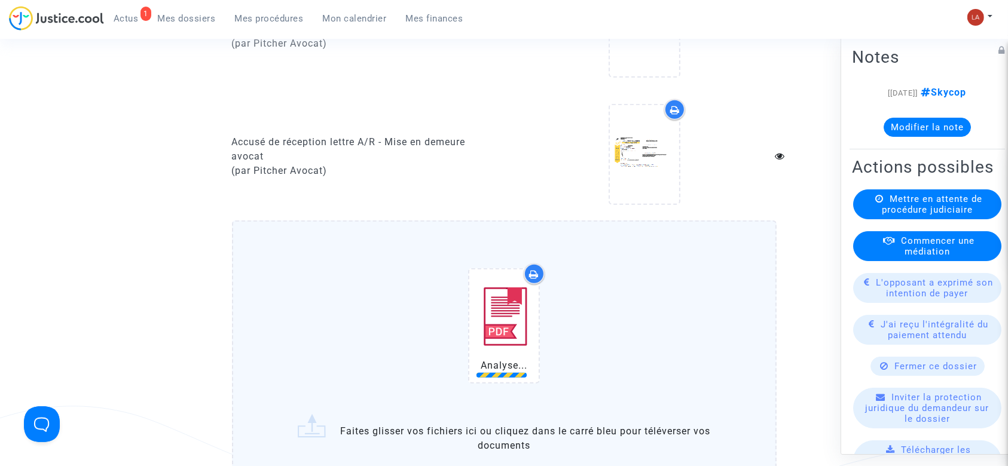
click at [726, 354] on div "Analyse..." at bounding box center [504, 329] width 494 height 154
click at [0, 0] on input "Analyse... Faites glisser vos fichiers ici ou cliquez dans le carré bleu pour t…" at bounding box center [0, 0] width 0 height 0
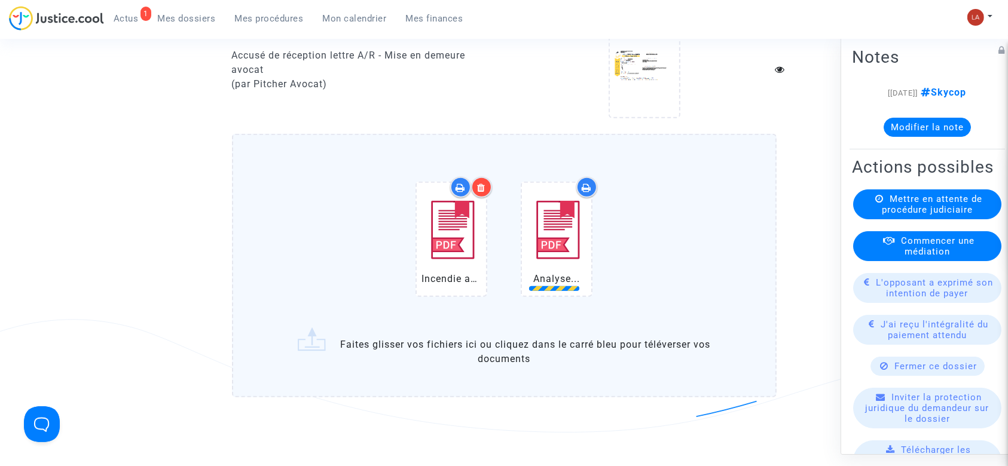
scroll to position [1195, 0]
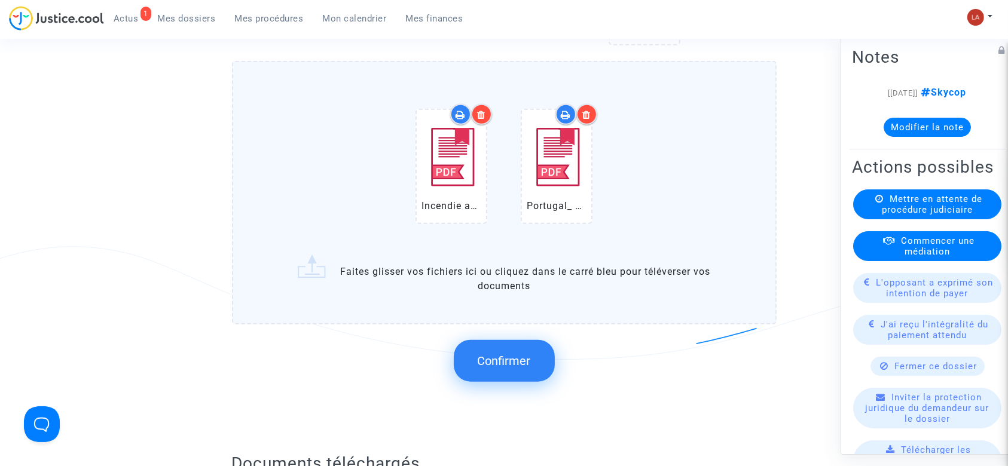
click at [478, 110] on icon at bounding box center [482, 115] width 8 height 10
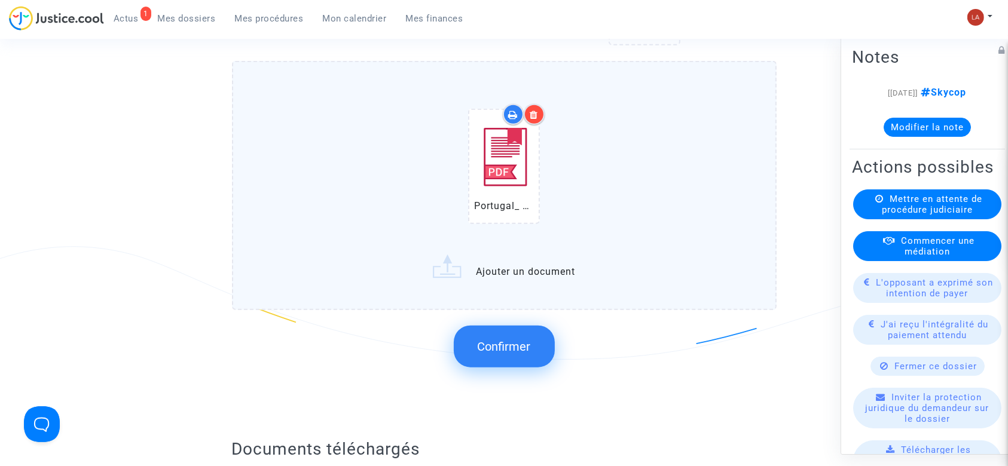
click at [529, 348] on span "Confirmer" at bounding box center [504, 346] width 53 height 14
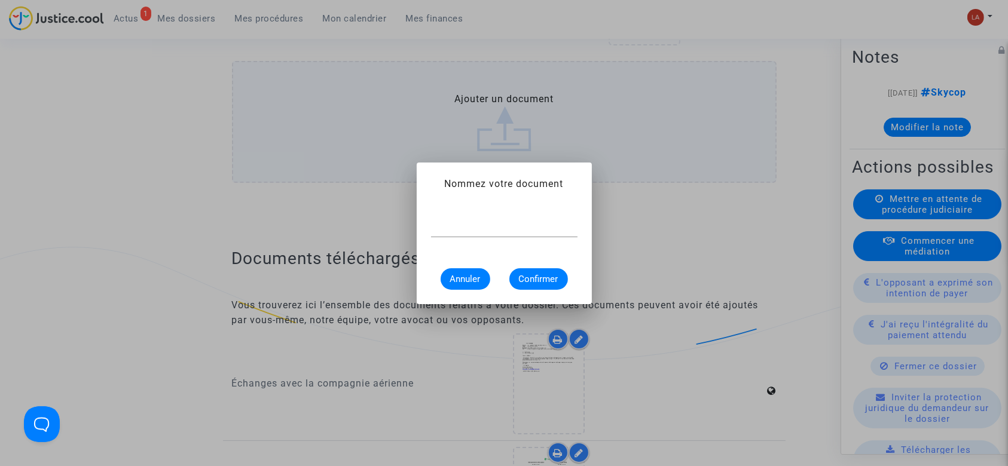
scroll to position [0, 0]
type input "A"
type input "a"
click at [586, 229] on mat-dialog-container "Nommez votre document Article de presse - Portugal : vols annulés et retardés e…" at bounding box center [504, 234] width 175 height 142
click at [555, 226] on input "Article de presse - Portugal : vols annulés et retardés en raison d'une grève d…" at bounding box center [504, 227] width 146 height 11
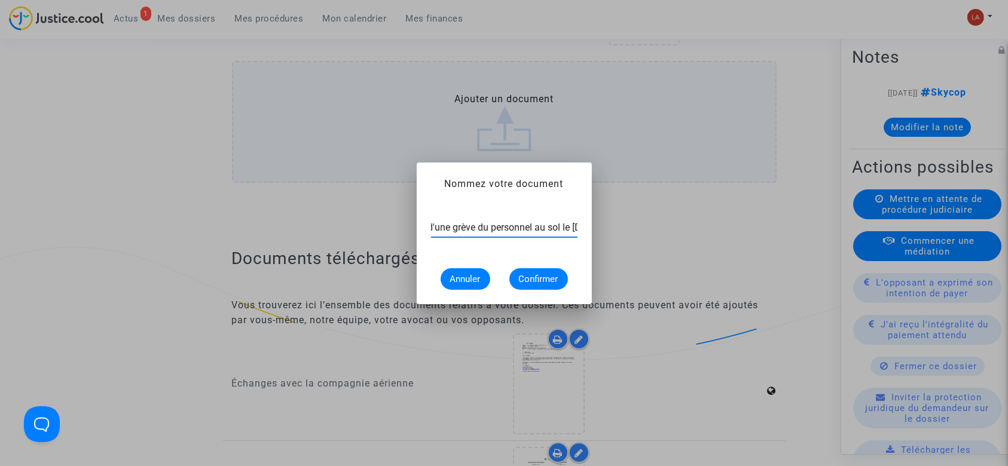
scroll to position [0, 325]
type input "Article de presse - Portugal : vols annulés et retardés en raison d'une grève d…"
click at [535, 277] on span "Confirmer" at bounding box center [538, 279] width 39 height 11
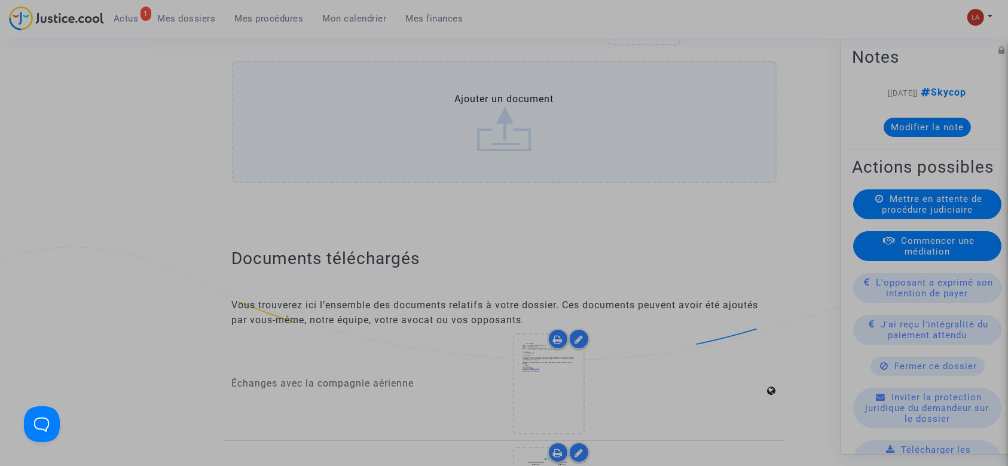
scroll to position [0, 0]
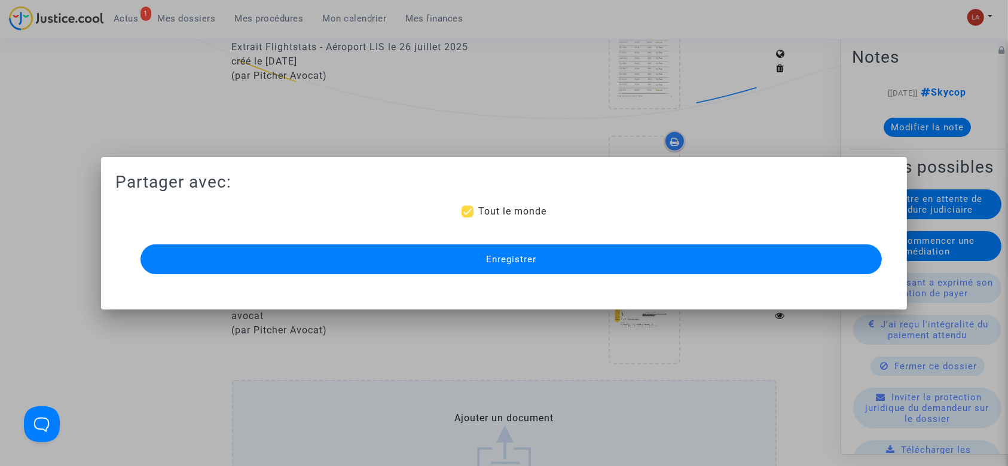
click at [505, 264] on span "Enregistrer" at bounding box center [511, 259] width 50 height 11
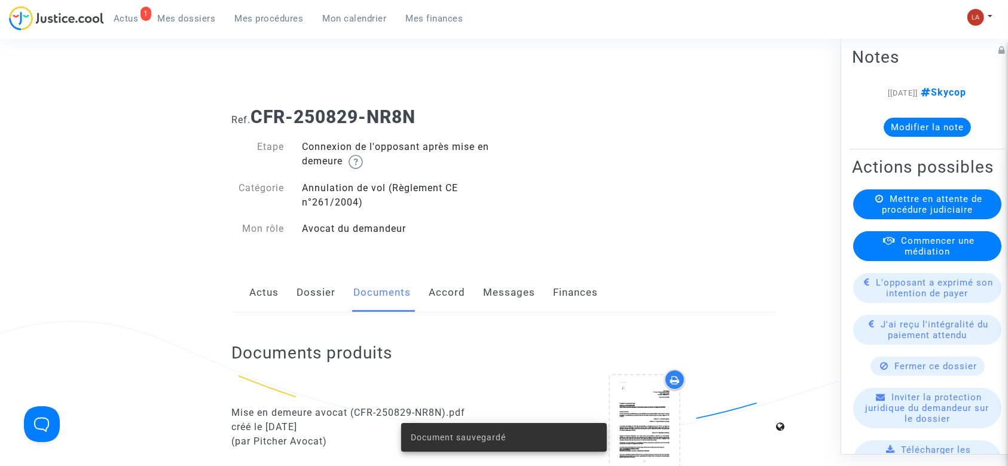
click at [484, 290] on link "Messages" at bounding box center [510, 292] width 52 height 39
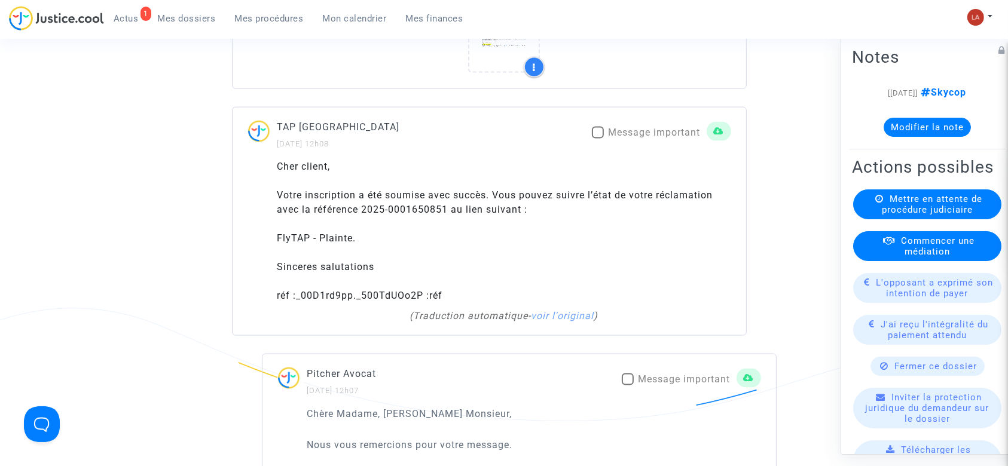
scroll to position [1673, 0]
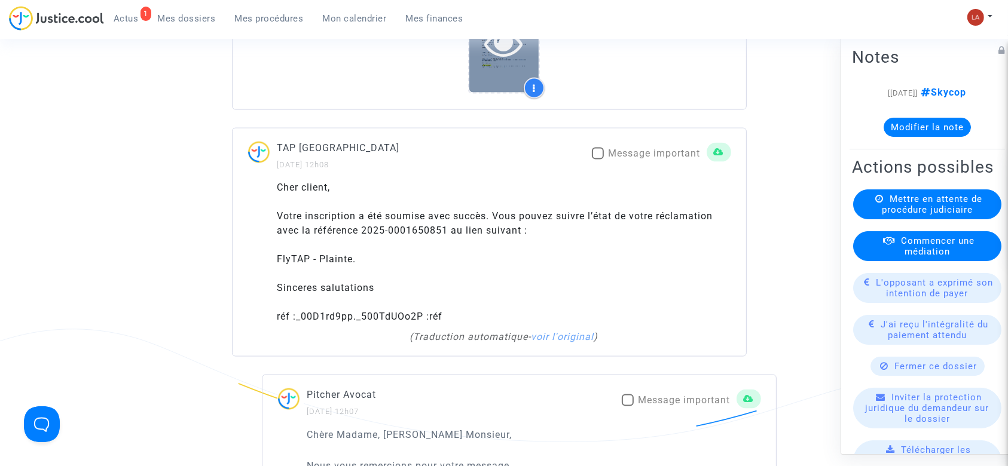
click at [508, 56] on icon at bounding box center [504, 43] width 39 height 38
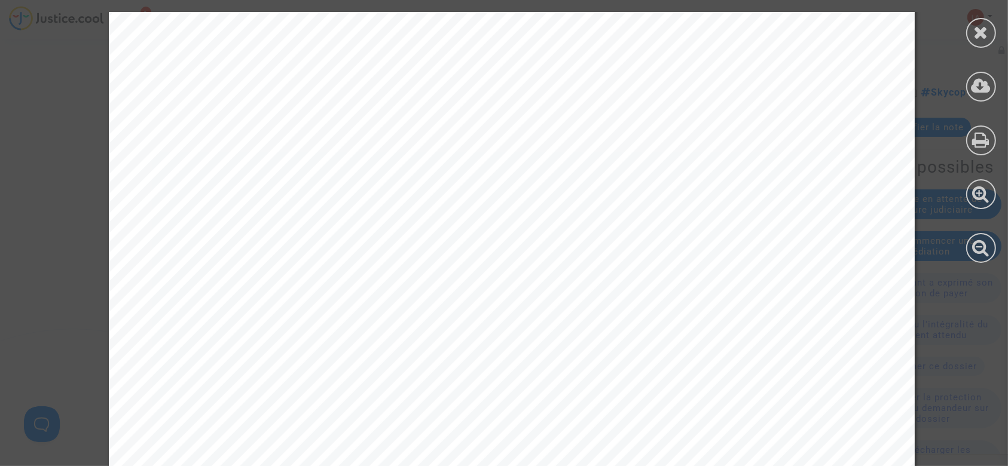
scroll to position [495, 0]
drag, startPoint x: 975, startPoint y: 28, endPoint x: 950, endPoint y: 33, distance: 25.7
click at [975, 28] on icon at bounding box center [981, 32] width 15 height 18
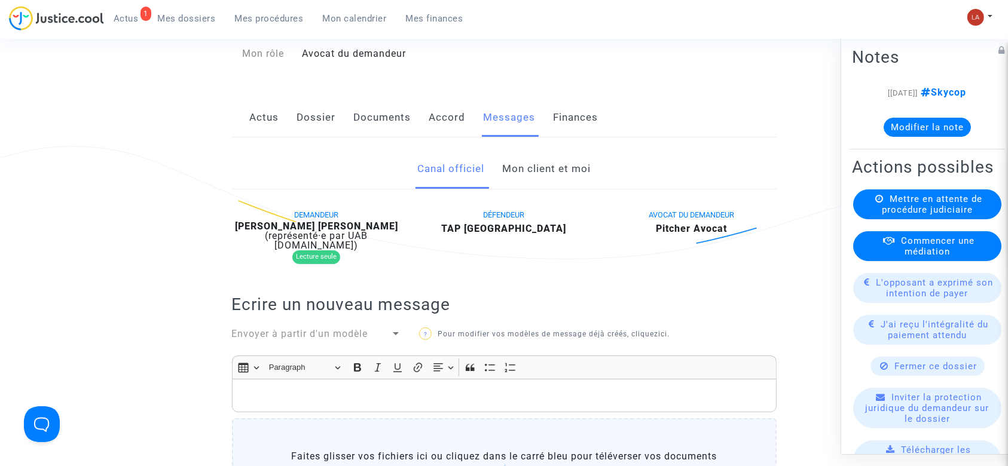
scroll to position [0, 0]
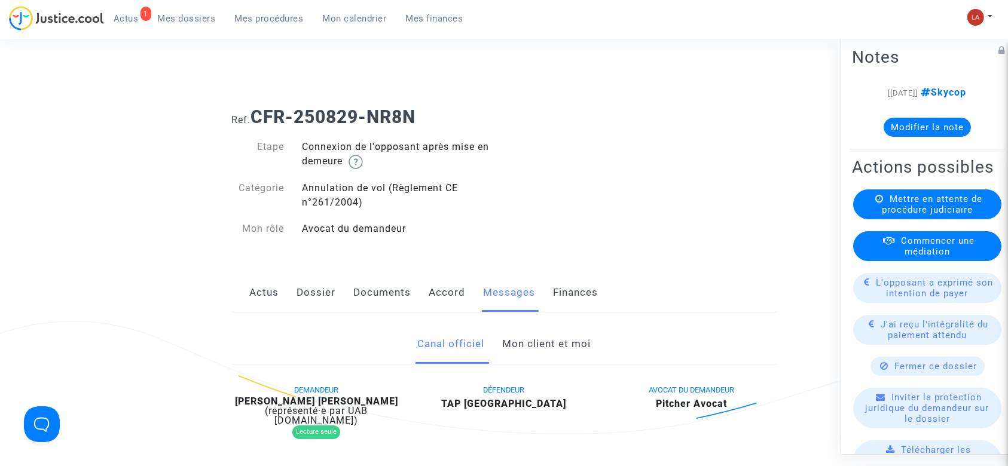
drag, startPoint x: 387, startPoint y: 307, endPoint x: 406, endPoint y: 303, distance: 19.6
click at [387, 307] on link "Documents" at bounding box center [382, 292] width 57 height 39
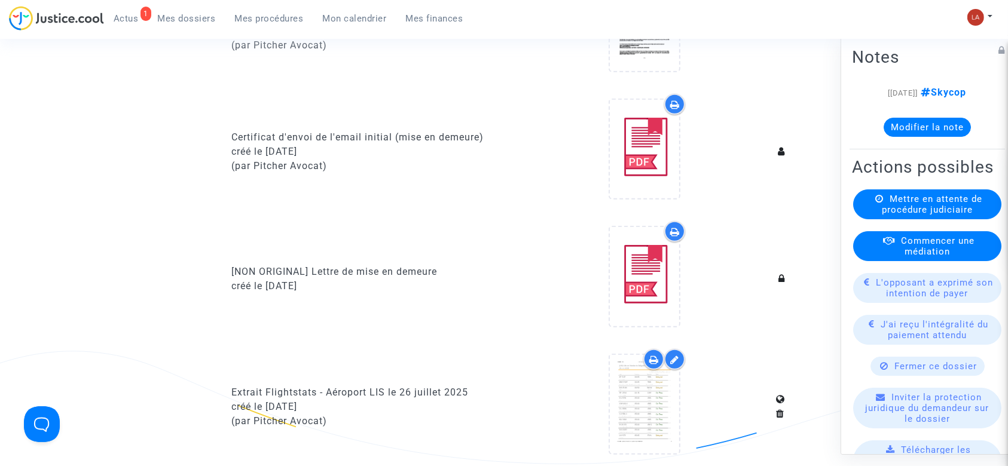
scroll to position [797, 0]
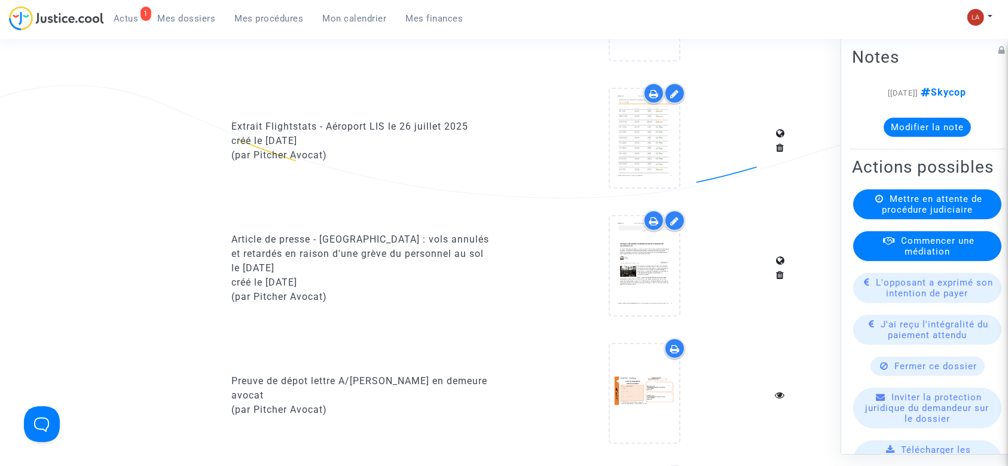
click at [650, 197] on div "Extrait Flightstats - Aéroport LIS le 26 juillet 2025 créé le 12/09/2025 (par P…" at bounding box center [504, 143] width 562 height 121
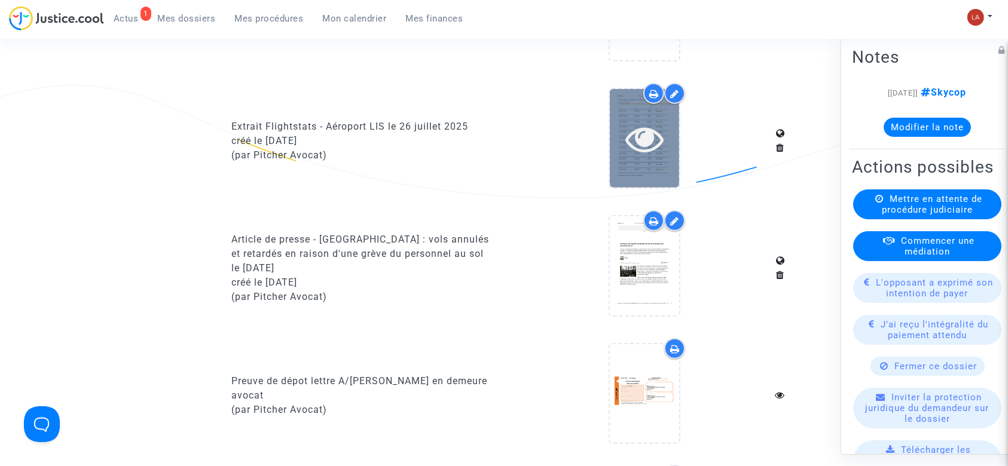
click at [660, 171] on div at bounding box center [644, 138] width 69 height 99
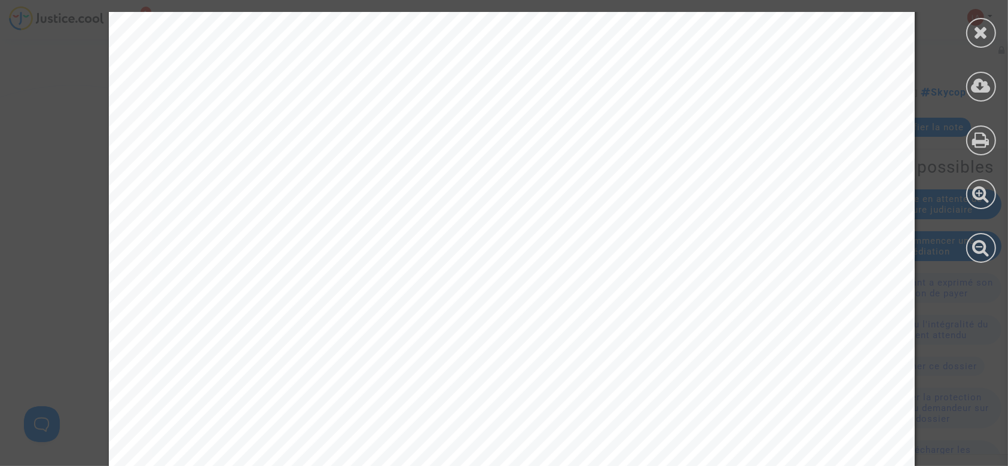
scroll to position [20081, 0]
click at [978, 37] on icon at bounding box center [981, 32] width 15 height 18
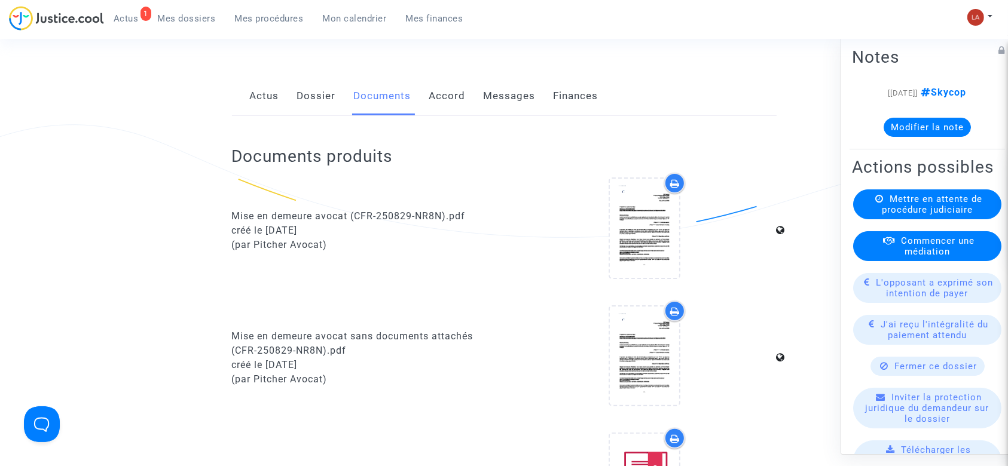
scroll to position [0, 0]
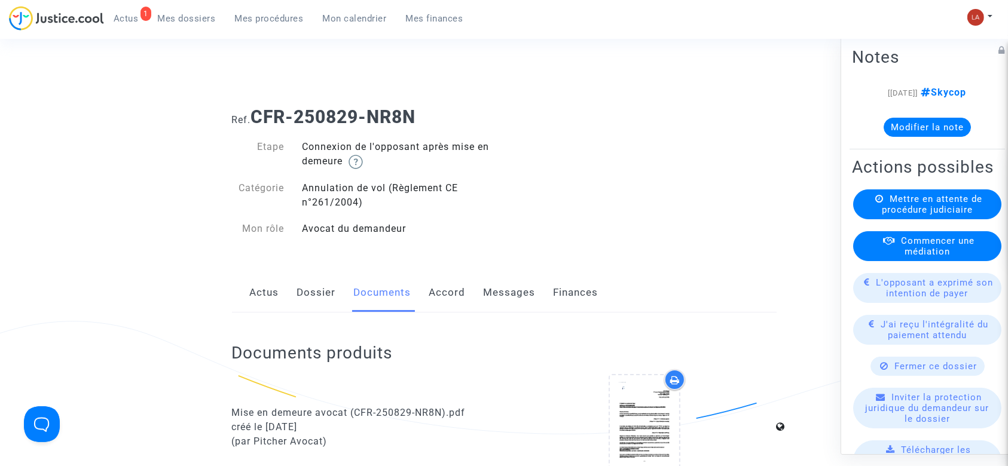
click at [440, 304] on link "Accord" at bounding box center [447, 292] width 36 height 39
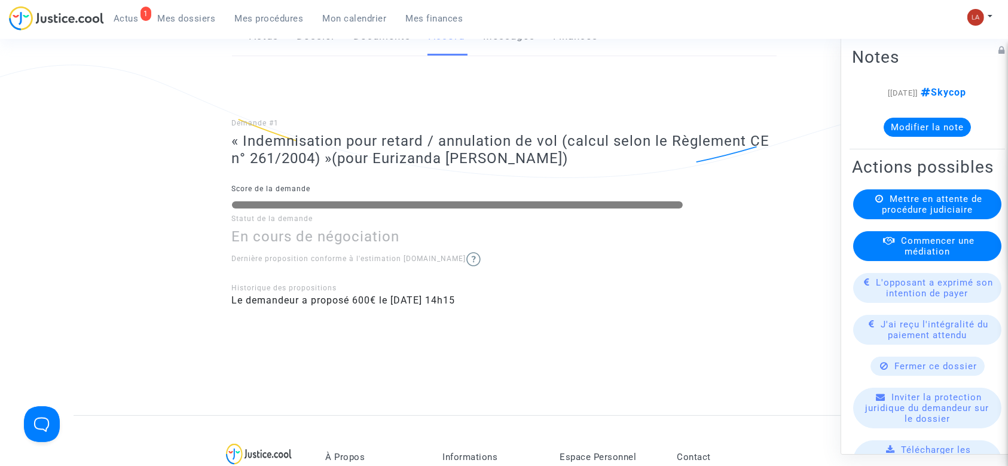
scroll to position [159, 0]
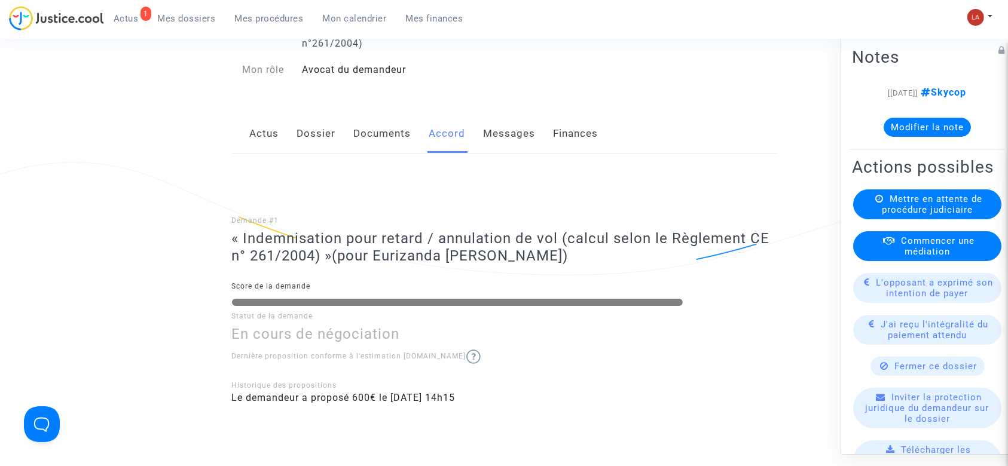
click at [522, 147] on link "Messages" at bounding box center [510, 133] width 52 height 39
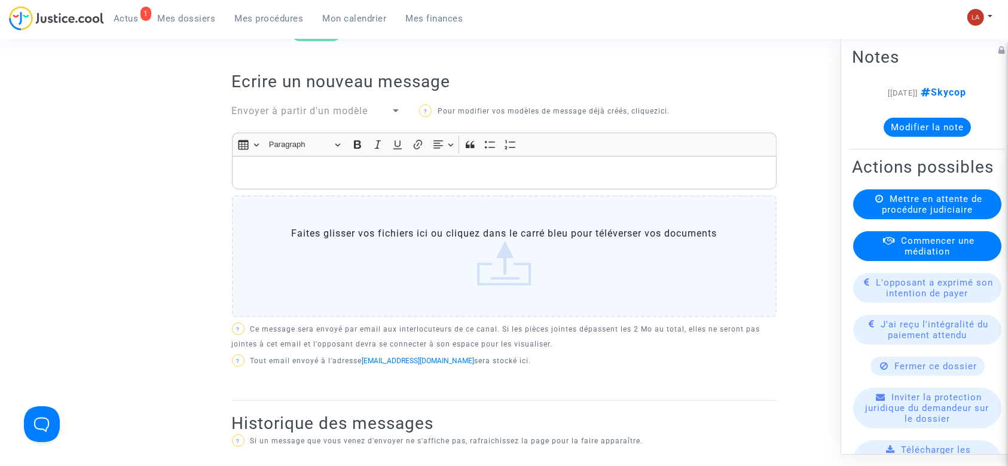
scroll to position [79, 0]
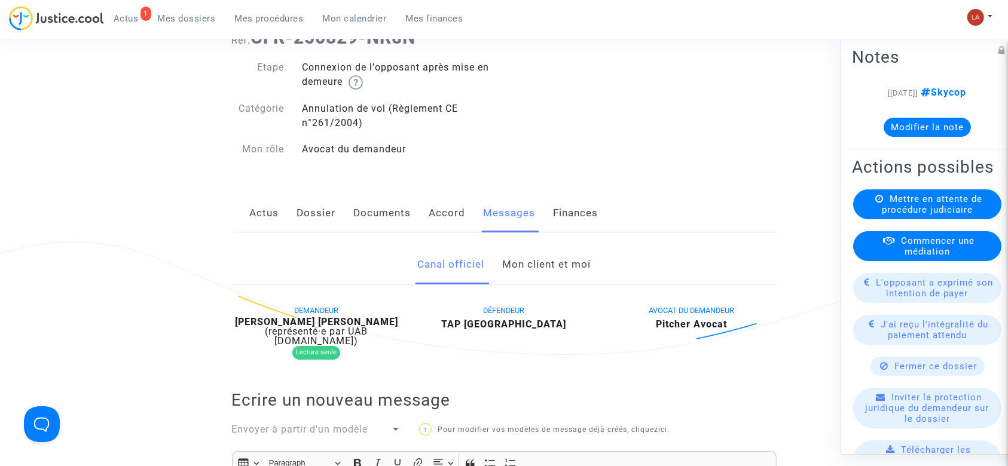
click at [550, 269] on link "Mon client et moi" at bounding box center [546, 264] width 88 height 39
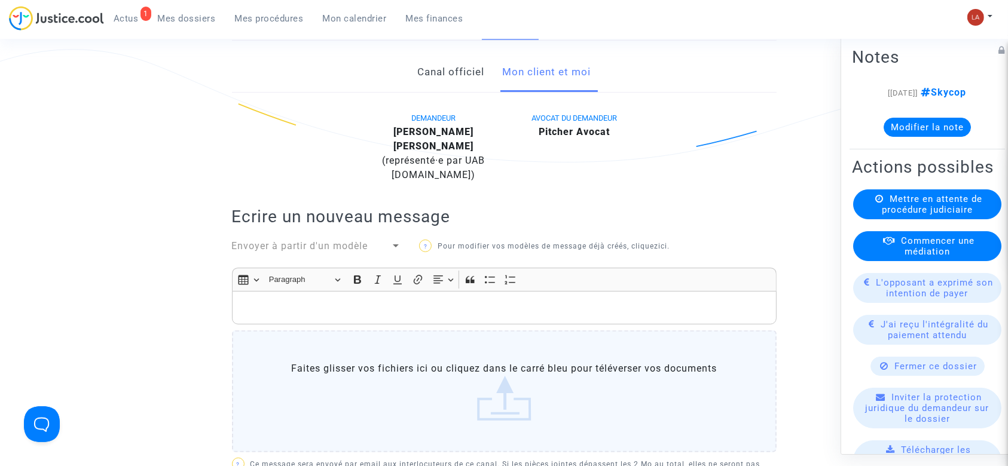
scroll to position [319, 0]
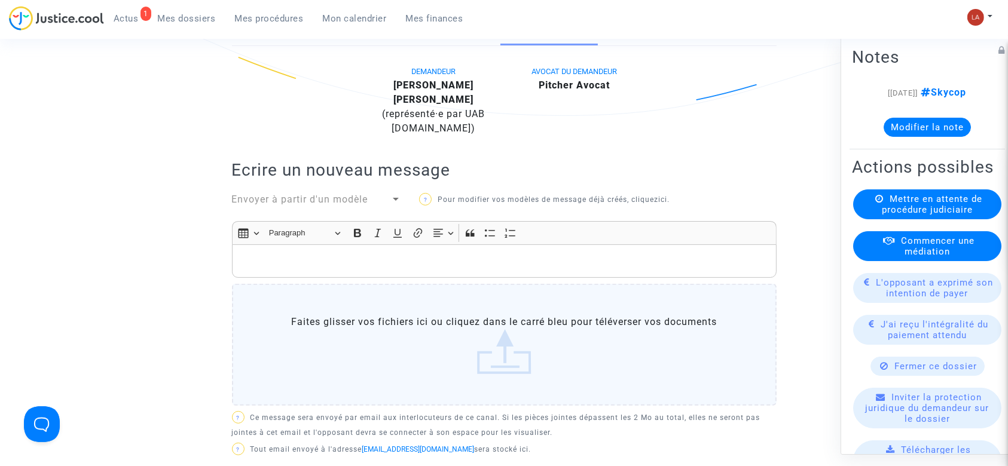
click at [551, 255] on p "Rich Text Editor, main" at bounding box center [504, 261] width 532 height 15
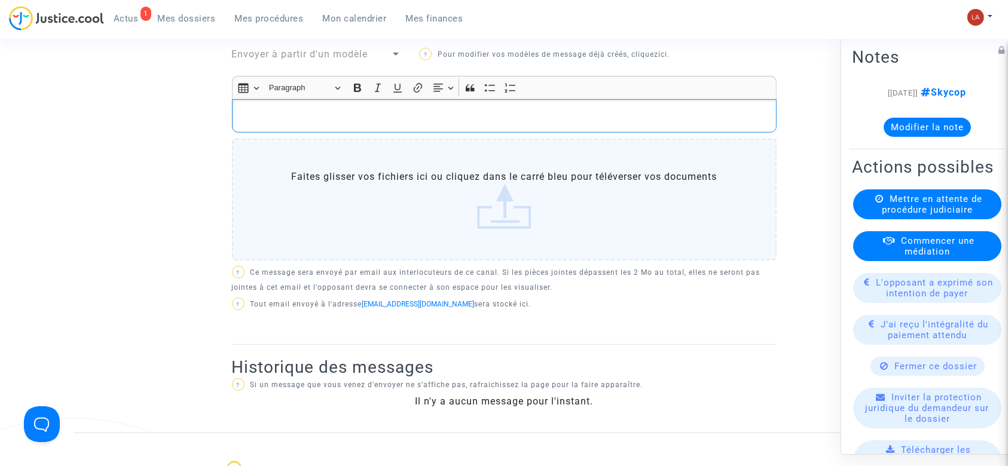
scroll to position [239, 0]
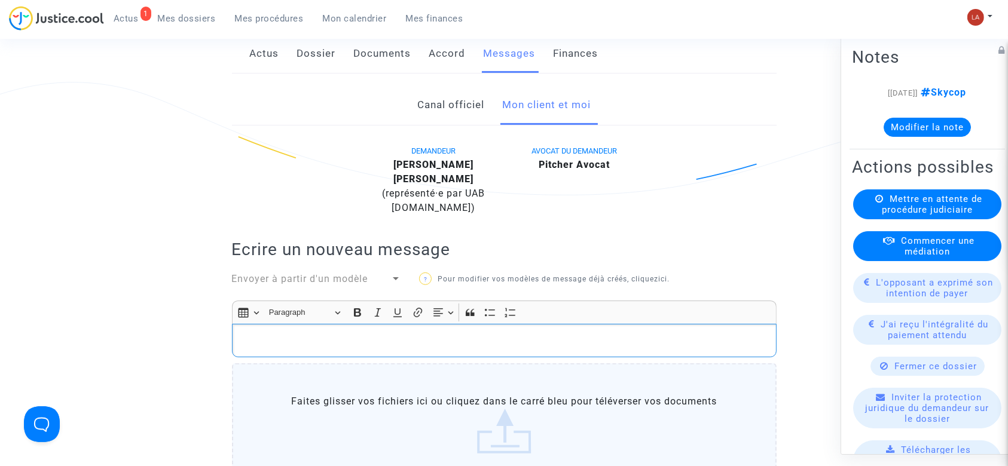
drag, startPoint x: 432, startPoint y: 105, endPoint x: 443, endPoint y: 106, distance: 11.4
click at [432, 105] on link "Canal officiel" at bounding box center [450, 104] width 67 height 39
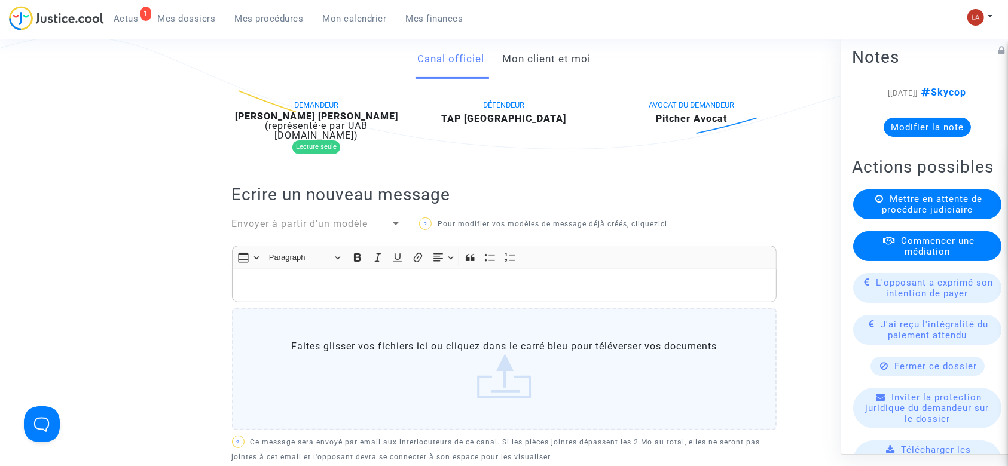
scroll to position [239, 0]
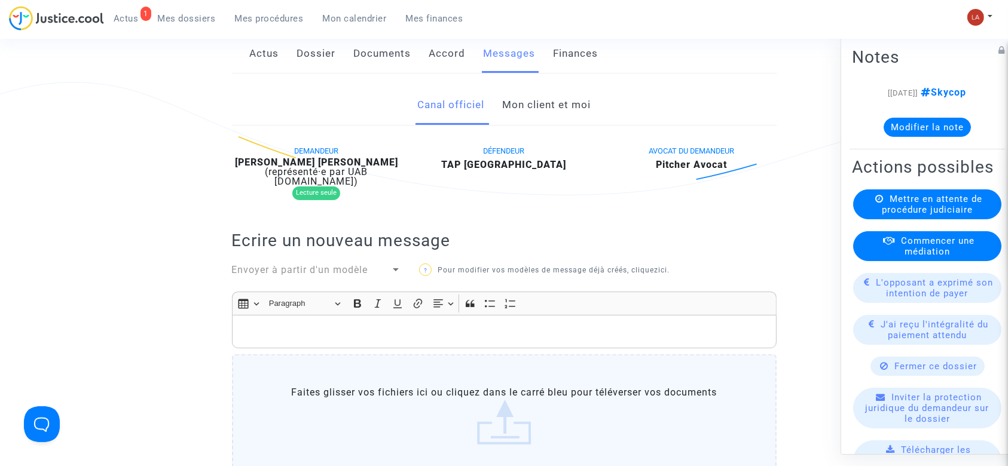
click at [565, 114] on link "Mon client et moi" at bounding box center [546, 104] width 88 height 39
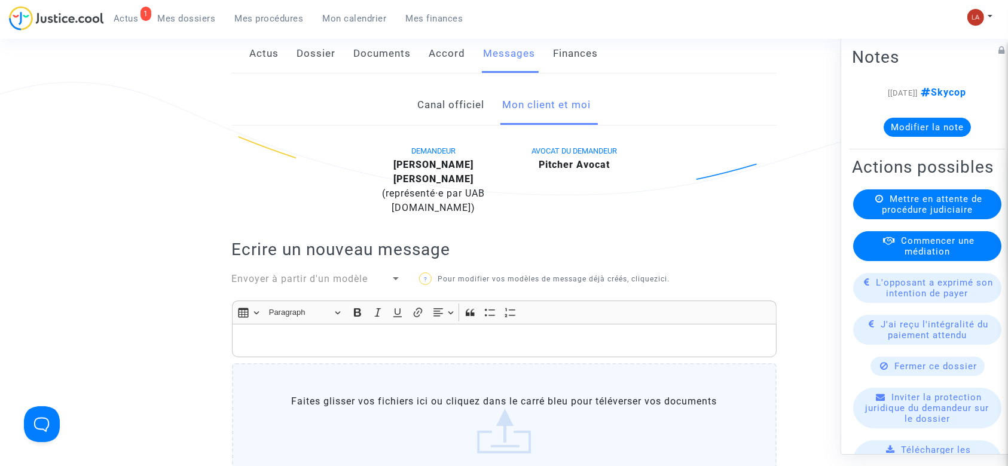
click at [542, 357] on div "Rich Text Editor Insert table Insert table Heading Paragraph Paragraph Heading …" at bounding box center [504, 395] width 544 height 189
click at [556, 347] on p "Rich Text Editor, main" at bounding box center [504, 340] width 532 height 15
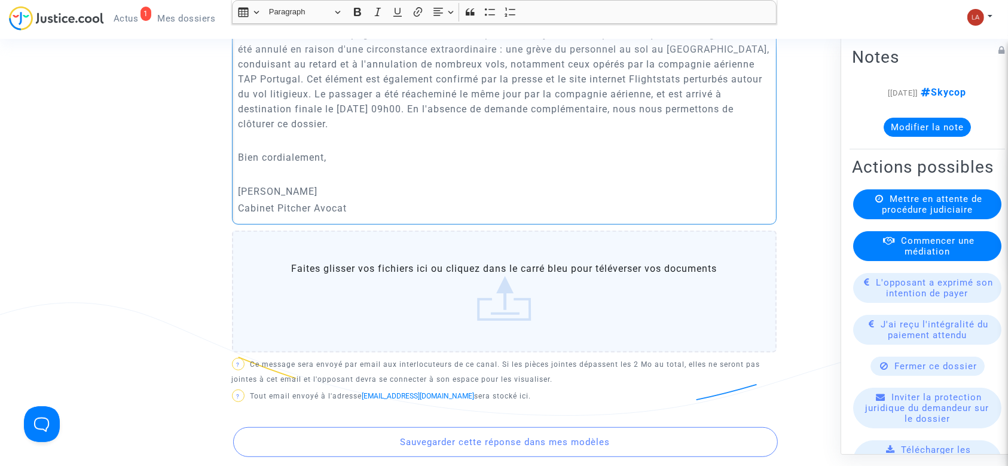
scroll to position [898, 0]
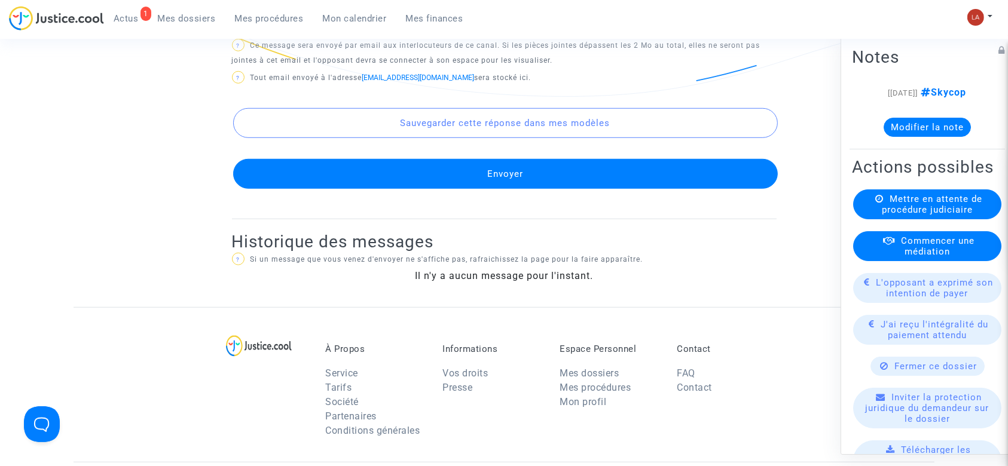
click at [603, 169] on button "Envoyer" at bounding box center [505, 174] width 544 height 30
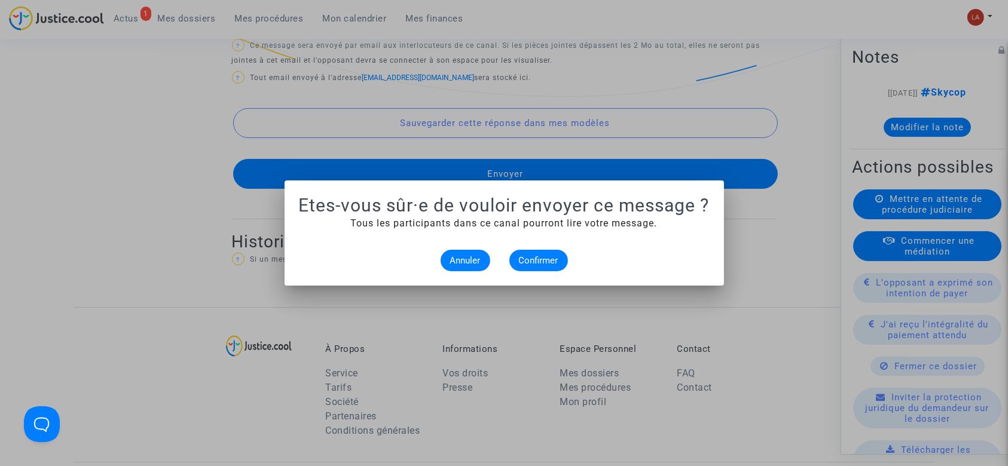
scroll to position [0, 0]
click at [546, 261] on span "Confirmer" at bounding box center [538, 260] width 39 height 11
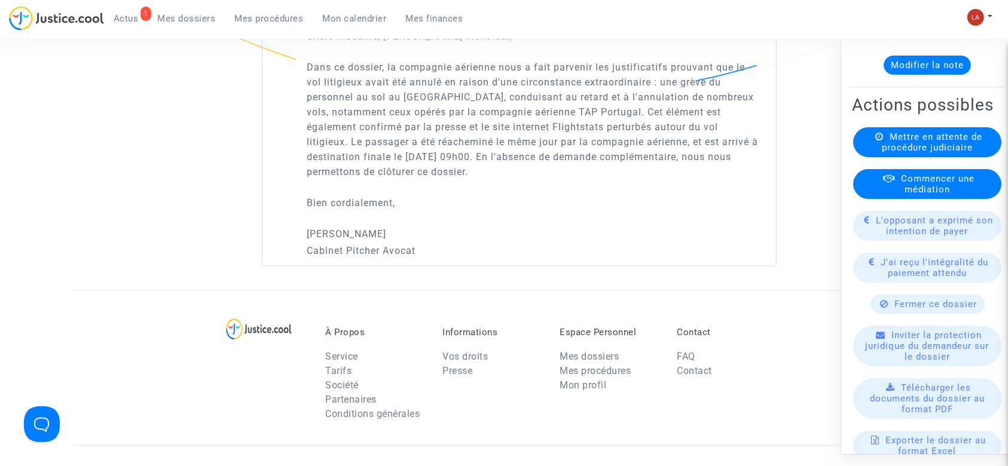
scroll to position [159, 0]
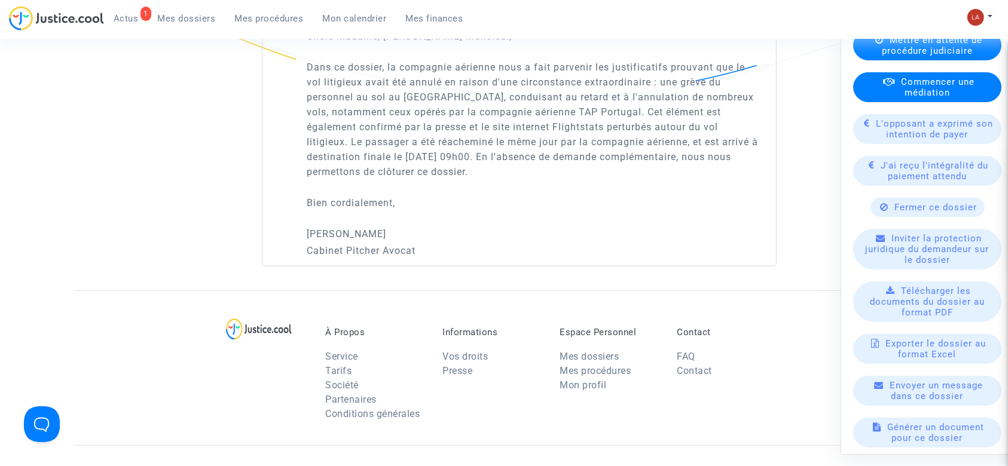
click at [906, 213] on span "Fermer ce dossier" at bounding box center [936, 207] width 82 height 11
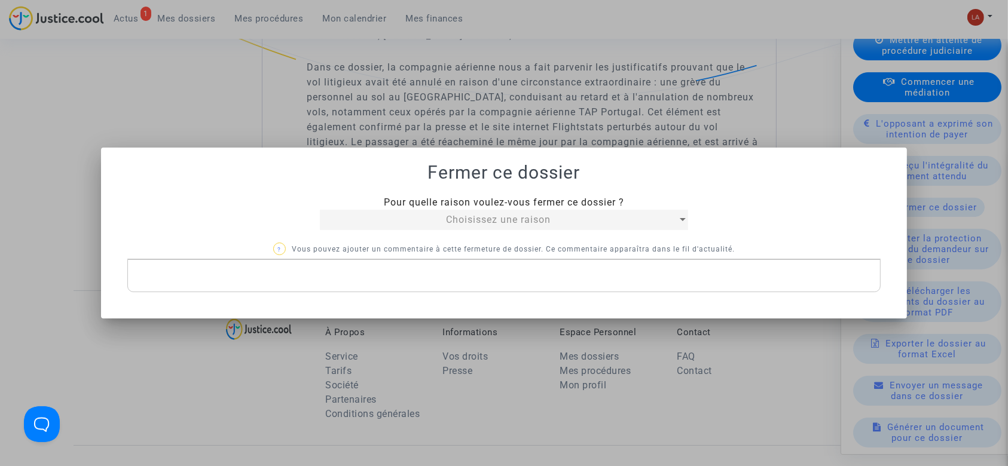
click at [611, 212] on mat-select "Choisissez une raison" at bounding box center [504, 220] width 368 height 20
click at [579, 217] on div "Choisissez une raison" at bounding box center [498, 220] width 357 height 14
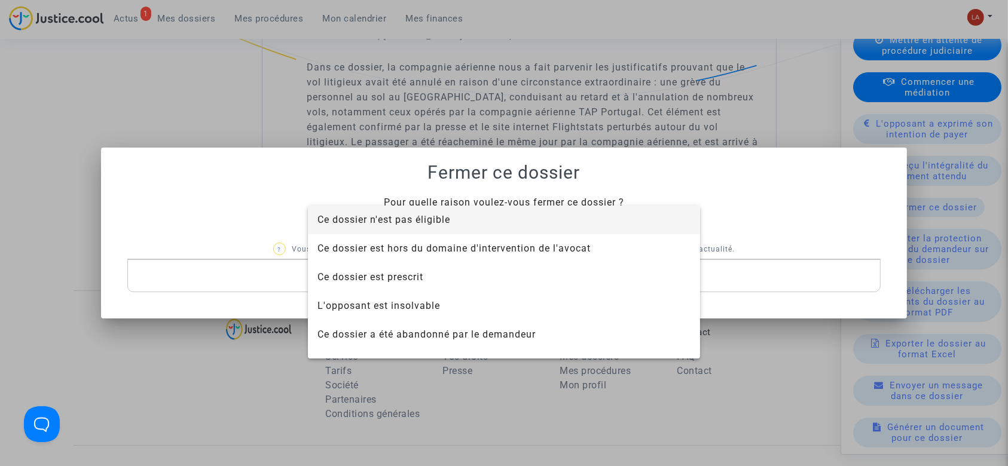
click at [566, 222] on span "Ce dossier n'est pas éligible" at bounding box center [503, 220] width 373 height 29
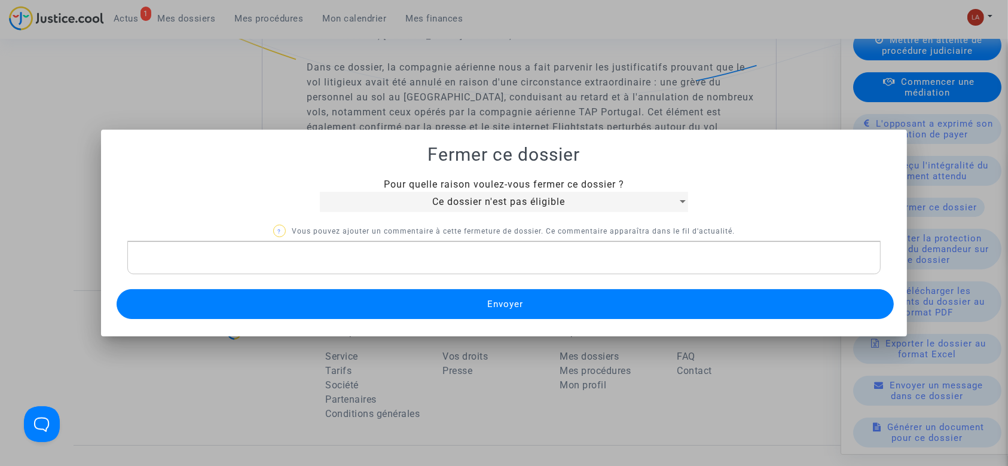
click at [490, 269] on div "Rich Text Editor, main" at bounding box center [504, 257] width 754 height 33
click at [476, 302] on button "Envoyer" at bounding box center [506, 304] width 778 height 30
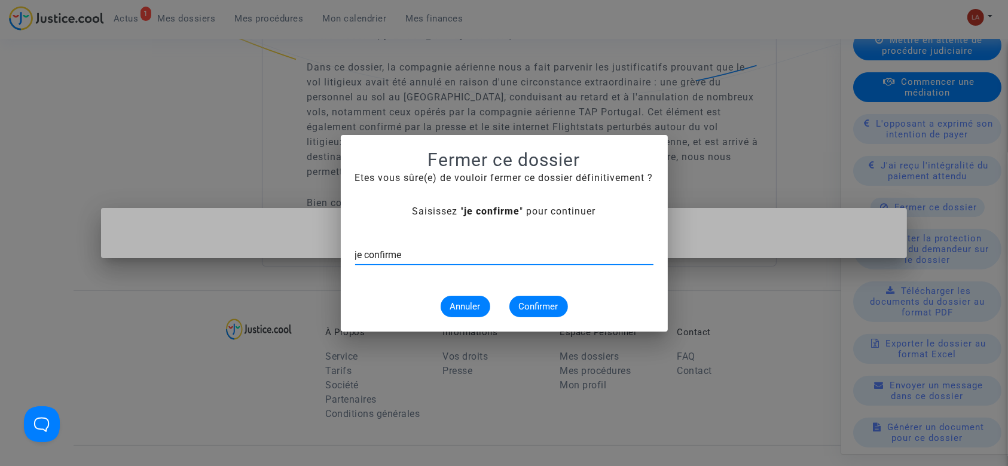
type input "je confirme"
click at [549, 307] on span "Confirmer" at bounding box center [538, 306] width 39 height 11
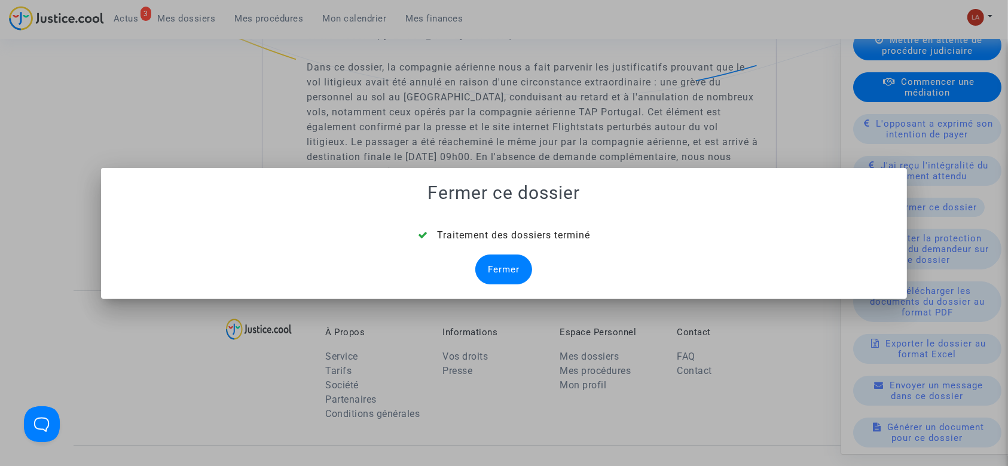
click at [62, 57] on div at bounding box center [504, 233] width 1008 height 466
drag, startPoint x: 484, startPoint y: 273, endPoint x: 450, endPoint y: 267, distance: 34.5
click at [484, 273] on div "Fermer" at bounding box center [503, 270] width 57 height 30
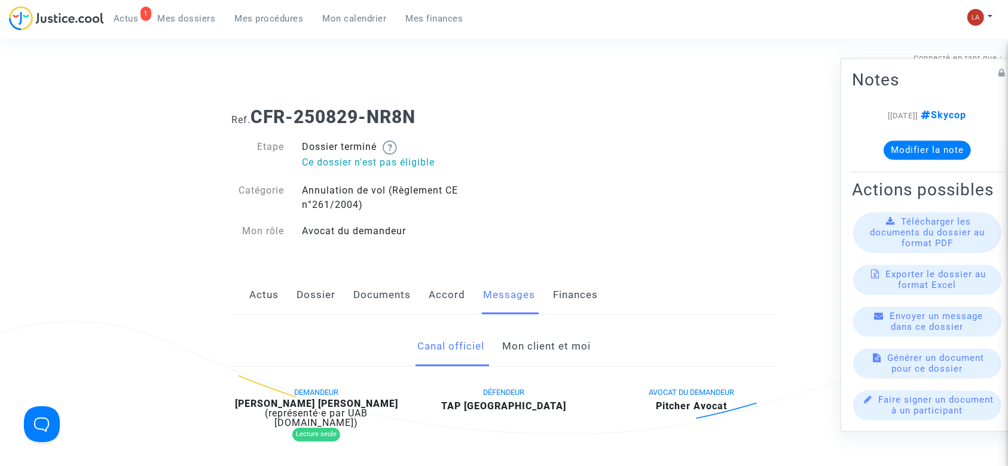
click at [168, 22] on span "Mes dossiers" at bounding box center [187, 18] width 58 height 11
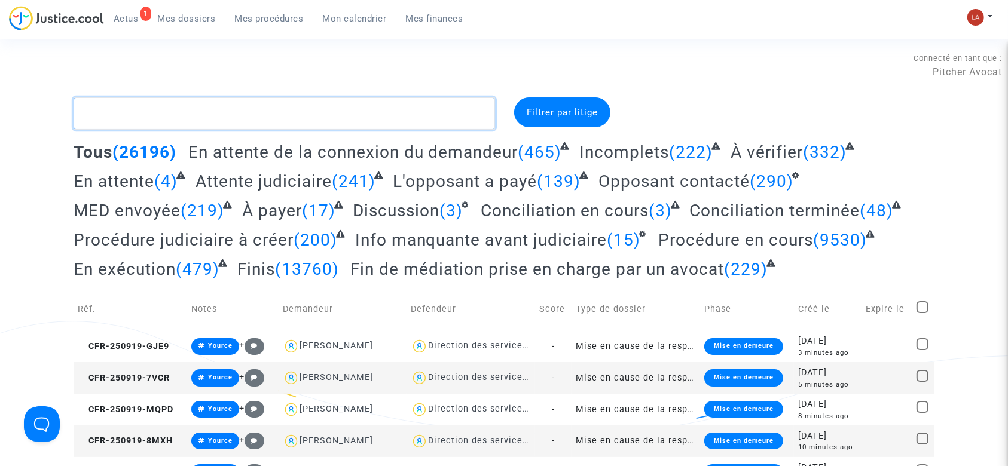
click at [274, 128] on textarea at bounding box center [284, 113] width 421 height 32
type textarea "#fond"
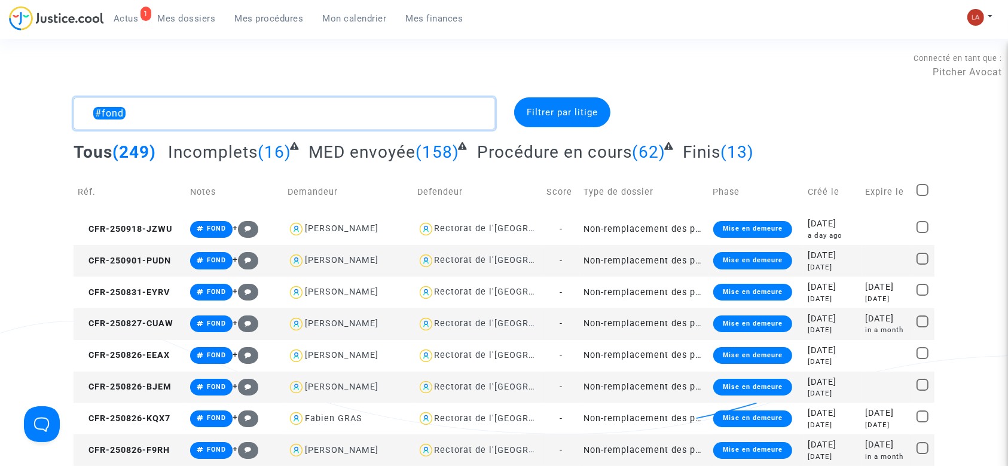
drag, startPoint x: 103, startPoint y: 117, endPoint x: 81, endPoint y: 117, distance: 21.5
click at [84, 117] on textarea at bounding box center [284, 113] width 421 height 32
click at [81, 117] on textarea at bounding box center [284, 113] width 421 height 32
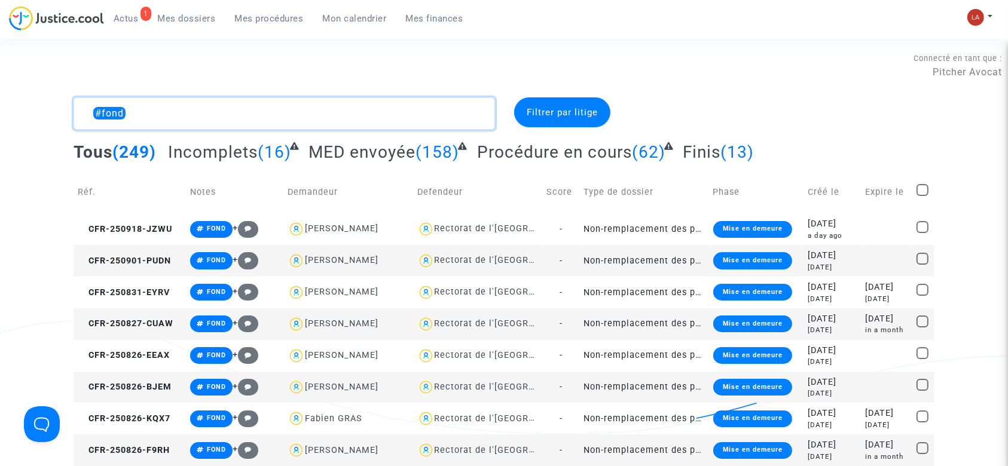
click at [84, 114] on textarea at bounding box center [284, 113] width 421 height 32
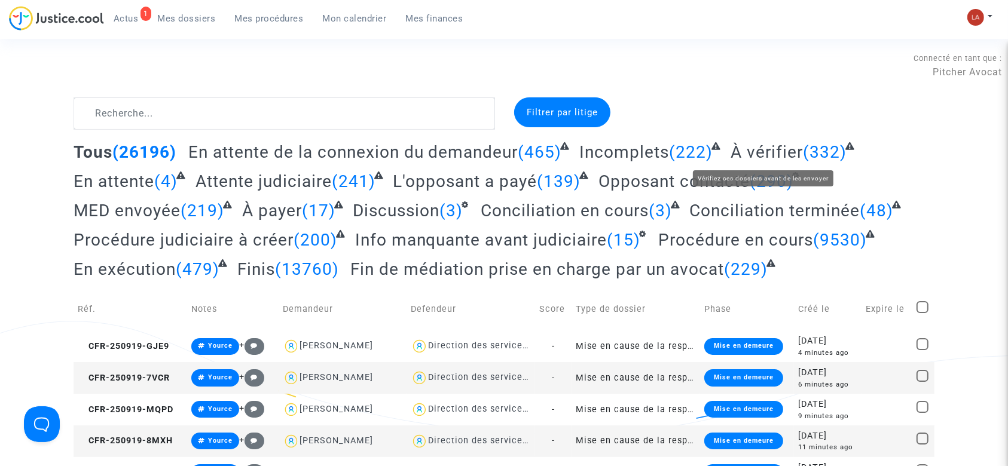
click at [785, 158] on span "À vérifier" at bounding box center [766, 152] width 72 height 20
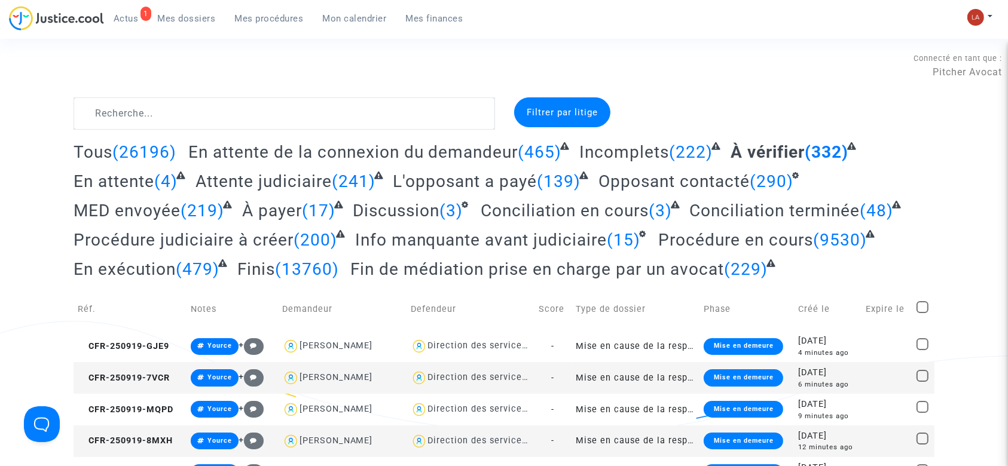
click at [688, 55] on div "Connecté en tant que : Pitcher Avocat" at bounding box center [501, 65] width 1002 height 29
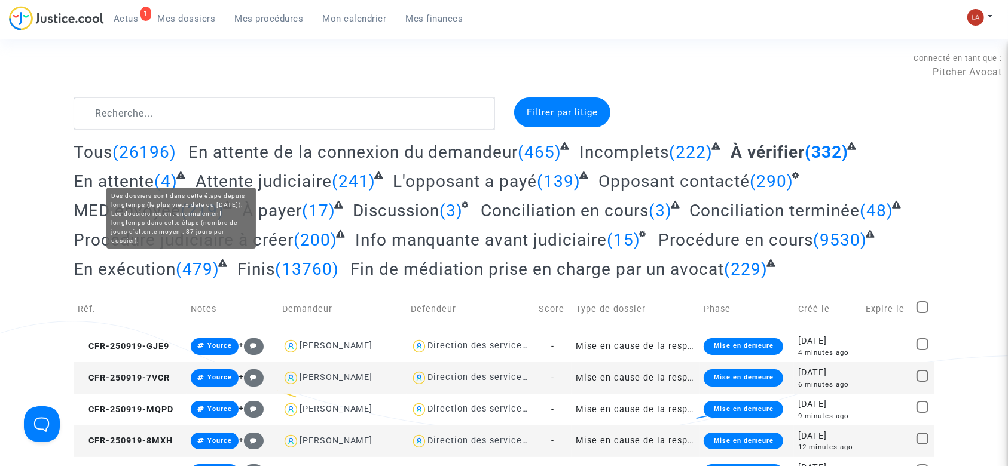
click at [287, 175] on span "Attente judiciaire" at bounding box center [263, 182] width 136 height 20
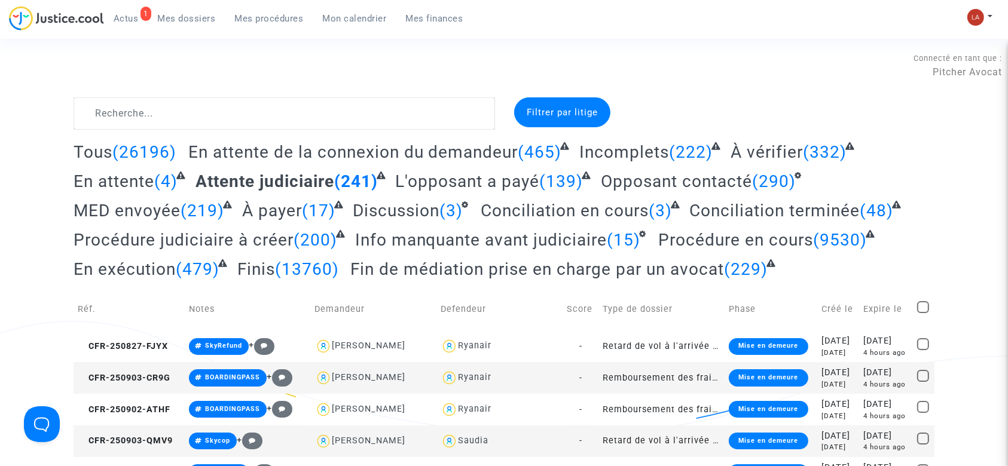
click at [137, 17] on span "Actus" at bounding box center [126, 18] width 25 height 11
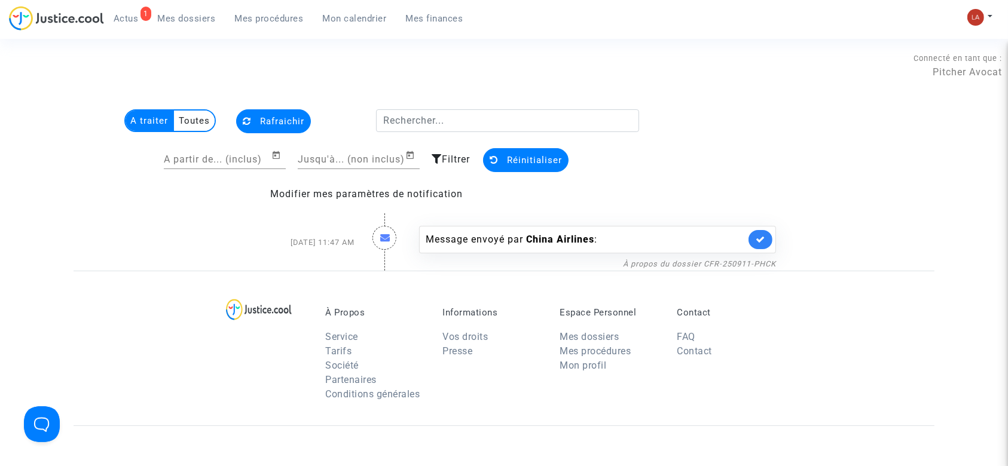
click at [755, 234] on link at bounding box center [760, 239] width 24 height 19
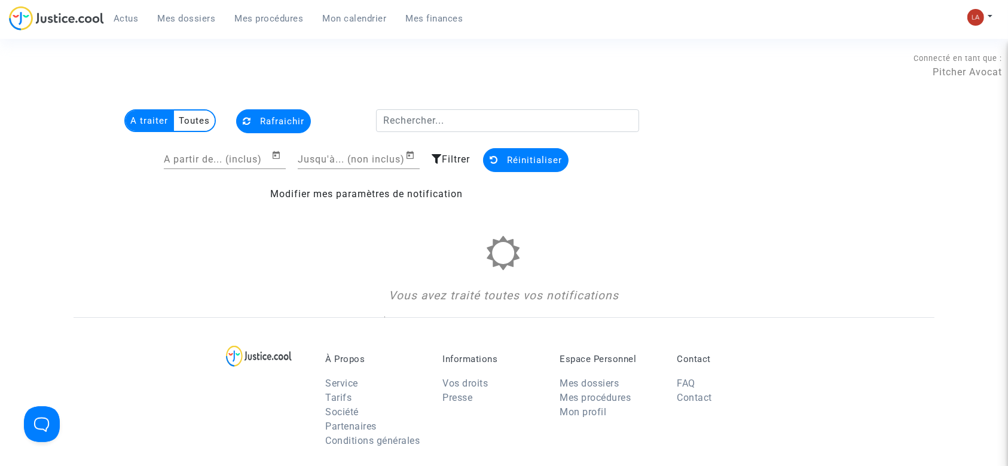
click at [186, 7] on ul "Actus Mes dossiers Mes procédures Mon calendrier Mes finances" at bounding box center [288, 17] width 369 height 22
click at [188, 19] on span "Mes dossiers" at bounding box center [187, 18] width 58 height 11
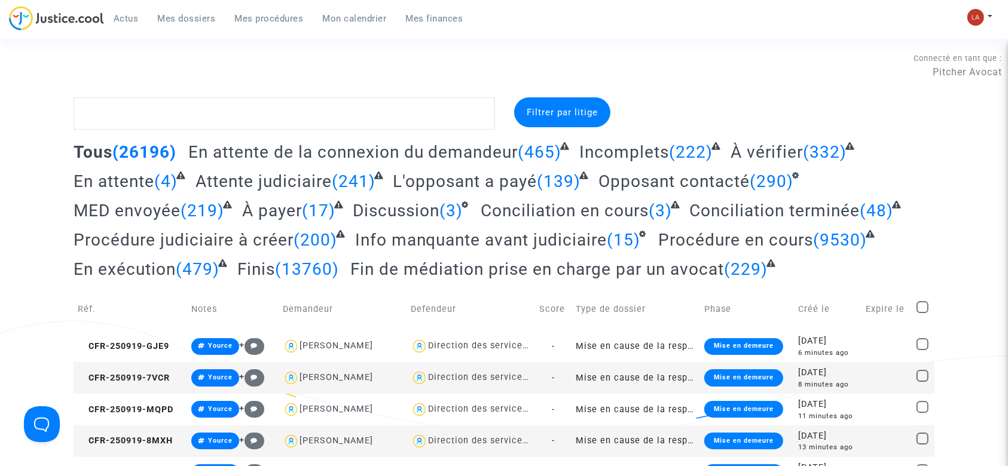
click at [601, 259] on span "Fin de médiation prise en charge par un avocat" at bounding box center [537, 269] width 374 height 20
click at [604, 262] on span "Fin de médiation prise en charge par un avocat" at bounding box center [539, 269] width 378 height 20
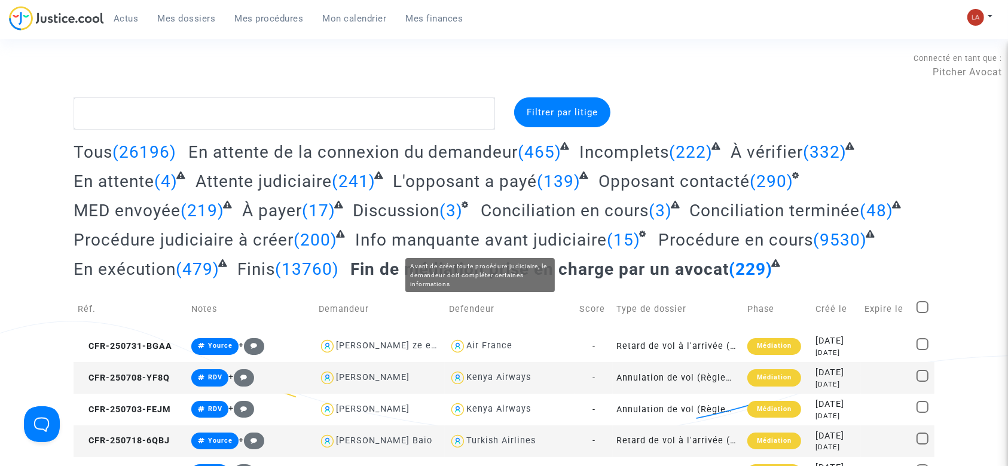
drag, startPoint x: 409, startPoint y: 229, endPoint x: 545, endPoint y: 210, distance: 137.1
click at [409, 230] on span "Info manquante avant judiciaire" at bounding box center [481, 240] width 252 height 20
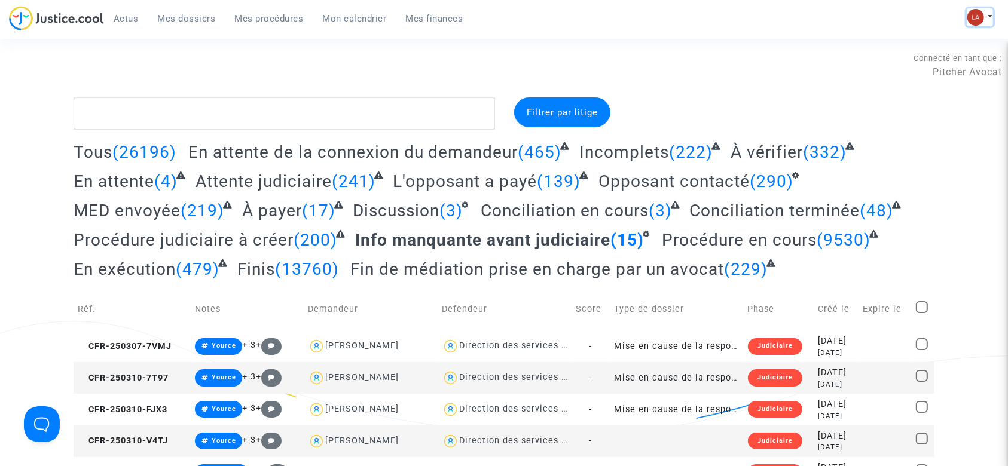
drag, startPoint x: 977, startPoint y: 25, endPoint x: 967, endPoint y: 26, distance: 10.3
click at [977, 23] on img at bounding box center [975, 17] width 17 height 17
click at [918, 63] on link "Changer de compte" at bounding box center [931, 61] width 121 height 19
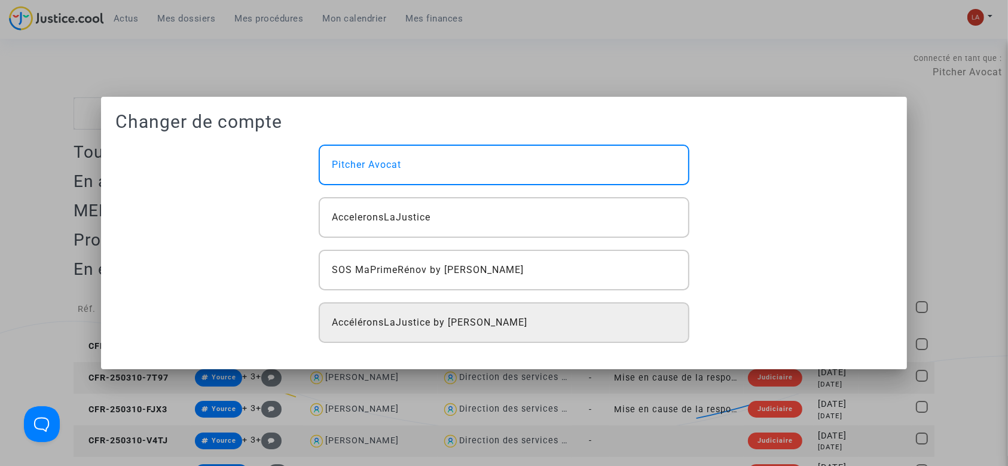
click at [598, 326] on div "AccéléronsLaJustice by [PERSON_NAME]" at bounding box center [504, 322] width 371 height 41
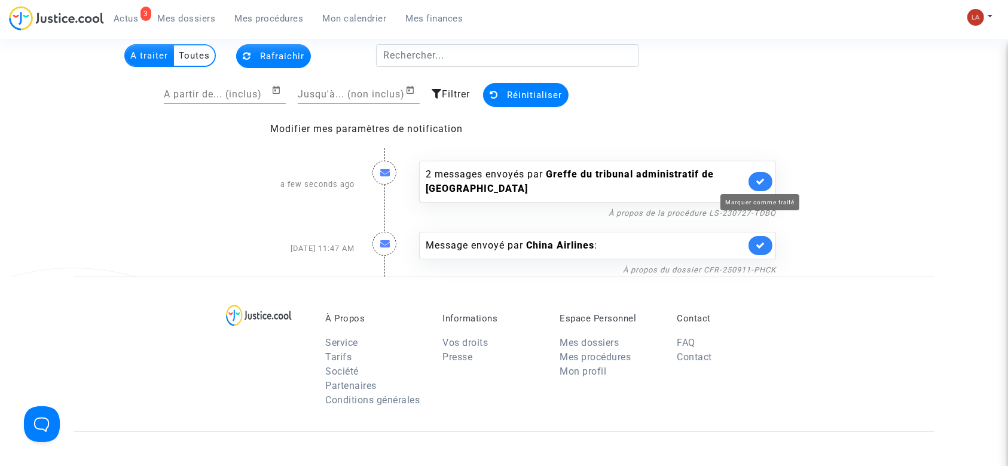
click at [761, 185] on icon at bounding box center [760, 181] width 10 height 9
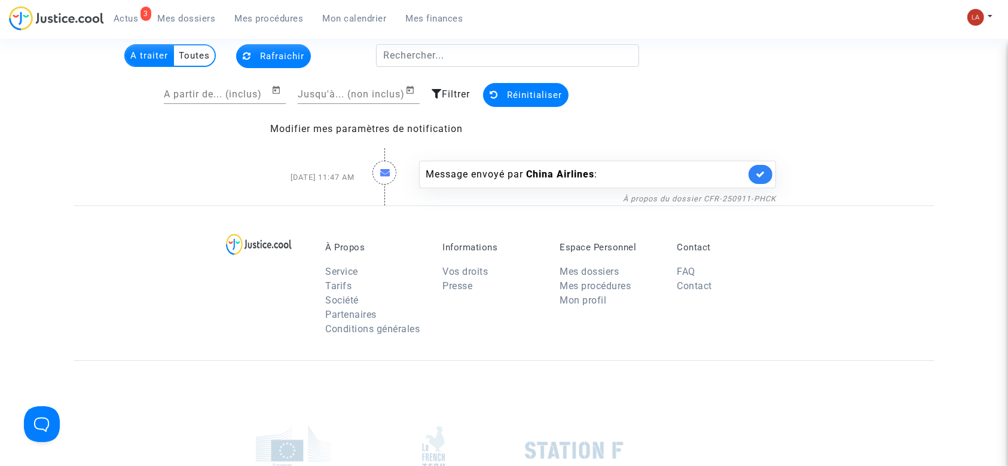
click at [663, 168] on div "Message envoyé par China Airlines :" at bounding box center [586, 174] width 320 height 14
click at [656, 178] on div "Message envoyé par China Airlines :" at bounding box center [586, 174] width 320 height 14
click at [688, 199] on link "À propos du dossier CFR-250911-PHCK" at bounding box center [699, 198] width 153 height 9
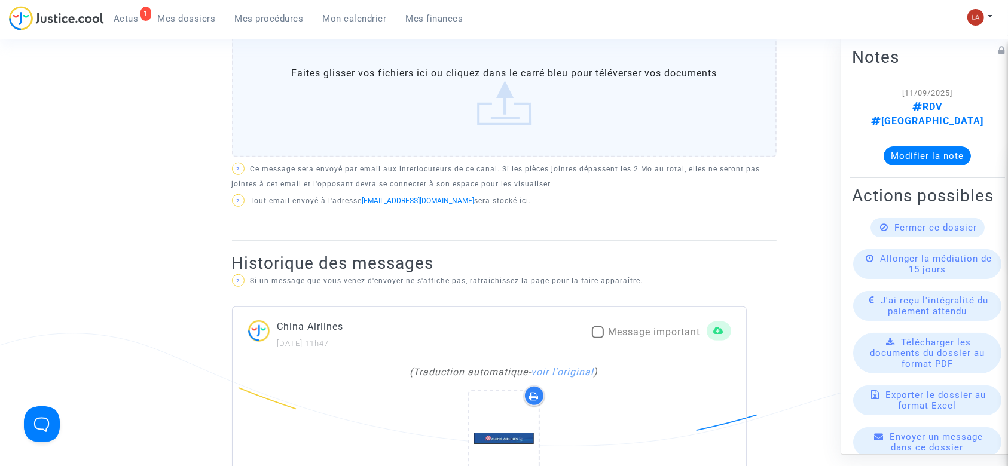
scroll to position [637, 0]
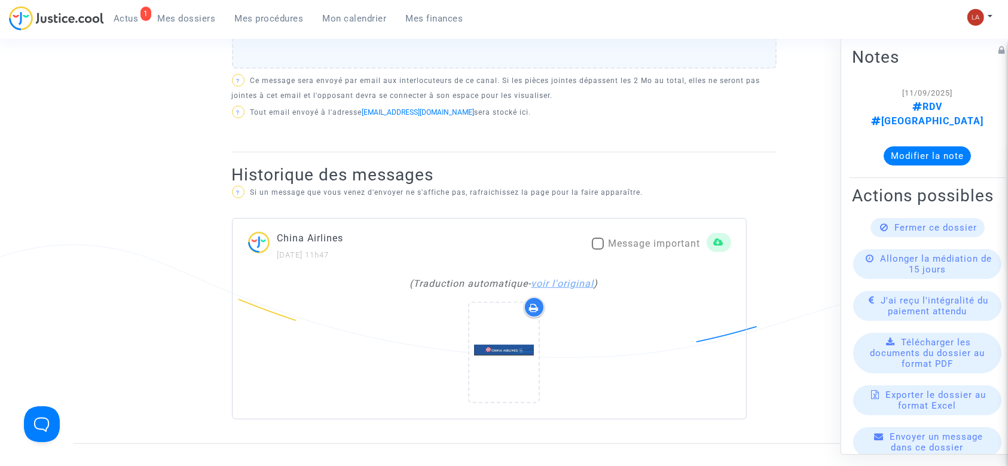
click at [592, 279] on link "voir l'original" at bounding box center [562, 283] width 63 height 11
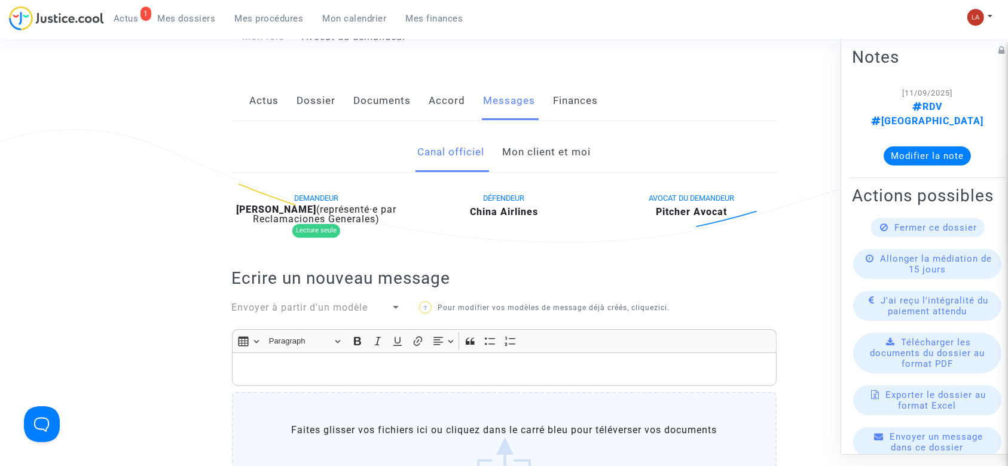
scroll to position [79, 0]
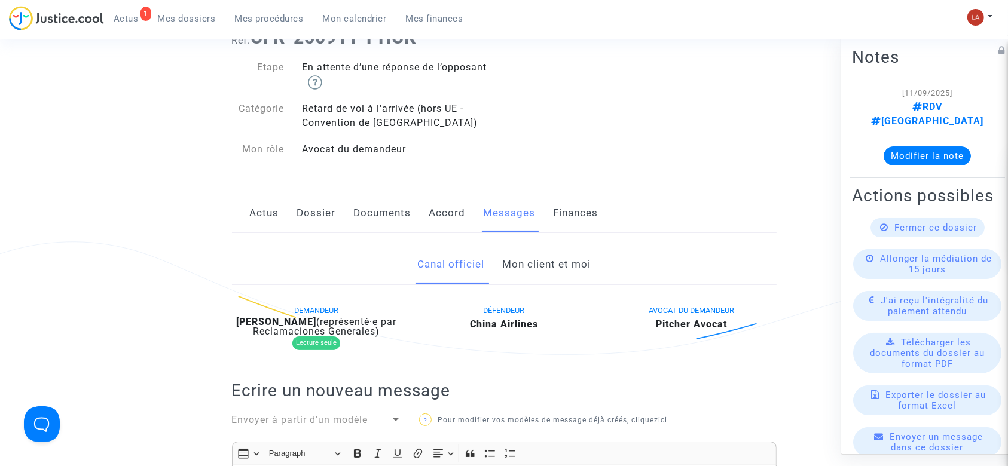
click at [387, 219] on link "Documents" at bounding box center [382, 213] width 57 height 39
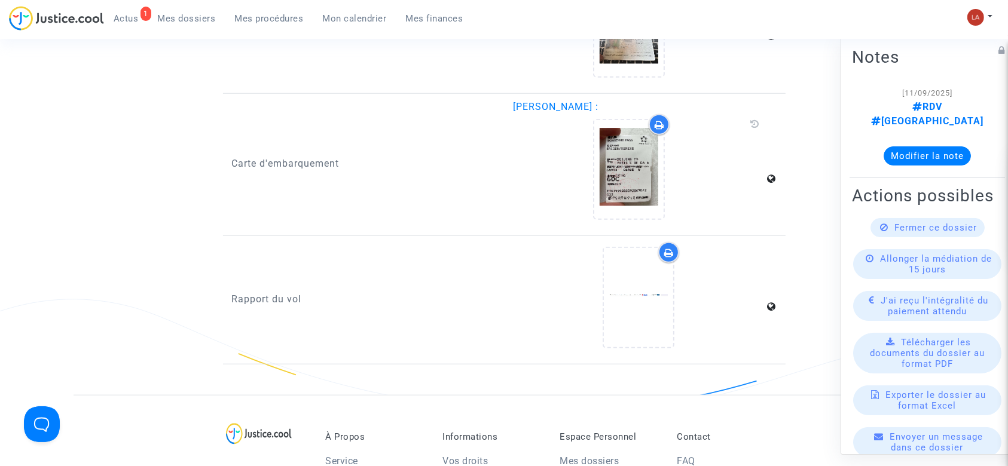
scroll to position [1195, 0]
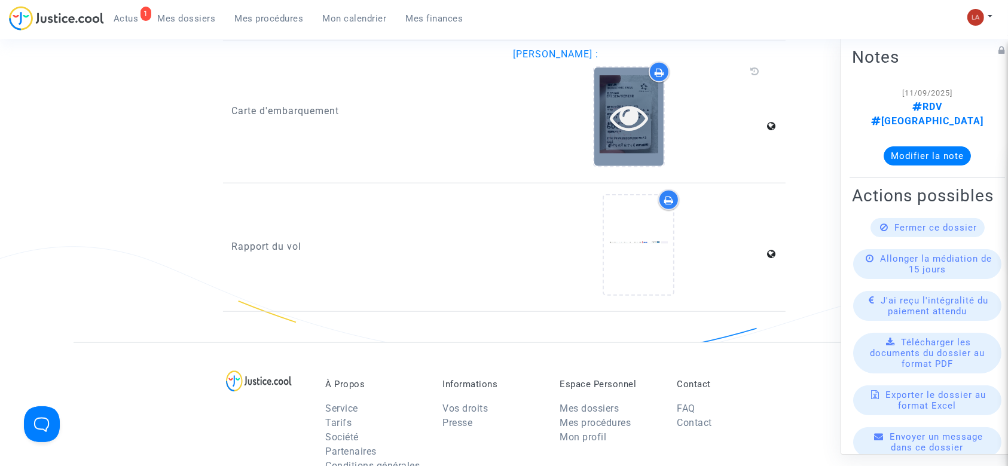
click at [606, 110] on div at bounding box center [628, 117] width 69 height 38
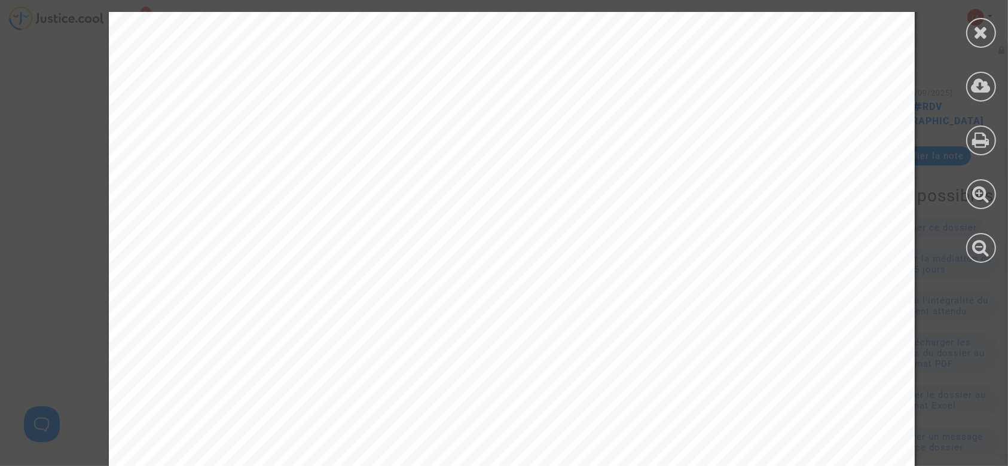
scroll to position [319, 0]
click at [990, 32] on div at bounding box center [981, 33] width 30 height 30
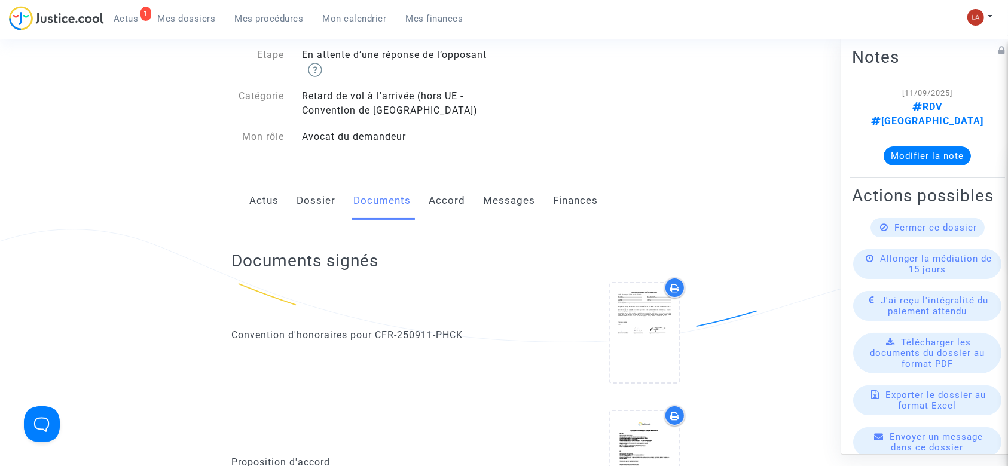
scroll to position [0, 0]
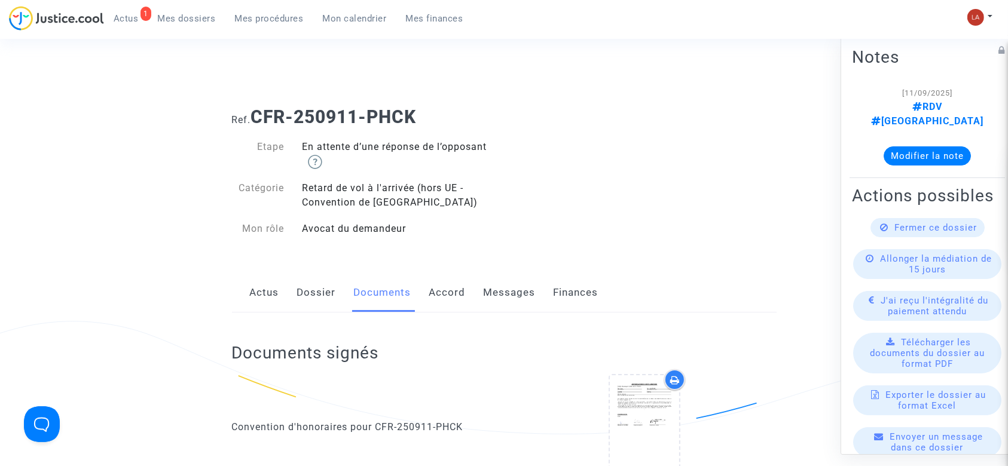
click at [329, 304] on link "Dossier" at bounding box center [316, 292] width 39 height 39
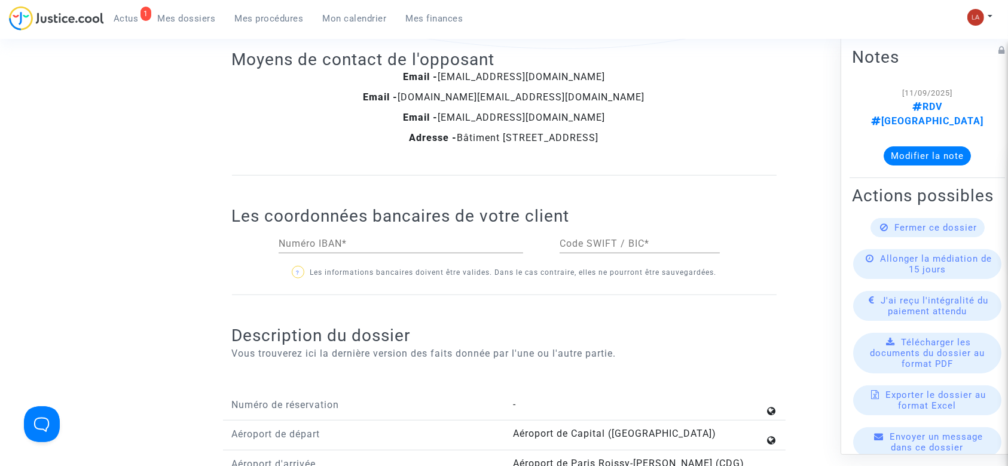
scroll to position [956, 0]
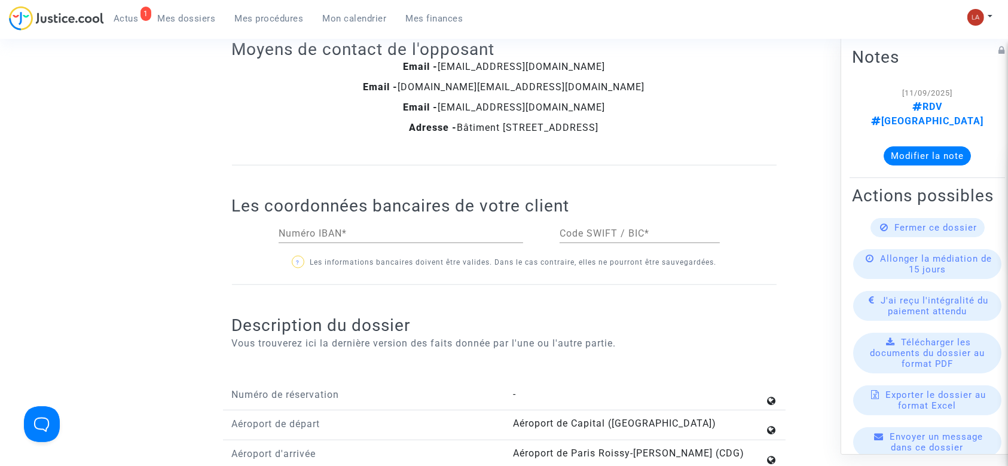
click at [942, 146] on button "Modifier la note" at bounding box center [926, 155] width 87 height 19
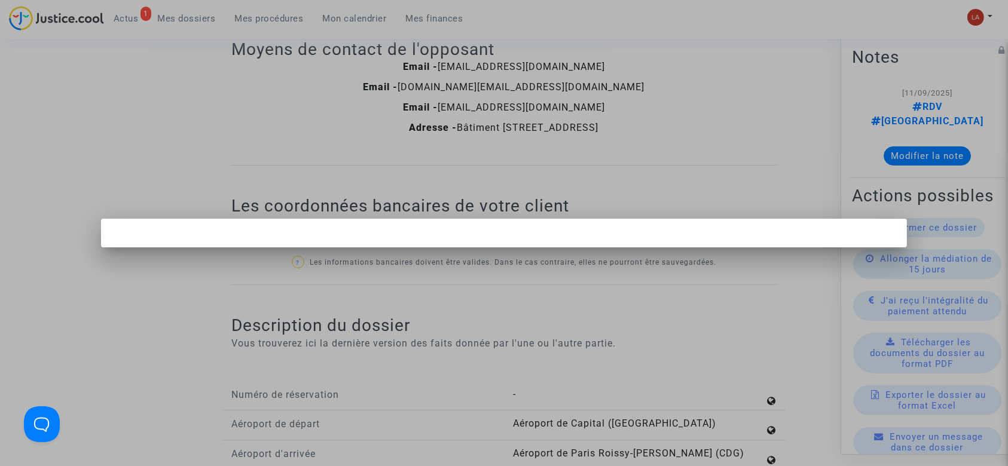
scroll to position [0, 0]
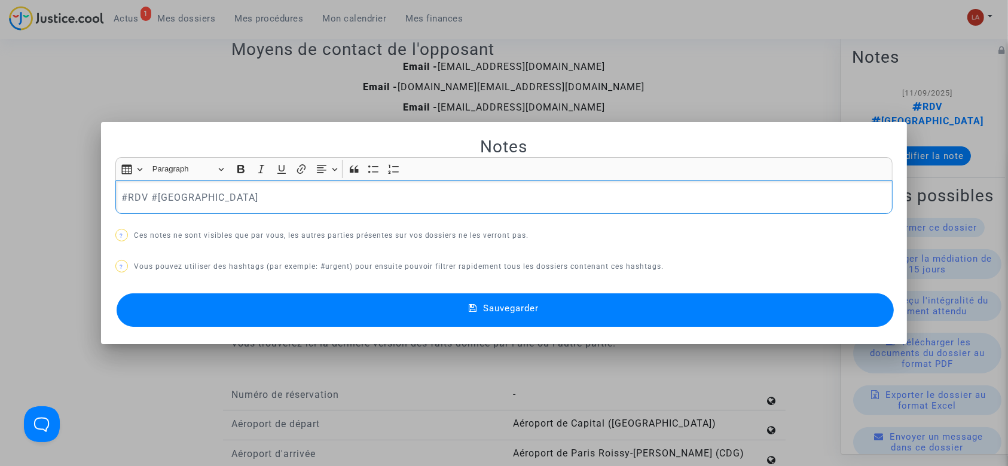
click at [271, 188] on div "#RDV #[GEOGRAPHIC_DATA]" at bounding box center [504, 196] width 778 height 33
click at [357, 314] on button "Sauvegarder" at bounding box center [506, 309] width 778 height 33
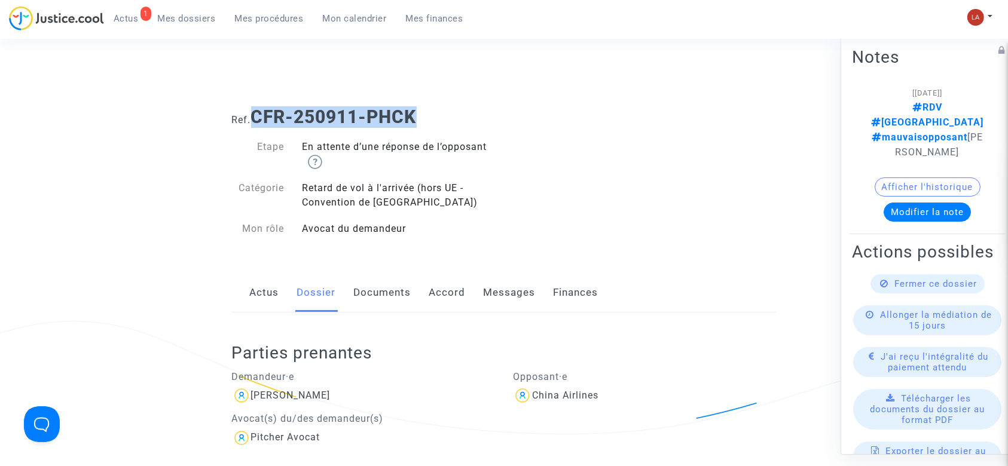
drag, startPoint x: 360, startPoint y: 127, endPoint x: 258, endPoint y: 119, distance: 103.1
click at [258, 119] on h1 "Ref. CFR-250911-PHCK" at bounding box center [504, 117] width 544 height 22
copy b "CFR-250911-PHCK"
